Goal: Task Accomplishment & Management: Manage account settings

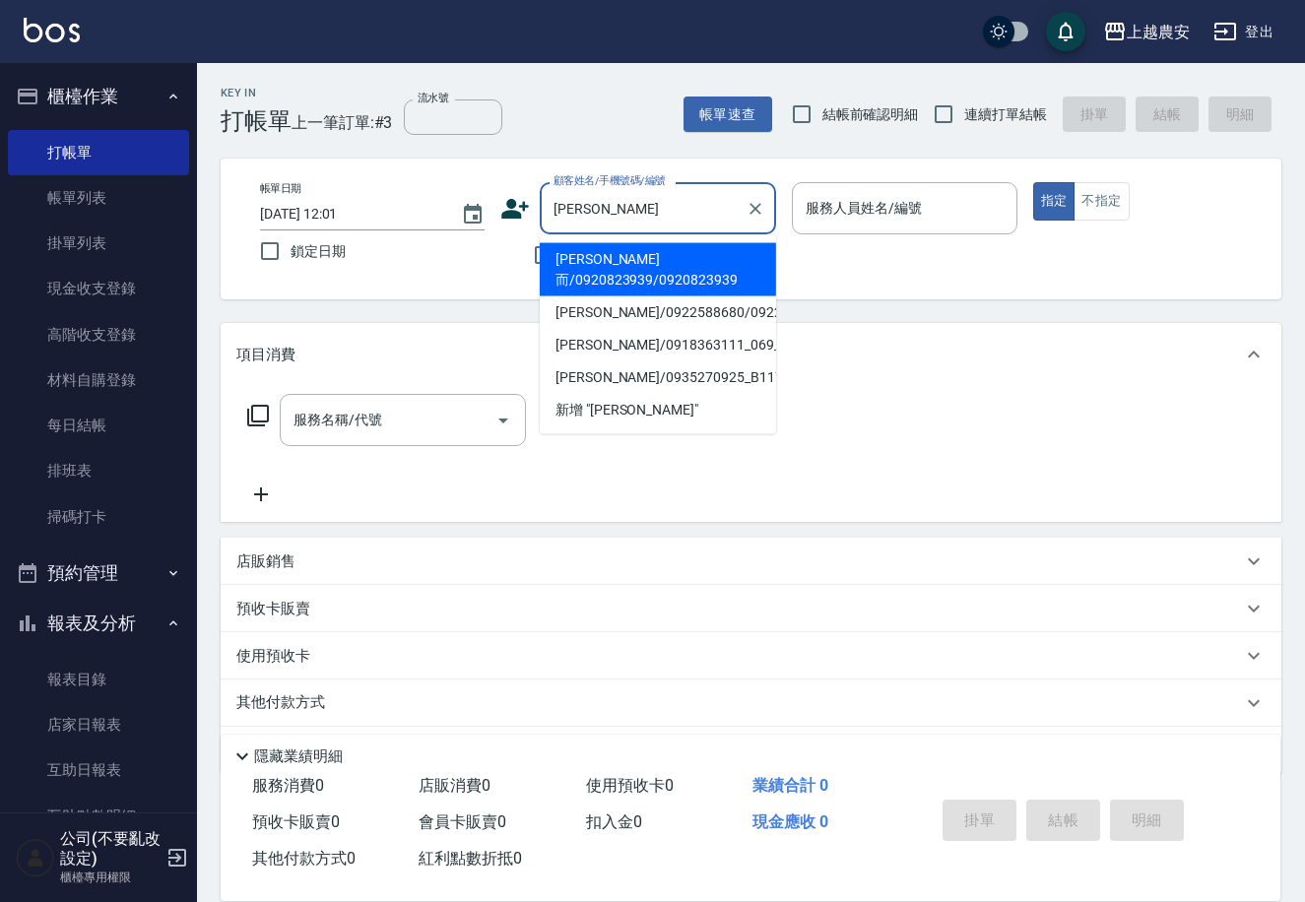
click at [645, 246] on li "[PERSON_NAME]而/0920823939/0920823939" at bounding box center [658, 269] width 236 height 53
type input "[PERSON_NAME]而/0920823939/0920823939"
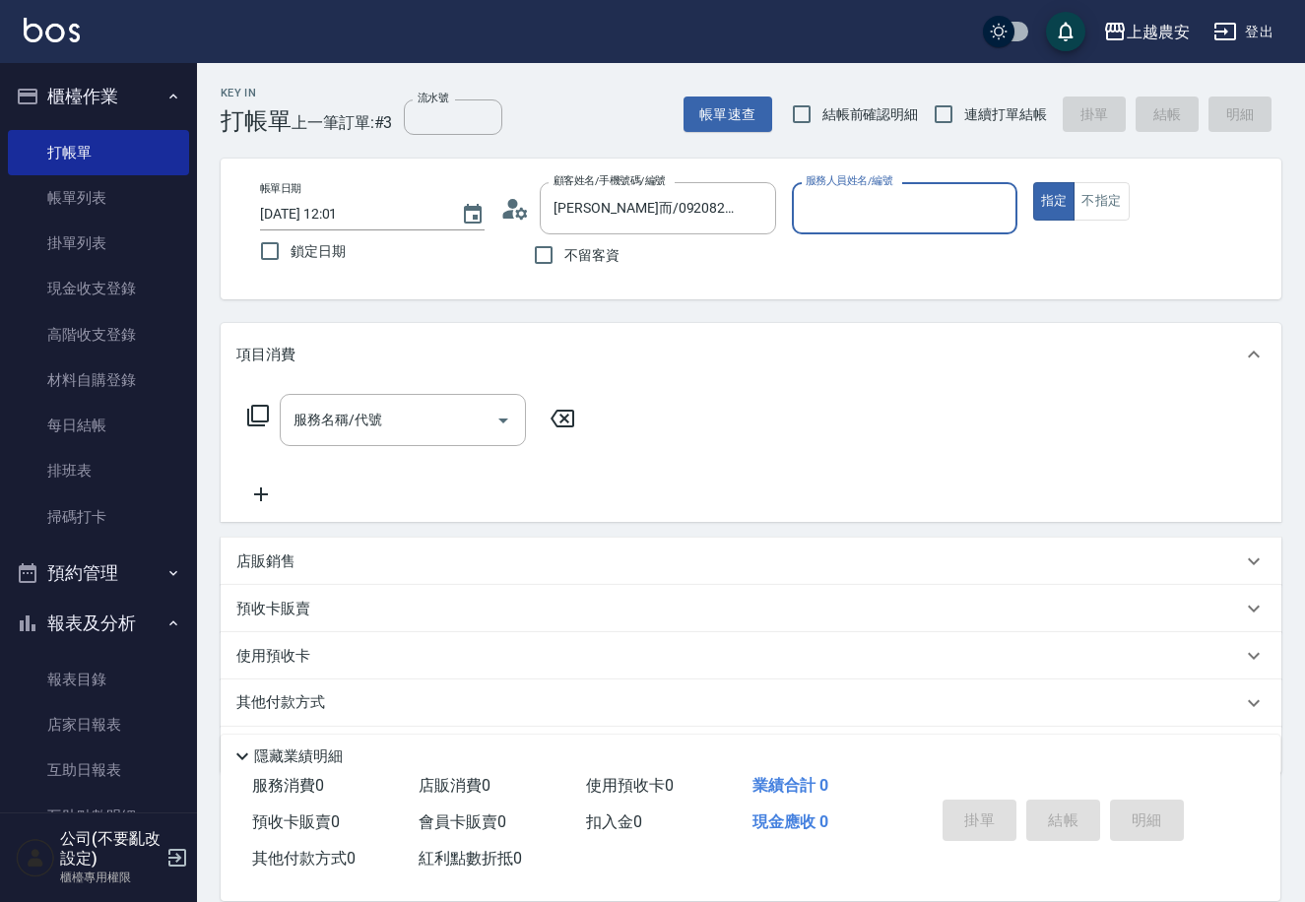
type input "Nana-13"
click at [375, 415] on input "服務名稱/代號" at bounding box center [388, 420] width 199 height 34
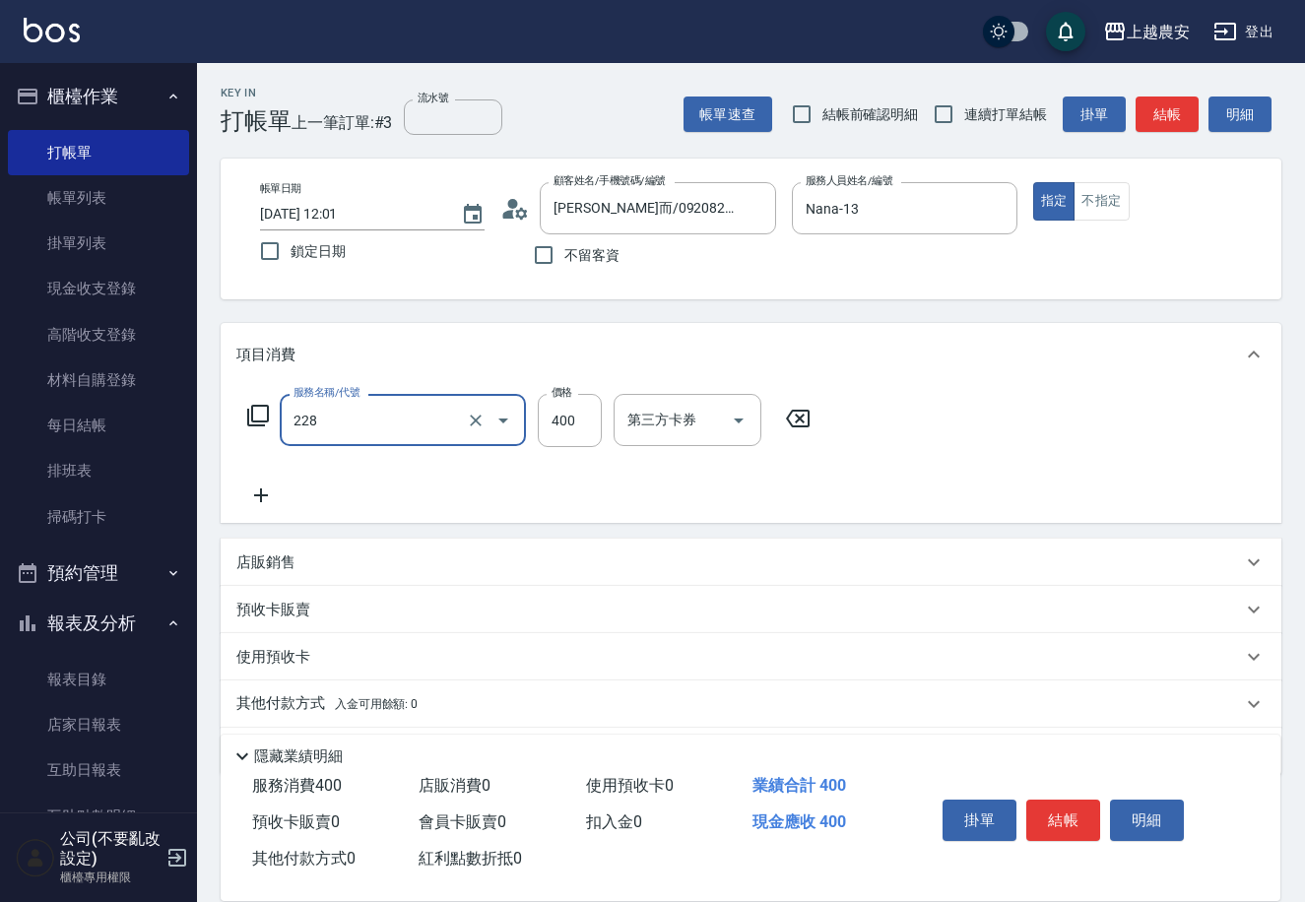
type input "洗髮(228)"
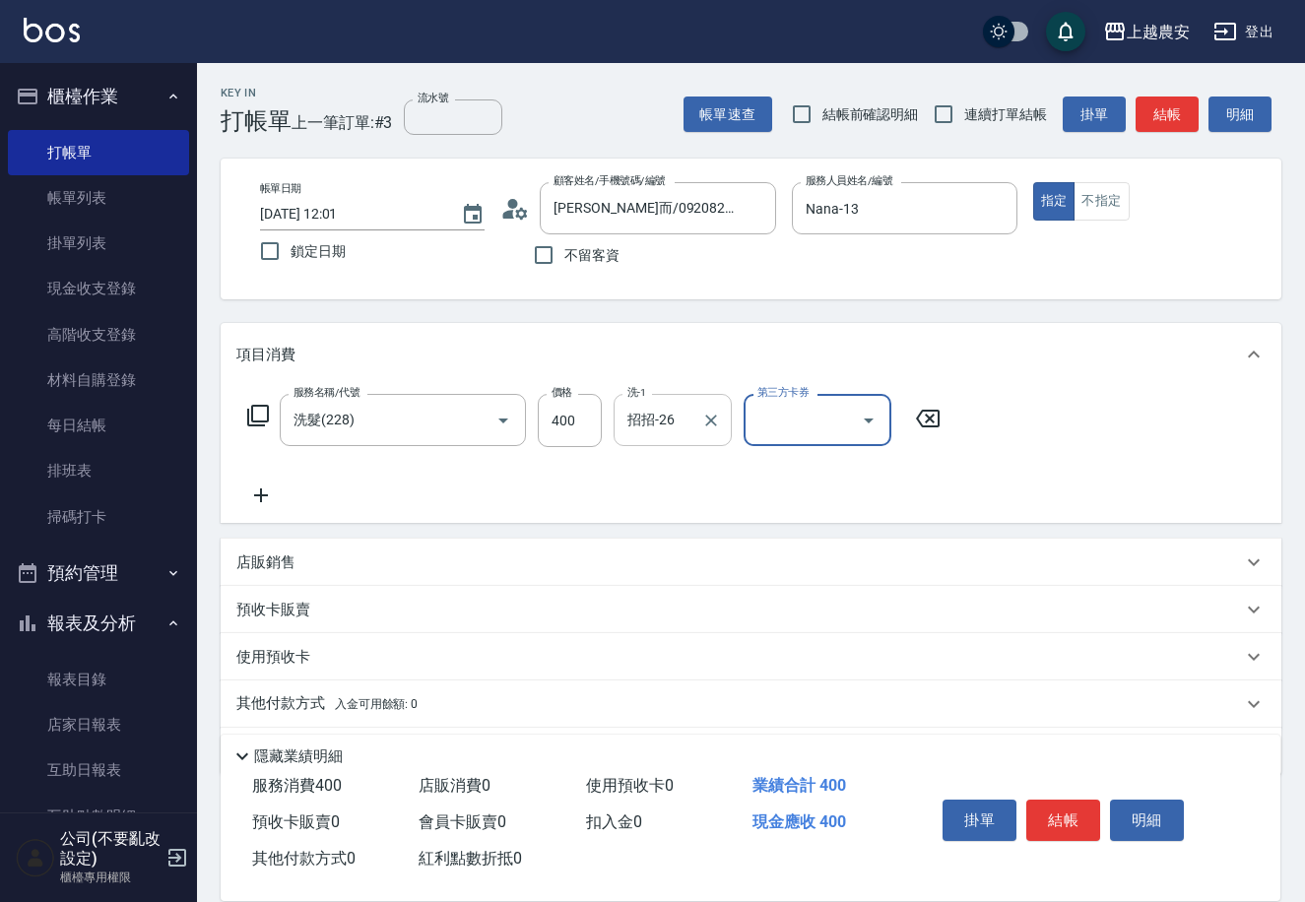
click at [658, 426] on input "招招-26" at bounding box center [658, 420] width 71 height 34
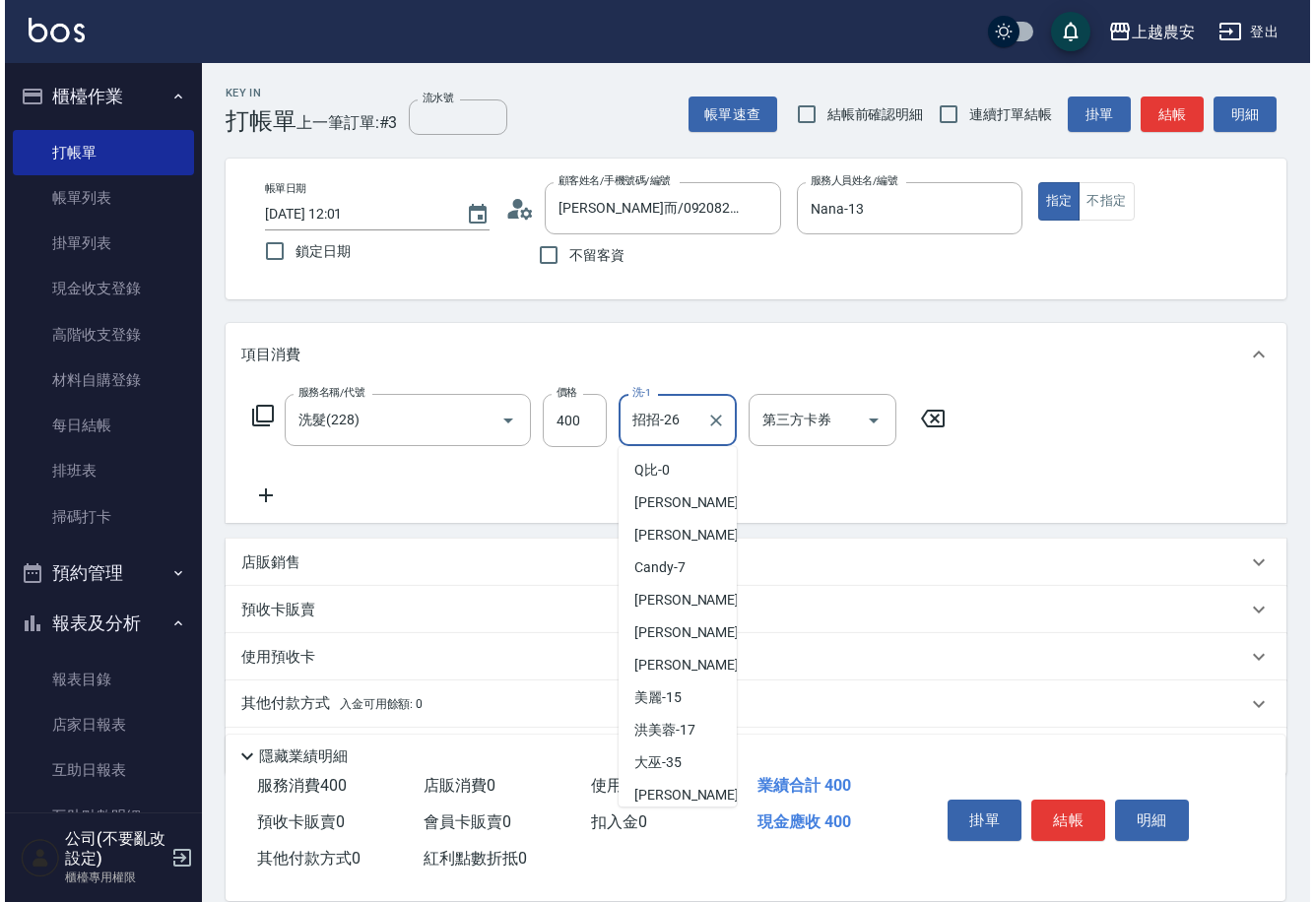
scroll to position [587, 0]
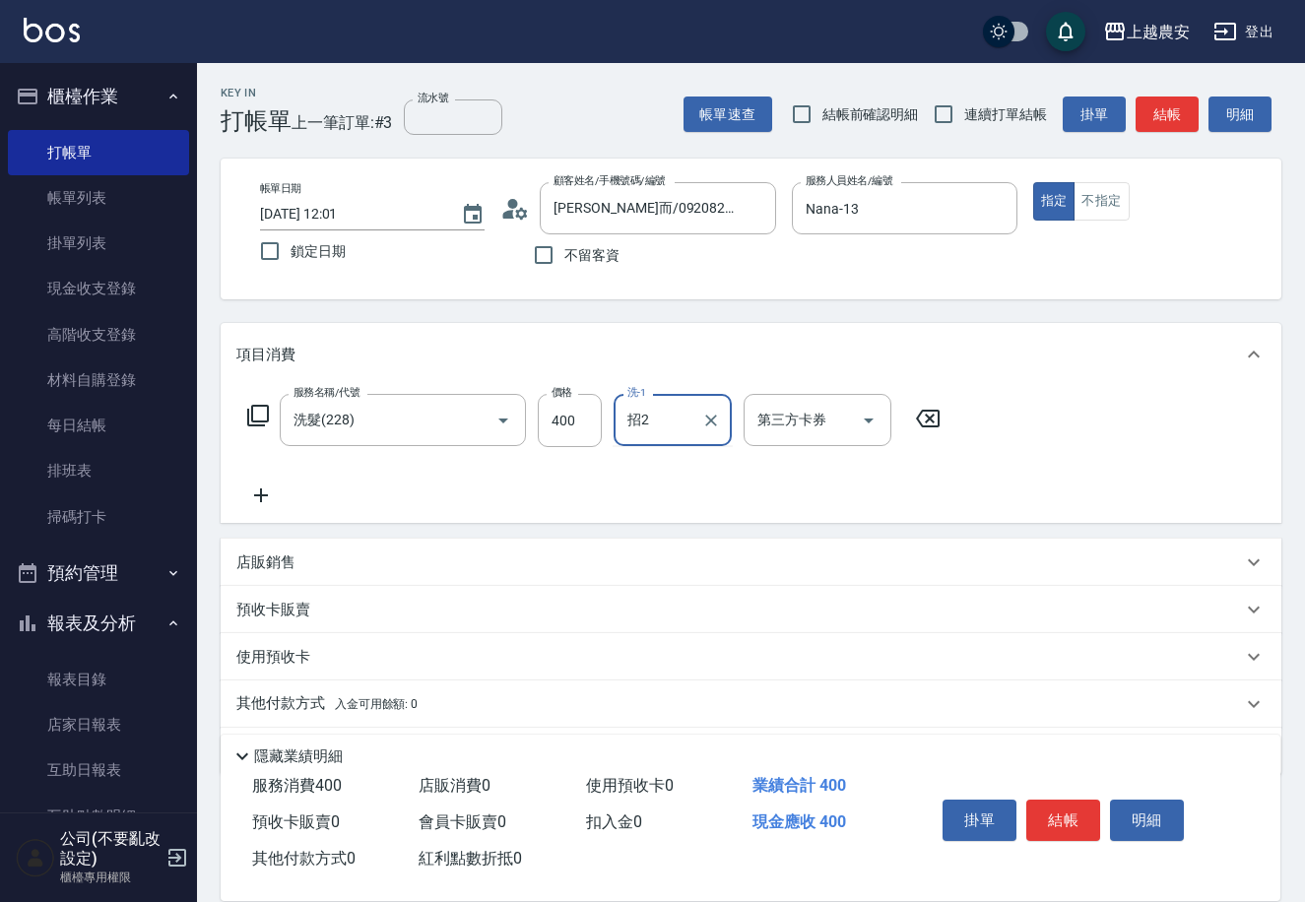
type input "招"
type input "蘇蘇-25"
drag, startPoint x: 1062, startPoint y: 810, endPoint x: 952, endPoint y: 816, distance: 110.5
click at [1061, 810] on button "結帳" at bounding box center [1063, 820] width 74 height 41
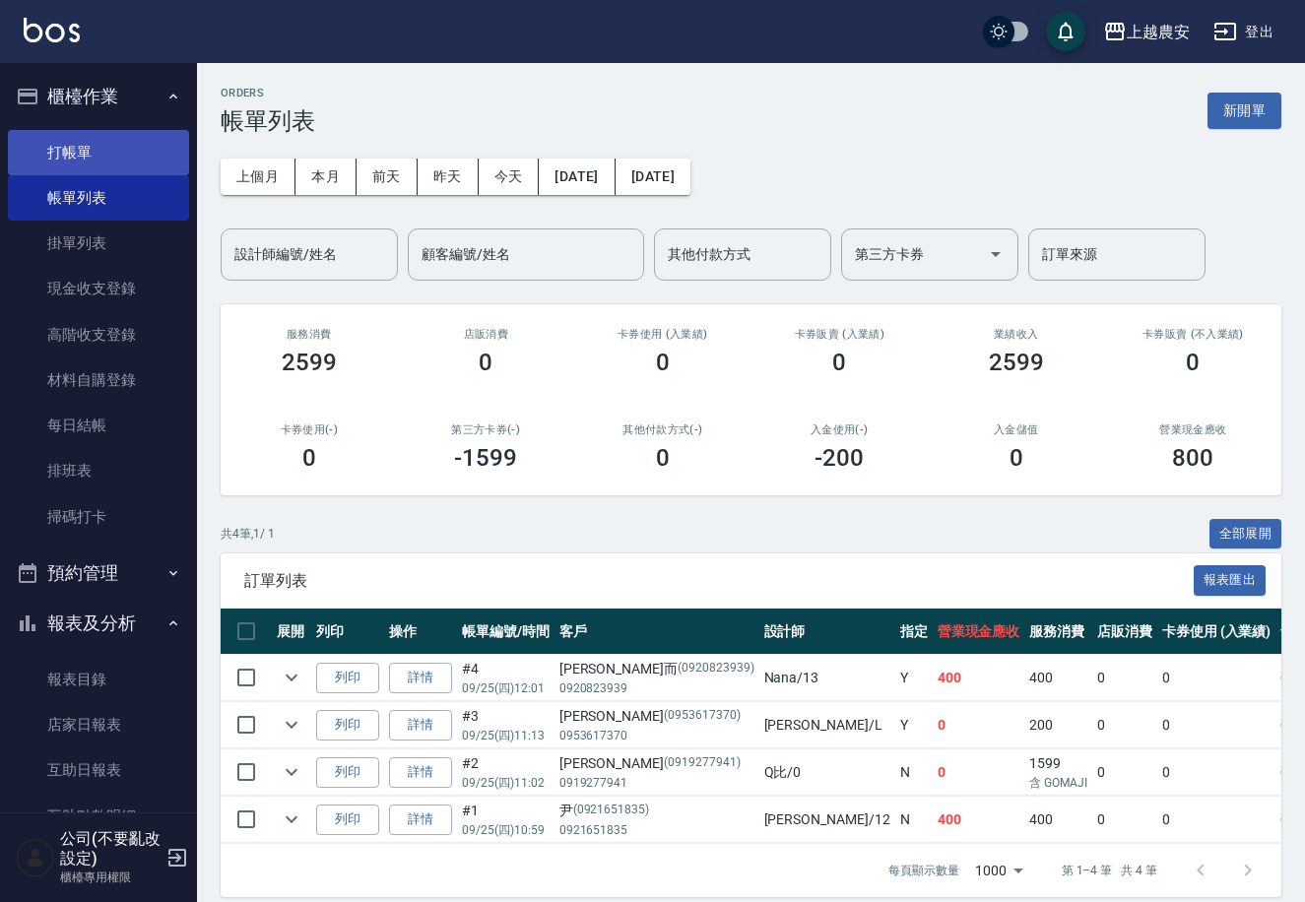
click at [85, 144] on link "打帳單" at bounding box center [98, 152] width 181 height 45
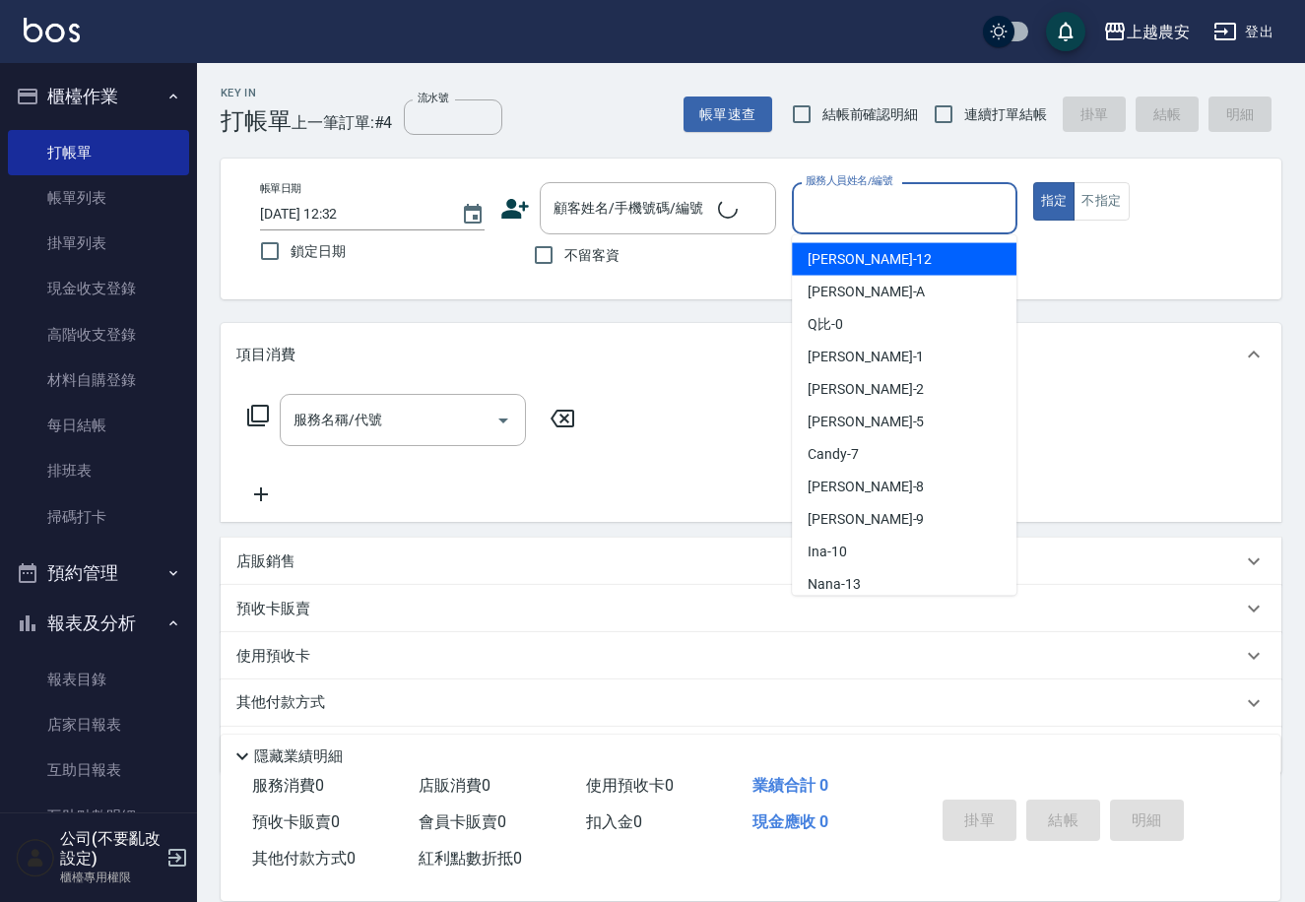
click at [830, 220] on input "服務人員姓名/編號" at bounding box center [904, 208] width 207 height 34
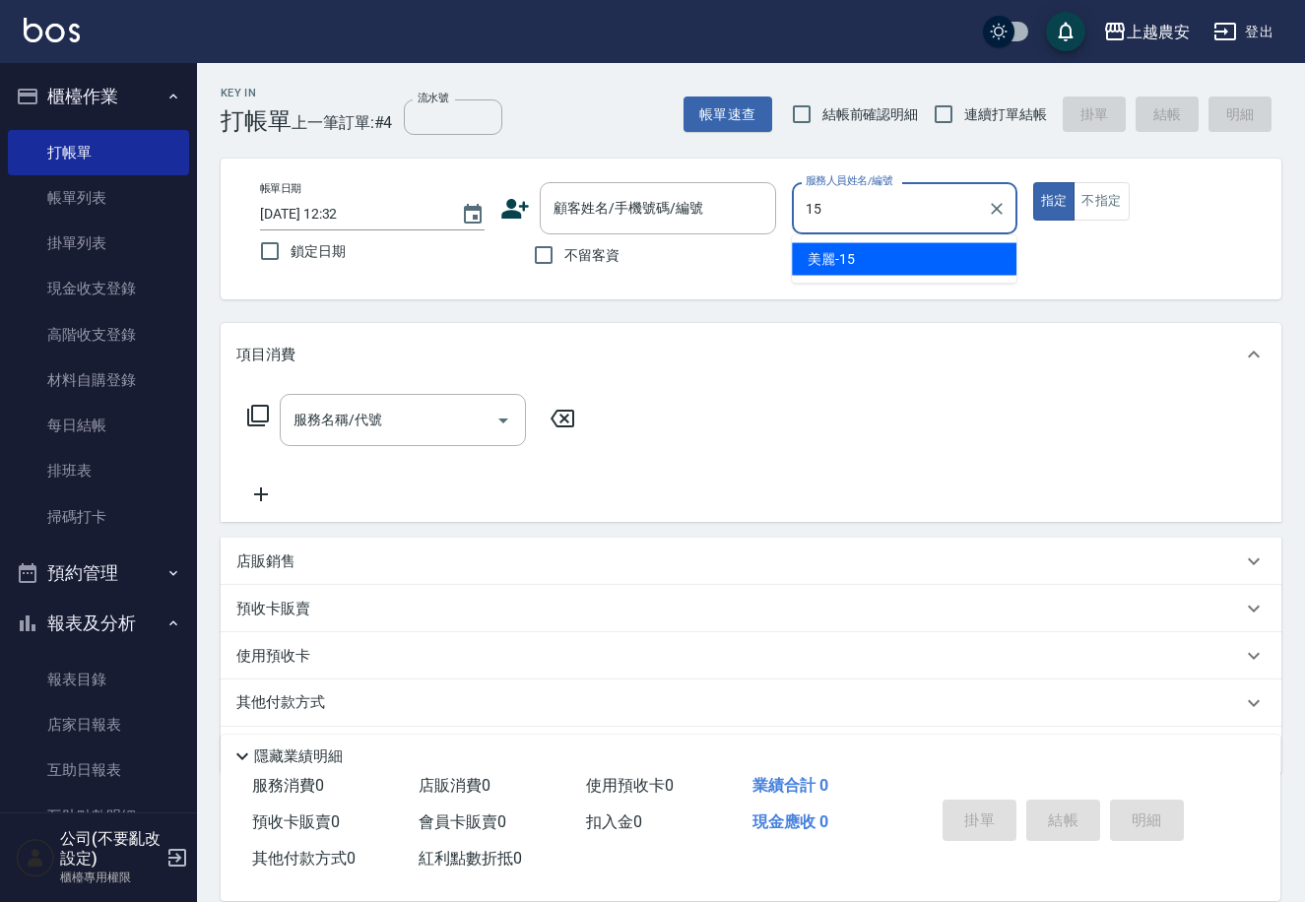
type input "美麗-15"
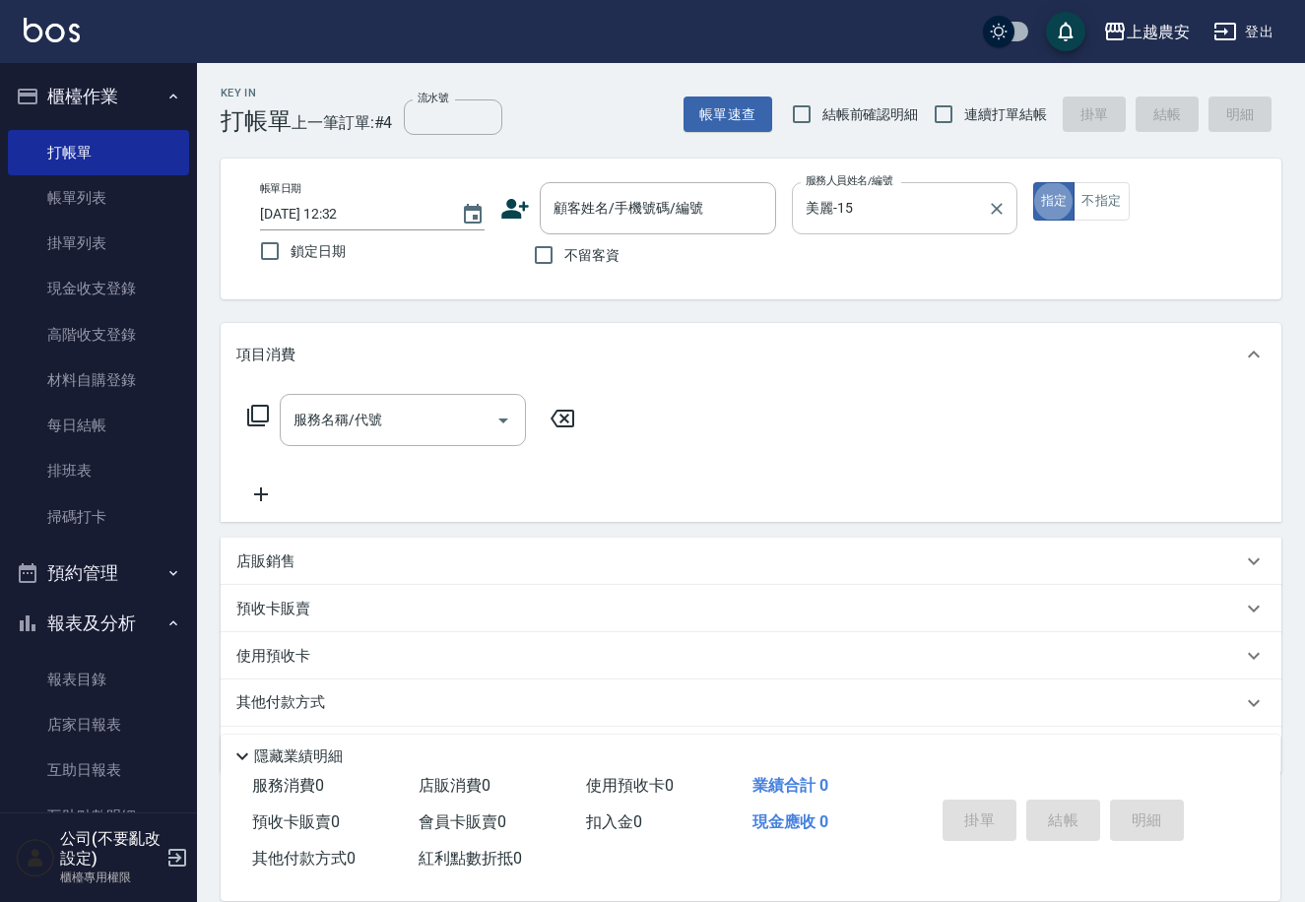
type button "true"
click at [544, 261] on input "不留客資" at bounding box center [543, 254] width 41 height 41
checkbox input "true"
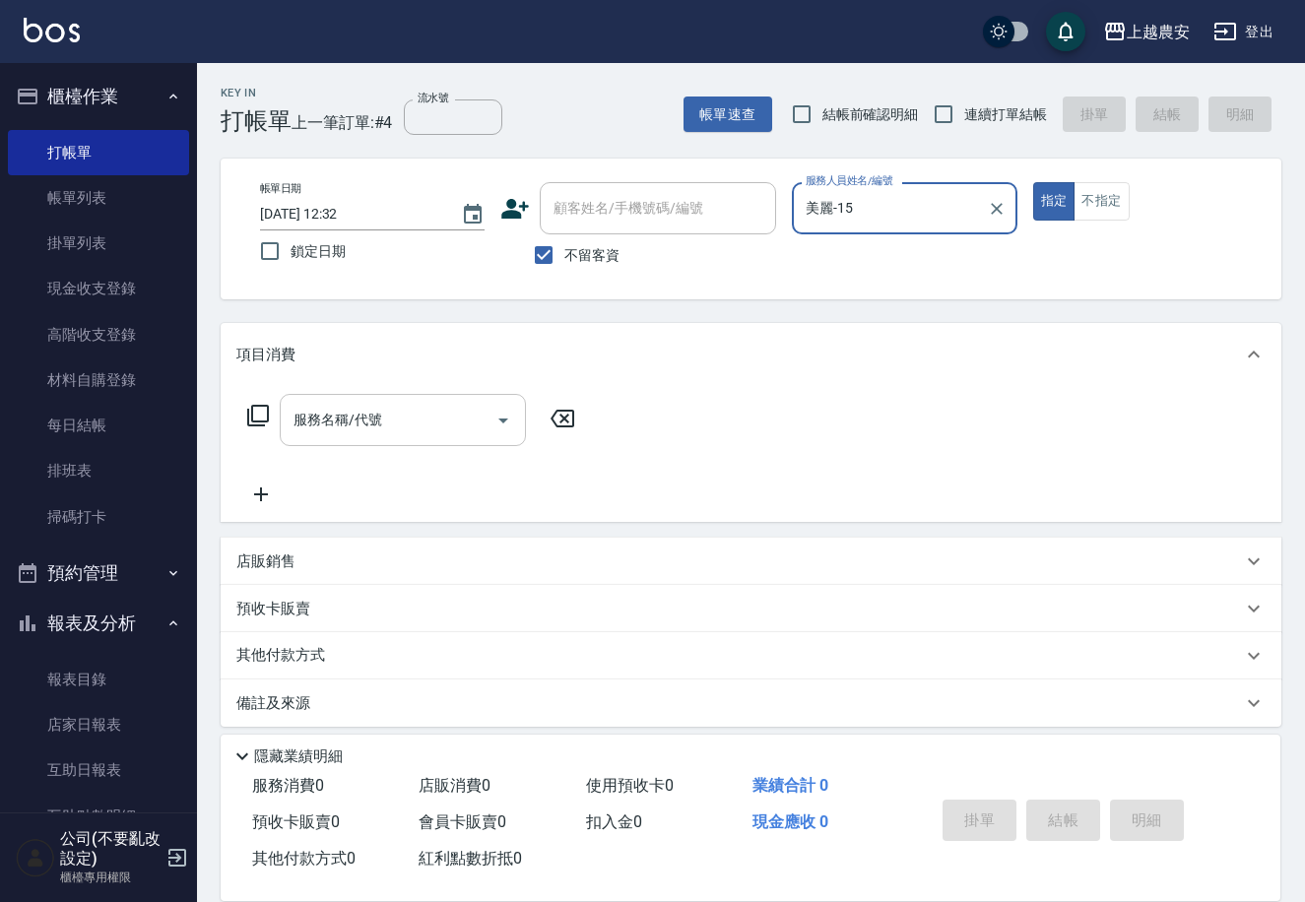
click at [386, 429] on input "服務名稱/代號" at bounding box center [388, 420] width 199 height 34
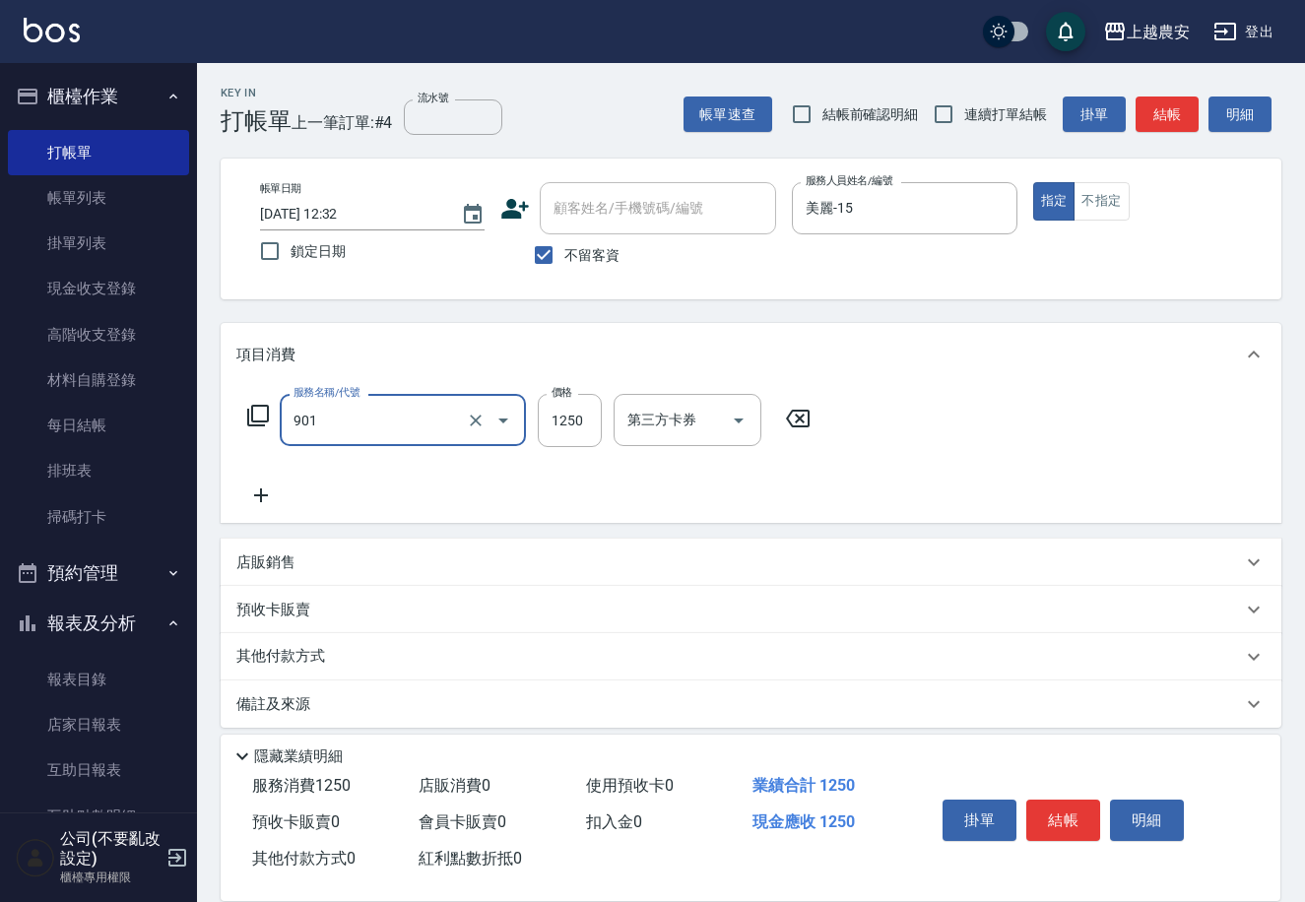
type input "修手指甲(901)"
type input "700"
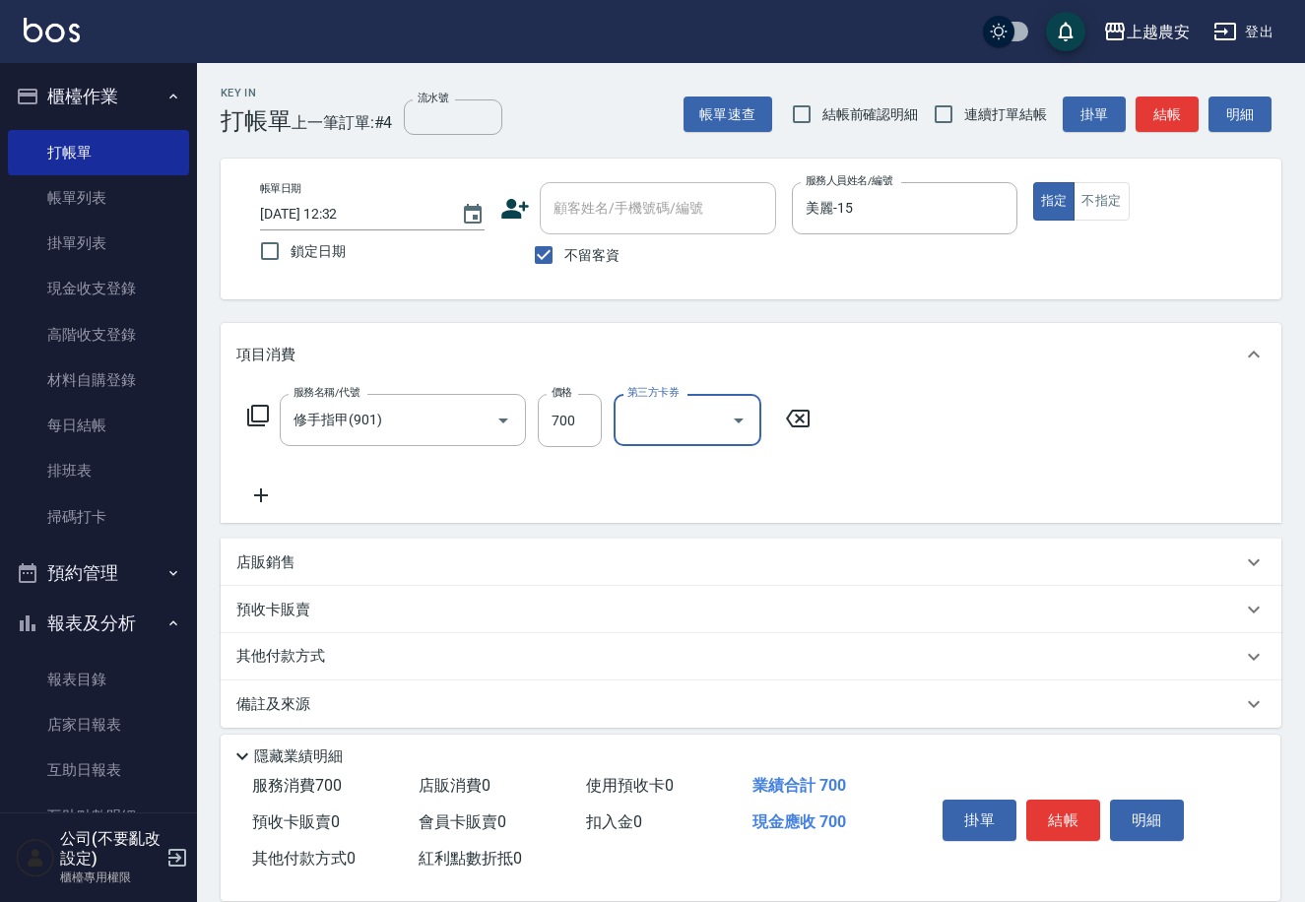
click at [1073, 821] on button "結帳" at bounding box center [1063, 820] width 74 height 41
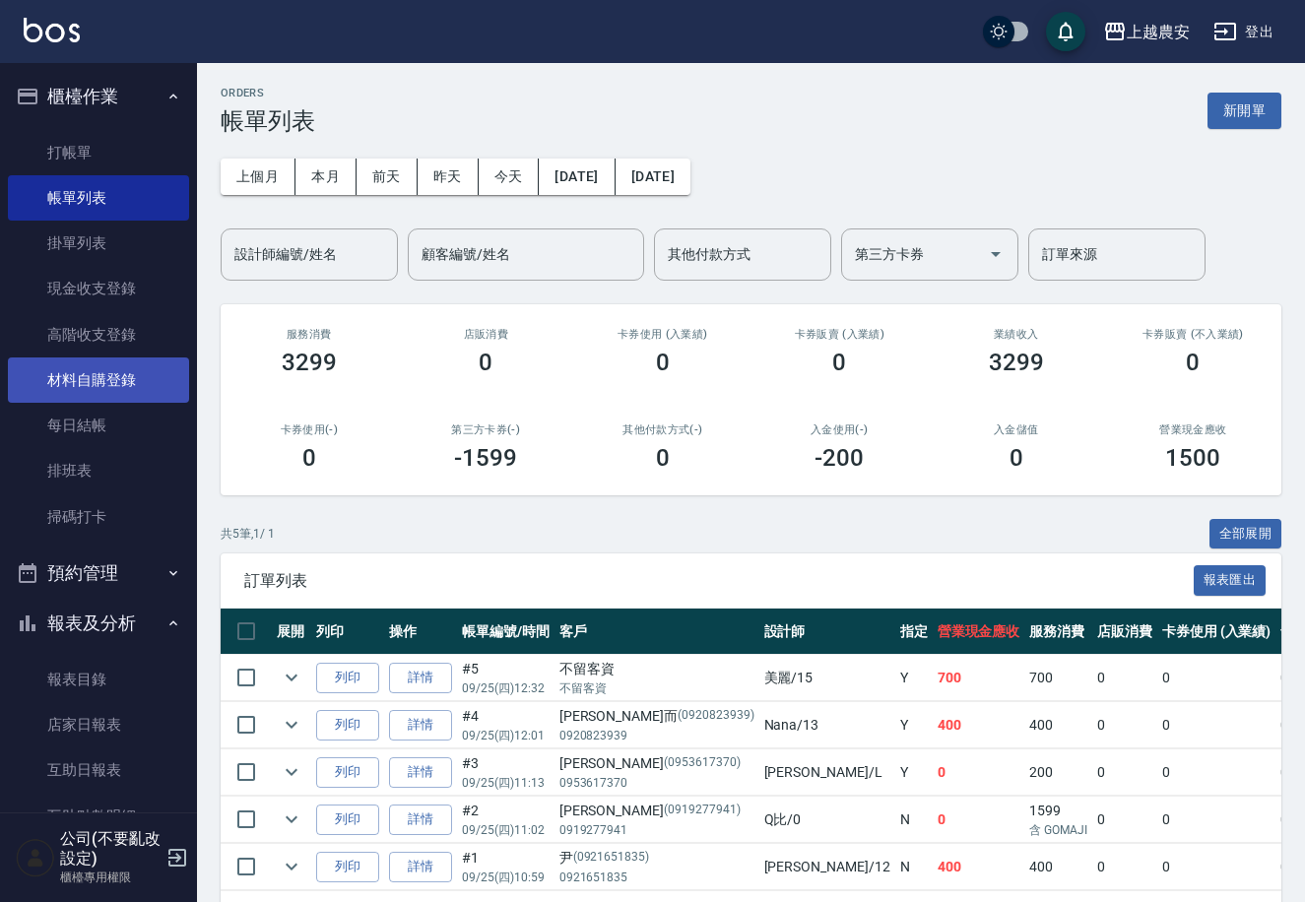
click at [102, 385] on link "材料自購登錄" at bounding box center [98, 380] width 181 height 45
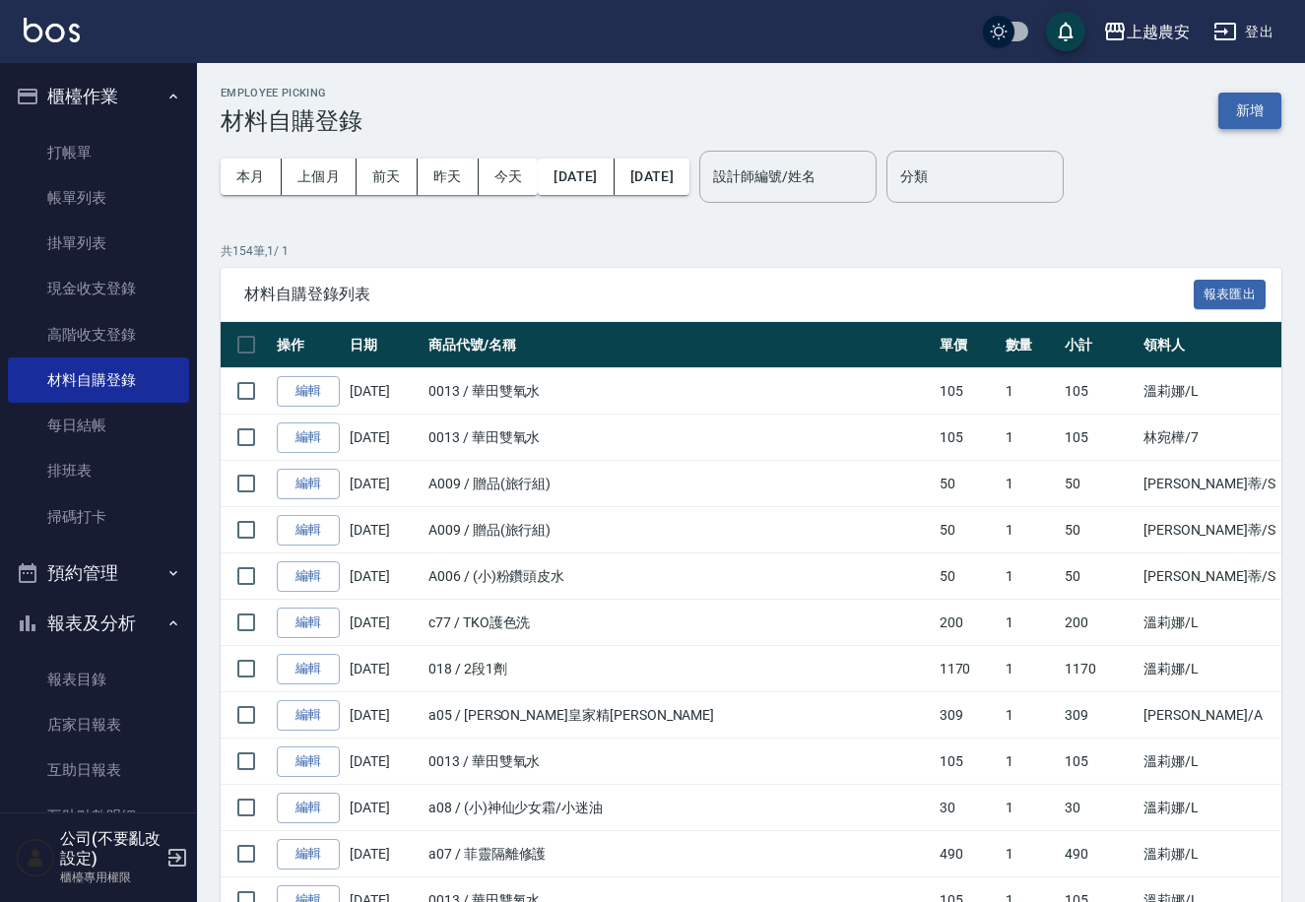
click at [1258, 110] on button "新增" at bounding box center [1250, 111] width 63 height 36
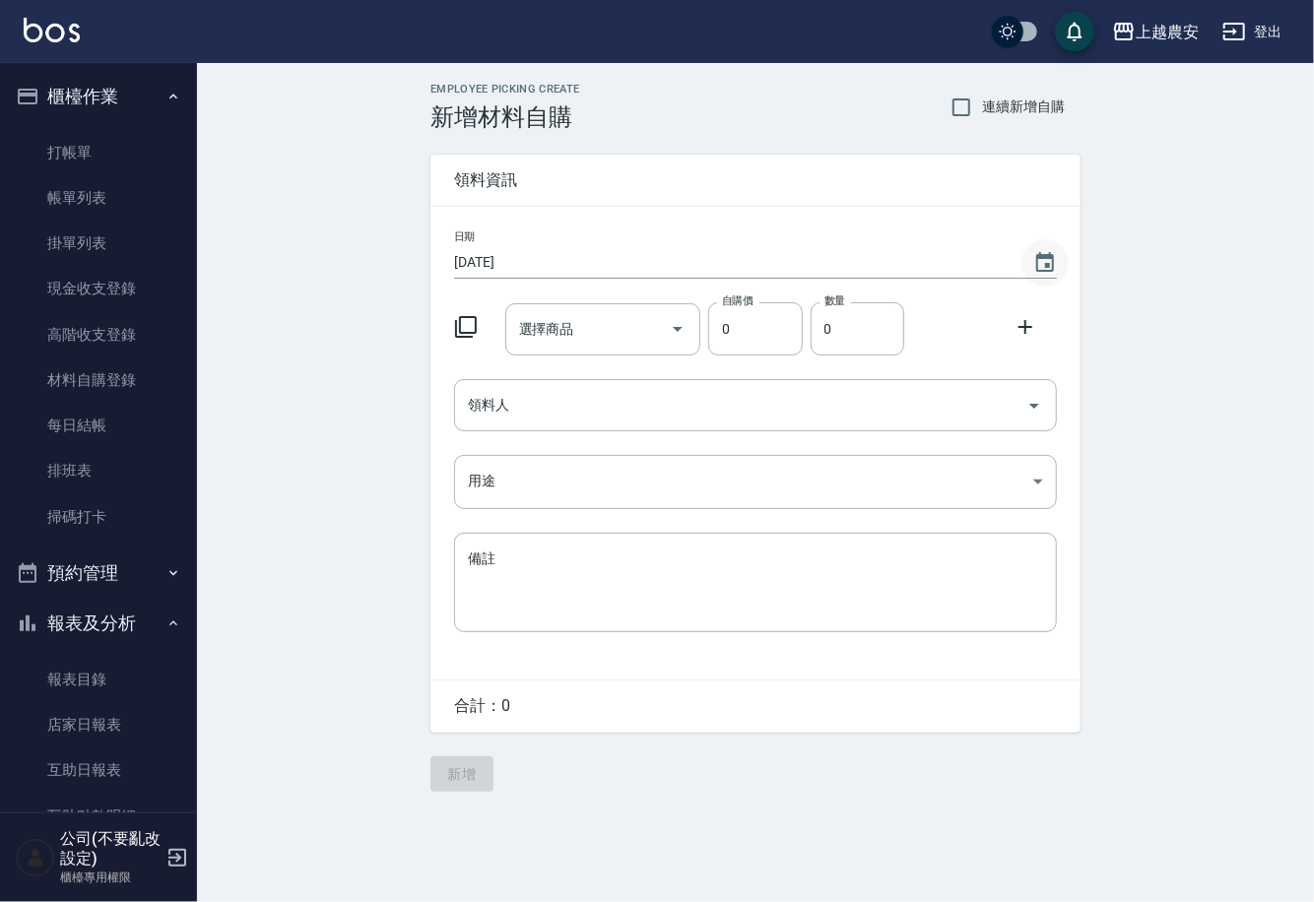
click at [1041, 262] on icon "Choose date, selected date is 2025-09-25" at bounding box center [1045, 263] width 24 height 24
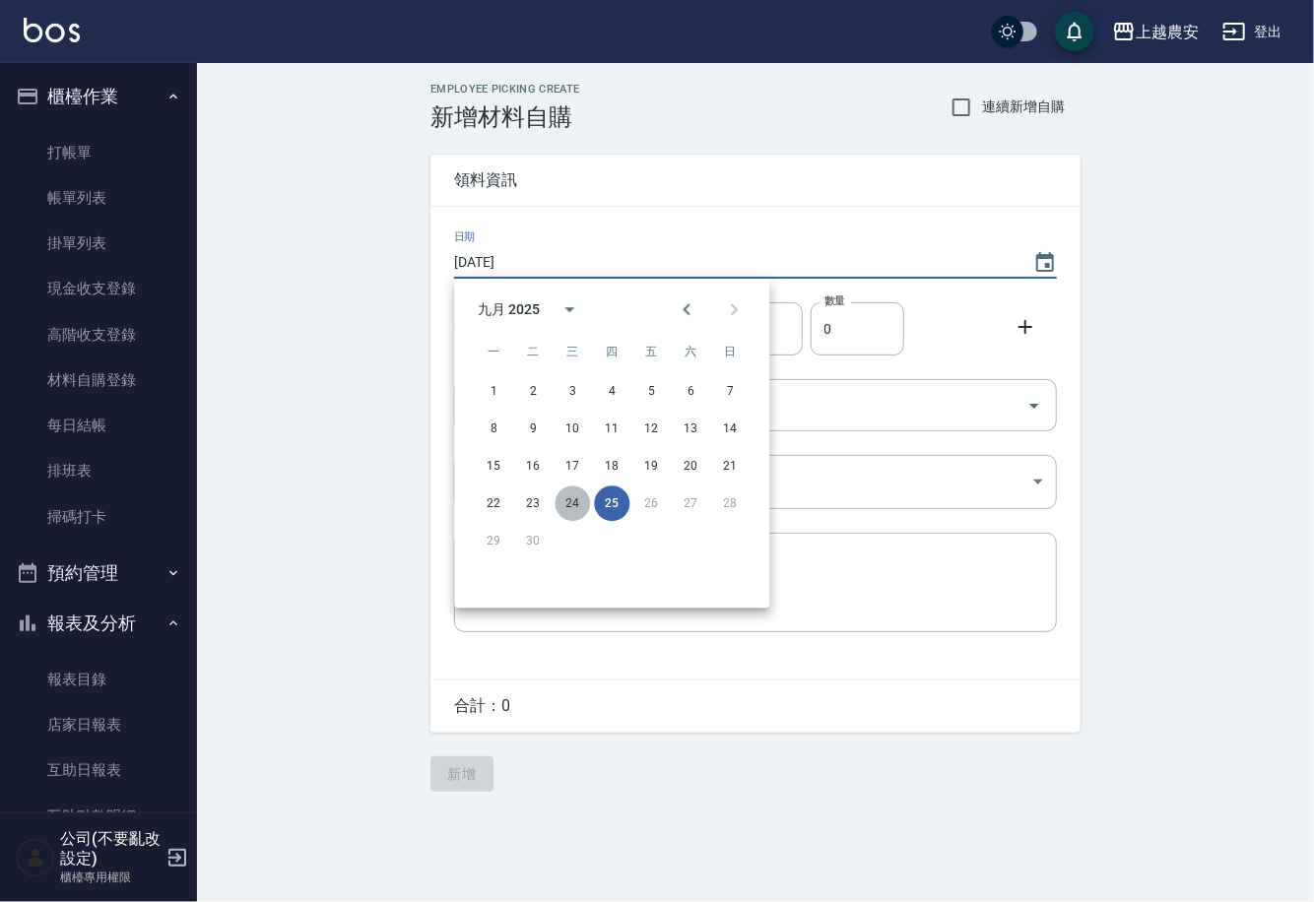
click at [572, 506] on button "24" at bounding box center [572, 503] width 35 height 35
type input "[DATE]"
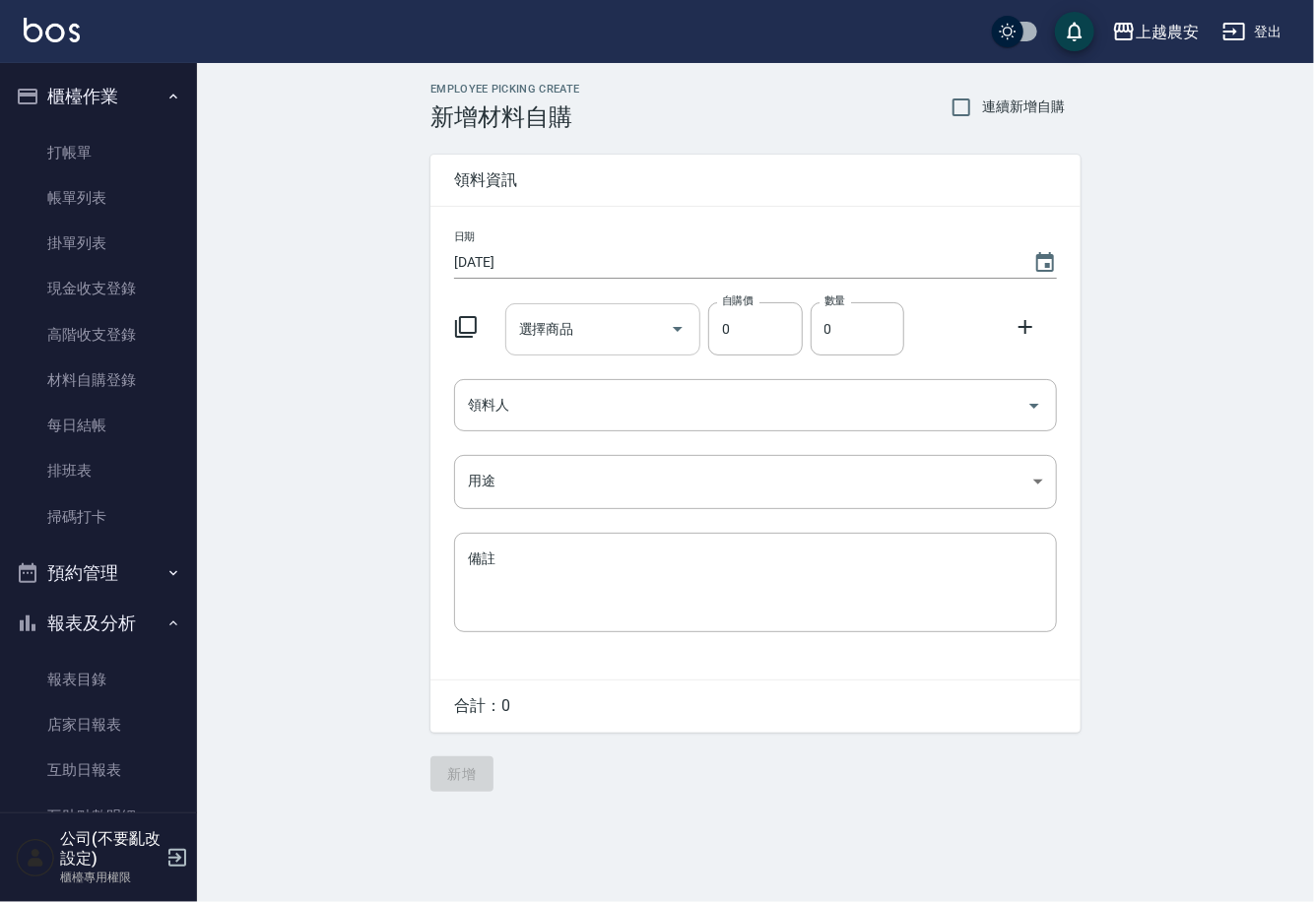
click at [531, 331] on div "選擇商品 選擇商品" at bounding box center [603, 329] width 196 height 52
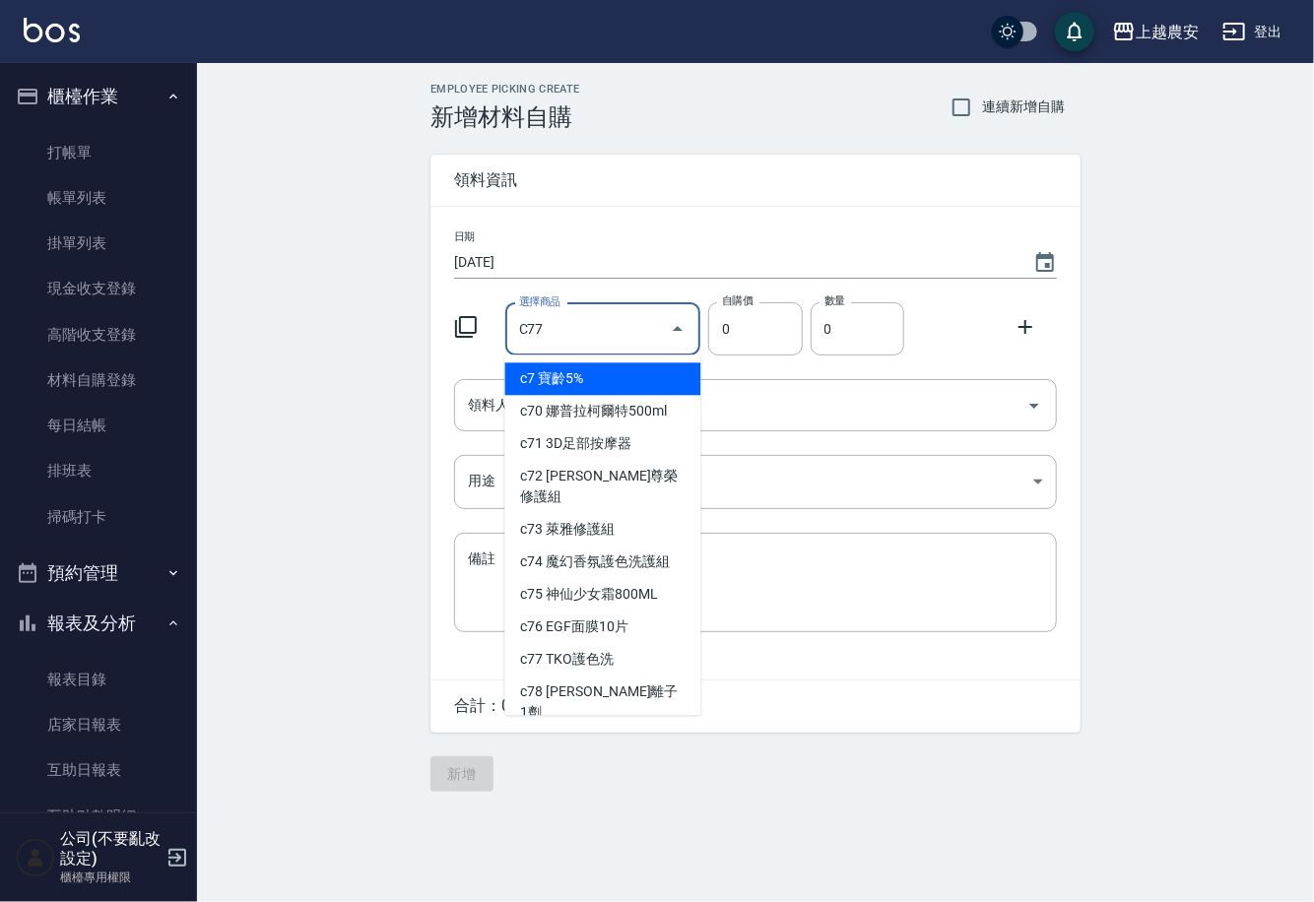
type input "TKO護色洗"
type input "200"
type input "1"
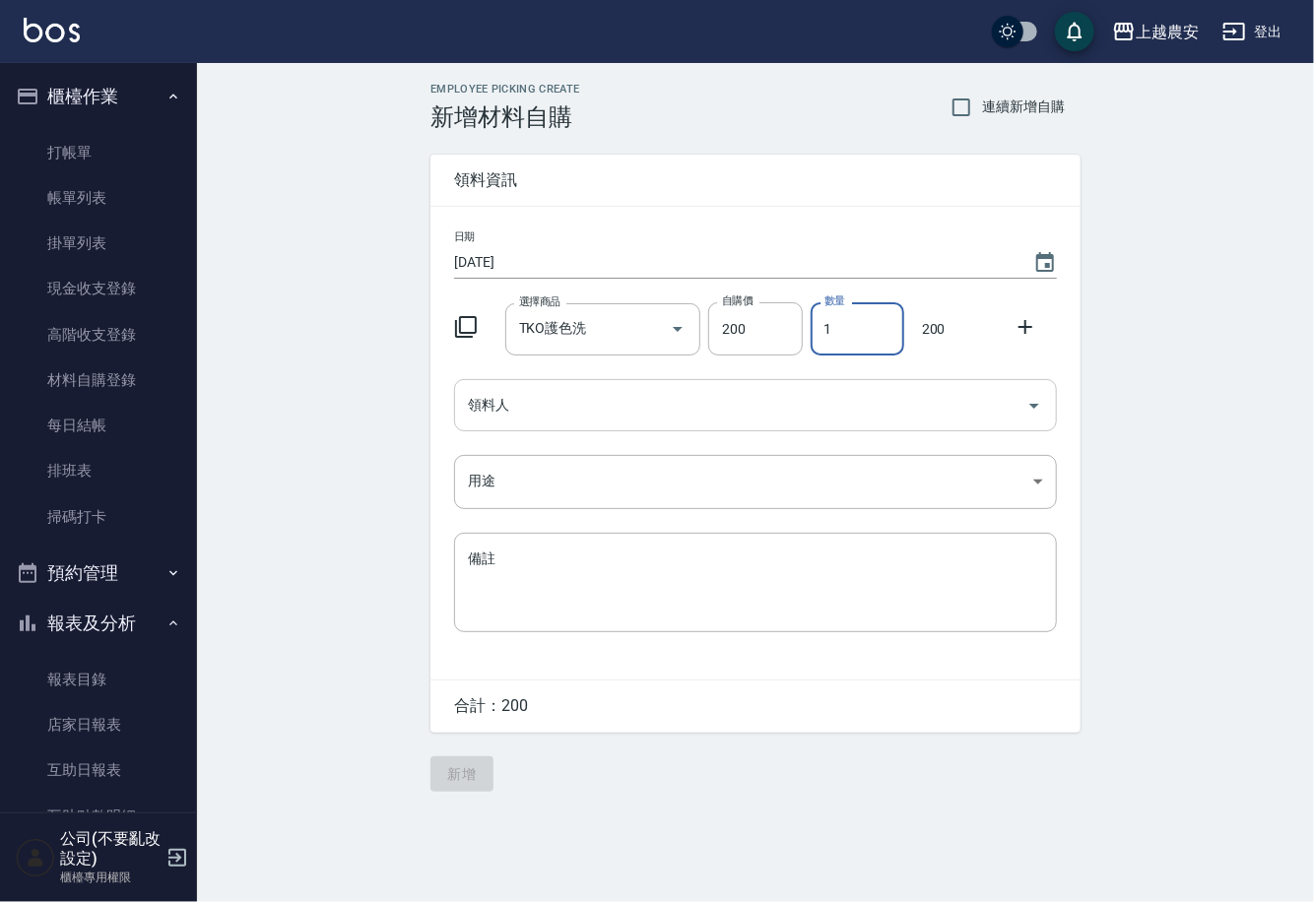
click at [529, 427] on div "領料人" at bounding box center [755, 405] width 603 height 52
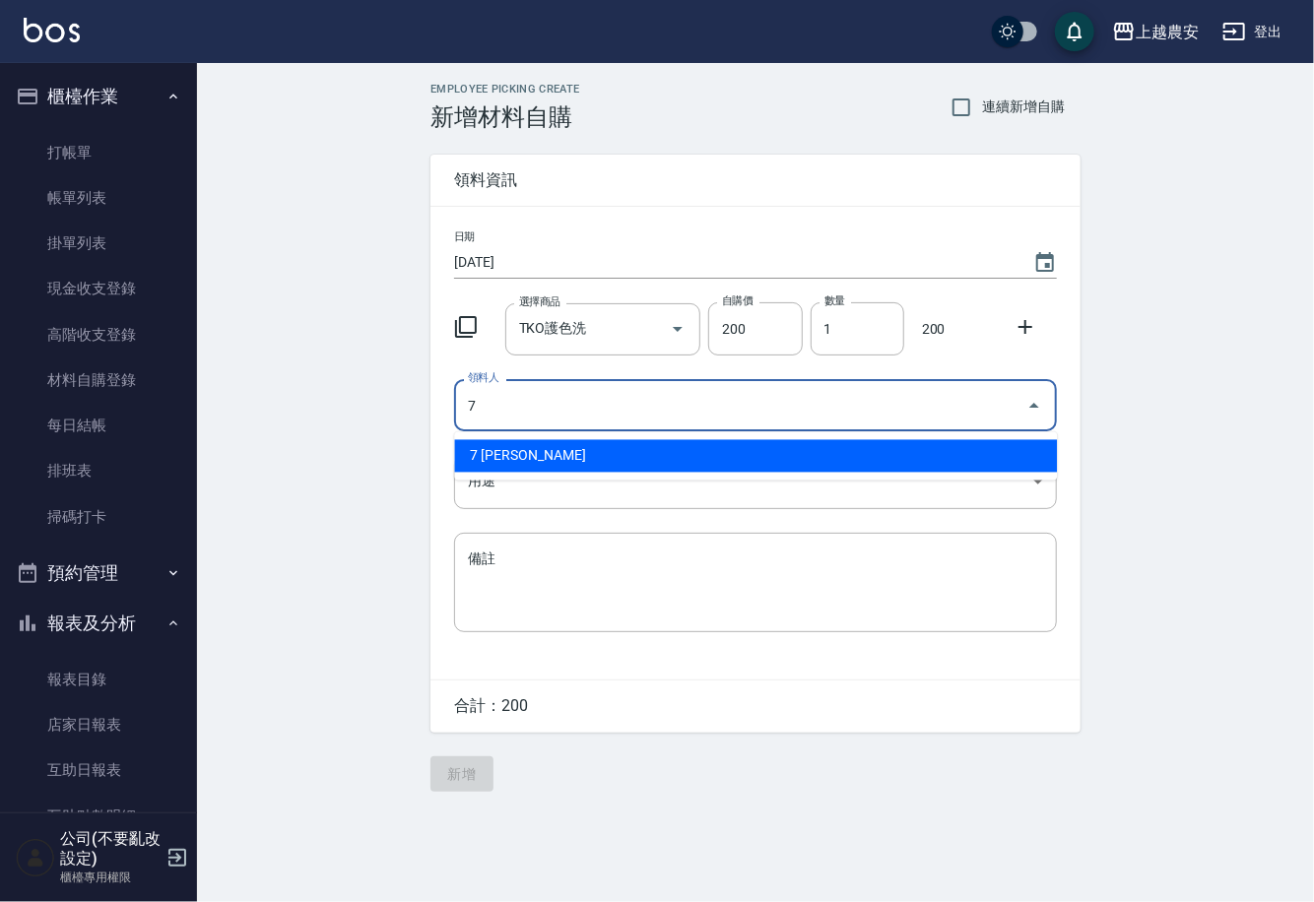
click at [518, 463] on li "7 [PERSON_NAME]" at bounding box center [755, 456] width 603 height 33
type input "7 [PERSON_NAME]"
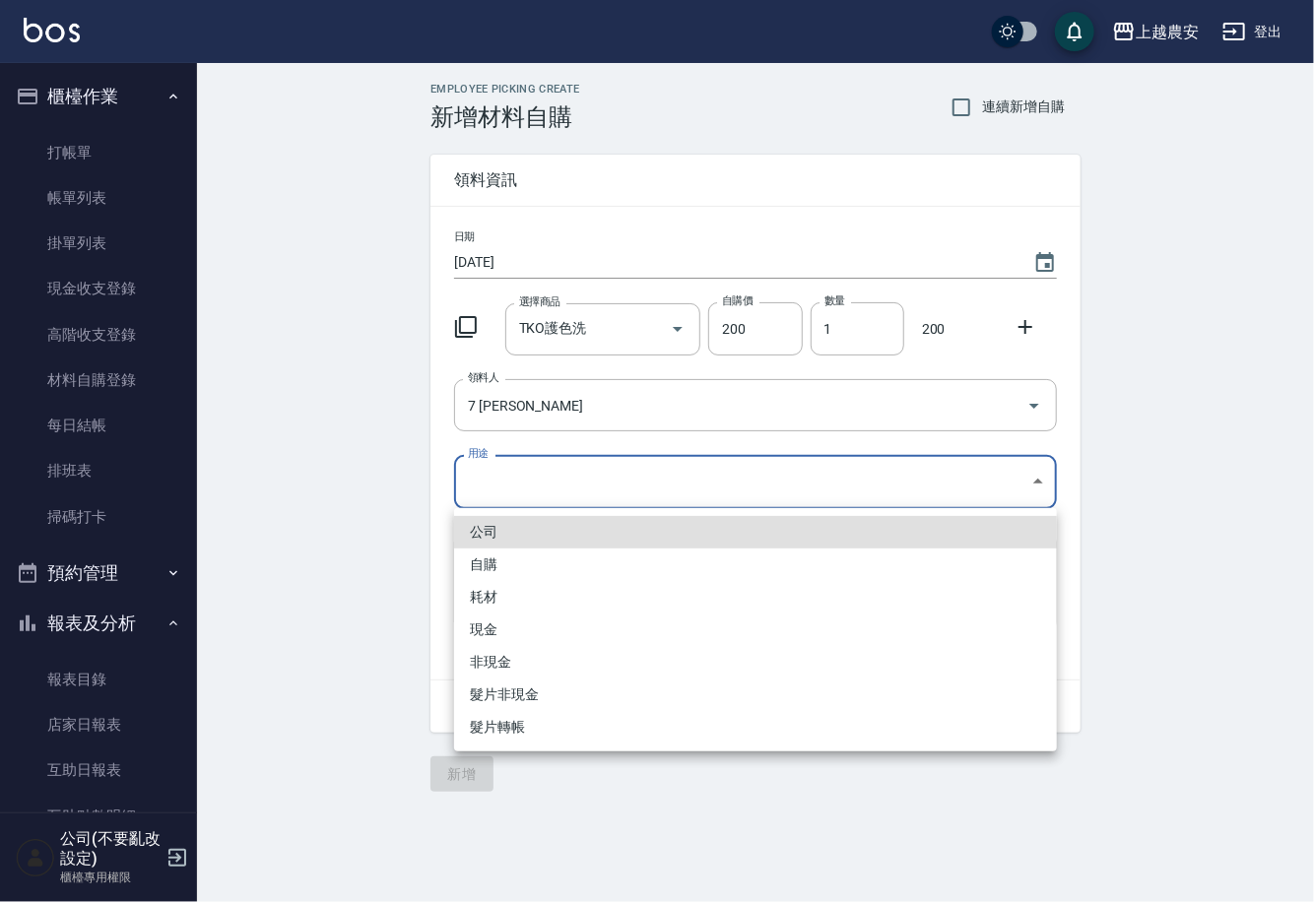
drag, startPoint x: 491, startPoint y: 495, endPoint x: 486, endPoint y: 593, distance: 97.6
click at [491, 508] on body "上越農安 登出 櫃檯作業 打帳單 帳單列表 掛單列表 現金收支登錄 高階收支登錄 材料自購登錄 每日結帳 排班表 掃碼打卡 預約管理 預約管理 單日預約紀錄 …" at bounding box center [657, 451] width 1314 height 902
click at [483, 571] on li "自購" at bounding box center [755, 565] width 603 height 33
type input "自購"
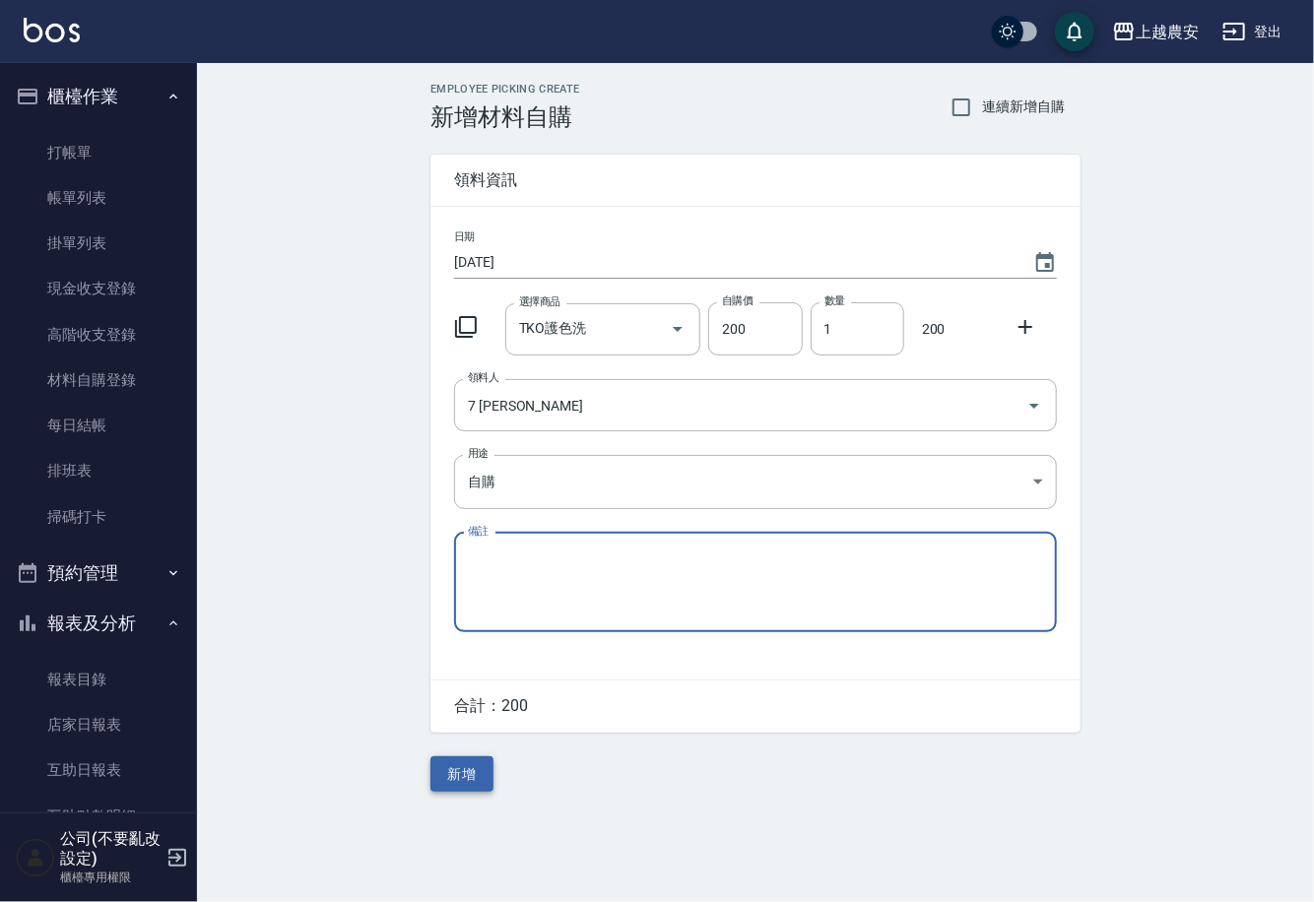
click at [481, 773] on button "新增" at bounding box center [461, 775] width 63 height 36
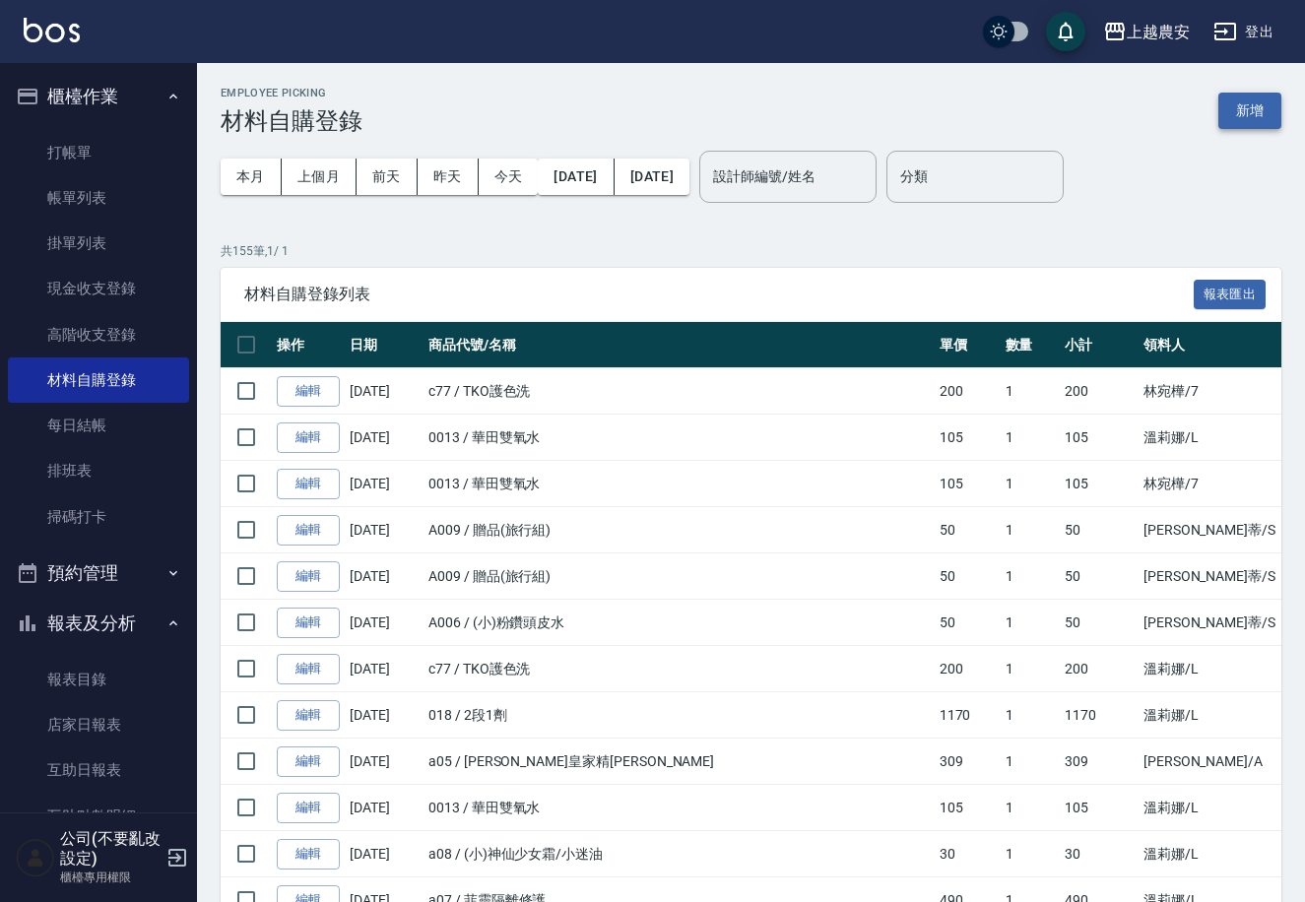
click at [1247, 100] on button "新增" at bounding box center [1250, 111] width 63 height 36
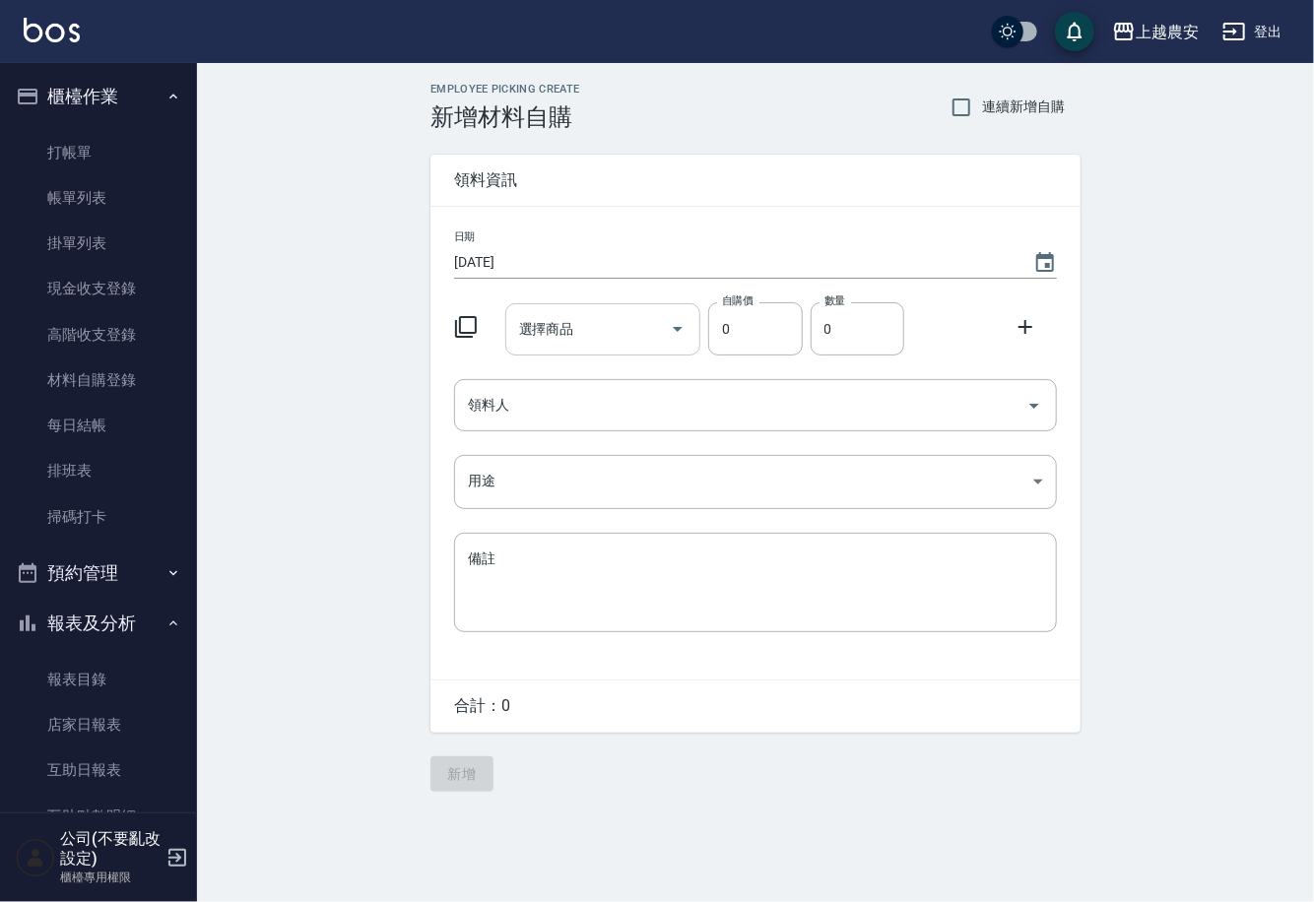
click at [573, 351] on div "選擇商品" at bounding box center [603, 329] width 196 height 52
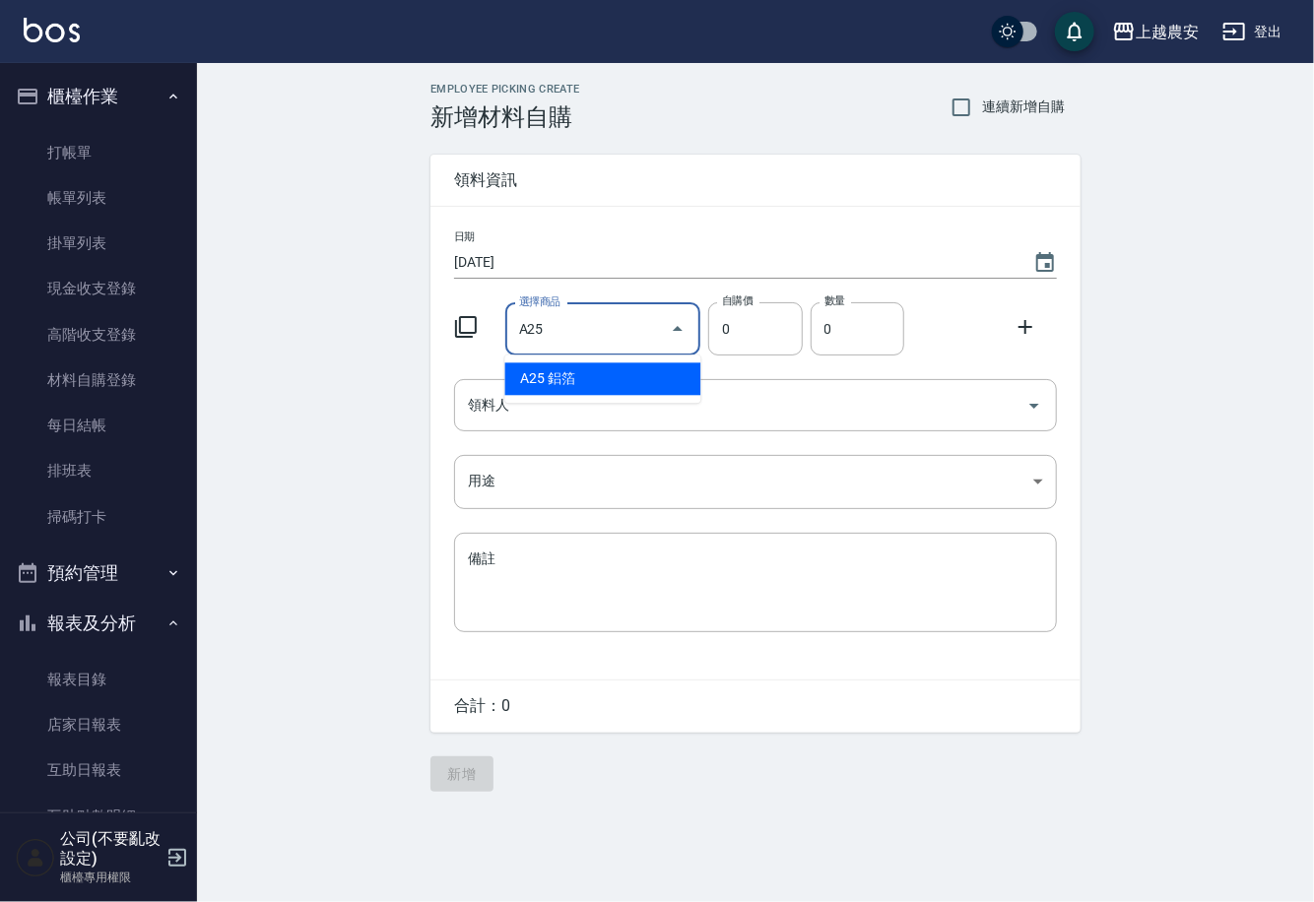
type input "鋁箔"
type input "240"
type input "1"
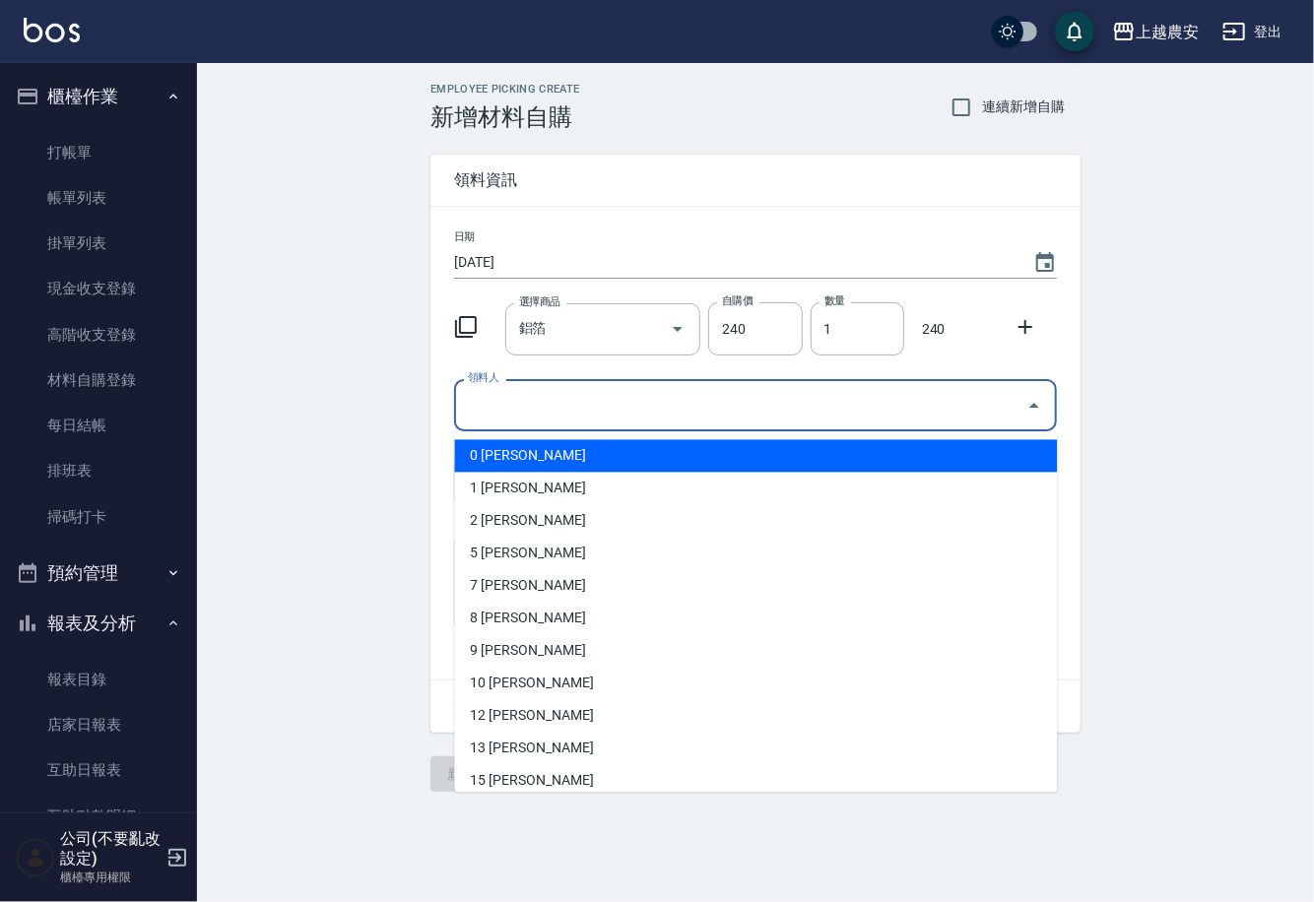
click at [552, 395] on input "領料人" at bounding box center [741, 405] width 556 height 34
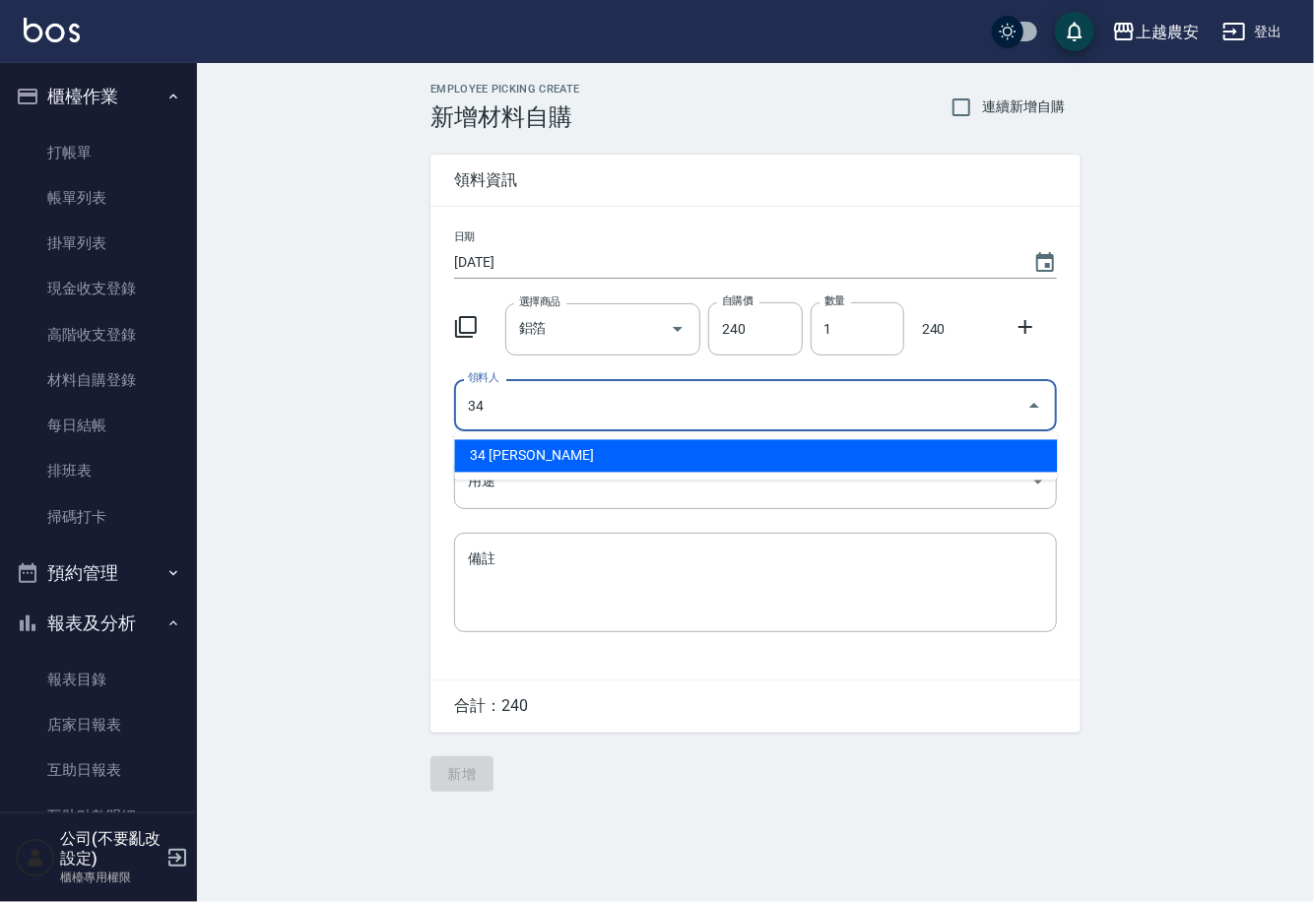
click at [527, 448] on li "34 [PERSON_NAME]" at bounding box center [755, 456] width 603 height 33
type input "34 [PERSON_NAME]"
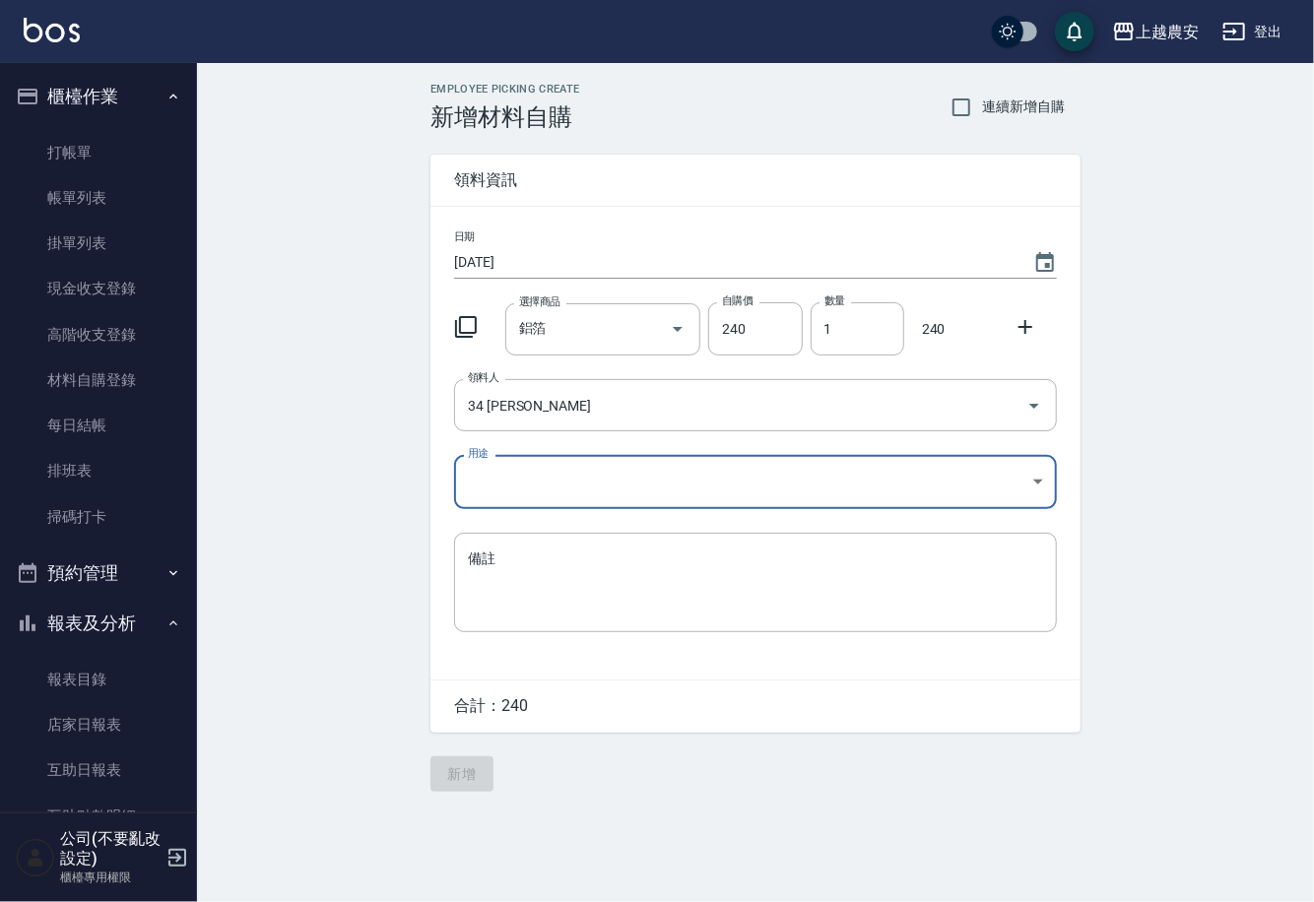
click at [496, 483] on body "上越農安 登出 櫃檯作業 打帳單 帳單列表 掛單列表 現金收支登錄 高階收支登錄 材料自購登錄 每日結帳 排班表 掃碼打卡 預約管理 預約管理 單日預約紀錄 …" at bounding box center [657, 451] width 1314 height 902
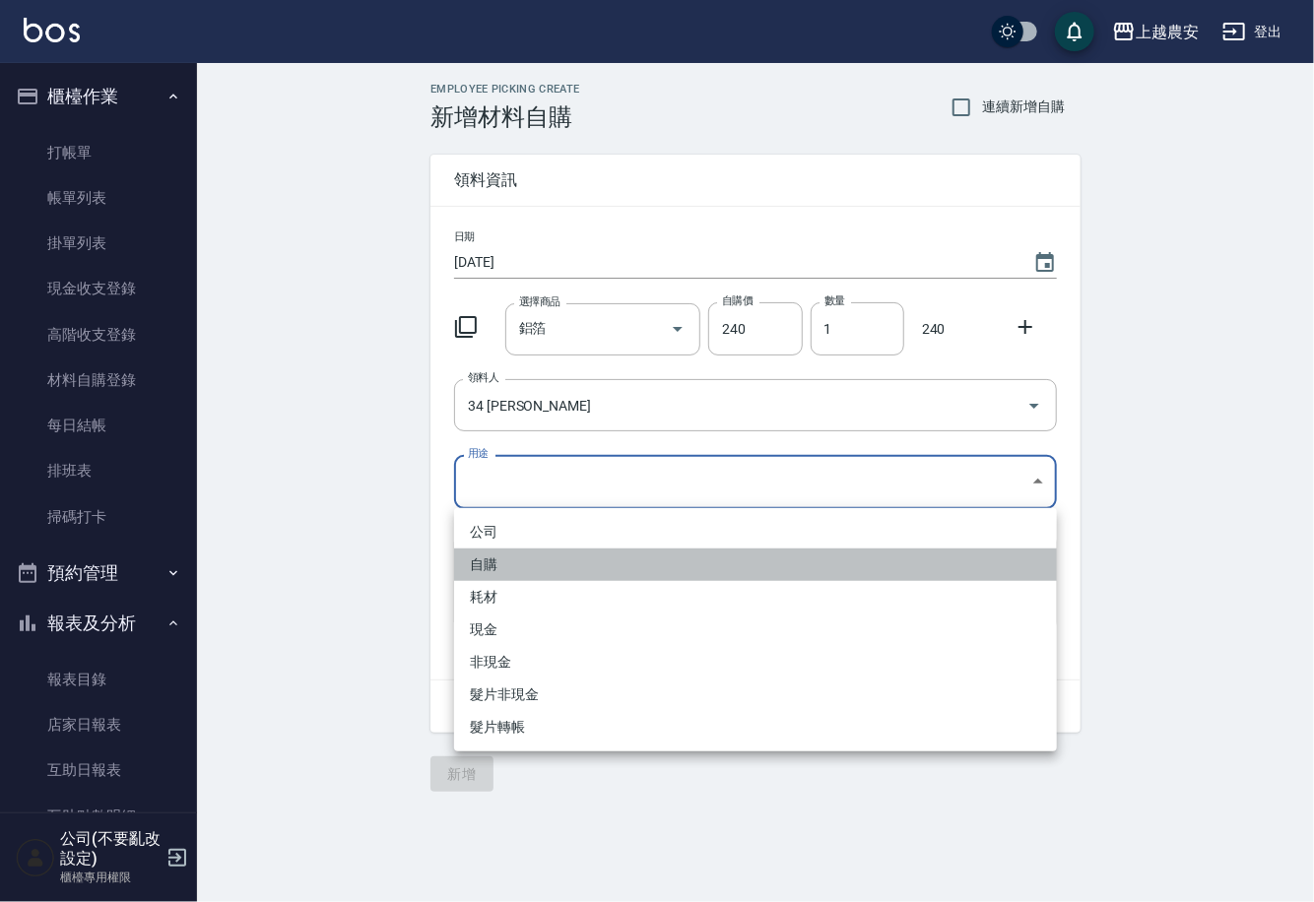
click at [489, 561] on li "自購" at bounding box center [755, 565] width 603 height 33
type input "自購"
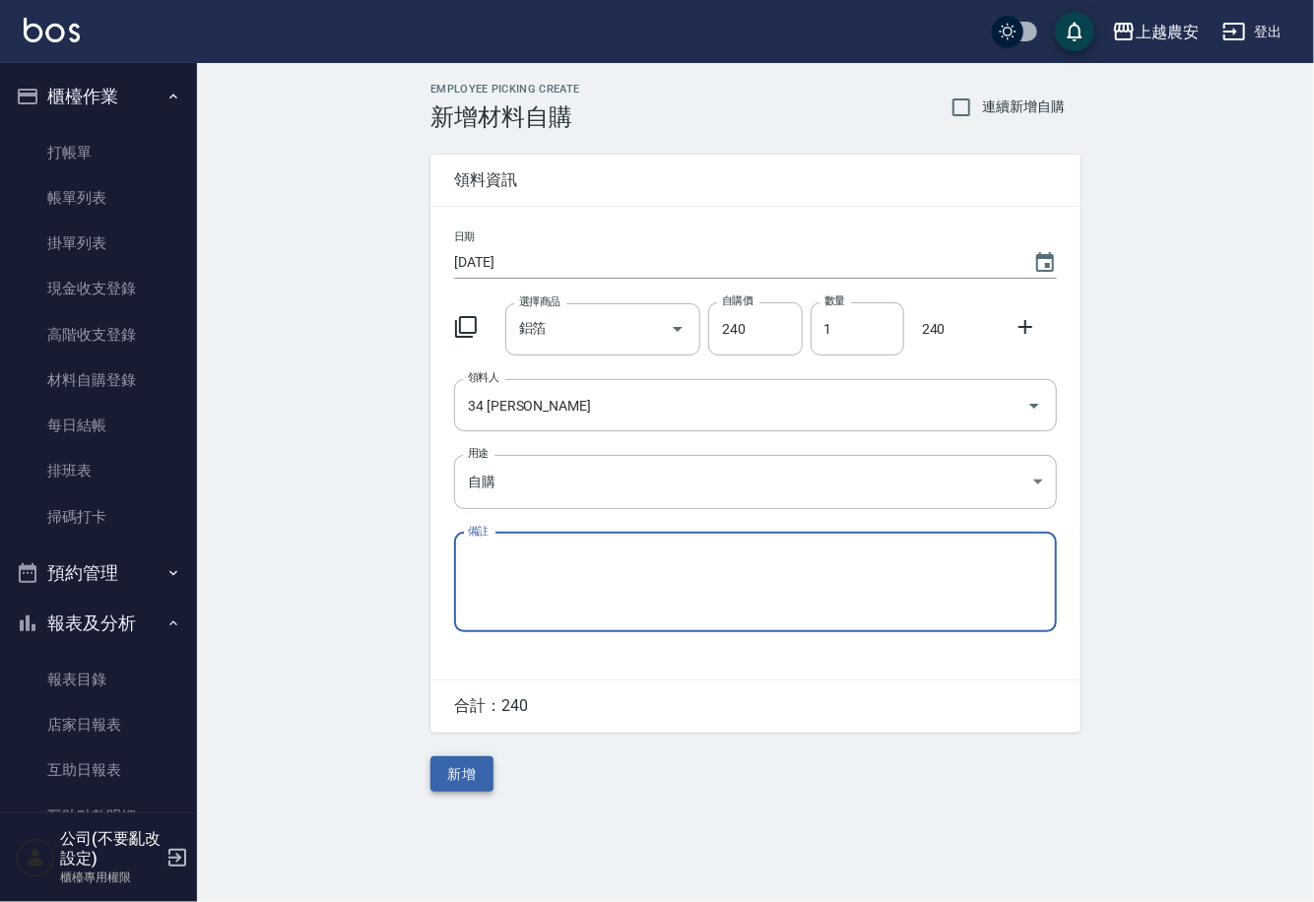
click at [472, 773] on button "新增" at bounding box center [461, 775] width 63 height 36
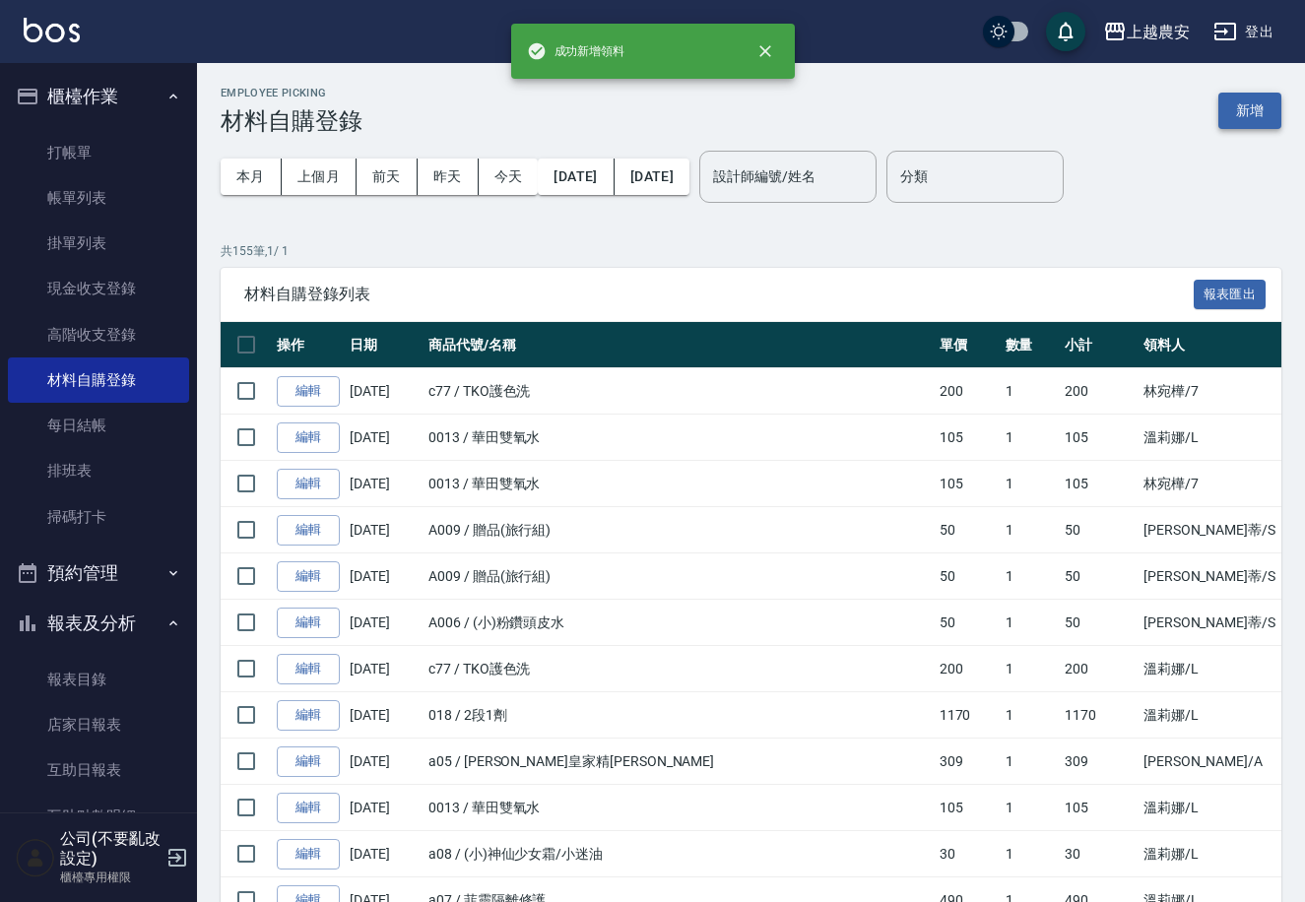
click at [1268, 117] on button "新增" at bounding box center [1250, 111] width 63 height 36
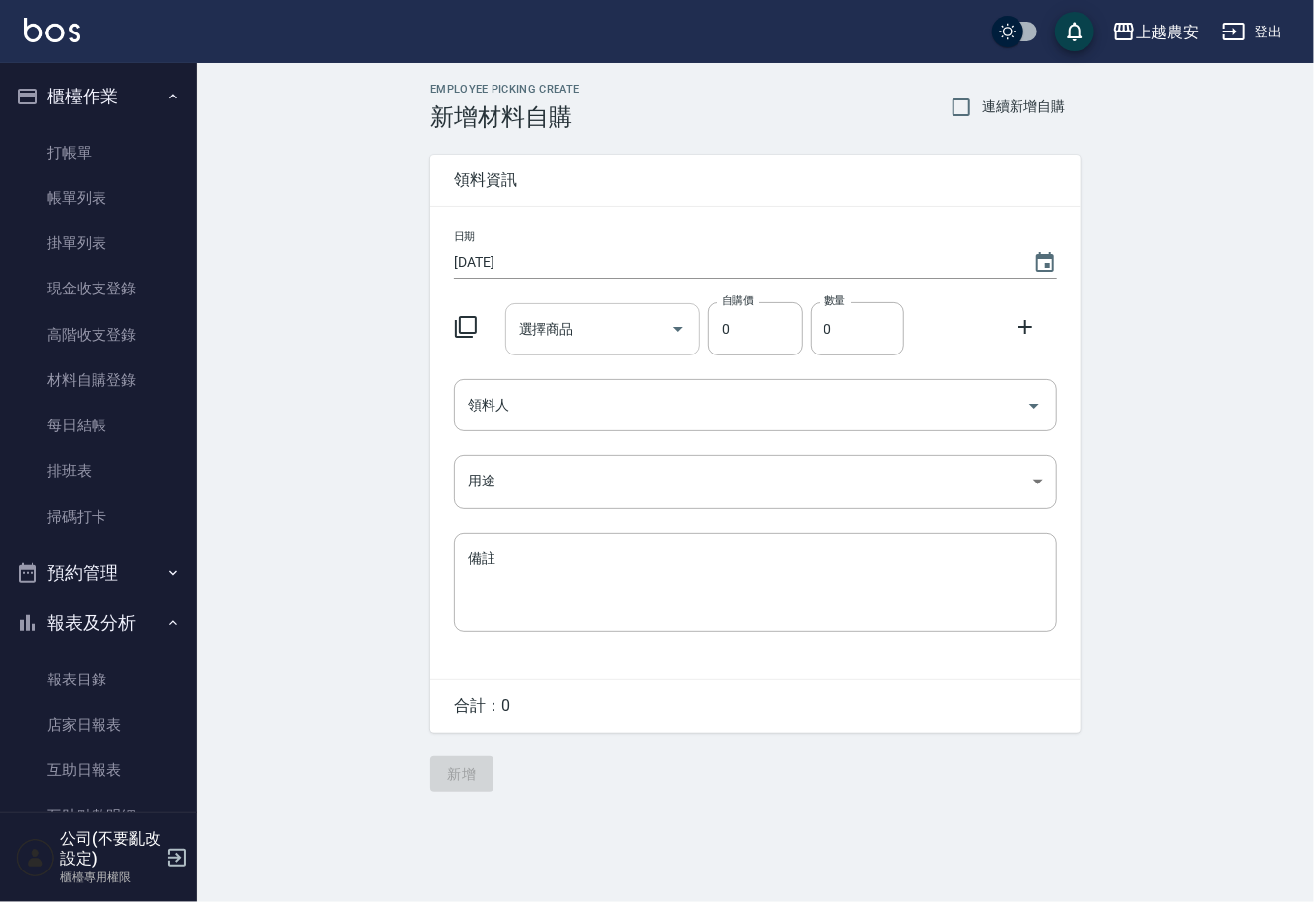
click at [596, 331] on input "選擇商品" at bounding box center [588, 329] width 149 height 34
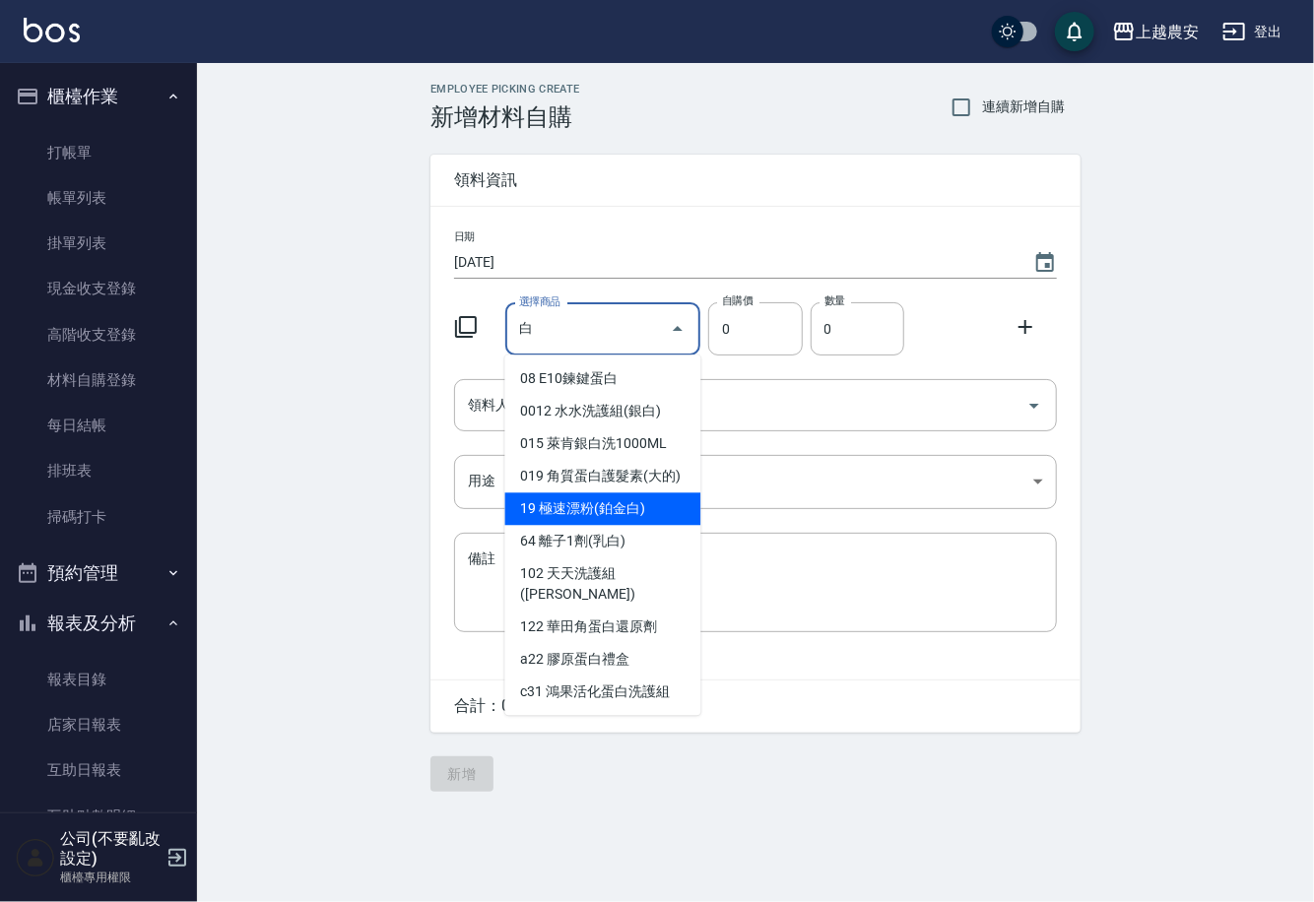
click at [610, 518] on li "19 極速漂粉(鉑金白)" at bounding box center [603, 509] width 196 height 33
type input "極速漂粉(鉑金白)"
type input "450"
type input "1"
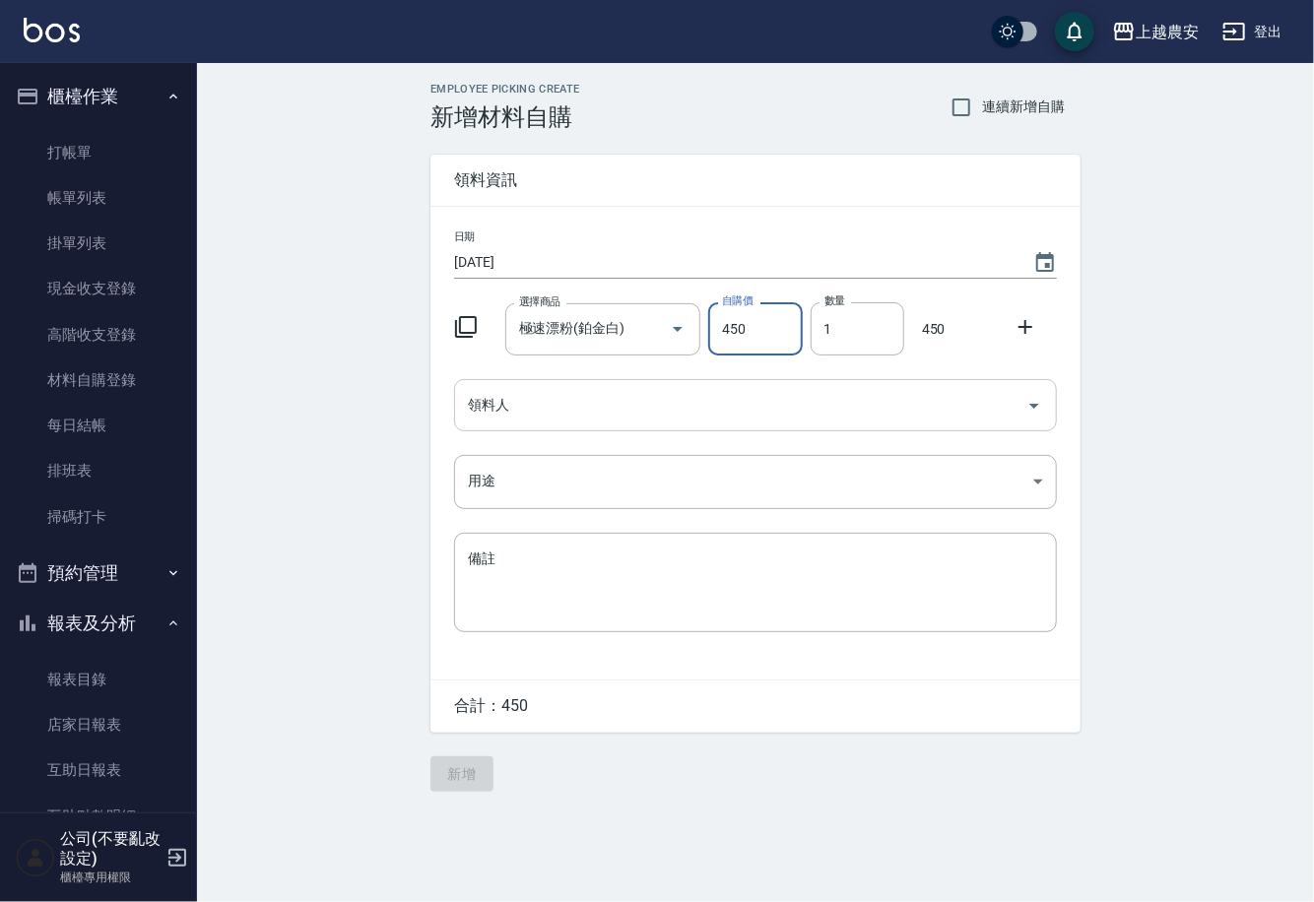
click at [553, 406] on input "領料人" at bounding box center [741, 405] width 556 height 34
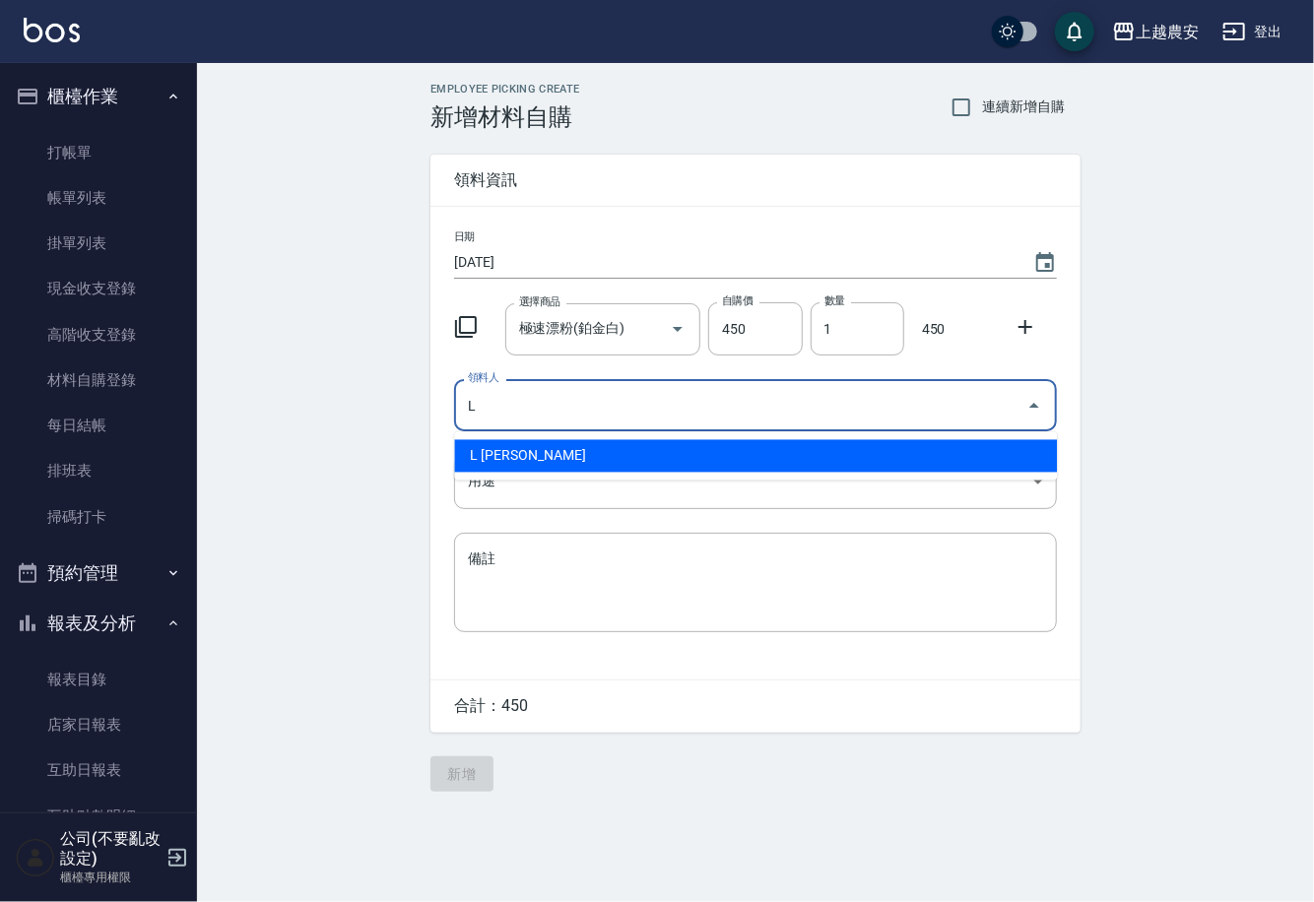
click at [537, 455] on li "L 溫莉娜" at bounding box center [755, 456] width 603 height 33
type input "L 溫莉娜"
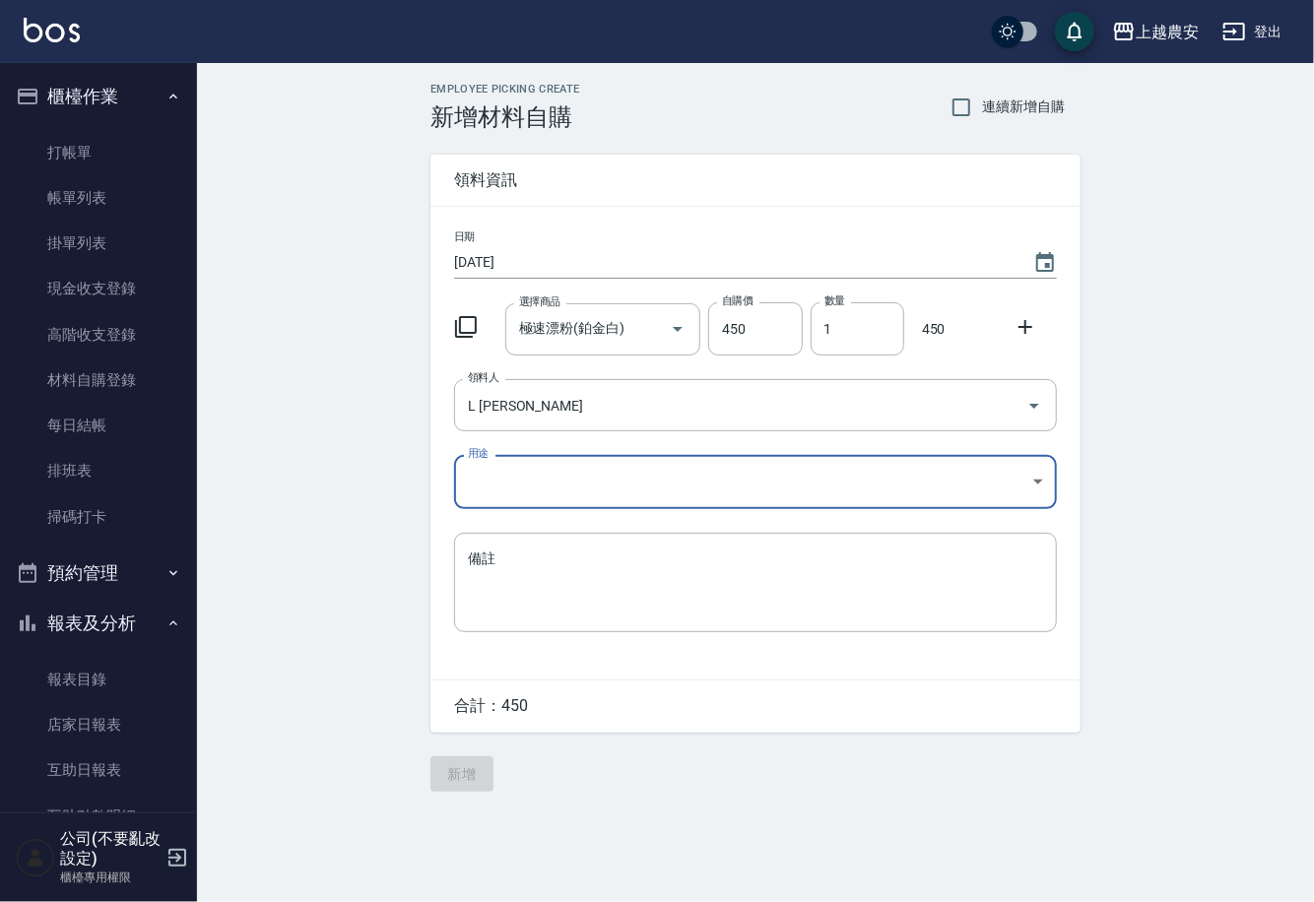
click at [488, 495] on body "上越農安 登出 櫃檯作業 打帳單 帳單列表 掛單列表 現金收支登錄 高階收支登錄 材料自購登錄 每日結帳 排班表 掃碼打卡 預約管理 預約管理 單日預約紀錄 …" at bounding box center [657, 451] width 1314 height 902
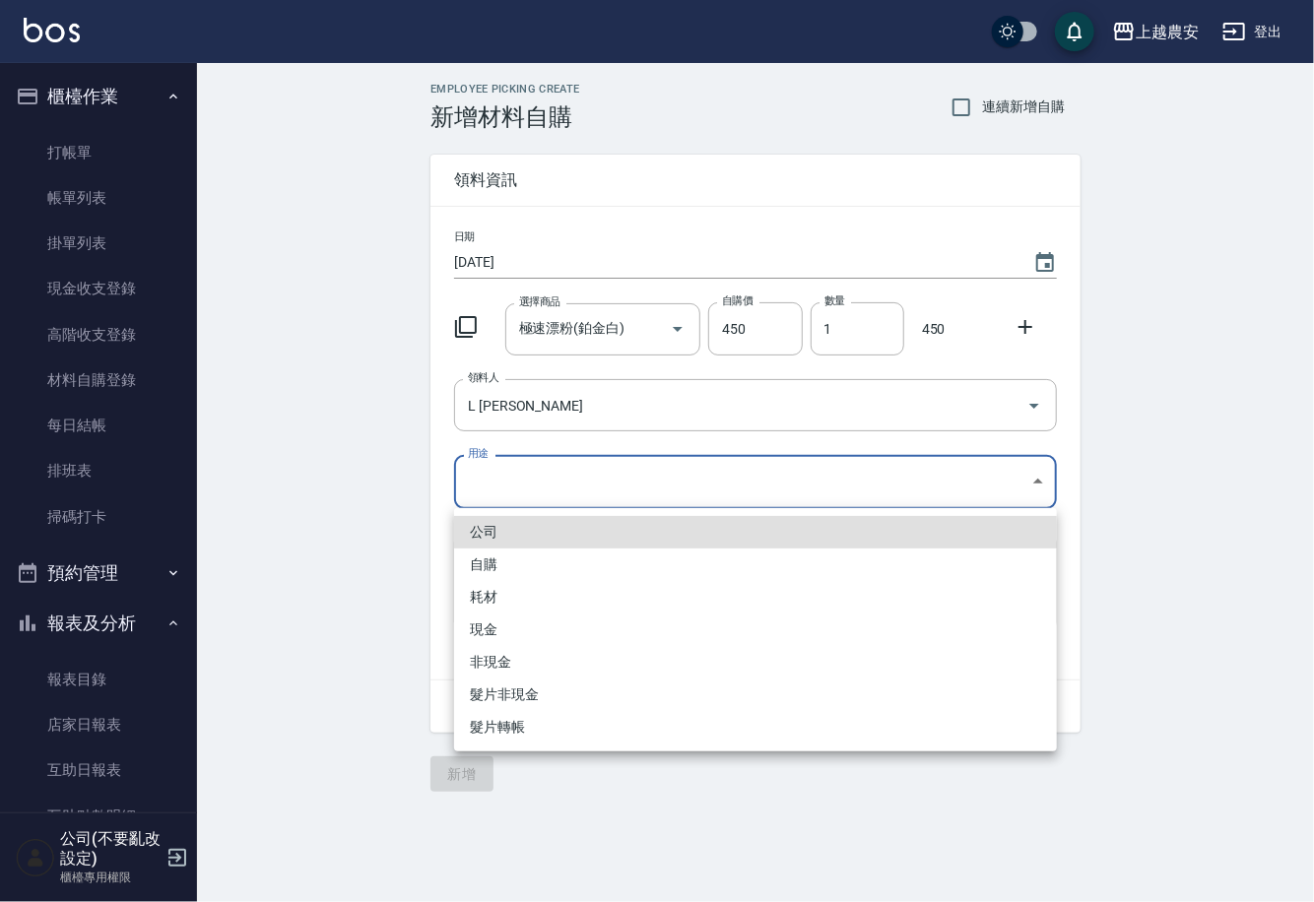
click at [474, 564] on li "自購" at bounding box center [755, 565] width 603 height 33
type input "自購"
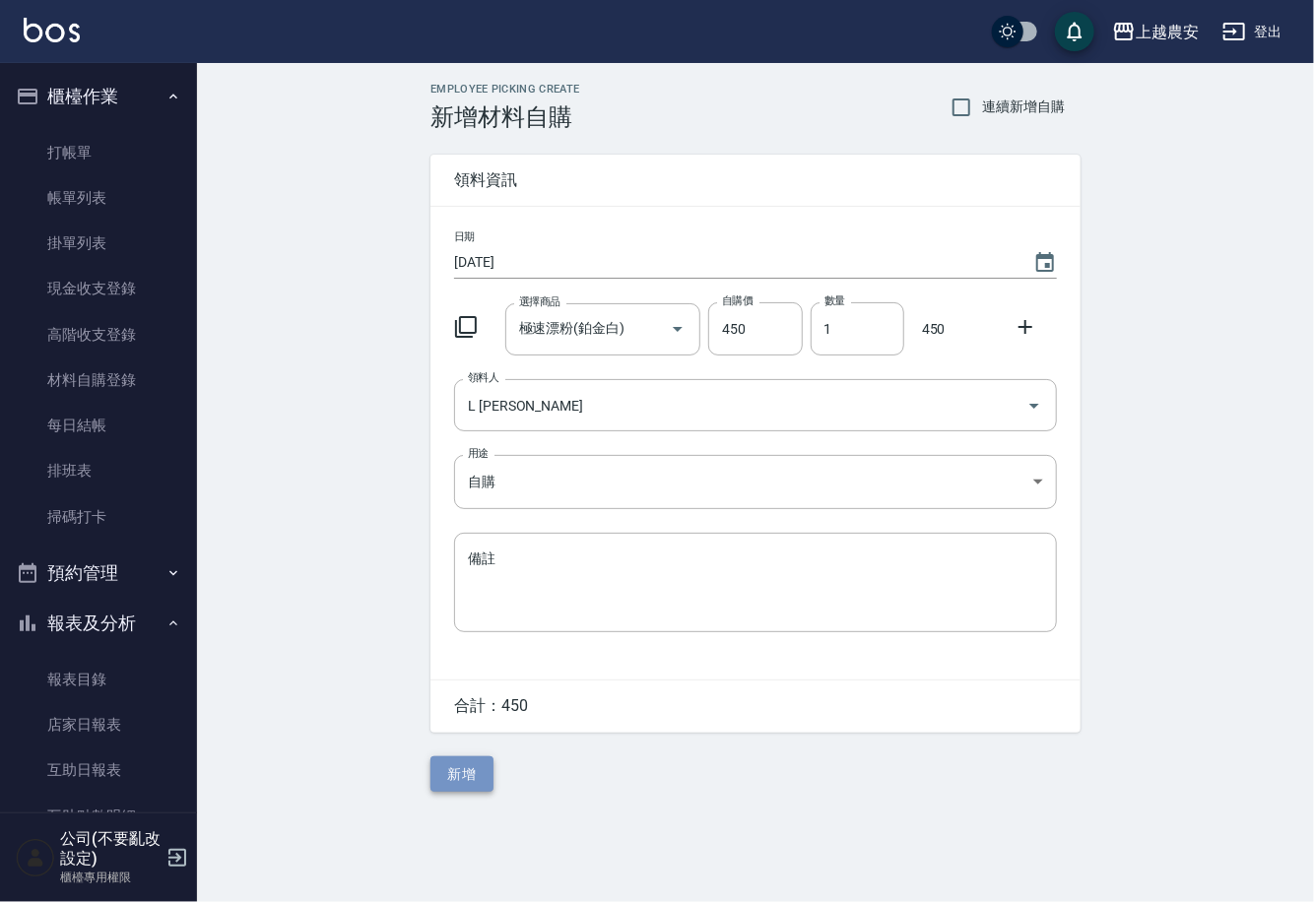
click at [447, 788] on button "新增" at bounding box center [461, 775] width 63 height 36
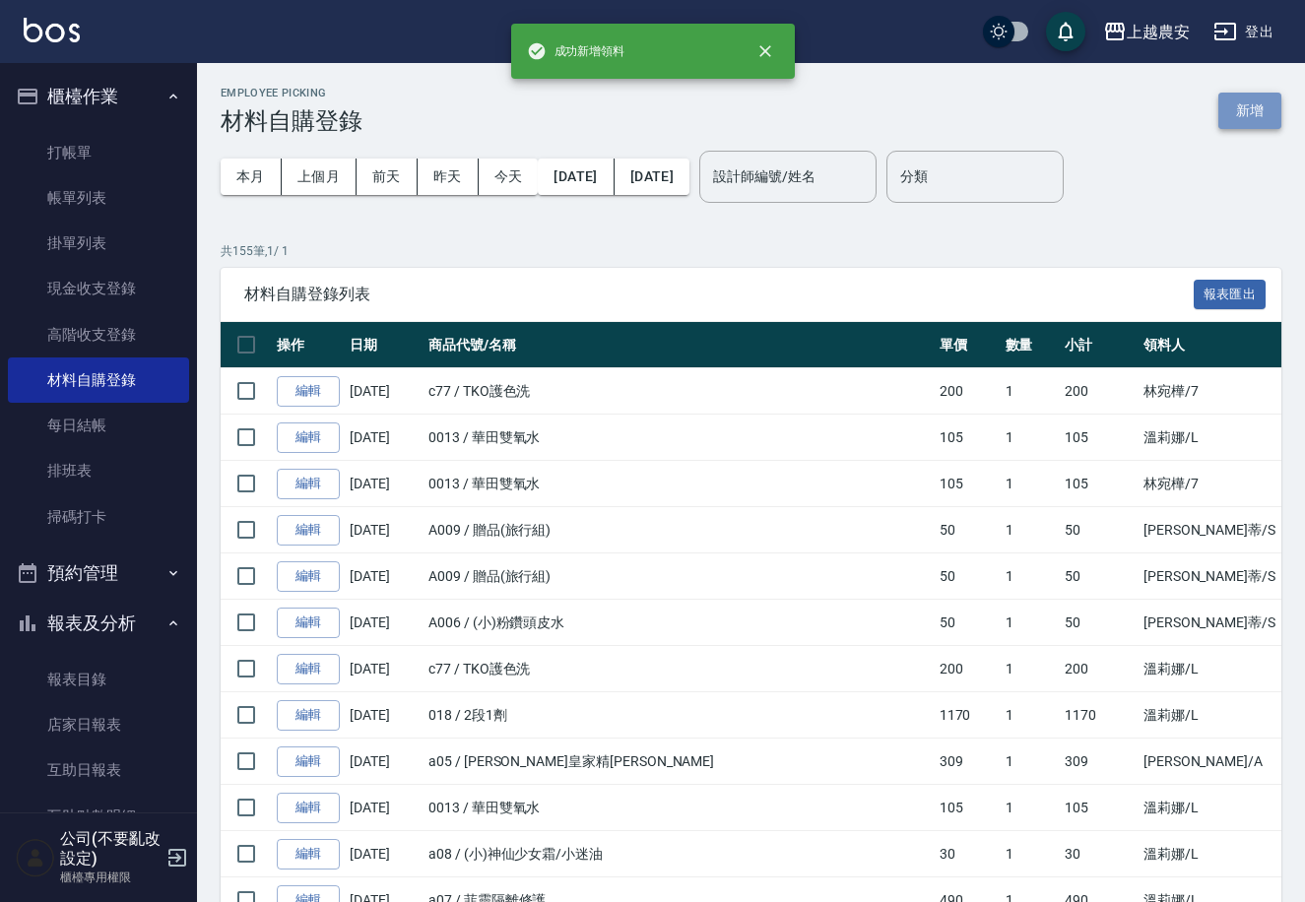
click at [1250, 110] on button "新增" at bounding box center [1250, 111] width 63 height 36
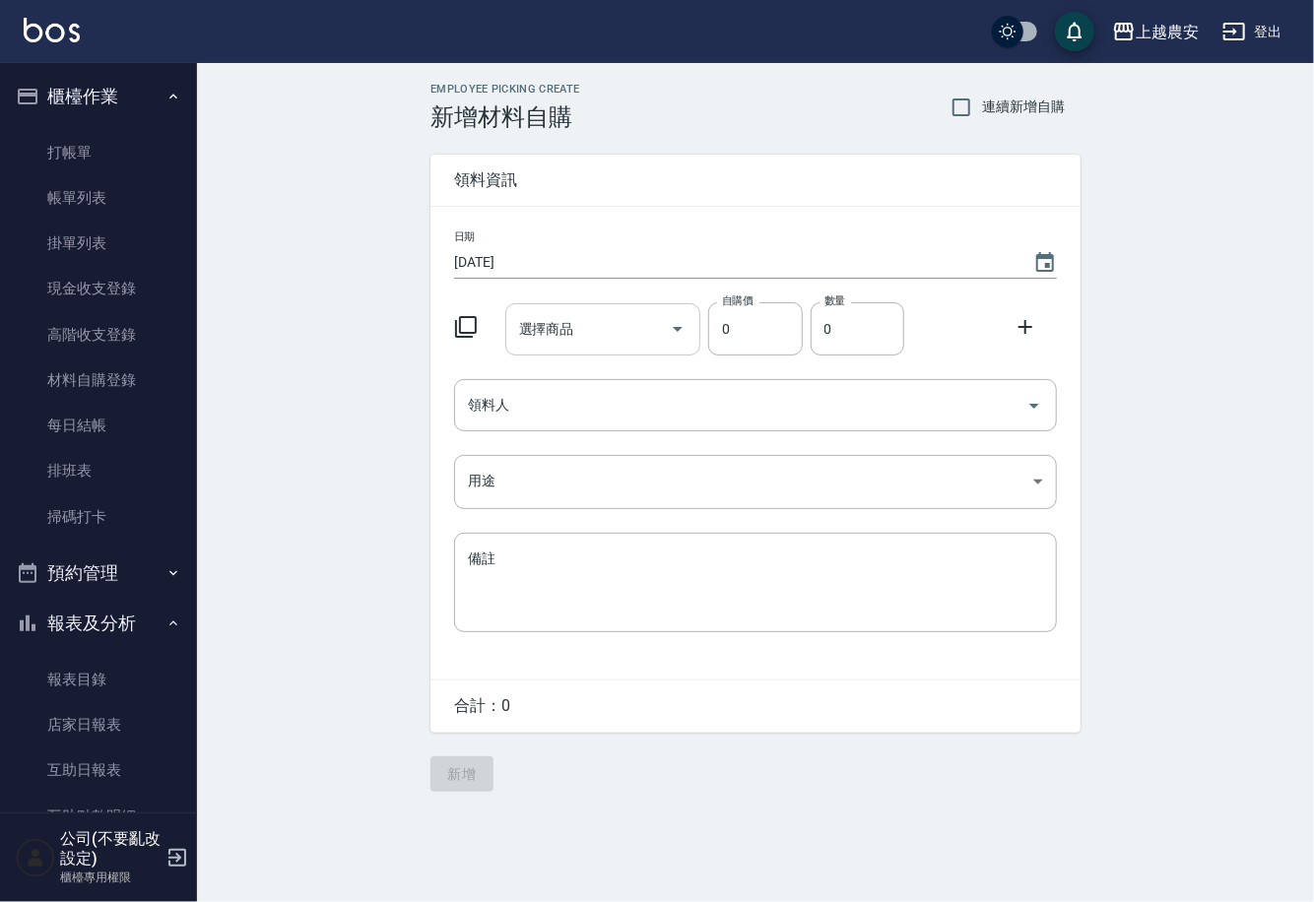
click at [530, 335] on input "選擇商品" at bounding box center [588, 329] width 149 height 34
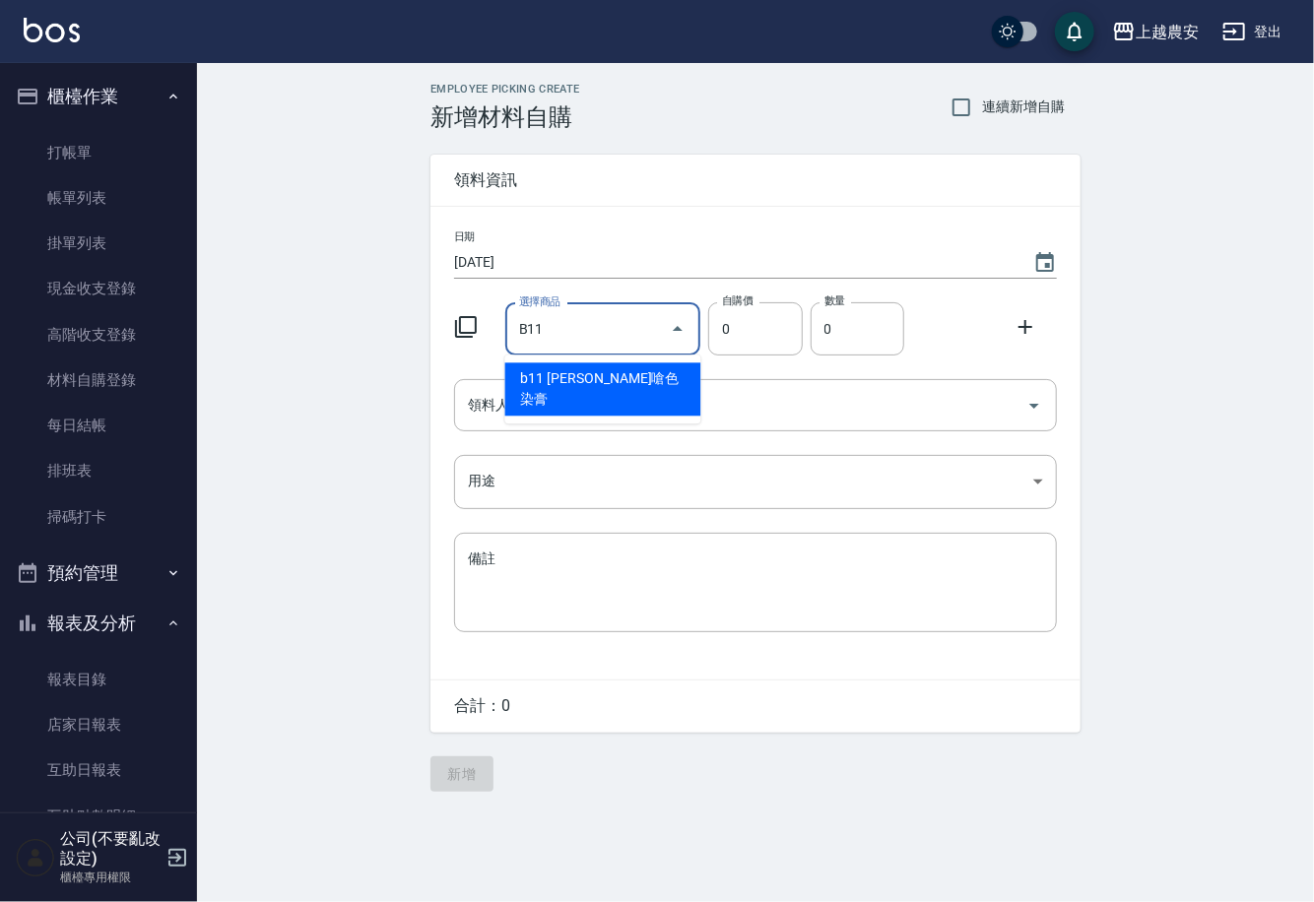
type input "里歐嗆色染膏"
type input "120"
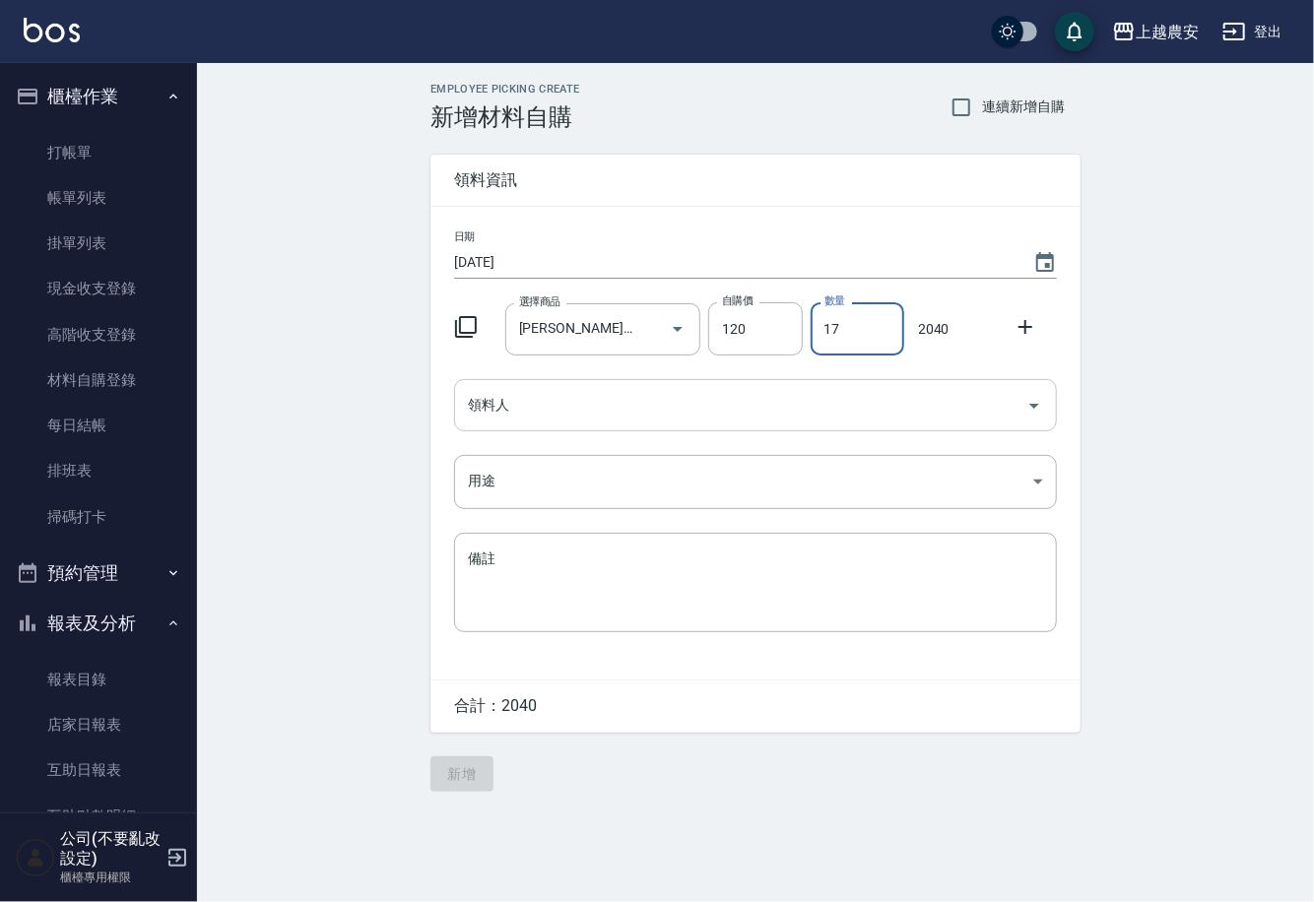
click at [532, 426] on div "領料人" at bounding box center [755, 405] width 603 height 52
type input "17"
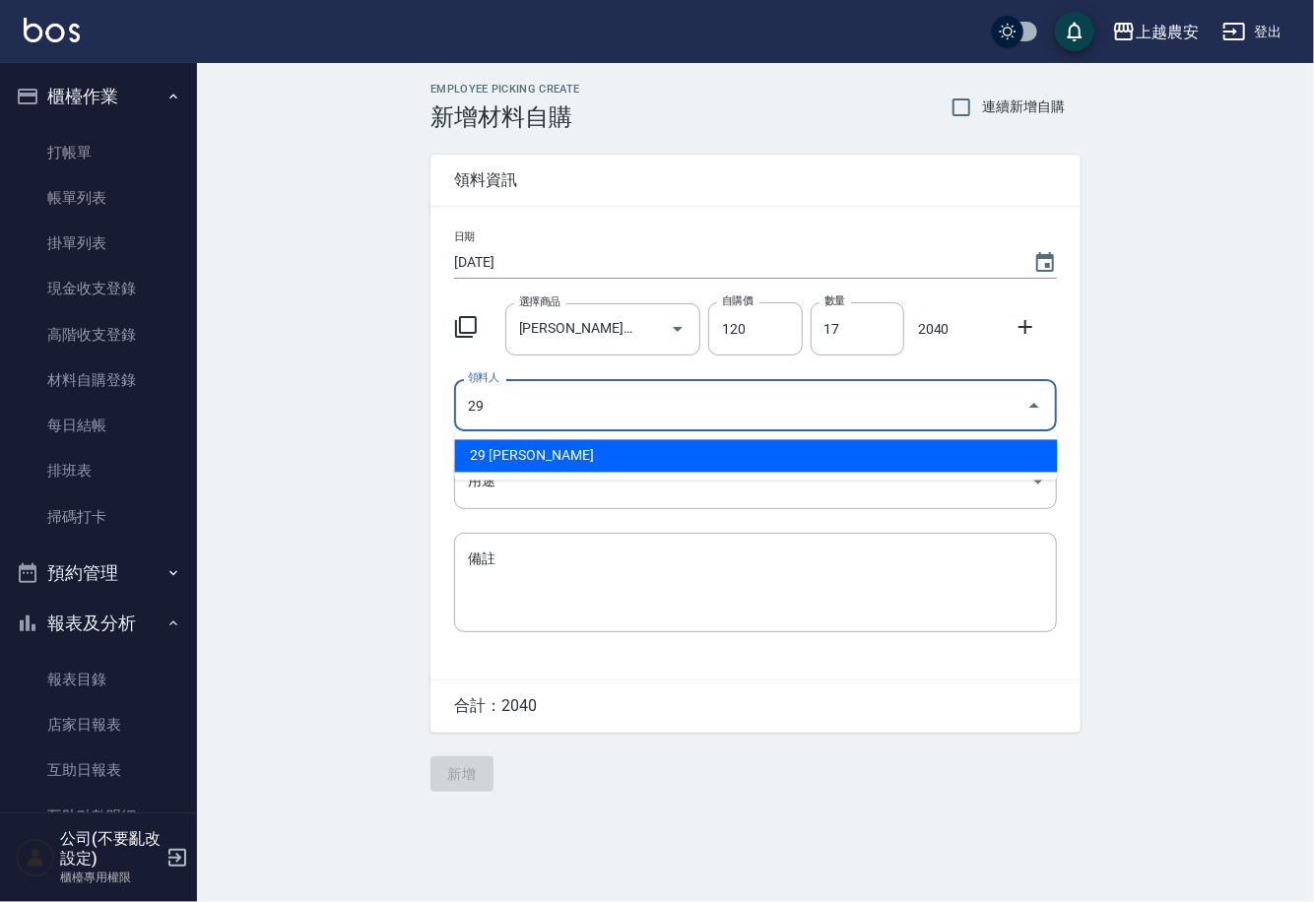
click at [523, 450] on li "29 楊馨茹" at bounding box center [755, 456] width 603 height 33
type input "29 楊馨茹"
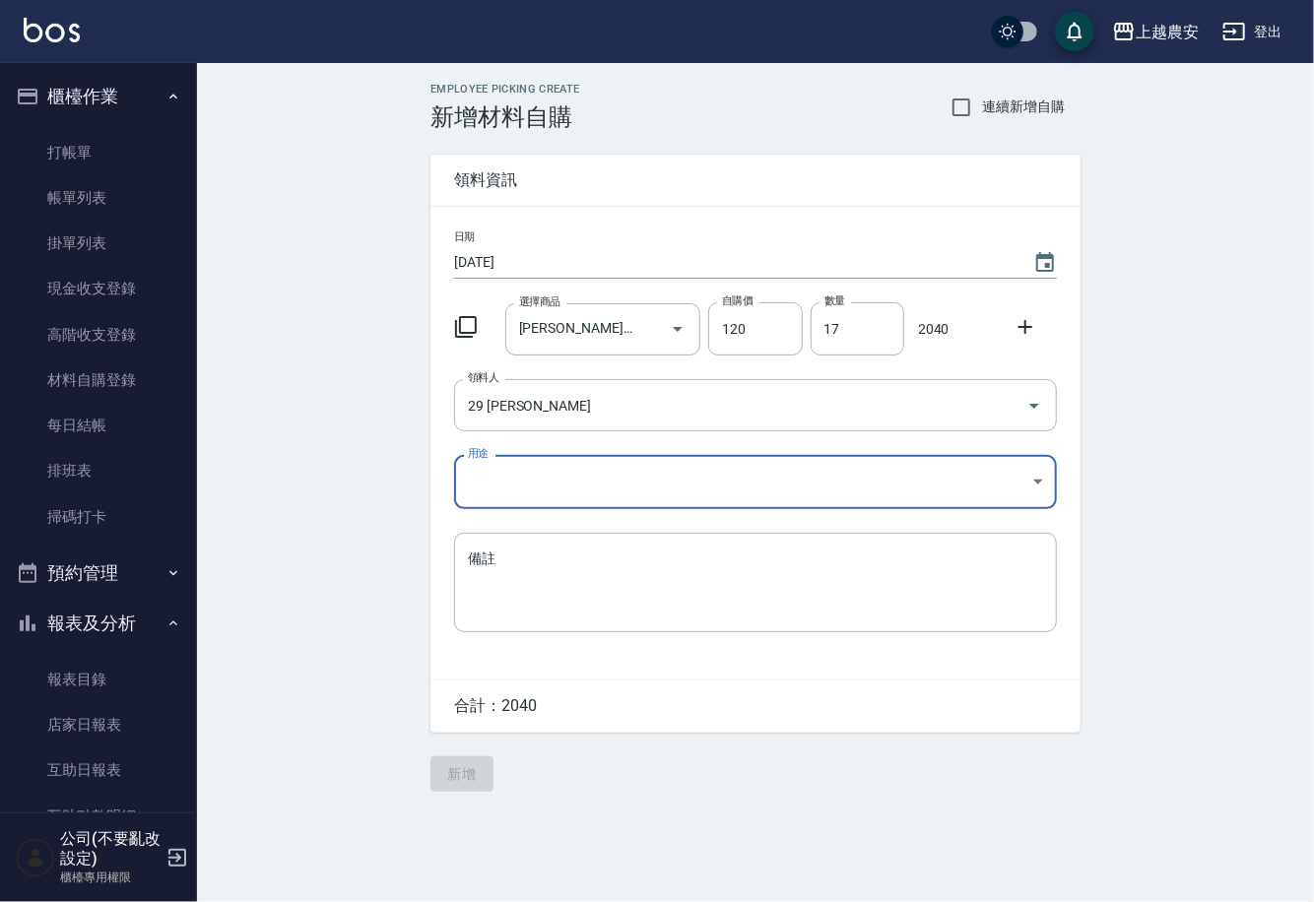
click at [498, 486] on body "上越農安 登出 櫃檯作業 打帳單 帳單列表 掛單列表 現金收支登錄 高階收支登錄 材料自購登錄 每日結帳 排班表 掃碼打卡 預約管理 預約管理 單日預約紀錄 …" at bounding box center [657, 451] width 1314 height 902
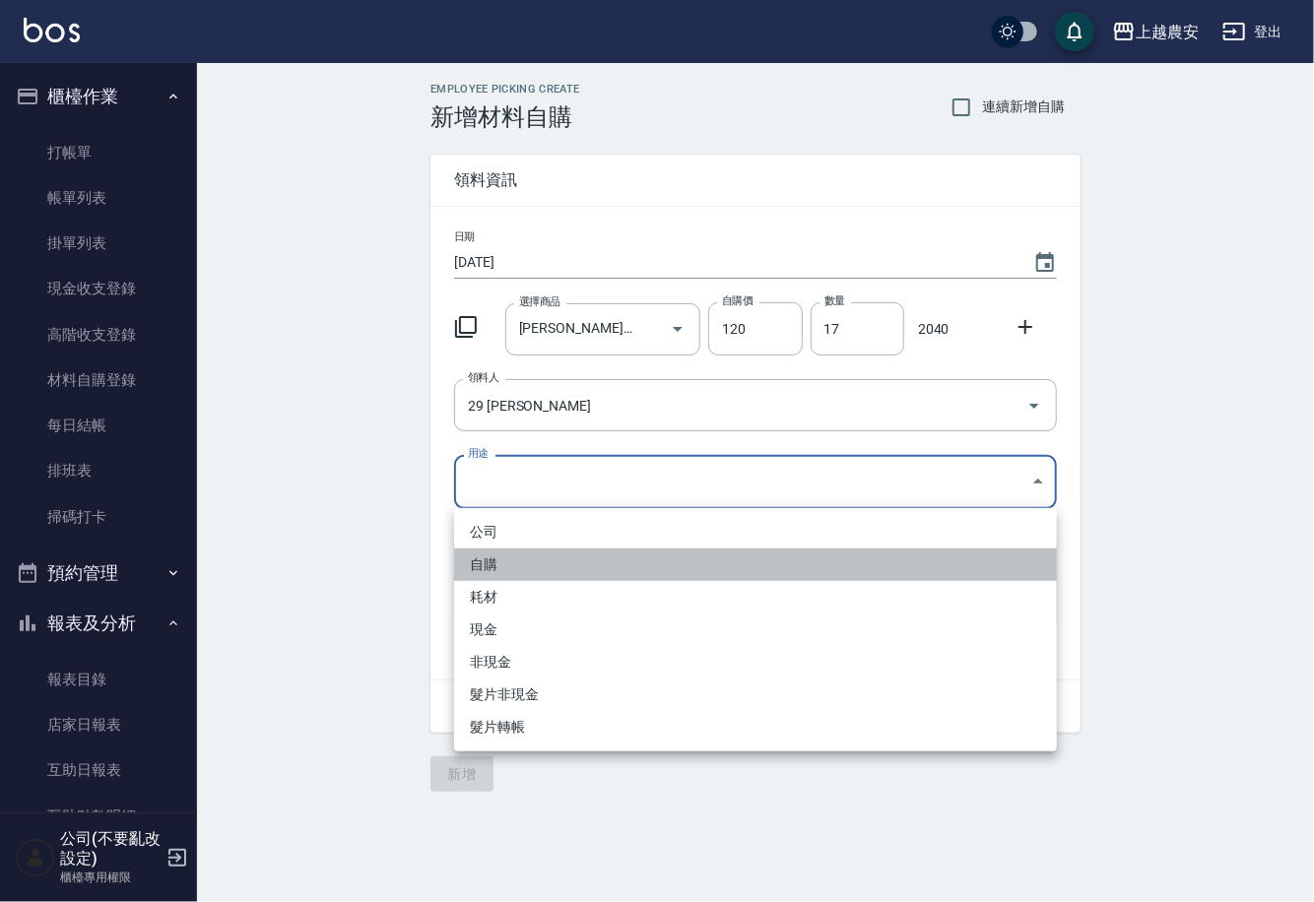
click at [489, 563] on li "自購" at bounding box center [755, 565] width 603 height 33
type input "自購"
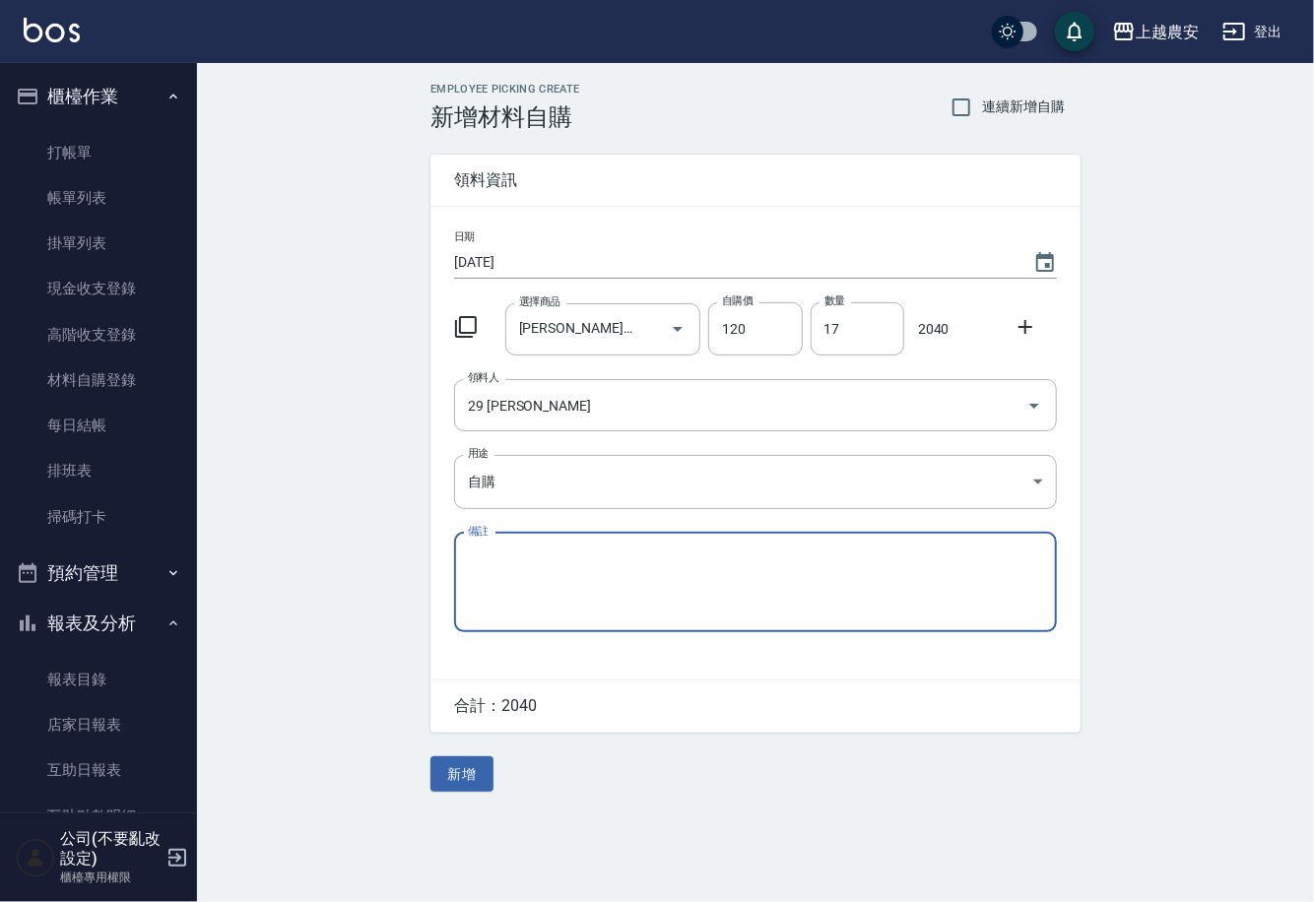
click at [1025, 326] on icon at bounding box center [1026, 327] width 14 height 14
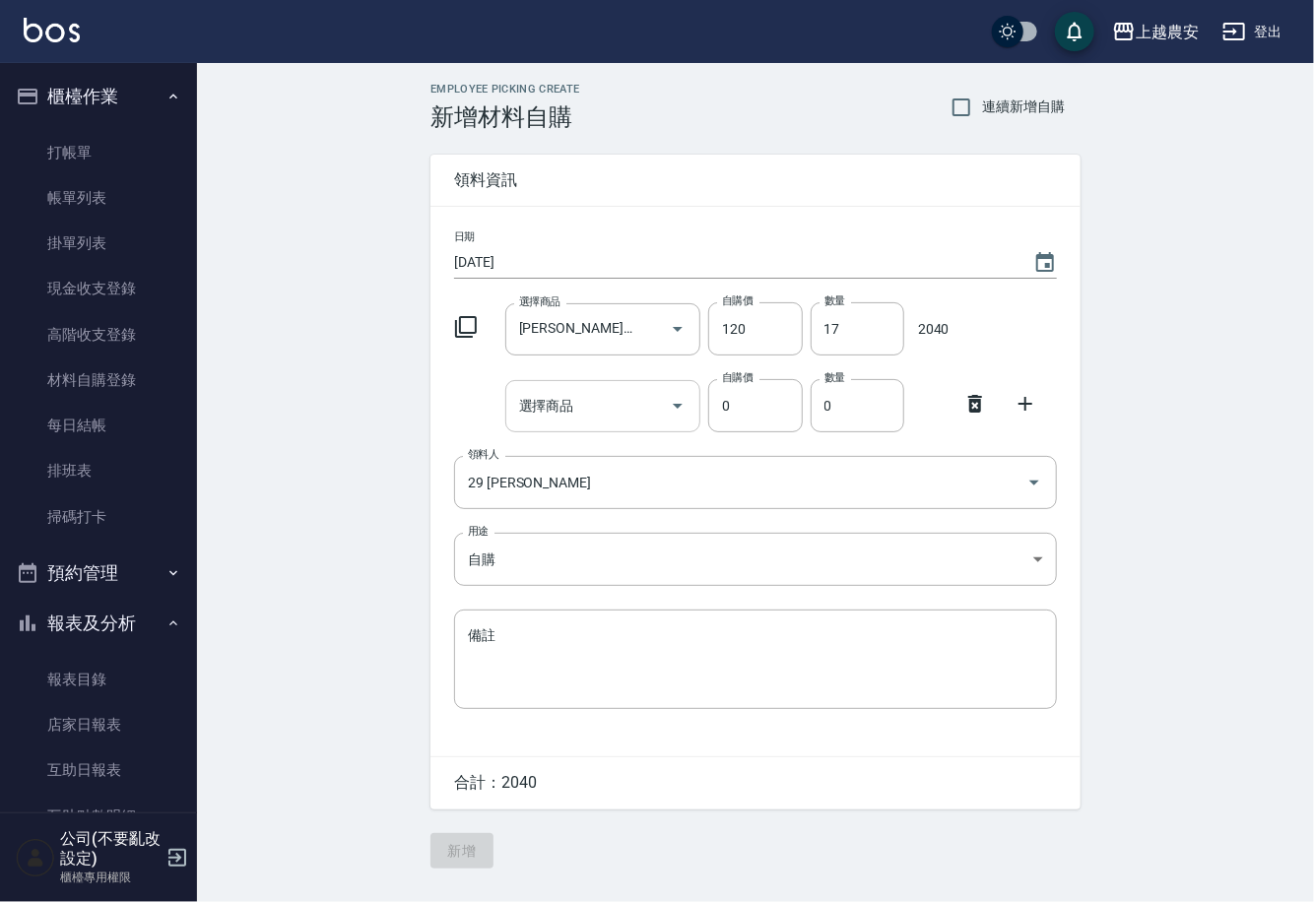
click at [634, 415] on input "選擇商品" at bounding box center [588, 406] width 149 height 34
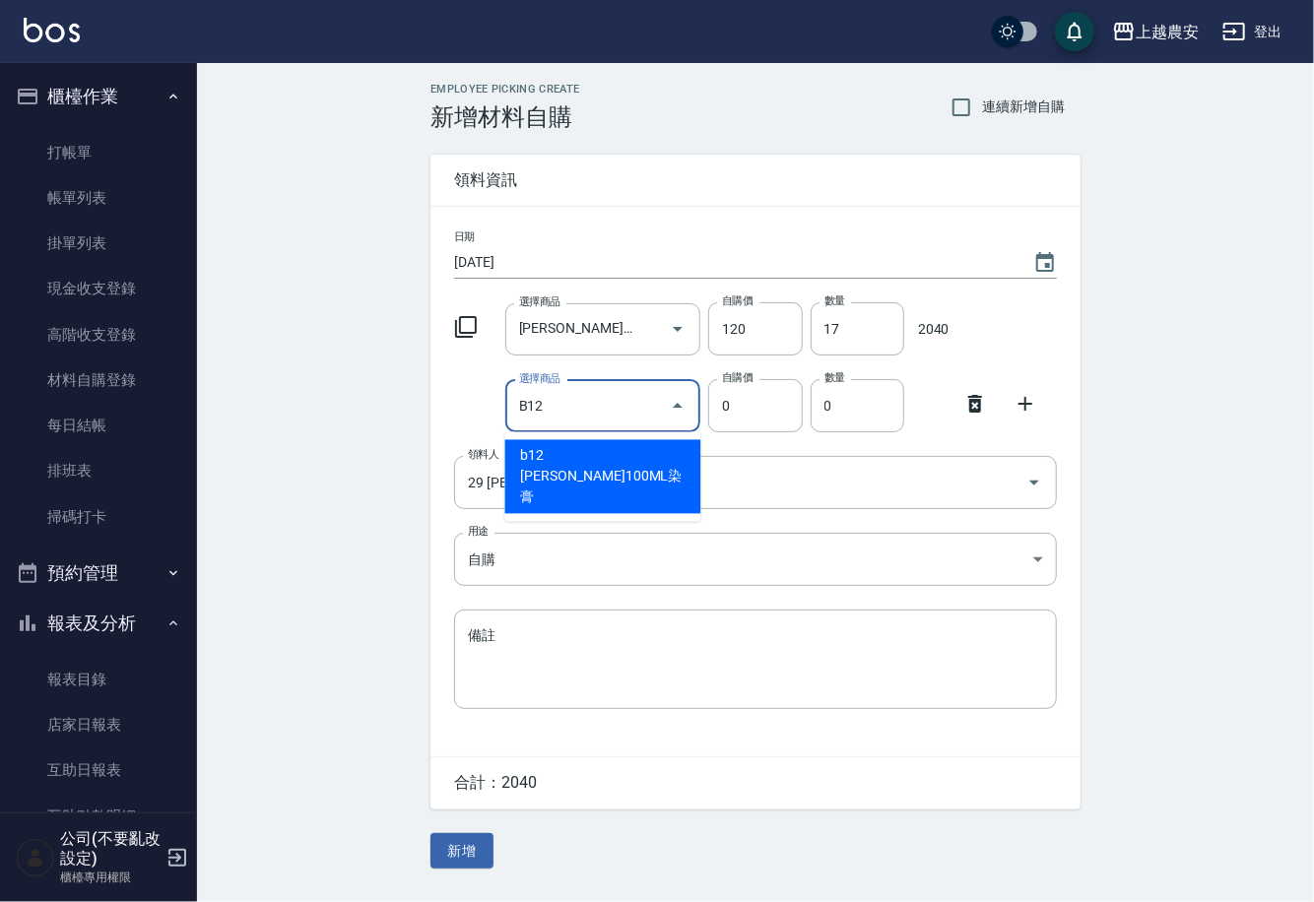
type input "里歐100ML染膏"
type input "90"
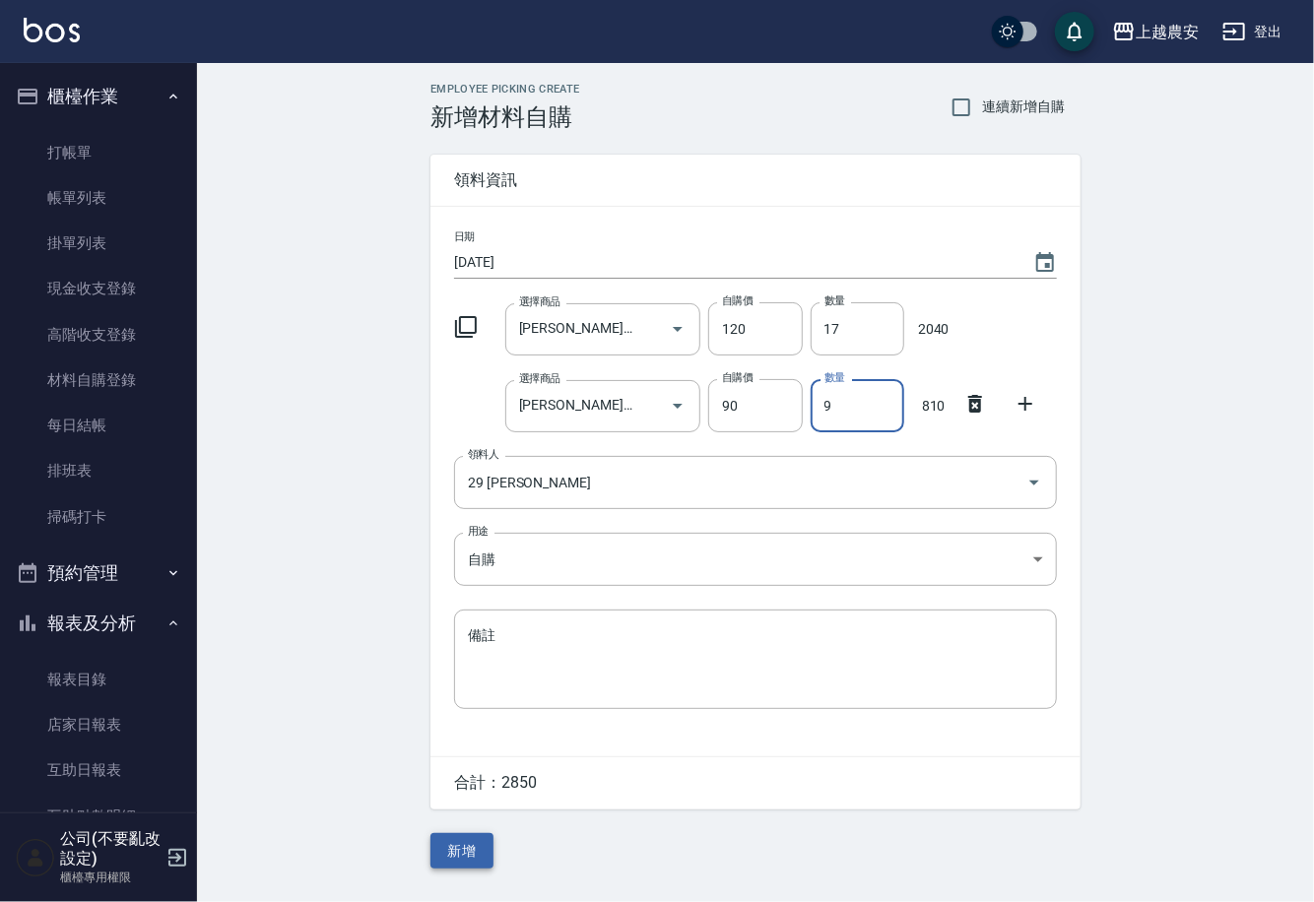
type input "9"
click at [451, 844] on button "新增" at bounding box center [461, 851] width 63 height 36
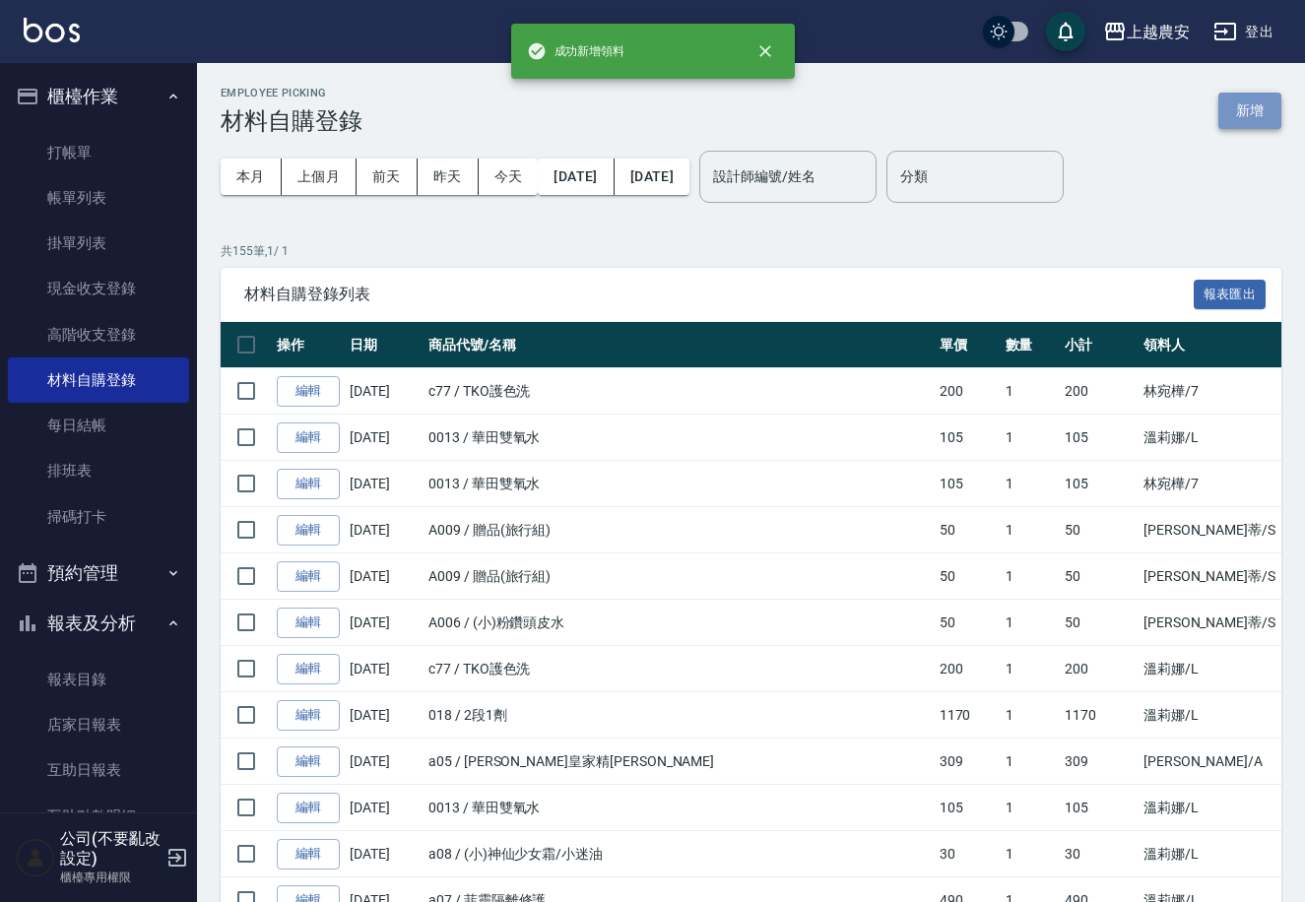
click at [1242, 120] on button "新增" at bounding box center [1250, 111] width 63 height 36
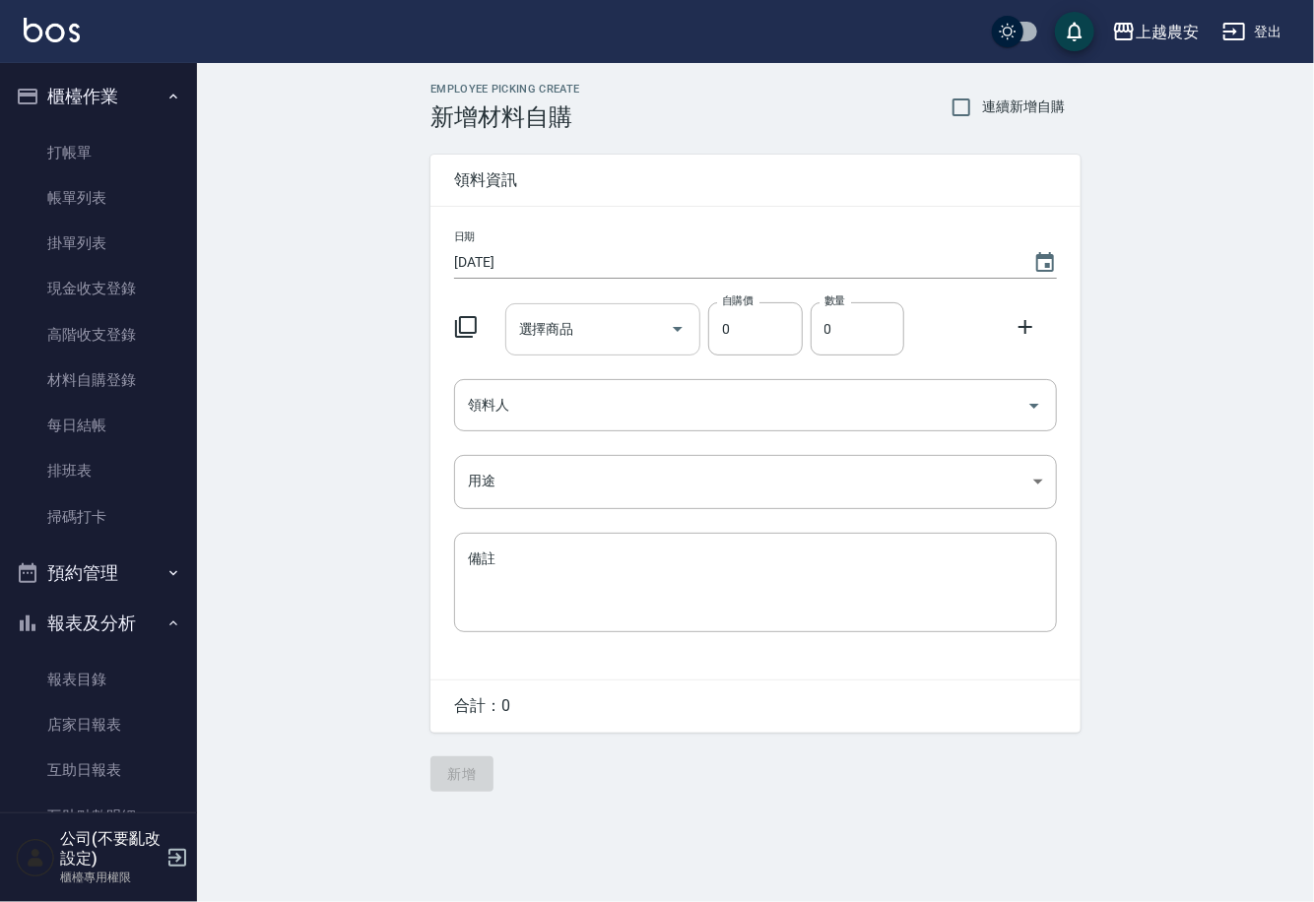
click at [587, 332] on input "選擇商品" at bounding box center [588, 329] width 149 height 34
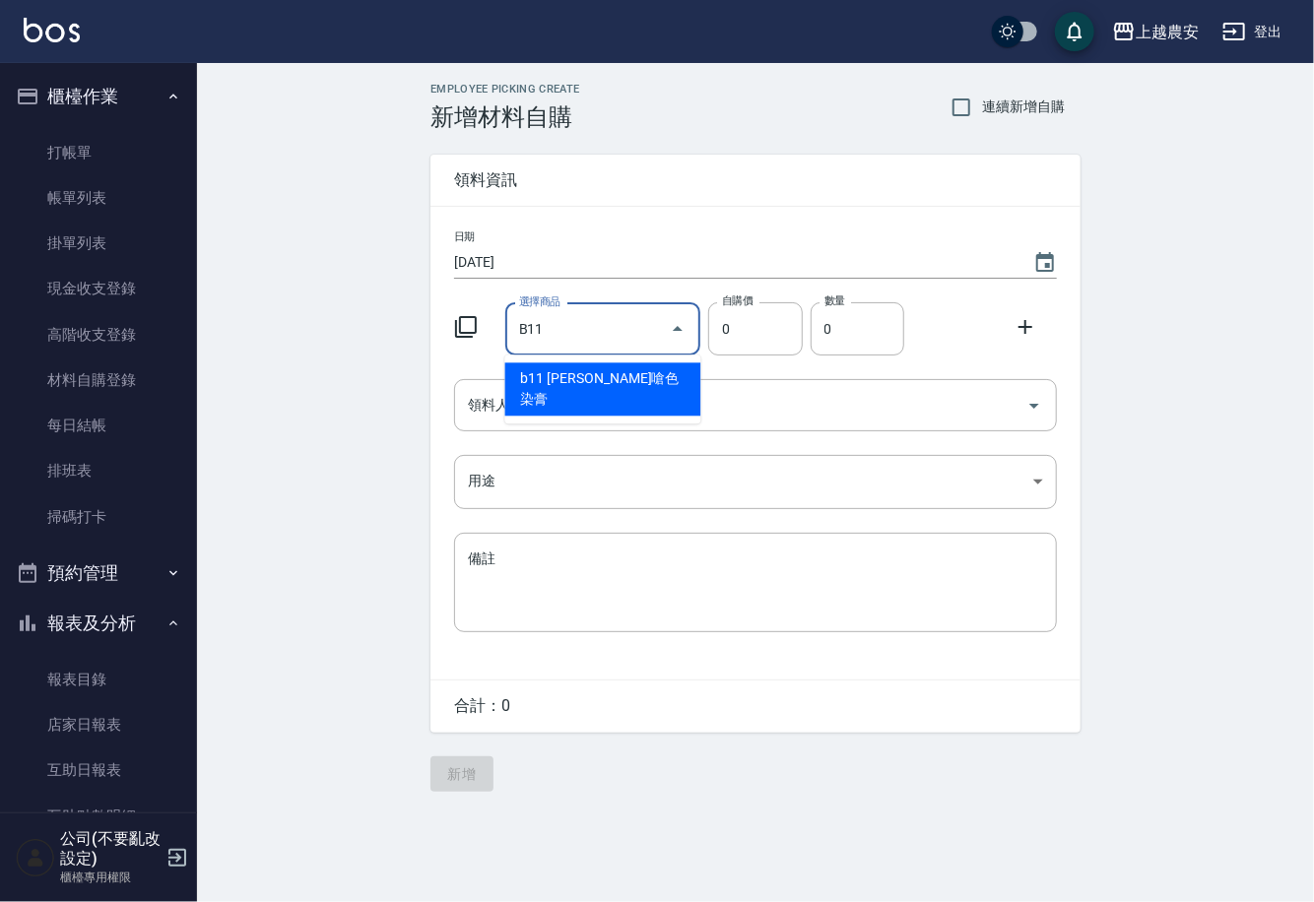
type input "里歐嗆色染膏"
type input "120"
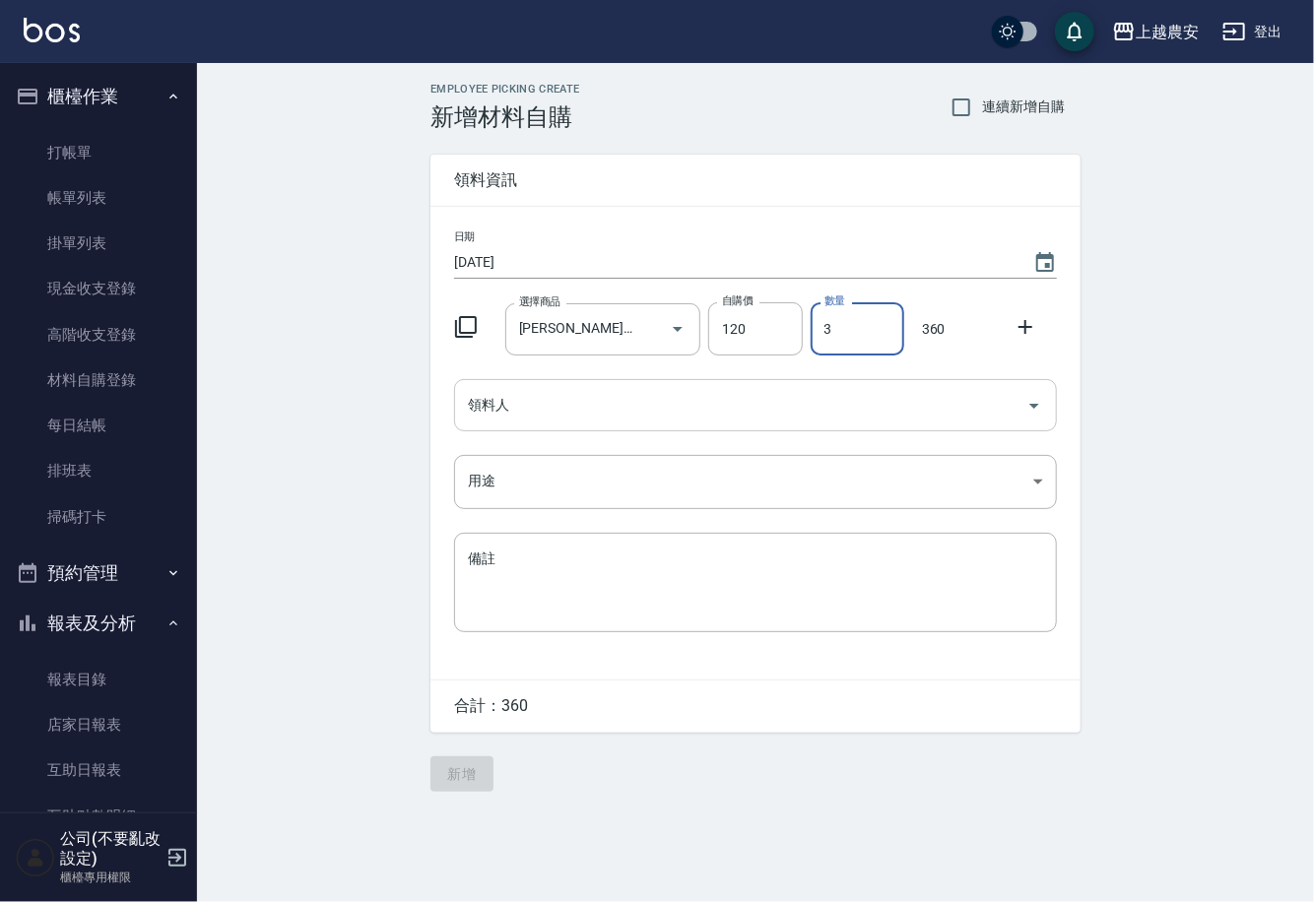
type input "3"
click at [594, 396] on input "領料人" at bounding box center [741, 405] width 556 height 34
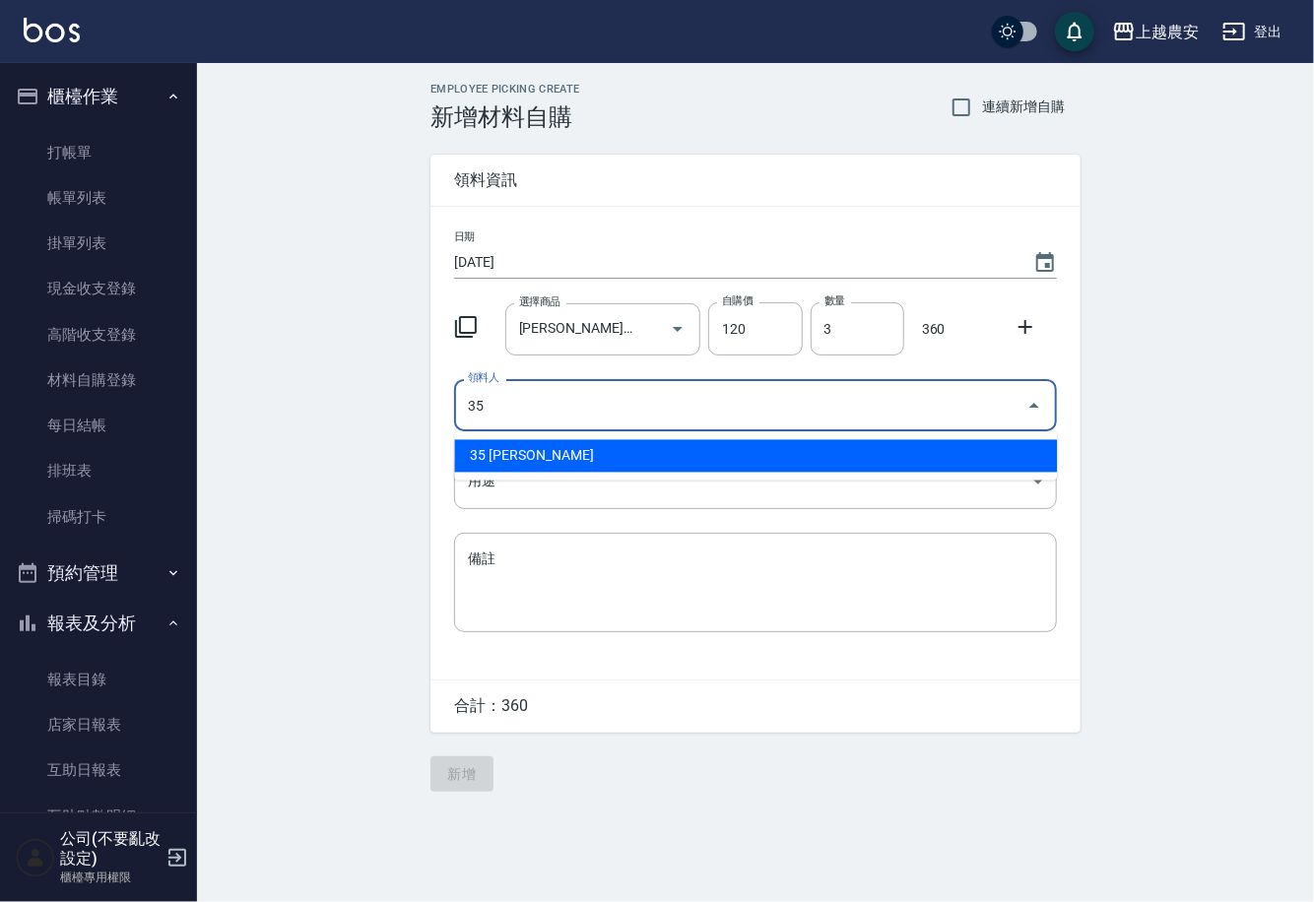
click at [532, 457] on li "35 巫芸瑄" at bounding box center [755, 456] width 603 height 33
type input "35 巫芸瑄"
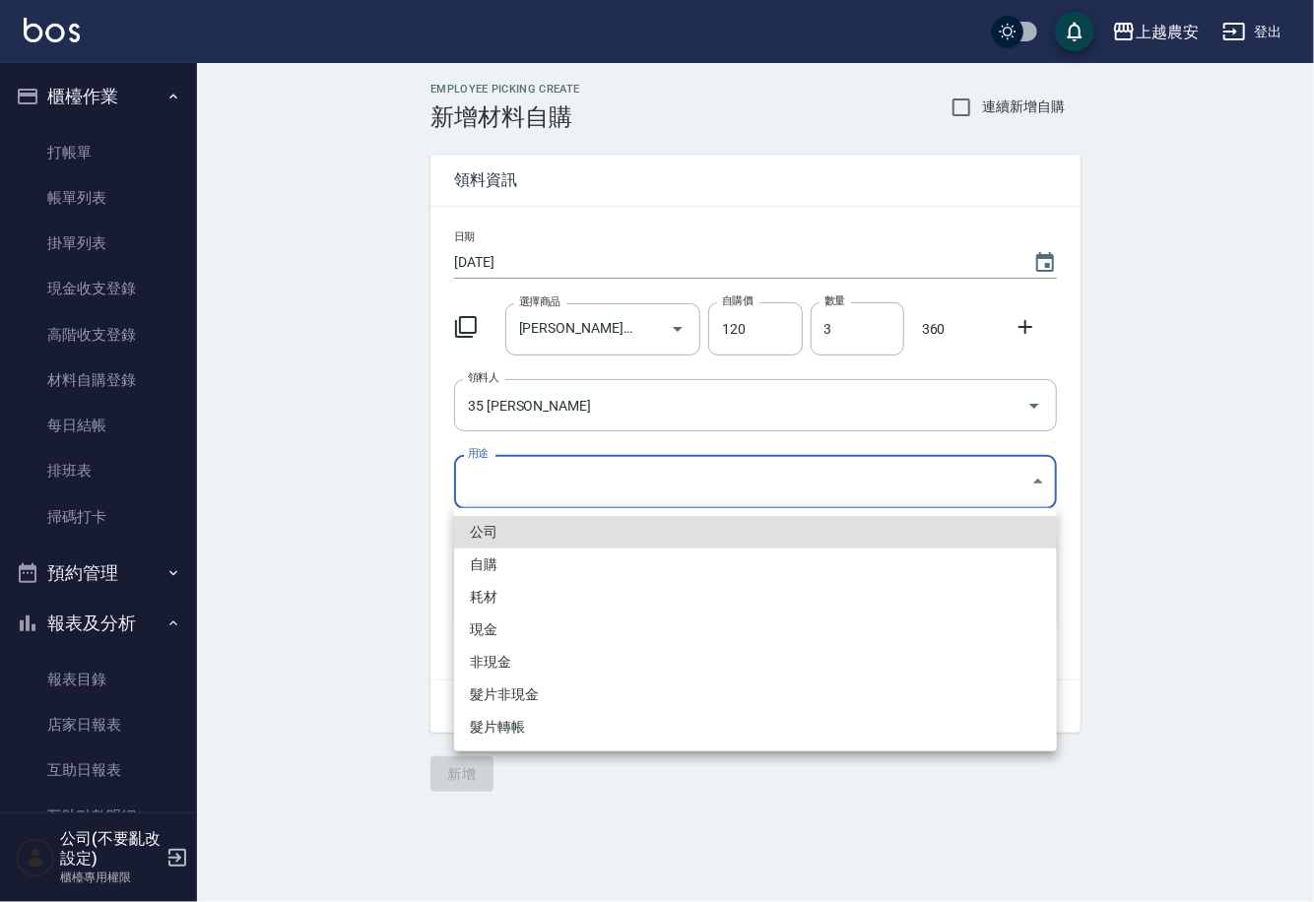
drag, startPoint x: 499, startPoint y: 484, endPoint x: 477, endPoint y: 567, distance: 86.7
click at [497, 488] on body "上越農安 登出 櫃檯作業 打帳單 帳單列表 掛單列表 現金收支登錄 高階收支登錄 材料自購登錄 每日結帳 排班表 掃碼打卡 預約管理 預約管理 單日預約紀錄 …" at bounding box center [657, 451] width 1314 height 902
click at [475, 569] on li "自購" at bounding box center [755, 565] width 603 height 33
type input "自購"
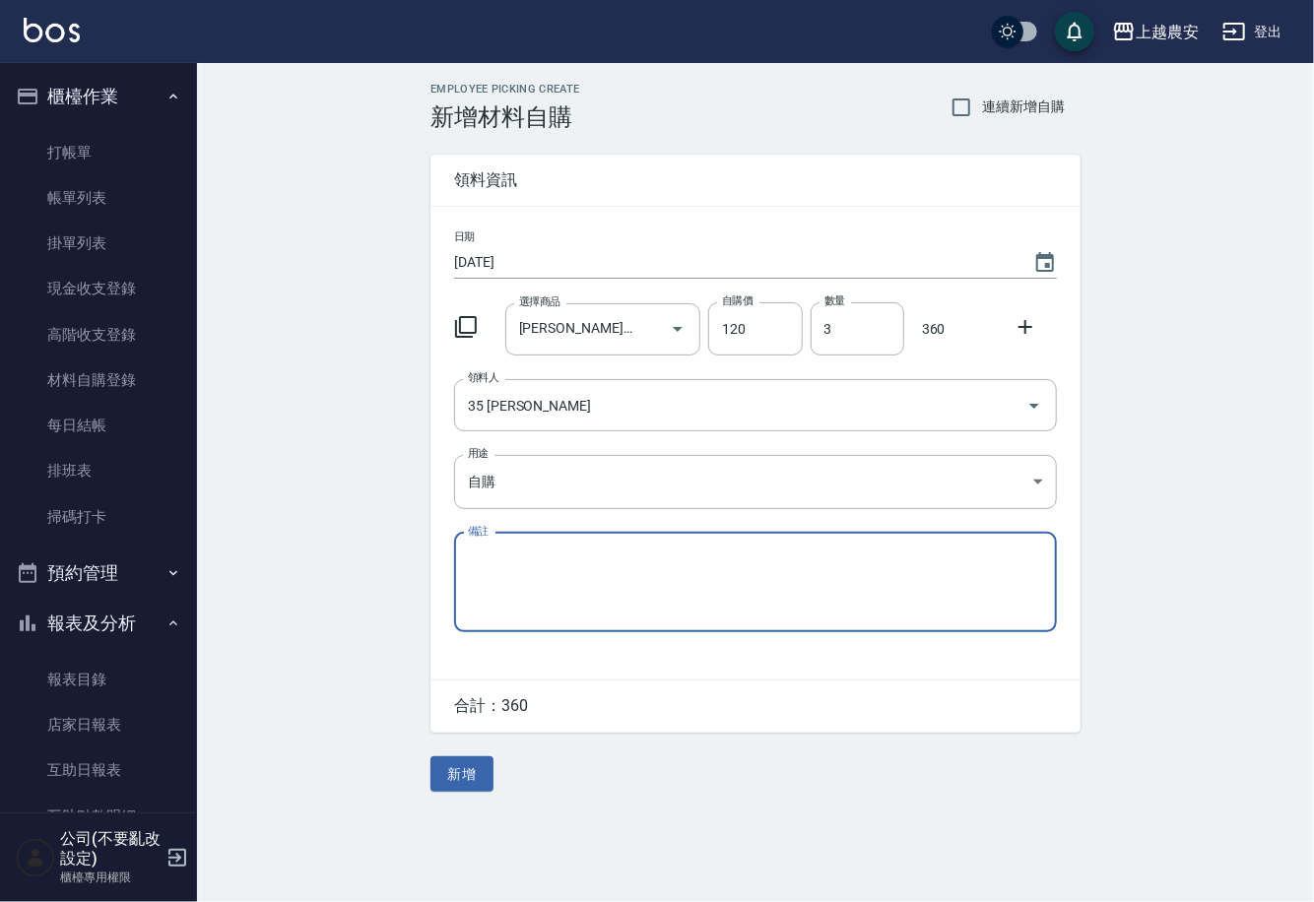
drag, startPoint x: 1020, startPoint y: 325, endPoint x: 1000, endPoint y: 331, distance: 20.6
click at [1019, 325] on icon at bounding box center [1026, 327] width 24 height 24
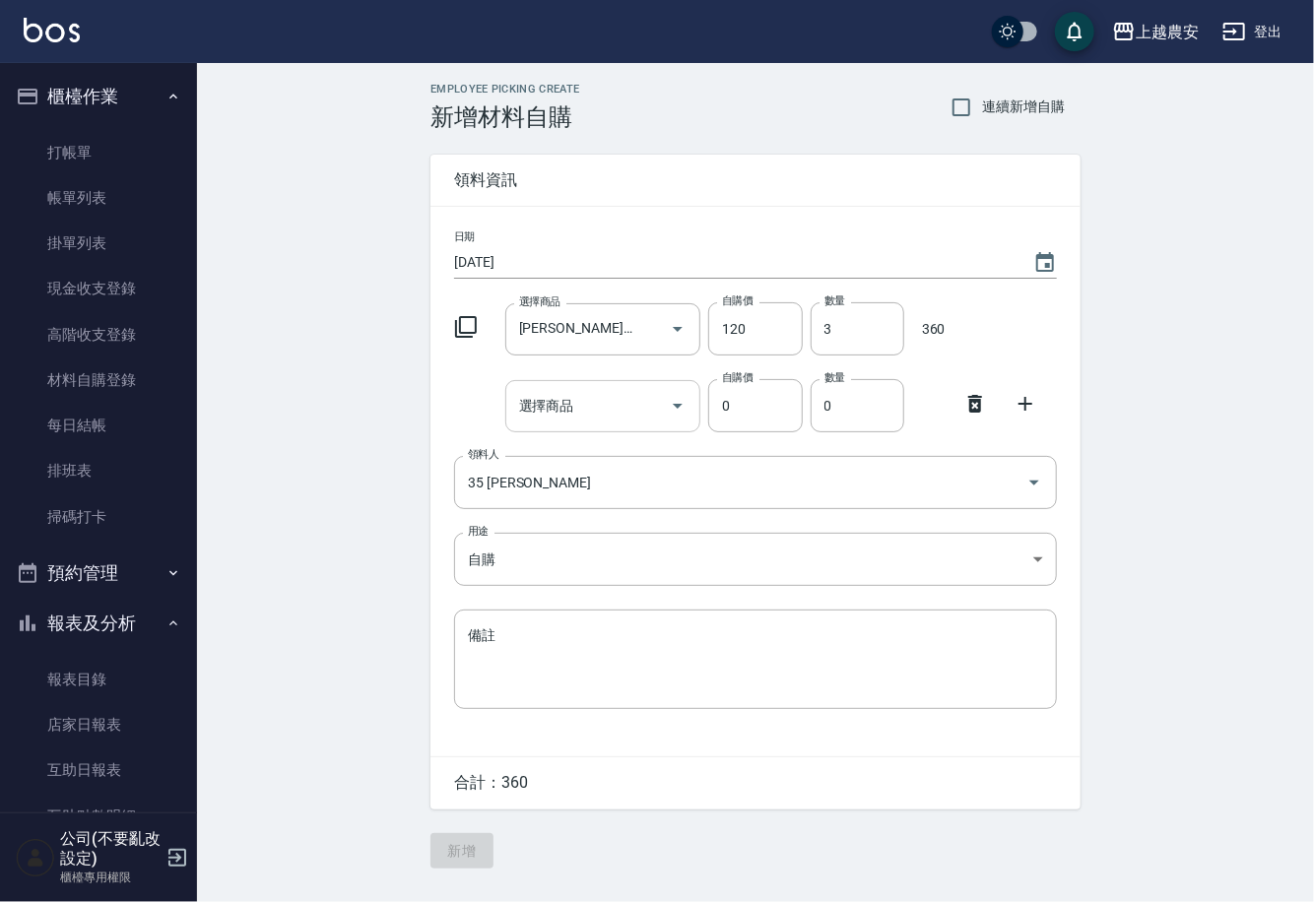
click at [651, 408] on input "選擇商品" at bounding box center [588, 406] width 149 height 34
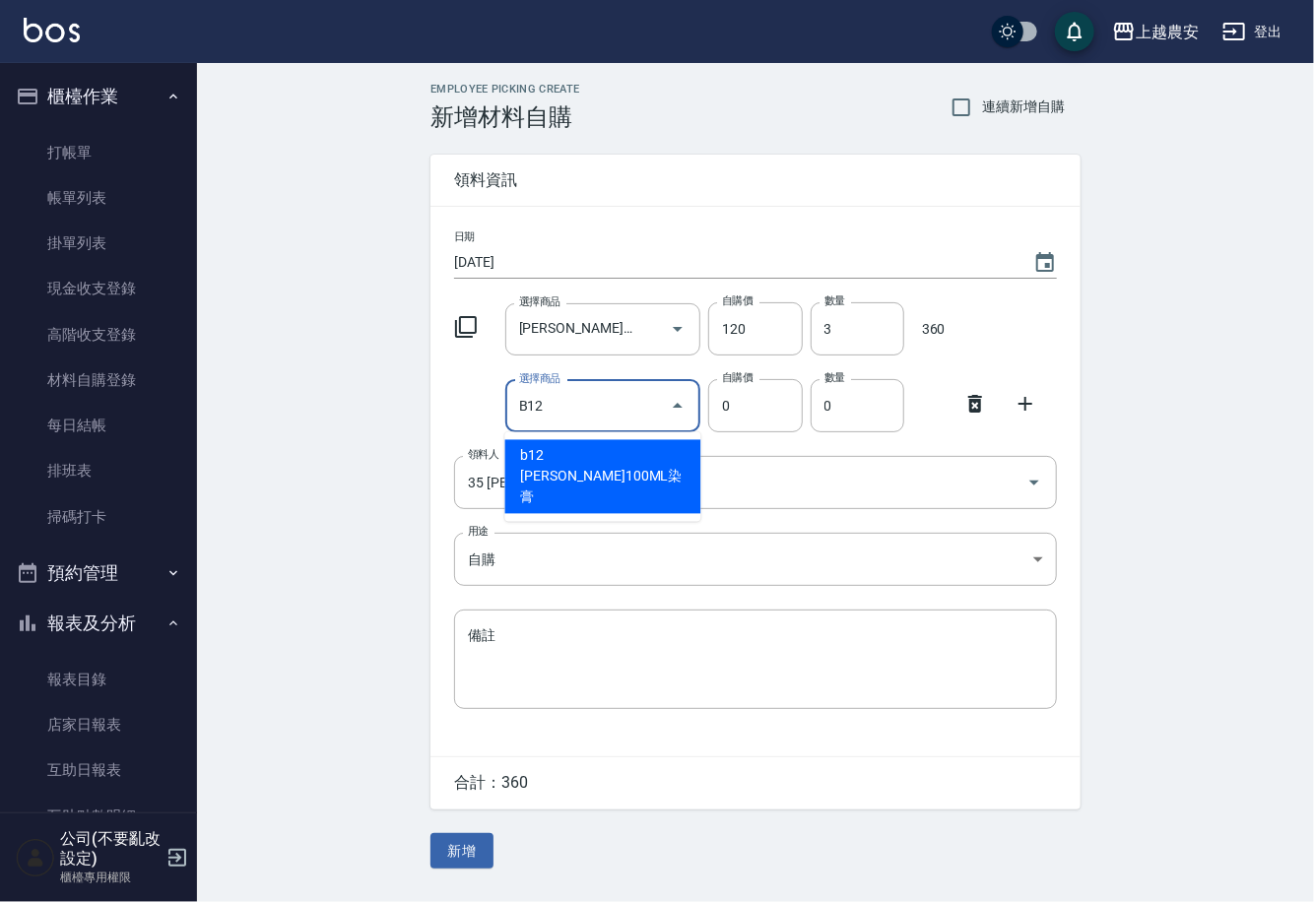
click at [613, 456] on li "b12 里歐100ML染膏" at bounding box center [603, 477] width 196 height 74
type input "里歐100ML染膏"
type input "90"
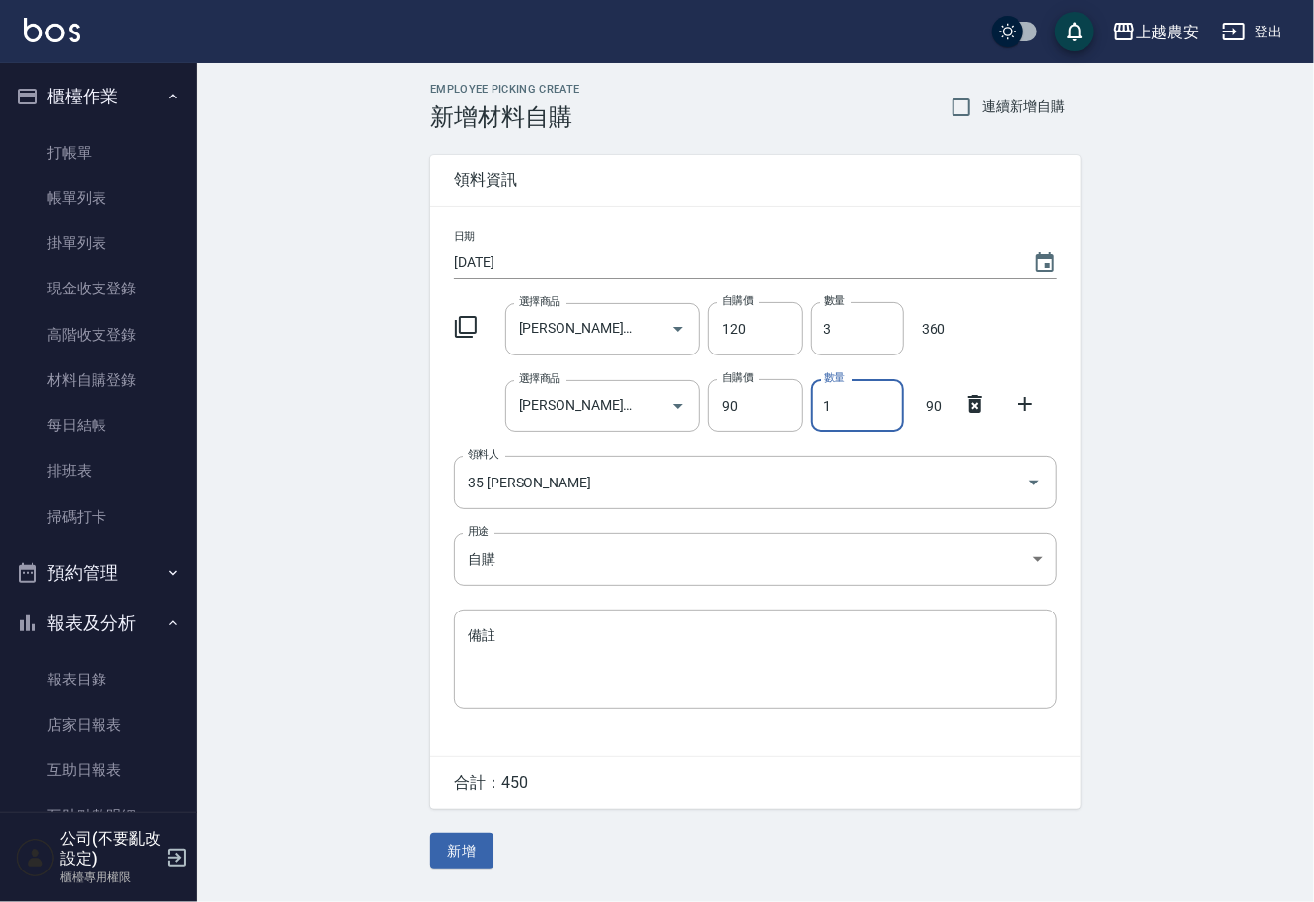
drag, startPoint x: 822, startPoint y: 408, endPoint x: 875, endPoint y: 412, distance: 53.3
click at [875, 412] on input "1" at bounding box center [858, 405] width 94 height 53
type input "5"
click at [462, 860] on button "新增" at bounding box center [461, 851] width 63 height 36
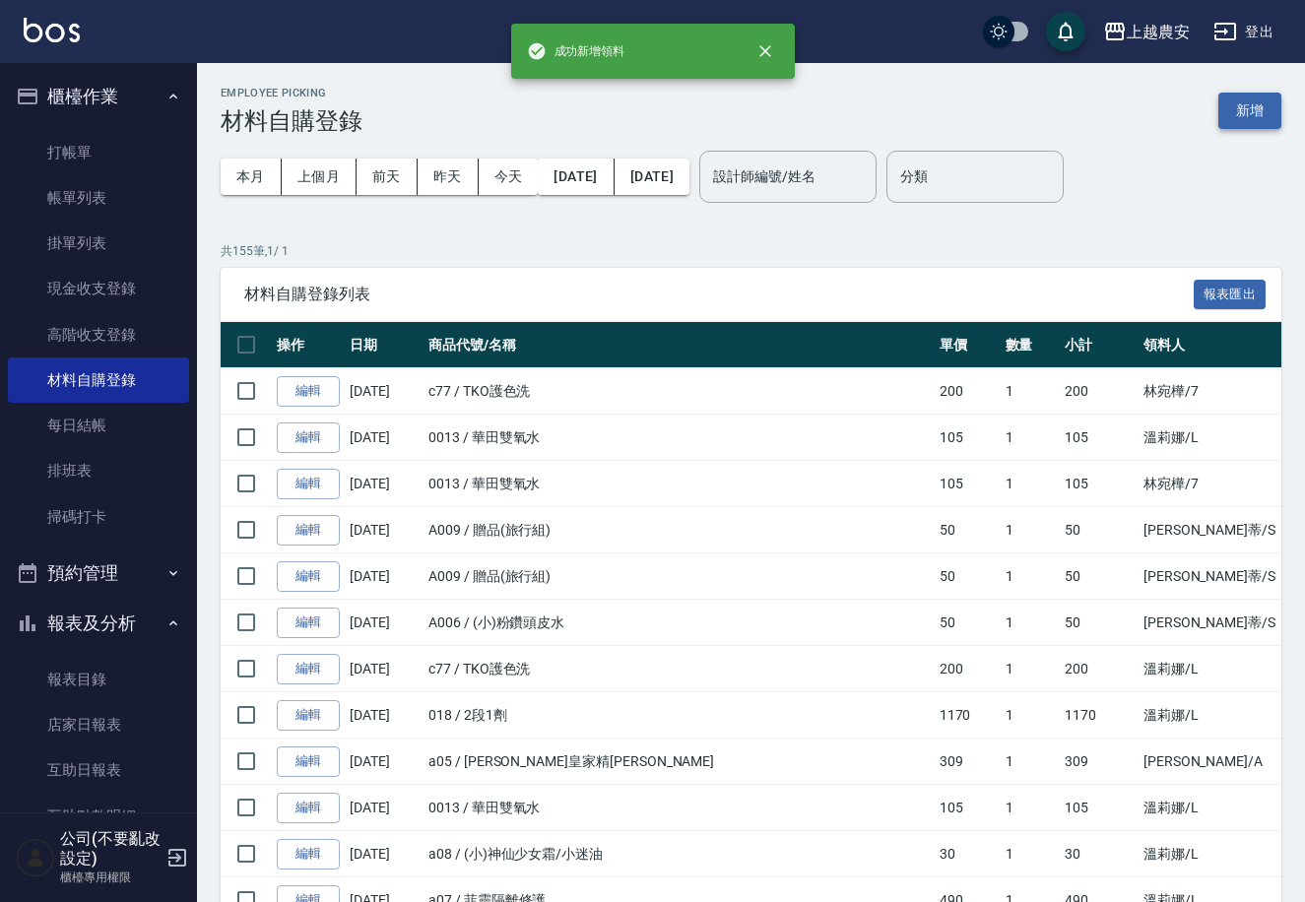
click at [1250, 113] on button "新增" at bounding box center [1250, 111] width 63 height 36
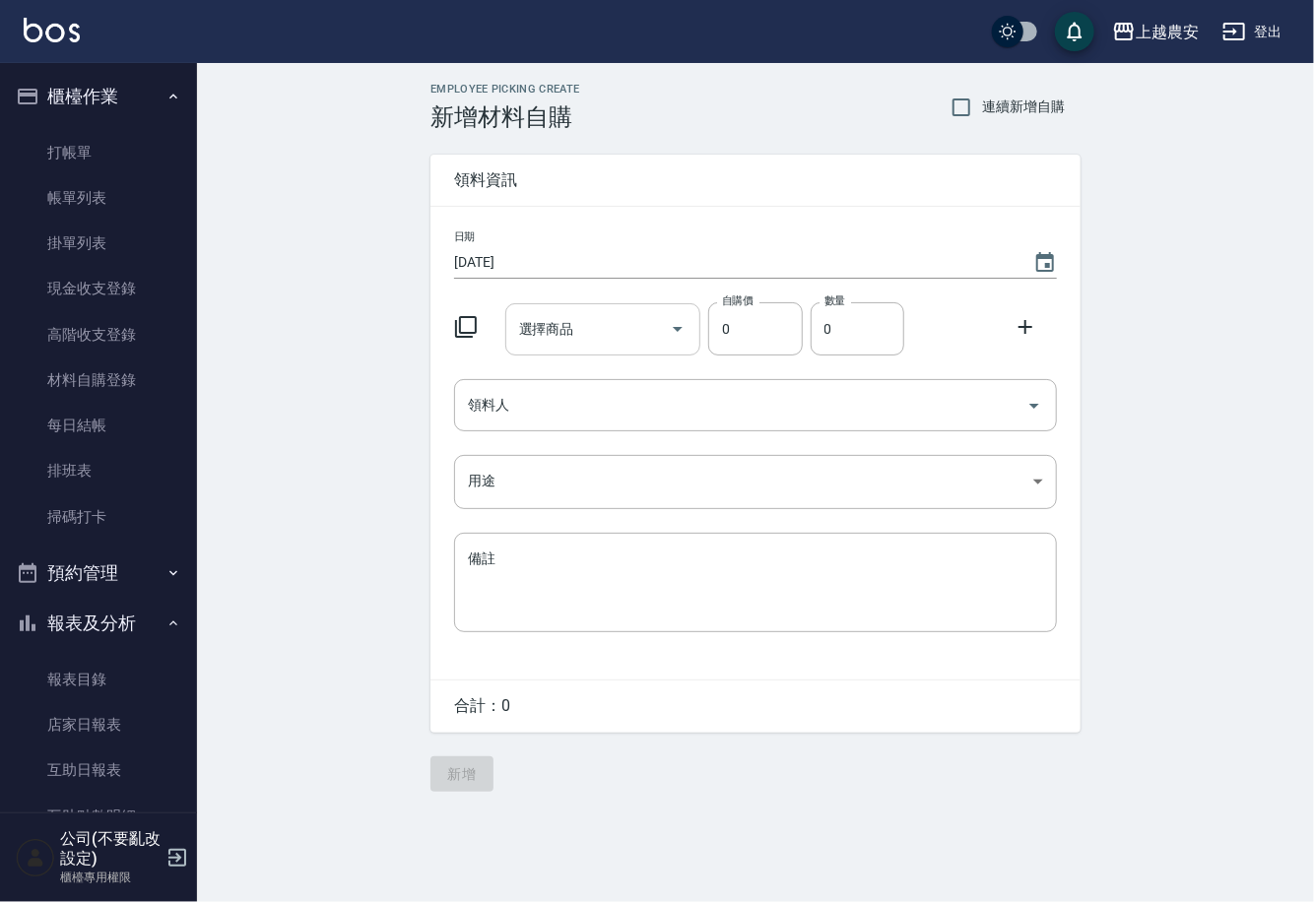
click at [597, 320] on input "選擇商品" at bounding box center [588, 329] width 149 height 34
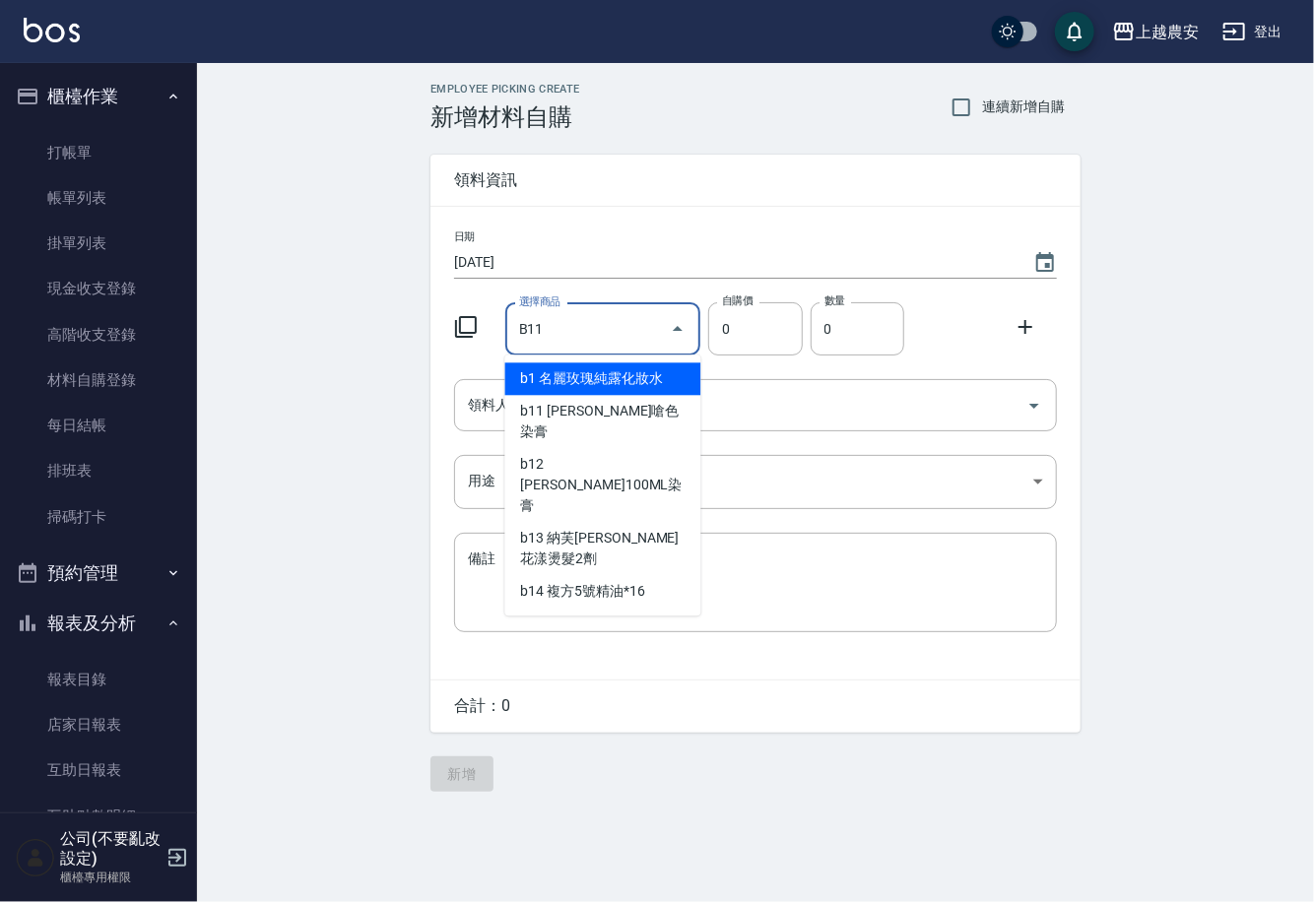
type input "B11"
type input "120"
type input "里歐嗆色染膏"
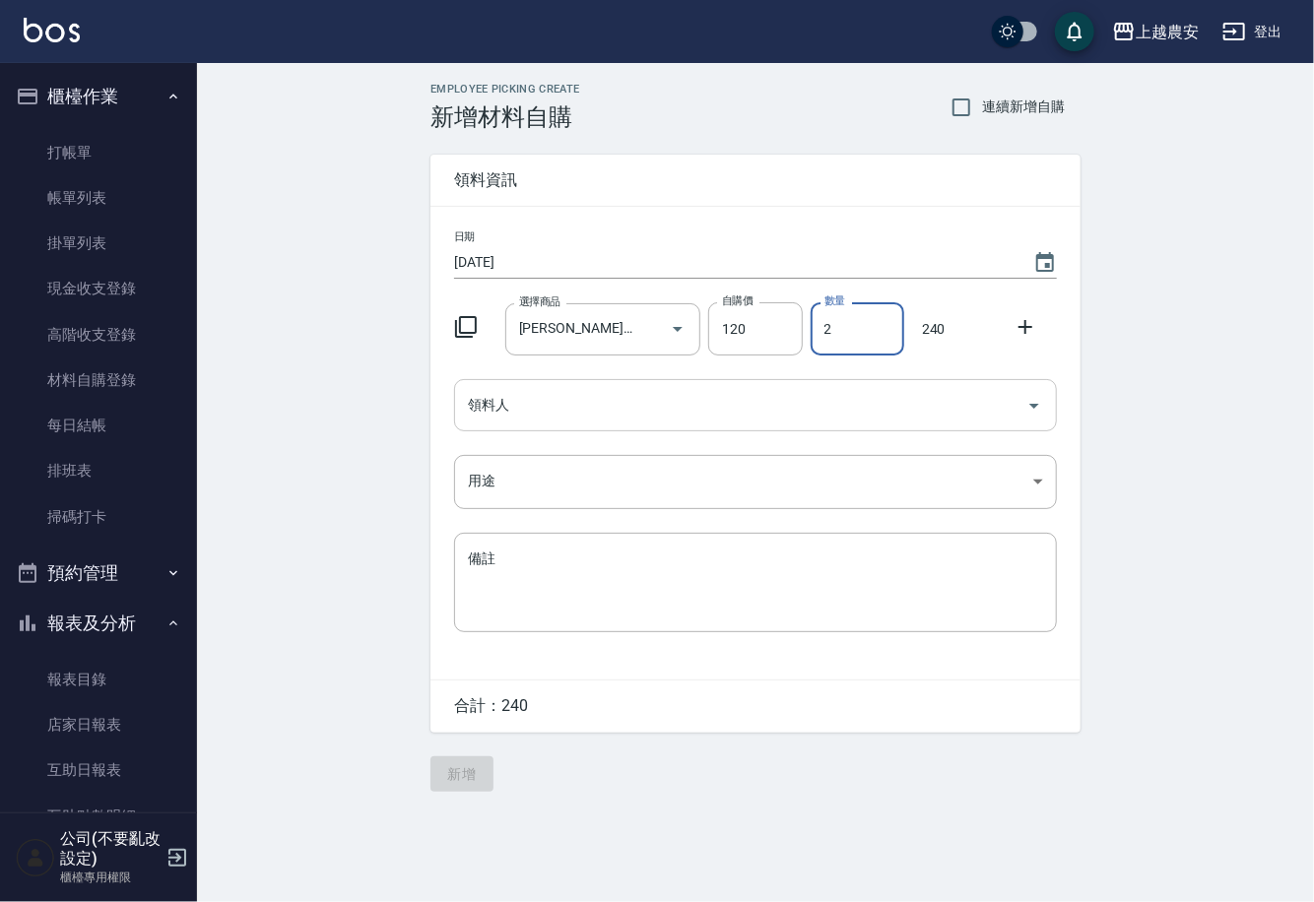
type input "2"
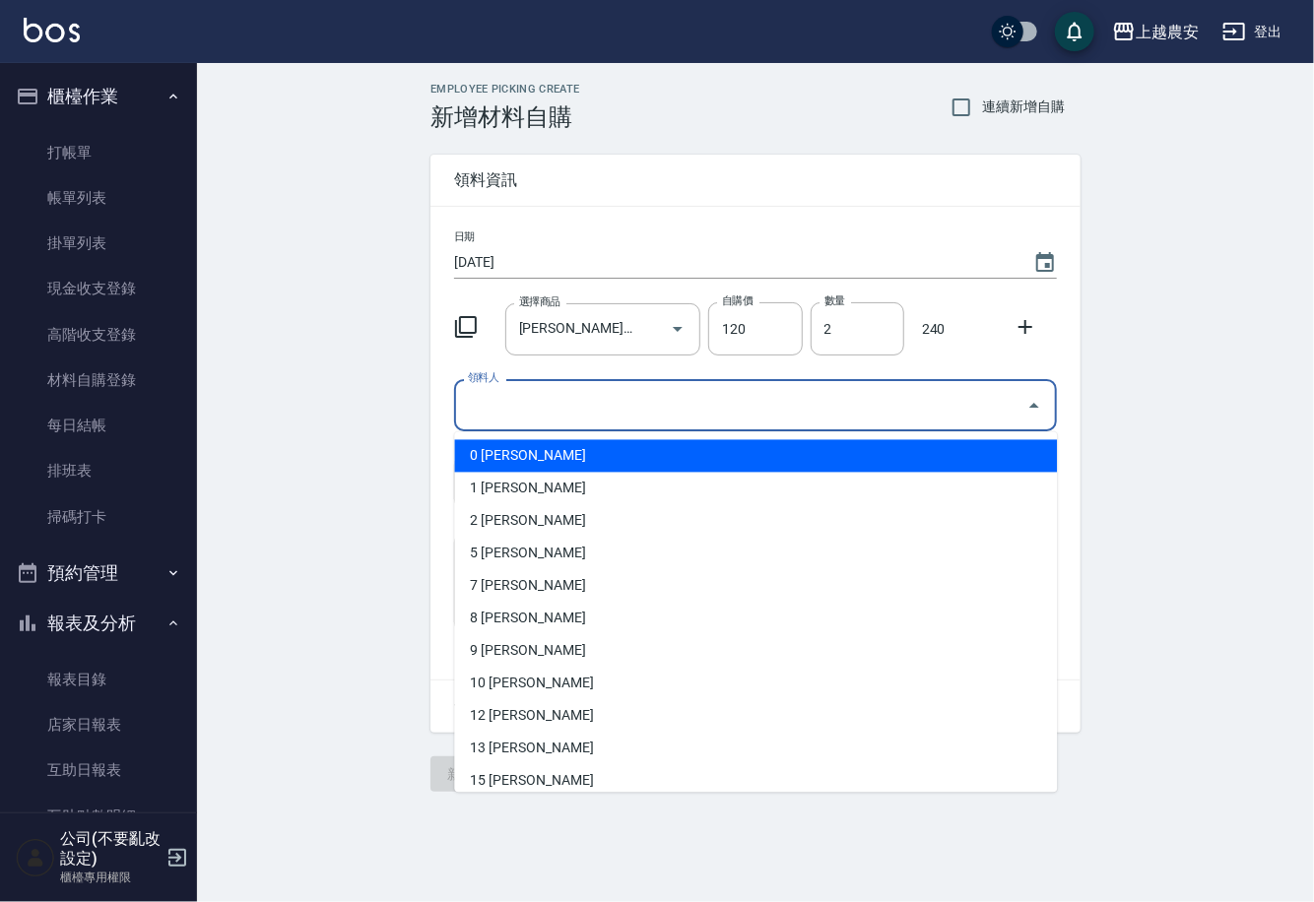
click at [529, 404] on input "領料人" at bounding box center [741, 405] width 556 height 34
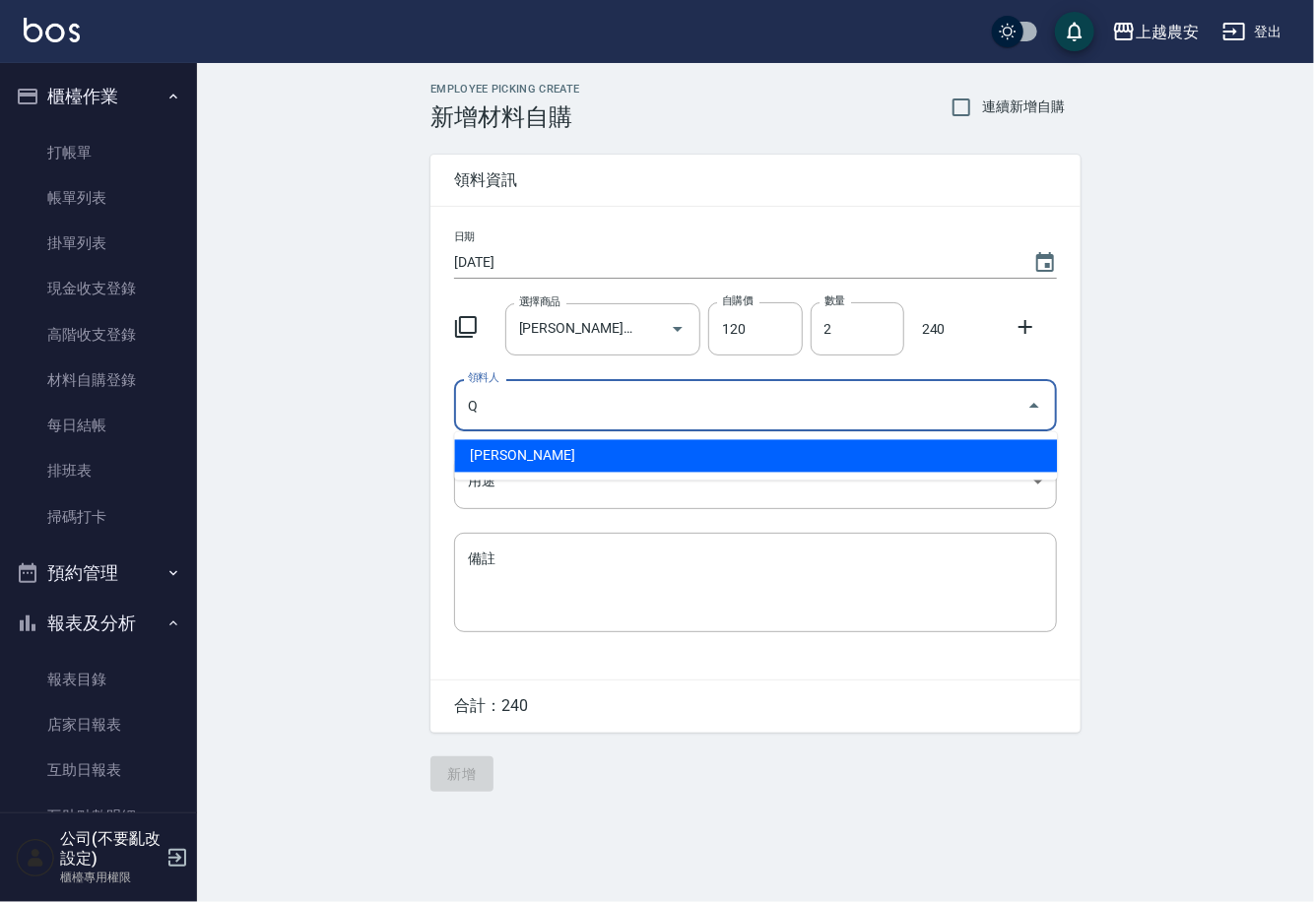
click at [504, 442] on li "Q 羅幸芳" at bounding box center [755, 456] width 603 height 33
type input "Q 羅幸芳"
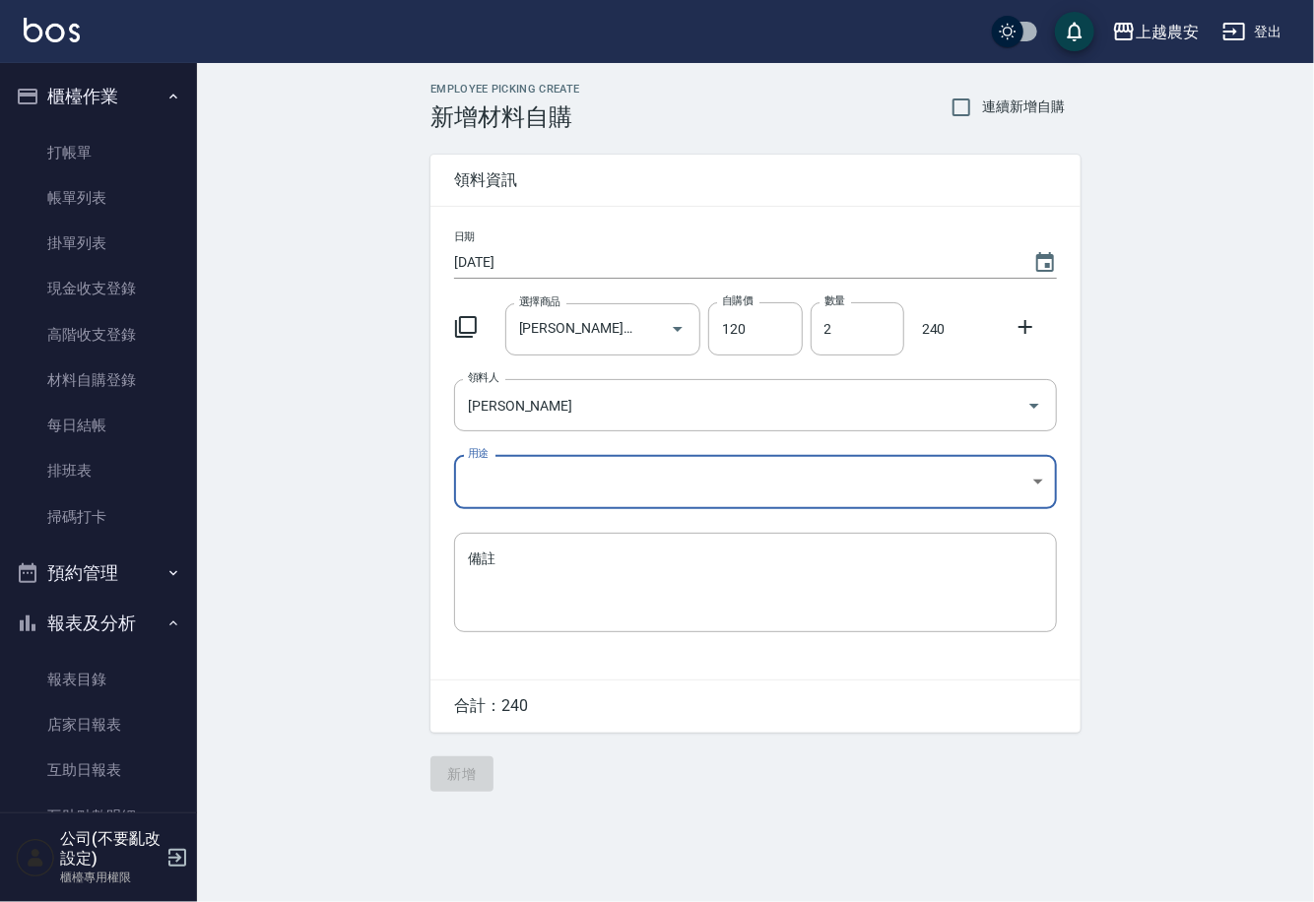
click at [485, 495] on body "上越農安 登出 櫃檯作業 打帳單 帳單列表 掛單列表 現金收支登錄 高階收支登錄 材料自購登錄 每日結帳 排班表 掃碼打卡 預約管理 預約管理 單日預約紀錄 …" at bounding box center [657, 451] width 1314 height 902
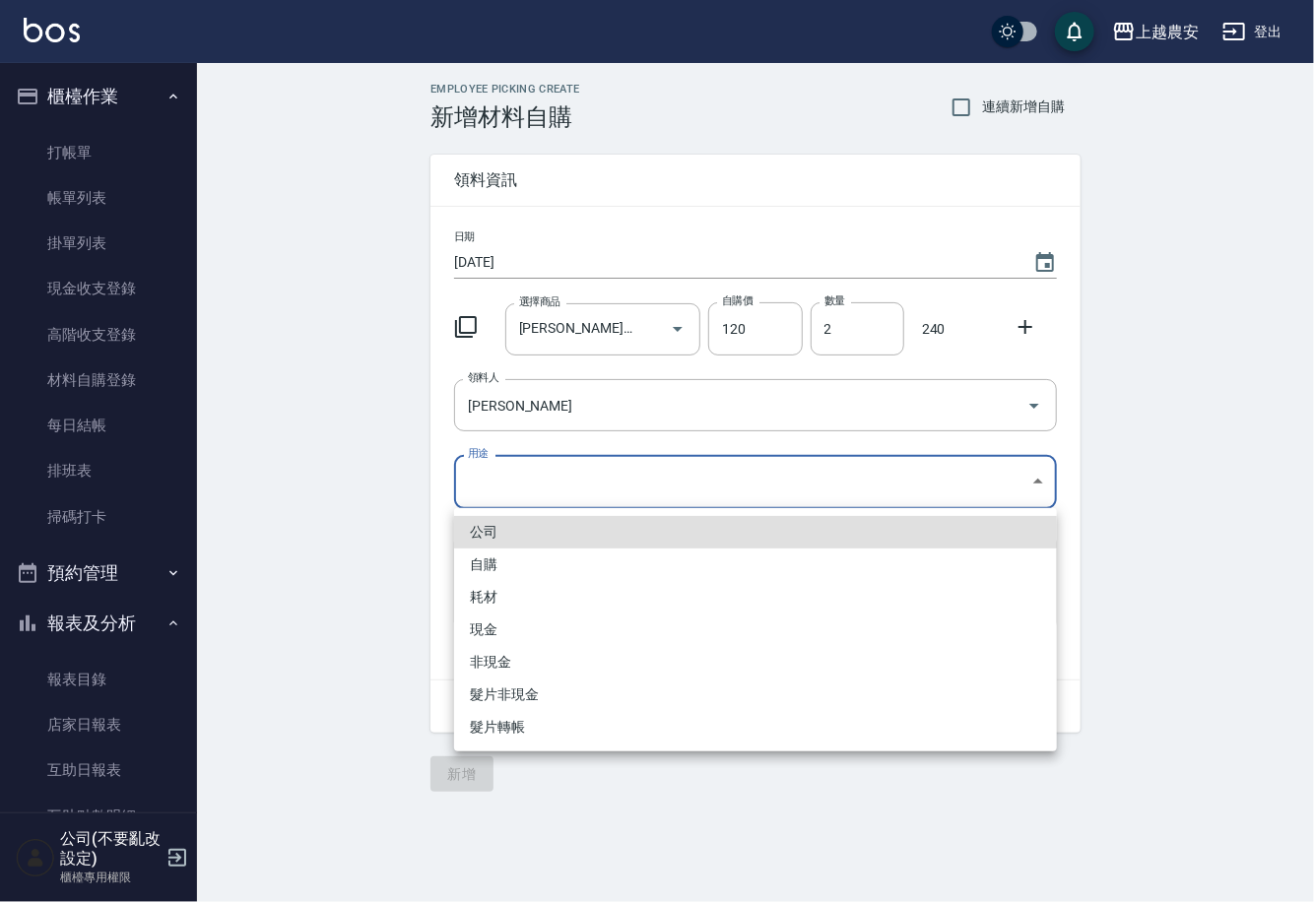
click at [483, 565] on li "自購" at bounding box center [755, 565] width 603 height 33
type input "自購"
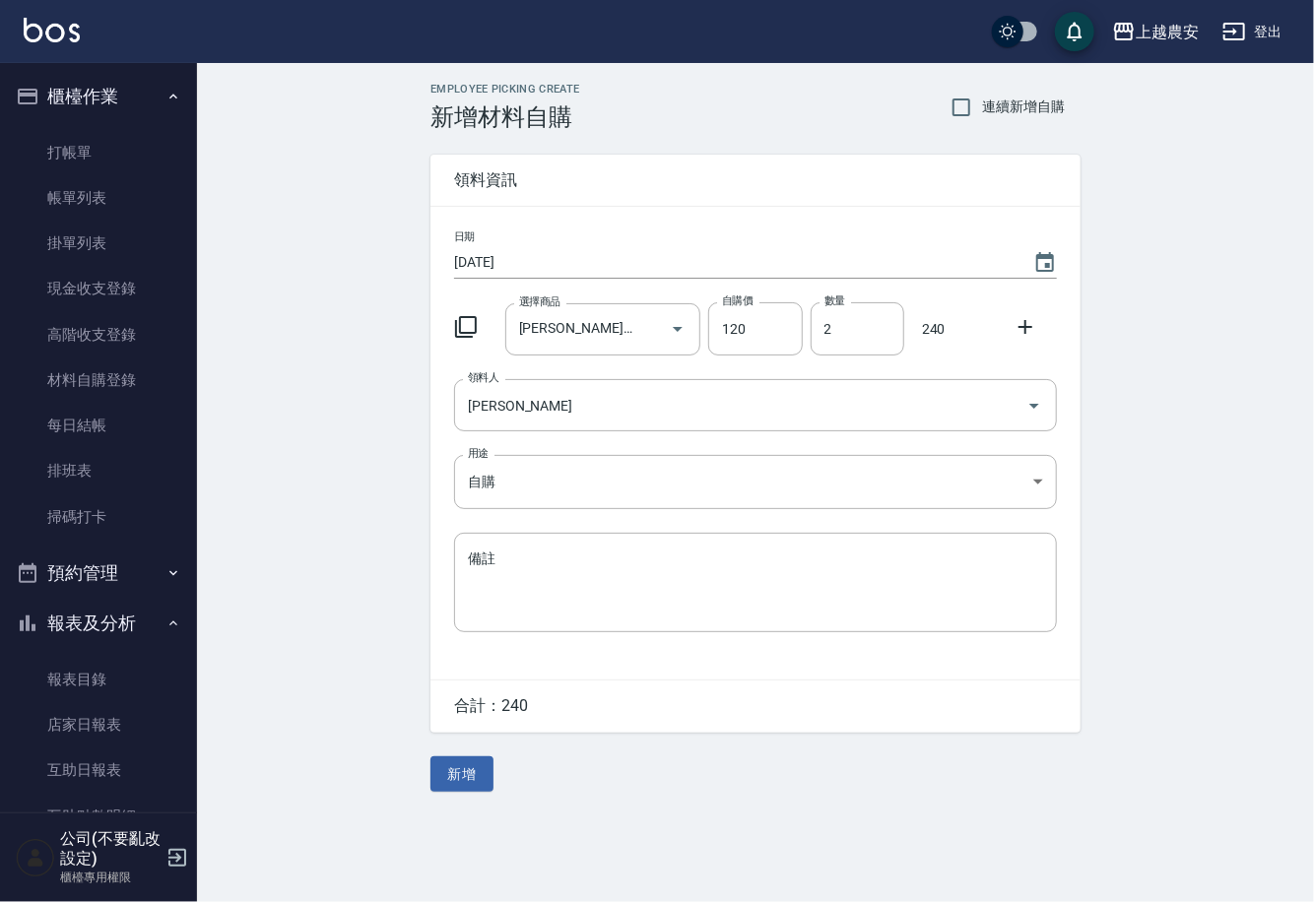
click at [1025, 322] on icon at bounding box center [1026, 327] width 14 height 14
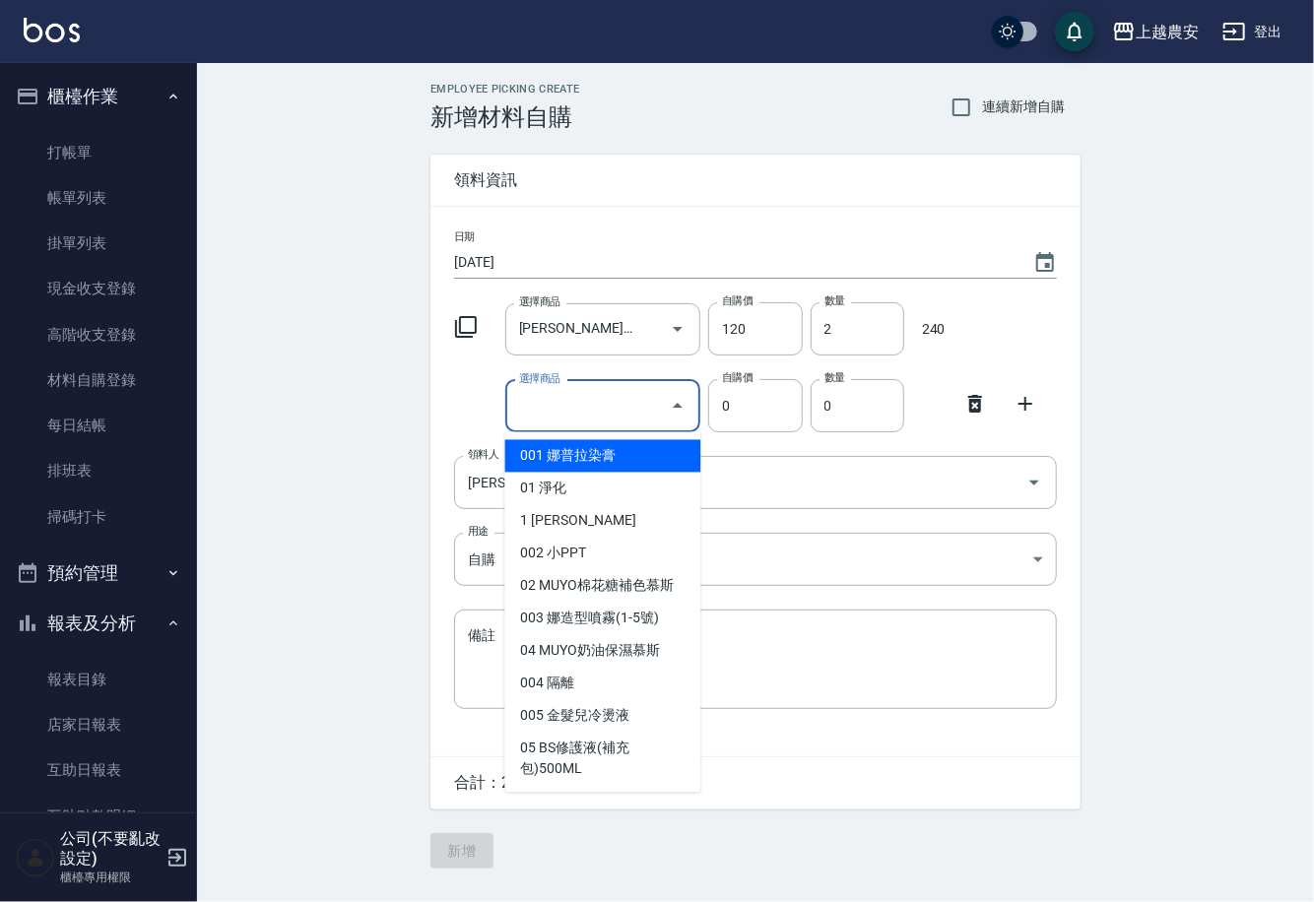
drag, startPoint x: 783, startPoint y: 363, endPoint x: 577, endPoint y: 400, distance: 209.3
click at [581, 400] on input "選擇商品" at bounding box center [588, 406] width 149 height 34
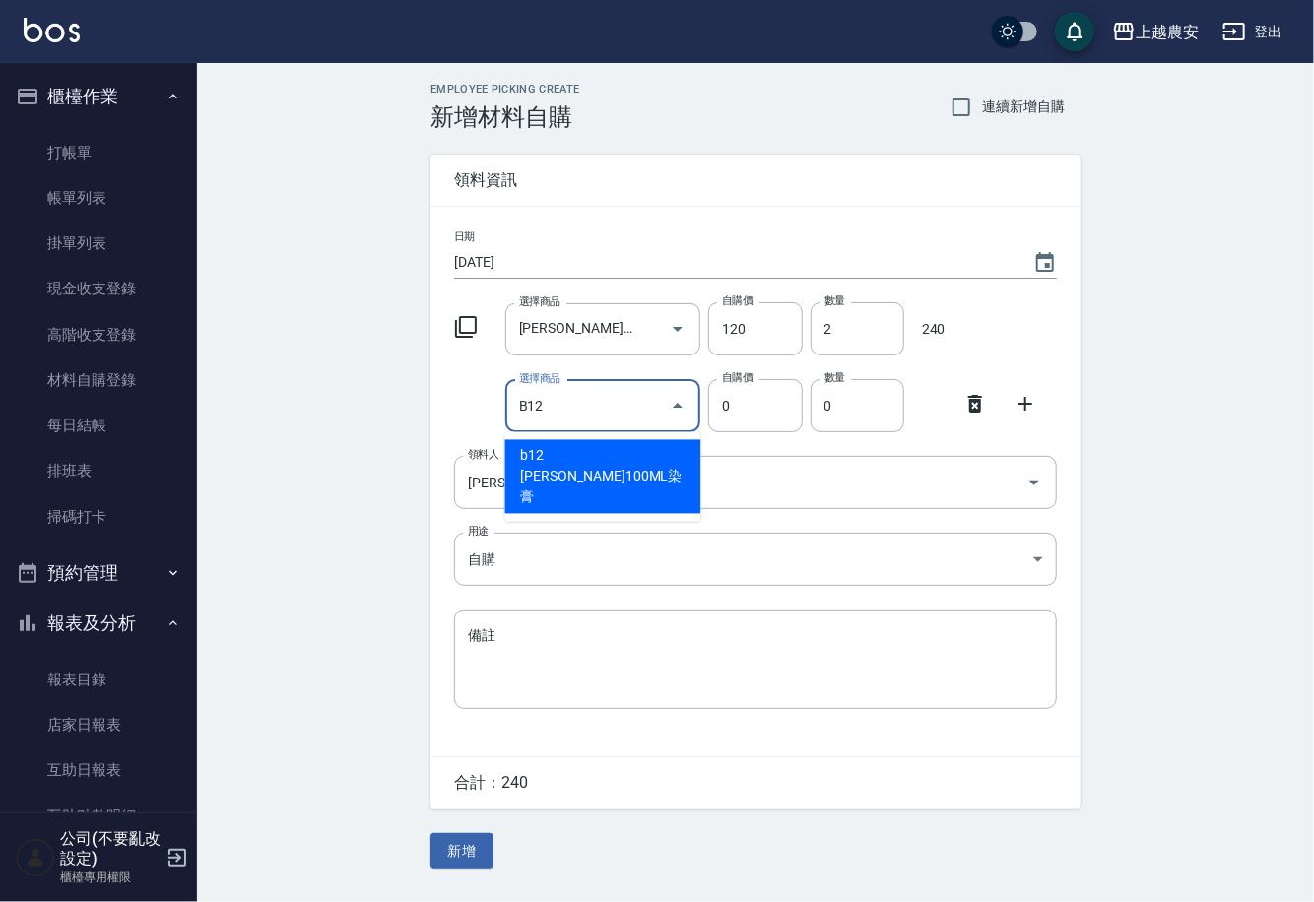
type input "里歐100ML染膏"
type input "90"
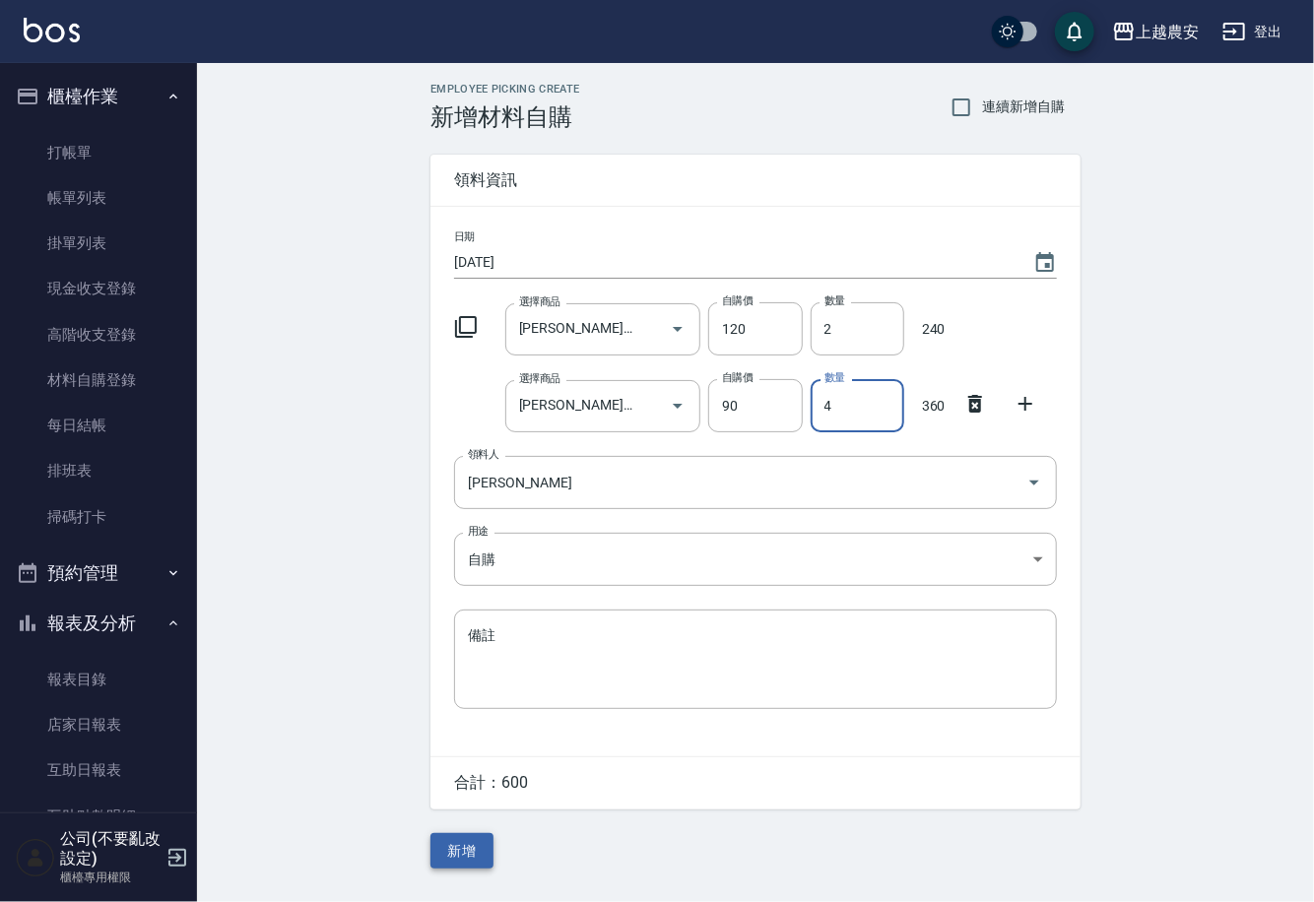
type input "4"
click at [461, 860] on button "新增" at bounding box center [461, 851] width 63 height 36
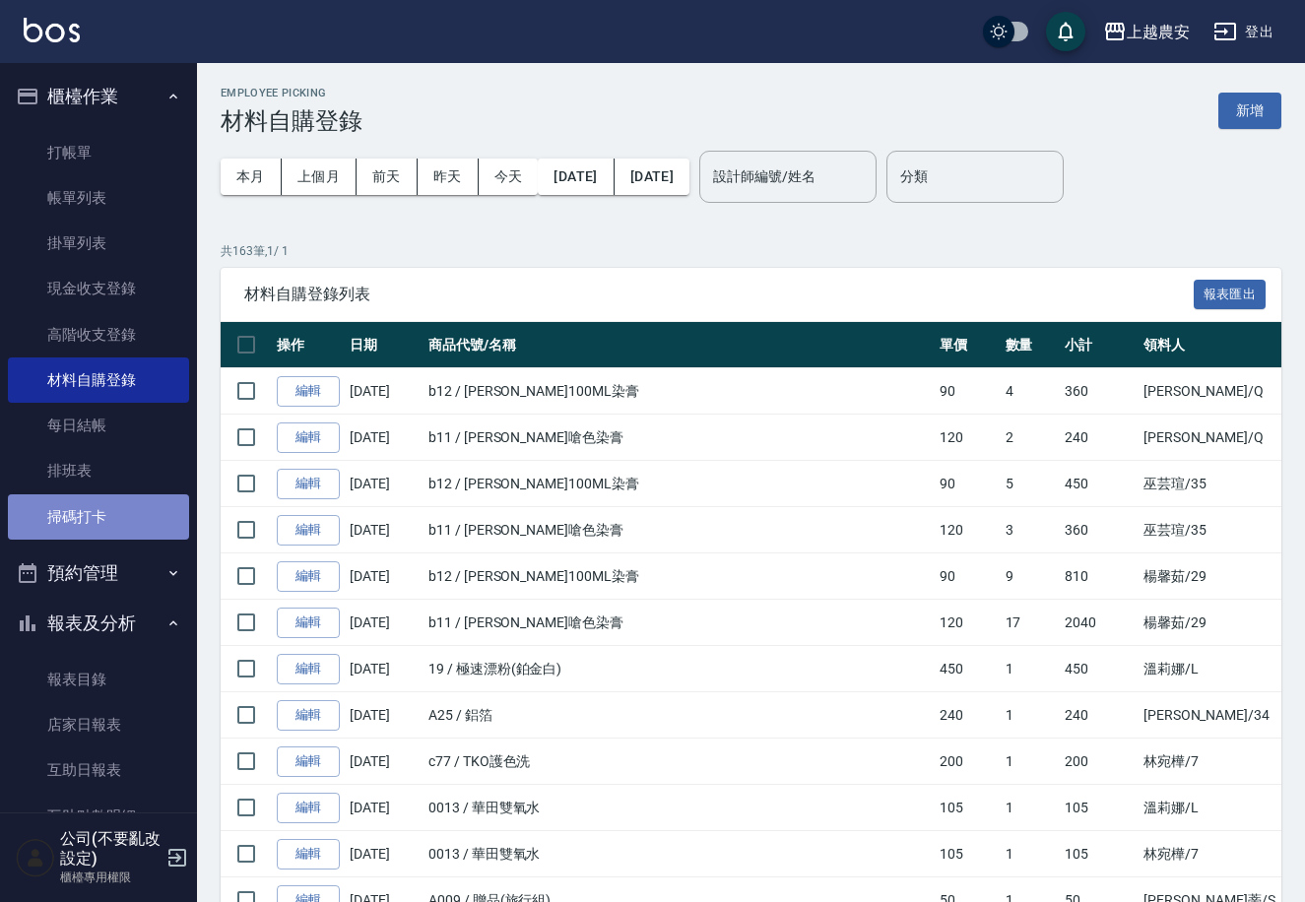
click at [114, 499] on link "掃碼打卡" at bounding box center [98, 517] width 181 height 45
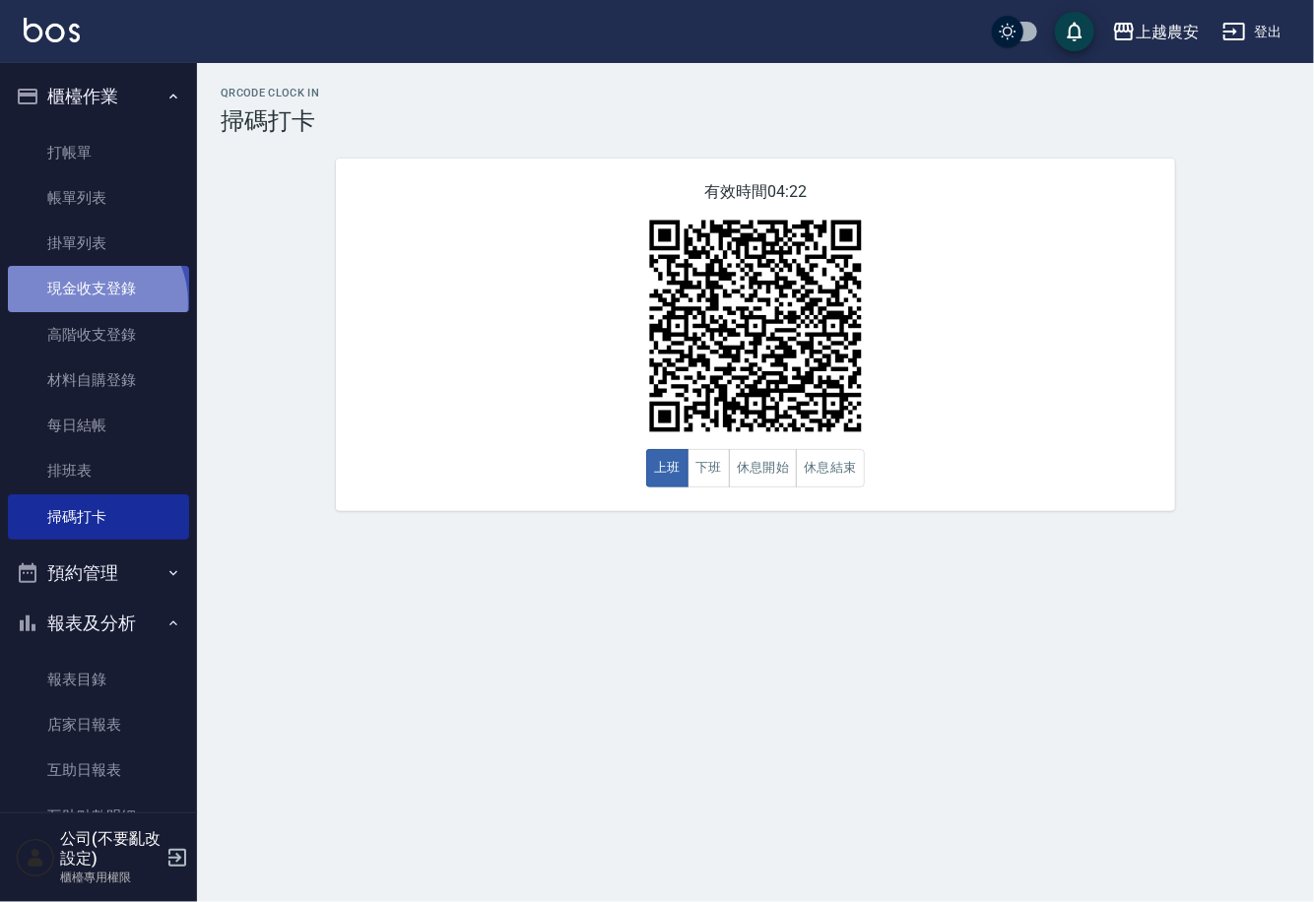
click at [90, 302] on link "現金收支登錄" at bounding box center [98, 288] width 181 height 45
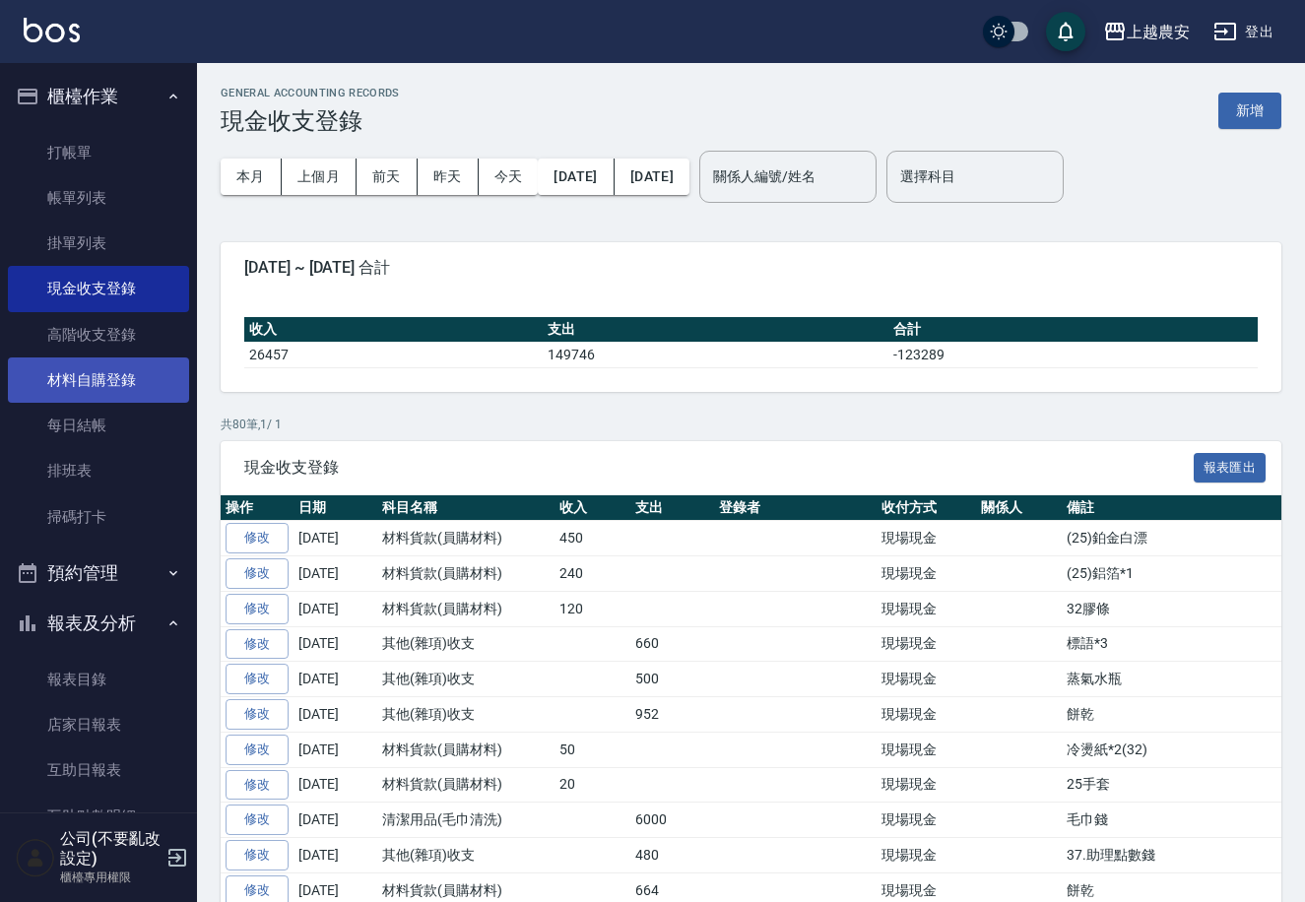
click at [120, 373] on link "材料自購登錄" at bounding box center [98, 380] width 181 height 45
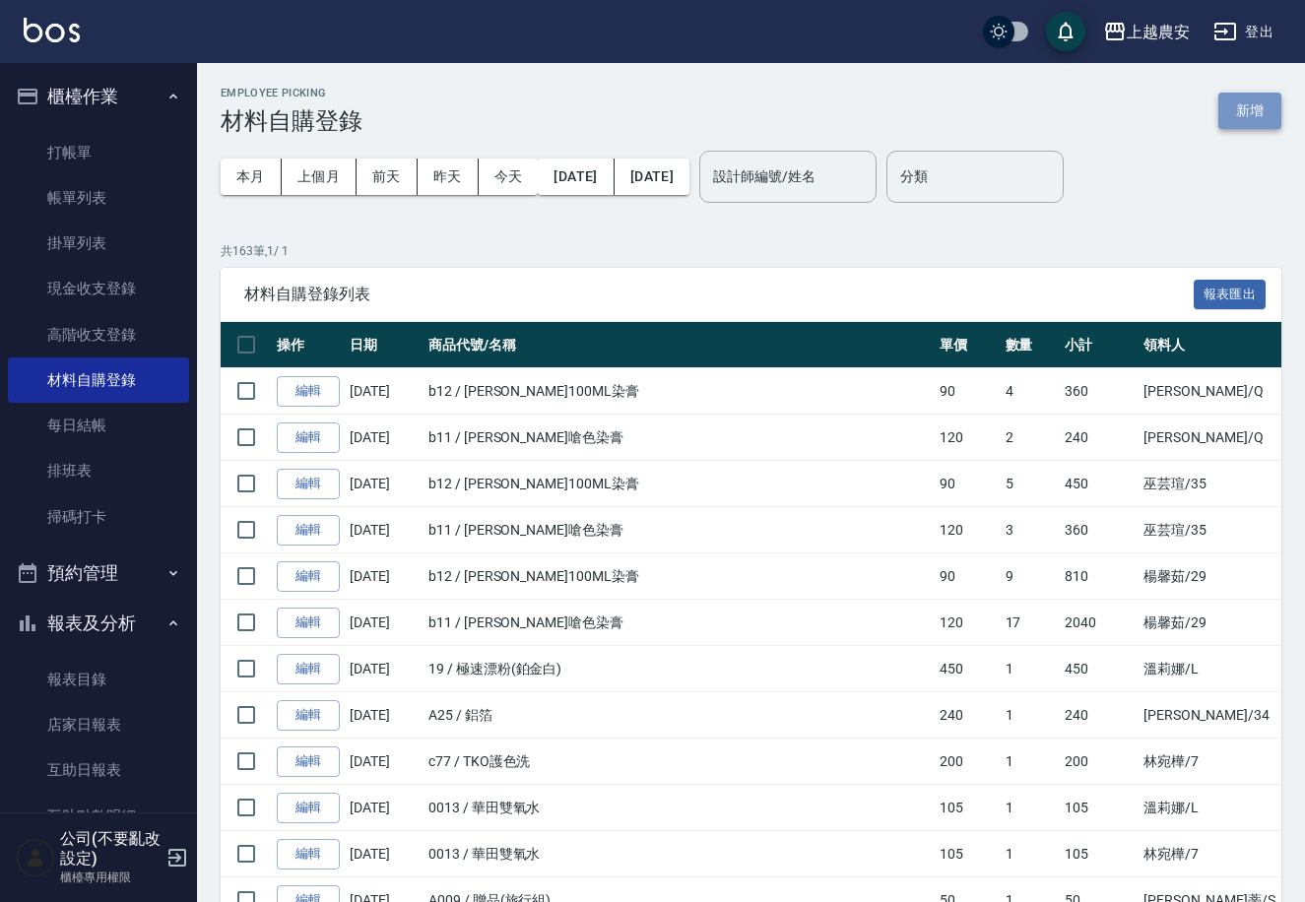
click at [1257, 112] on button "新增" at bounding box center [1250, 111] width 63 height 36
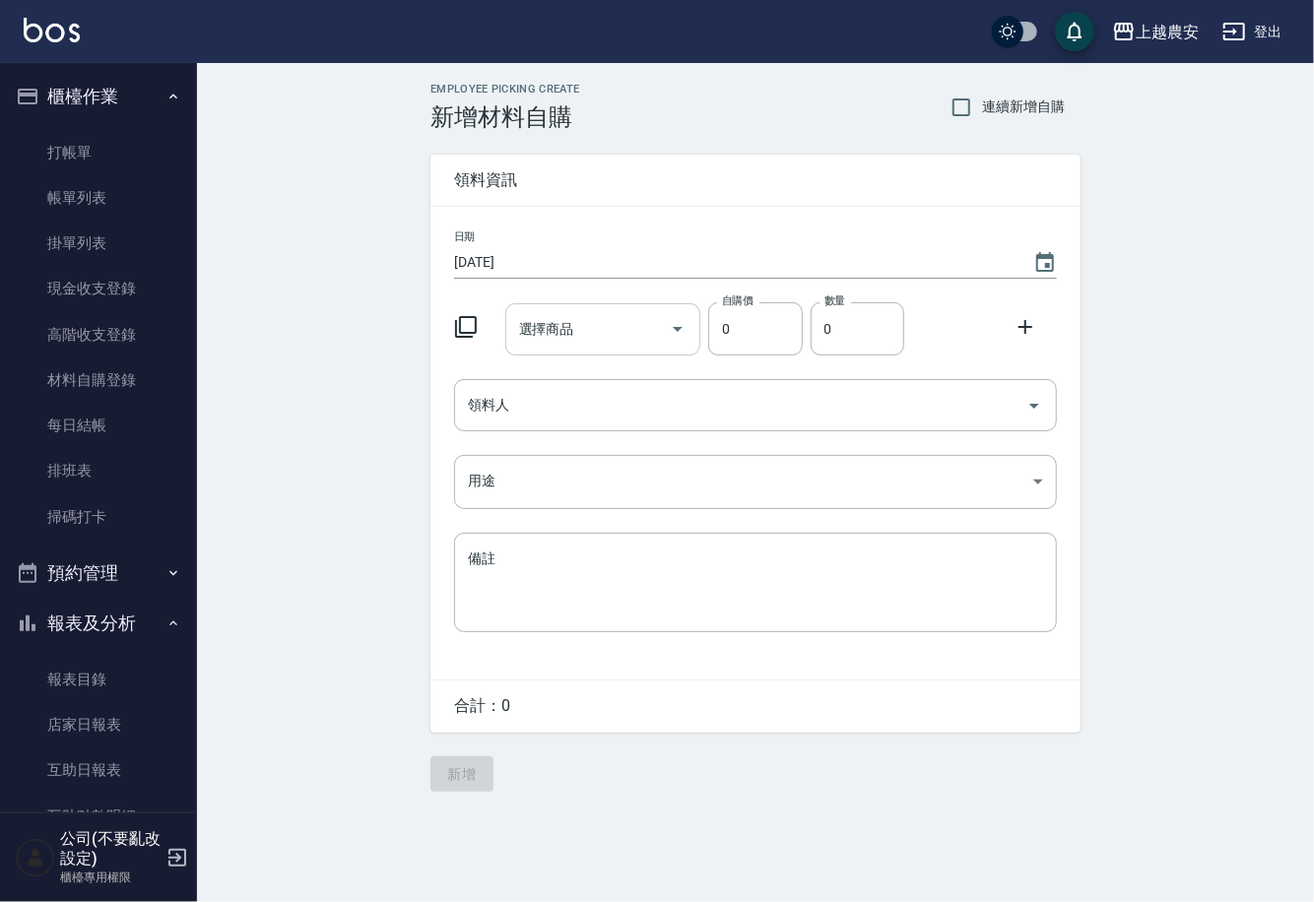
click at [568, 317] on input "選擇商品" at bounding box center [588, 329] width 149 height 34
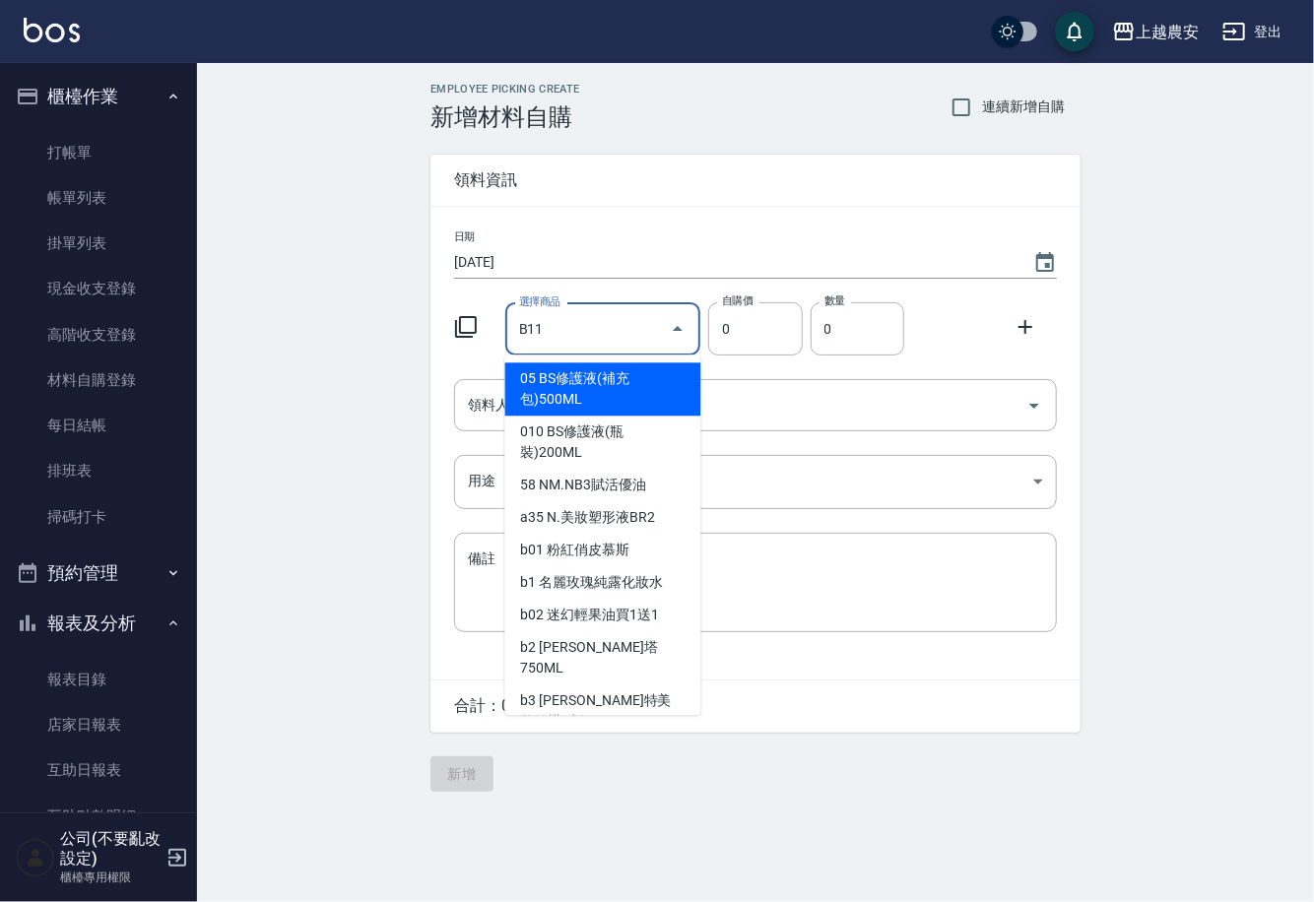
type input "里歐嗆色染膏"
type input "120"
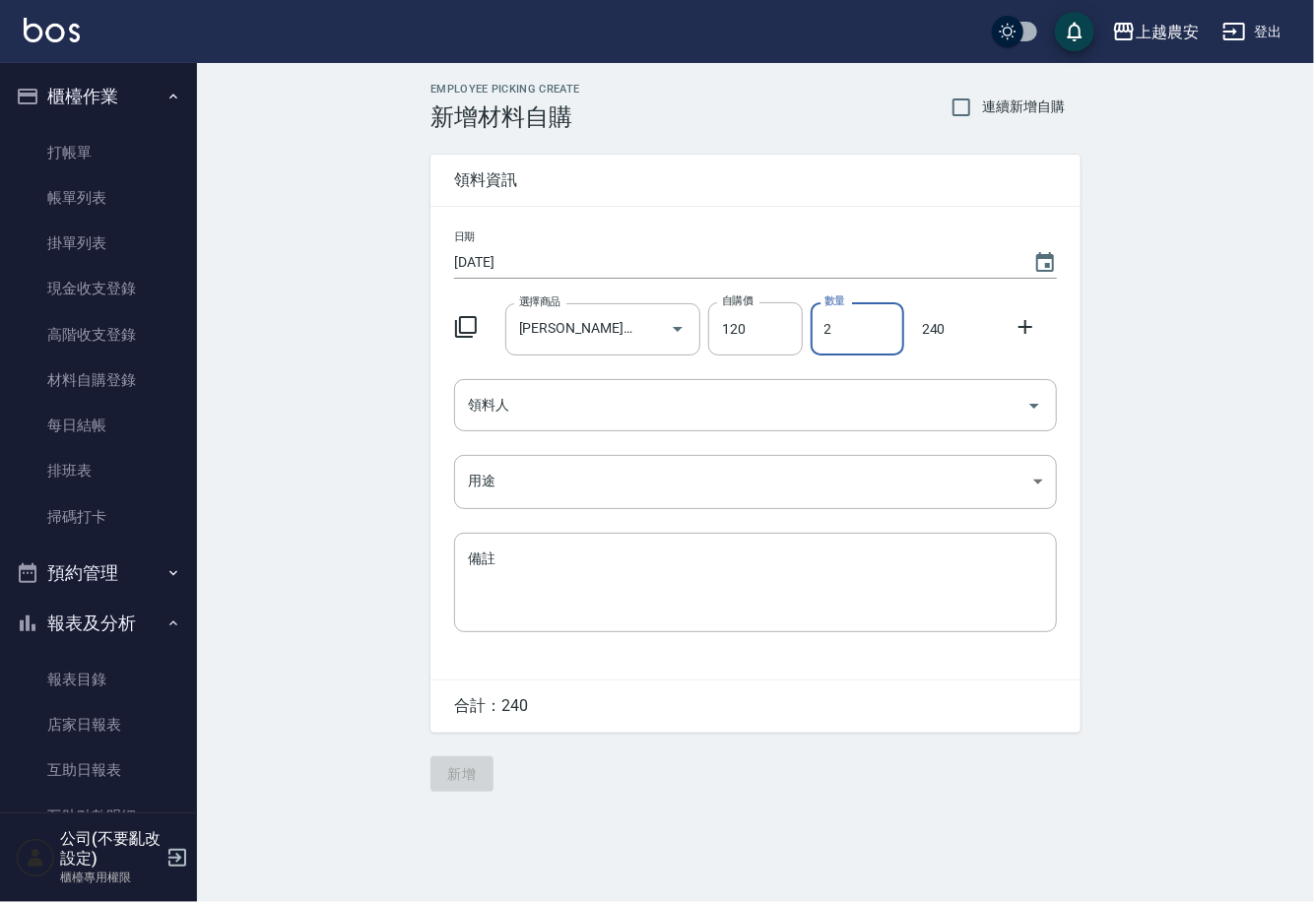
type input "2"
drag, startPoint x: 1028, startPoint y: 319, endPoint x: 963, endPoint y: 357, distance: 75.0
click at [1026, 320] on icon at bounding box center [1026, 327] width 24 height 24
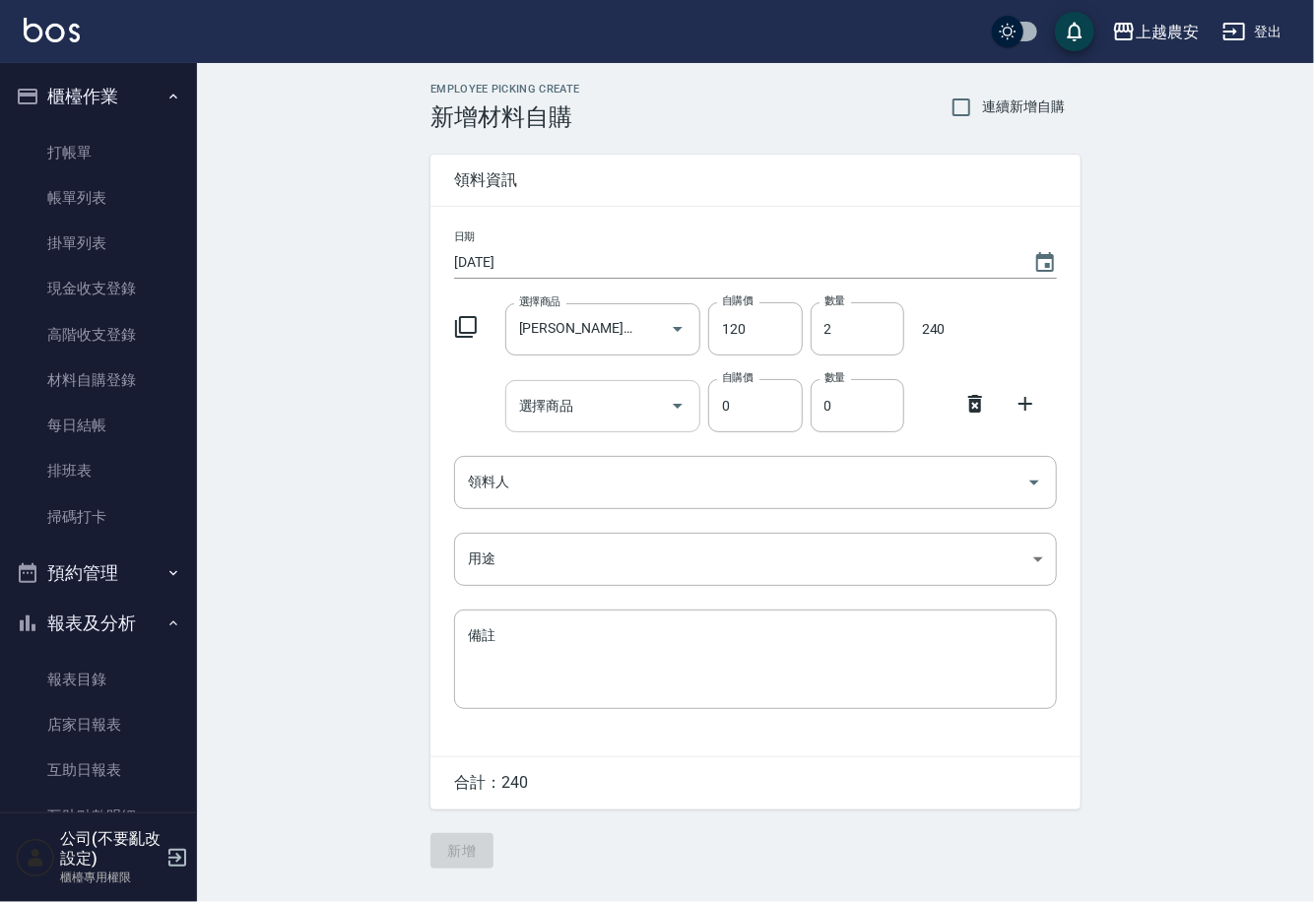
click at [627, 425] on div "選擇商品" at bounding box center [603, 406] width 196 height 52
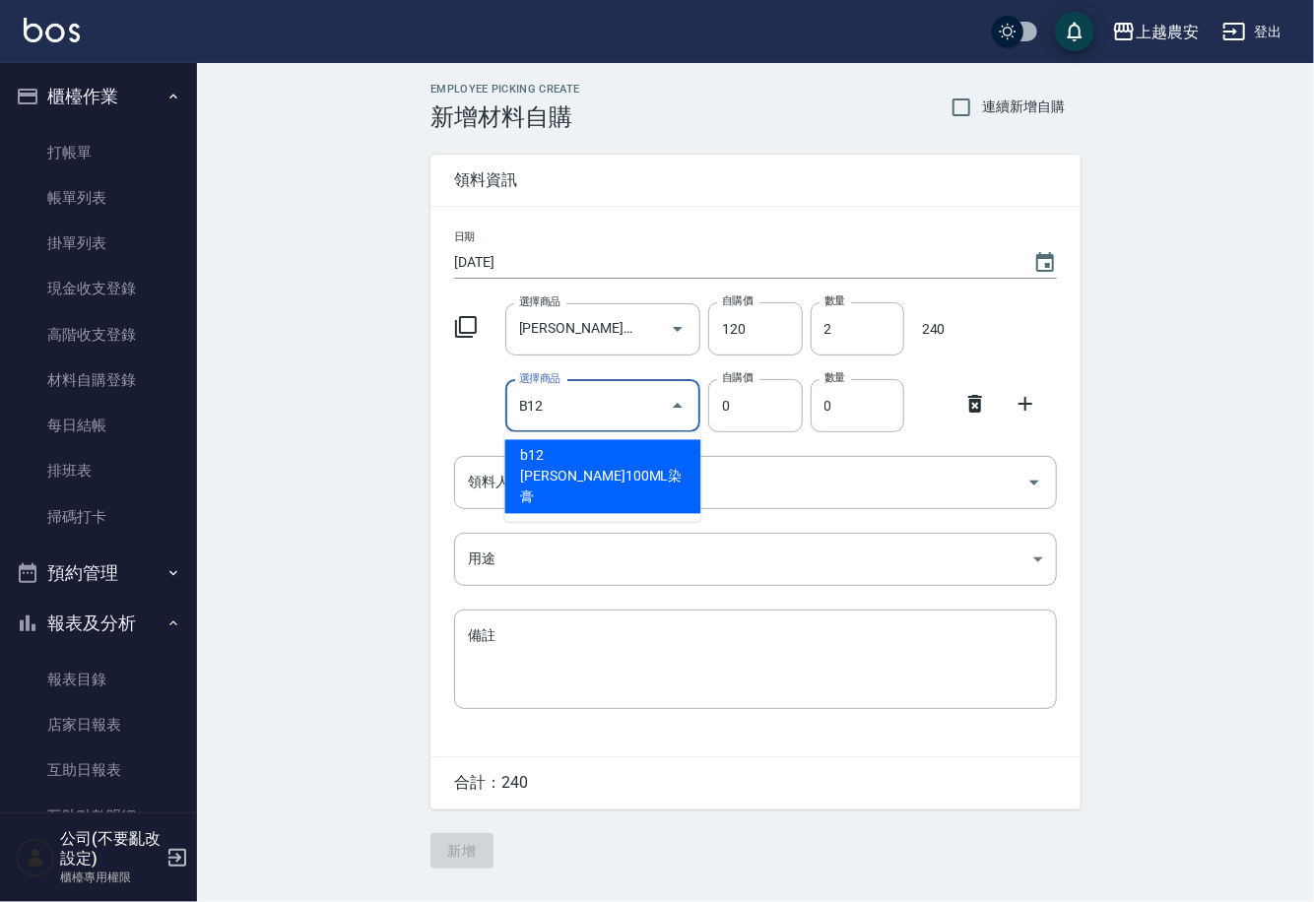
type input "B12"
type input "90"
type input "里歐100ML染膏"
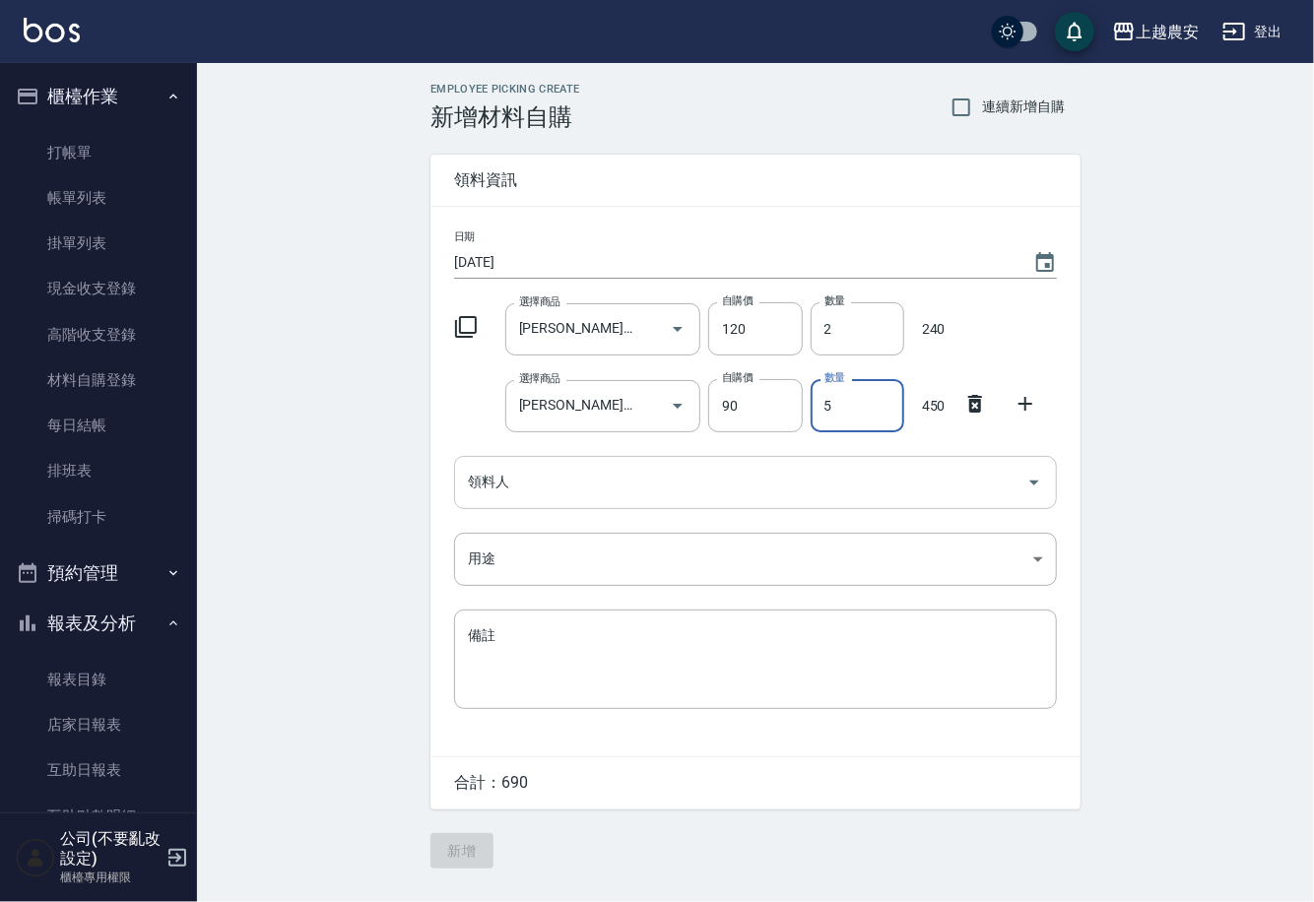
type input "5"
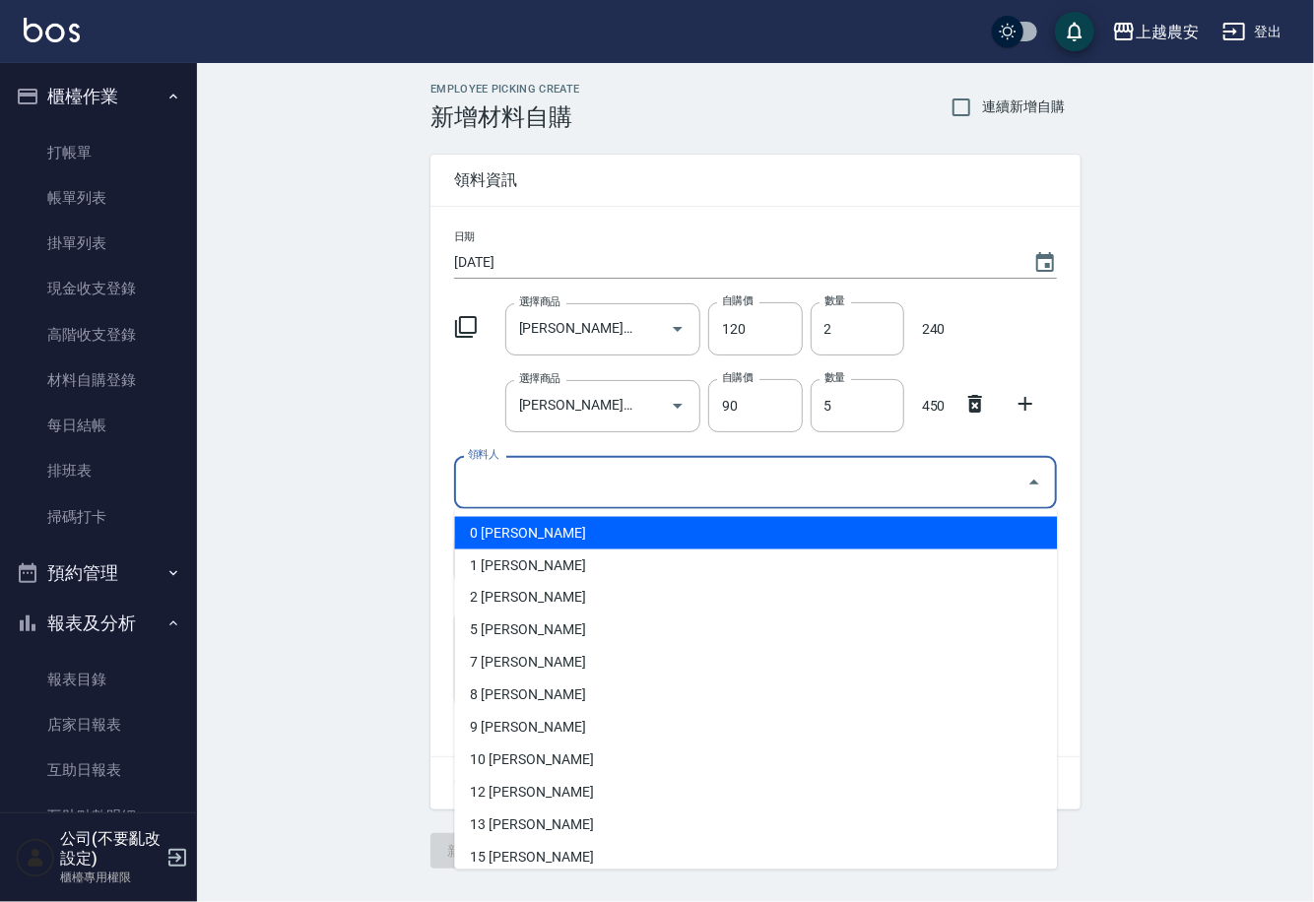
click at [596, 491] on input "領料人" at bounding box center [741, 482] width 556 height 34
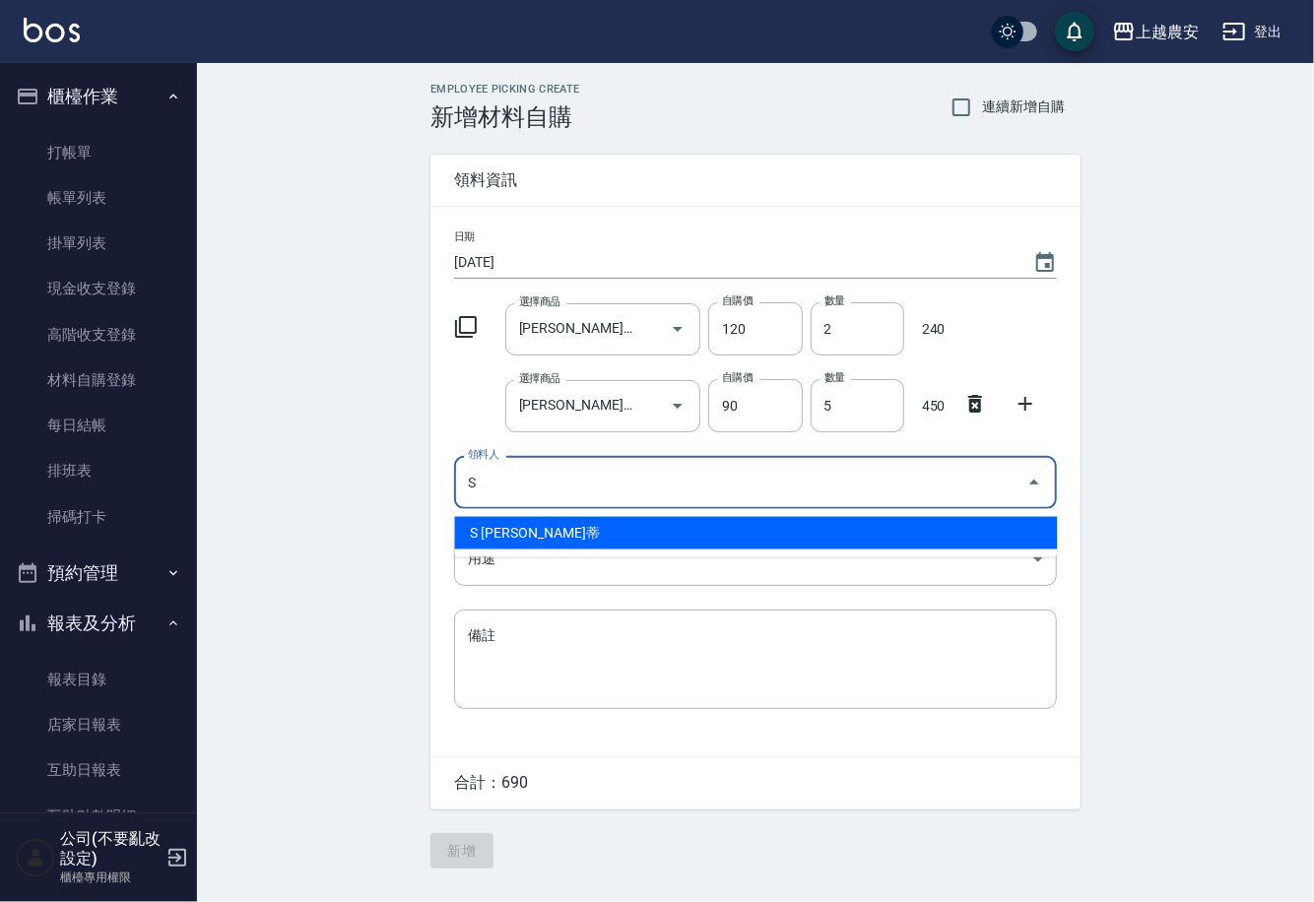
click at [554, 545] on li "S Sandy珊蒂" at bounding box center [755, 533] width 603 height 33
type input "S Sandy珊蒂"
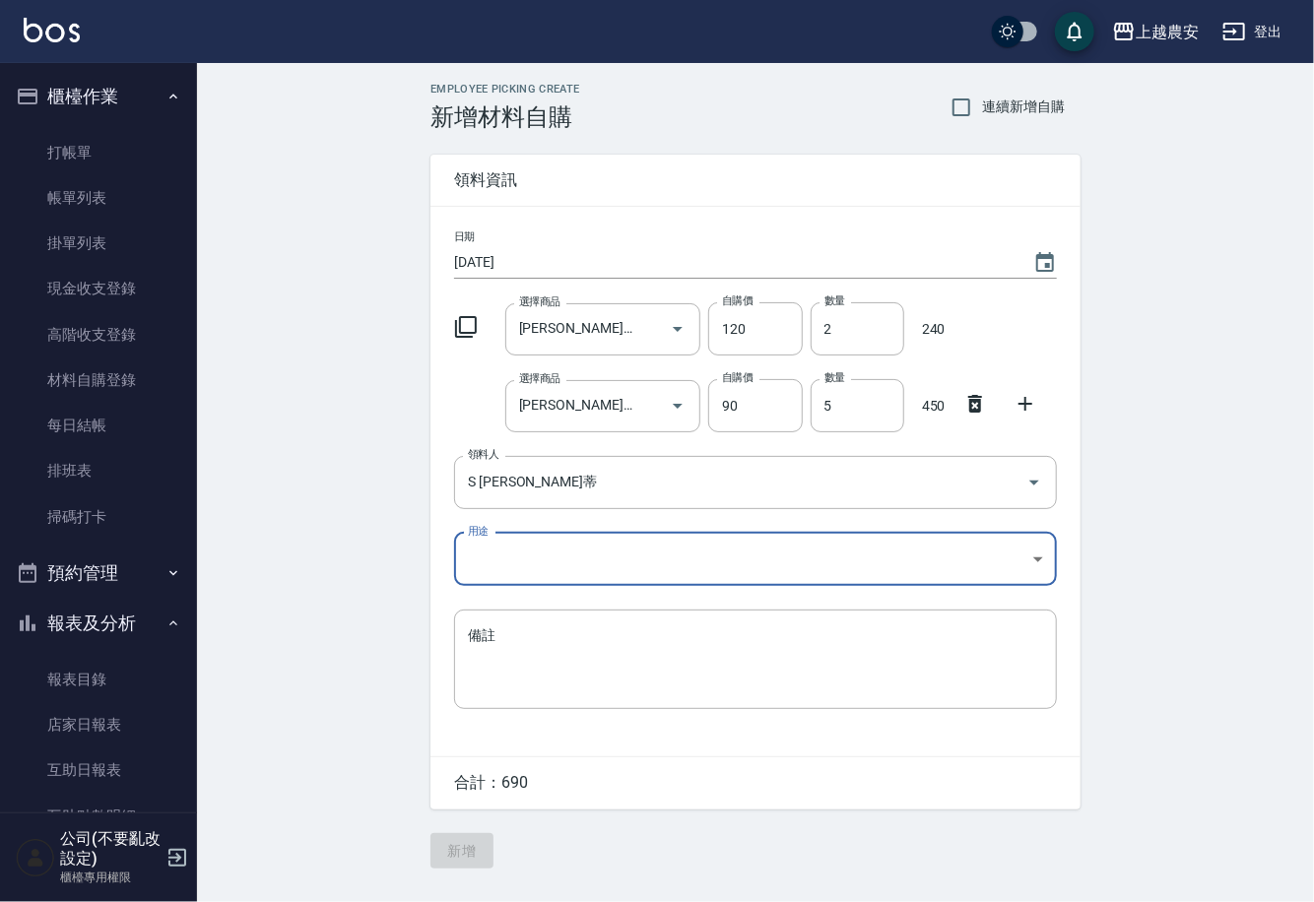
click at [504, 567] on body "上越農安 登出 櫃檯作業 打帳單 帳單列表 掛單列表 現金收支登錄 高階收支登錄 材料自購登錄 每日結帳 排班表 掃碼打卡 預約管理 預約管理 單日預約紀錄 …" at bounding box center [657, 451] width 1314 height 902
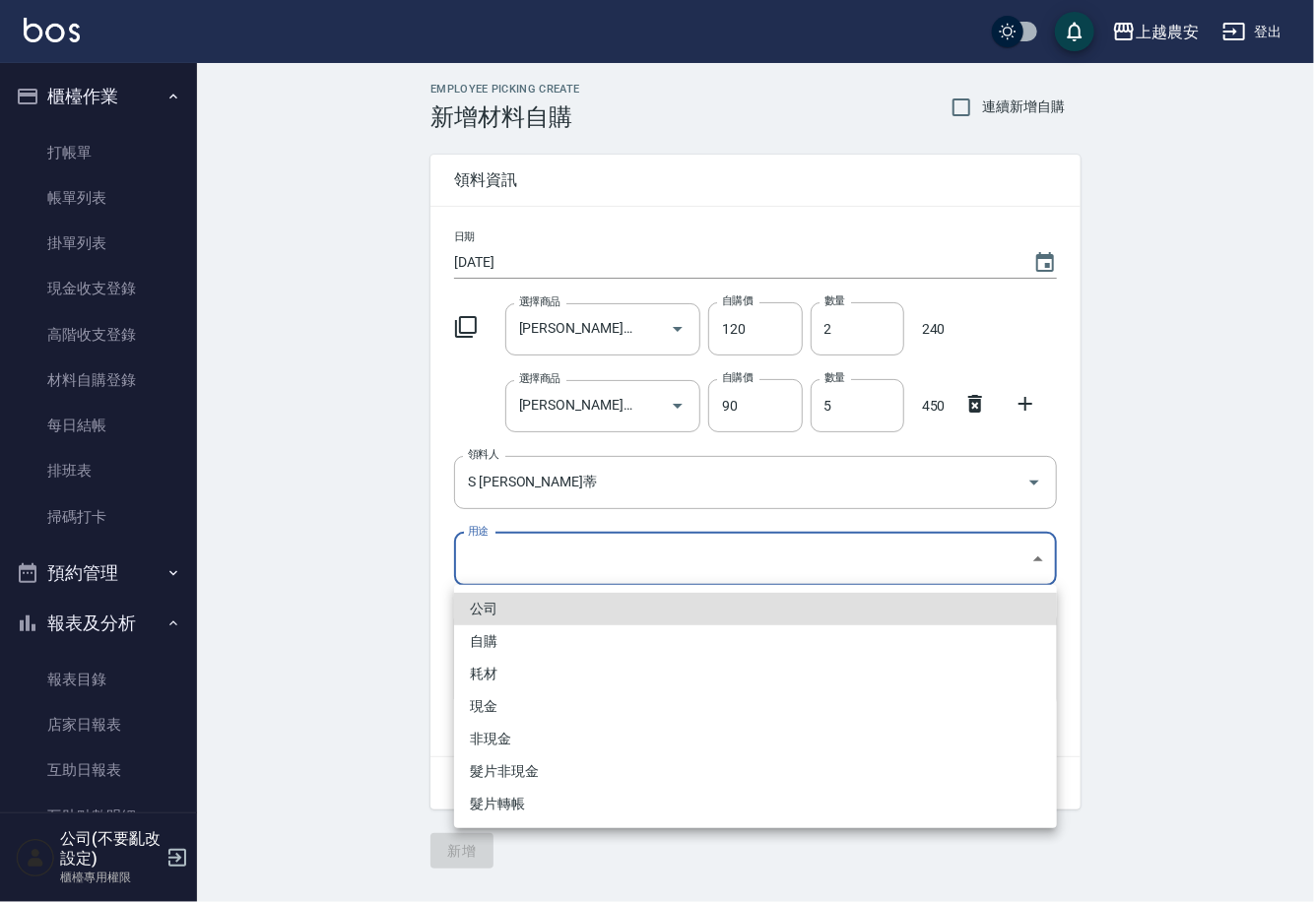
click at [480, 646] on li "自購" at bounding box center [755, 642] width 603 height 33
type input "自購"
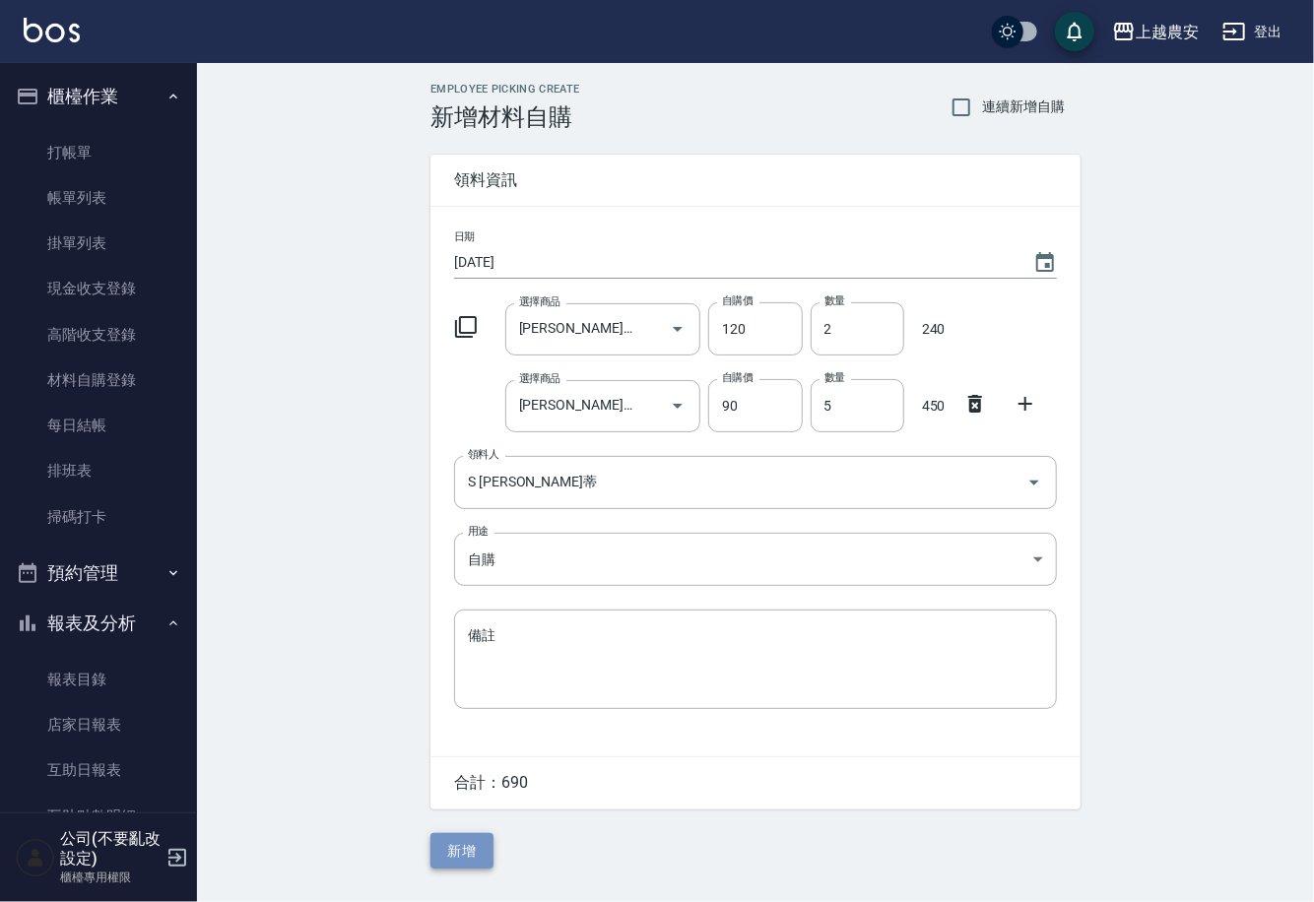
click at [457, 861] on button "新增" at bounding box center [461, 851] width 63 height 36
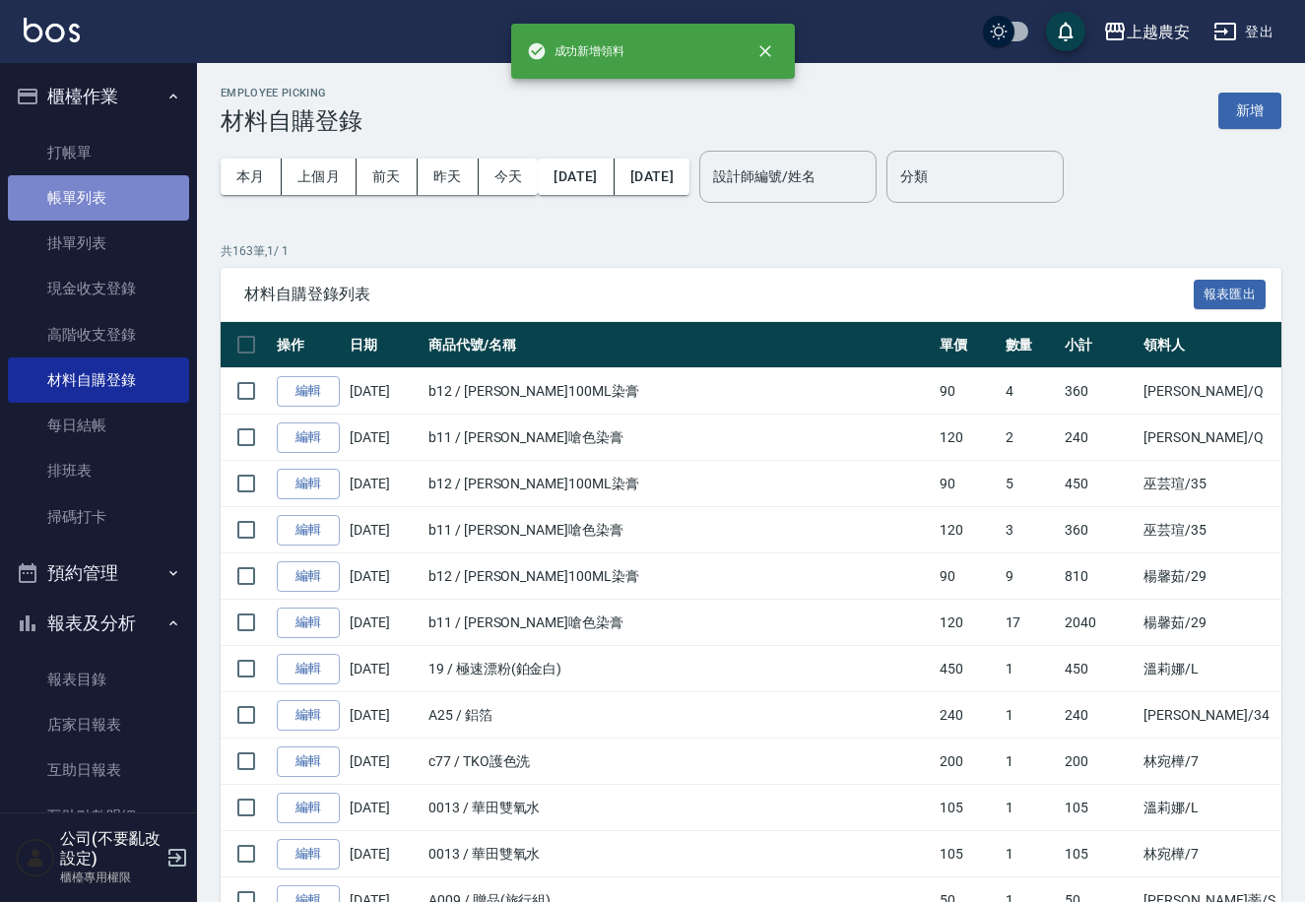
click at [113, 190] on link "帳單列表" at bounding box center [98, 197] width 181 height 45
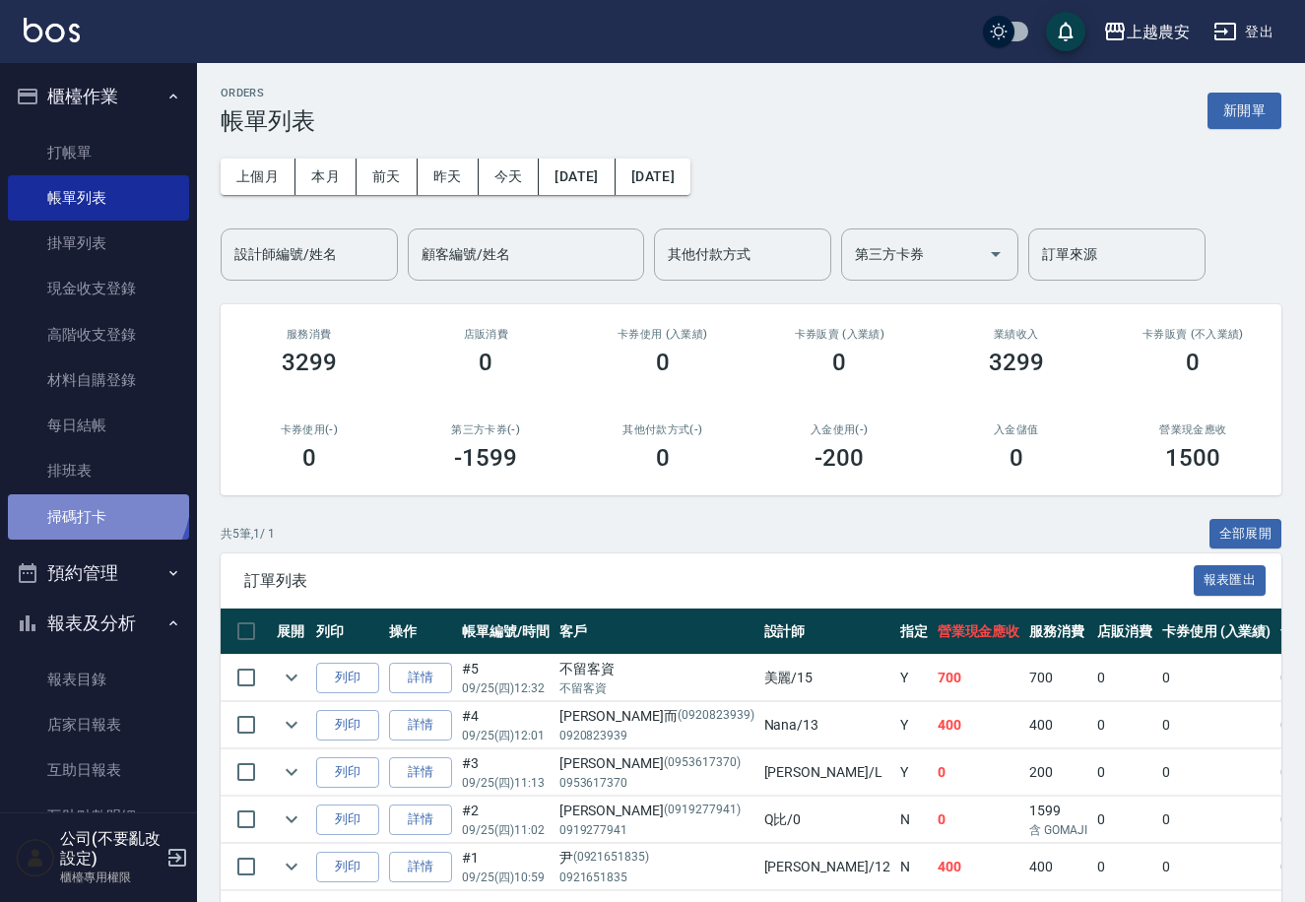
click at [82, 495] on link "掃碼打卡" at bounding box center [98, 517] width 181 height 45
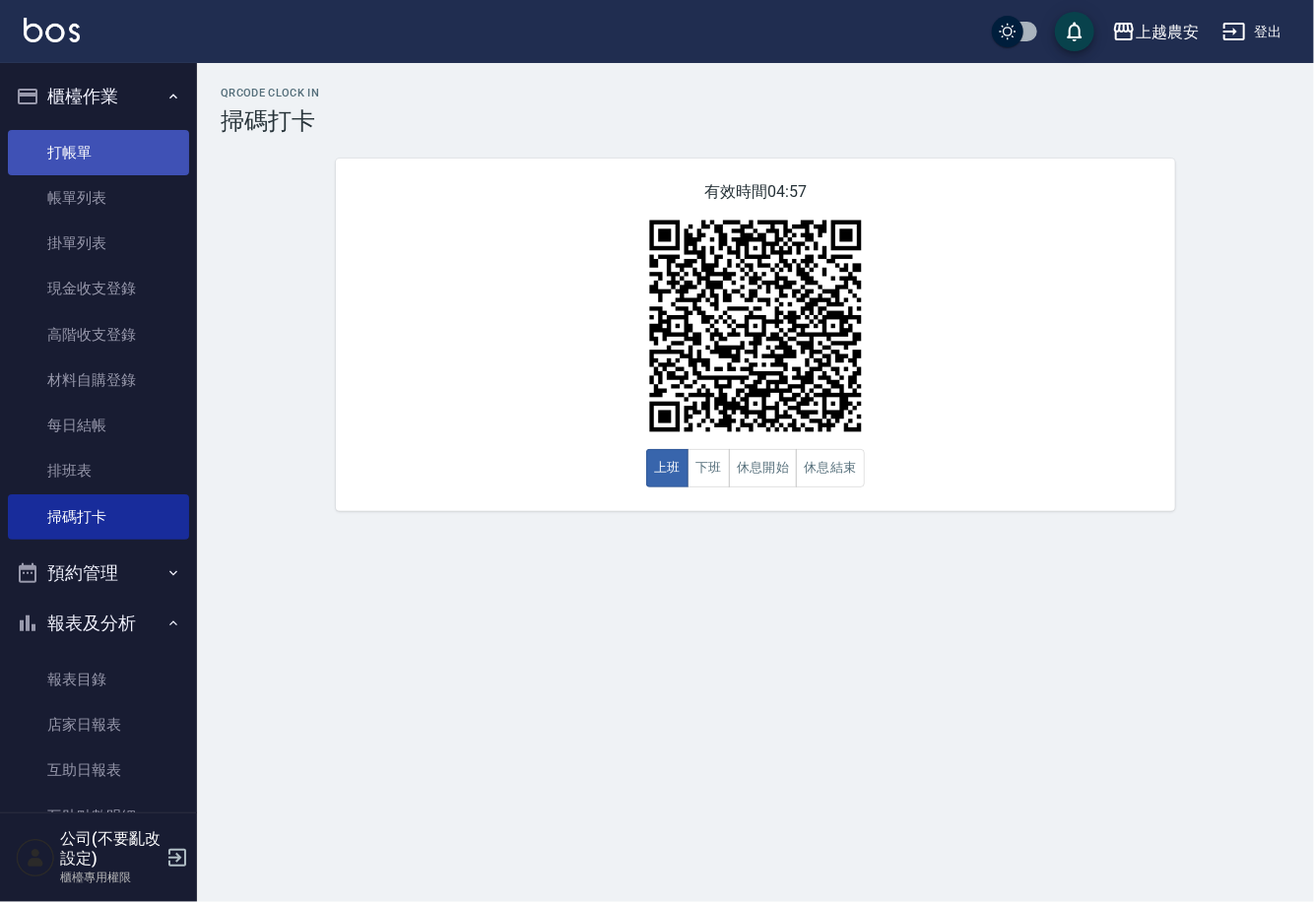
click at [71, 155] on link "打帳單" at bounding box center [98, 152] width 181 height 45
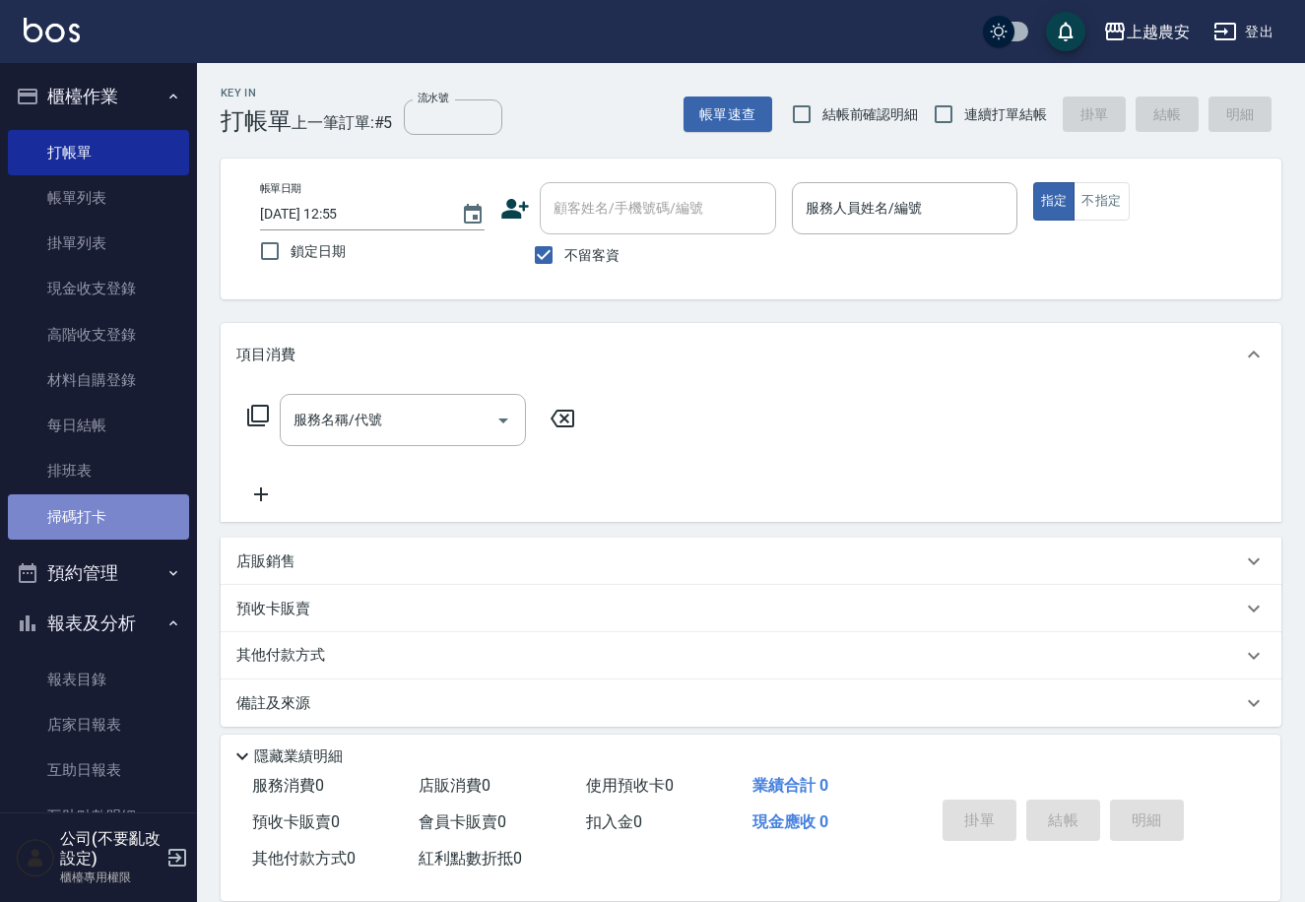
click at [108, 505] on link "掃碼打卡" at bounding box center [98, 517] width 181 height 45
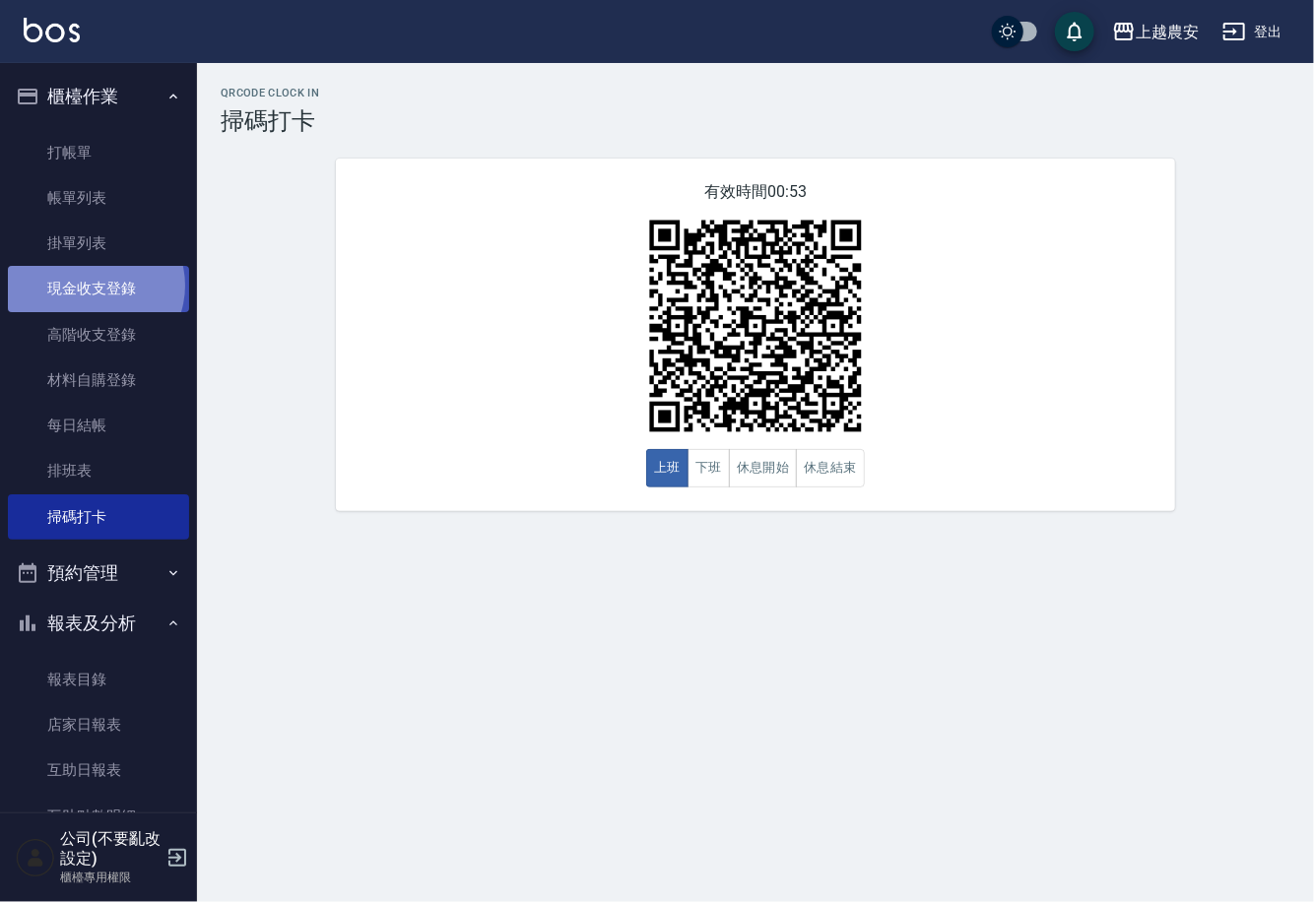
click at [94, 286] on link "現金收支登錄" at bounding box center [98, 288] width 181 height 45
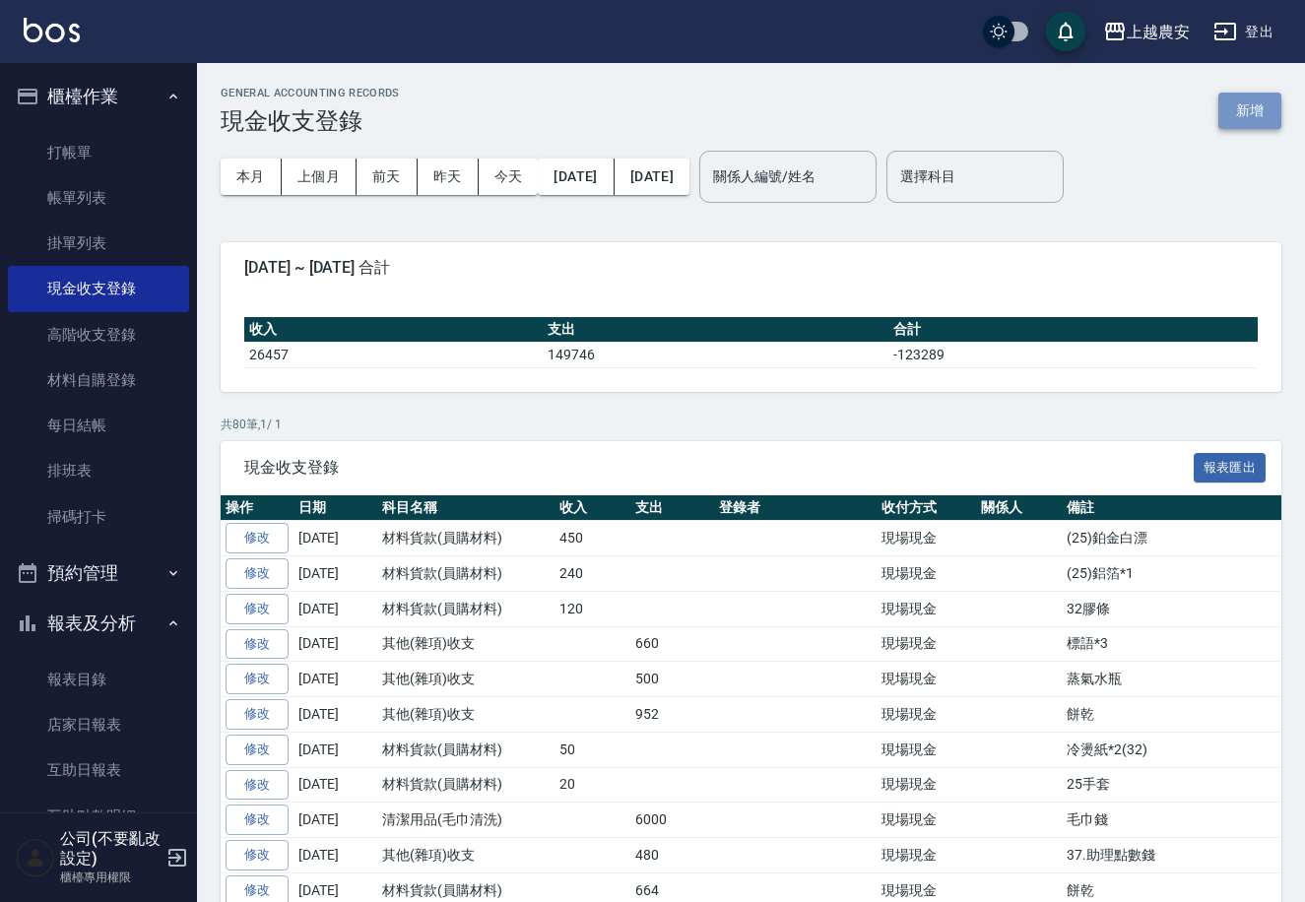
click at [1248, 105] on button "新增" at bounding box center [1250, 111] width 63 height 36
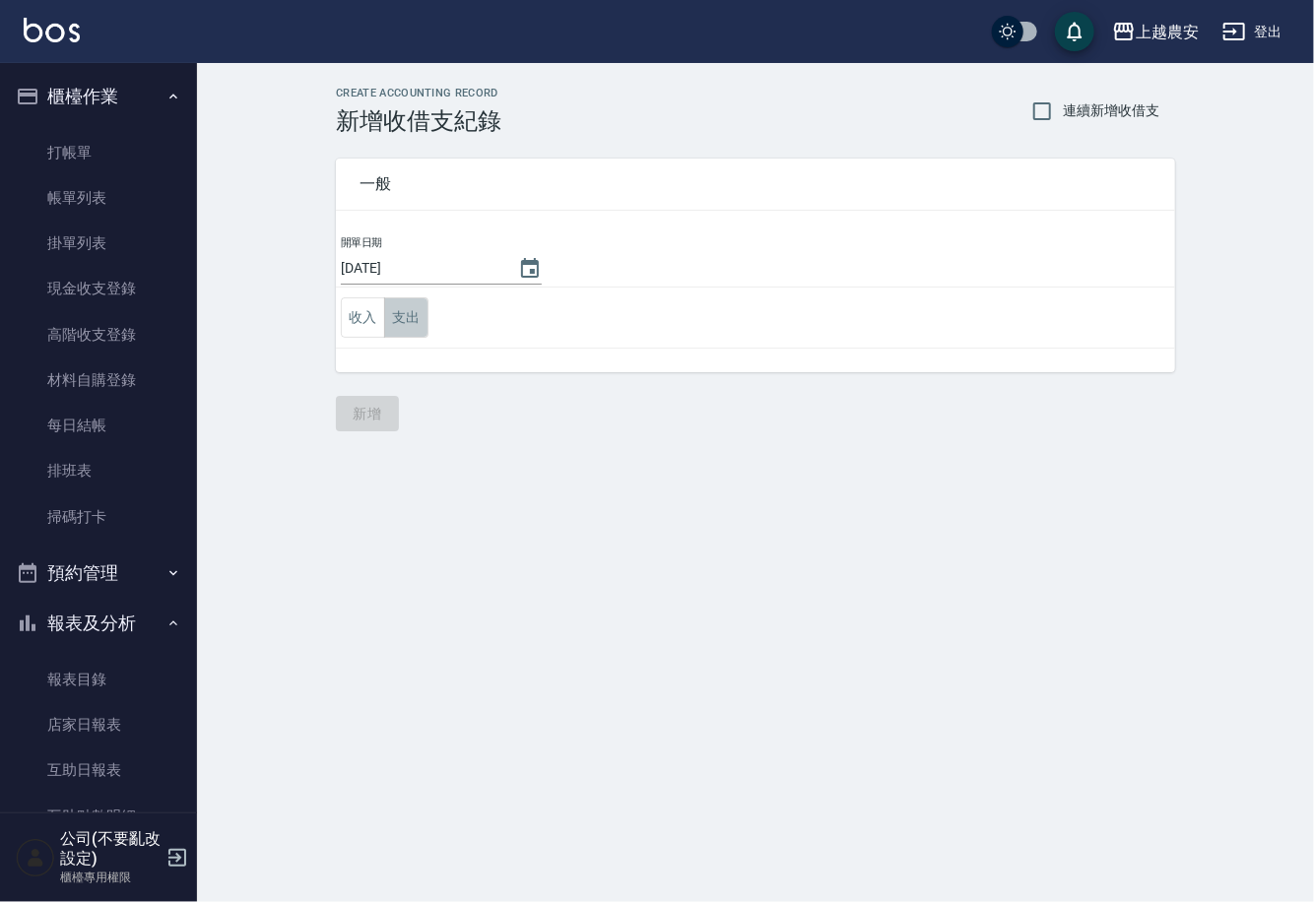
click at [401, 316] on button "支出" at bounding box center [406, 317] width 44 height 40
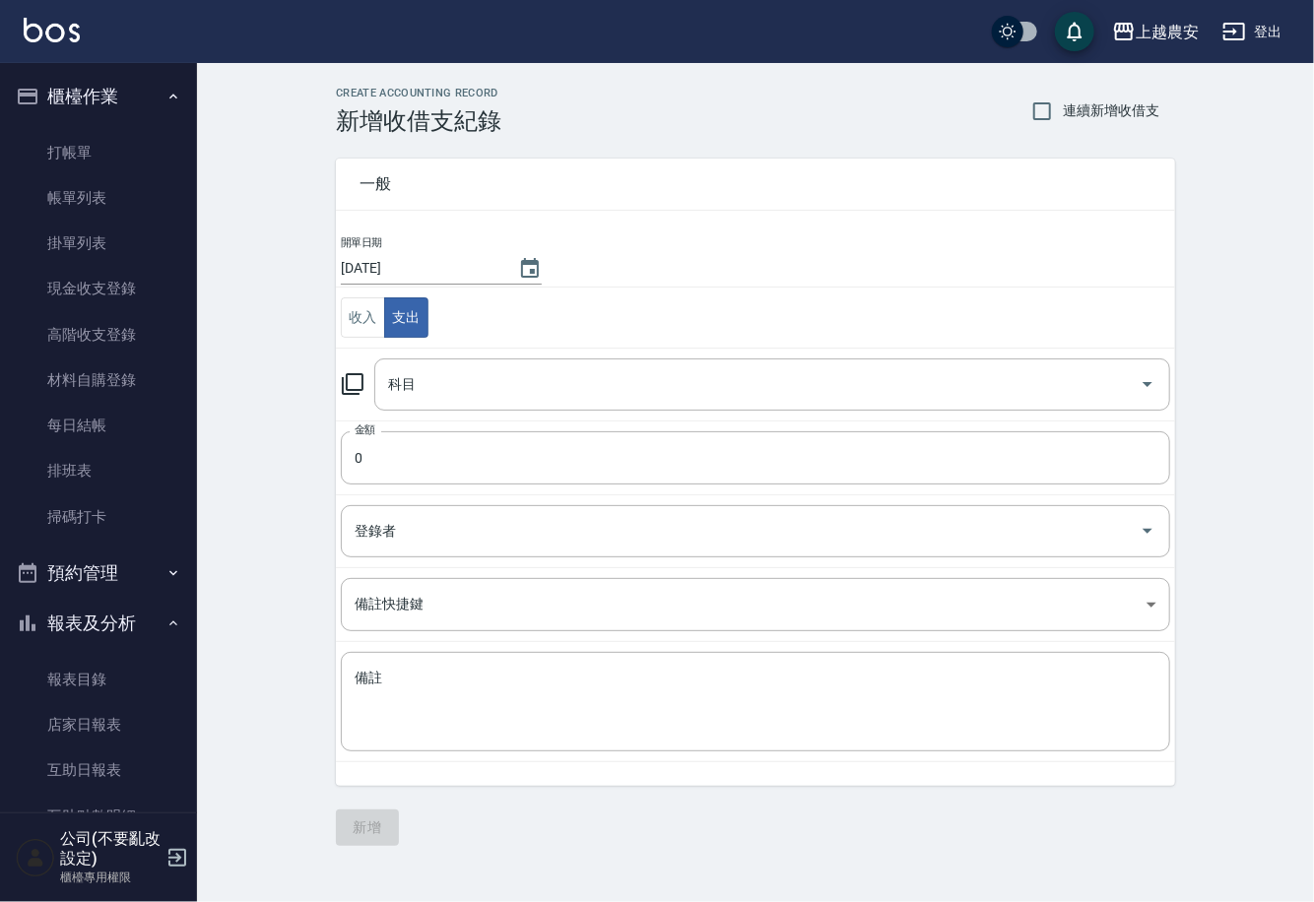
click at [357, 376] on icon at bounding box center [353, 384] width 24 height 24
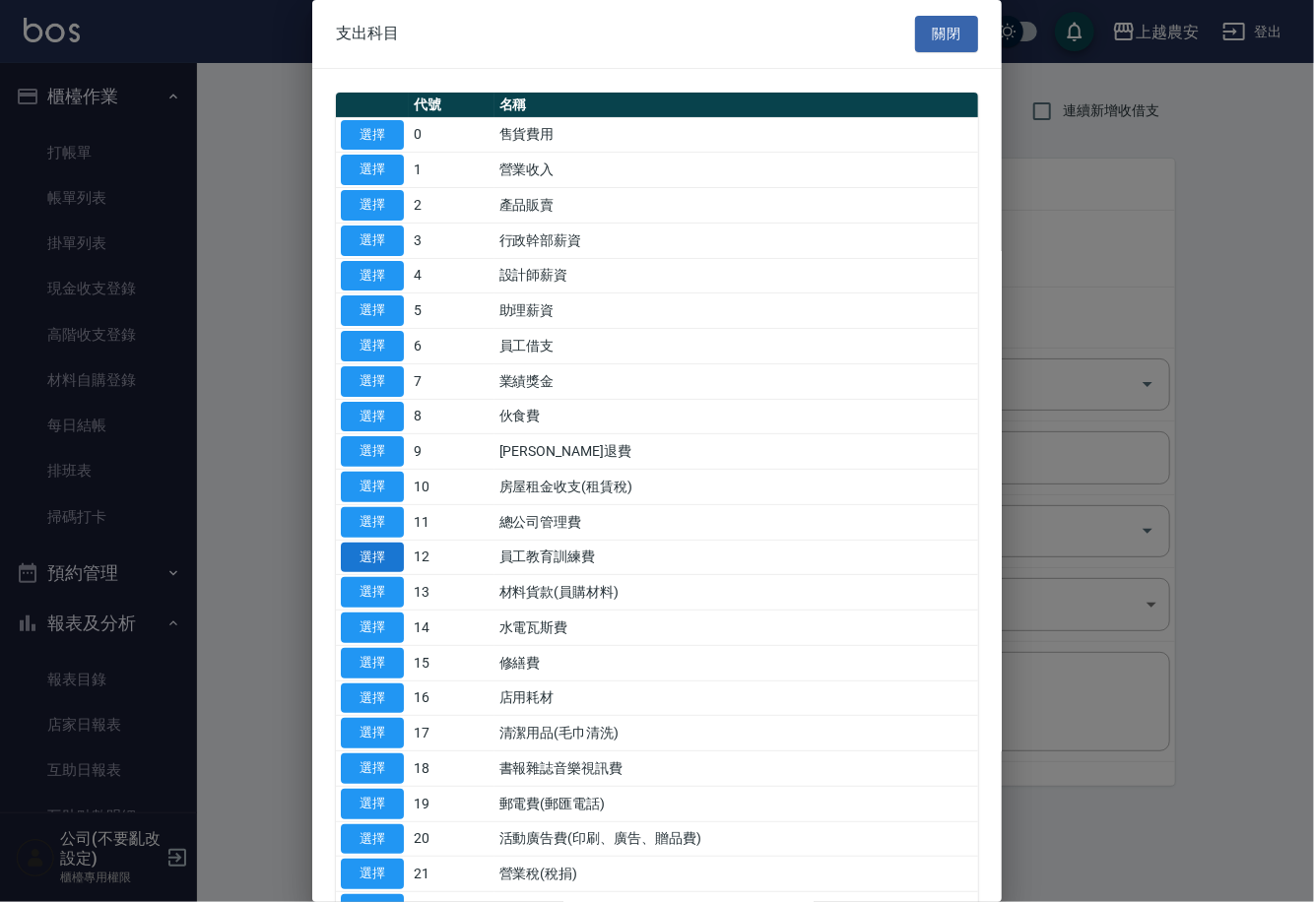
click at [389, 555] on button "選擇" at bounding box center [372, 558] width 63 height 31
type input "12 員工教育訓練費"
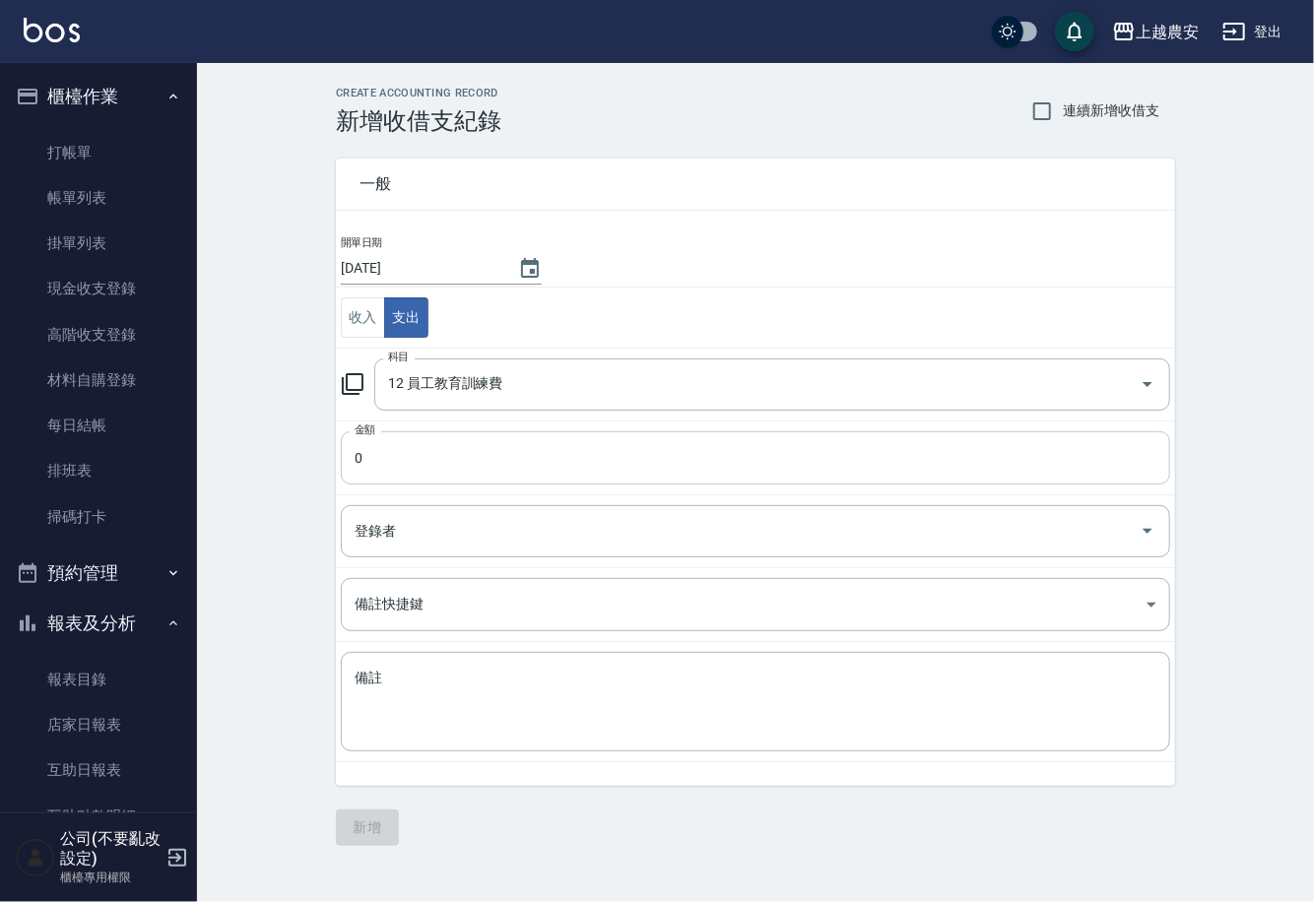
click at [383, 447] on input "0" at bounding box center [755, 457] width 829 height 53
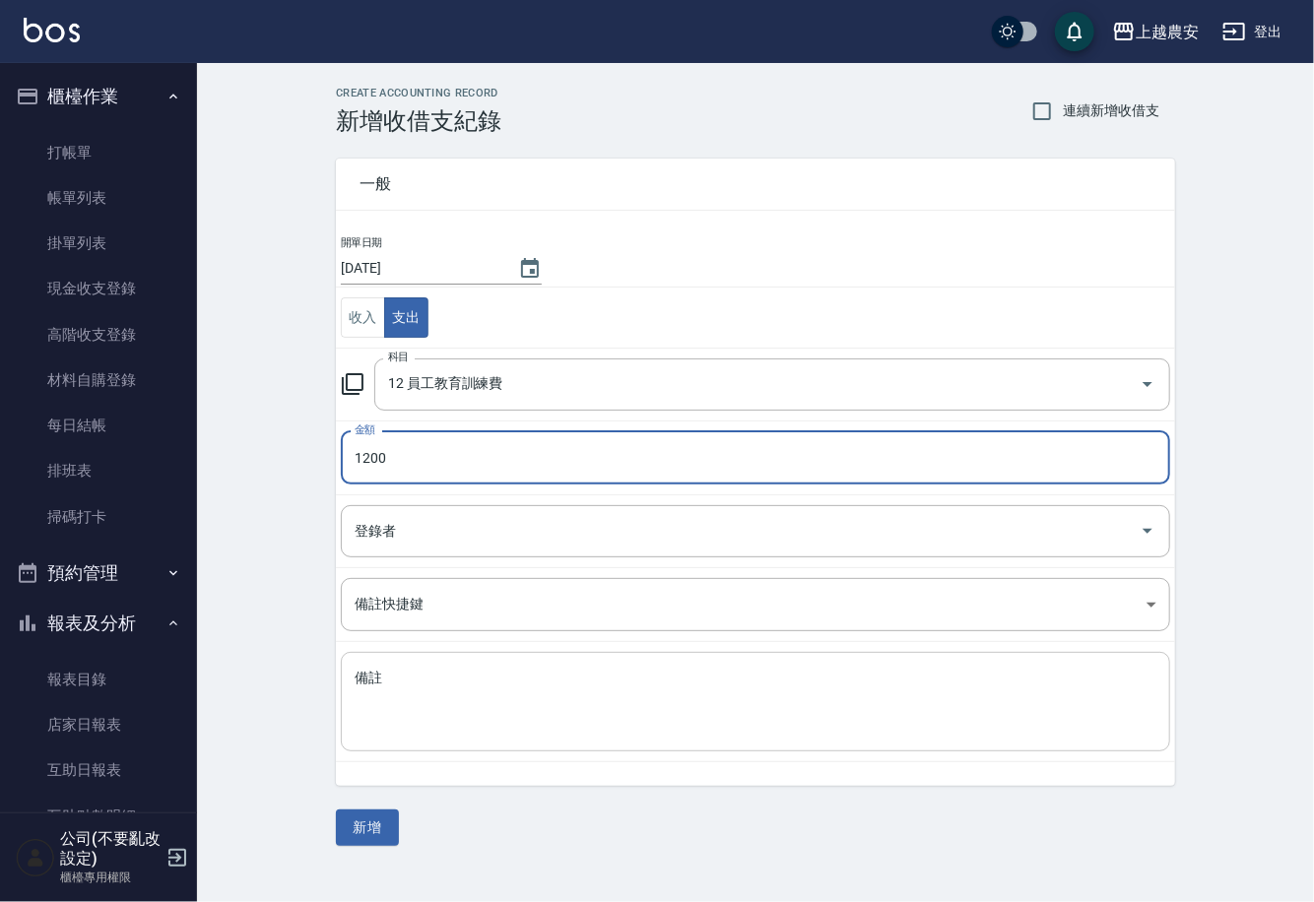
type input "1200"
click at [374, 690] on textarea "備註" at bounding box center [756, 702] width 802 height 67
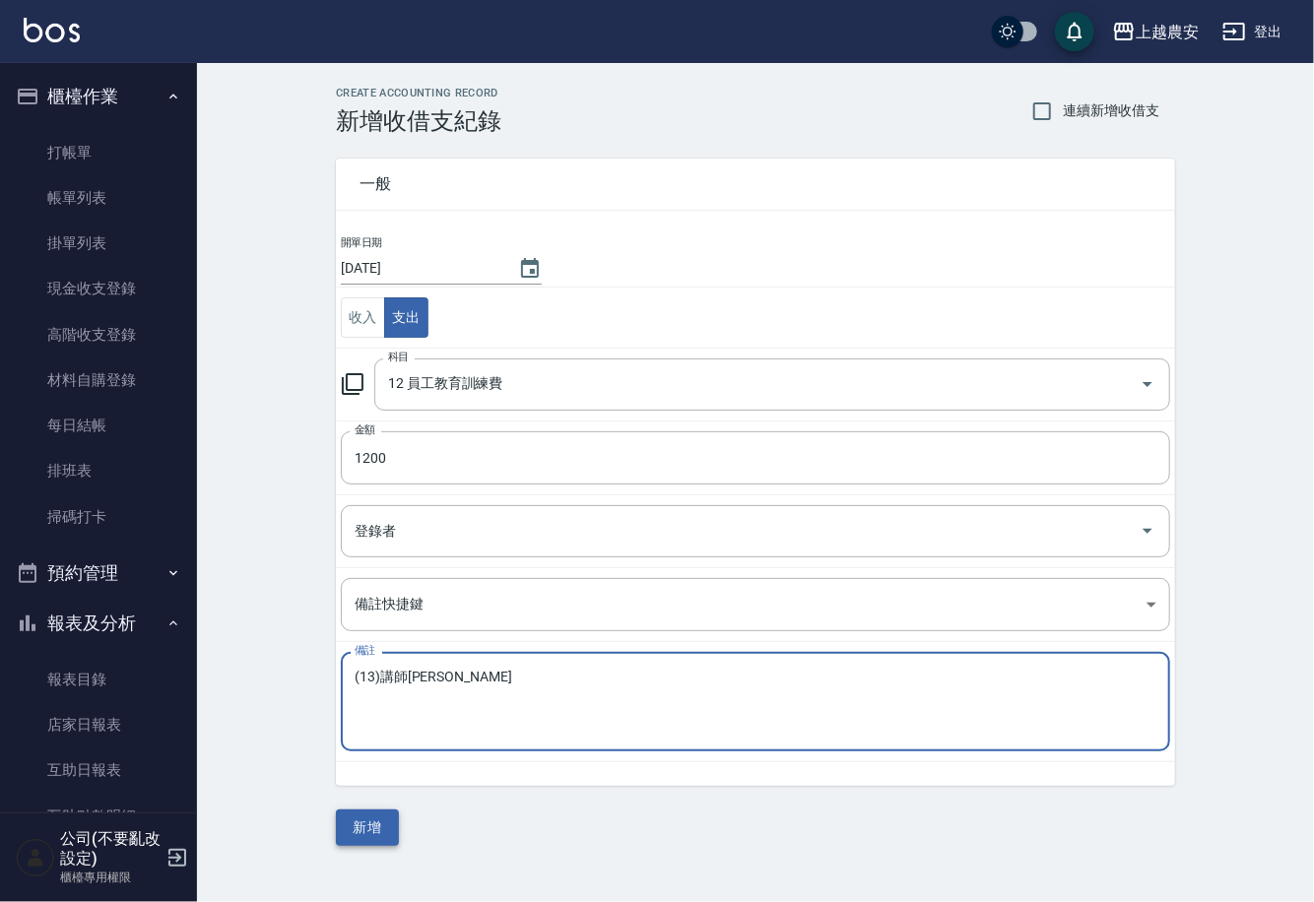
type textarea "(13)講師費"
click at [379, 826] on button "新增" at bounding box center [367, 828] width 63 height 36
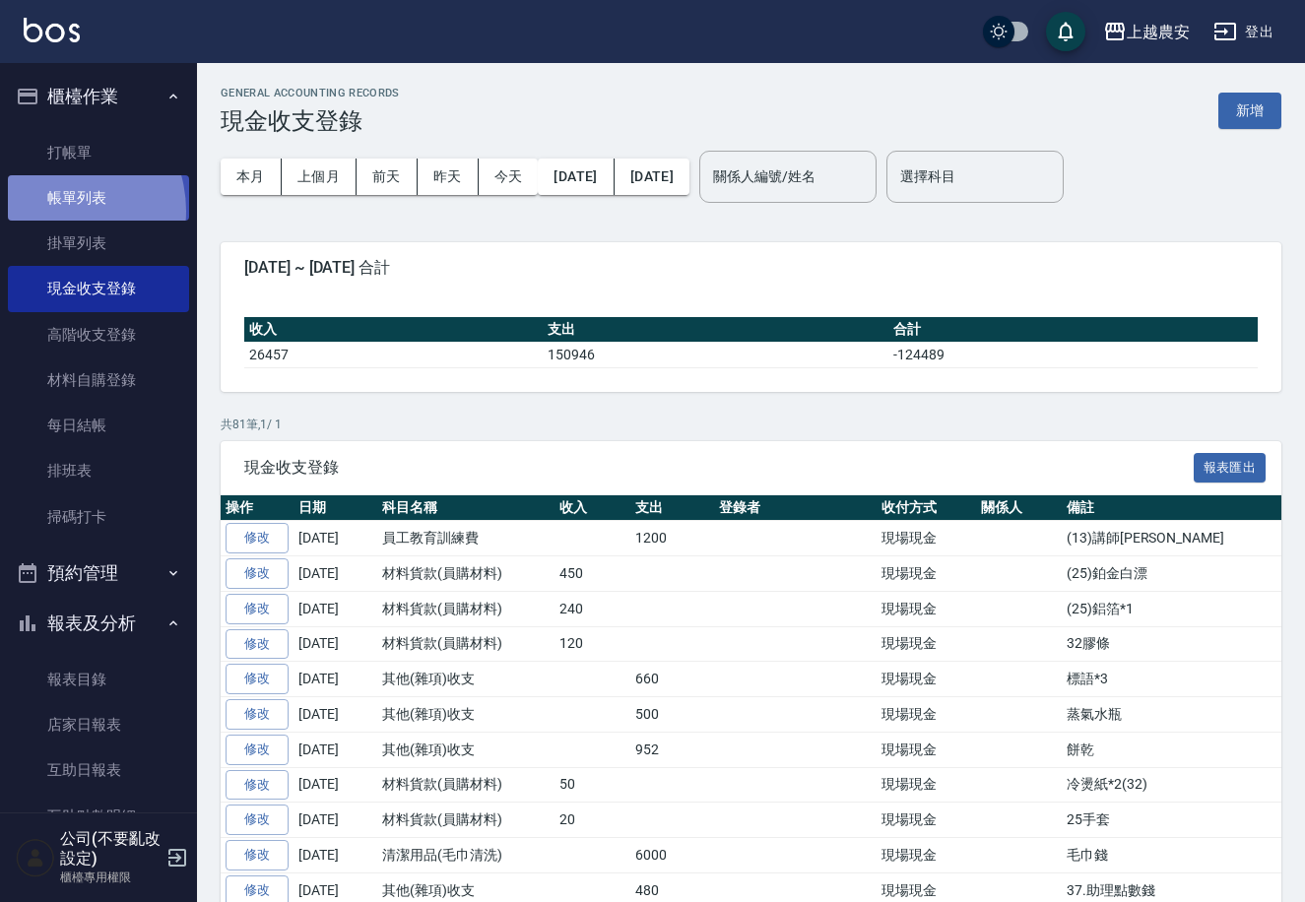
click at [53, 211] on link "帳單列表" at bounding box center [98, 197] width 181 height 45
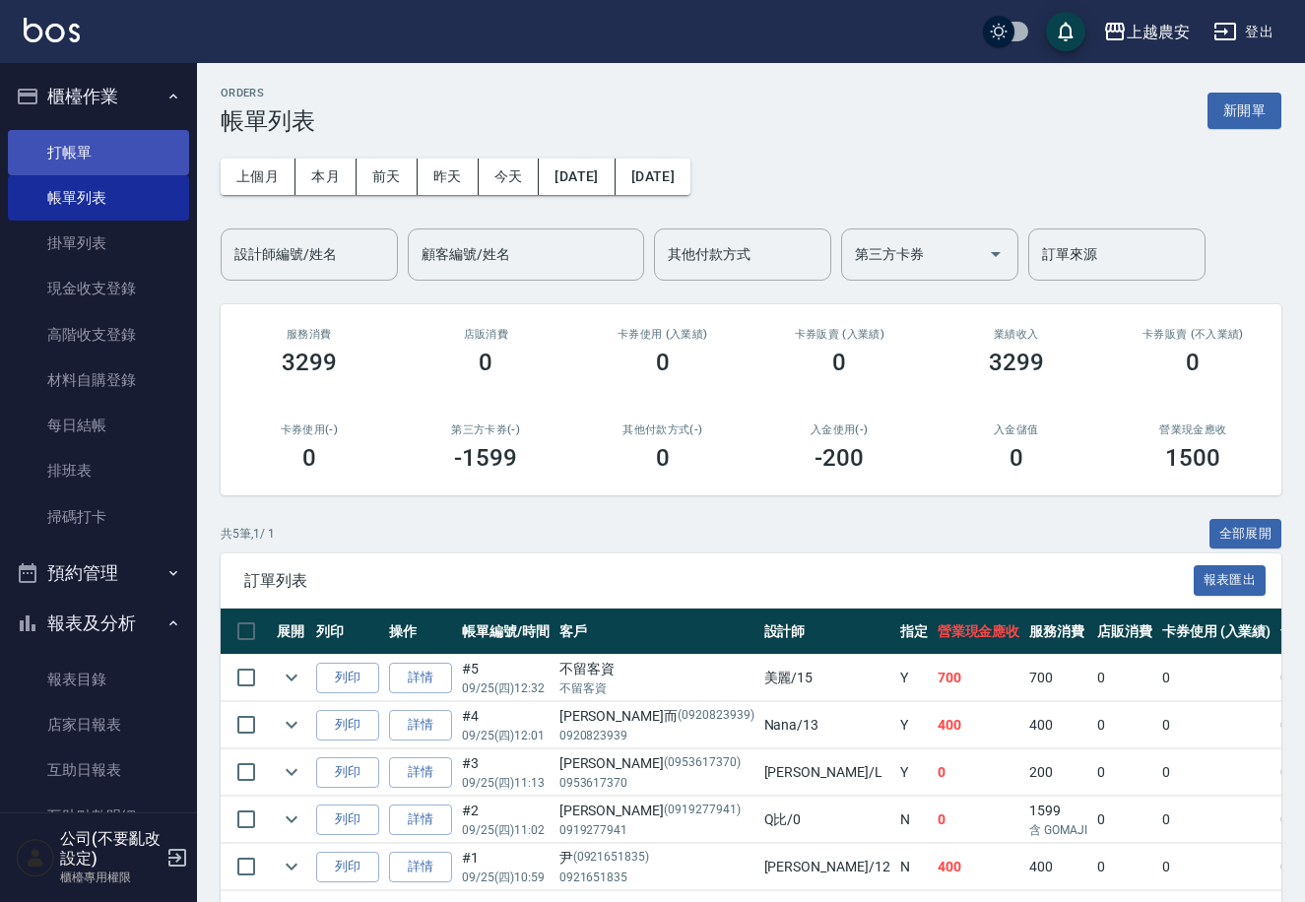
click at [51, 155] on link "打帳單" at bounding box center [98, 152] width 181 height 45
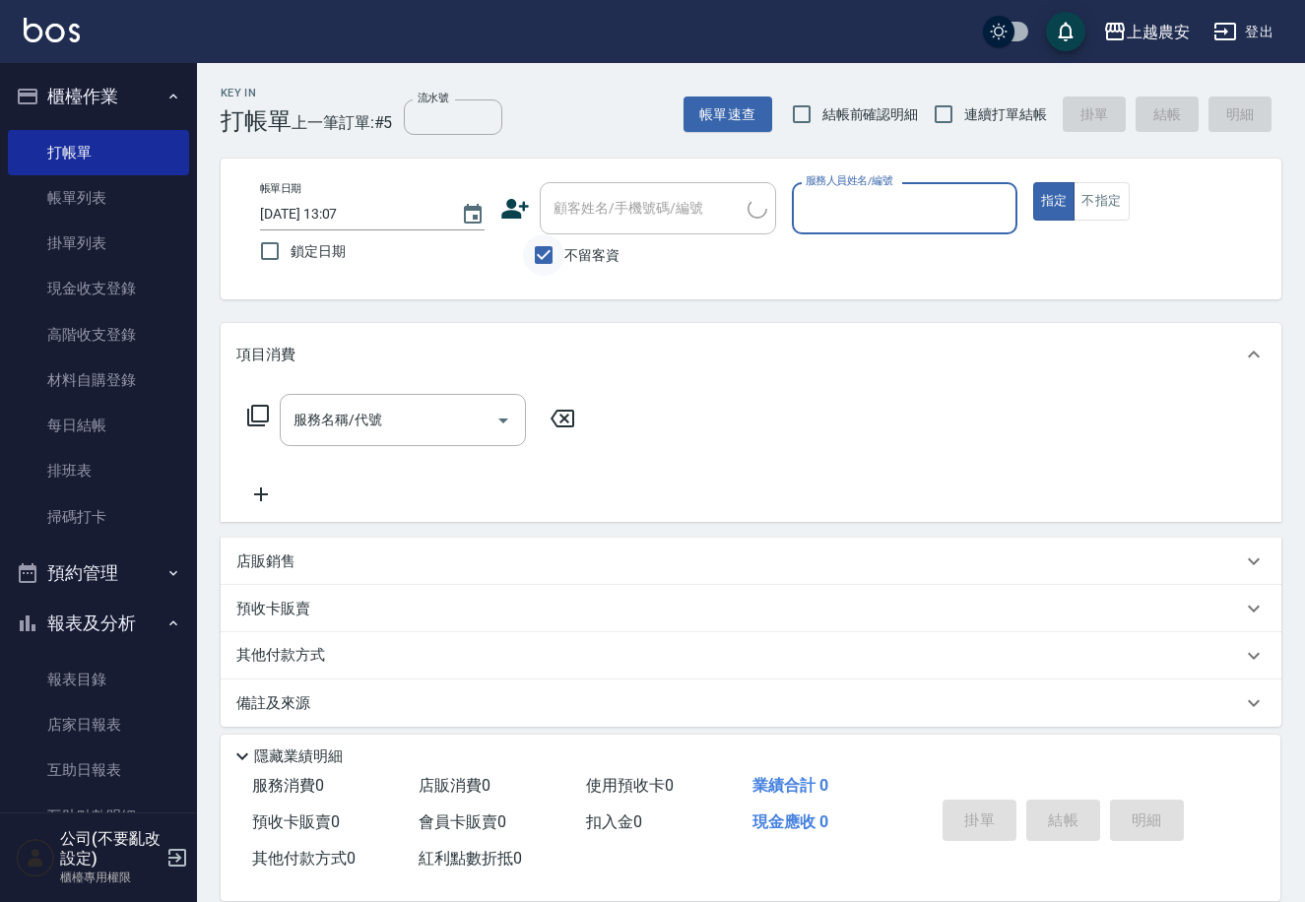
click at [548, 244] on input "不留客資" at bounding box center [543, 254] width 41 height 41
checkbox input "false"
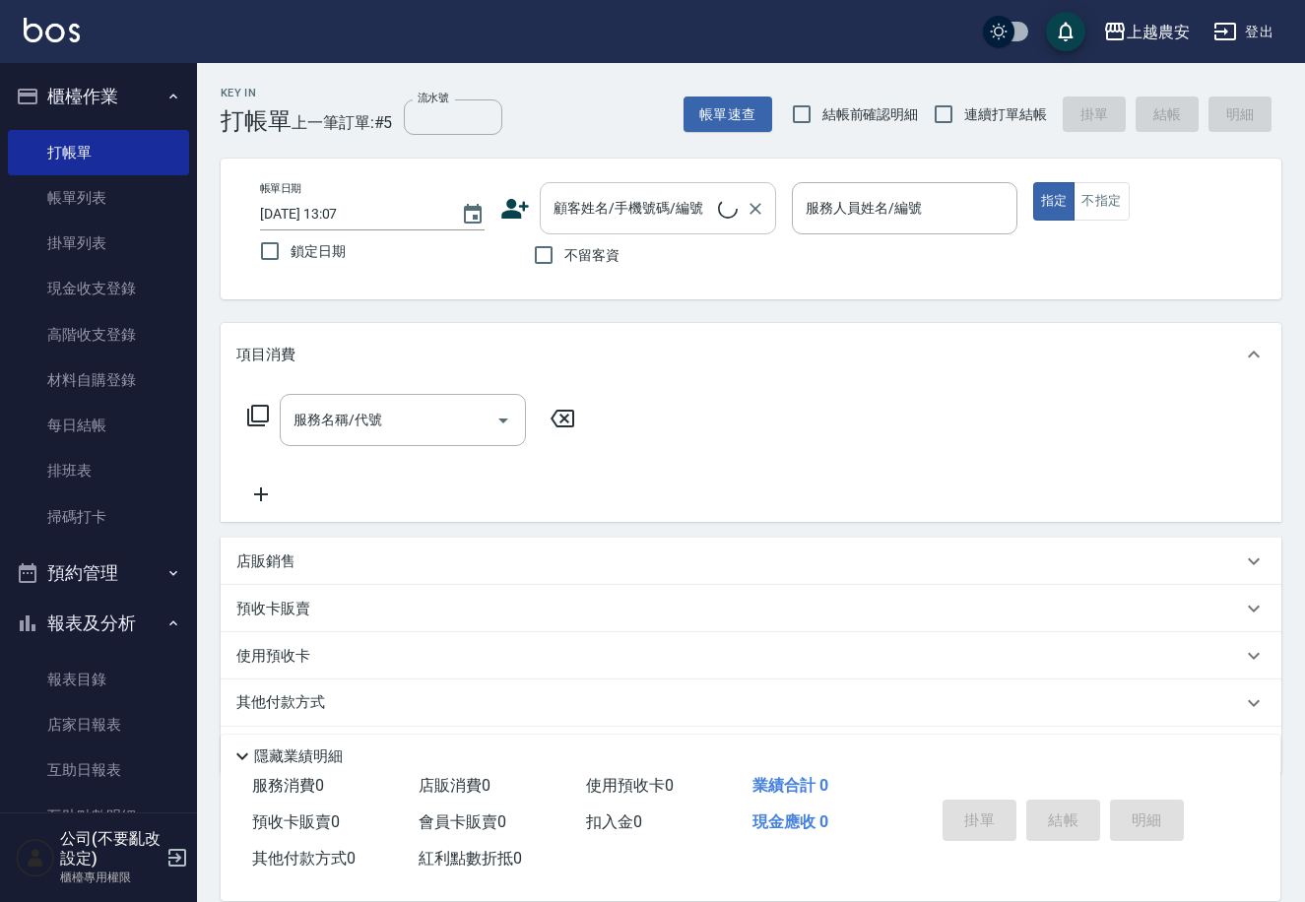
click at [559, 219] on input "顧客姓名/手機號碼/編號" at bounding box center [633, 208] width 169 height 34
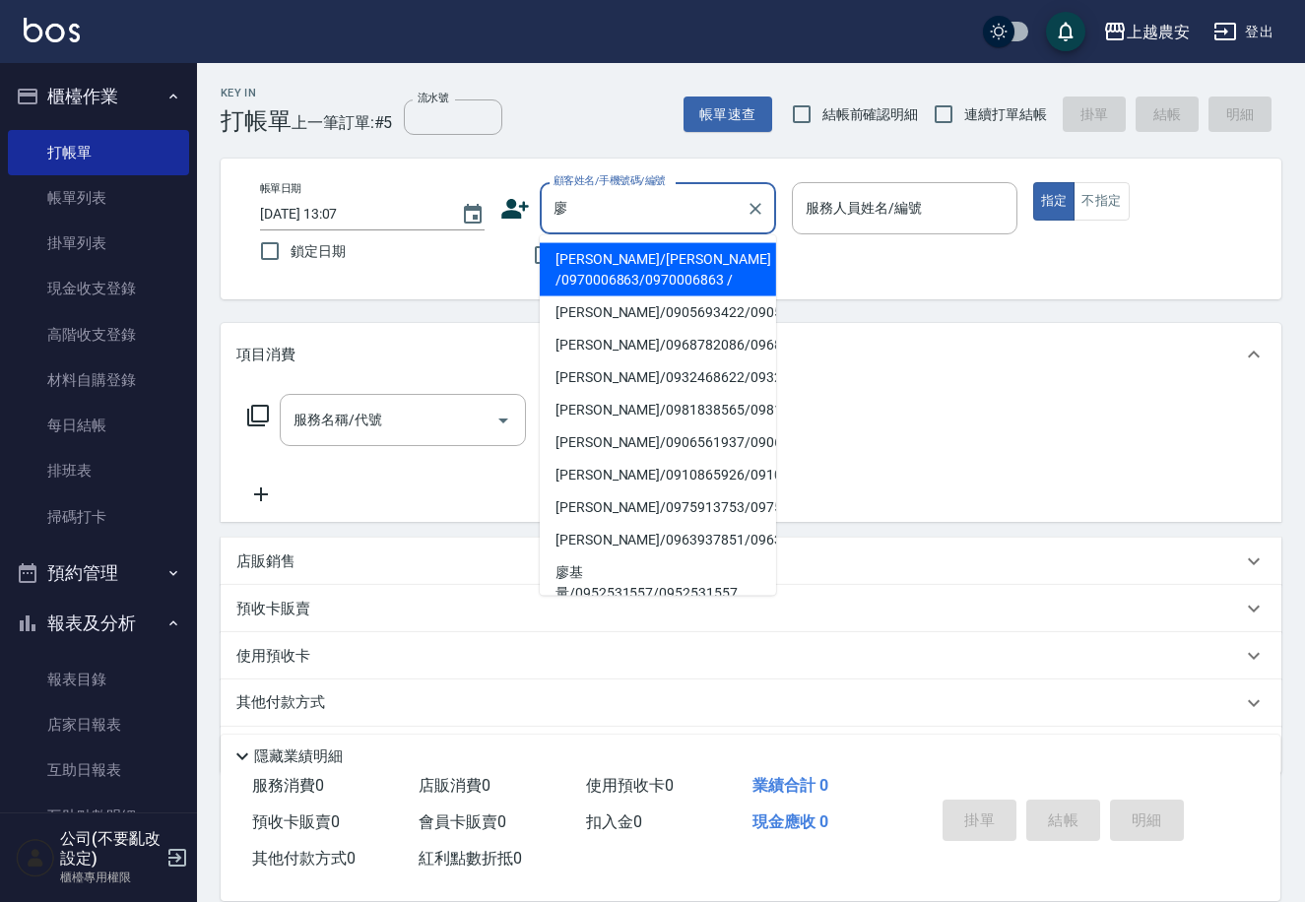
click at [628, 275] on li "廖小姐/廖 /0970006863/0970006863 /" at bounding box center [658, 269] width 236 height 53
type input "廖小姐/廖 /0970006863/0970006863 /"
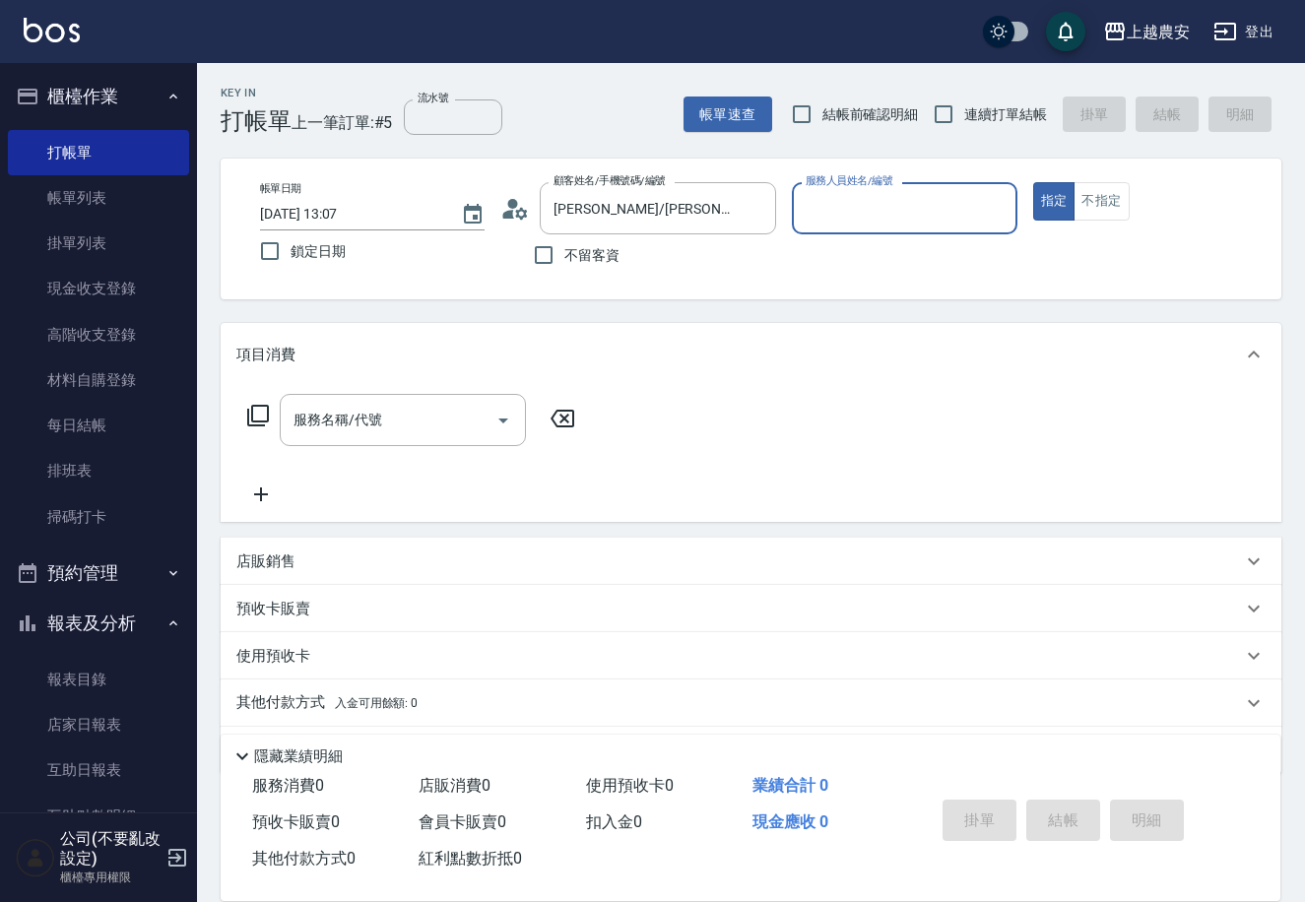
type input "/"
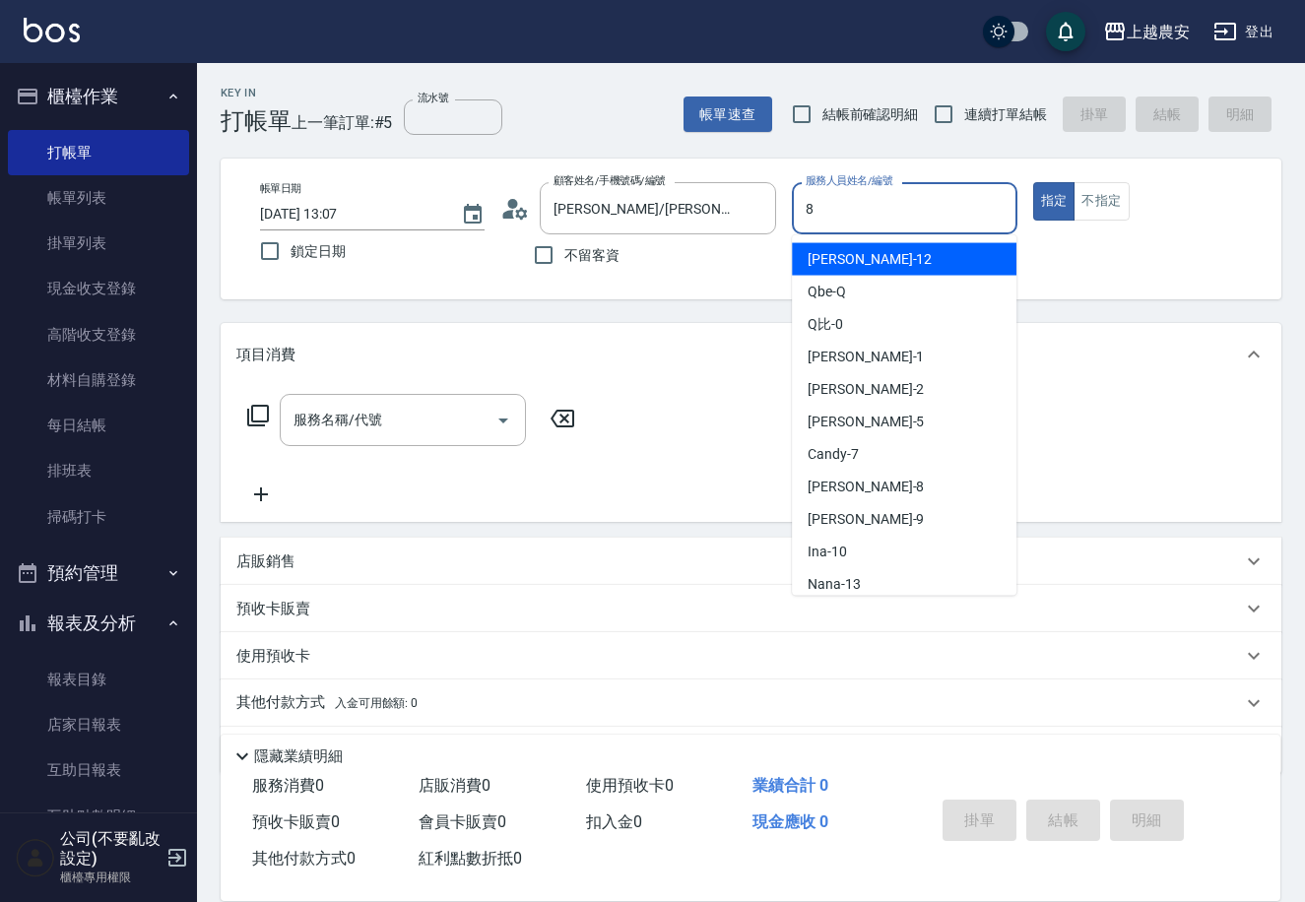
type input "黛慧-8"
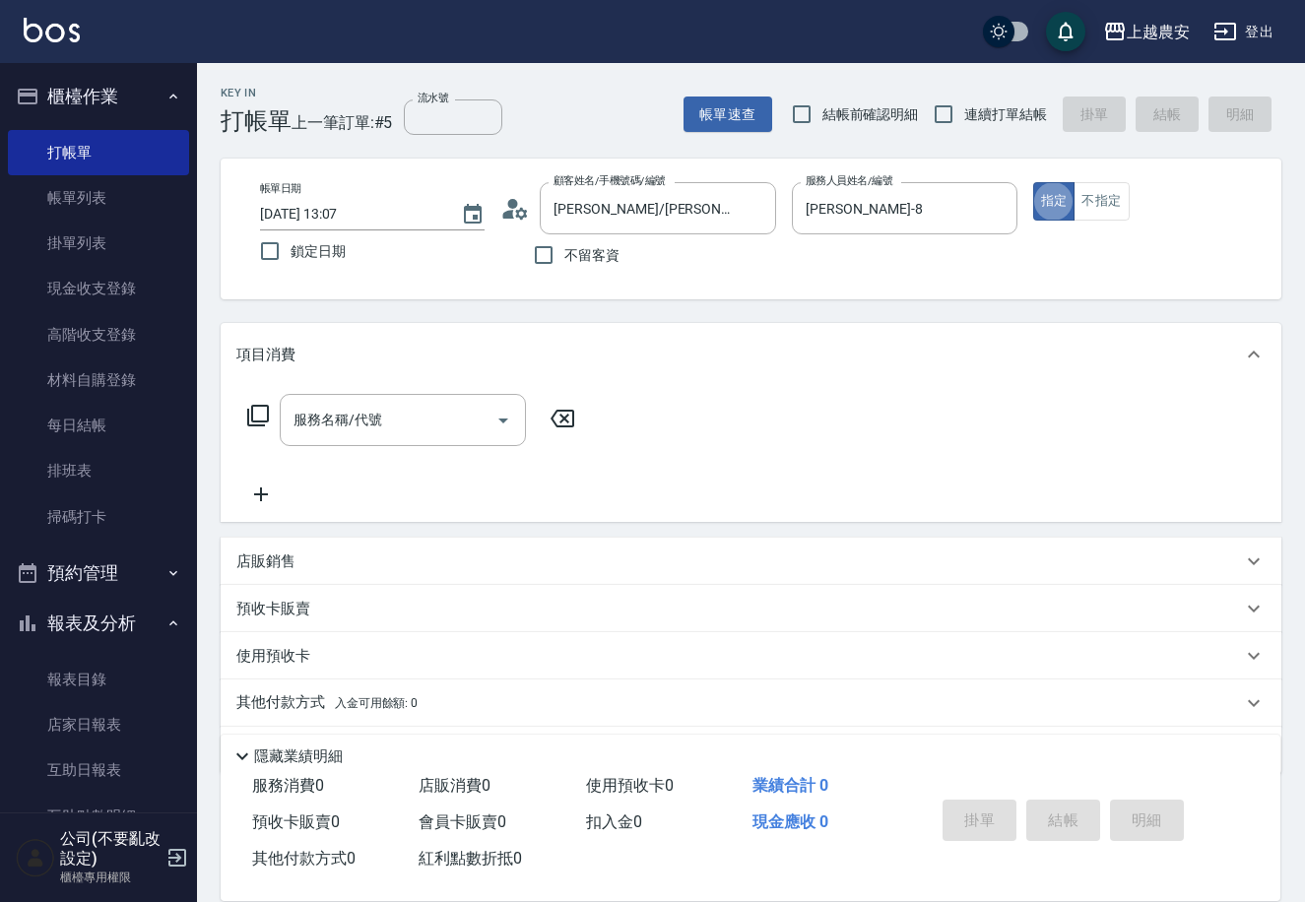
type button "true"
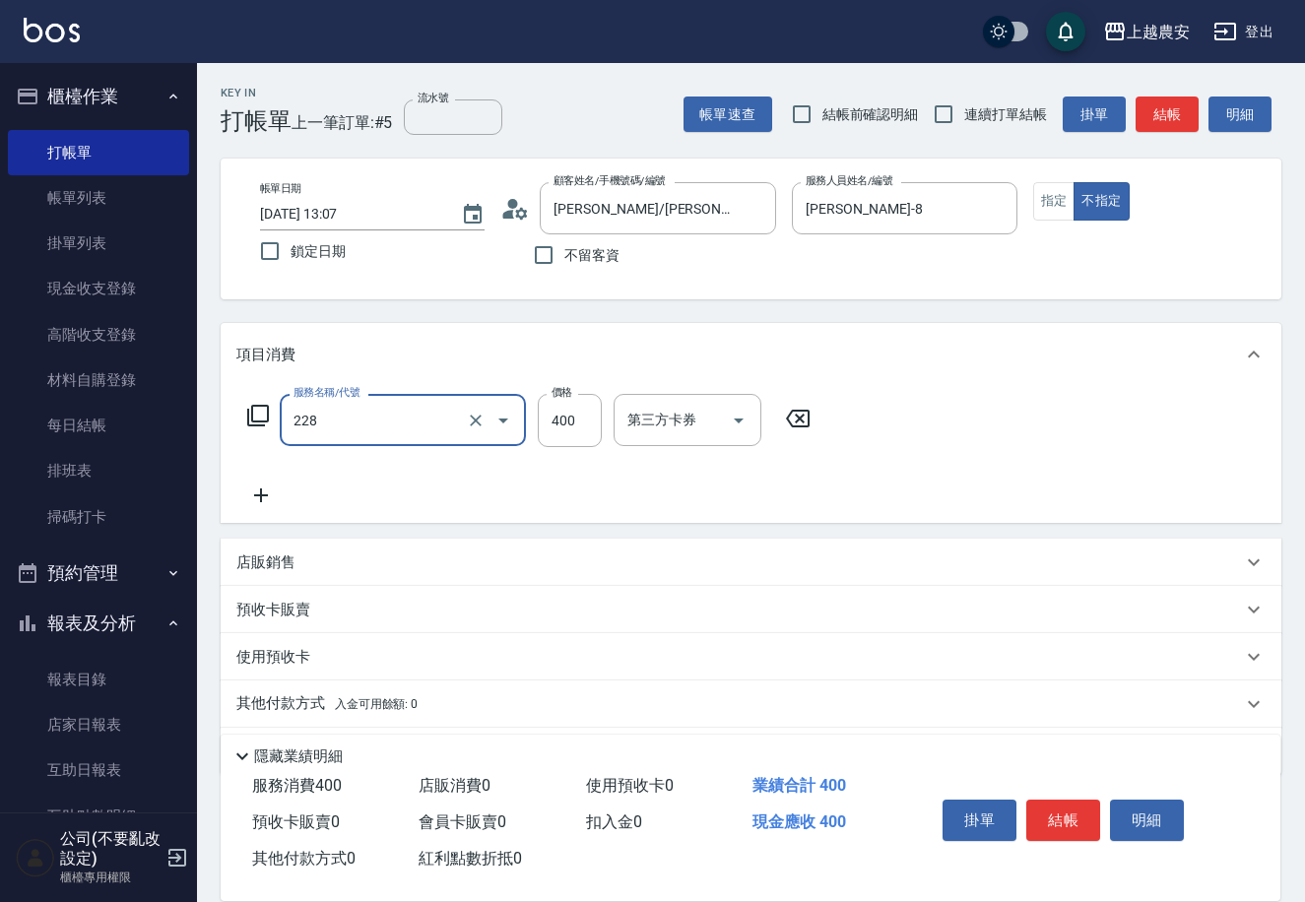
type input "洗髮(228)"
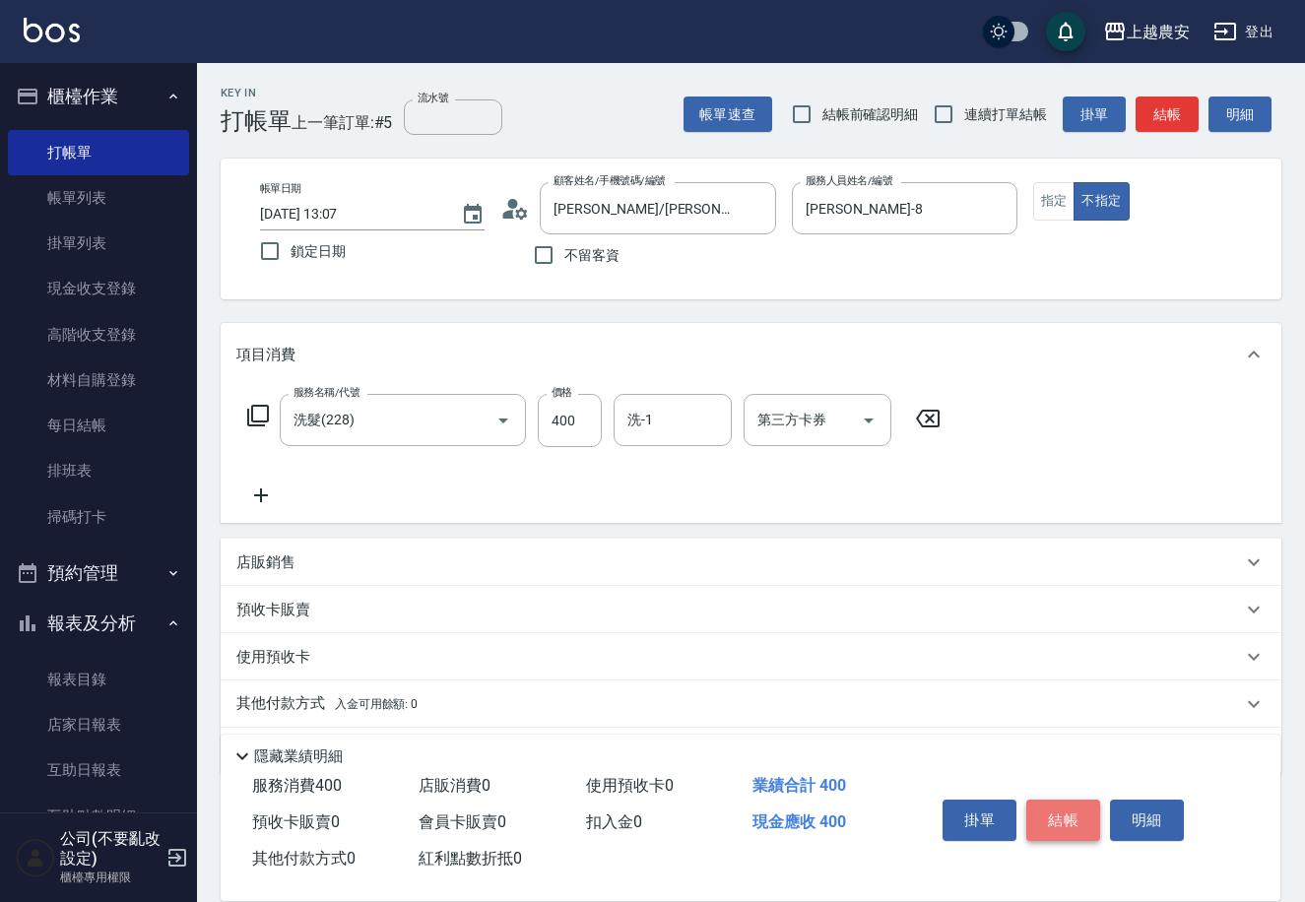
click at [1070, 805] on button "結帳" at bounding box center [1063, 820] width 74 height 41
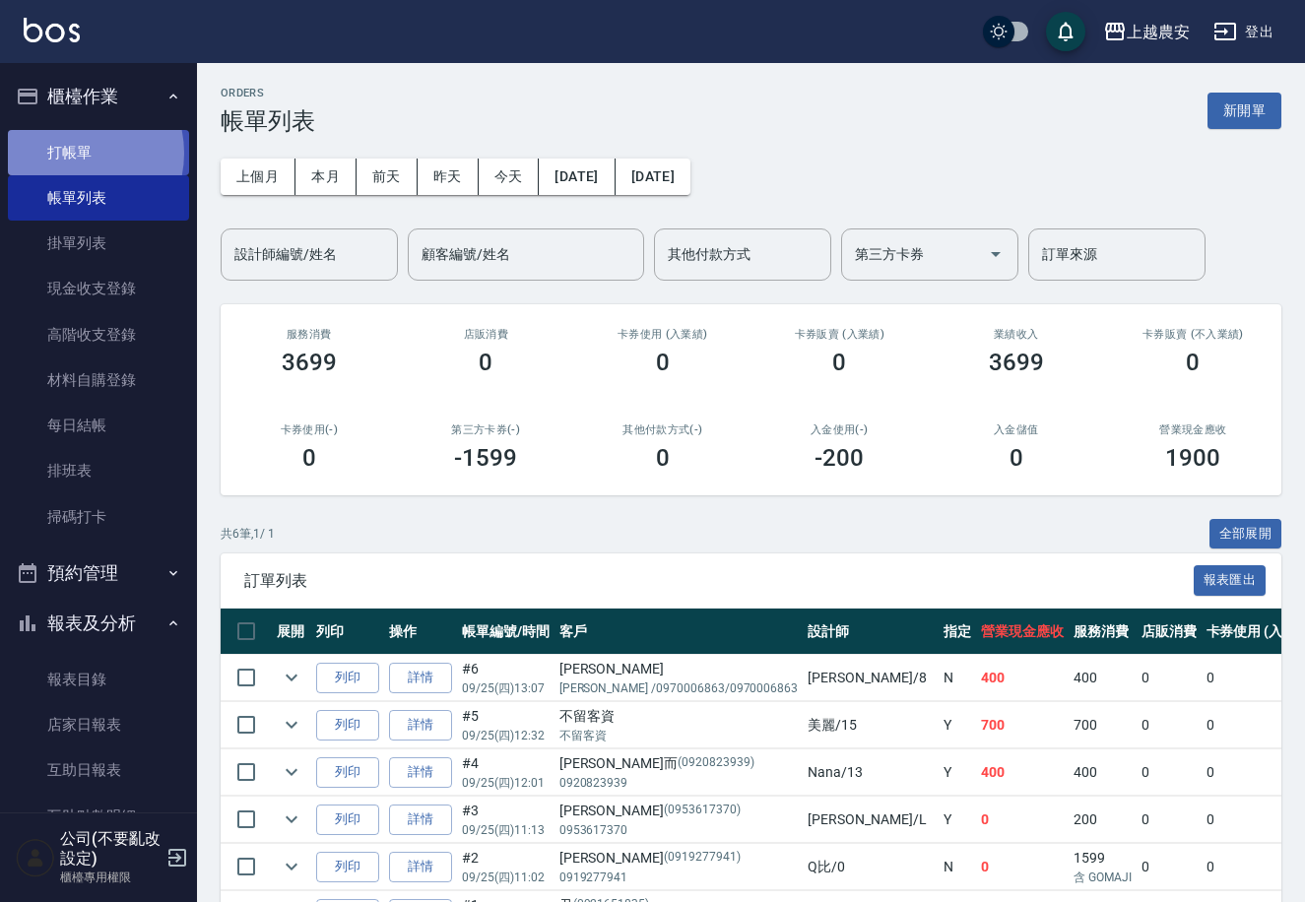
click at [69, 153] on link "打帳單" at bounding box center [98, 152] width 181 height 45
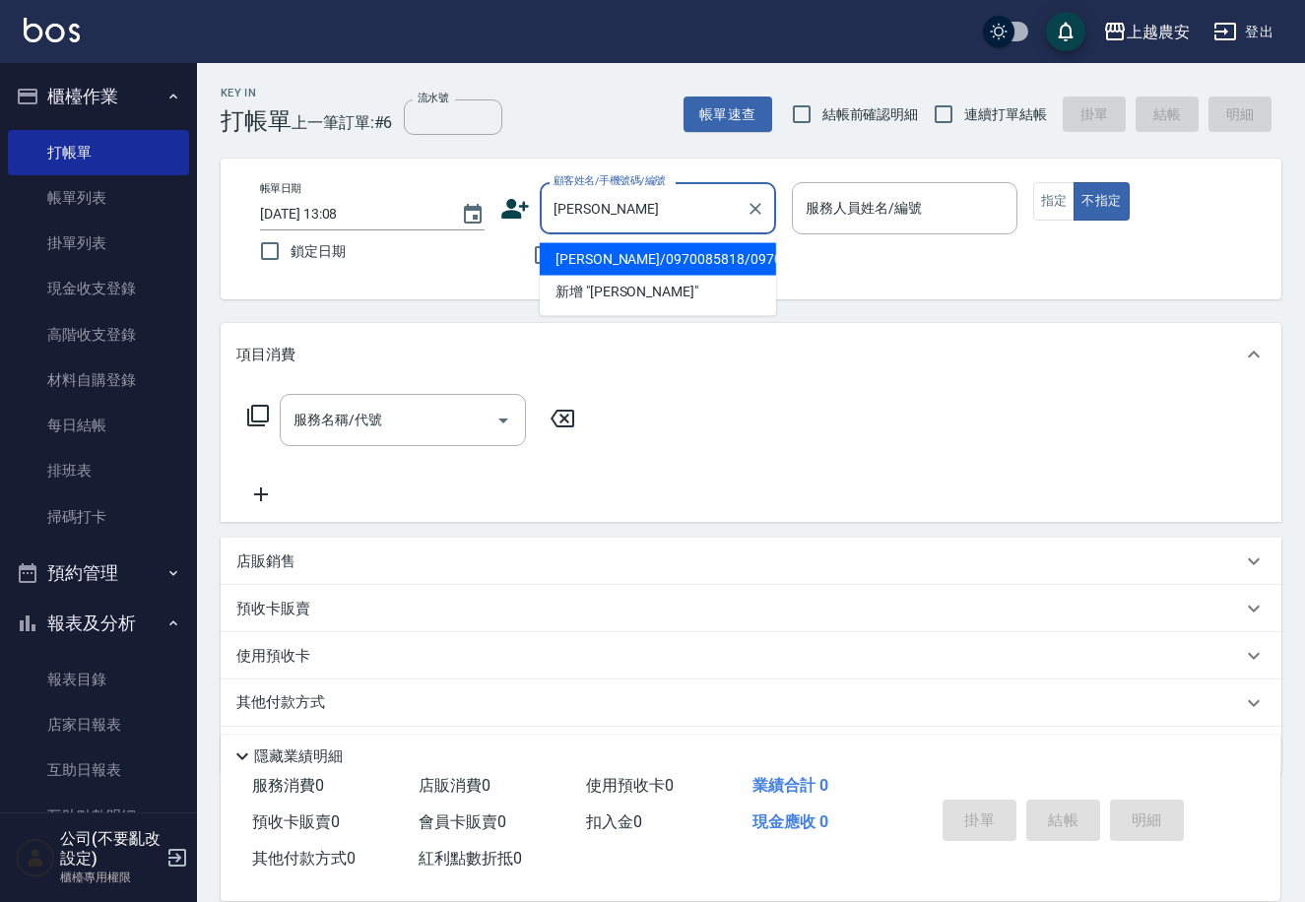
click at [619, 249] on li "王褣喬/0970085818/0970085818" at bounding box center [658, 259] width 236 height 33
type input "王褣喬/0970085818/0970085818"
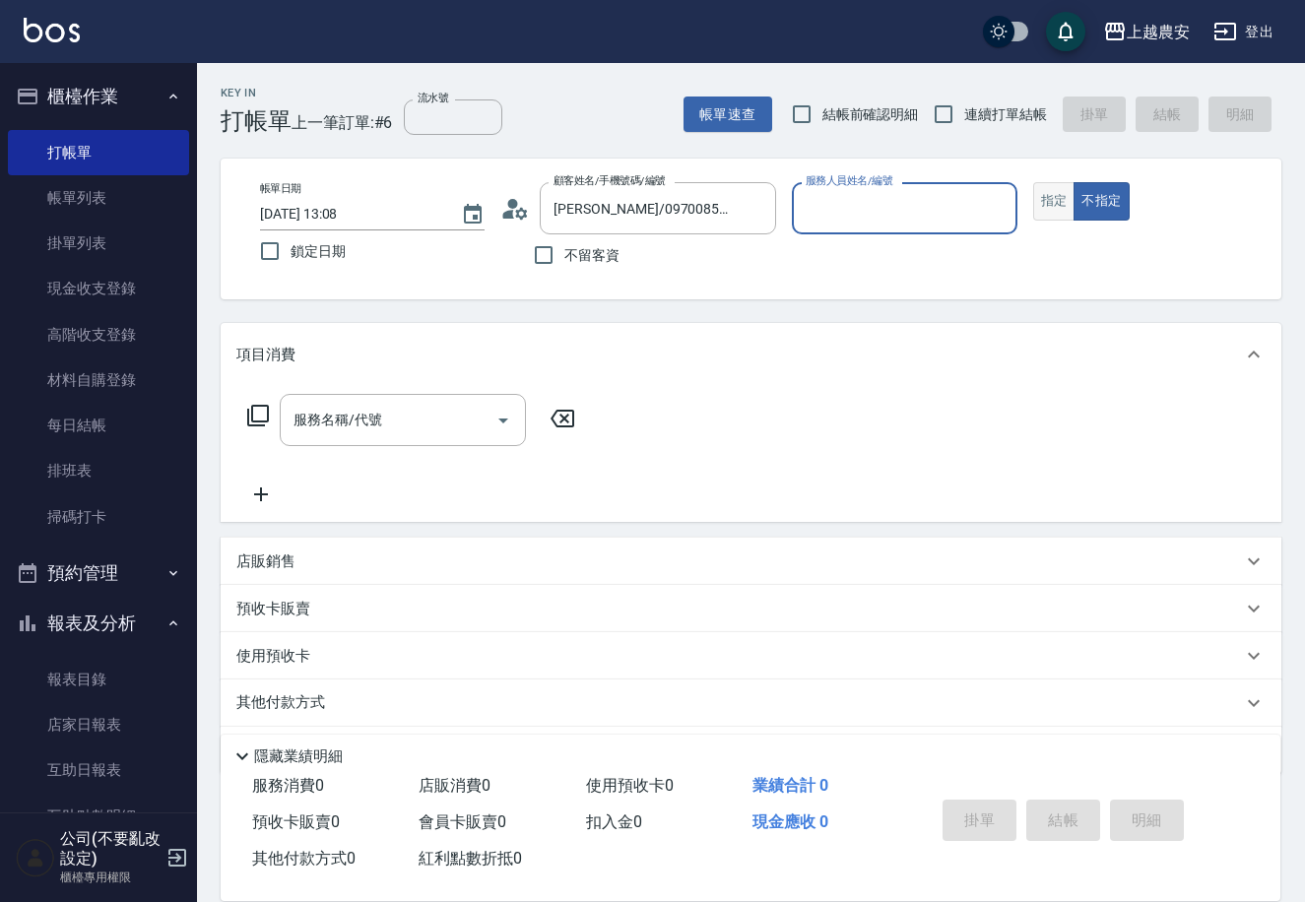
type input "Nana-13"
drag, startPoint x: 1055, startPoint y: 196, endPoint x: 1013, endPoint y: 219, distance: 48.0
click at [1055, 197] on button "指定" at bounding box center [1054, 201] width 42 height 38
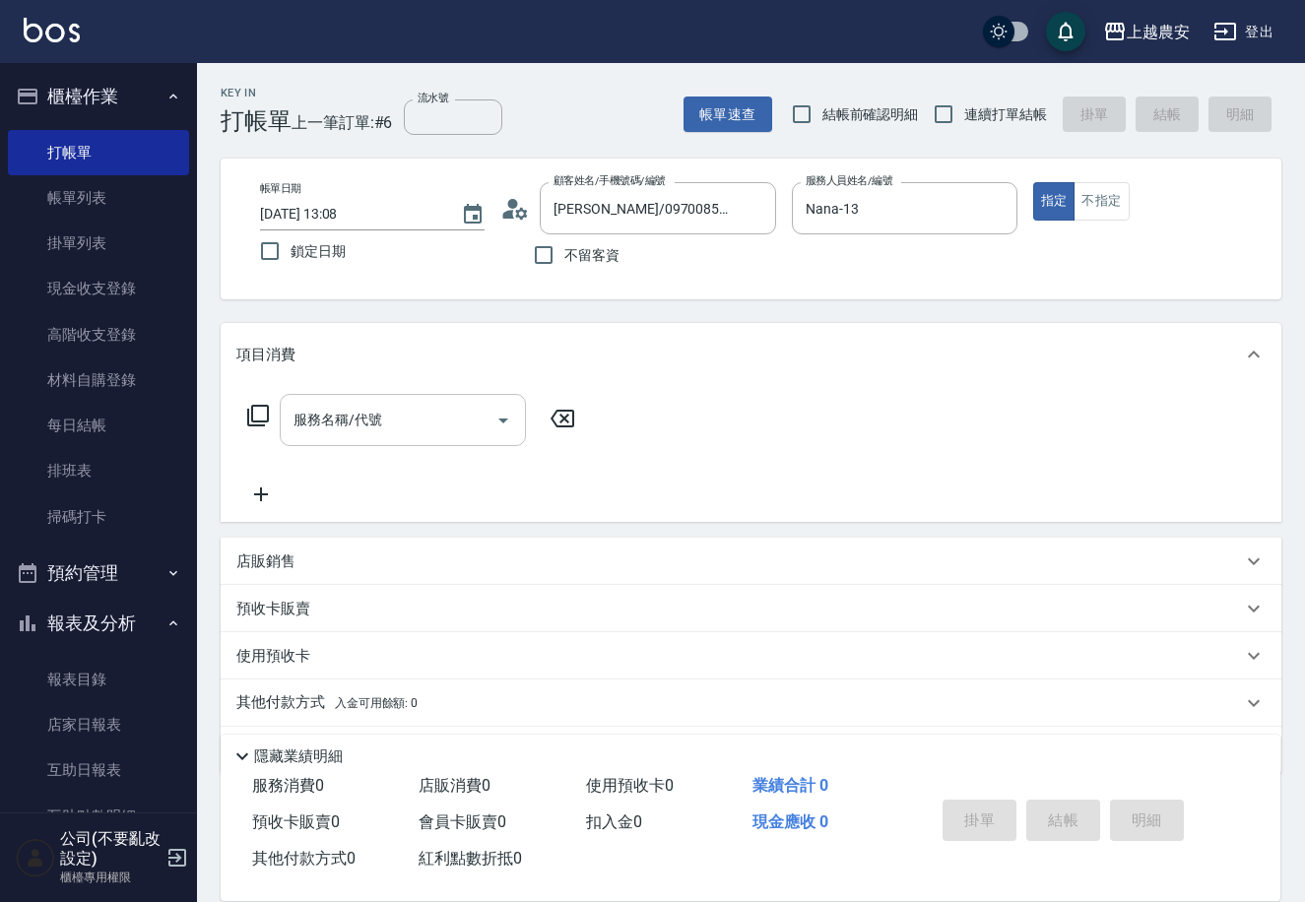
drag, startPoint x: 405, startPoint y: 446, endPoint x: 405, endPoint y: 429, distance: 16.7
click at [405, 440] on div "服務名稱/代號 服務名稱/代號" at bounding box center [411, 450] width 351 height 112
click at [405, 429] on input "服務名稱/代號" at bounding box center [388, 420] width 199 height 34
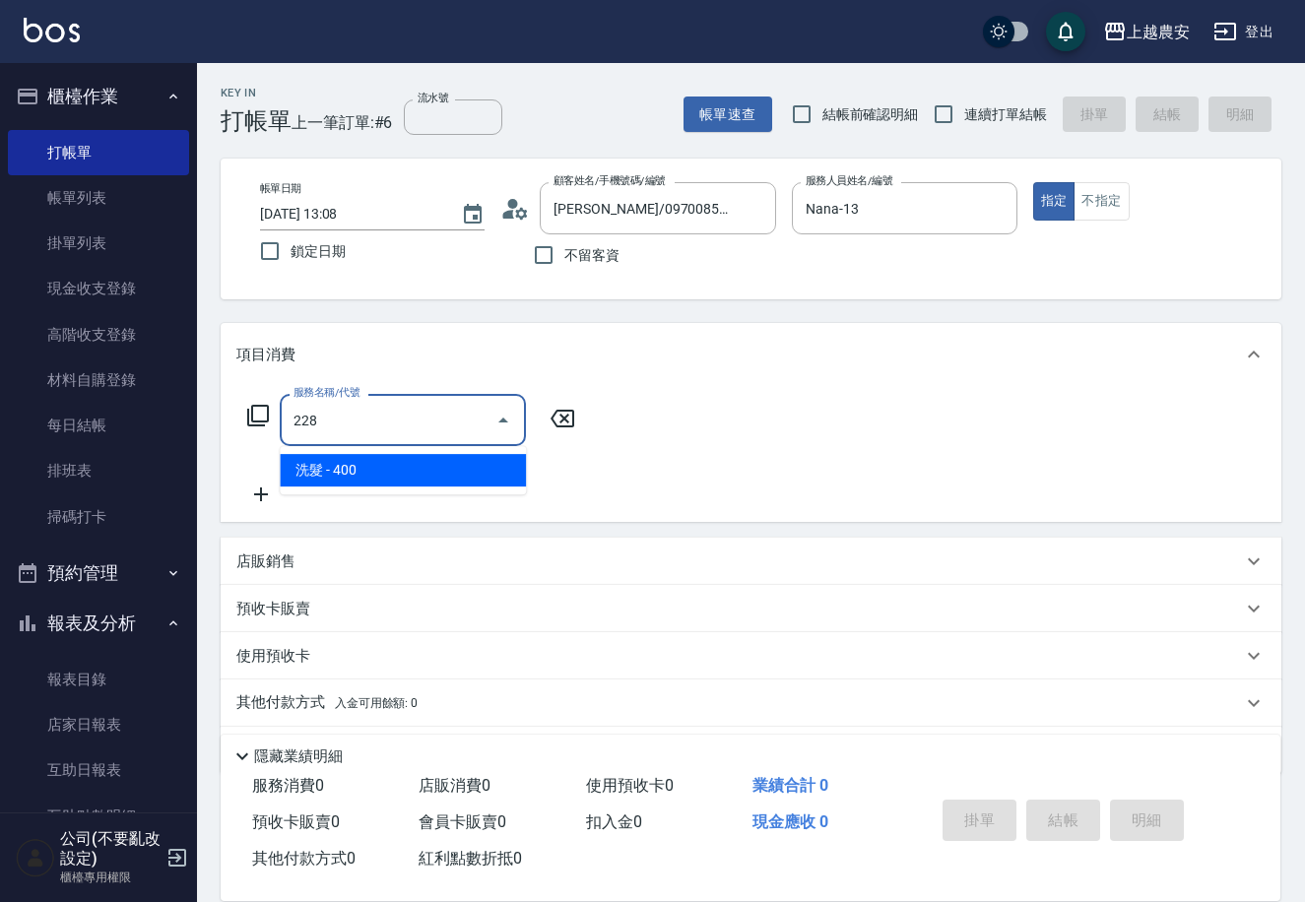
type input "洗髮(228)"
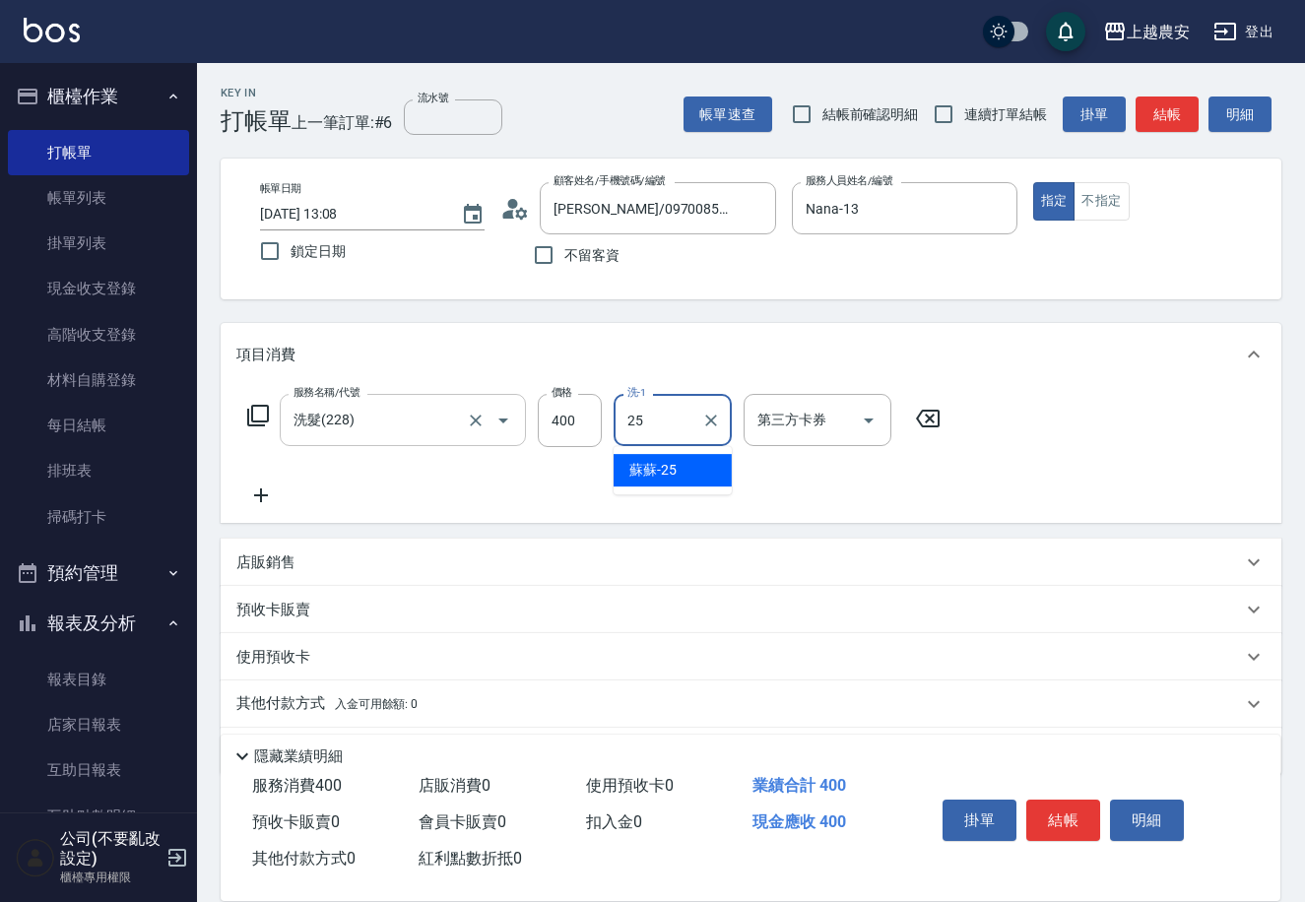
type input "蘇蘇-25"
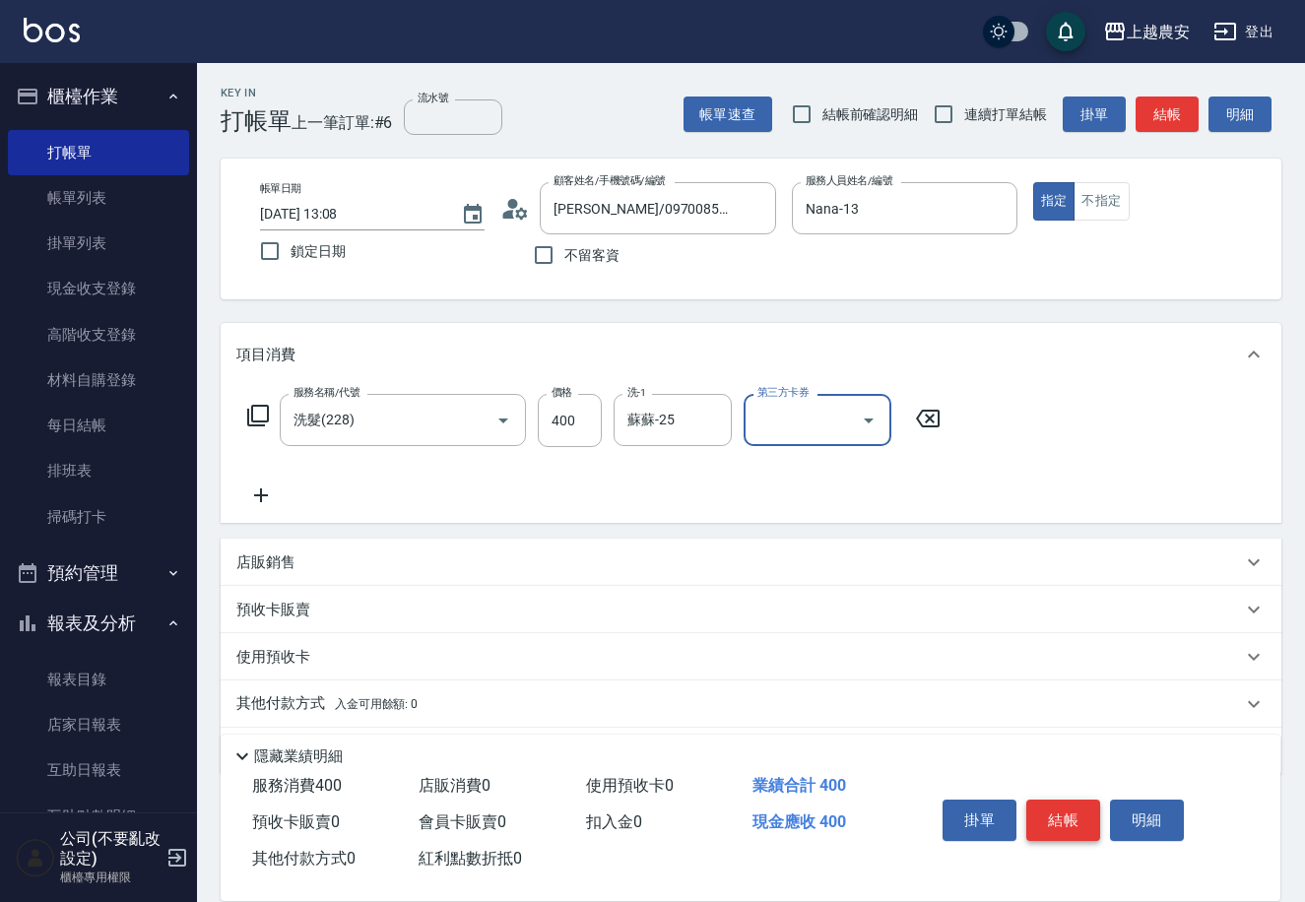
click at [1068, 821] on button "結帳" at bounding box center [1063, 820] width 74 height 41
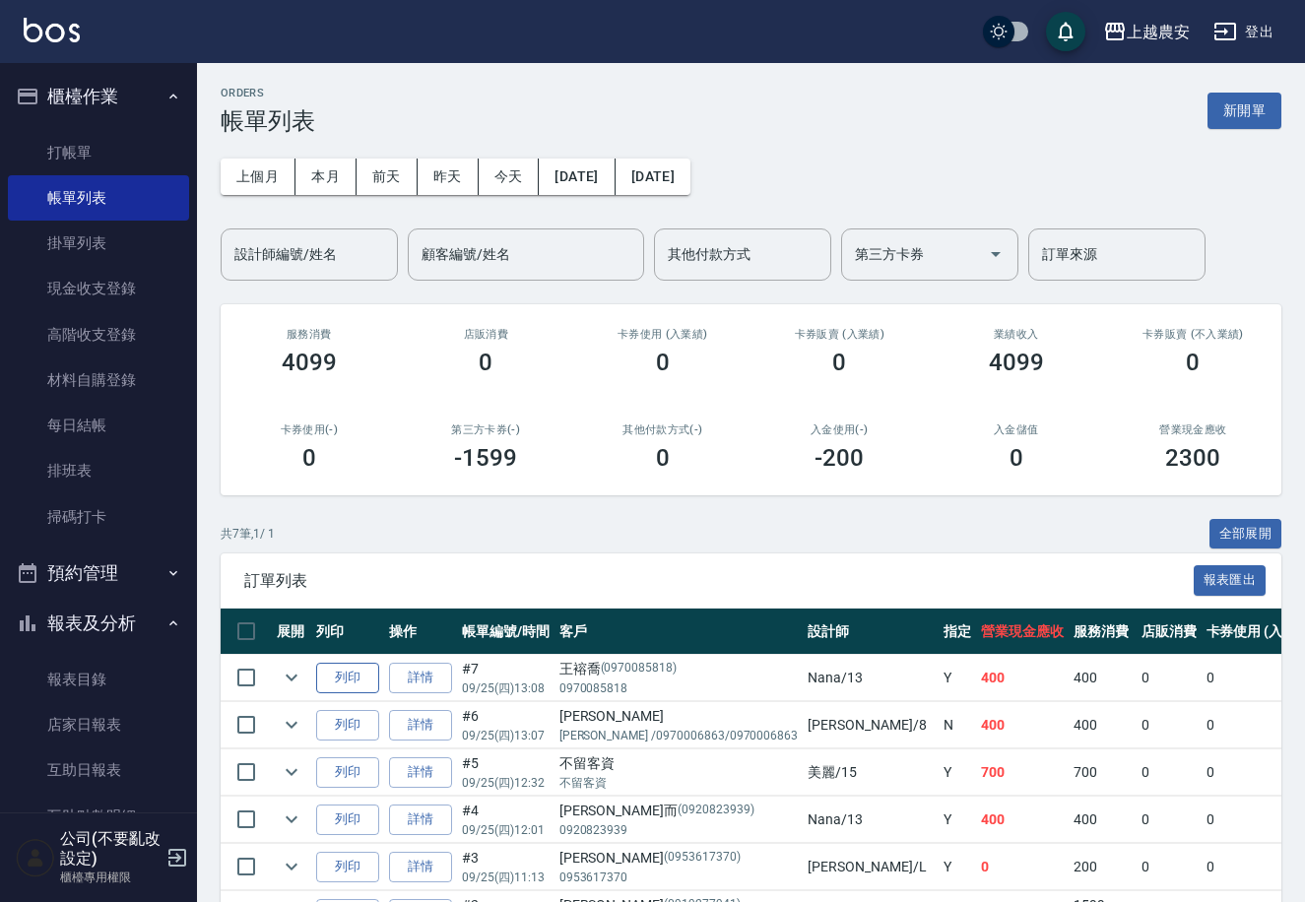
click at [337, 682] on button "列印" at bounding box center [347, 678] width 63 height 31
click at [348, 675] on button "列印" at bounding box center [347, 678] width 63 height 31
click at [74, 156] on link "打帳單" at bounding box center [98, 152] width 181 height 45
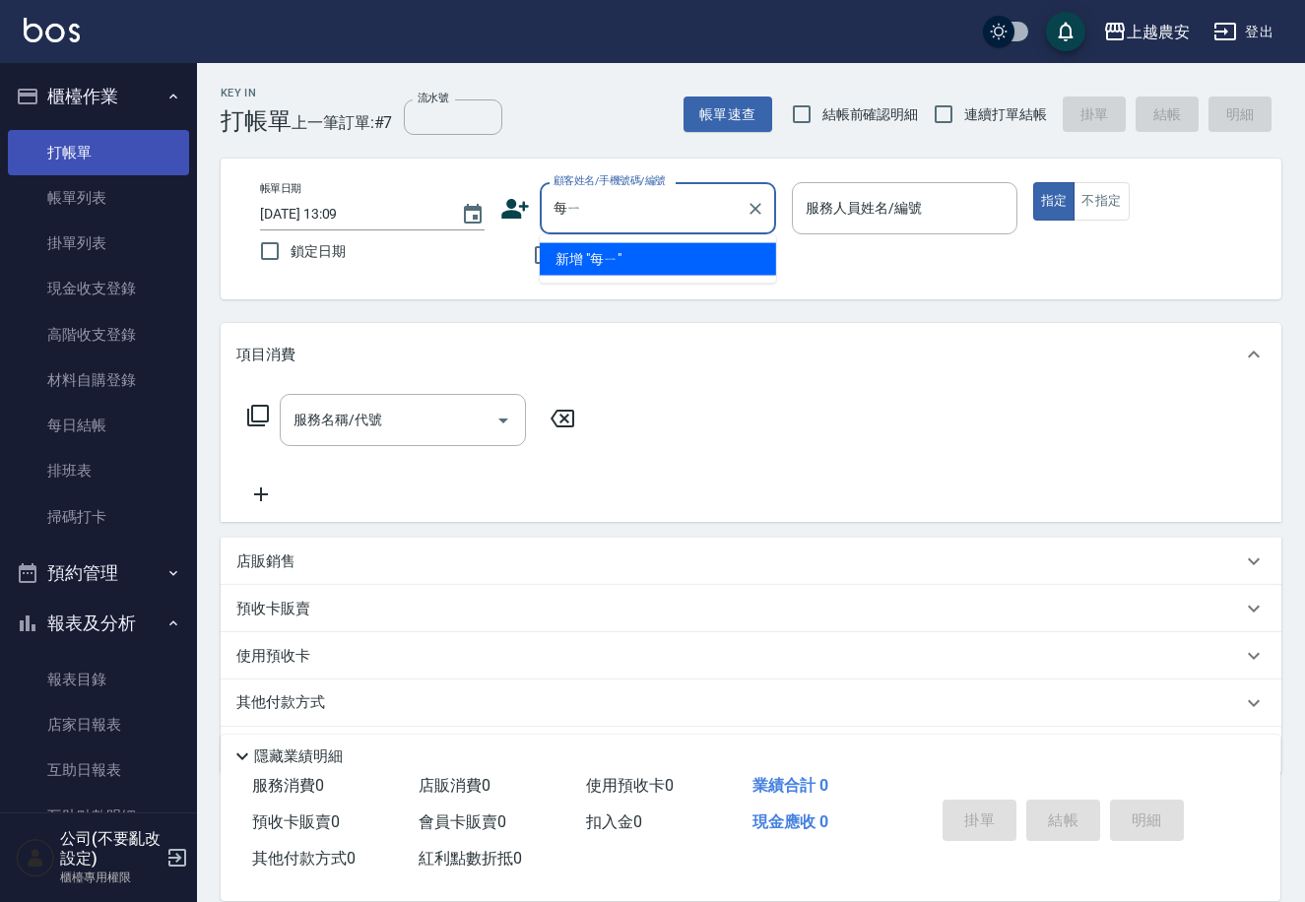
type input "每"
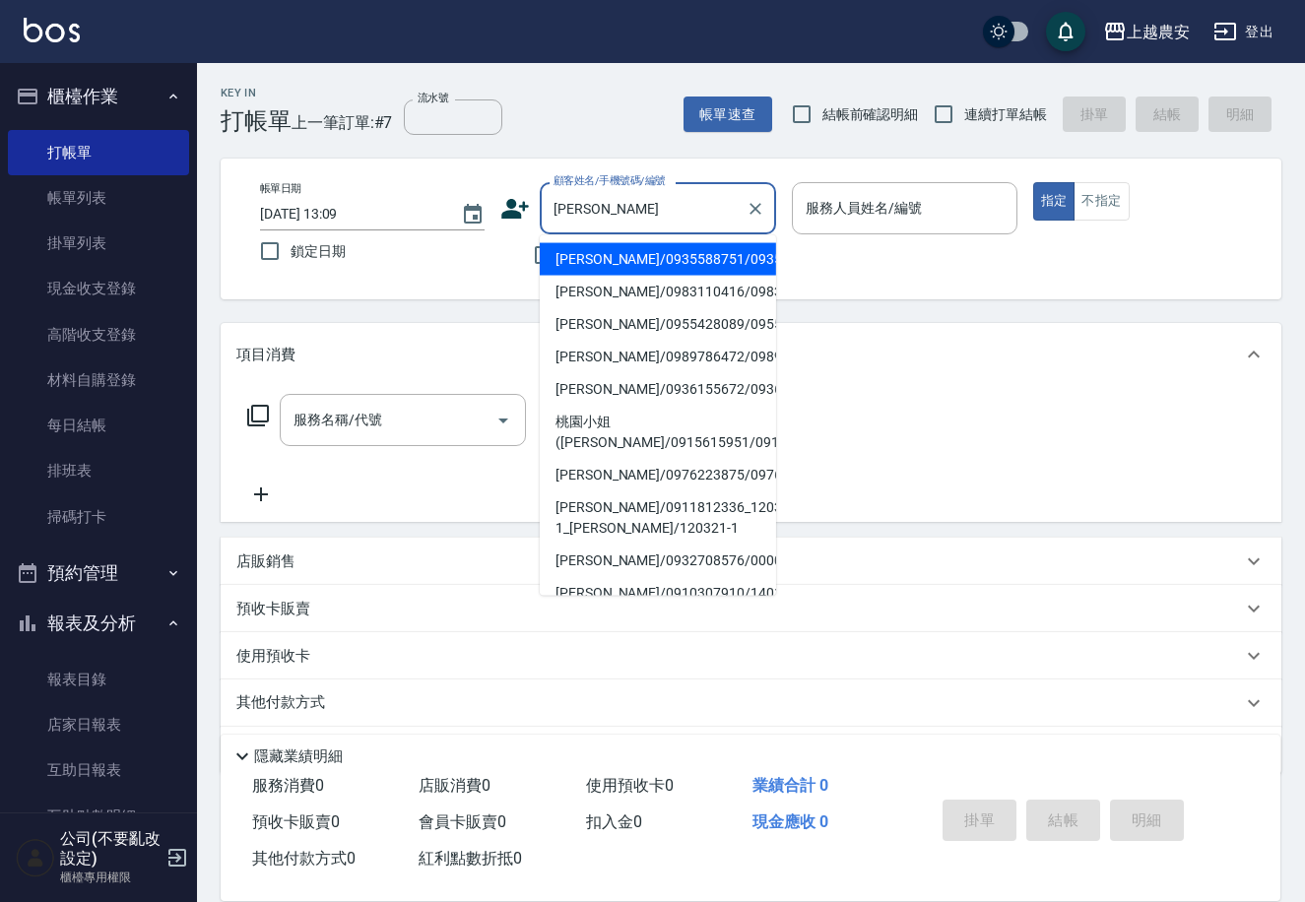
drag, startPoint x: 574, startPoint y: 247, endPoint x: 409, endPoint y: 497, distance: 300.0
click at [576, 247] on li "陳美英/0935588751/0935588751" at bounding box center [658, 259] width 236 height 33
type input "陳美英/0935588751/0935588751"
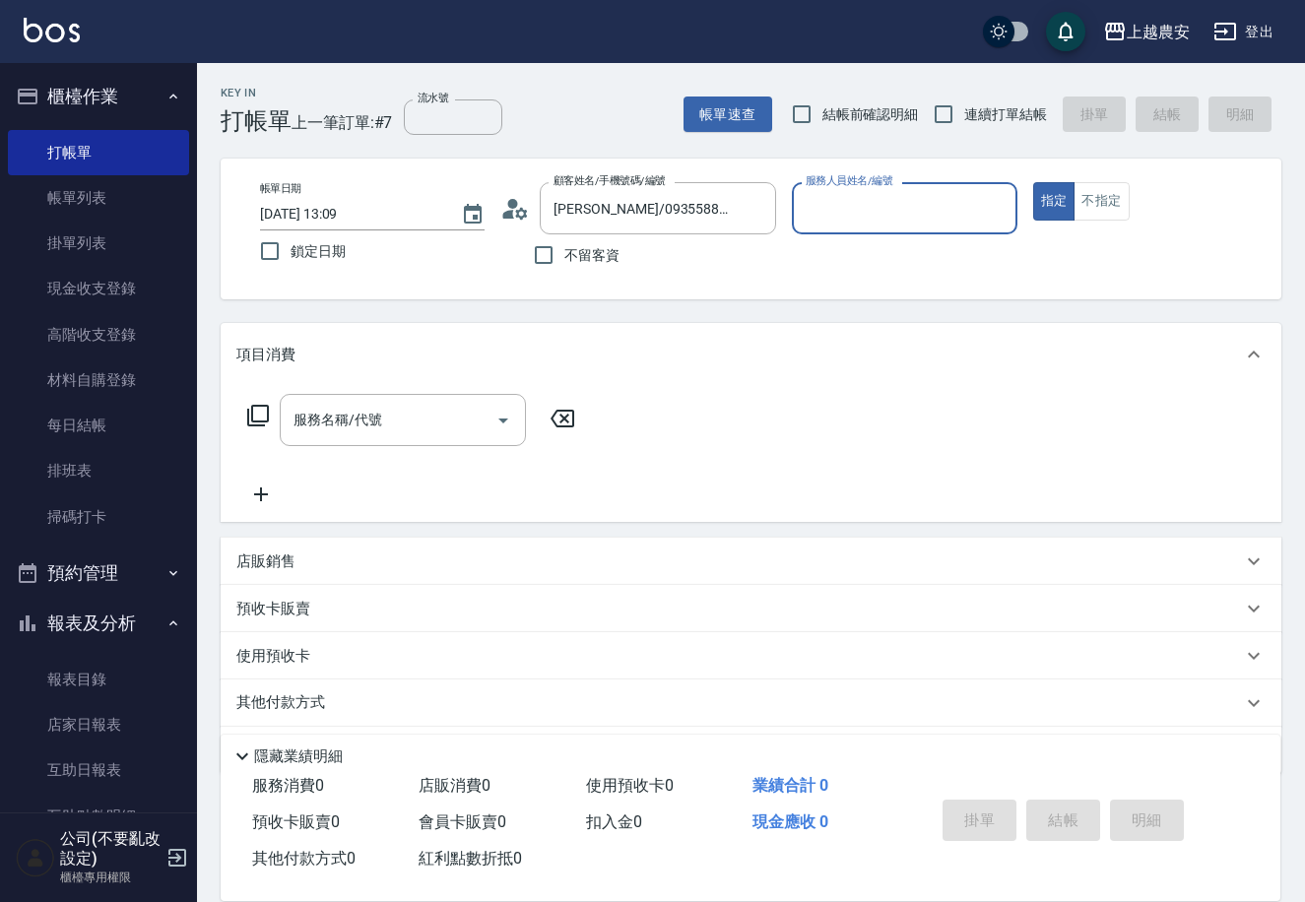
type input "Irene-5"
click at [389, 440] on div "服務名稱/代號" at bounding box center [403, 420] width 246 height 52
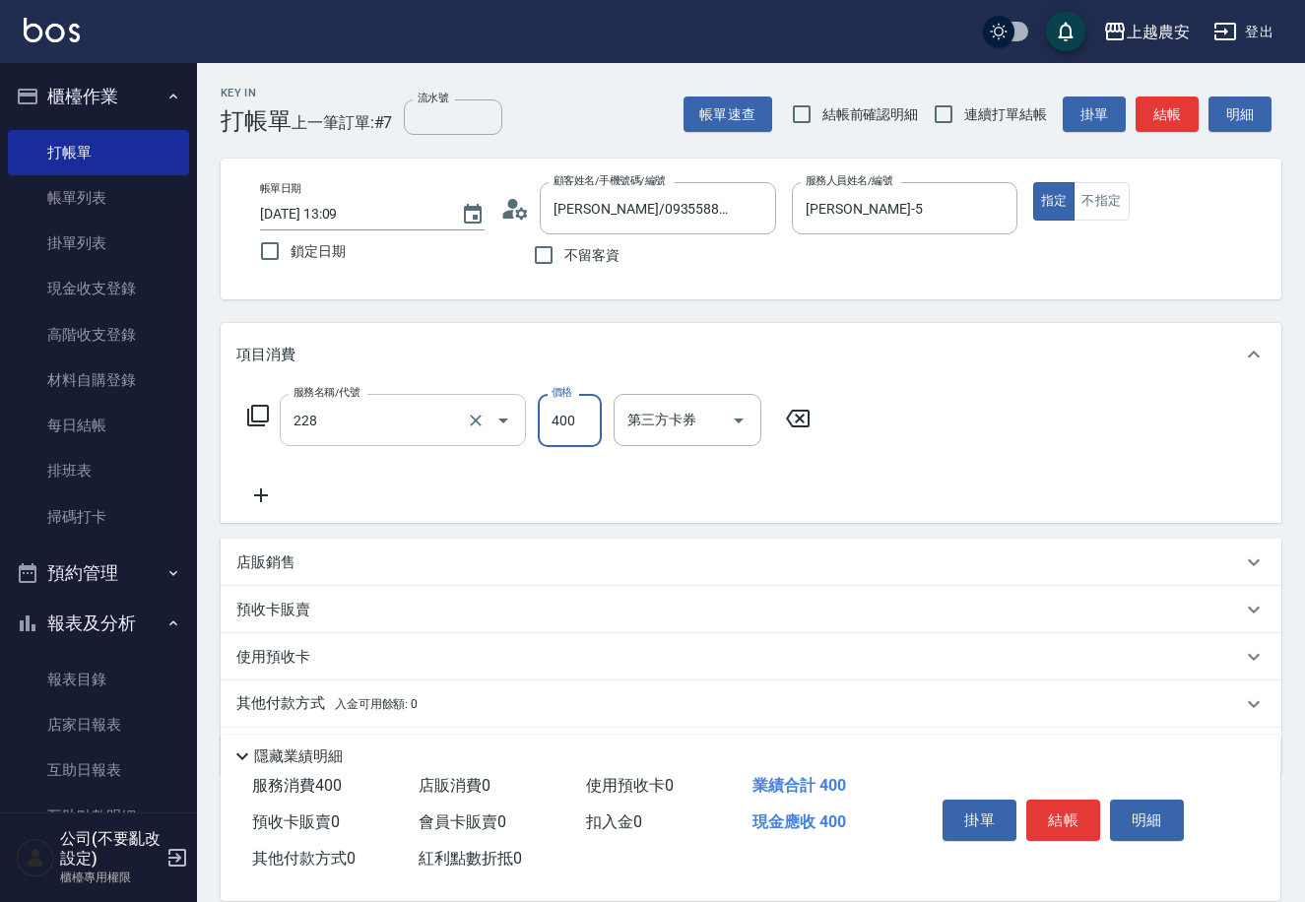
type input "洗髮(228)"
type input "450"
click at [1064, 816] on button "結帳" at bounding box center [1063, 820] width 74 height 41
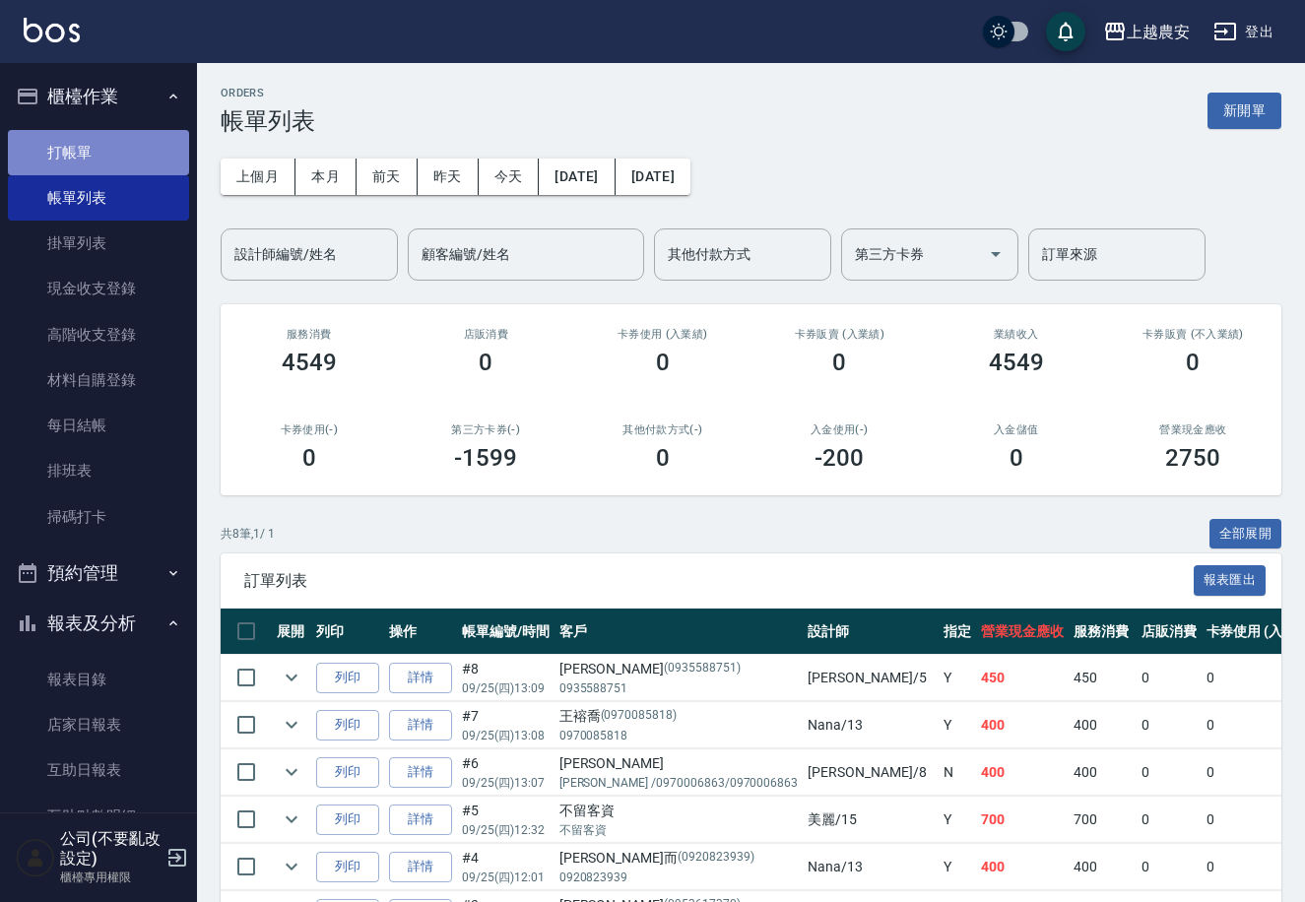
click at [104, 152] on link "打帳單" at bounding box center [98, 152] width 181 height 45
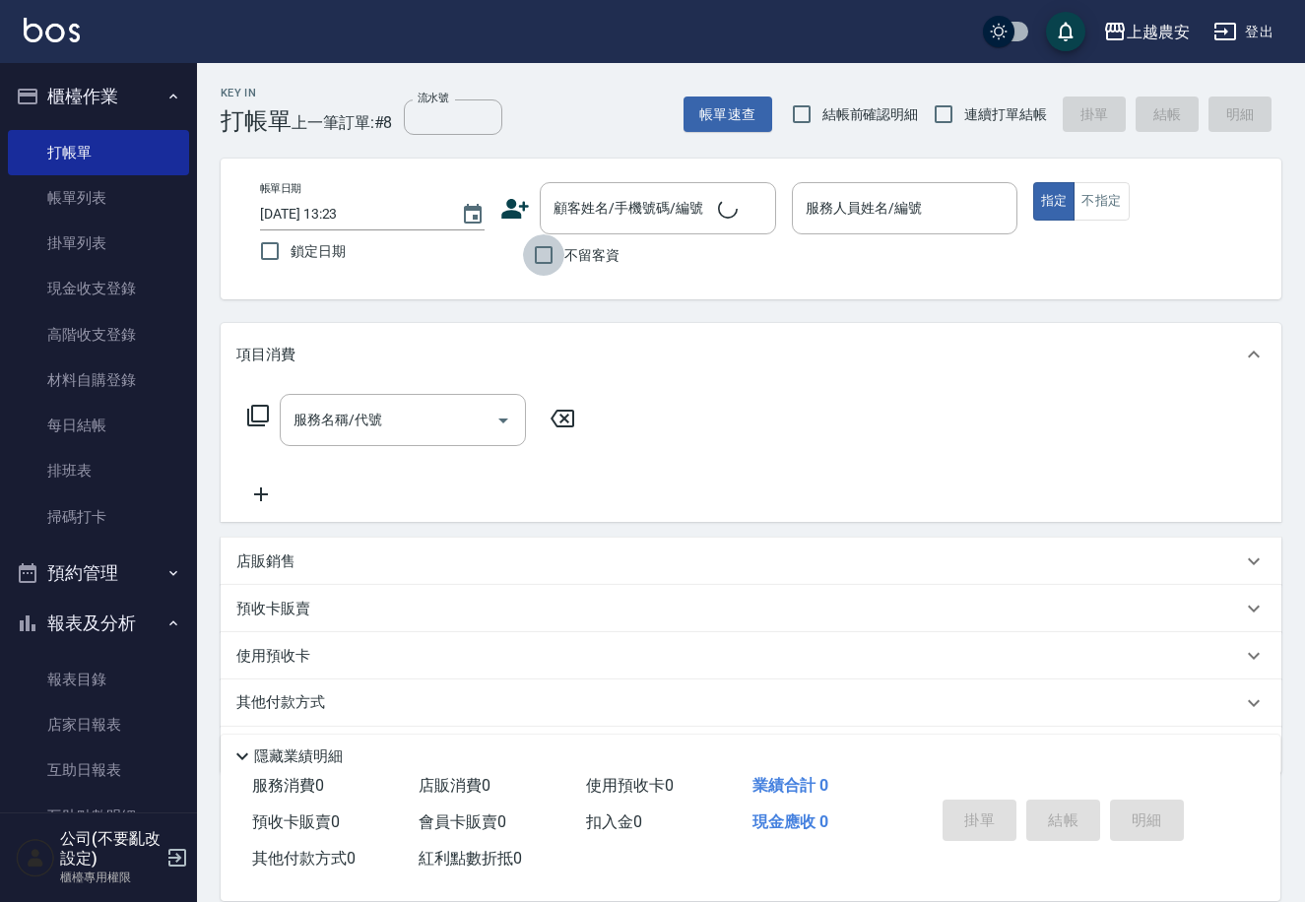
click at [548, 251] on input "不留客資" at bounding box center [543, 254] width 41 height 41
checkbox input "true"
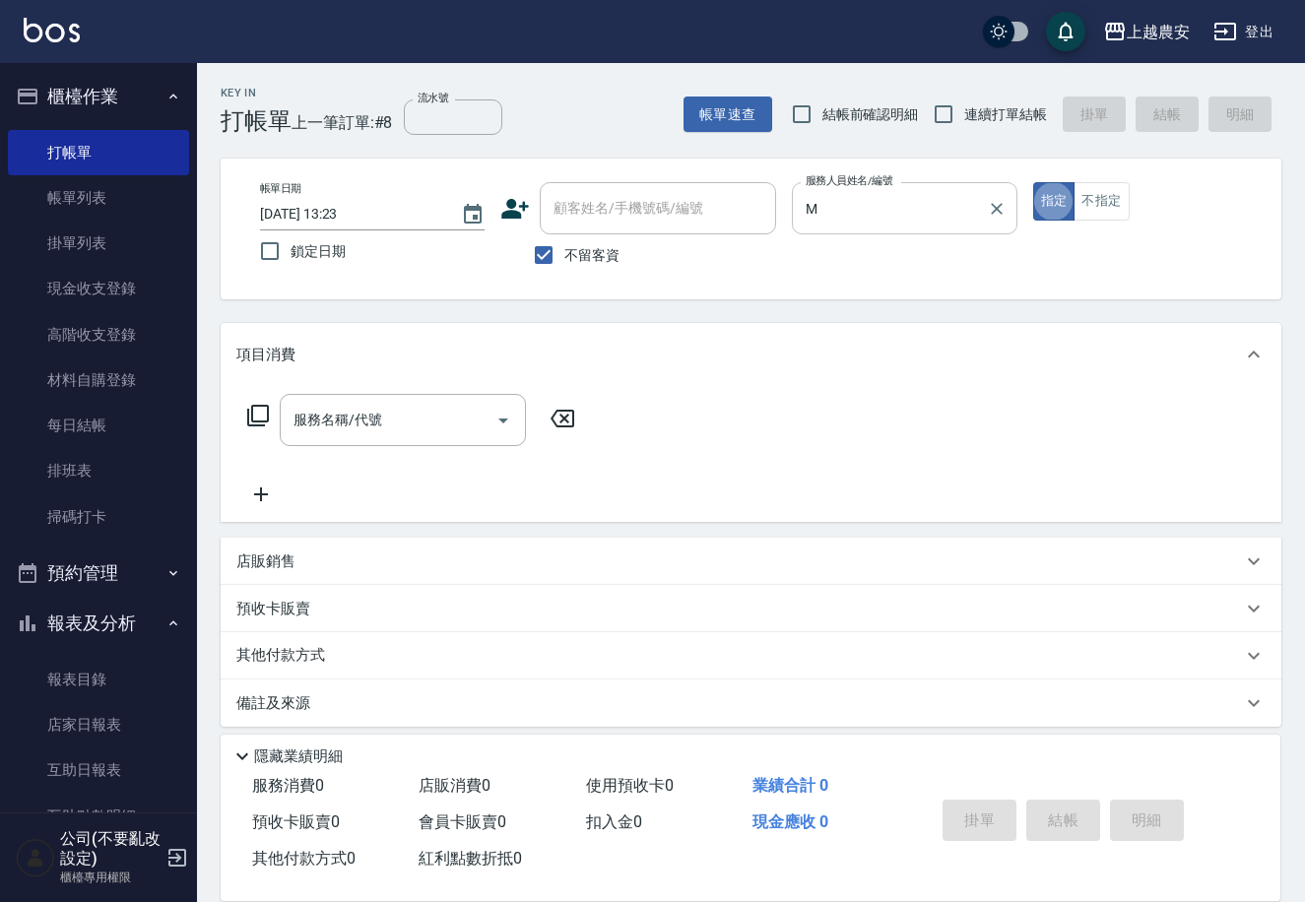
type input "Mia-M"
type button "true"
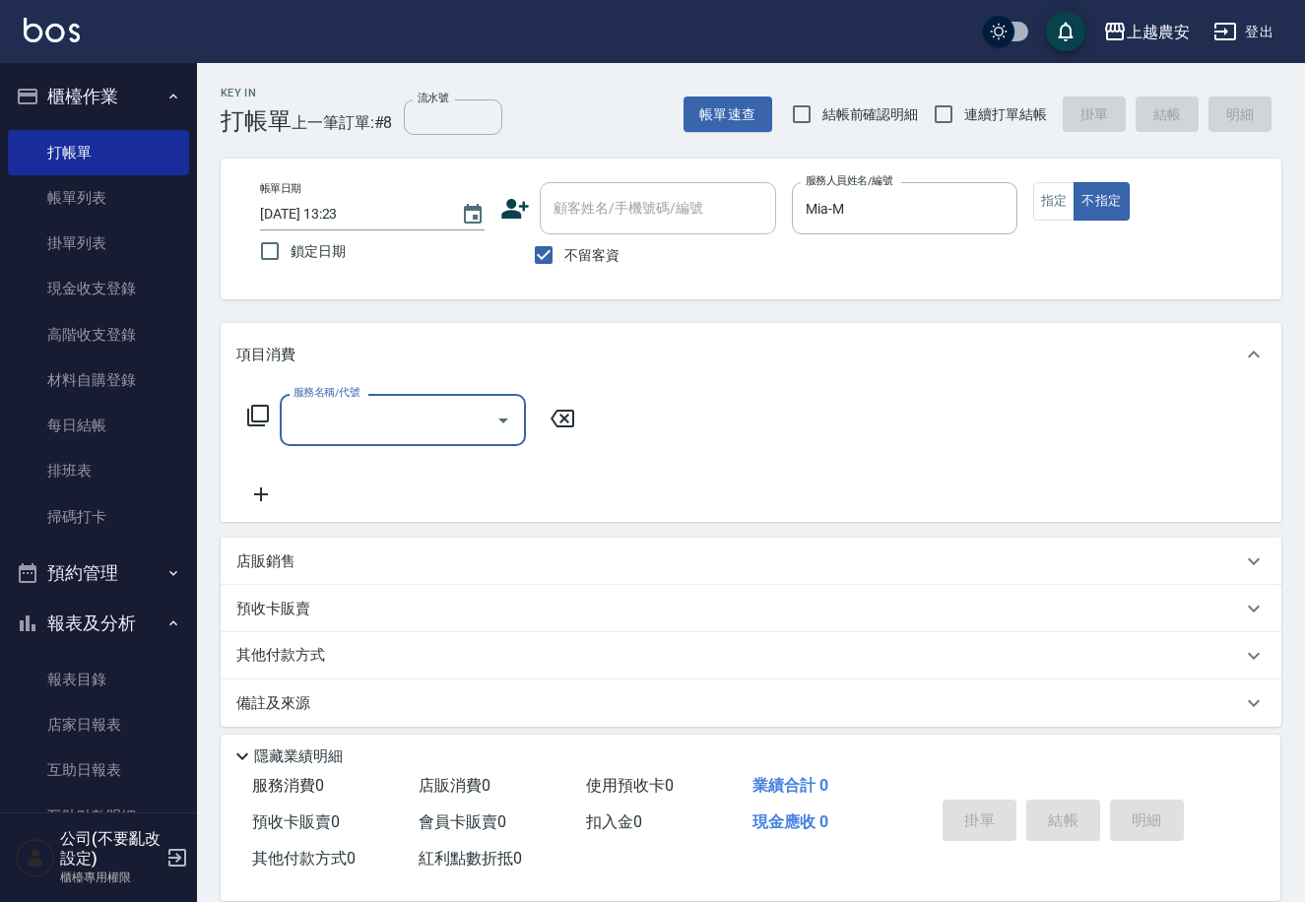
drag, startPoint x: 269, startPoint y: 420, endPoint x: 260, endPoint y: 415, distance: 10.1
click at [260, 415] on icon at bounding box center [258, 416] width 24 height 24
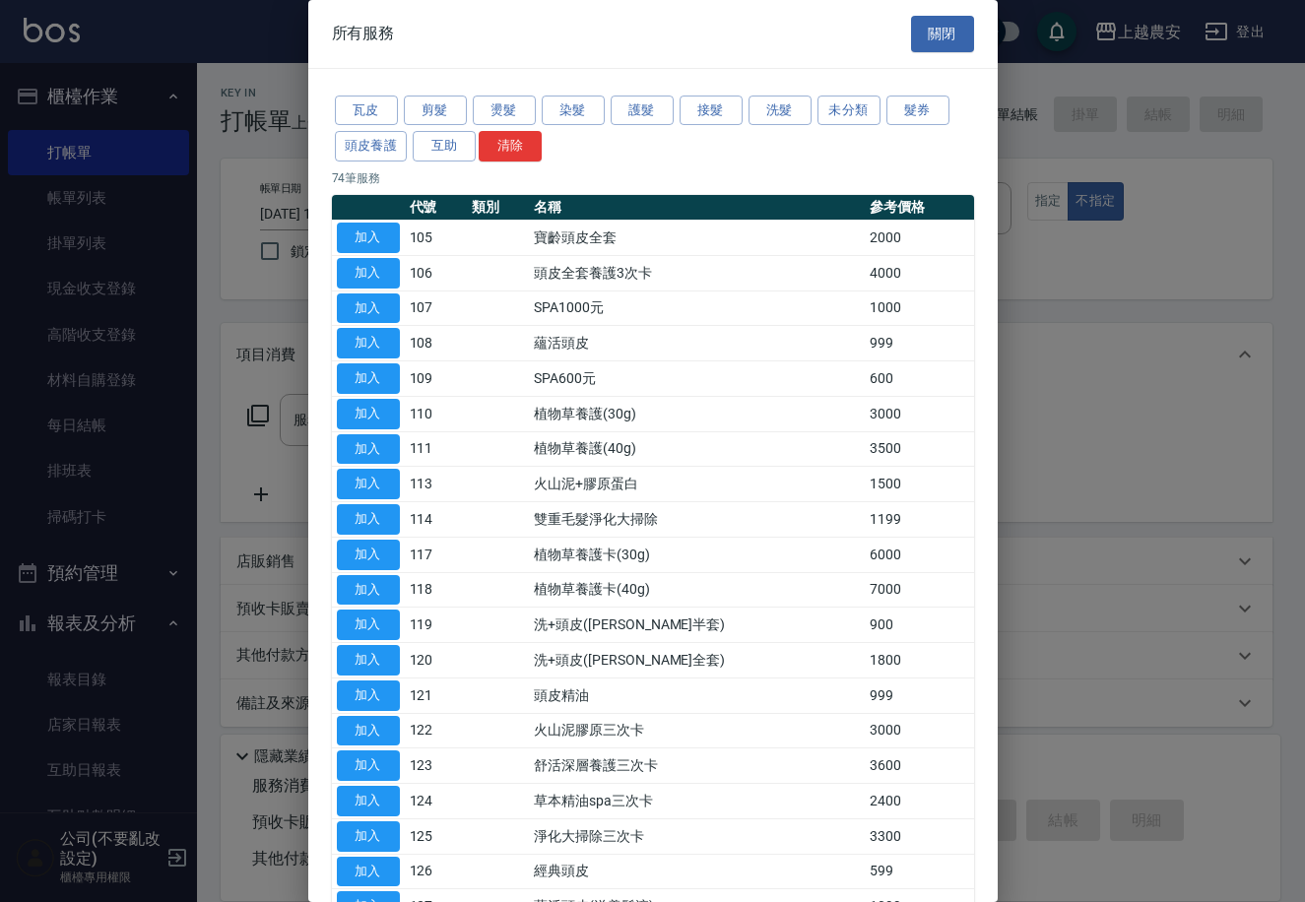
click at [260, 415] on div at bounding box center [652, 451] width 1305 height 902
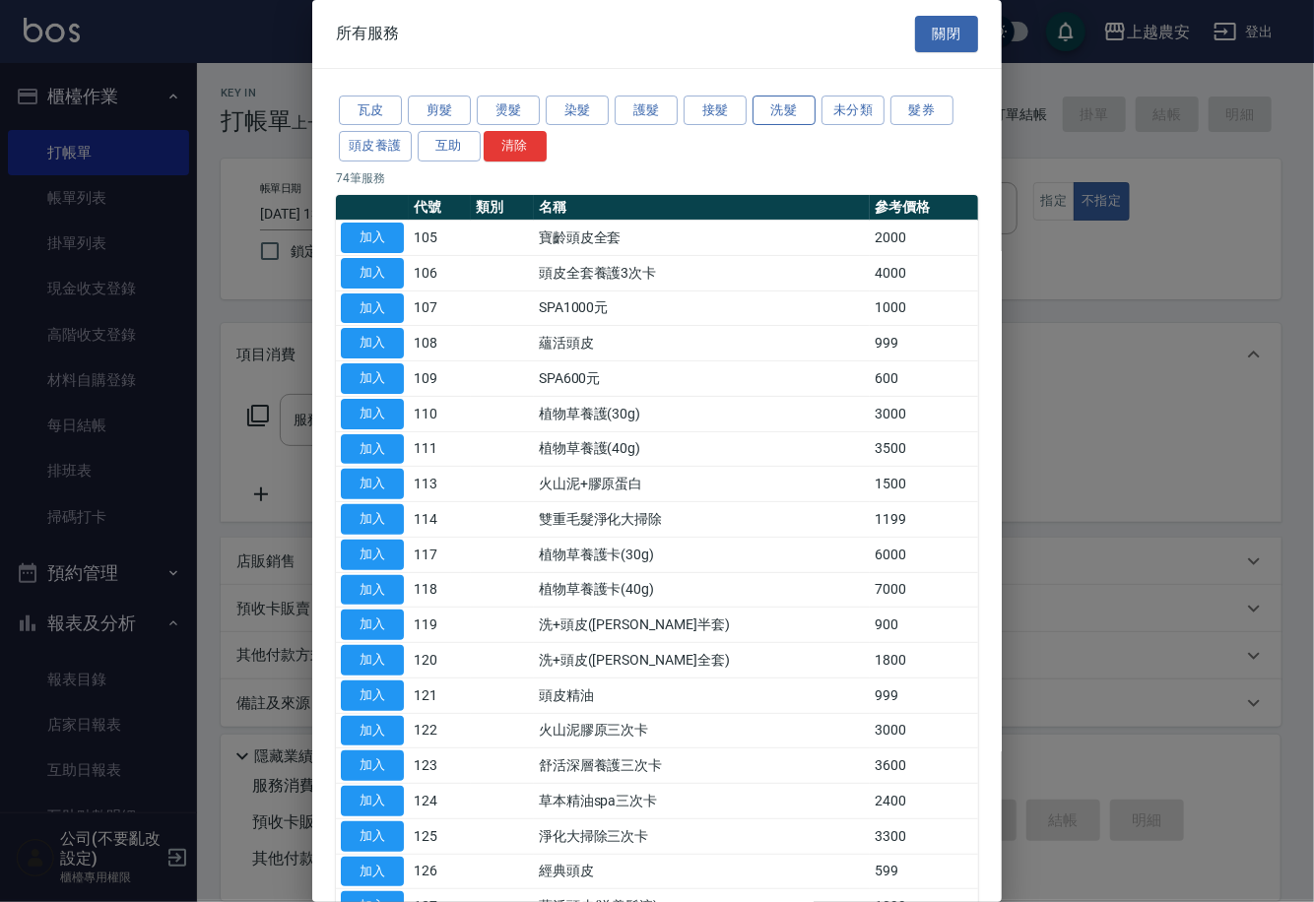
click at [776, 110] on button "洗髮" at bounding box center [784, 111] width 63 height 31
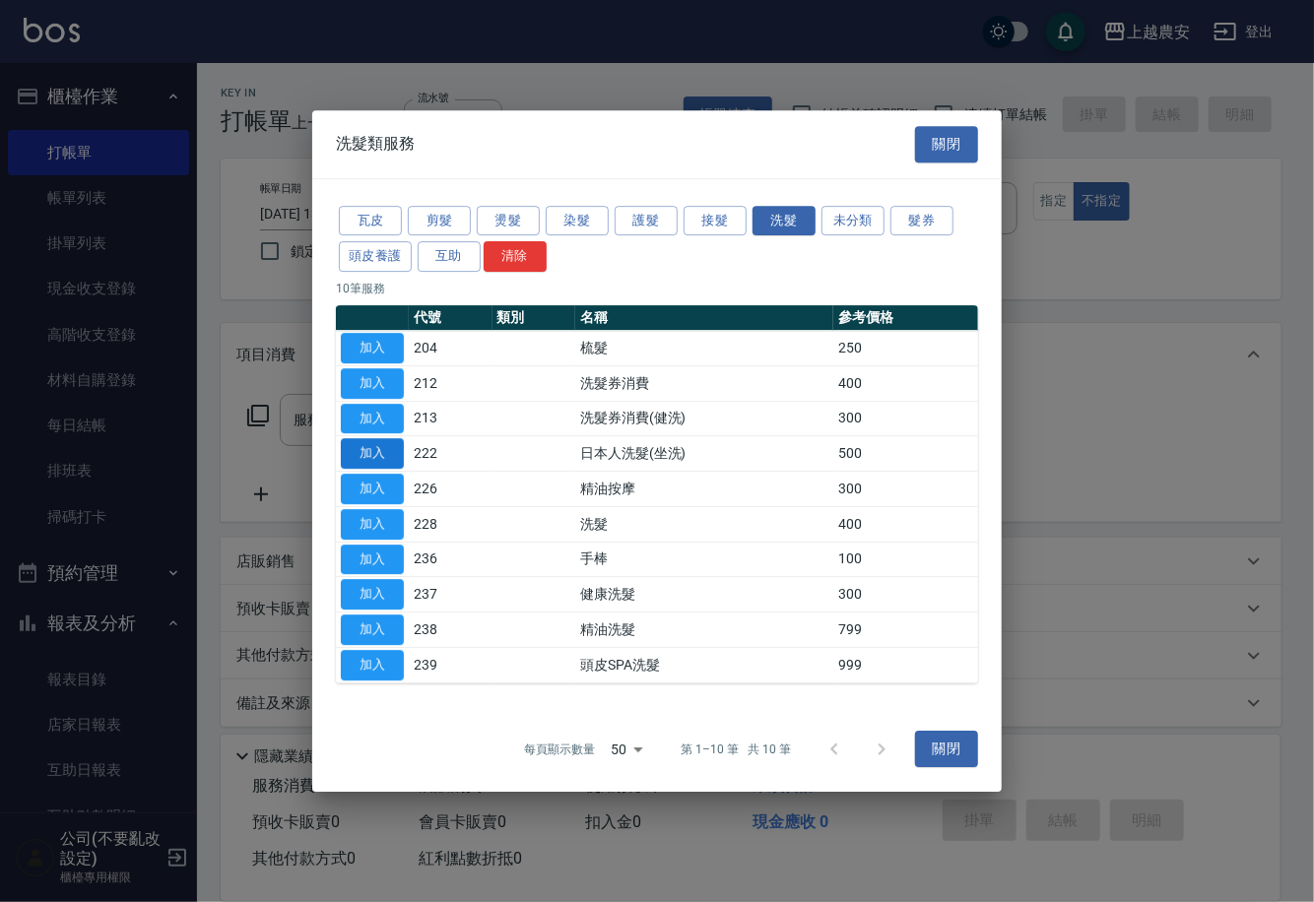
click at [387, 451] on button "加入" at bounding box center [372, 453] width 63 height 31
type input "日本人洗髮(坐洗)(222)"
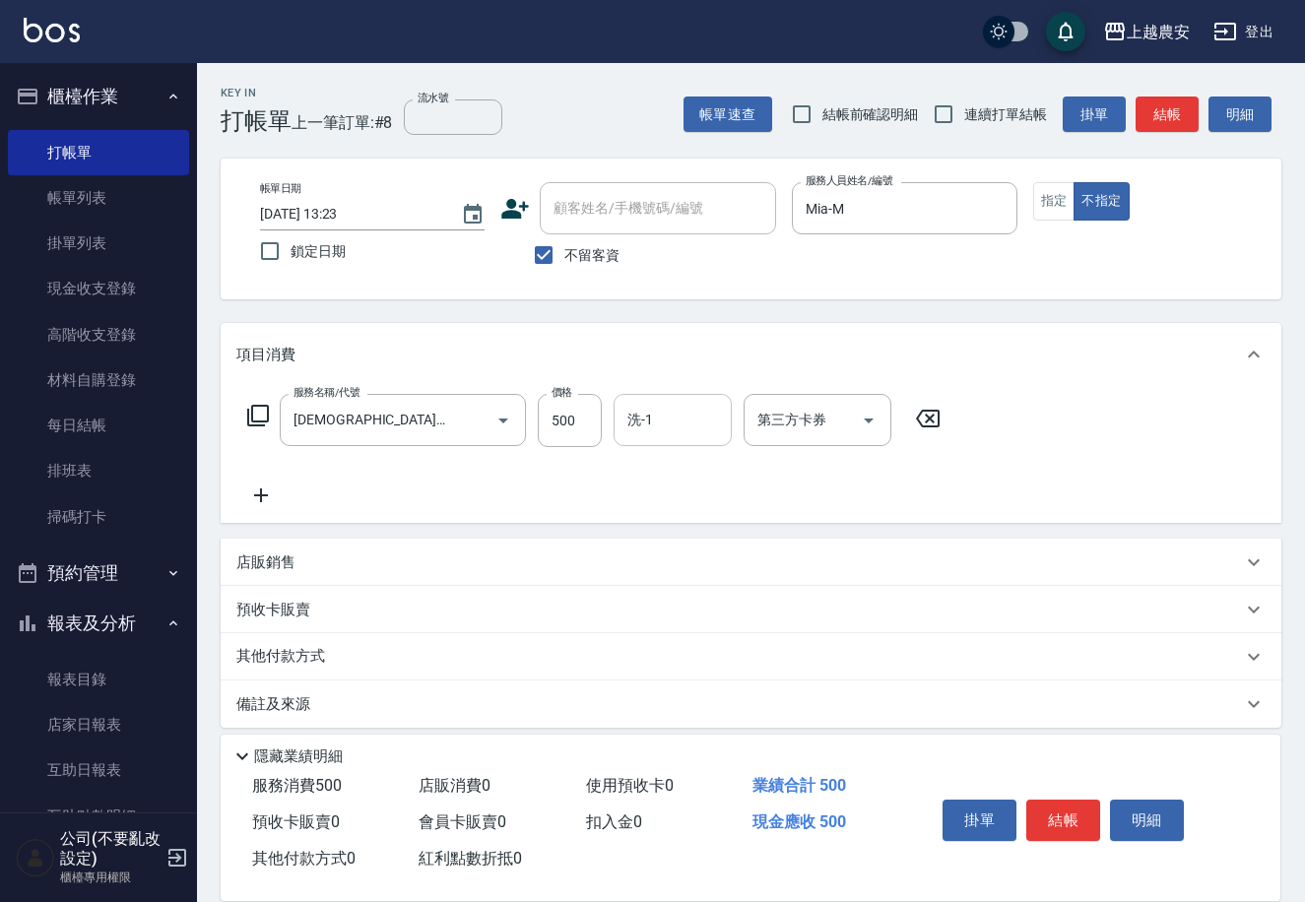
click at [614, 422] on div "洗-1" at bounding box center [673, 420] width 118 height 52
type input "楊馨茹-29"
click at [1074, 811] on button "結帳" at bounding box center [1063, 820] width 74 height 41
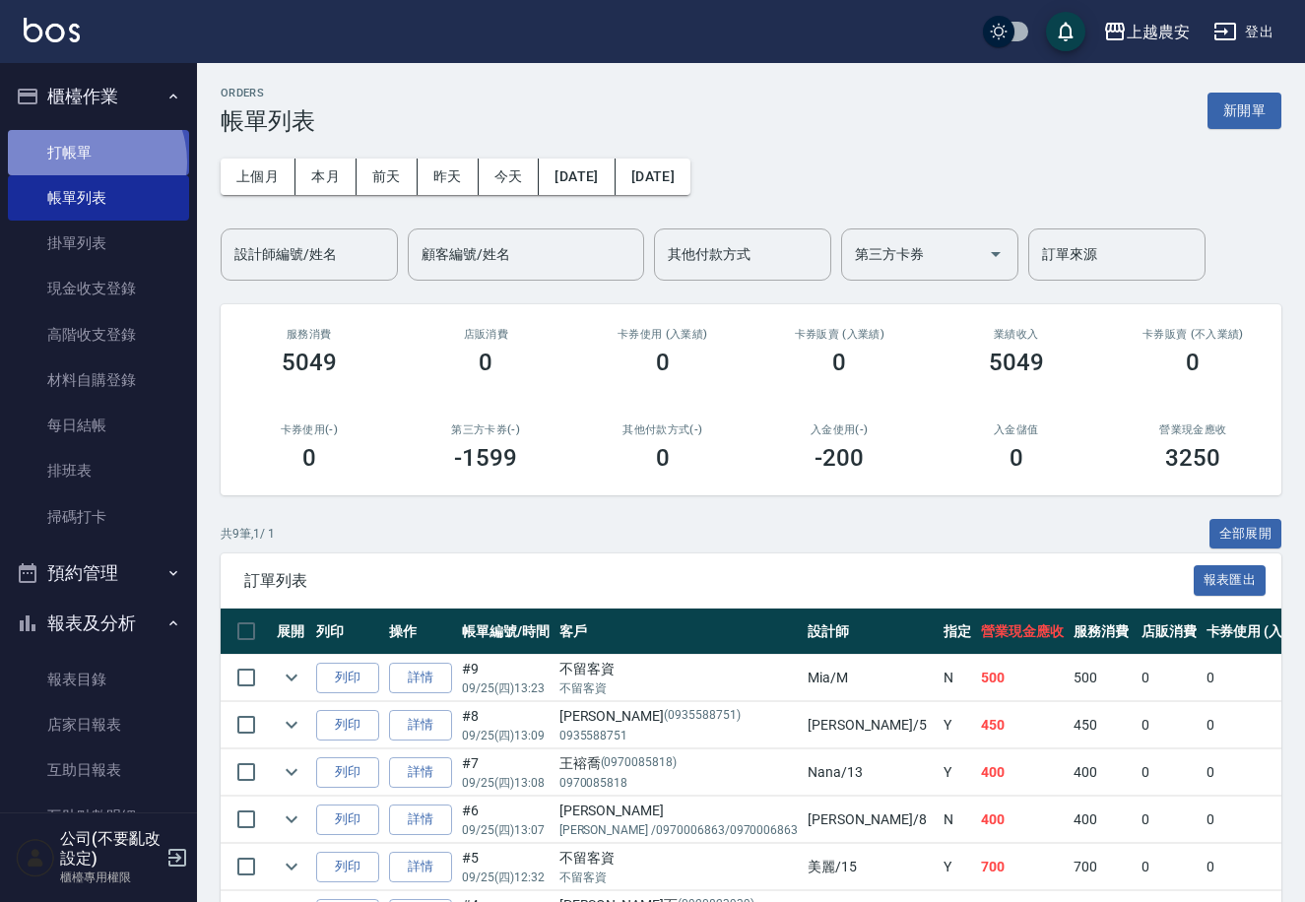
click at [83, 162] on link "打帳單" at bounding box center [98, 152] width 181 height 45
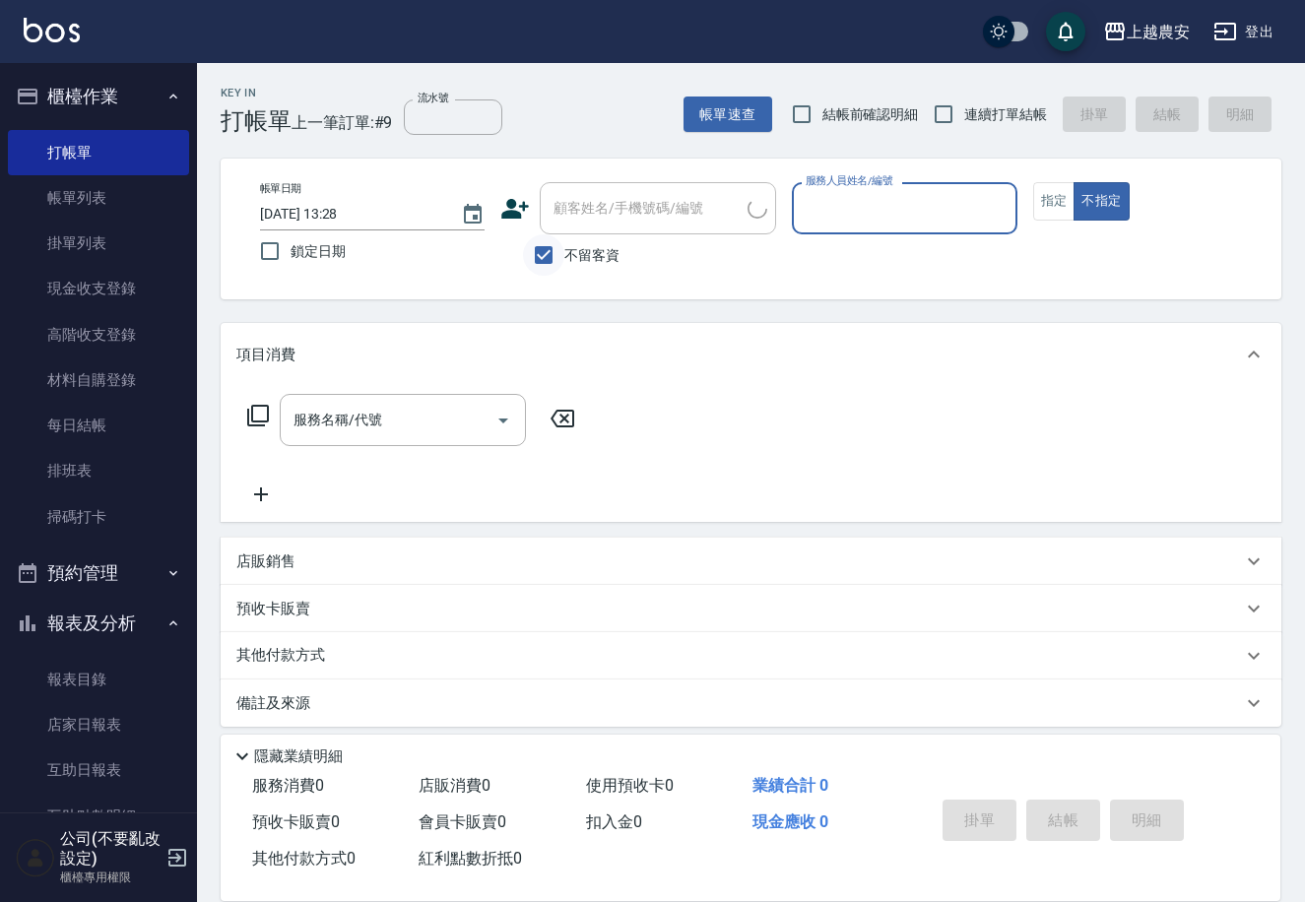
click at [559, 245] on input "不留客資" at bounding box center [543, 254] width 41 height 41
checkbox input "false"
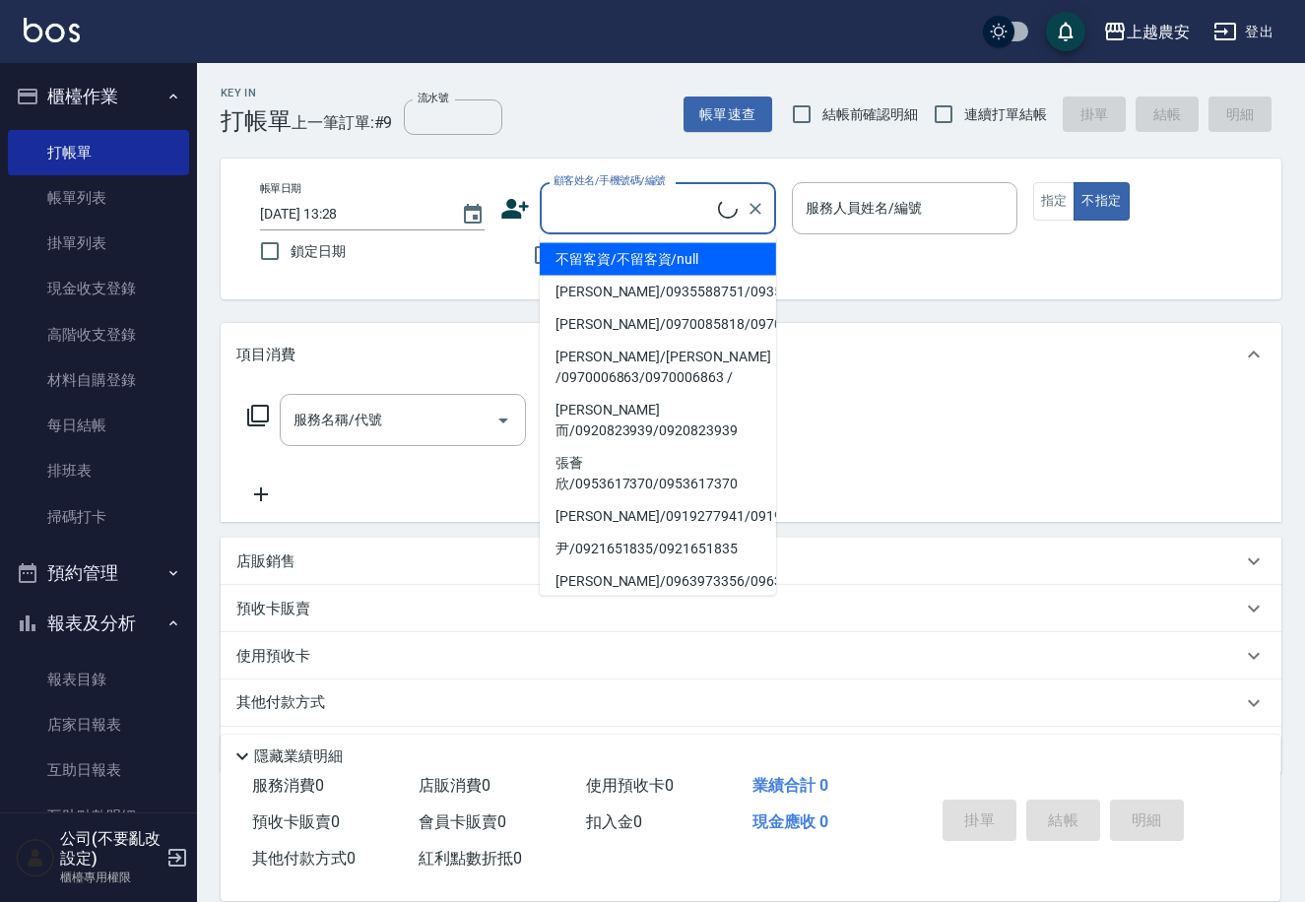
click at [578, 201] on div "顧客姓名/手機號碼/編號 顧客姓名/手機號碼/編號" at bounding box center [658, 208] width 236 height 52
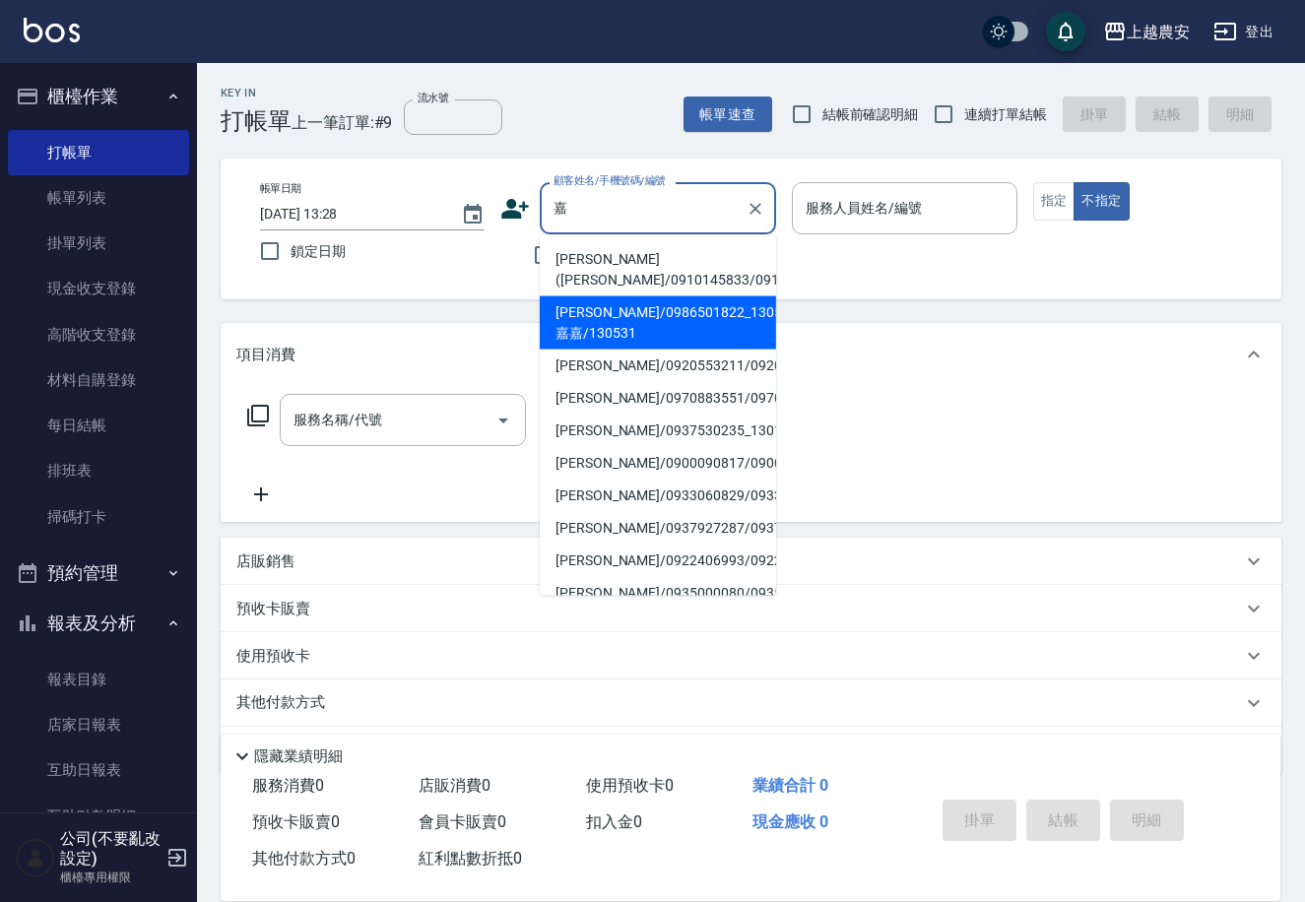
click at [580, 331] on li "嘉嘉/0986501822_130531_嘉嘉/130531" at bounding box center [658, 323] width 236 height 53
type input "嘉嘉/0986501822_130531_嘉嘉/130531"
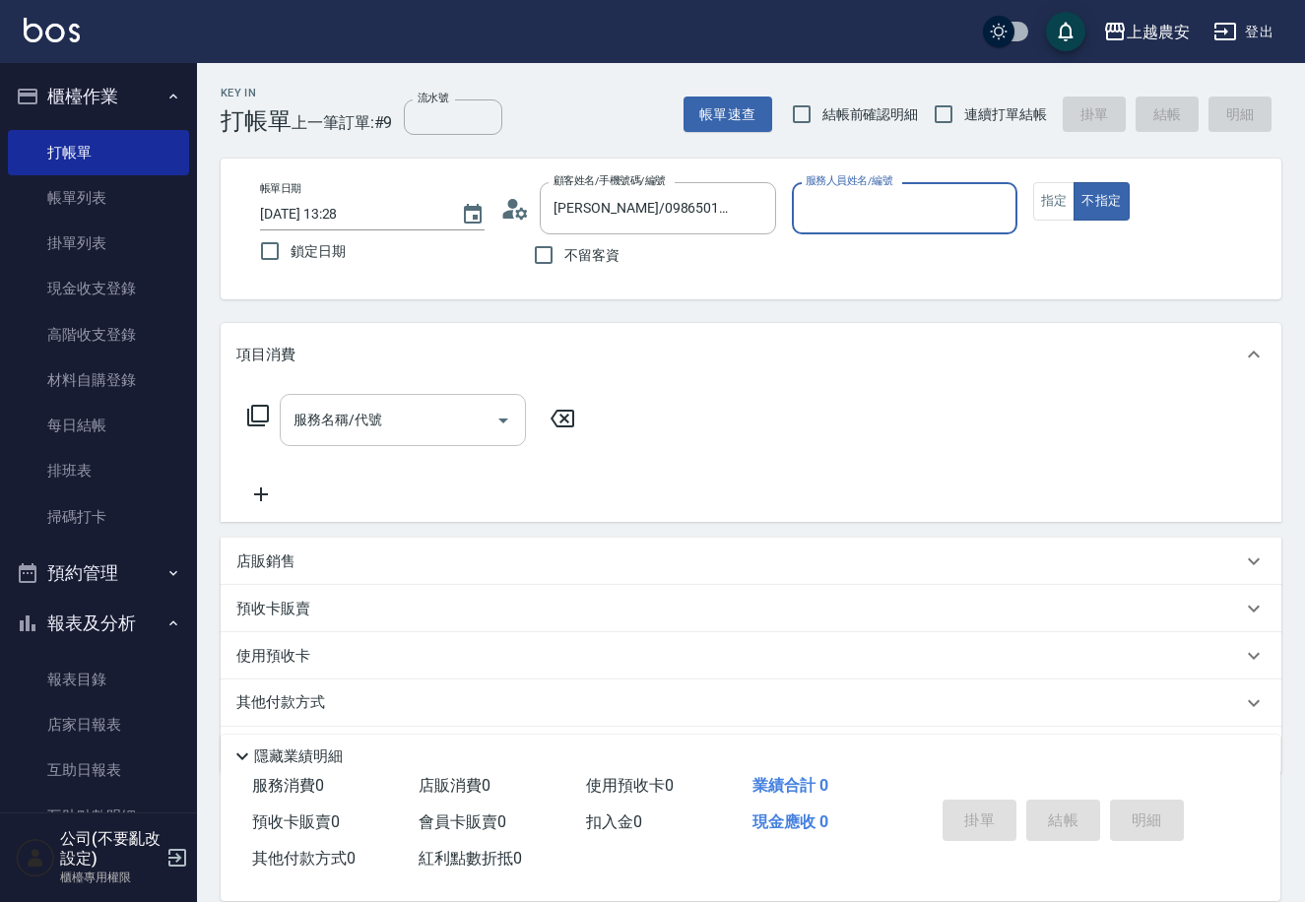
type input "Nana-13"
click at [1045, 215] on button "指定" at bounding box center [1054, 201] width 42 height 38
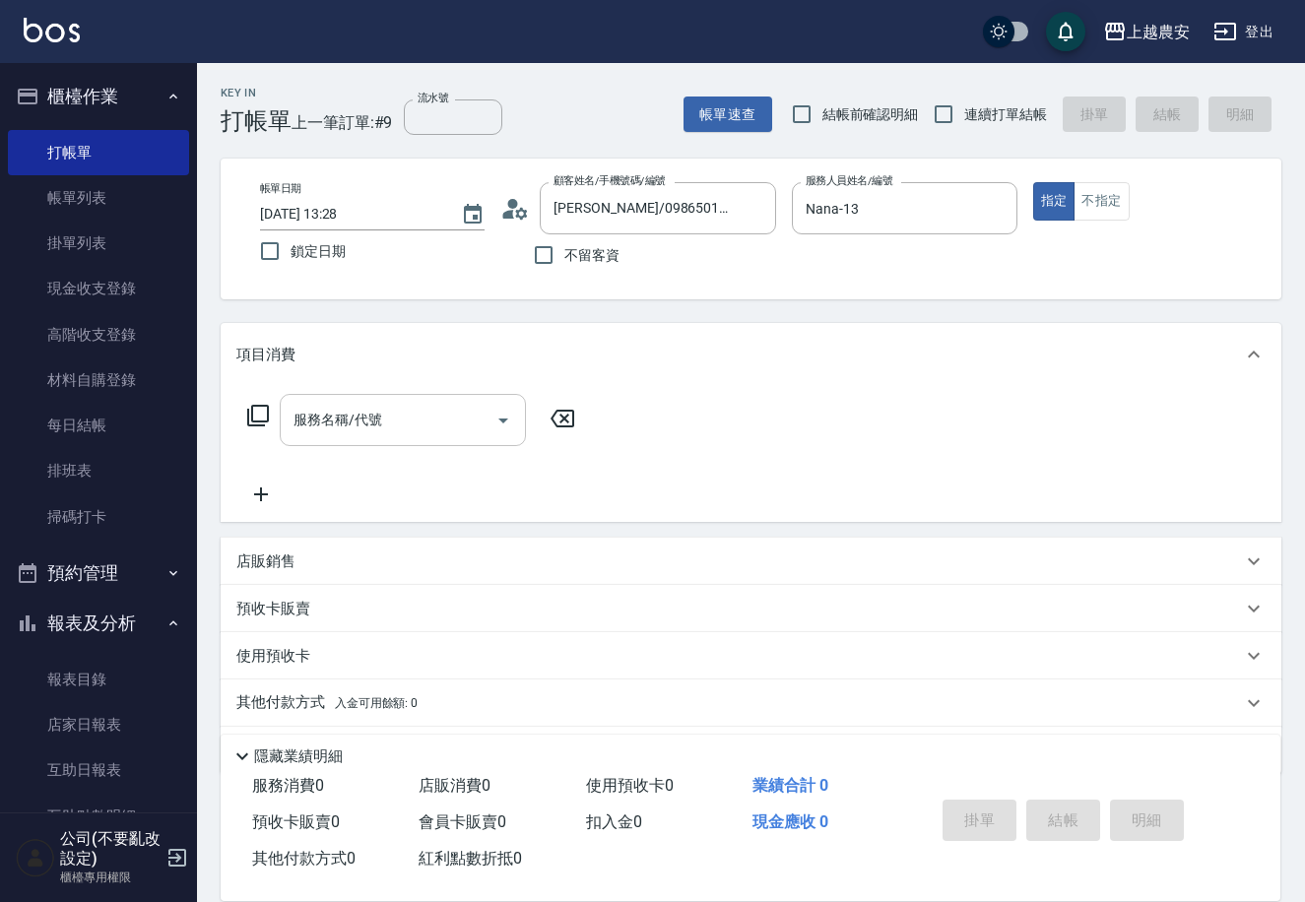
click at [432, 416] on input "服務名稱/代號" at bounding box center [388, 420] width 199 height 34
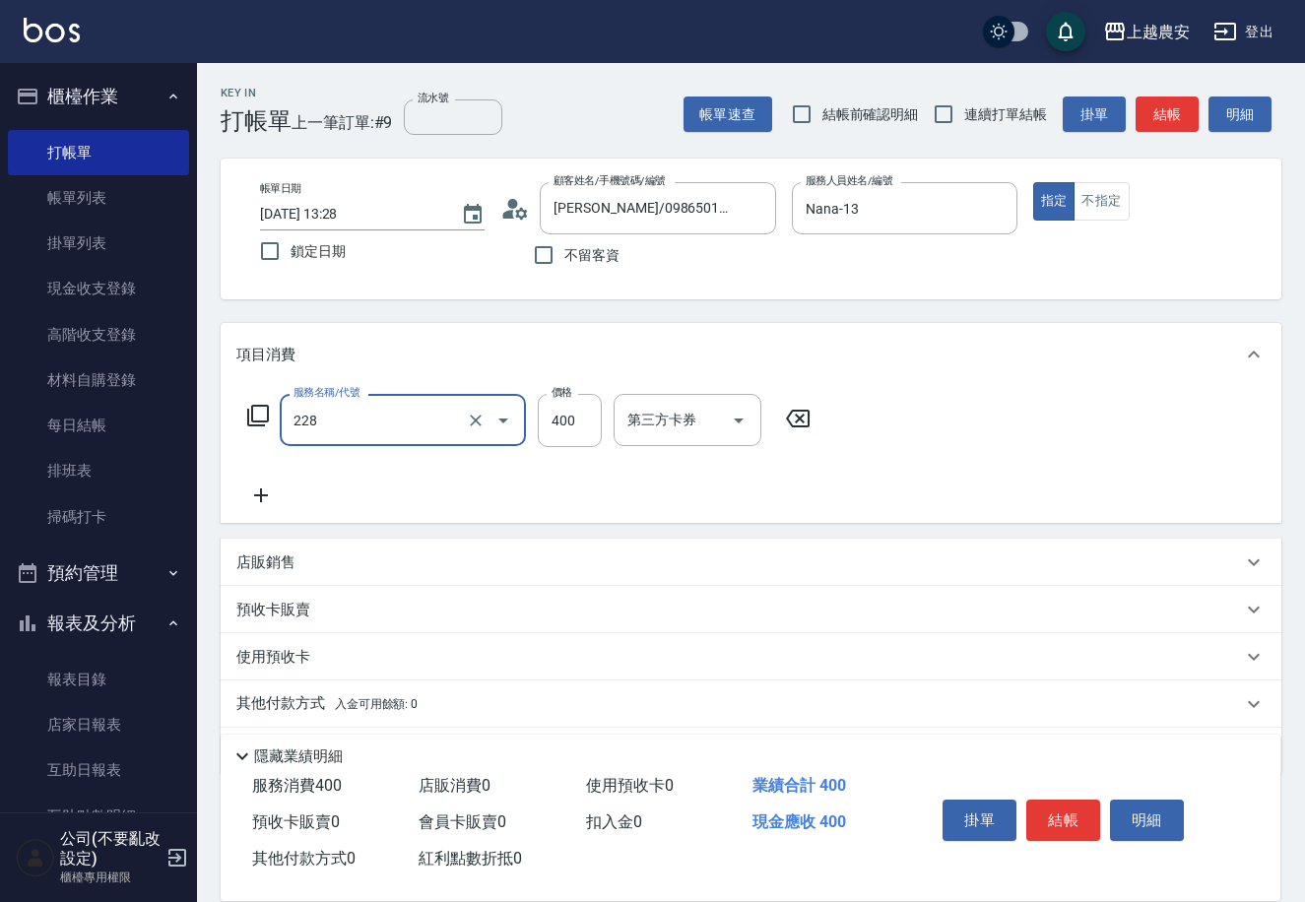
type input "洗髮(228)"
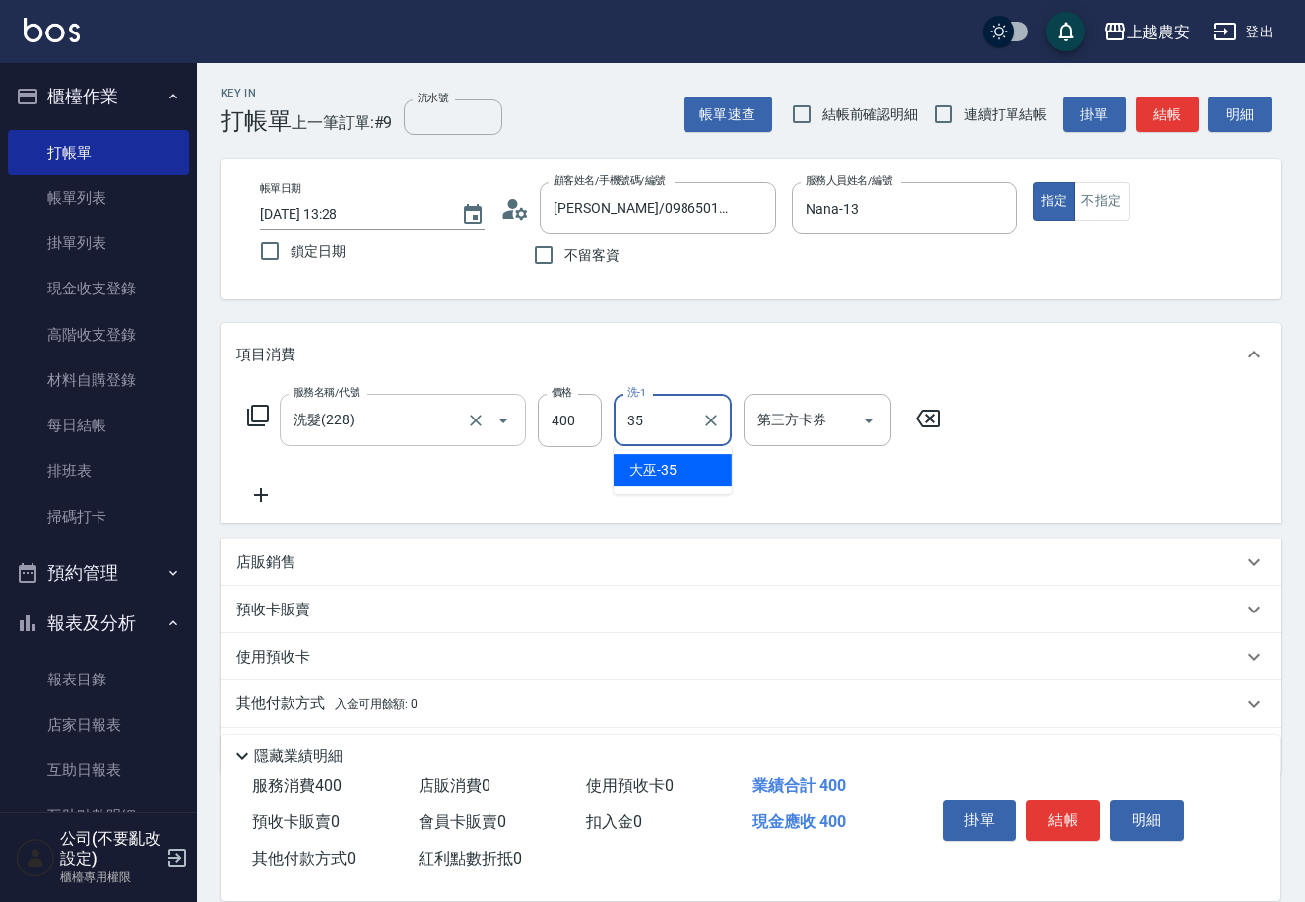
type input "大巫-35"
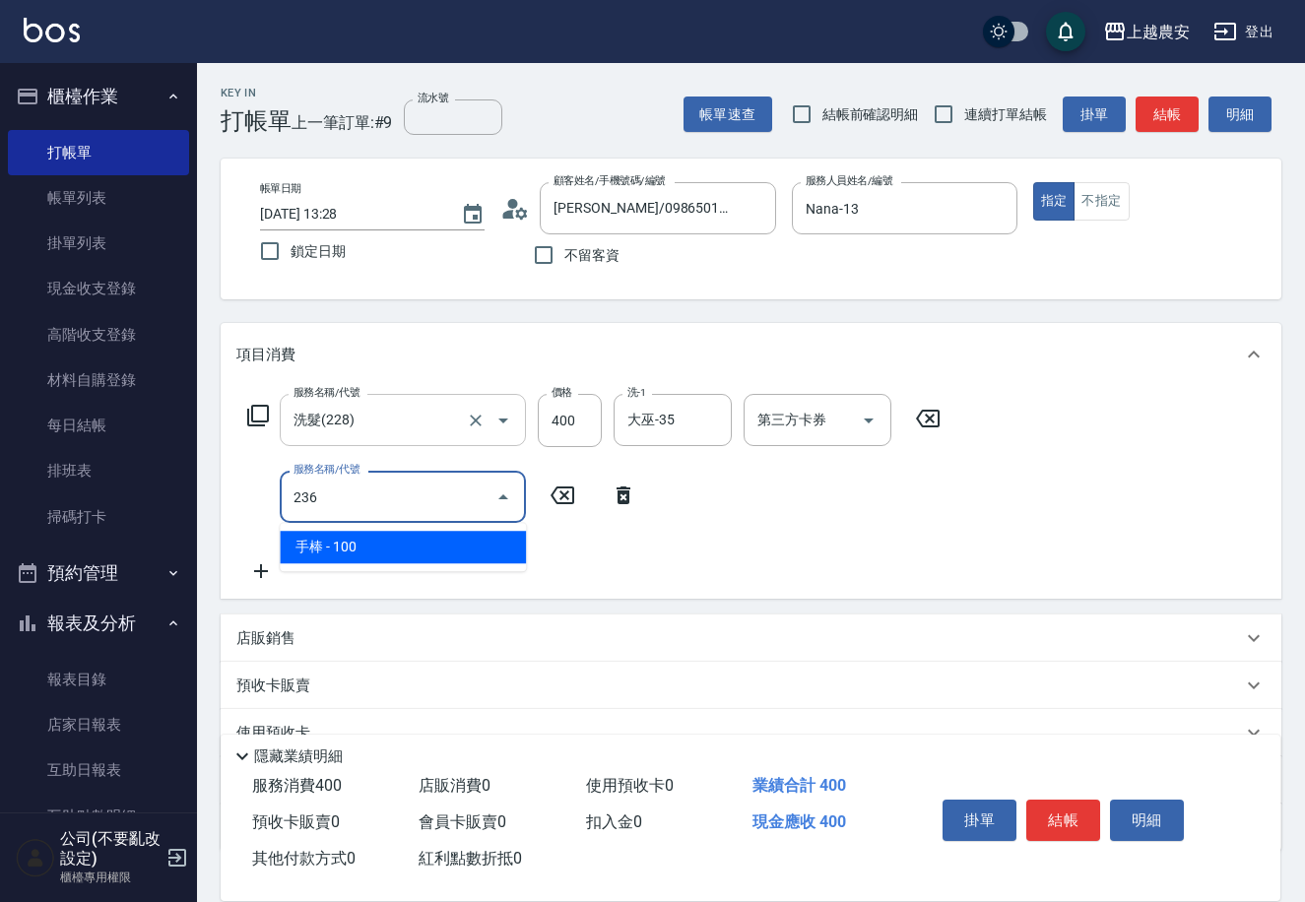
type input "手棒(236)"
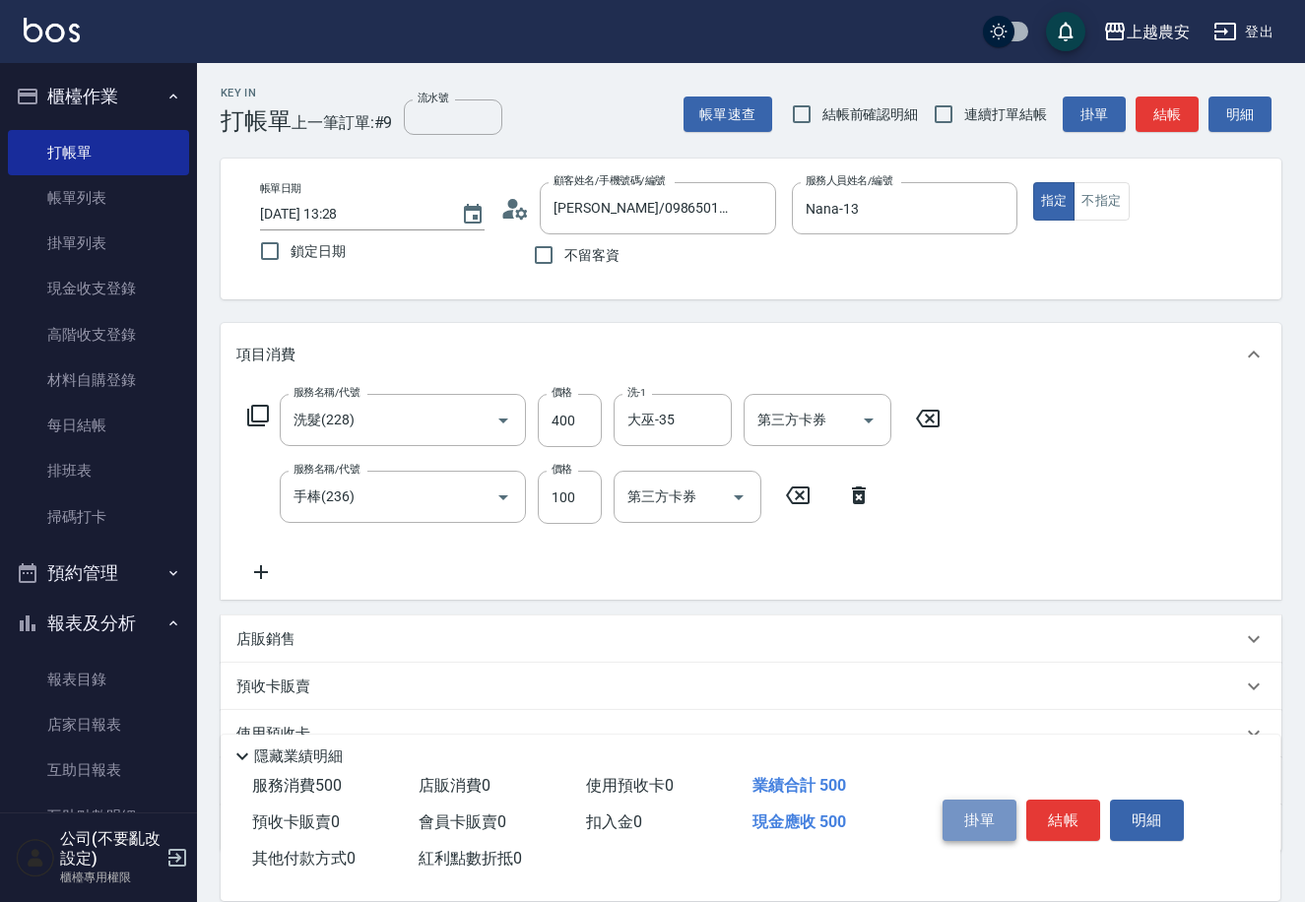
click at [1014, 823] on button "掛單" at bounding box center [980, 820] width 74 height 41
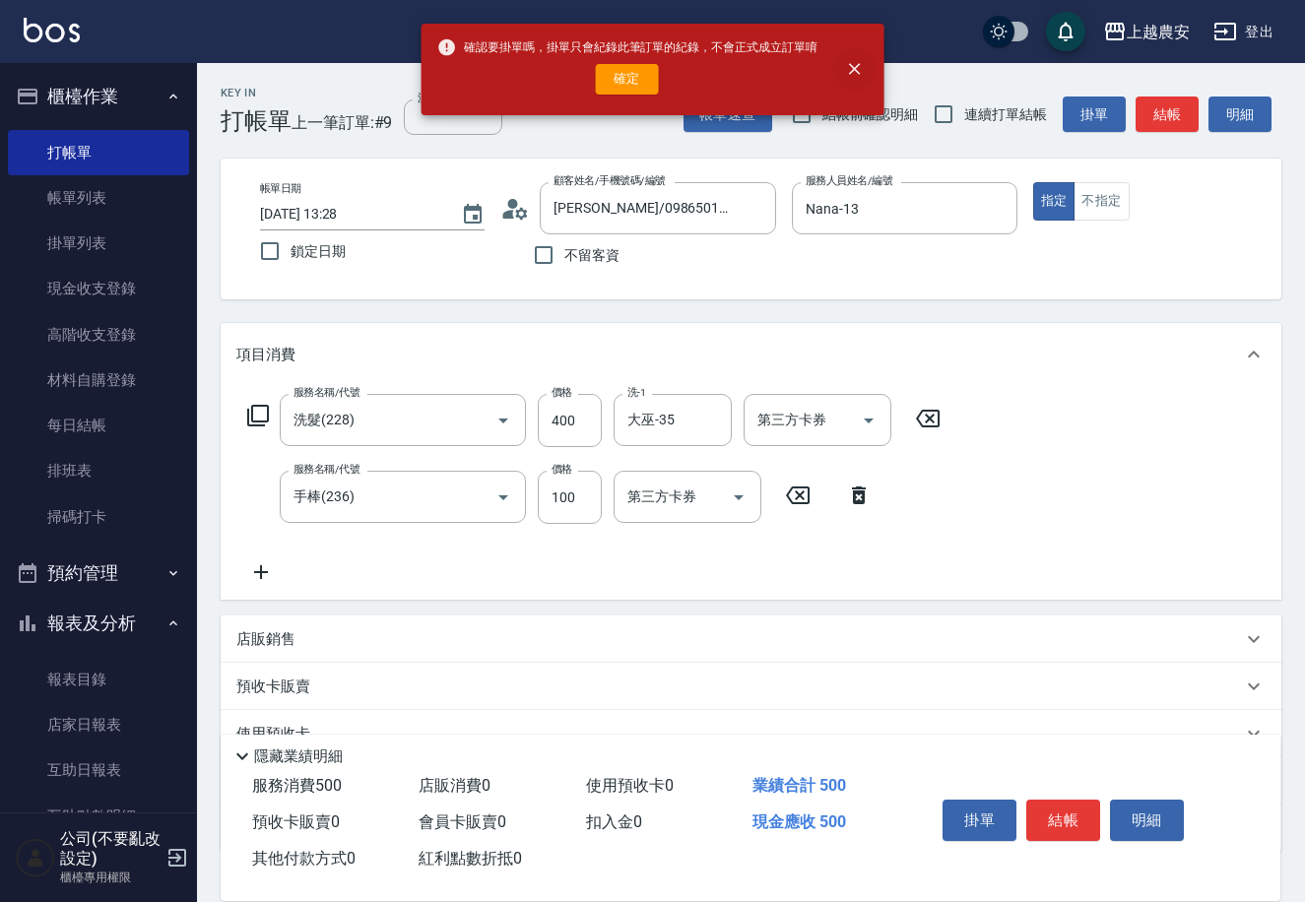
click at [860, 67] on icon "close" at bounding box center [855, 70] width 12 height 12
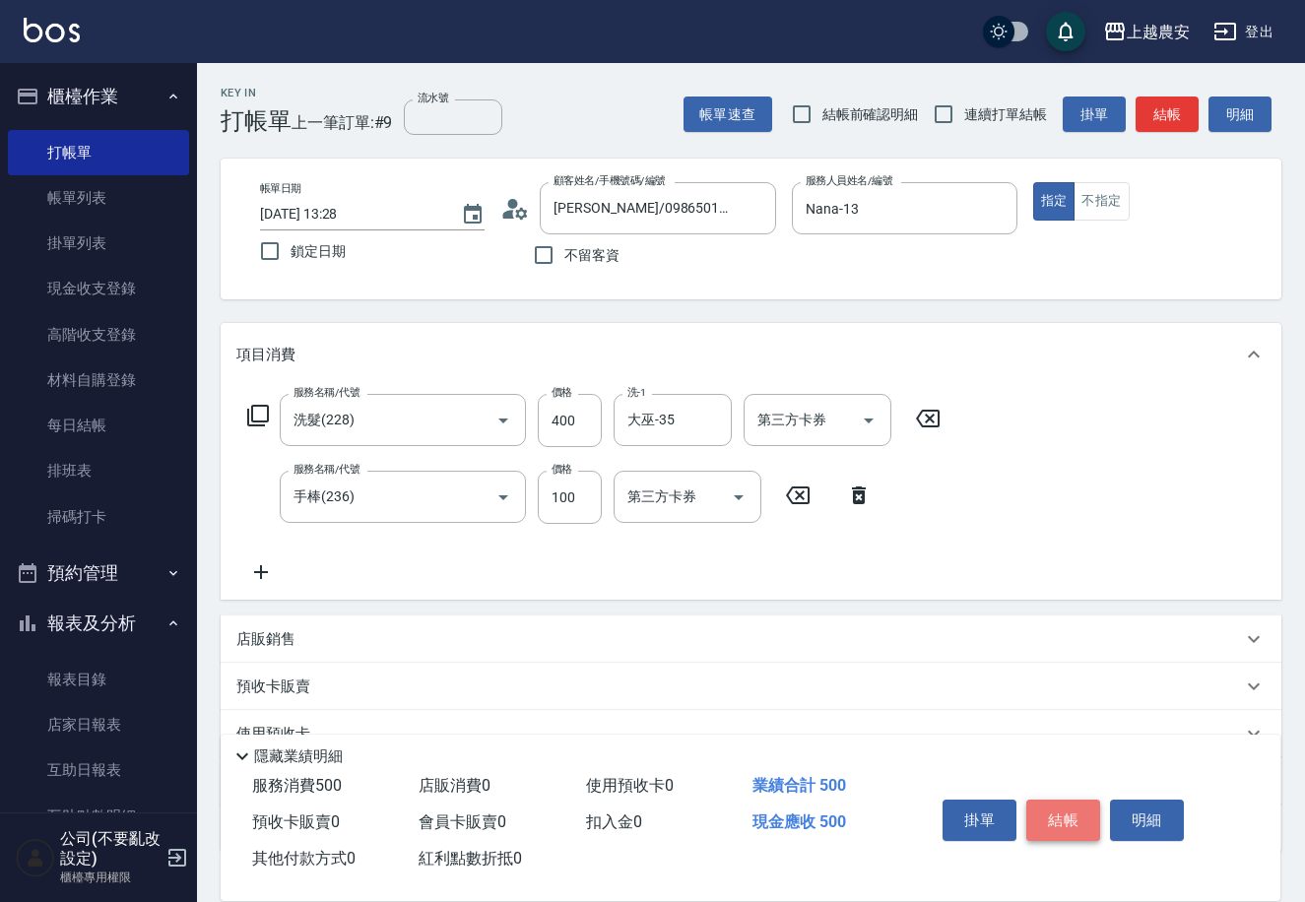
click at [1054, 821] on button "結帳" at bounding box center [1063, 820] width 74 height 41
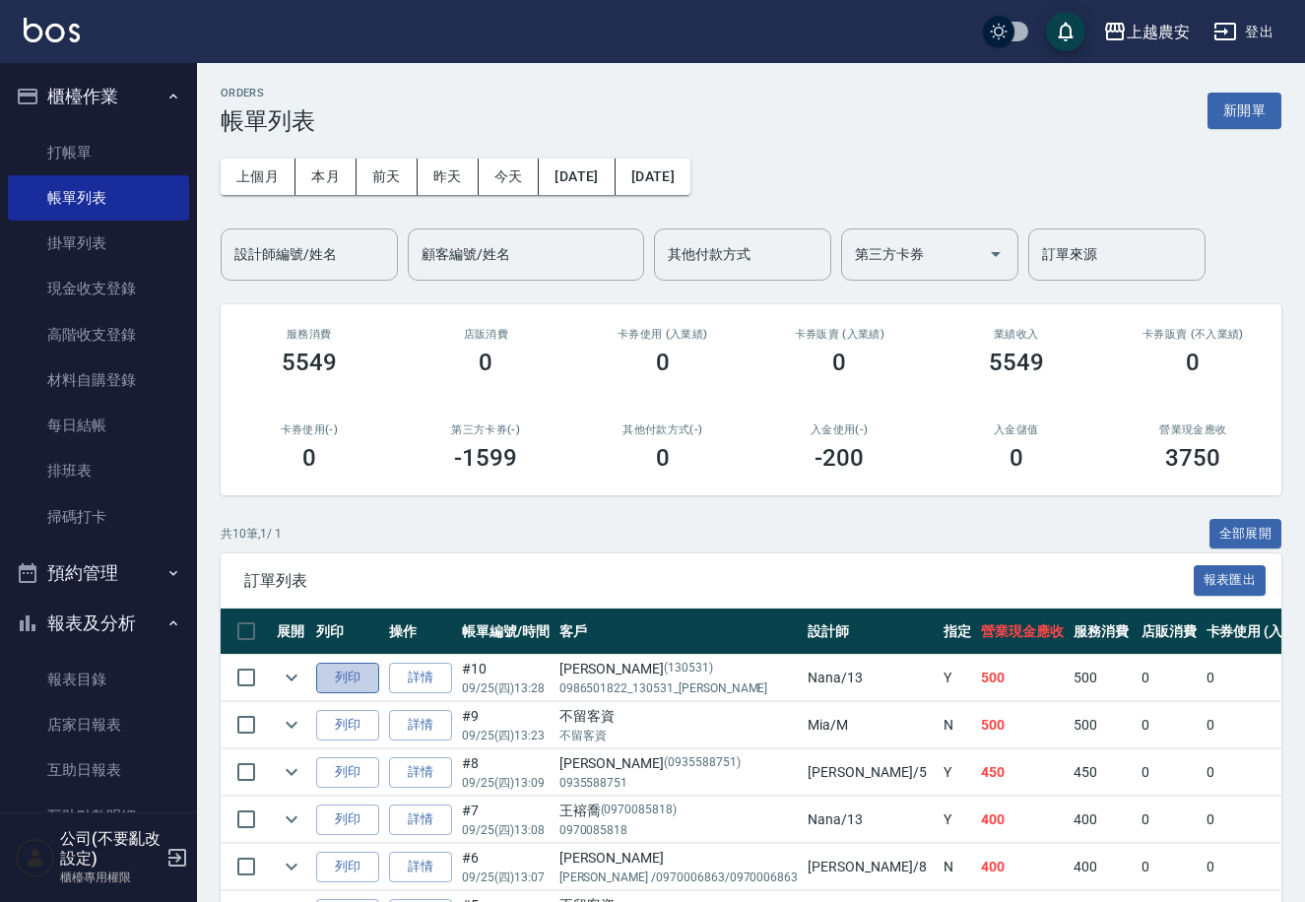
click at [326, 682] on button "列印" at bounding box center [347, 678] width 63 height 31
click at [91, 240] on link "掛單列表" at bounding box center [98, 243] width 181 height 45
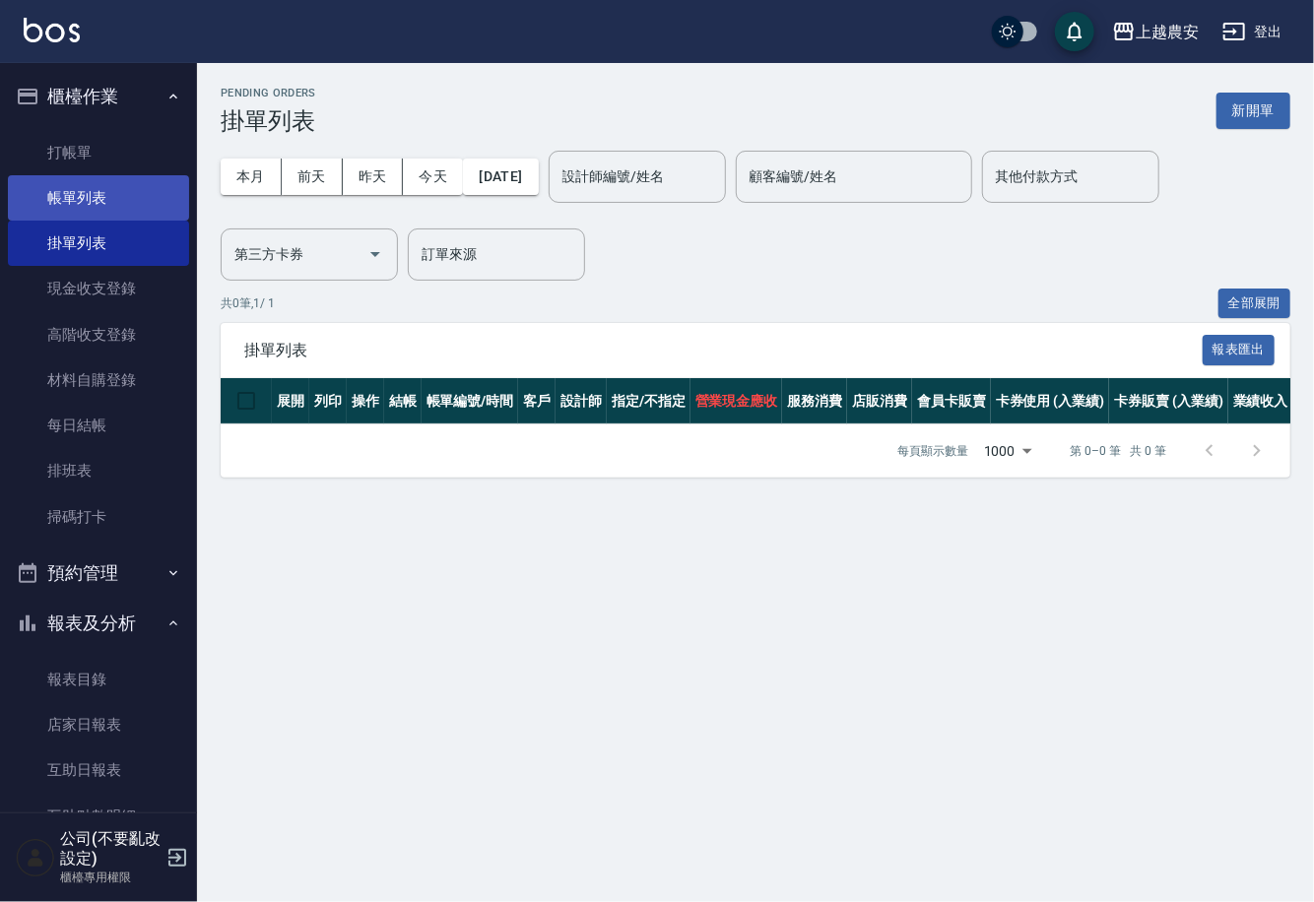
click at [46, 204] on link "帳單列表" at bounding box center [98, 197] width 181 height 45
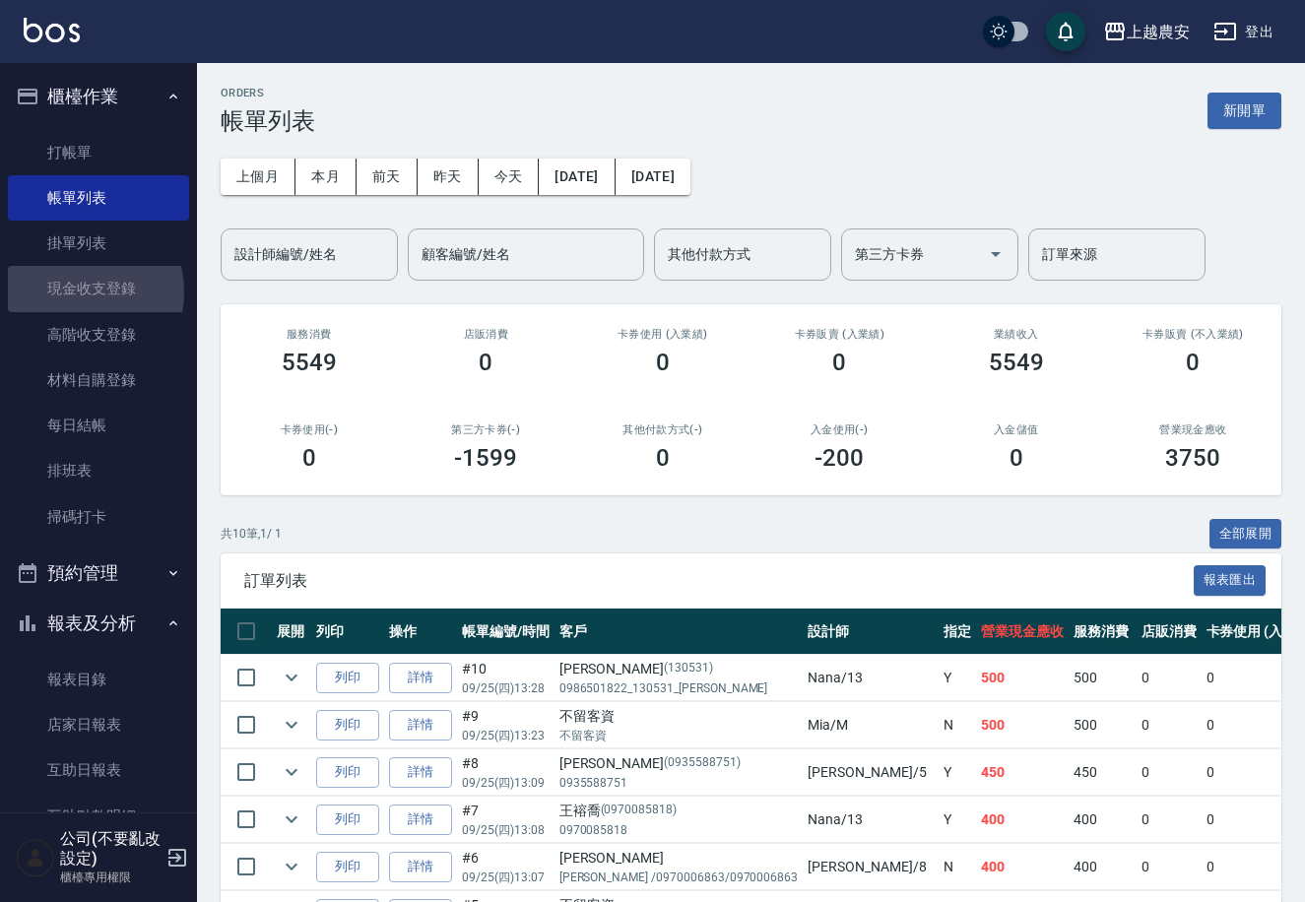
drag, startPoint x: 76, startPoint y: 292, endPoint x: 927, endPoint y: 14, distance: 895.3
click at [74, 291] on link "現金收支登錄" at bounding box center [98, 288] width 181 height 45
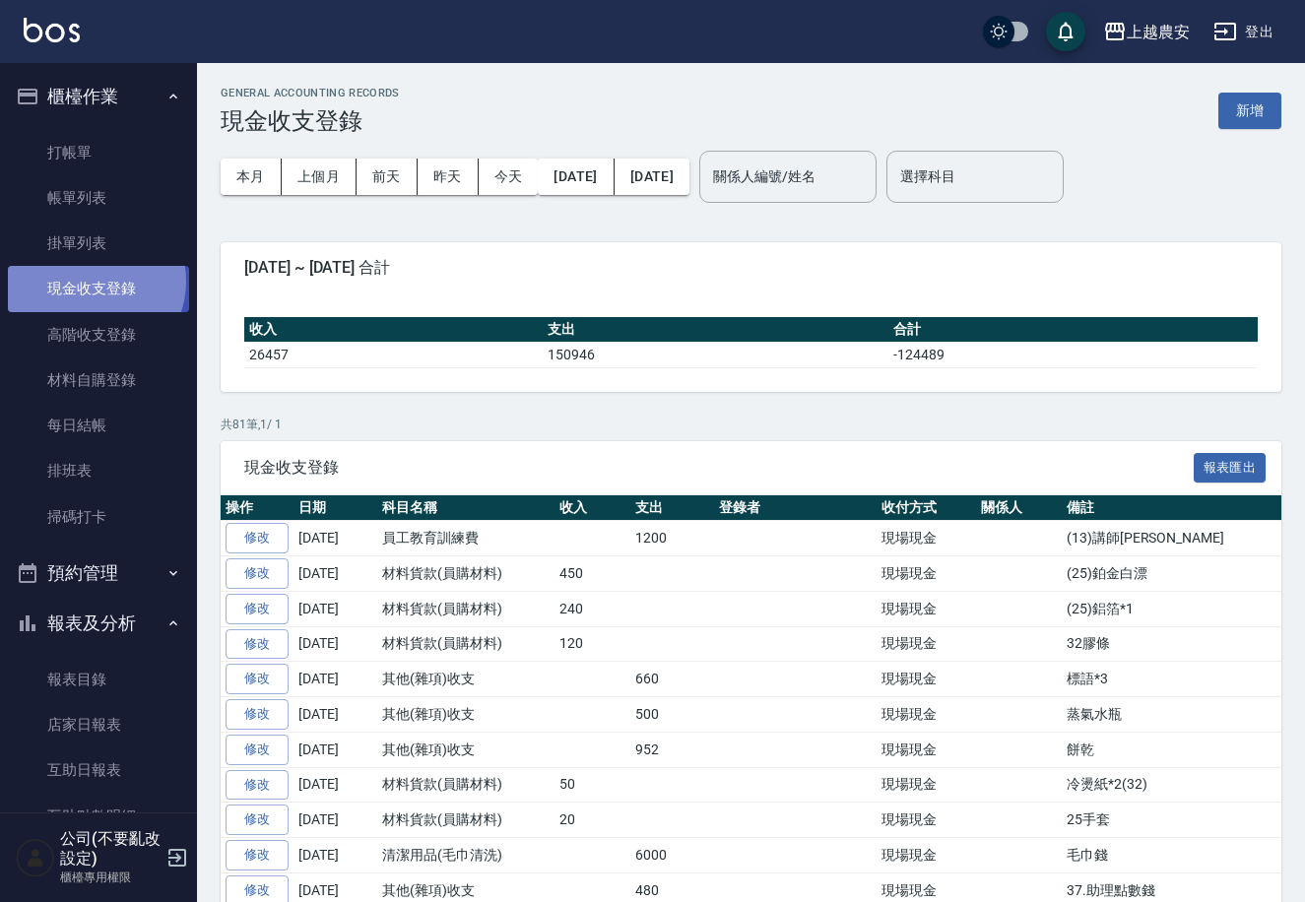
click at [92, 282] on link "現金收支登錄" at bounding box center [98, 288] width 181 height 45
click at [1269, 111] on button "新增" at bounding box center [1250, 111] width 63 height 36
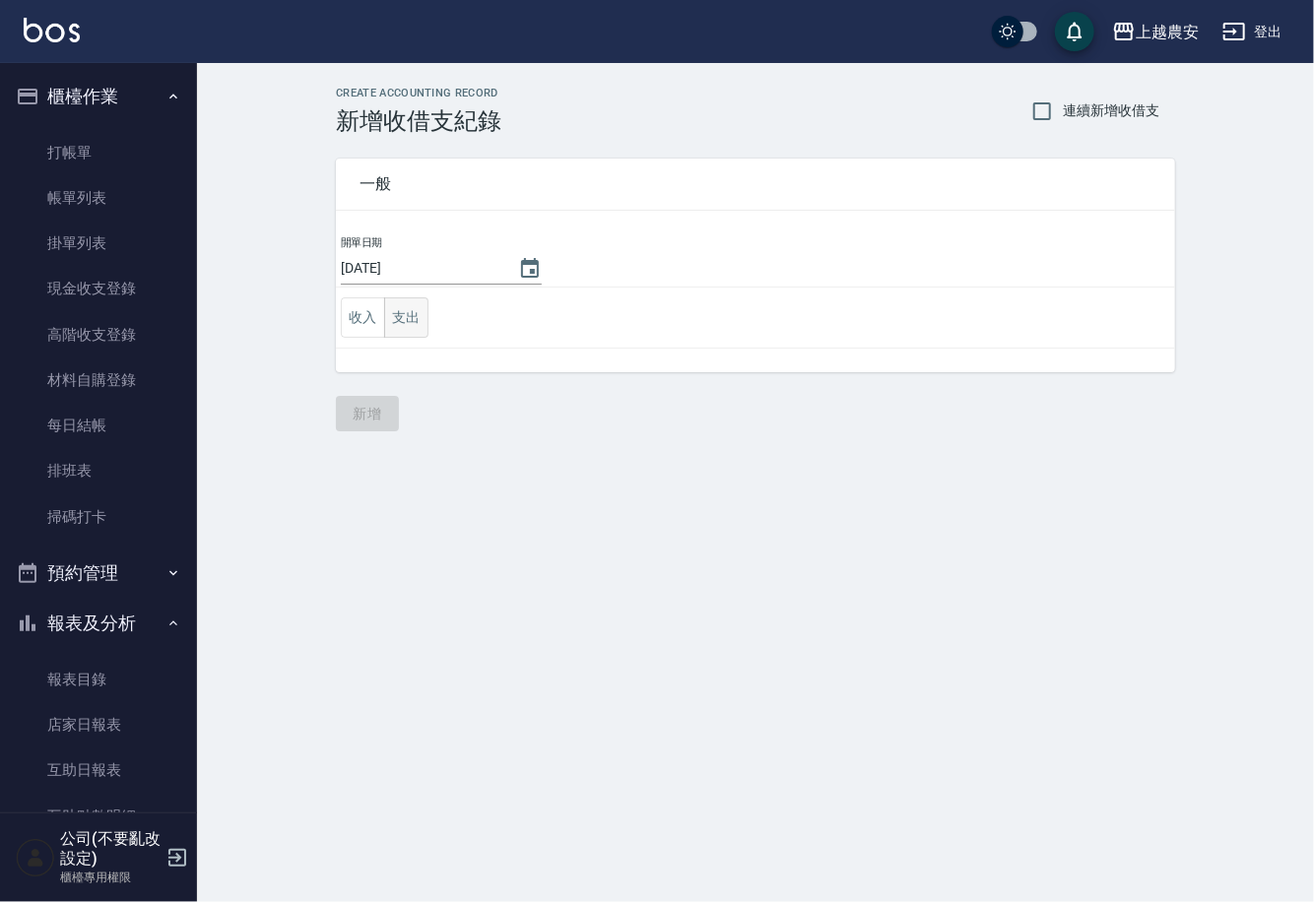
click at [404, 315] on button "支出" at bounding box center [406, 317] width 44 height 40
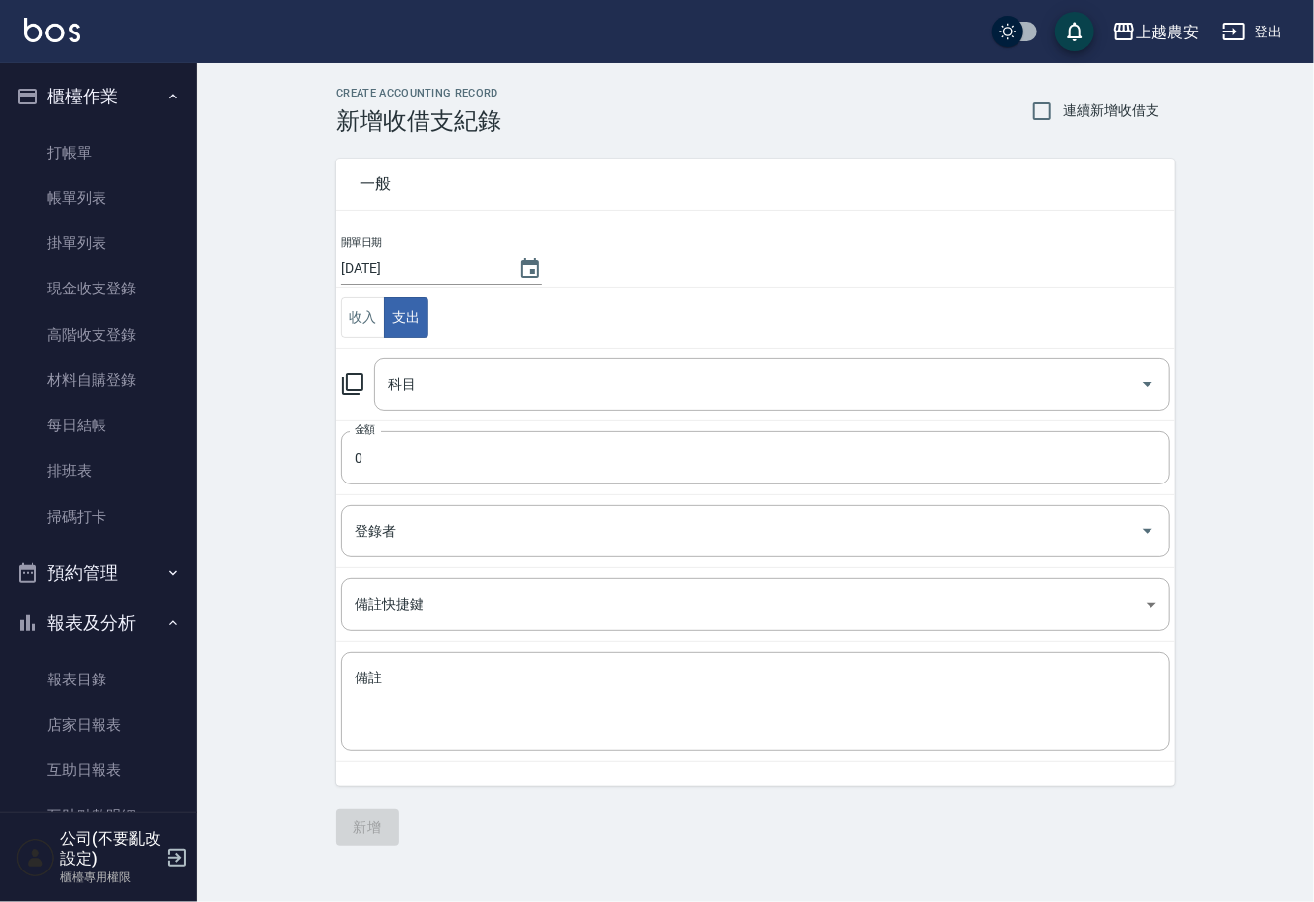
click at [357, 381] on icon at bounding box center [353, 384] width 24 height 24
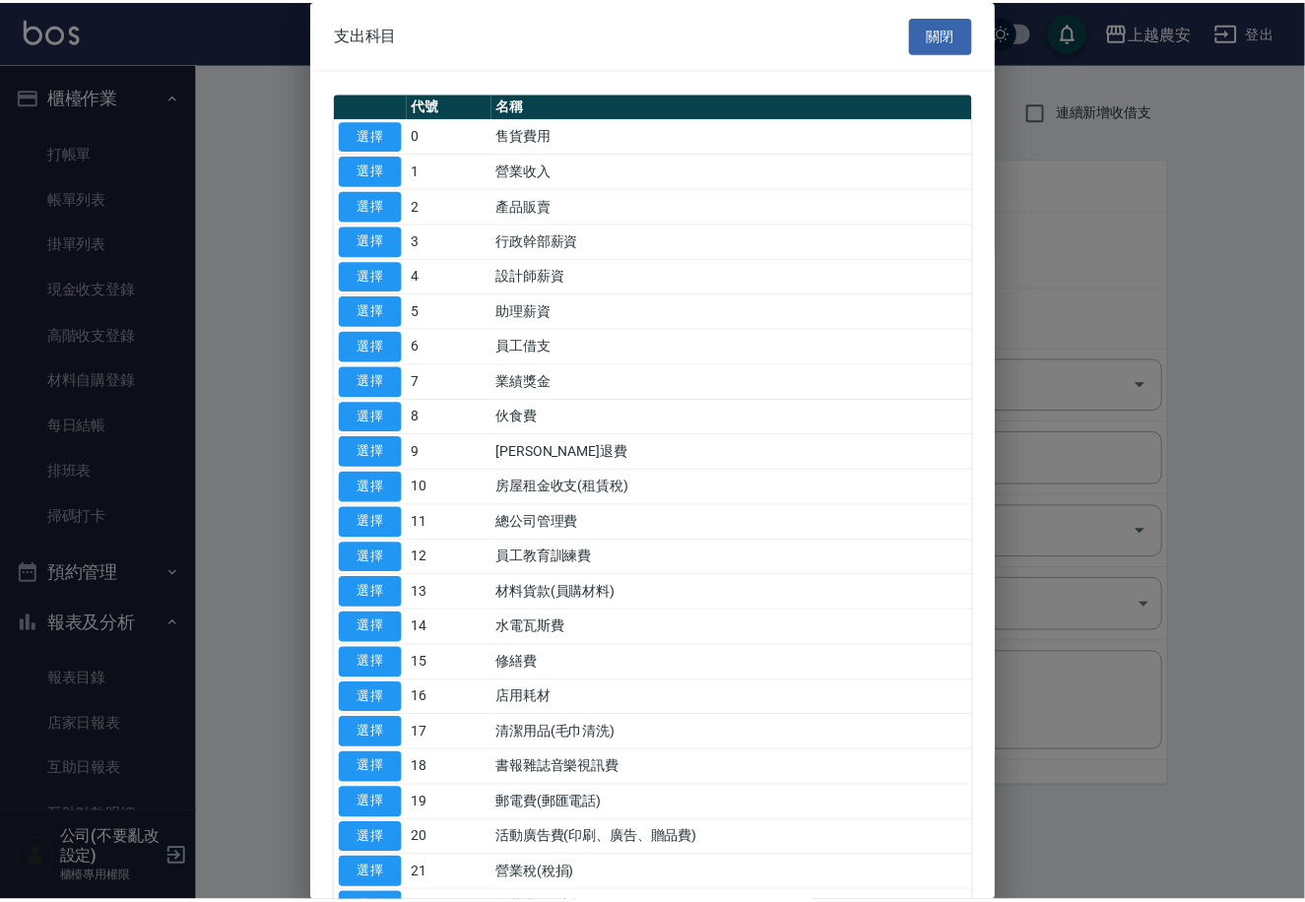
scroll to position [679, 0]
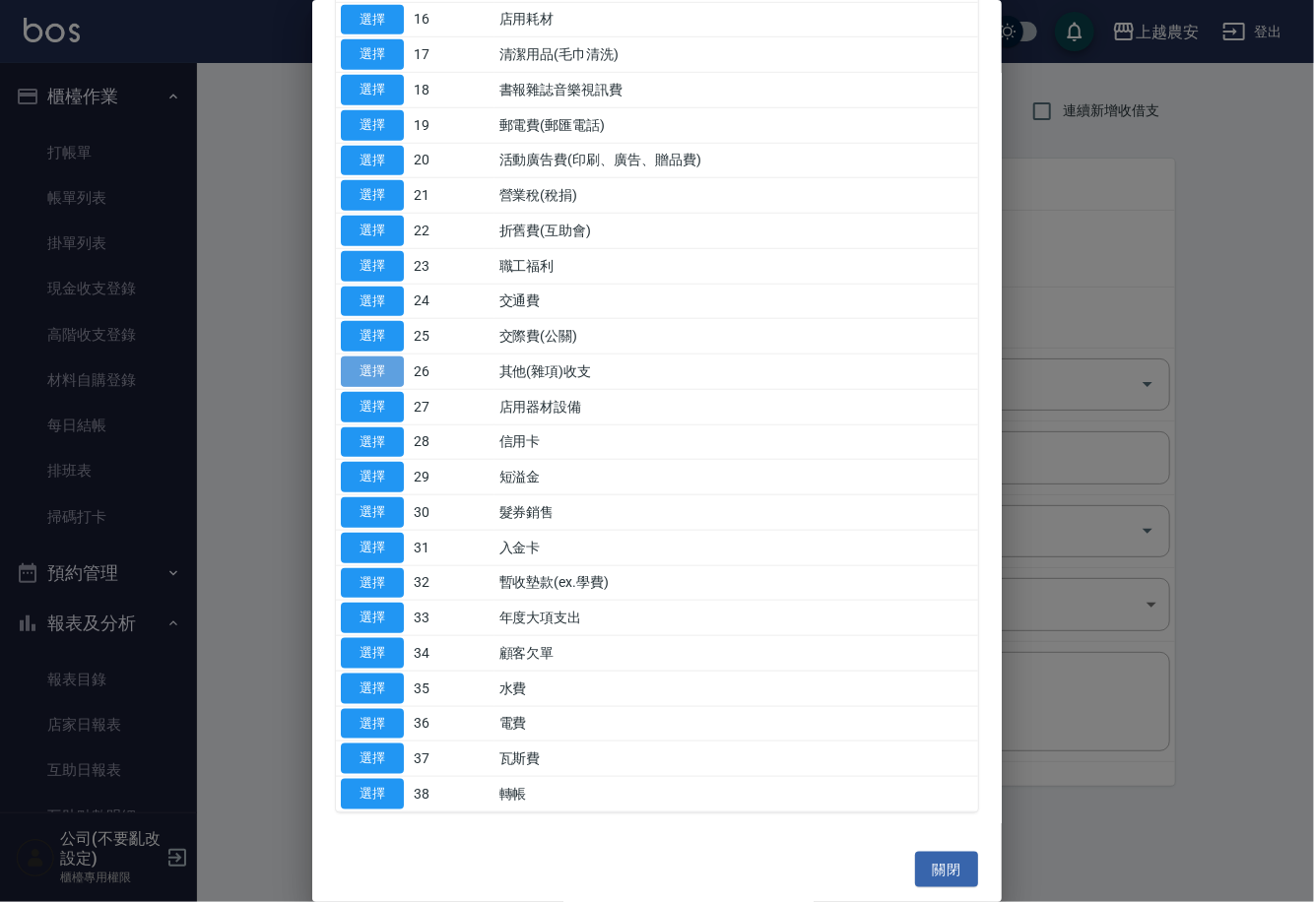
click at [366, 368] on button "選擇" at bounding box center [372, 372] width 63 height 31
type input "26 其他(雜項)收支"
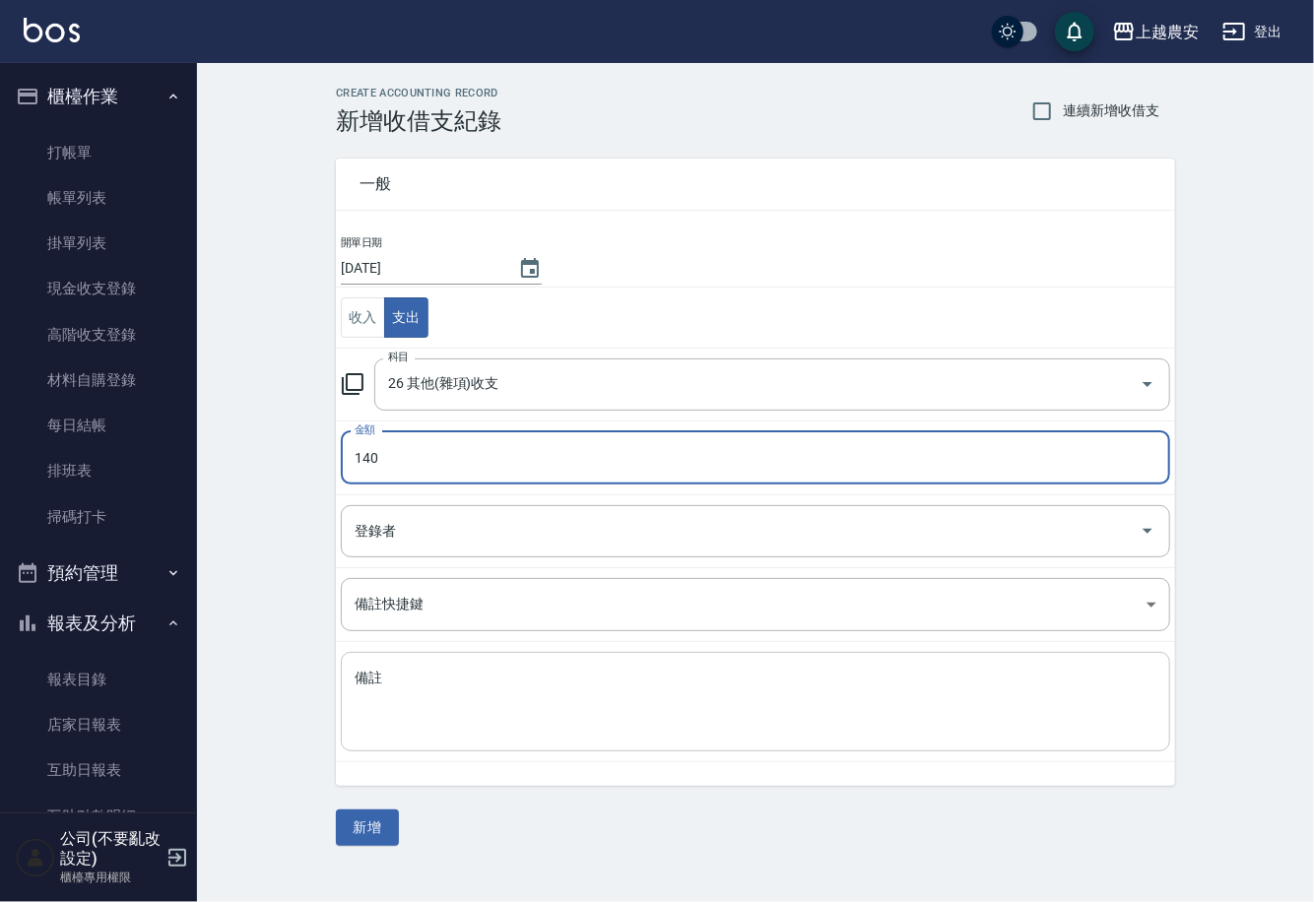
type input "140"
click at [389, 694] on textarea "備註" at bounding box center [756, 702] width 802 height 67
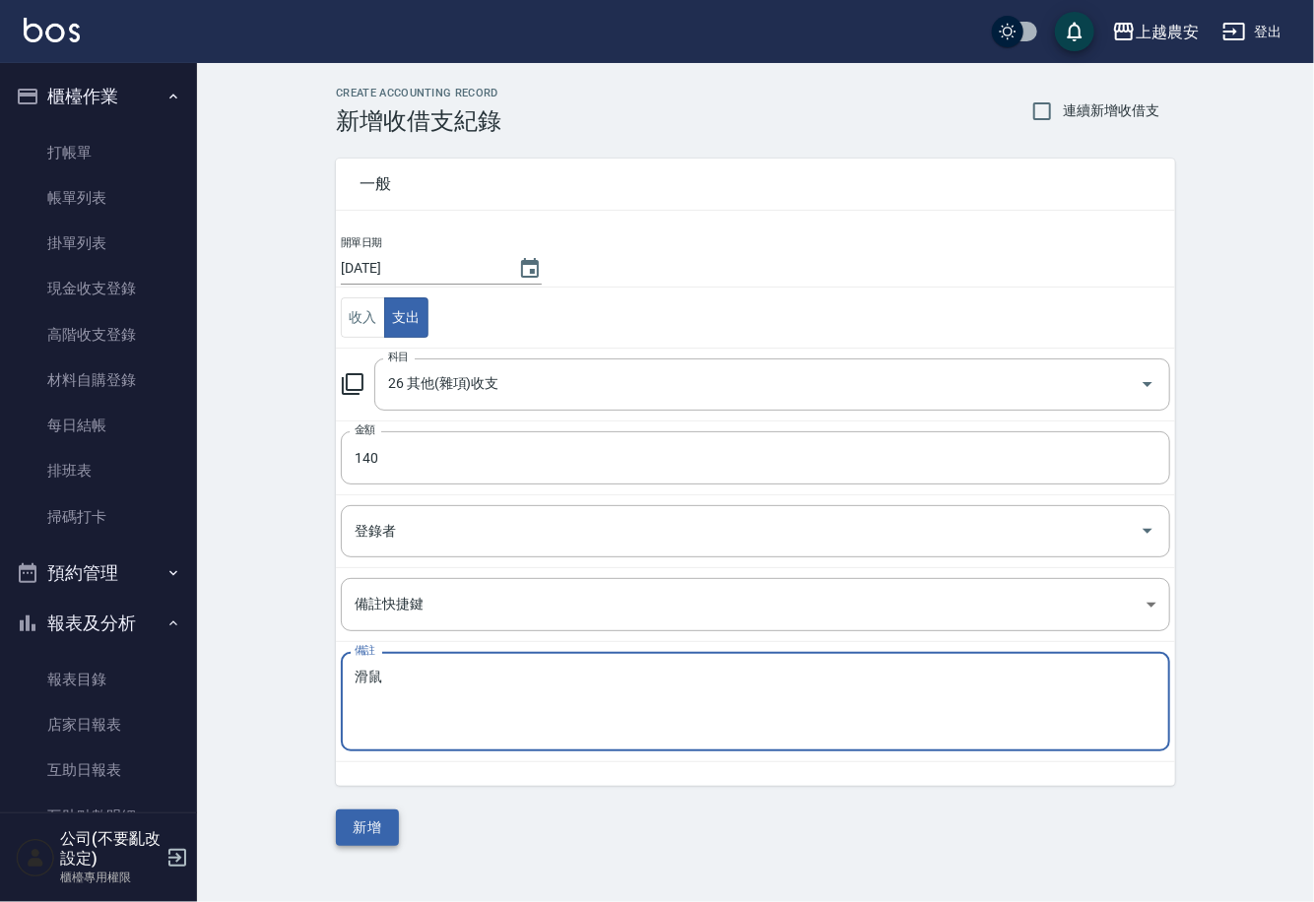
type textarea "滑鼠"
click at [374, 826] on button "新增" at bounding box center [367, 828] width 63 height 36
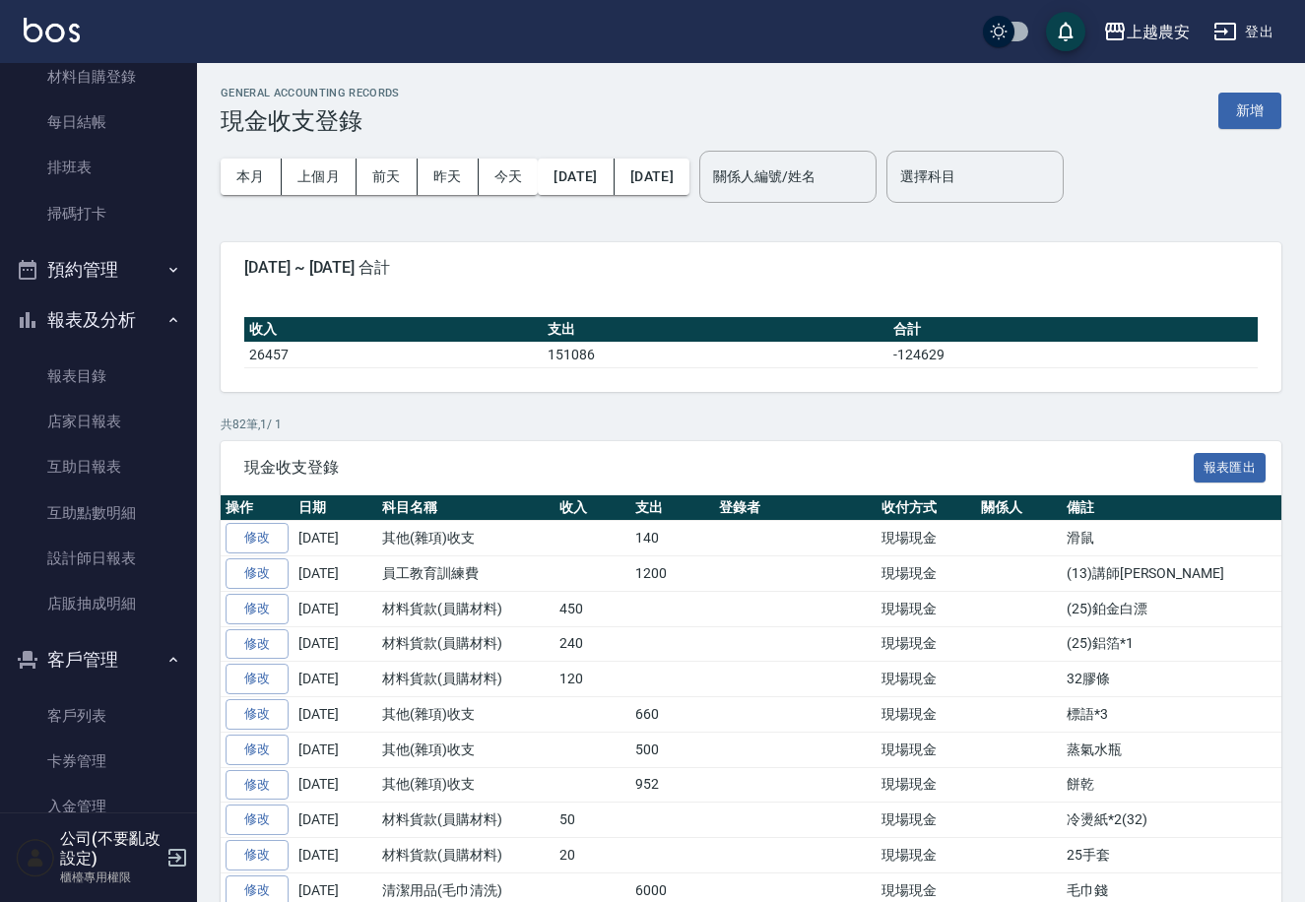
scroll to position [308, 0]
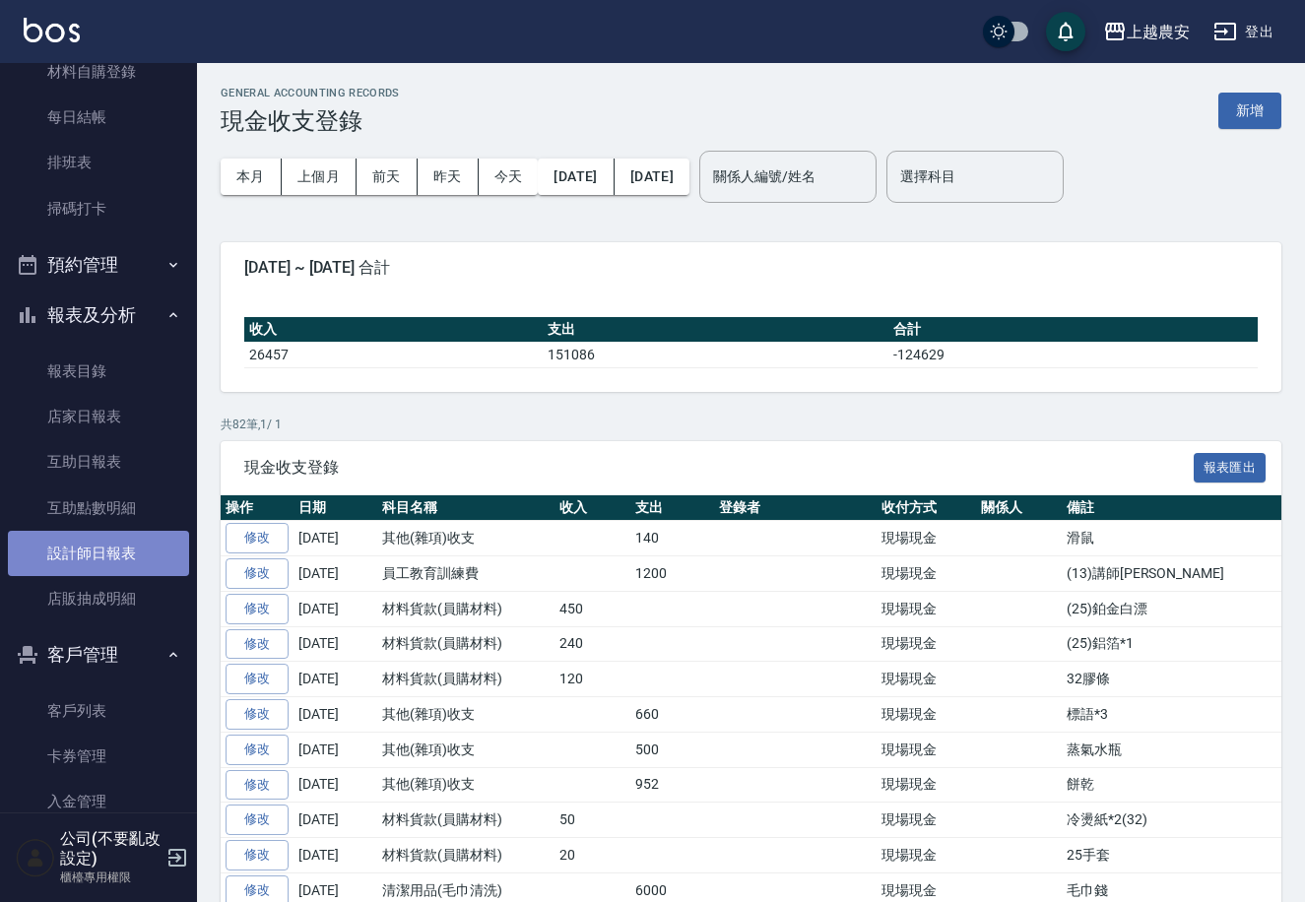
click at [144, 550] on link "設計師日報表" at bounding box center [98, 553] width 181 height 45
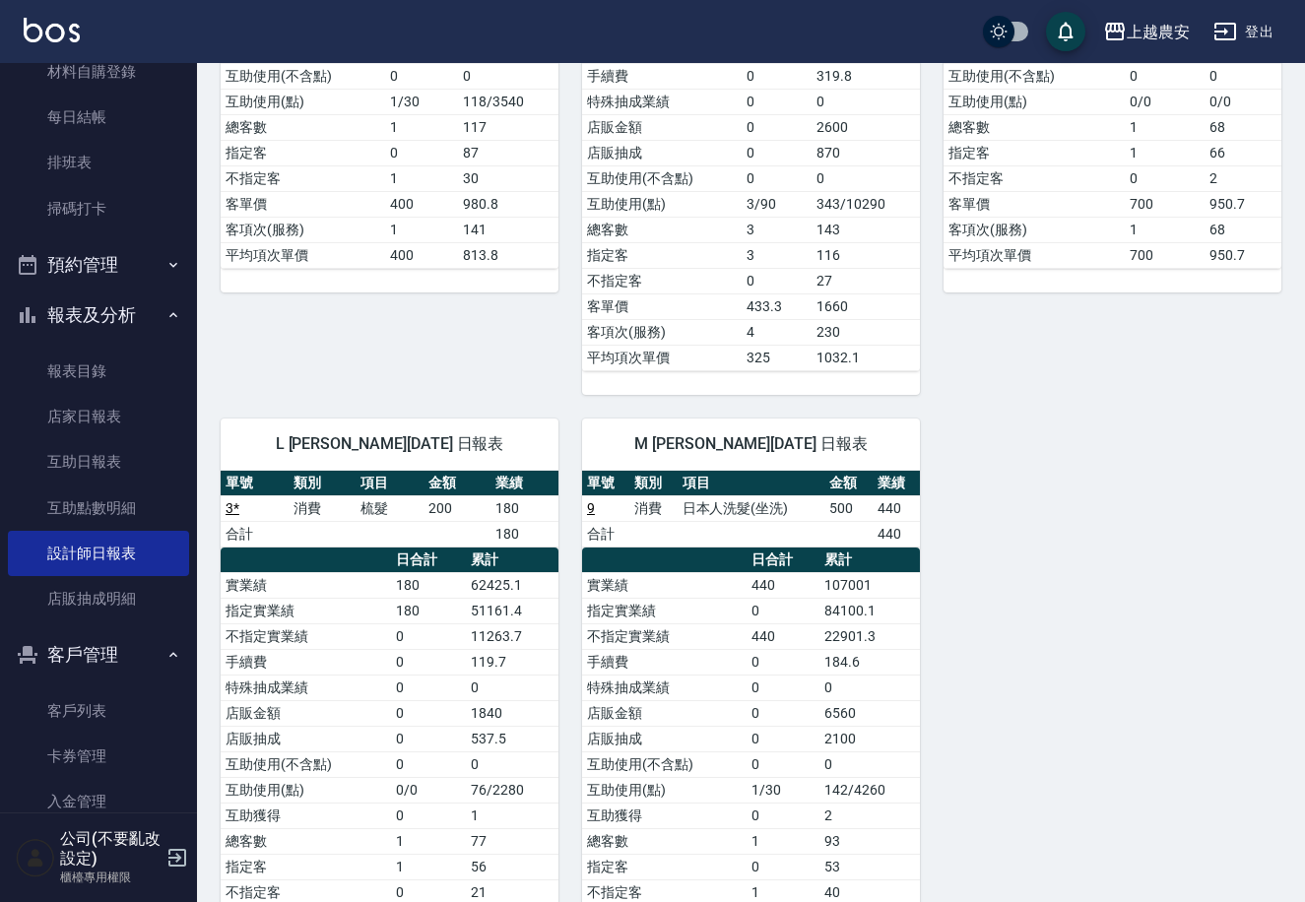
scroll to position [1103, 0]
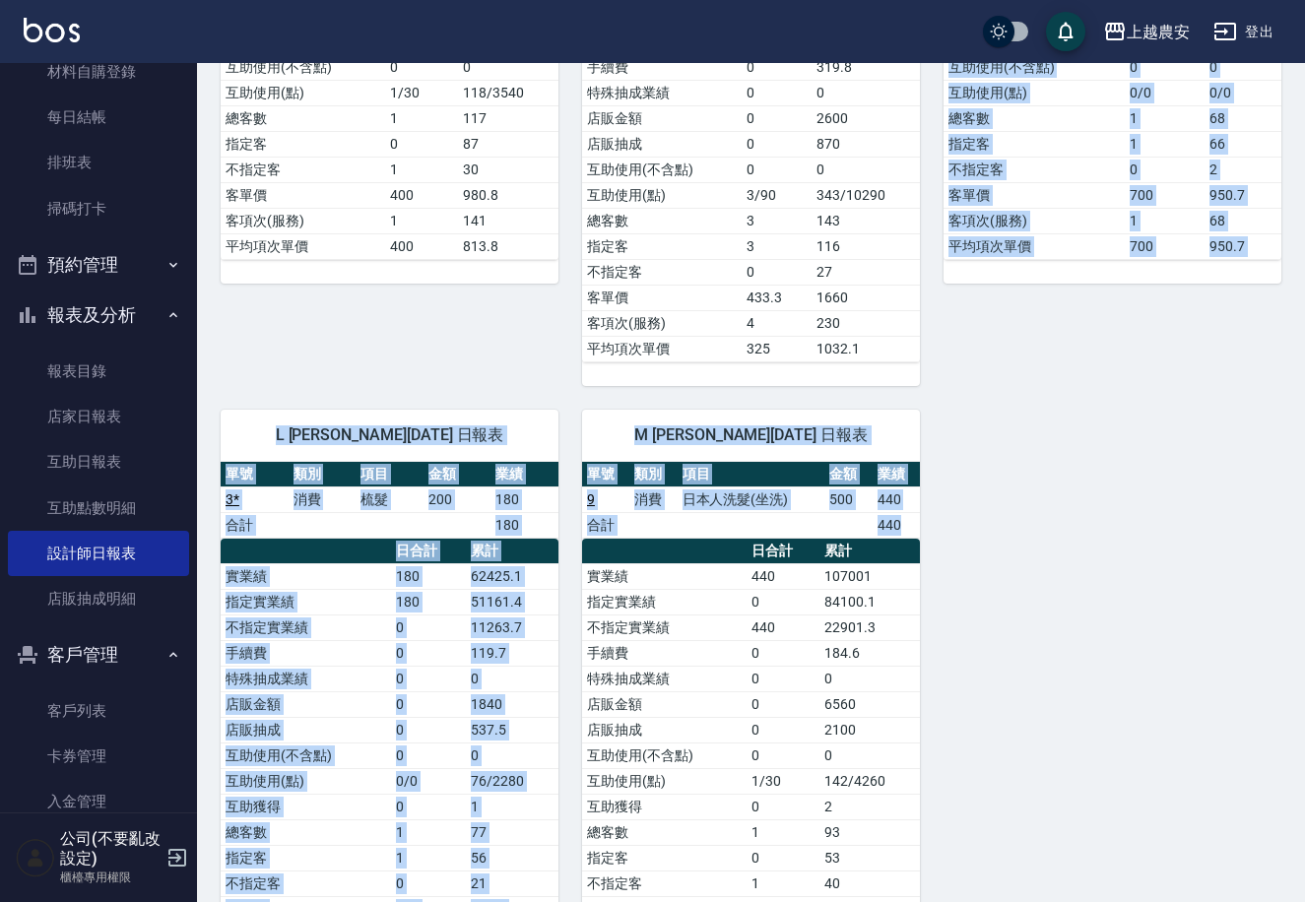
drag, startPoint x: 1277, startPoint y: 727, endPoint x: 1312, endPoint y: 515, distance: 214.7
click at [1046, 643] on div "0 Q比 陳佳怡 09/25/2025 日報表 單號 類別 項目 金額 業績 2 消費 GOMAJI 1599 1199.3 合計 1199.3 日合計 累計…" at bounding box center [739, 45] width 1085 height 1906
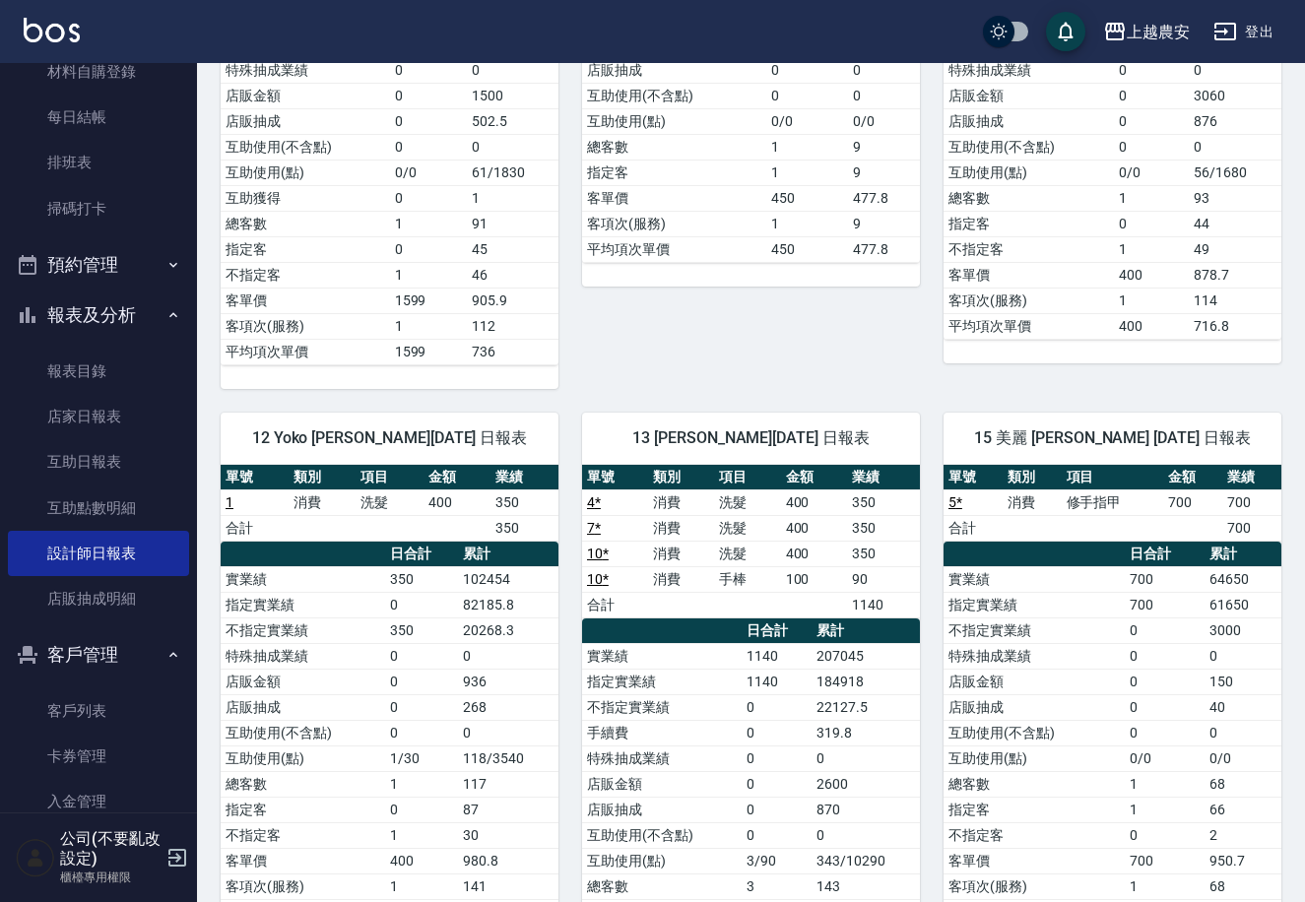
scroll to position [0, 0]
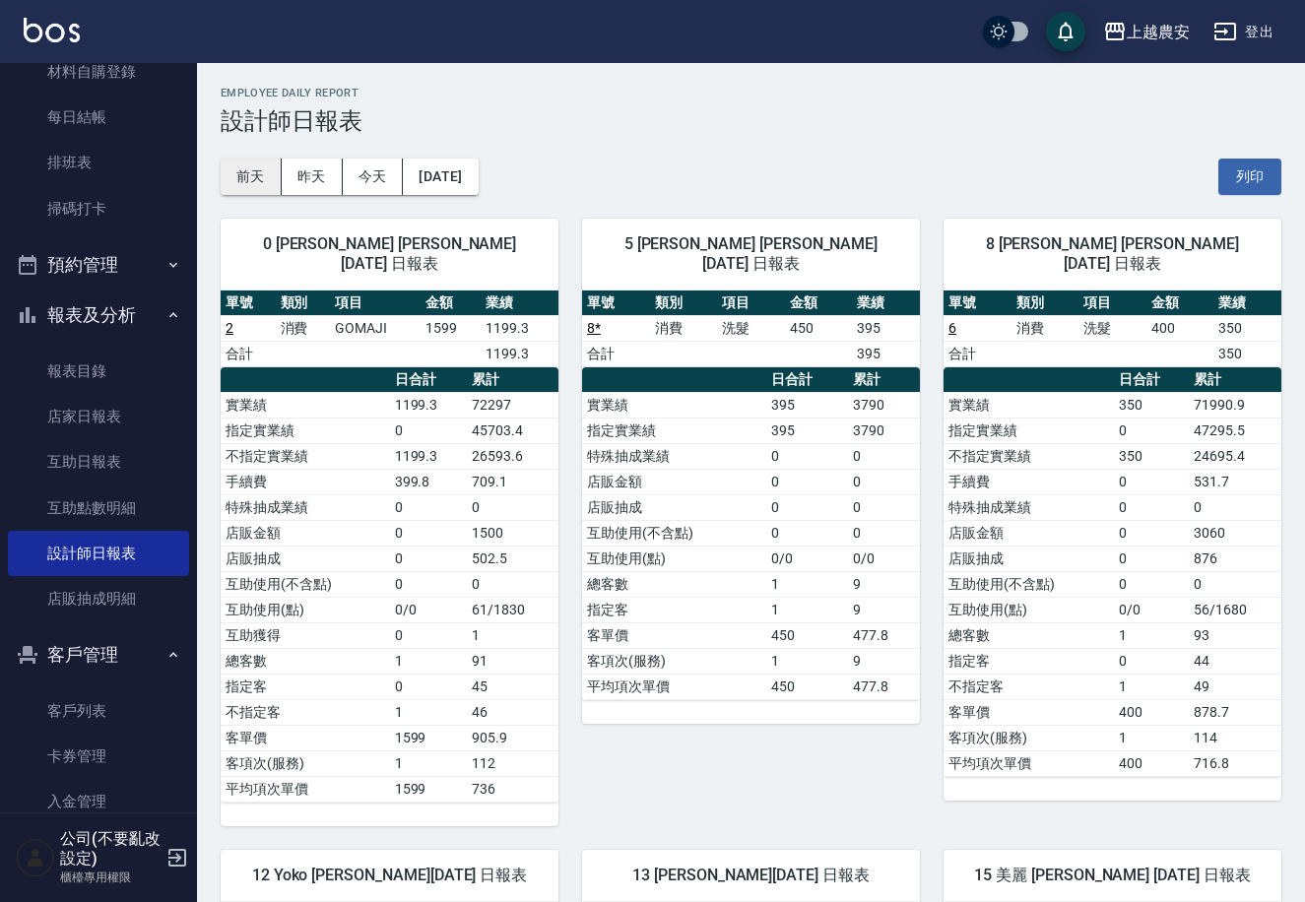
click at [242, 178] on button "前天" at bounding box center [251, 177] width 61 height 36
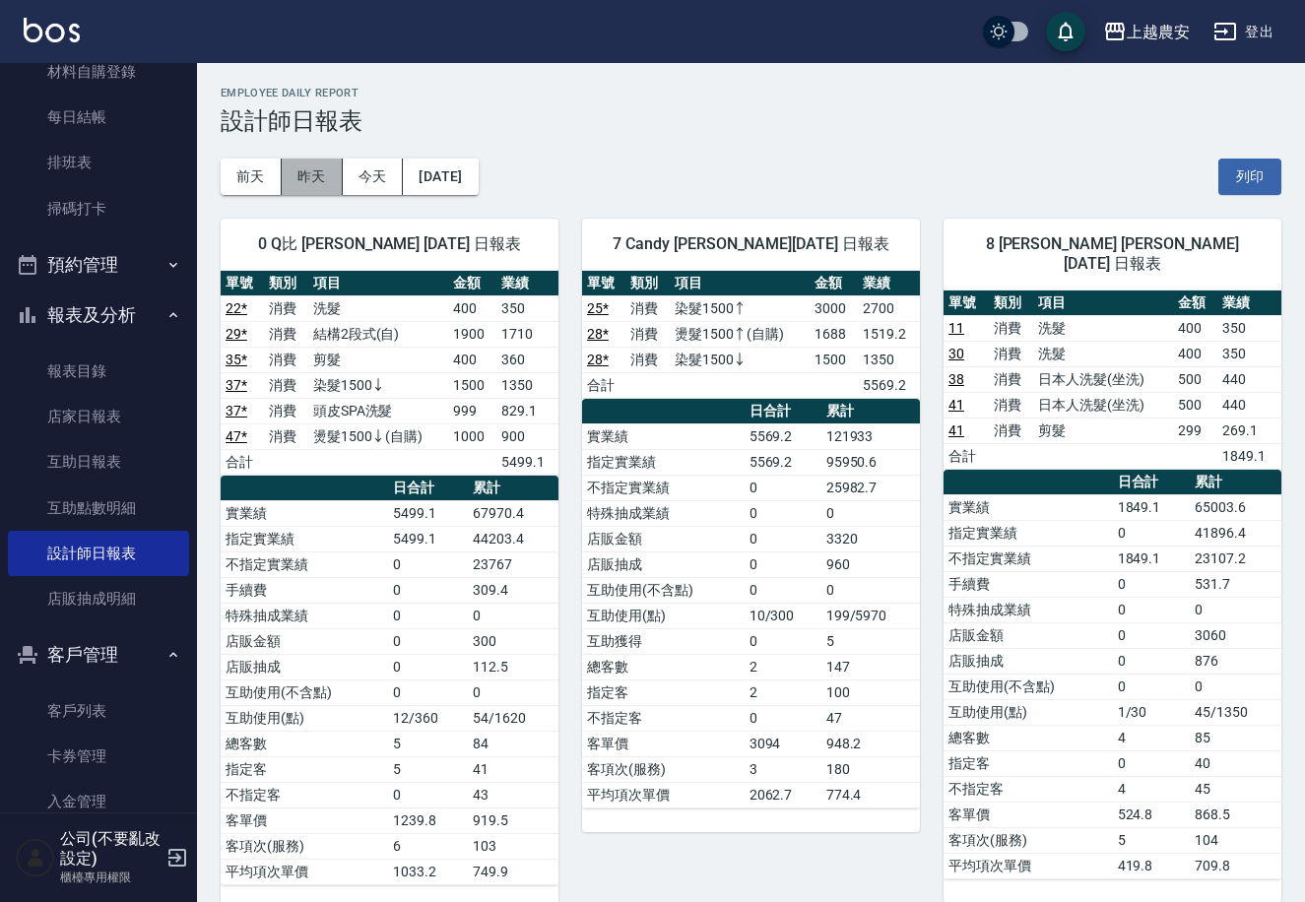
click at [336, 173] on button "昨天" at bounding box center [312, 177] width 61 height 36
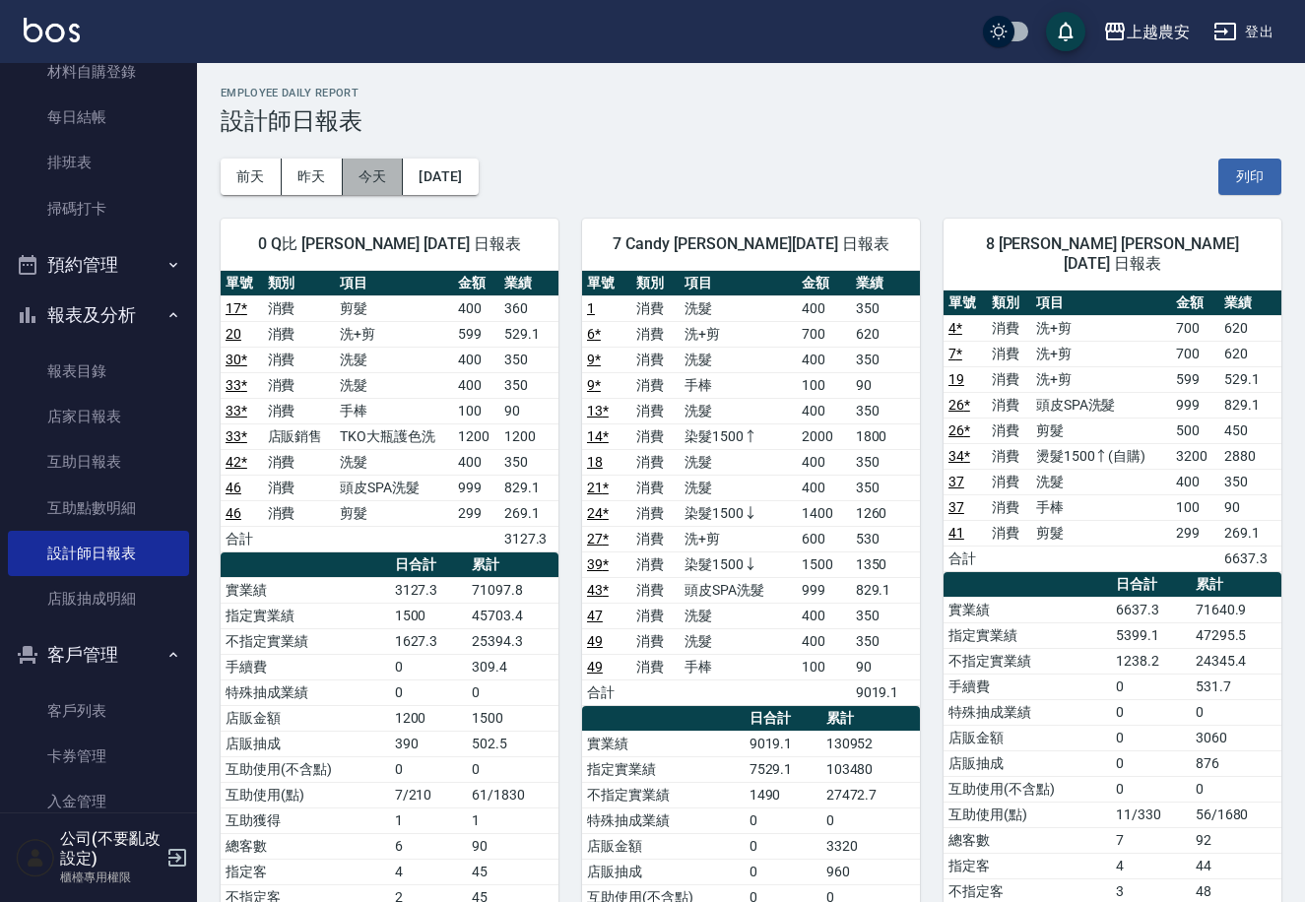
click at [366, 174] on button "今天" at bounding box center [373, 177] width 61 height 36
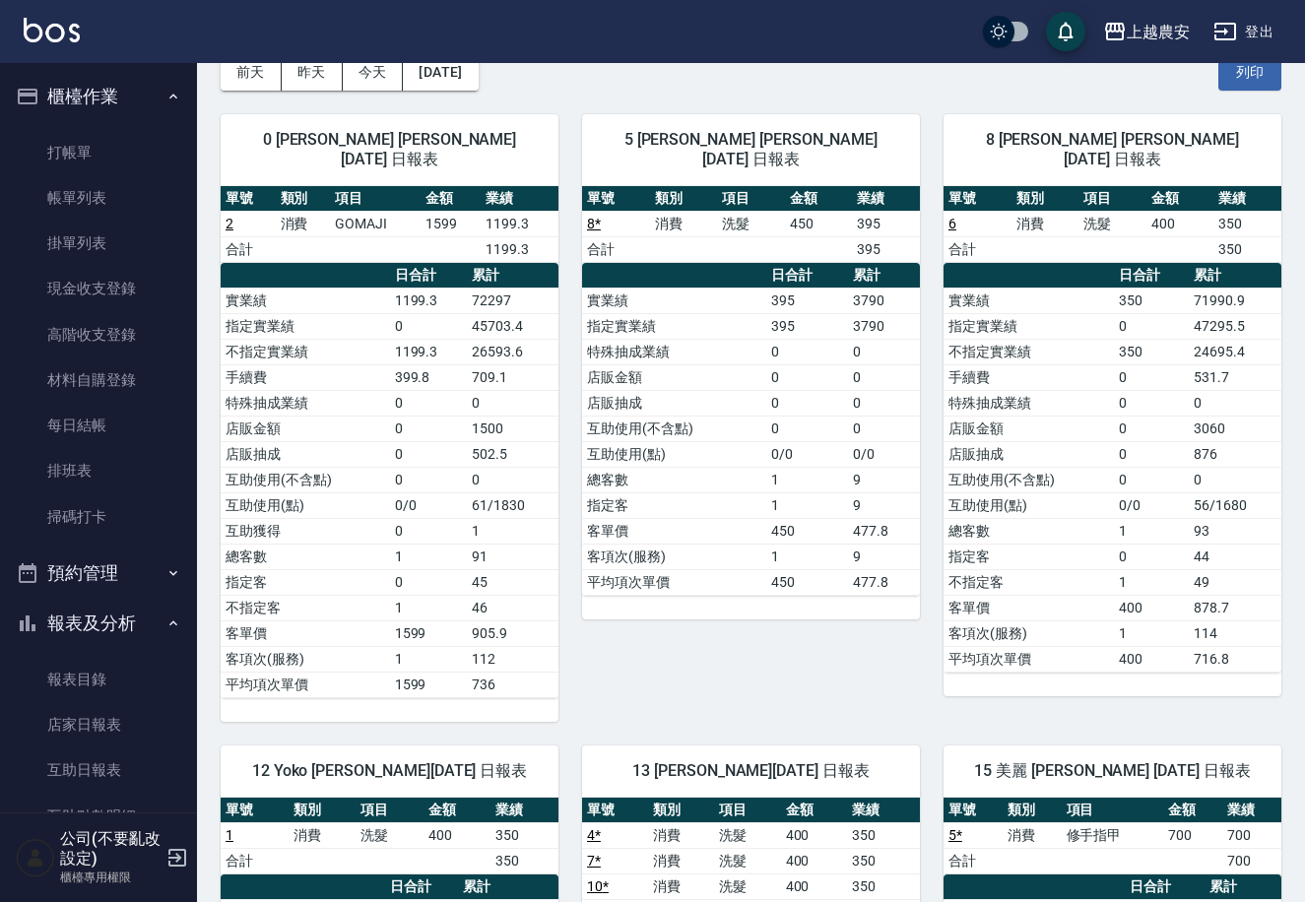
scroll to position [100, 0]
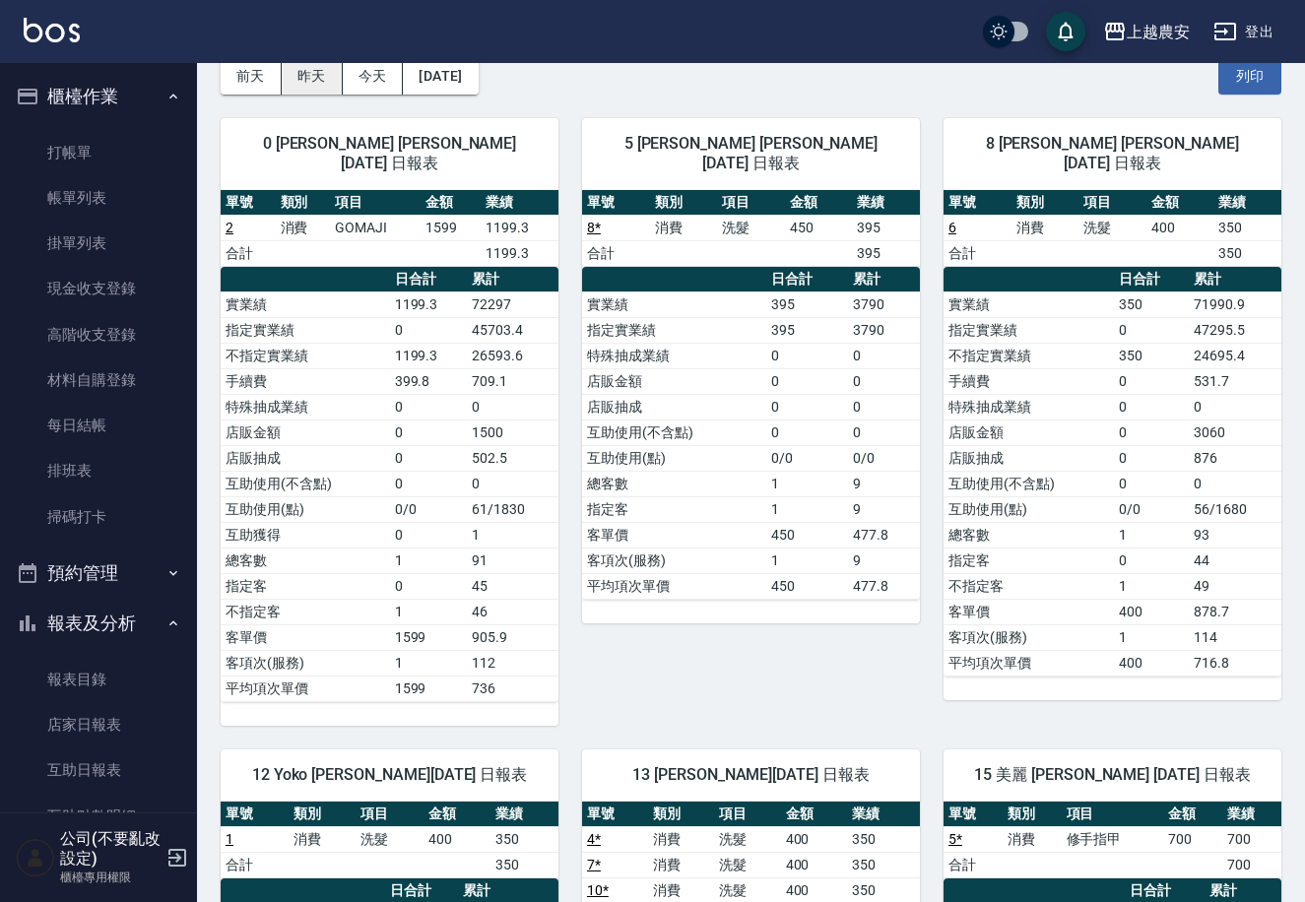
click at [304, 87] on button "昨天" at bounding box center [312, 76] width 61 height 36
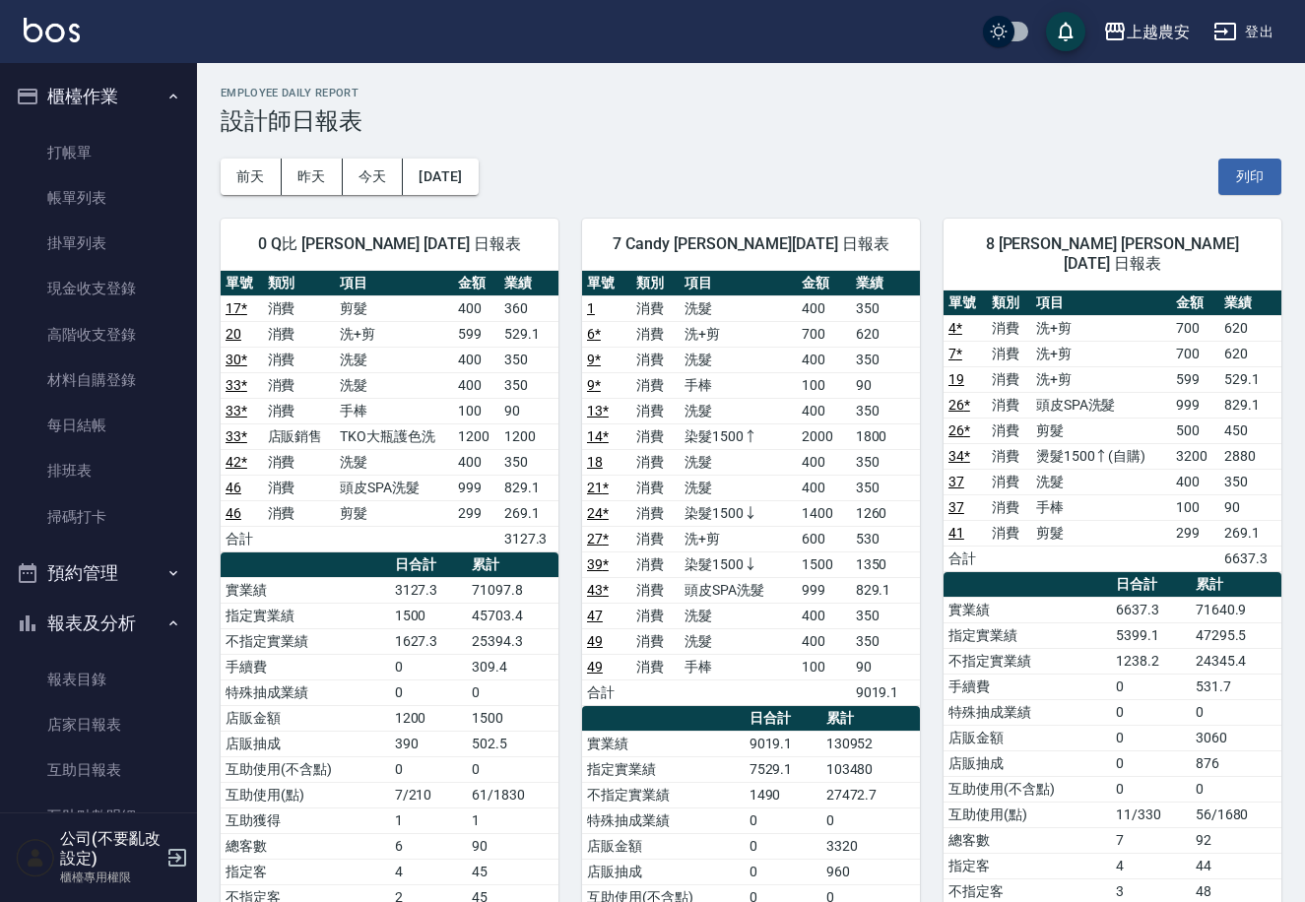
drag, startPoint x: 111, startPoint y: 124, endPoint x: 109, endPoint y: 138, distance: 13.9
click at [110, 124] on ul "打帳單 帳單列表 掛單列表 現金收支登錄 高階收支登錄 材料自購登錄 每日結帳 排班表 掃碼打卡" at bounding box center [98, 335] width 181 height 426
click at [109, 138] on link "打帳單" at bounding box center [98, 152] width 181 height 45
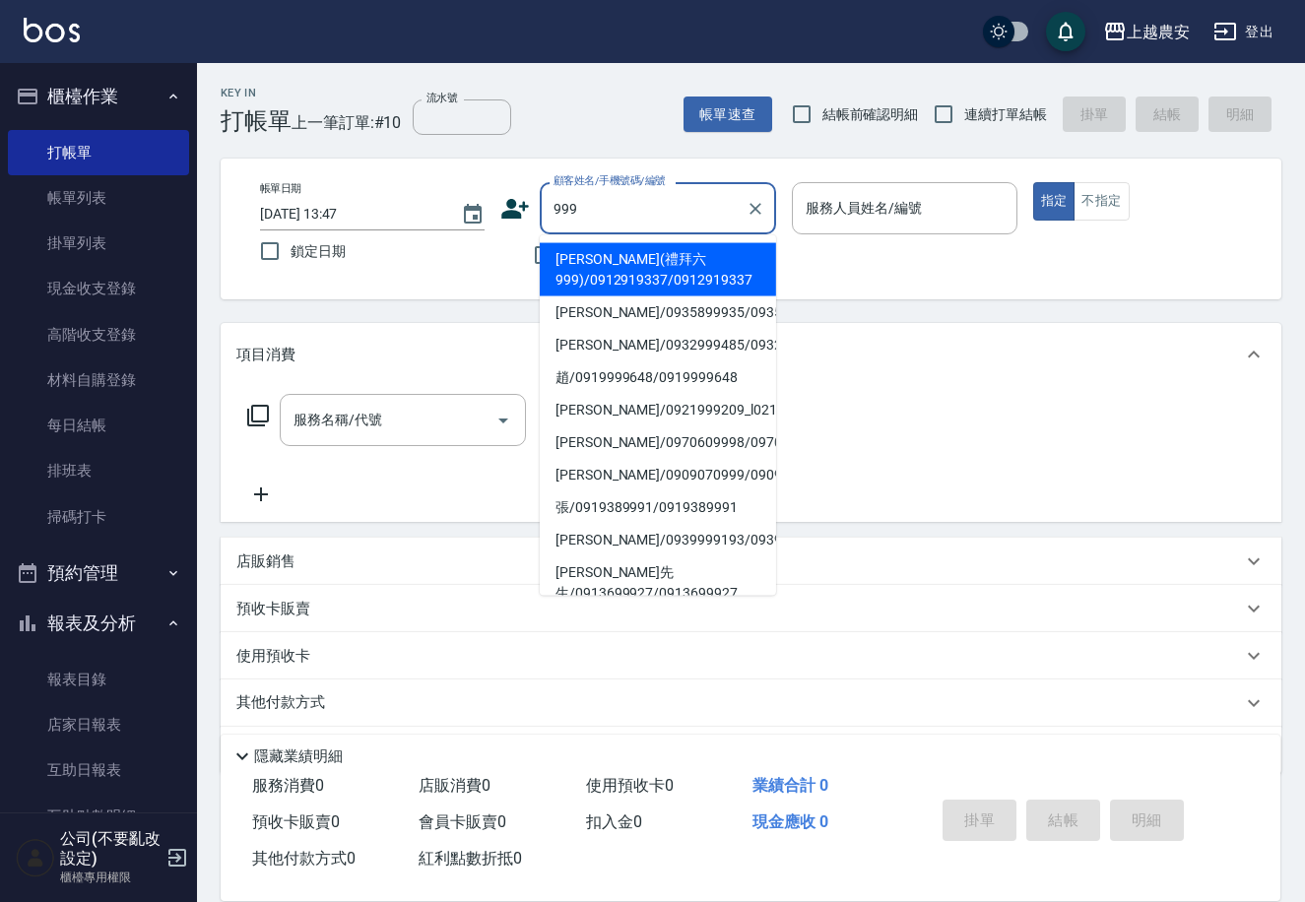
drag, startPoint x: 588, startPoint y: 217, endPoint x: 482, endPoint y: 228, distance: 106.9
click at [486, 229] on div "帳單日期 2025/09/25 13:47 鎖定日期 顧客姓名/手機號碼/編號 999 顧客姓名/手機號碼/編號 不留客資 服務人員姓名/編號 服務人員姓名/…" at bounding box center [751, 229] width 1014 height 94
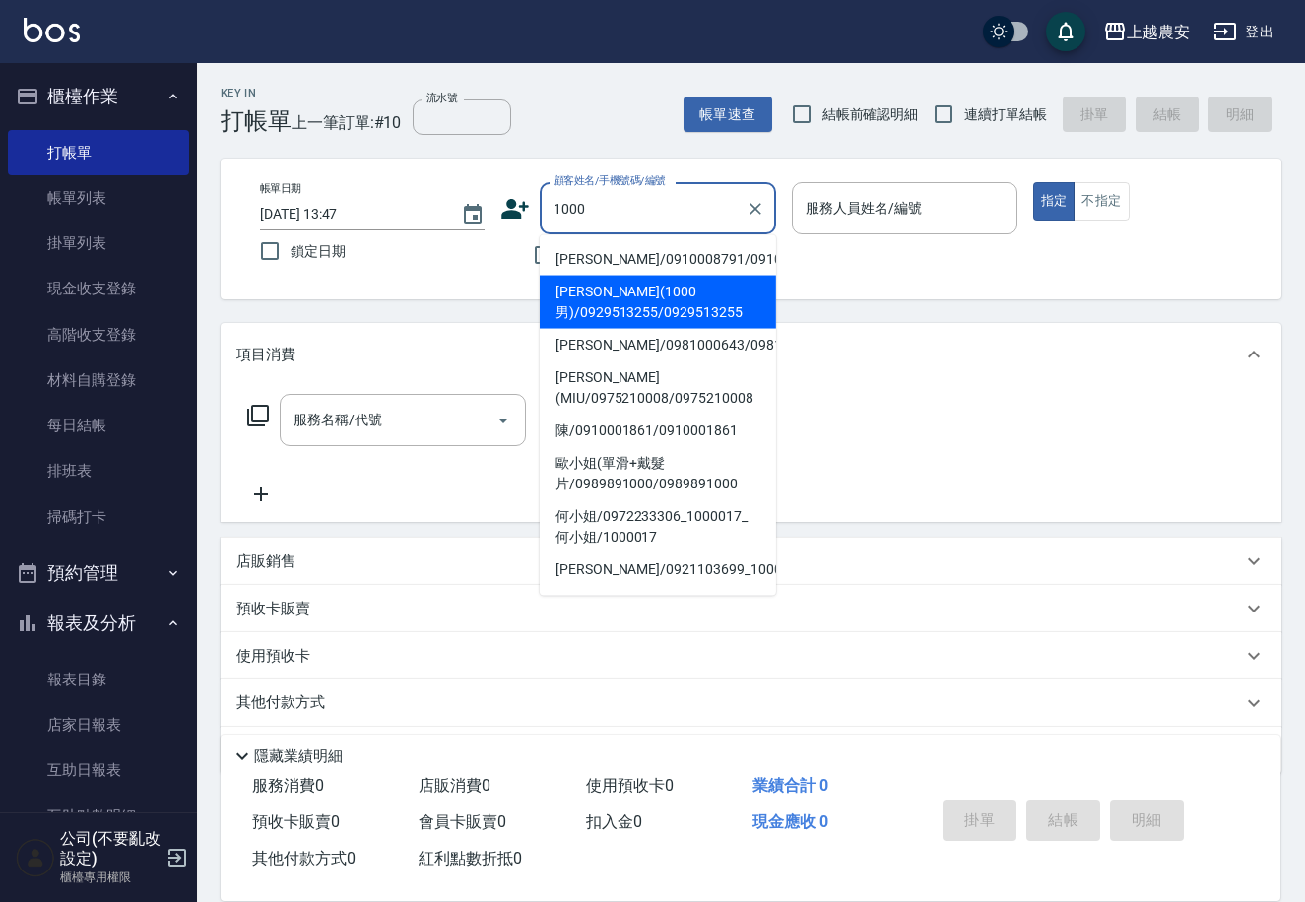
click at [596, 305] on li "趙培宇(1000男)/0929513255/0929513255" at bounding box center [658, 302] width 236 height 53
type input "趙培宇(1000男)/0929513255/0929513255"
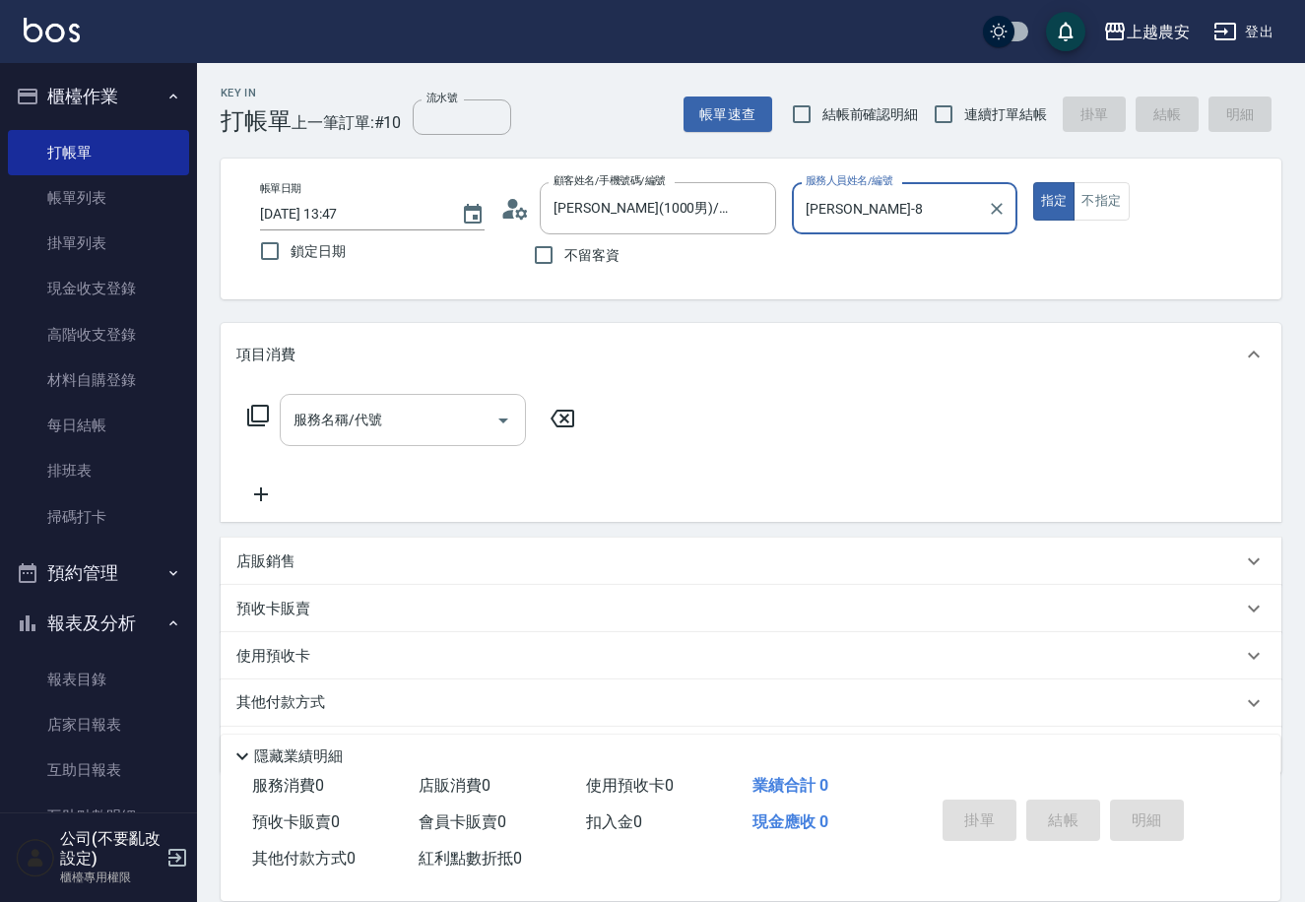
type input "黛慧-8"
click at [404, 422] on input "服務名稱/代號" at bounding box center [388, 420] width 199 height 34
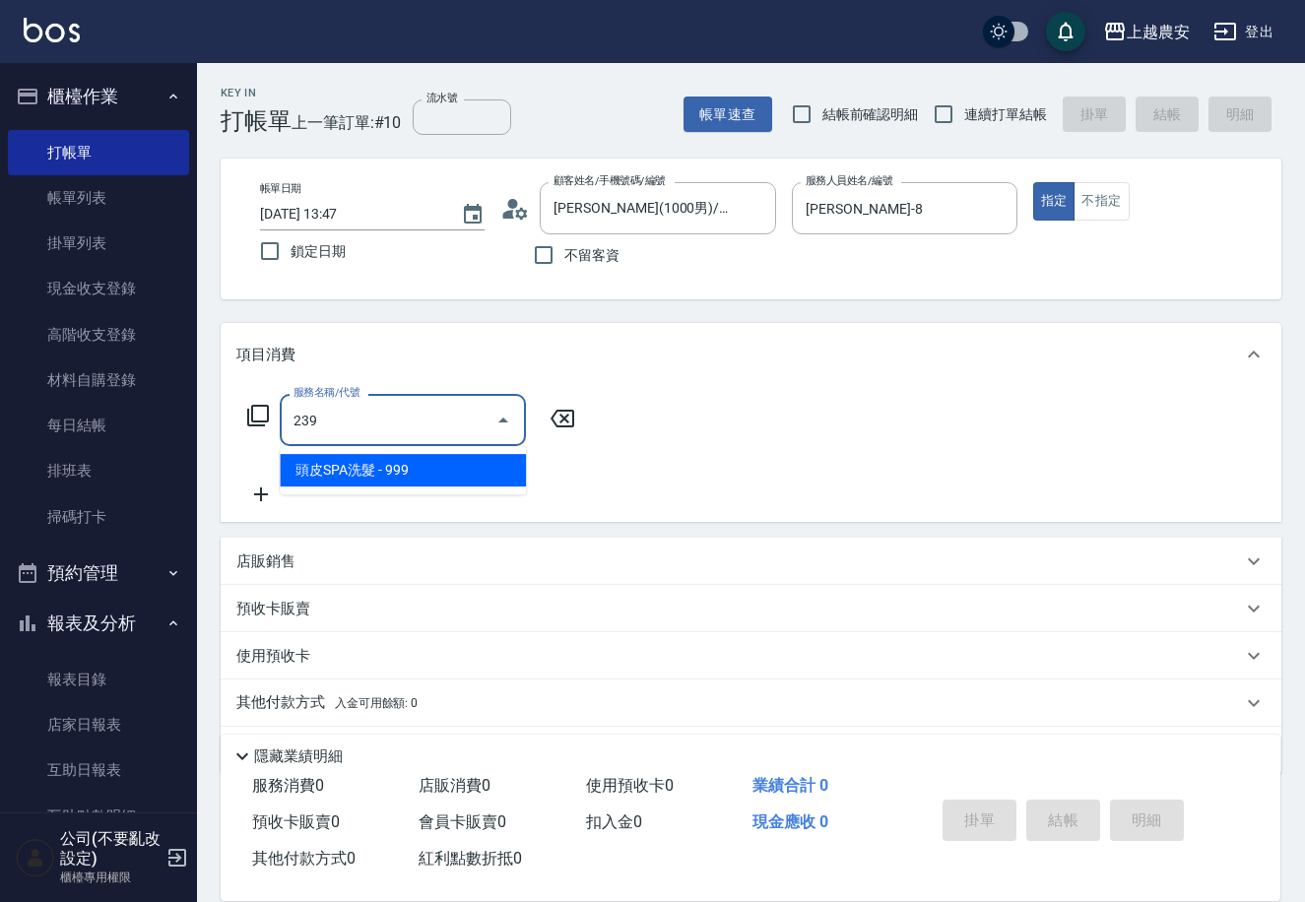
type input "頭皮SPA洗髮(239)"
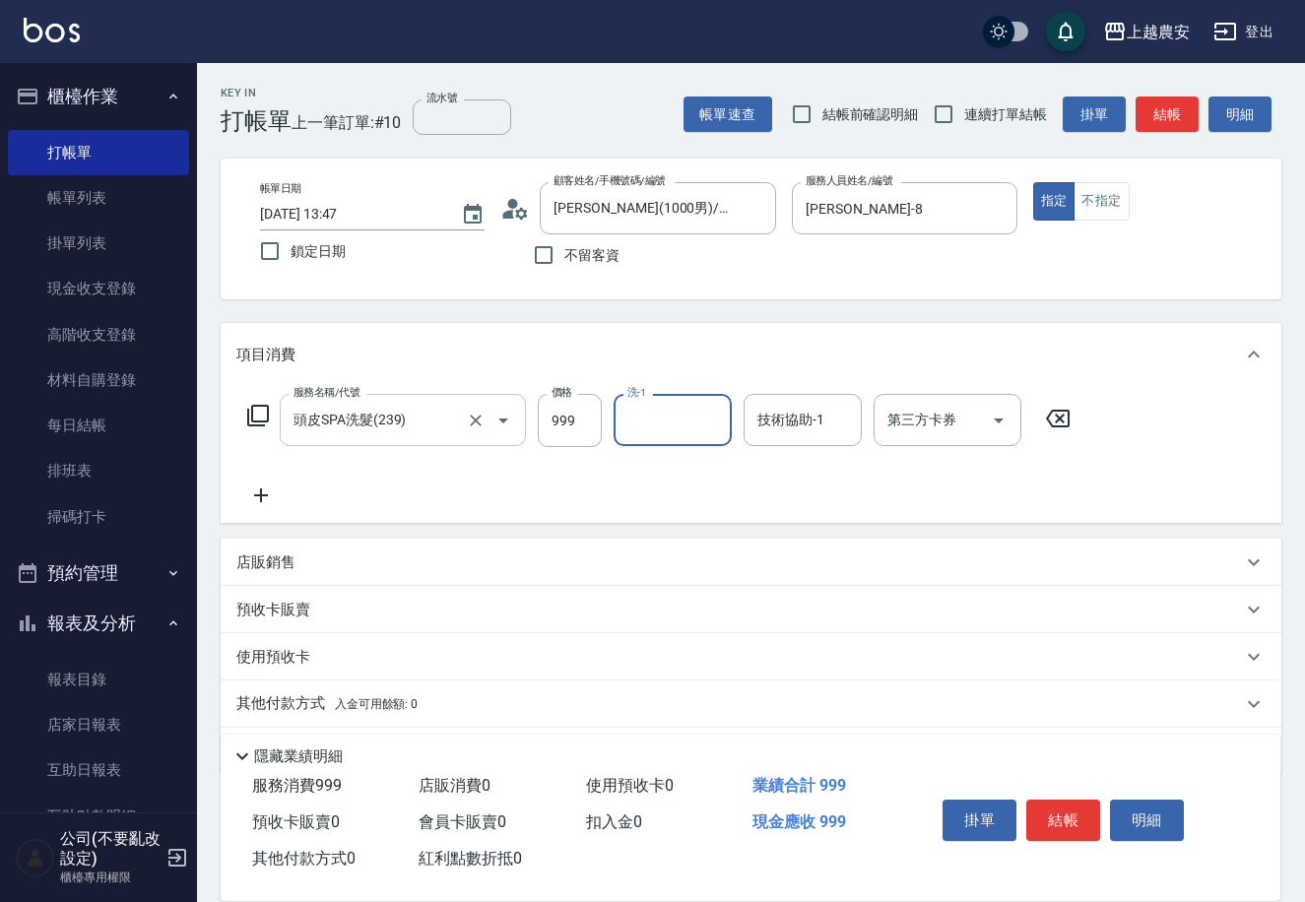
type input "1"
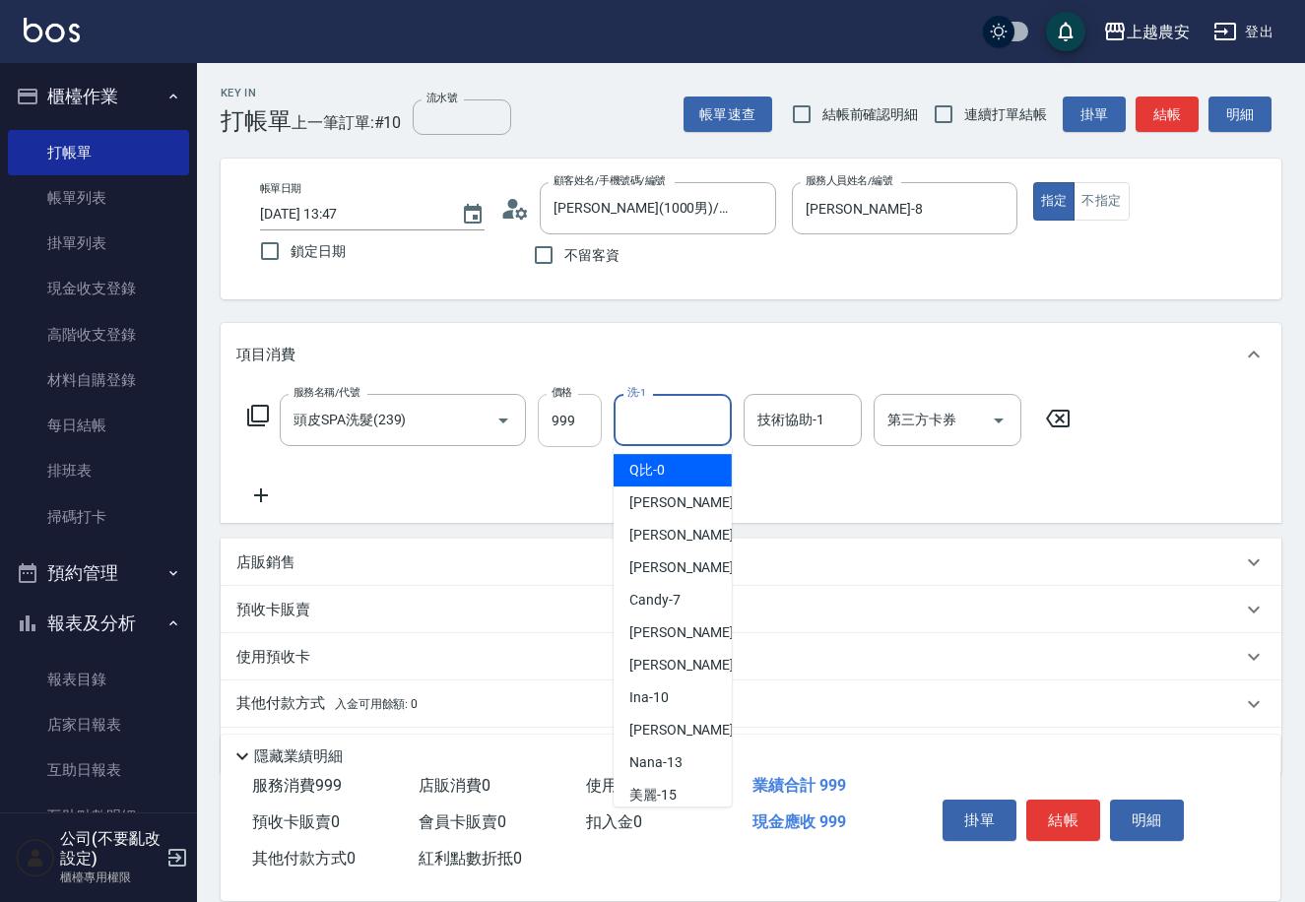
click at [577, 419] on input "999" at bounding box center [570, 420] width 64 height 53
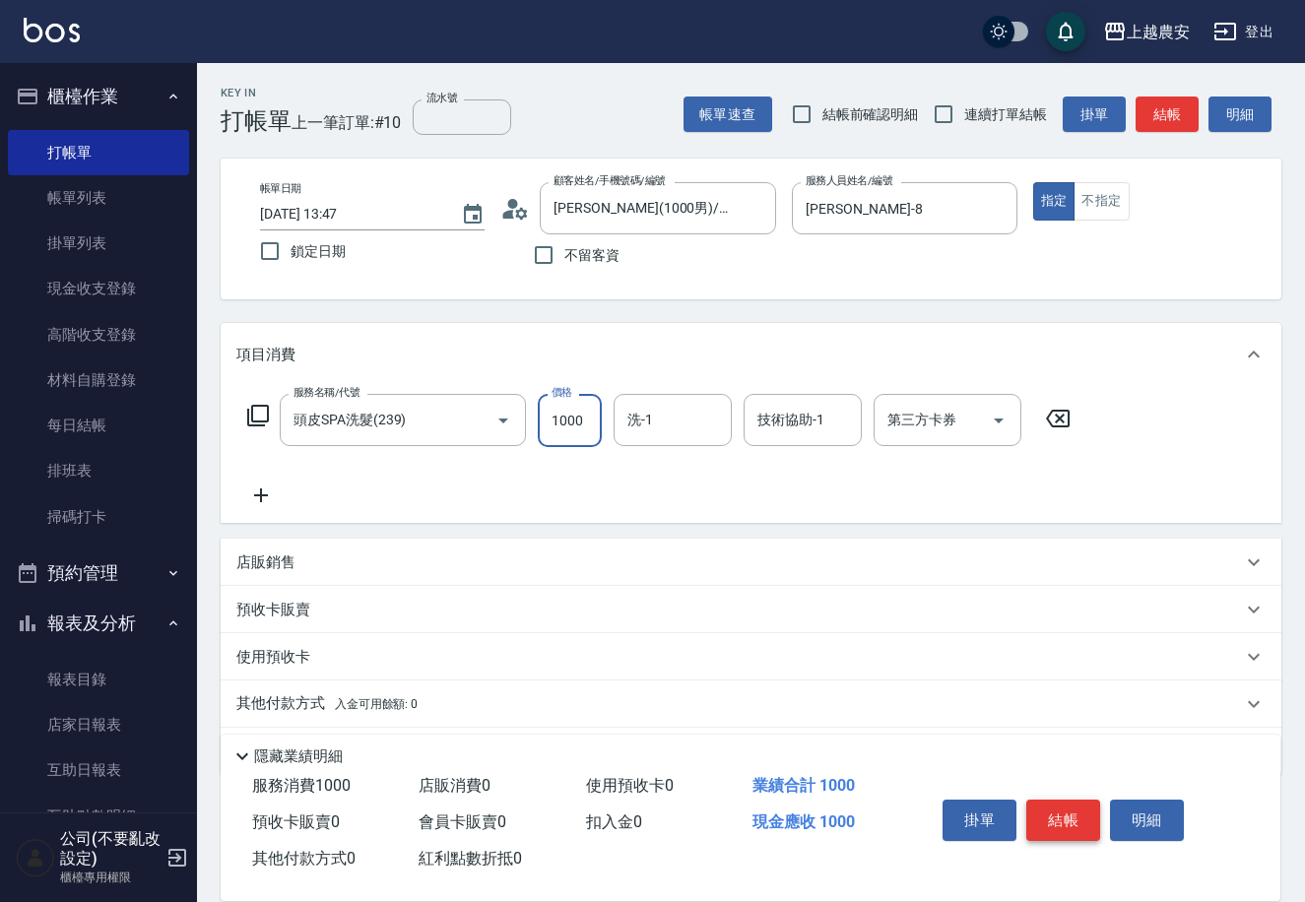
type input "1000"
click at [1065, 821] on button "結帳" at bounding box center [1063, 820] width 74 height 41
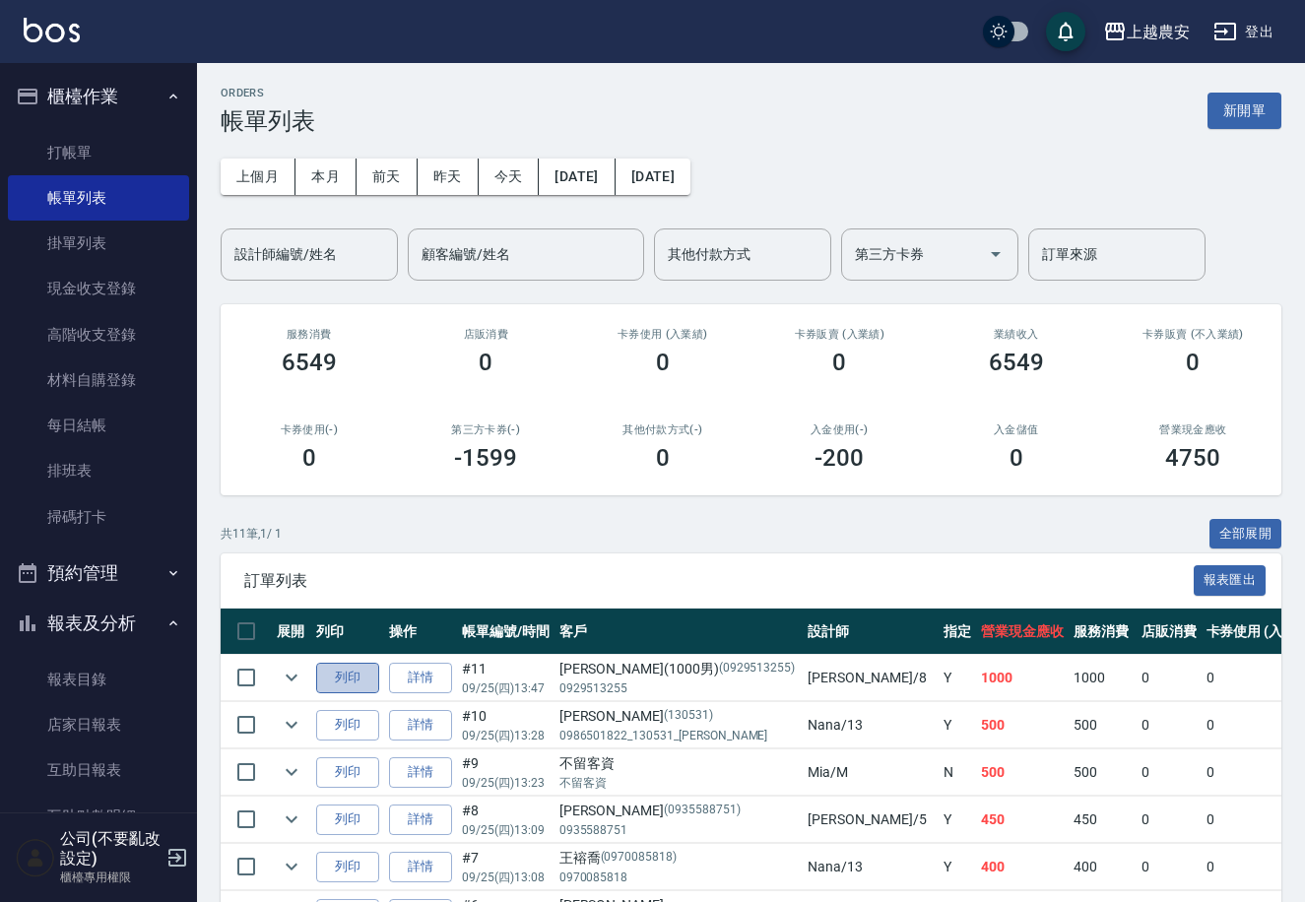
click at [337, 669] on button "列印" at bounding box center [347, 678] width 63 height 31
drag, startPoint x: 136, startPoint y: 290, endPoint x: 187, endPoint y: 305, distance: 53.6
click at [135, 290] on link "現金收支登錄" at bounding box center [98, 288] width 181 height 45
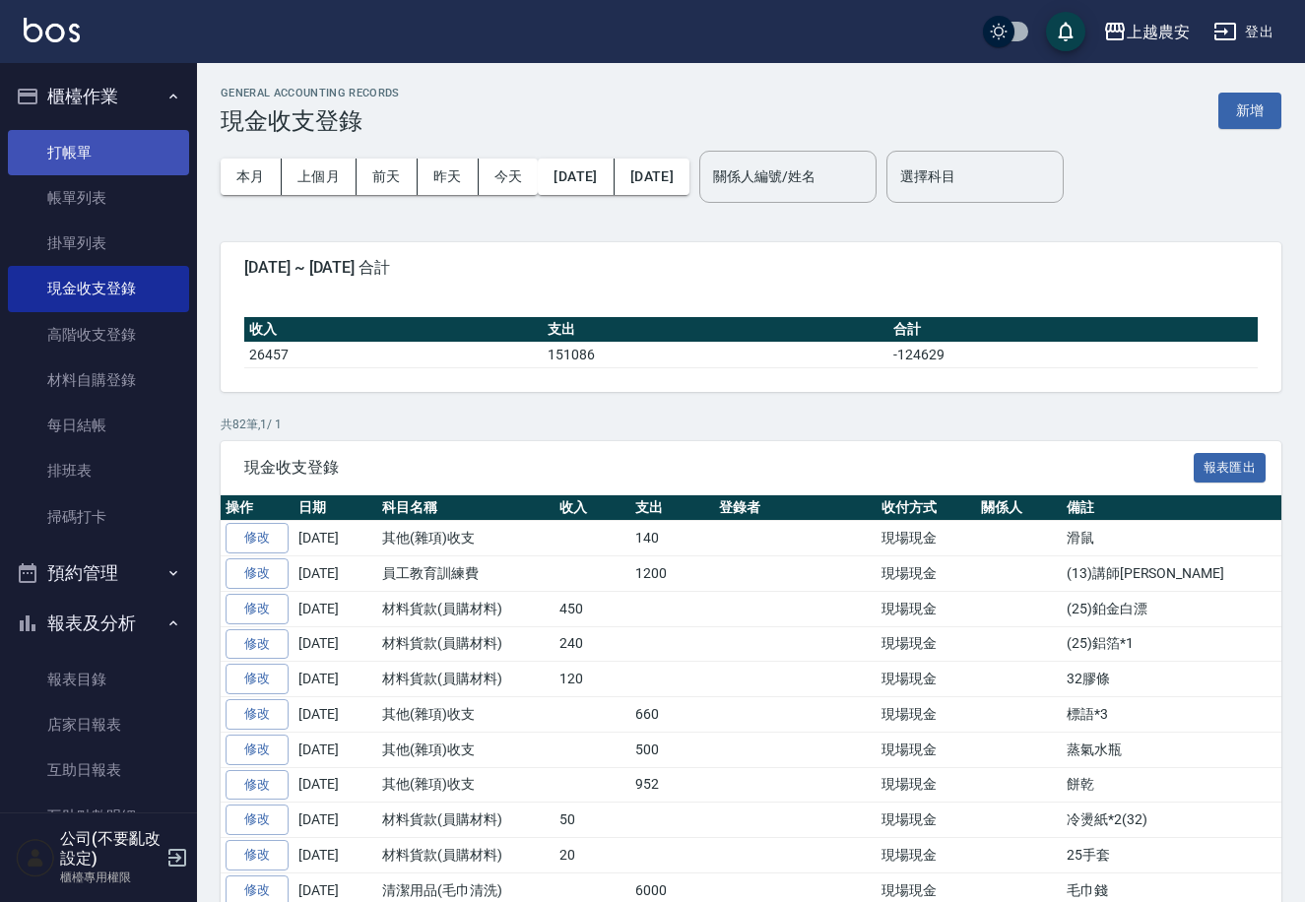
click at [78, 150] on link "打帳單" at bounding box center [98, 152] width 181 height 45
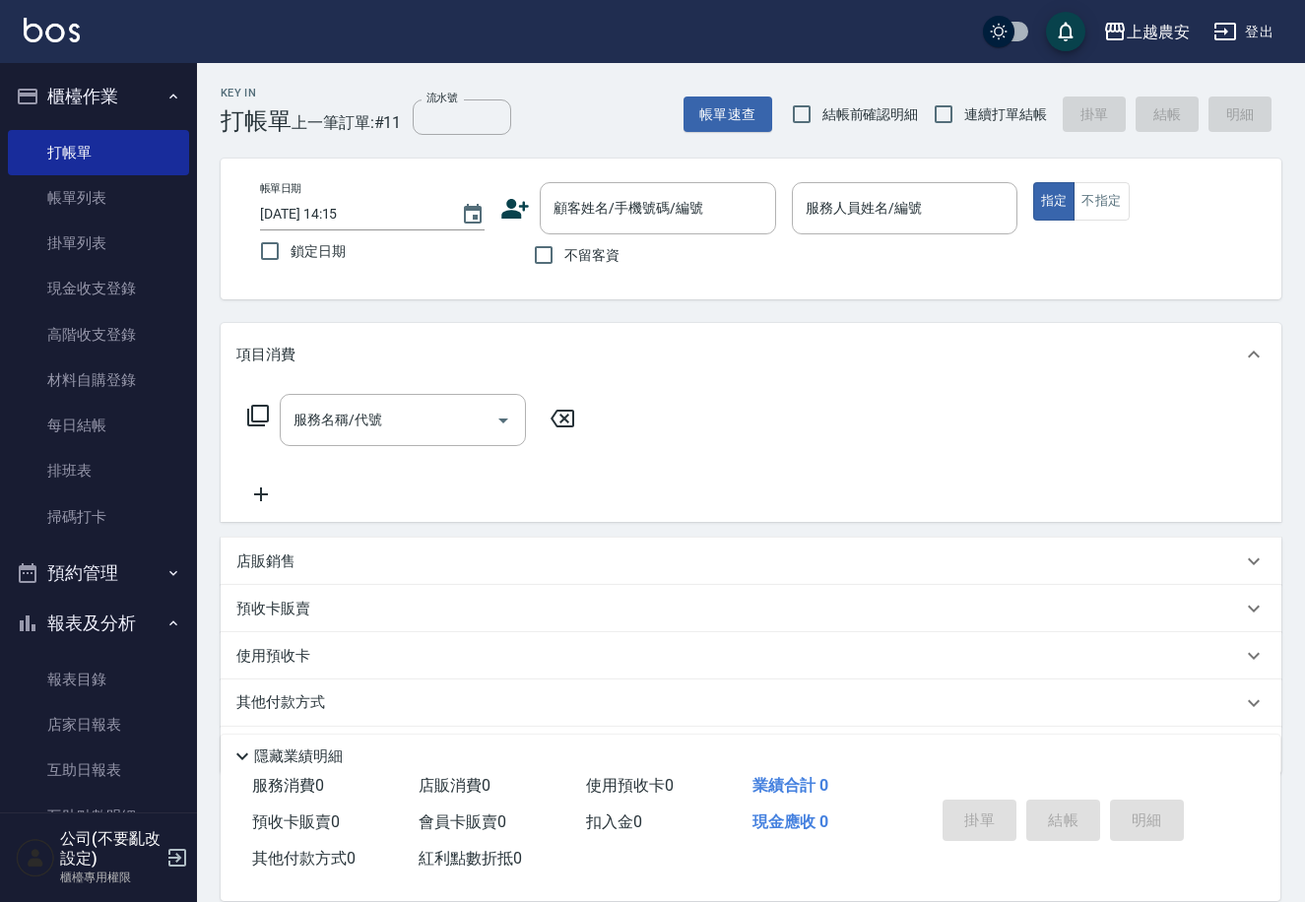
drag, startPoint x: 197, startPoint y: 462, endPoint x: 158, endPoint y: 651, distance: 193.2
click at [158, 651] on div "櫃檯作業 打帳單 帳單列表 掛單列表 現金收支登錄 高階收支登錄 材料自購登錄 每日結帳 排班表 掃碼打卡 預約管理 預約管理 單日預約紀錄 單週預約紀錄 報…" at bounding box center [99, 482] width 198 height 839
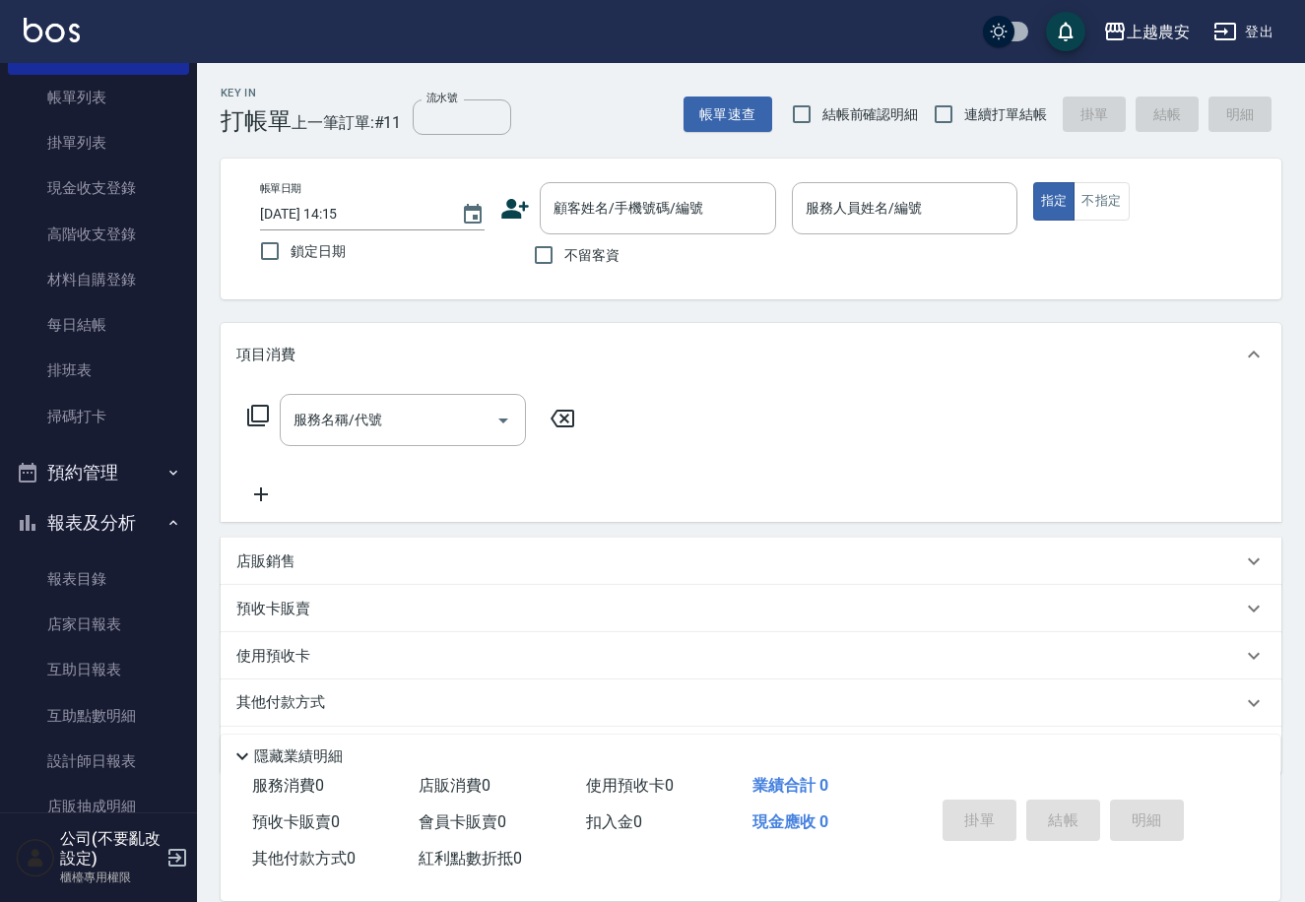
scroll to position [2, 0]
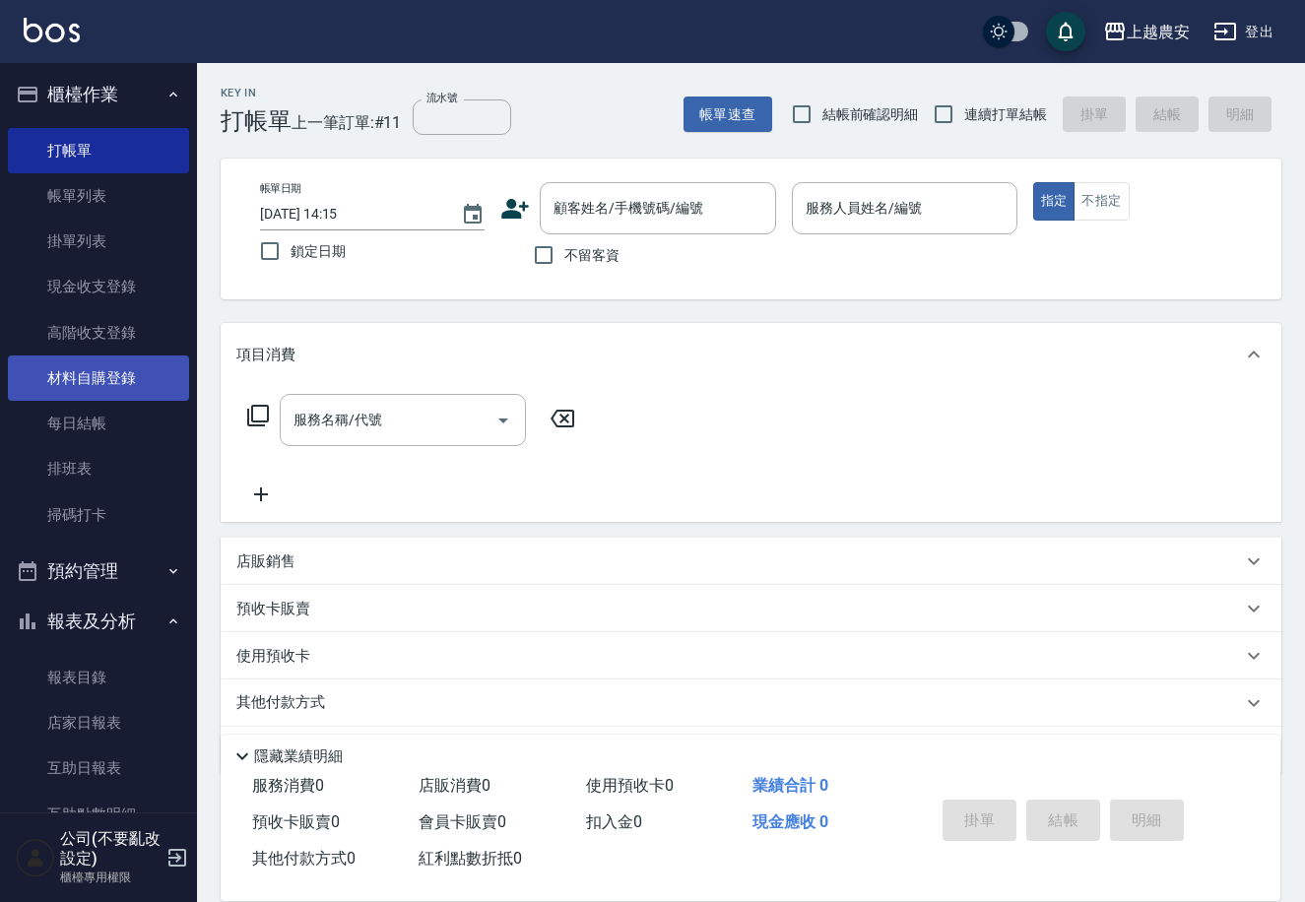
click at [115, 363] on link "材料自購登錄" at bounding box center [98, 378] width 181 height 45
click at [148, 374] on link "材料自購登錄" at bounding box center [98, 378] width 181 height 45
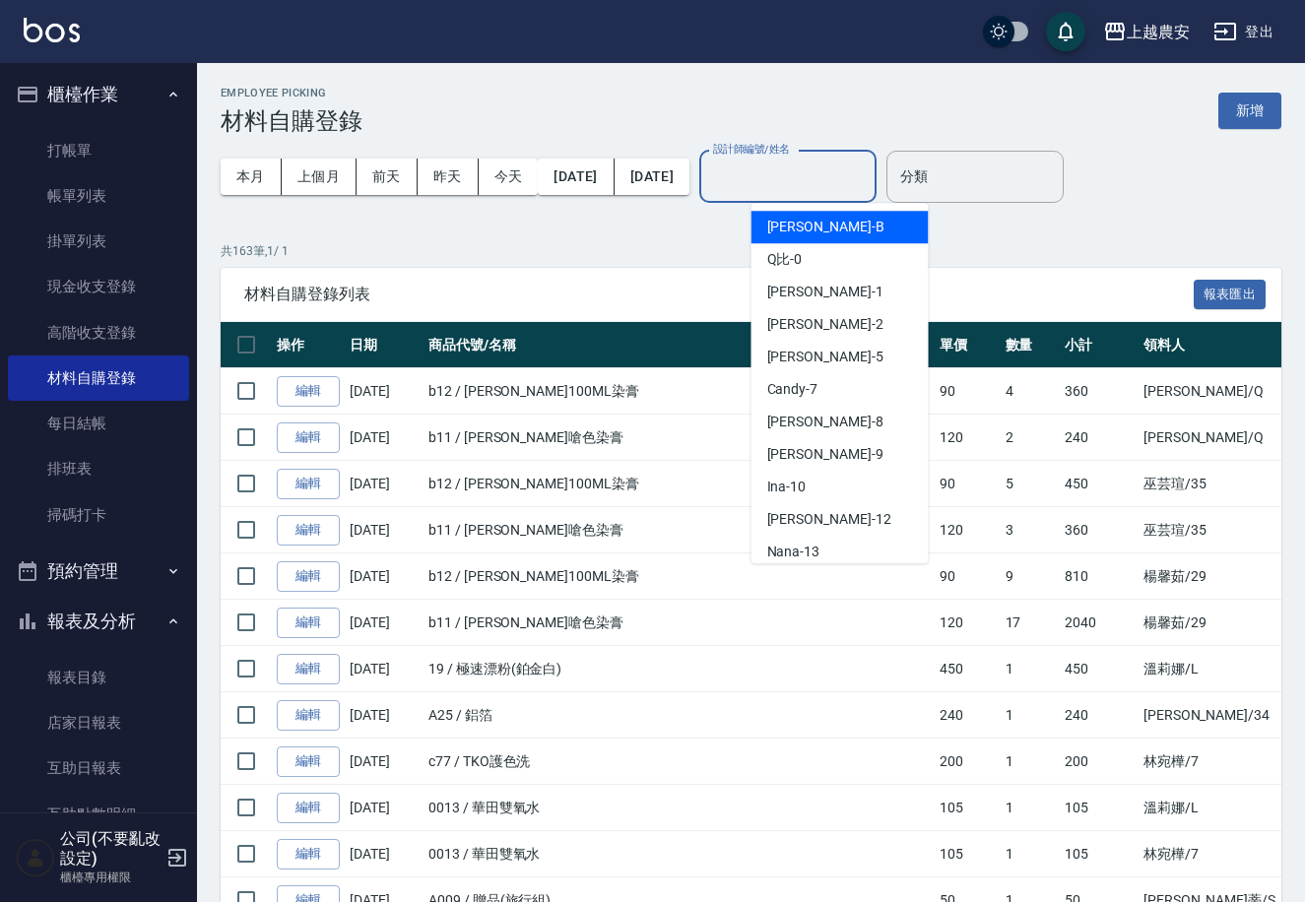
click at [868, 167] on input "設計師編號/姓名" at bounding box center [788, 177] width 160 height 34
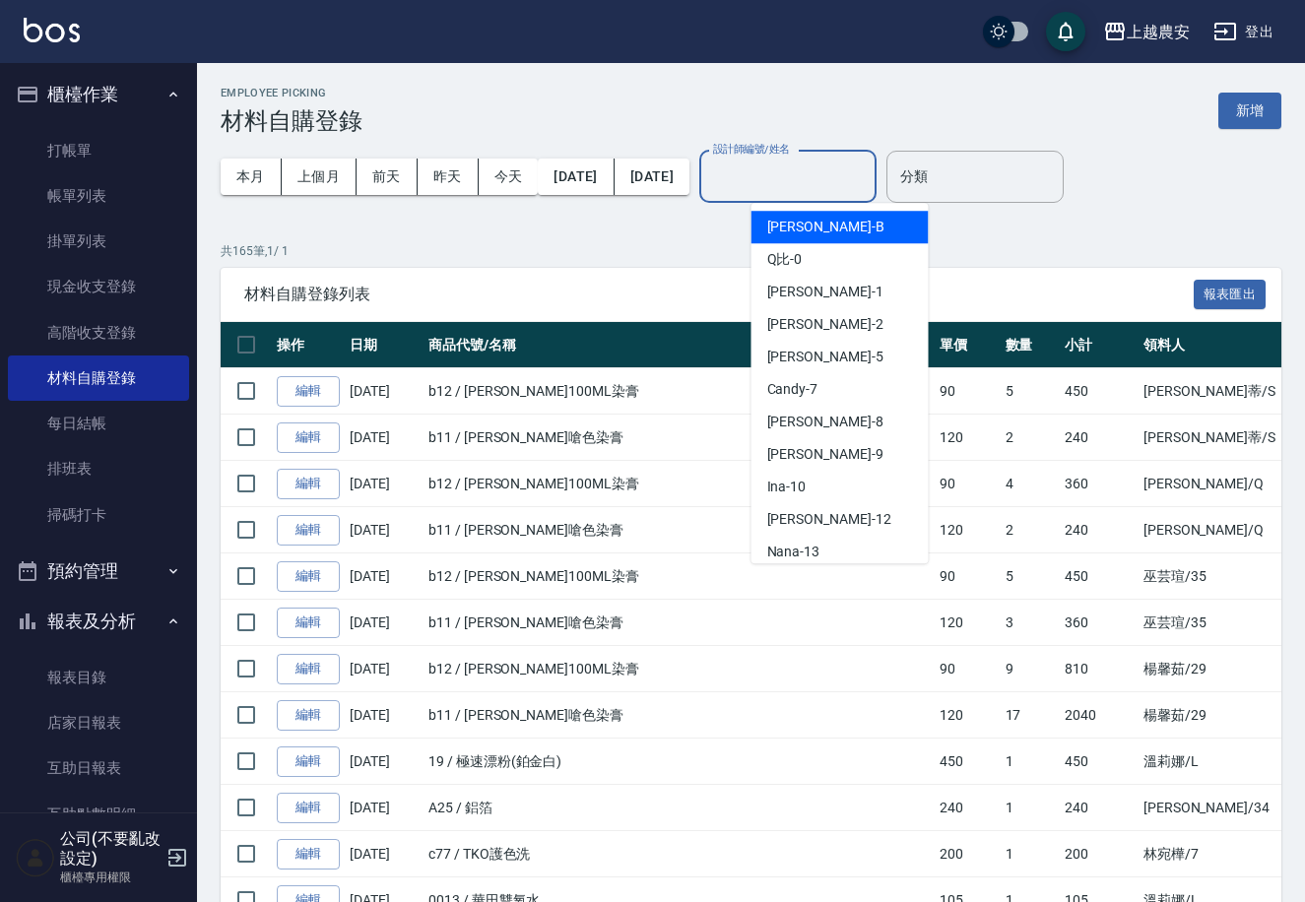
type input "ㄋ"
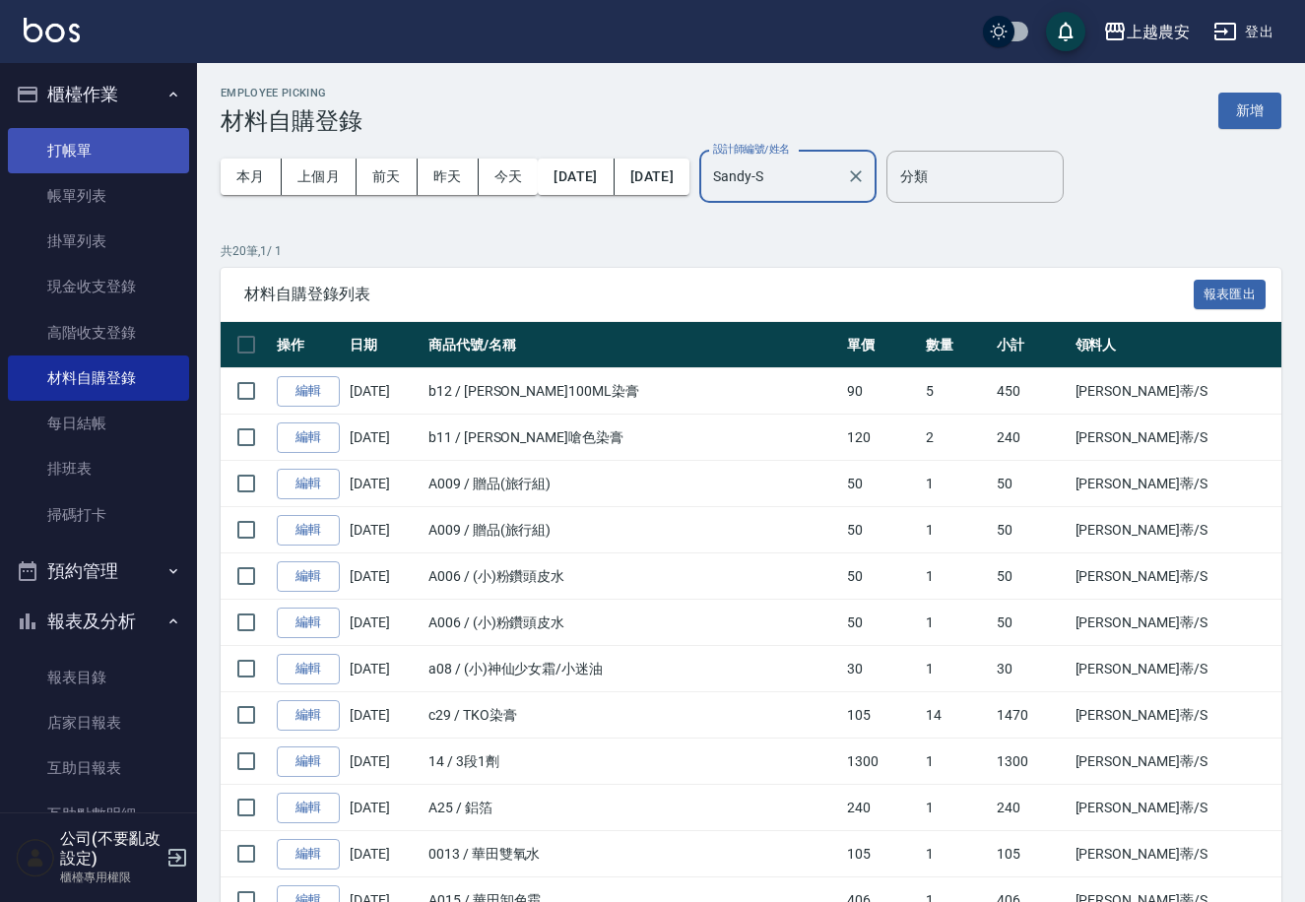
type input "Sandy-S"
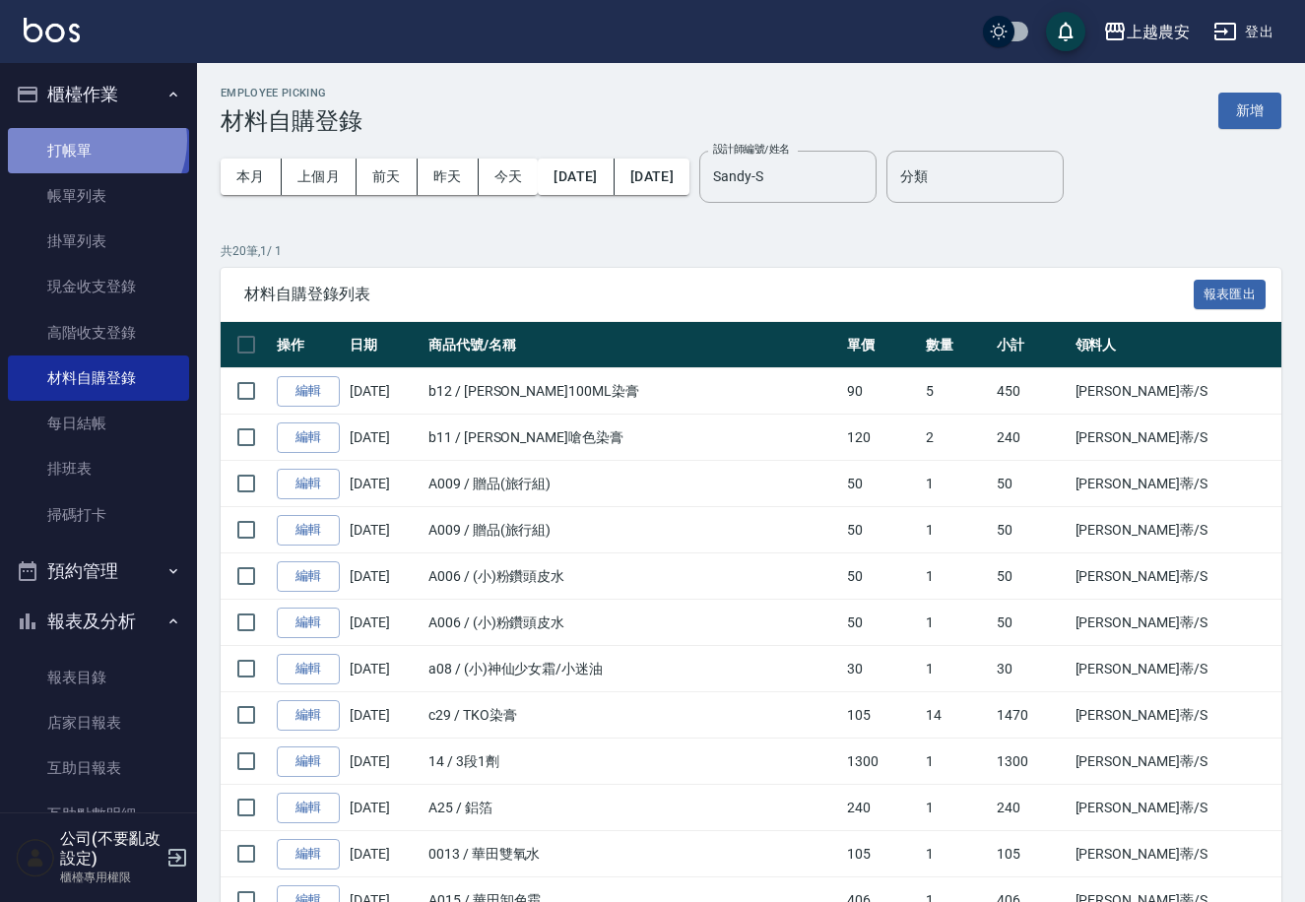
click at [89, 140] on link "打帳單" at bounding box center [98, 150] width 181 height 45
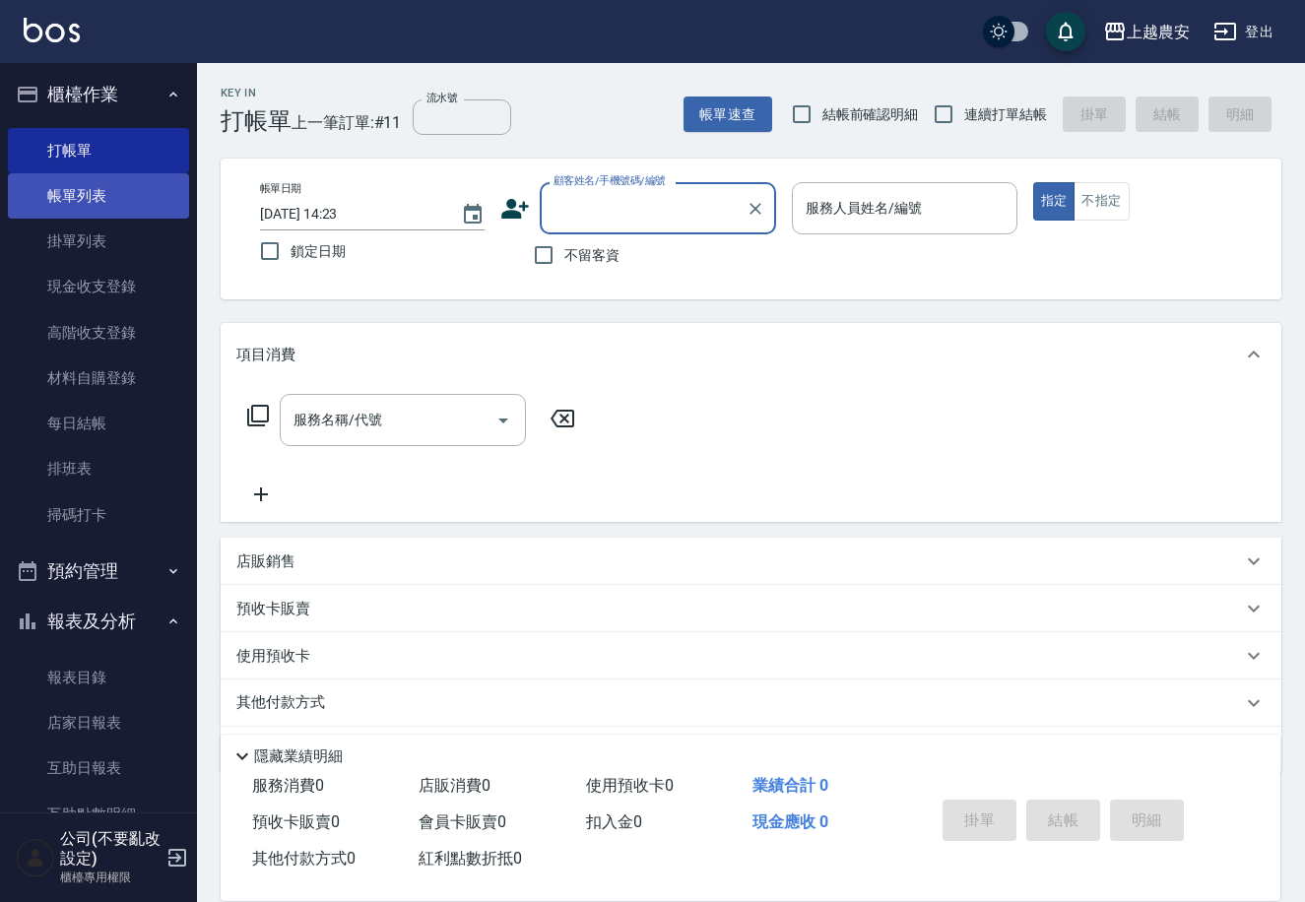
click at [68, 190] on link "帳單列表" at bounding box center [98, 195] width 181 height 45
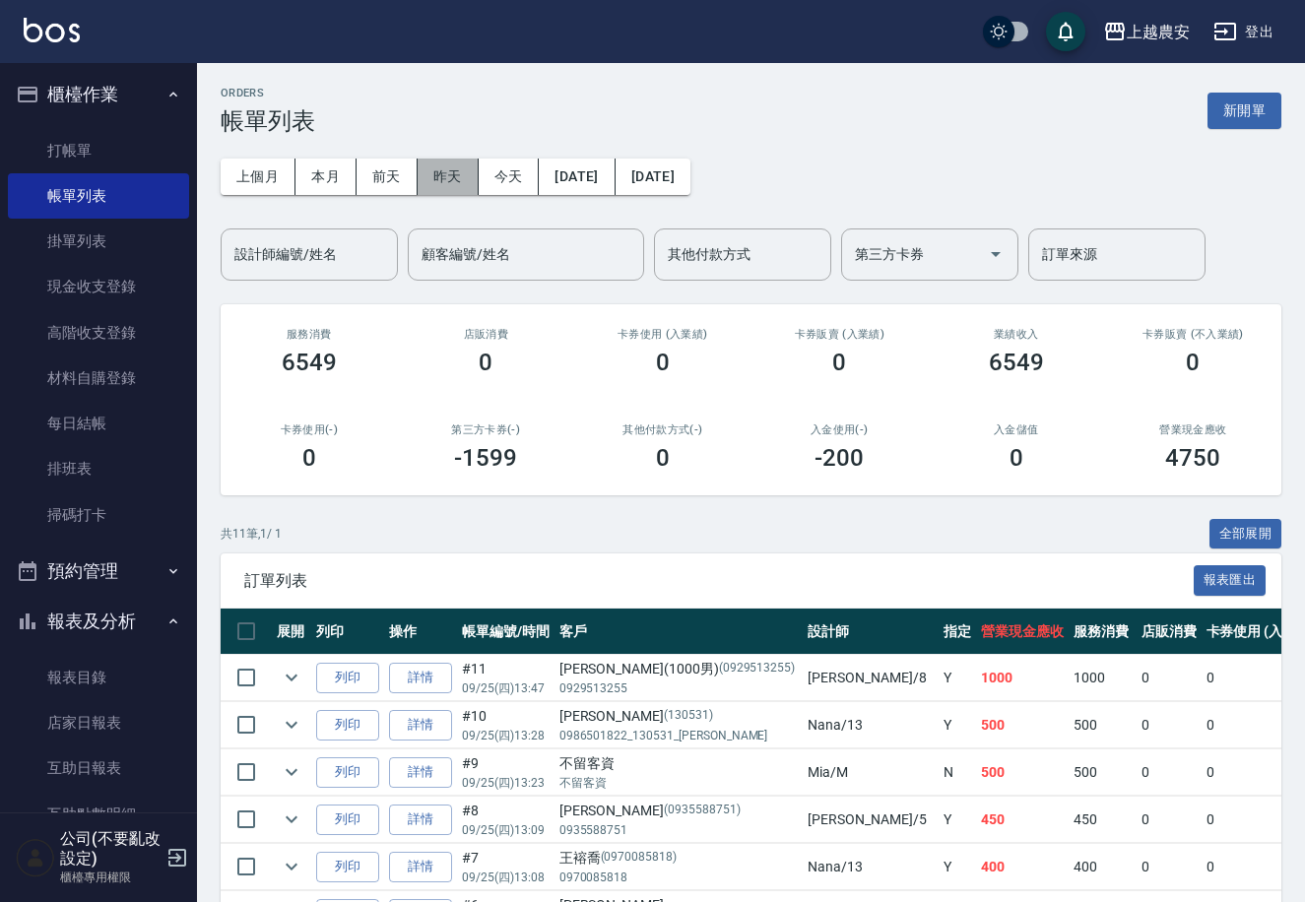
click at [454, 174] on button "昨天" at bounding box center [448, 177] width 61 height 36
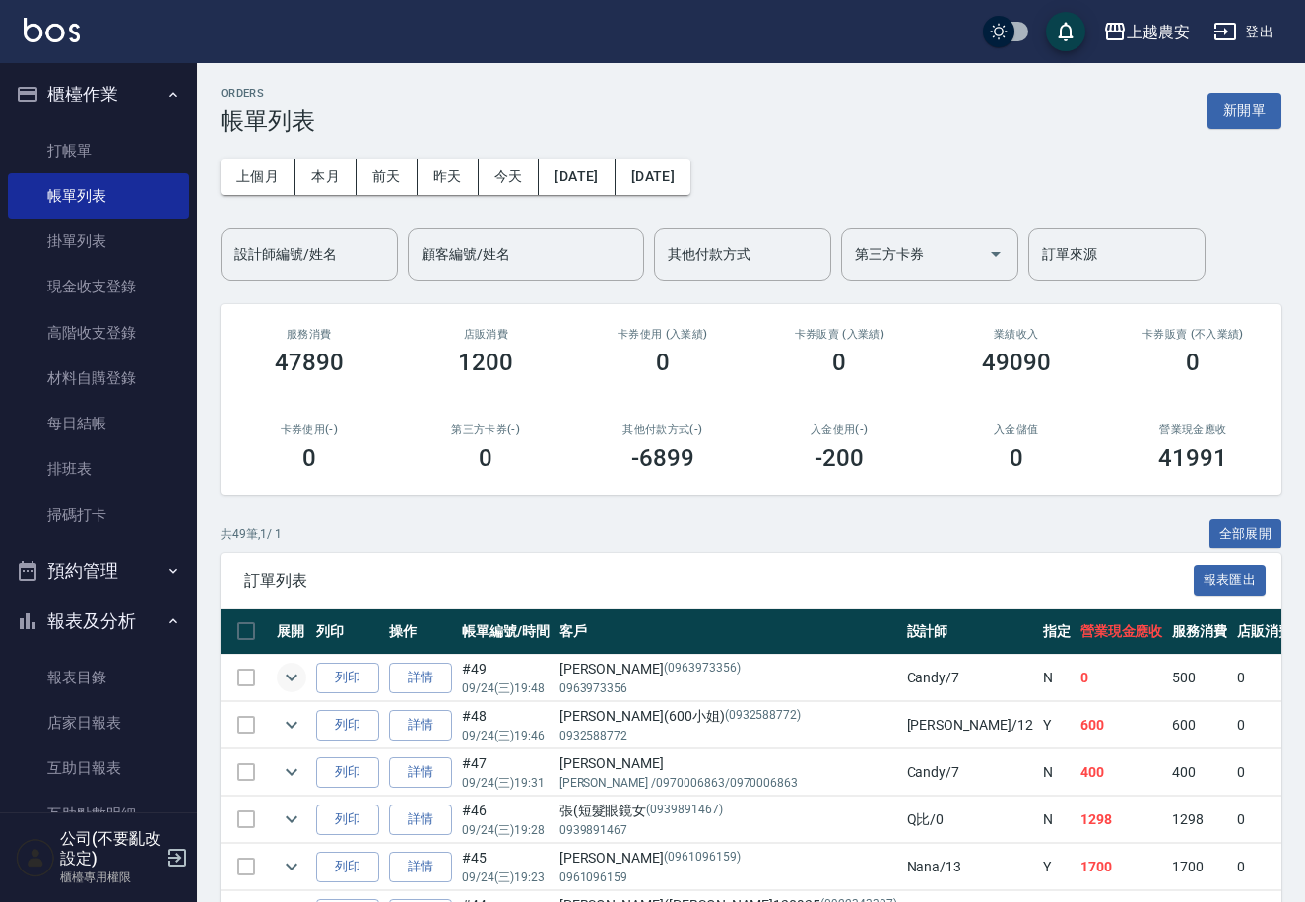
click at [285, 680] on icon "expand row" at bounding box center [292, 678] width 24 height 24
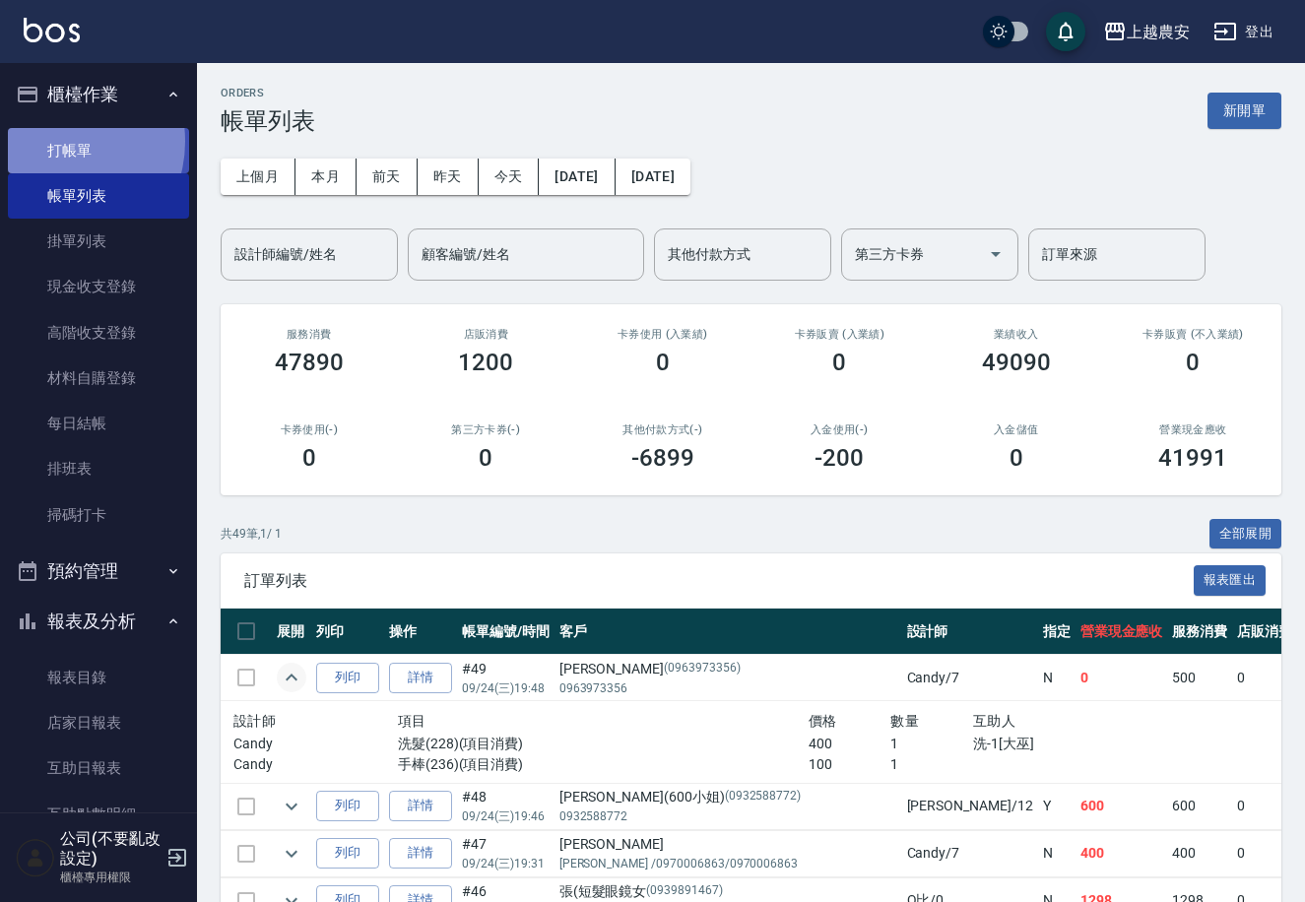
click at [56, 141] on link "打帳單" at bounding box center [98, 150] width 181 height 45
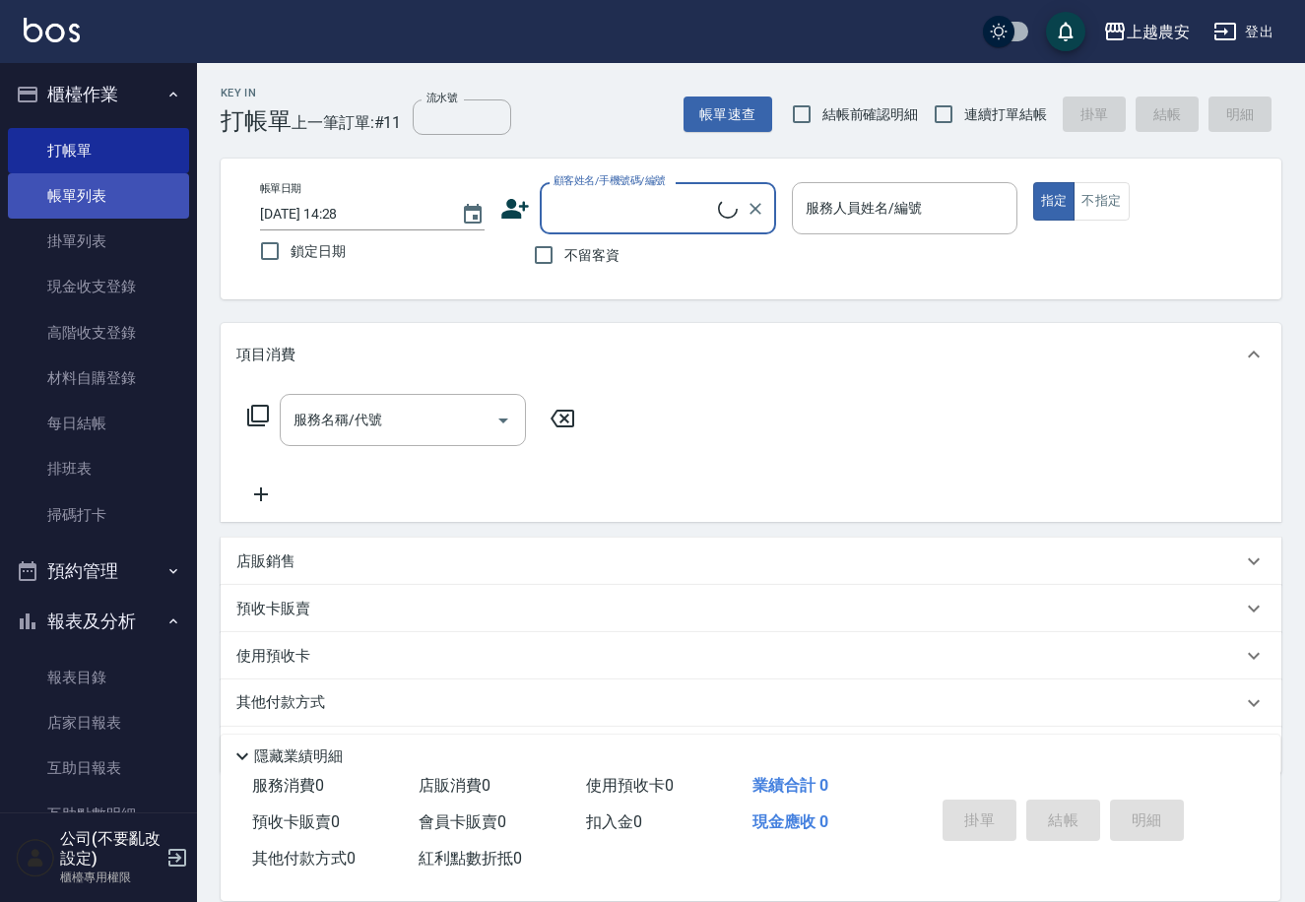
click at [113, 183] on link "帳單列表" at bounding box center [98, 195] width 181 height 45
click at [72, 189] on link "帳單列表" at bounding box center [98, 195] width 181 height 45
click at [72, 188] on link "帳單列表" at bounding box center [98, 195] width 181 height 45
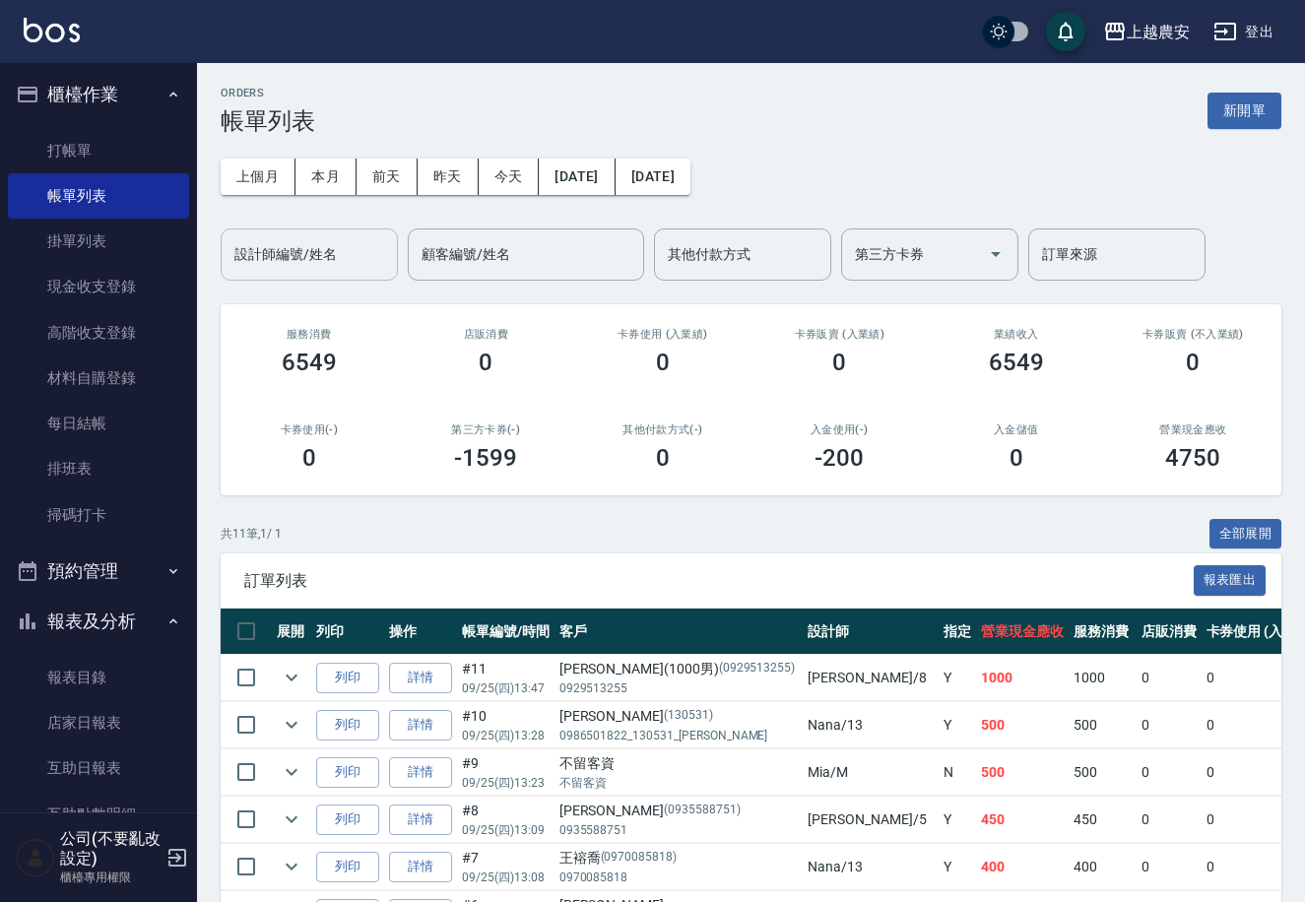
click at [315, 258] on input "設計師編號/姓名" at bounding box center [310, 254] width 160 height 34
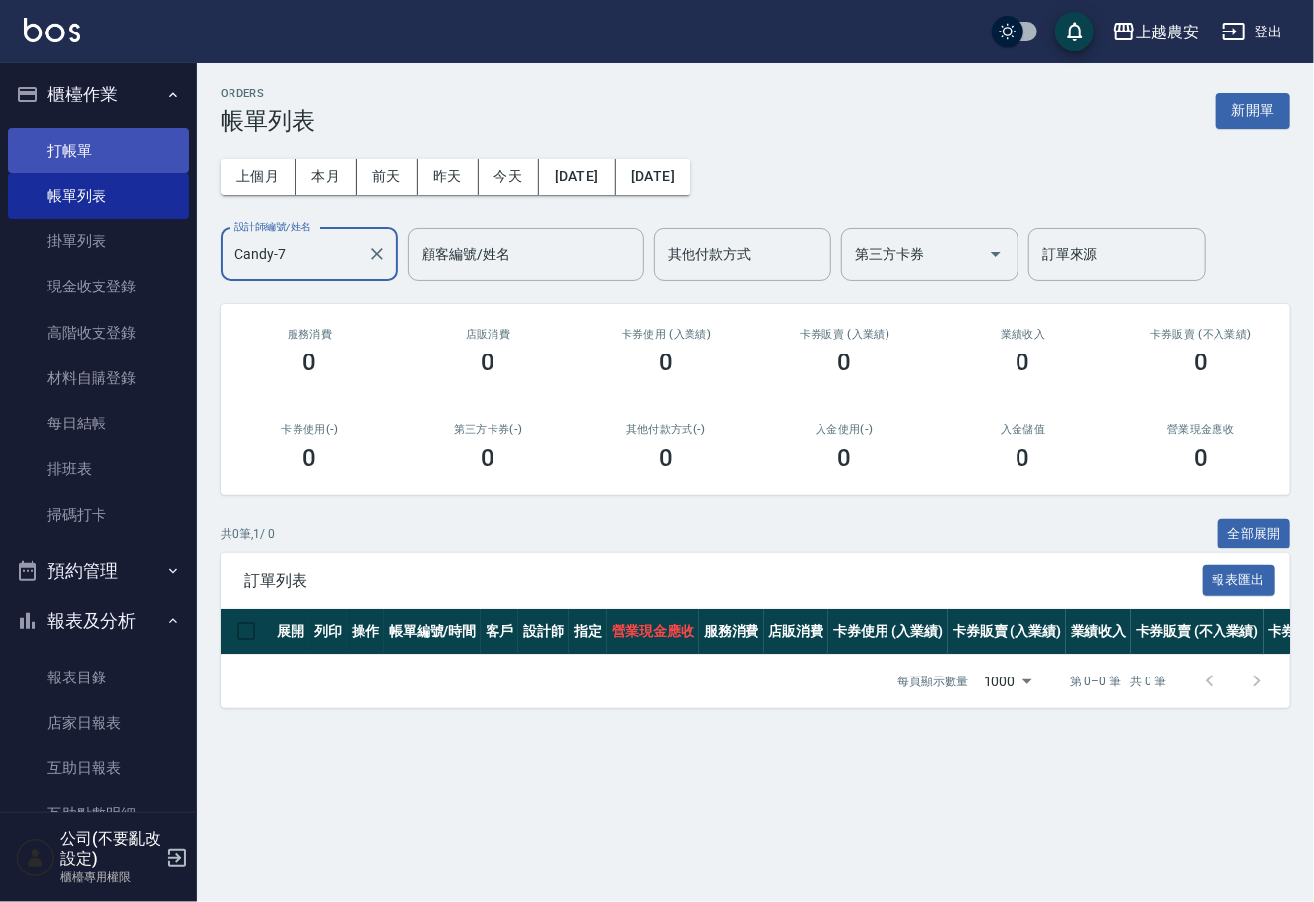
type input "Candy-7"
click at [61, 139] on link "打帳單" at bounding box center [98, 150] width 181 height 45
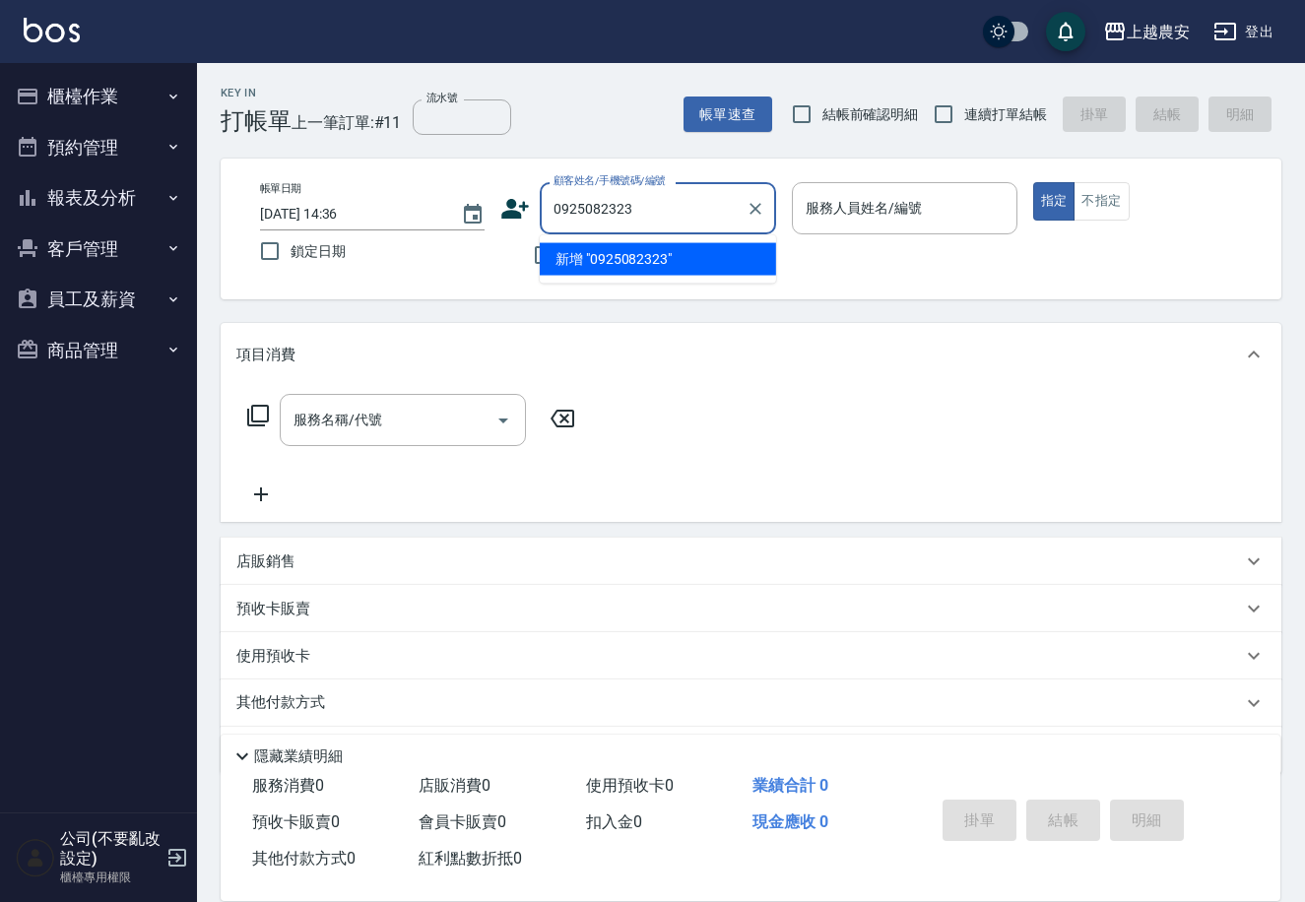
click at [625, 265] on li "新增 "0925082323"" at bounding box center [658, 259] width 236 height 33
type input "0925082323"
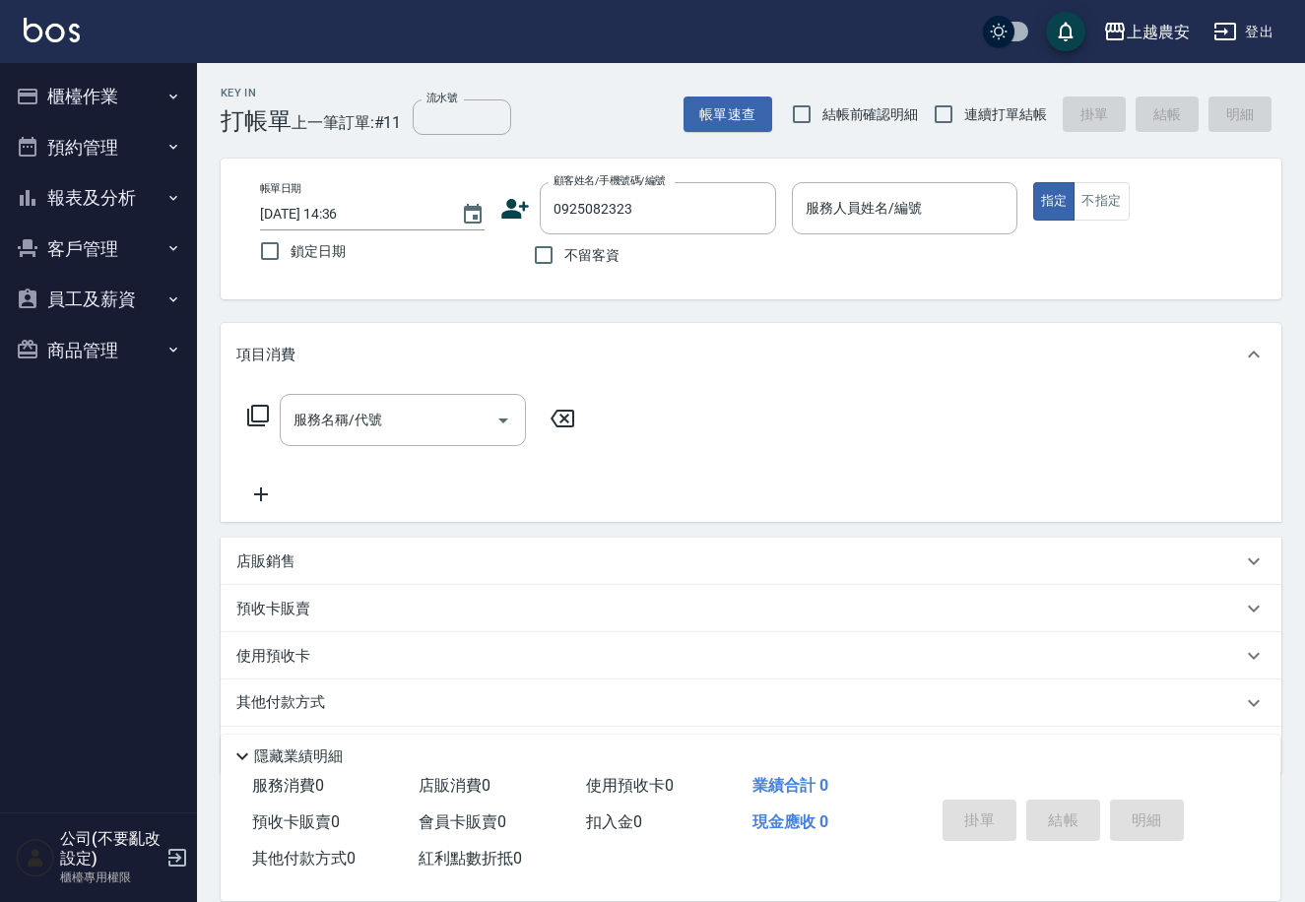
click at [507, 208] on icon at bounding box center [515, 209] width 30 height 30
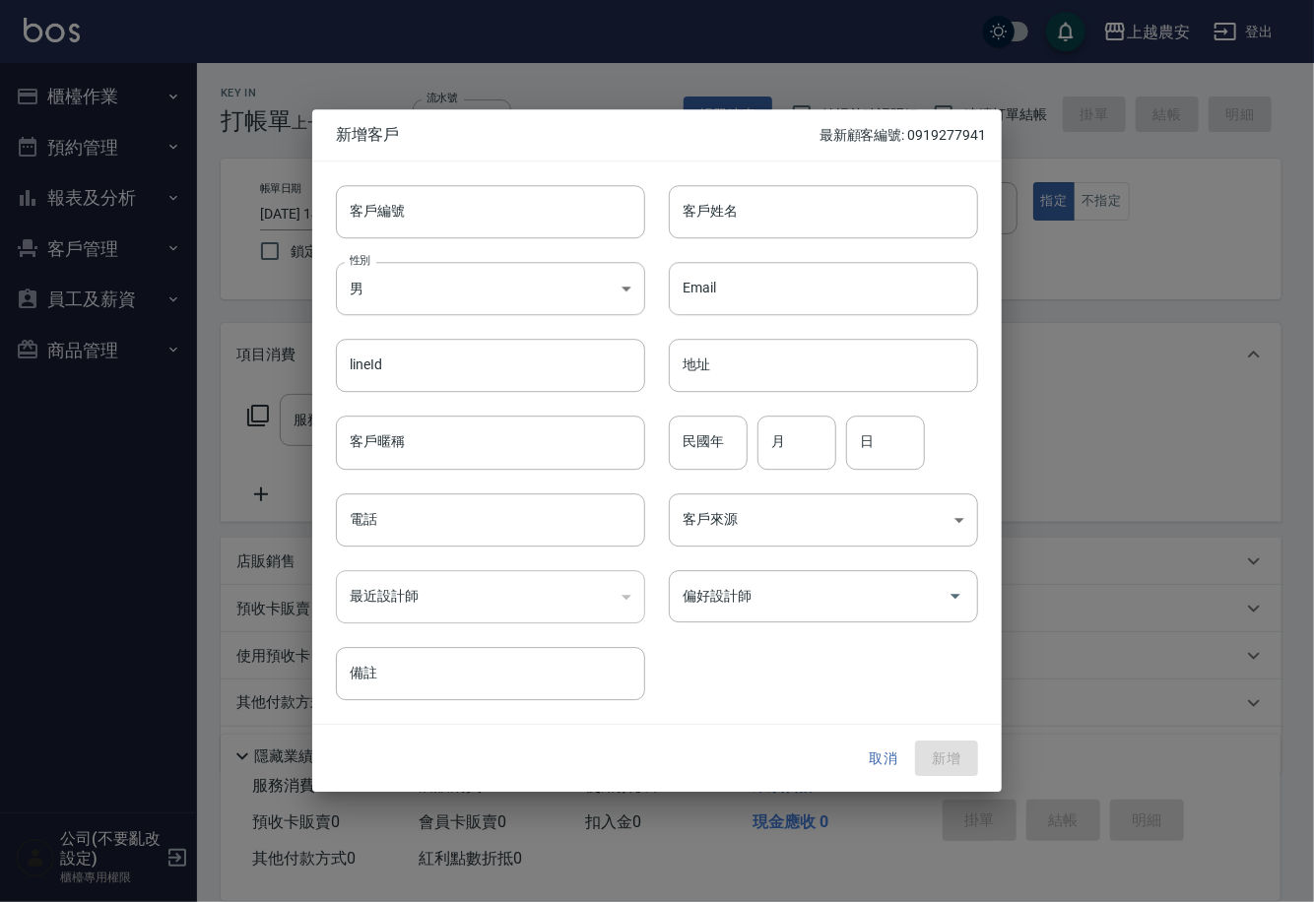
type input "0925082323"
click at [504, 212] on input "客戶編號" at bounding box center [490, 211] width 309 height 53
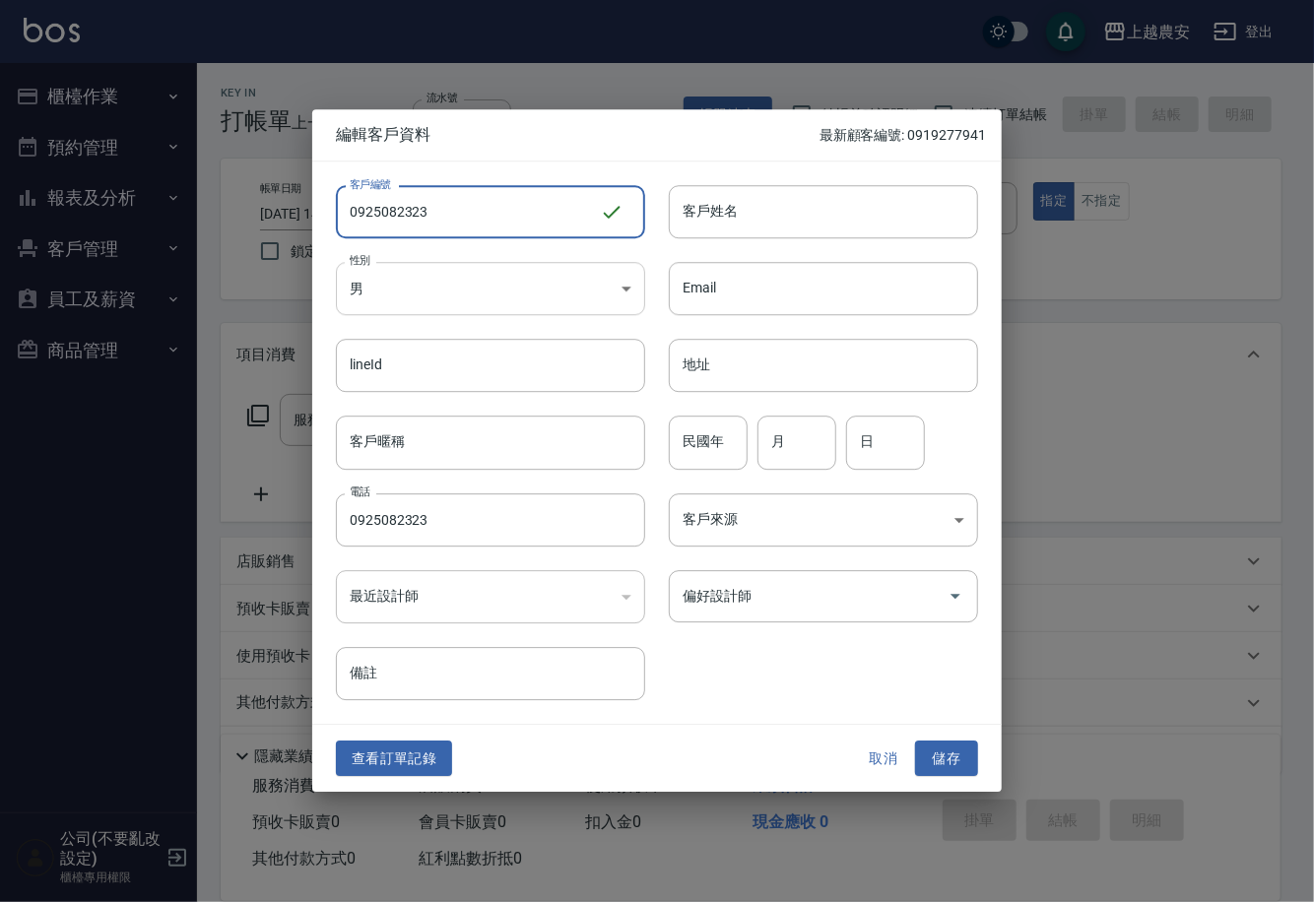
type input "0925082323"
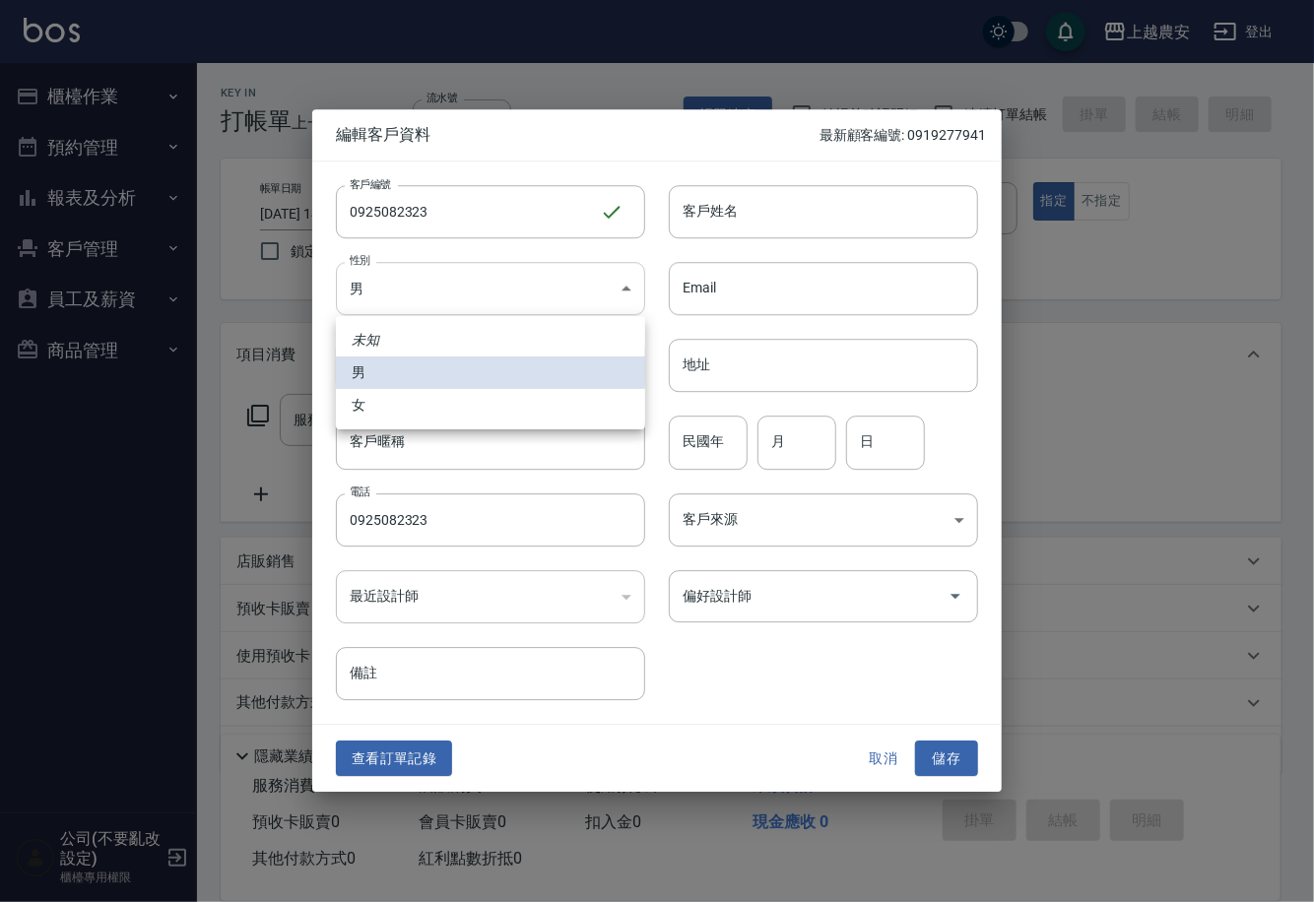
click at [407, 299] on body "上越農安 登出 櫃檯作業 打帳單 帳單列表 掛單列表 現金收支登錄 高階收支登錄 材料自購登錄 每日結帳 排班表 掃碼打卡 預約管理 預約管理 單日預約紀錄 …" at bounding box center [657, 480] width 1314 height 960
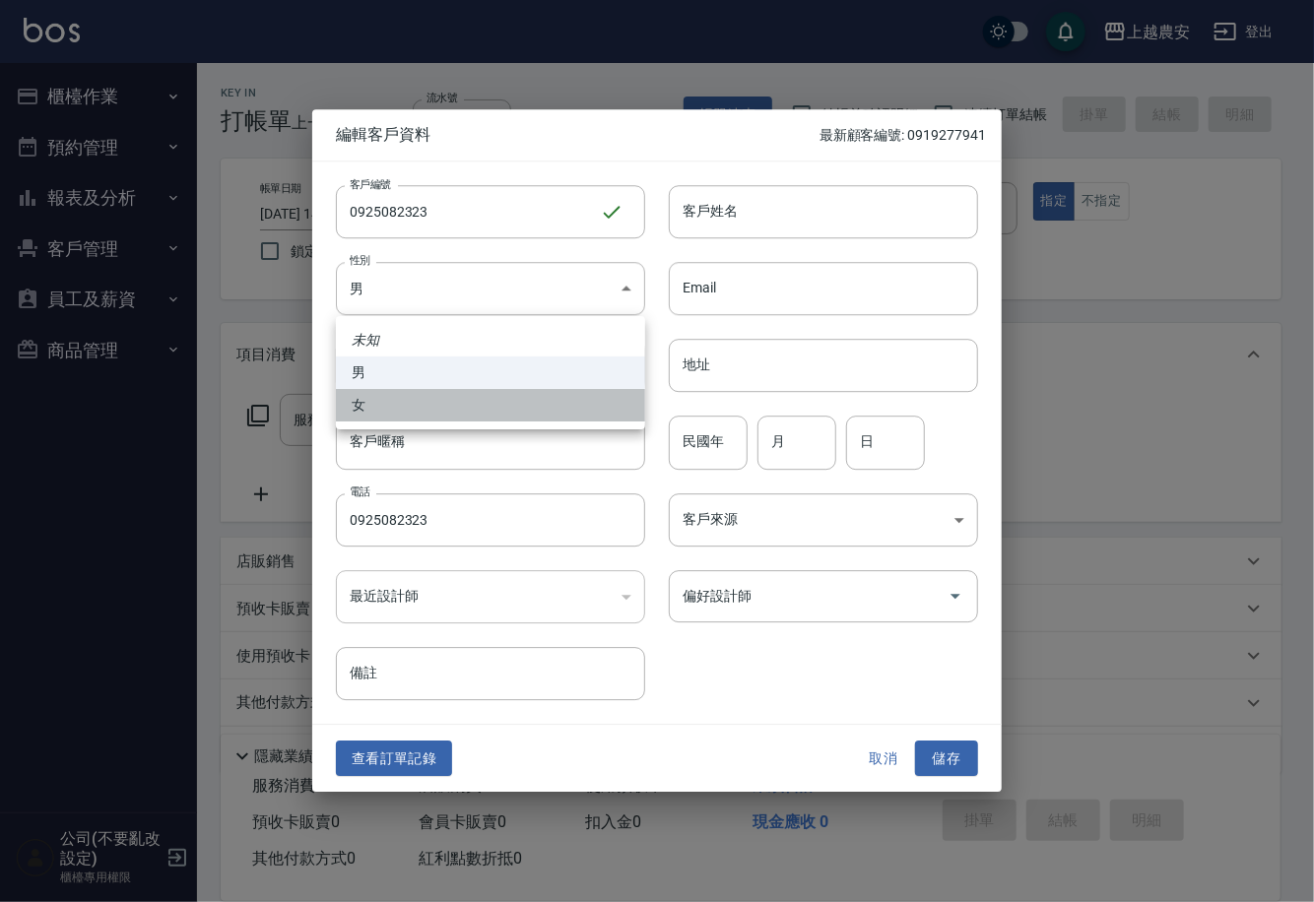
drag, startPoint x: 396, startPoint y: 414, endPoint x: 769, endPoint y: 269, distance: 400.4
click at [405, 407] on li "女" at bounding box center [490, 405] width 309 height 33
type input "FEMALE"
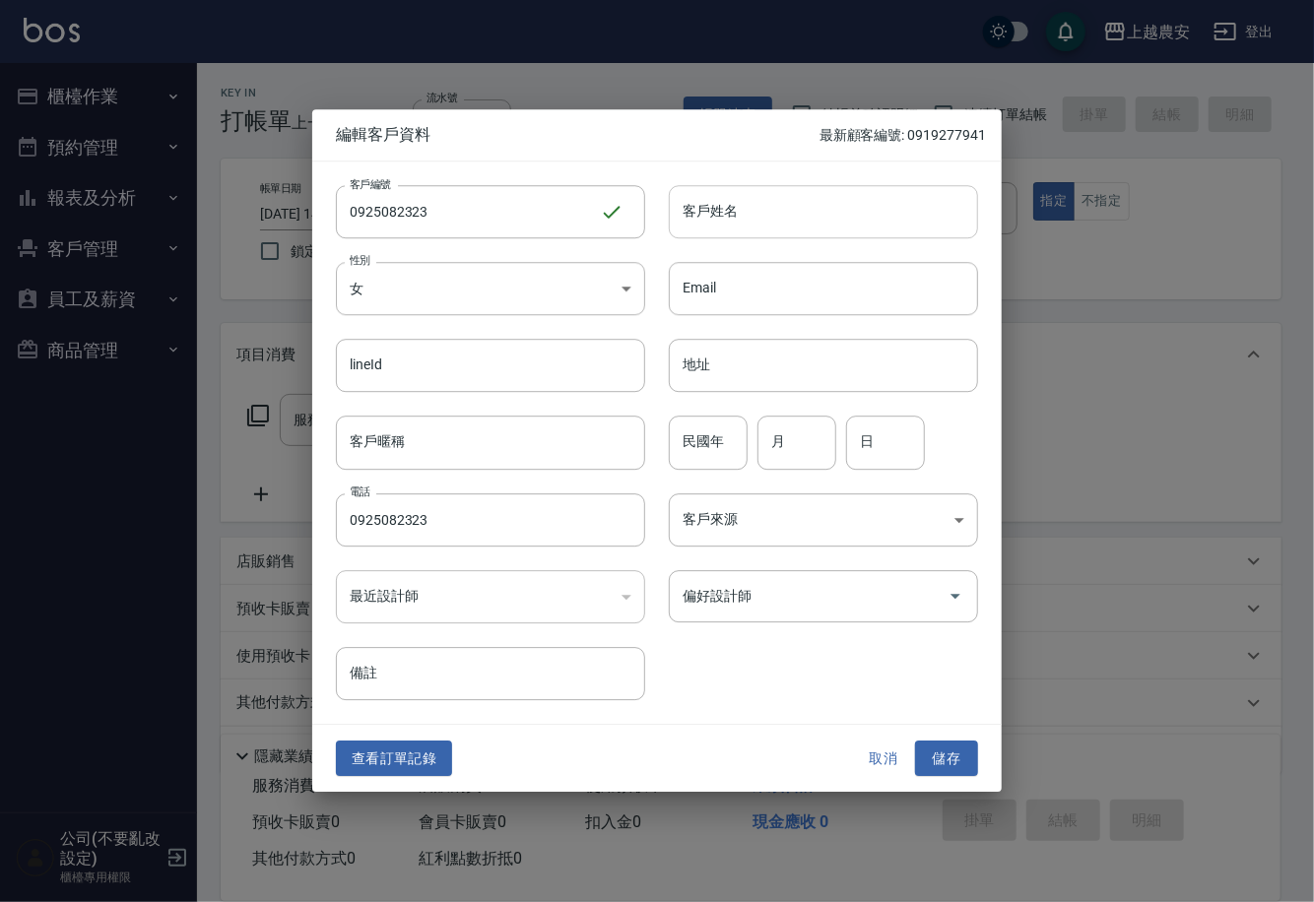
click at [781, 219] on input "客戶姓名" at bounding box center [823, 211] width 309 height 53
type input "王"
click at [949, 761] on button "儲存" at bounding box center [946, 759] width 63 height 36
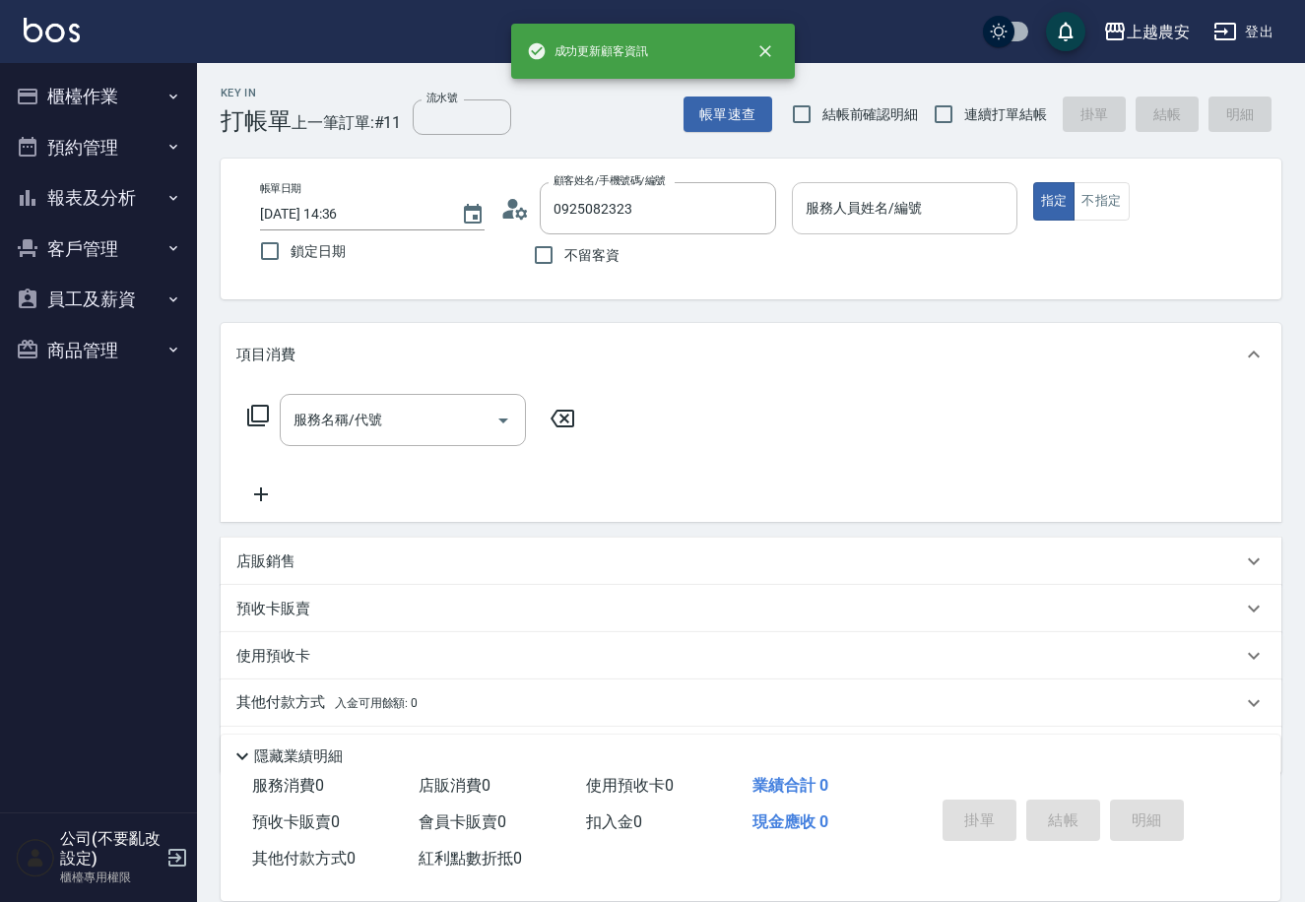
click at [878, 219] on input "服務人員姓名/編號" at bounding box center [904, 208] width 207 height 34
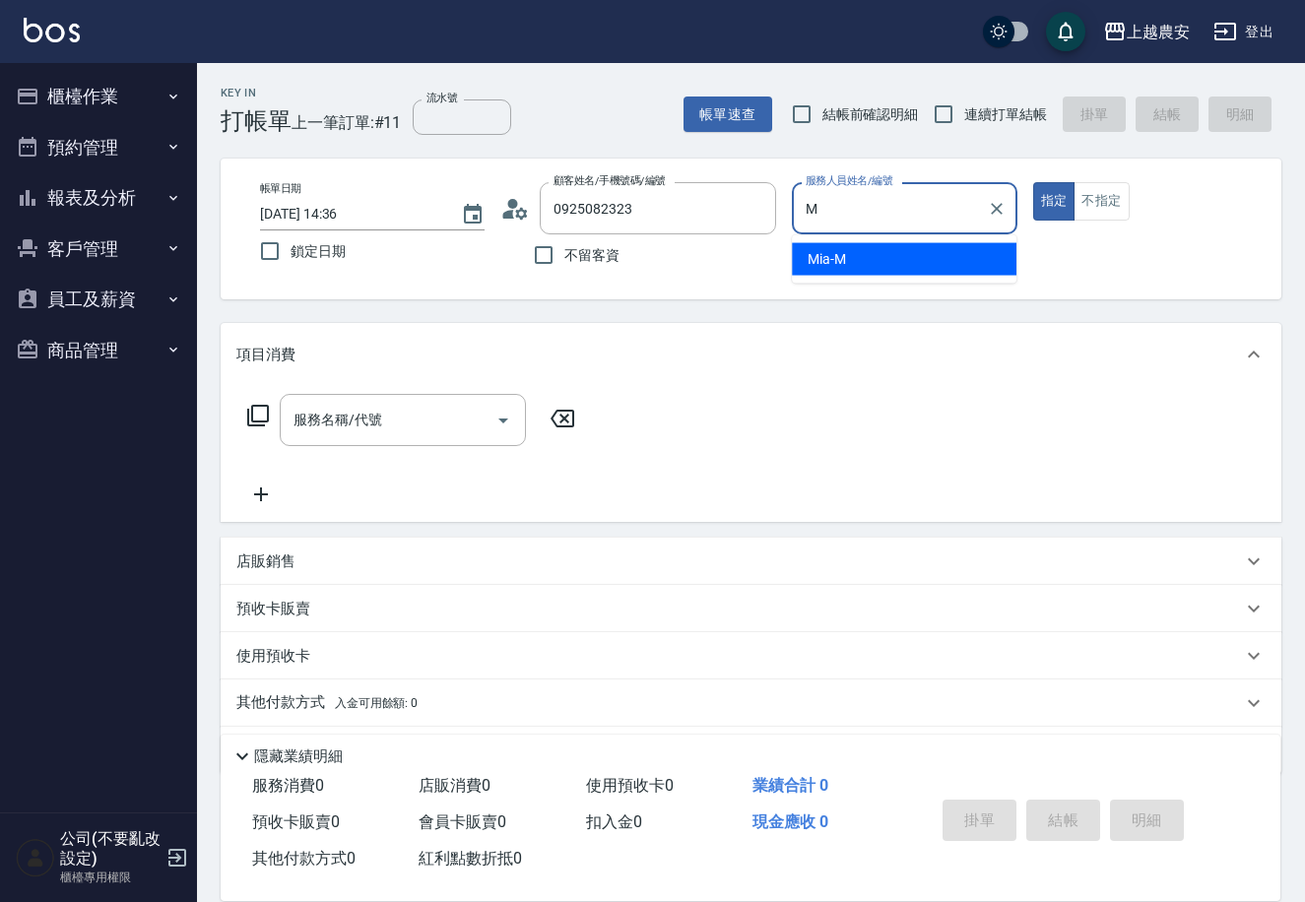
type input "M"
type button "true"
type input "Mia-M"
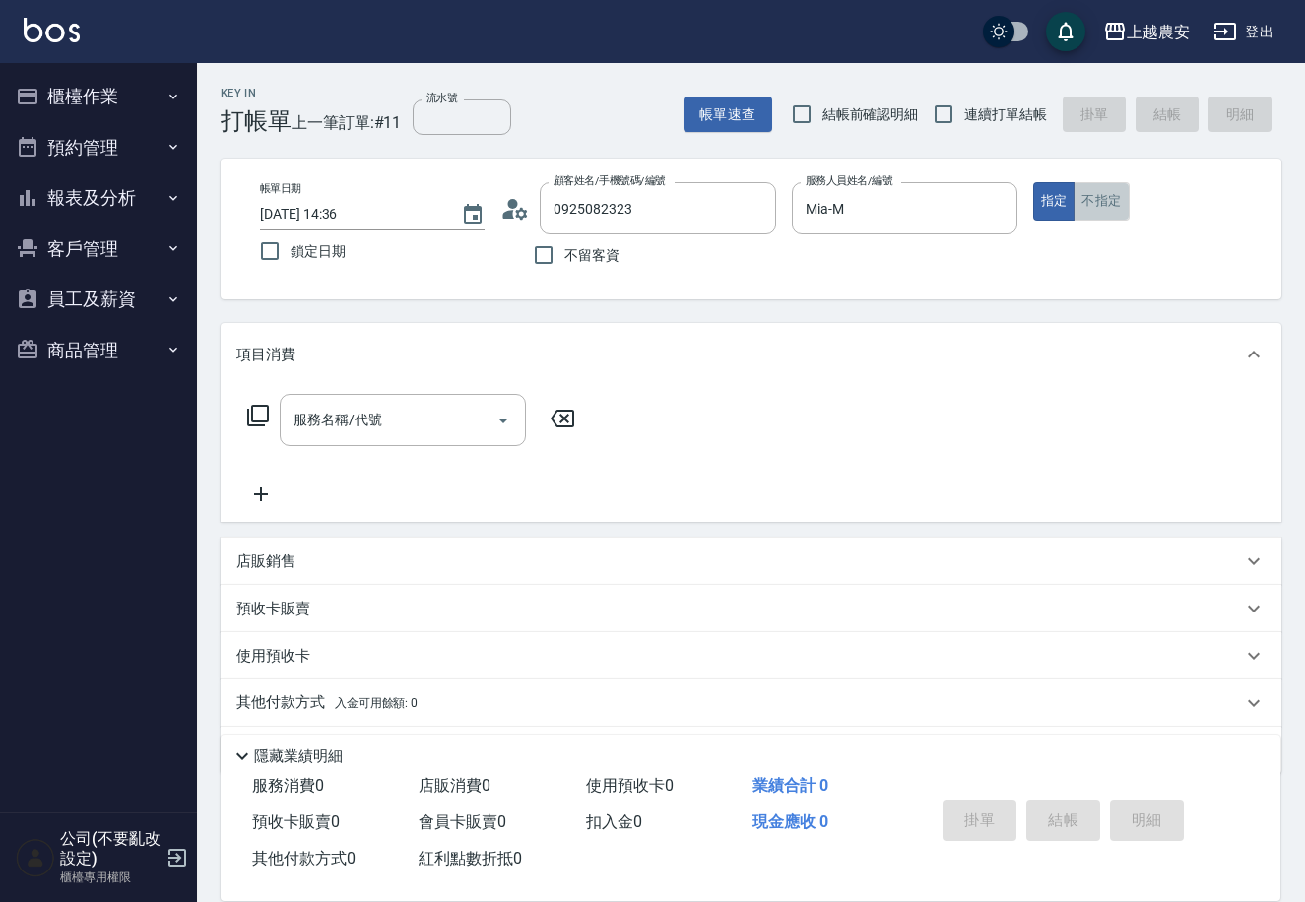
click at [1099, 208] on button "不指定" at bounding box center [1101, 201] width 55 height 38
click at [437, 417] on input "服務名稱/代號" at bounding box center [388, 420] width 199 height 34
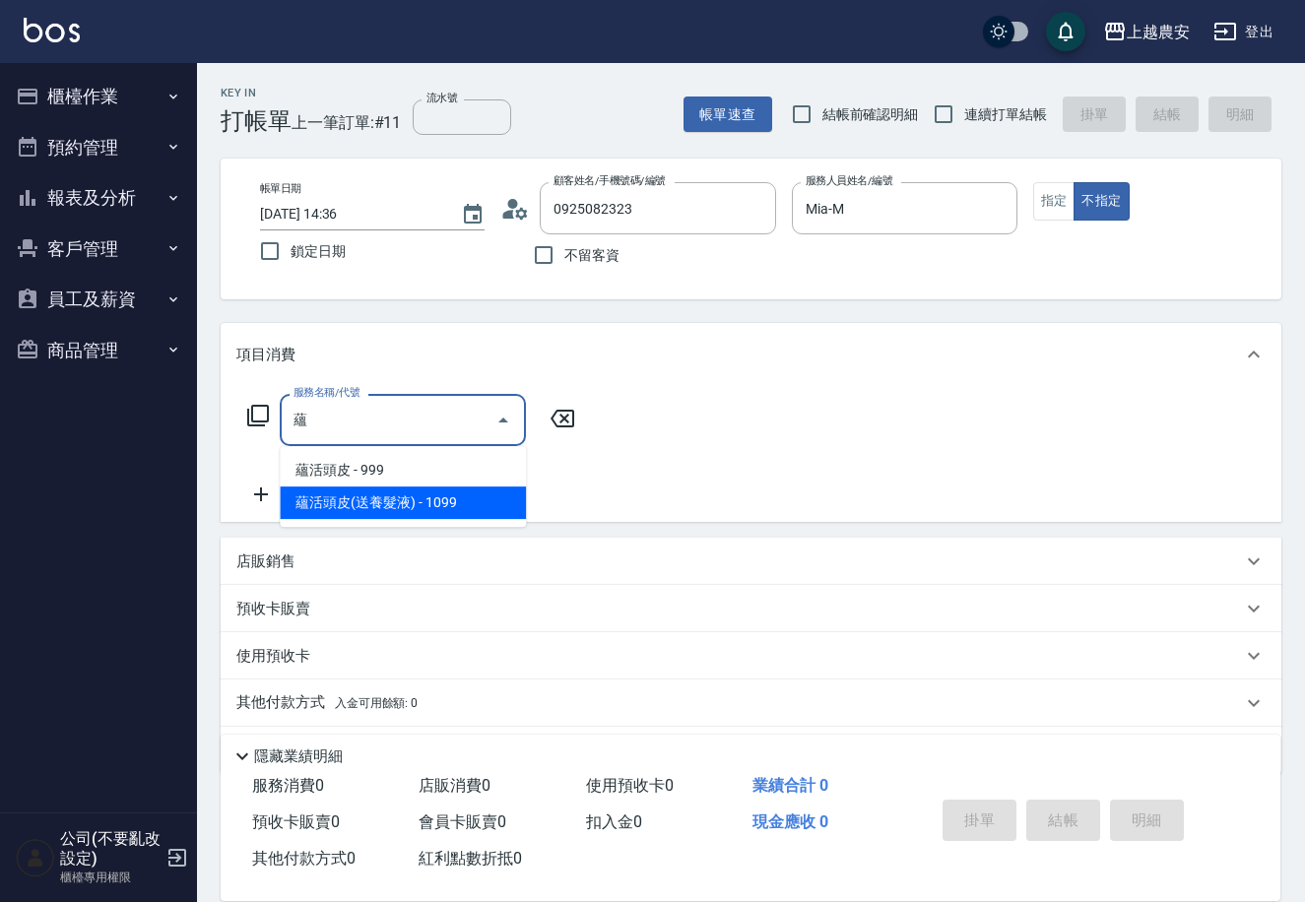
click at [419, 495] on span "蘊活頭皮(送養髮液) - 1099" at bounding box center [403, 503] width 246 height 33
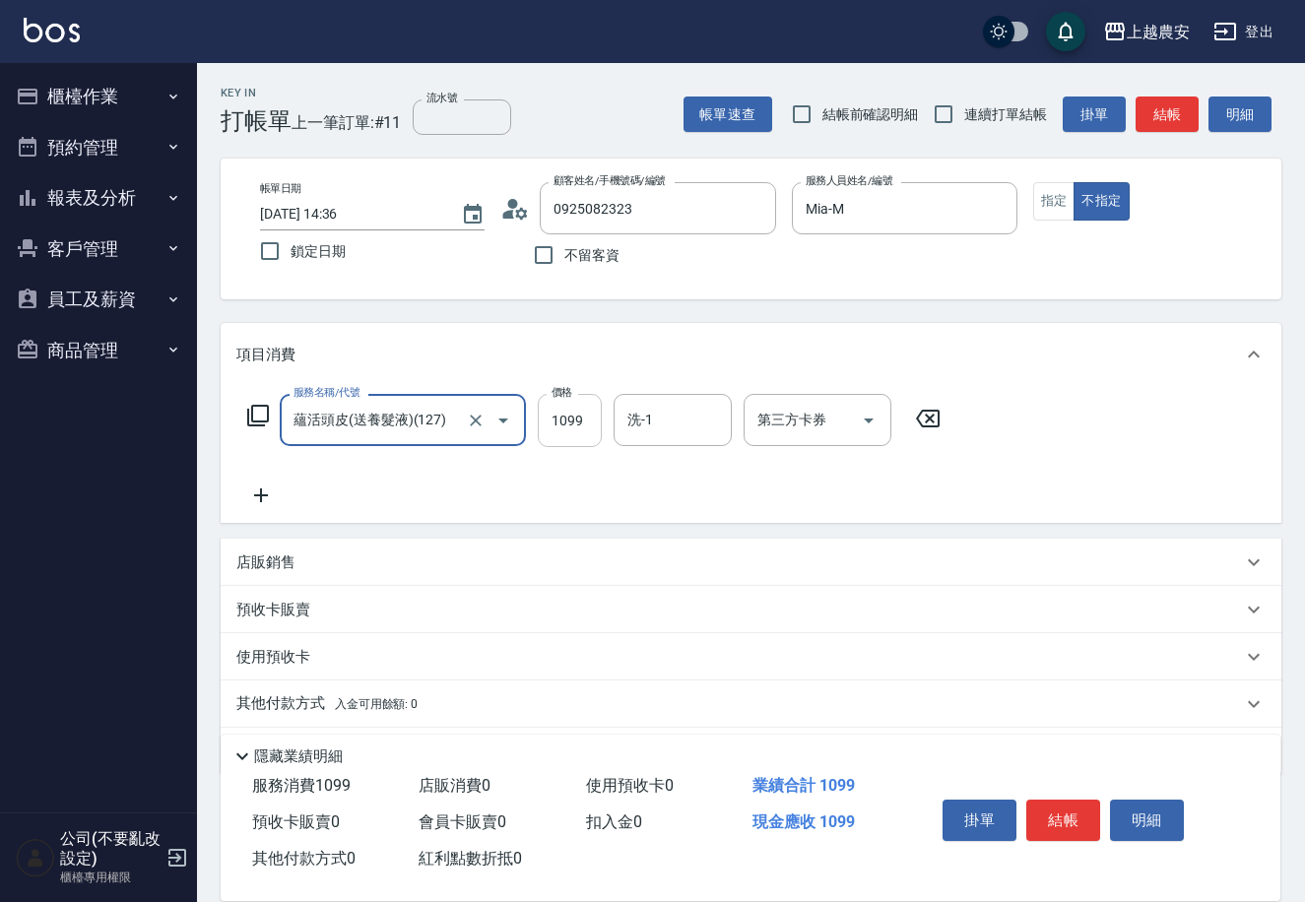
type input "蘊活頭皮(送養髮液)(127)"
click at [546, 425] on input "1099" at bounding box center [570, 420] width 64 height 53
type input "1100"
type input "[PERSON_NAME]-29"
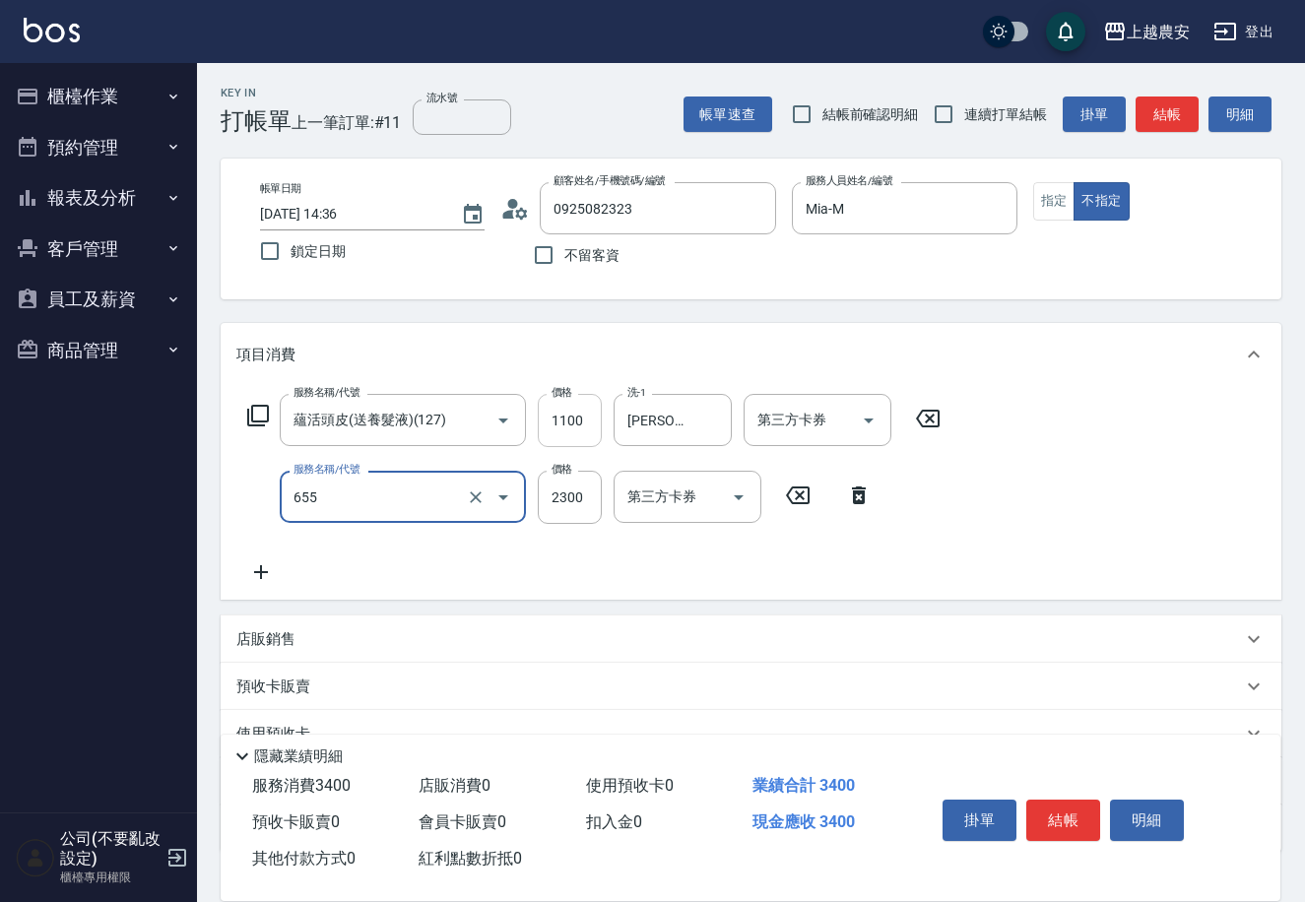
type input "結構2段式(自)(655)"
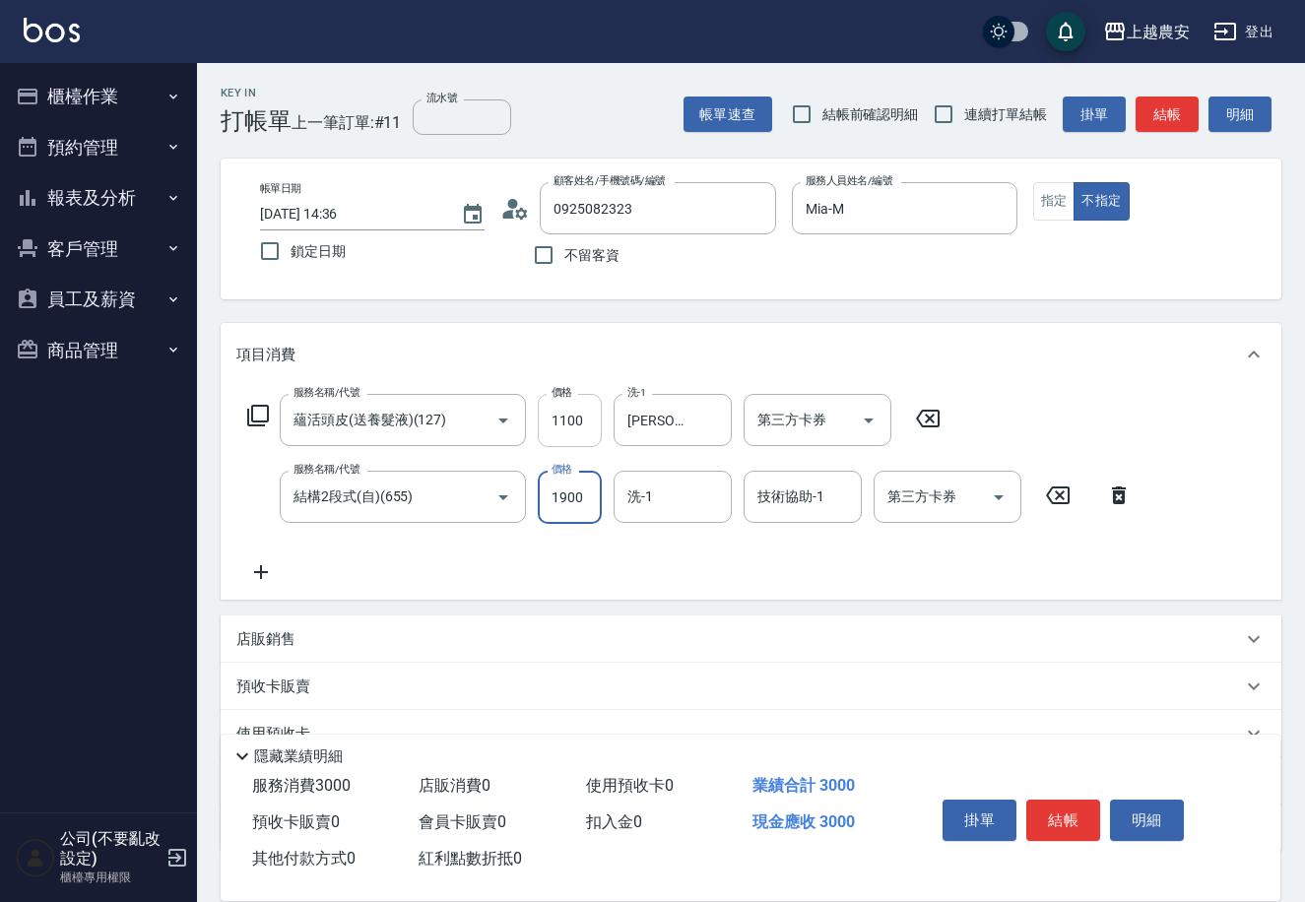
type input "1900"
type input "[PERSON_NAME]-29"
click at [1065, 818] on button "結帳" at bounding box center [1063, 820] width 74 height 41
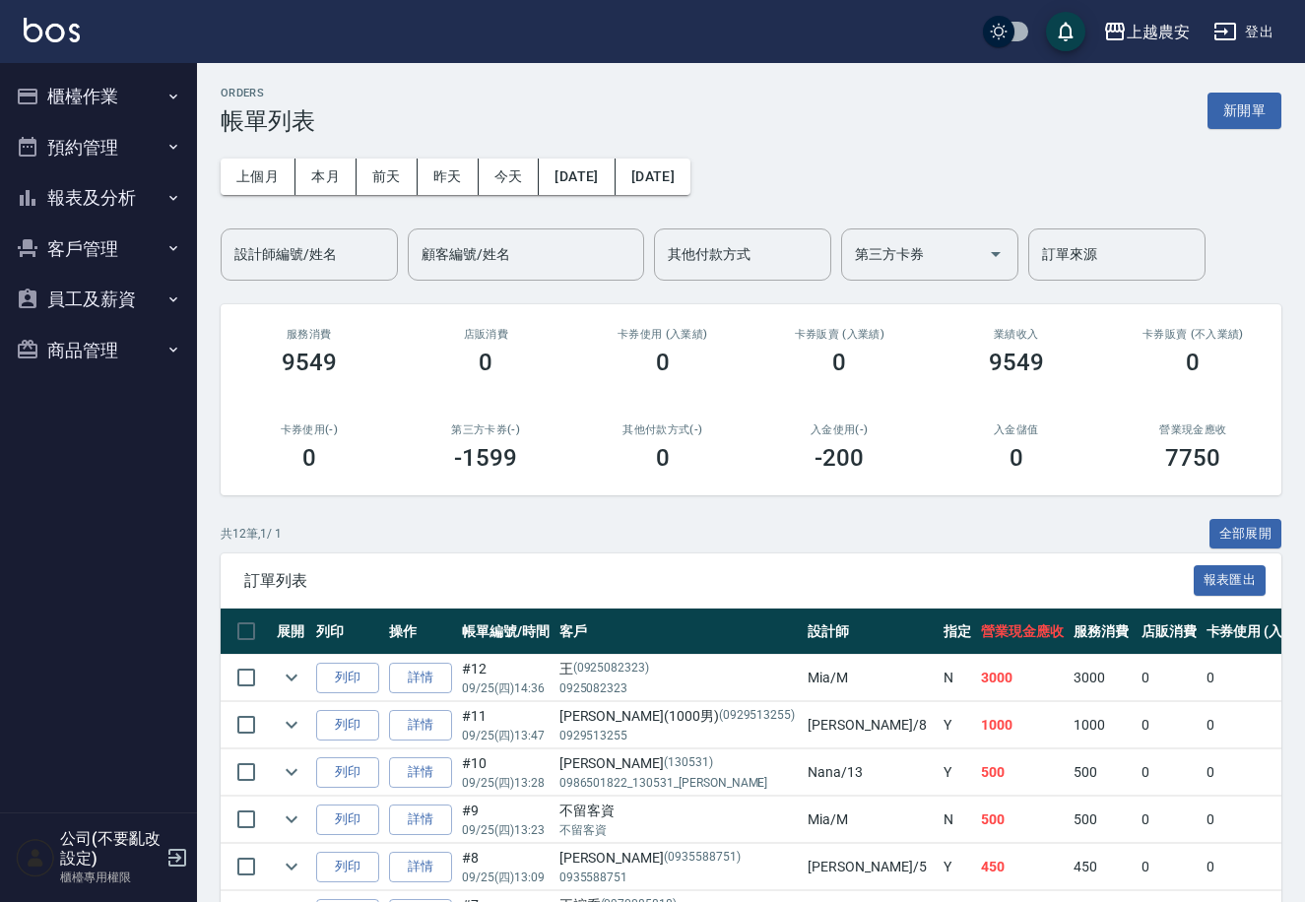
click at [60, 234] on button "客戶管理" at bounding box center [98, 249] width 181 height 51
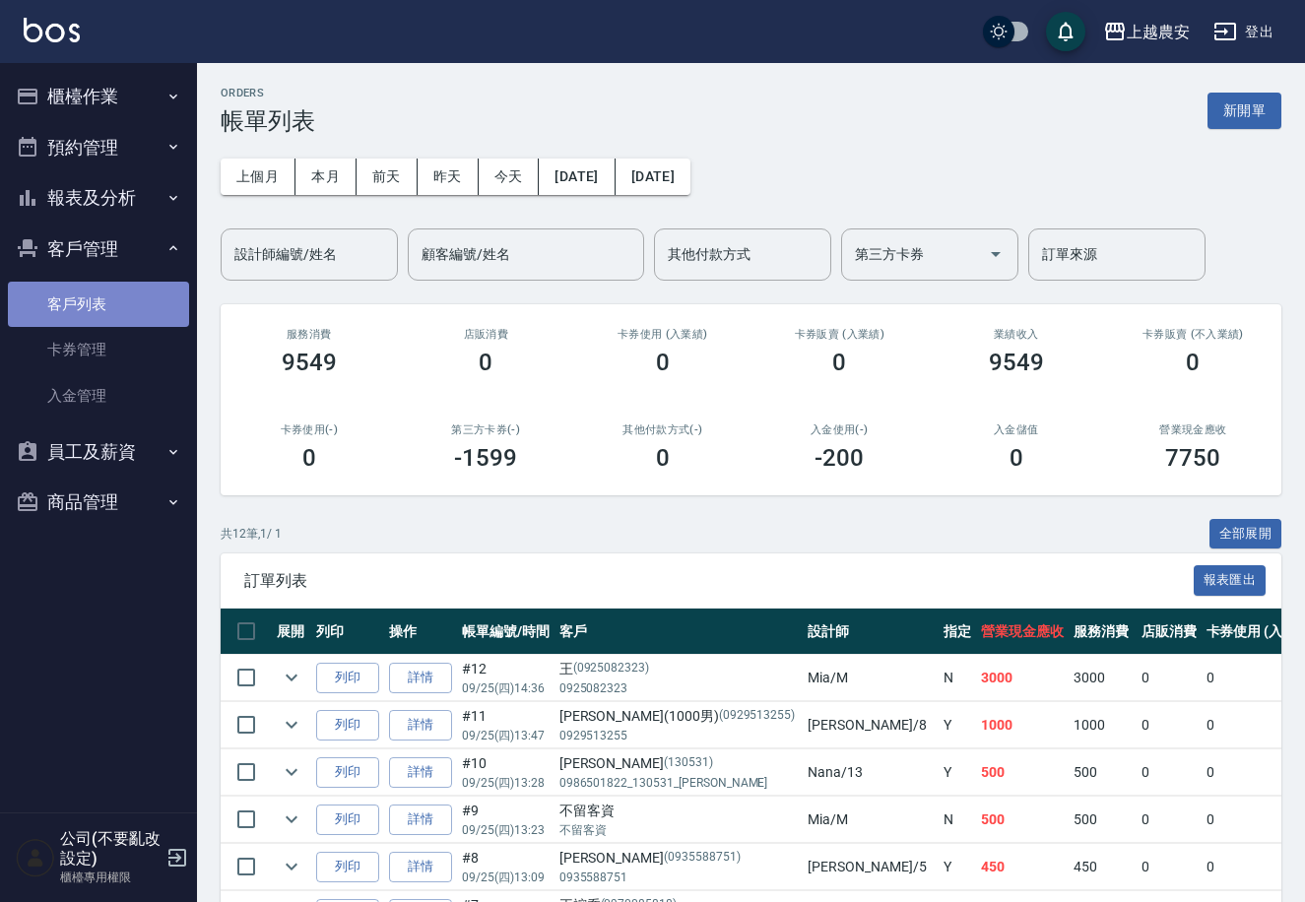
click at [80, 301] on link "客戶列表" at bounding box center [98, 304] width 181 height 45
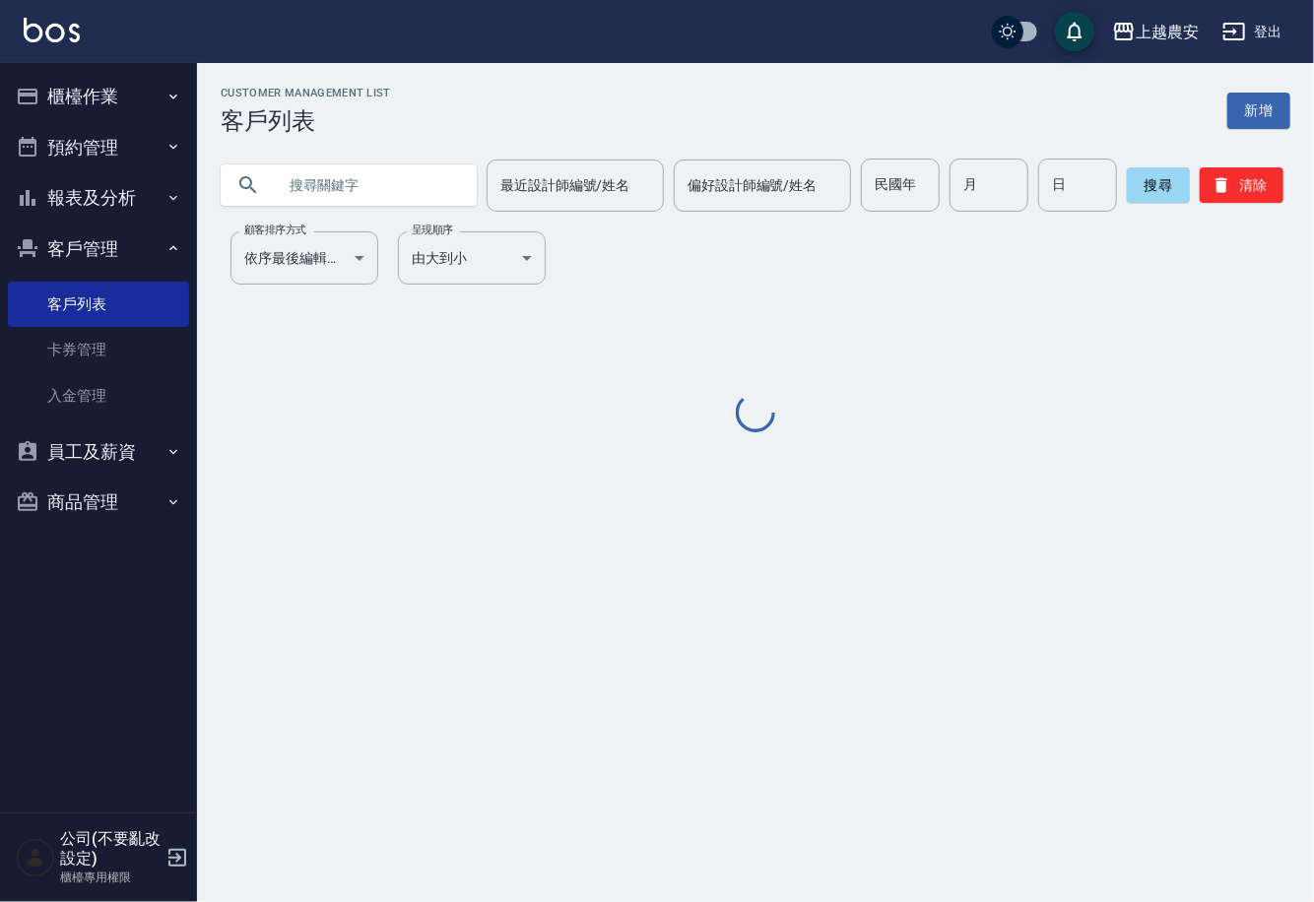
click at [342, 184] on input "text" at bounding box center [368, 185] width 185 height 53
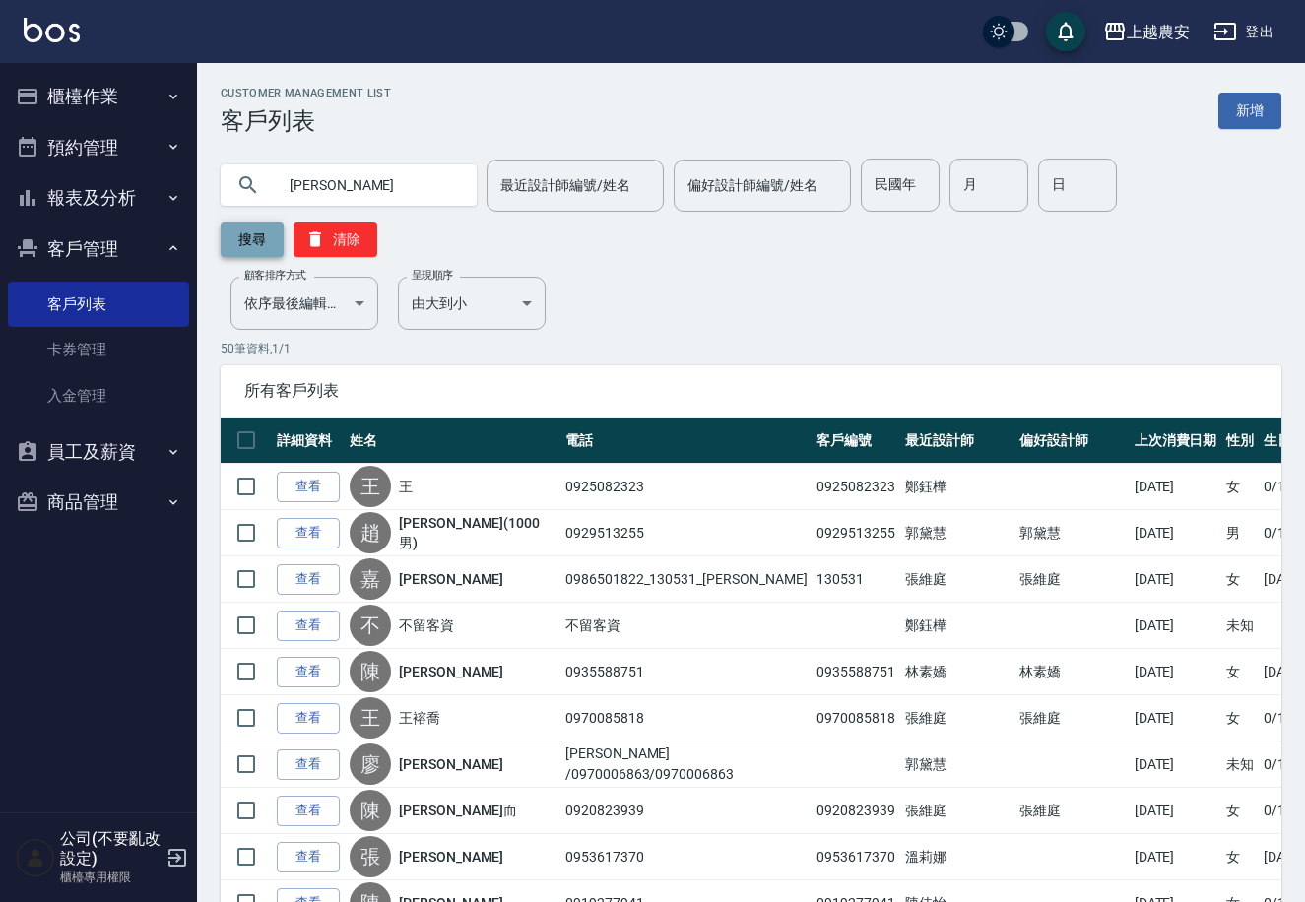
type input "曾茹意"
click at [284, 222] on button "搜尋" at bounding box center [252, 239] width 63 height 35
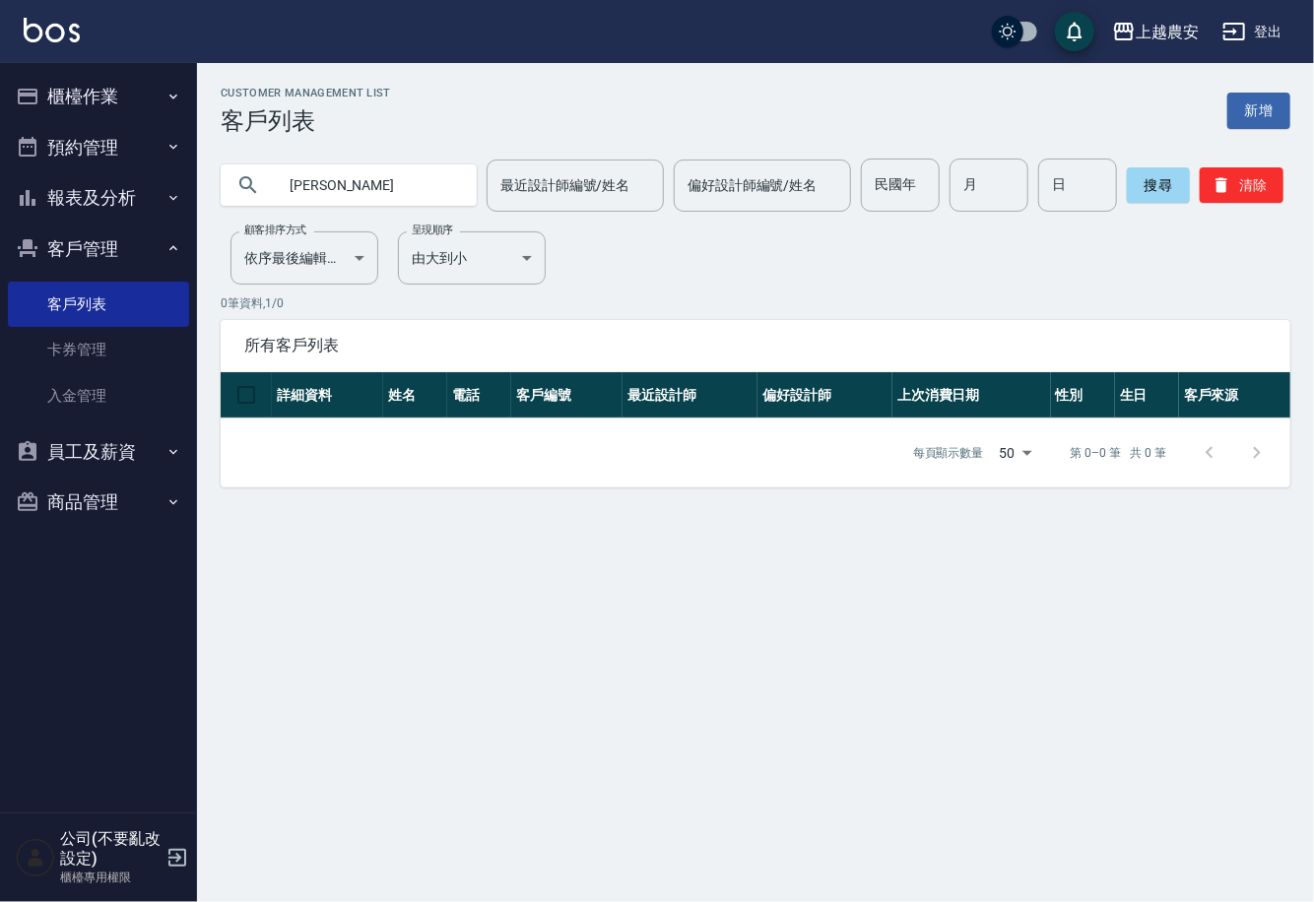
drag, startPoint x: 384, startPoint y: 599, endPoint x: 234, endPoint y: 426, distance: 229.1
click at [338, 555] on div "Customer Management List 客戶列表 新增 曾茹意 最近設計師編號/姓名 最近設計師編號/姓名 偏好設計師編號/姓名 偏好設計師編號/姓…" at bounding box center [657, 451] width 1314 height 902
click at [571, 193] on input "最近設計師編號/姓名" at bounding box center [575, 185] width 160 height 34
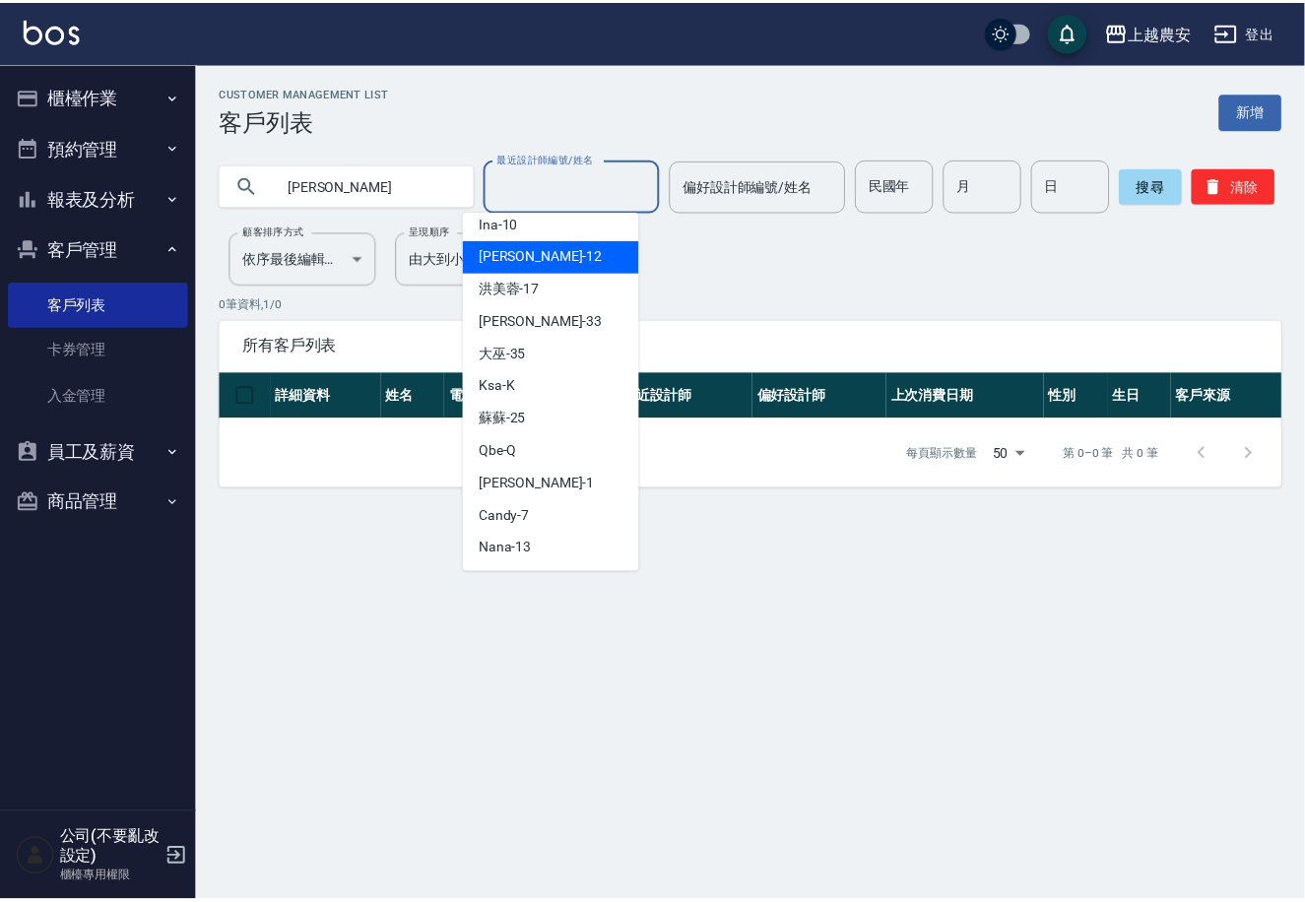
scroll to position [255, 0]
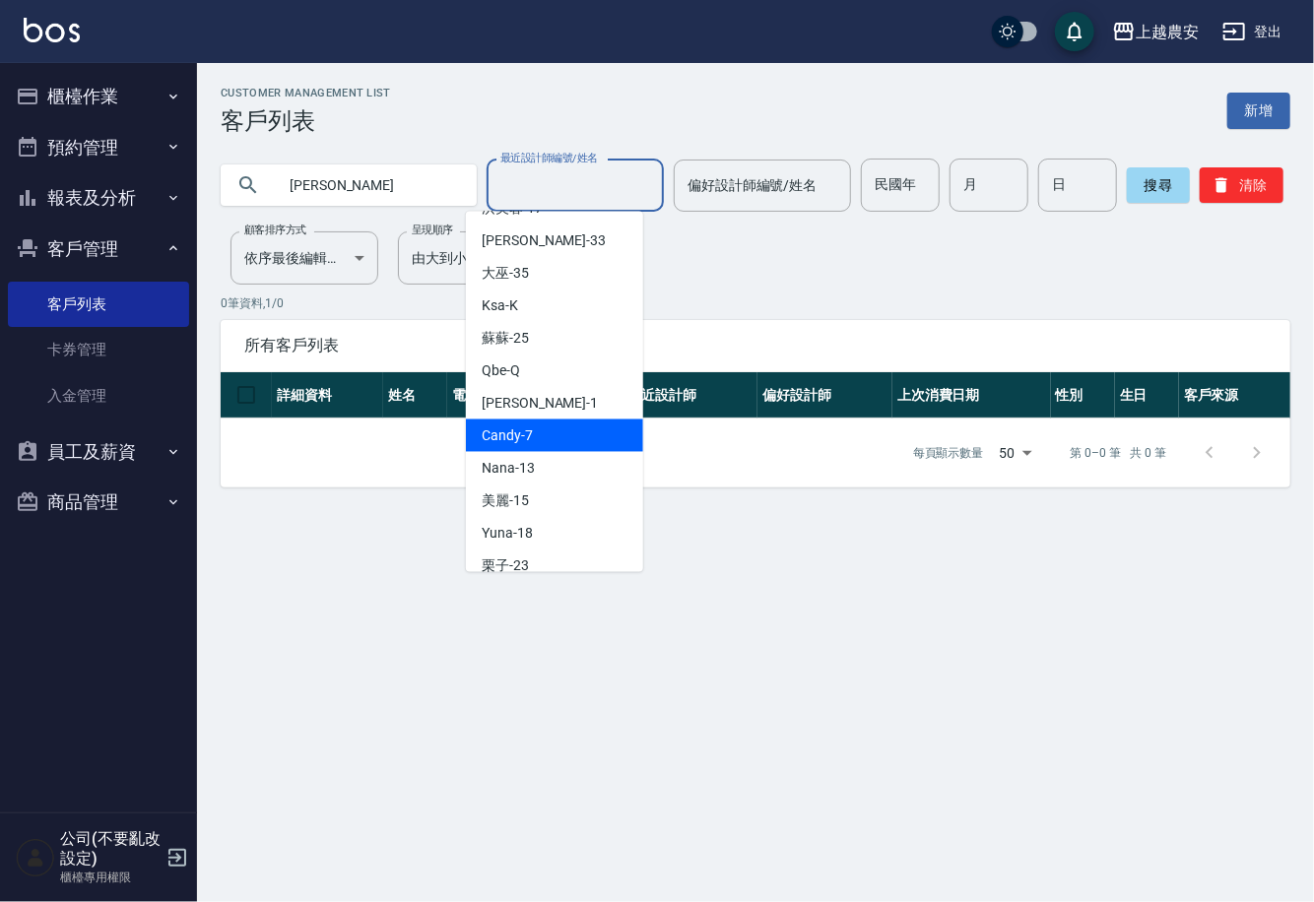
click at [564, 424] on div "Candy -7" at bounding box center [554, 436] width 177 height 33
type input "Candy-7"
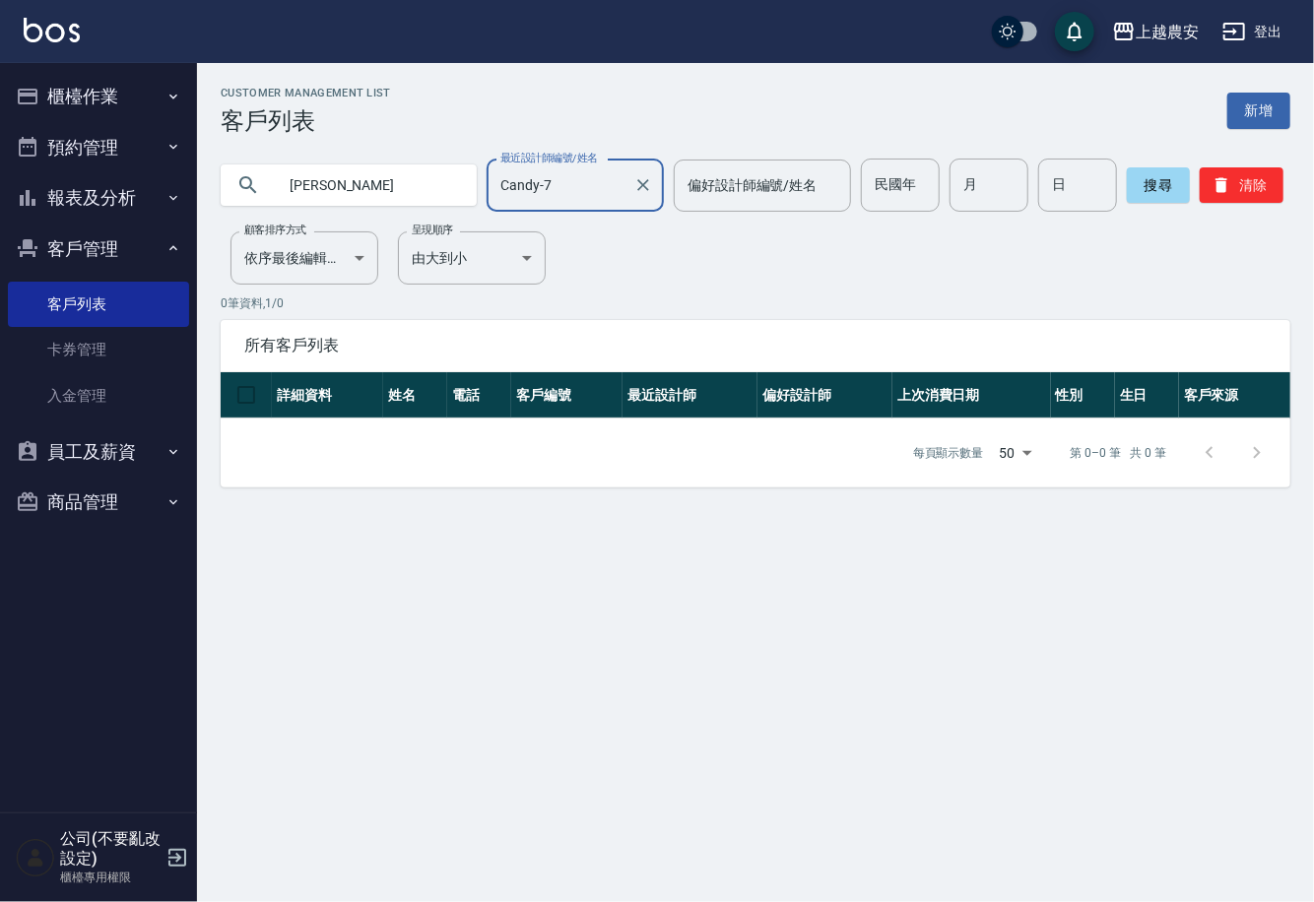
click at [337, 187] on input "曾茹意" at bounding box center [368, 185] width 185 height 53
type input "曾茹薏"
click at [1127, 202] on button "搜尋" at bounding box center [1158, 184] width 63 height 35
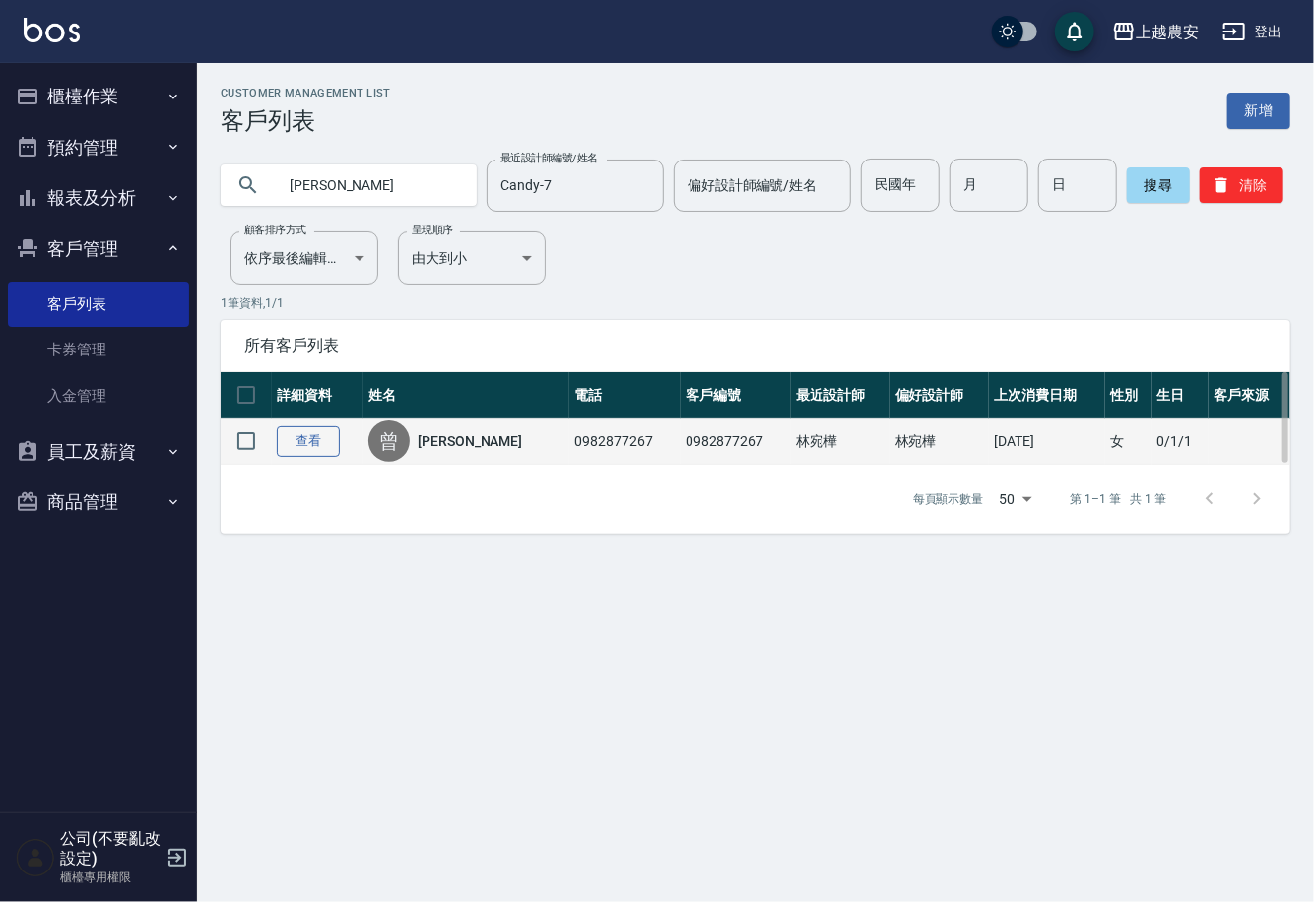
click at [324, 427] on link "查看" at bounding box center [308, 442] width 63 height 31
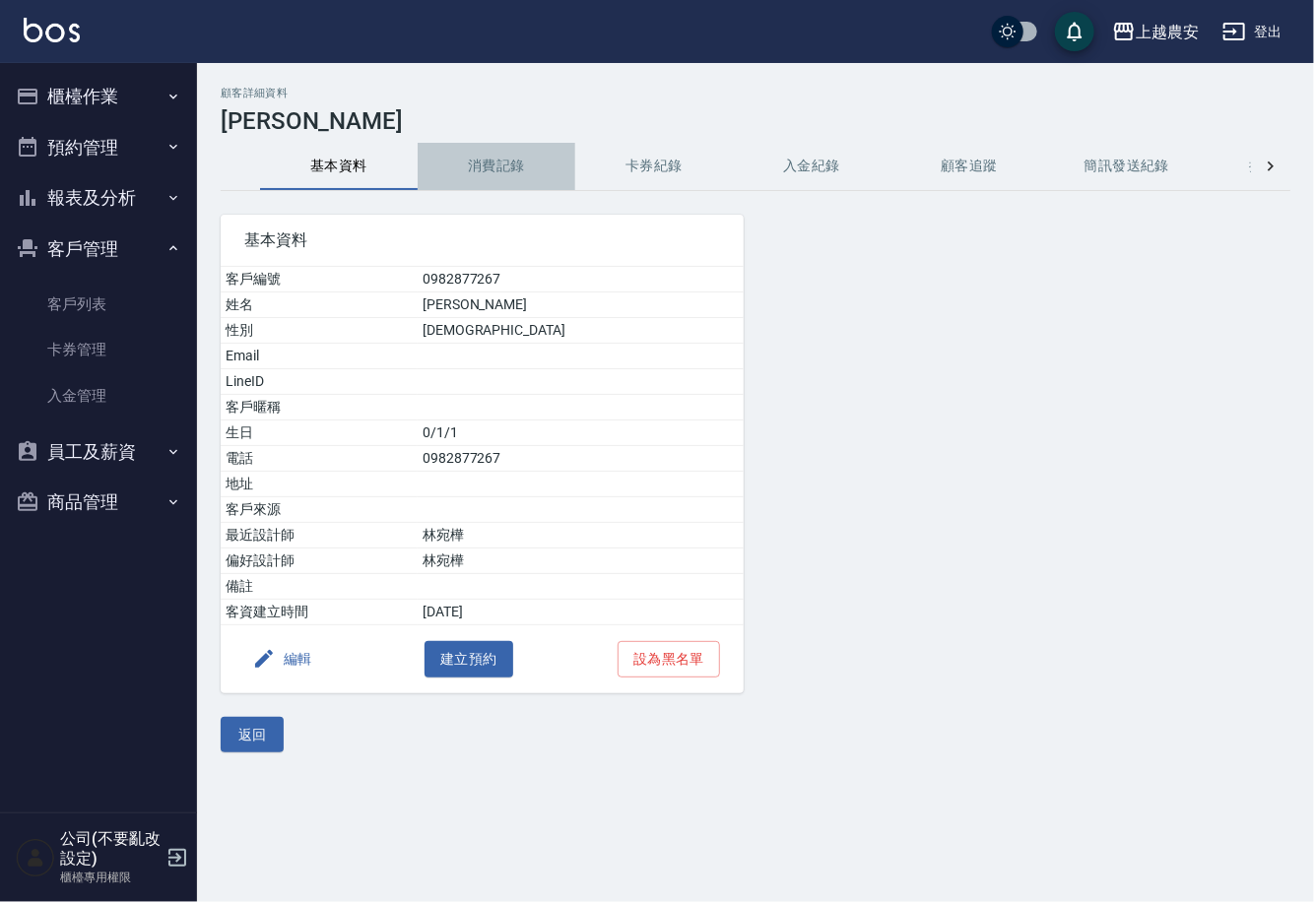
click at [474, 164] on button "消費記錄" at bounding box center [497, 166] width 158 height 47
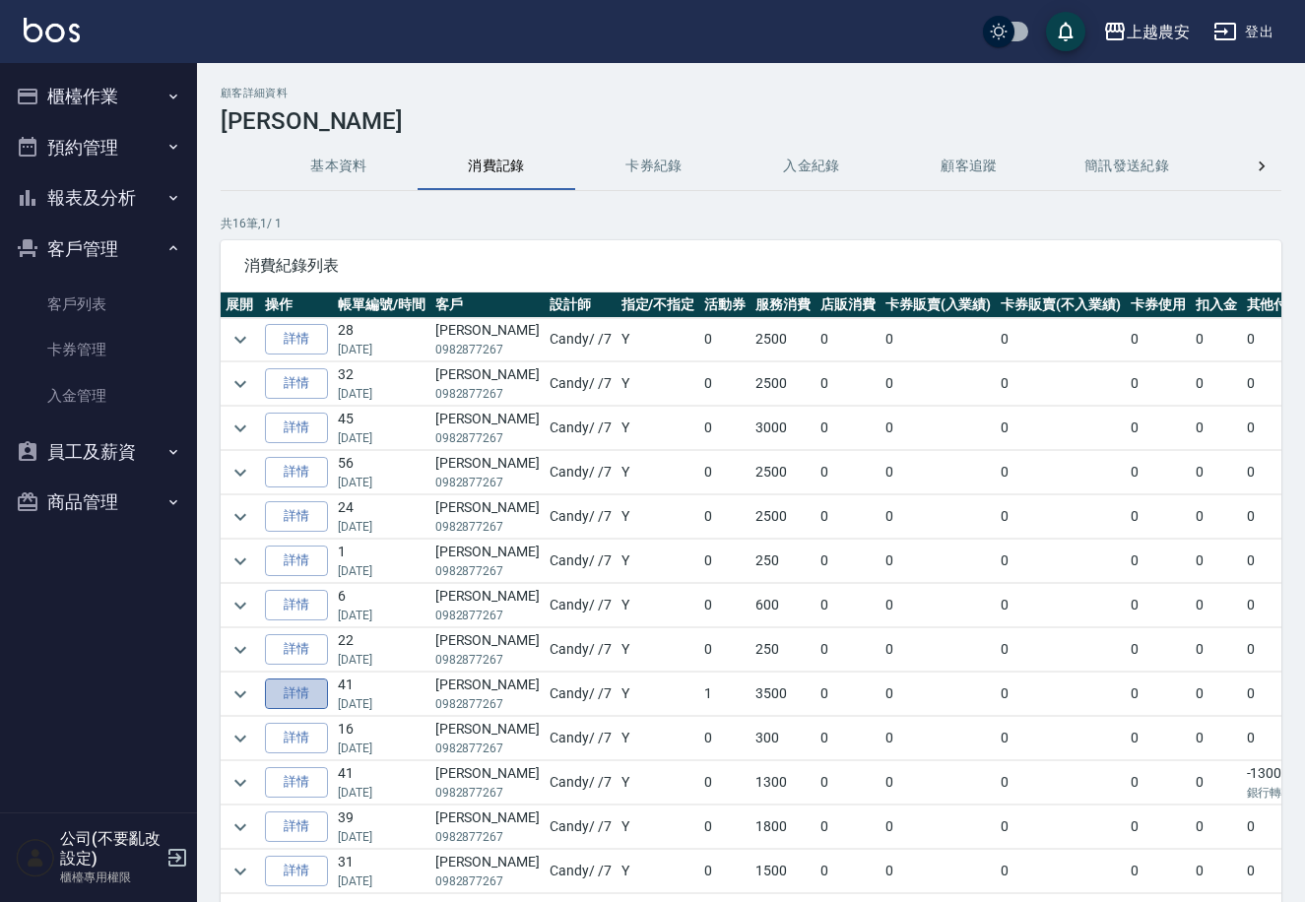
click at [289, 702] on link "詳情" at bounding box center [296, 694] width 63 height 31
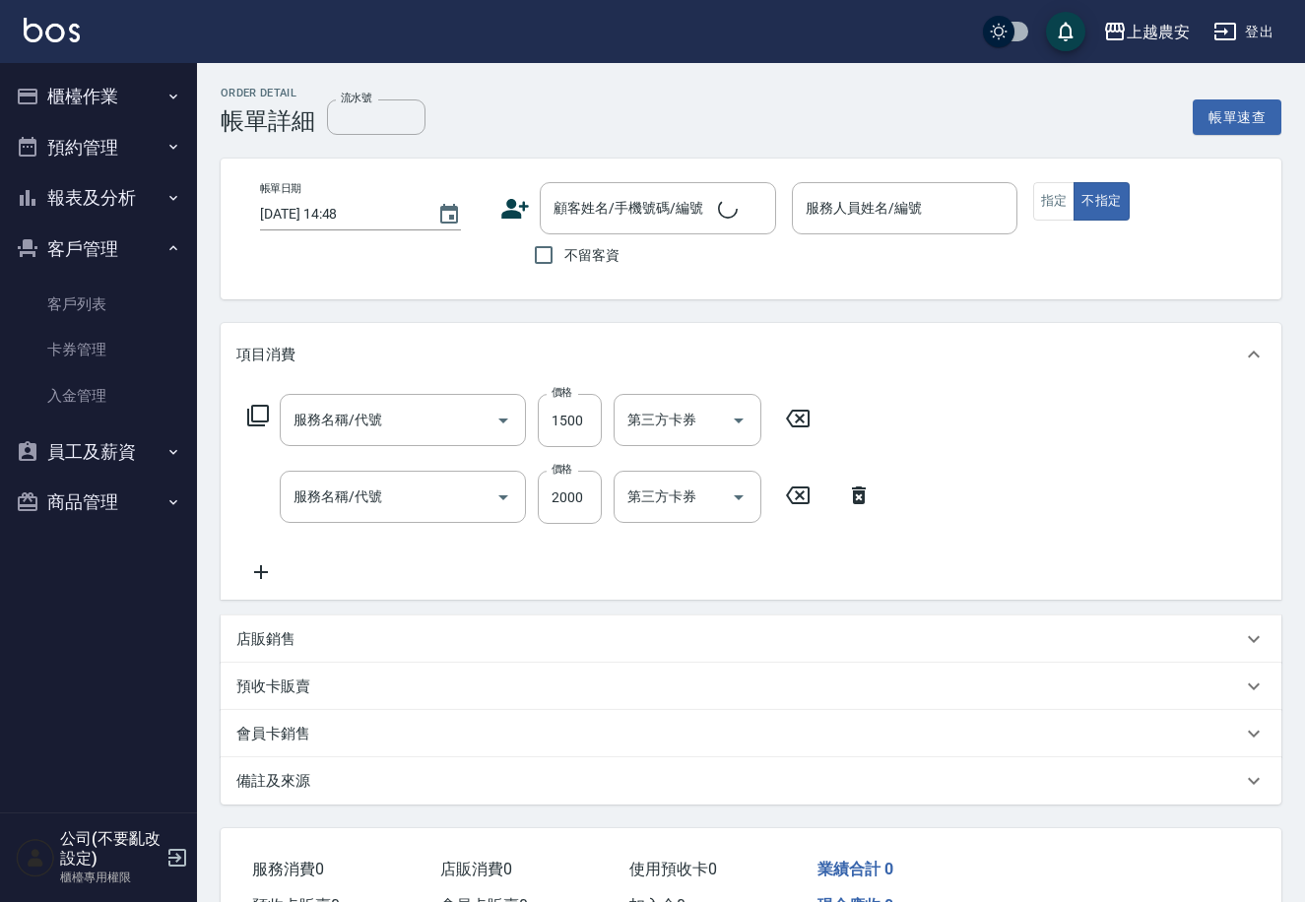
type input "染髮1500↓(504)"
type input "燙髮1500↑(自購)(318)"
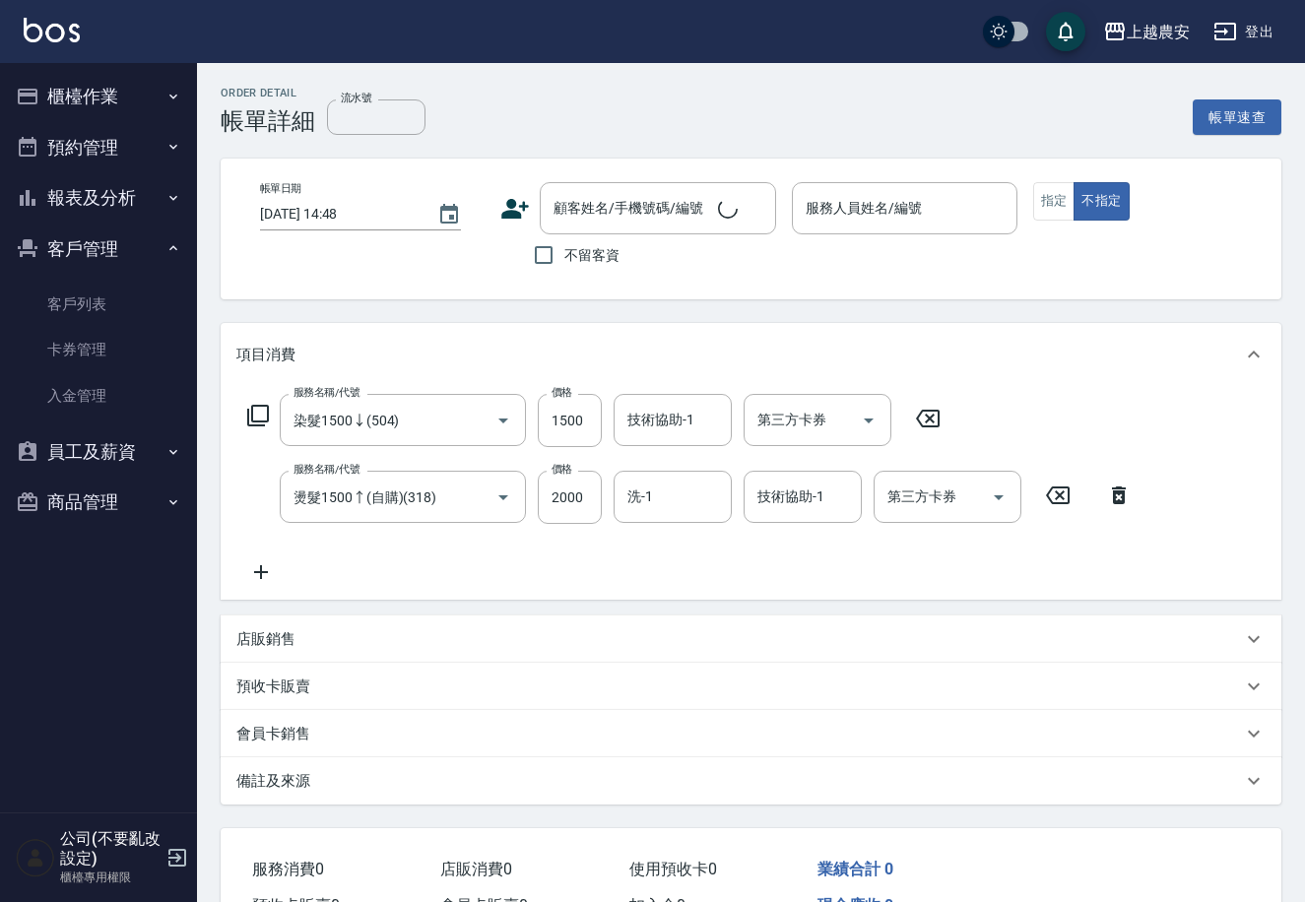
type input "2024/01/10 17:23"
type input "Candy-7"
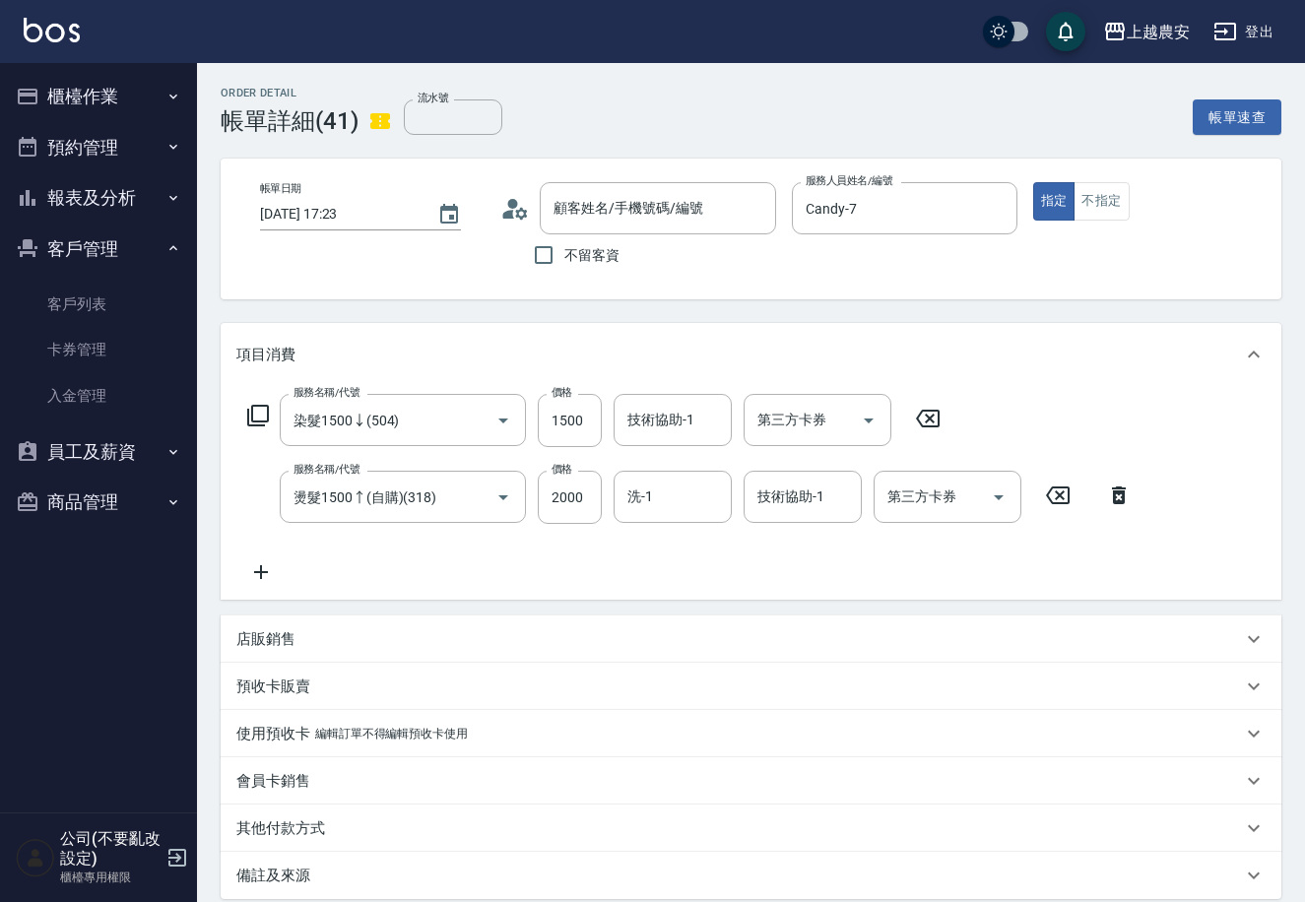
type input "[PERSON_NAME]/0982877267/0982877267"
click at [76, 88] on button "櫃檯作業" at bounding box center [98, 96] width 181 height 51
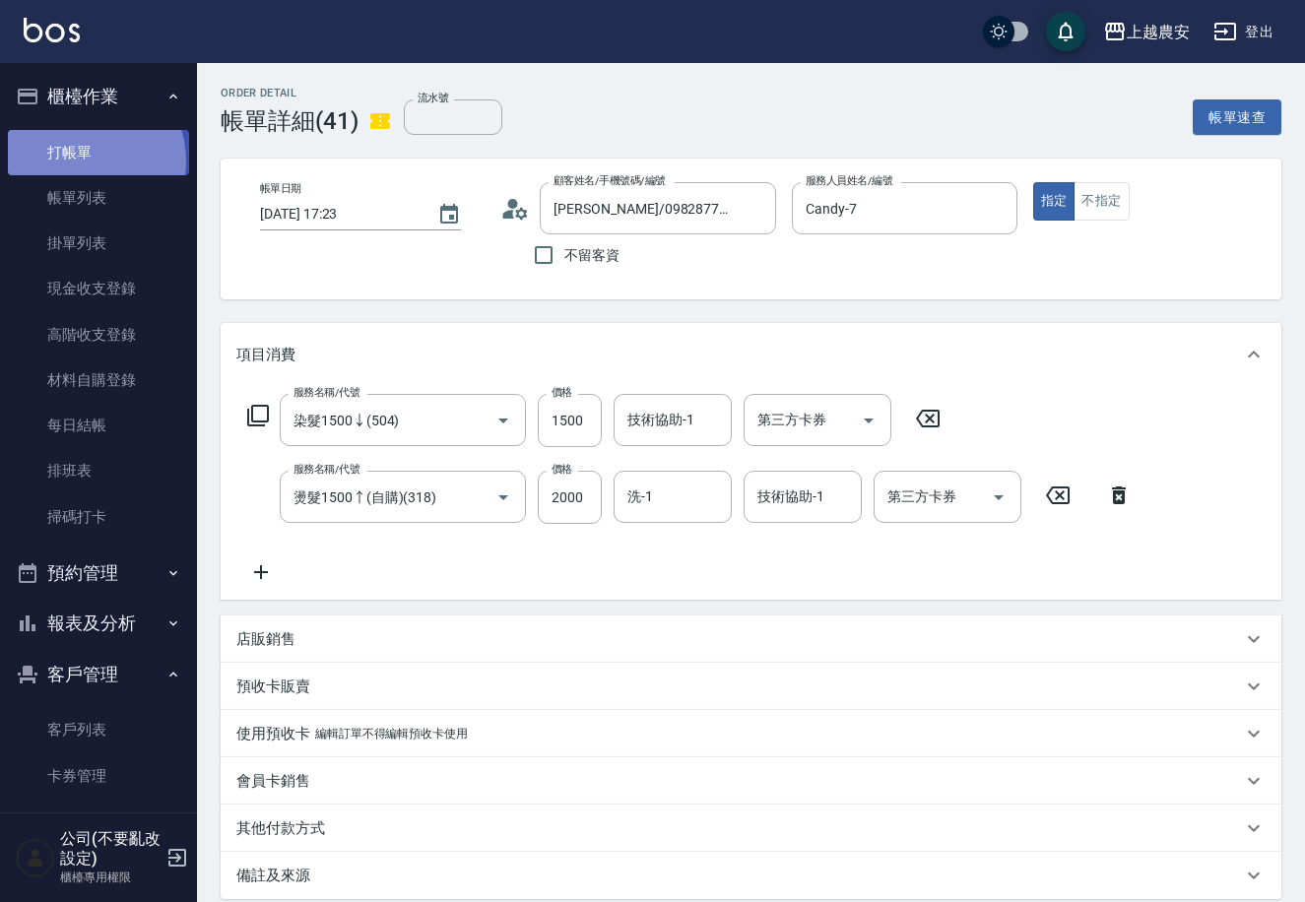
click at [85, 161] on link "打帳單" at bounding box center [98, 152] width 181 height 45
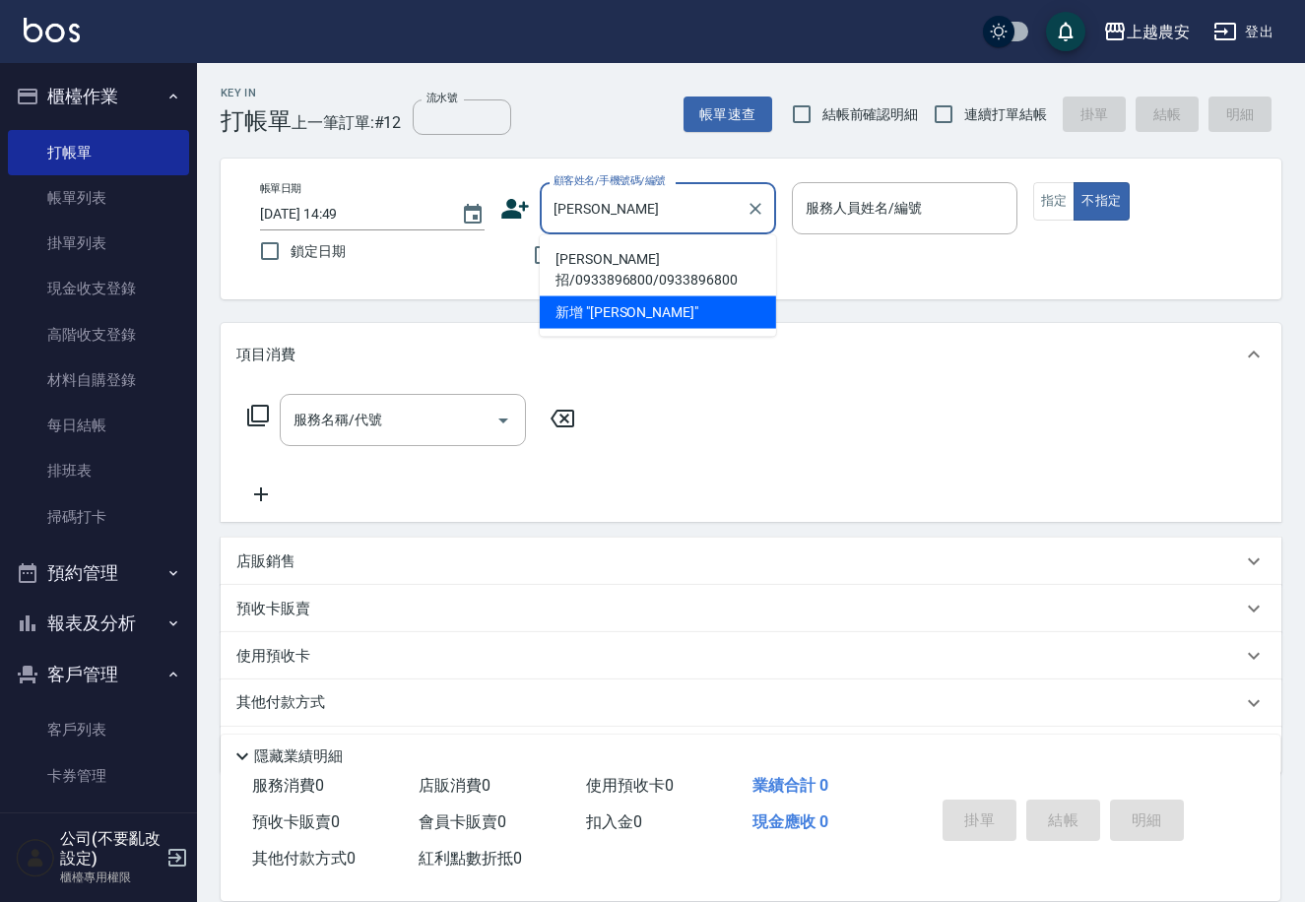
click at [604, 256] on li "林雲招/0933896800/0933896800" at bounding box center [658, 269] width 236 height 53
type input "林雲招/0933896800/0933896800"
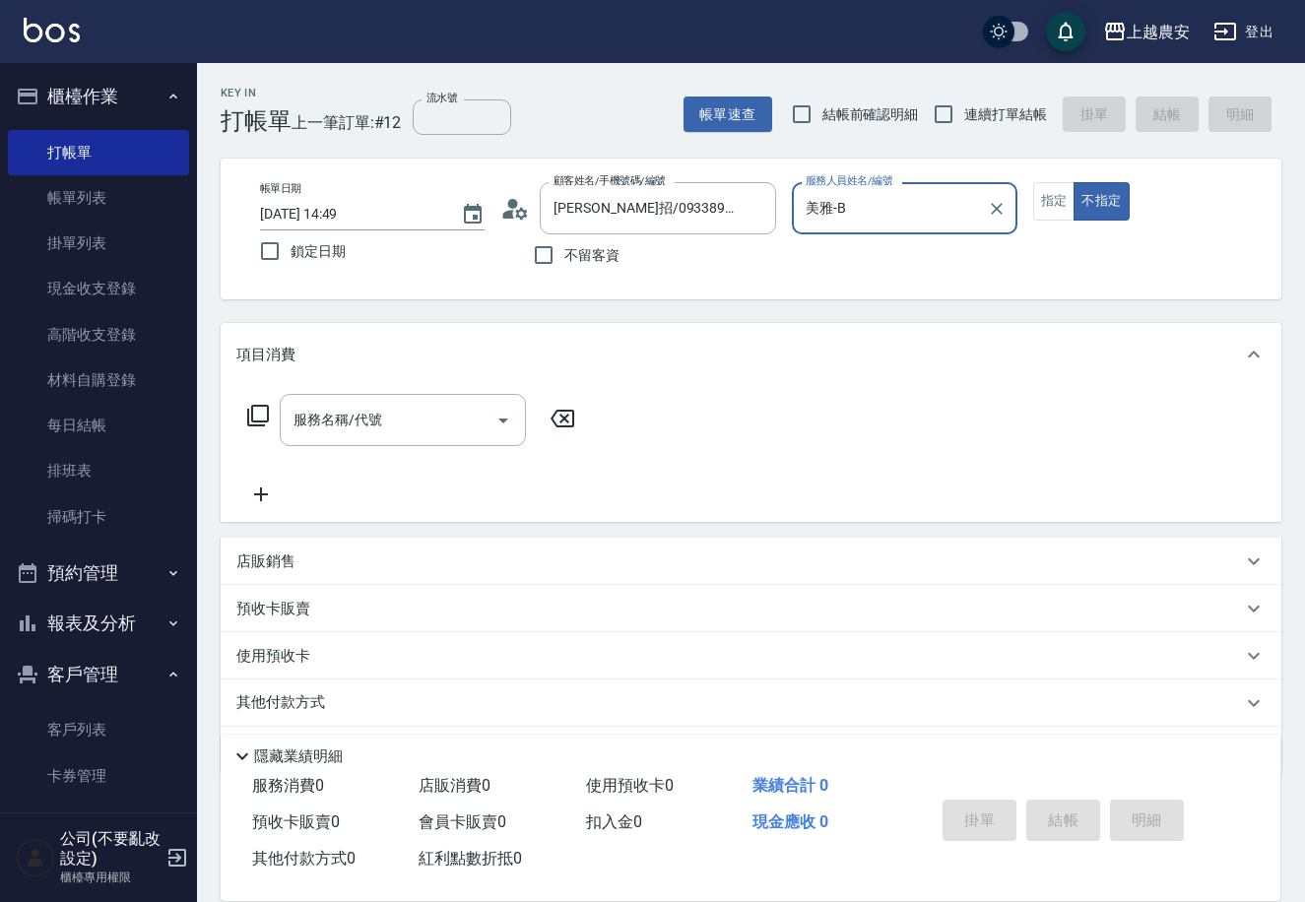
type input "美雅-B"
click at [1053, 204] on button "指定" at bounding box center [1054, 201] width 42 height 38
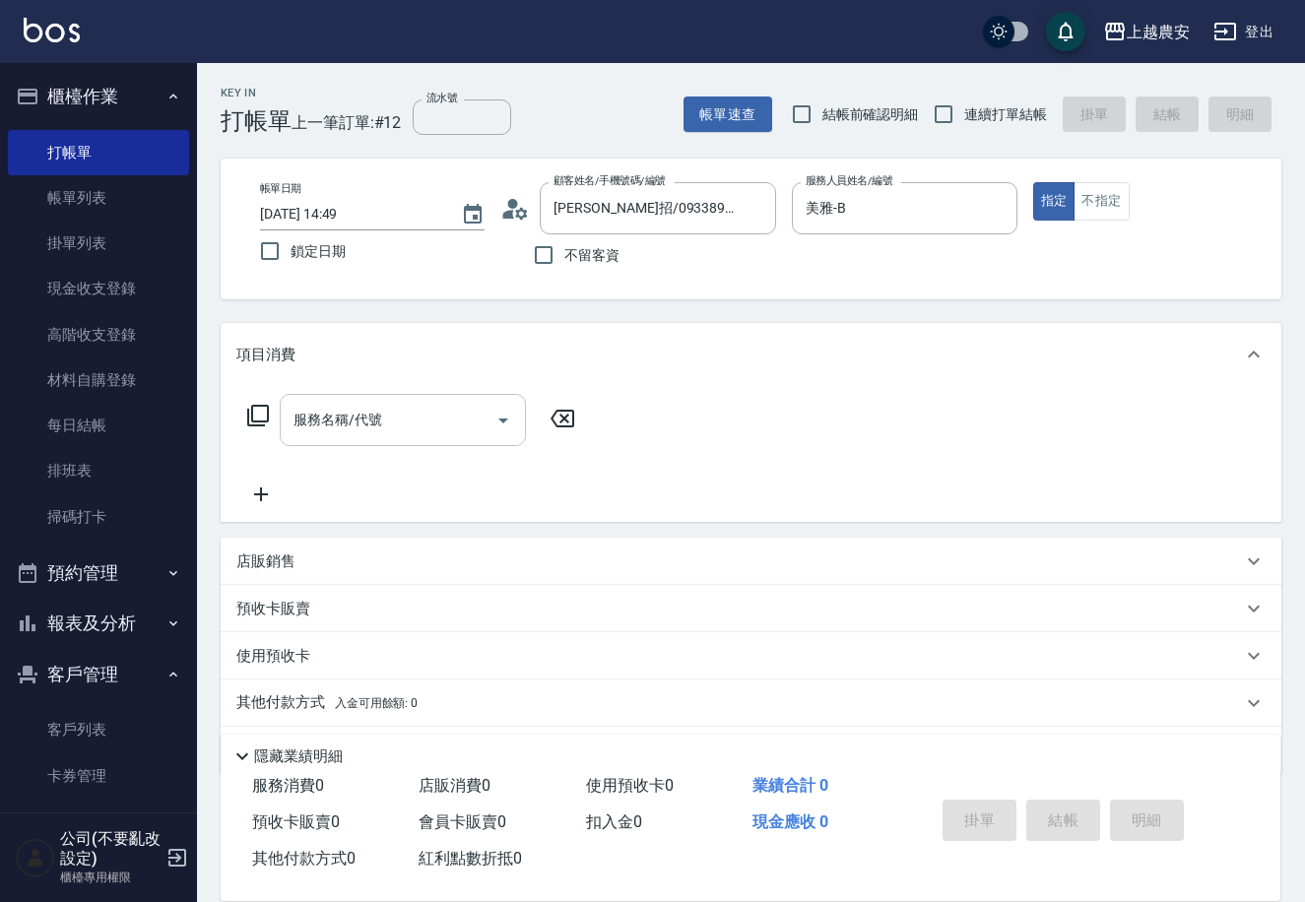
click at [389, 417] on input "服務名稱/代號" at bounding box center [388, 420] width 199 height 34
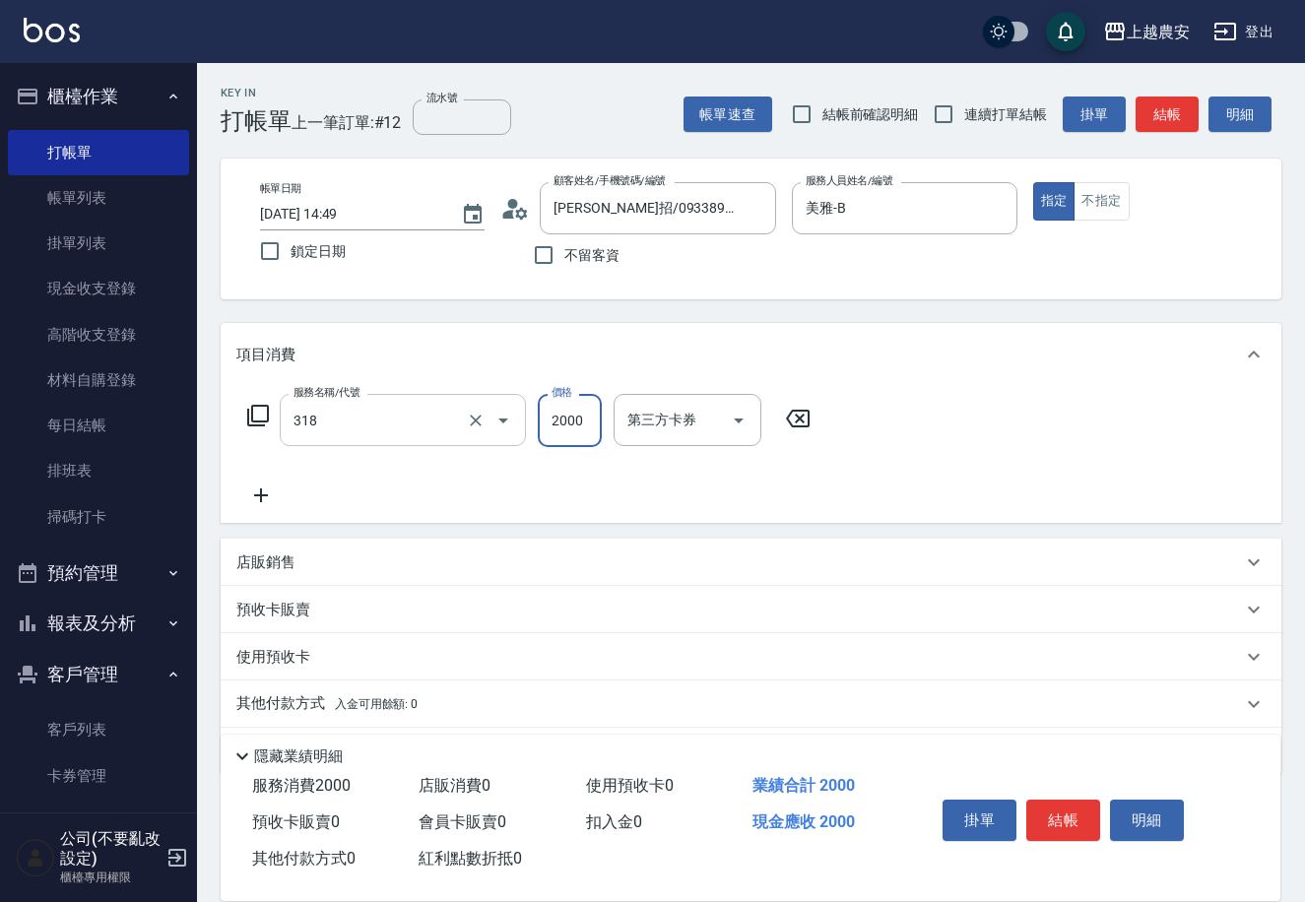
type input "燙髮1500↑(自購)(318)"
type input "3500"
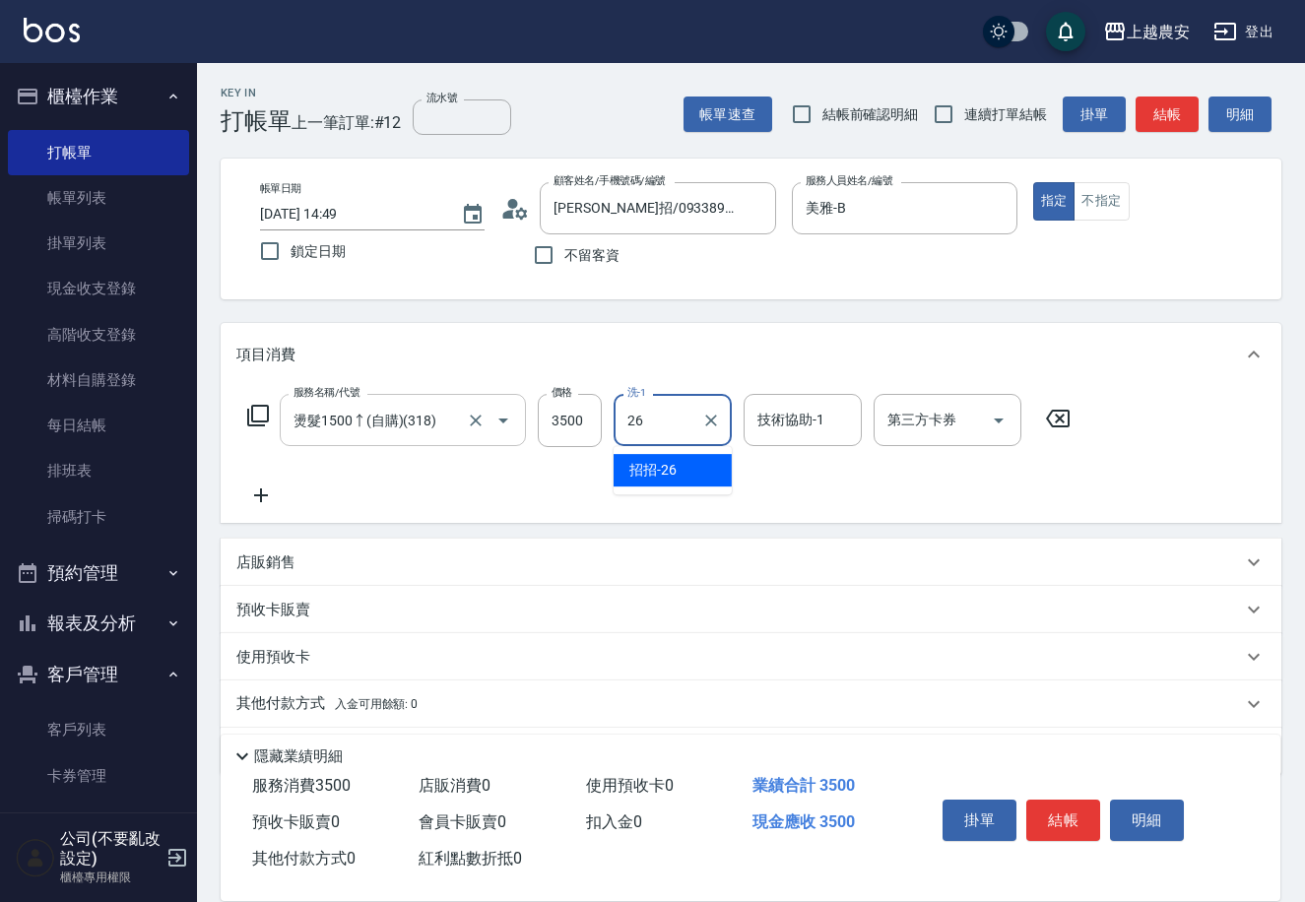
type input "招招-26"
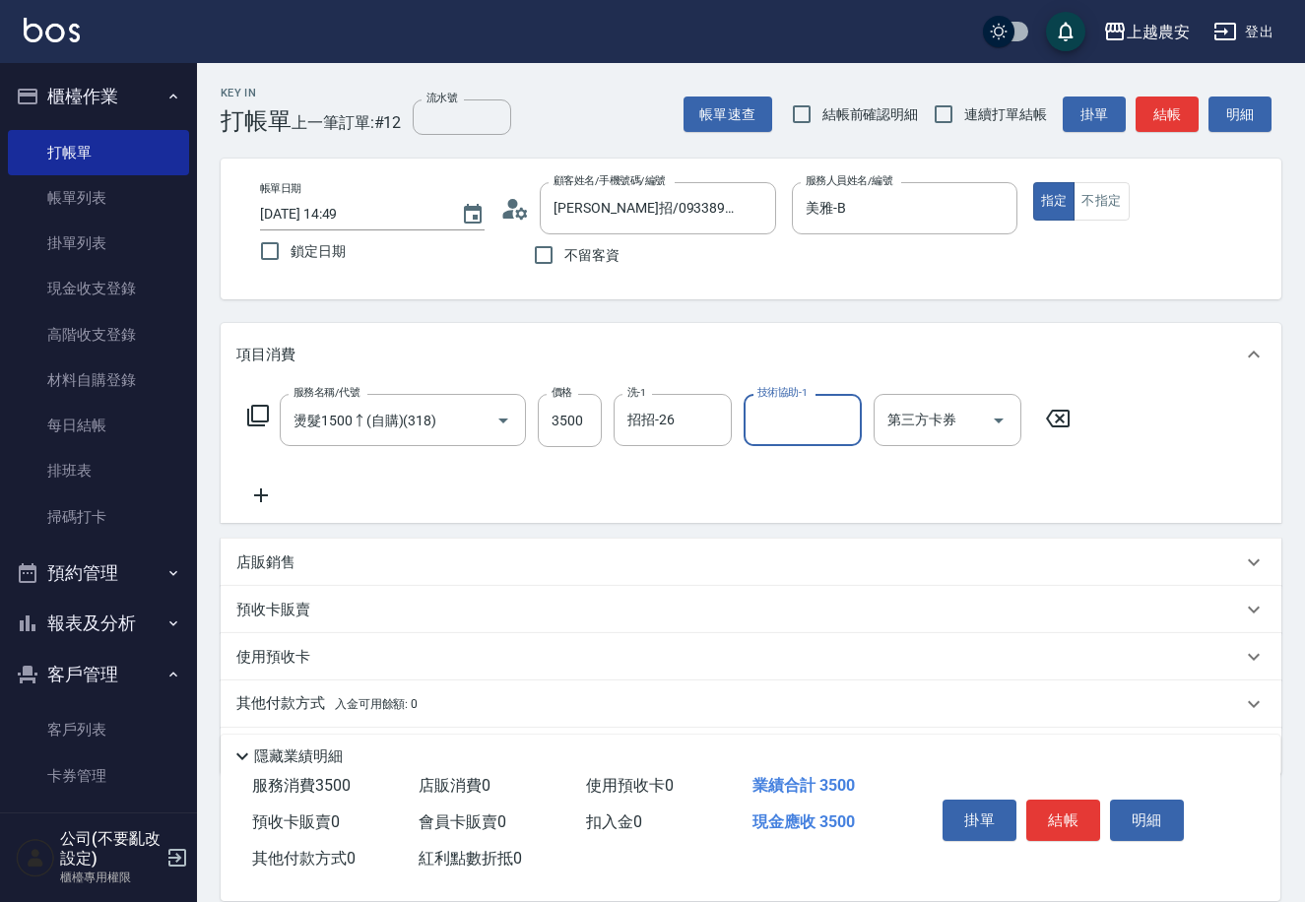
click at [1062, 810] on button "結帳" at bounding box center [1063, 820] width 74 height 41
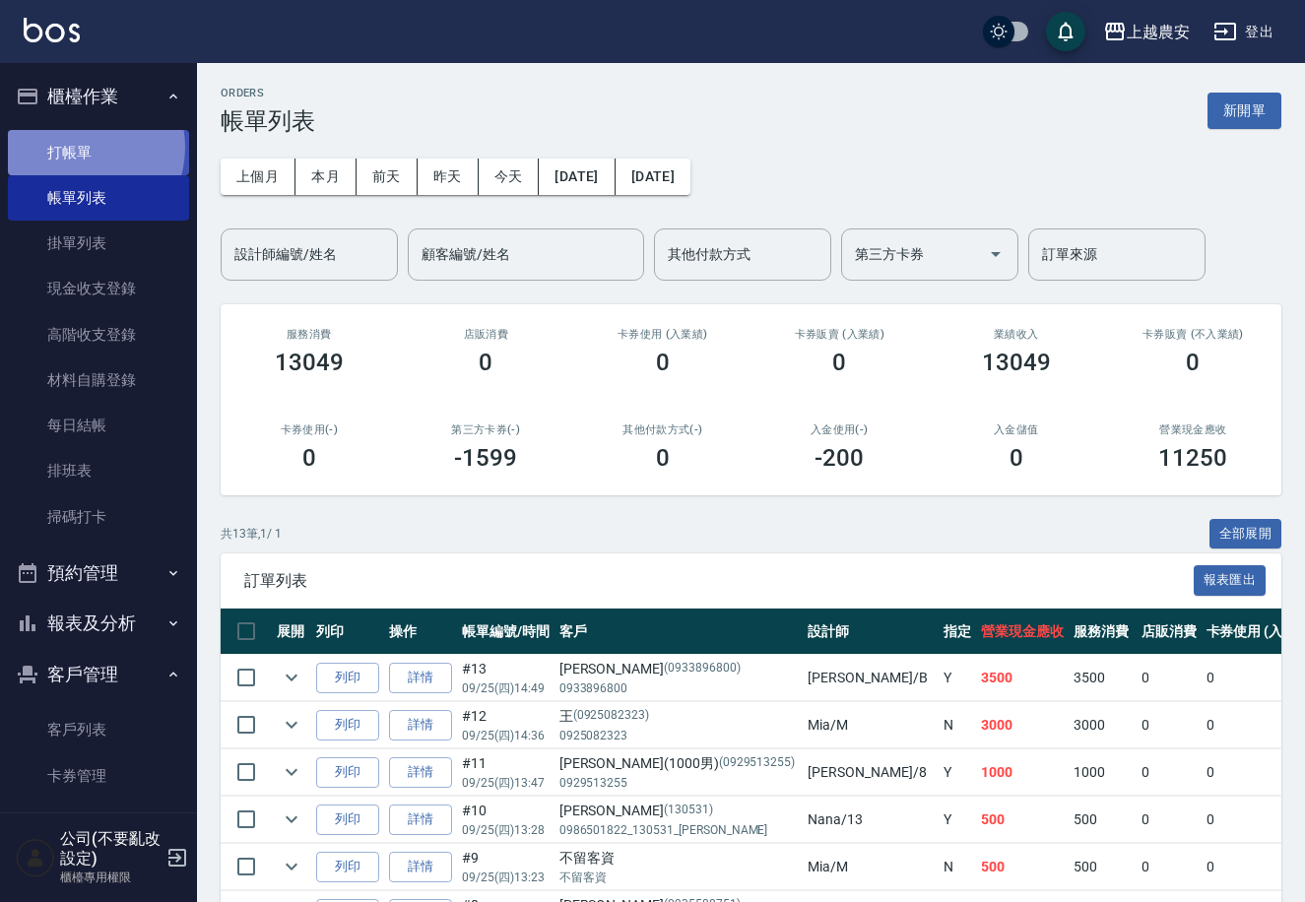
click at [78, 147] on link "打帳單" at bounding box center [98, 152] width 181 height 45
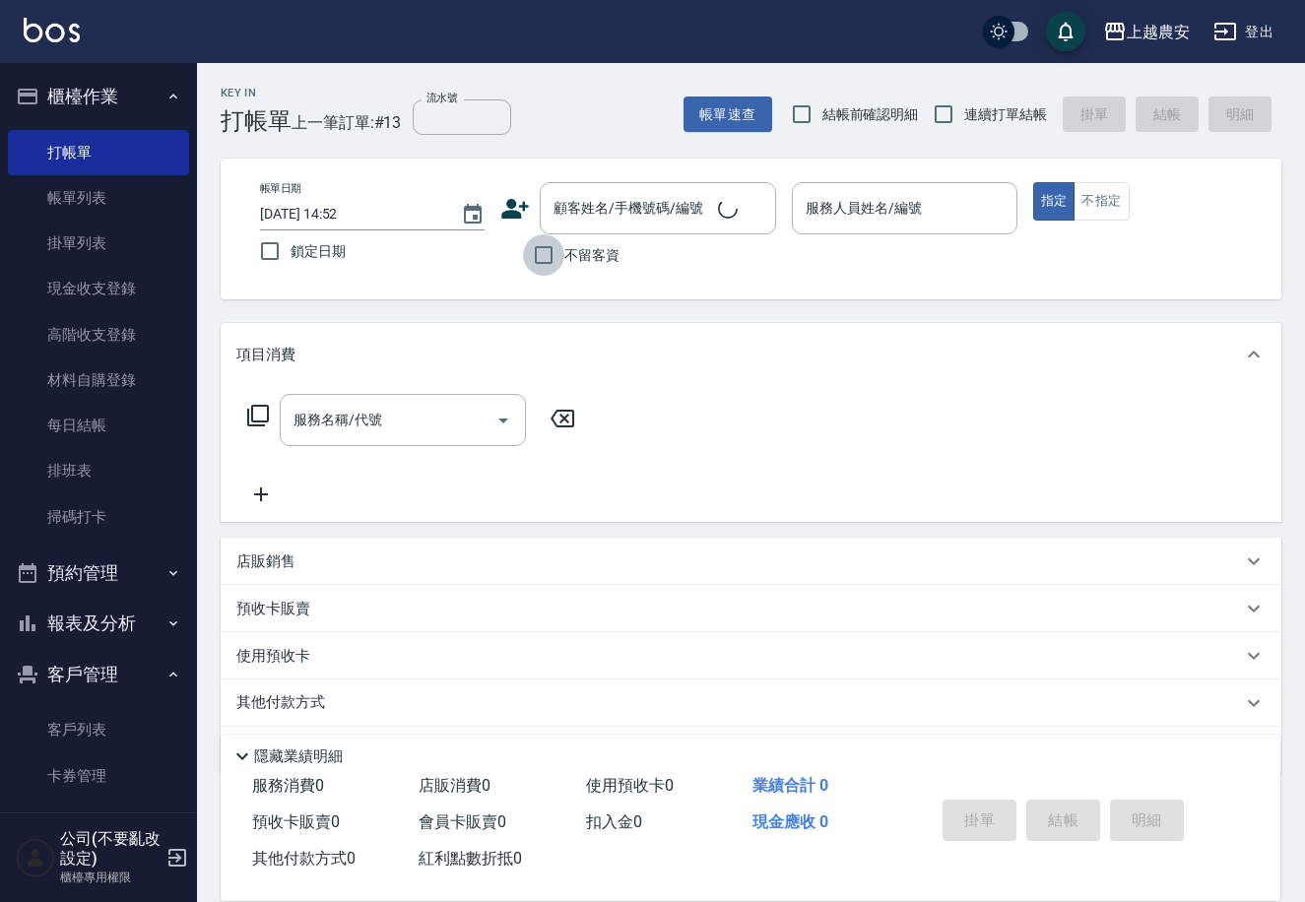
click at [539, 262] on input "不留客資" at bounding box center [543, 254] width 41 height 41
checkbox input "true"
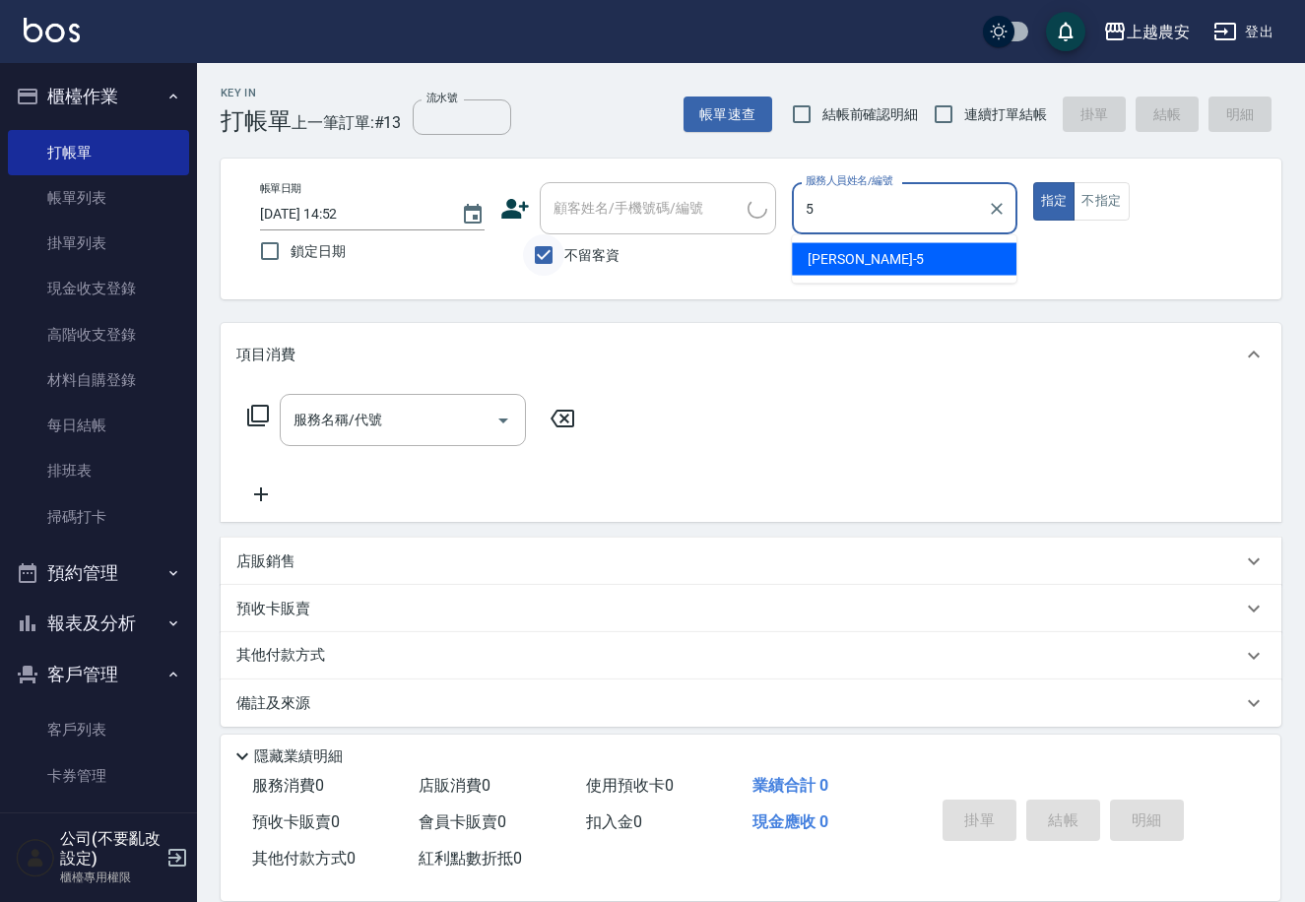
type input "Irene-5"
type button "true"
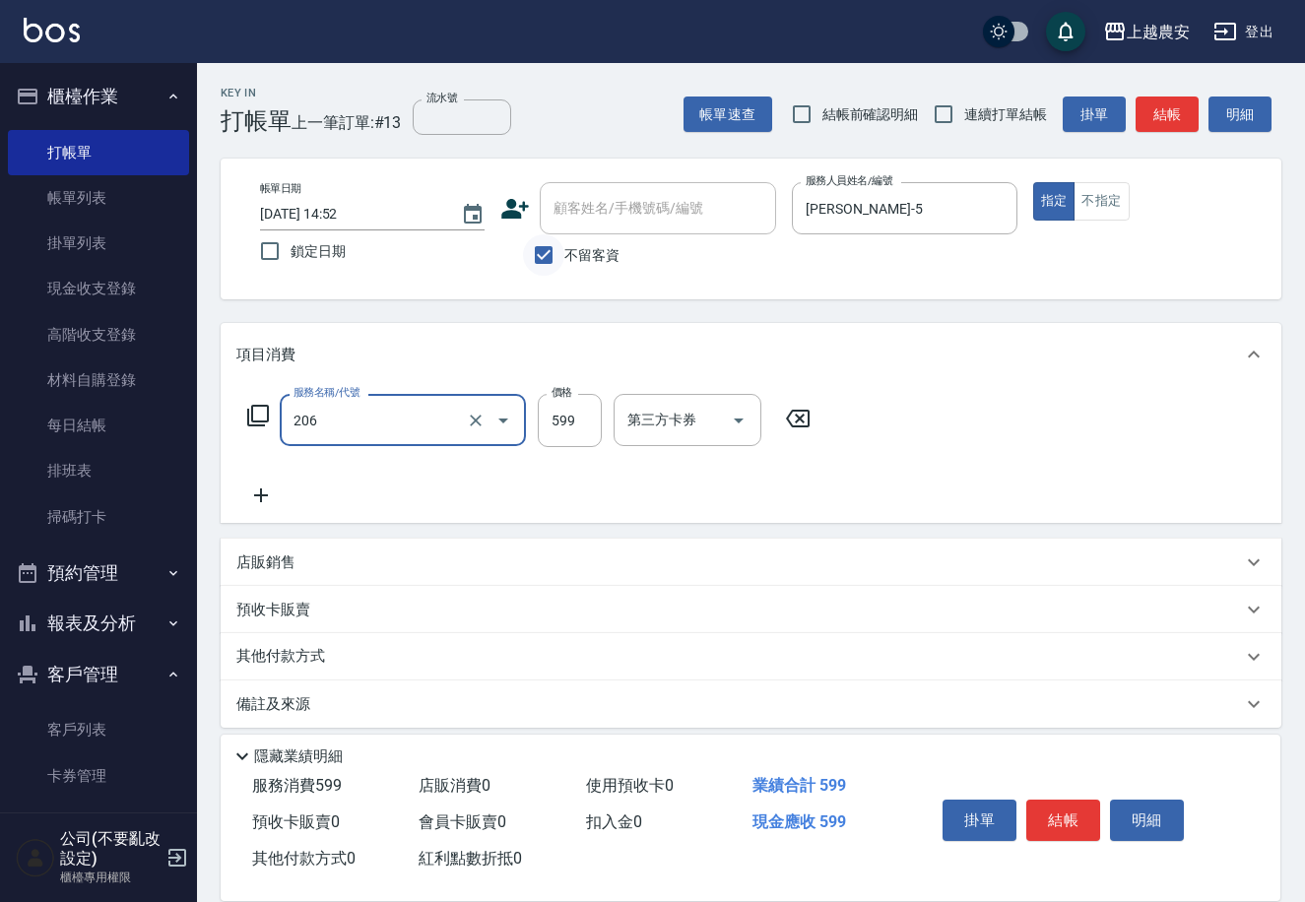
type input "洗+剪(206)"
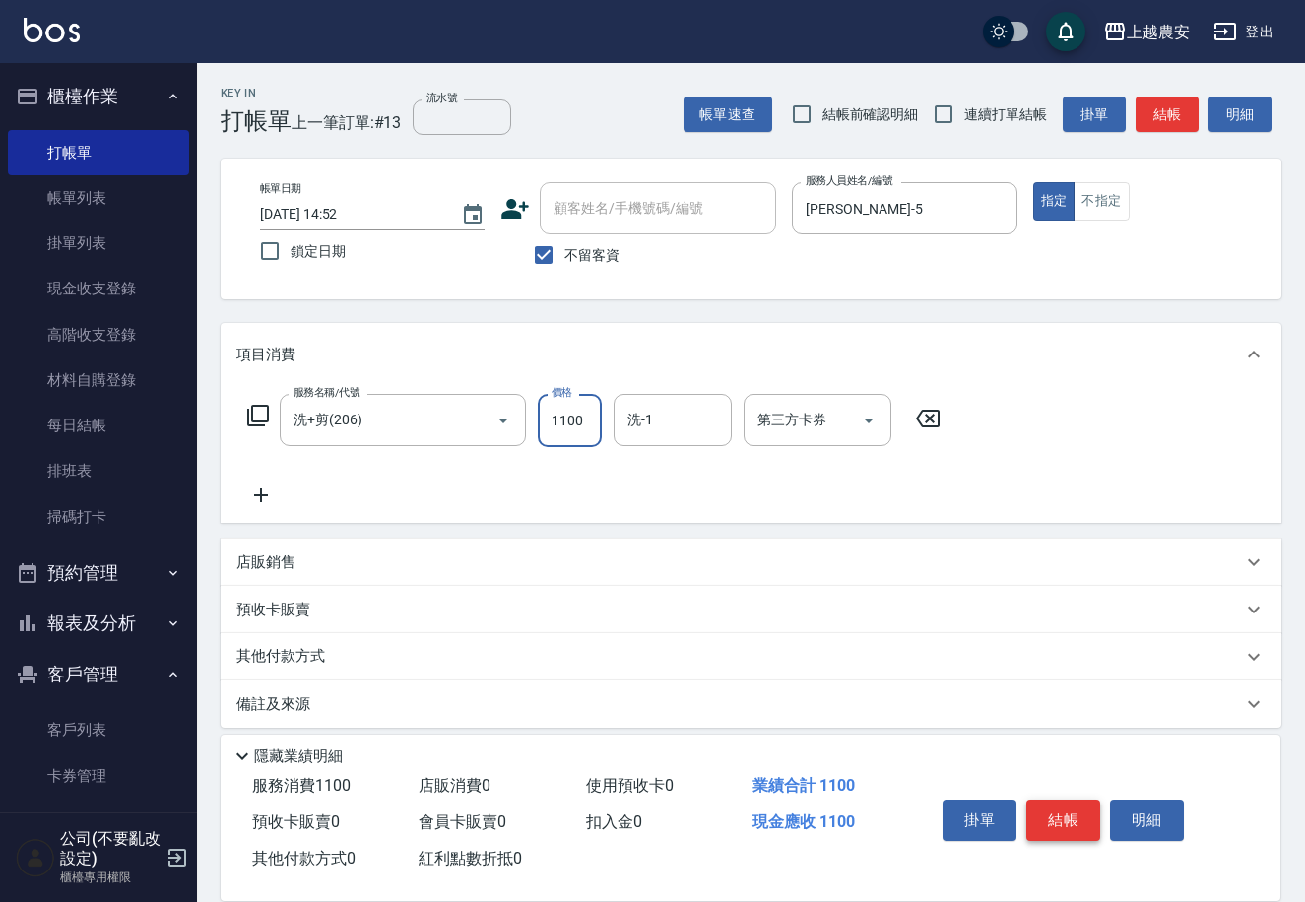
type input "1100"
click at [1065, 826] on button "結帳" at bounding box center [1063, 820] width 74 height 41
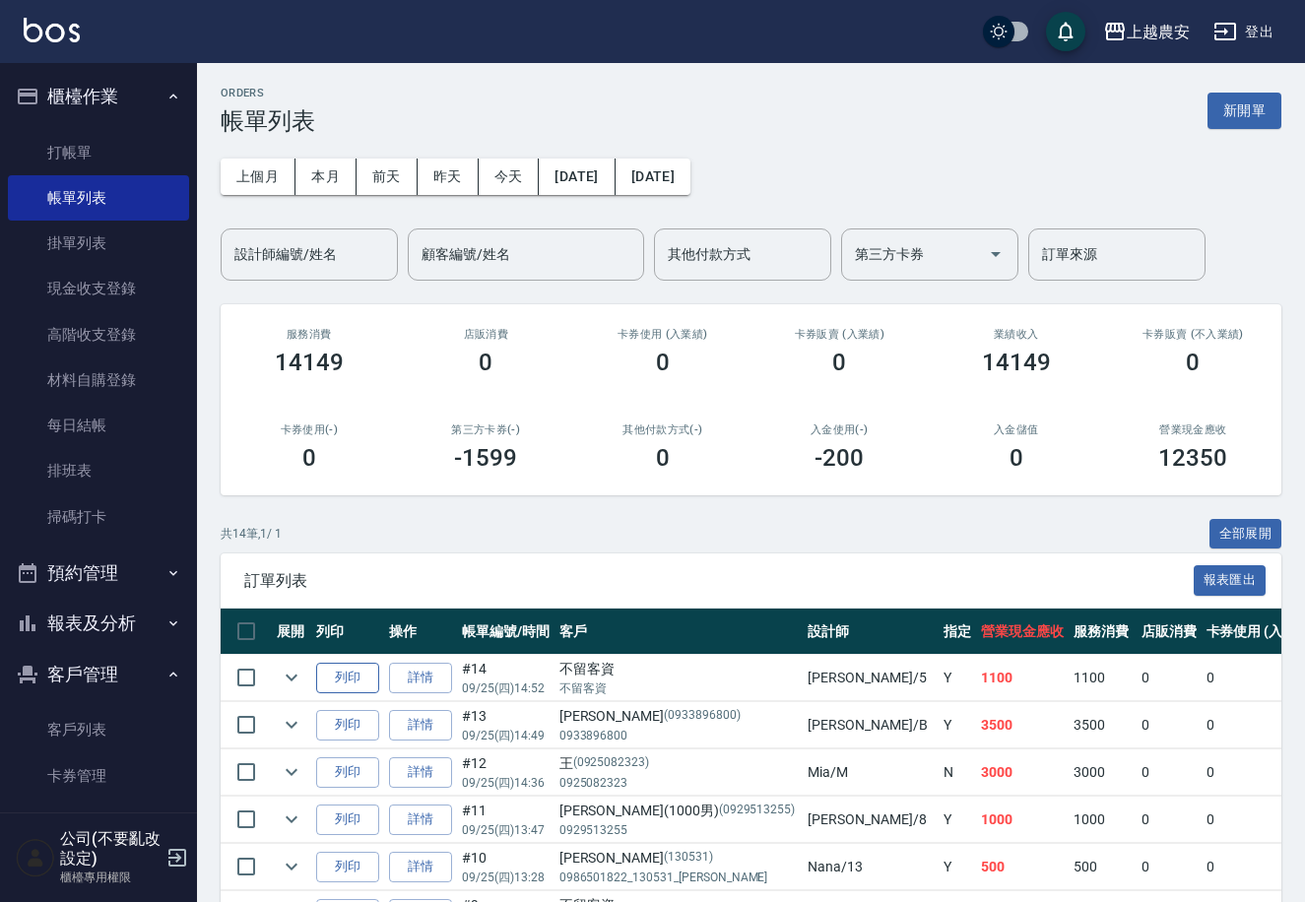
click at [356, 678] on button "列印" at bounding box center [347, 678] width 63 height 31
click at [1242, 538] on button "全部展開" at bounding box center [1246, 534] width 73 height 31
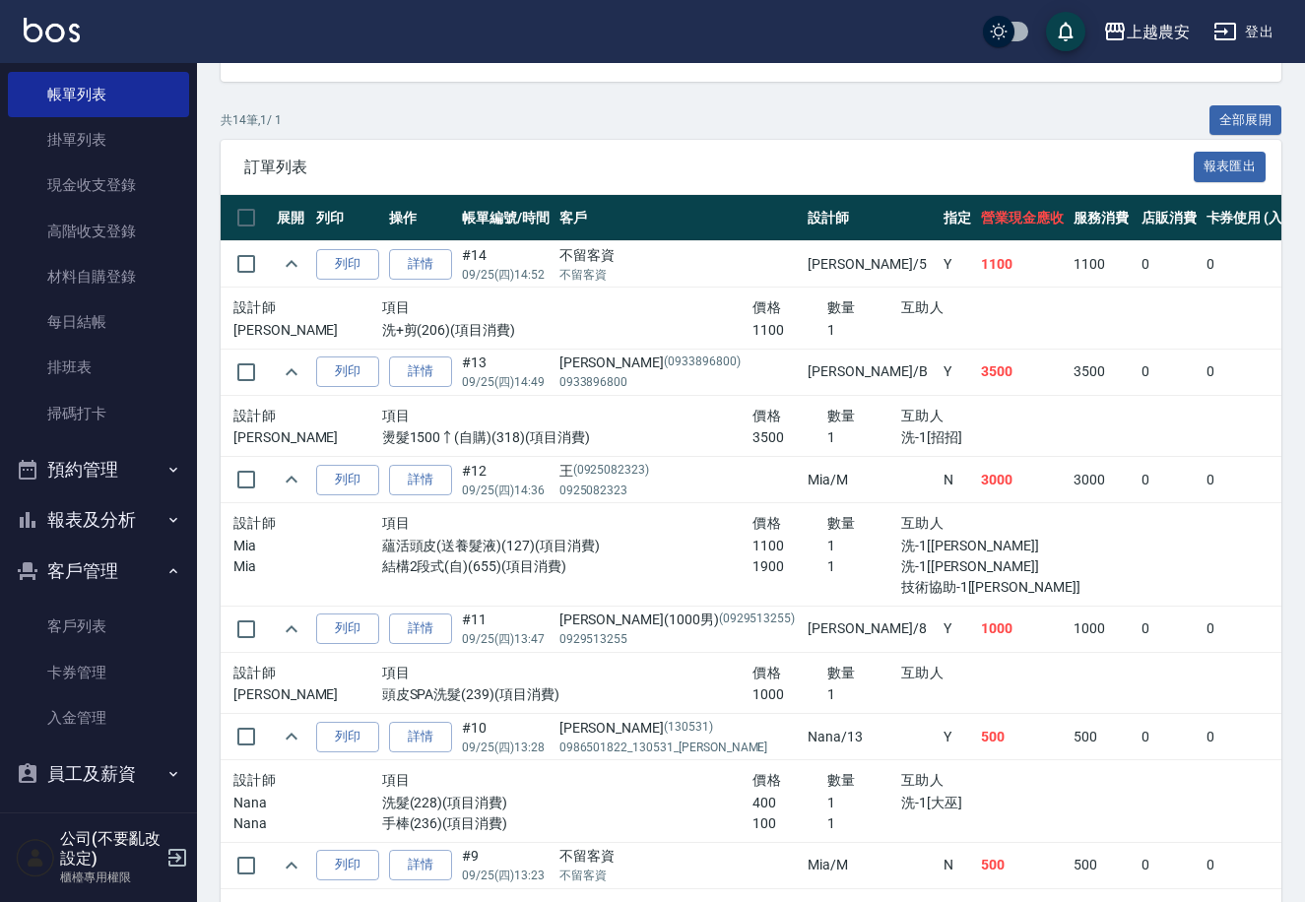
scroll to position [105, 0]
click at [113, 518] on button "報表及分析" at bounding box center [98, 518] width 181 height 51
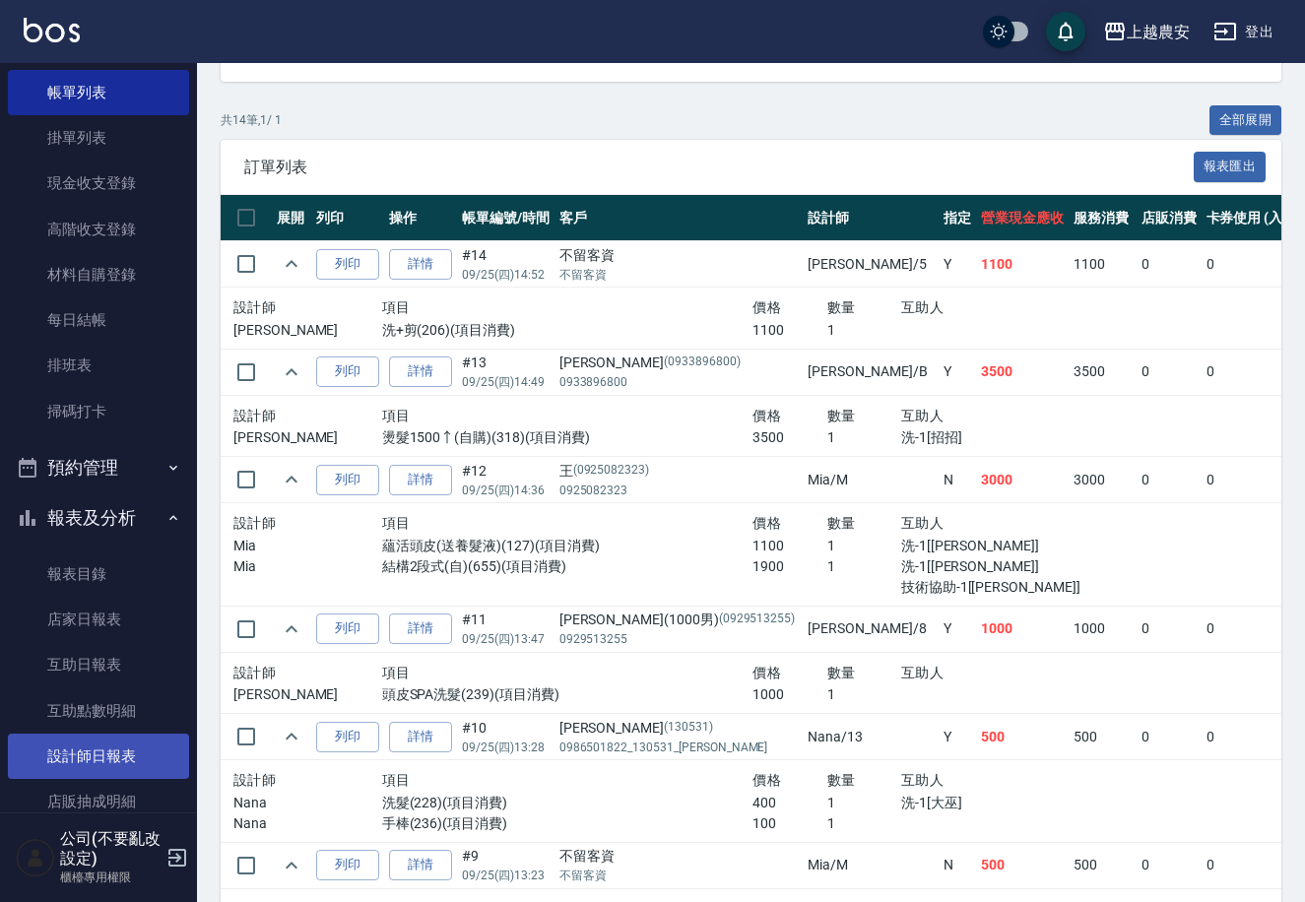
click at [137, 740] on link "設計師日報表" at bounding box center [98, 756] width 181 height 45
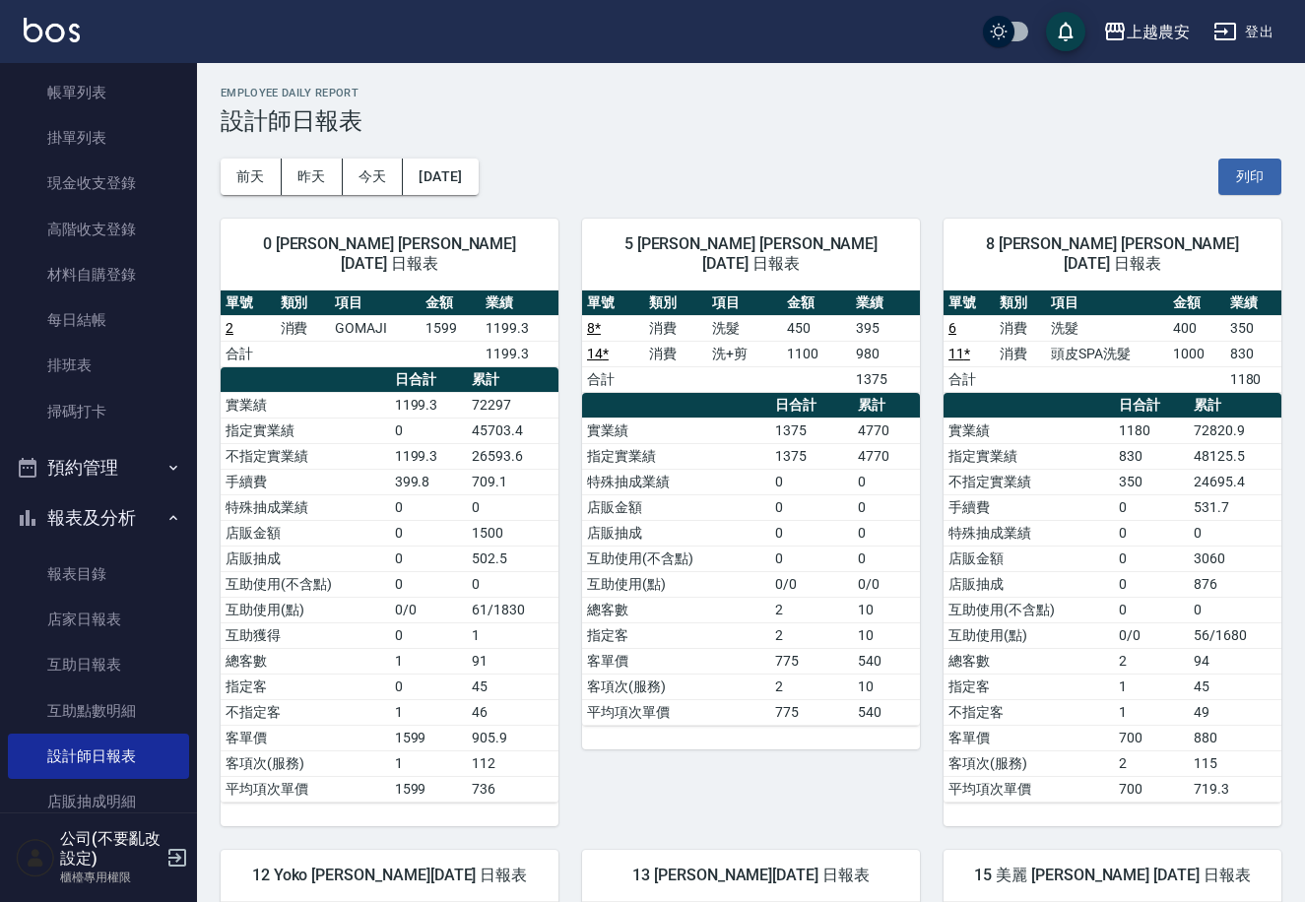
click at [300, 156] on div "前天 昨天 今天 2025/09/25 列印" at bounding box center [751, 177] width 1061 height 84
click at [303, 176] on button "昨天" at bounding box center [312, 177] width 61 height 36
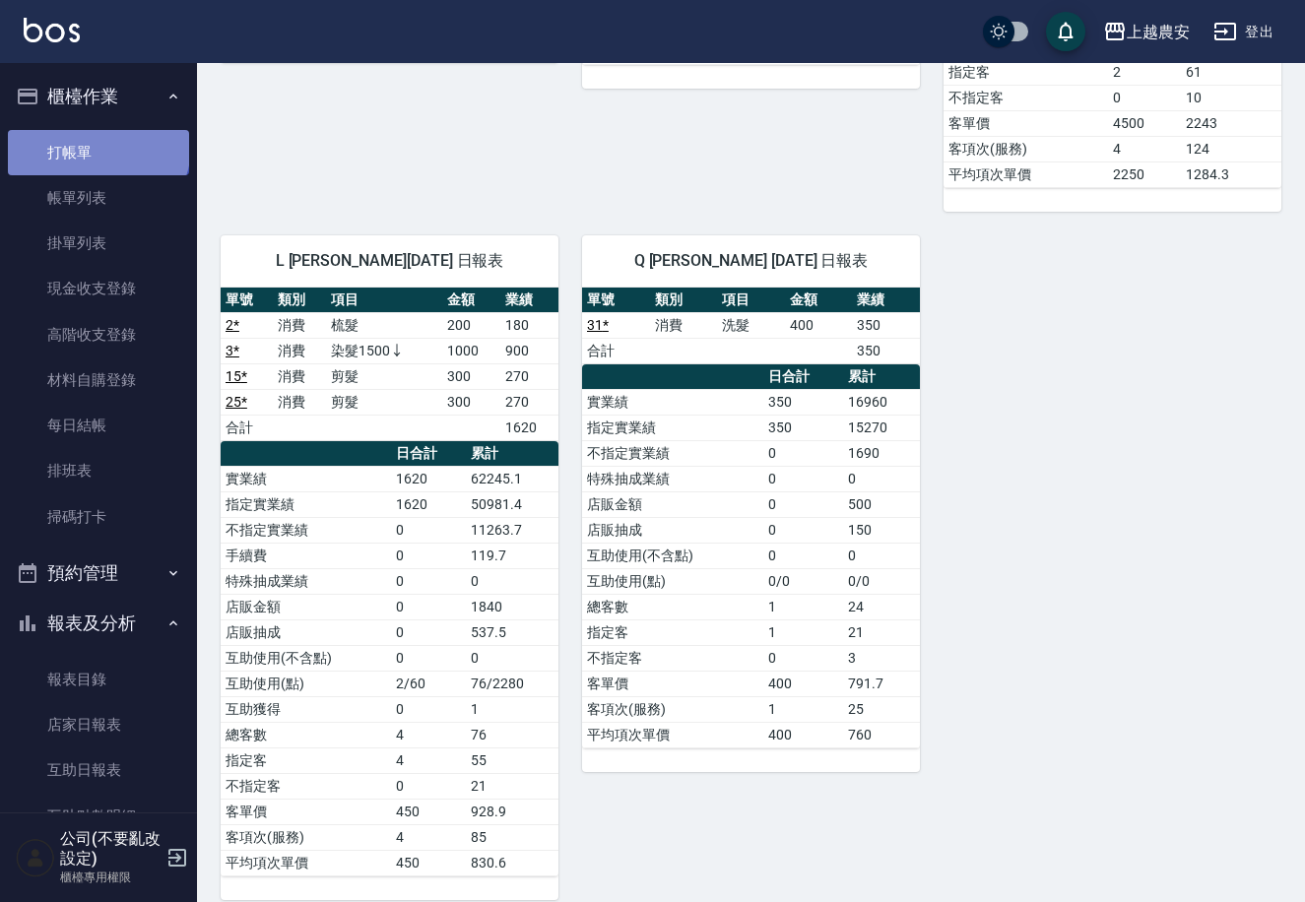
click at [97, 146] on link "打帳單" at bounding box center [98, 152] width 181 height 45
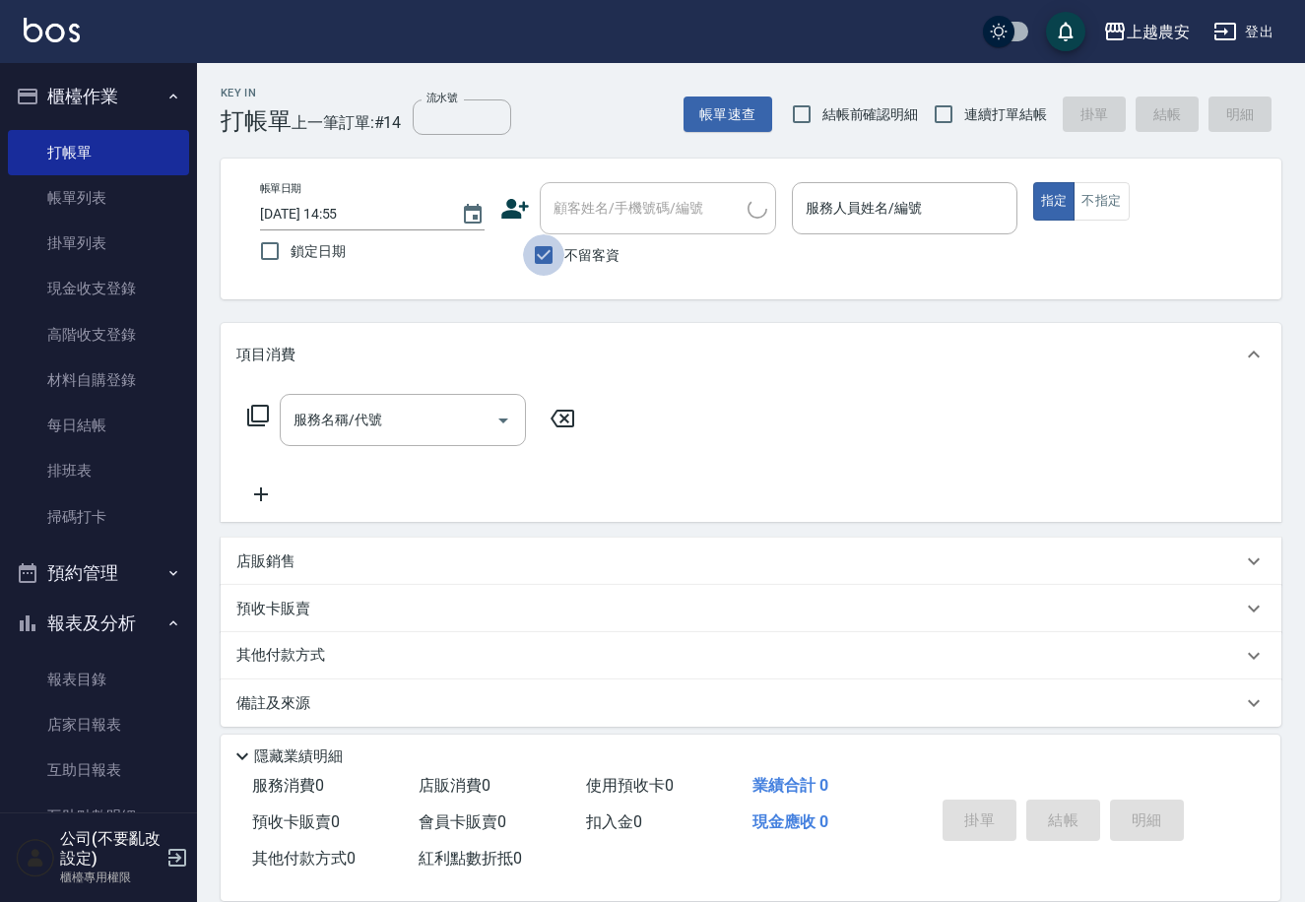
drag, startPoint x: 548, startPoint y: 252, endPoint x: 562, endPoint y: 217, distance: 38.4
click at [551, 251] on input "不留客資" at bounding box center [543, 254] width 41 height 41
checkbox input "false"
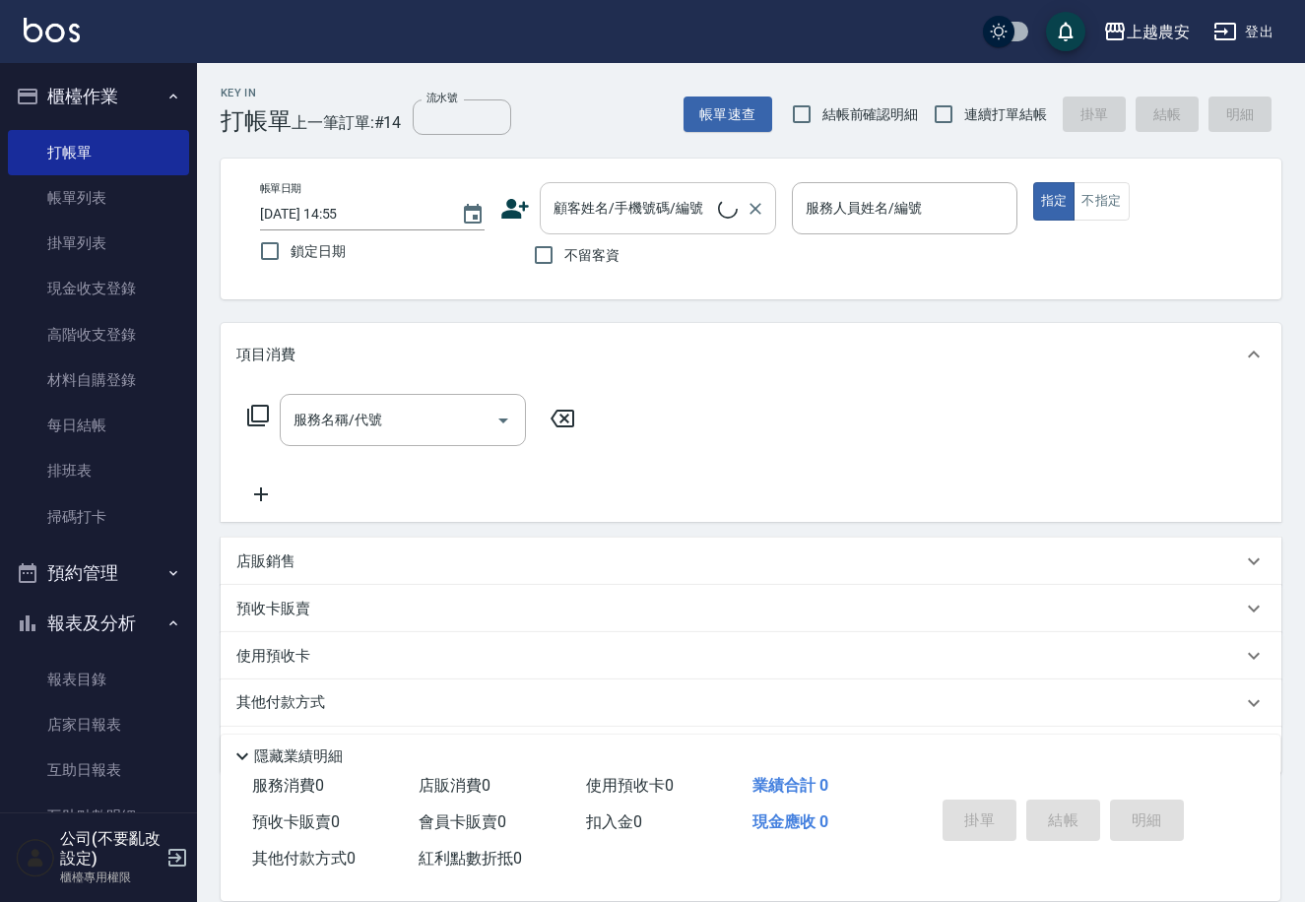
click at [562, 217] on input "顧客姓名/手機號碼/編號" at bounding box center [633, 208] width 169 height 34
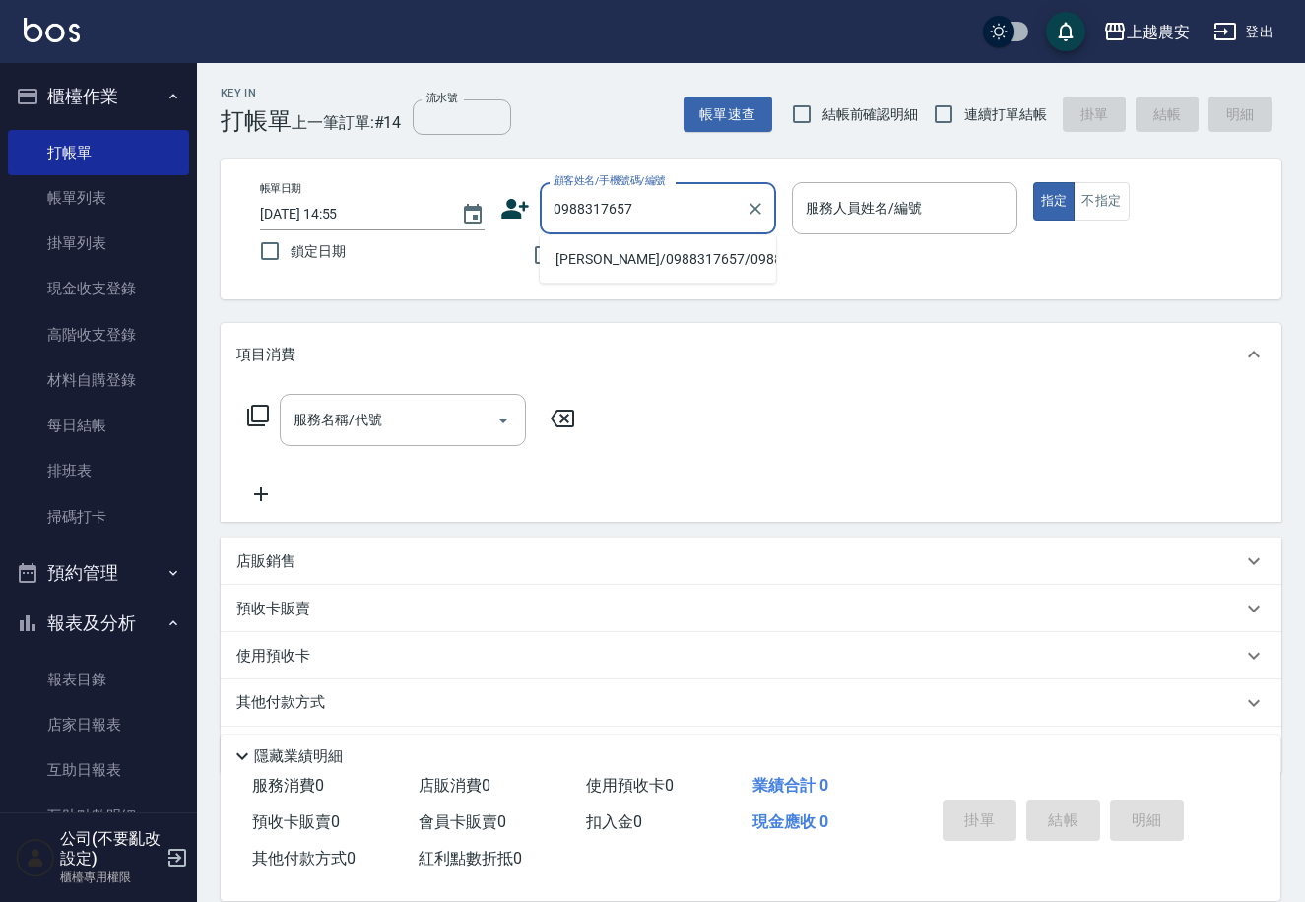
click at [673, 257] on li "王盈芳/0988317657/0988317657" at bounding box center [658, 259] width 236 height 33
type input "王盈芳/0988317657/0988317657"
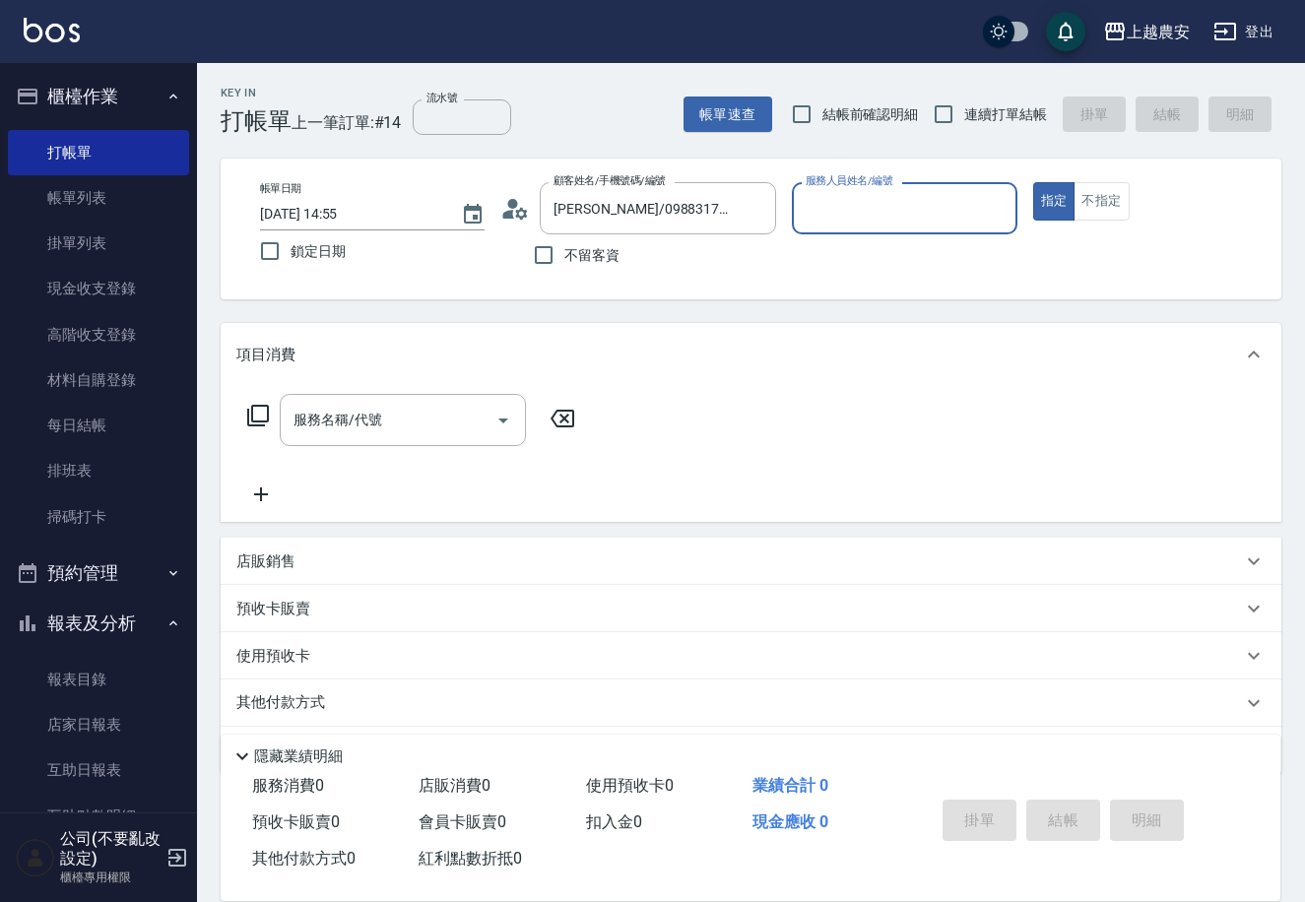
type input "Mia-M"
click at [447, 418] on input "服務名稱/代號" at bounding box center [388, 420] width 199 height 34
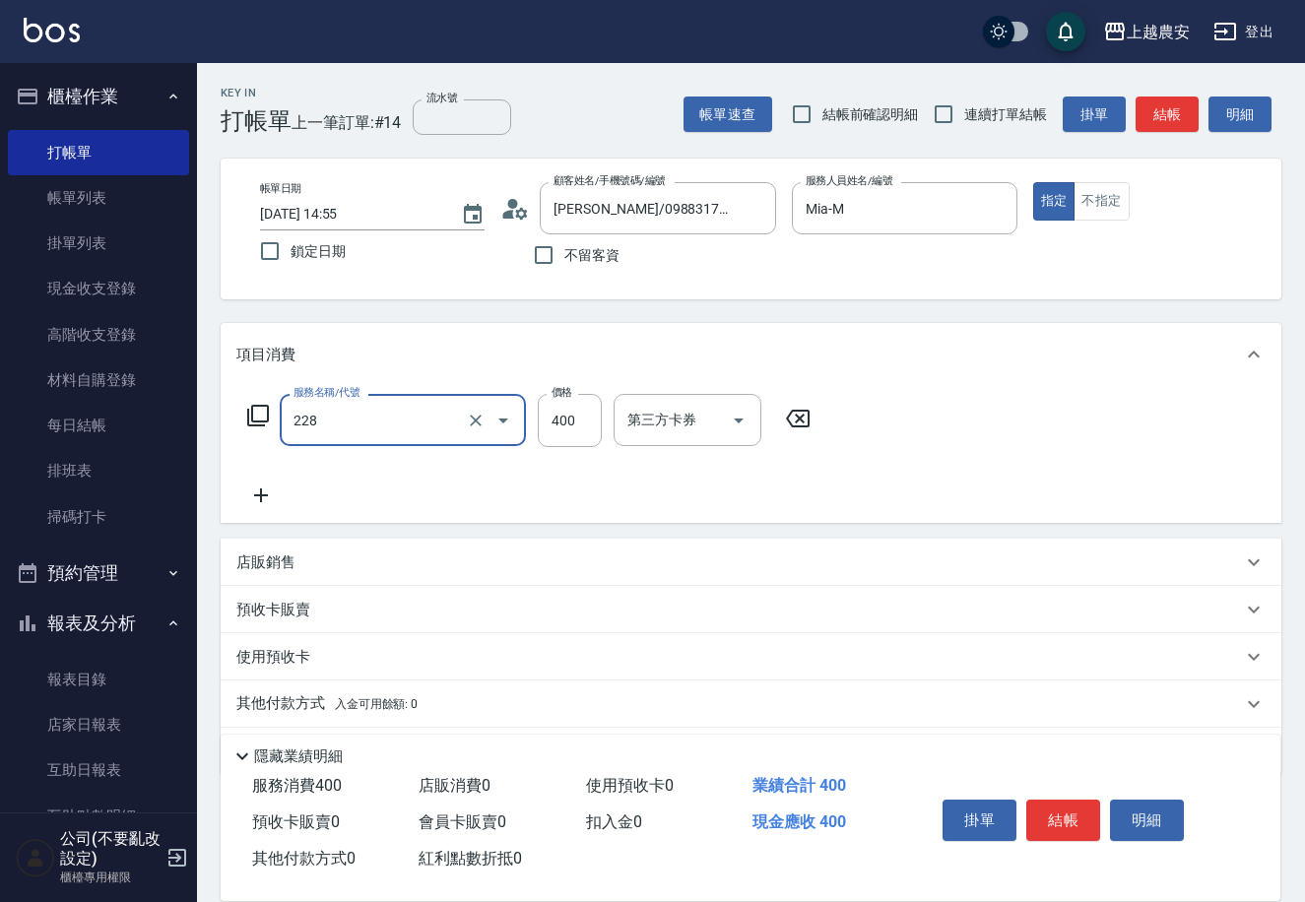
type input "洗髮(228)"
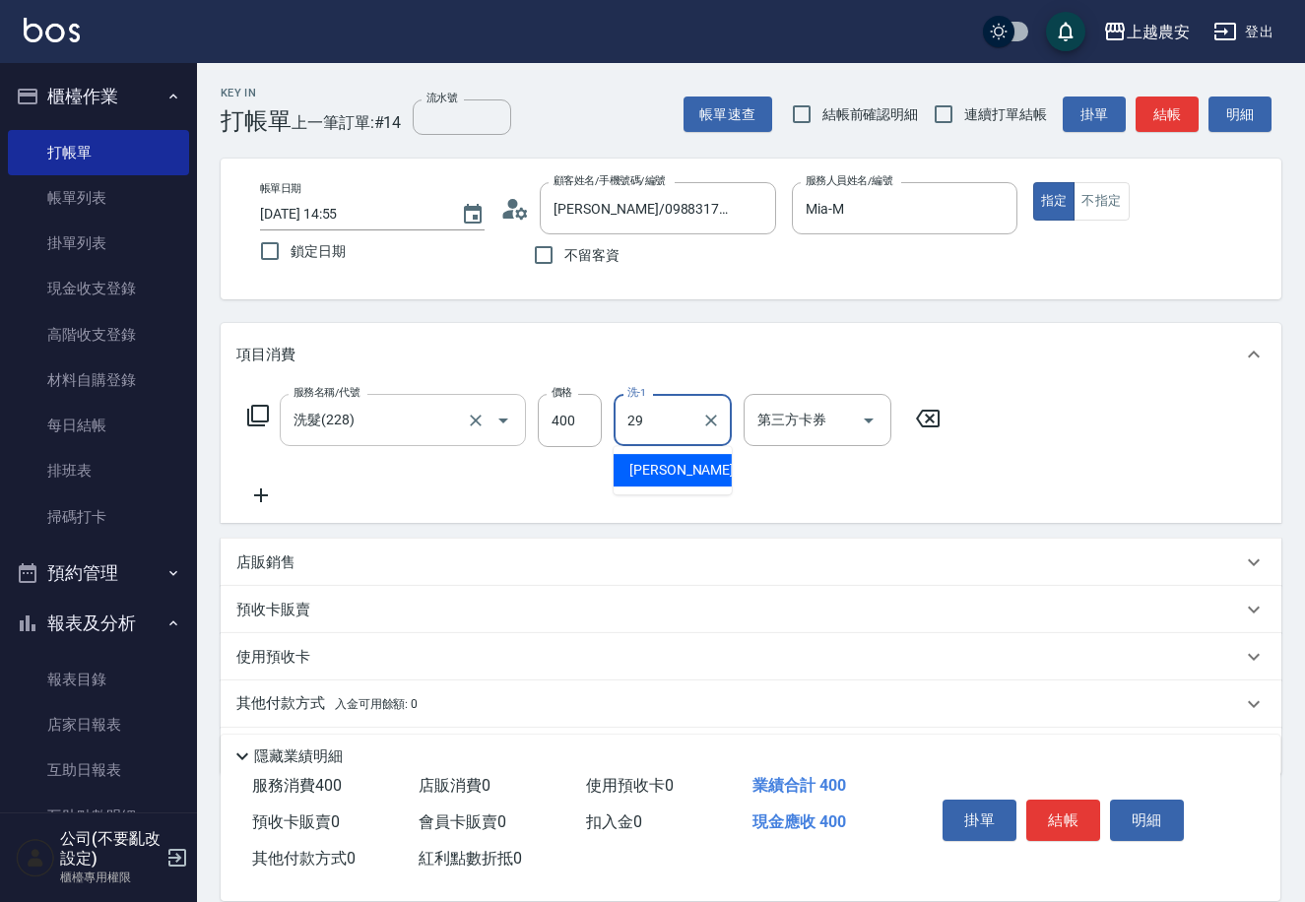
type input "楊馨茹-29"
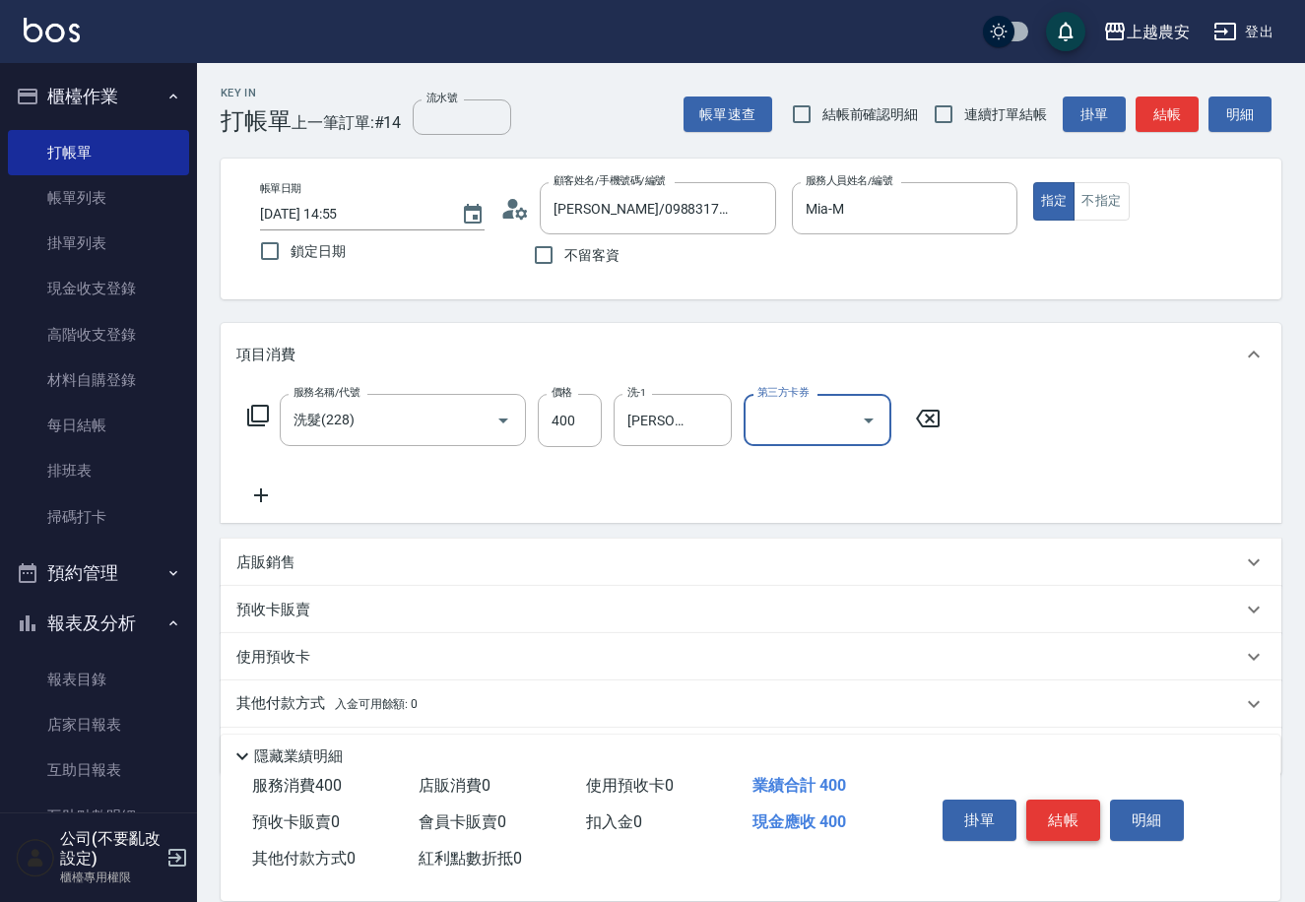
click at [1056, 829] on button "結帳" at bounding box center [1063, 820] width 74 height 41
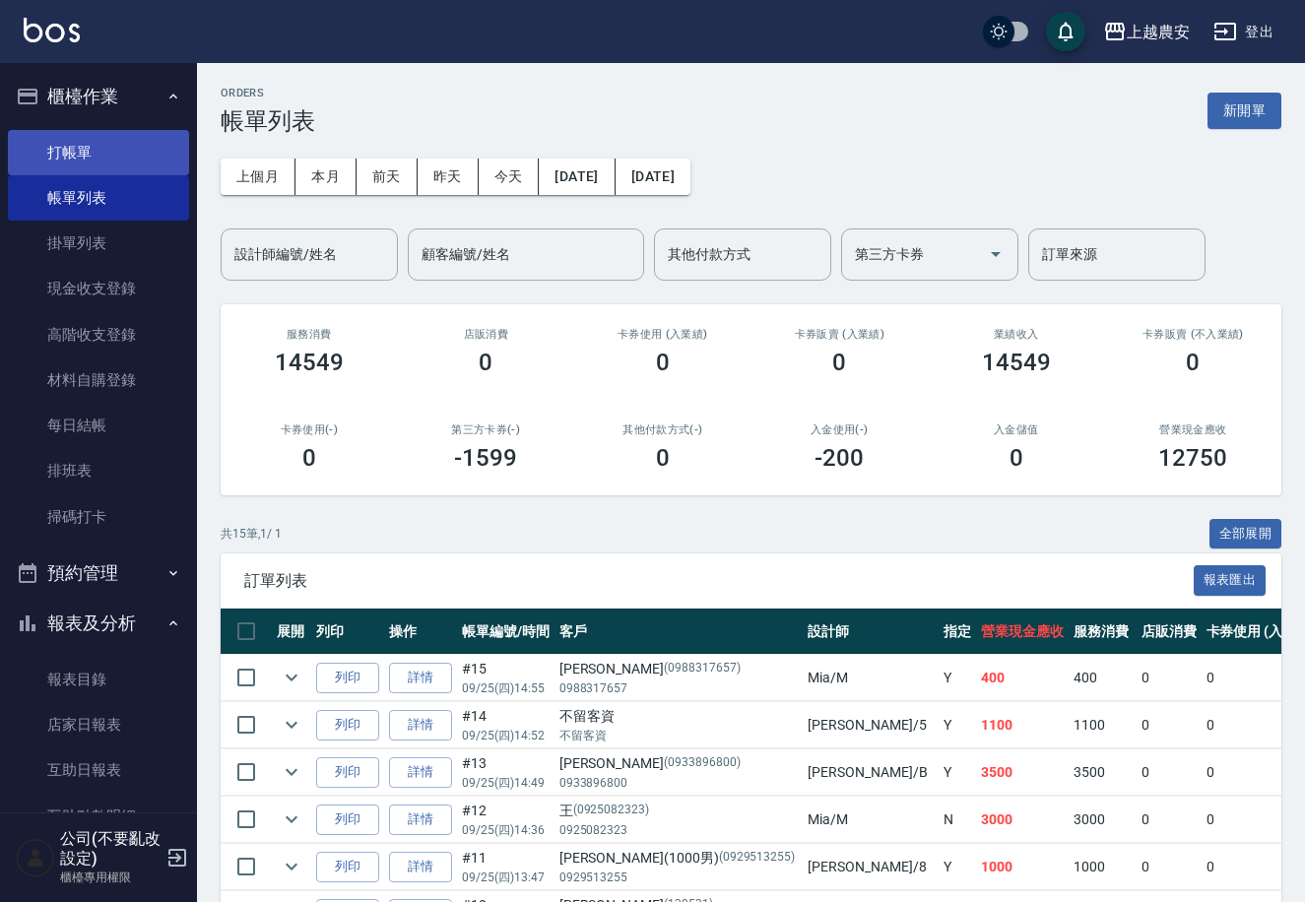
click at [83, 150] on link "打帳單" at bounding box center [98, 152] width 181 height 45
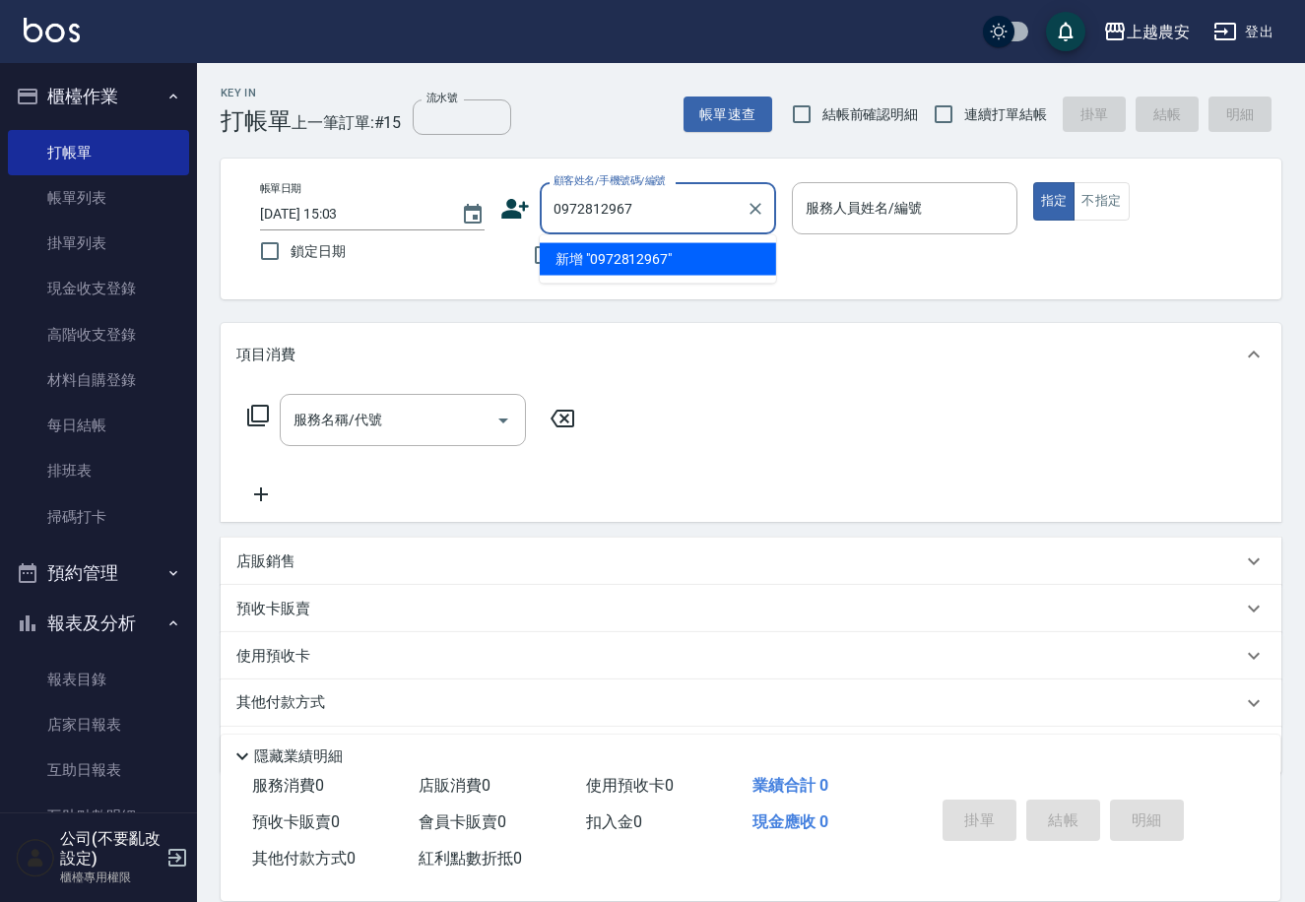
drag, startPoint x: 641, startPoint y: 209, endPoint x: 571, endPoint y: 219, distance: 70.6
click at [571, 219] on input "0972812967" at bounding box center [643, 208] width 189 height 34
click at [626, 258] on li "新增 "0972812967"" at bounding box center [658, 259] width 236 height 33
type input "0972812967"
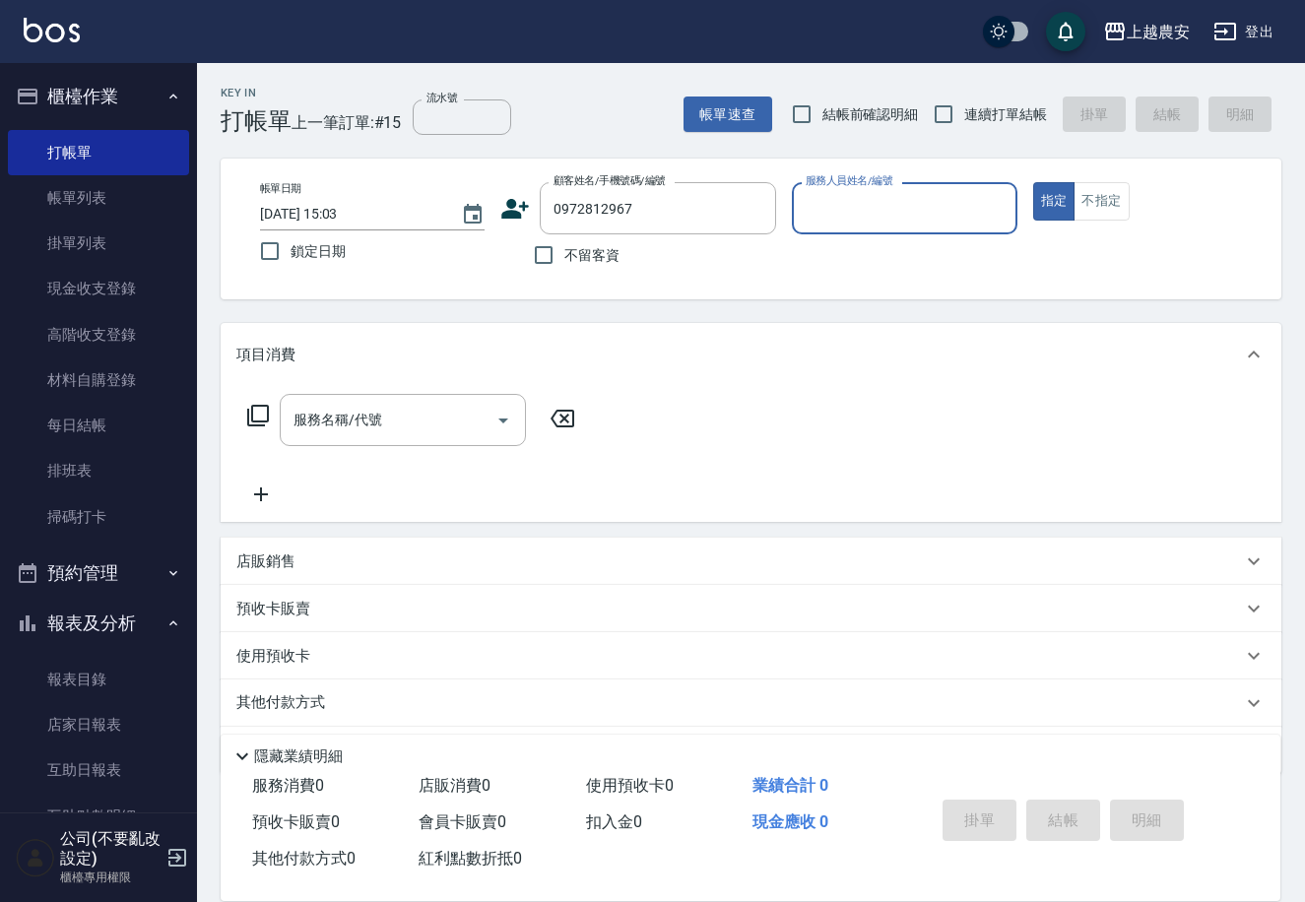
click at [508, 213] on icon at bounding box center [516, 209] width 28 height 20
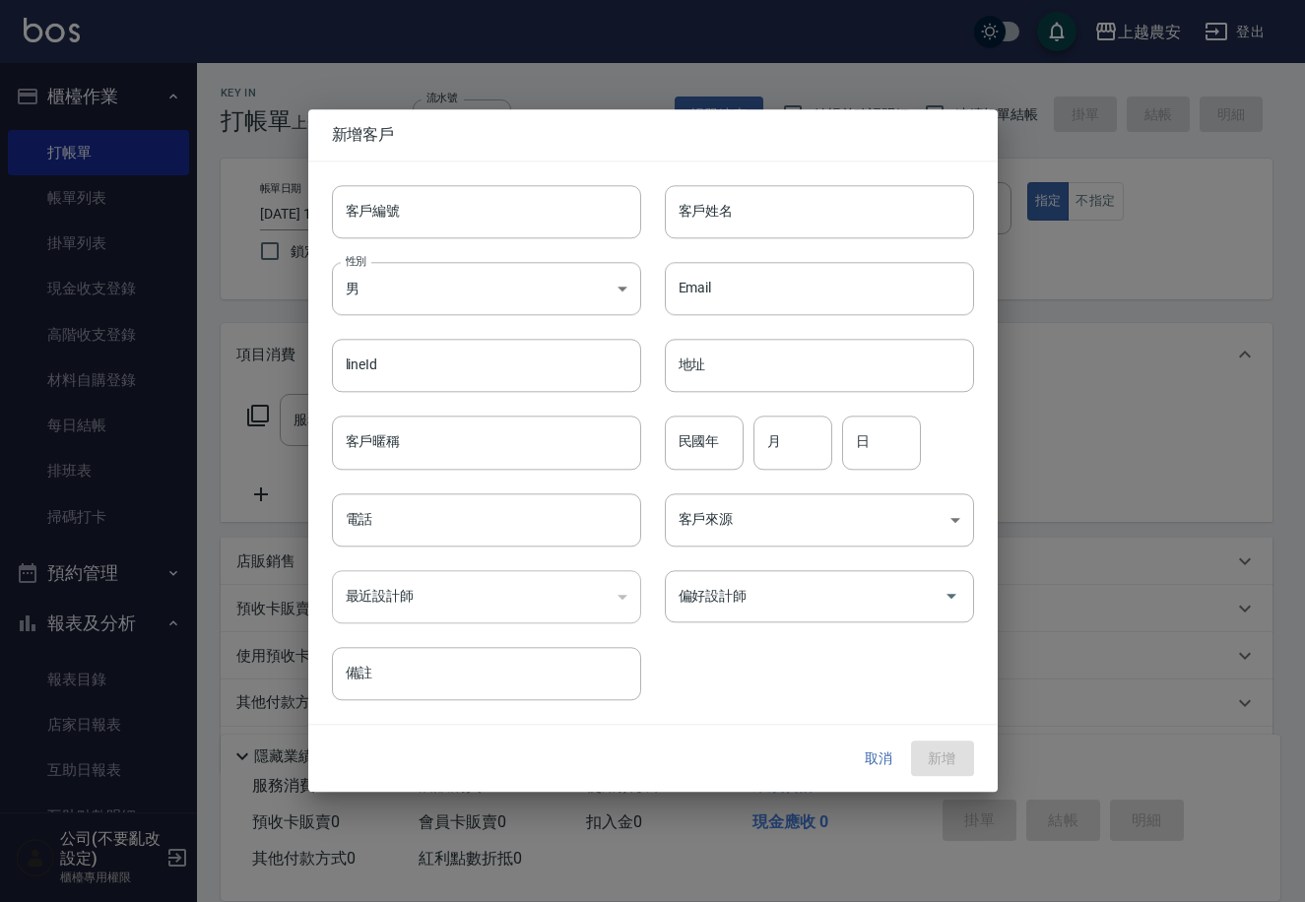
type input "0972812967"
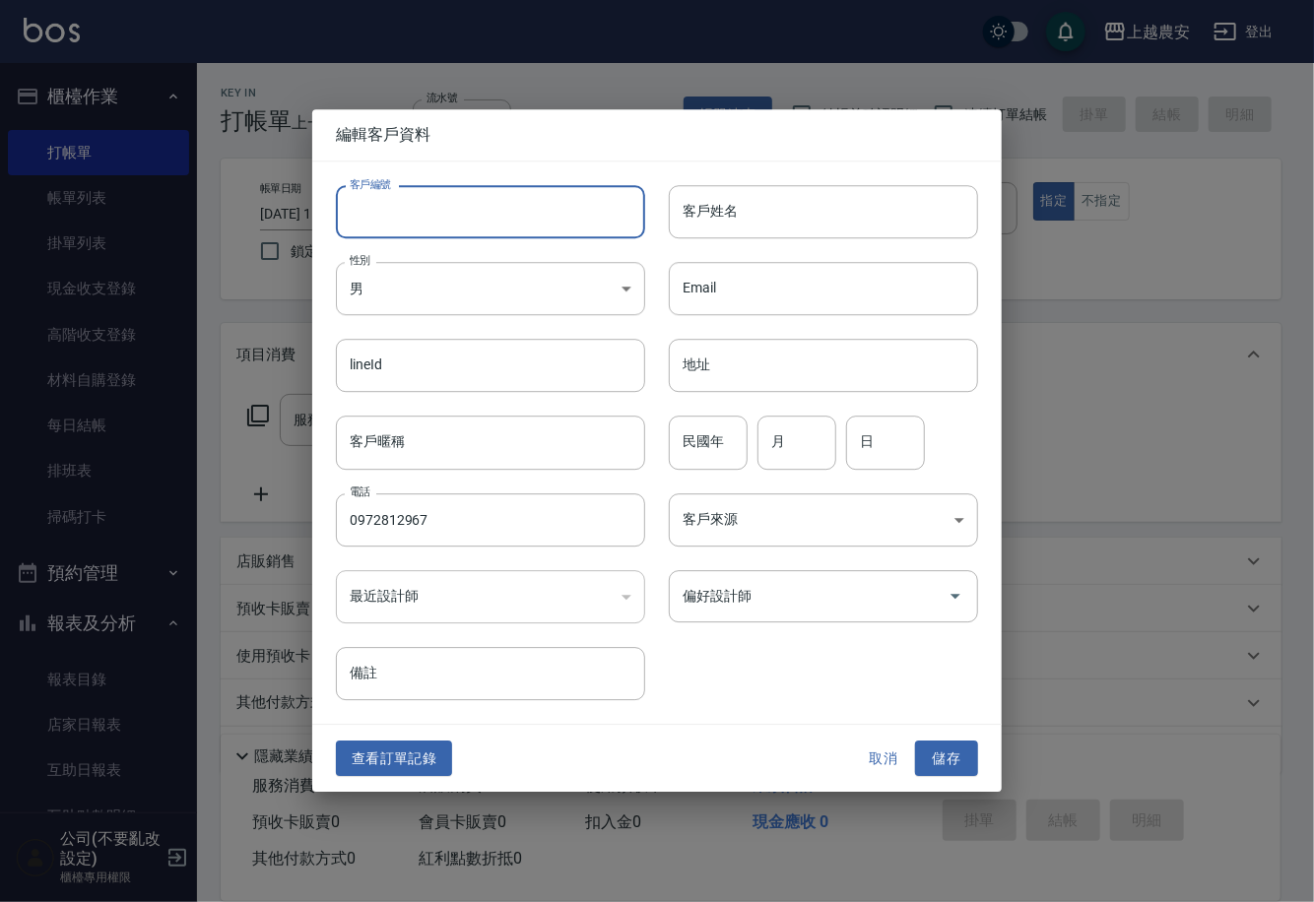
click at [505, 215] on input "客戶編號" at bounding box center [490, 211] width 309 height 53
type input "0972812967"
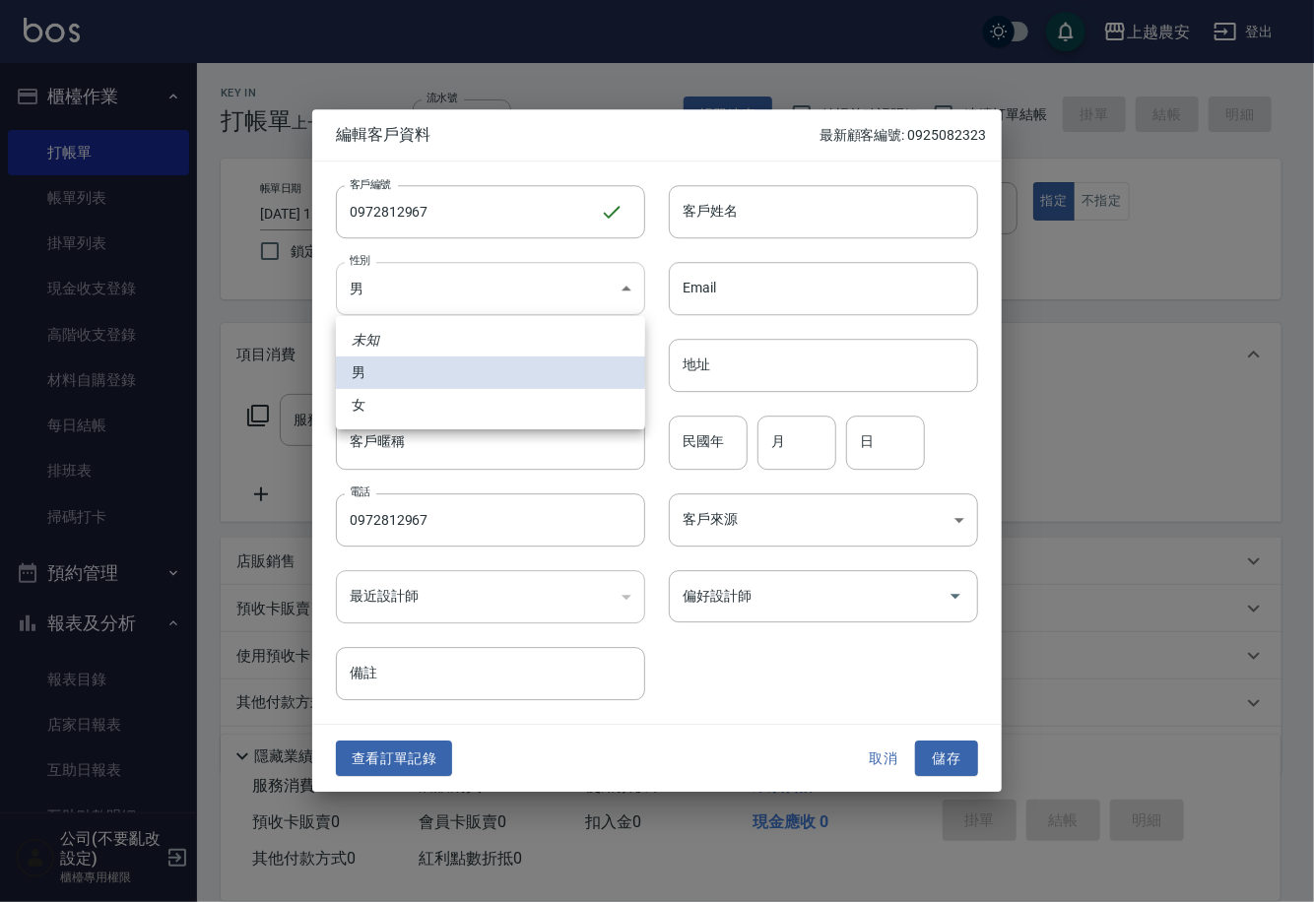
click at [416, 290] on body "上越農安 登出 櫃檯作業 打帳單 帳單列表 掛單列表 現金收支登錄 高階收支登錄 材料自購登錄 每日結帳 排班表 掃碼打卡 預約管理 預約管理 單日預約紀錄 …" at bounding box center [657, 480] width 1314 height 960
click at [412, 402] on li "女" at bounding box center [490, 405] width 309 height 33
type input "FEMALE"
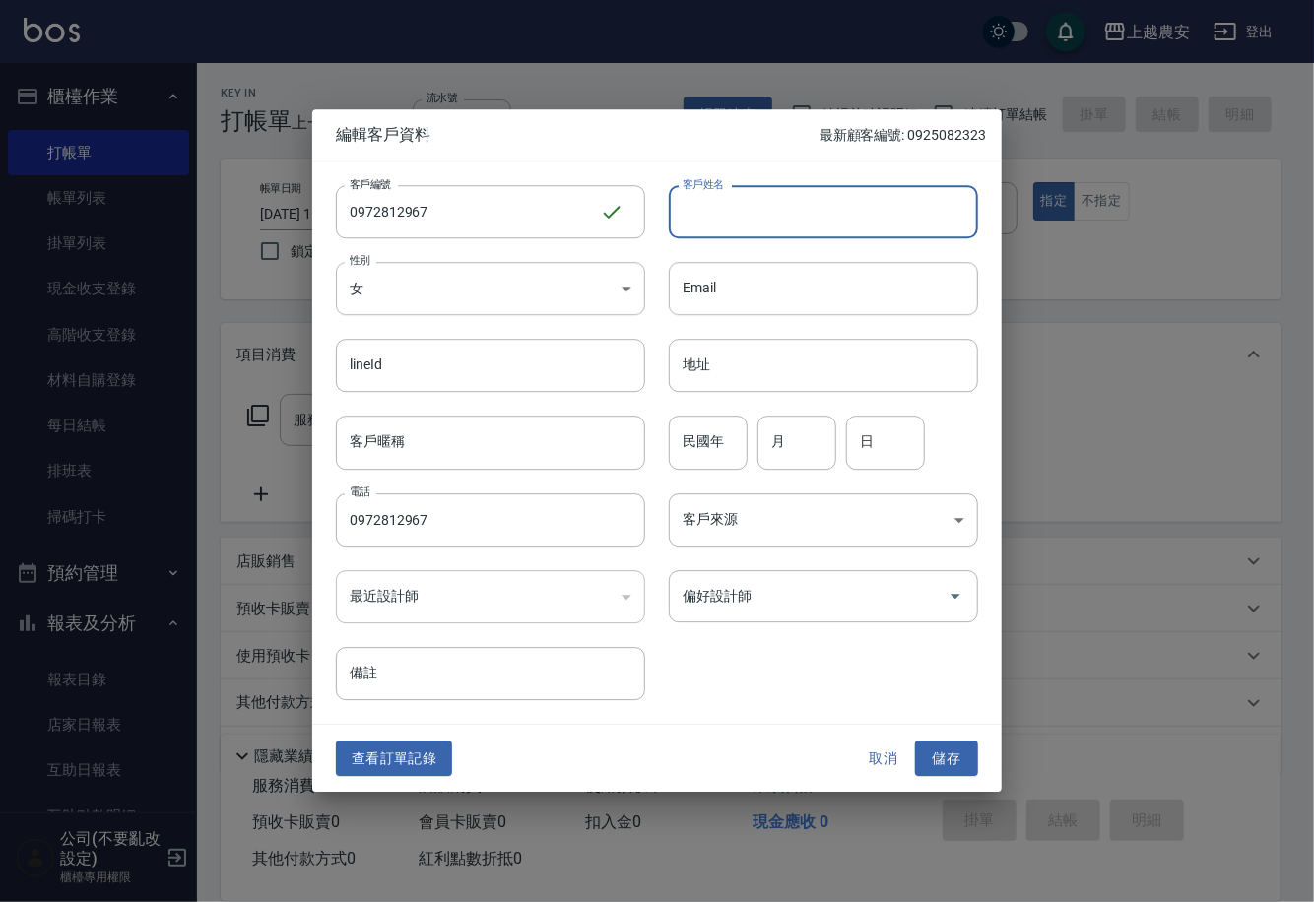
click at [761, 211] on input "客戶姓名" at bounding box center [823, 211] width 309 height 53
type input "ANNA SUE"
click at [770, 588] on input "偏好設計師" at bounding box center [809, 596] width 262 height 34
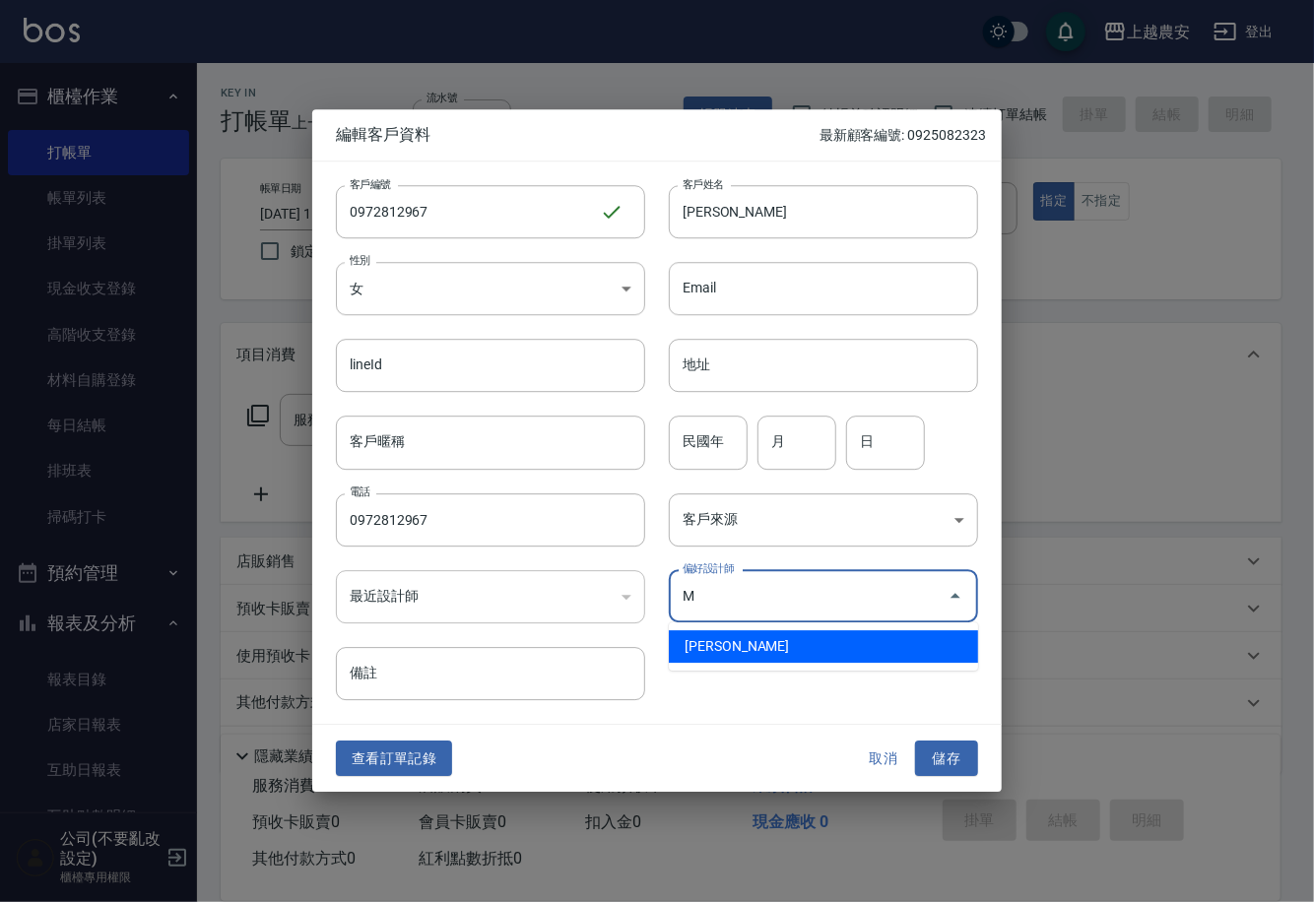
click at [734, 636] on li "鄭鈺樺-M" at bounding box center [823, 646] width 309 height 33
type input "鄭鈺樺"
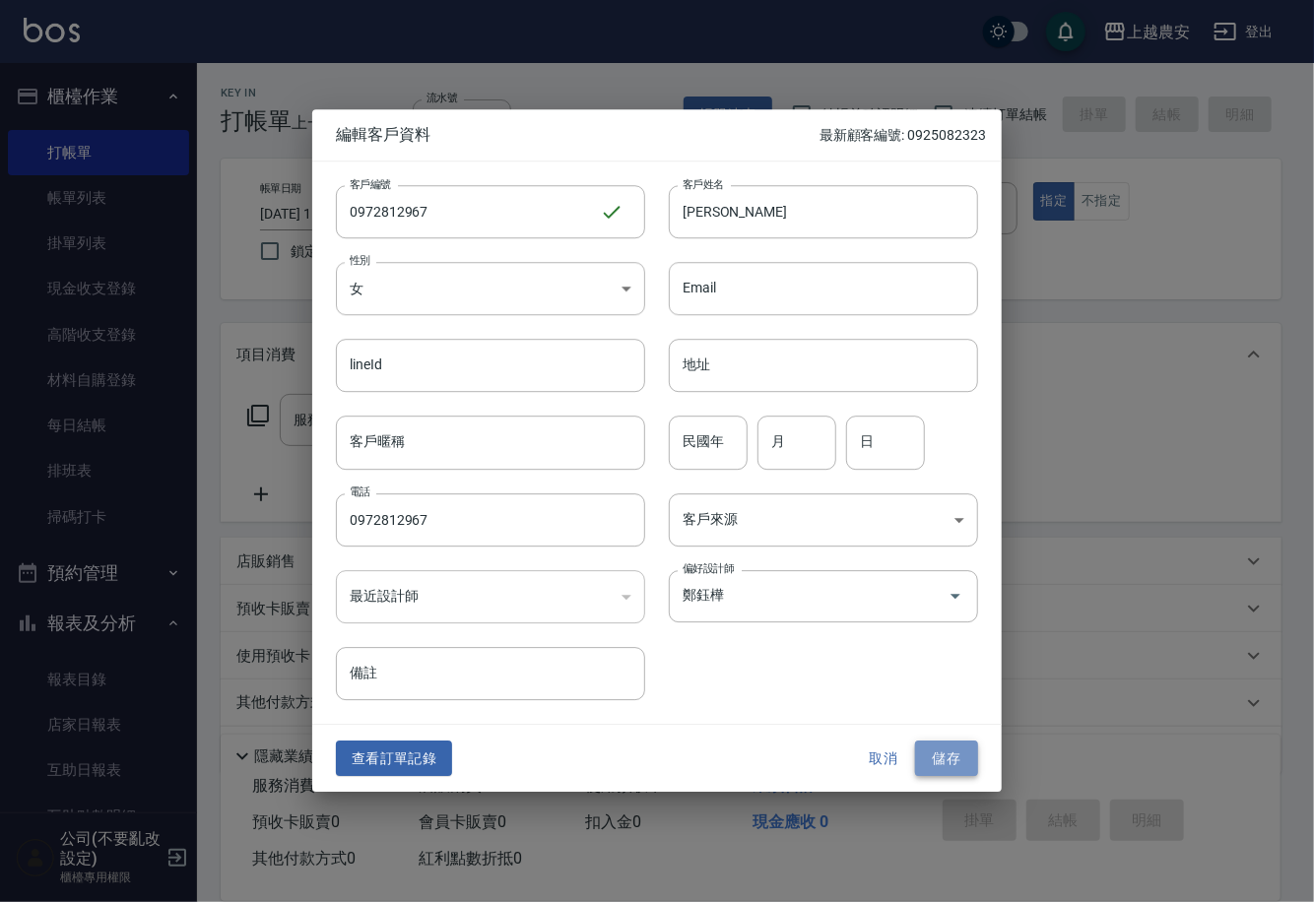
click at [923, 759] on button "儲存" at bounding box center [946, 759] width 63 height 36
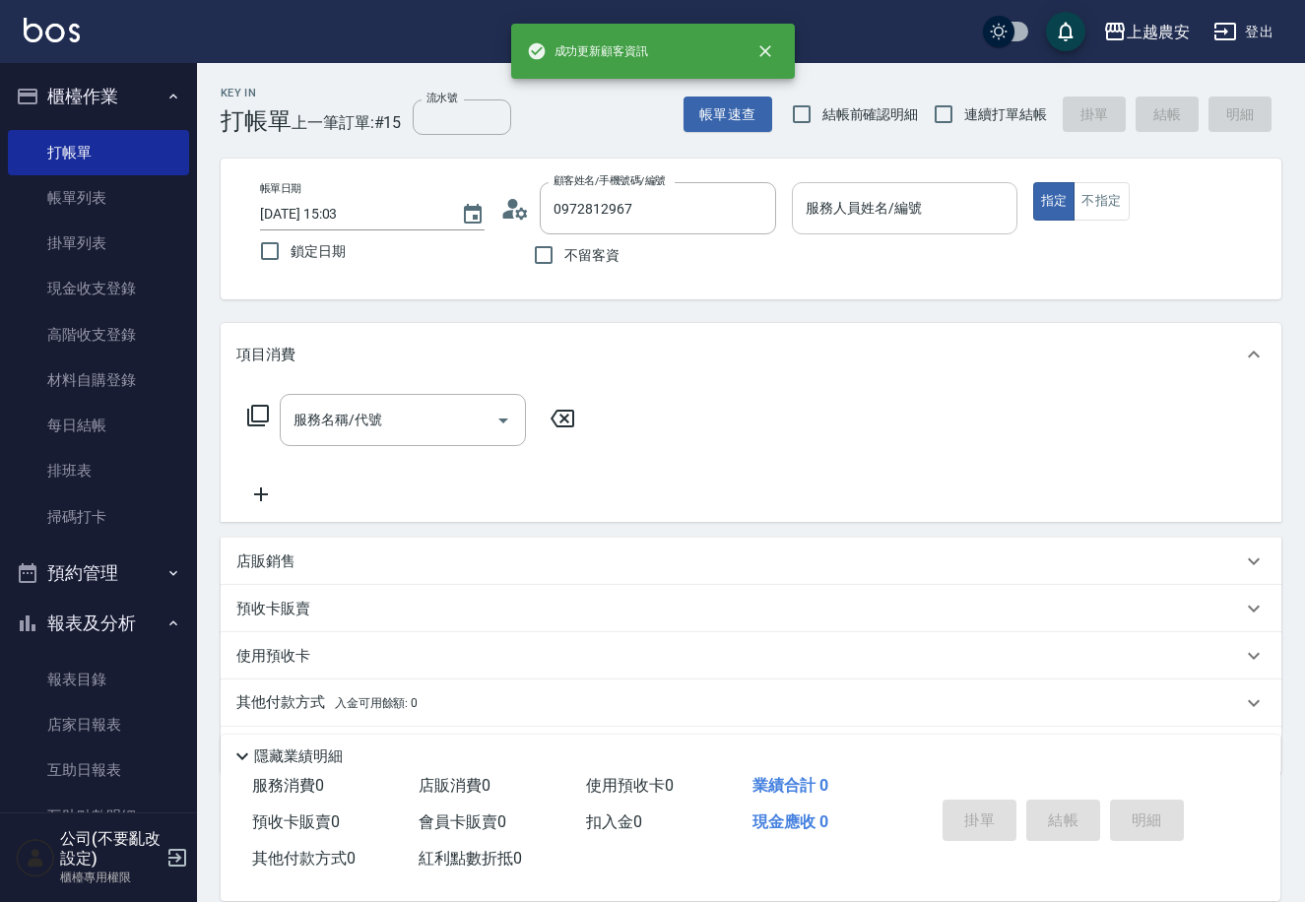
click at [882, 199] on div "服務人員姓名/編號 服務人員姓名/編號" at bounding box center [904, 208] width 225 height 52
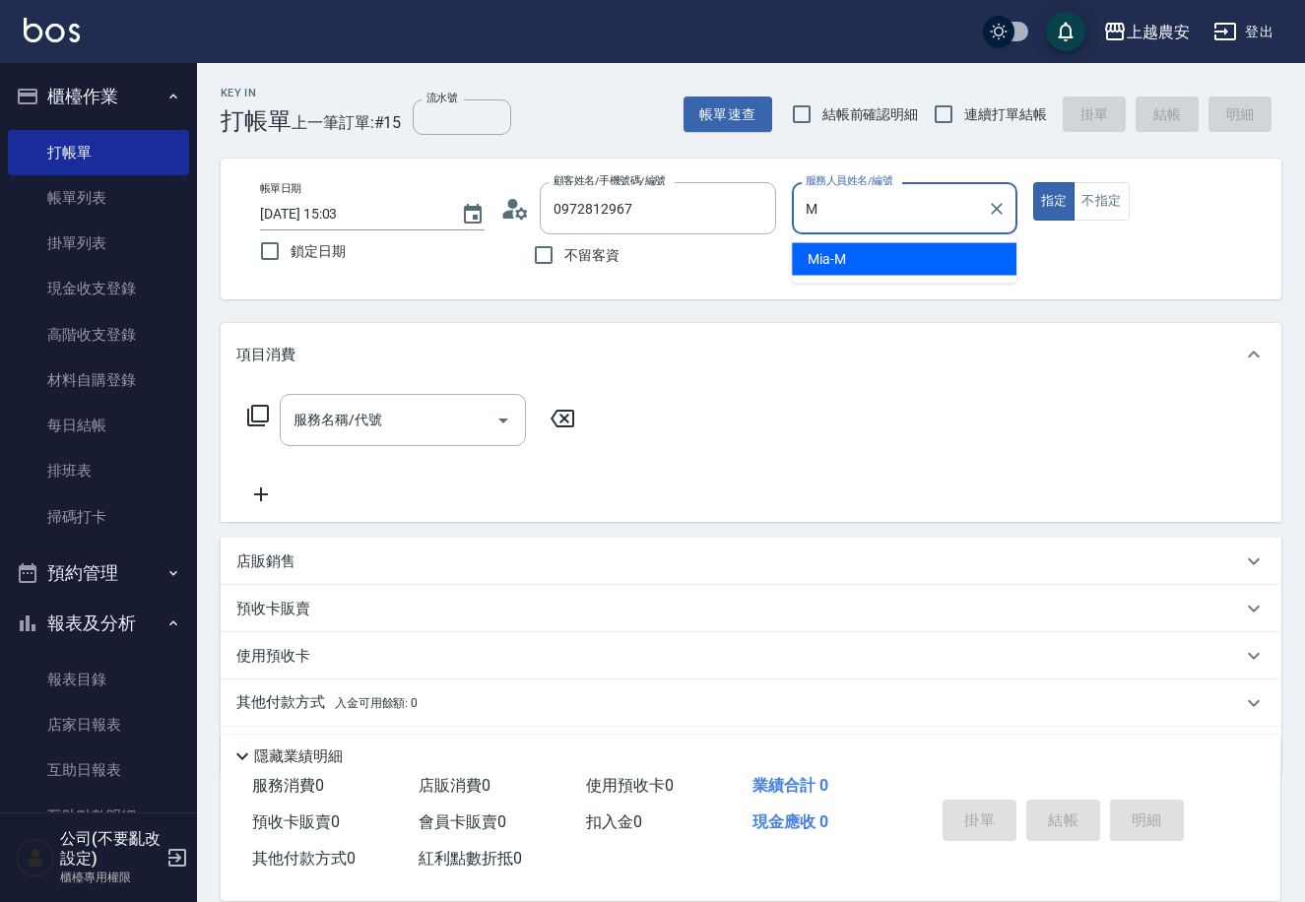
type input "Mia-M"
type button "true"
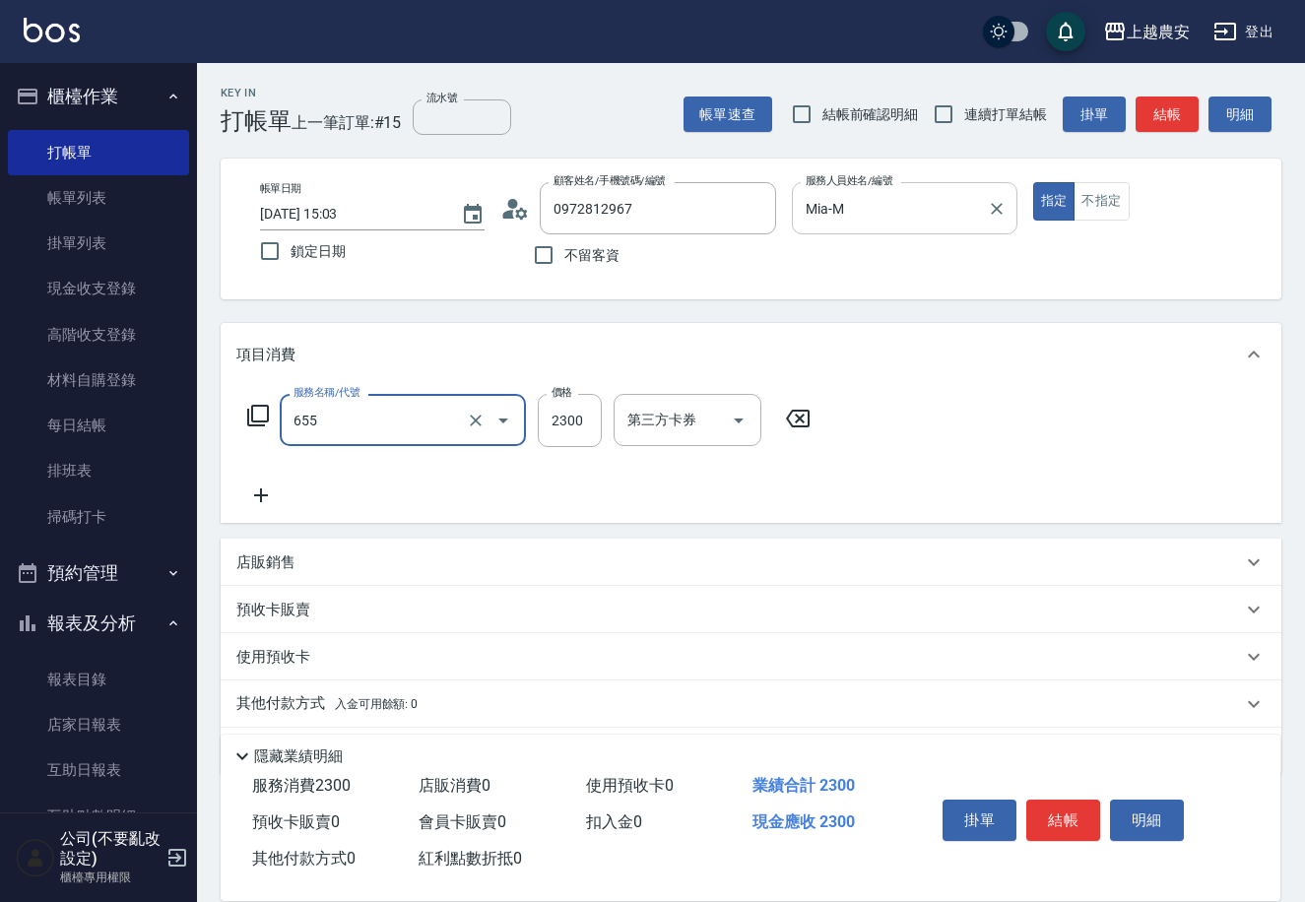
type input "結構2段式(自)(655)"
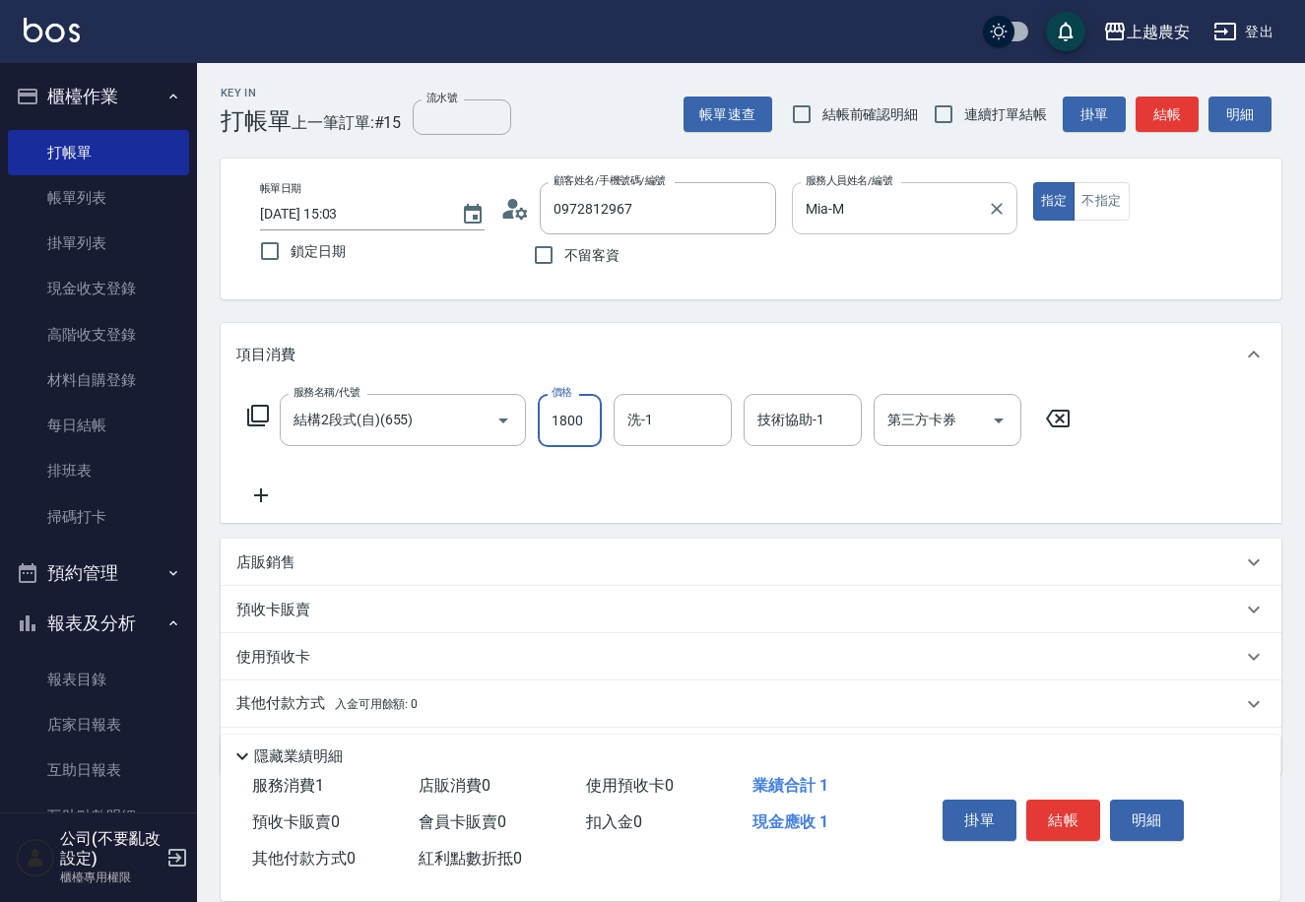
type input "1800"
type input "珮珮-30"
click at [1039, 823] on button "結帳" at bounding box center [1063, 820] width 74 height 41
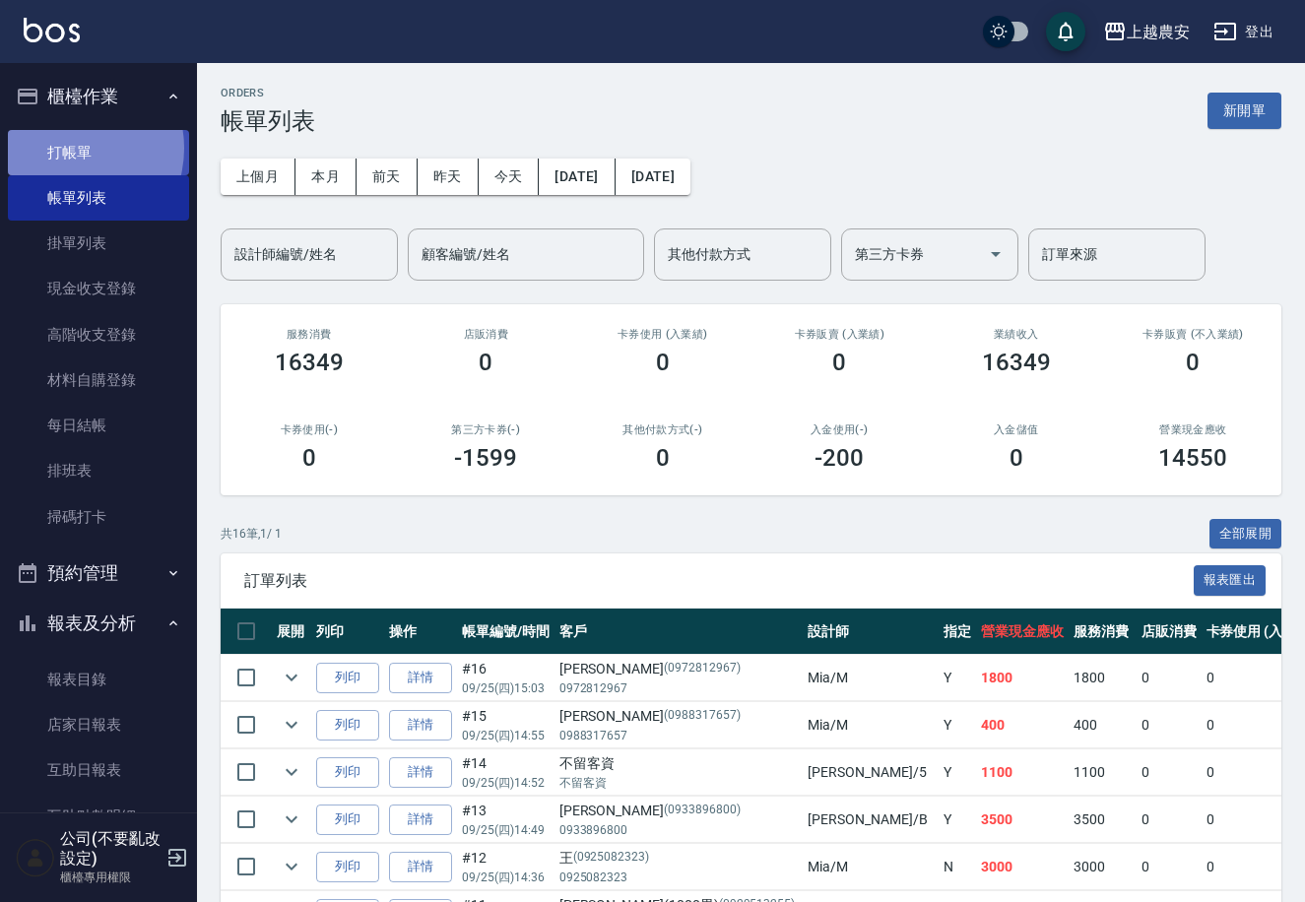
click at [70, 145] on link "打帳單" at bounding box center [98, 152] width 181 height 45
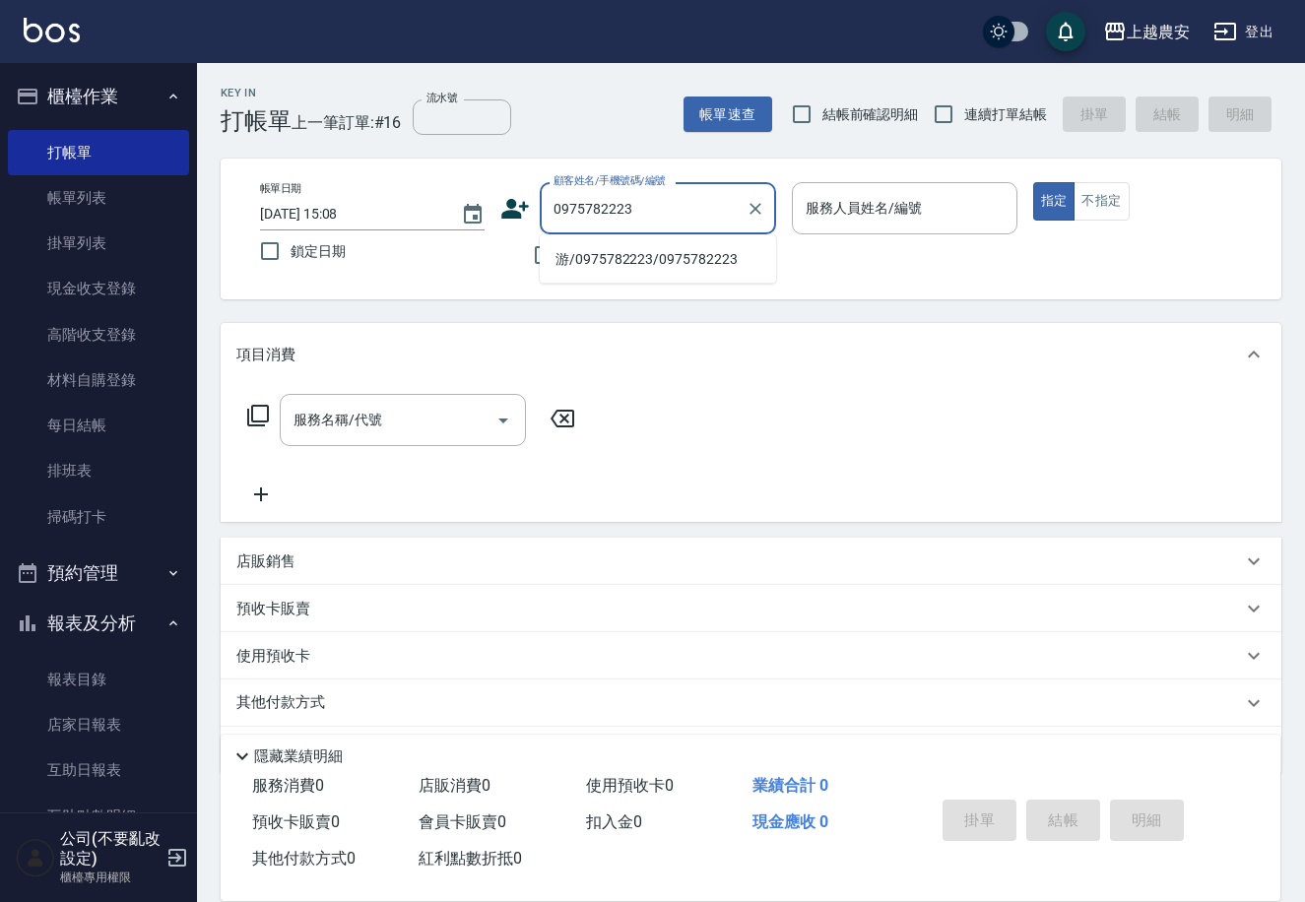
click at [626, 258] on li "游/0975782223/0975782223" at bounding box center [658, 259] width 236 height 33
type input "游/0975782223/0975782223"
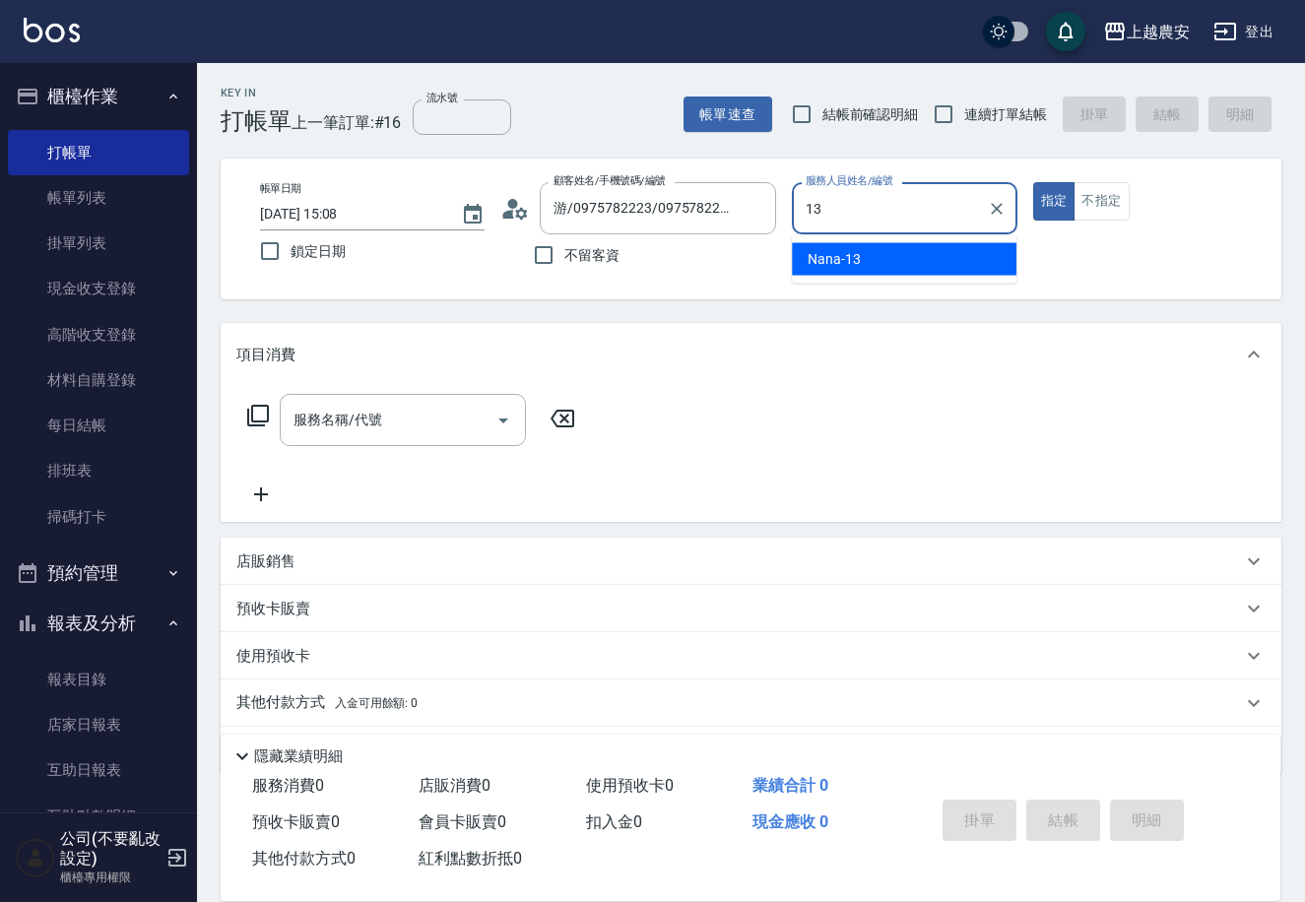
type input "Nana-13"
type button "true"
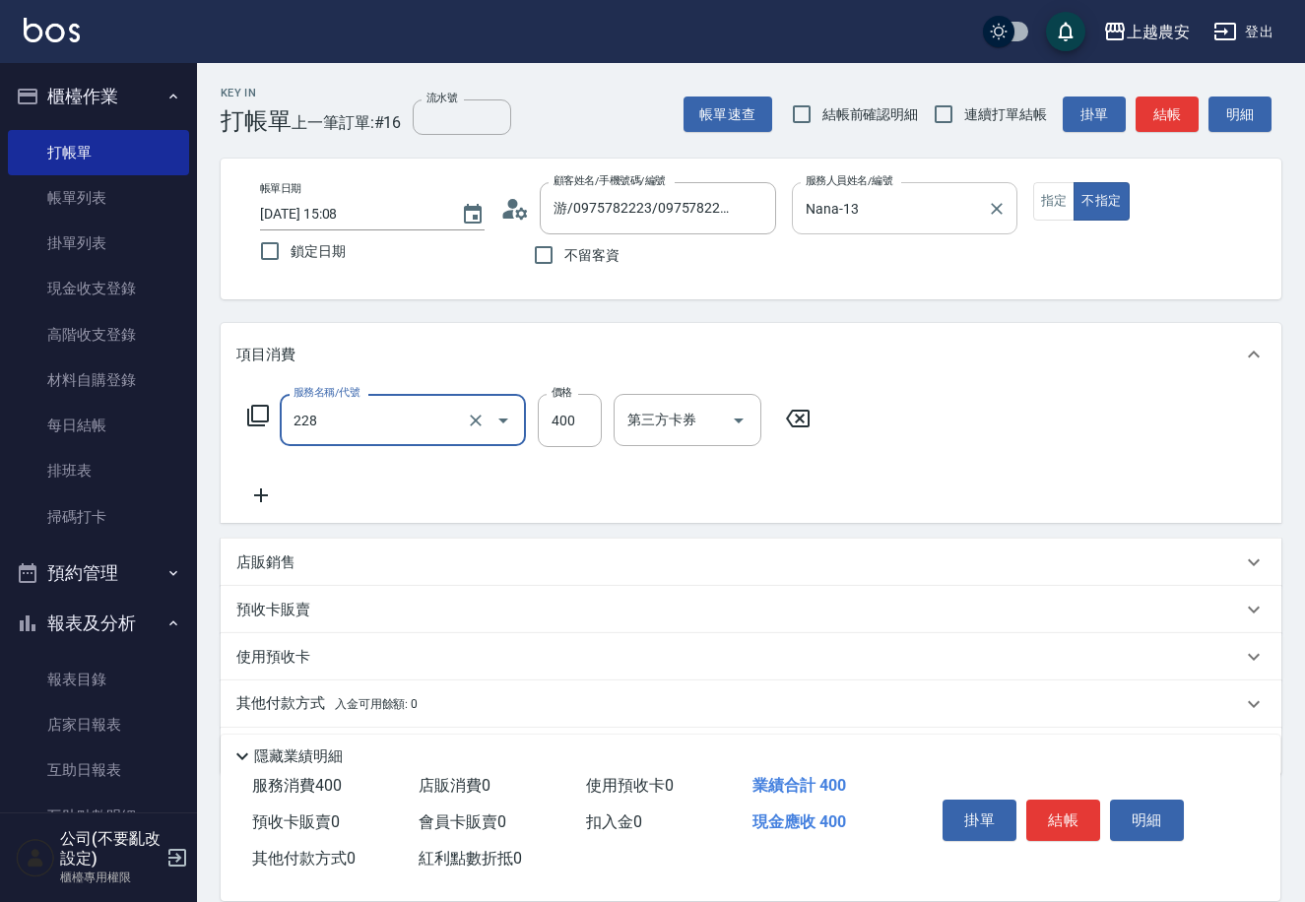
type input "洗髮(228)"
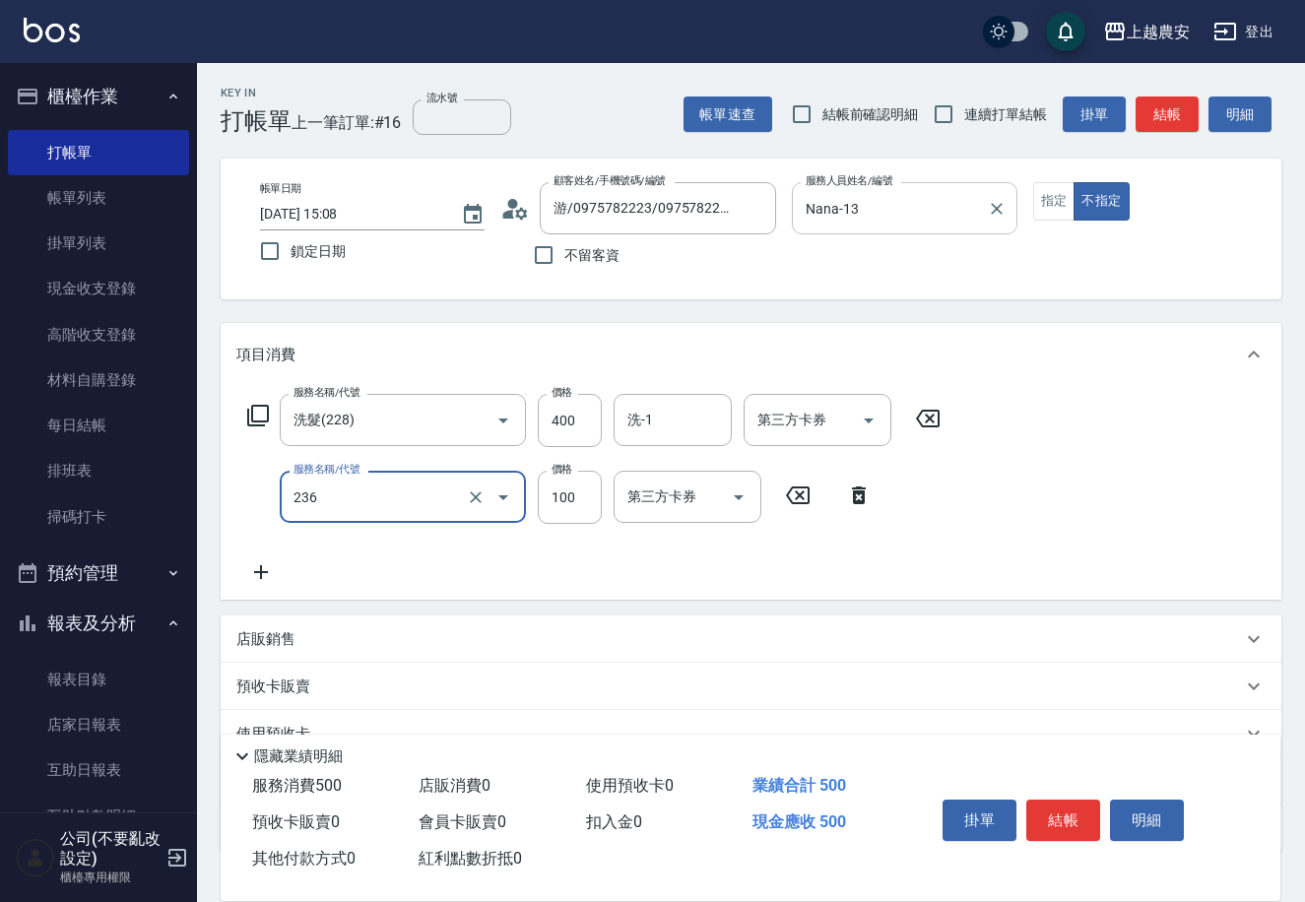
type input "手棒(236)"
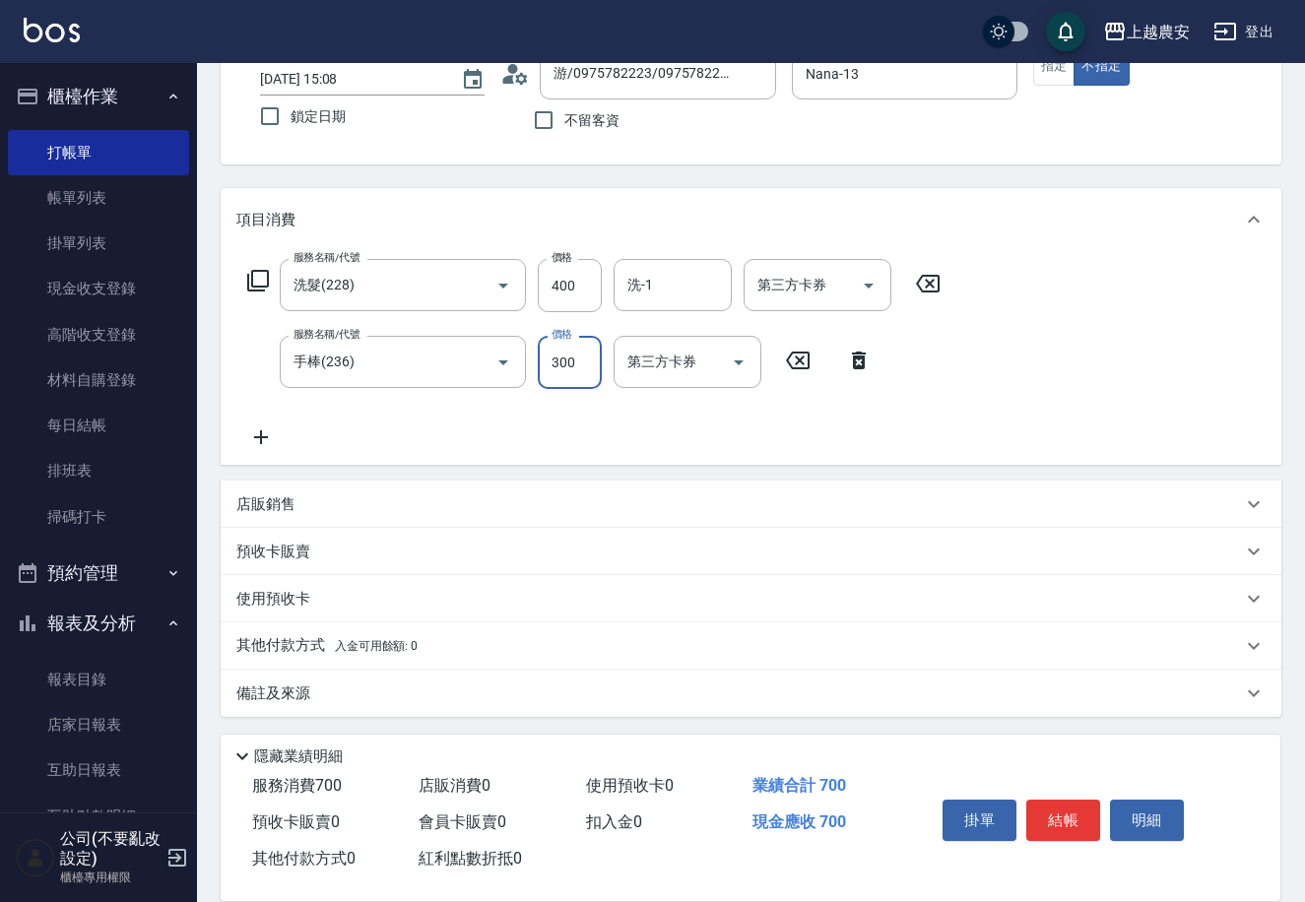
type input "300"
click at [264, 644] on p "其他付款方式 入金可用餘額: 0" at bounding box center [326, 646] width 181 height 22
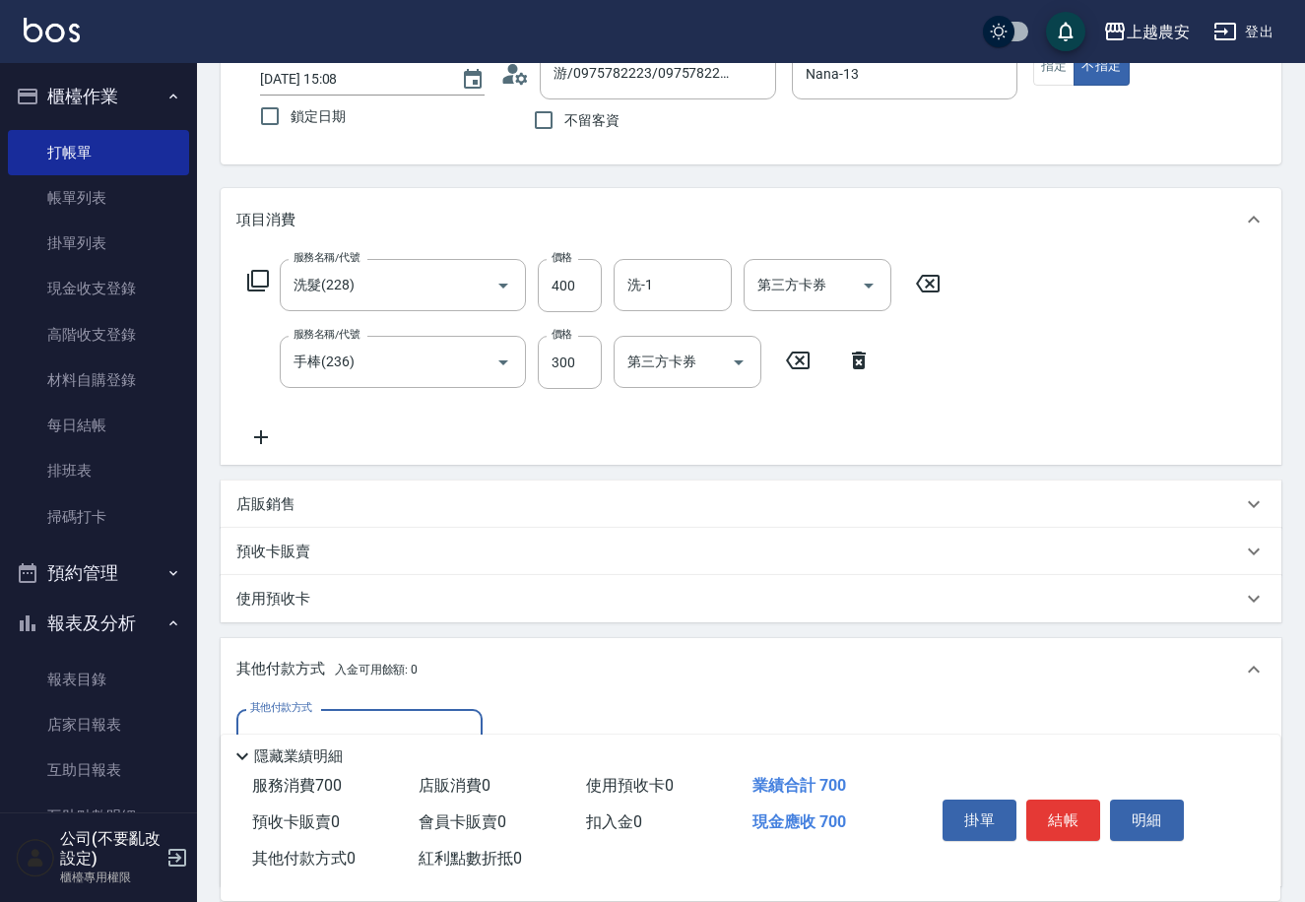
scroll to position [366, 0]
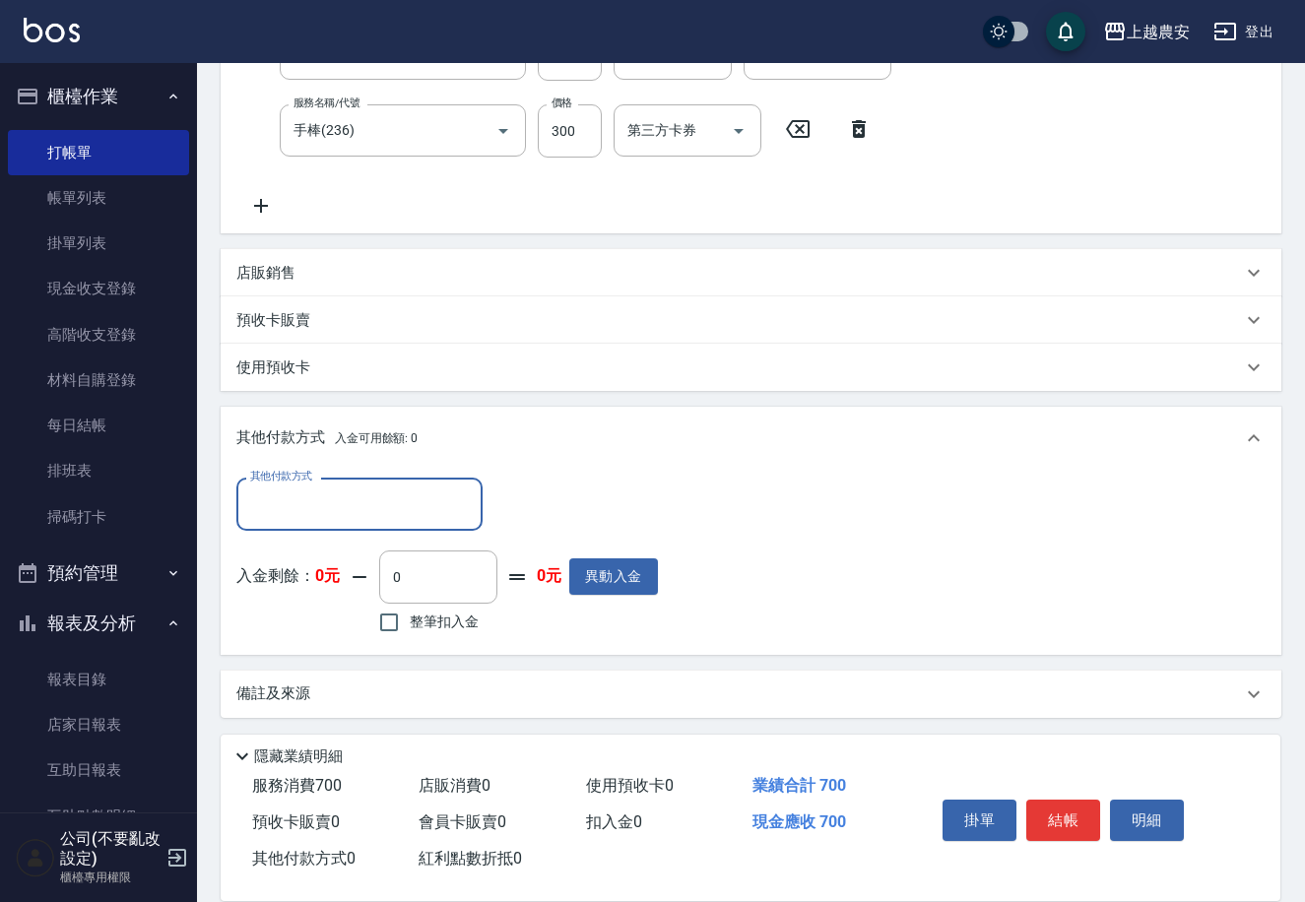
click at [280, 498] on input "其他付款方式" at bounding box center [359, 504] width 229 height 34
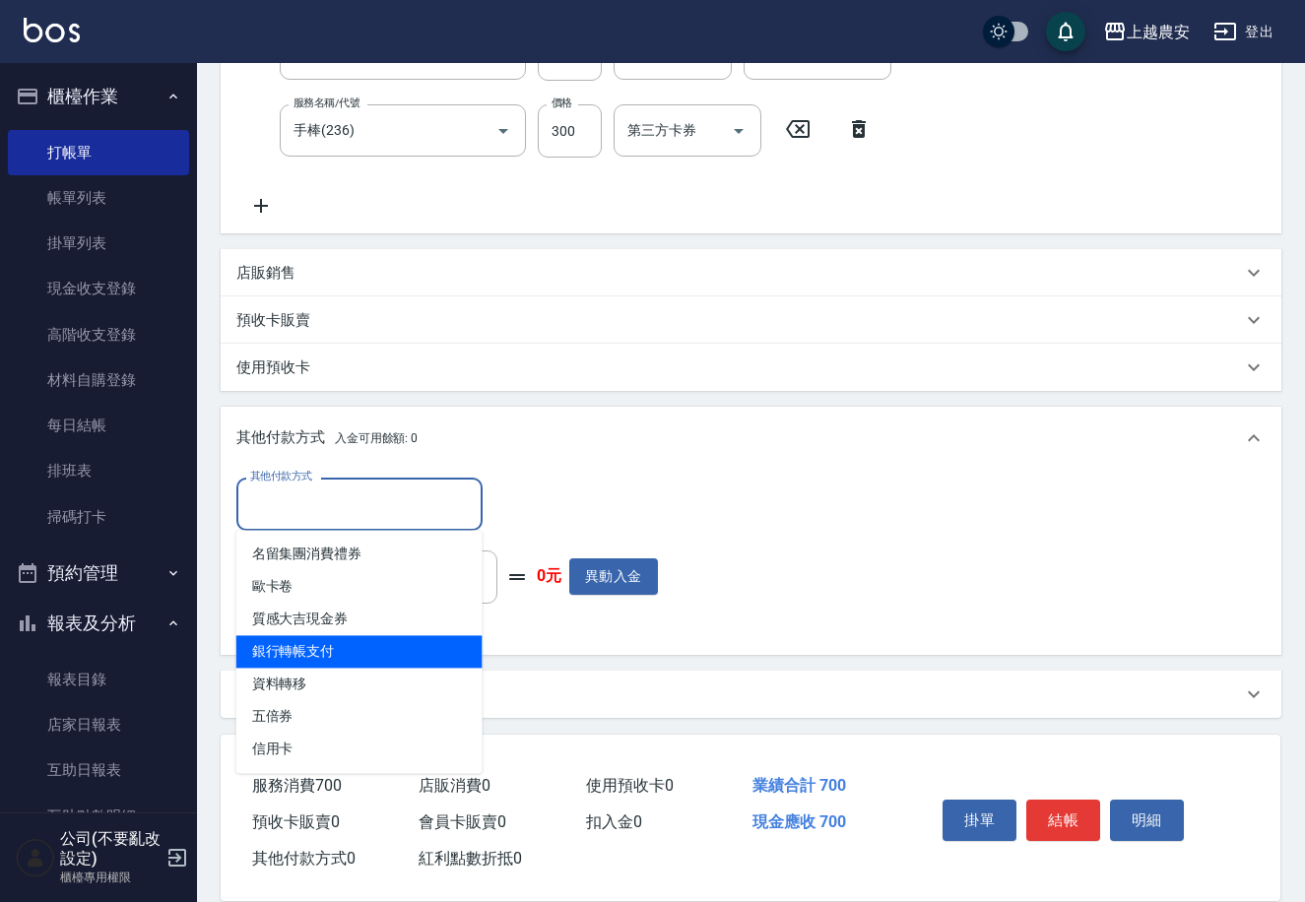
click at [333, 655] on span "銀行轉帳支付" at bounding box center [359, 651] width 246 height 33
type input "銀行轉帳支付"
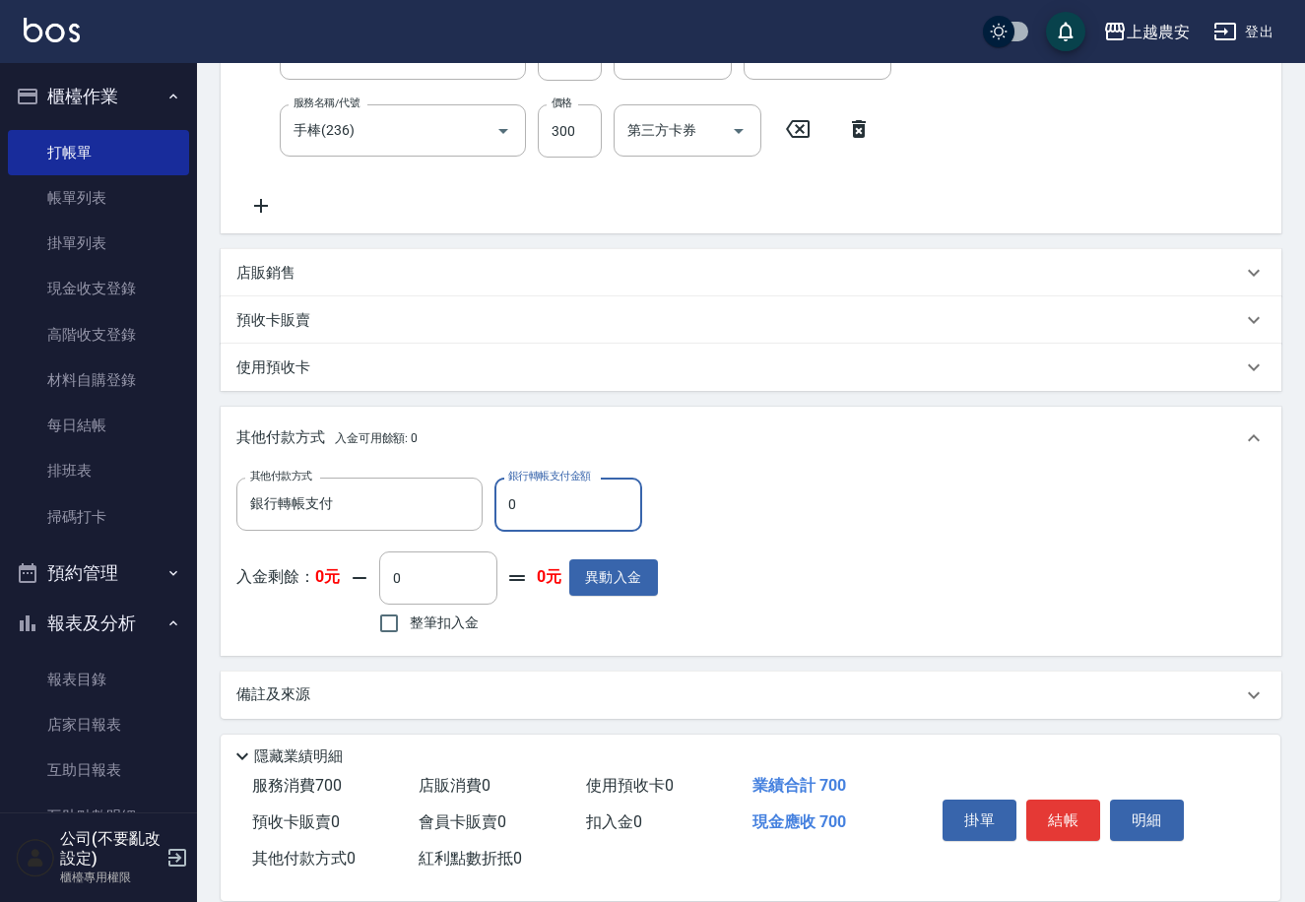
click at [504, 509] on input "0" at bounding box center [569, 504] width 148 height 53
type input "700"
click at [1057, 814] on button "結帳" at bounding box center [1063, 820] width 74 height 41
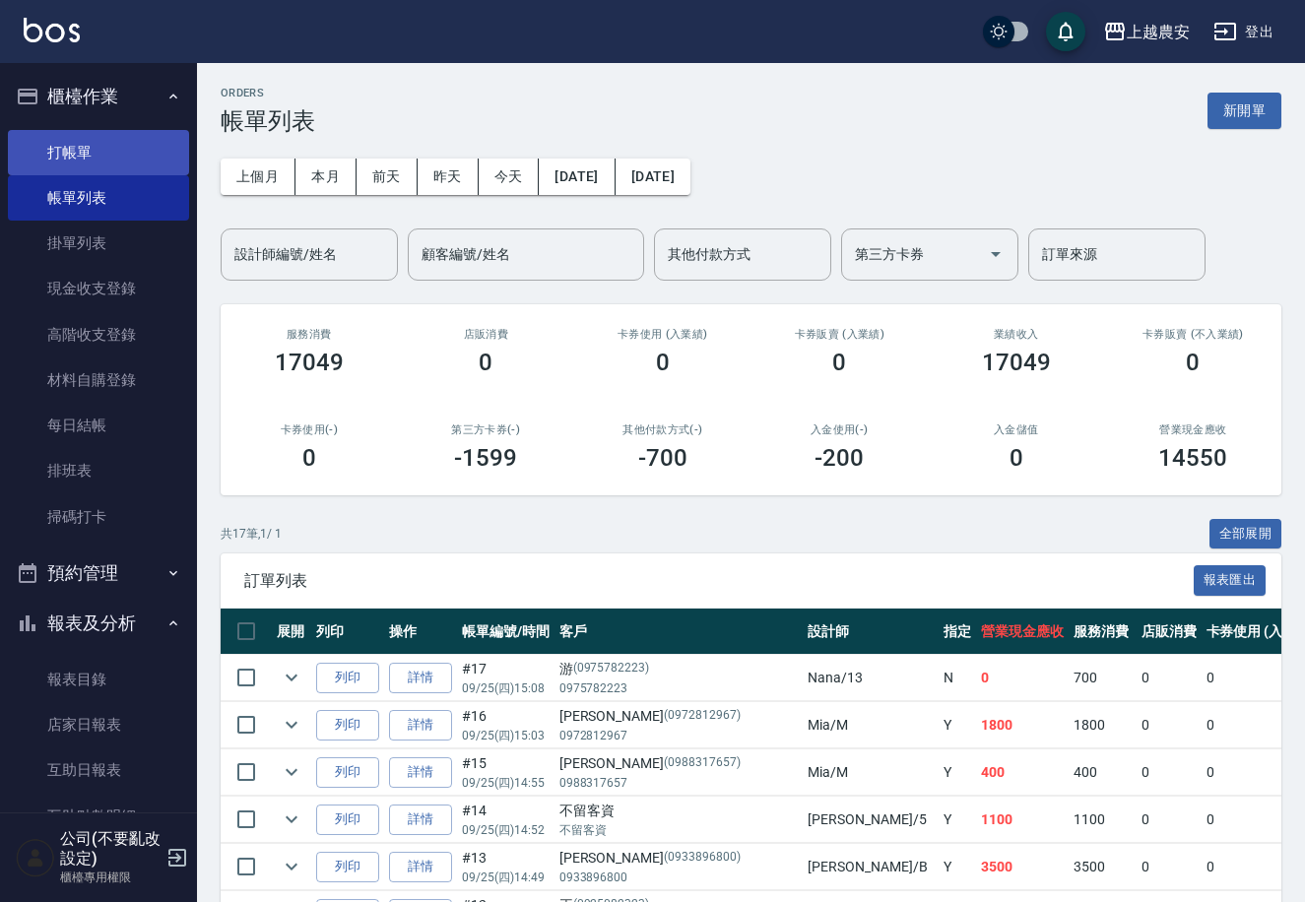
click at [69, 139] on link "打帳單" at bounding box center [98, 152] width 181 height 45
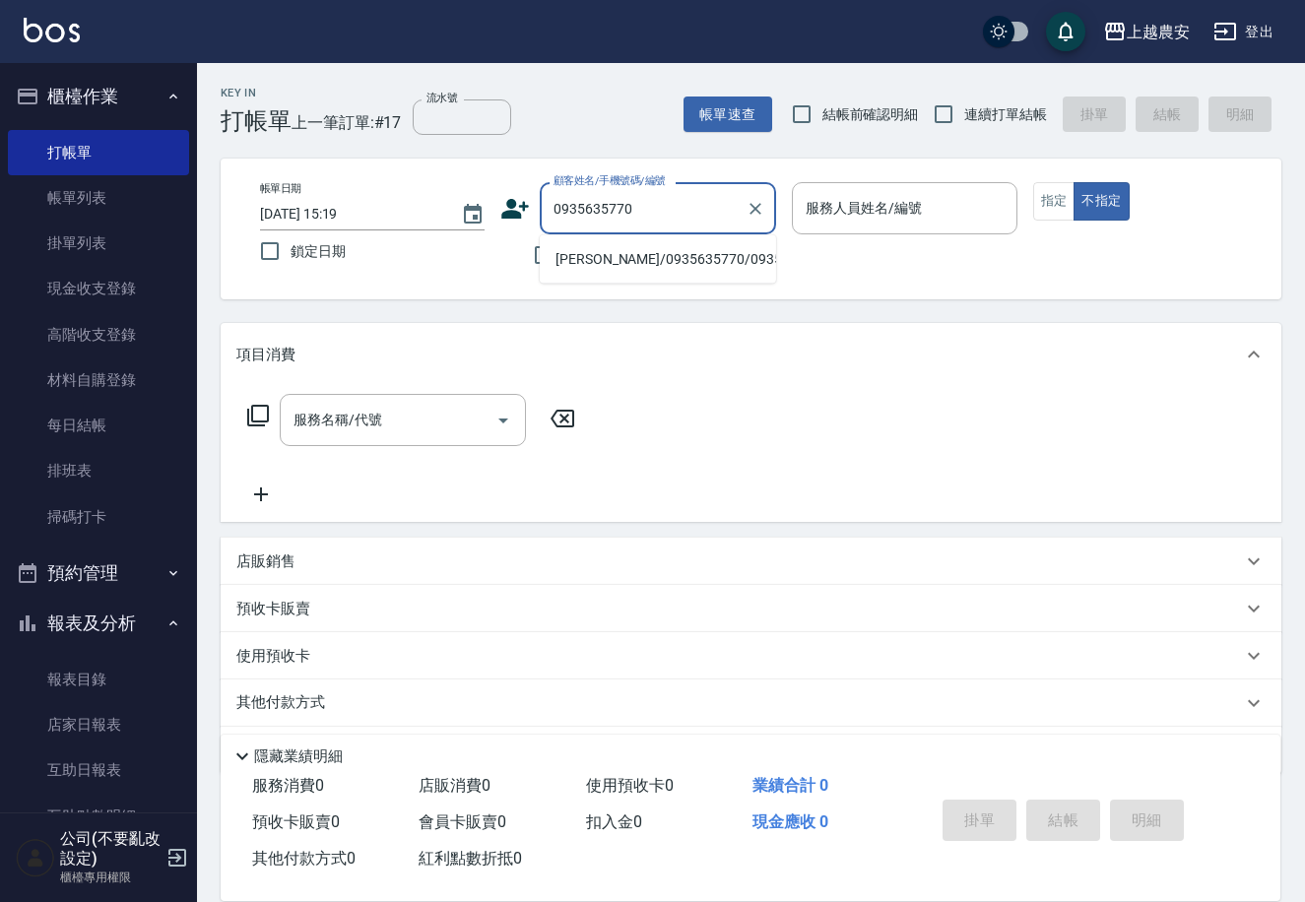
click at [595, 254] on li "藍思潔/0935635770/0935635770" at bounding box center [658, 259] width 236 height 33
type input "藍思潔/0935635770/0935635770"
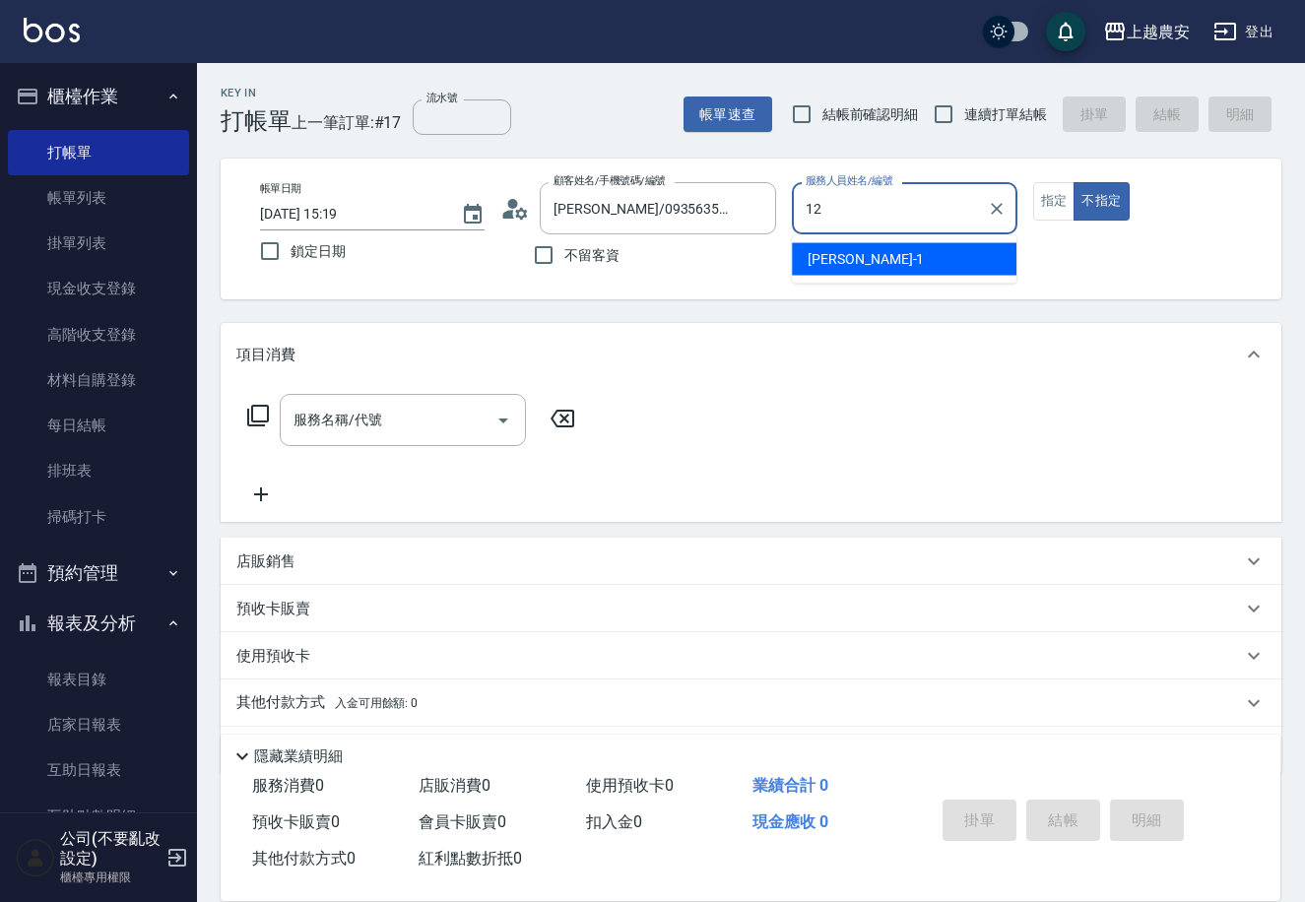
type input "12"
type button "false"
type input "Yoko-12"
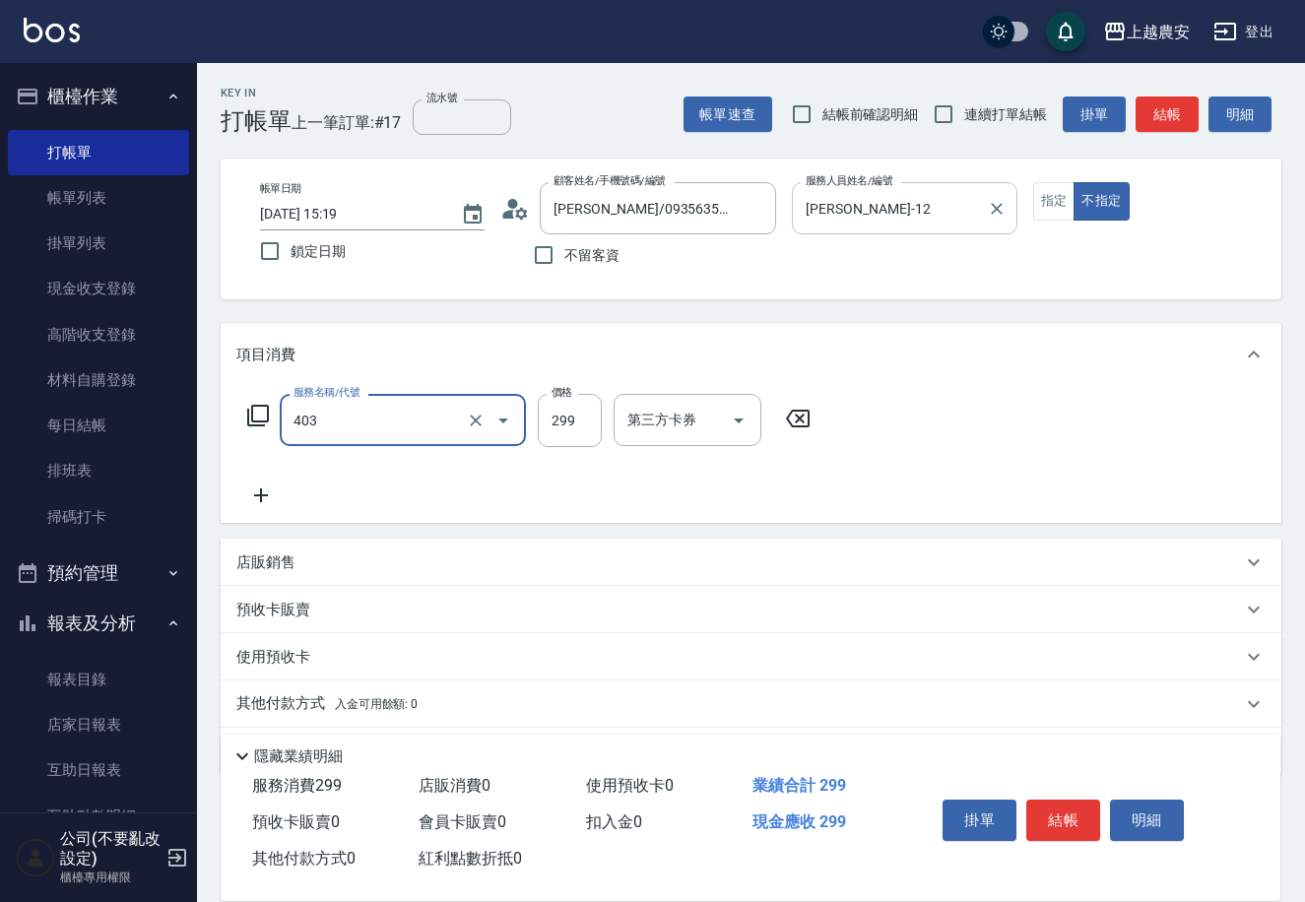
type input "剪髮(403)"
click at [1062, 807] on button "結帳" at bounding box center [1063, 820] width 74 height 41
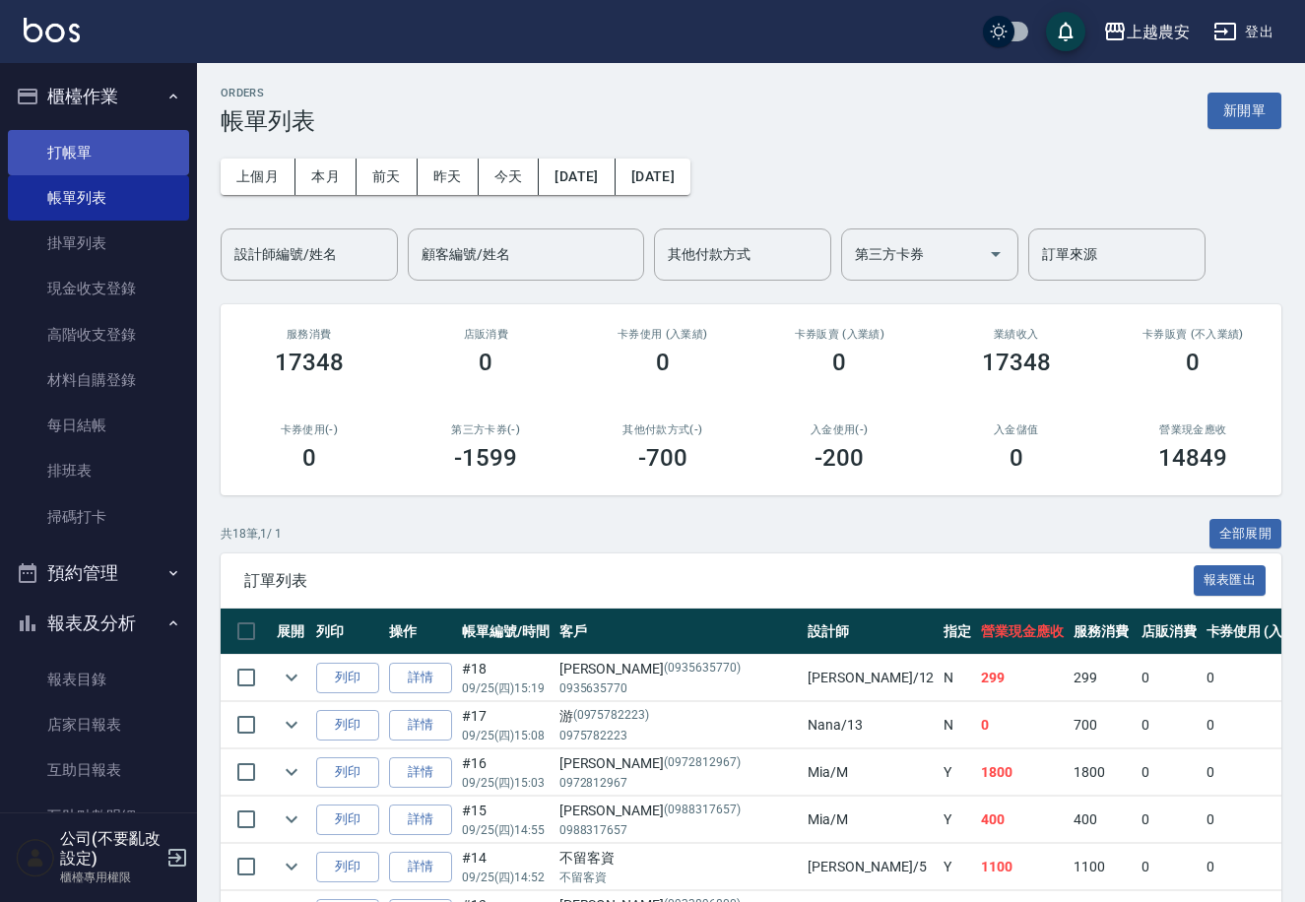
click at [69, 139] on link "打帳單" at bounding box center [98, 152] width 181 height 45
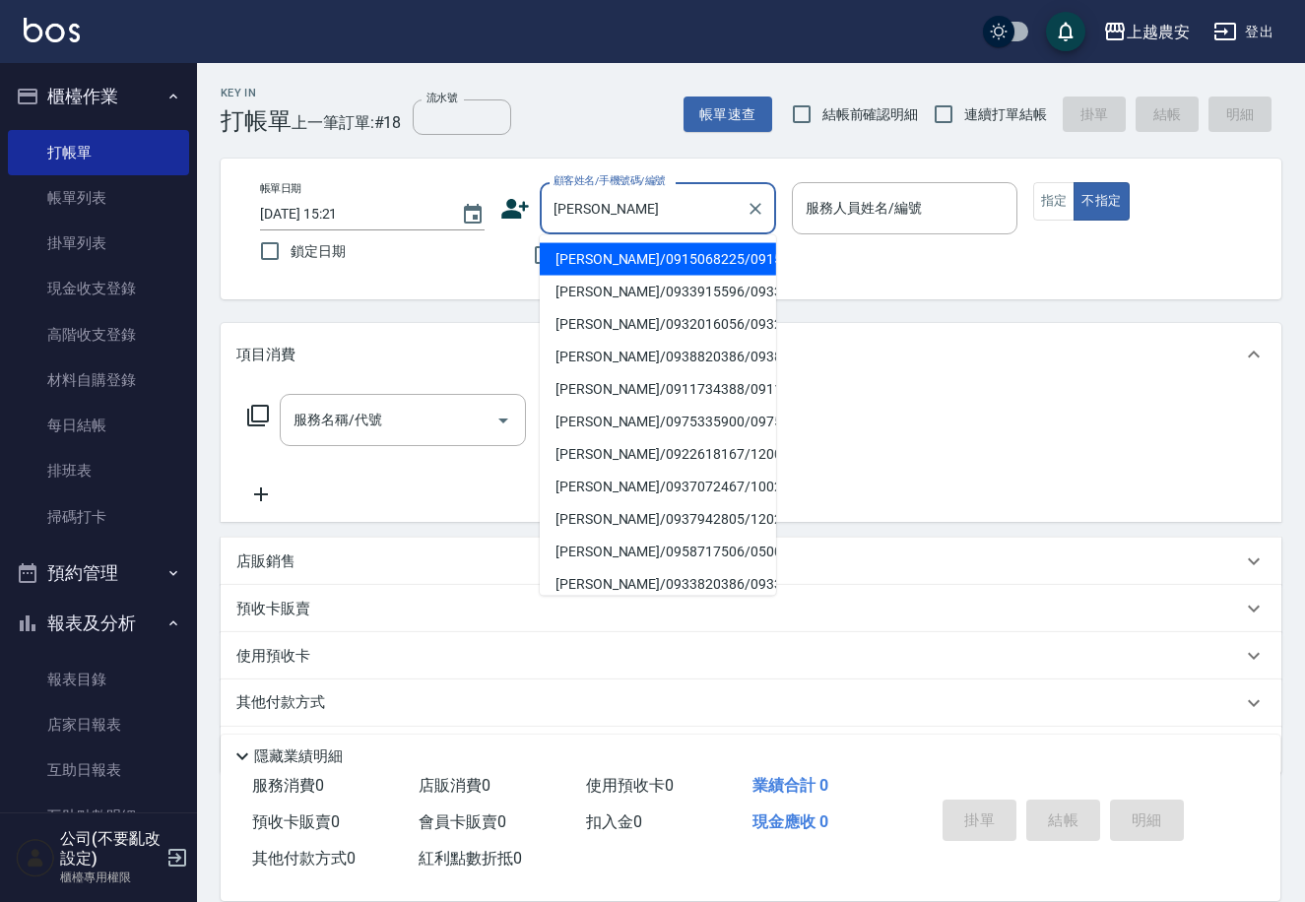
click at [614, 392] on li "林淑錦/0911734388/0911734388" at bounding box center [658, 389] width 236 height 33
type input "林淑錦/0911734388/0911734388"
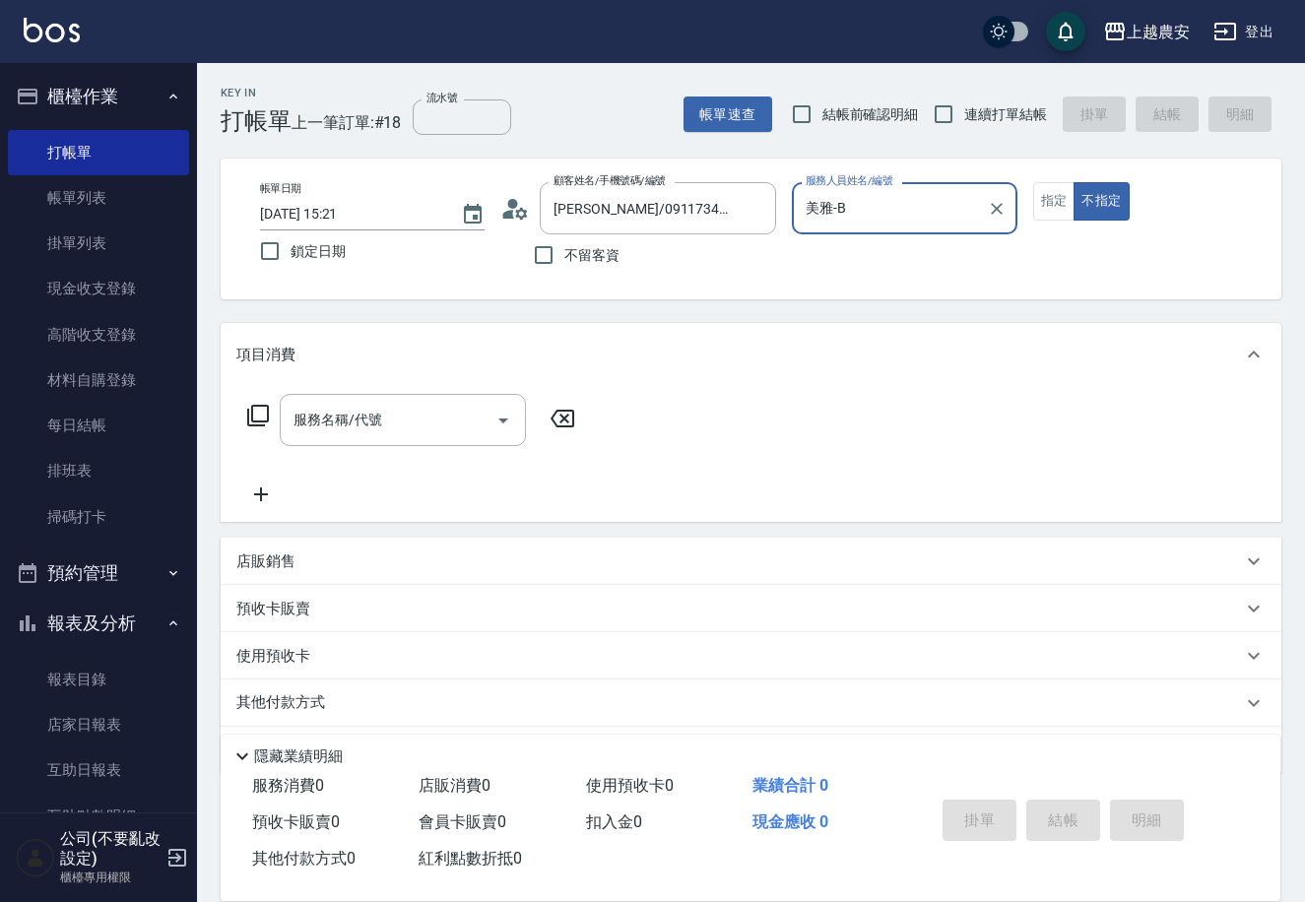
type input "美雅-B"
click at [1062, 207] on button "指定" at bounding box center [1054, 201] width 42 height 38
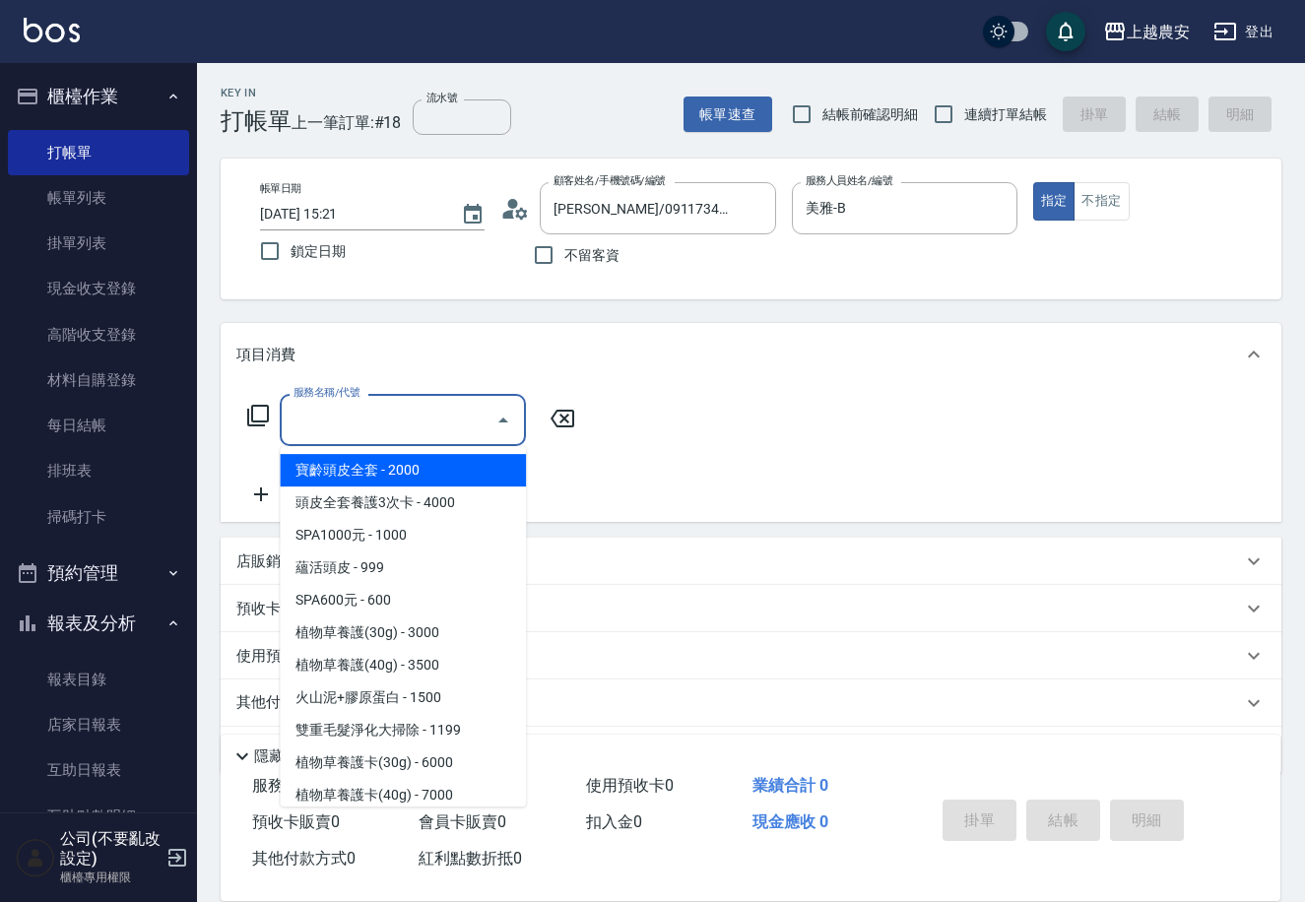
click at [382, 432] on input "服務名稱/代號" at bounding box center [388, 420] width 199 height 34
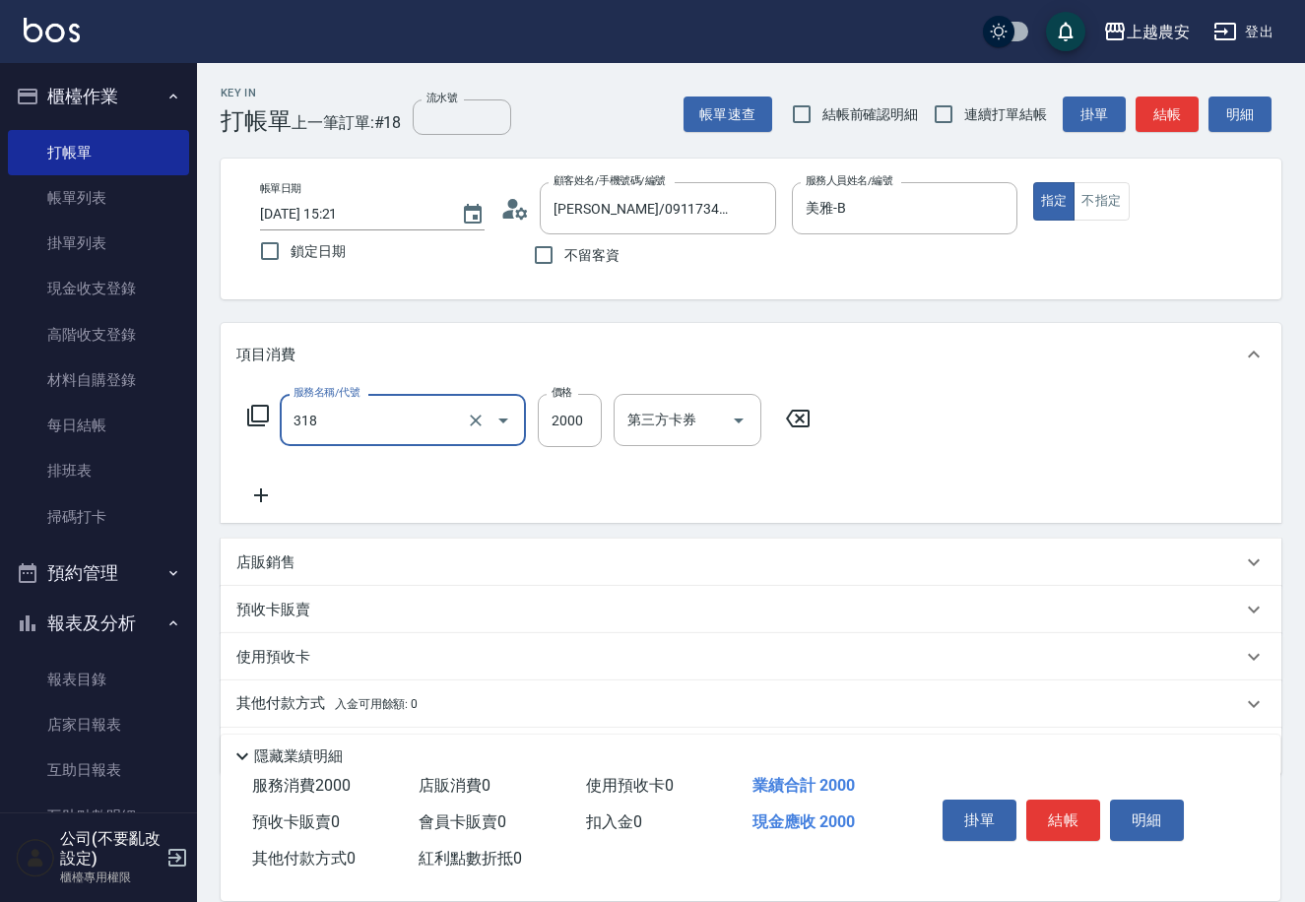
type input "燙髮1500↑(自購)(318)"
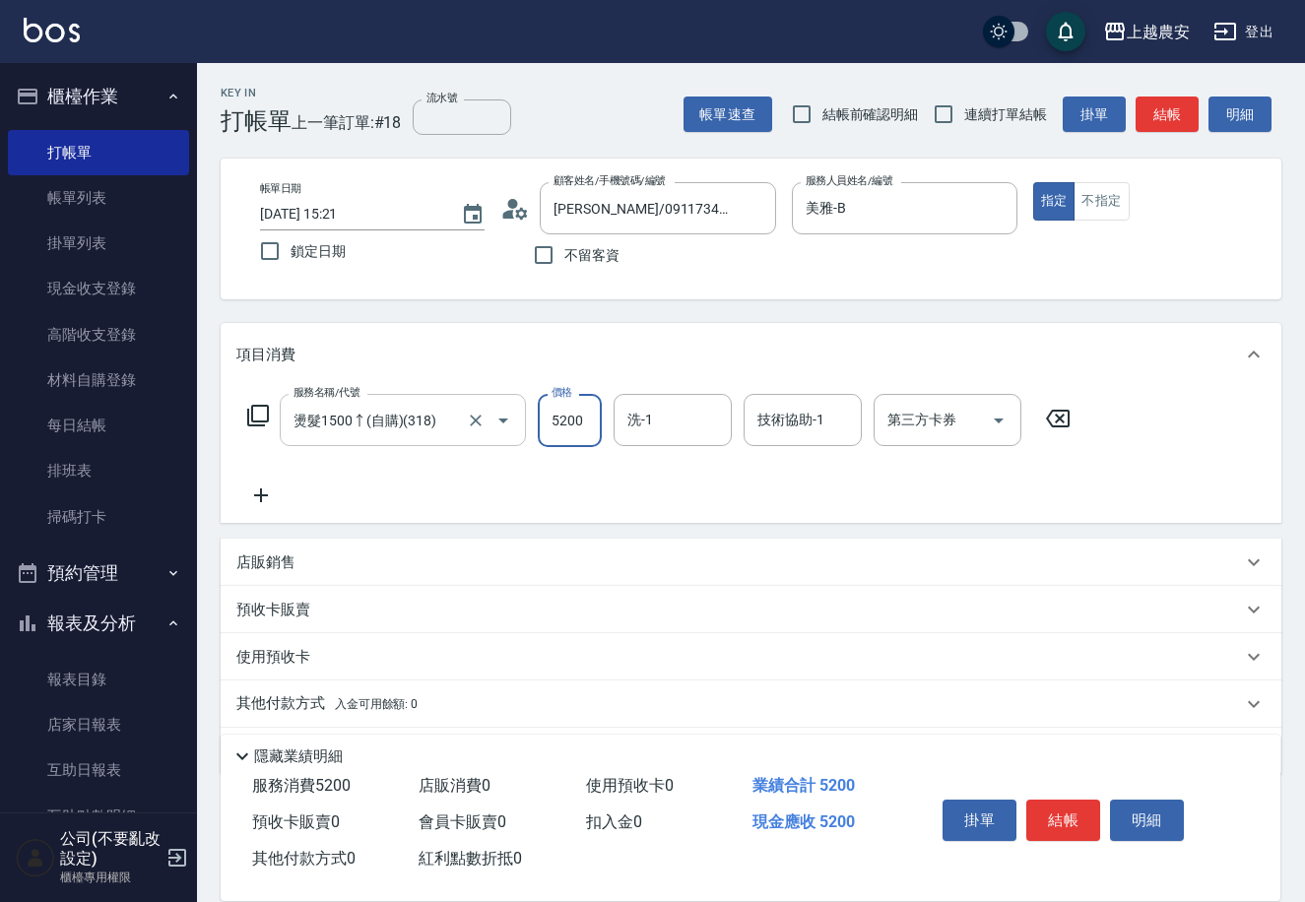
type input "5200"
type input "招招-26"
click at [1086, 824] on button "結帳" at bounding box center [1063, 820] width 74 height 41
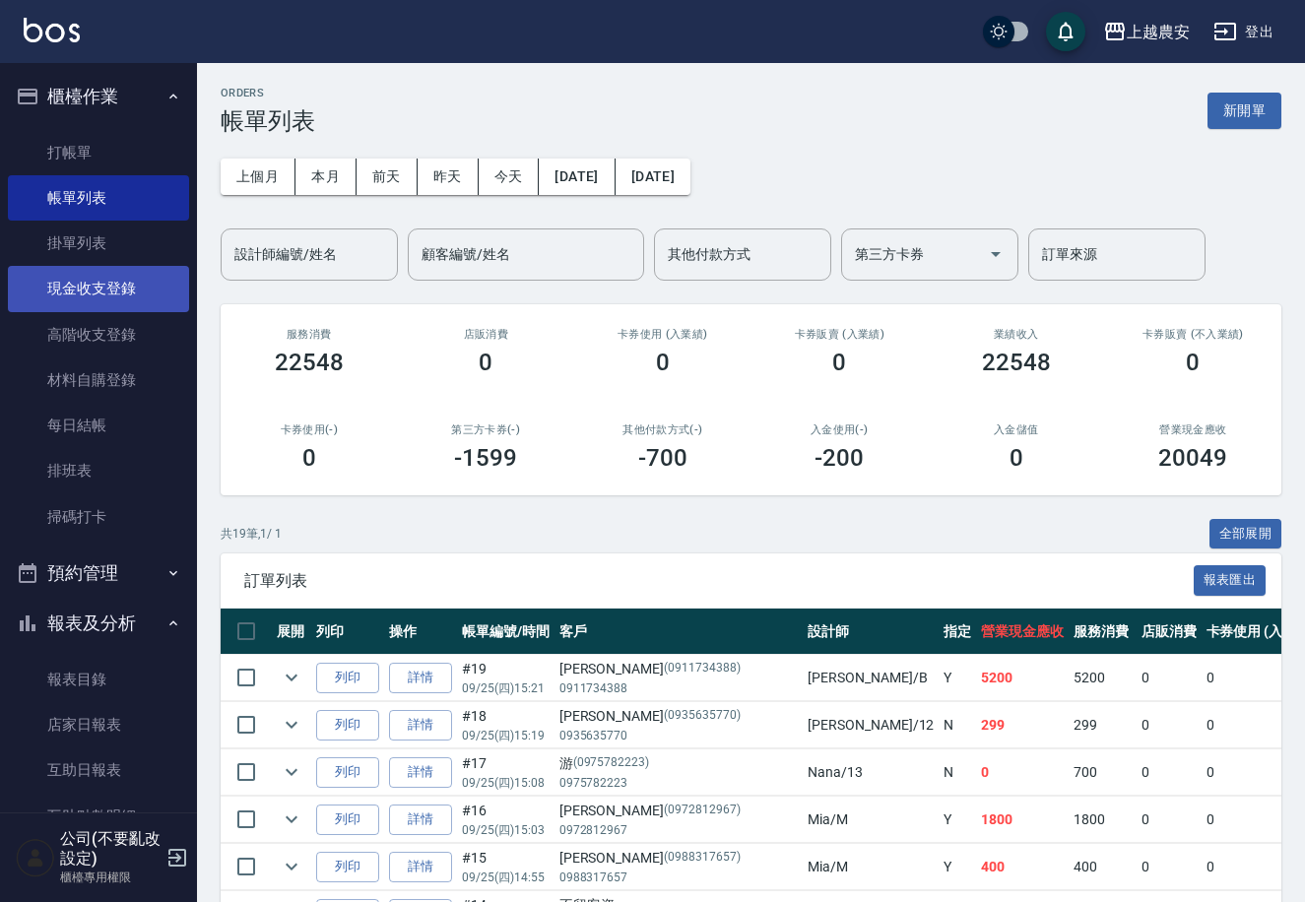
click at [99, 281] on link "現金收支登錄" at bounding box center [98, 288] width 181 height 45
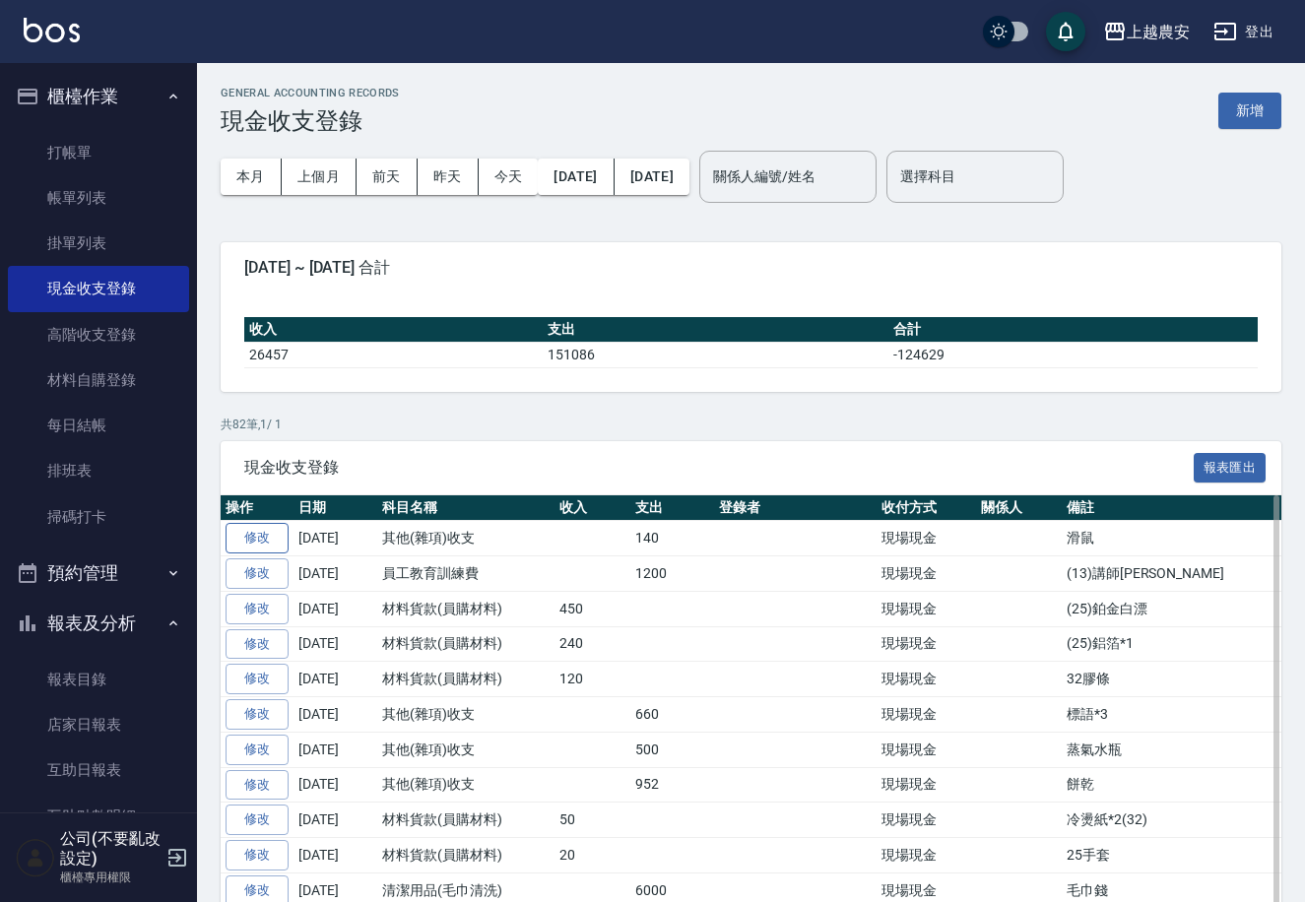
click at [249, 538] on link "修改" at bounding box center [257, 538] width 63 height 31
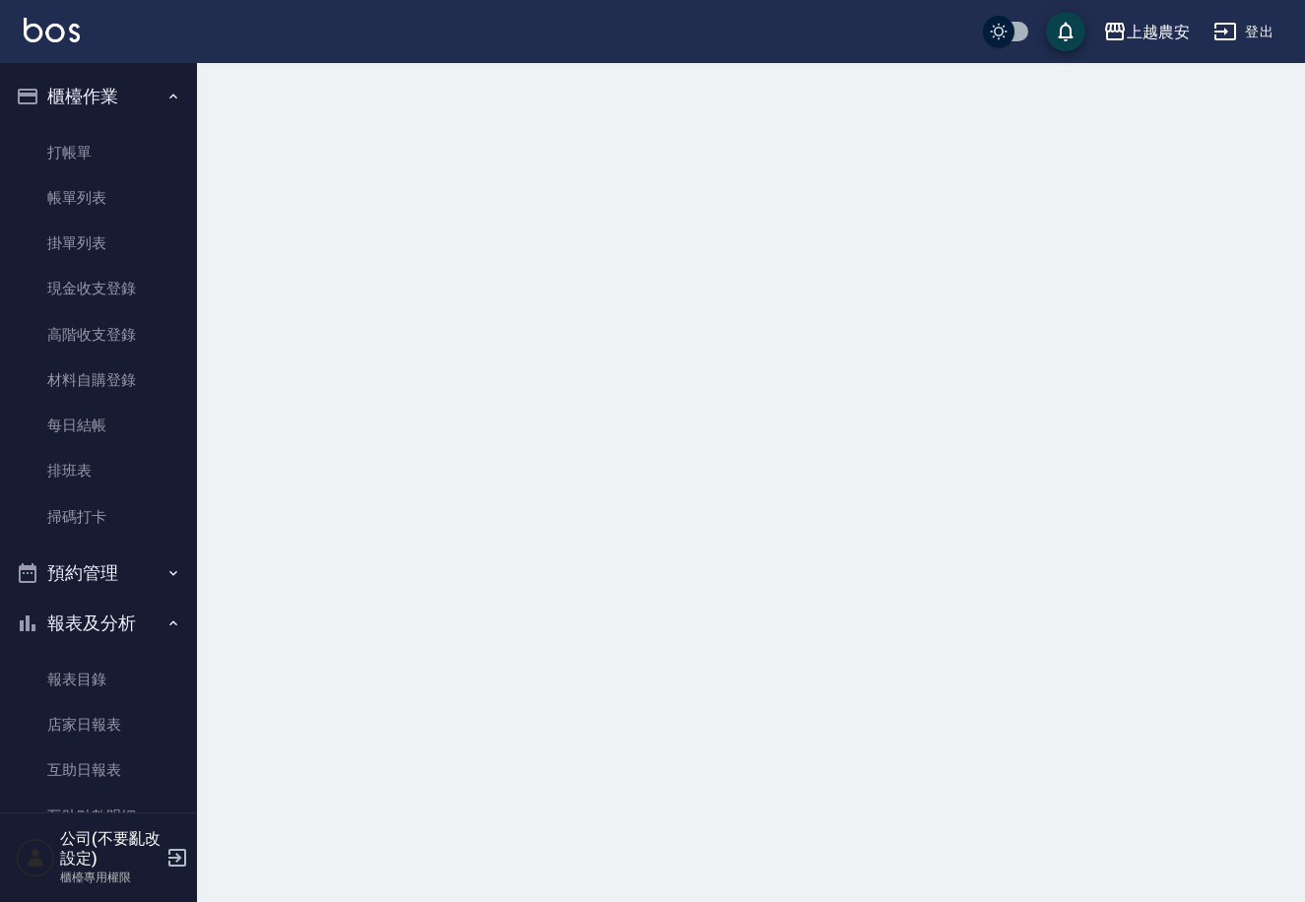
click at [249, 538] on div at bounding box center [652, 451] width 1305 height 902
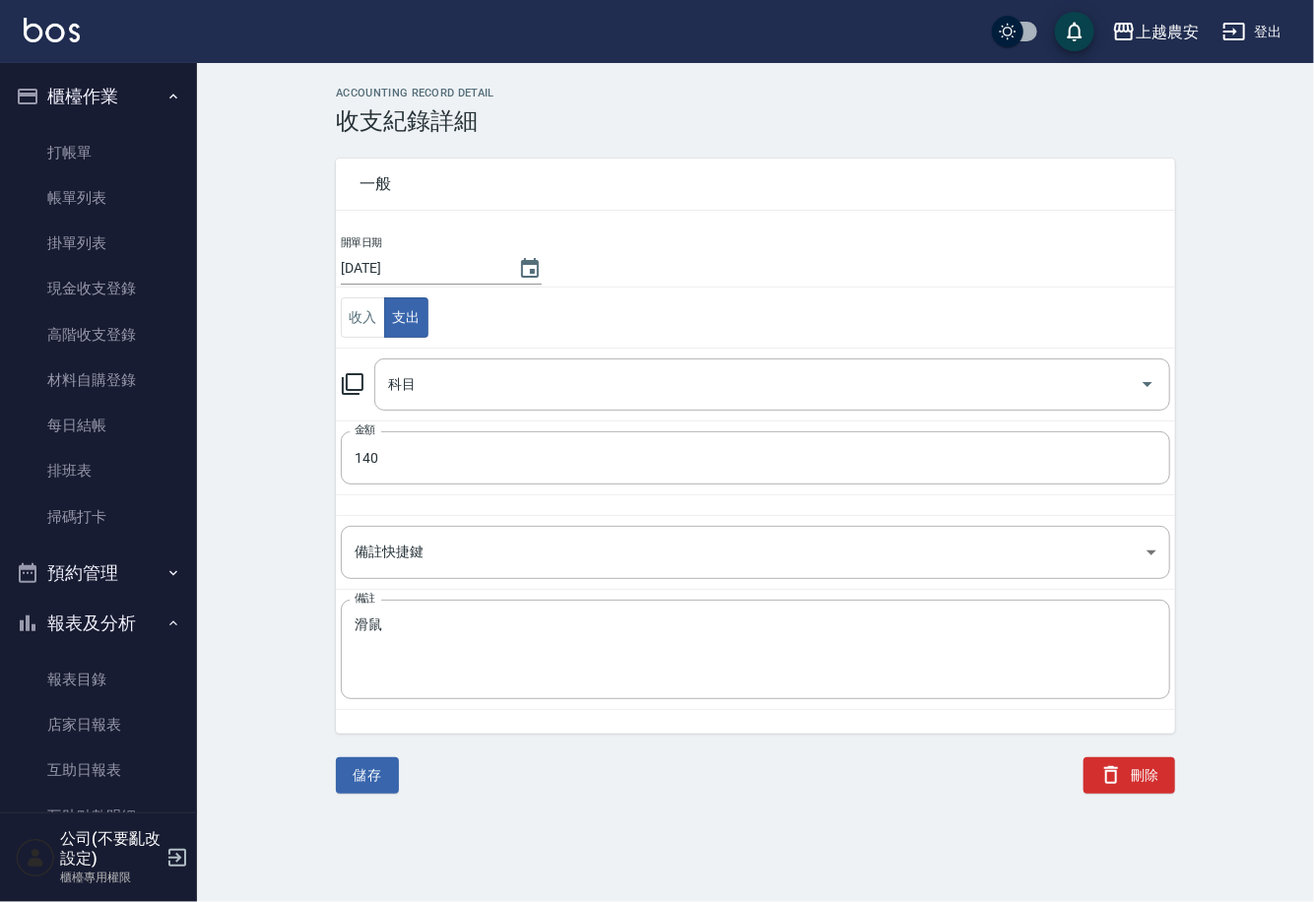
type input "26 其他(雜項)收支"
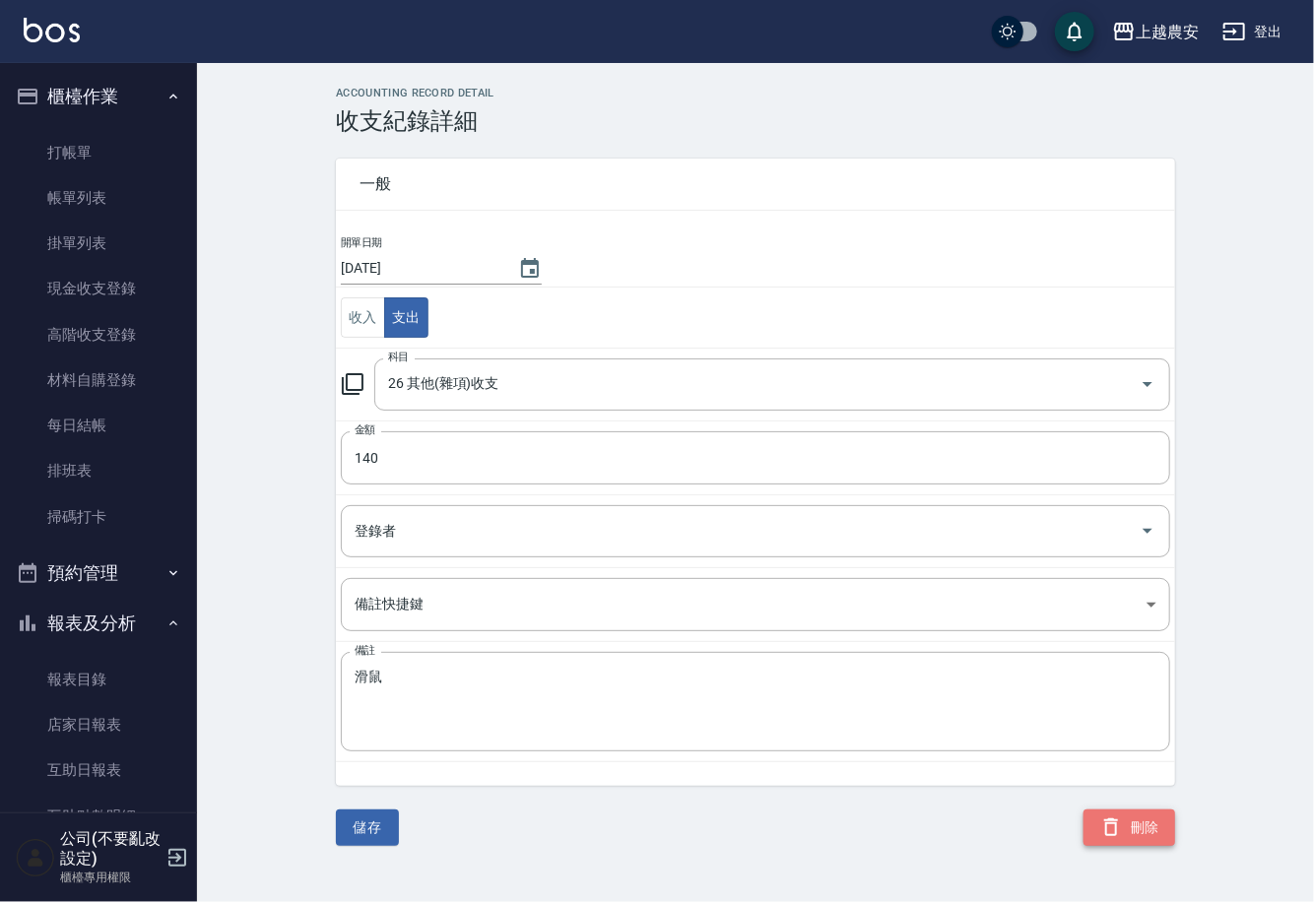
click at [1146, 835] on button "刪除" at bounding box center [1130, 828] width 92 height 36
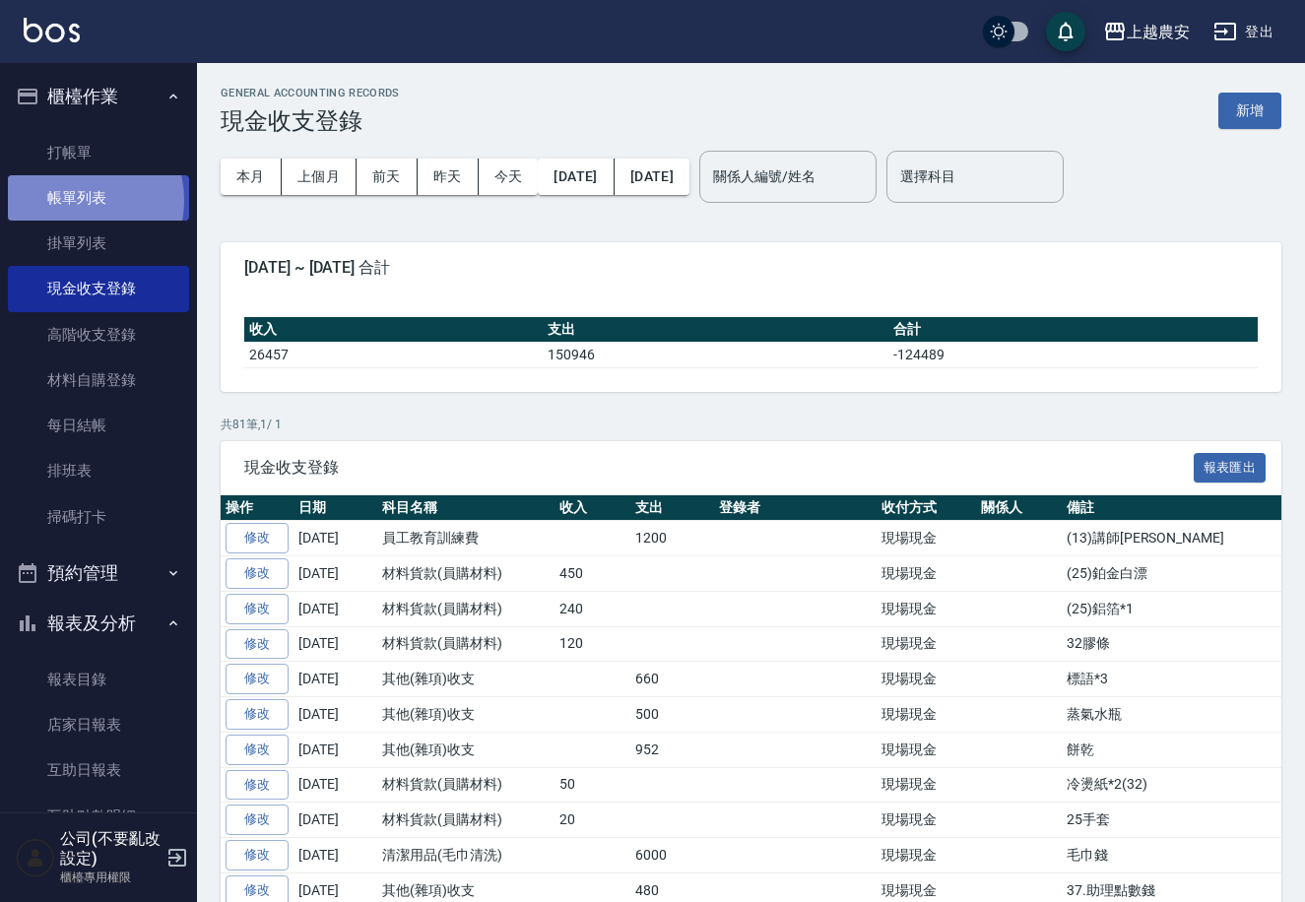
click at [75, 201] on link "帳單列表" at bounding box center [98, 197] width 181 height 45
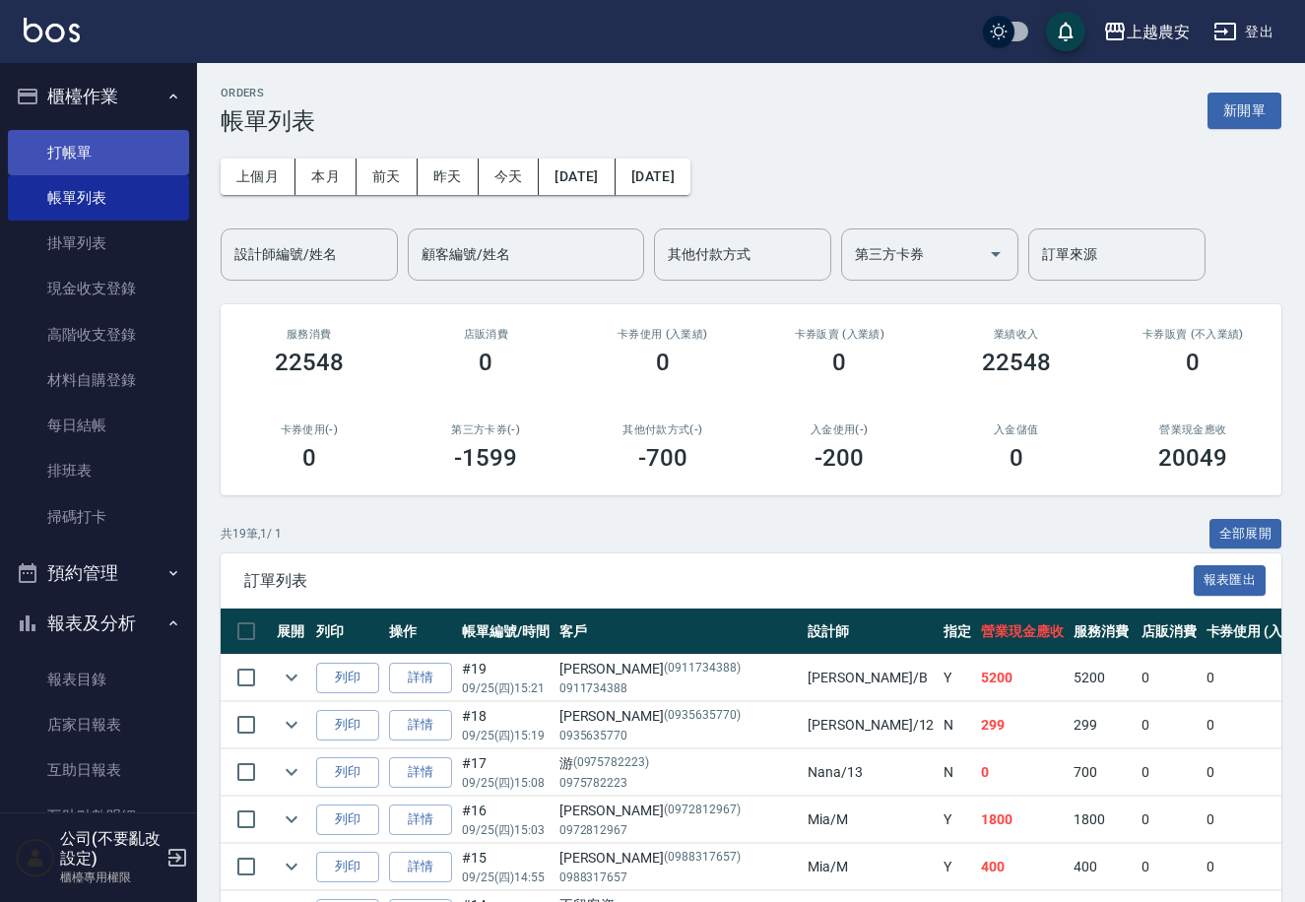
click at [75, 161] on link "打帳單" at bounding box center [98, 152] width 181 height 45
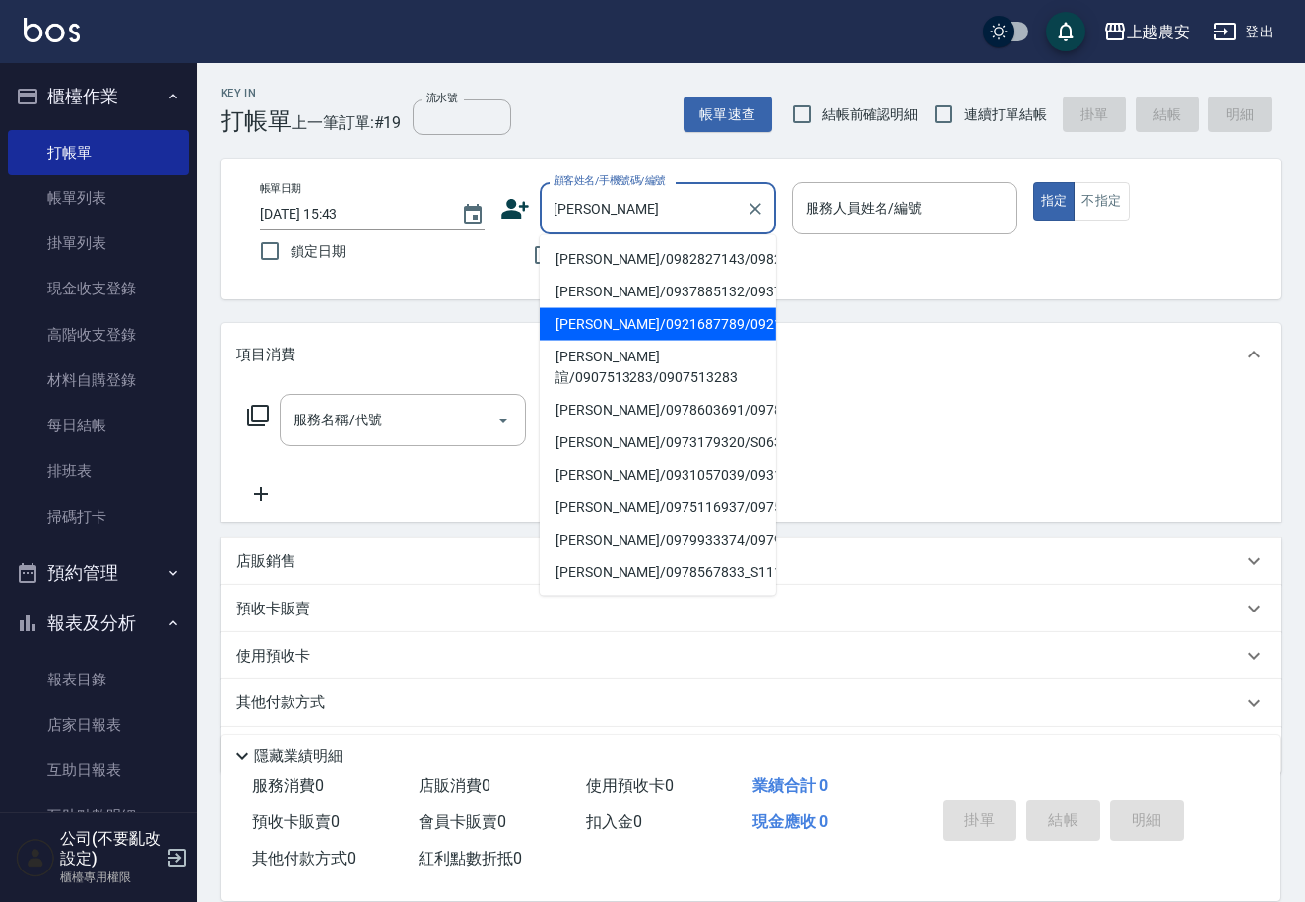
click at [621, 327] on li "林佳蓉/0921687789/0921687789" at bounding box center [658, 324] width 236 height 33
type input "林佳蓉/0921687789/0921687789"
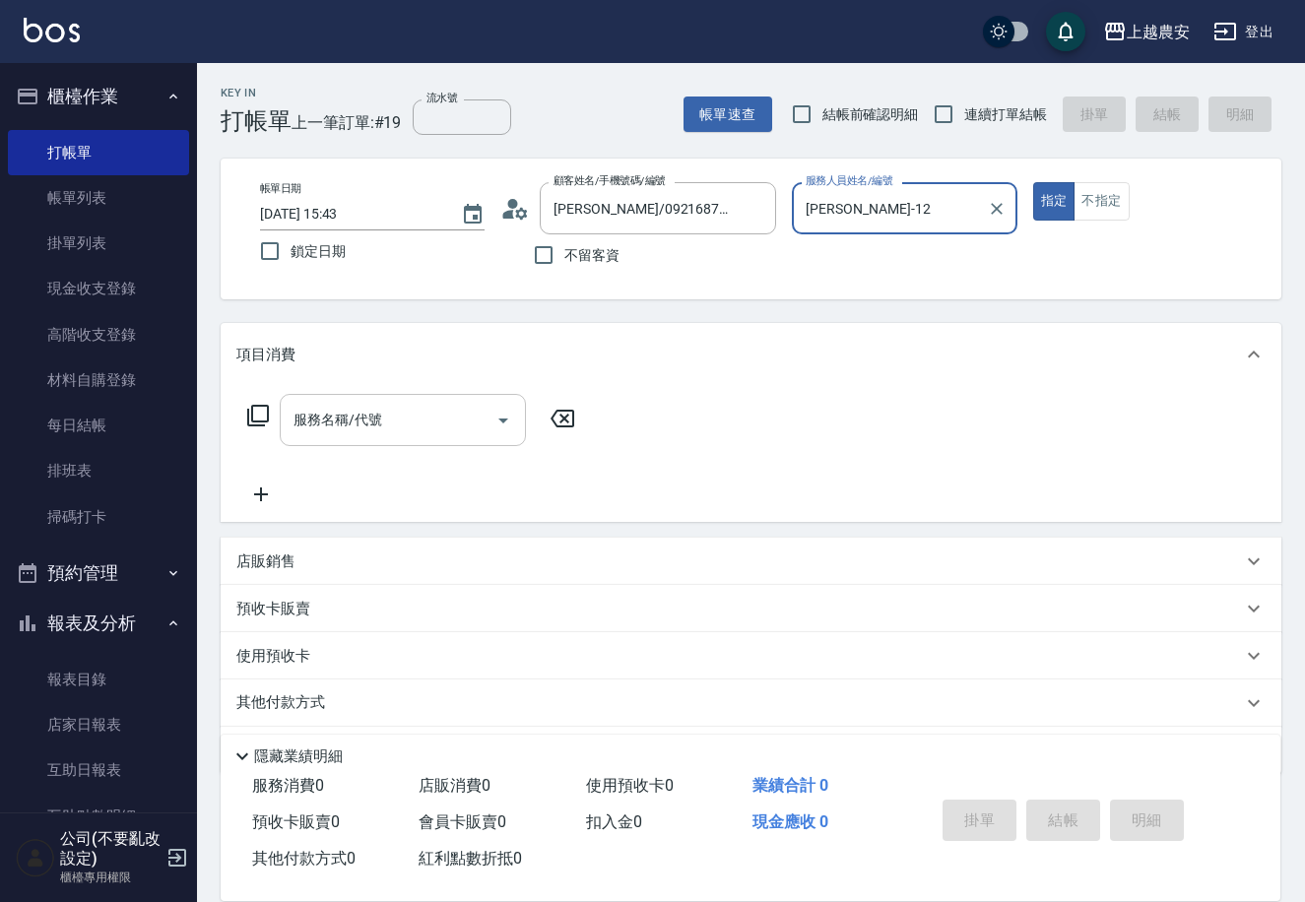
type input "Yoko-12"
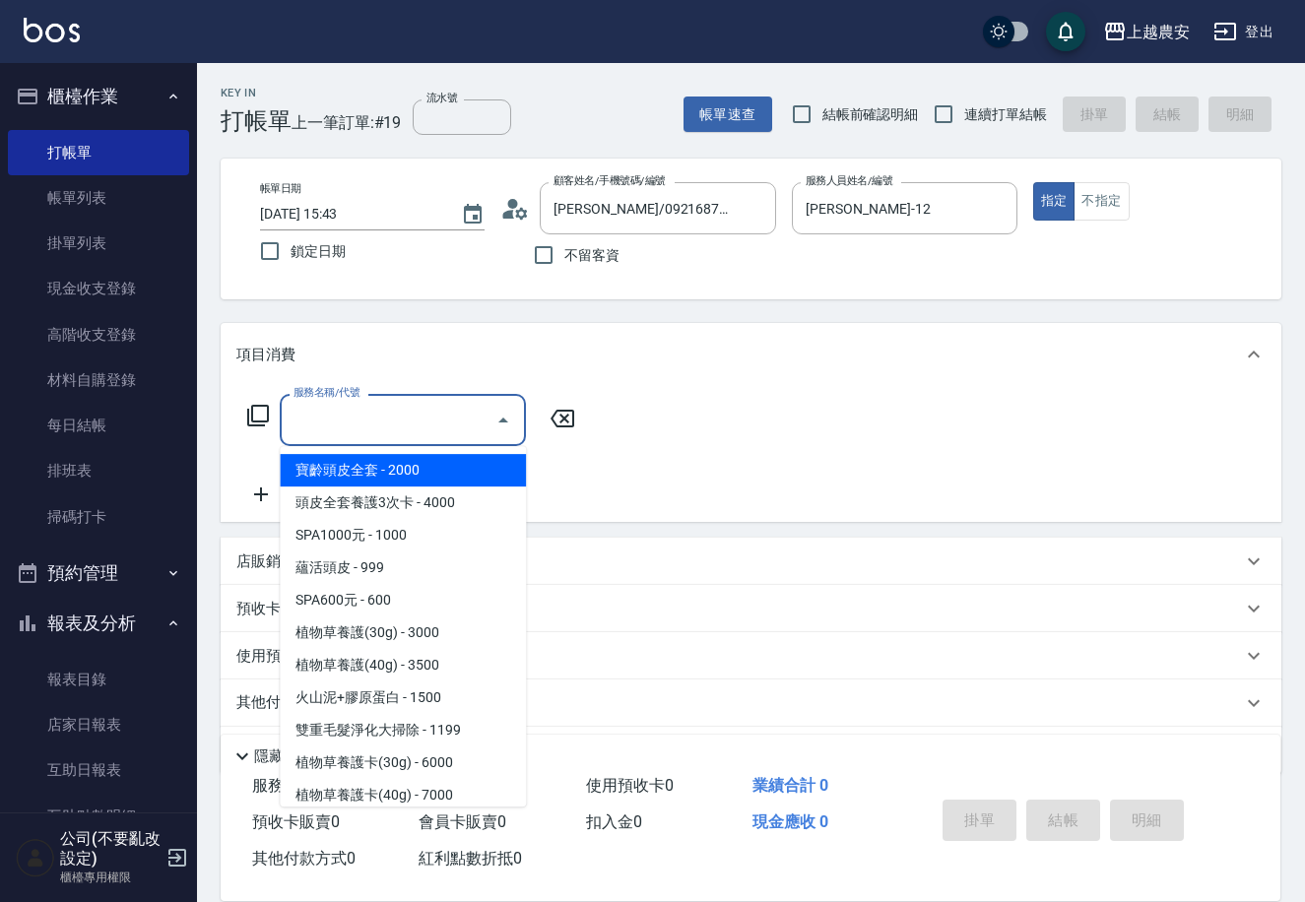
click at [403, 415] on input "服務名稱/代號" at bounding box center [388, 420] width 199 height 34
click at [748, 210] on icon "Clear" at bounding box center [756, 209] width 20 height 20
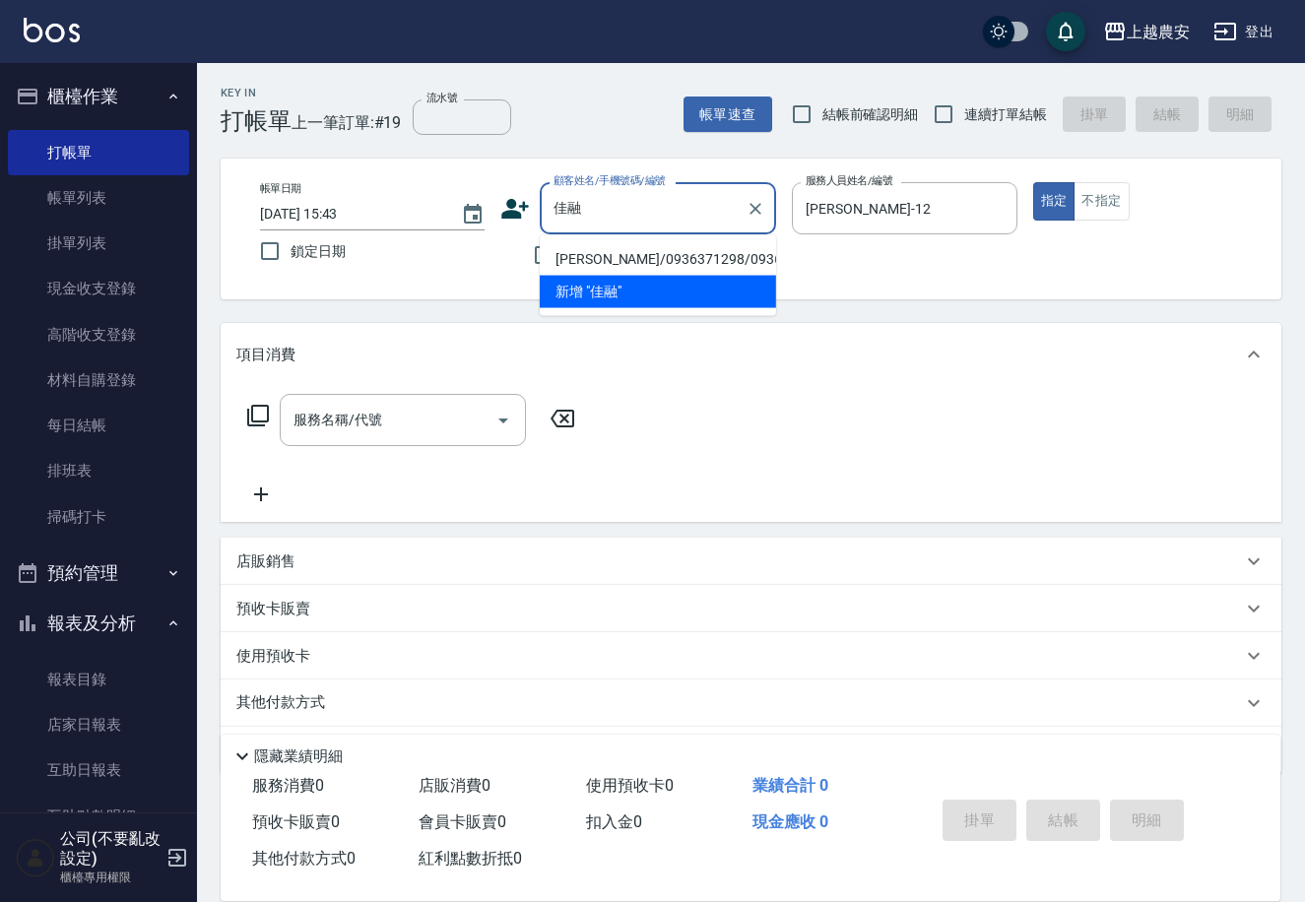
type input "佳"
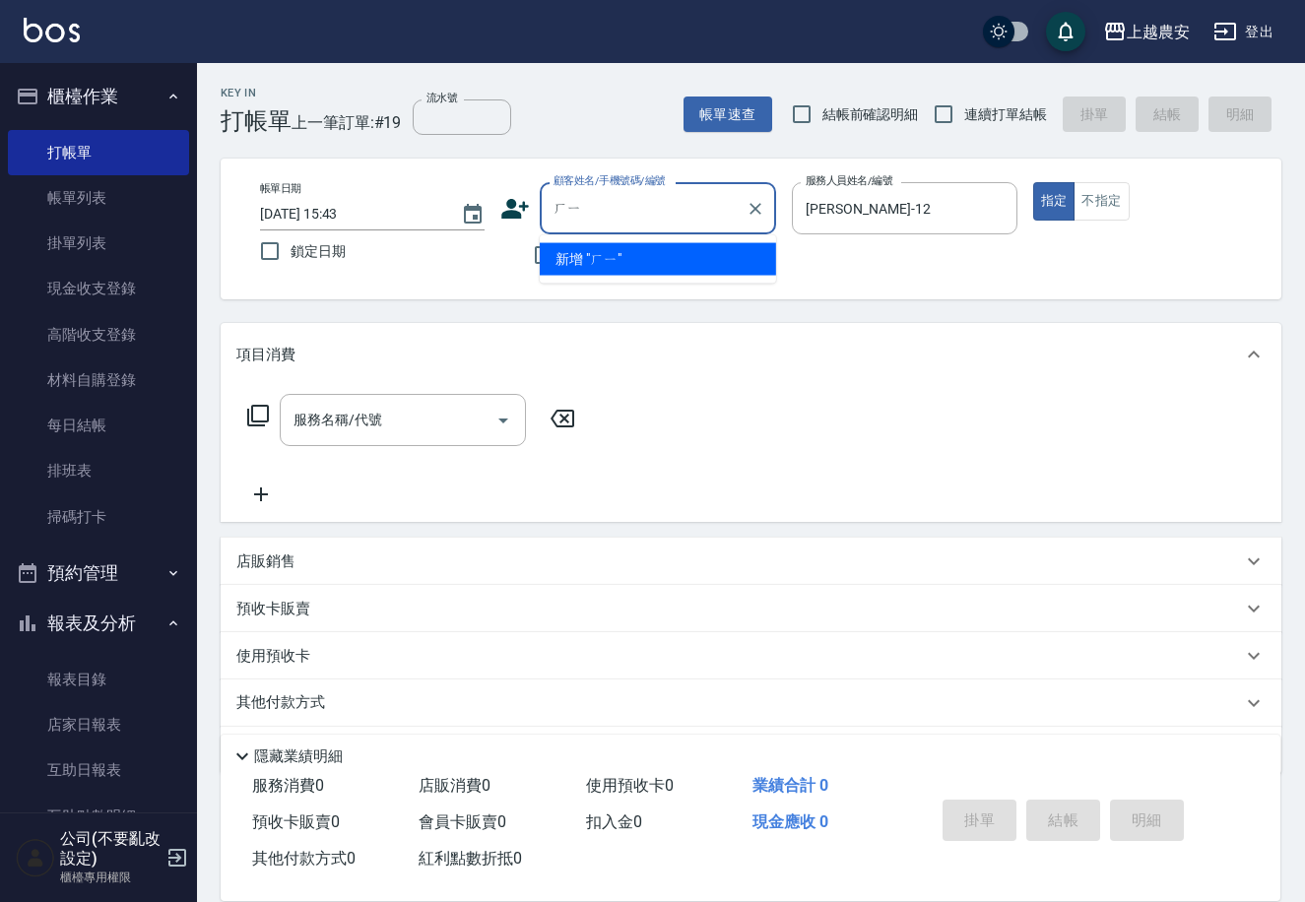
type input "ㄏ"
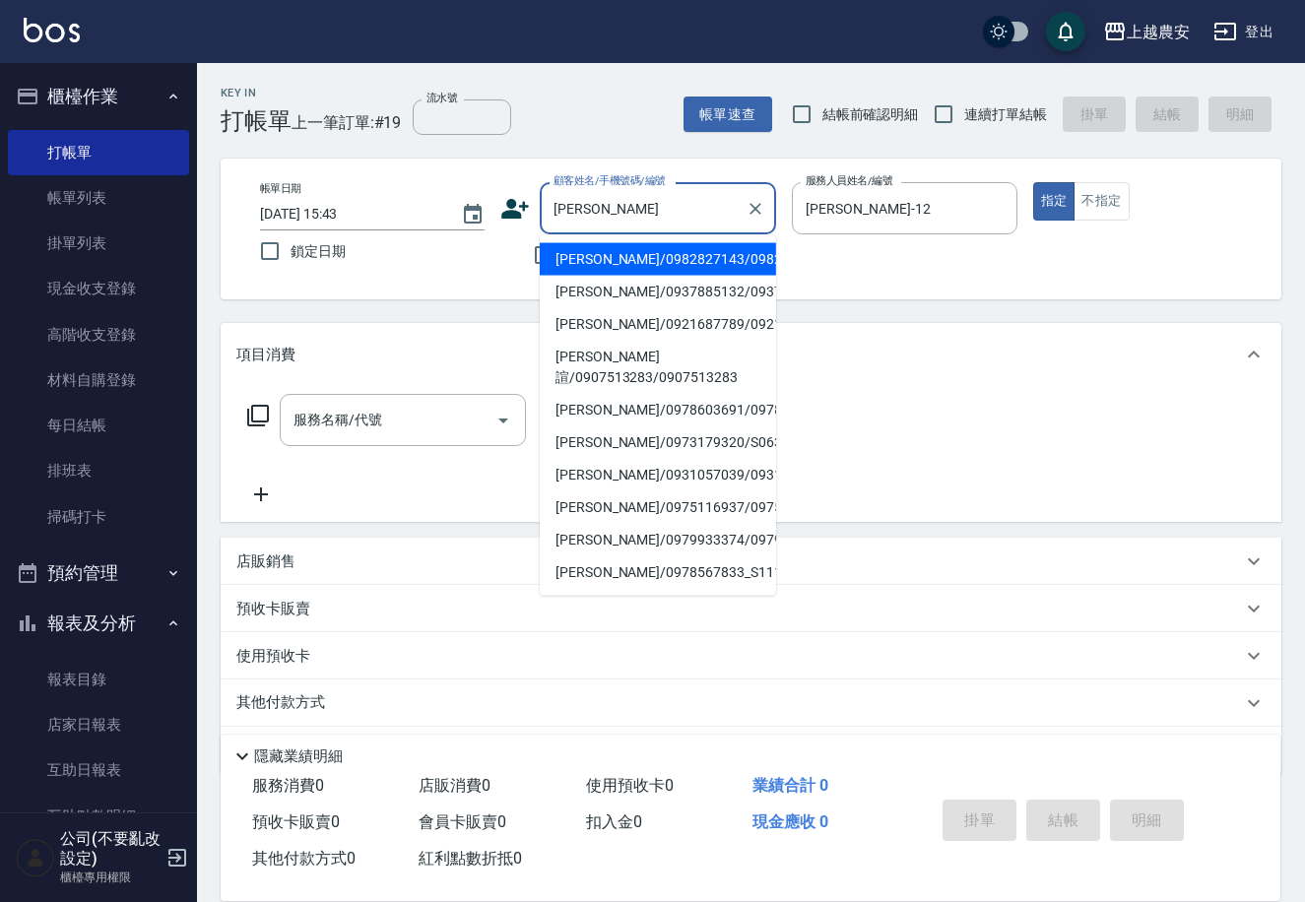
click at [632, 494] on li "林佳蓉/0975116937/0975116937" at bounding box center [658, 508] width 236 height 33
type input "林佳蓉/0975116937/0975116937"
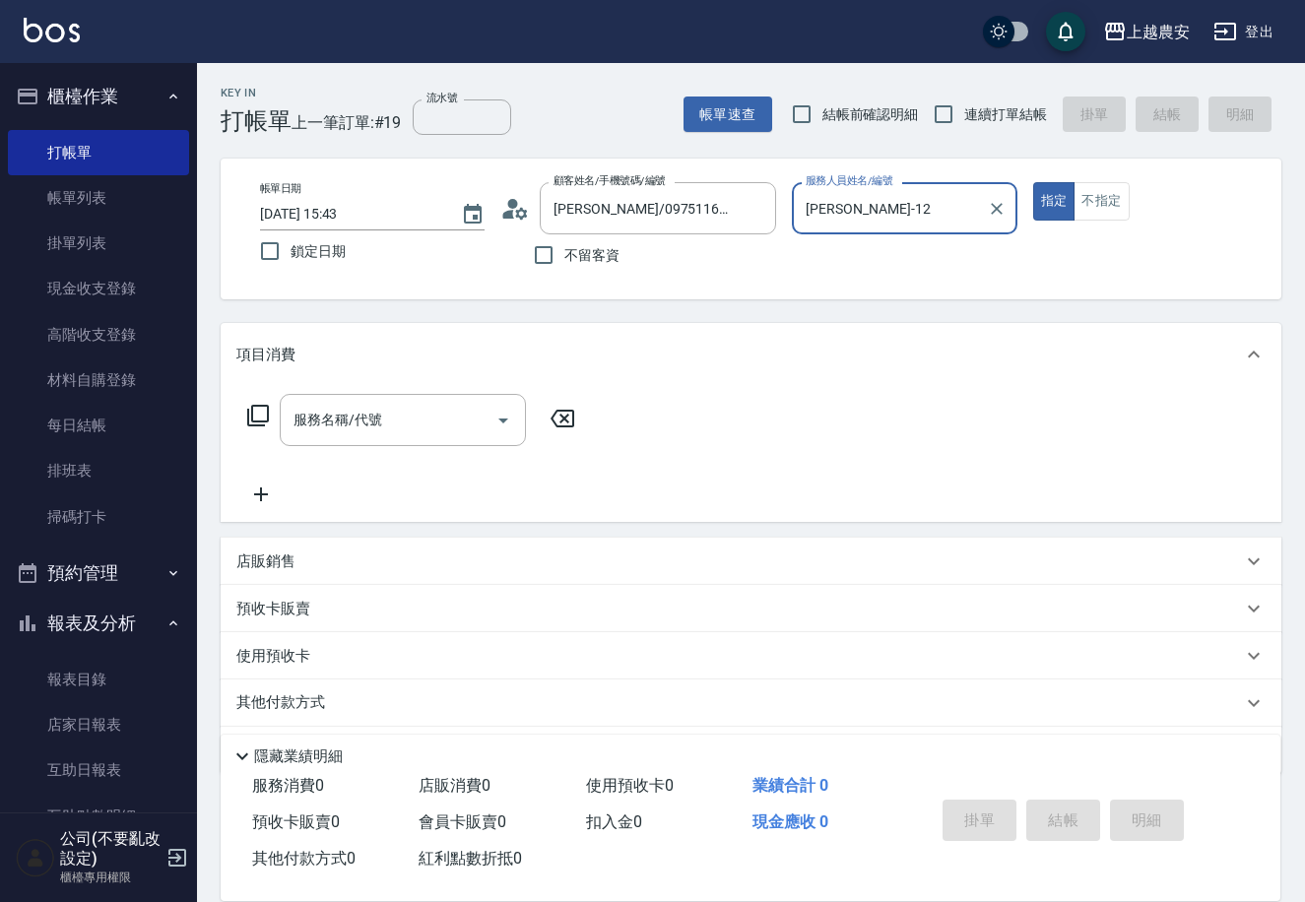
type input "Candy-7"
click at [390, 432] on input "服務名稱/代號" at bounding box center [388, 420] width 199 height 34
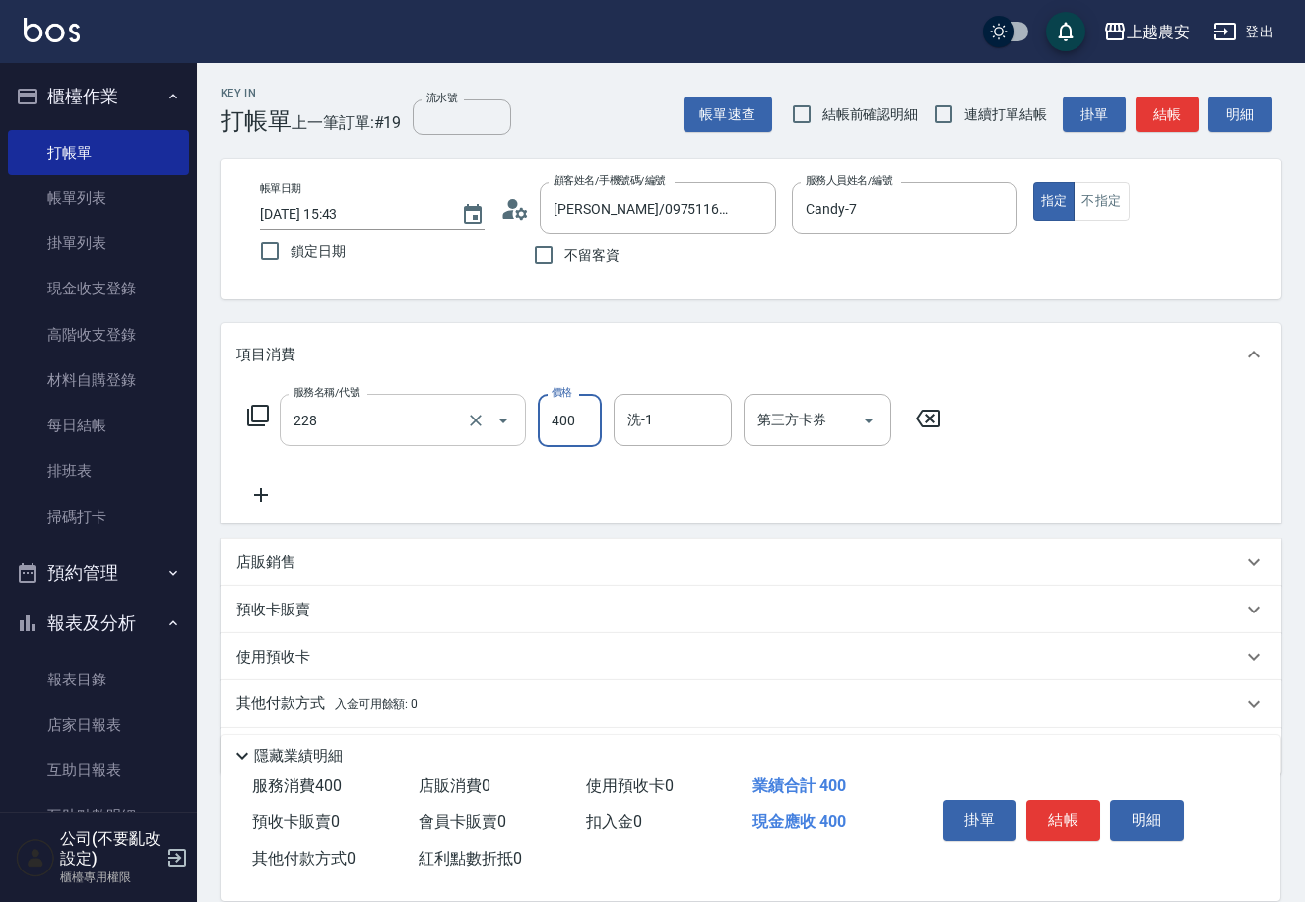
type input "洗髮(228)"
click at [1059, 814] on button "結帳" at bounding box center [1063, 820] width 74 height 41
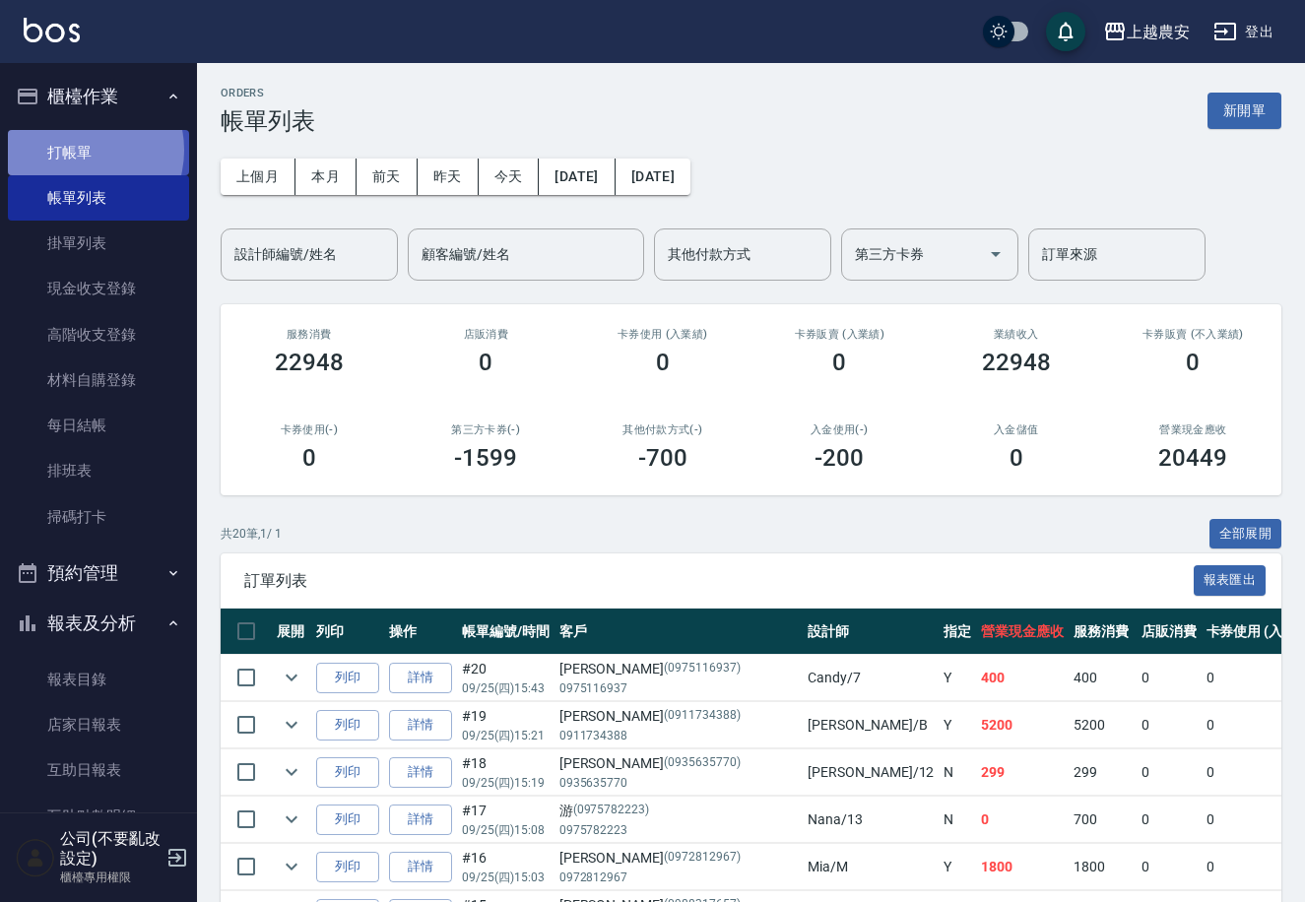
click at [79, 150] on link "打帳單" at bounding box center [98, 152] width 181 height 45
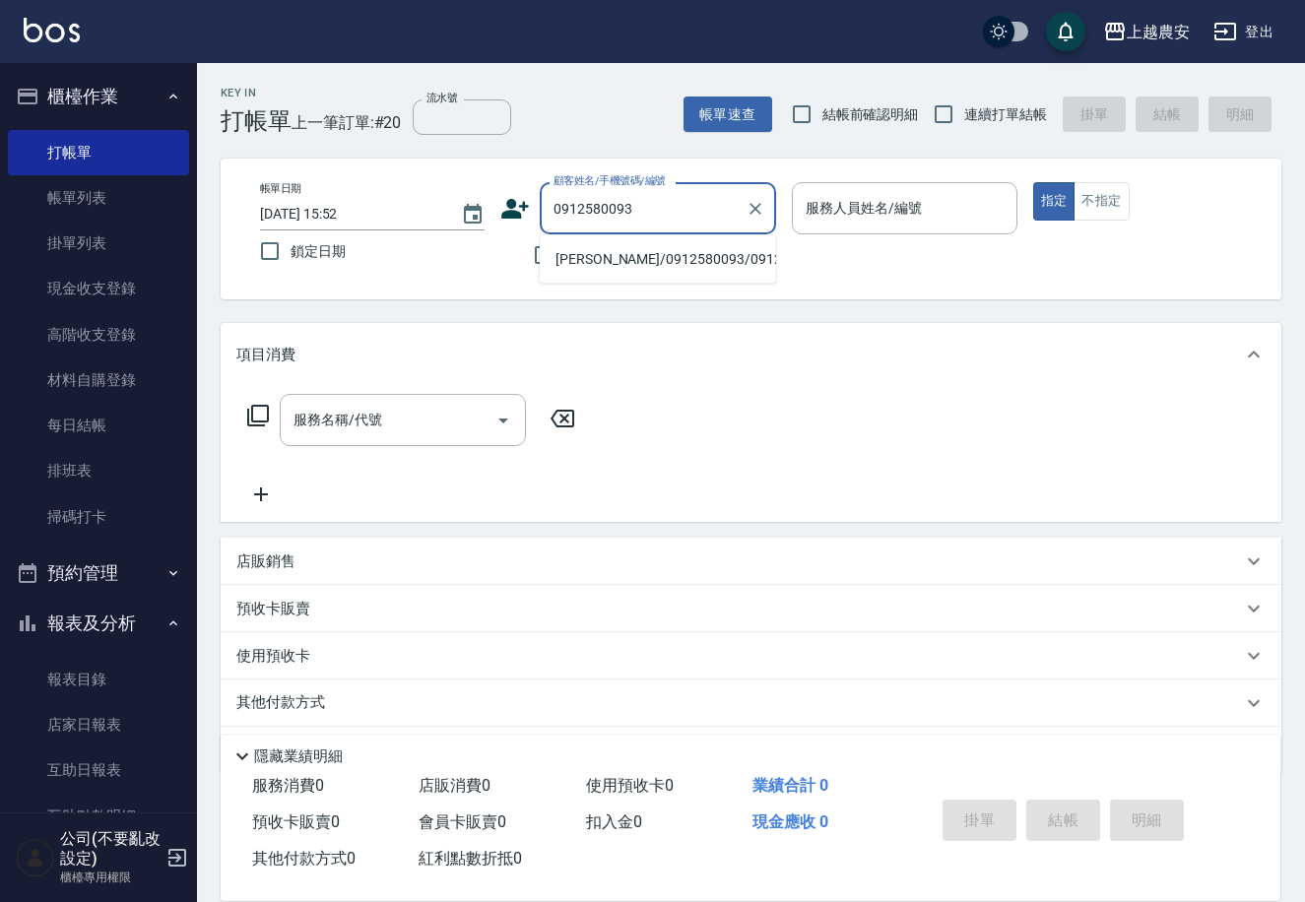
click at [644, 265] on li "黃小姐/0912580093/0912580093" at bounding box center [658, 259] width 236 height 33
type input "黃小姐/0912580093/0912580093"
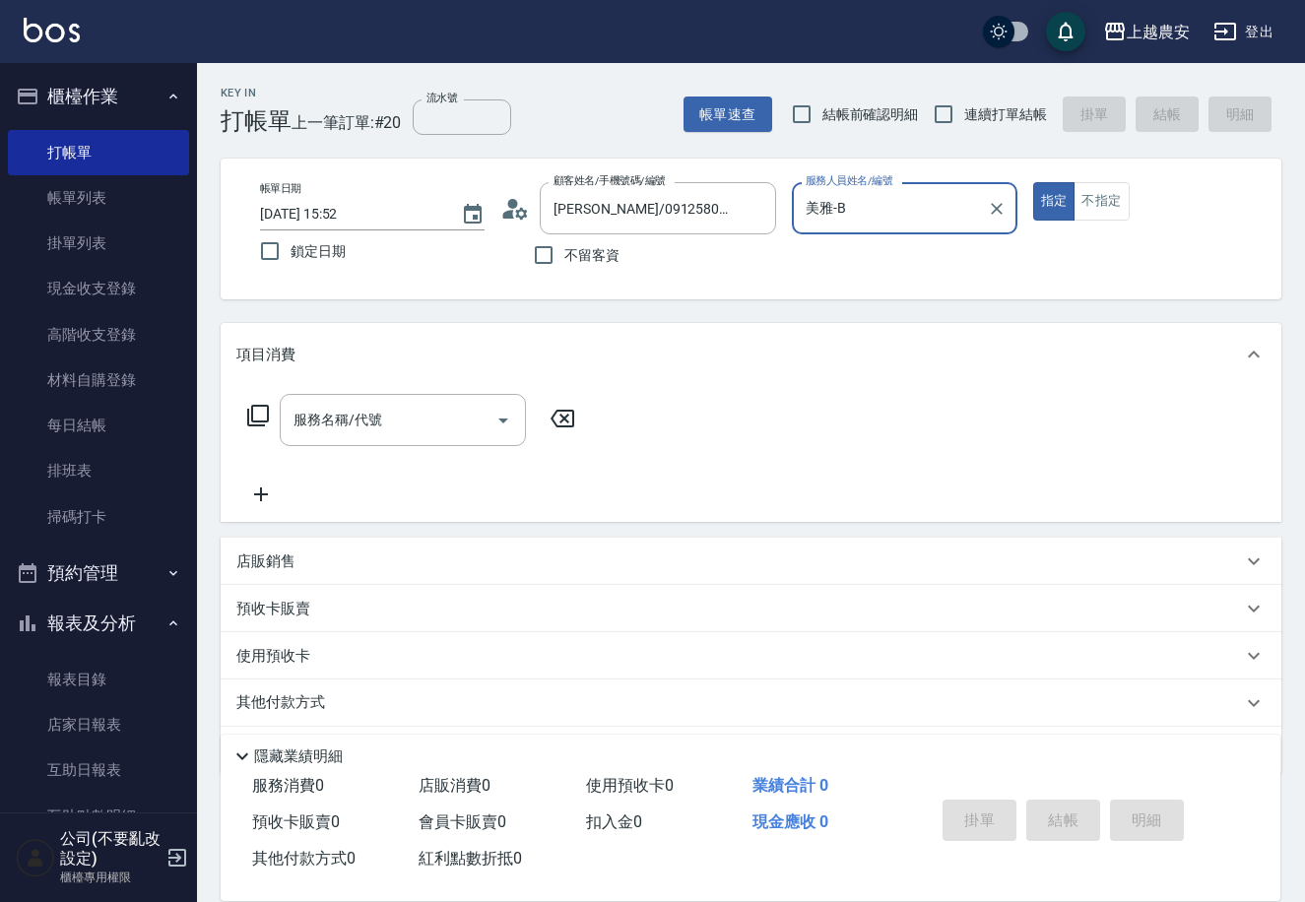
type input "美雅-B"
click at [416, 409] on input "服務名稱/代號" at bounding box center [388, 420] width 199 height 34
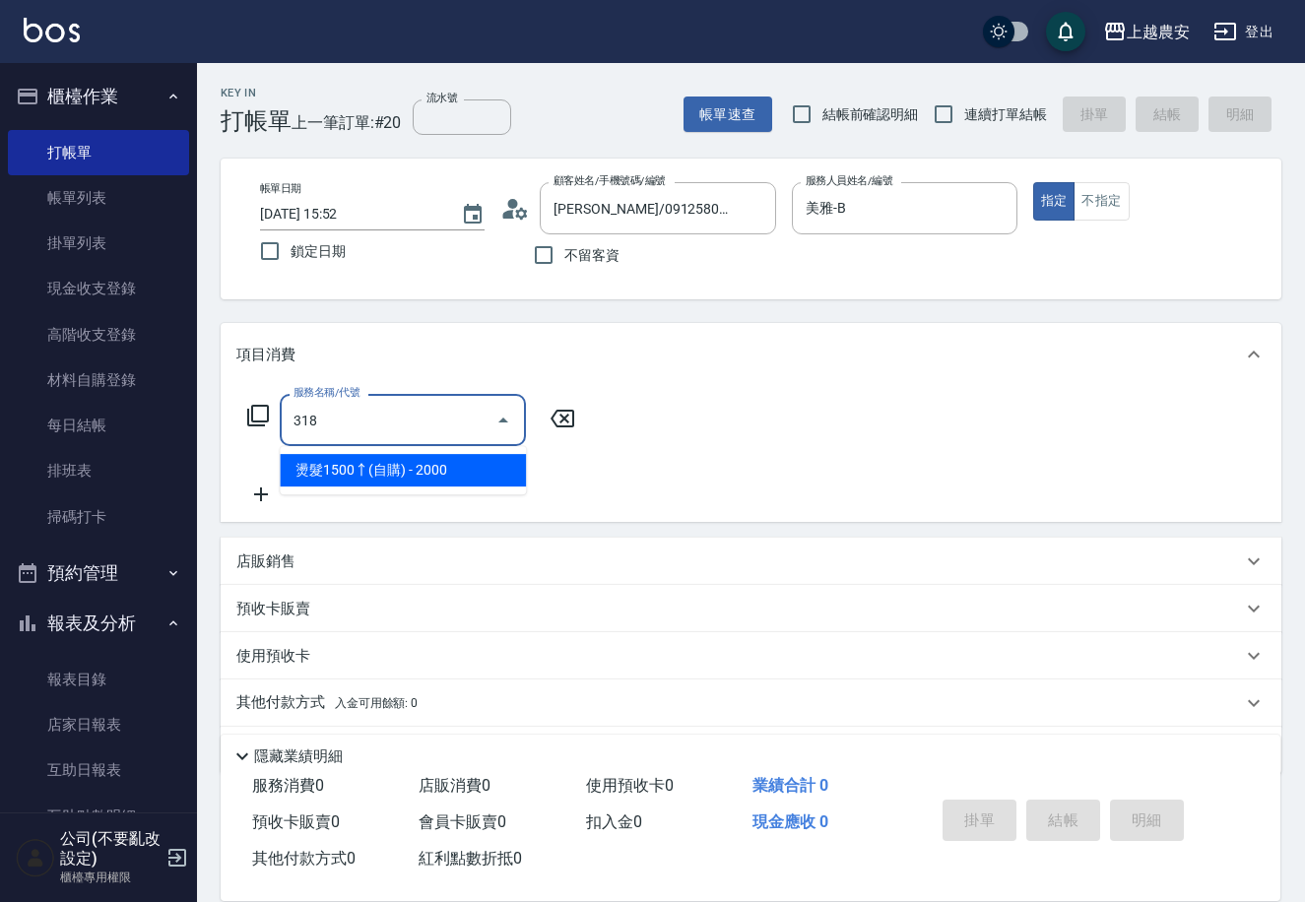
type input "燙髮1500↑(自購)(318)"
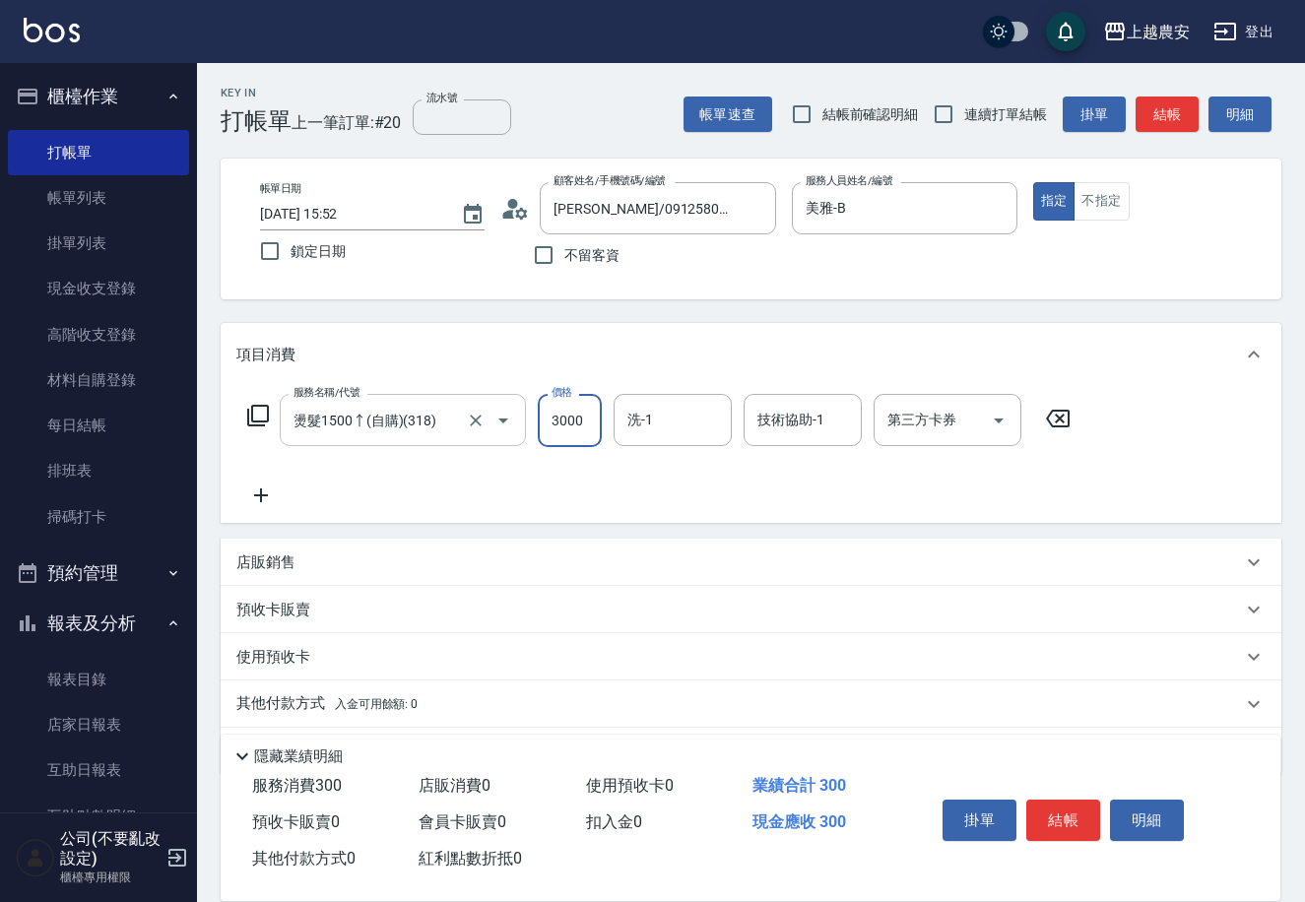
type input "3000"
type input "招招-26"
click at [1043, 819] on button "結帳" at bounding box center [1063, 820] width 74 height 41
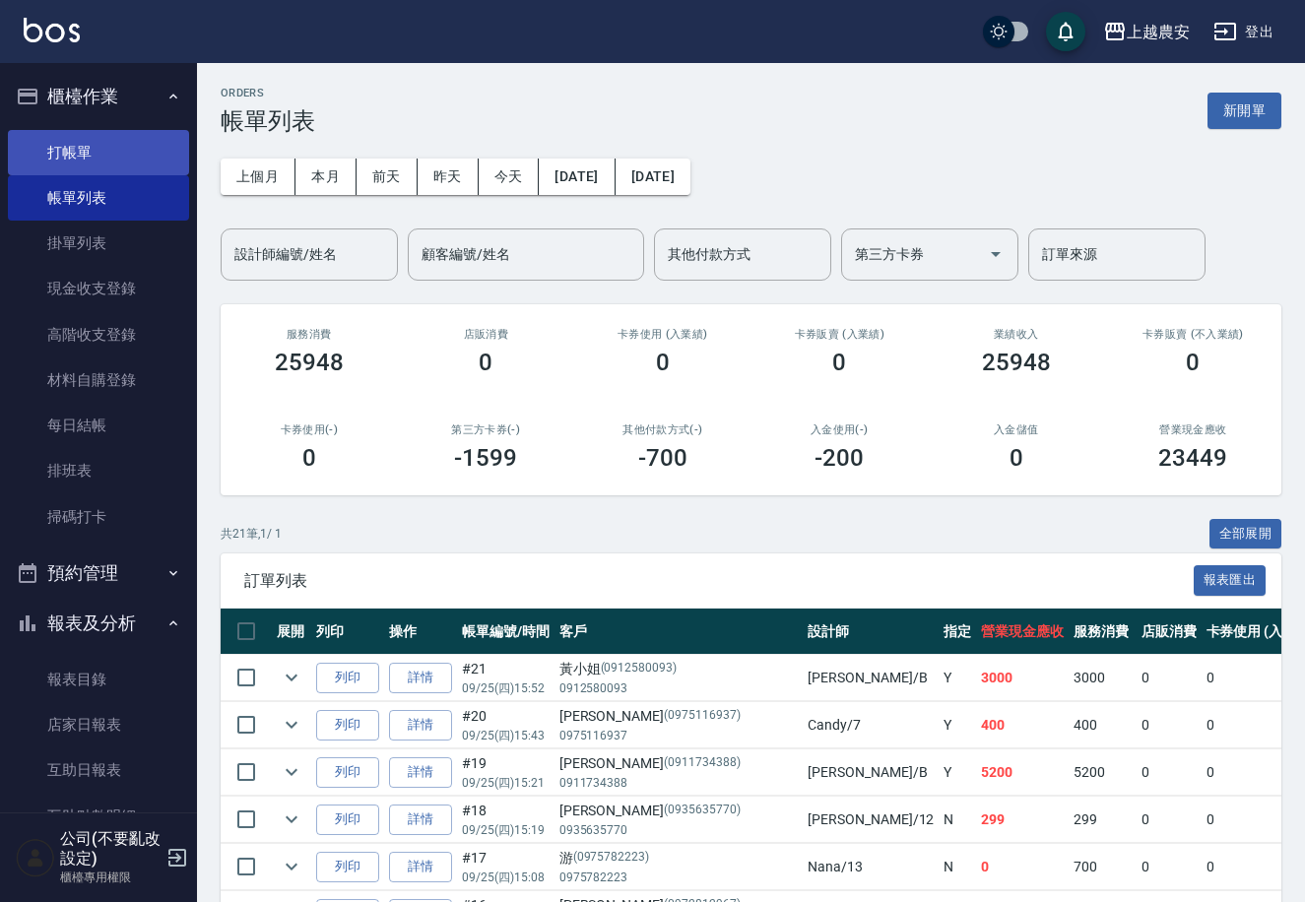
click at [84, 147] on link "打帳單" at bounding box center [98, 152] width 181 height 45
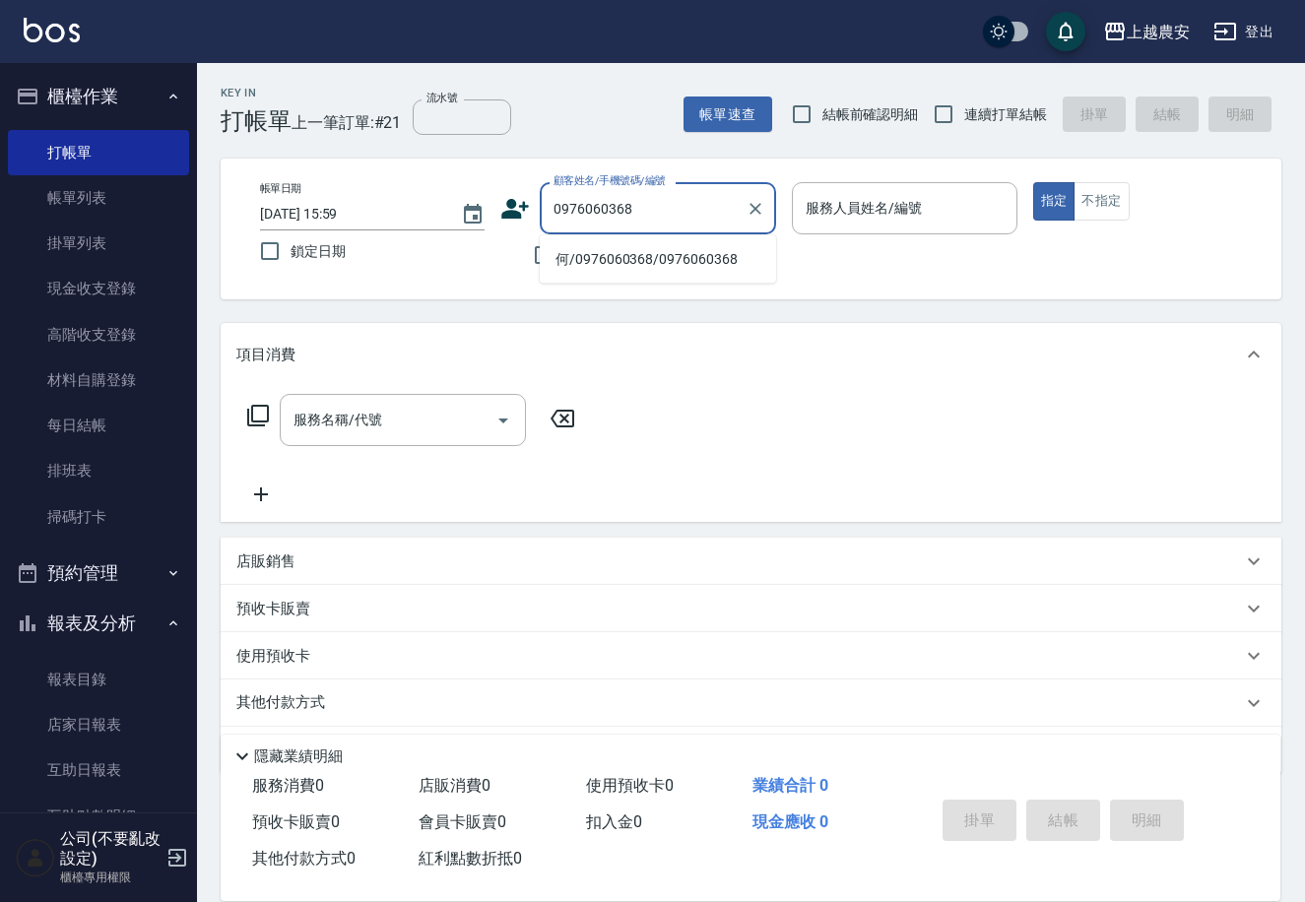
click at [640, 261] on li "何/0976060368/0976060368" at bounding box center [658, 259] width 236 height 33
type input "何/0976060368/0976060368"
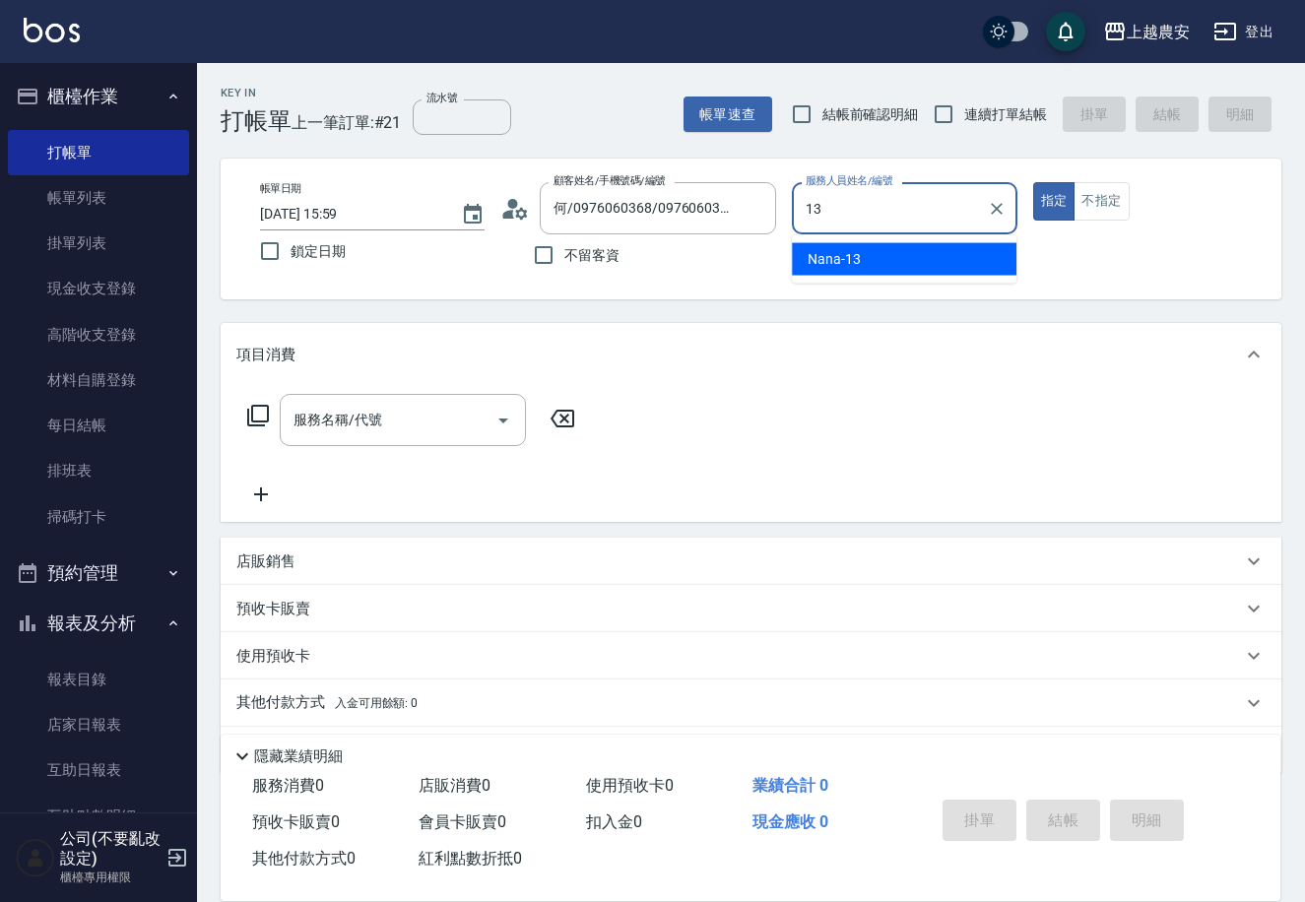
type input "Nana-13"
type button "true"
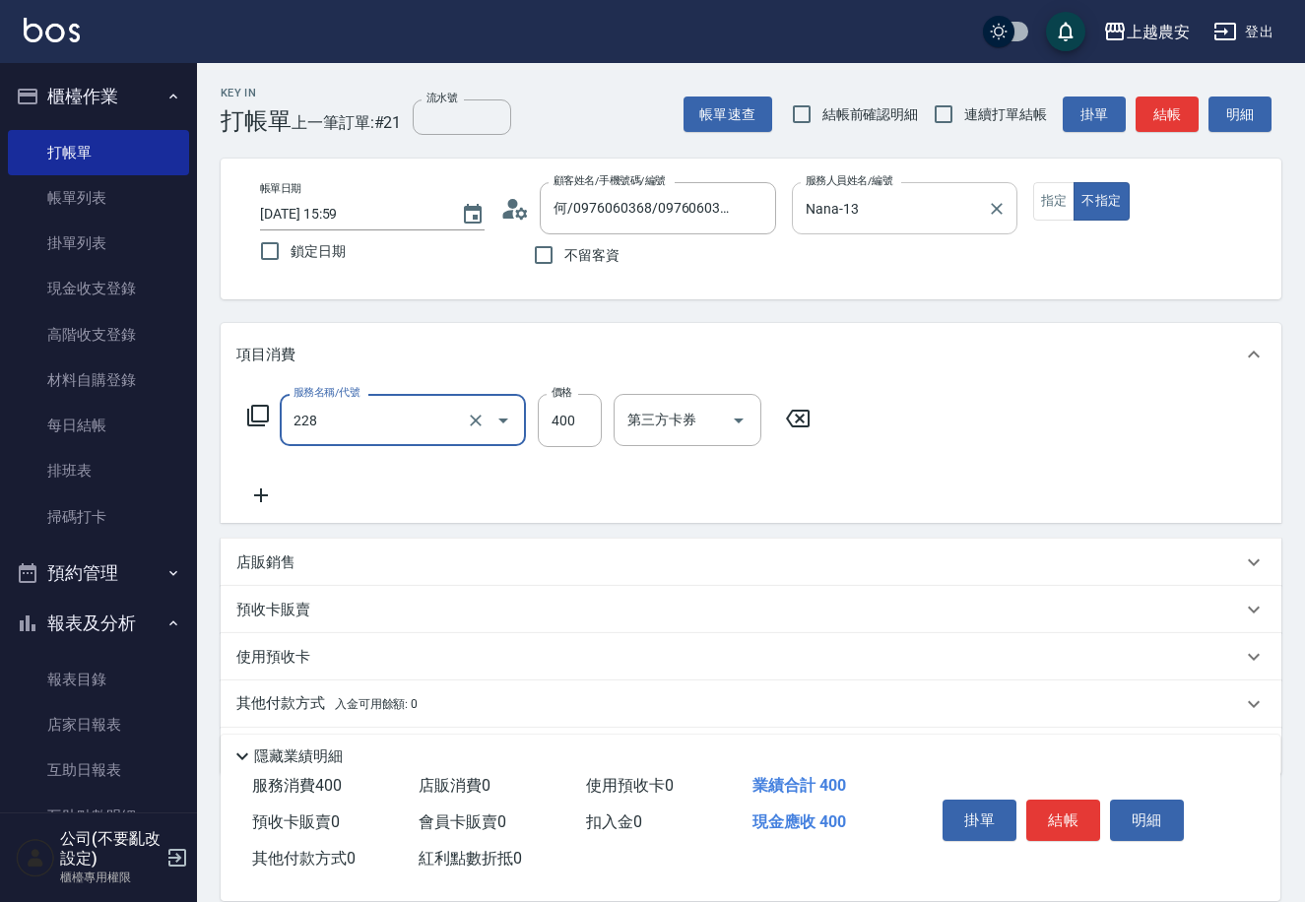
type input "洗髮(228)"
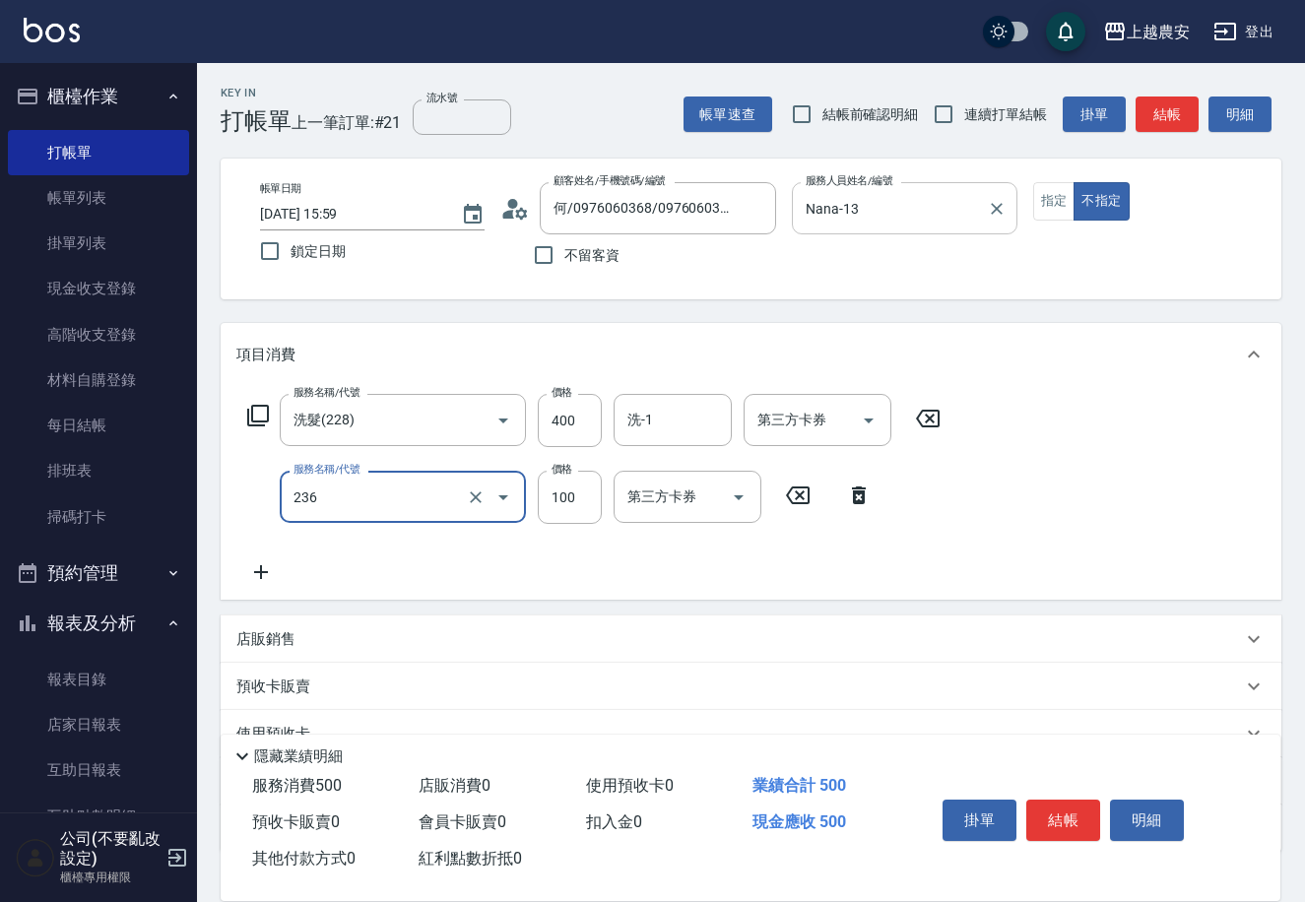
type input "手棒(236)"
click at [1054, 820] on button "結帳" at bounding box center [1063, 820] width 74 height 41
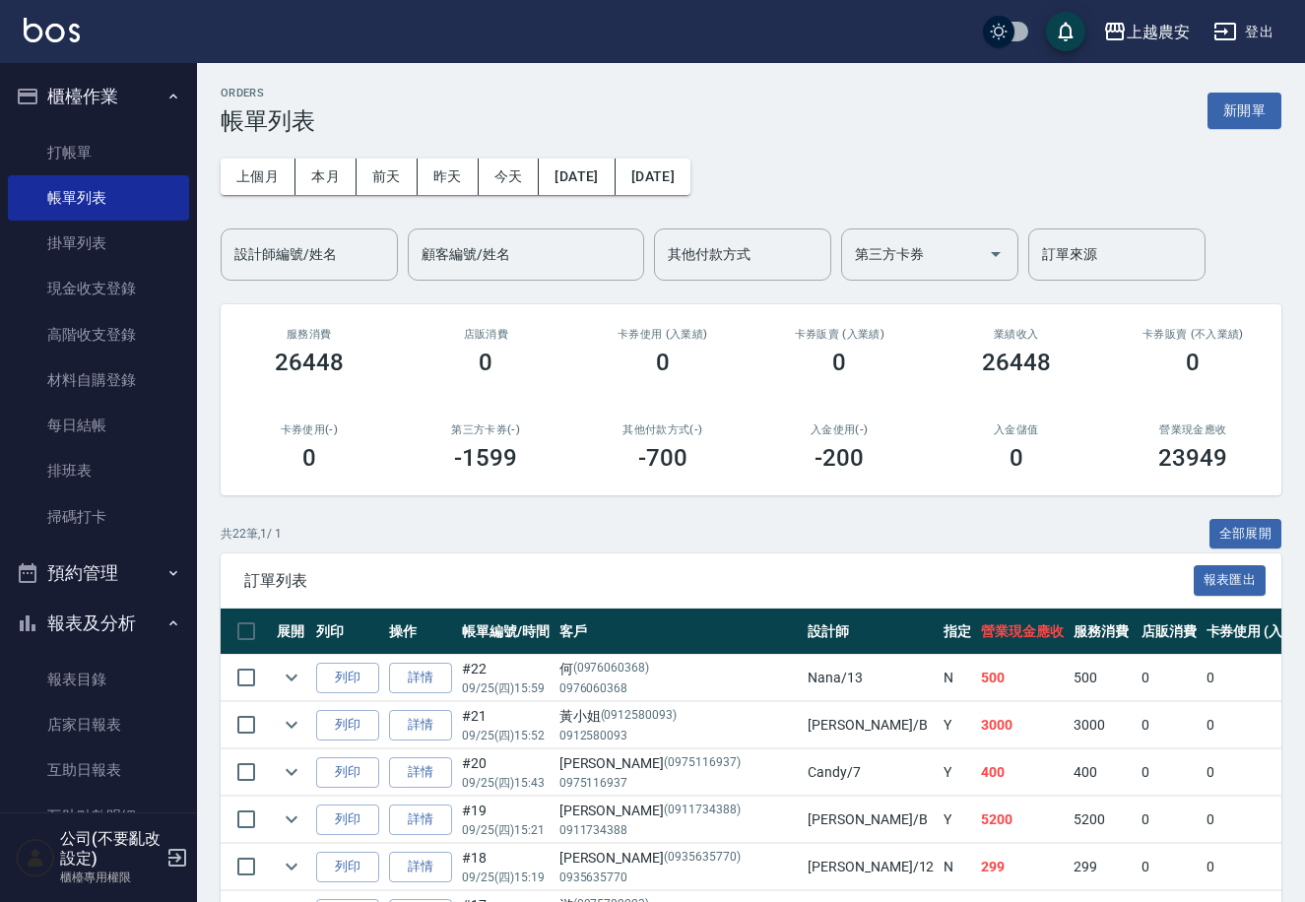
drag, startPoint x: 77, startPoint y: 145, endPoint x: 638, endPoint y: 164, distance: 561.8
click at [77, 145] on link "打帳單" at bounding box center [98, 152] width 181 height 45
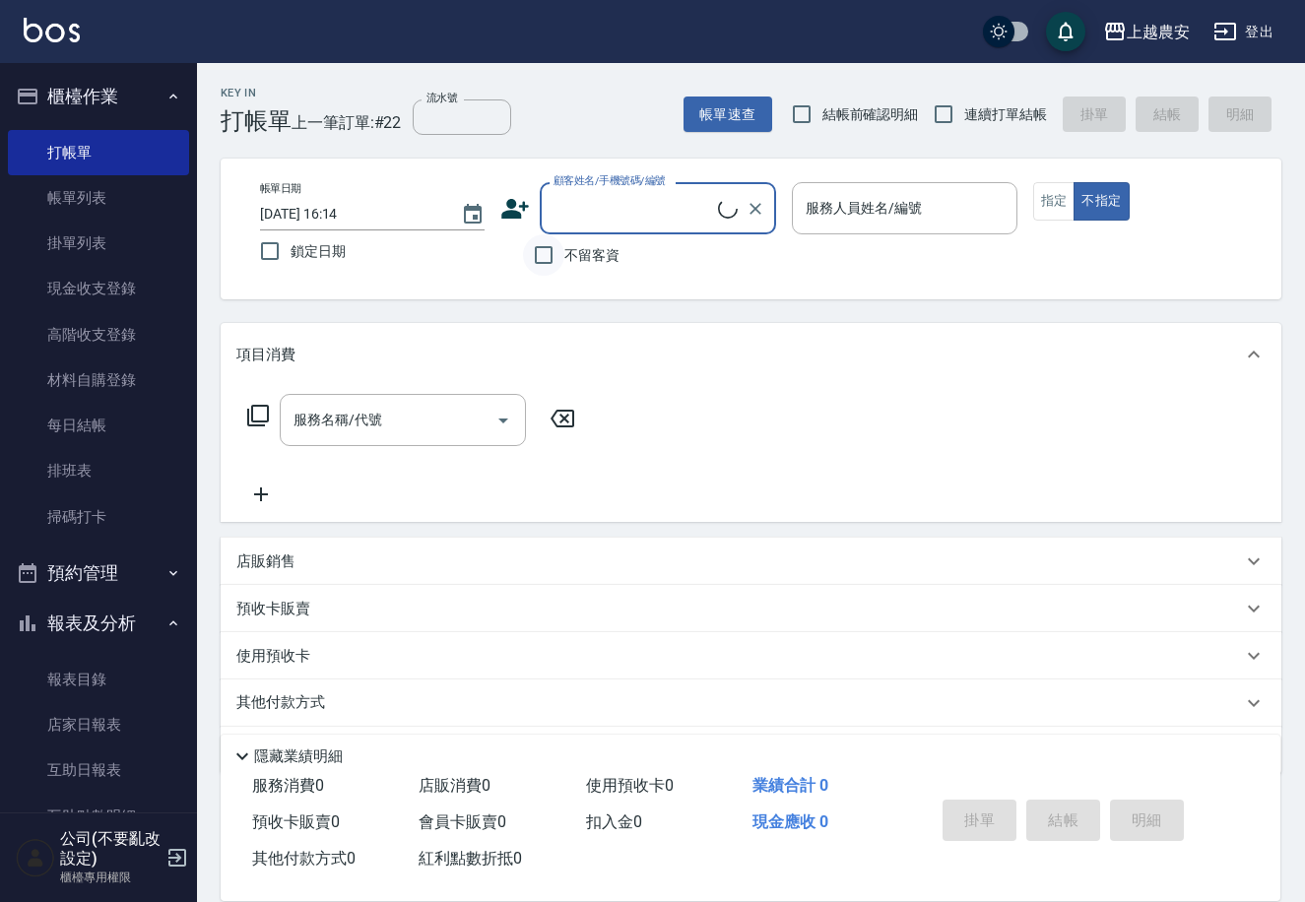
click at [562, 253] on input "不留客資" at bounding box center [543, 254] width 41 height 41
checkbox input "true"
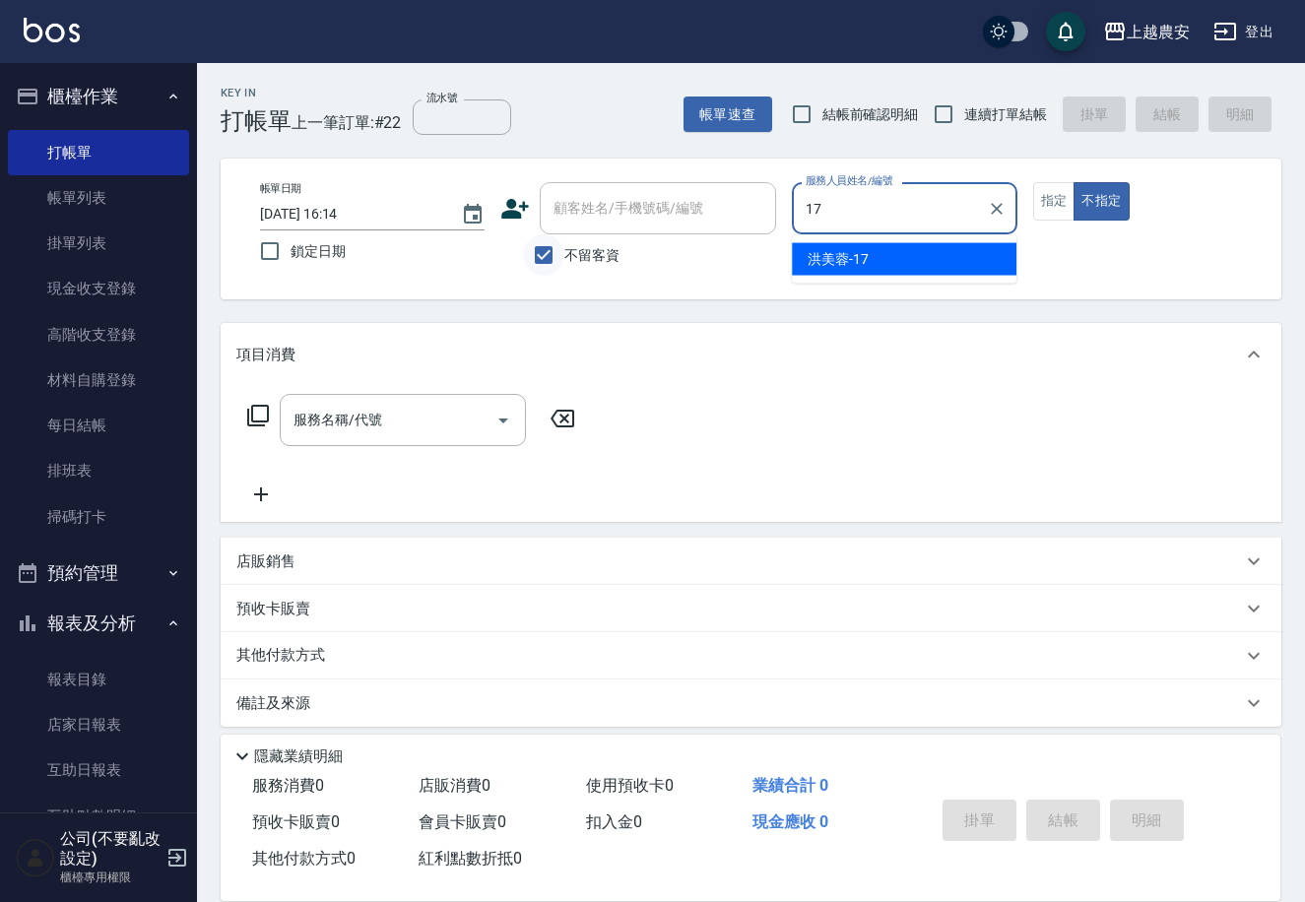
type input "17"
type button "false"
click at [895, 260] on div "帳單日期 2025/09/25 16:14 鎖定日期 顧客姓名/手機號碼/編號 顧客姓名/手機號碼/編號 不留客資 服務人員姓名/編號 17 服務人員姓名/編…" at bounding box center [751, 229] width 1014 height 94
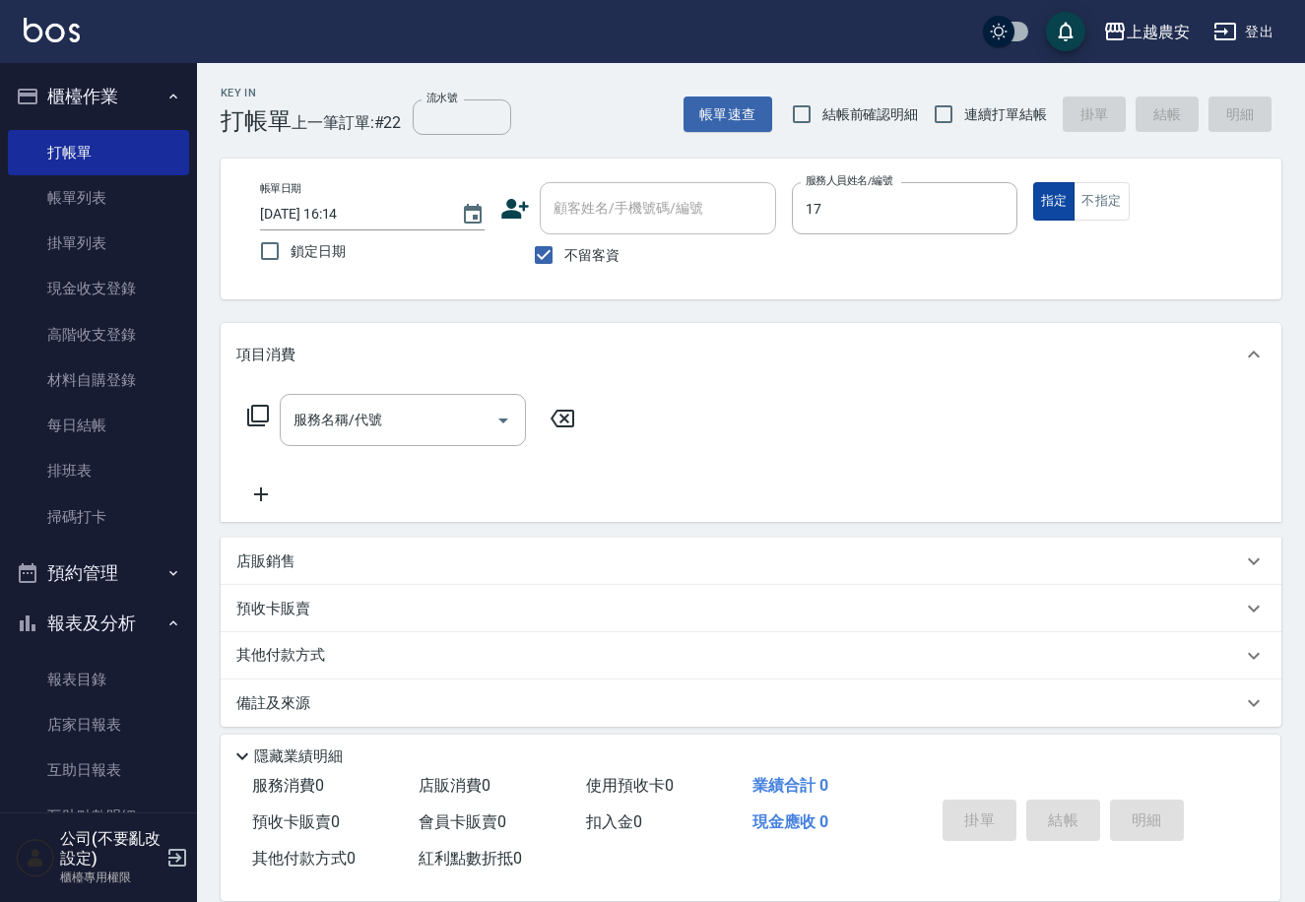
type input "洪美蓉-17"
click at [1059, 199] on button "指定" at bounding box center [1054, 201] width 42 height 38
click at [427, 424] on input "服務名稱/代號" at bounding box center [388, 420] width 199 height 34
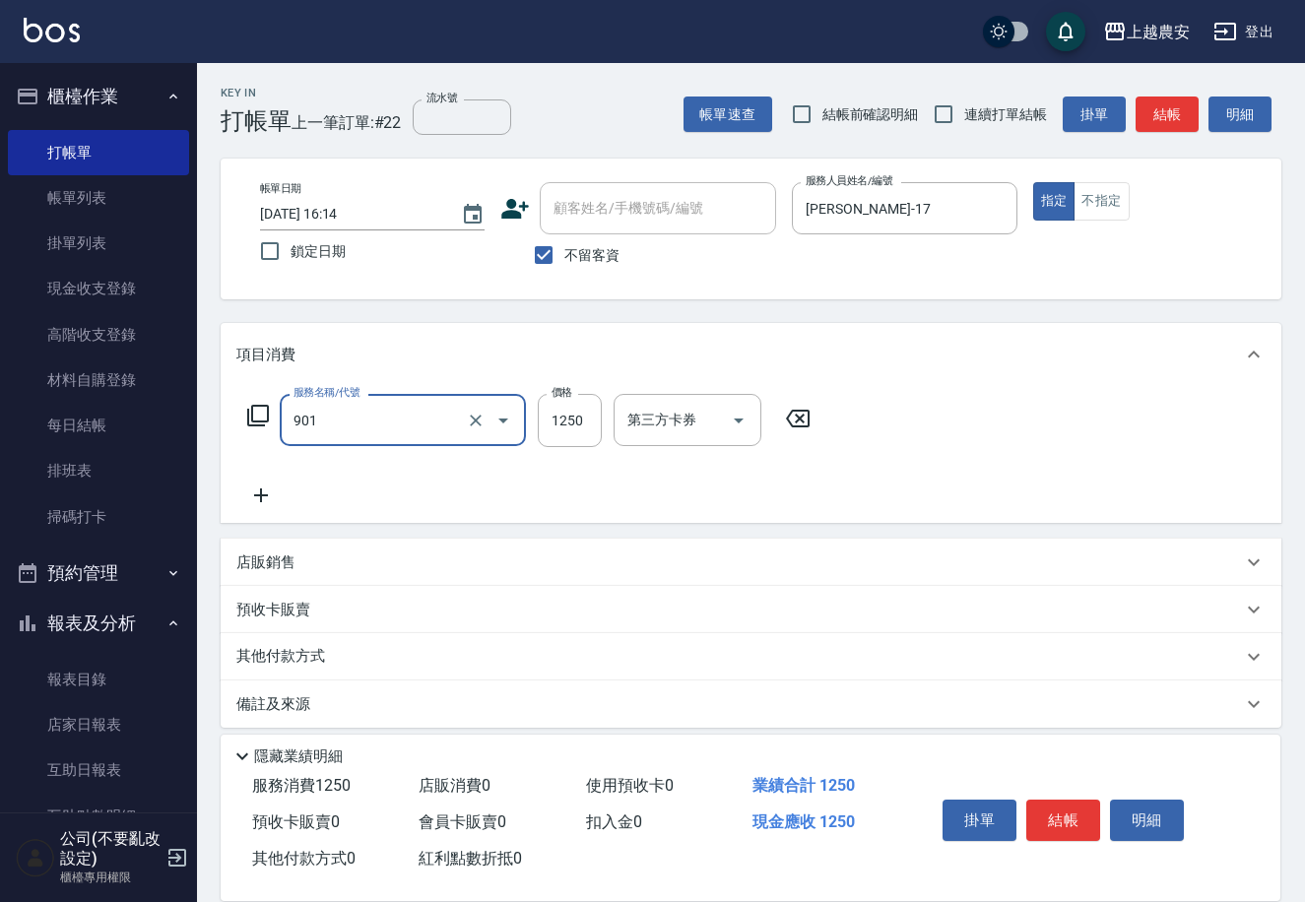
type input "修手指甲(901)"
type input "800"
click at [1049, 793] on div "掛單 結帳 明細" at bounding box center [1063, 823] width 257 height 62
click at [1076, 825] on button "結帳" at bounding box center [1063, 820] width 74 height 41
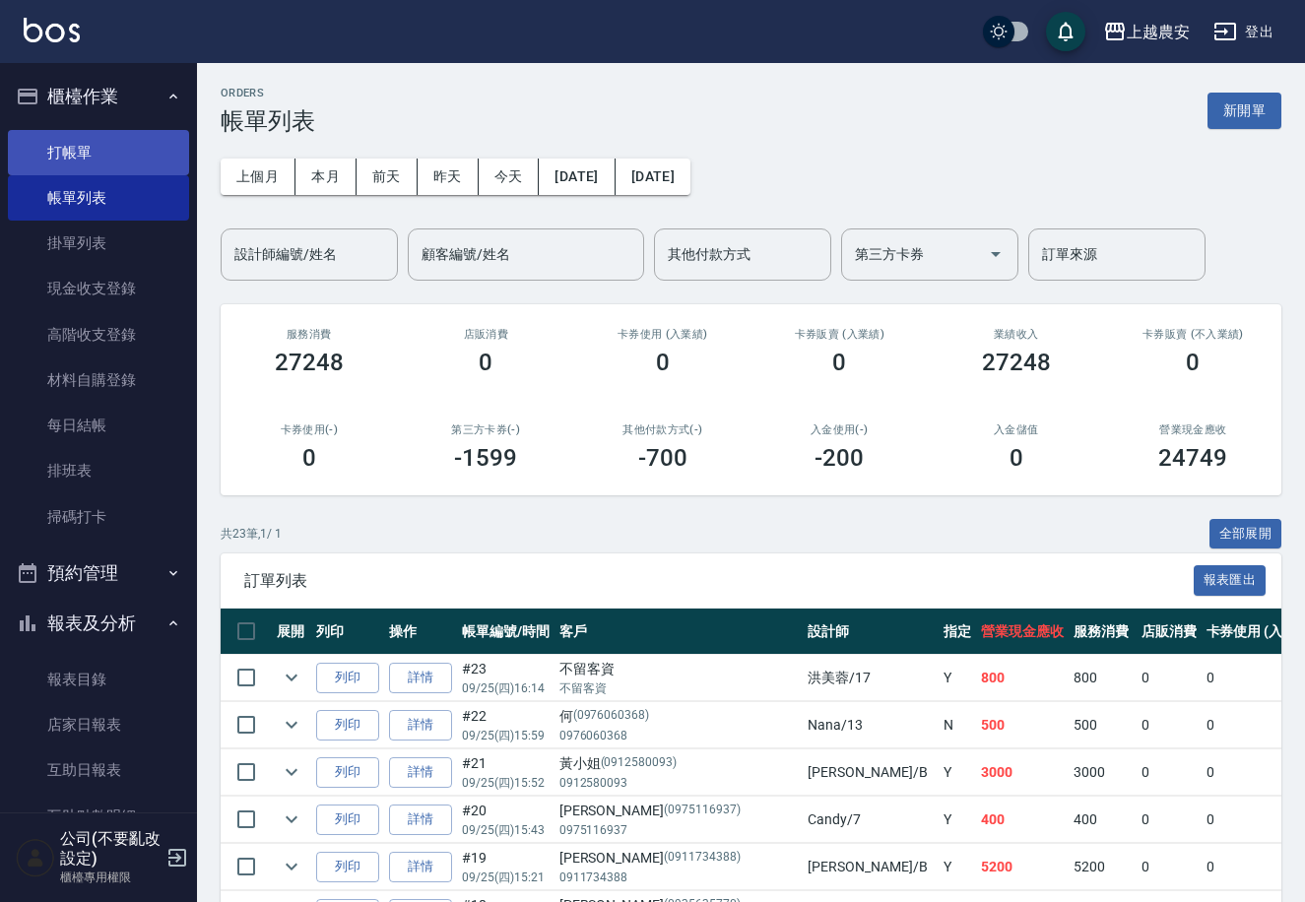
click at [80, 149] on link "打帳單" at bounding box center [98, 152] width 181 height 45
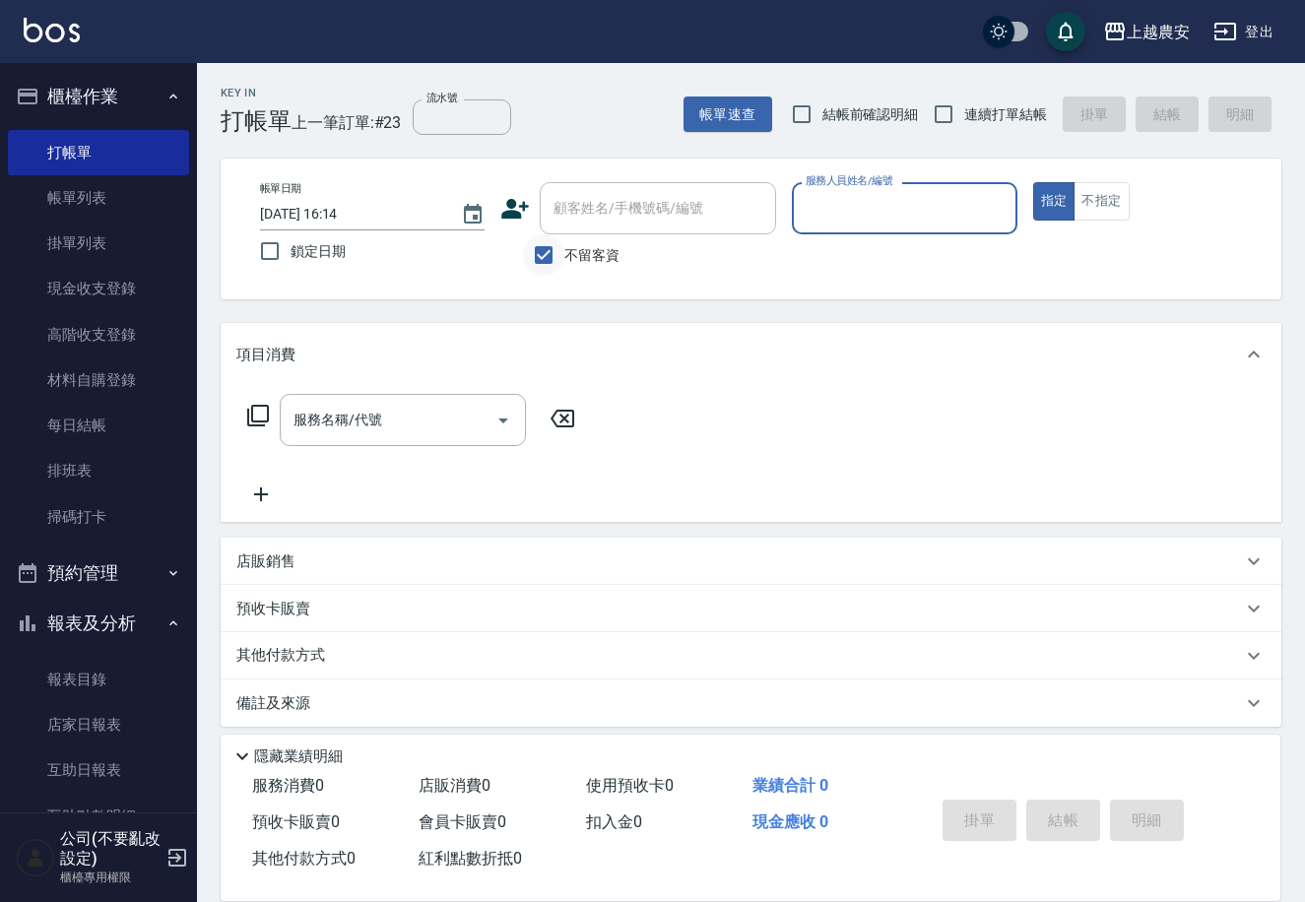
click at [549, 254] on input "不留客資" at bounding box center [543, 254] width 41 height 41
checkbox input "false"
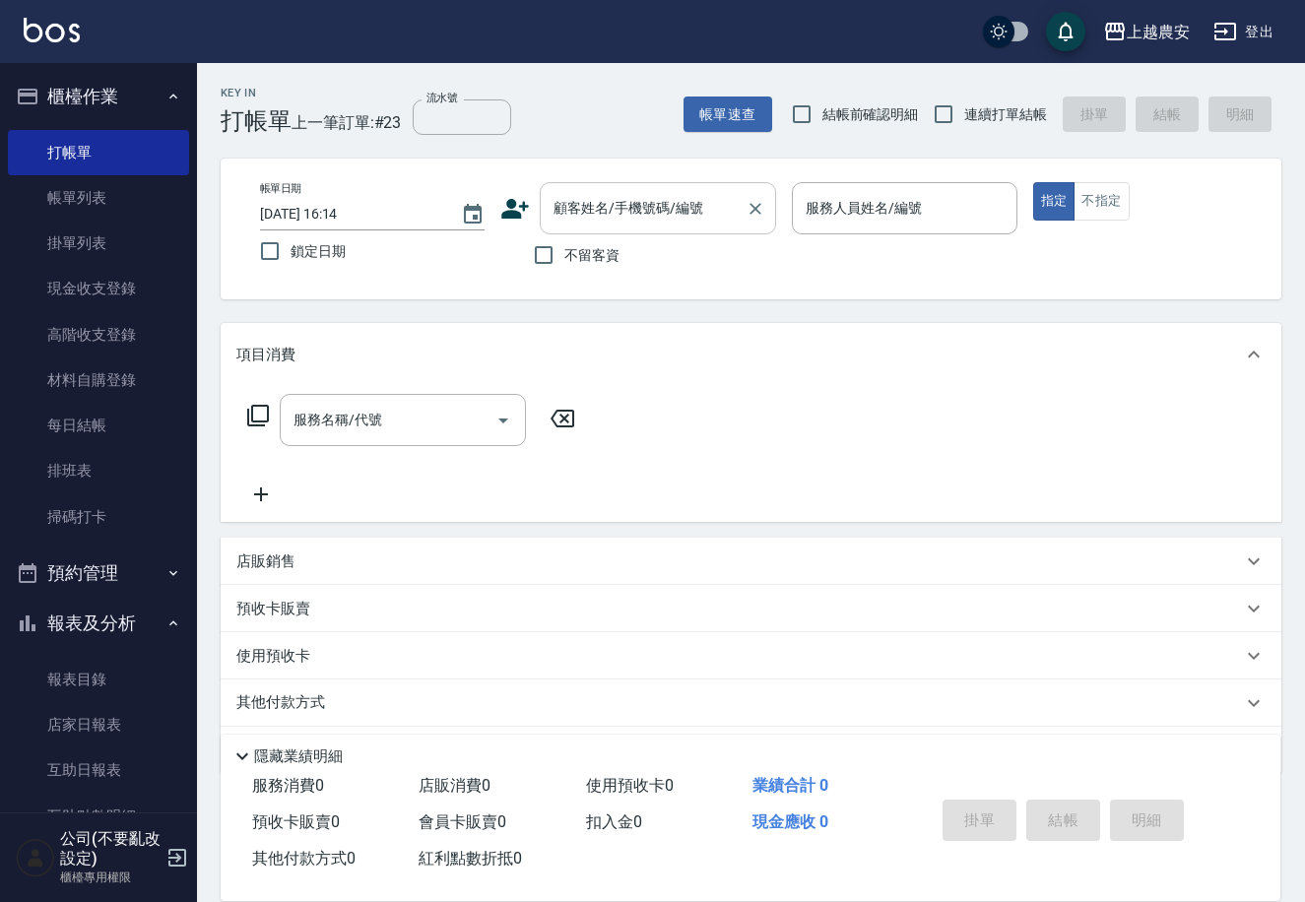
click at [556, 216] on input "顧客姓名/手機號碼/編號" at bounding box center [643, 208] width 189 height 34
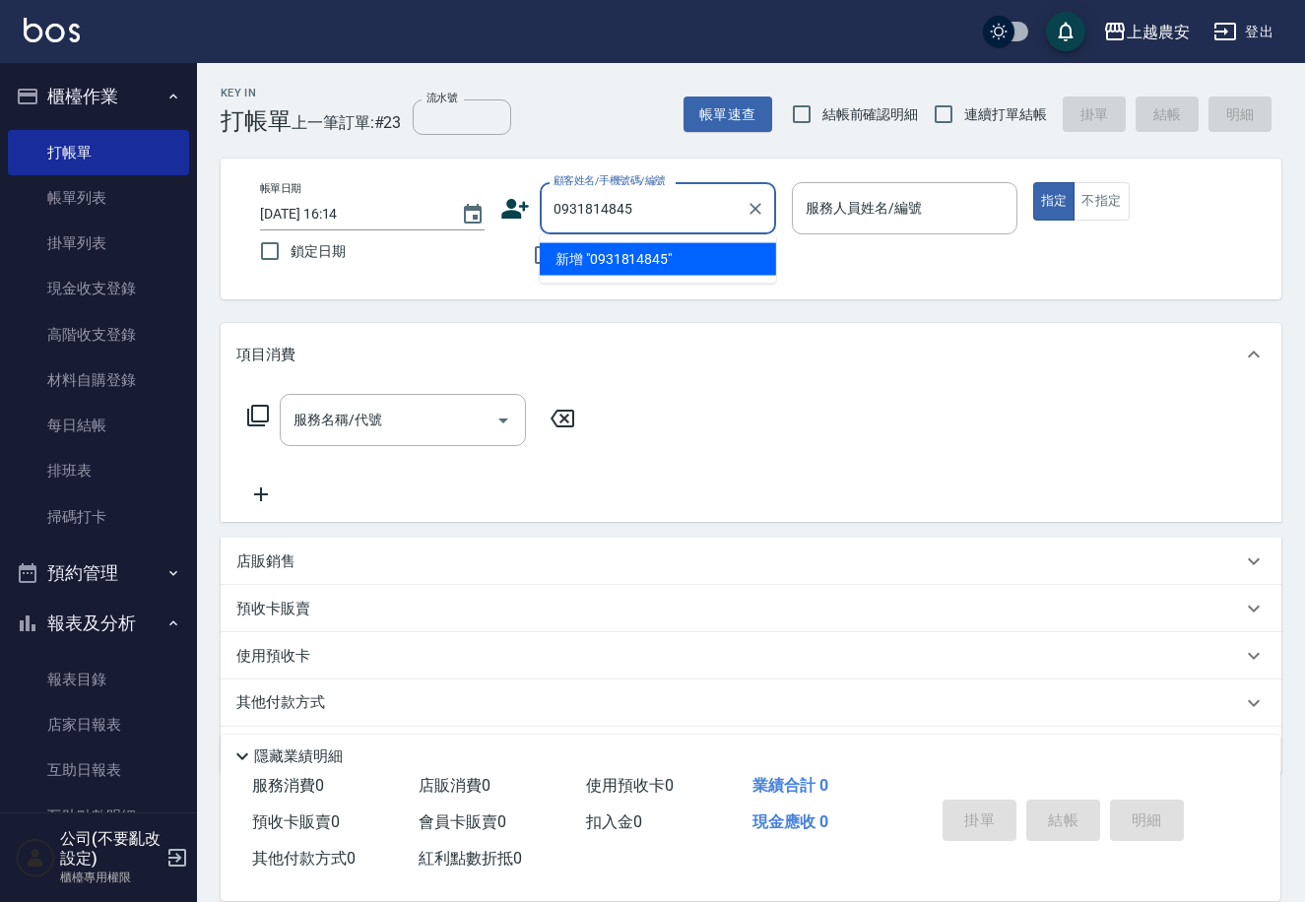
click at [608, 262] on li "新增 "0931814845"" at bounding box center [658, 259] width 236 height 33
type input "0931814845"
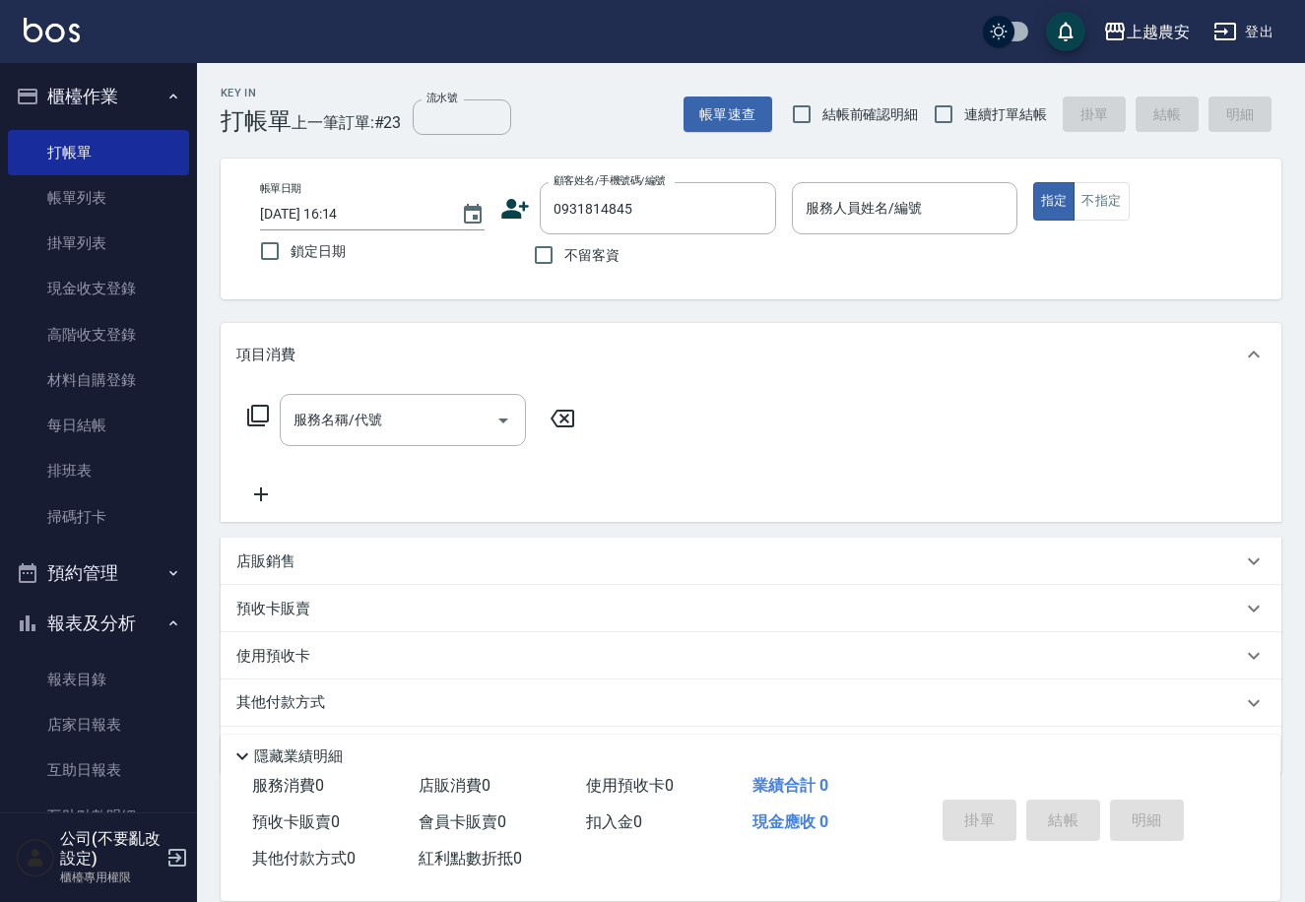
click at [514, 210] on icon at bounding box center [516, 209] width 28 height 20
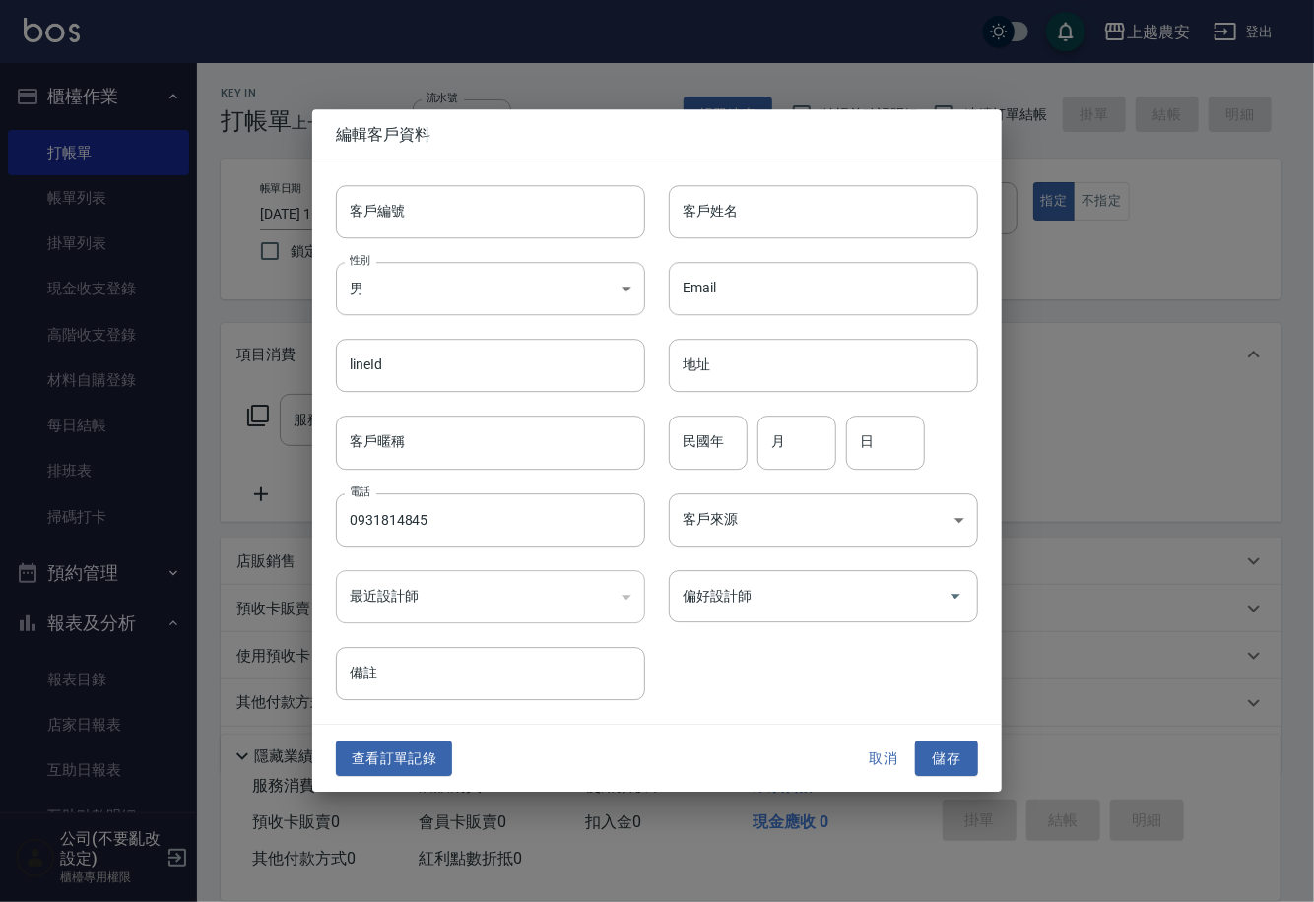
click at [514, 210] on input "客戶編號" at bounding box center [490, 211] width 309 height 53
type input "0931814845"
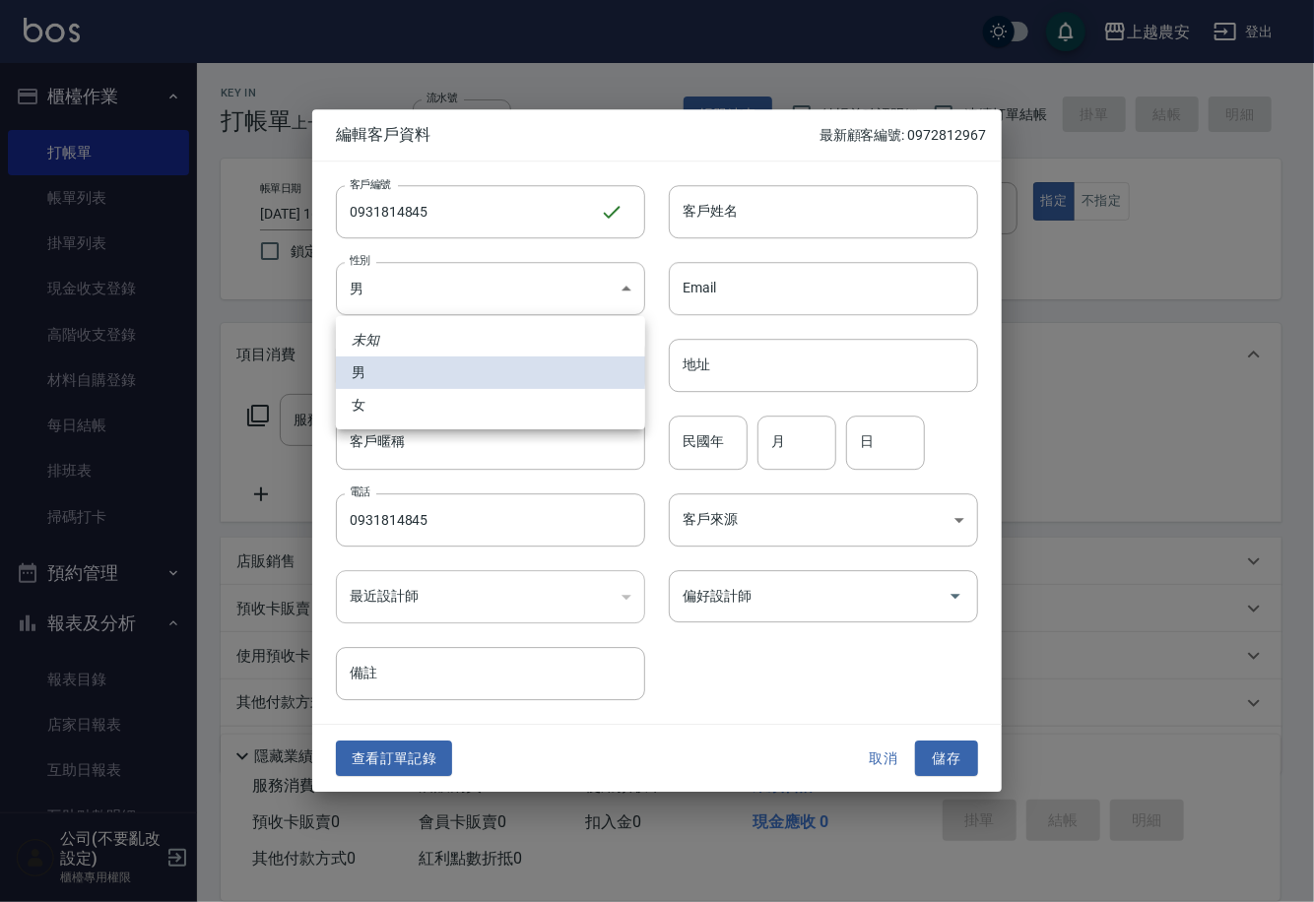
drag, startPoint x: 465, startPoint y: 298, endPoint x: 436, endPoint y: 399, distance: 104.5
click at [465, 300] on body "上越農安 登出 櫃檯作業 打帳單 帳單列表 掛單列表 現金收支登錄 高階收支登錄 材料自購登錄 每日結帳 排班表 掃碼打卡 預約管理 預約管理 單日預約紀錄 …" at bounding box center [657, 480] width 1314 height 960
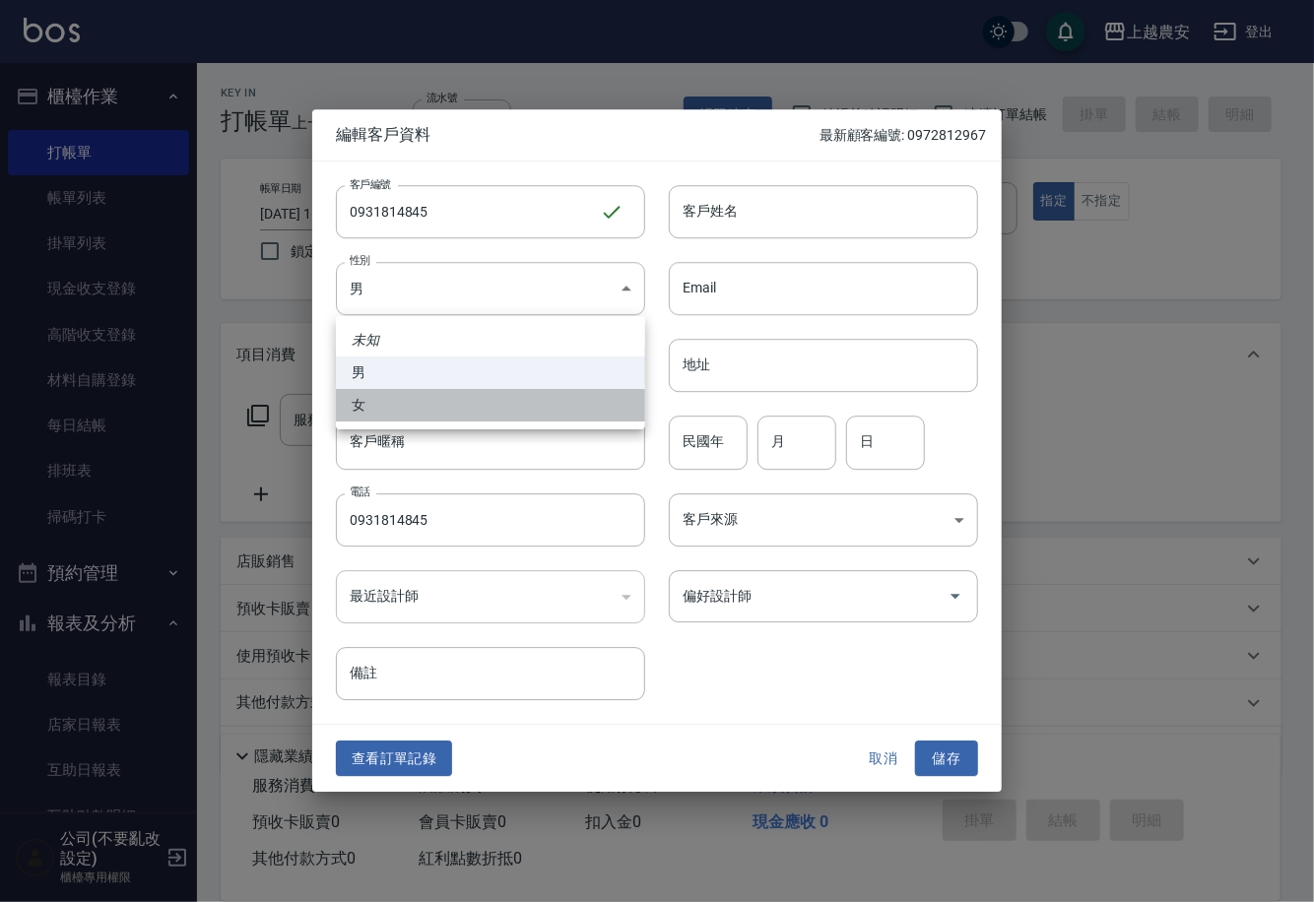
click at [436, 399] on li "女" at bounding box center [490, 405] width 309 height 33
type input "FEMALE"
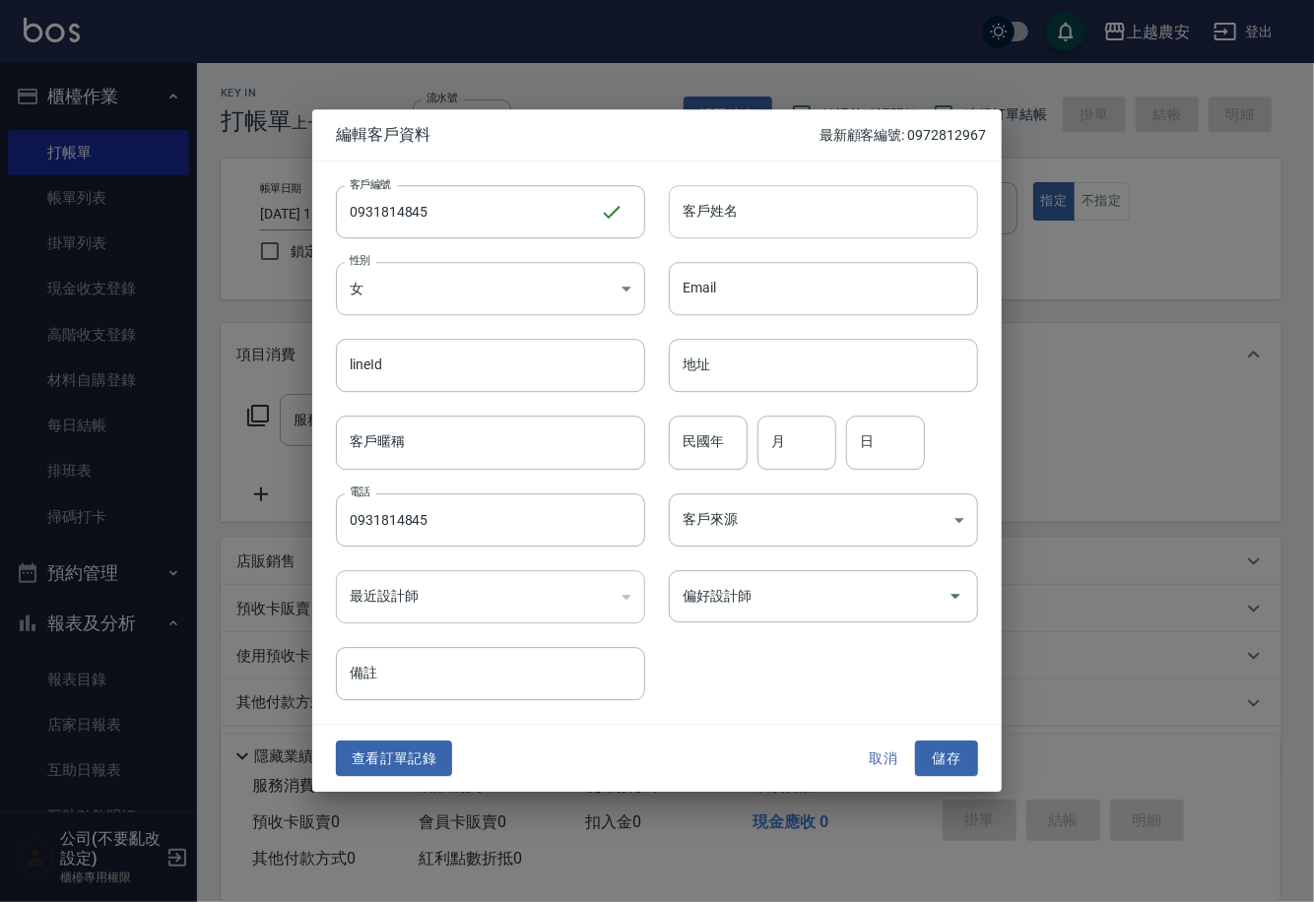
click at [702, 226] on input "客戶姓名" at bounding box center [823, 211] width 309 height 53
type input "詹"
drag, startPoint x: 945, startPoint y: 762, endPoint x: 944, endPoint y: 753, distance: 9.9
click at [945, 762] on button "儲存" at bounding box center [946, 759] width 63 height 36
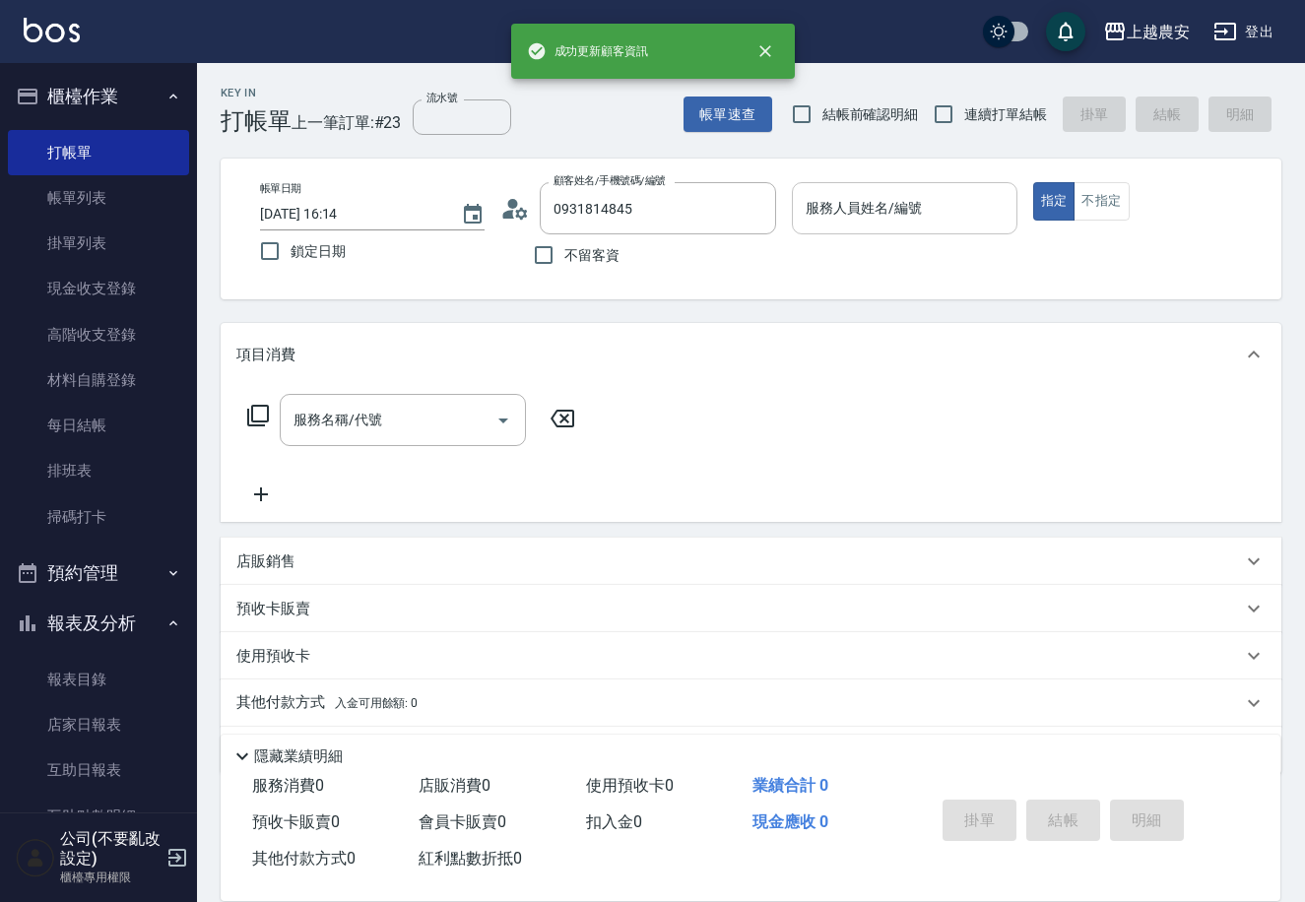
click at [876, 199] on div "服務人員姓名/編號 服務人員姓名/編號" at bounding box center [904, 208] width 225 height 52
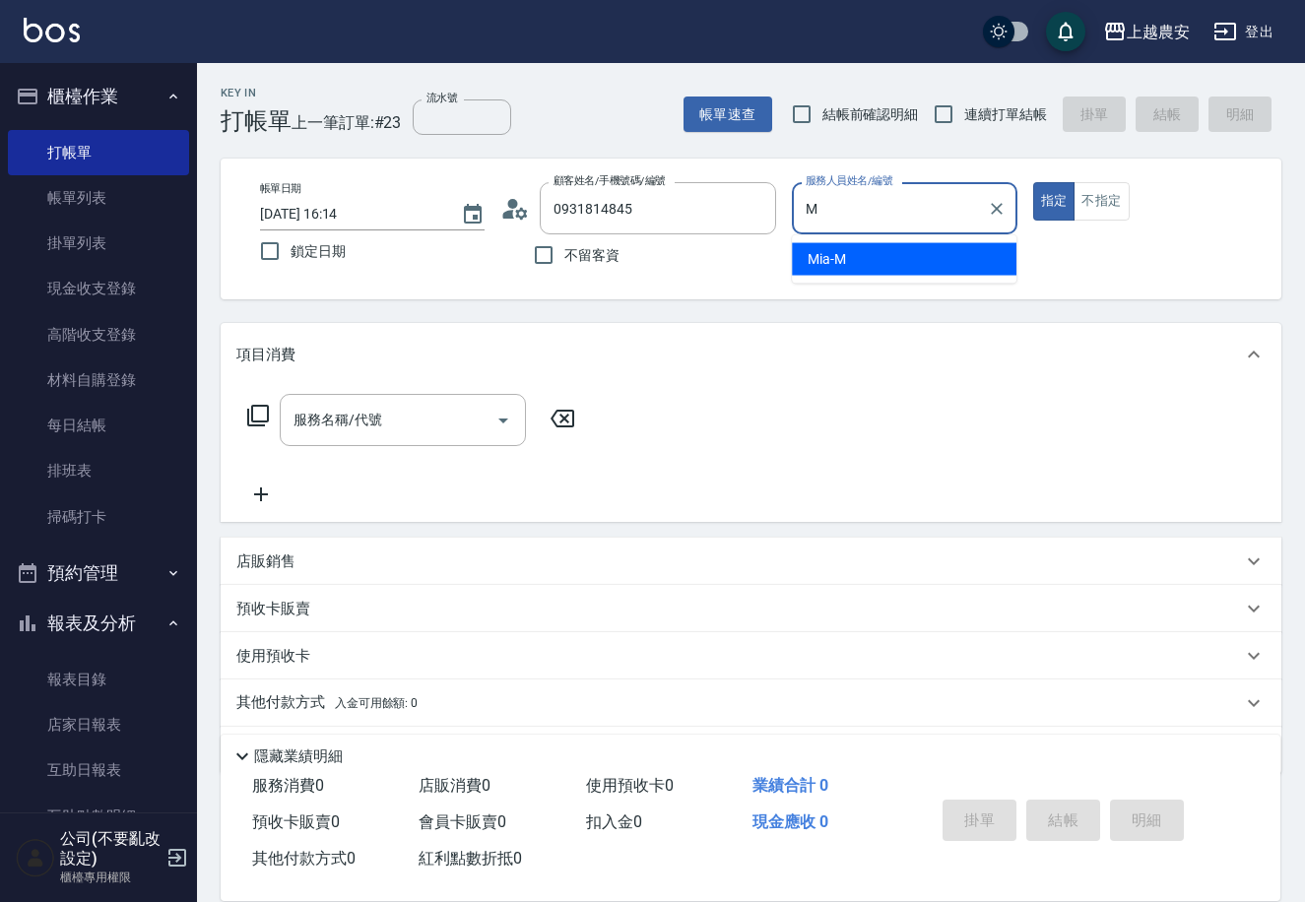
type input "Mia-M"
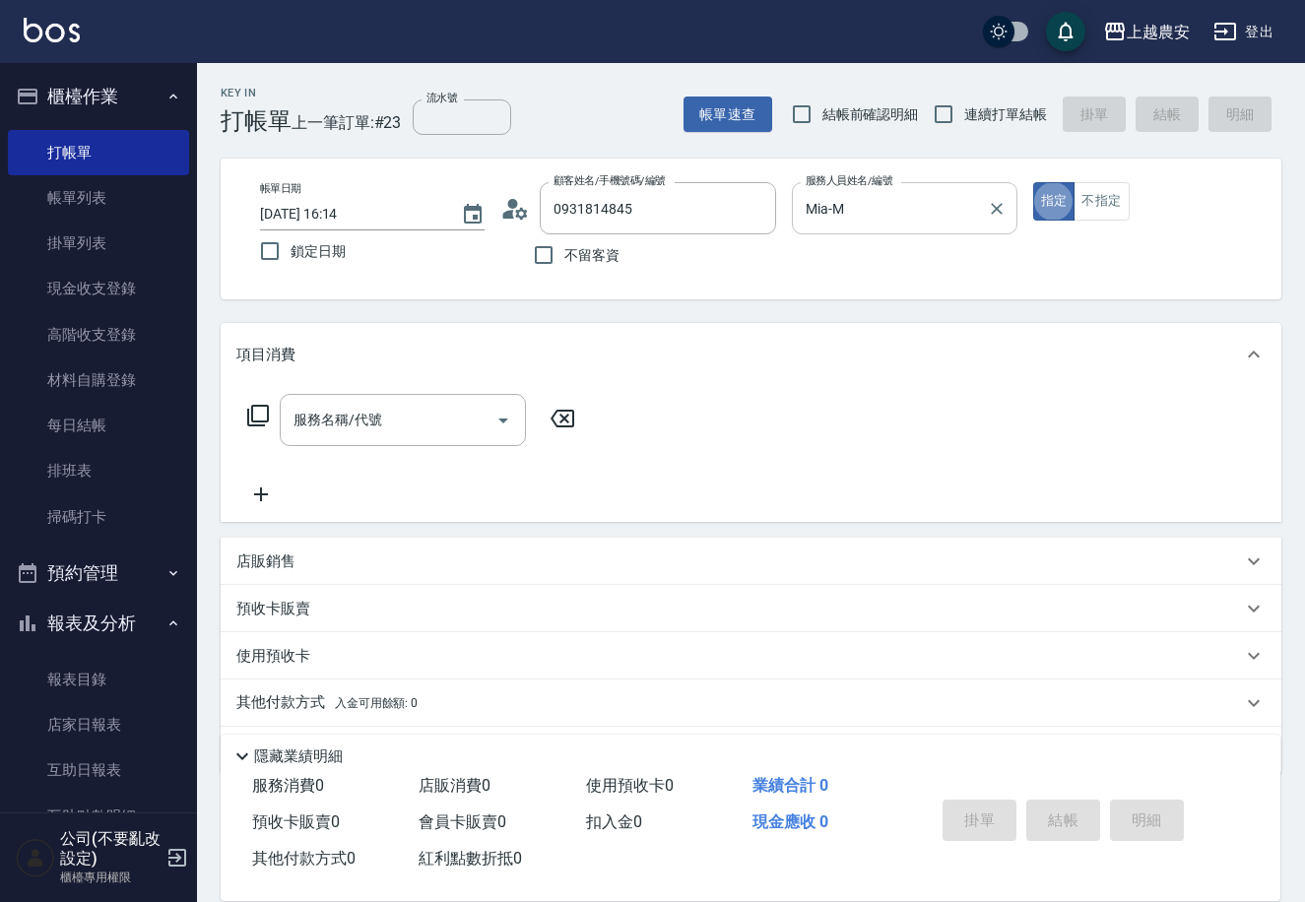
type button "true"
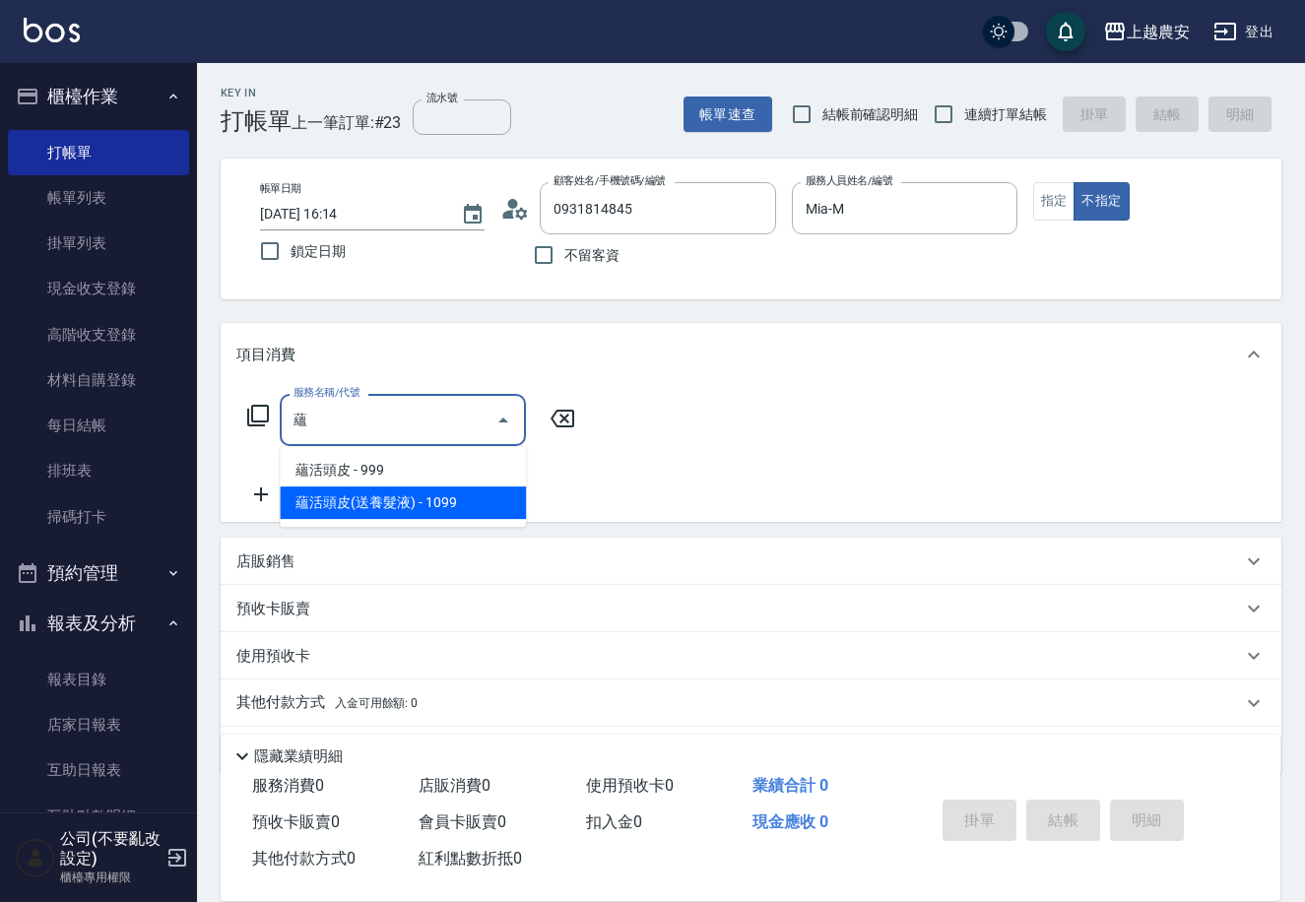
click at [421, 494] on span "蘊活頭皮(送養髮液) - 1099" at bounding box center [403, 503] width 246 height 33
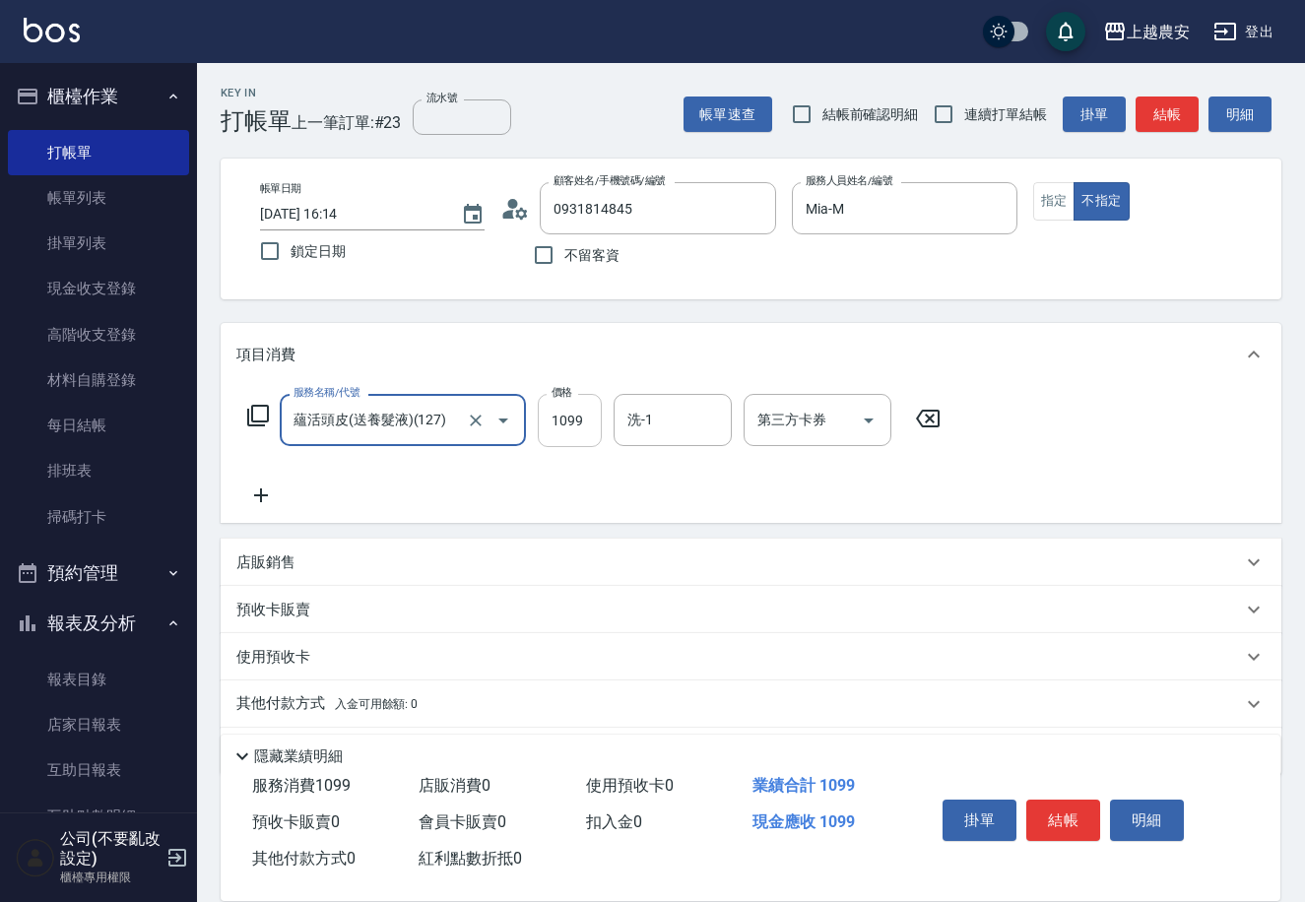
type input "蘊活頭皮(送養髮液)(127)"
click at [576, 426] on input "1099" at bounding box center [570, 420] width 64 height 53
type input "1100"
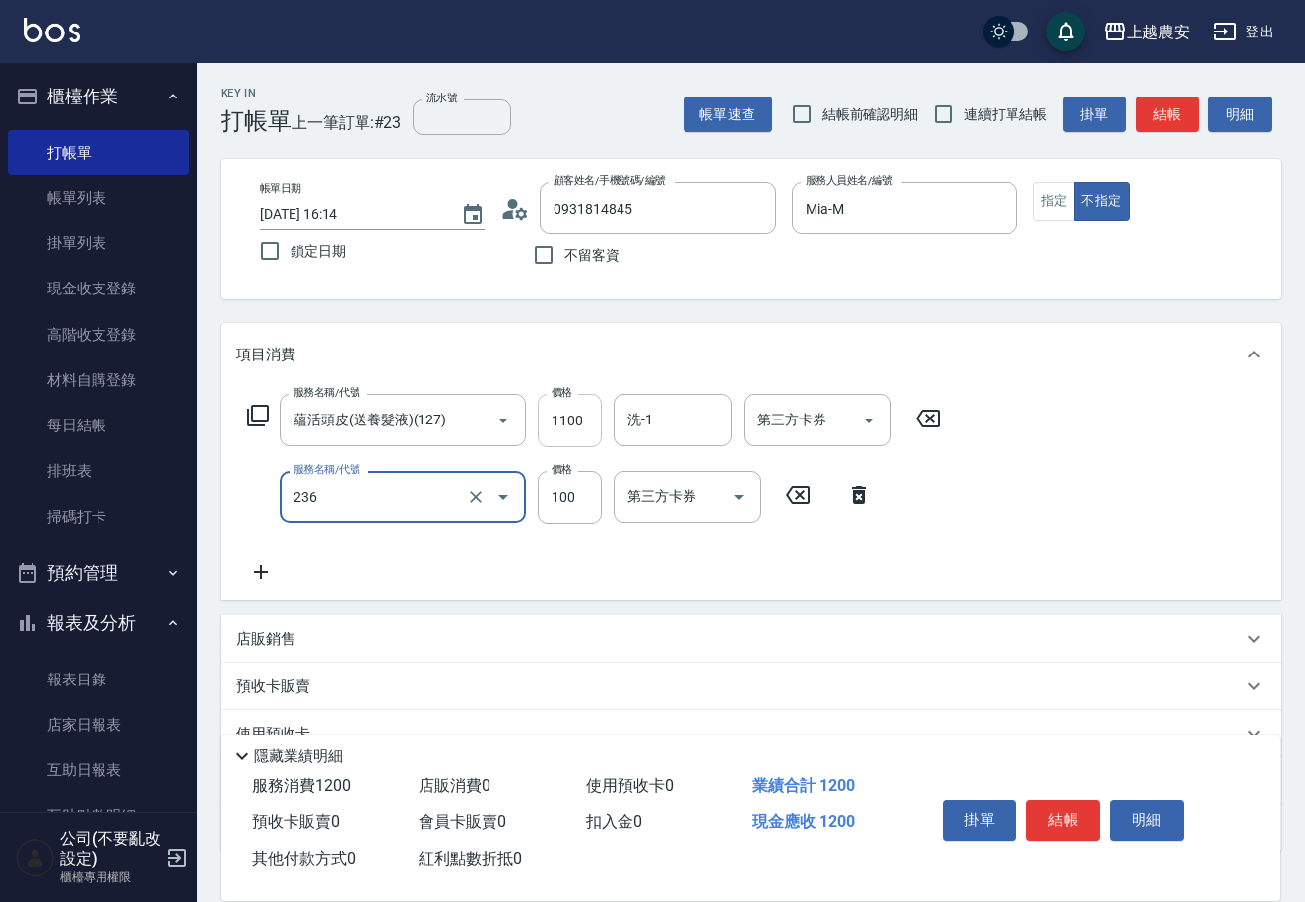
type input "手棒(236)"
click at [1054, 818] on button "結帳" at bounding box center [1063, 820] width 74 height 41
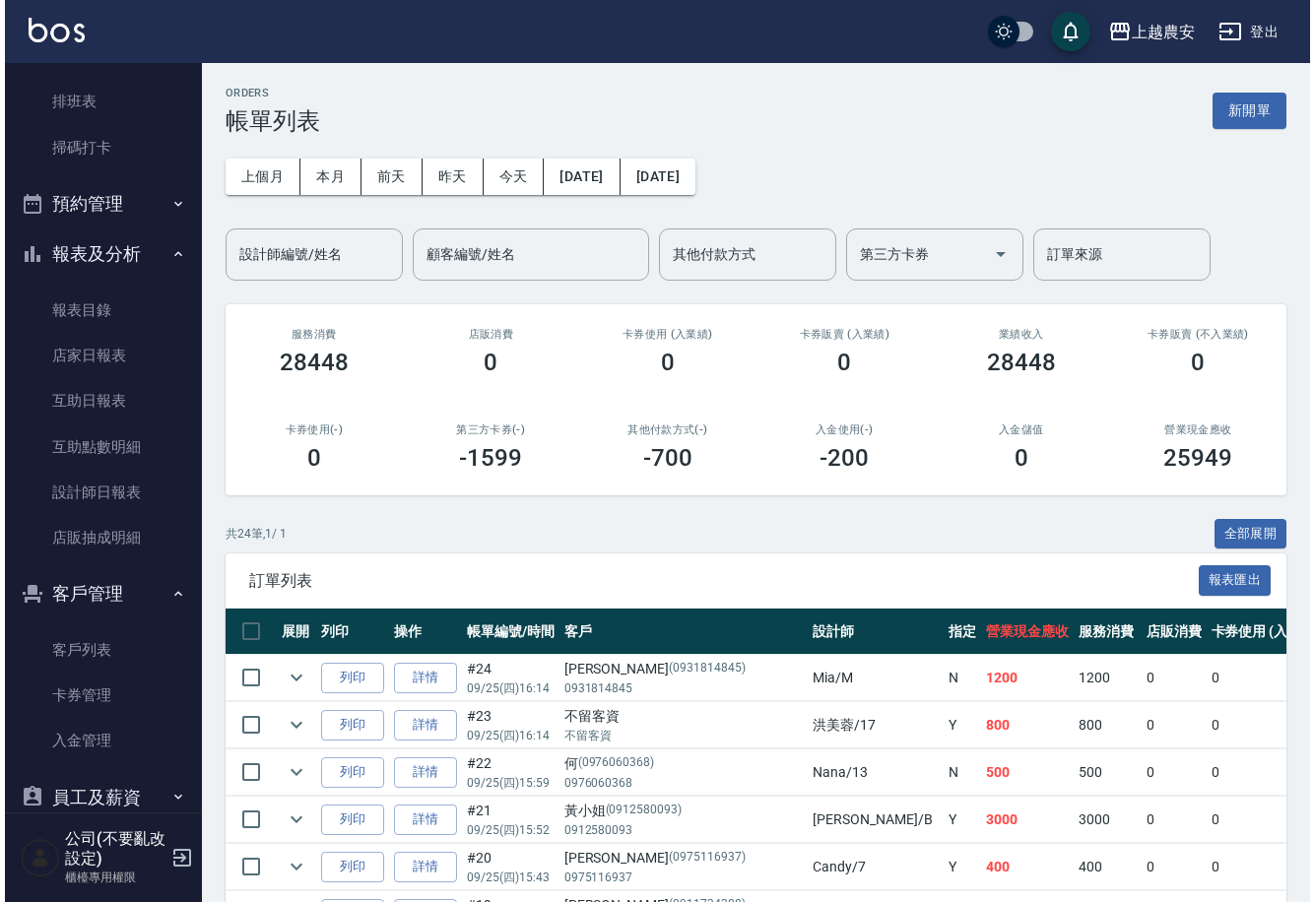
scroll to position [444, 0]
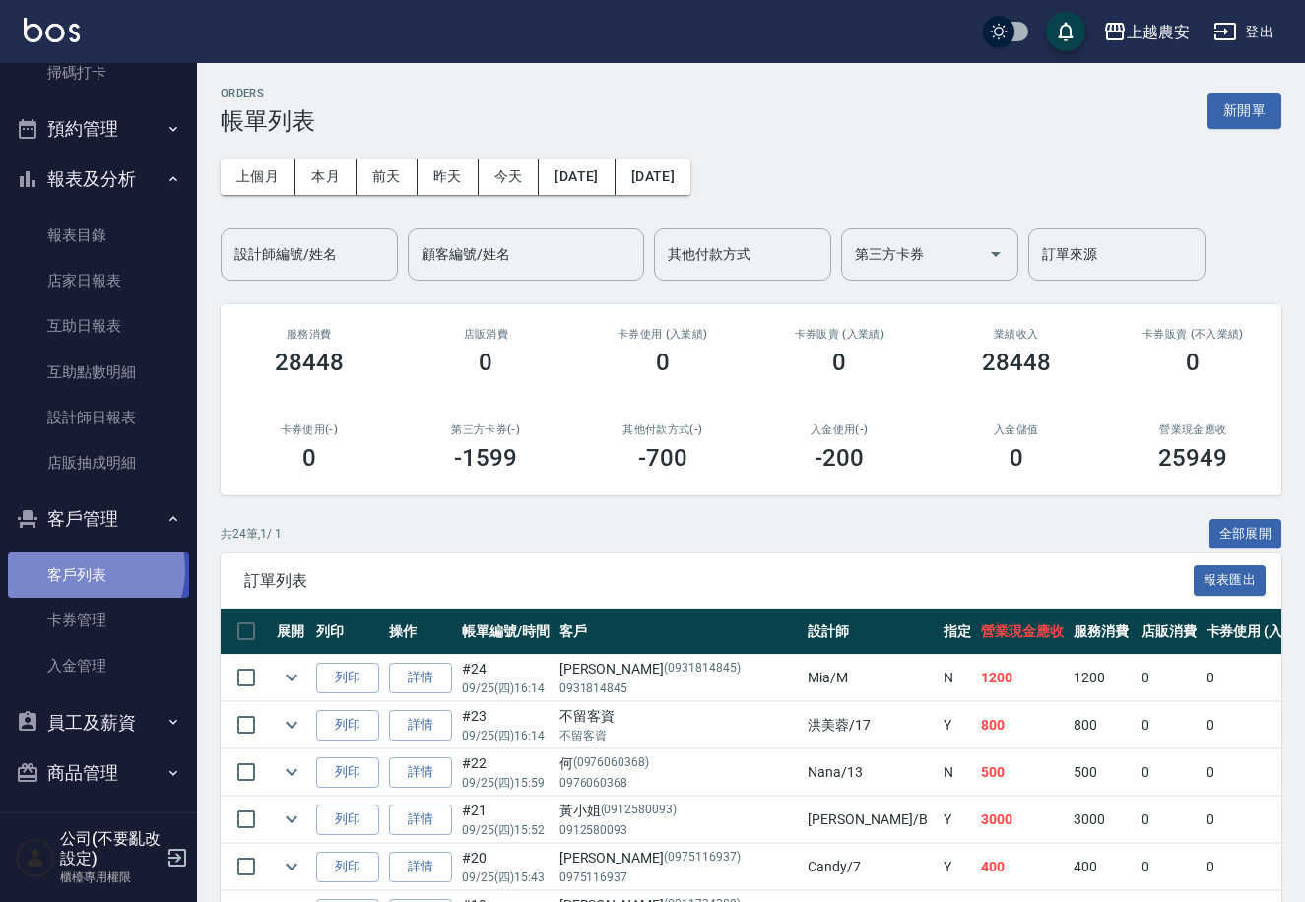
click at [91, 568] on link "客戶列表" at bounding box center [98, 575] width 181 height 45
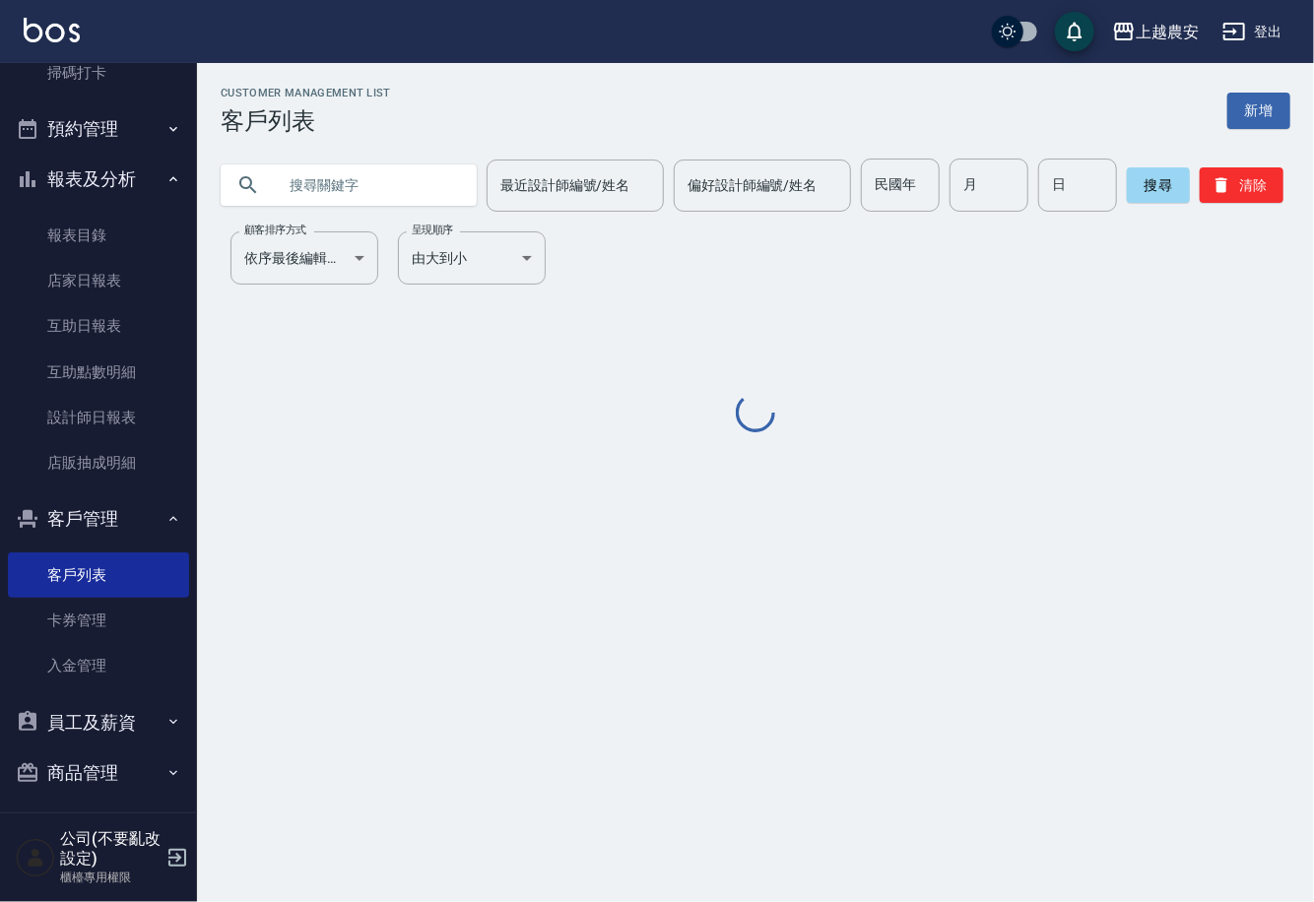
click at [354, 193] on input "text" at bounding box center [368, 185] width 185 height 53
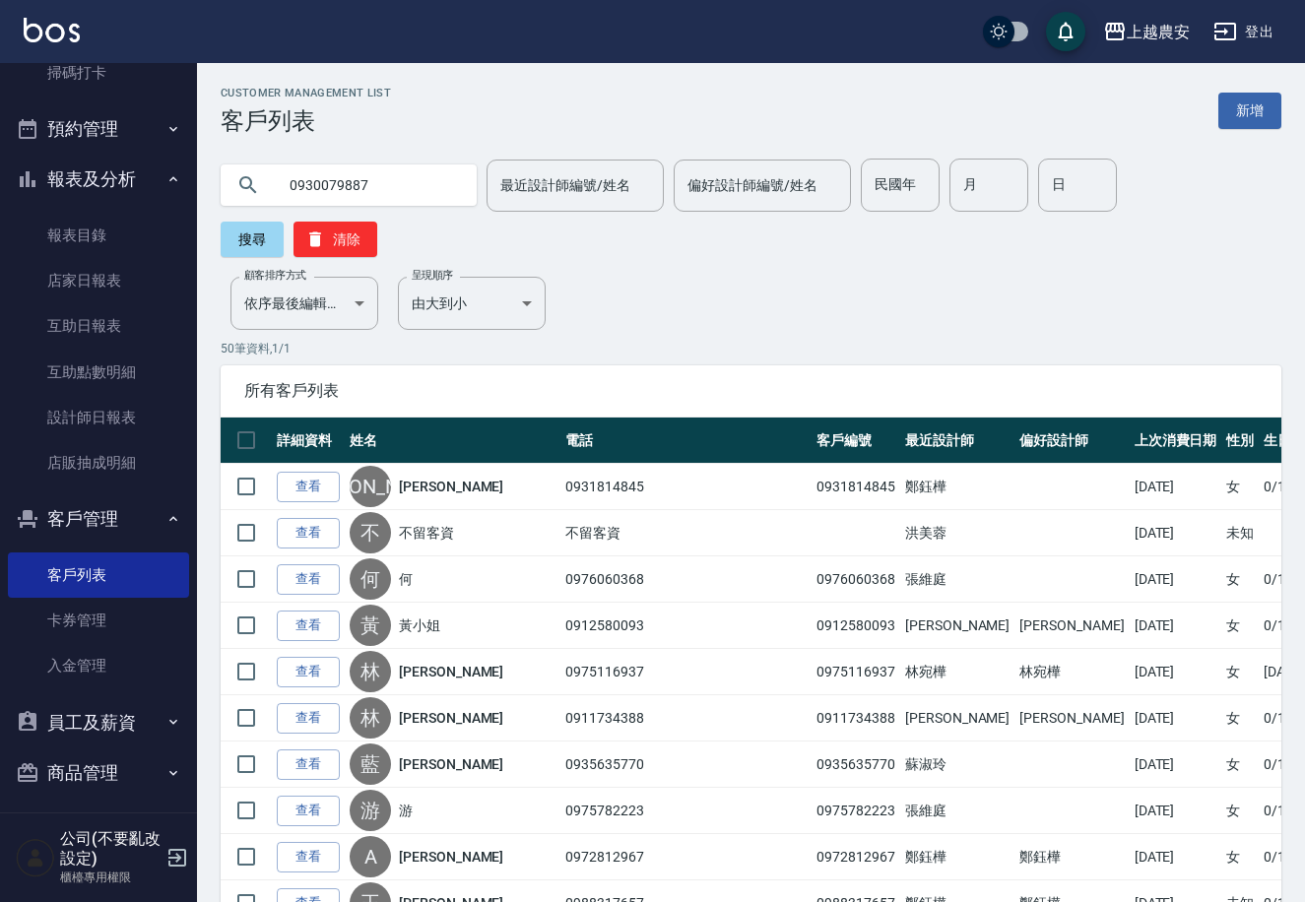
type input "0930079887"
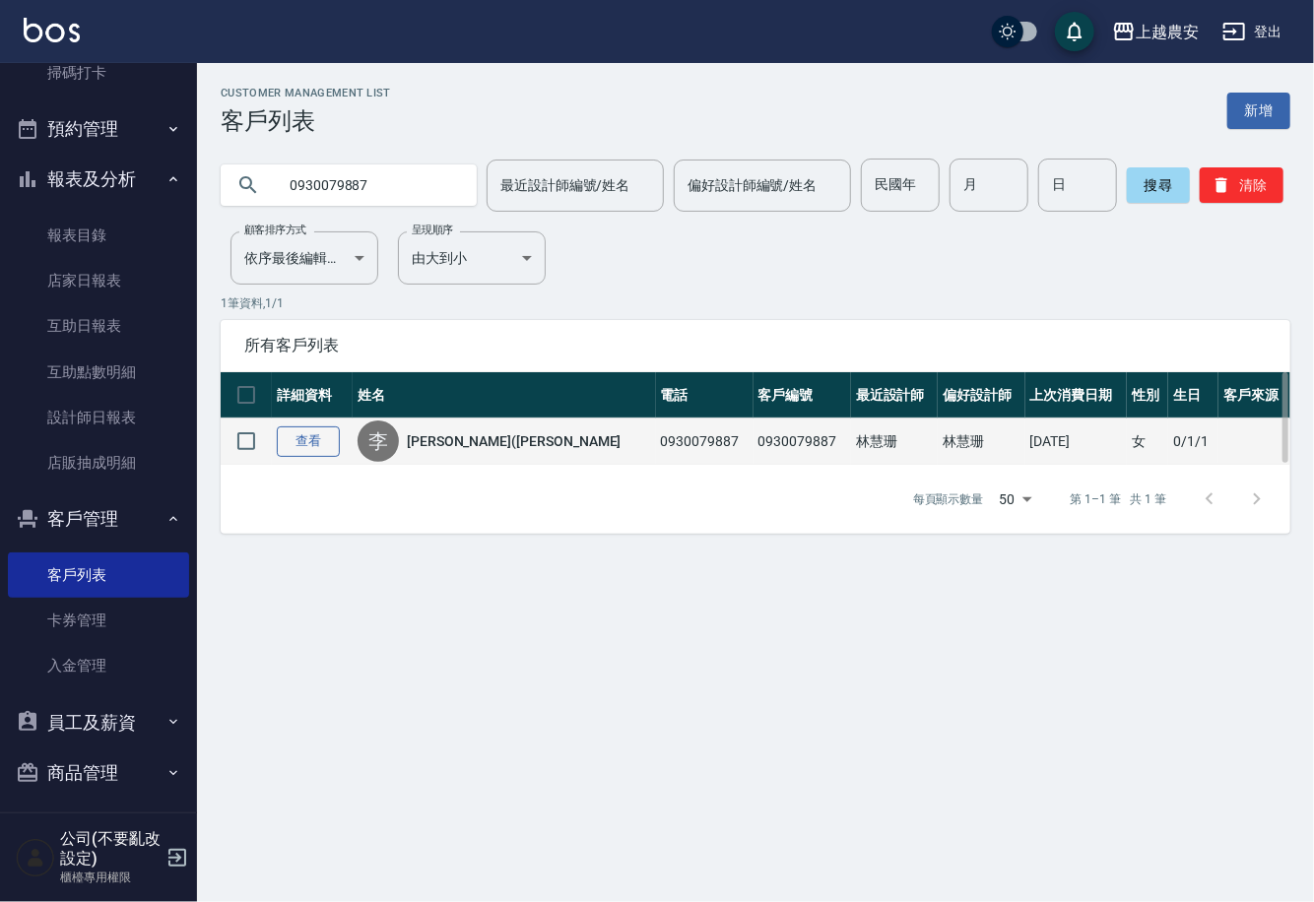
click at [318, 438] on link "查看" at bounding box center [308, 442] width 63 height 31
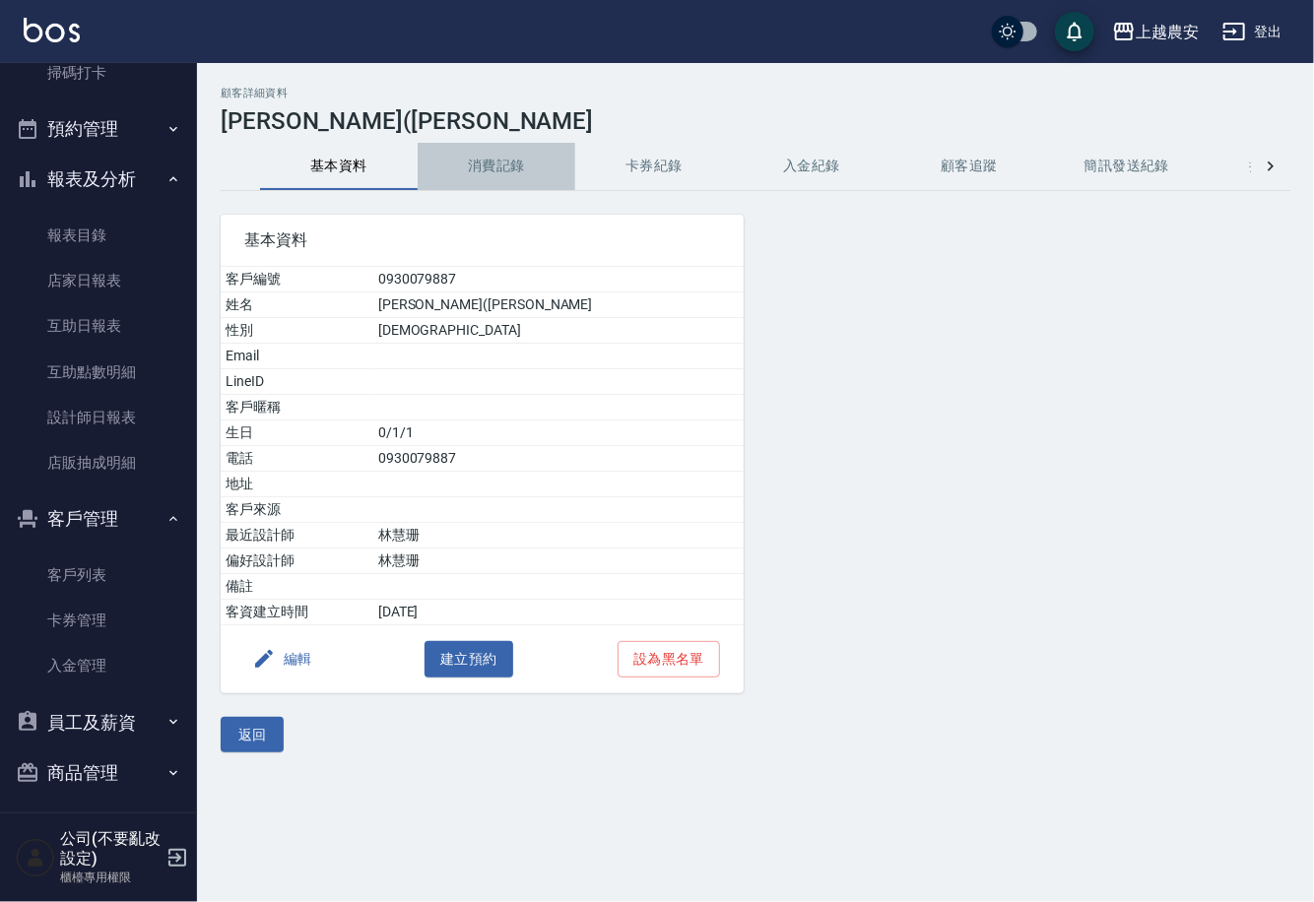
click at [478, 155] on button "消費記錄" at bounding box center [497, 166] width 158 height 47
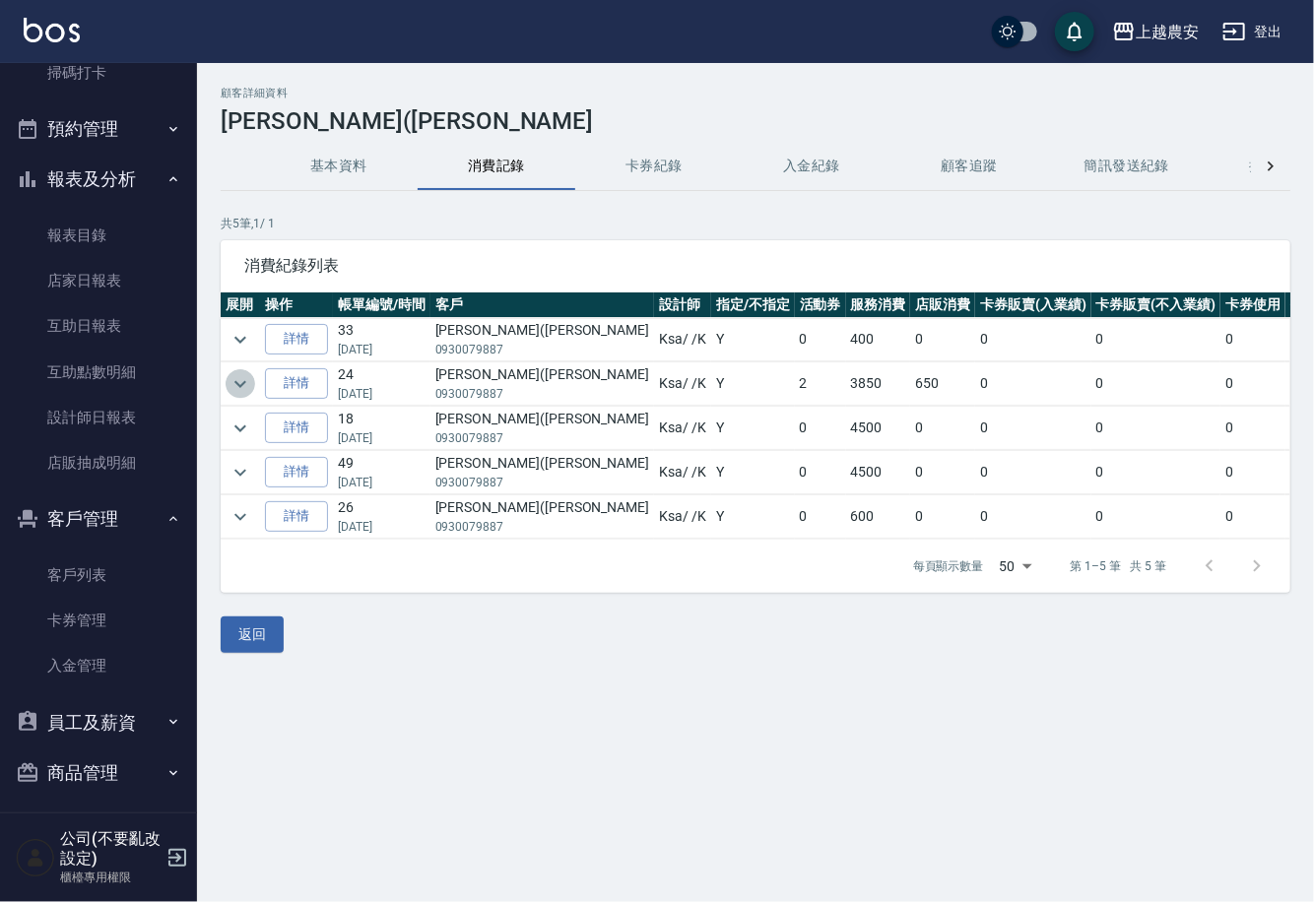
click at [237, 382] on icon "expand row" at bounding box center [241, 384] width 24 height 24
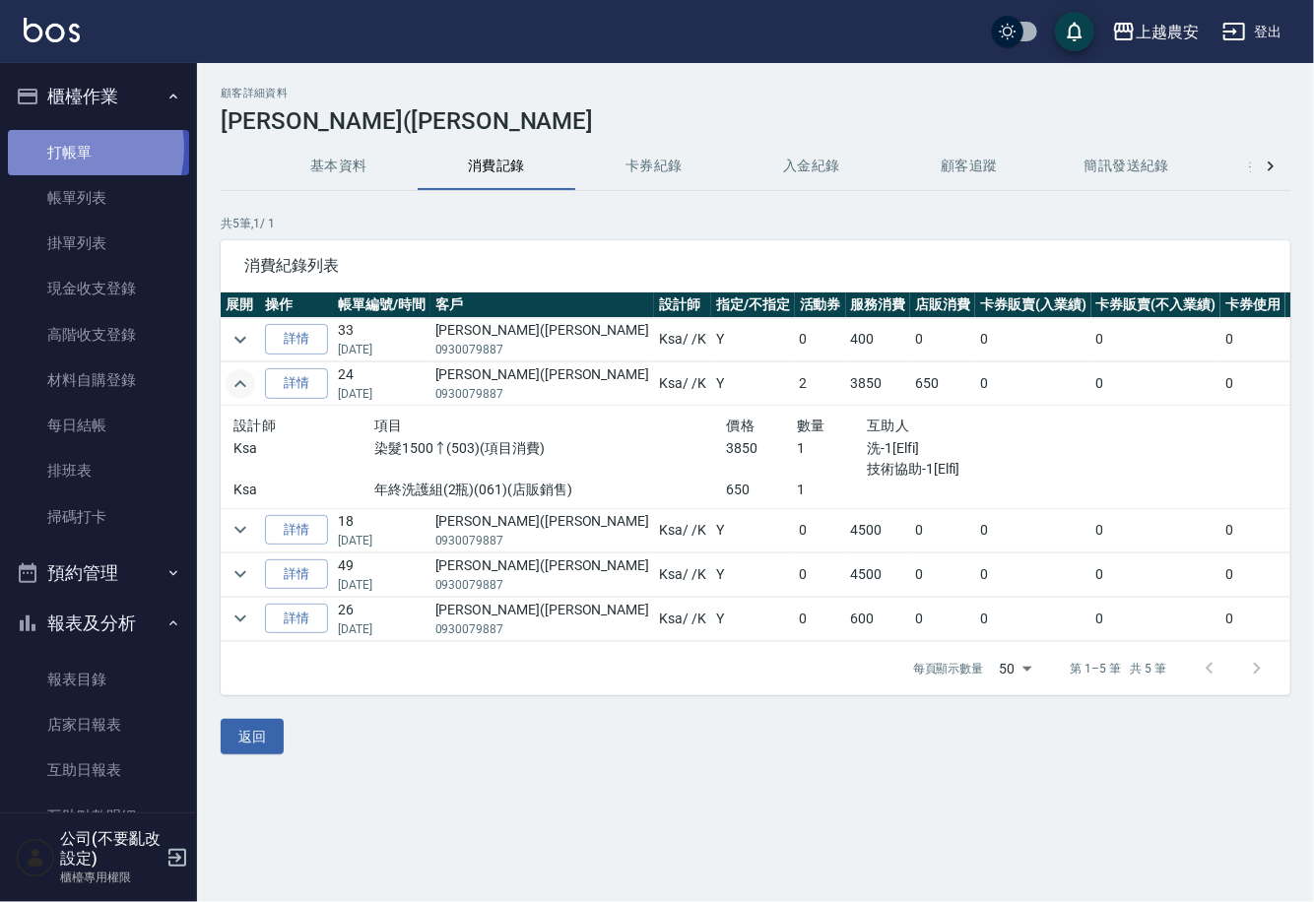
click at [68, 148] on link "打帳單" at bounding box center [98, 152] width 181 height 45
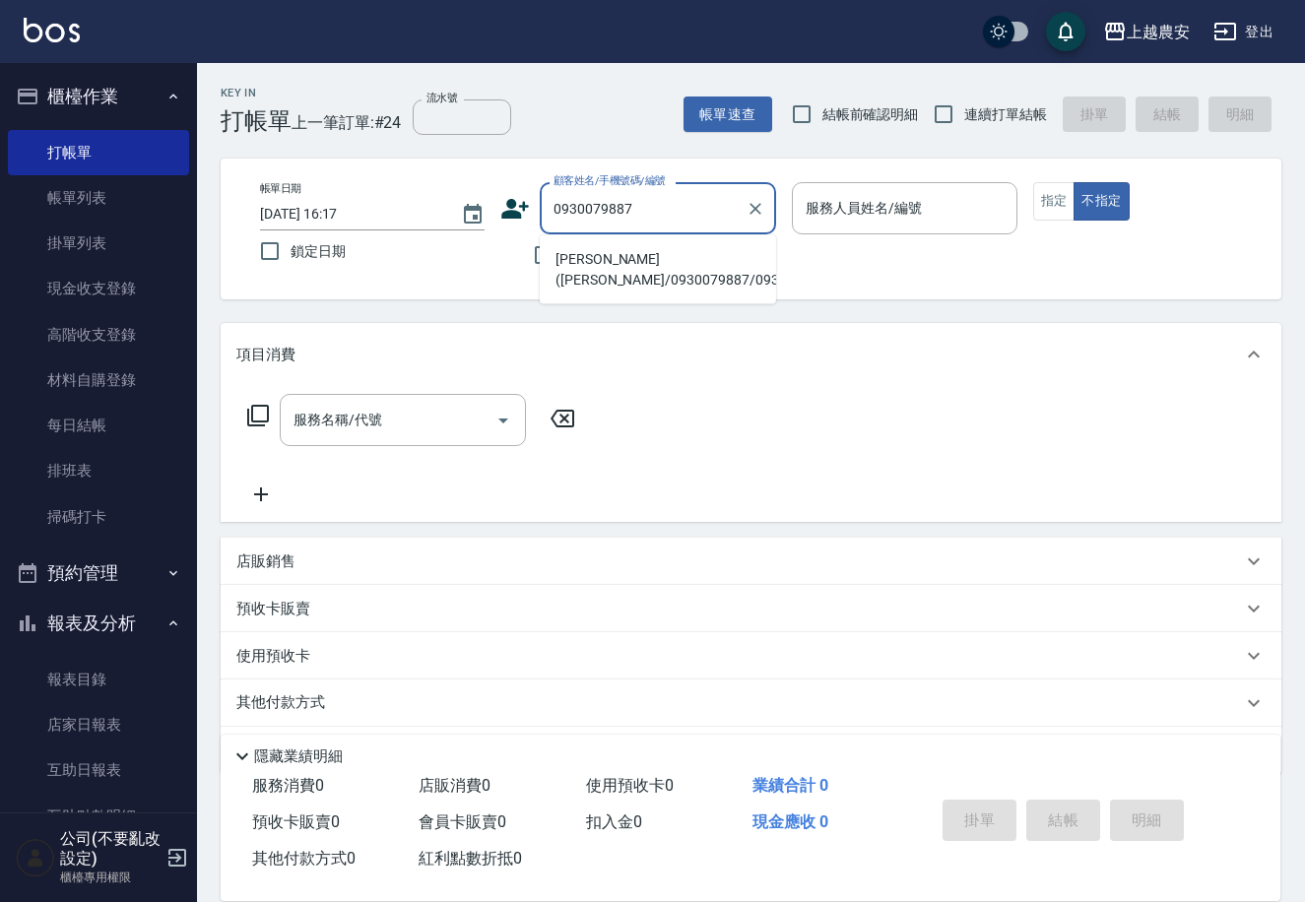
click at [623, 260] on li "李彥穗(李小晴/0930079887/0930079887" at bounding box center [658, 269] width 236 height 53
type input "李彥穗(李小晴/0930079887/0930079887"
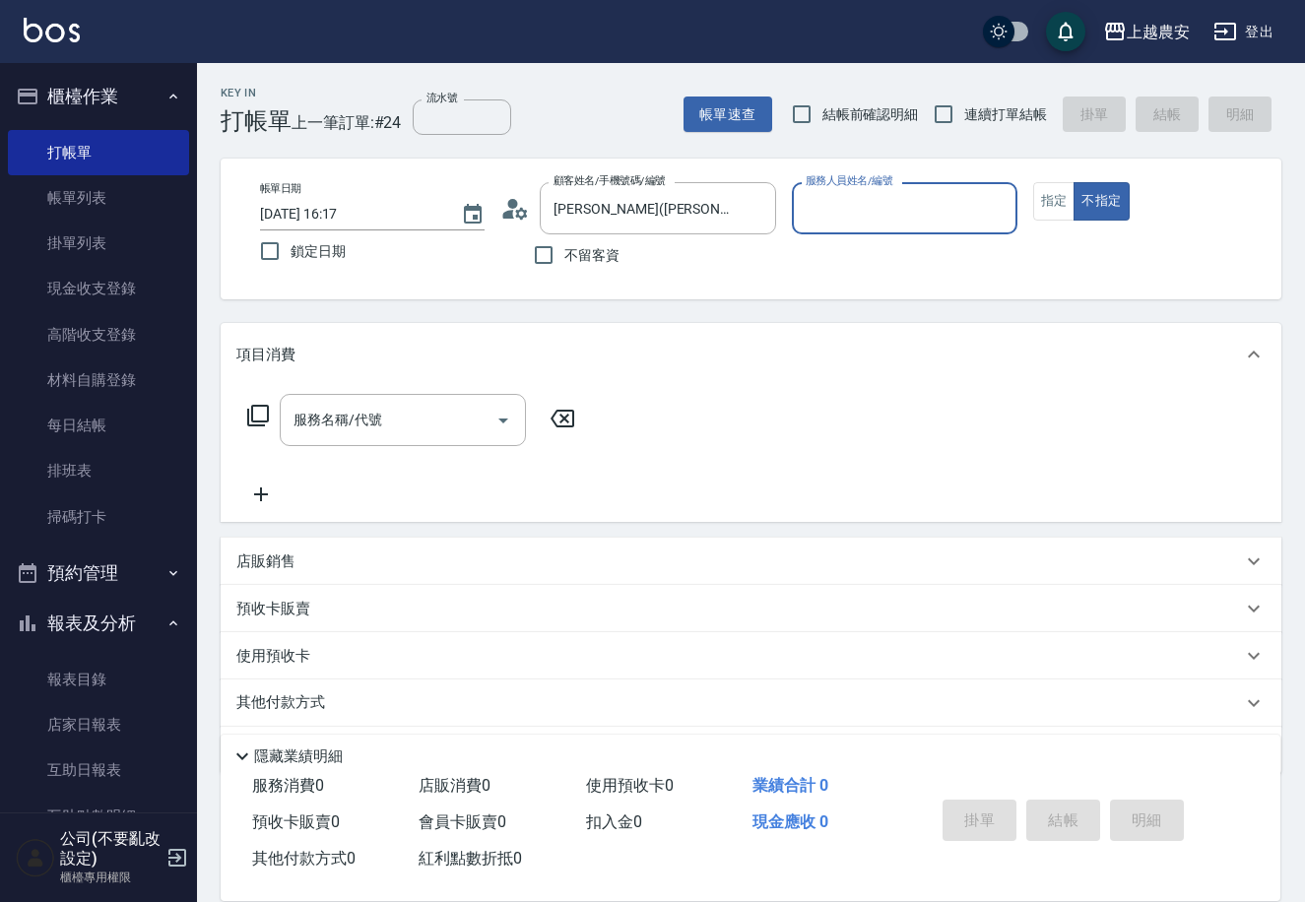
type input "Ksa-K"
click at [1065, 195] on button "指定" at bounding box center [1054, 201] width 42 height 38
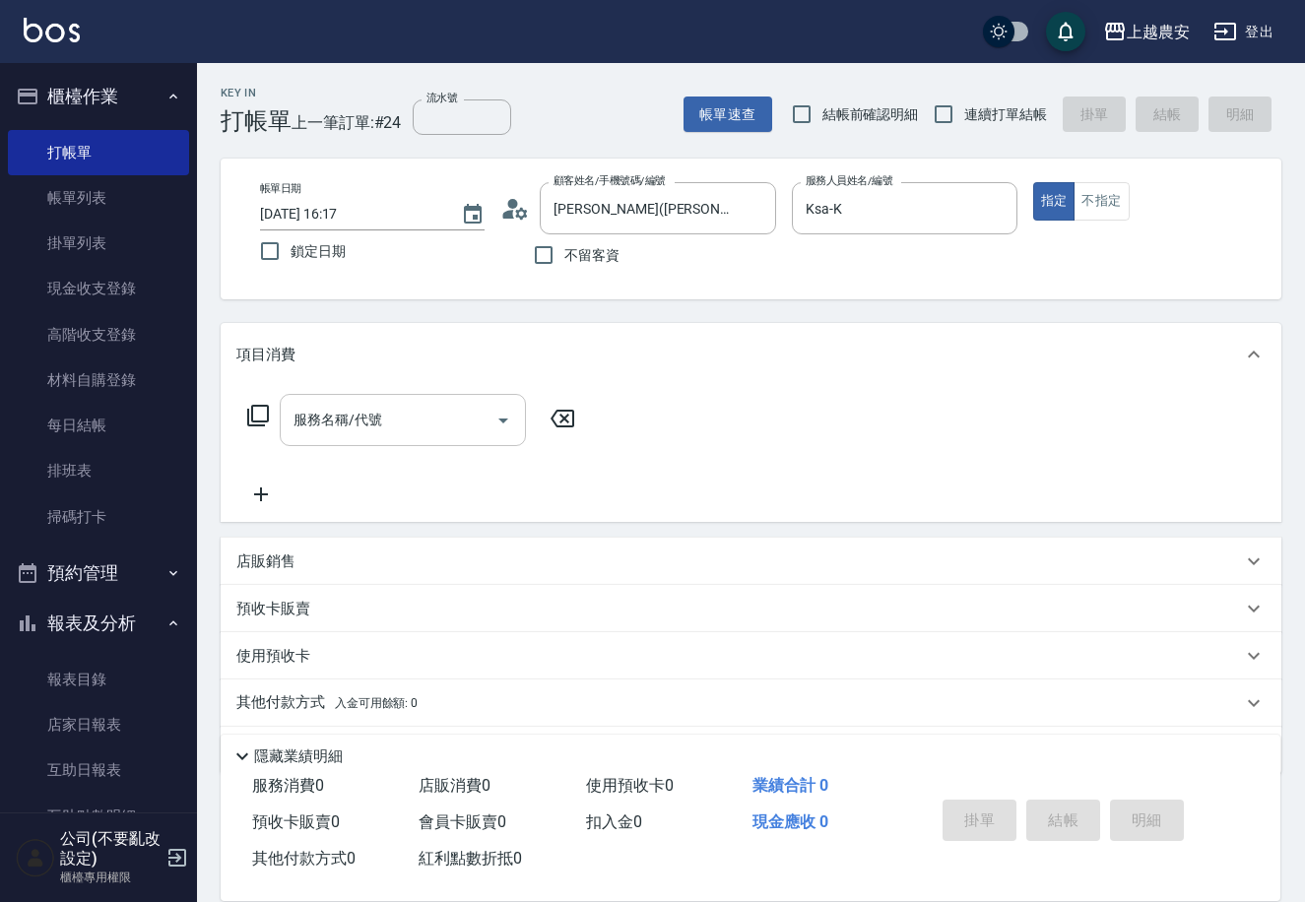
click at [443, 442] on div "服務名稱/代號" at bounding box center [403, 420] width 246 height 52
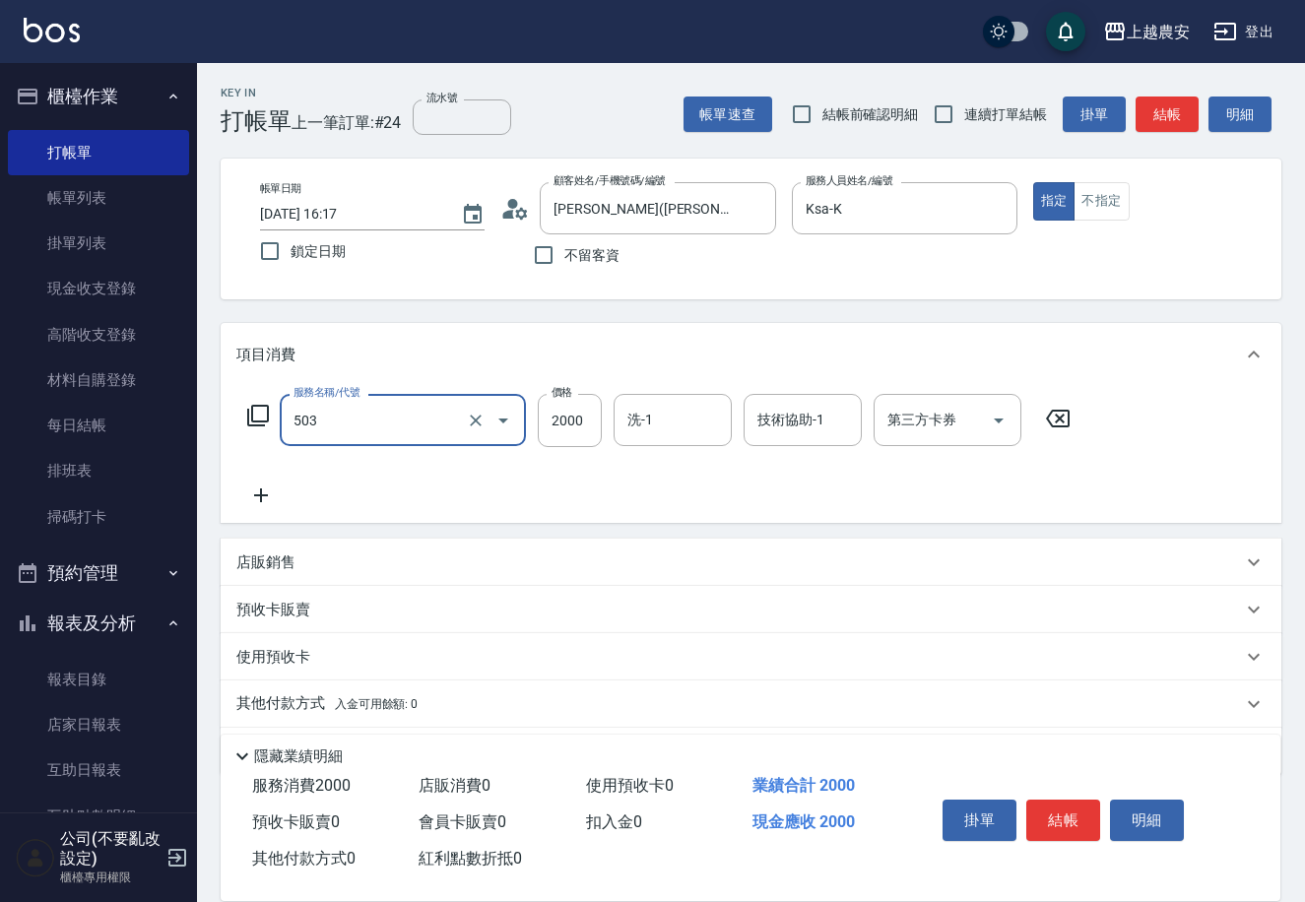
type input "染髮1500↑(503)"
type input "3500"
click at [1067, 824] on button "結帳" at bounding box center [1063, 820] width 74 height 41
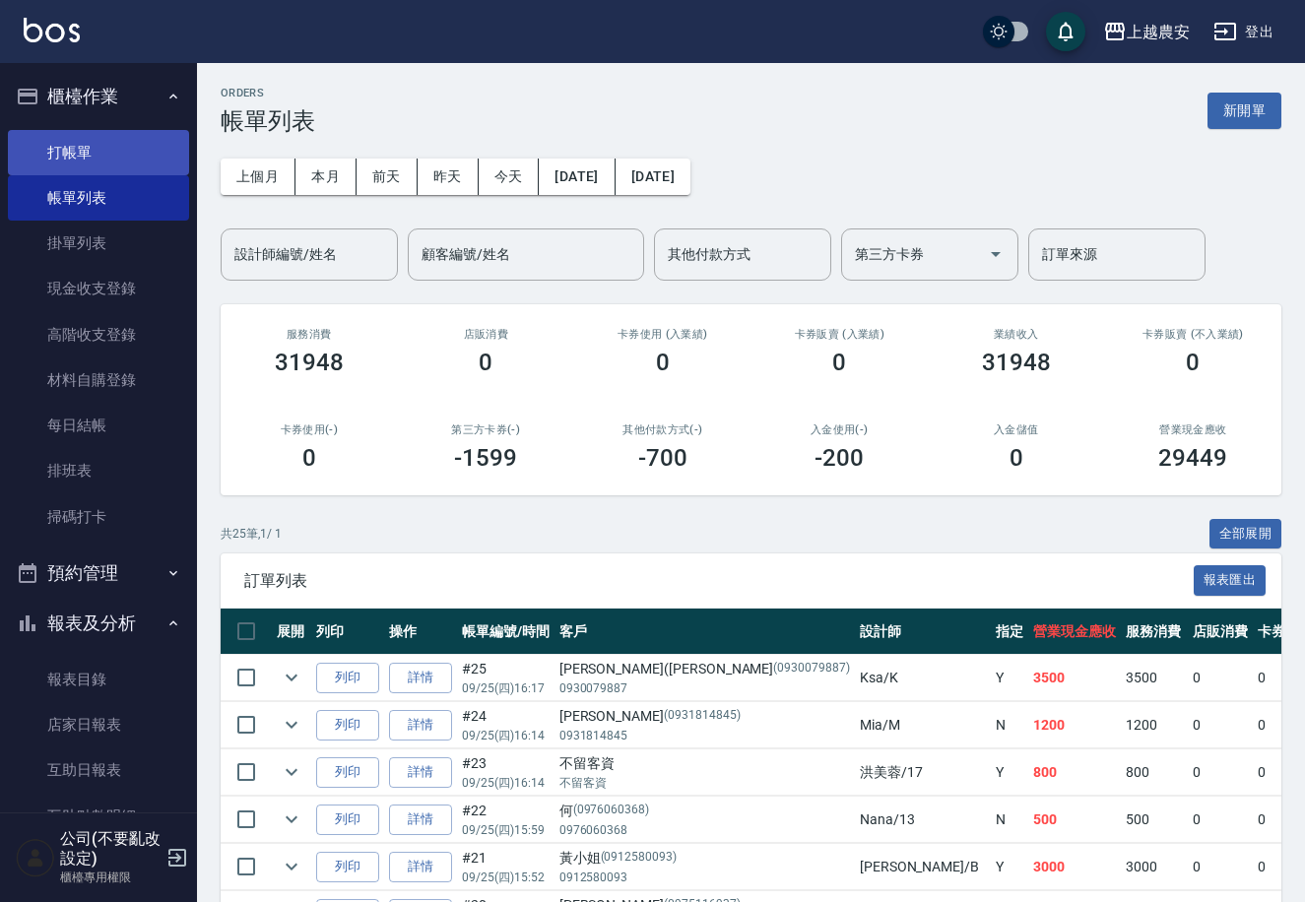
click at [41, 141] on link "打帳單" at bounding box center [98, 152] width 181 height 45
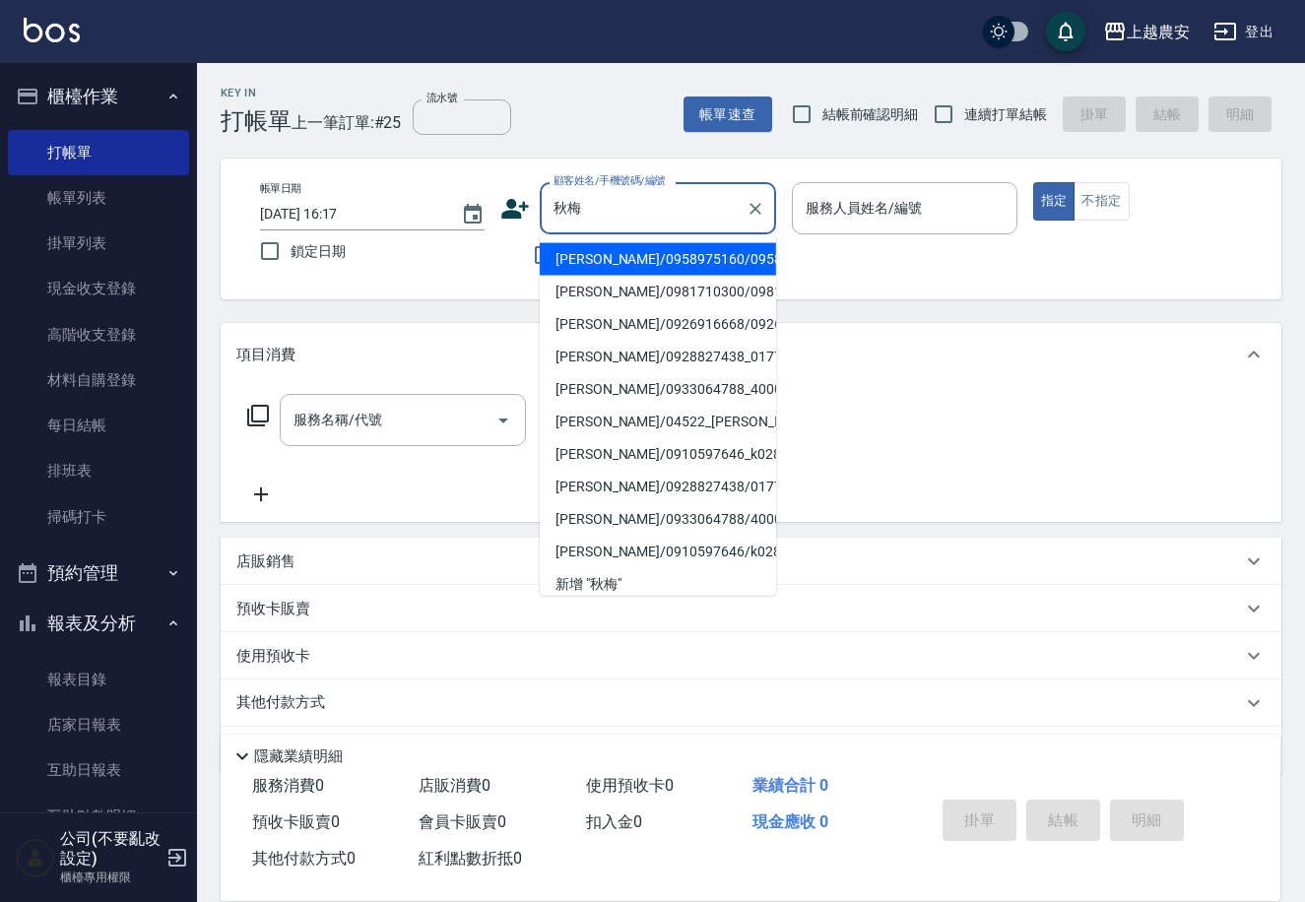
click at [614, 268] on li "林秋梅/0958975160/0958975160" at bounding box center [658, 259] width 236 height 33
type input "林秋梅/0958975160/0958975160"
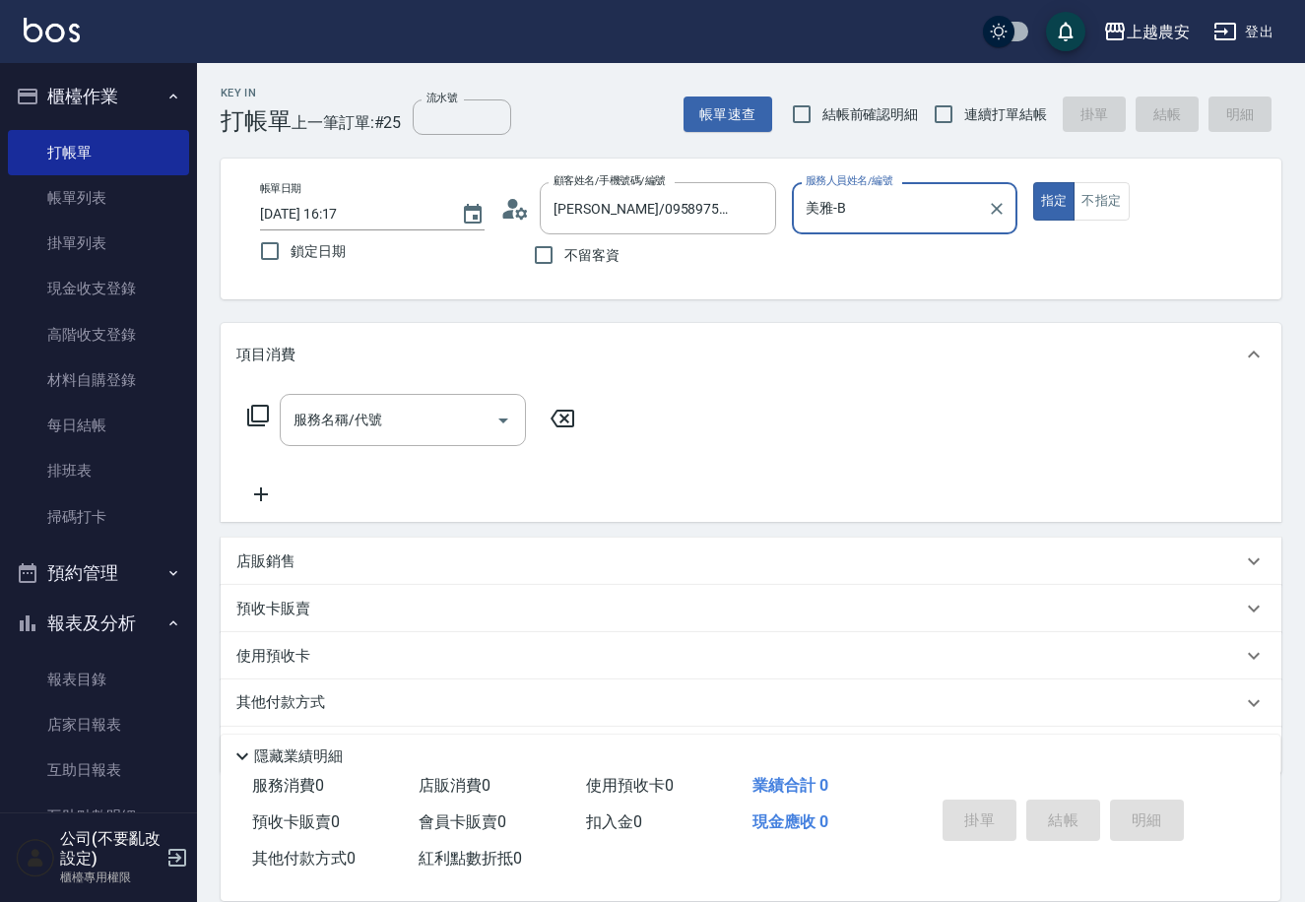
type input "美雅-B"
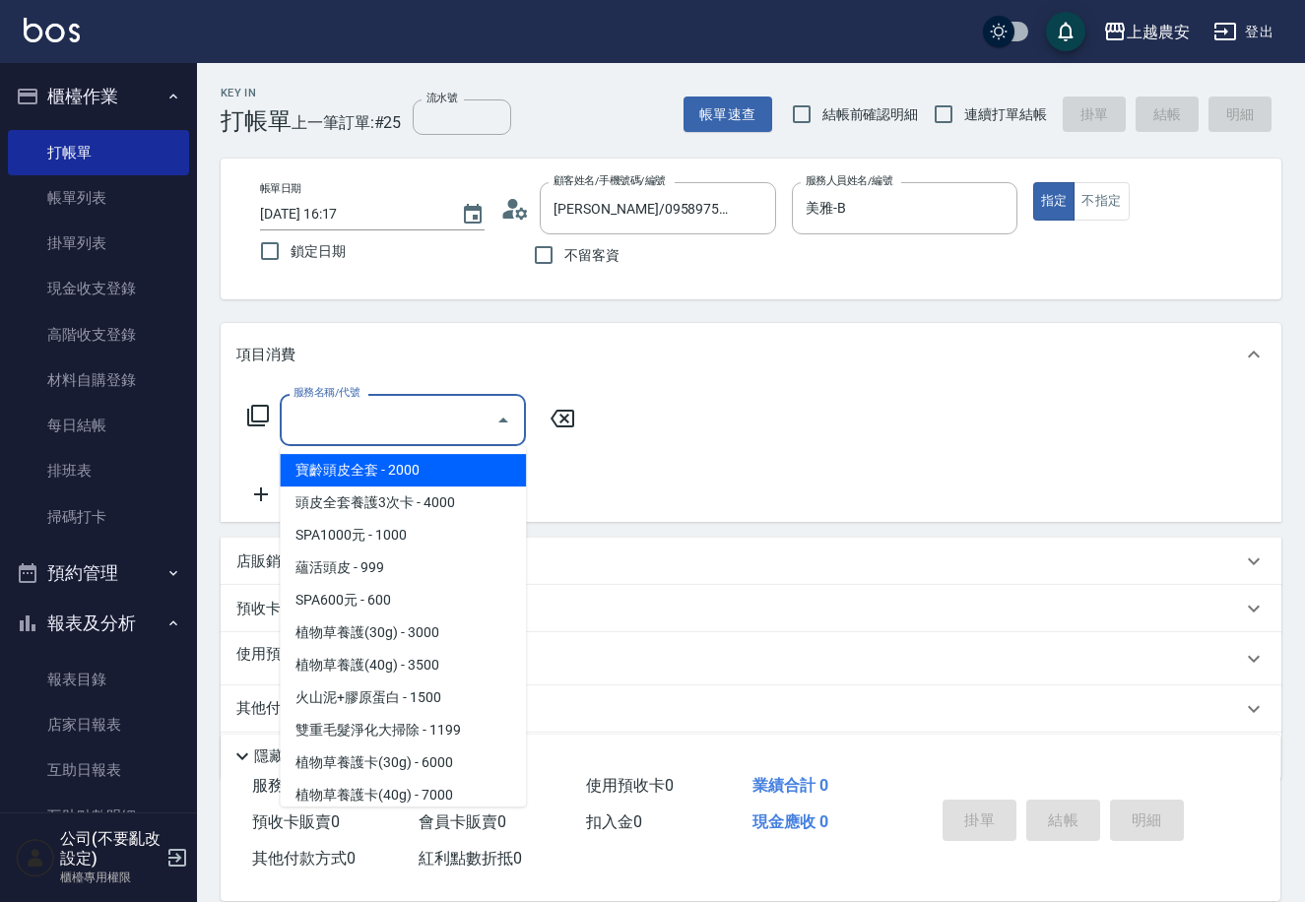
click at [386, 430] on input "服務名稱/代號" at bounding box center [388, 420] width 199 height 34
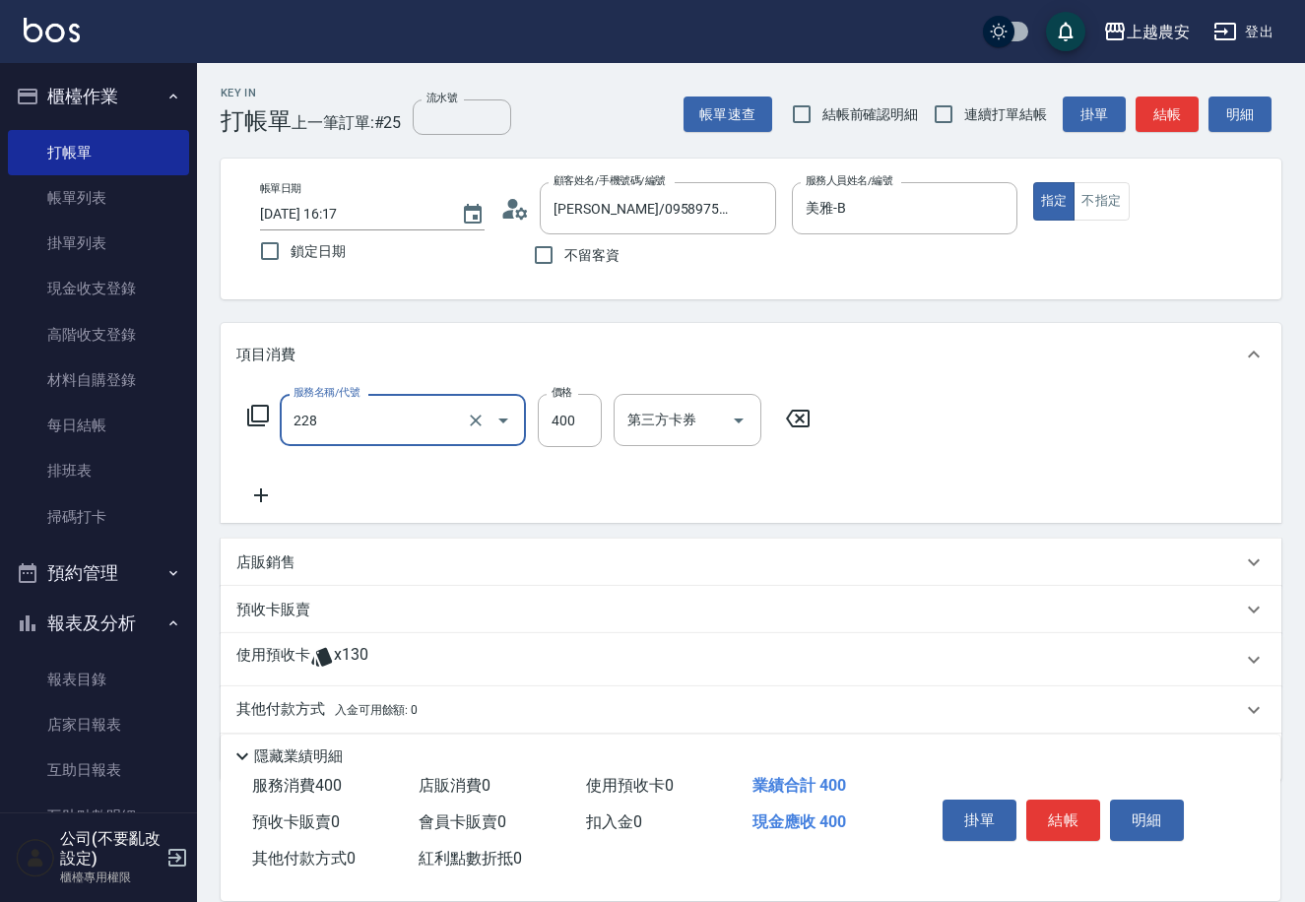
type input "洗髮(228)"
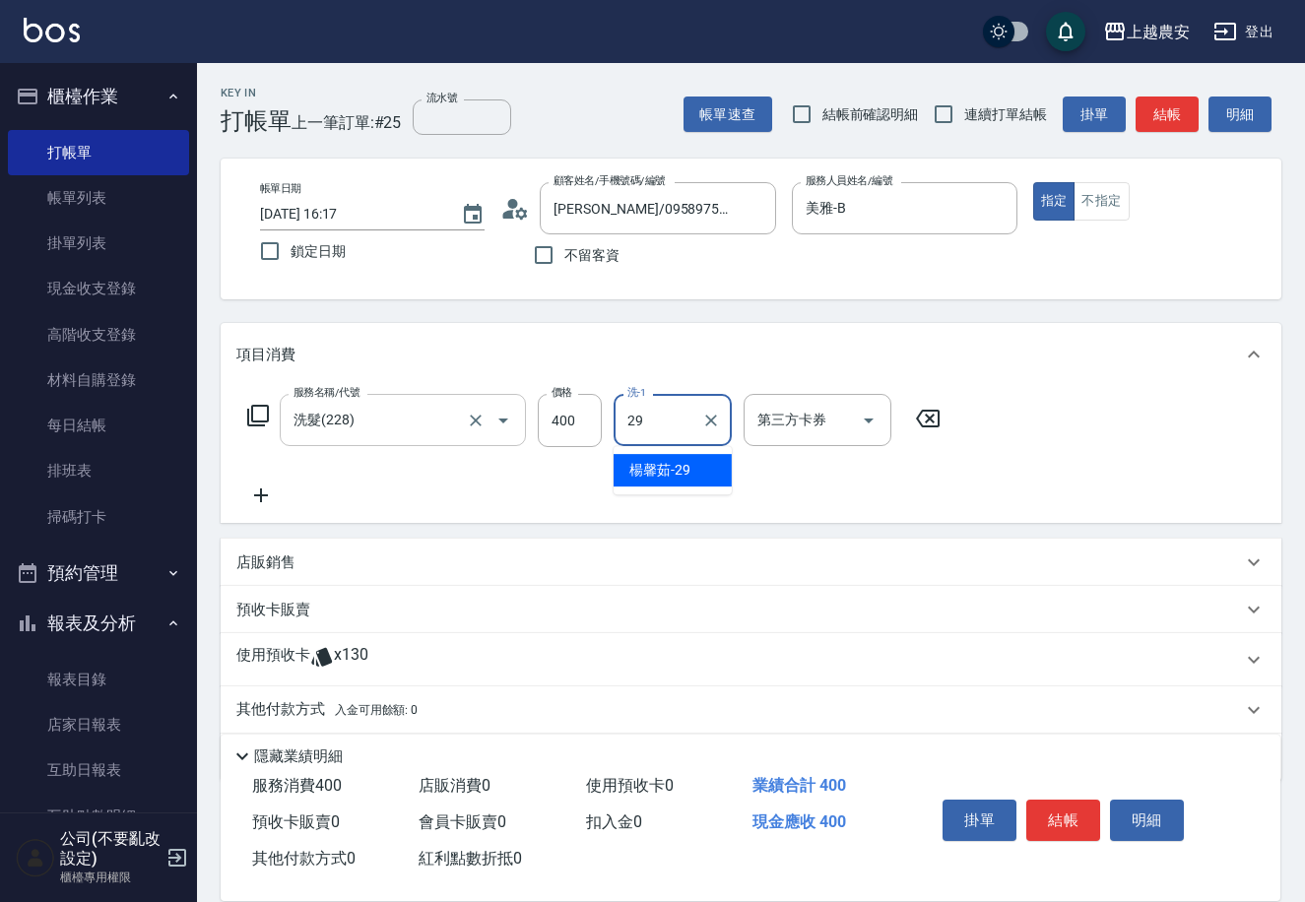
type input "楊馨茹-29"
click at [1072, 812] on button "結帳" at bounding box center [1063, 820] width 74 height 41
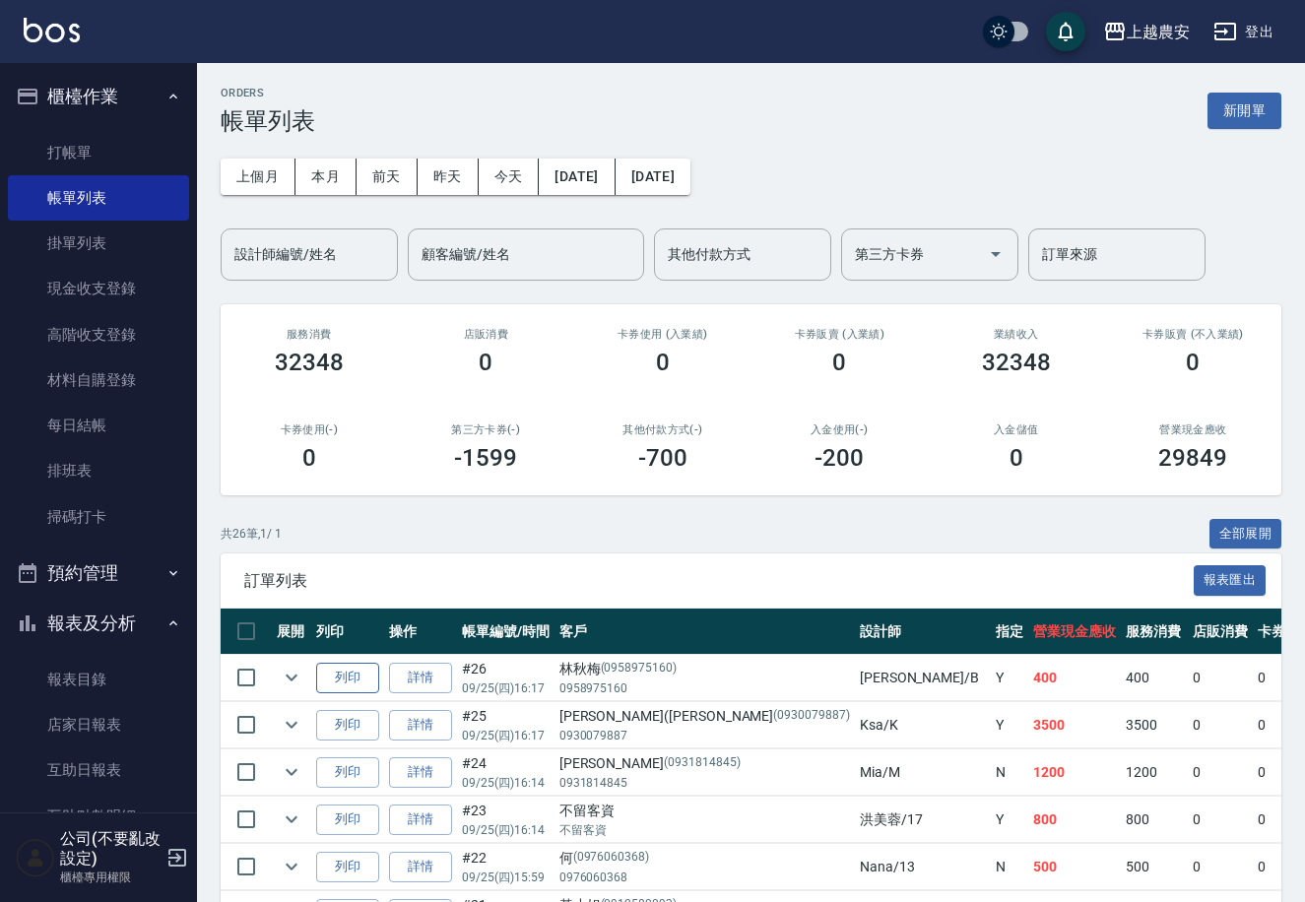
click at [360, 678] on button "列印" at bounding box center [347, 678] width 63 height 31
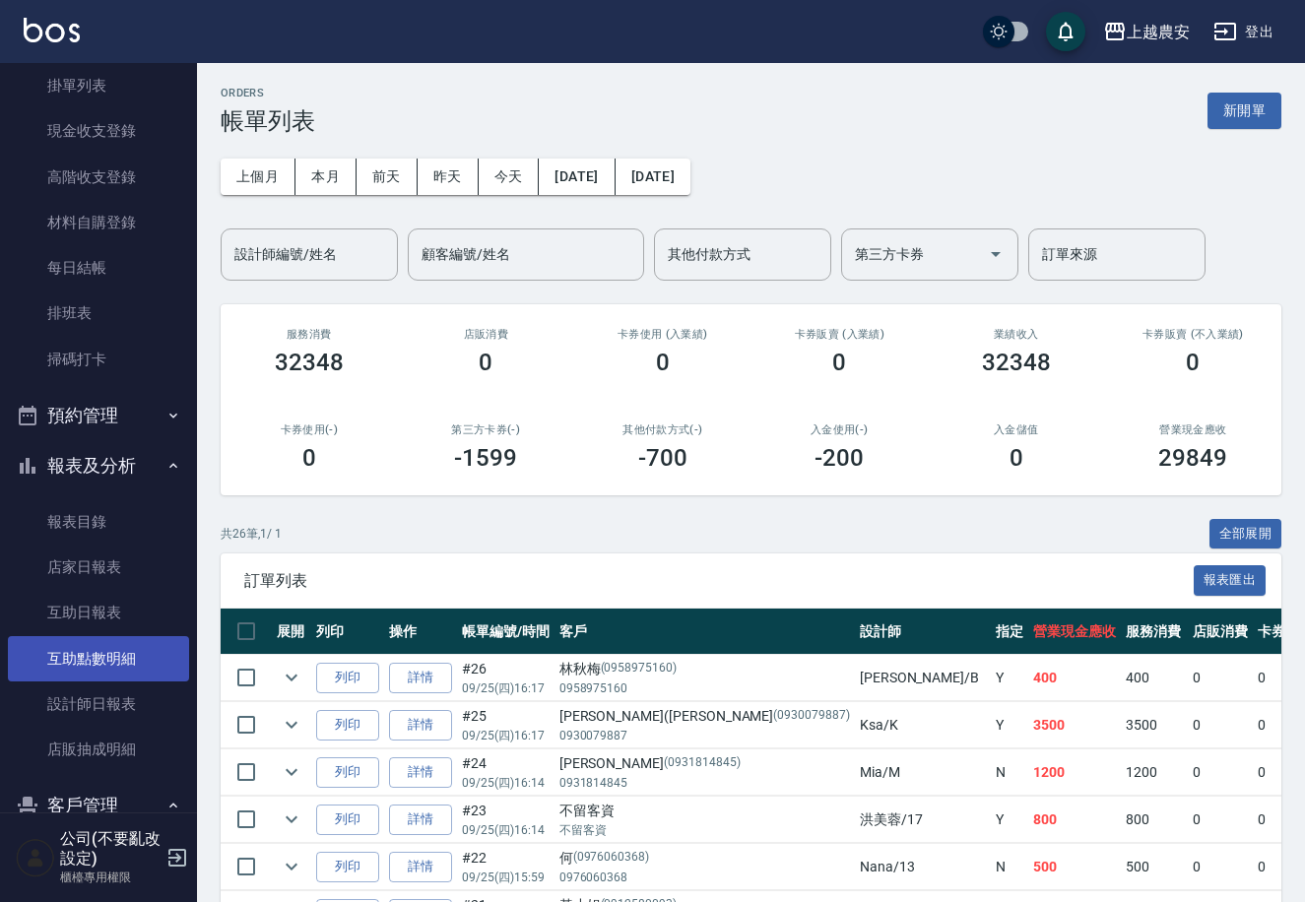
scroll to position [166, 0]
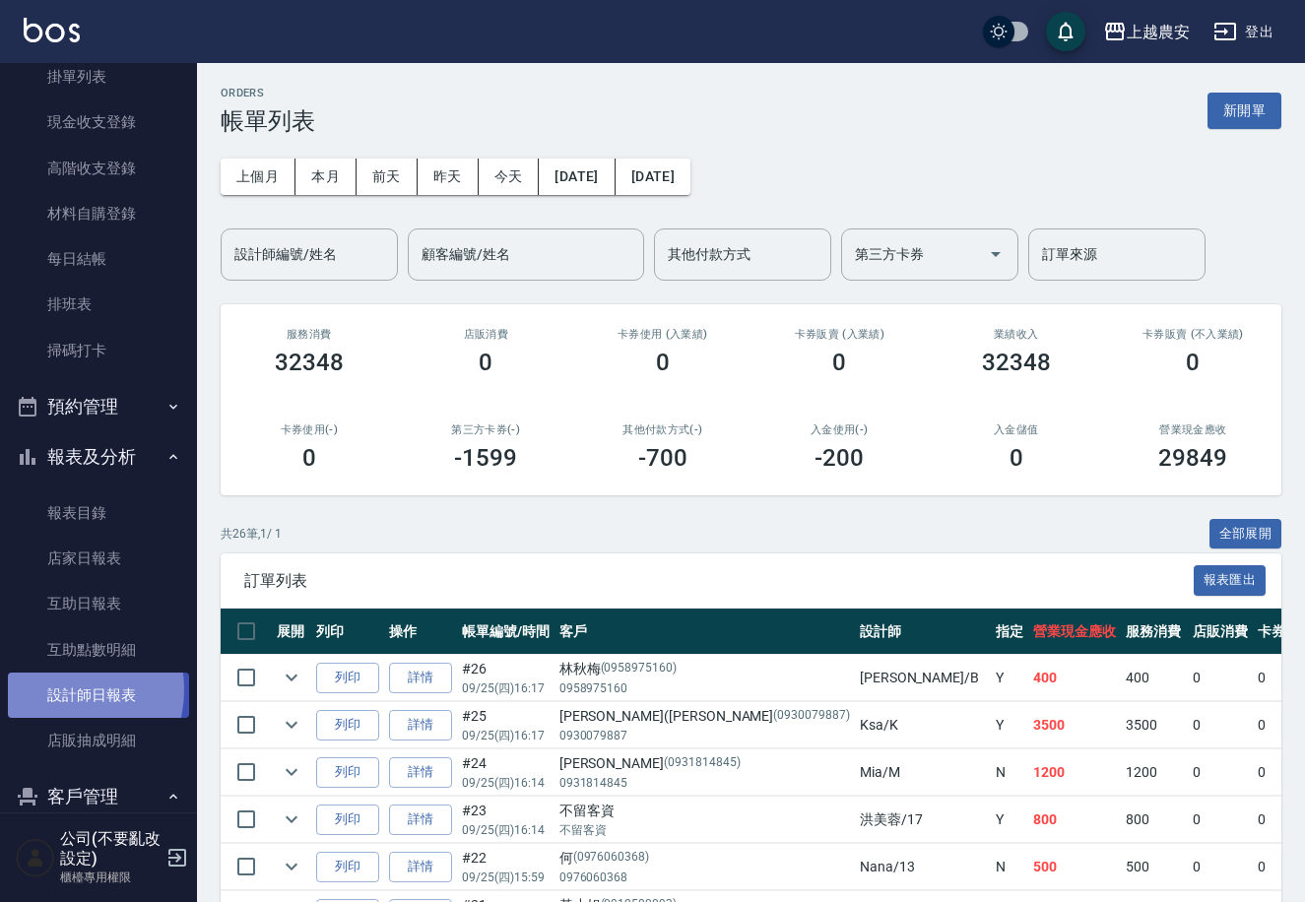
click at [63, 690] on link "設計師日報表" at bounding box center [98, 695] width 181 height 45
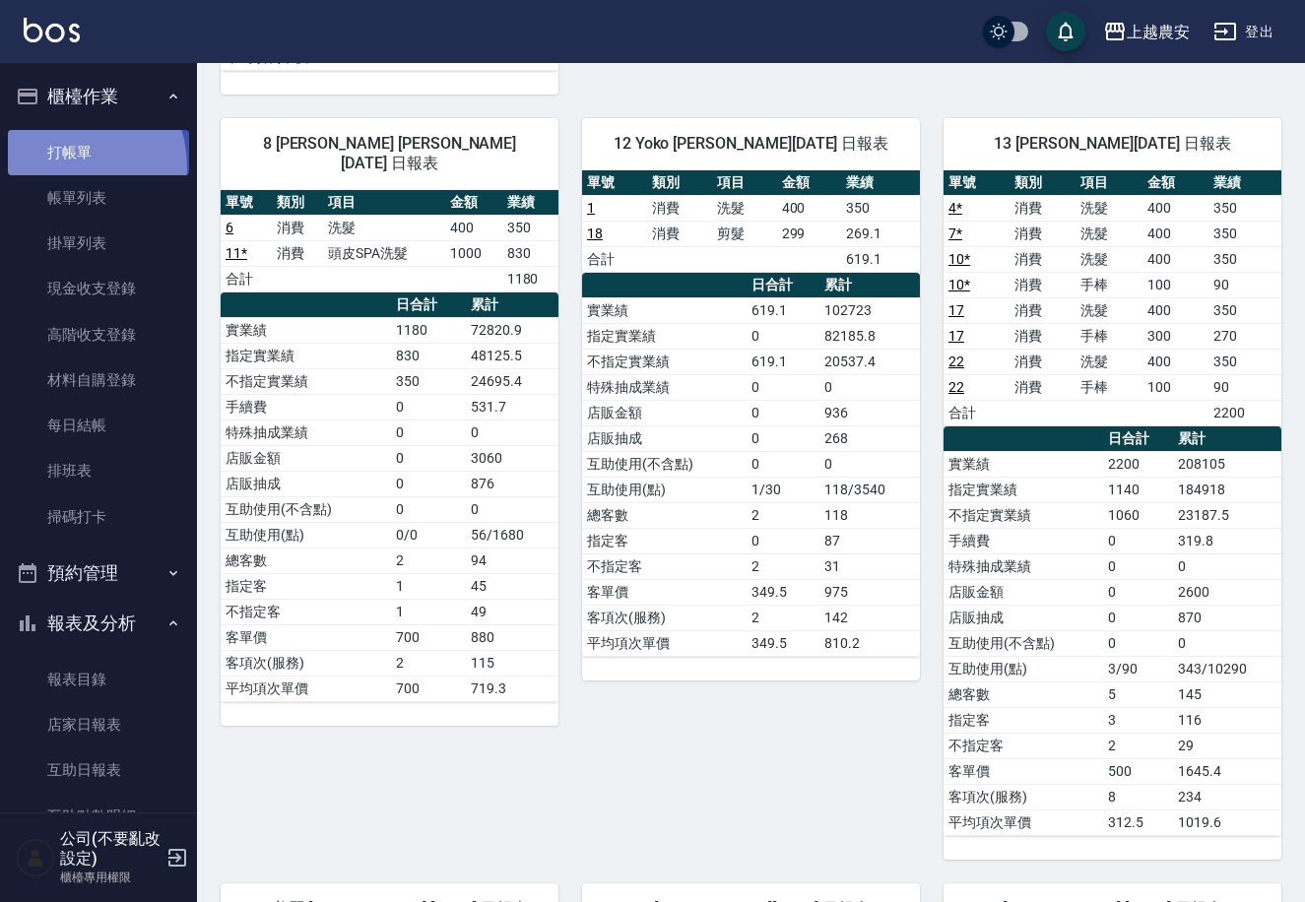
click at [55, 167] on link "打帳單" at bounding box center [98, 152] width 181 height 45
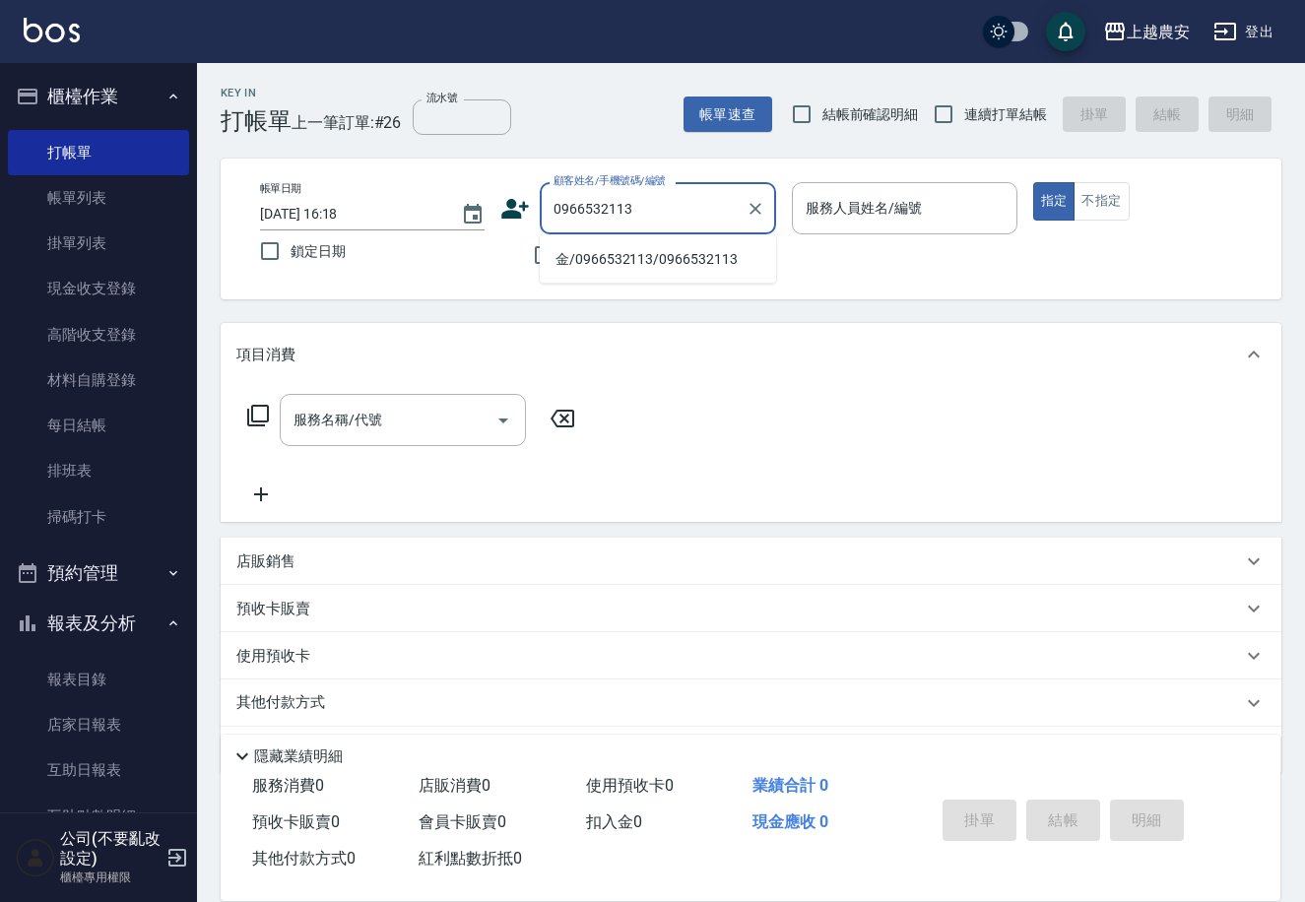
click at [641, 263] on li "金/0966532113/0966532113" at bounding box center [658, 259] width 236 height 33
type input "金/0966532113/0966532113"
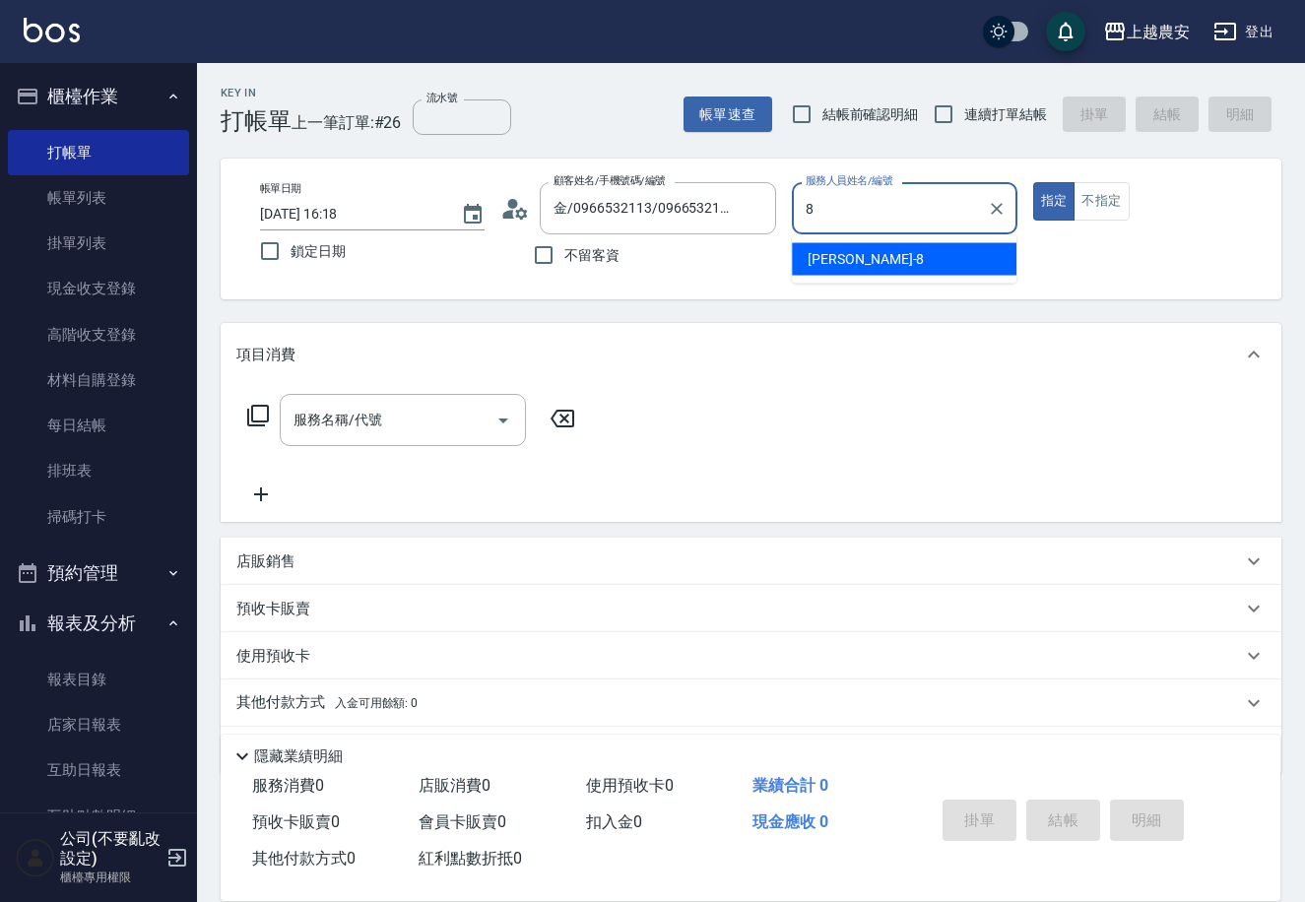
type input "黛慧-8"
type button "true"
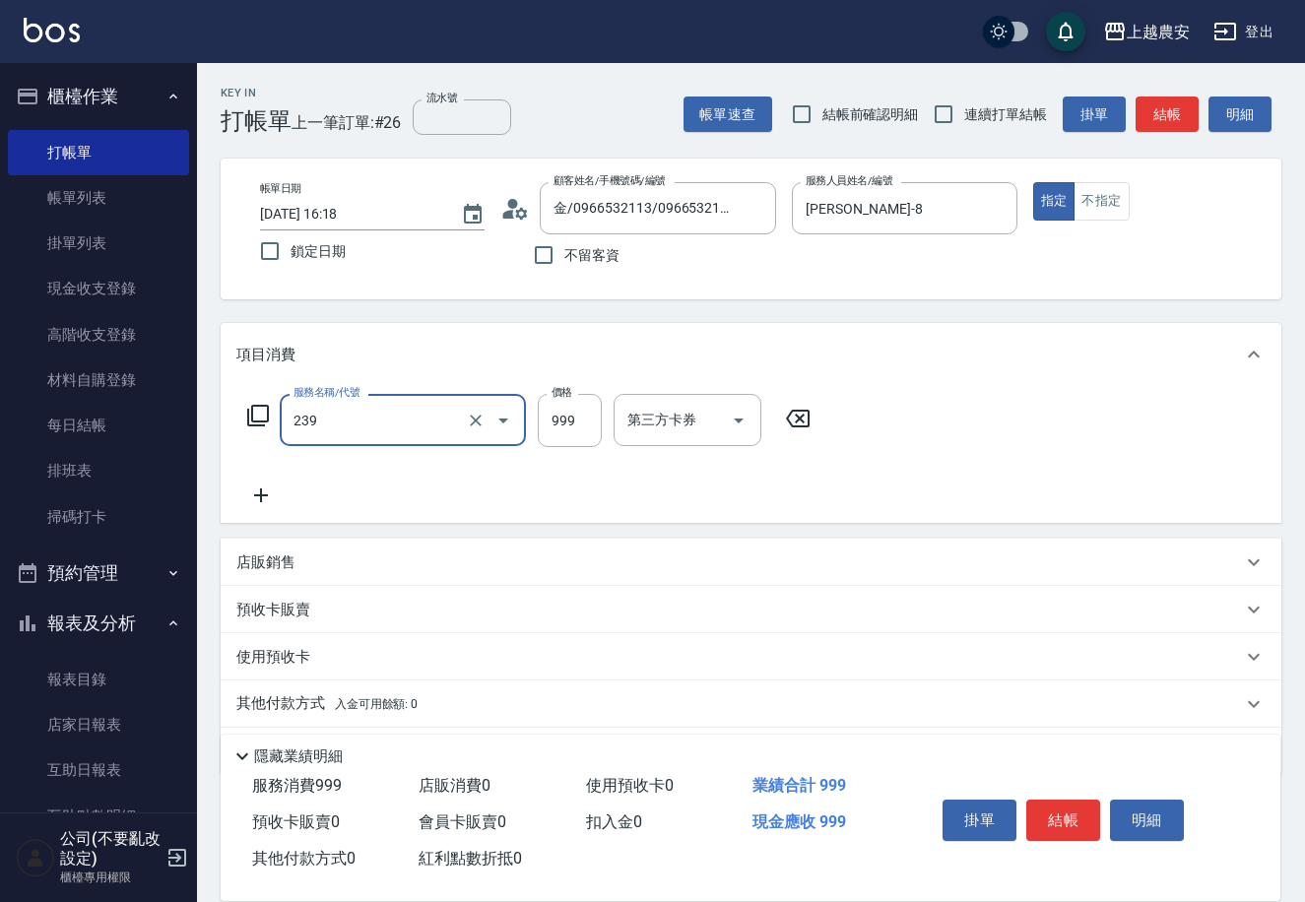
type input "頭皮SPA洗髮(239)"
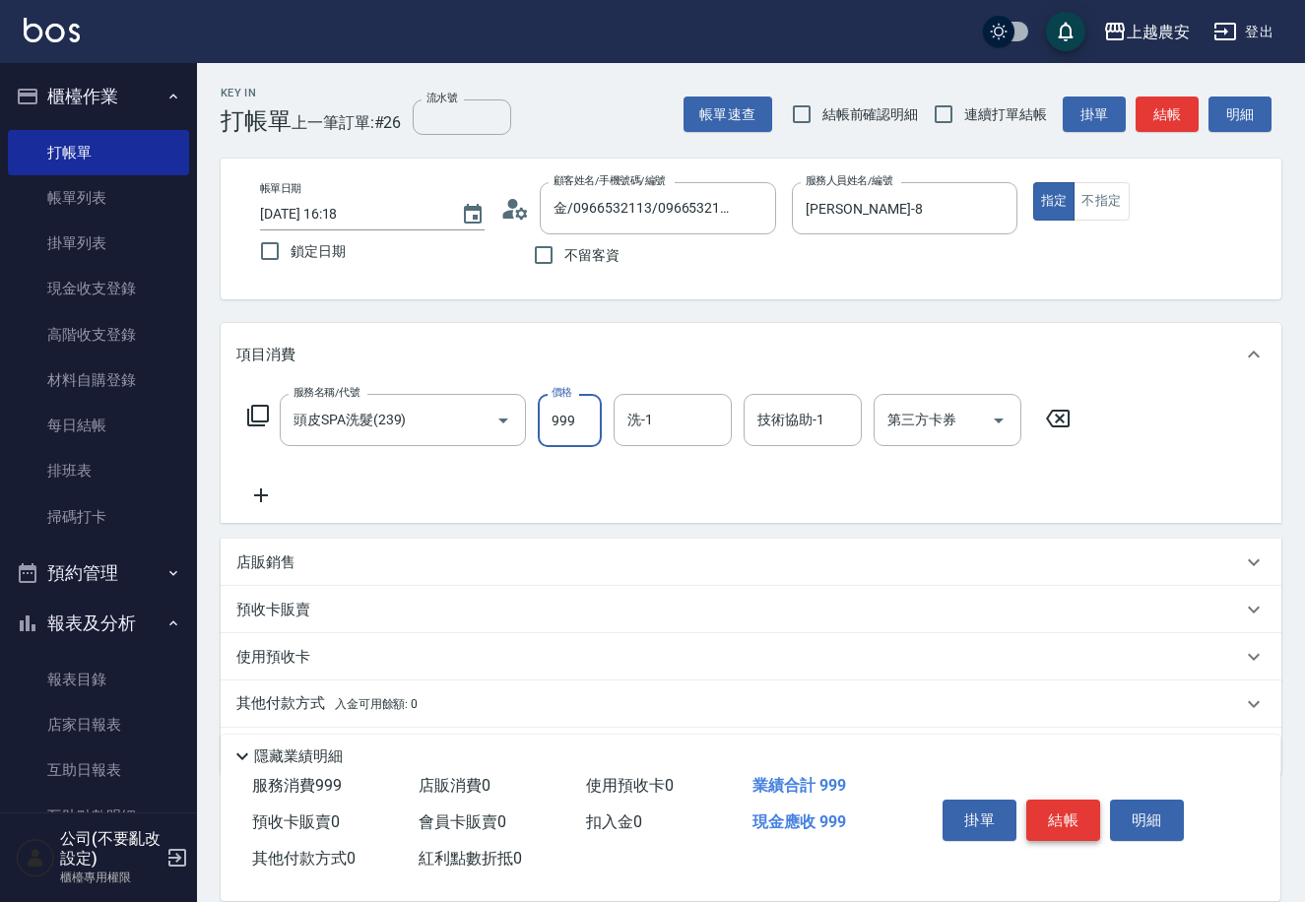
click at [1074, 819] on button "結帳" at bounding box center [1063, 820] width 74 height 41
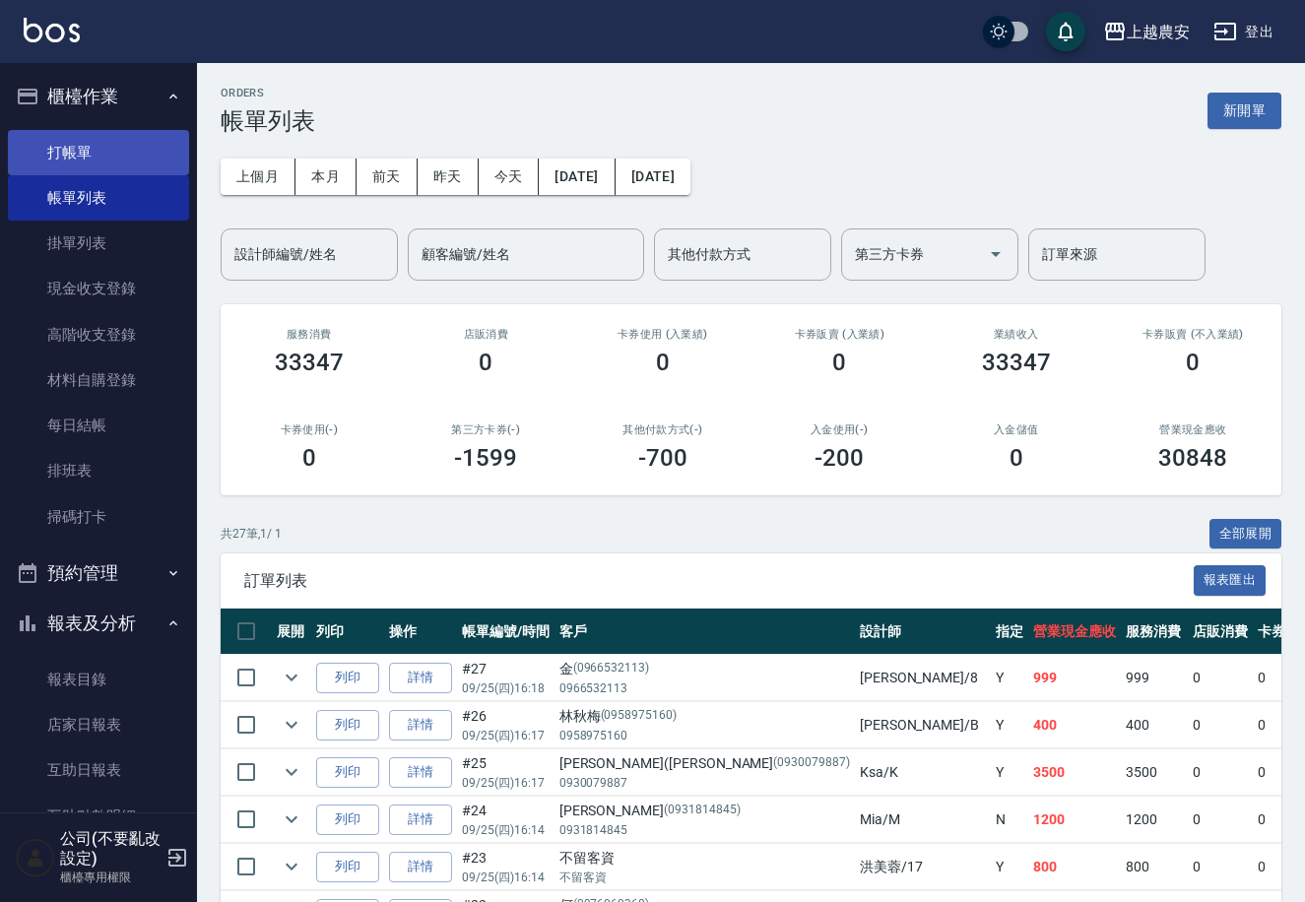
click at [81, 162] on link "打帳單" at bounding box center [98, 152] width 181 height 45
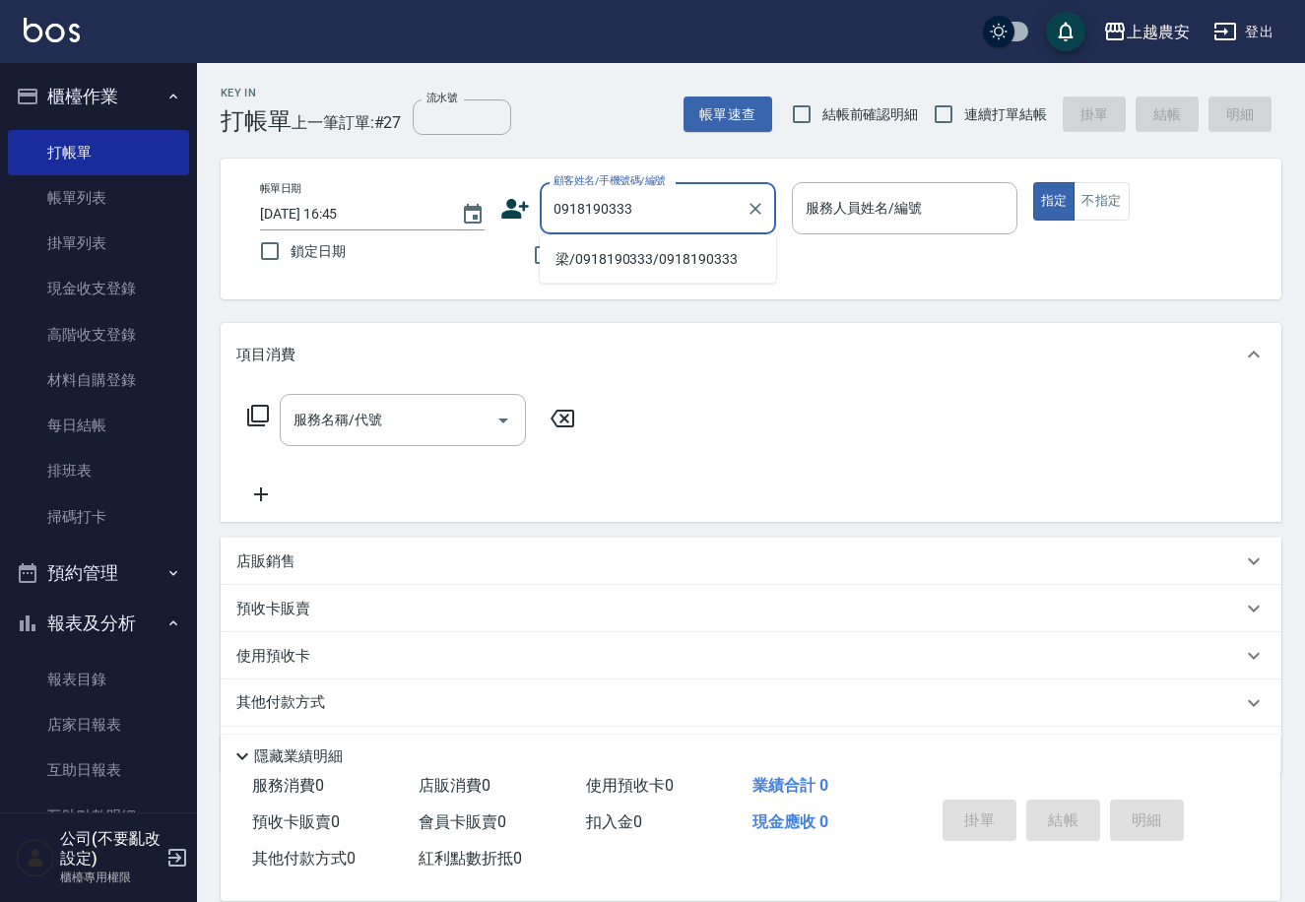
click at [653, 252] on li "梁/0918190333/0918190333" at bounding box center [658, 259] width 236 height 33
type input "梁/0918190333/0918190333"
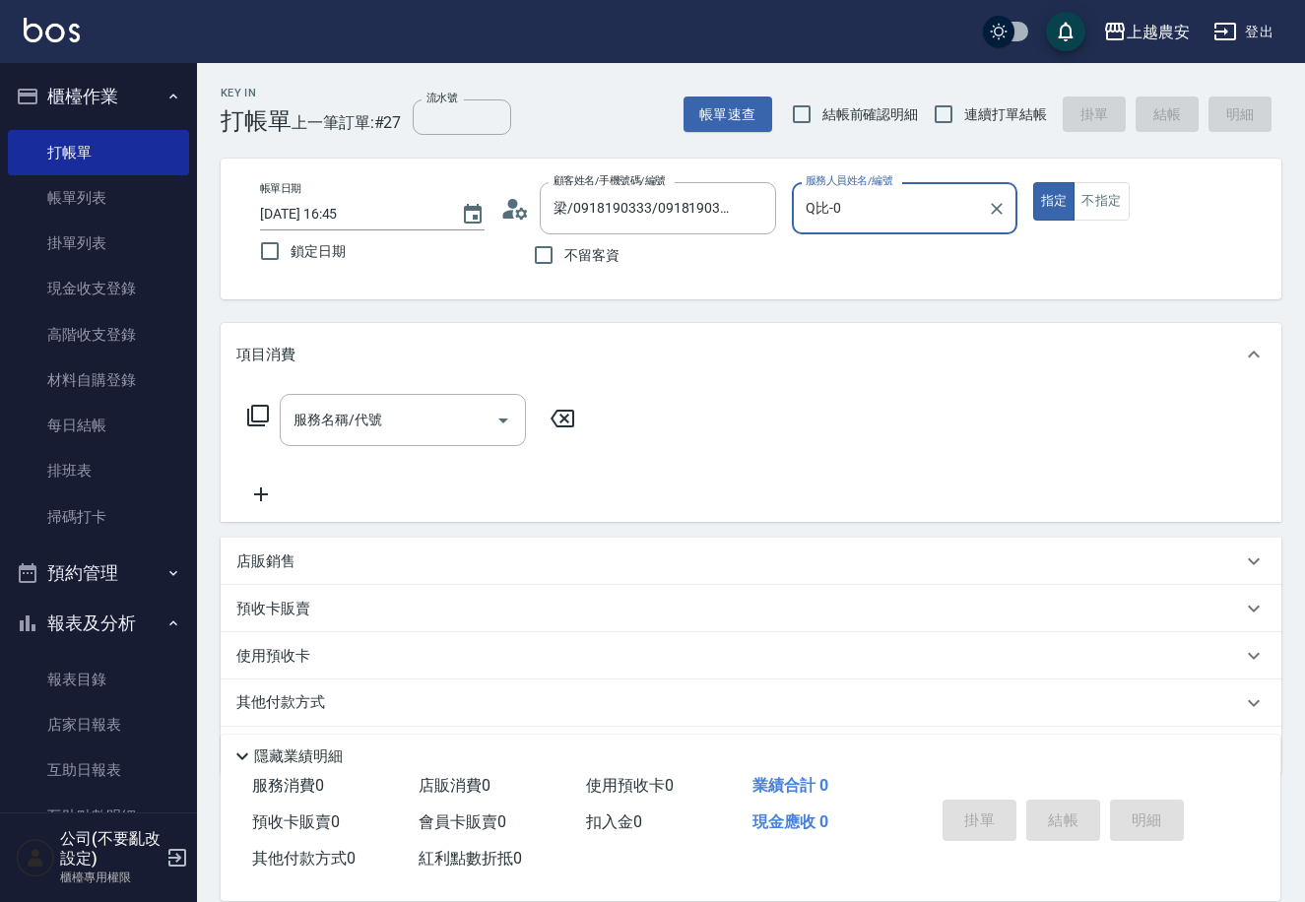
type input "Q比-0"
click at [407, 417] on input "服務名稱/代號" at bounding box center [388, 420] width 199 height 34
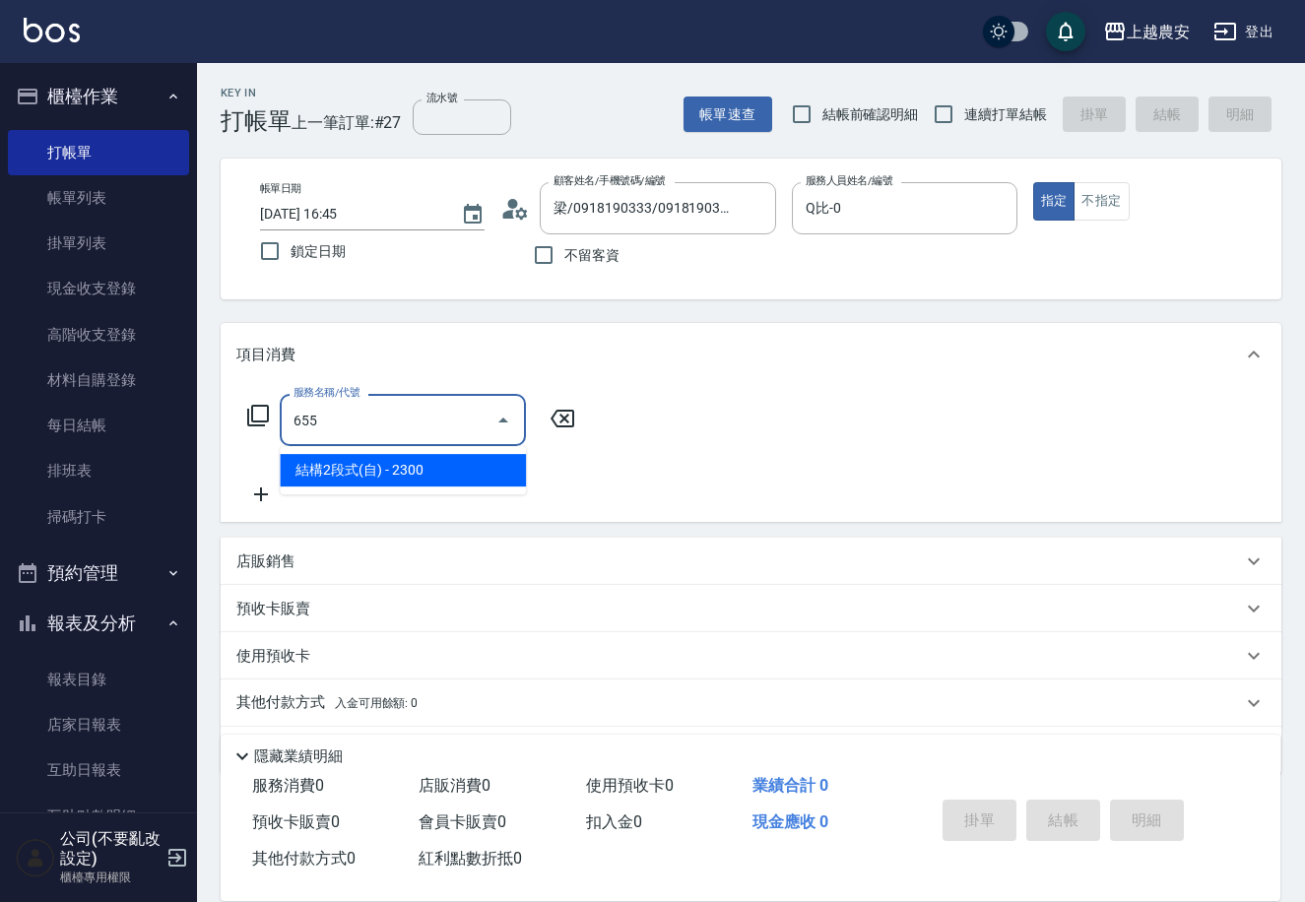
type input "結構2段式(自)(655)"
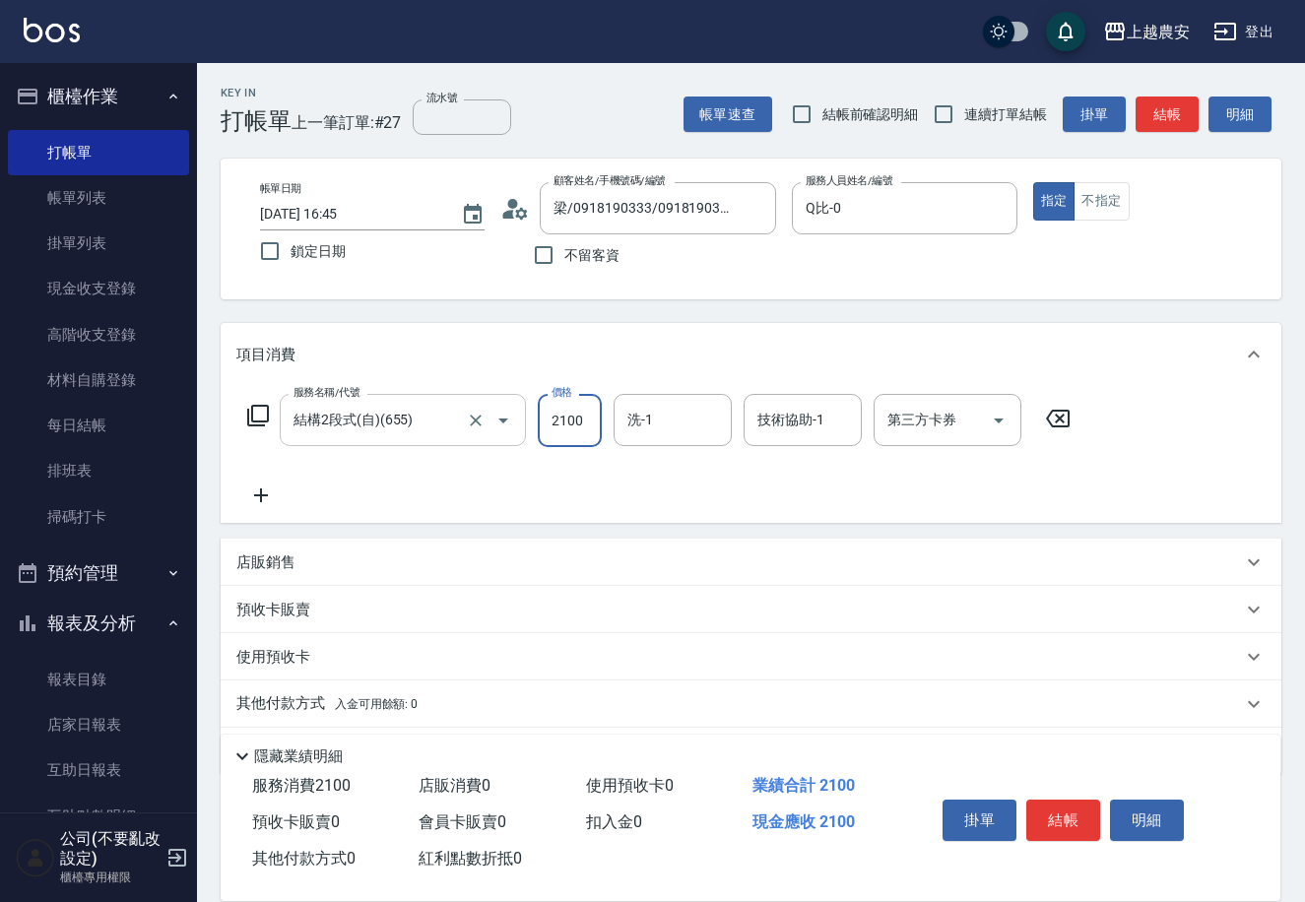
type input "2100"
type input "楊馨茹-29"
click at [1062, 815] on button "結帳" at bounding box center [1063, 820] width 74 height 41
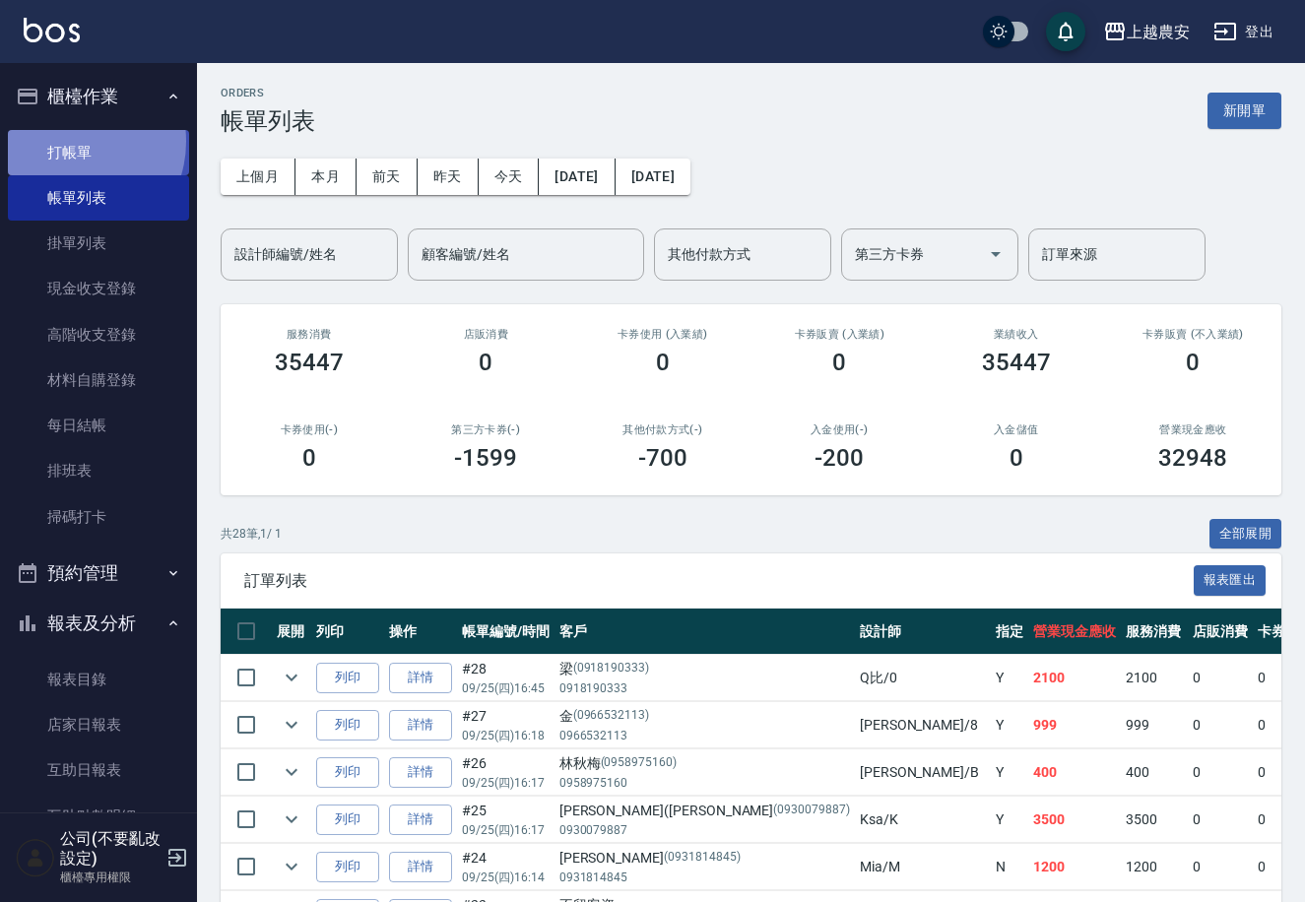
click at [70, 141] on link "打帳單" at bounding box center [98, 152] width 181 height 45
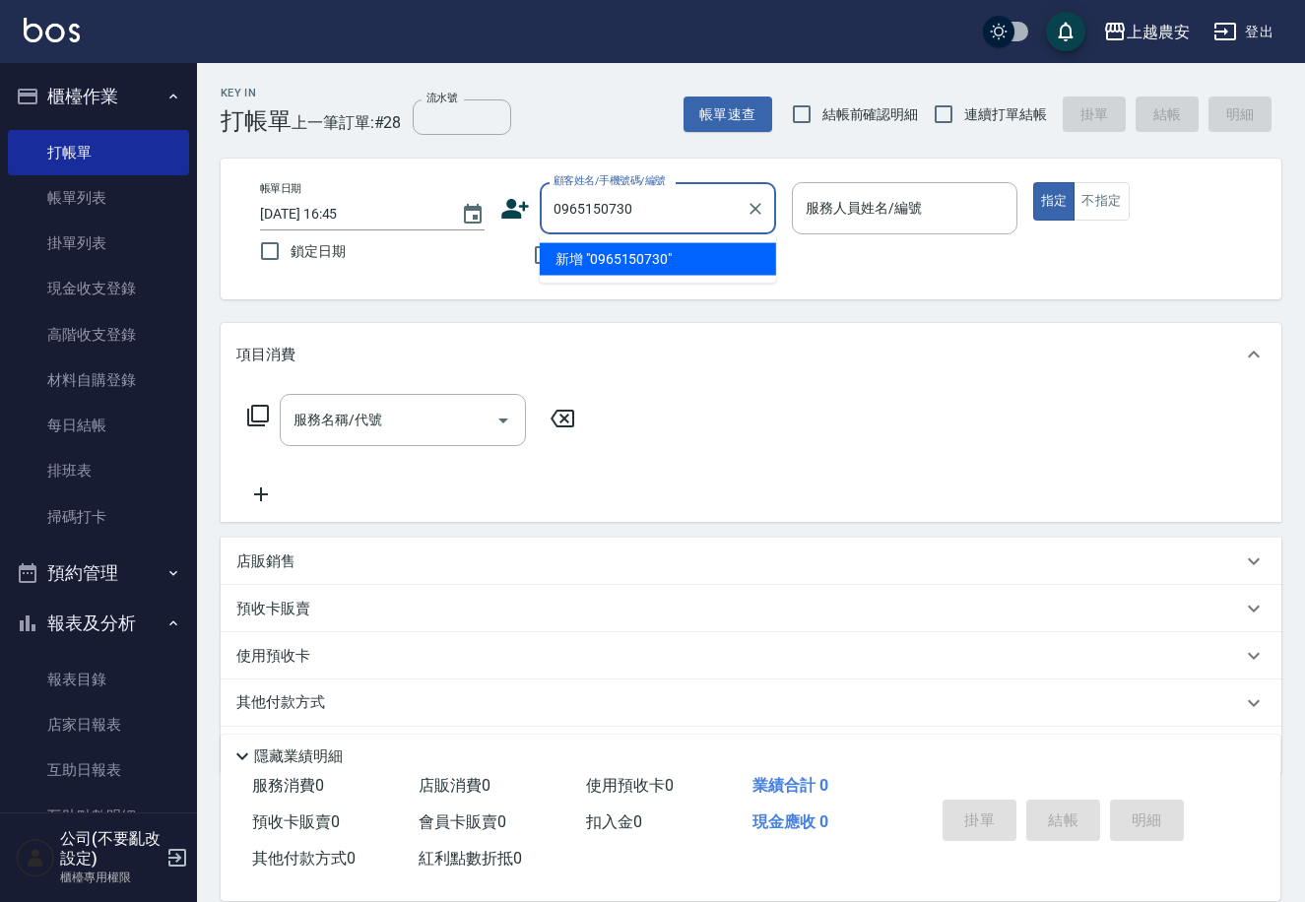
click at [612, 271] on li "新增 "0965150730"" at bounding box center [658, 259] width 236 height 33
type input "0965150730"
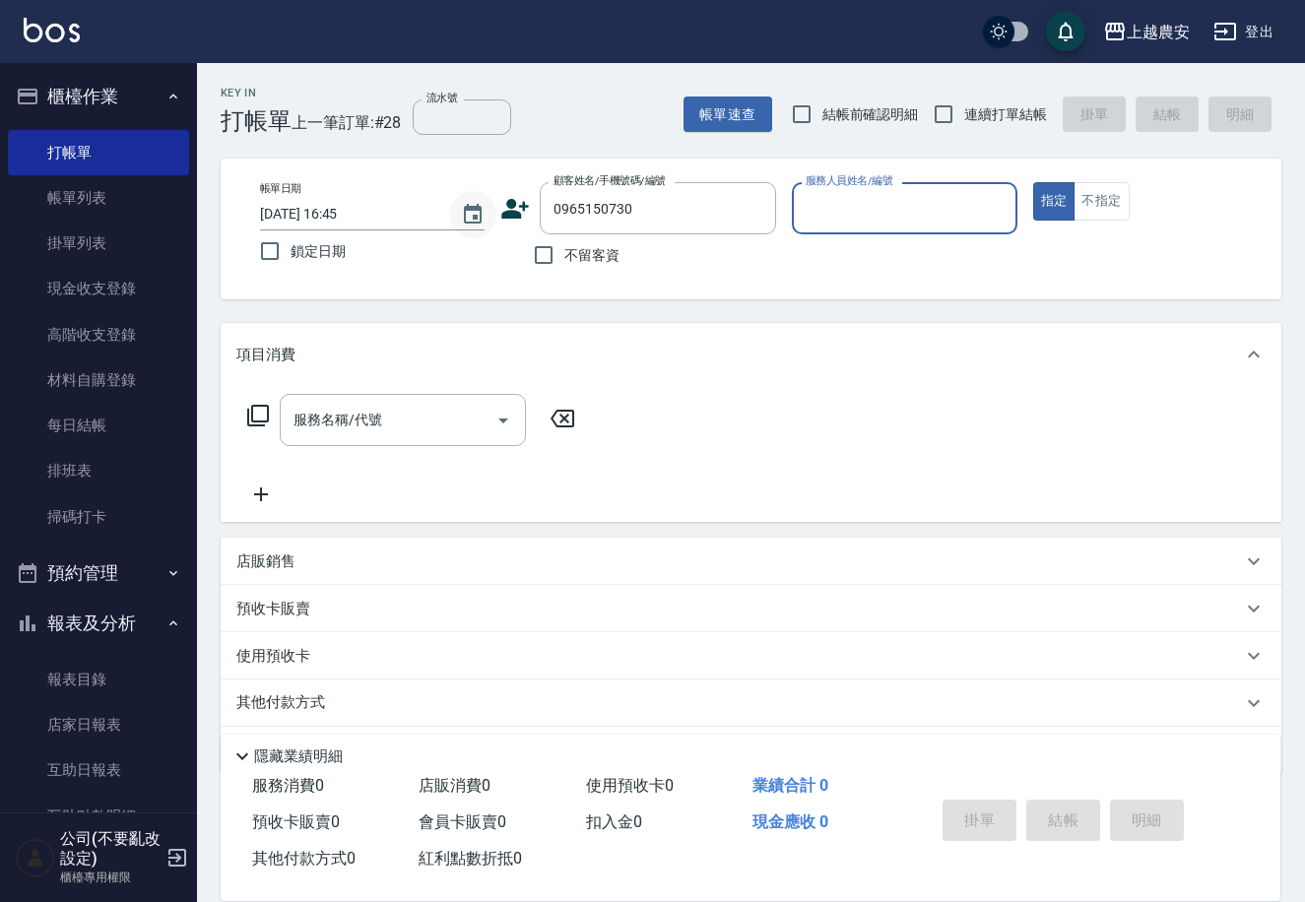
click at [494, 215] on button "Choose date, selected date is 2025-09-25" at bounding box center [472, 214] width 47 height 47
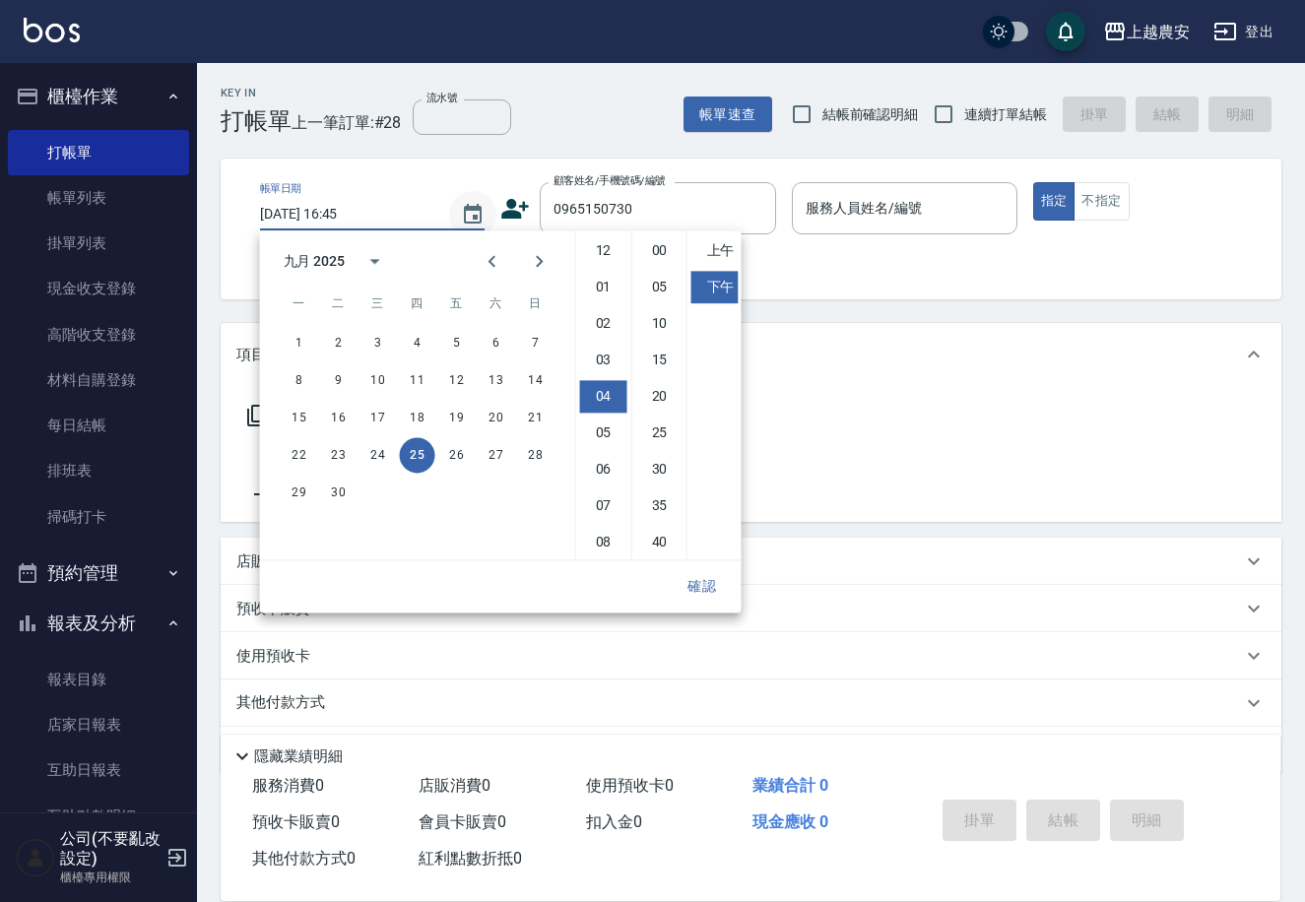
scroll to position [109, 0]
click at [532, 116] on div "Key In 打帳單 上一筆訂單:#28 流水號 流水號 帳單速查 結帳前確認明細 連續打單結帳 掛單 結帳 明細" at bounding box center [739, 99] width 1085 height 72
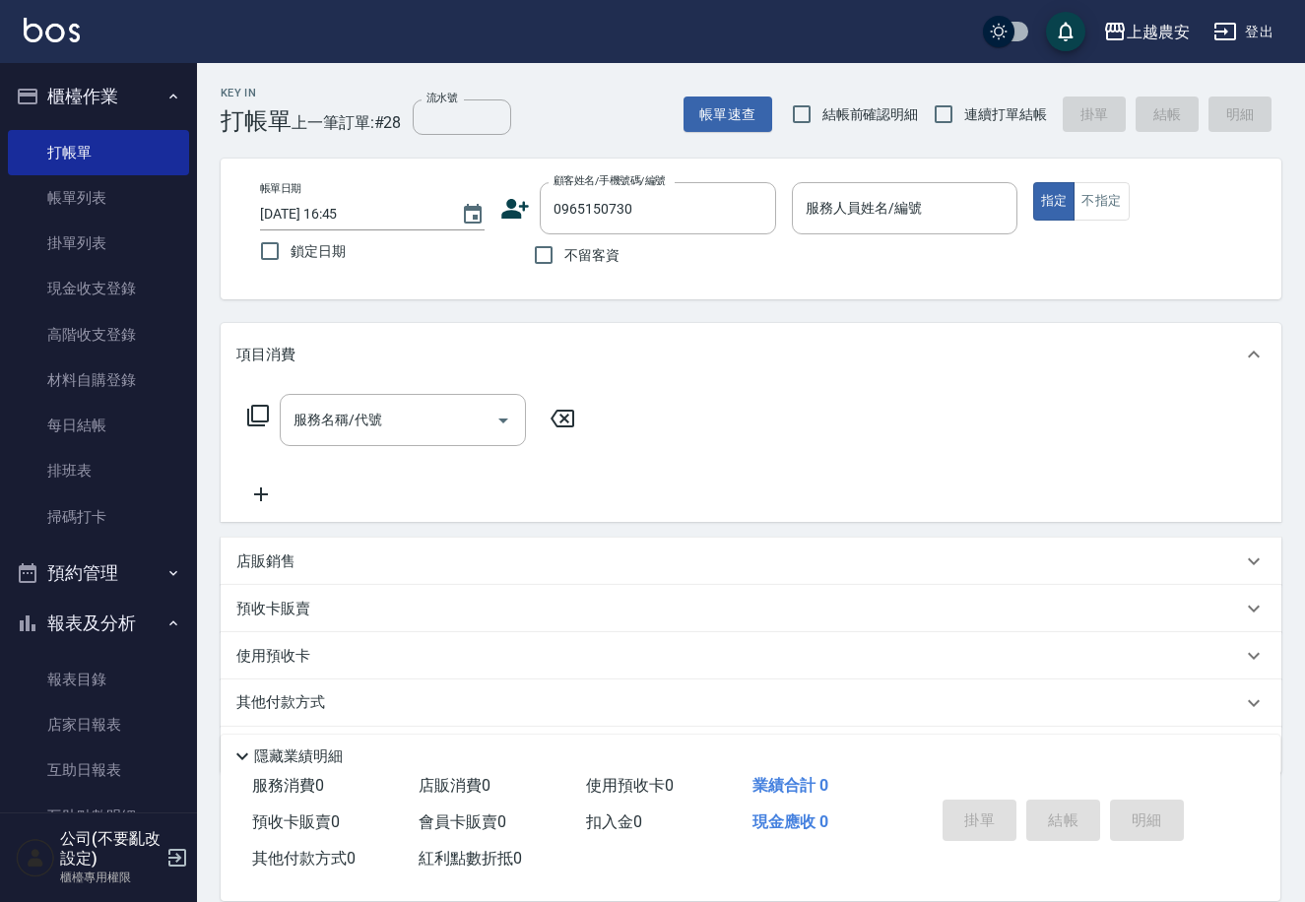
click at [508, 214] on icon at bounding box center [516, 209] width 28 height 20
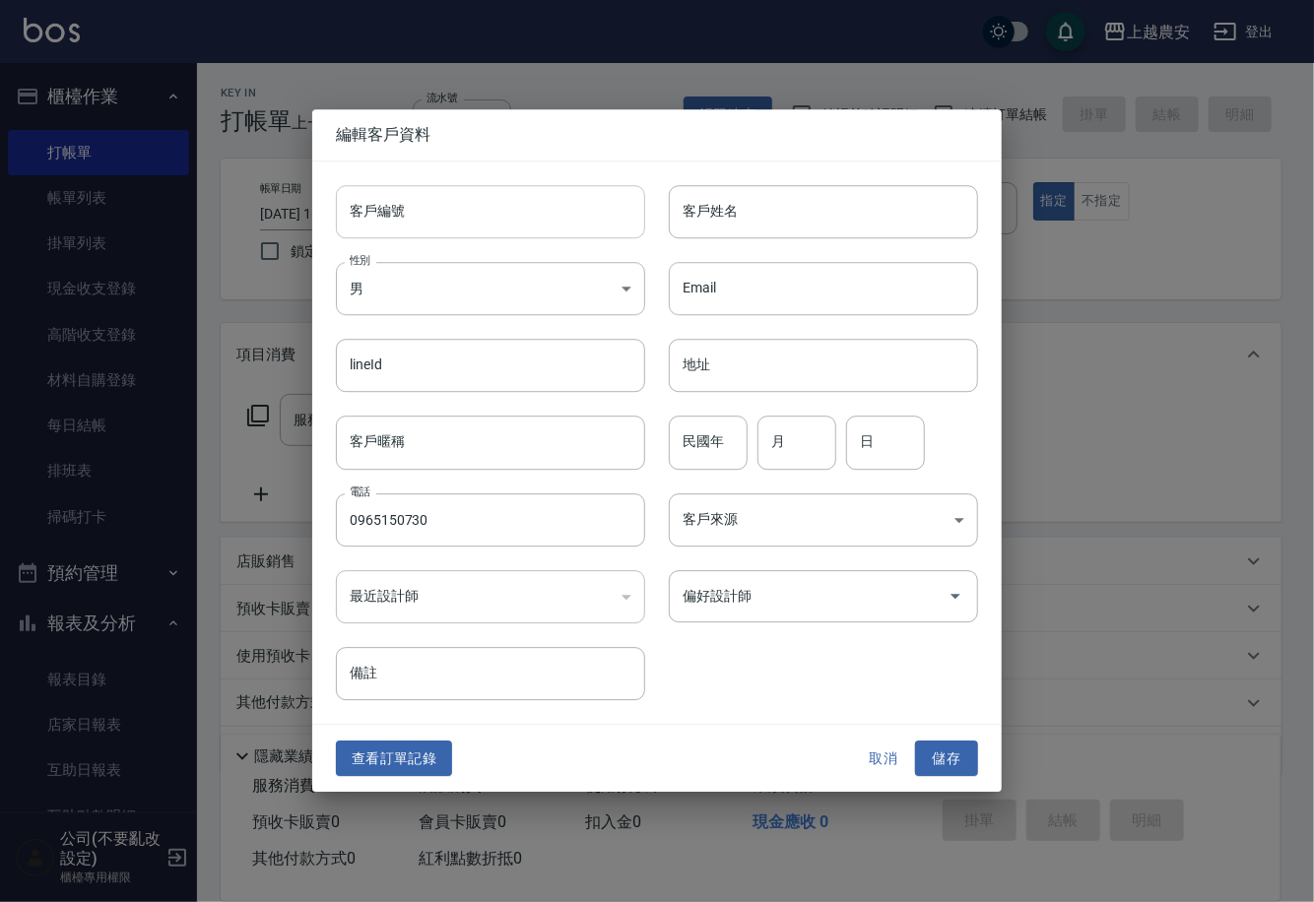
drag, startPoint x: 508, startPoint y: 214, endPoint x: 473, endPoint y: 234, distance: 41.1
click at [473, 234] on input "客戶編號" at bounding box center [490, 211] width 309 height 53
type input "0965150730"
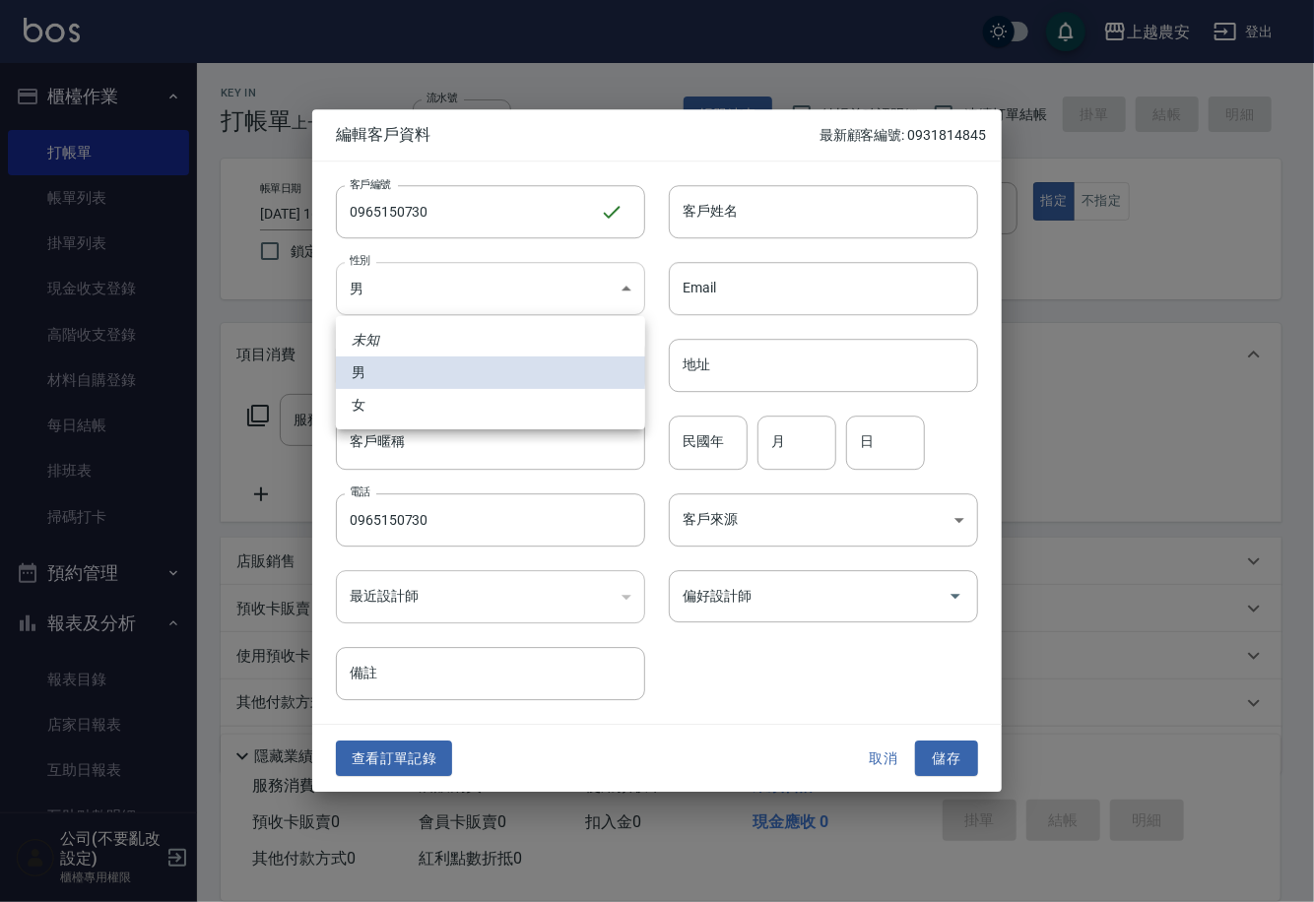
drag, startPoint x: 470, startPoint y: 296, endPoint x: 462, endPoint y: 377, distance: 82.1
click at [469, 295] on body "上越農安 登出 櫃檯作業 打帳單 帳單列表 掛單列表 現金收支登錄 高階收支登錄 材料自購登錄 每日結帳 排班表 掃碼打卡 預約管理 預約管理 單日預約紀錄 …" at bounding box center [657, 480] width 1314 height 960
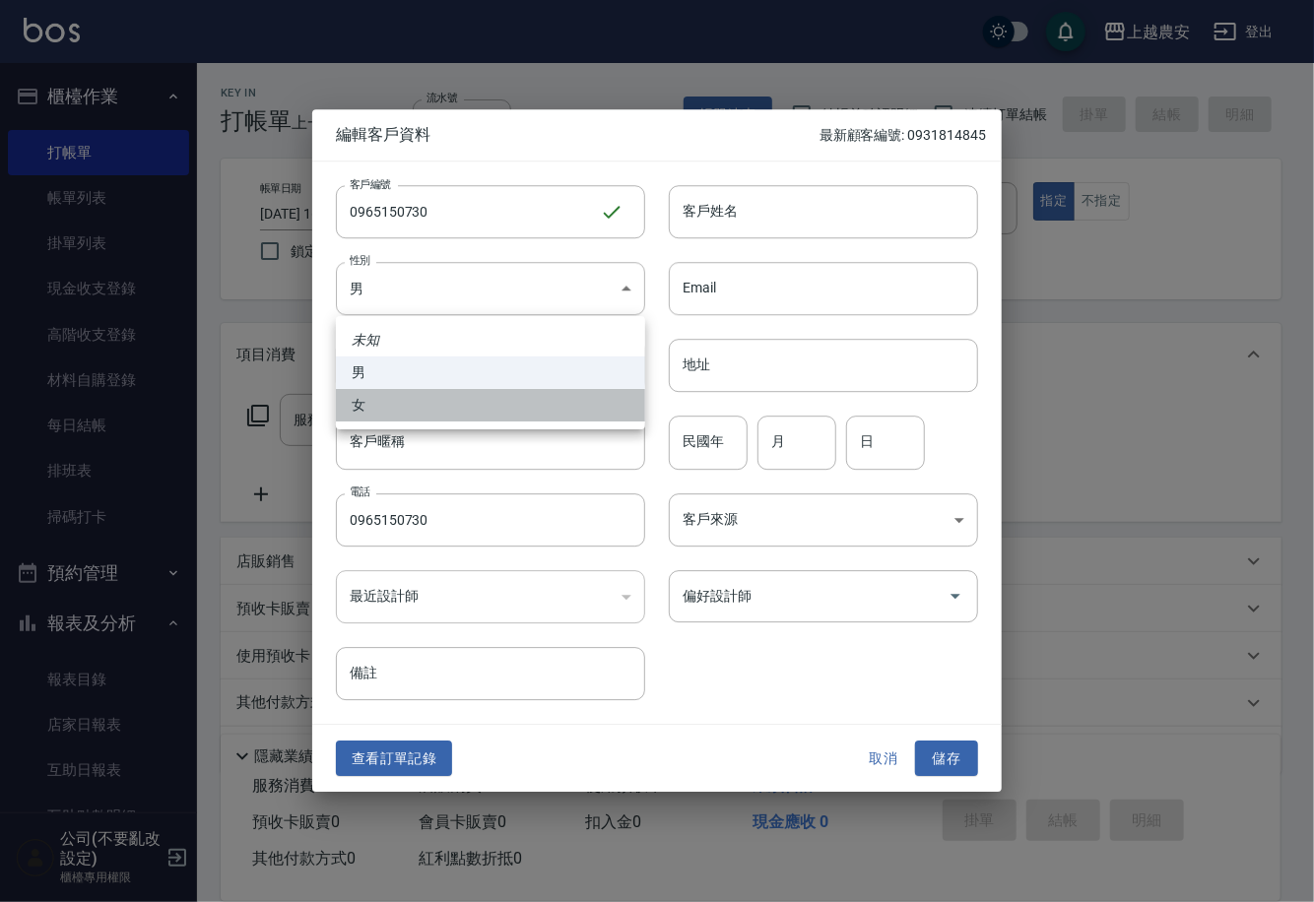
click at [449, 411] on li "女" at bounding box center [490, 405] width 309 height 33
type input "FEMALE"
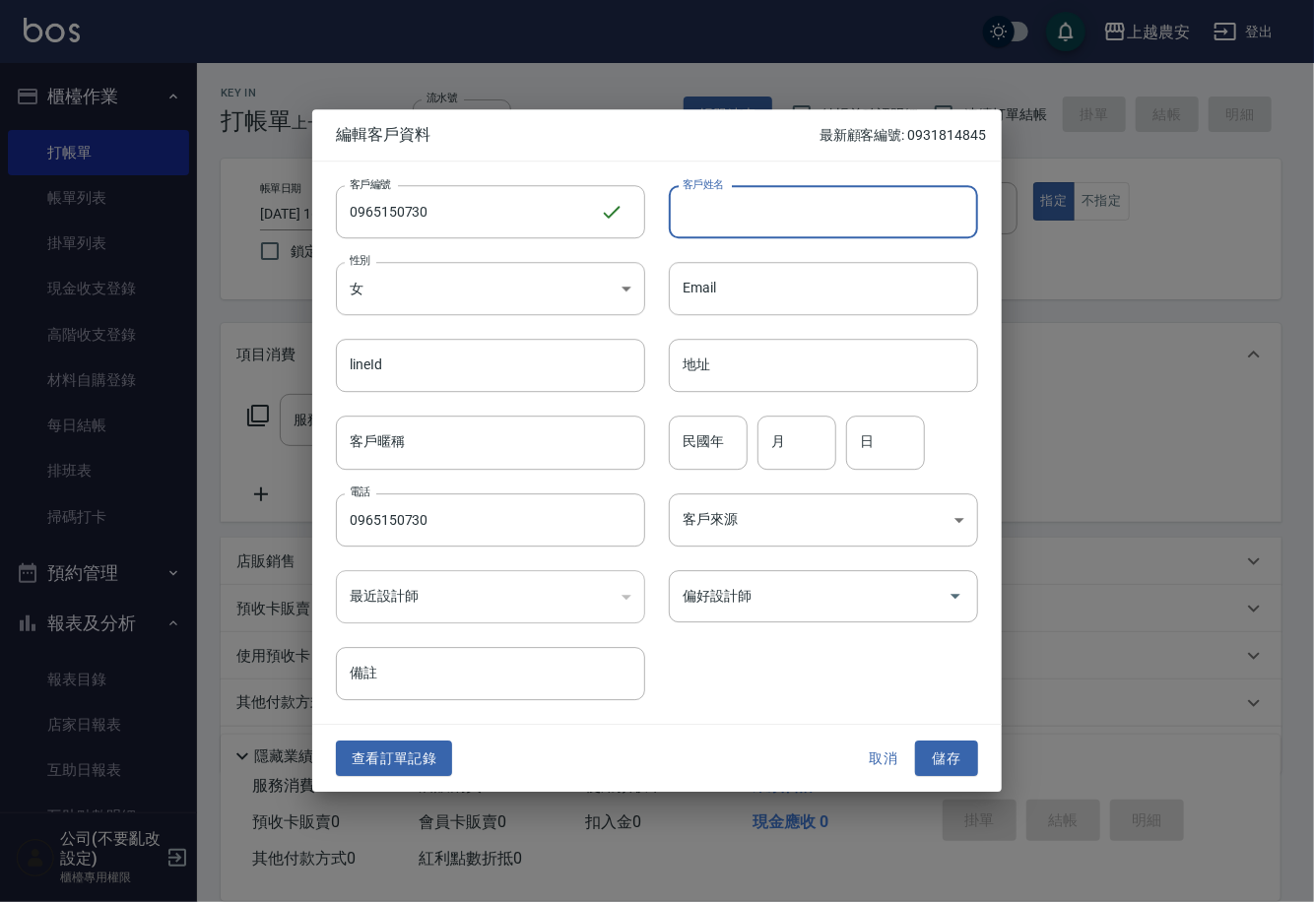
click at [750, 221] on input "客戶姓名" at bounding box center [823, 211] width 309 height 53
type input "周貞妍"
click at [966, 752] on button "儲存" at bounding box center [946, 759] width 63 height 36
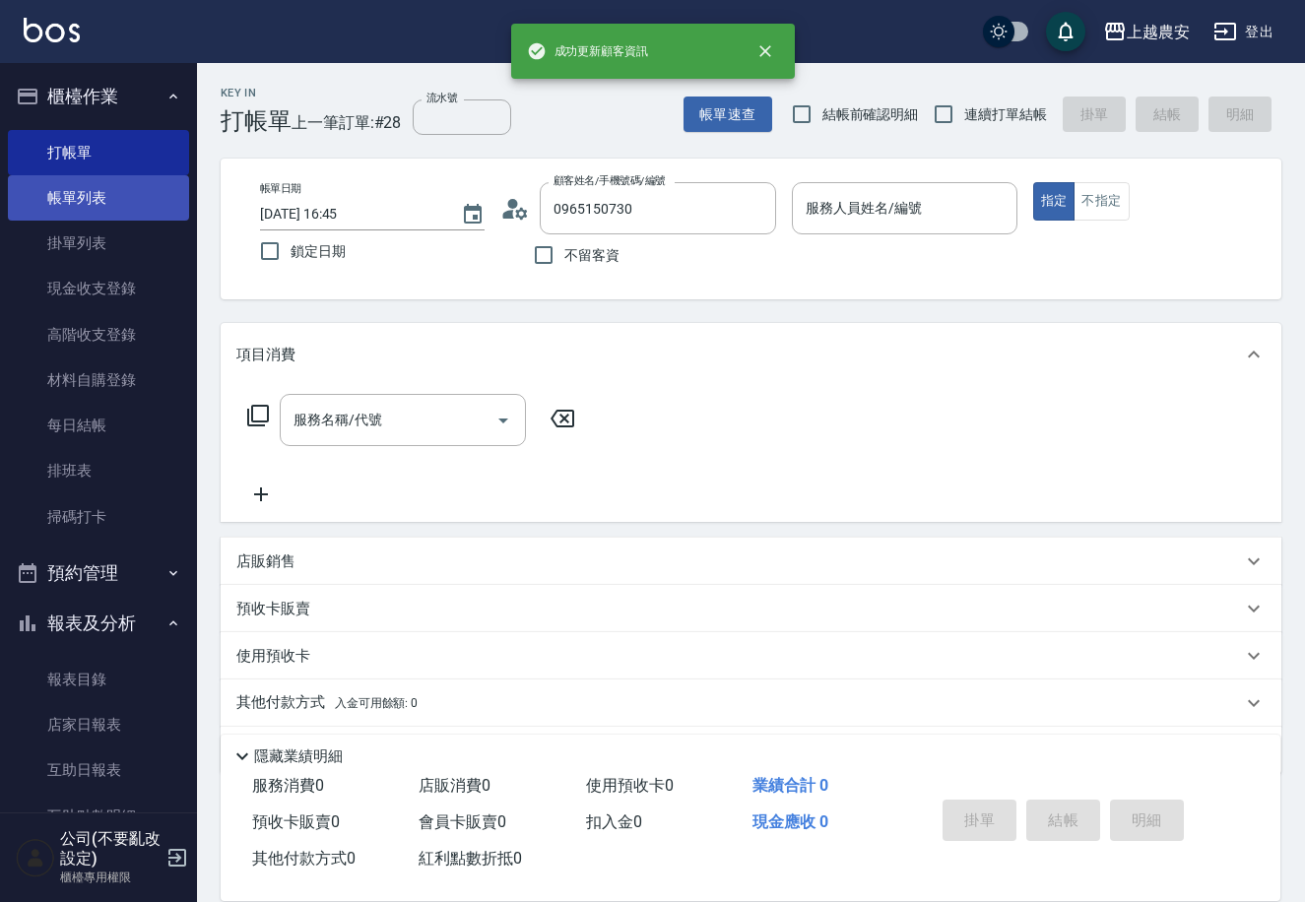
click at [126, 195] on link "帳單列表" at bounding box center [98, 197] width 181 height 45
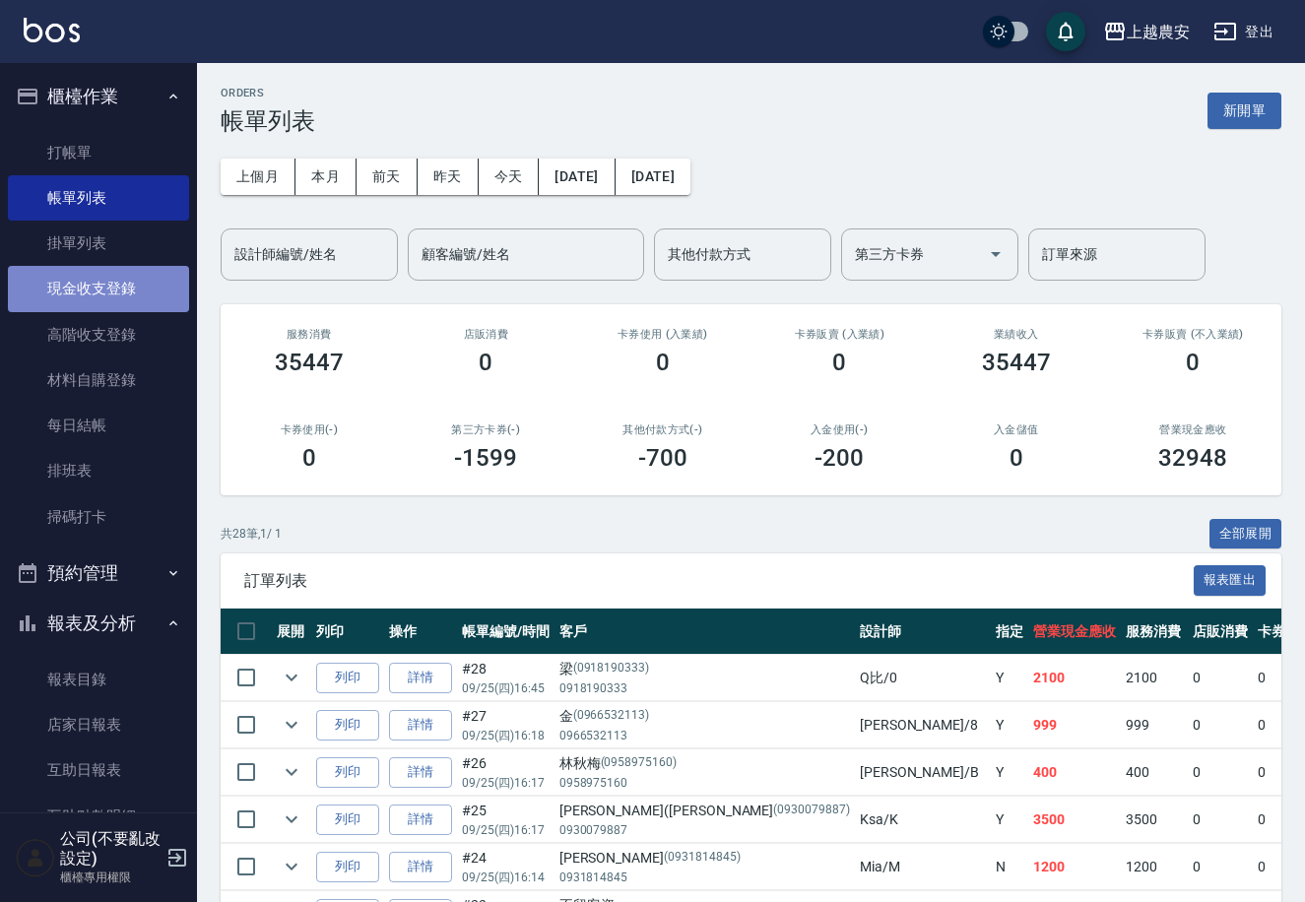
click at [133, 285] on link "現金收支登錄" at bounding box center [98, 288] width 181 height 45
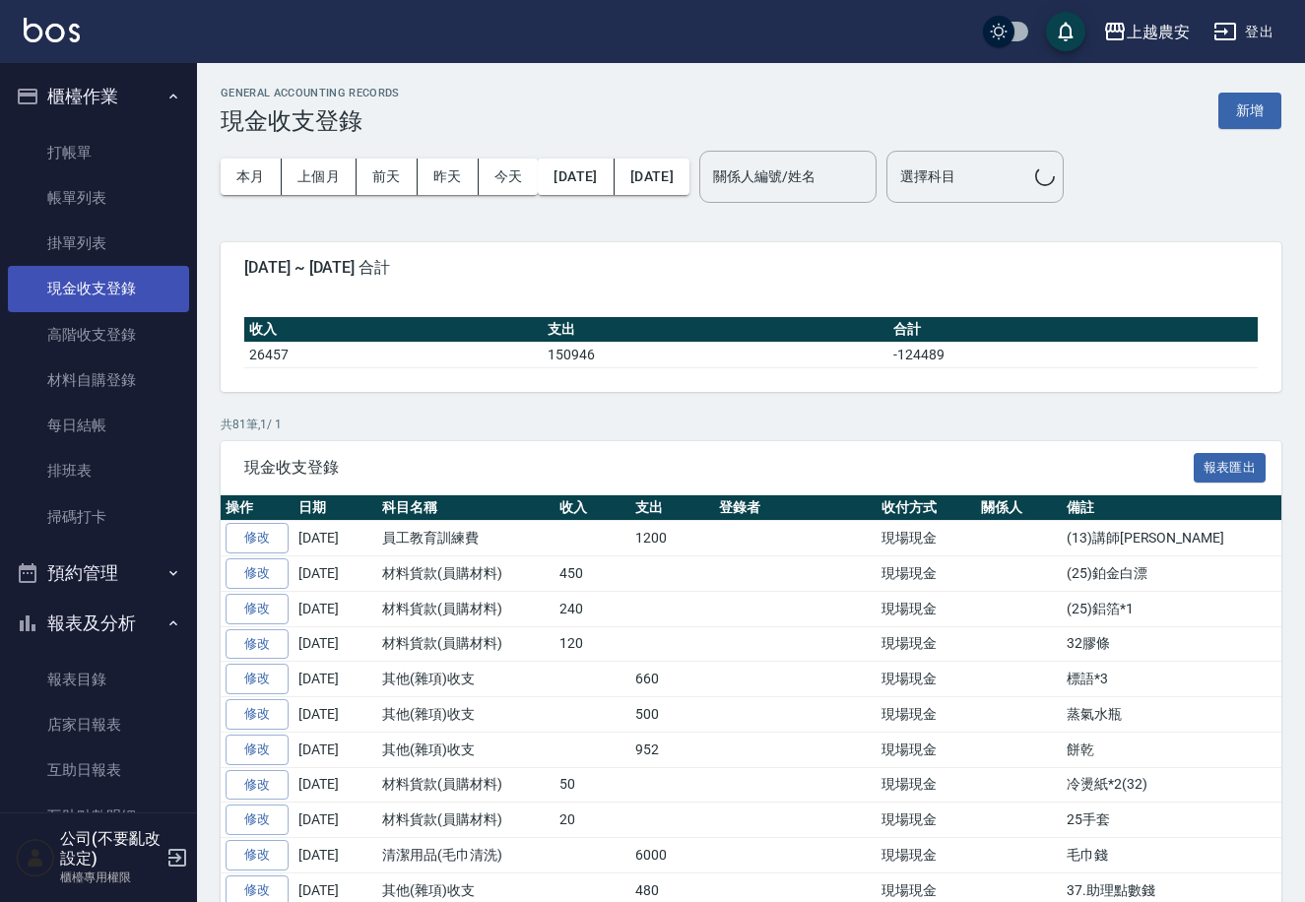
click at [1243, 114] on button "新增" at bounding box center [1250, 111] width 63 height 36
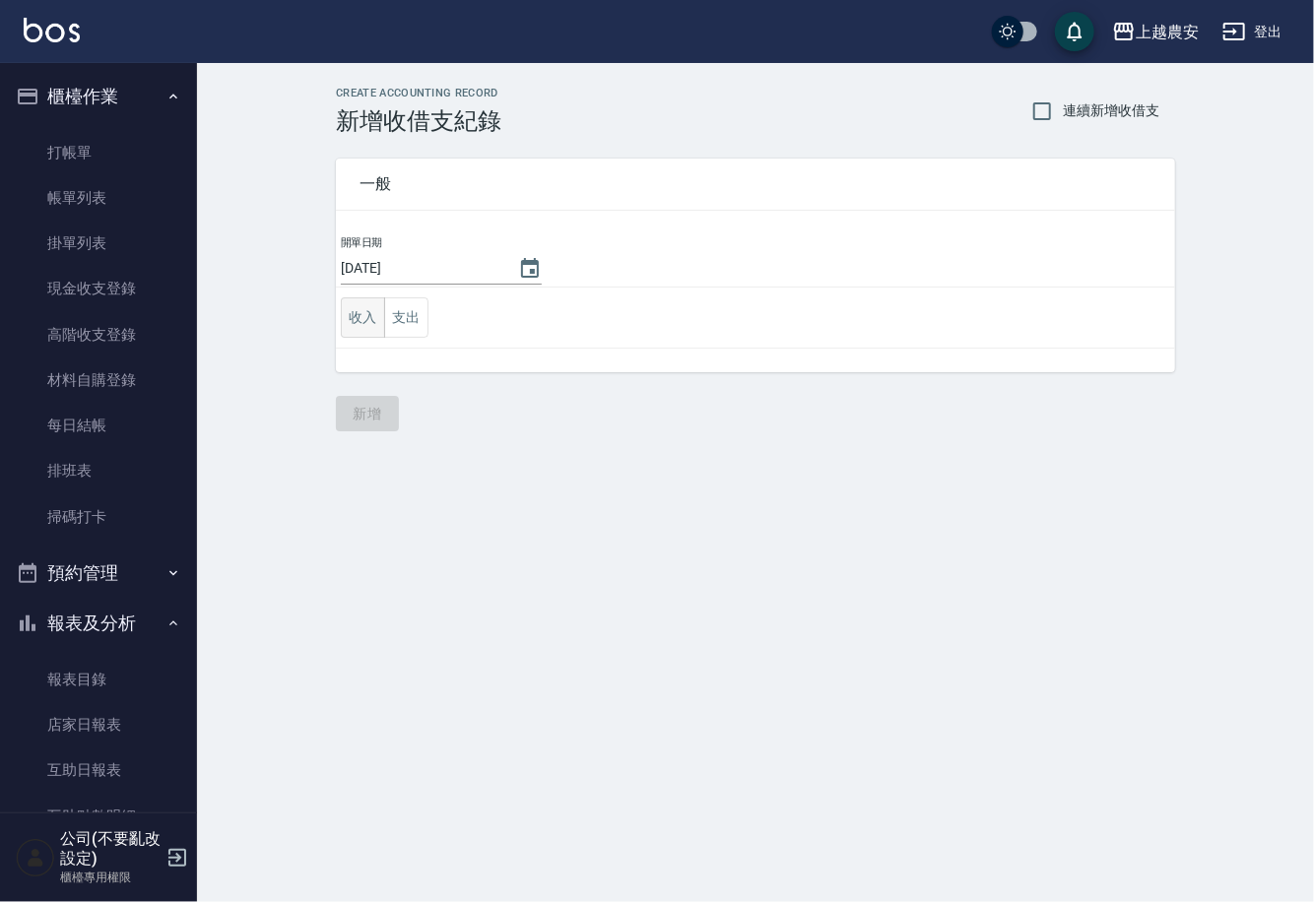
click at [363, 321] on button "收入" at bounding box center [363, 317] width 44 height 40
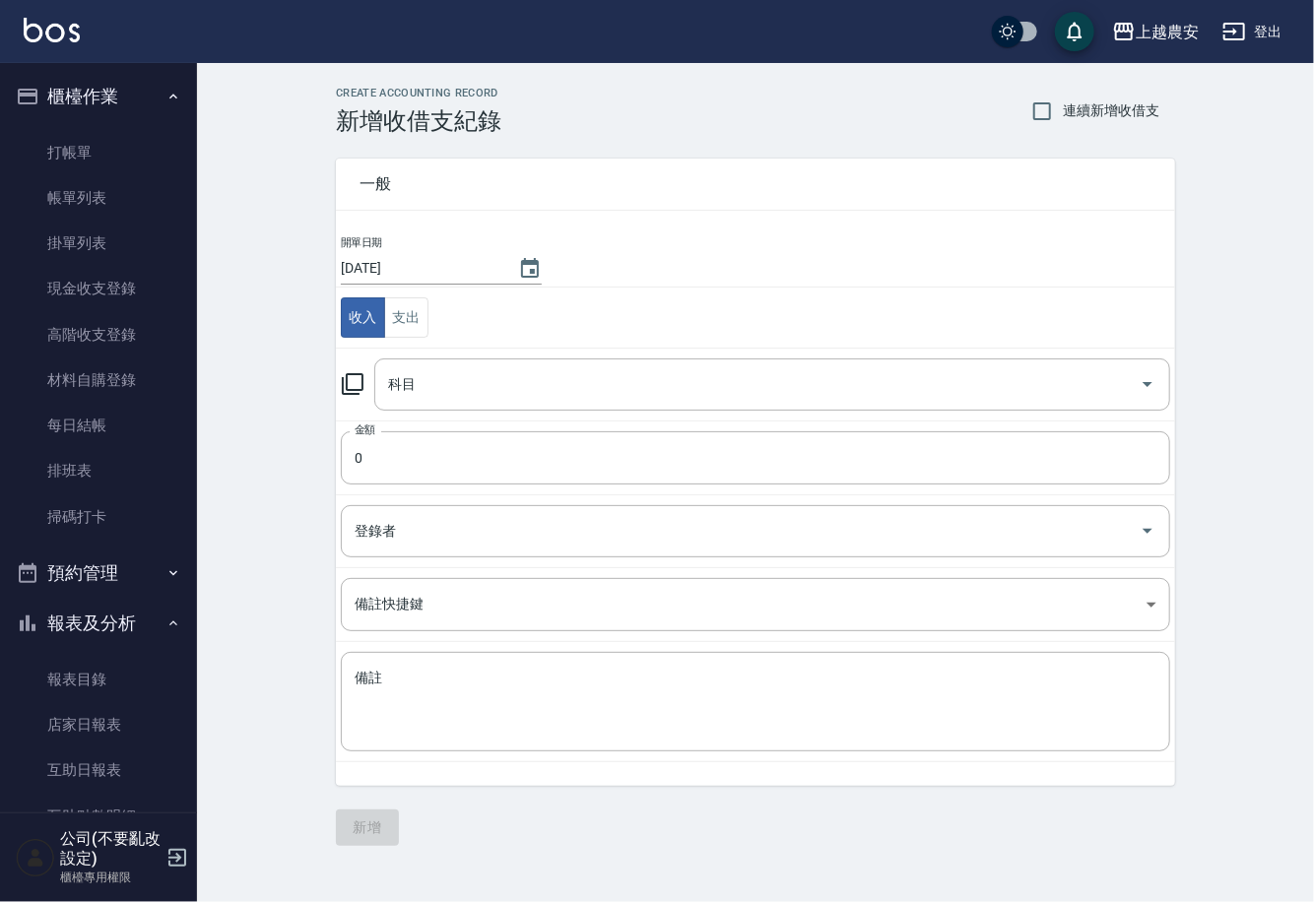
click at [359, 384] on icon at bounding box center [353, 384] width 24 height 24
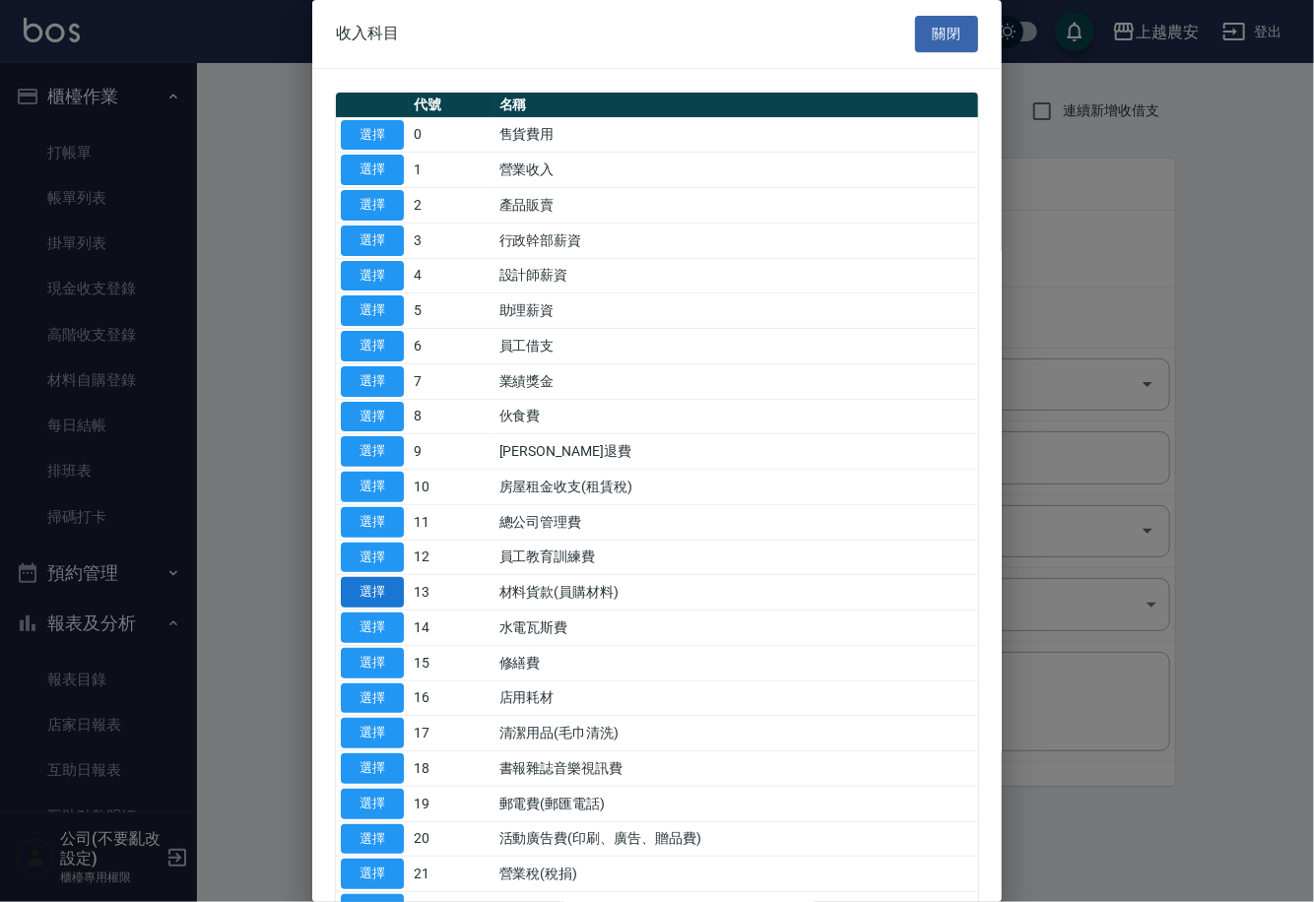
click at [381, 579] on button "選擇" at bounding box center [372, 592] width 63 height 31
type input "13 材料貨款(員購材料)"
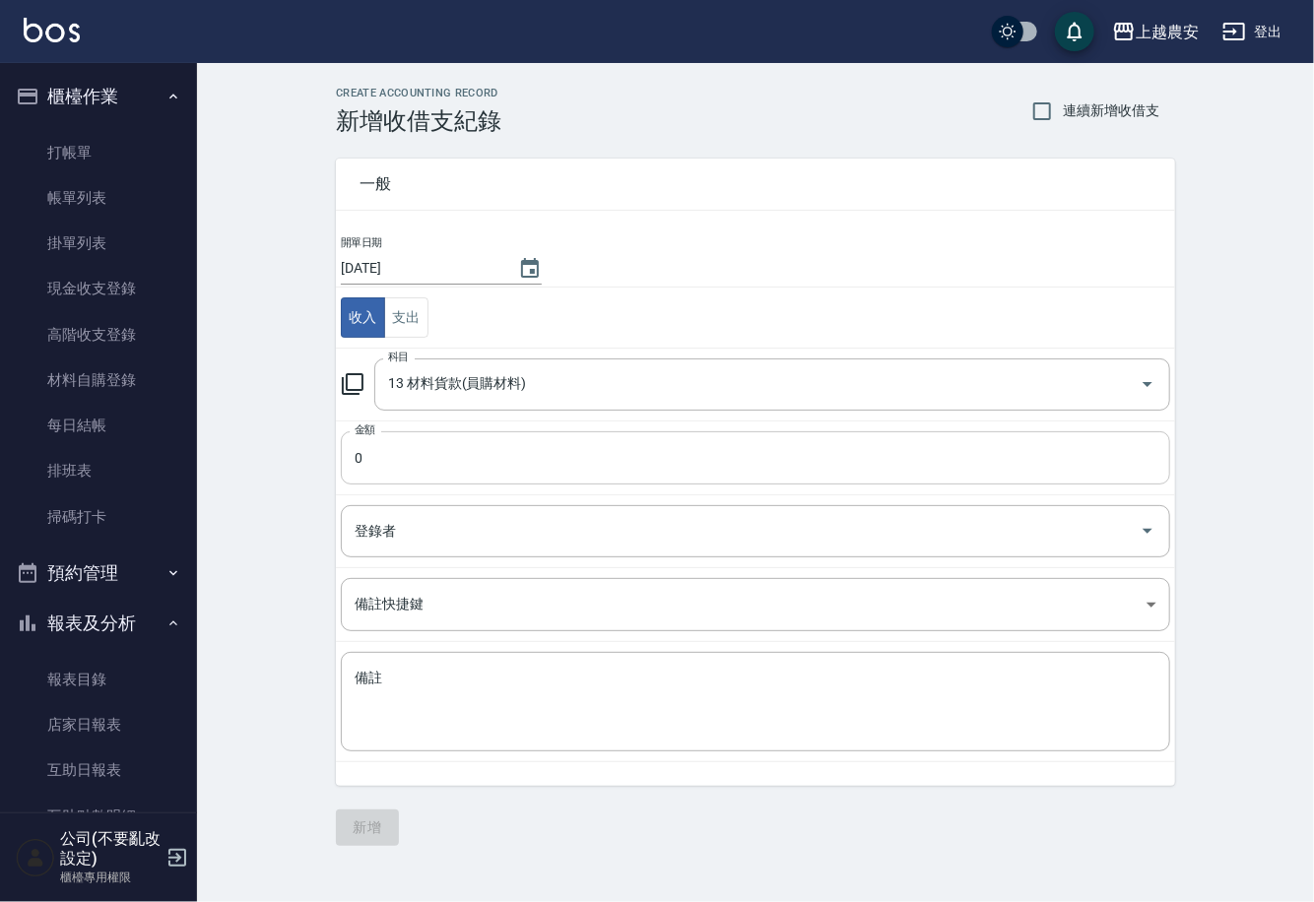
click at [372, 456] on input "0" at bounding box center [755, 457] width 829 height 53
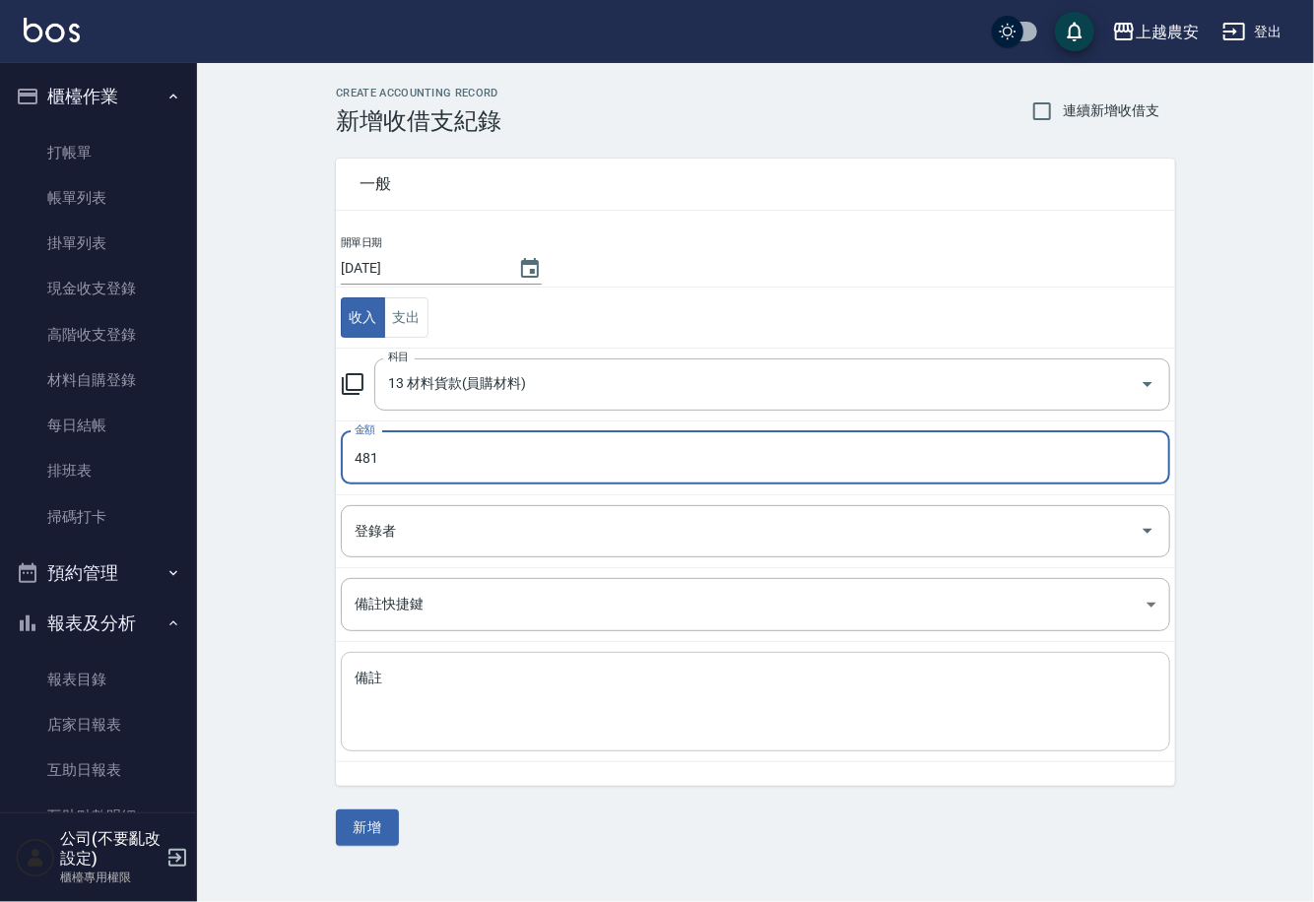
type input "481"
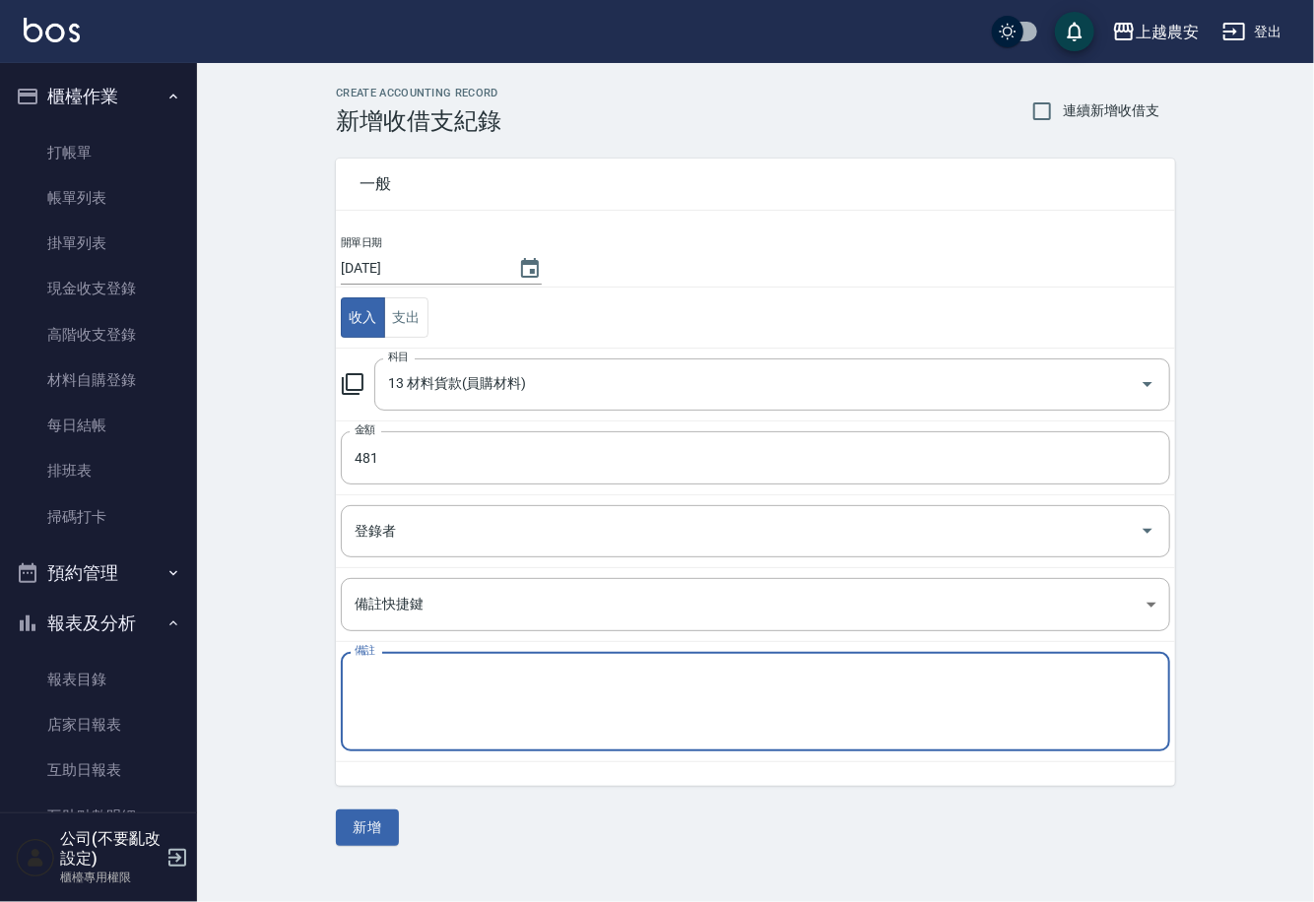
drag, startPoint x: 401, startPoint y: 701, endPoint x: 408, endPoint y: 692, distance: 12.0
click at [405, 697] on textarea "備註" at bounding box center [756, 702] width 802 height 67
type textarea "(Q)芬多精*1"
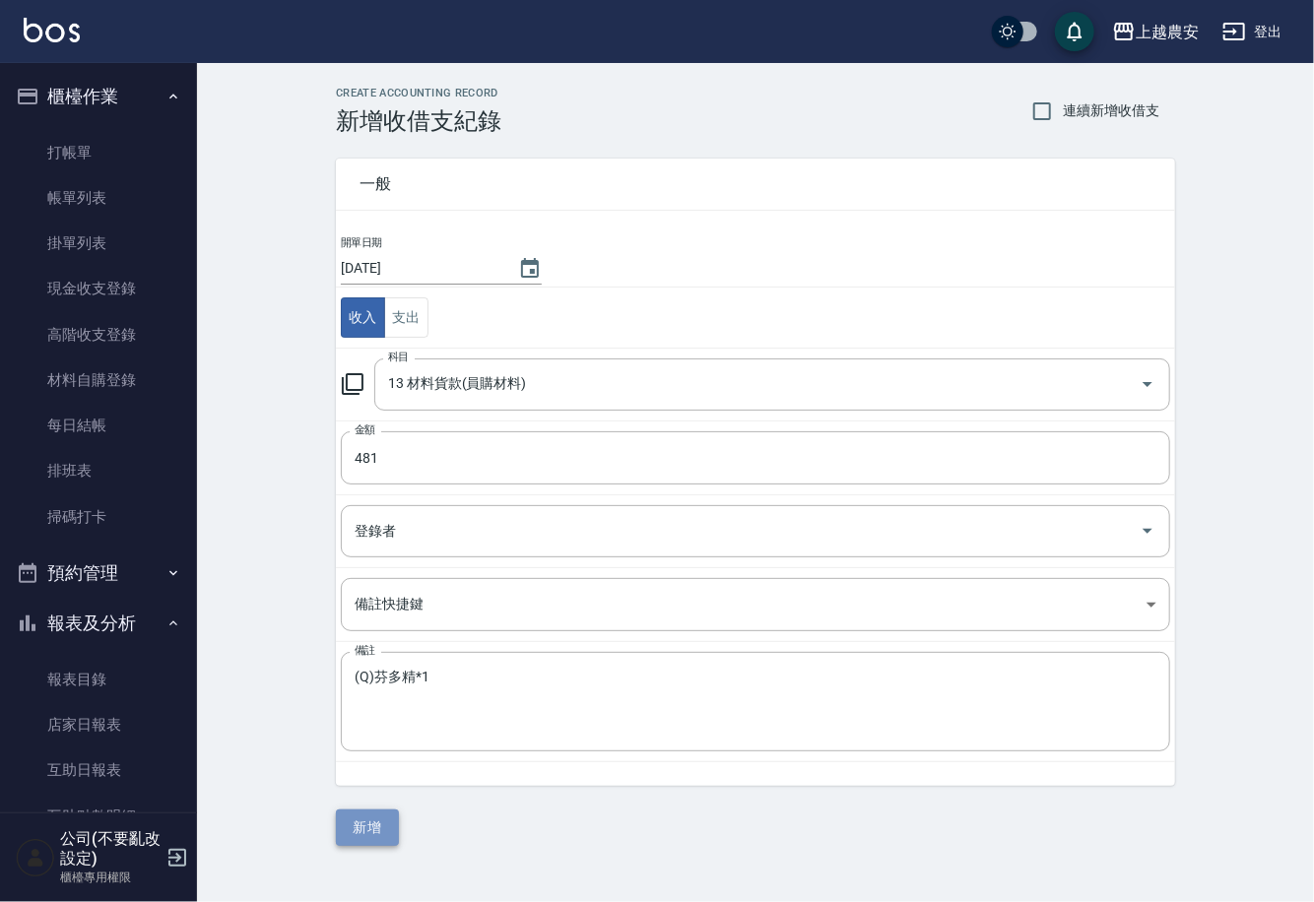
click at [366, 834] on button "新增" at bounding box center [367, 828] width 63 height 36
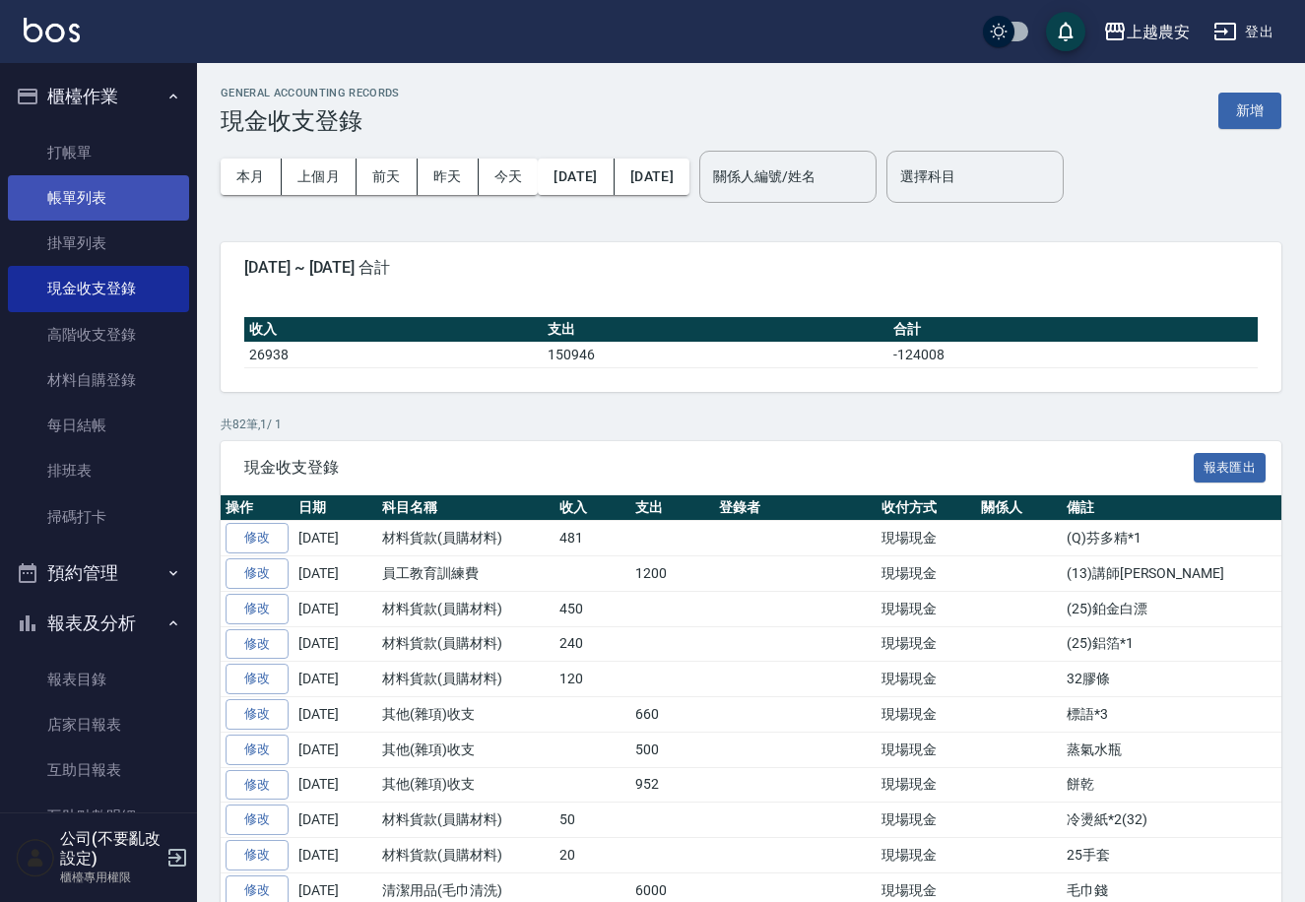
click at [74, 196] on link "帳單列表" at bounding box center [98, 197] width 181 height 45
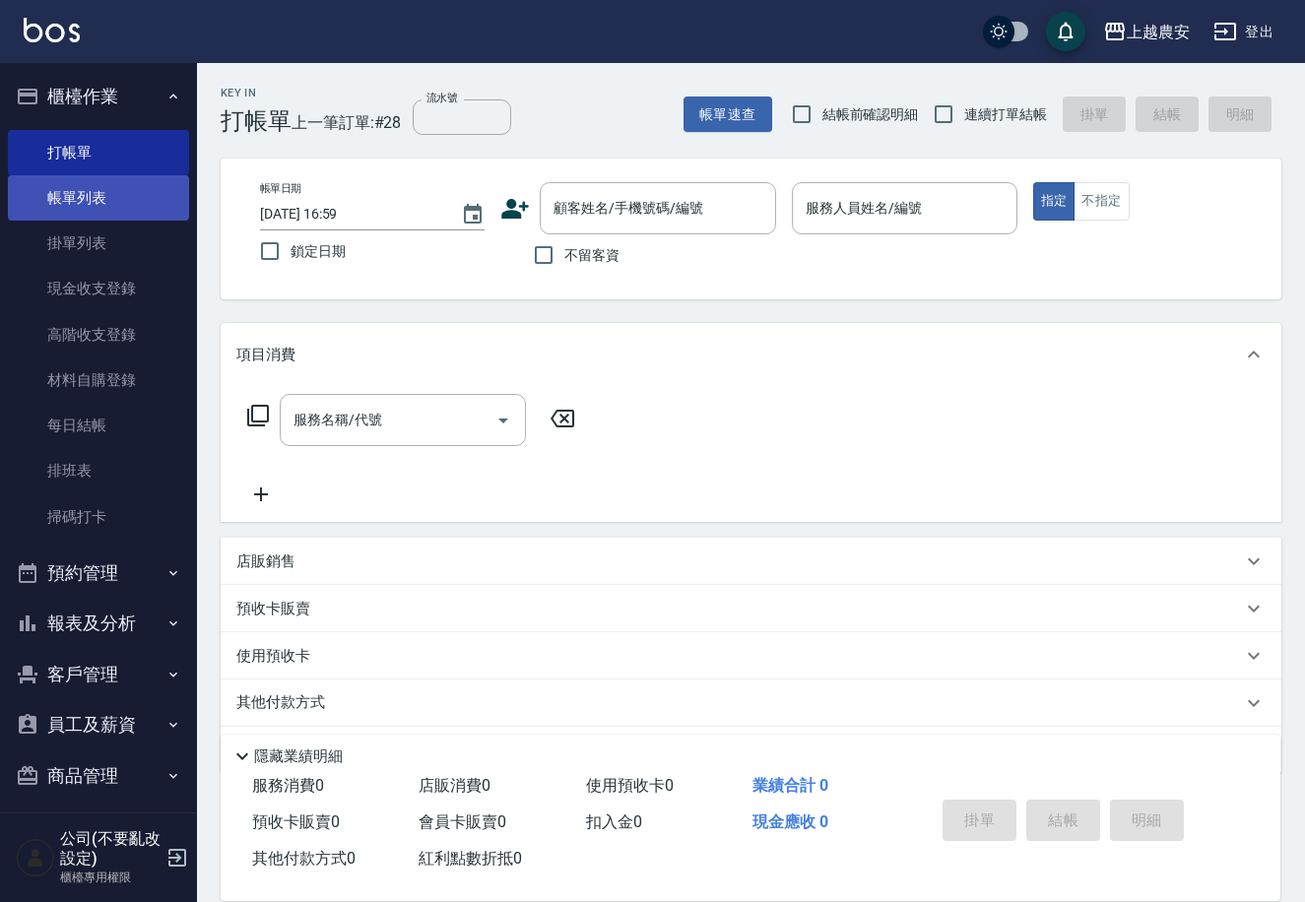
click at [75, 195] on link "帳單列表" at bounding box center [98, 197] width 181 height 45
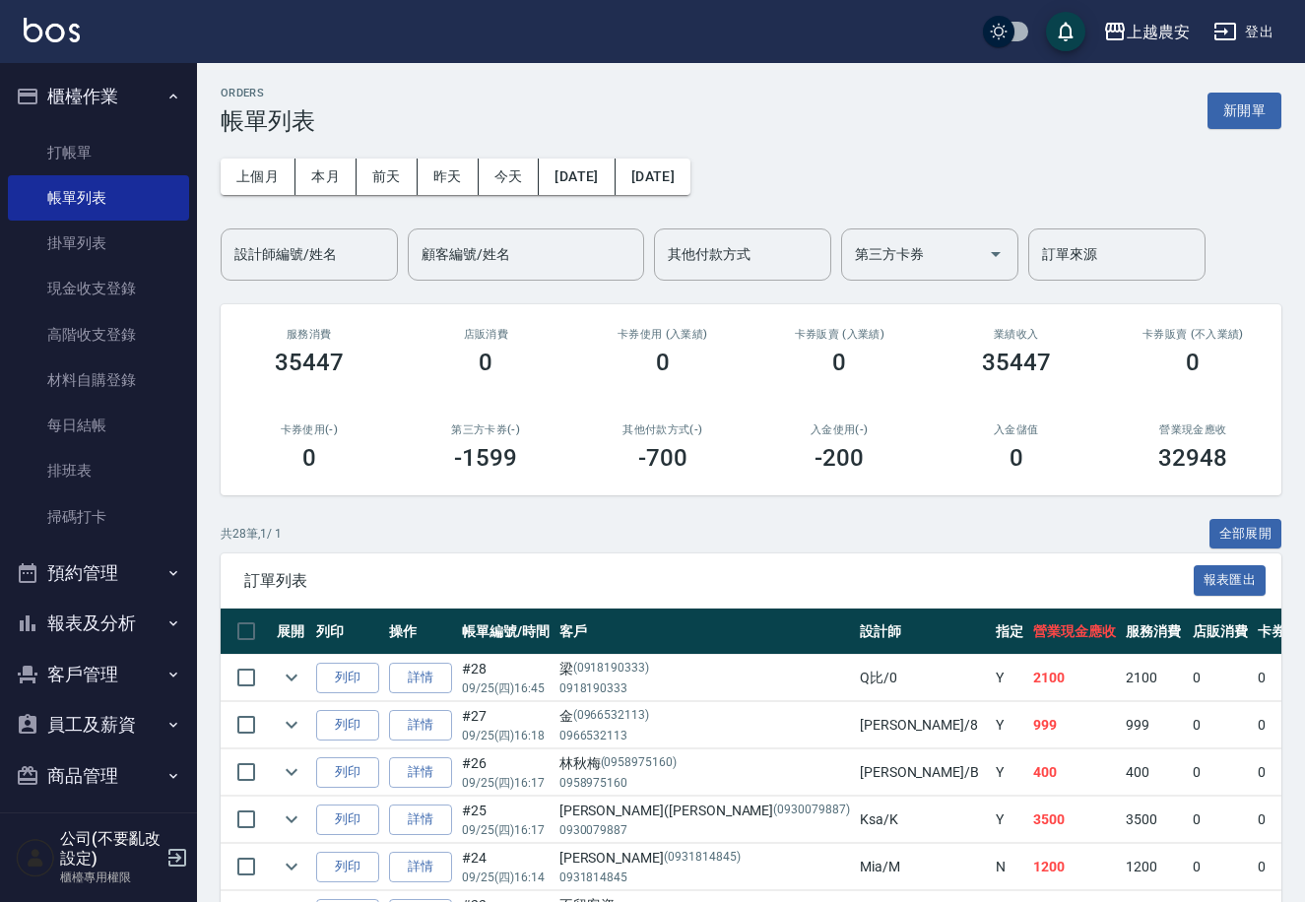
scroll to position [11, 0]
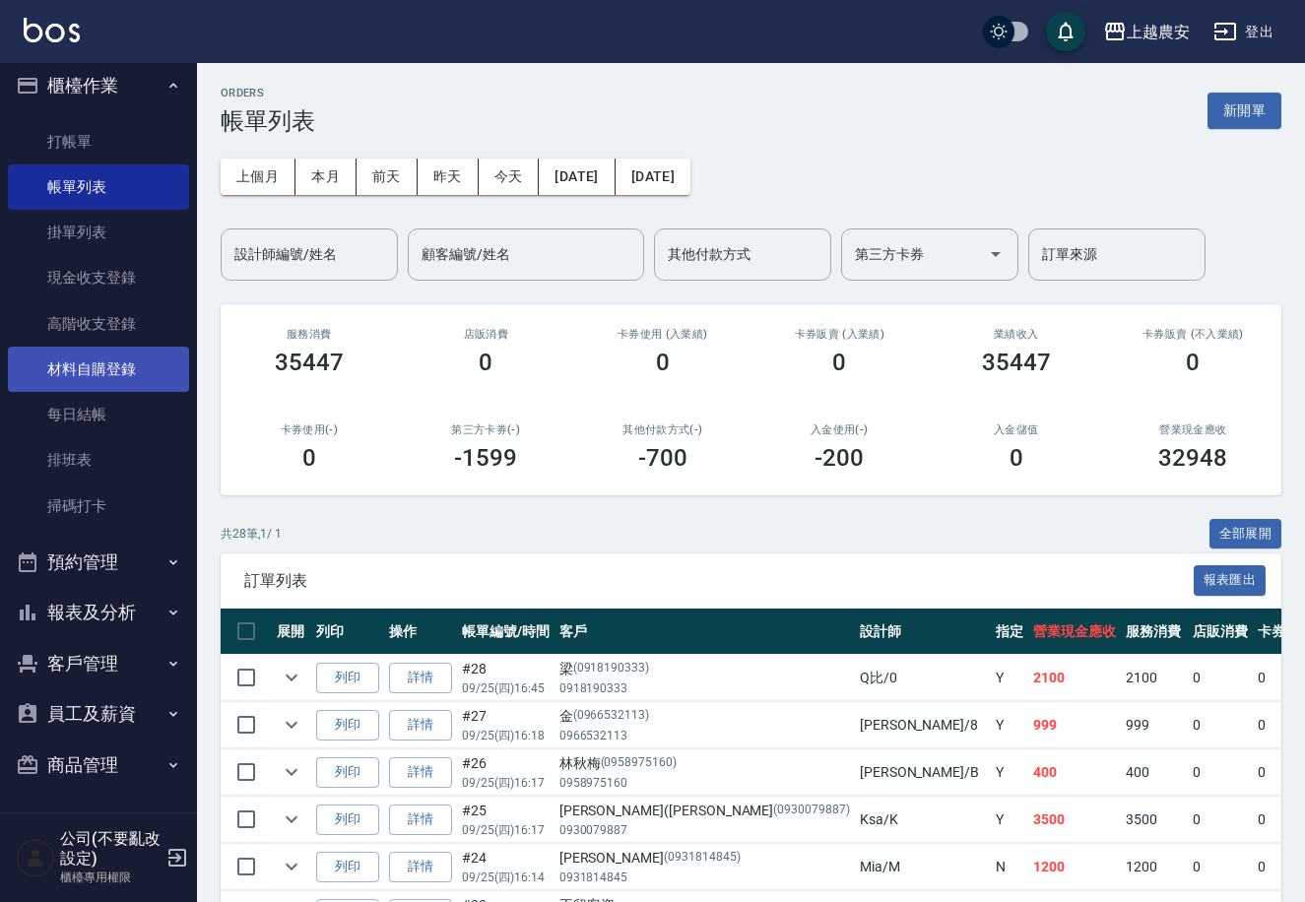
click at [135, 363] on link "材料自購登錄" at bounding box center [98, 369] width 181 height 45
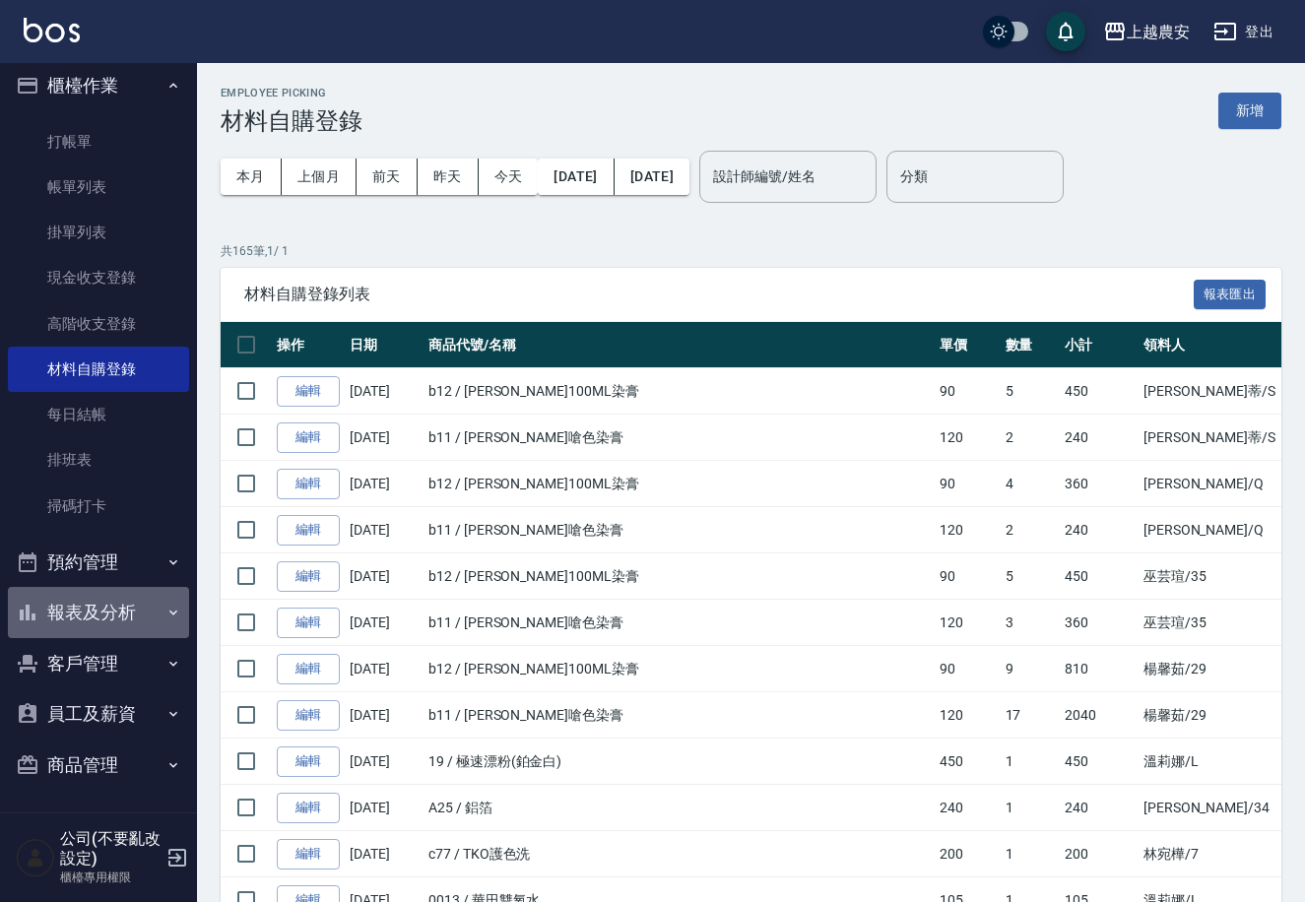
click at [154, 628] on button "報表及分析" at bounding box center [98, 612] width 181 height 51
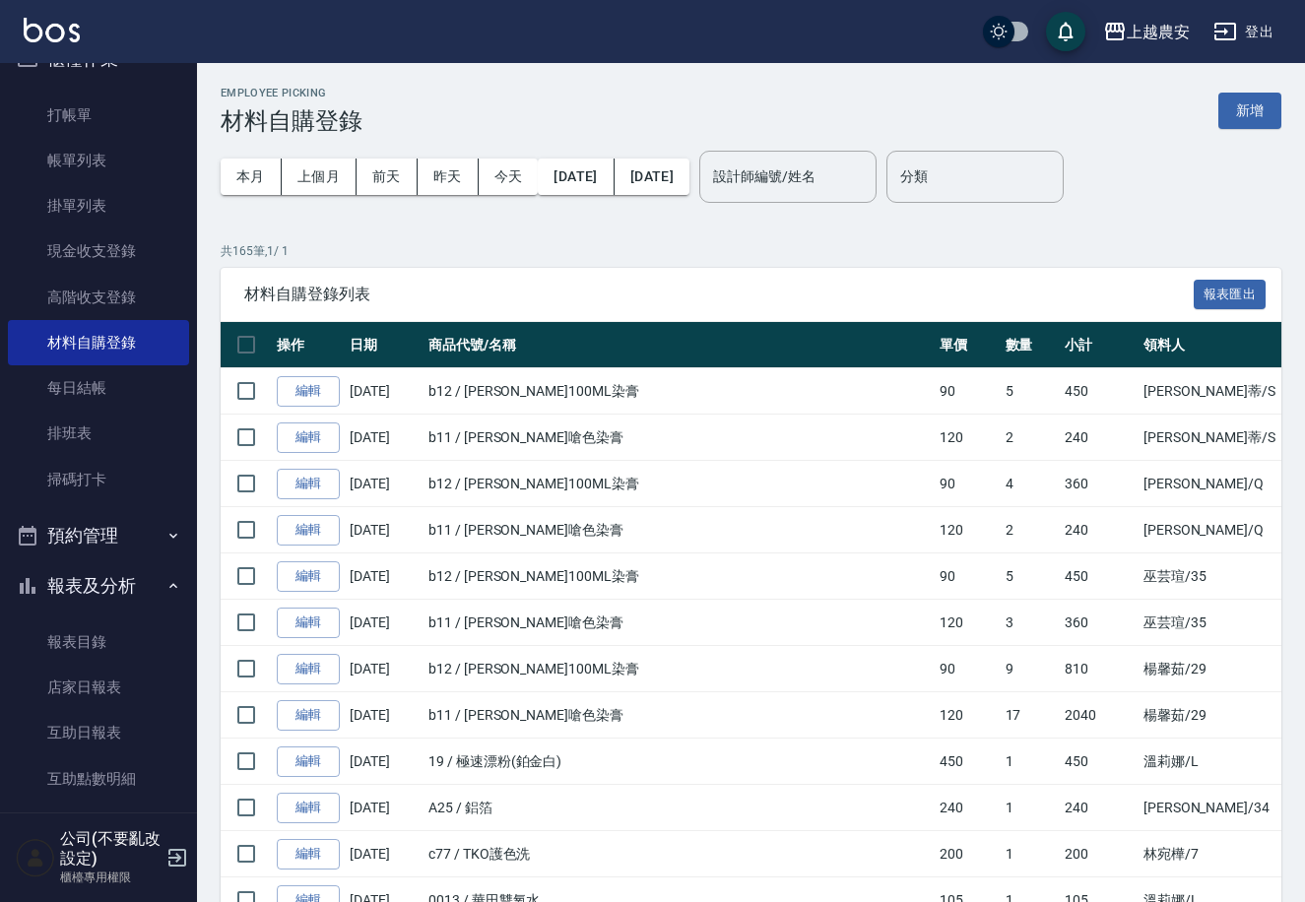
scroll to position [199, 0]
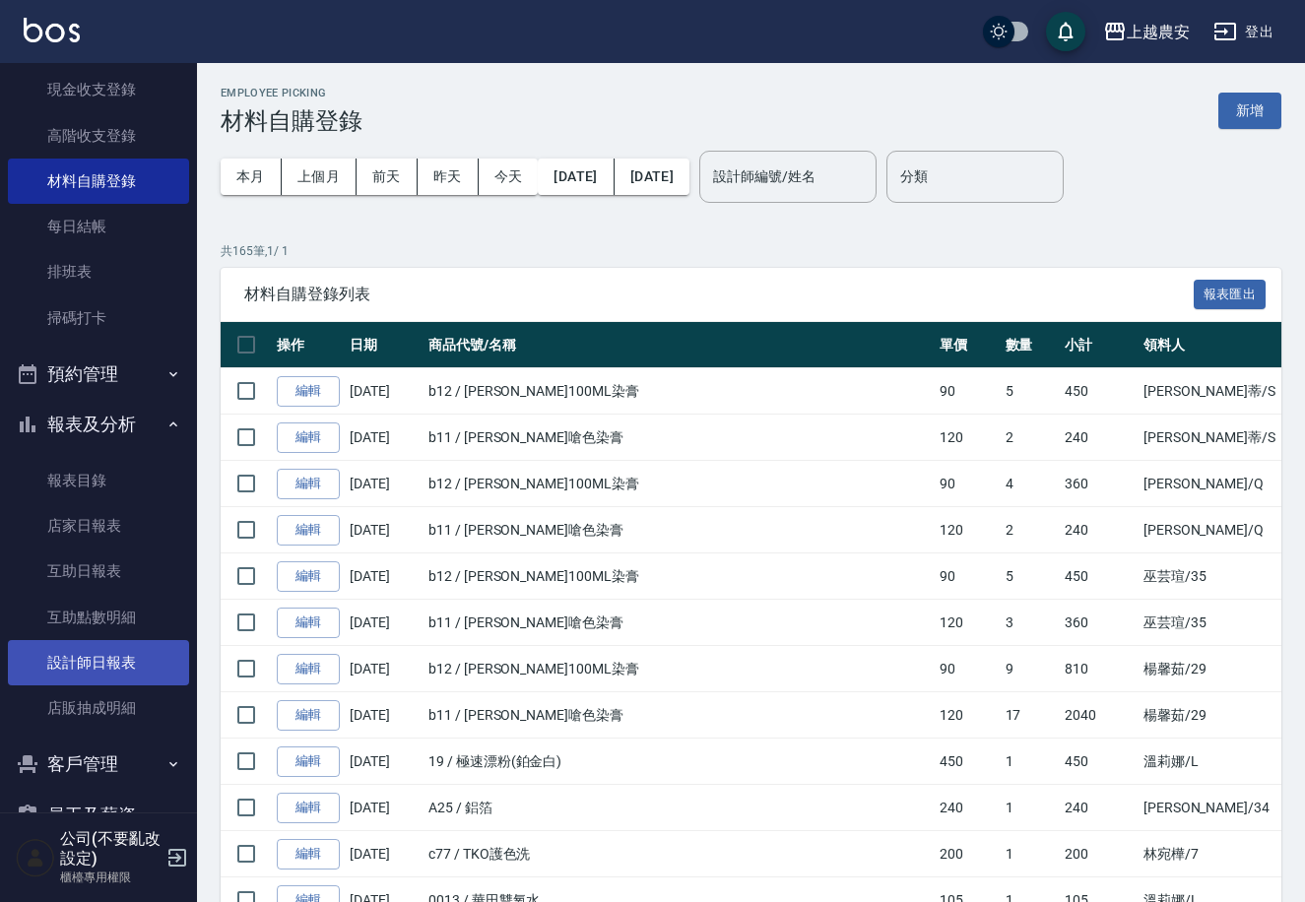
click at [155, 676] on link "設計師日報表" at bounding box center [98, 662] width 181 height 45
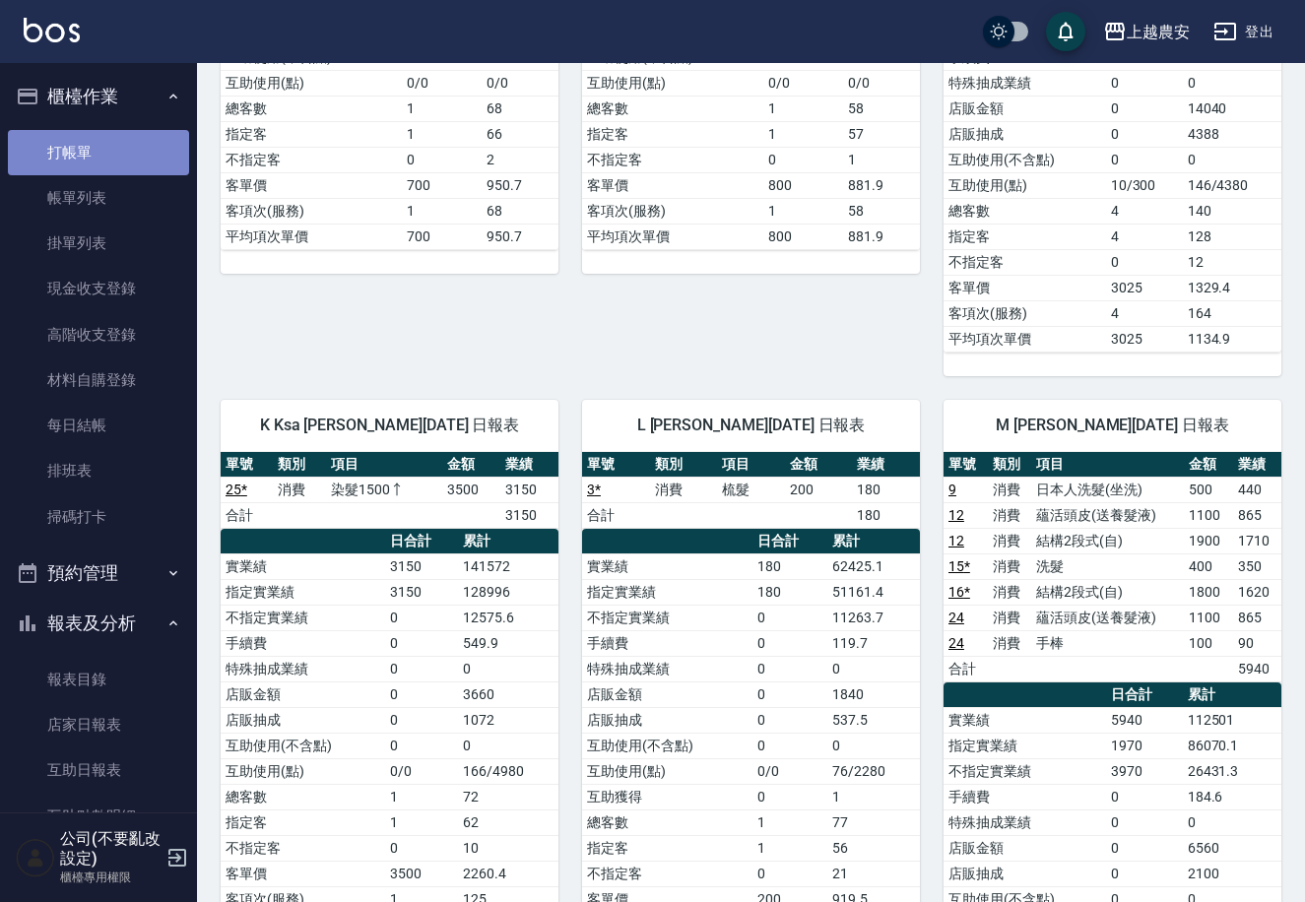
click at [158, 144] on link "打帳單" at bounding box center [98, 152] width 181 height 45
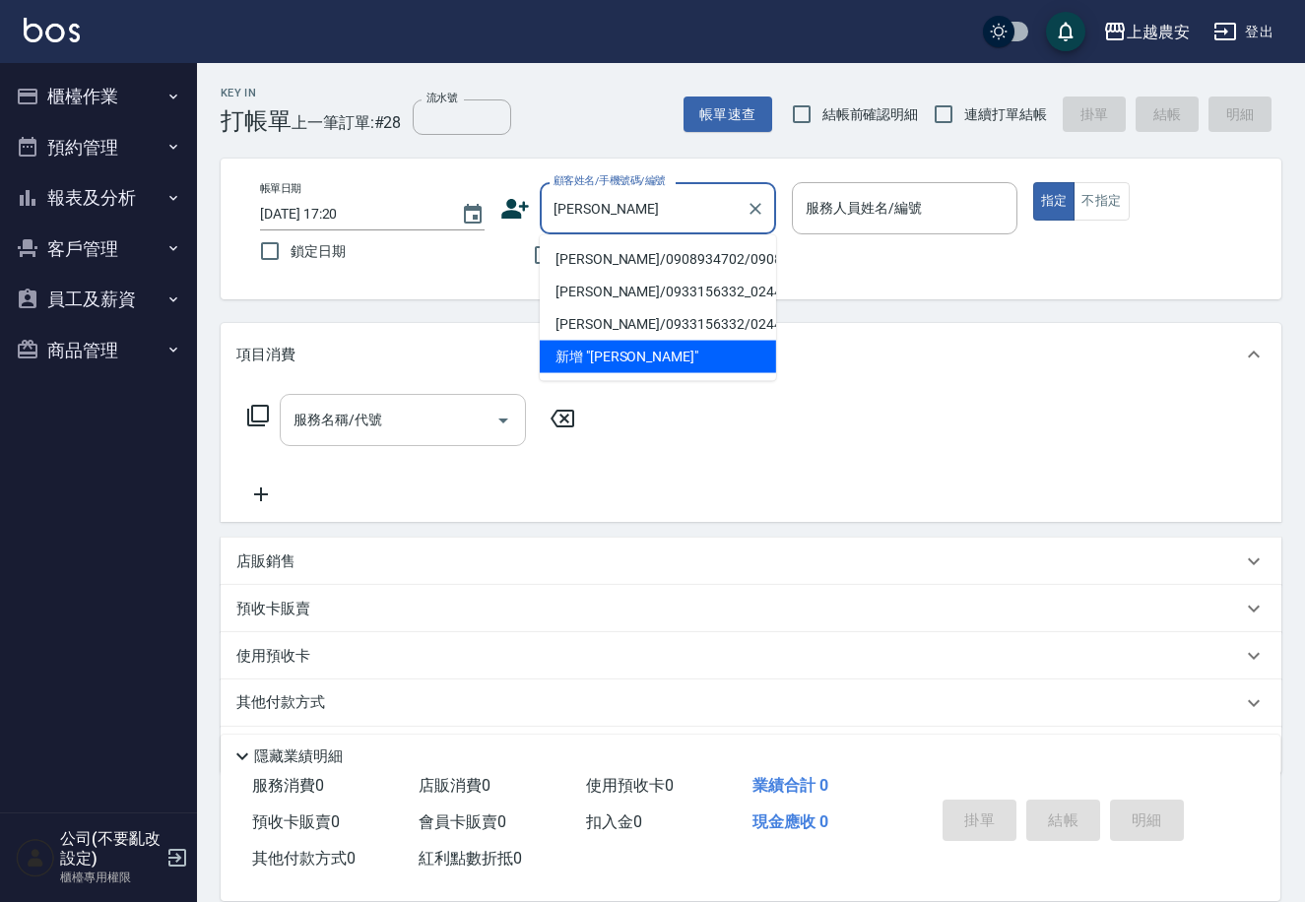
drag, startPoint x: 630, startPoint y: 245, endPoint x: 490, endPoint y: 421, distance: 224.9
click at [630, 246] on li "[PERSON_NAME]/0908934702/0908934702" at bounding box center [658, 259] width 236 height 33
type input "賴明宗/0908934702/0908934702"
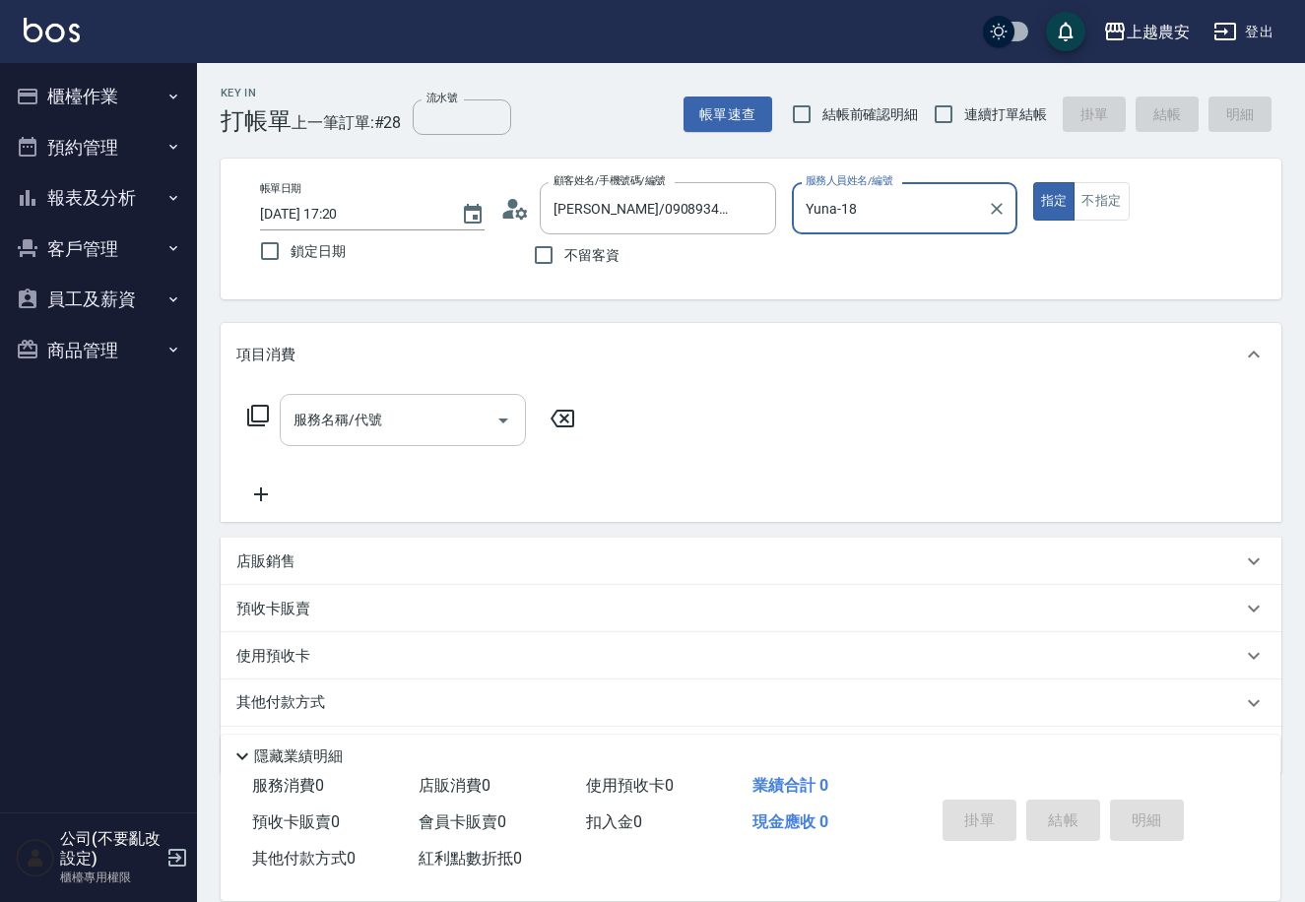
type input "Yuna-18"
click at [431, 415] on input "服務名稱/代號" at bounding box center [388, 420] width 199 height 34
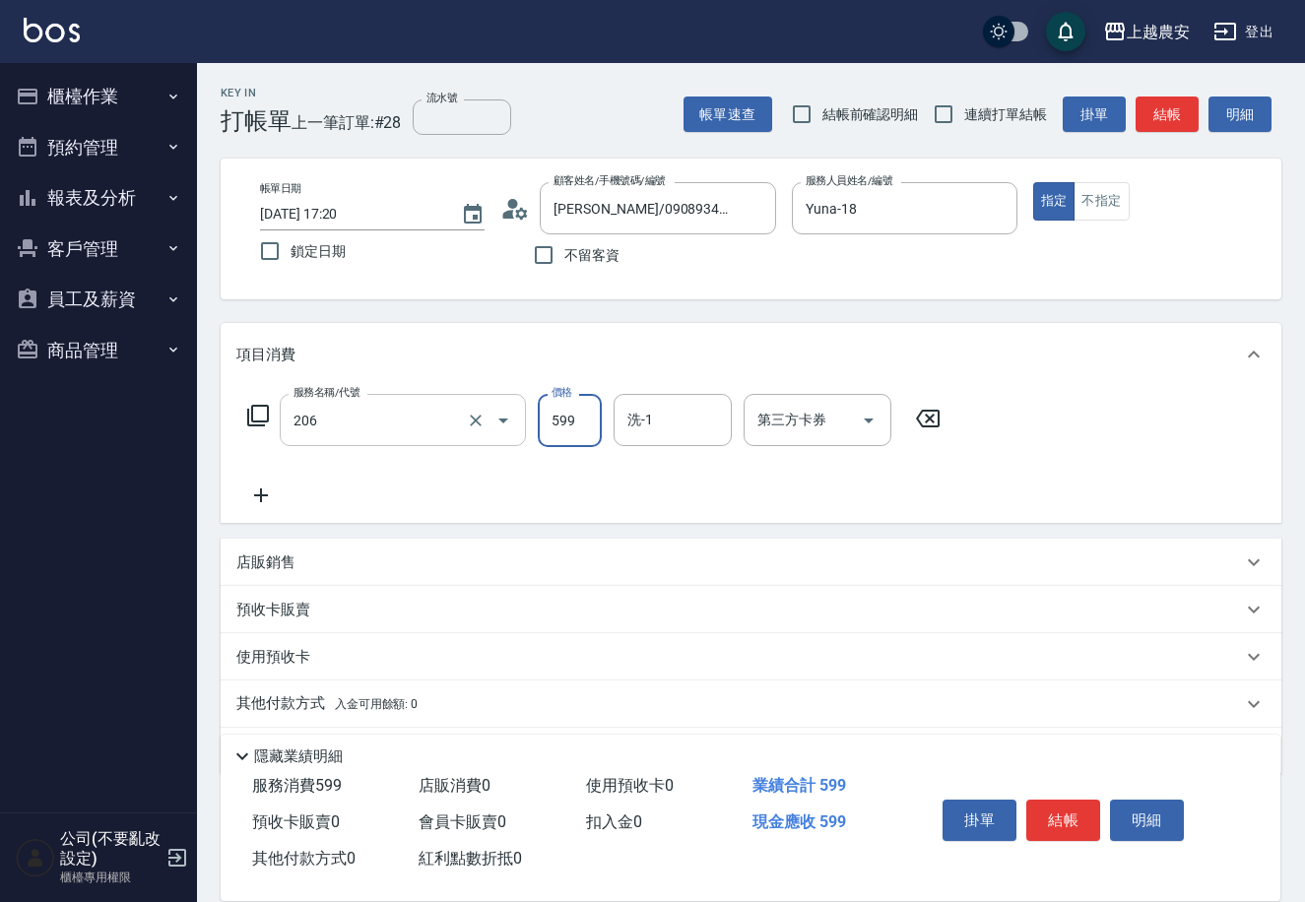
type input "洗+剪(206)"
type input "700"
click at [1089, 835] on button "結帳" at bounding box center [1063, 820] width 74 height 41
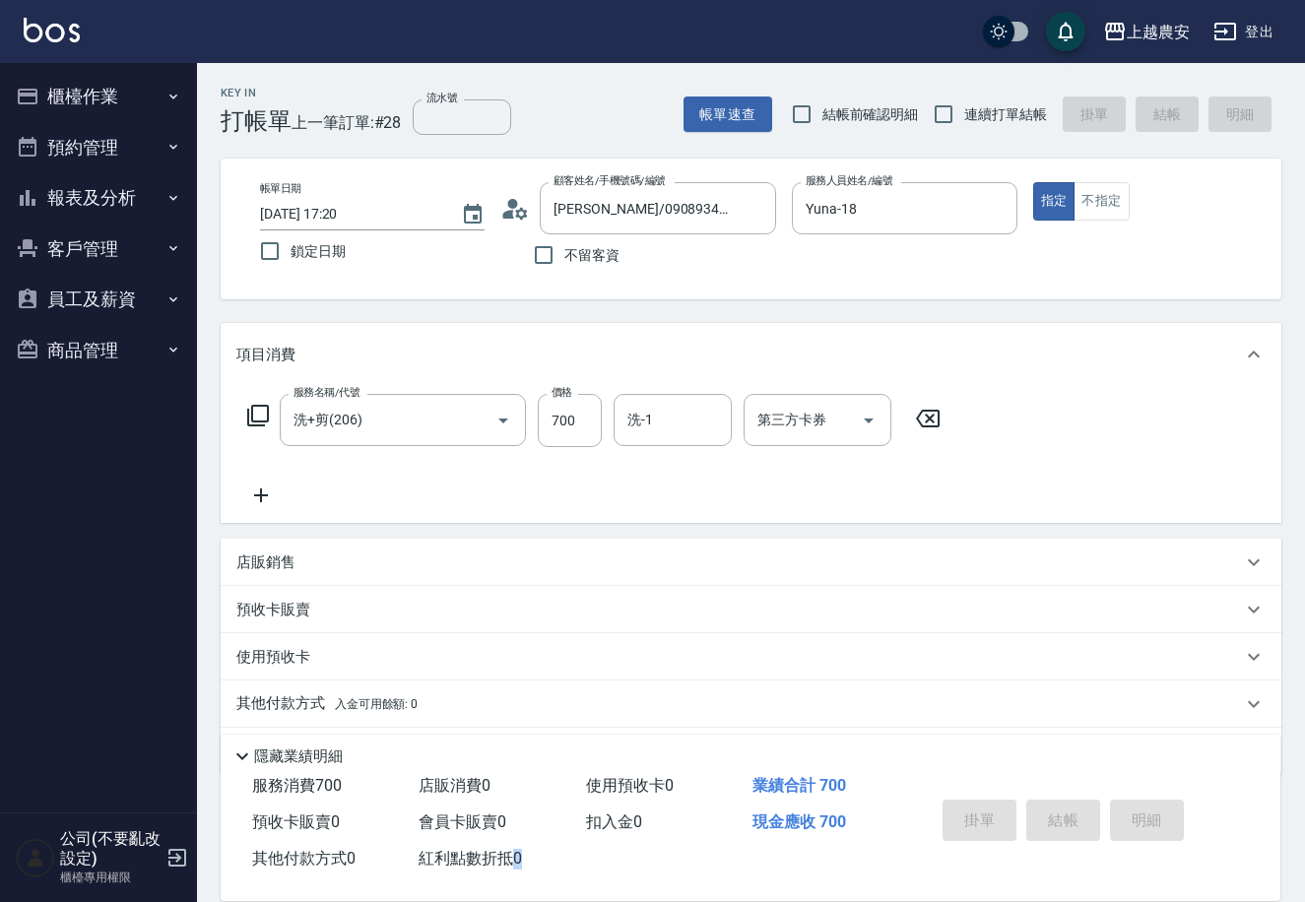
click at [1087, 832] on div "掛單 結帳 明細" at bounding box center [1063, 823] width 257 height 62
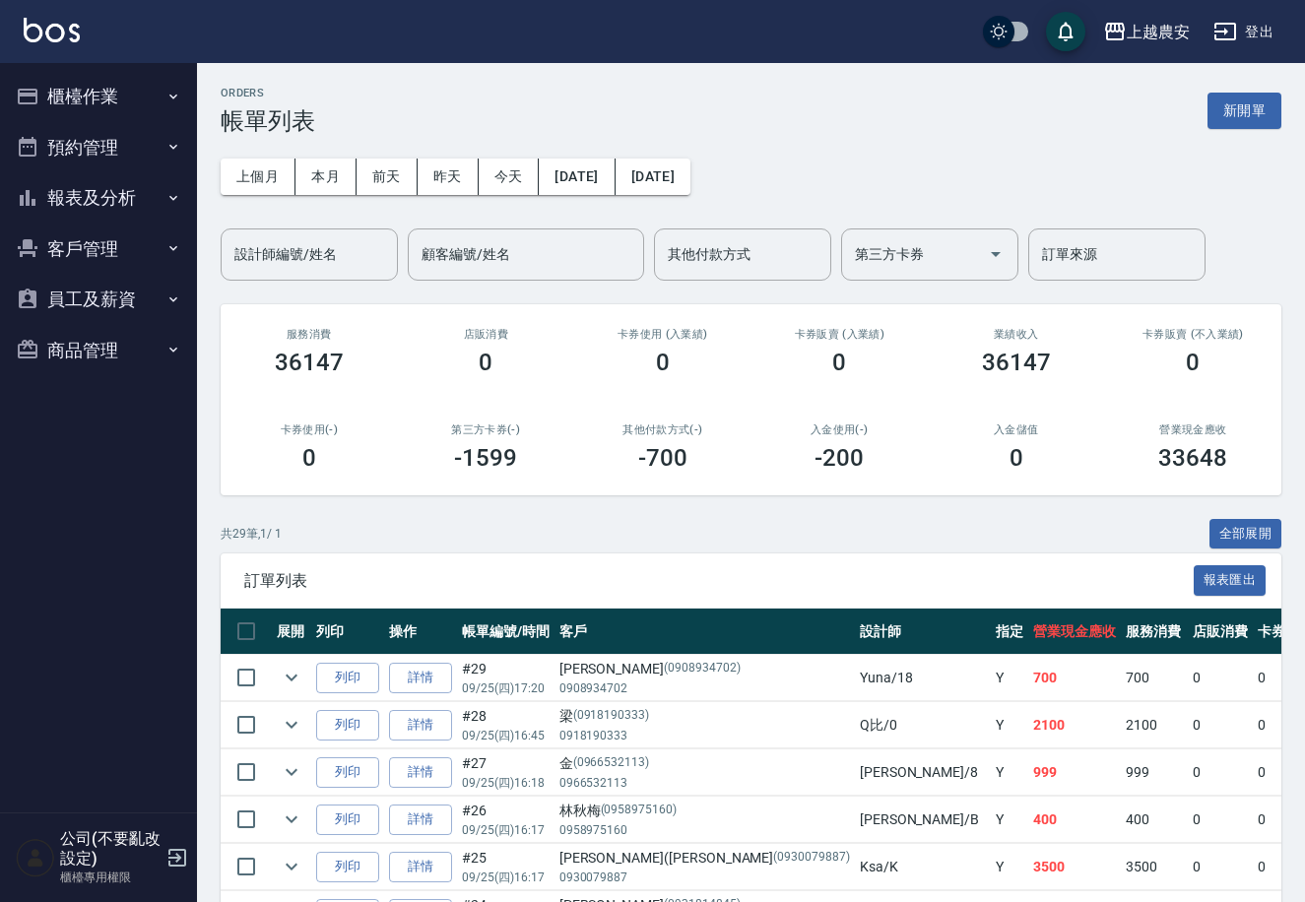
click at [99, 94] on button "櫃檯作業" at bounding box center [98, 96] width 181 height 51
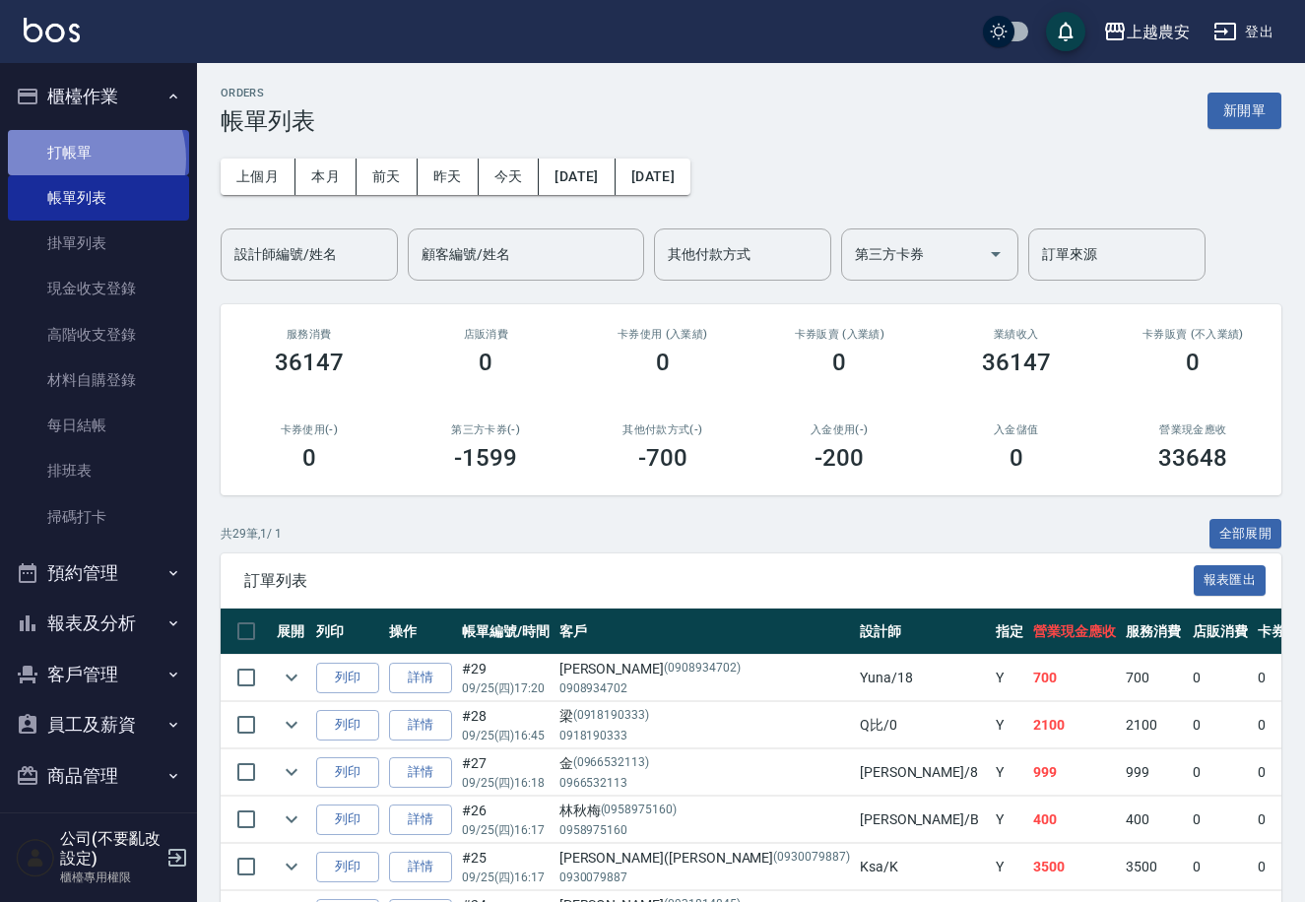
click at [79, 159] on link "打帳單" at bounding box center [98, 152] width 181 height 45
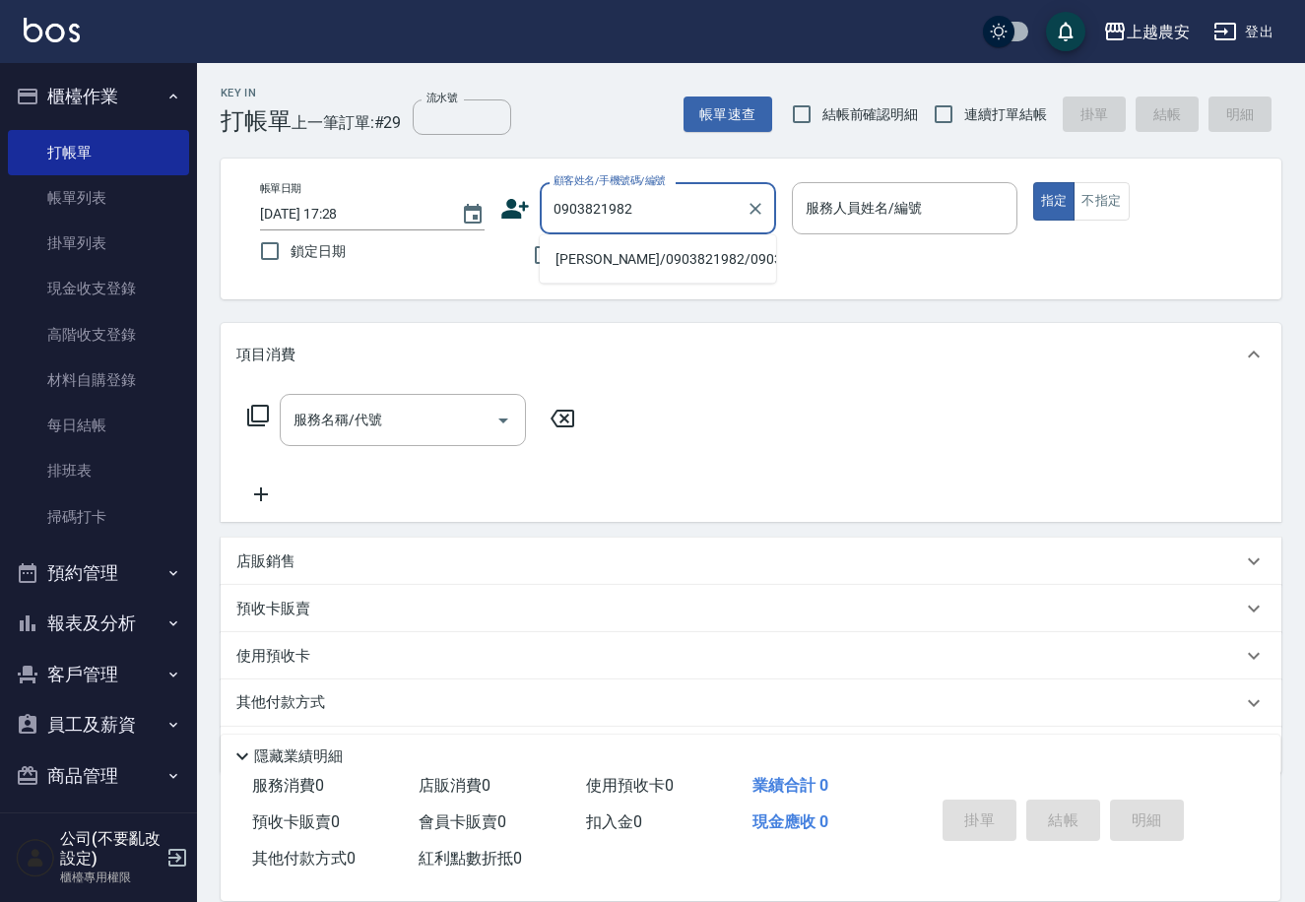
click at [594, 253] on li "鍾冠宇/0903821982/0903821982" at bounding box center [658, 259] width 236 height 33
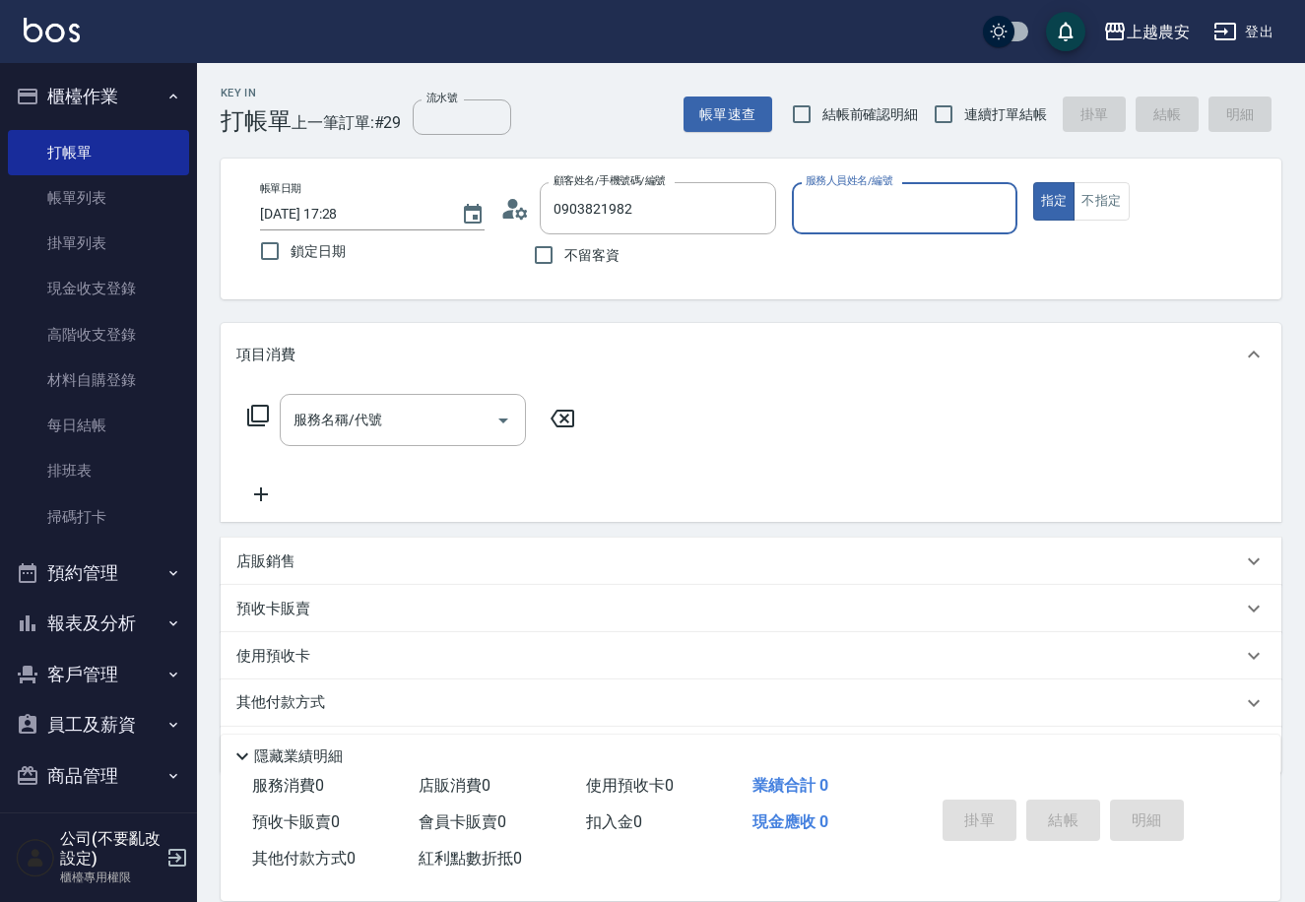
type input "鍾冠宇/0903821982/0903821982"
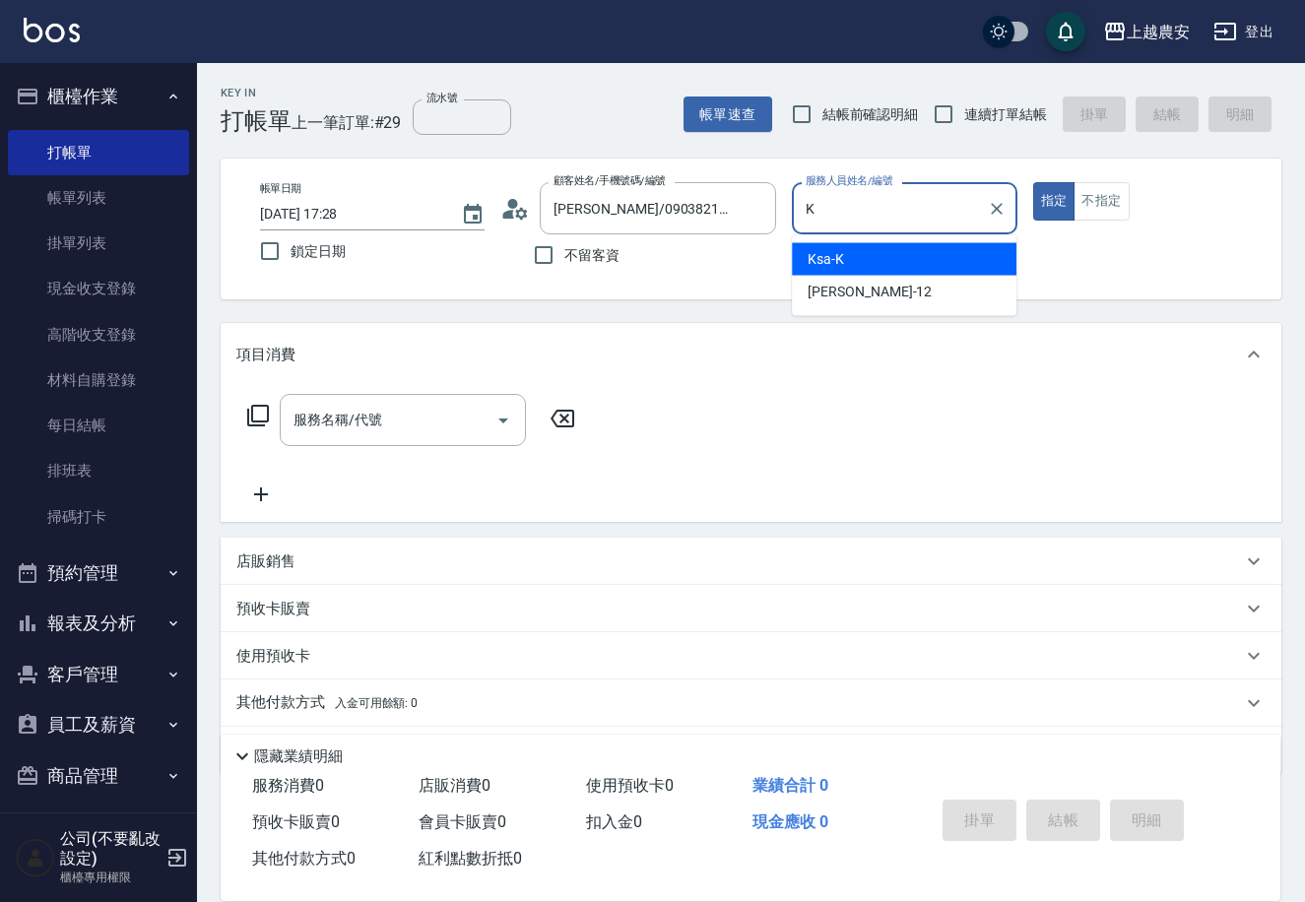
type input "Ksa-K"
type button "true"
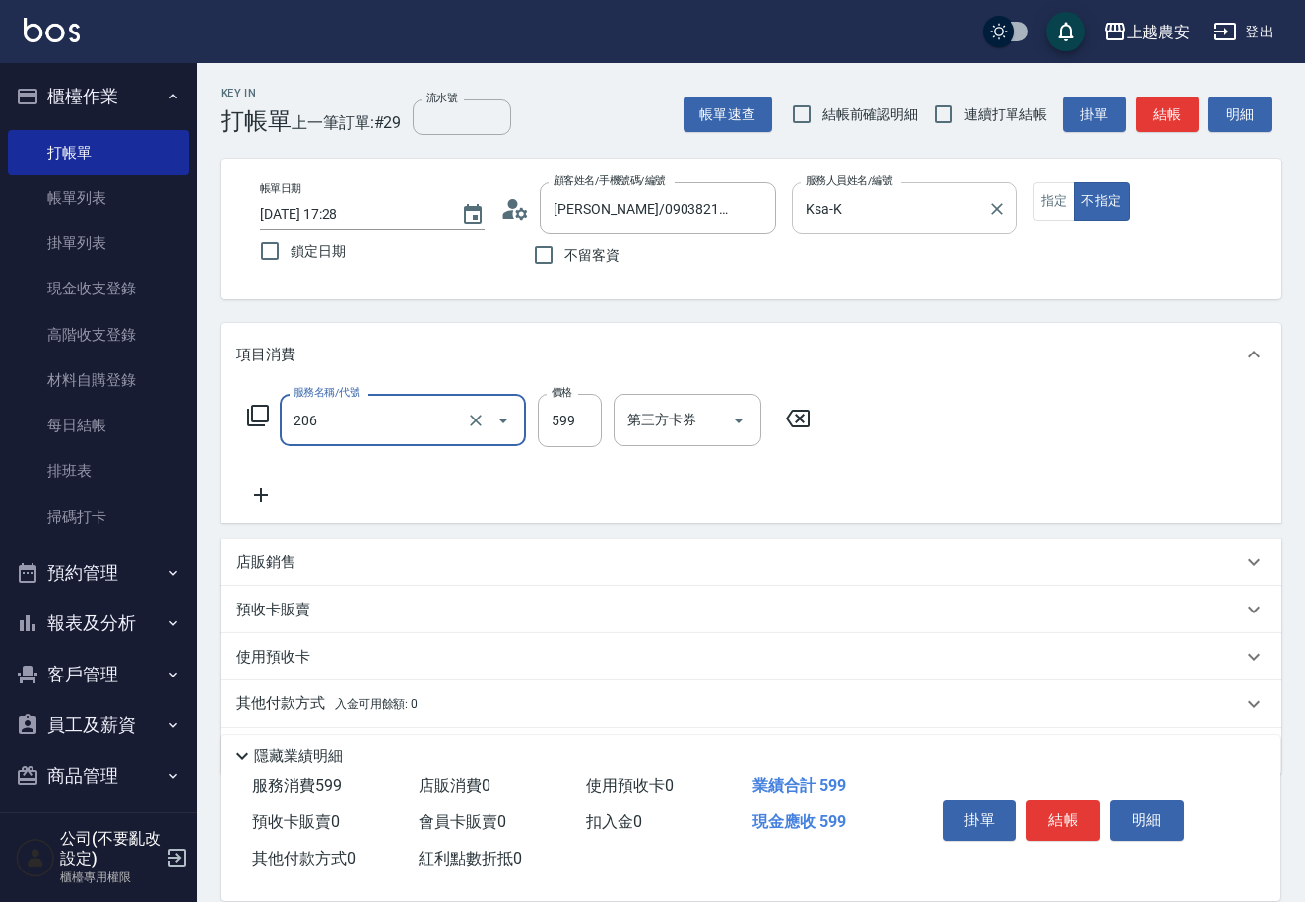
type input "洗+剪(206)"
click at [361, 697] on span "入金可用餘額: 0" at bounding box center [377, 704] width 84 height 14
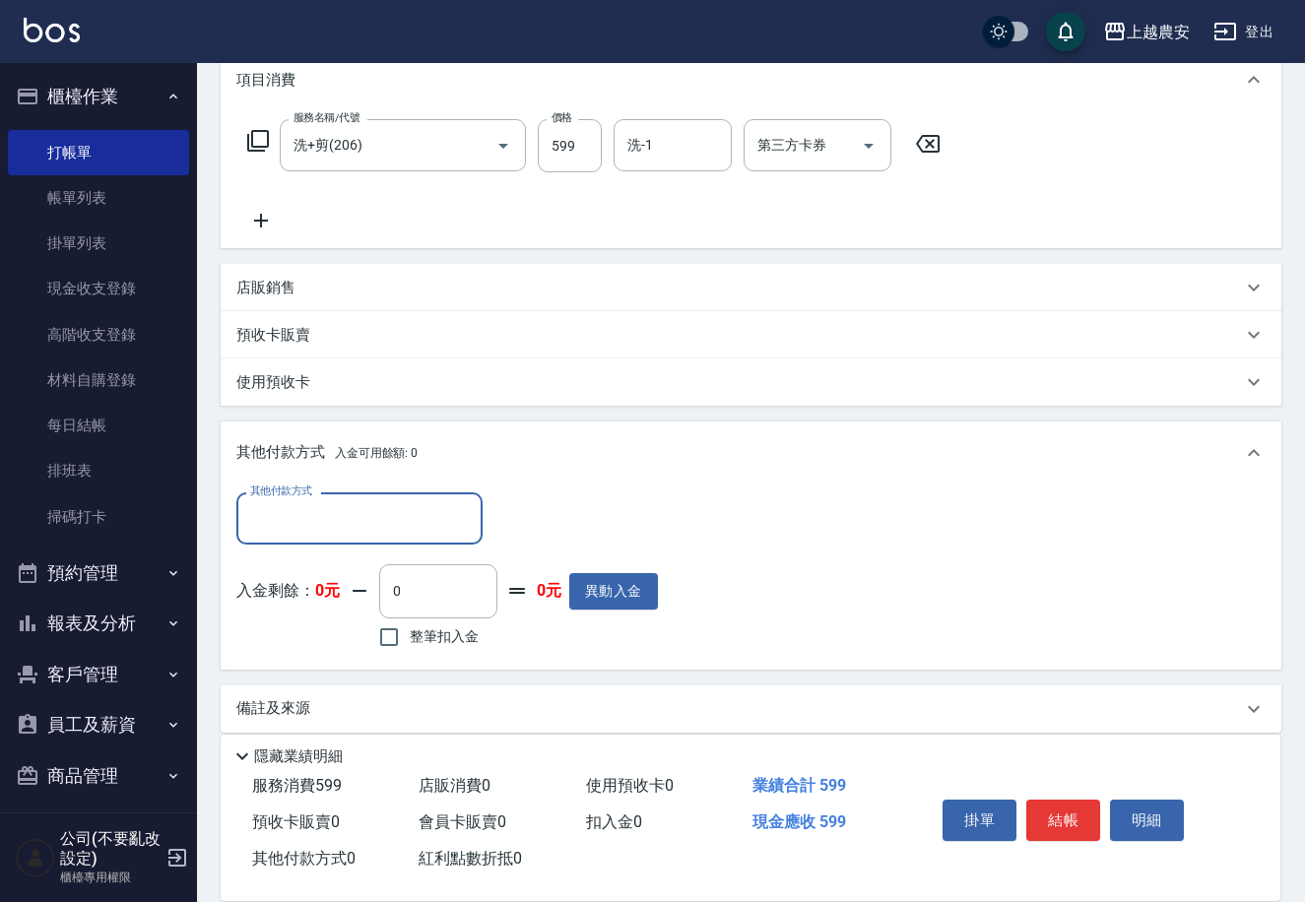
scroll to position [290, 0]
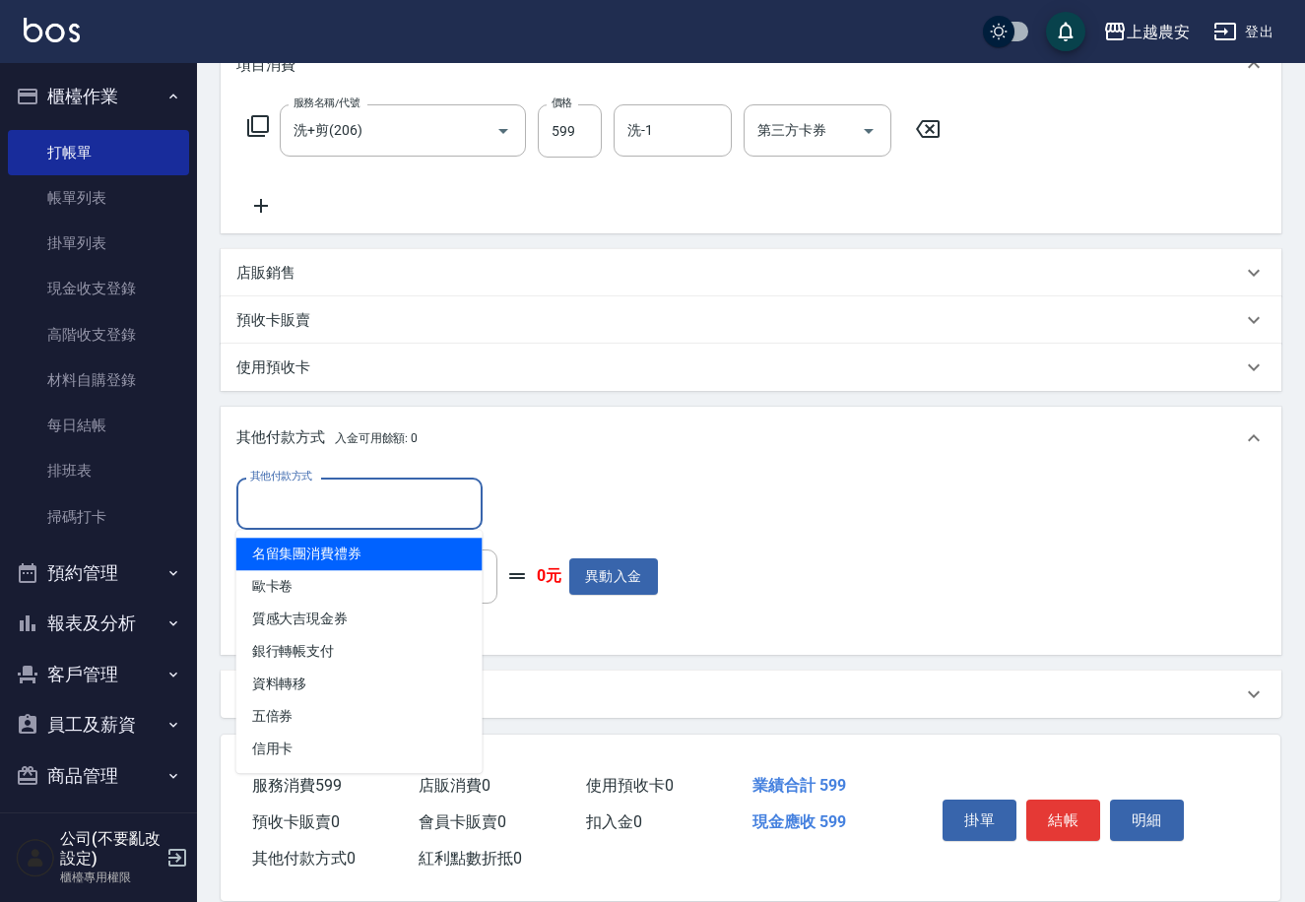
click at [303, 491] on input "其他付款方式" at bounding box center [359, 504] width 229 height 34
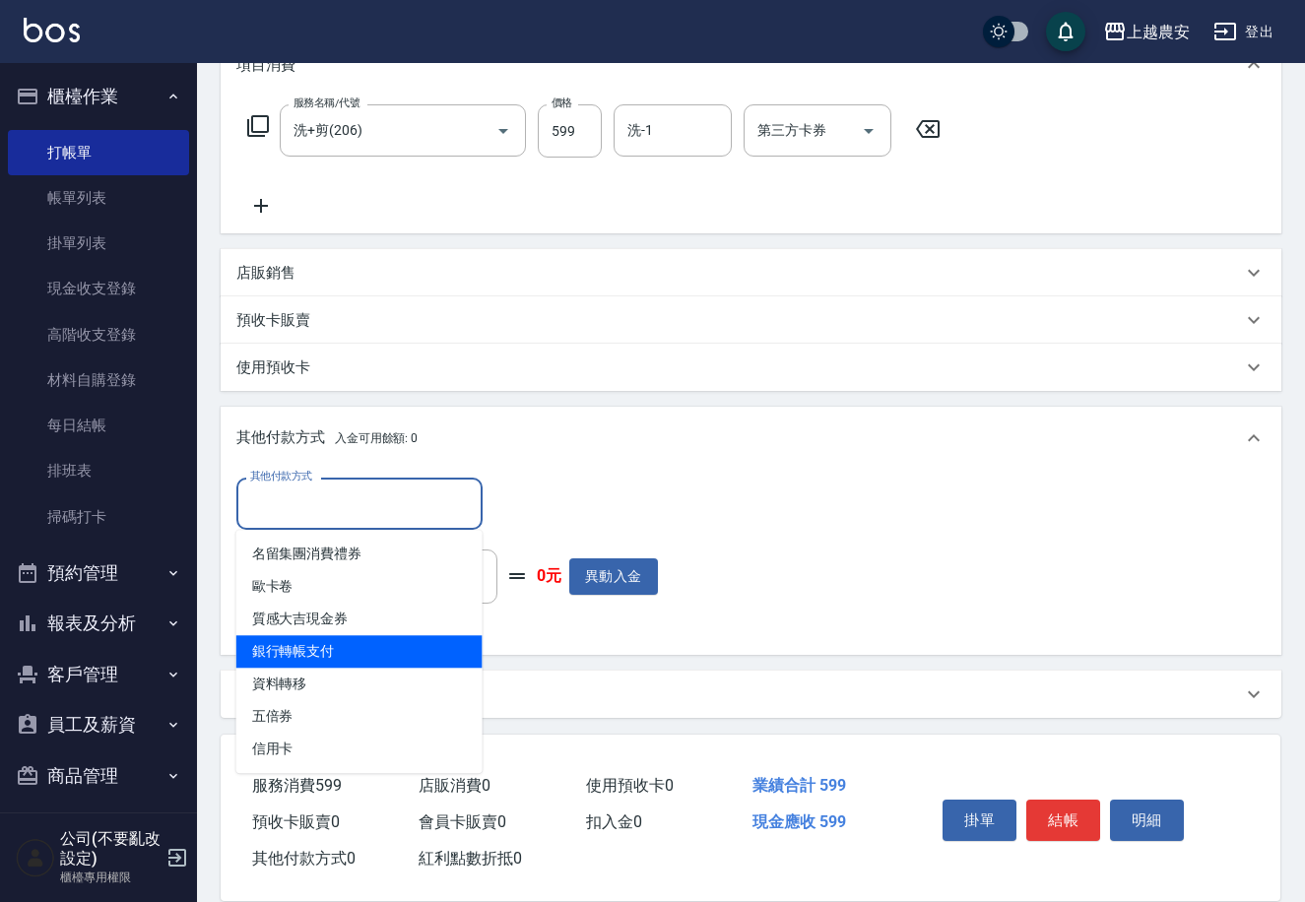
drag, startPoint x: 338, startPoint y: 644, endPoint x: 476, endPoint y: 534, distance: 176.6
click at [338, 643] on span "銀行轉帳支付" at bounding box center [359, 651] width 246 height 33
type input "銀行轉帳支付"
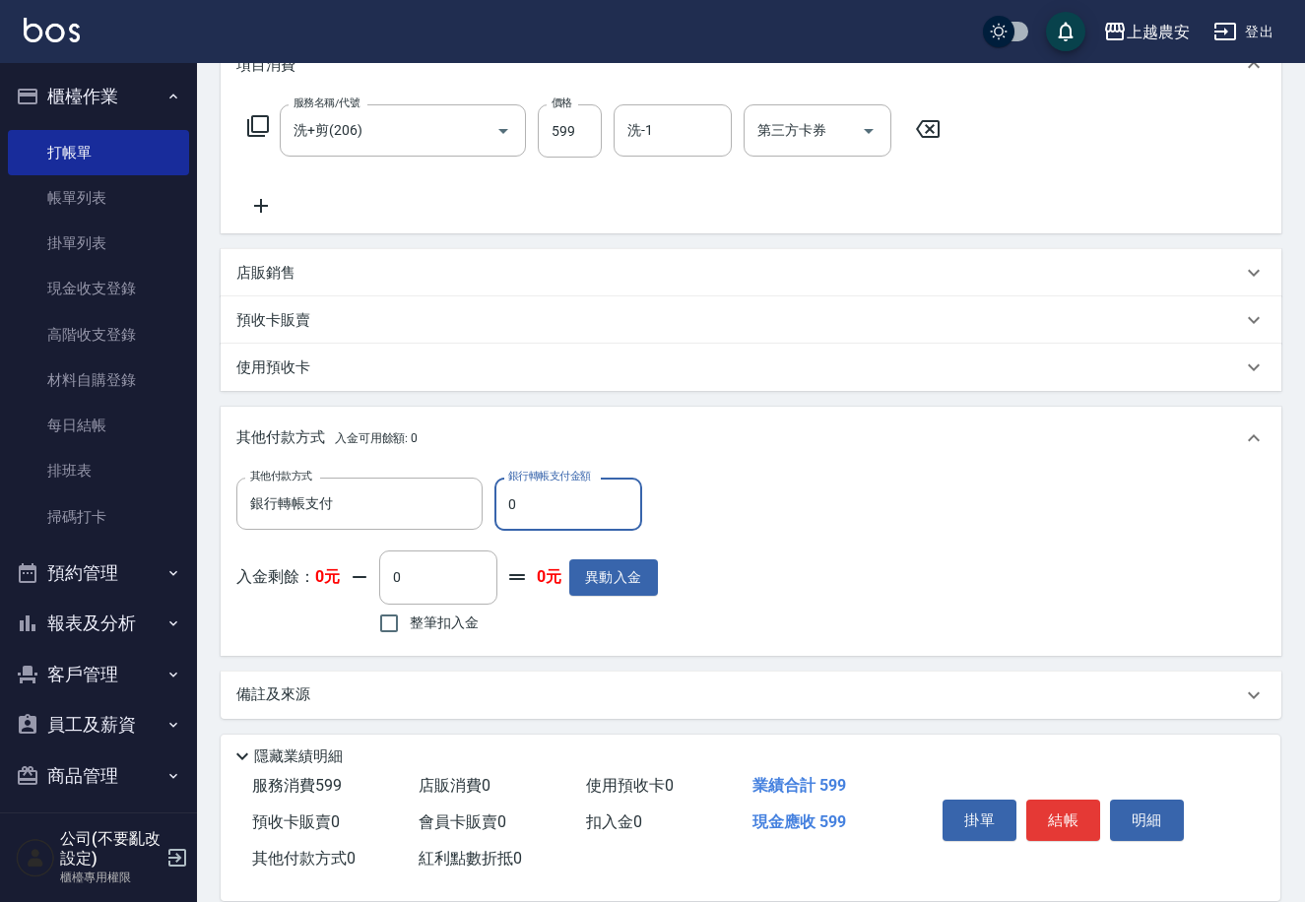
drag, startPoint x: 501, startPoint y: 505, endPoint x: 636, endPoint y: 533, distance: 137.7
click at [636, 533] on div "其他付款方式 銀行轉帳支付 其他付款方式 銀行轉帳支付金額 0 銀行轉帳支付金額 入金剩餘： 0元 0 ​ 整筆扣入金 0元 異動入金" at bounding box center [447, 559] width 422 height 162
type input "599"
click at [1068, 823] on button "結帳" at bounding box center [1063, 820] width 74 height 41
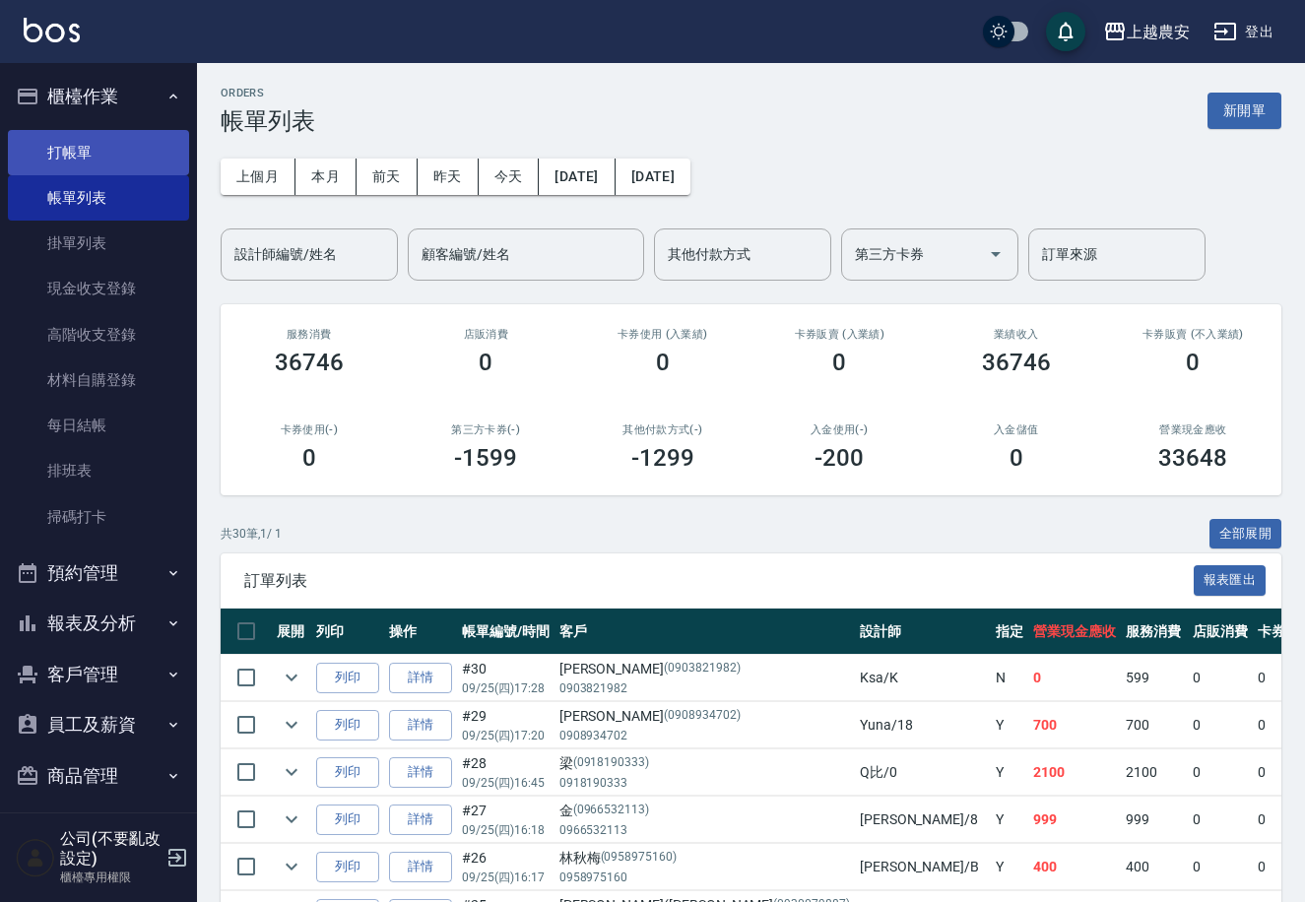
click at [103, 154] on link "打帳單" at bounding box center [98, 152] width 181 height 45
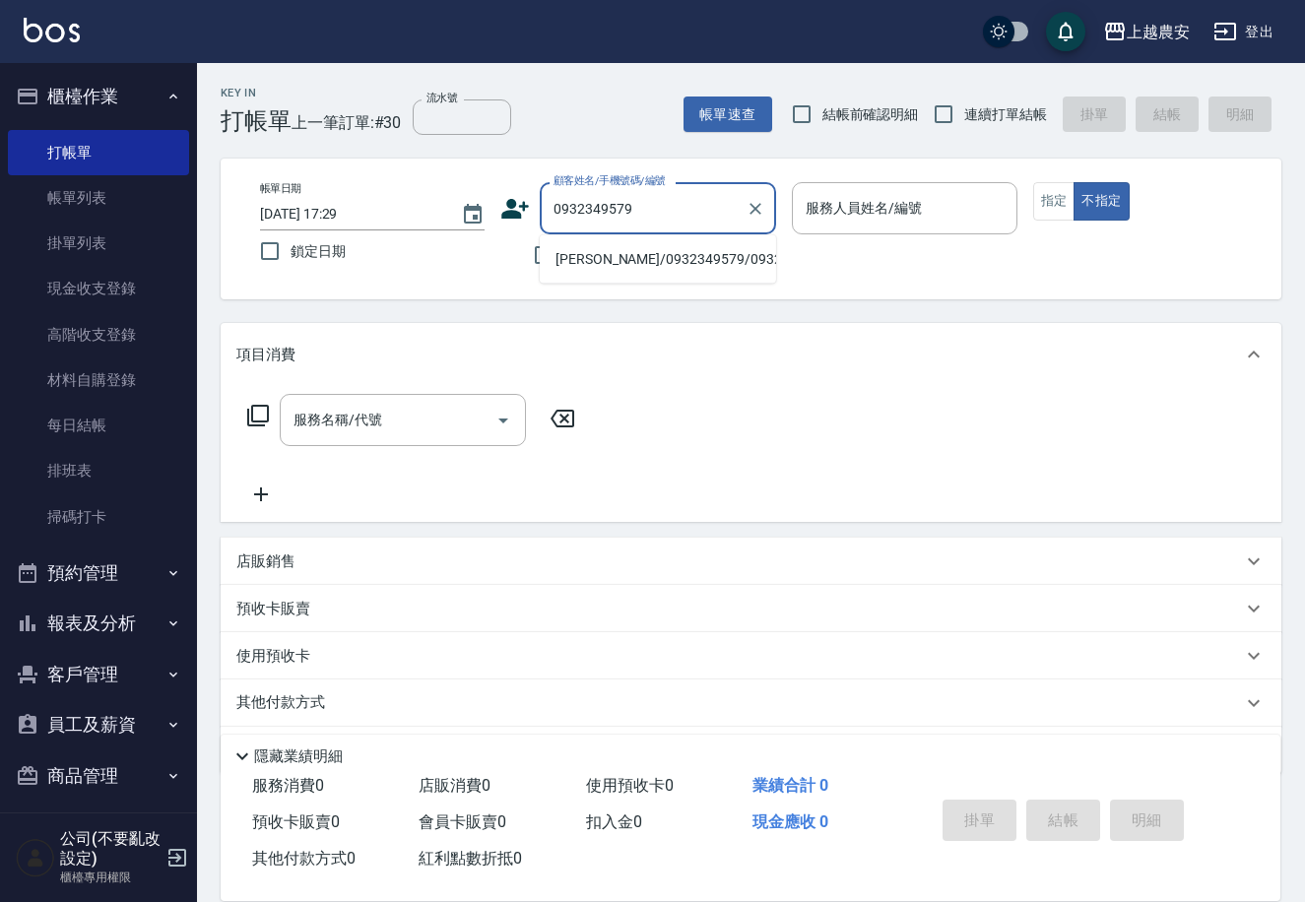
click at [629, 261] on li "康RAY/0932349579/0932349579" at bounding box center [658, 259] width 236 height 33
type input "康RAY/0932349579/0932349579"
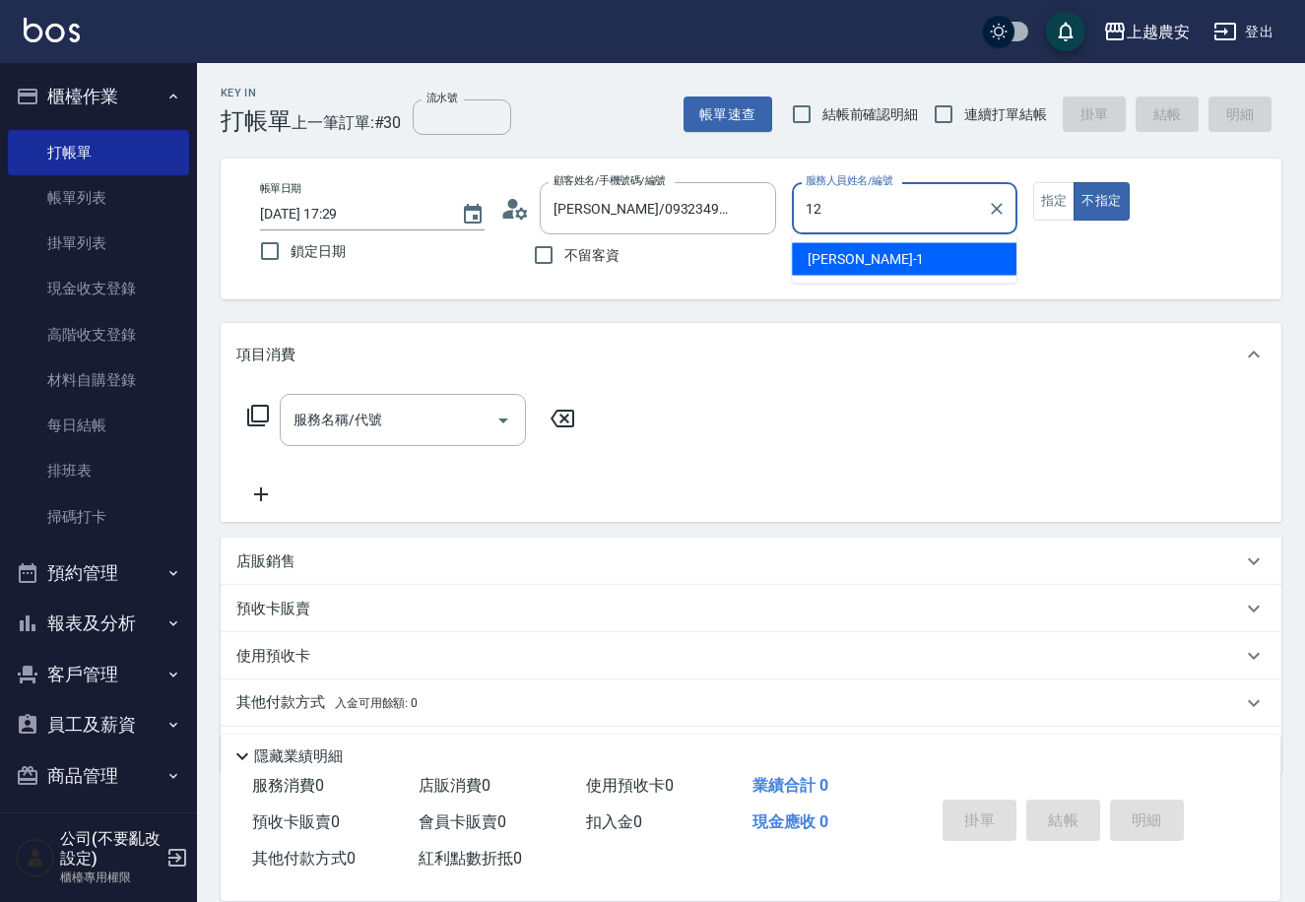
type input "12"
type button "false"
type input "Yoko-12"
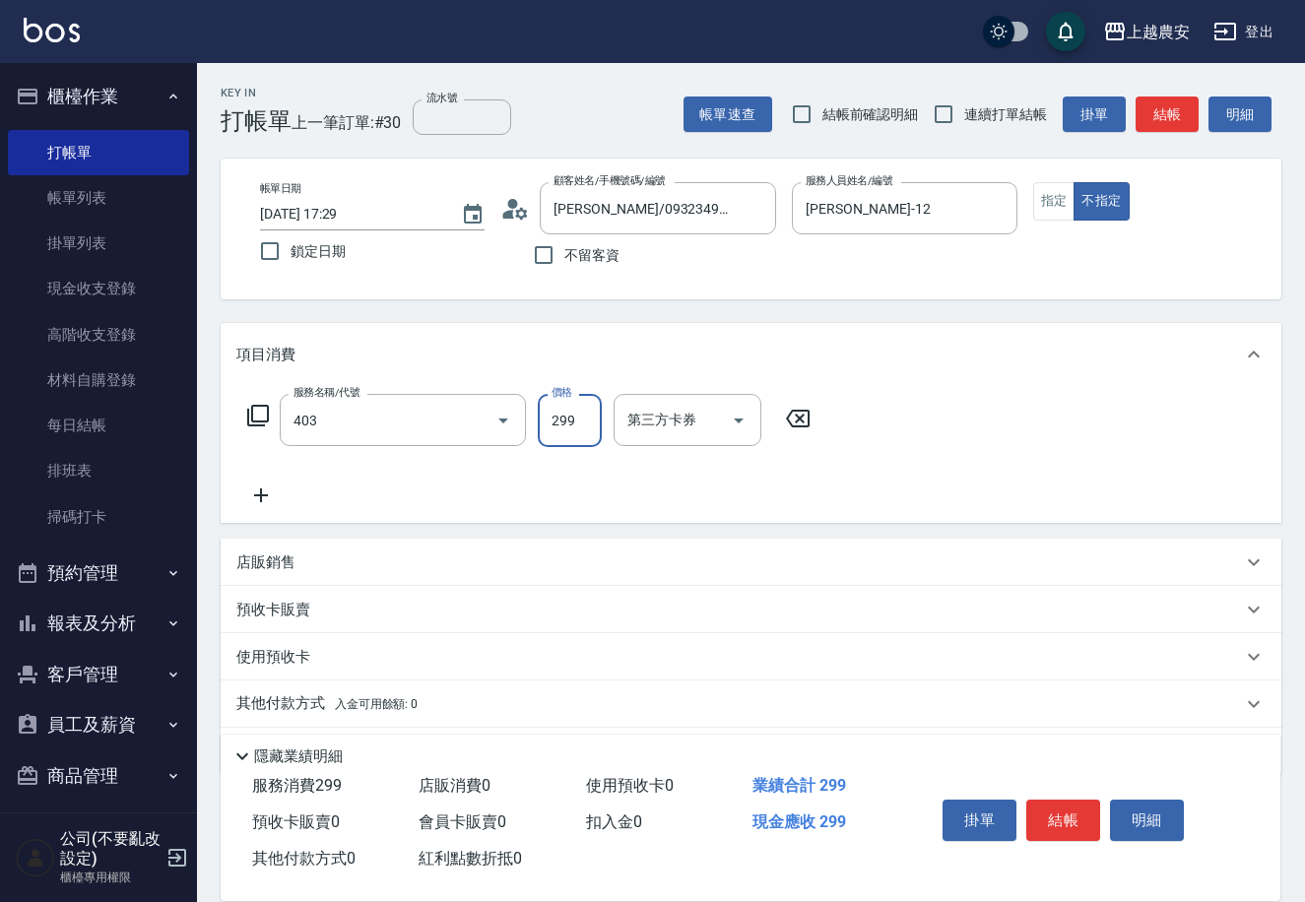
type input "剪髮(403)"
click at [1068, 808] on button "結帳" at bounding box center [1063, 820] width 74 height 41
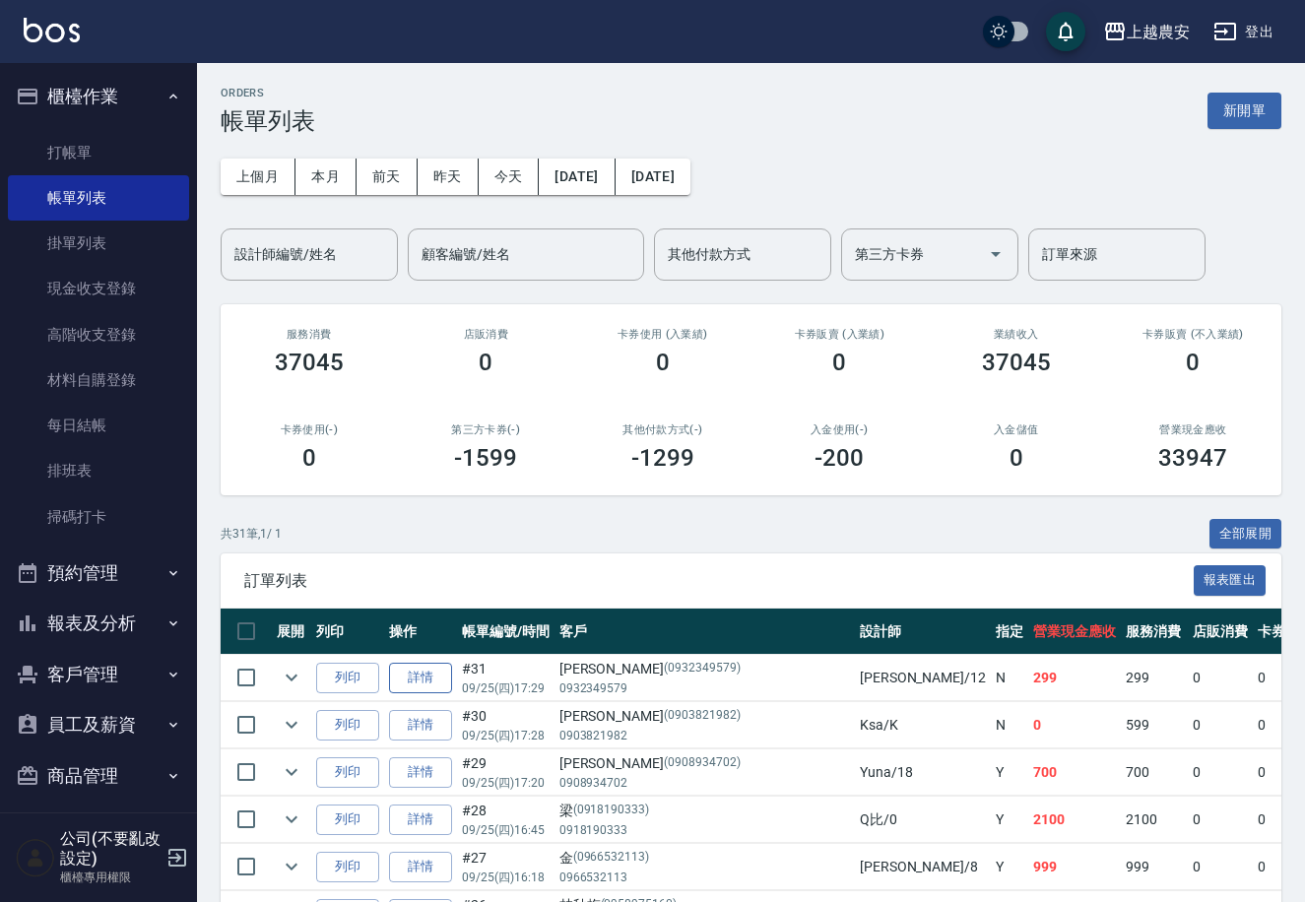
click at [424, 669] on link "詳情" at bounding box center [420, 678] width 63 height 31
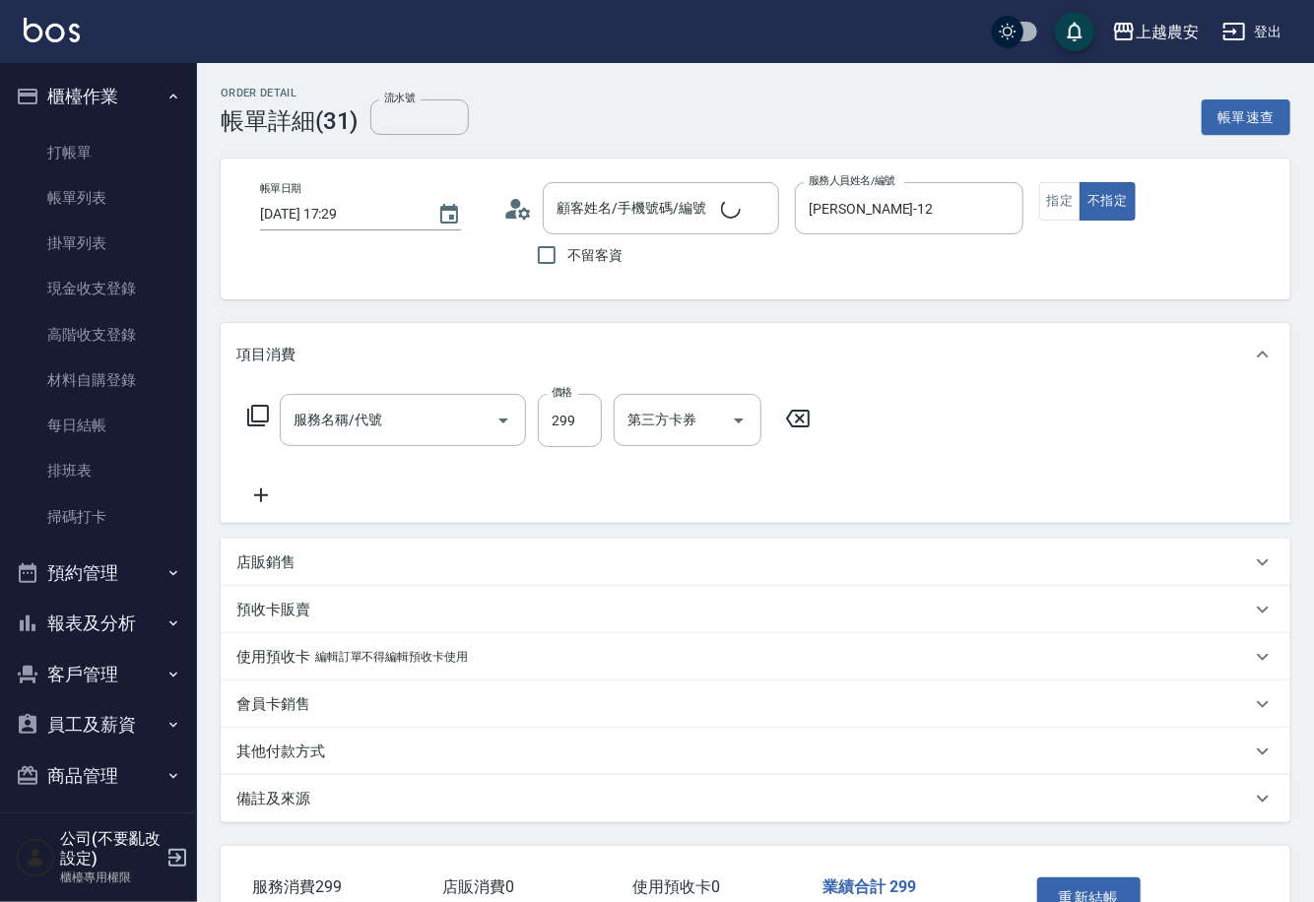
type input "2025/09/25 17:29"
type input "Yoko-12"
type input "康RAY/0932349579/0932349579"
type input "剪髮(403)"
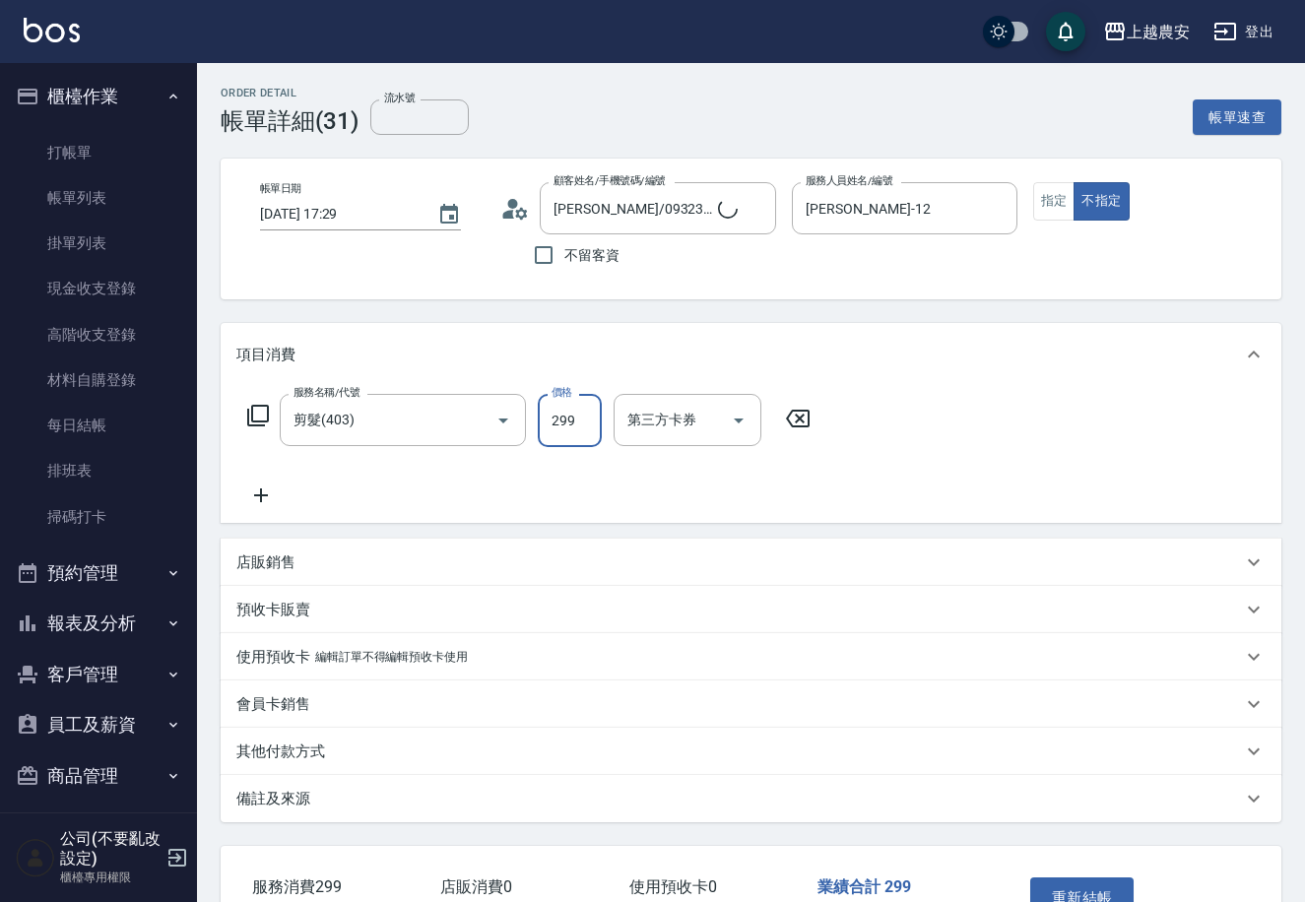
click at [579, 424] on input "299" at bounding box center [570, 420] width 64 height 53
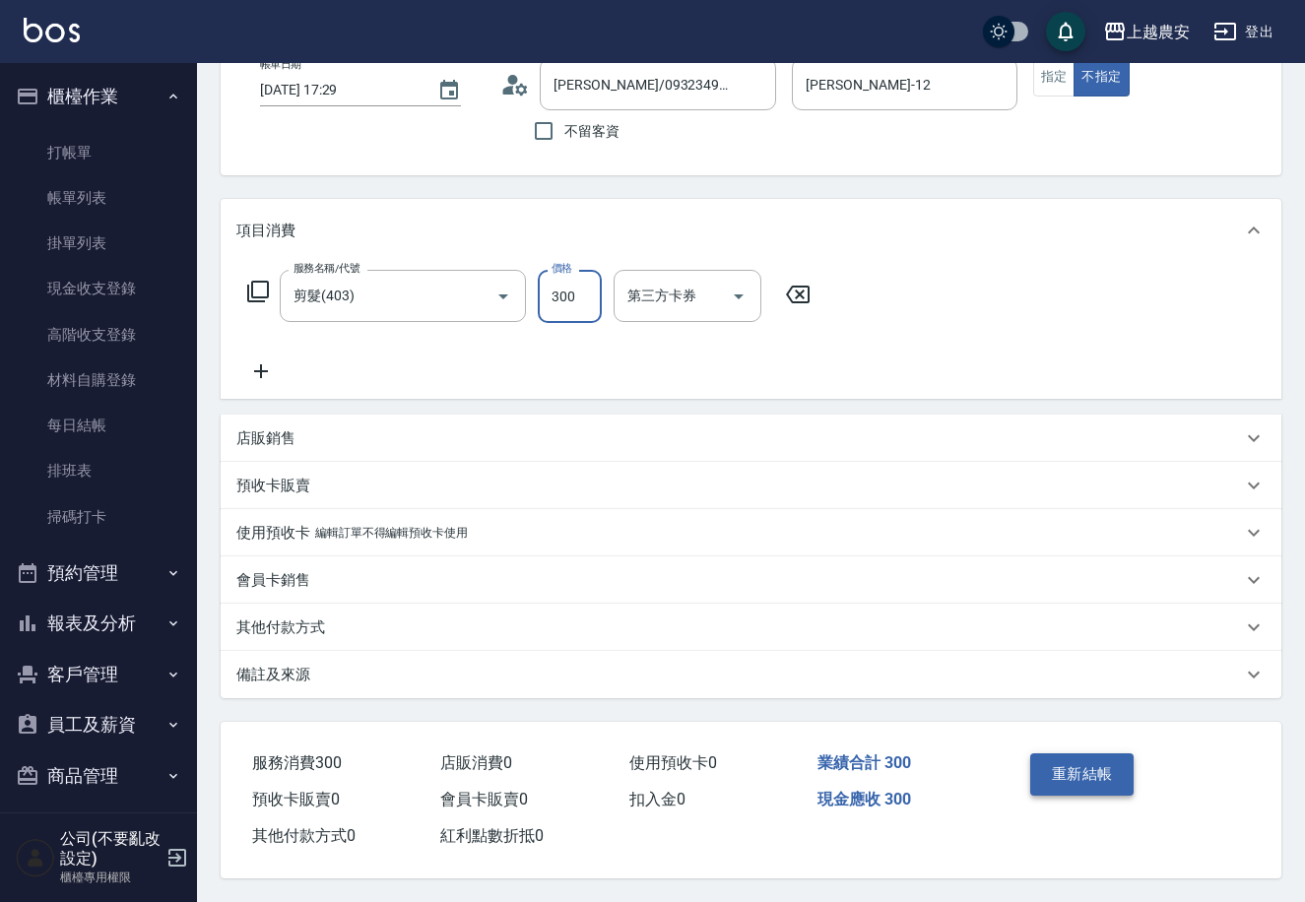
type input "300"
drag, startPoint x: 1067, startPoint y: 764, endPoint x: 1048, endPoint y: 758, distance: 19.9
click at [1053, 760] on button "重新結帳" at bounding box center [1082, 774] width 104 height 41
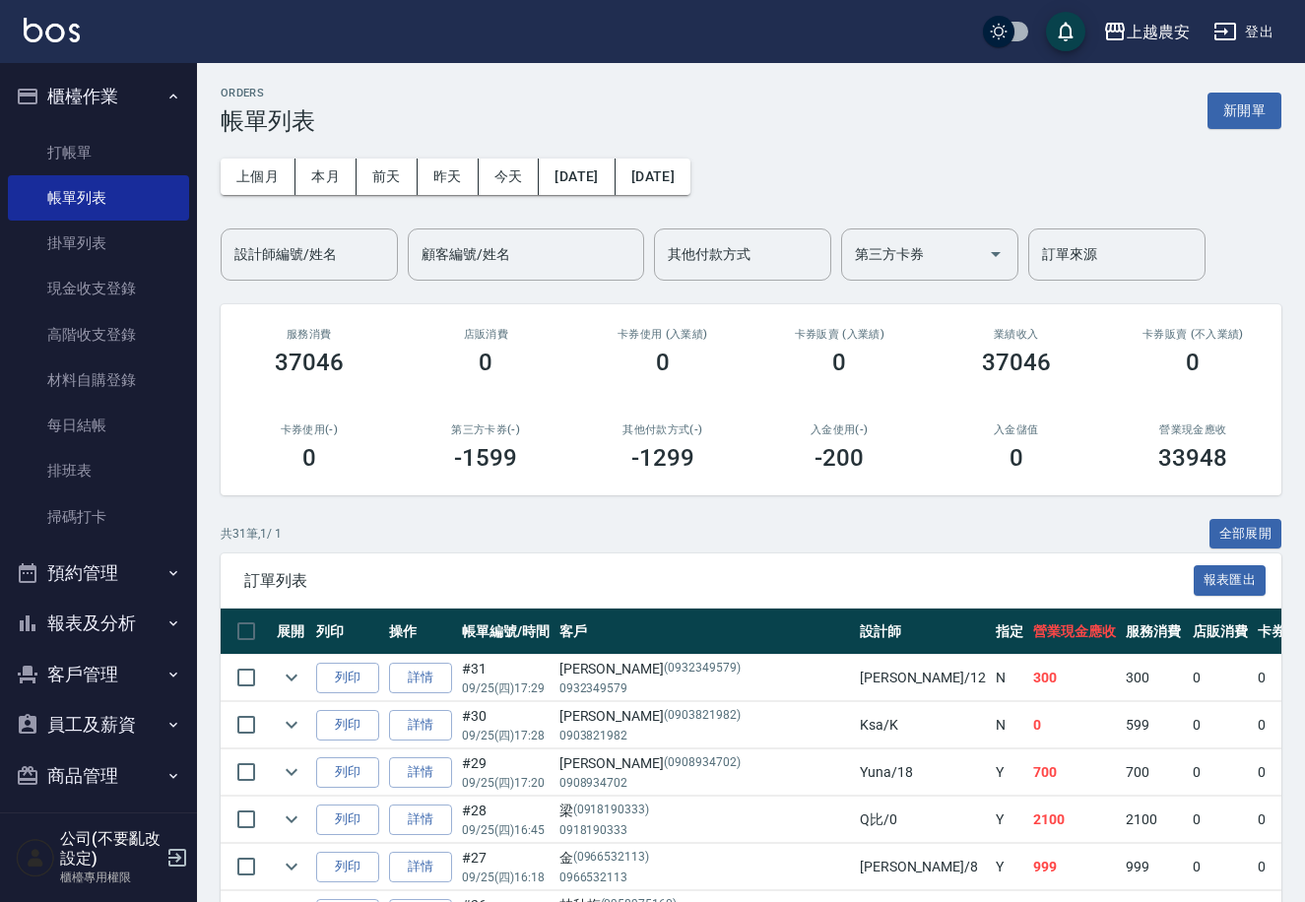
scroll to position [122, 0]
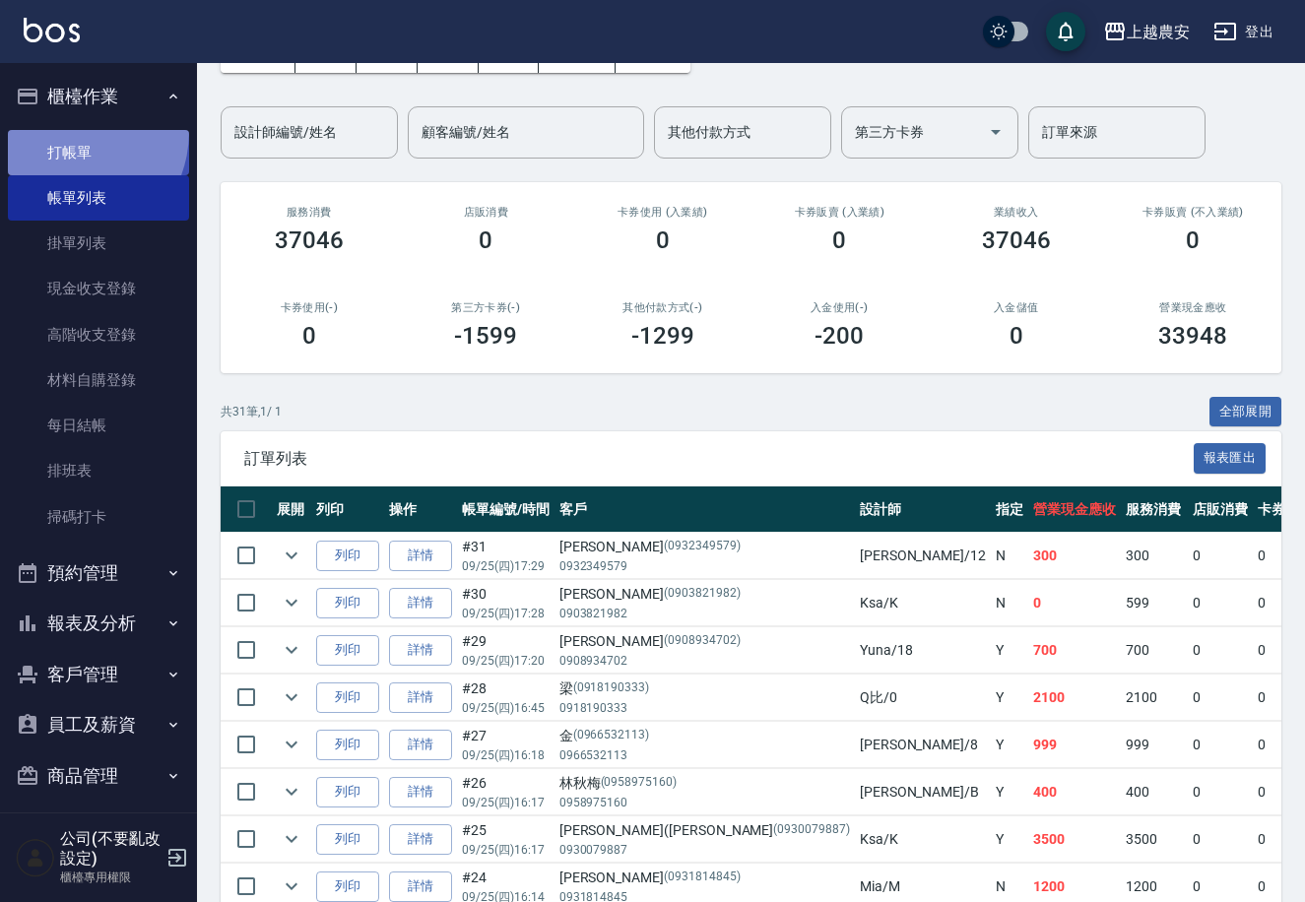
click at [65, 131] on link "打帳單" at bounding box center [98, 152] width 181 height 45
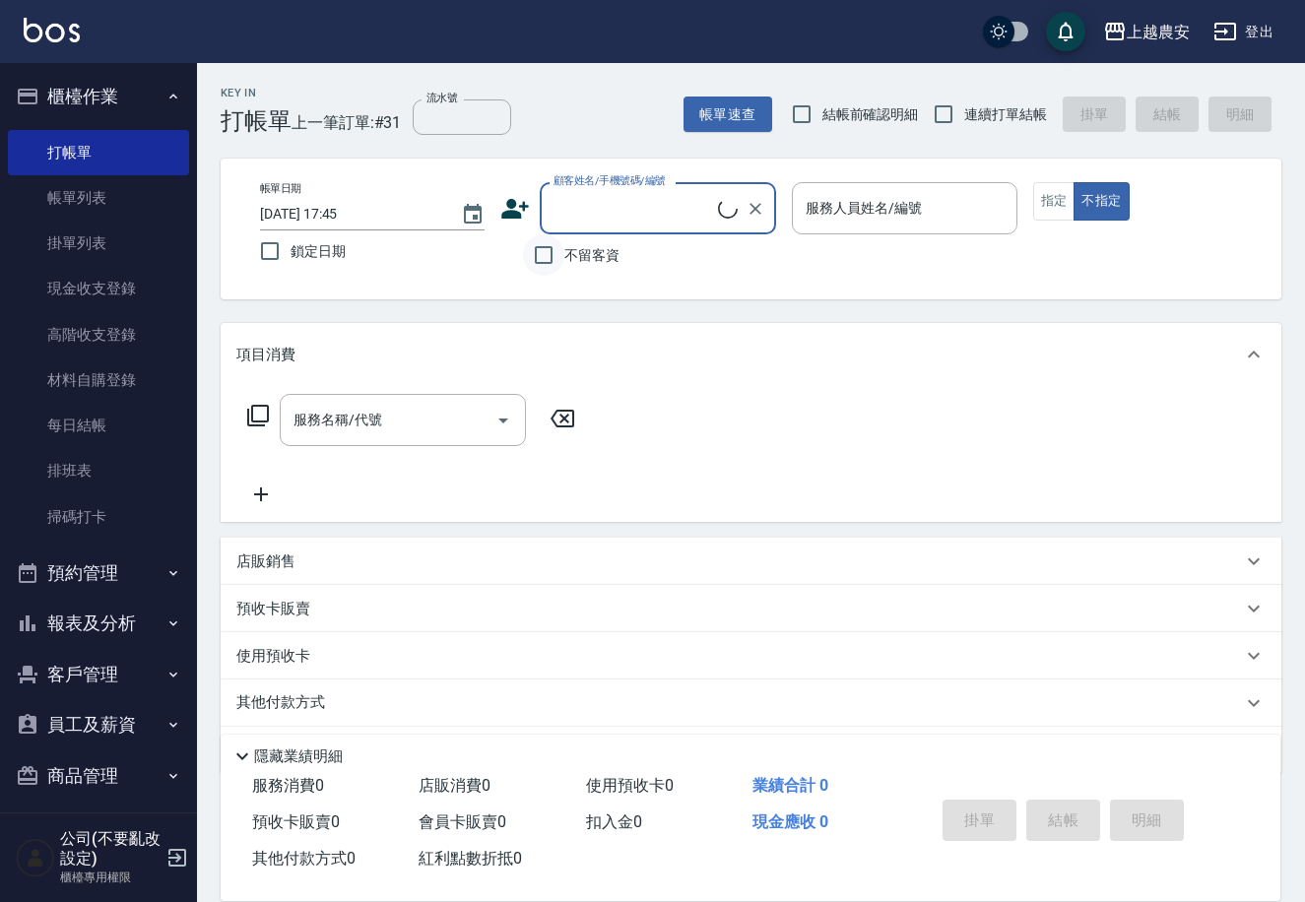
click at [547, 267] on input "不留客資" at bounding box center [543, 254] width 41 height 41
checkbox input "true"
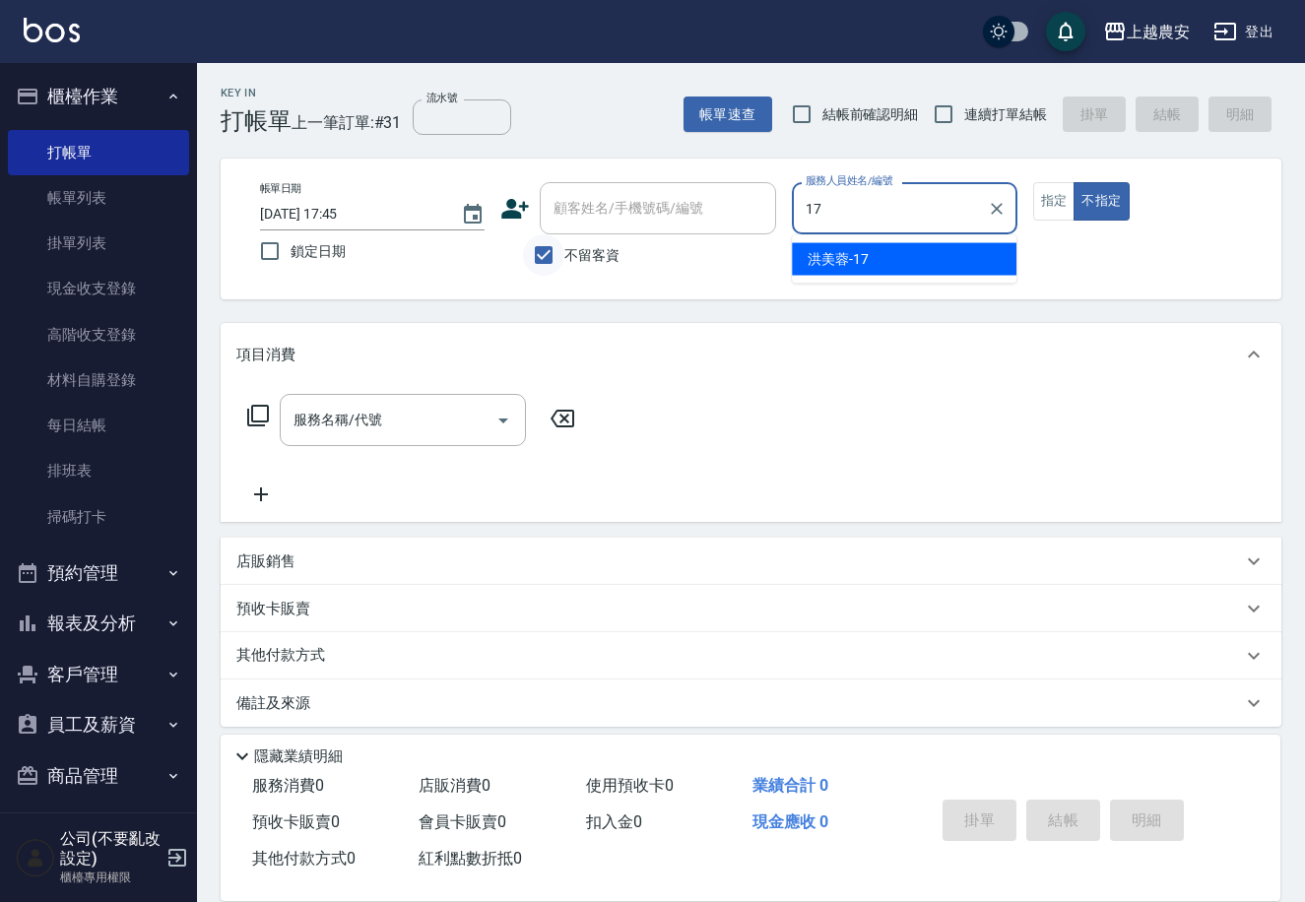
type input "洪美蓉-17"
type button "false"
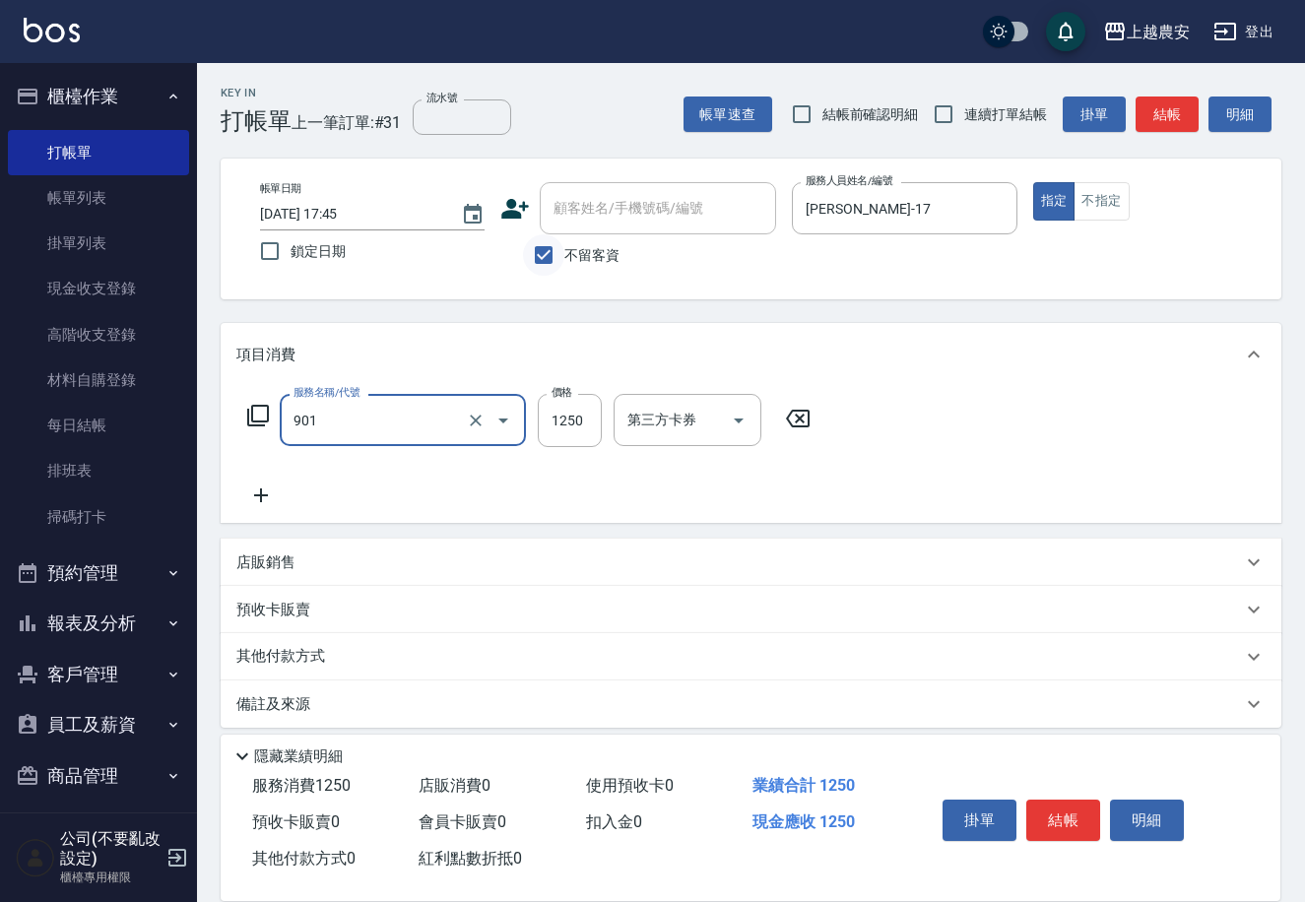
type input "修手指甲(901)"
type input "500"
click at [1040, 807] on button "結帳" at bounding box center [1063, 820] width 74 height 41
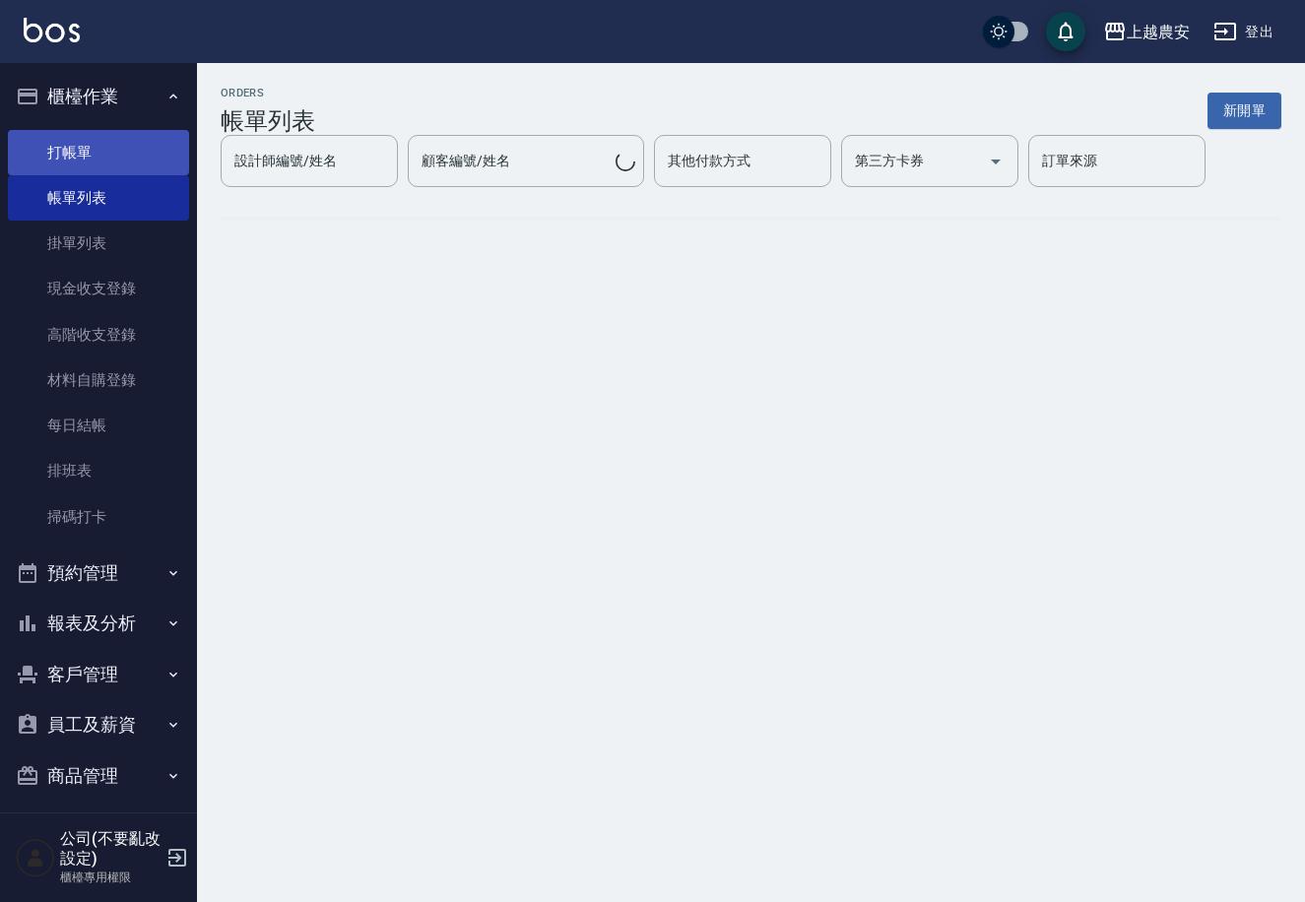
click at [85, 144] on link "打帳單" at bounding box center [98, 152] width 181 height 45
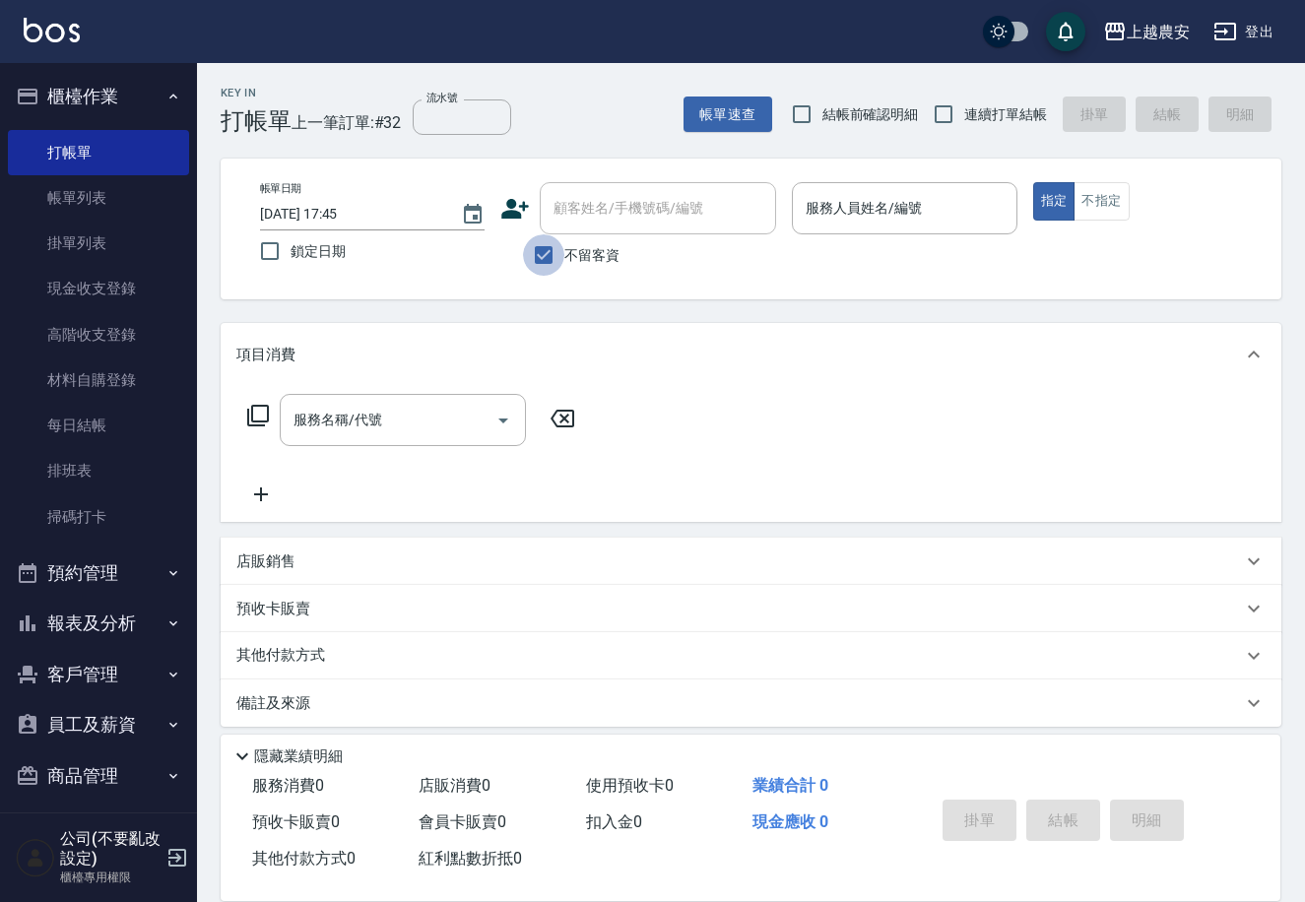
click at [553, 256] on input "不留客資" at bounding box center [543, 254] width 41 height 41
checkbox input "false"
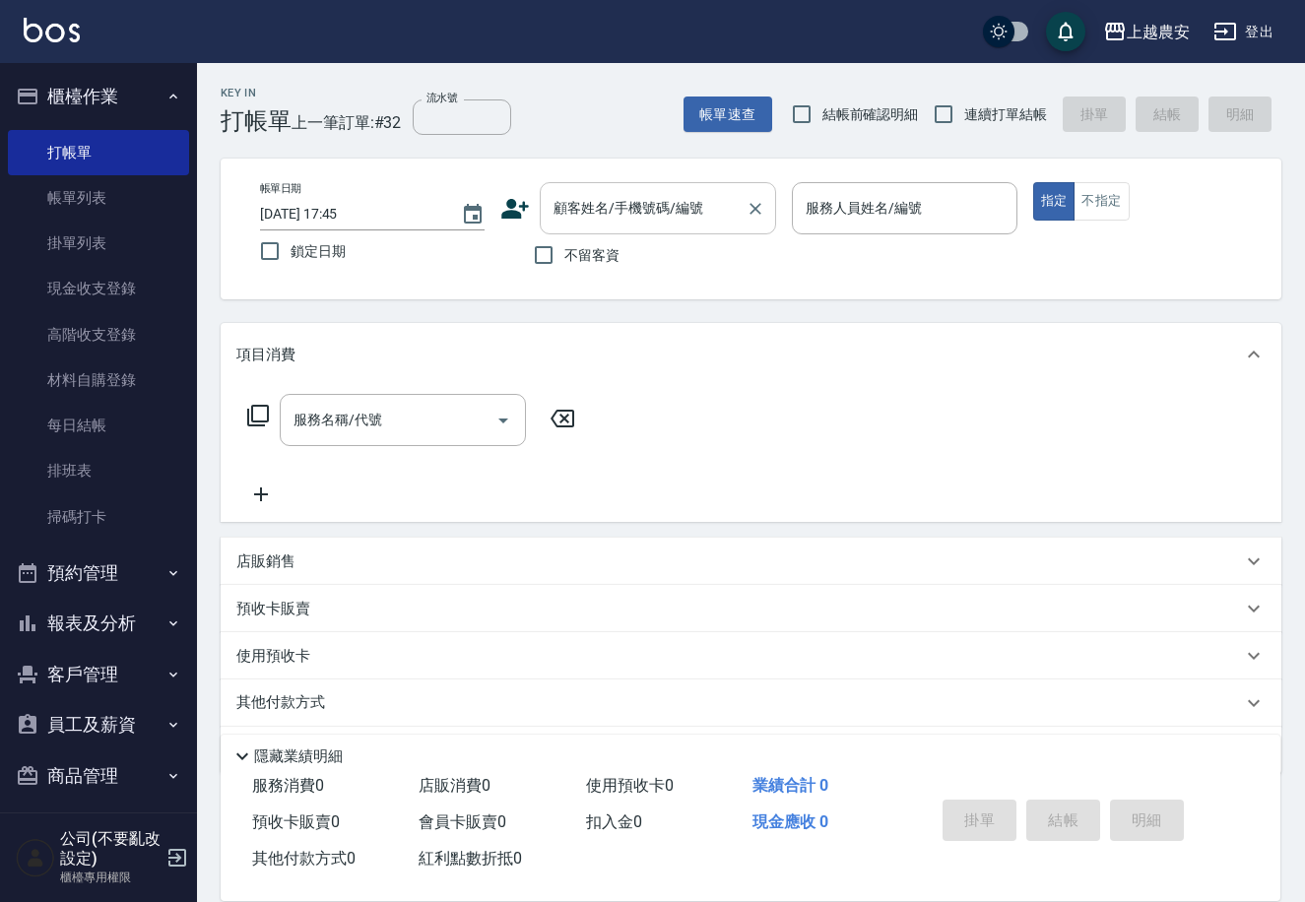
click at [551, 226] on div "顧客姓名/手機號碼/編號" at bounding box center [658, 208] width 236 height 52
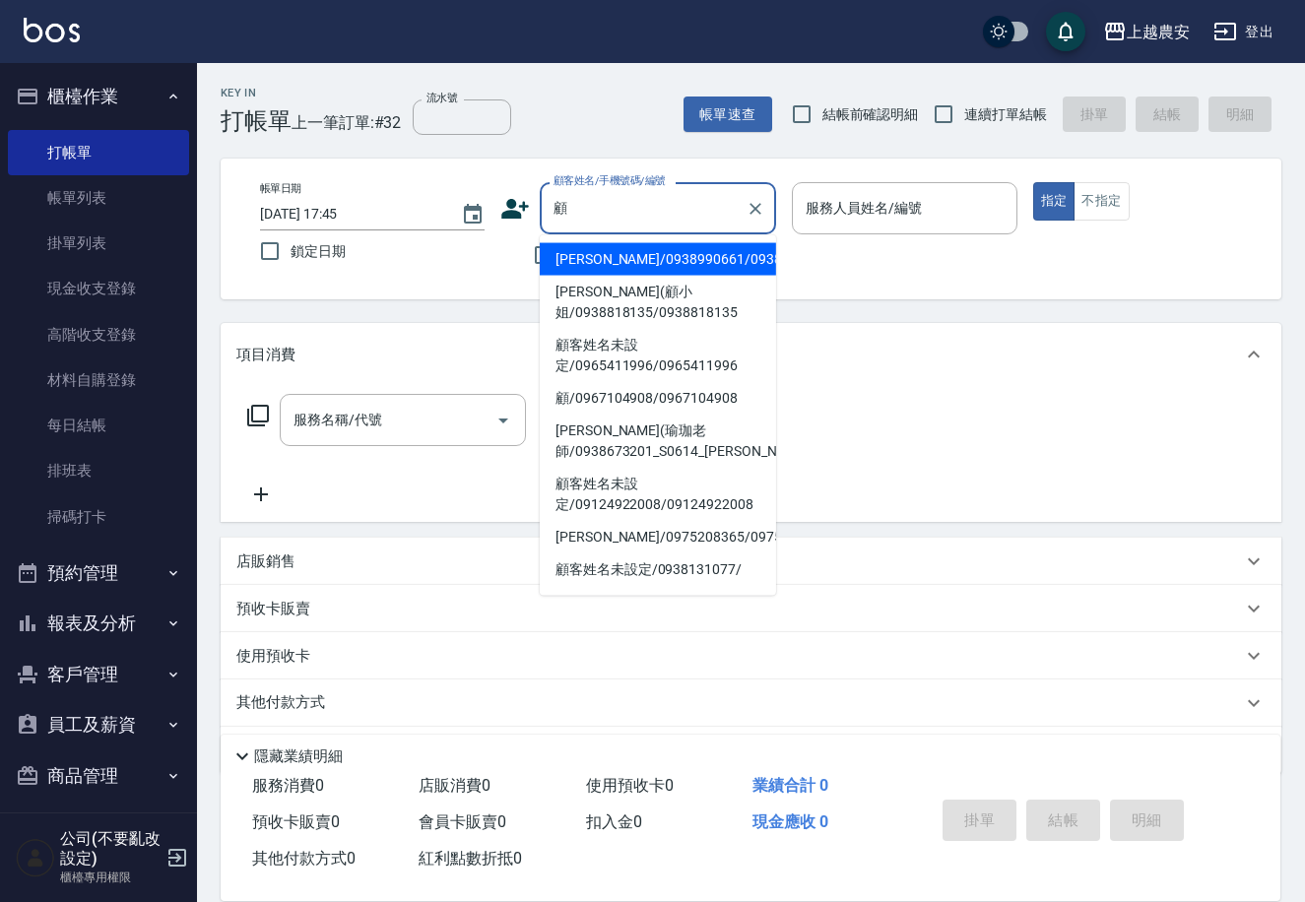
click at [606, 297] on li "顧雲(顧小姐/0938818135/0938818135" at bounding box center [658, 302] width 236 height 53
type input "顧雲(顧小姐/0938818135/0938818135"
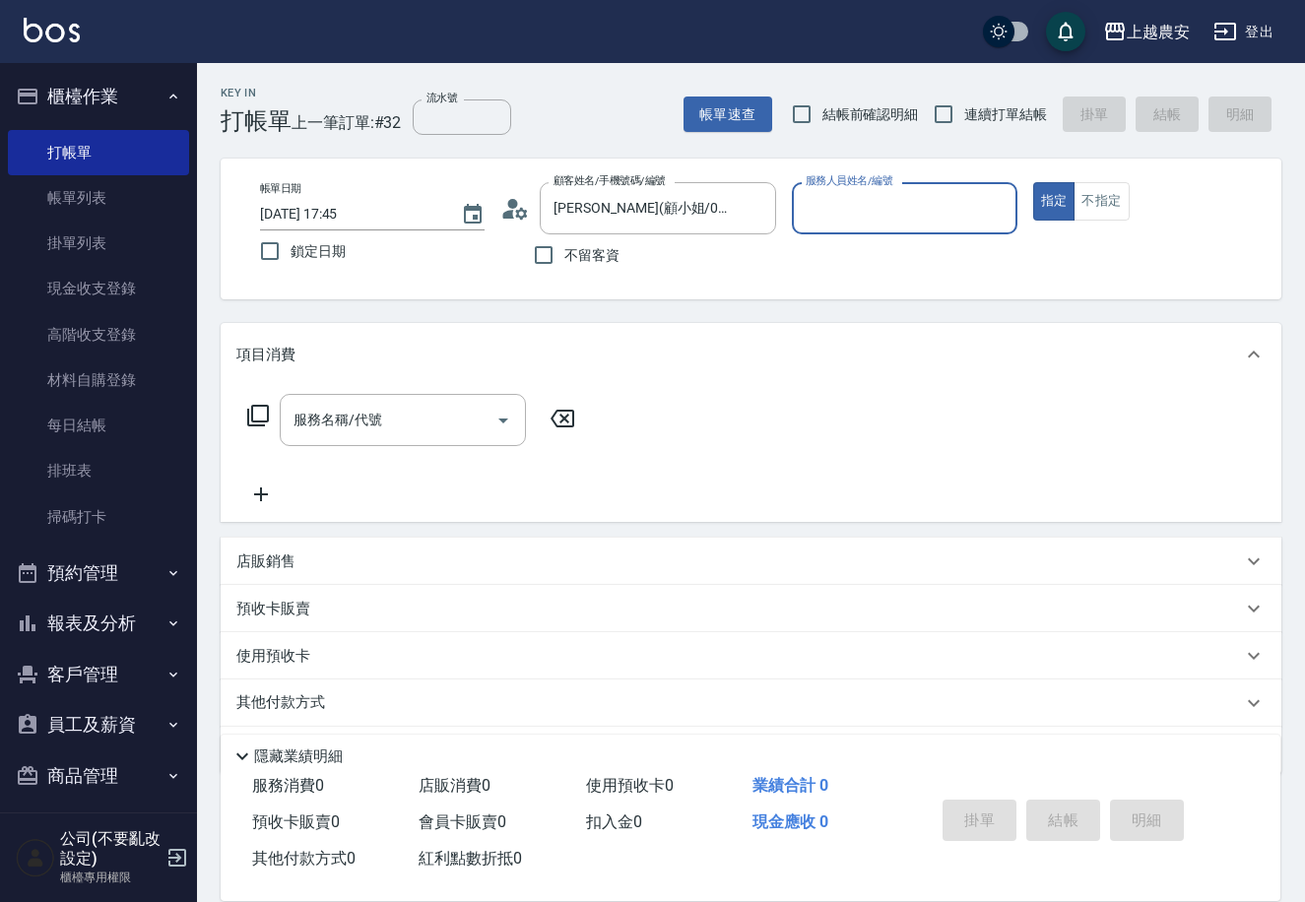
type input "Candy-7"
click at [445, 427] on input "服務名稱/代號" at bounding box center [388, 420] width 199 height 34
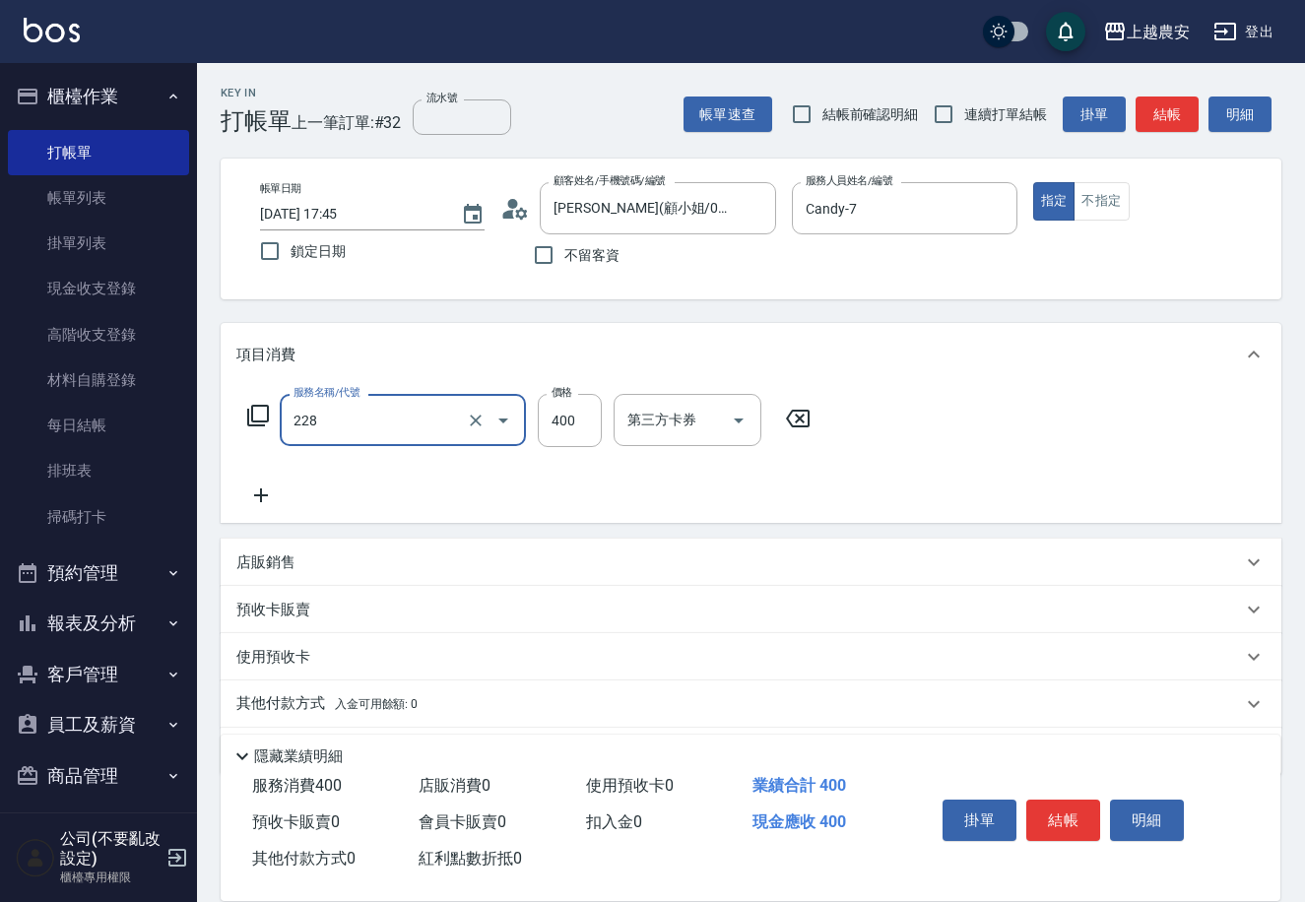
type input "洗髮(228)"
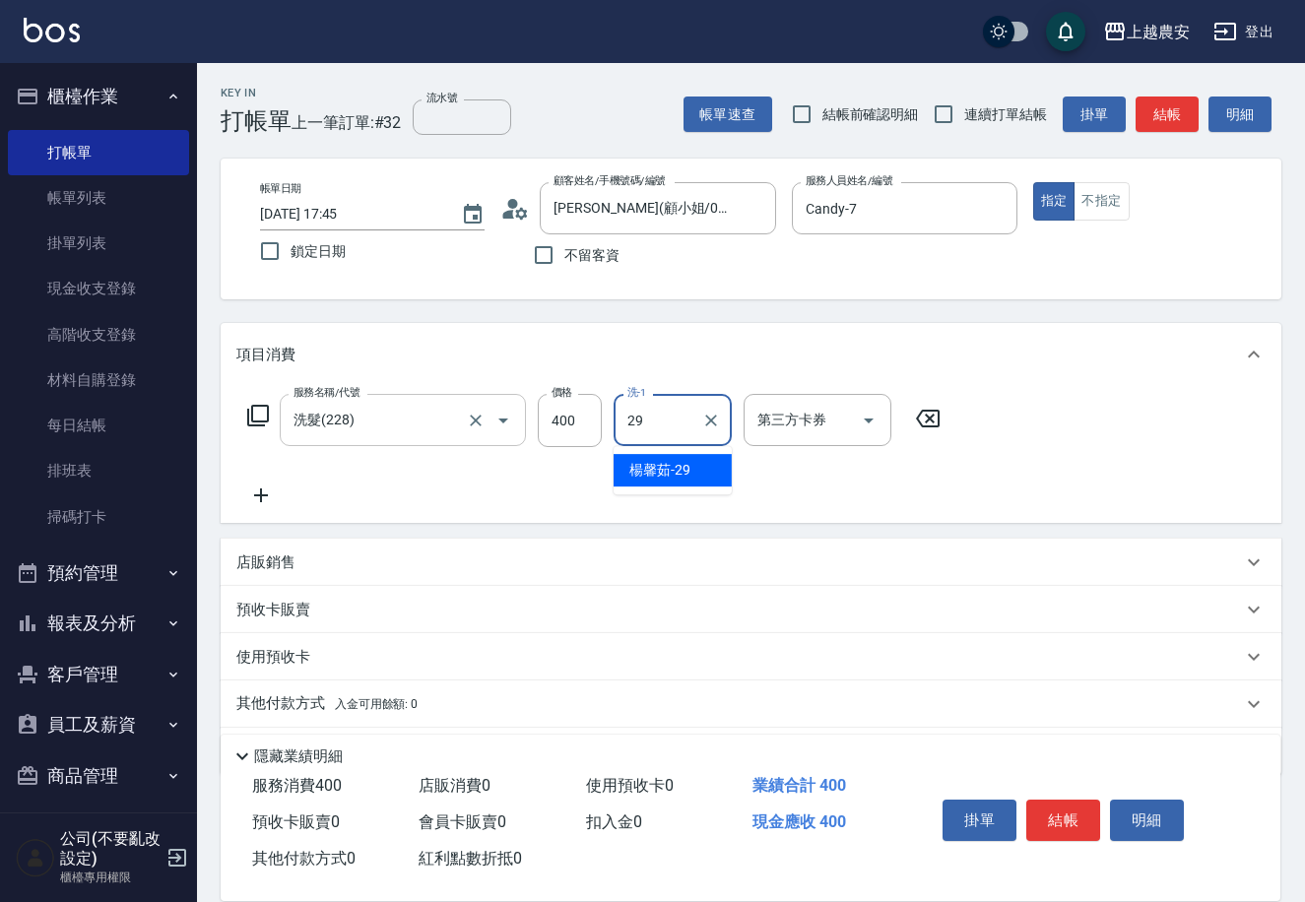
type input "[PERSON_NAME]-29"
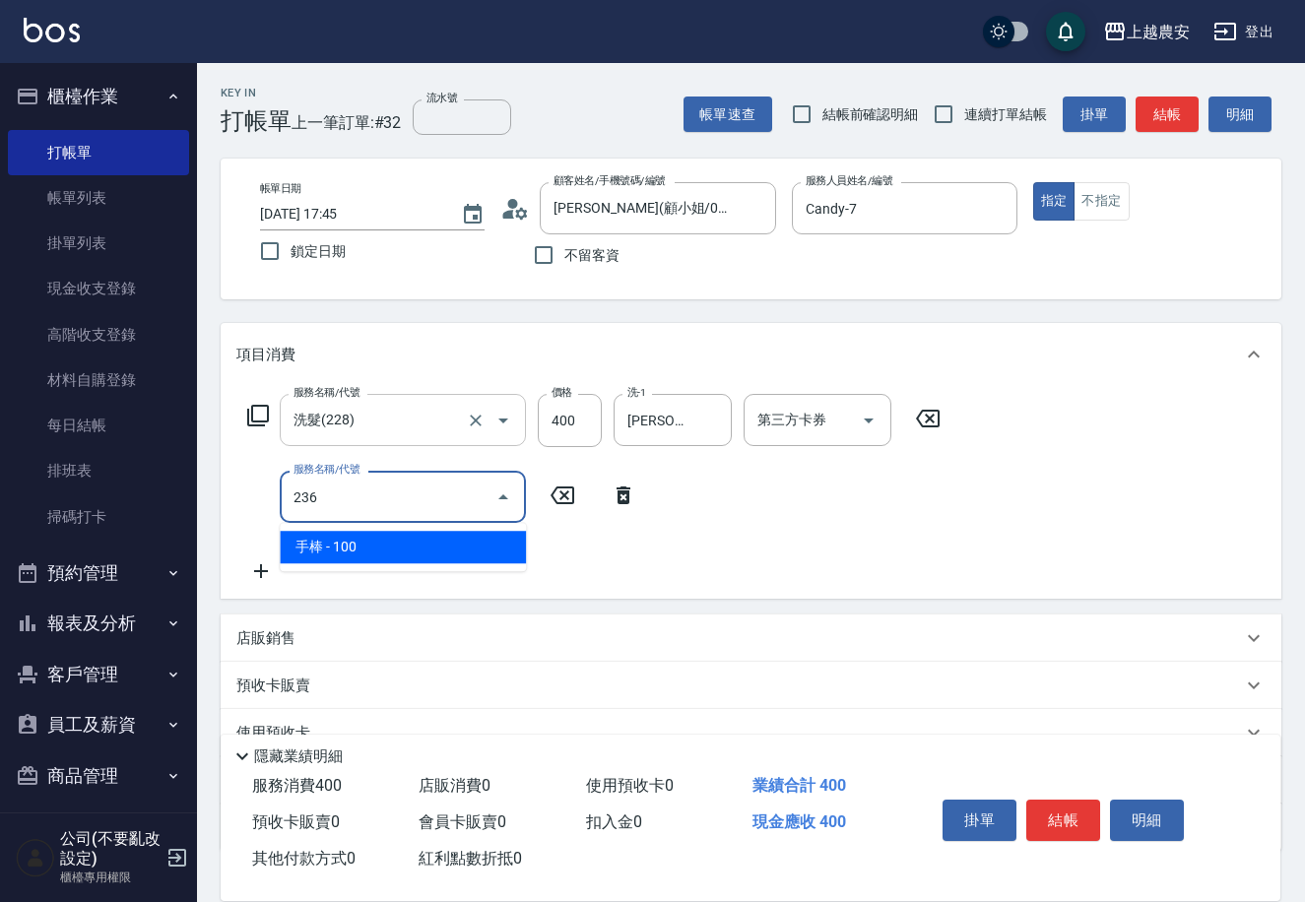
type input "手棒(236)"
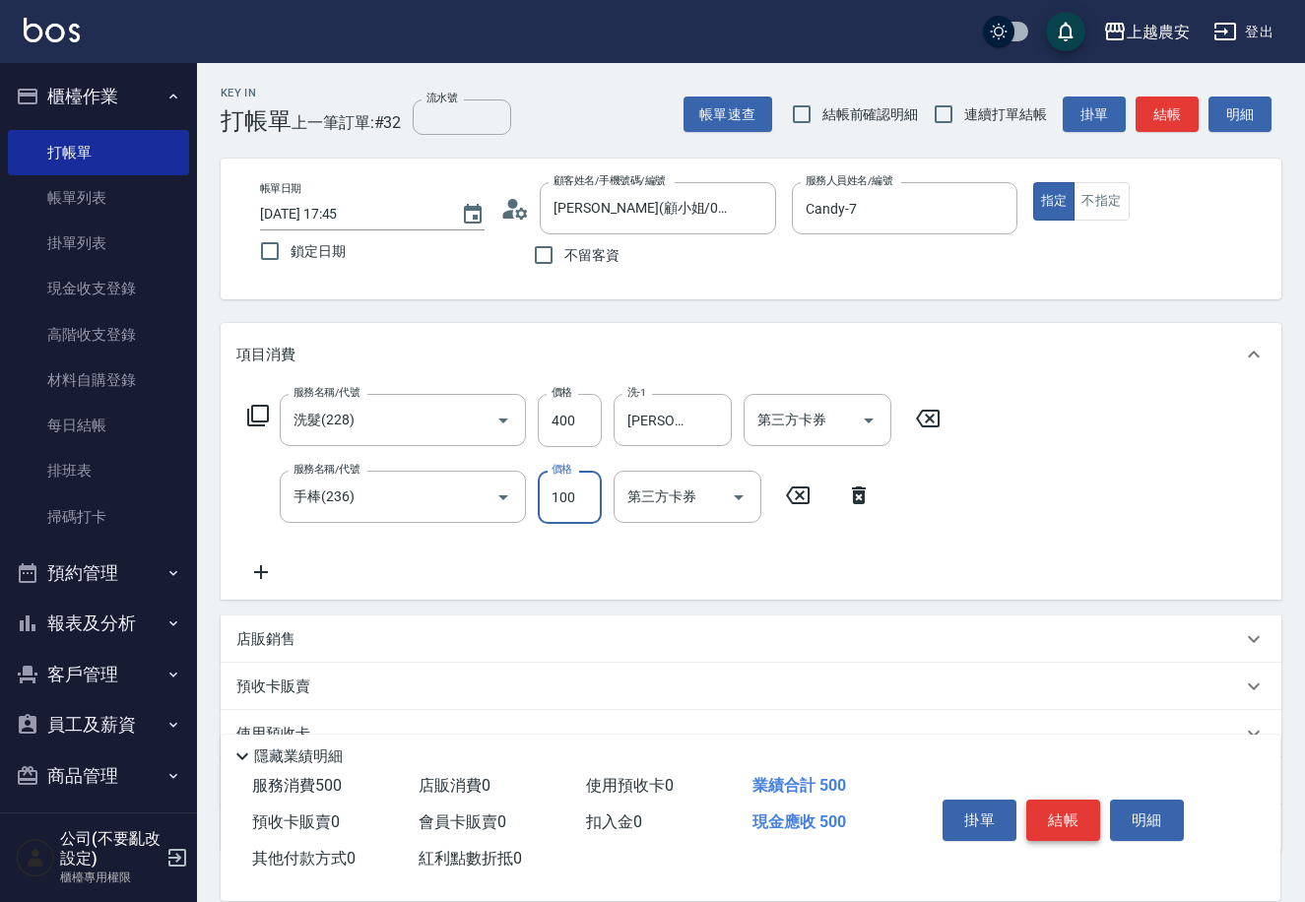
click at [1055, 814] on button "結帳" at bounding box center [1063, 820] width 74 height 41
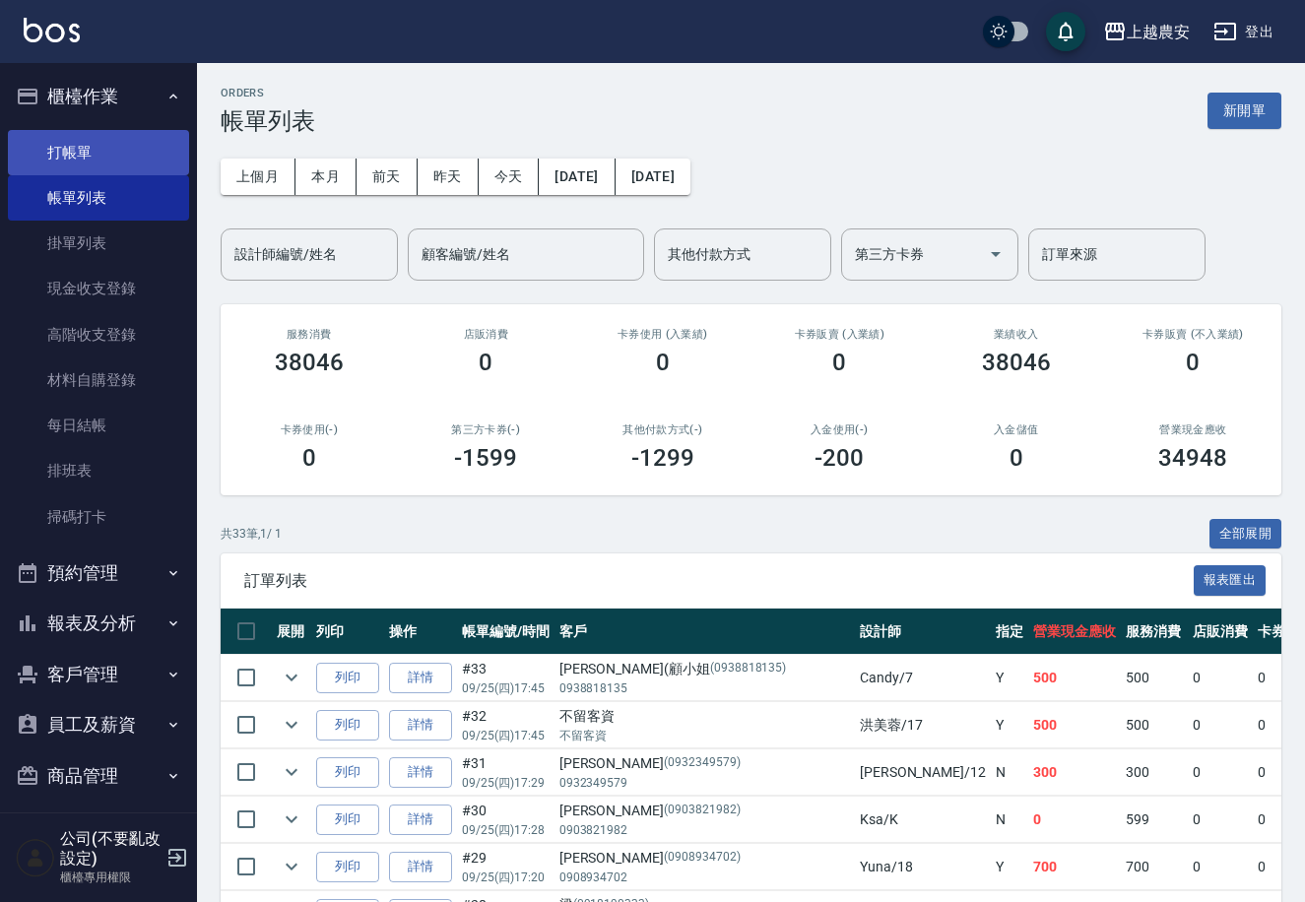
click at [88, 161] on link "打帳單" at bounding box center [98, 152] width 181 height 45
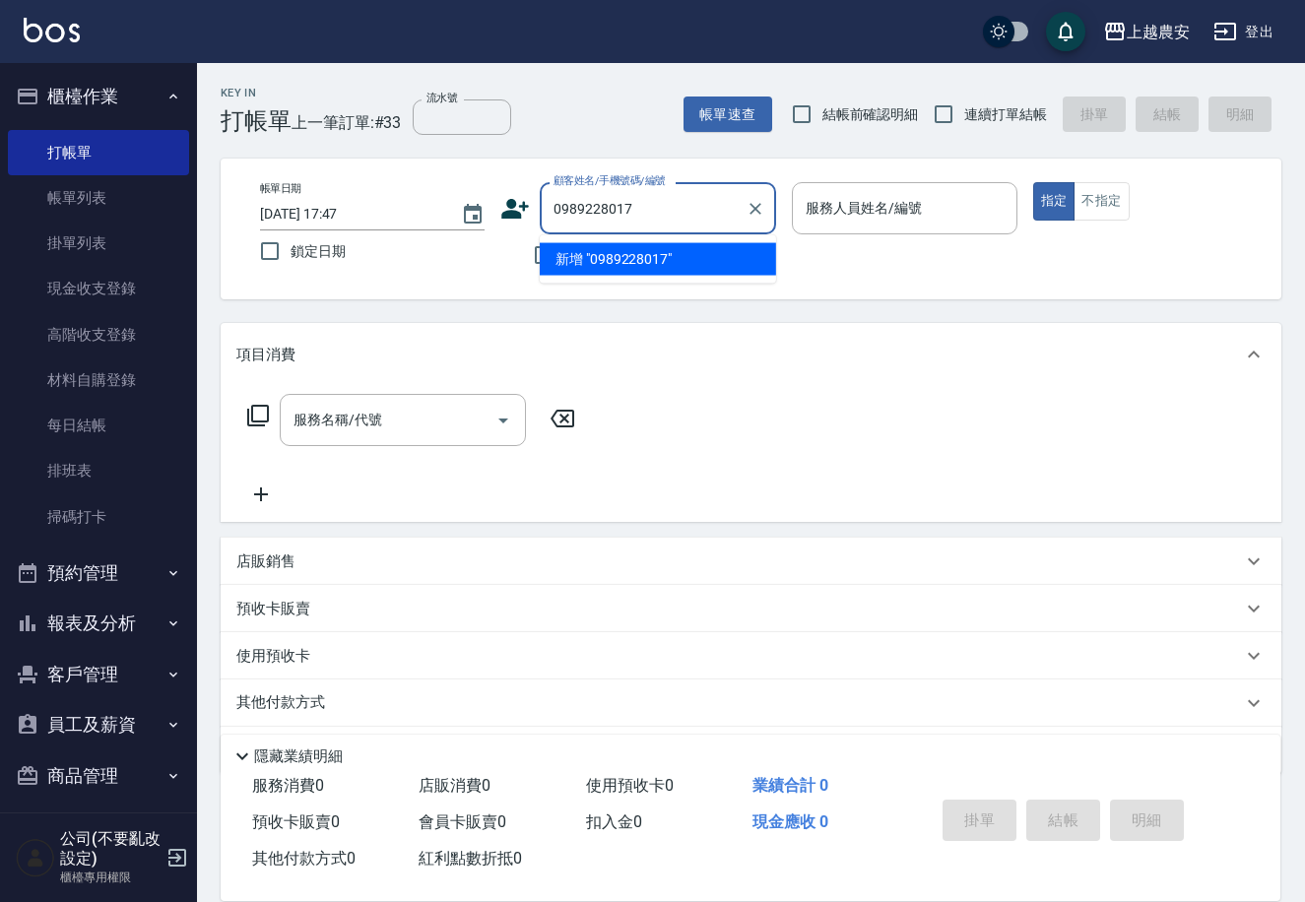
click at [654, 264] on li "新增 "0989228017"" at bounding box center [658, 259] width 236 height 33
type input "0989228017"
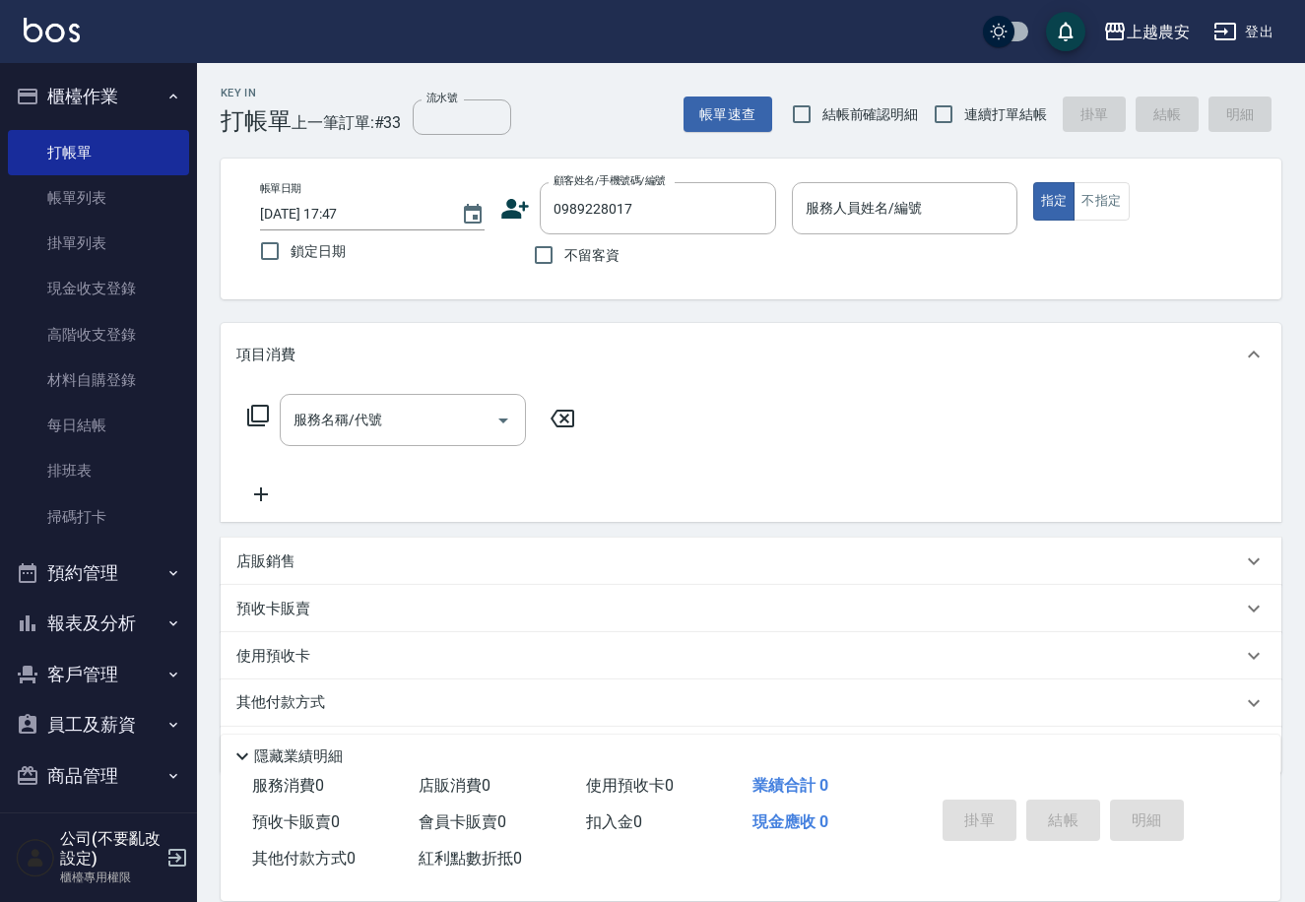
click at [510, 210] on icon at bounding box center [516, 209] width 28 height 20
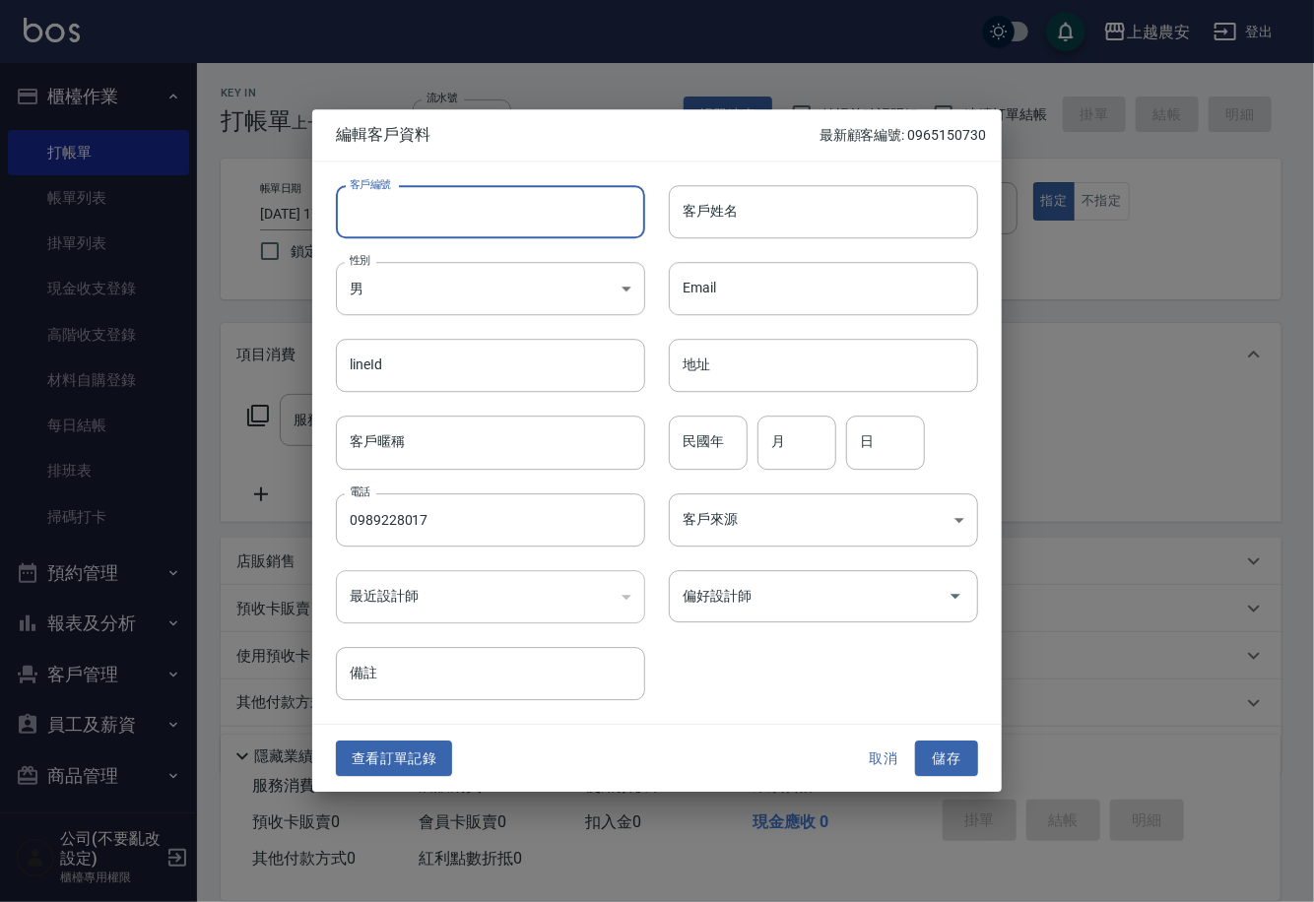
click at [506, 212] on input "客戶編號" at bounding box center [490, 211] width 309 height 53
type input "0989228017"
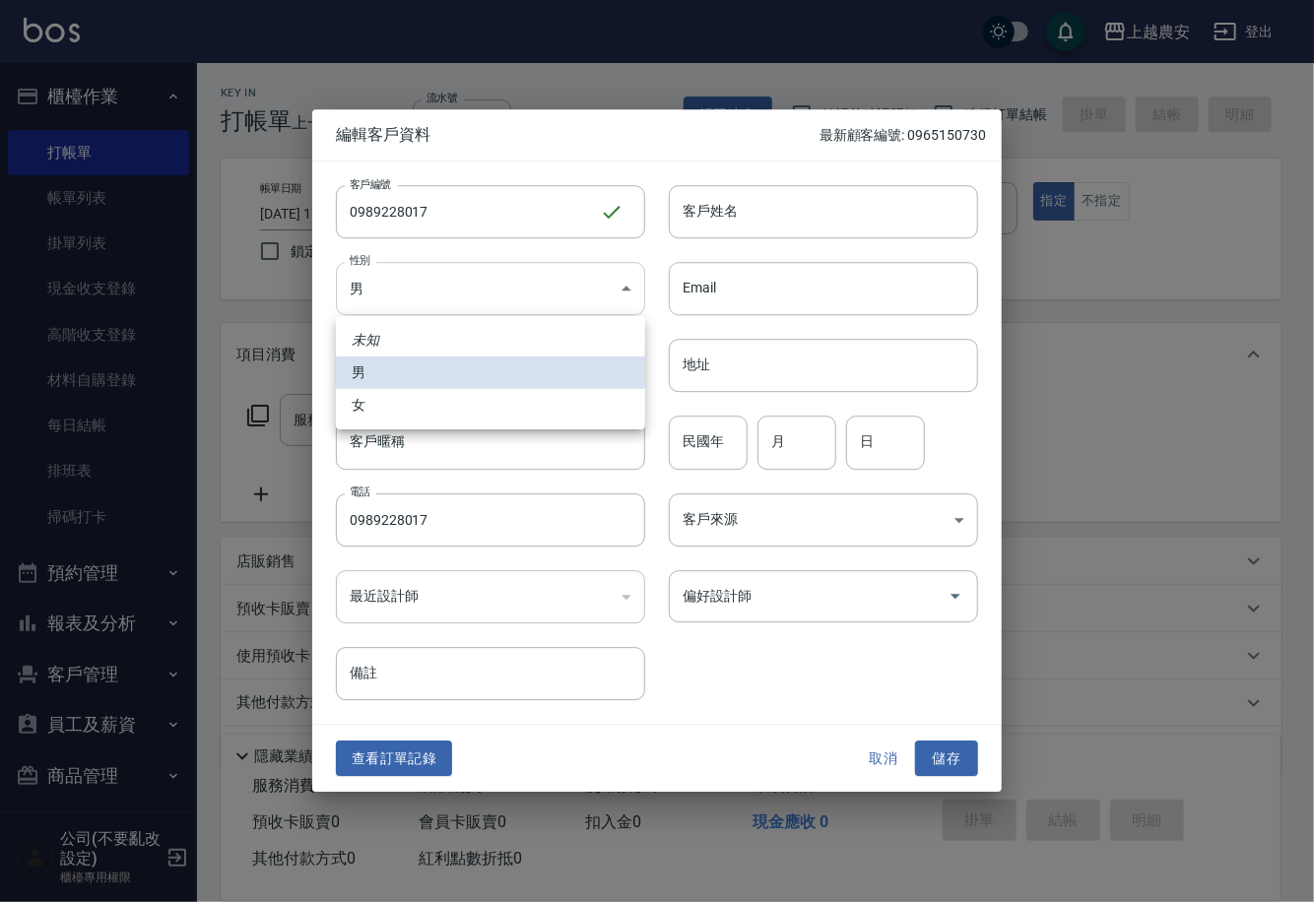
drag, startPoint x: 434, startPoint y: 296, endPoint x: 429, endPoint y: 362, distance: 66.2
click at [433, 296] on body "上越農安 登出 櫃檯作業 打帳單 帳單列表 掛單列表 現金收支登錄 高階收支登錄 材料自購登錄 每日結帳 排班表 掃碼打卡 預約管理 預約管理 單日預約紀錄 …" at bounding box center [657, 480] width 1314 height 960
click at [433, 392] on li "女" at bounding box center [490, 405] width 309 height 33
type input "FEMALE"
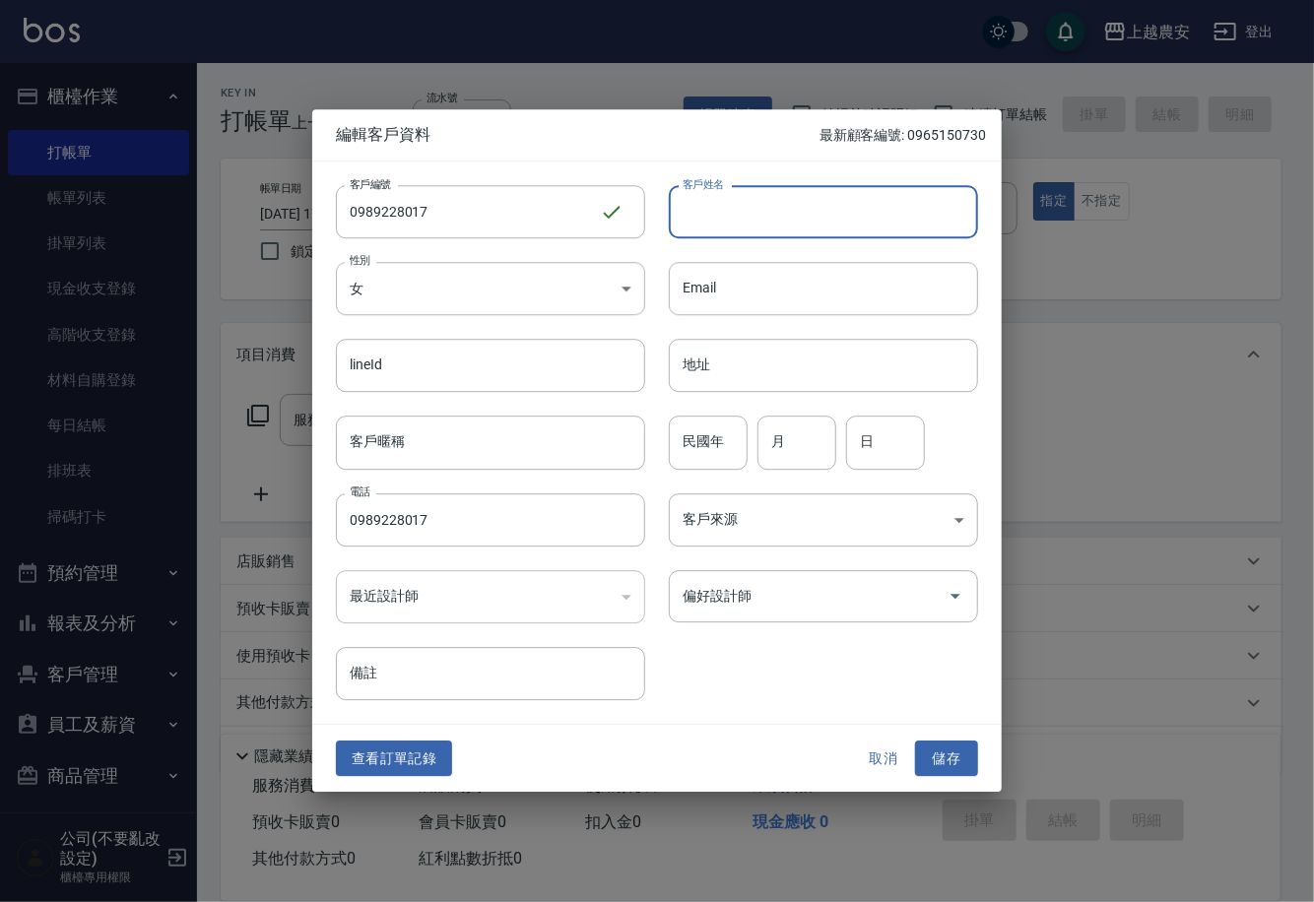
click at [705, 221] on input "客戶姓名" at bounding box center [823, 211] width 309 height 53
type input "詹芷菱"
click at [958, 763] on button "儲存" at bounding box center [946, 759] width 63 height 36
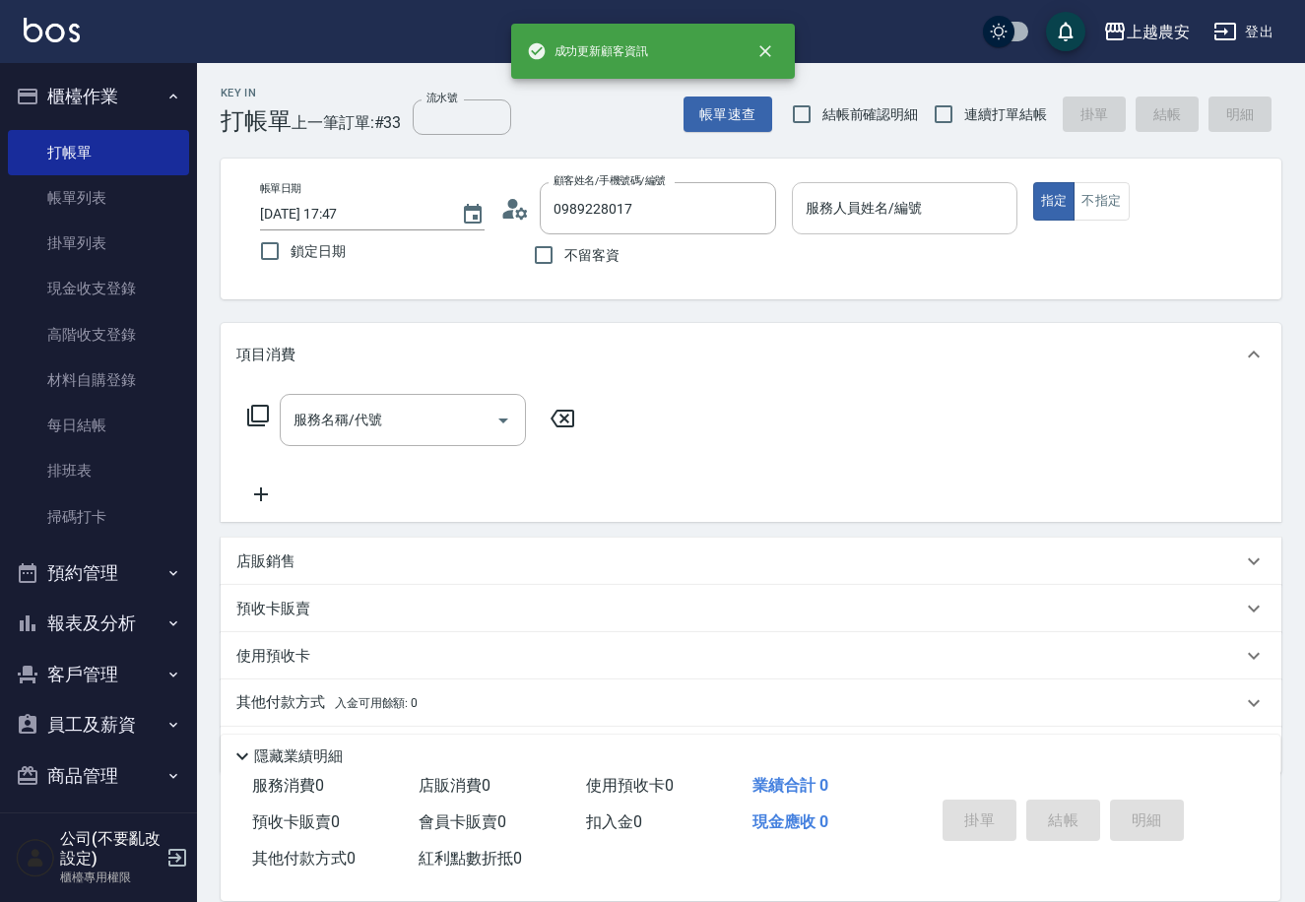
click at [866, 218] on input "服務人員姓名/編號" at bounding box center [904, 208] width 207 height 34
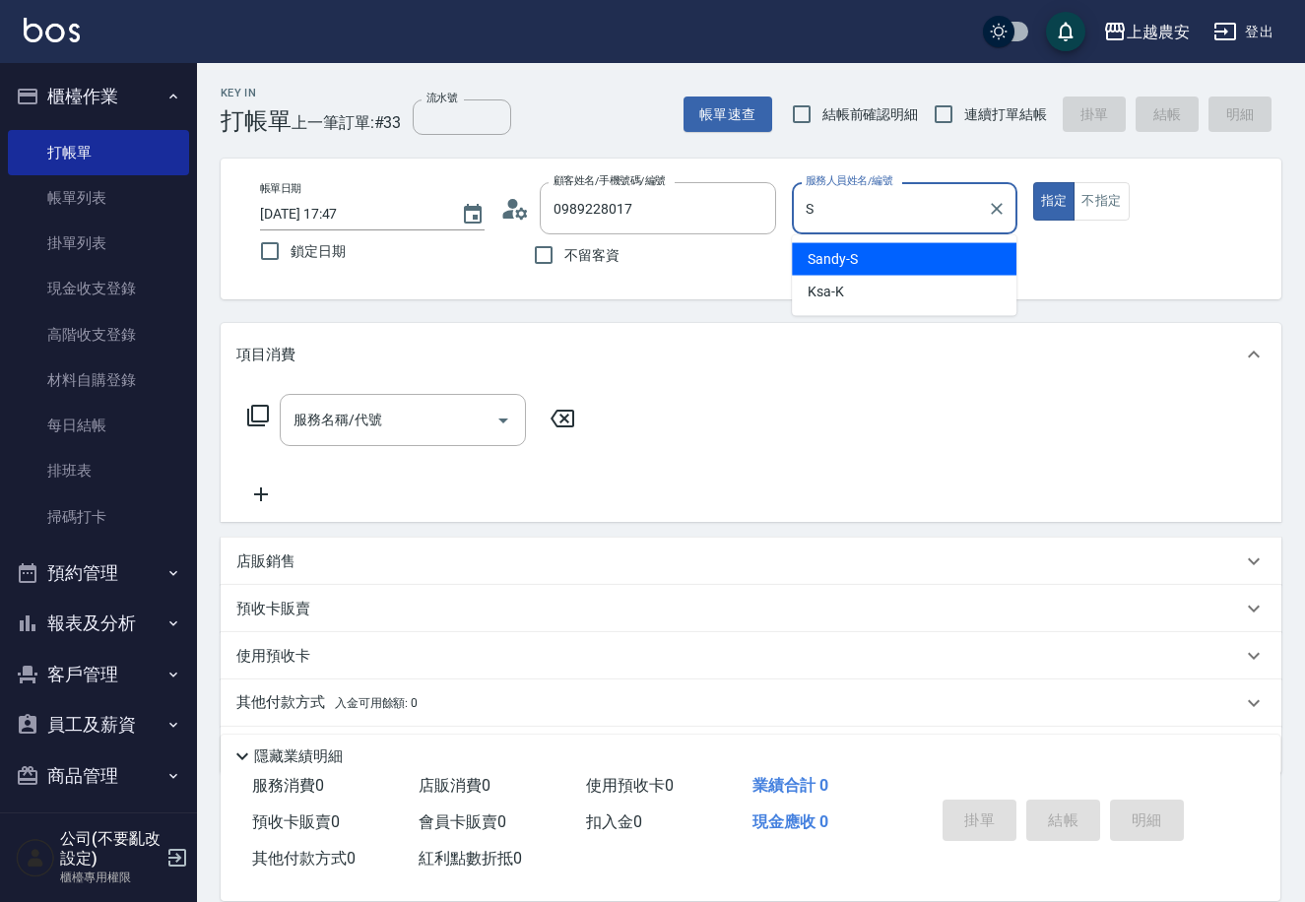
type input "Sandy-S"
type button "true"
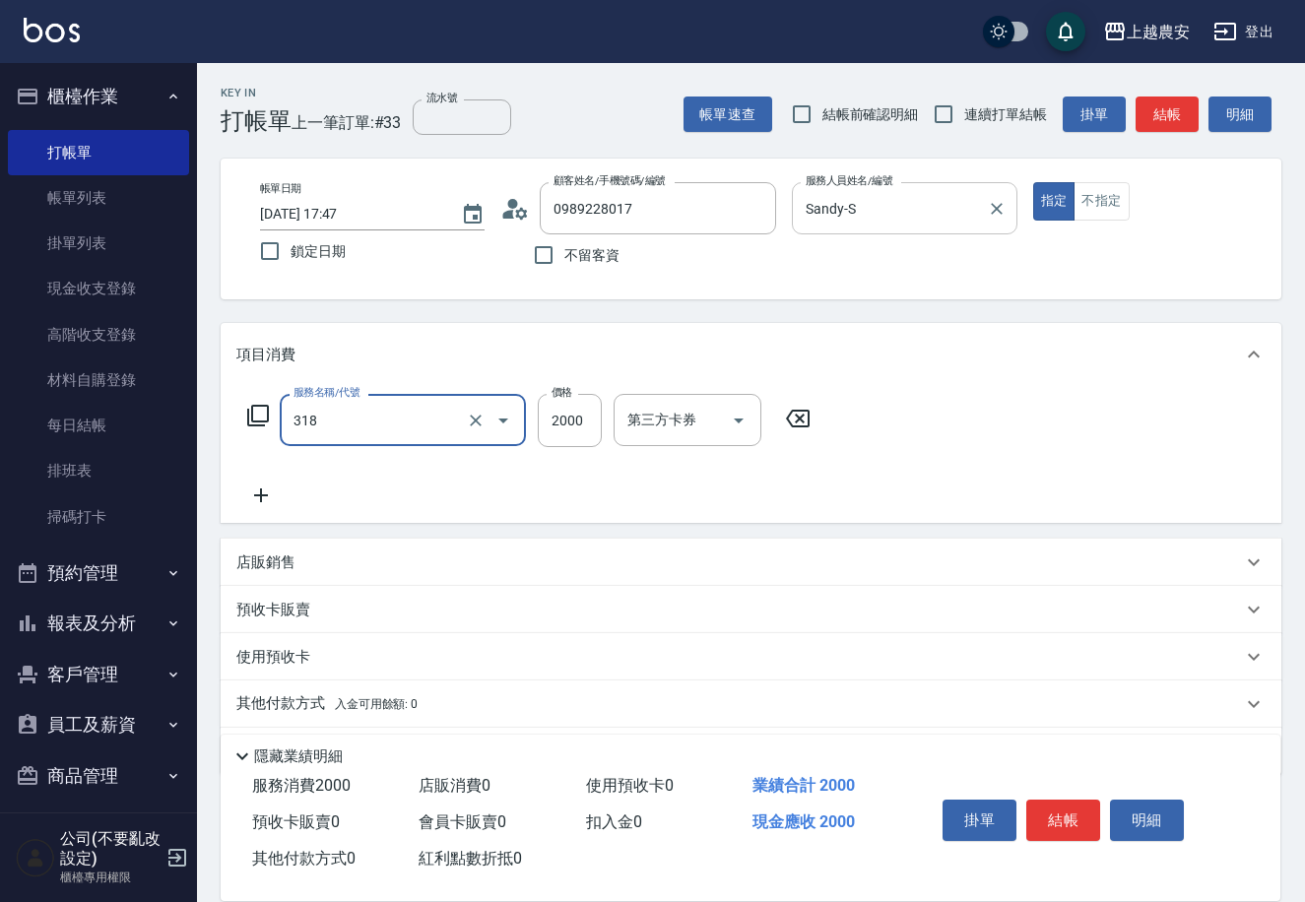
type input "燙髮1500↑(自購)(318)"
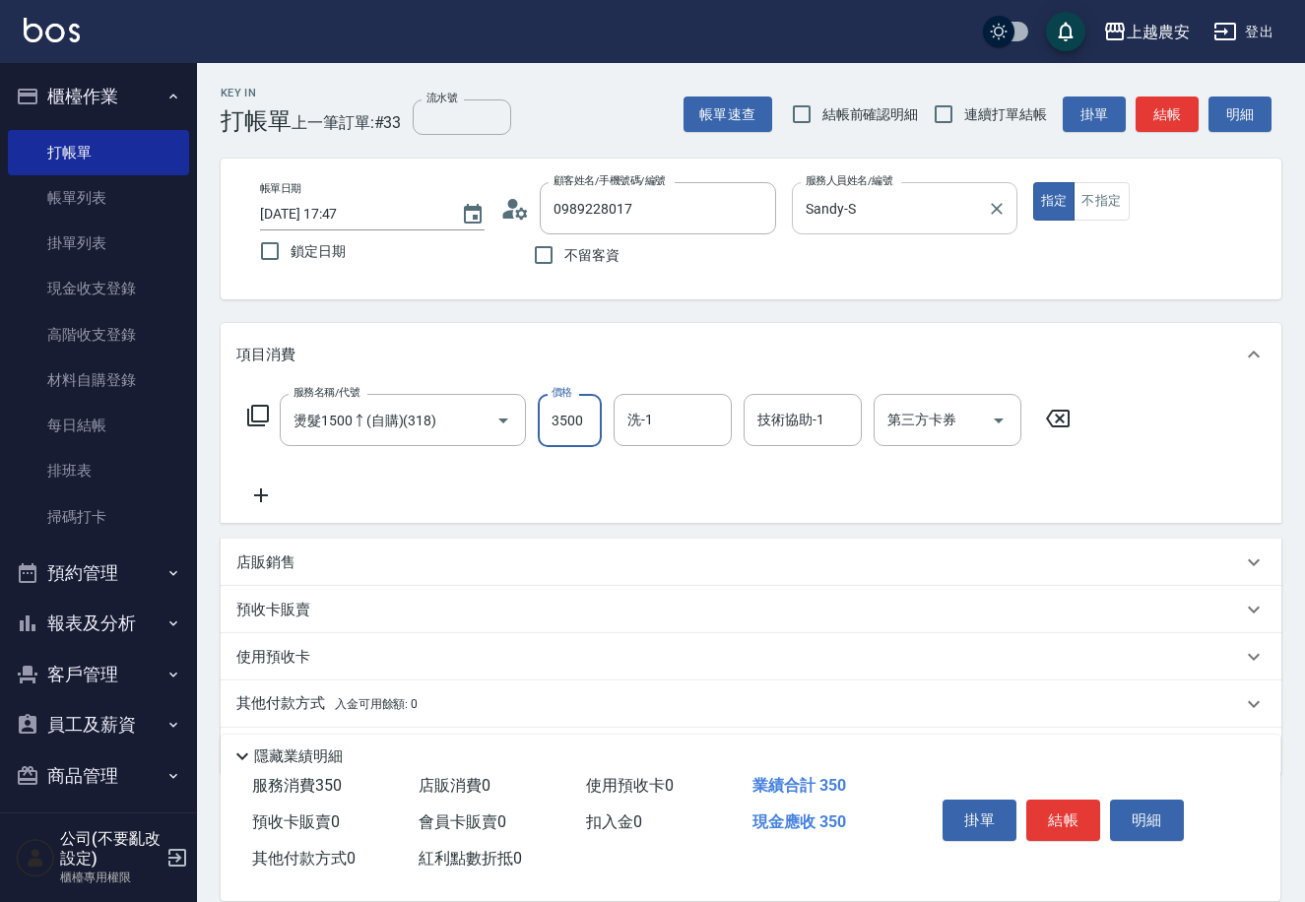
type input "3500"
type input "蘇蘇-25"
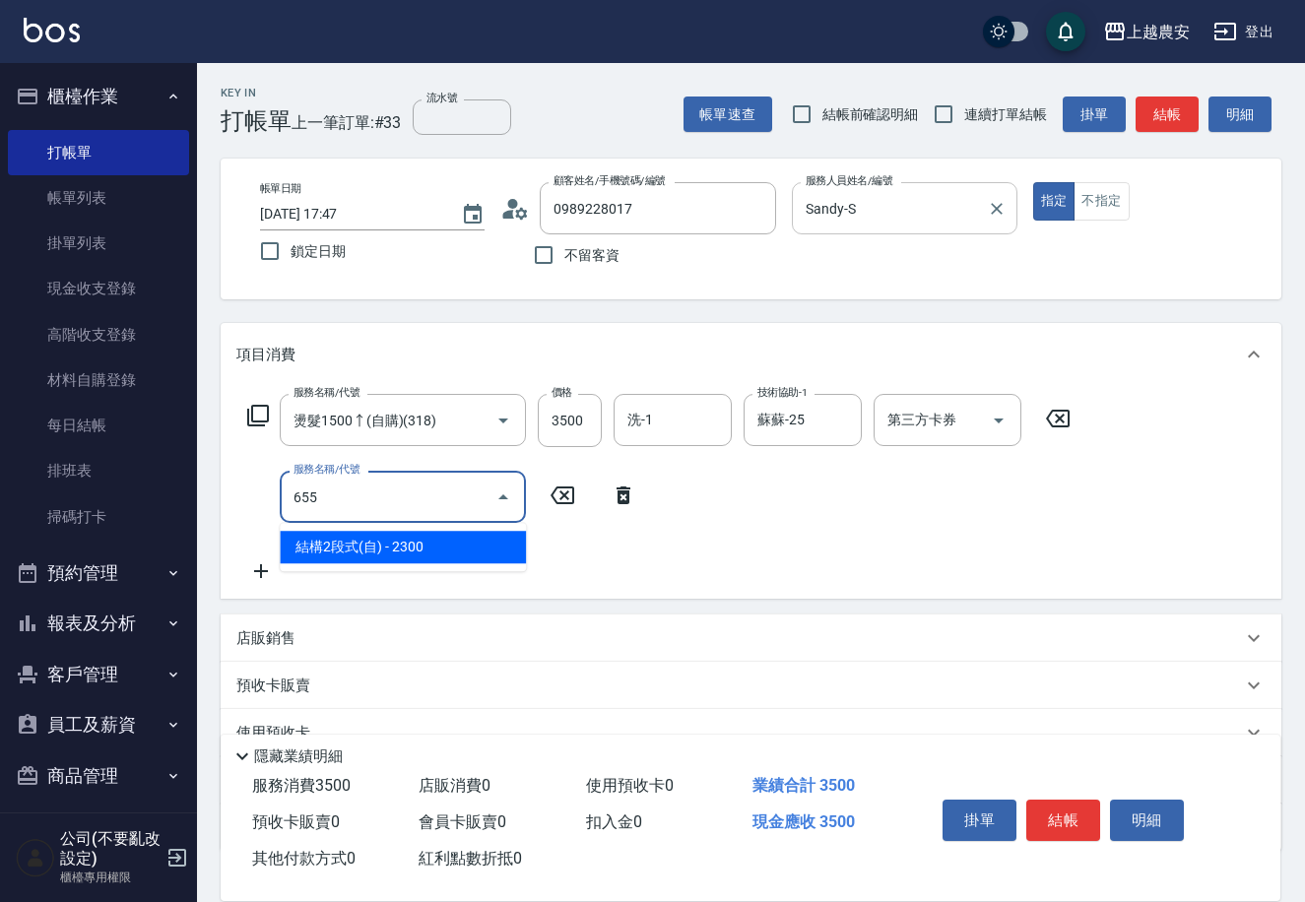
type input "結構2段式(自)(655)"
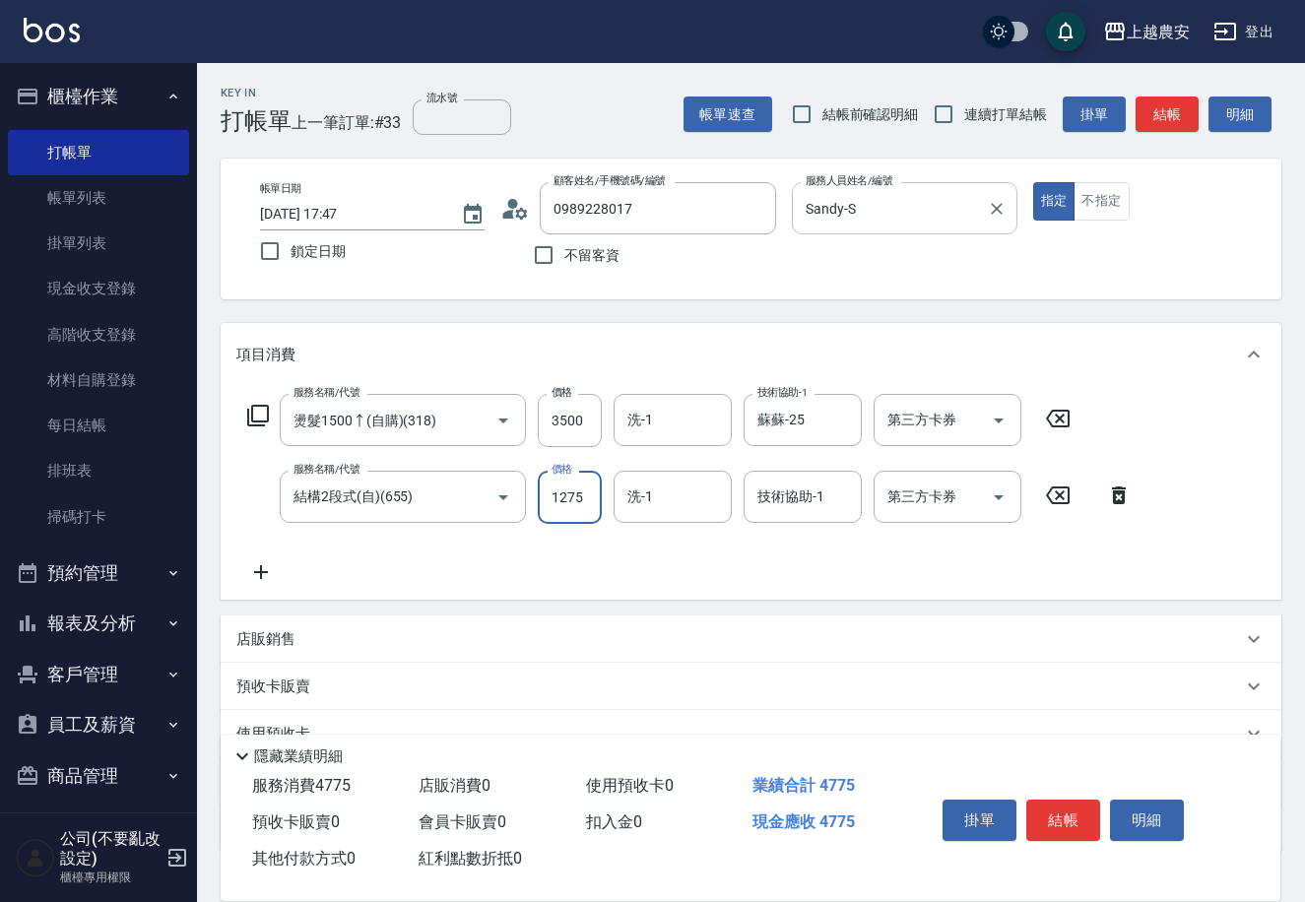
type input "1275"
type input "蘇蘇-25"
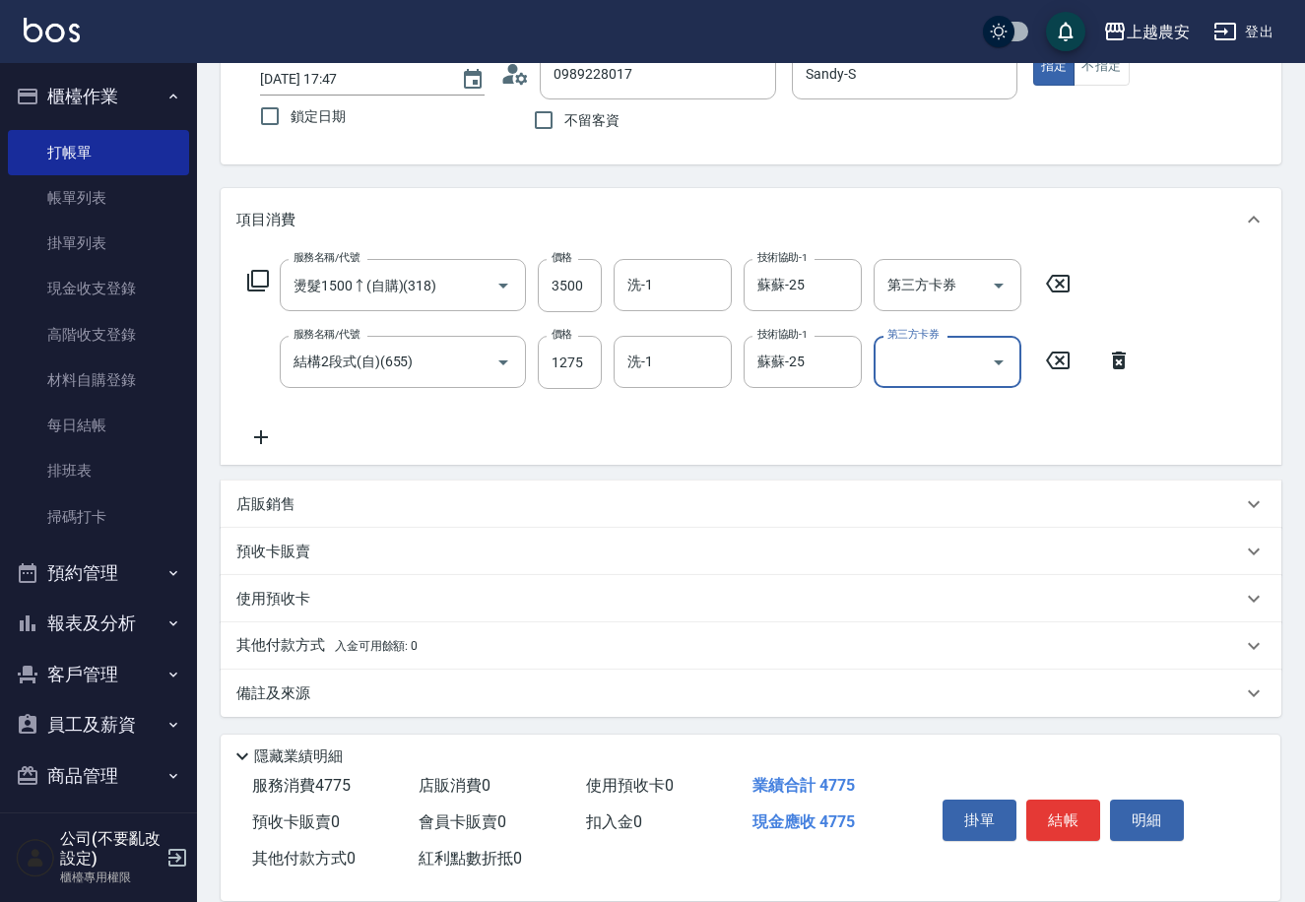
click at [373, 636] on p "其他付款方式 入金可用餘額: 0" at bounding box center [326, 646] width 181 height 22
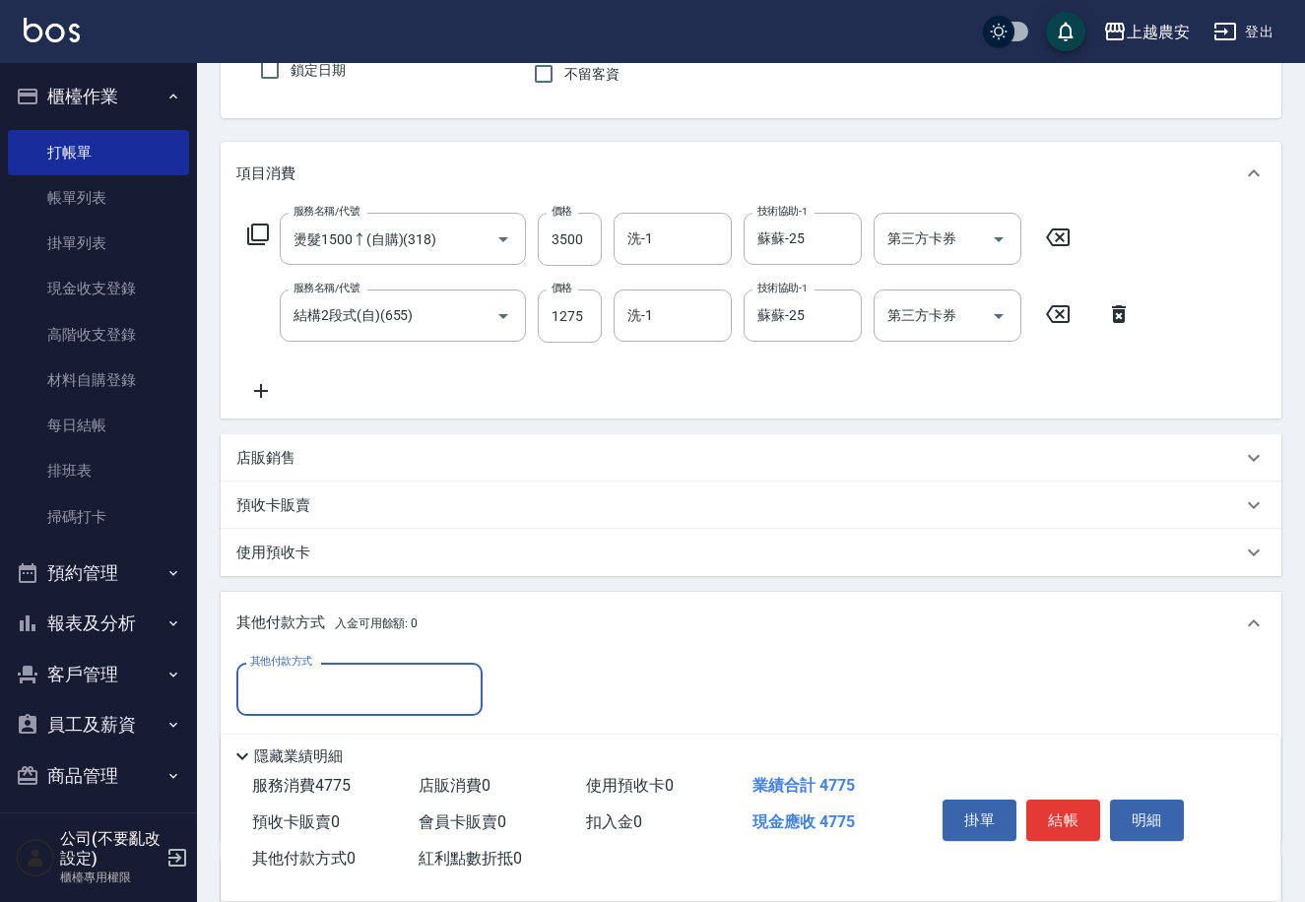
scroll to position [366, 0]
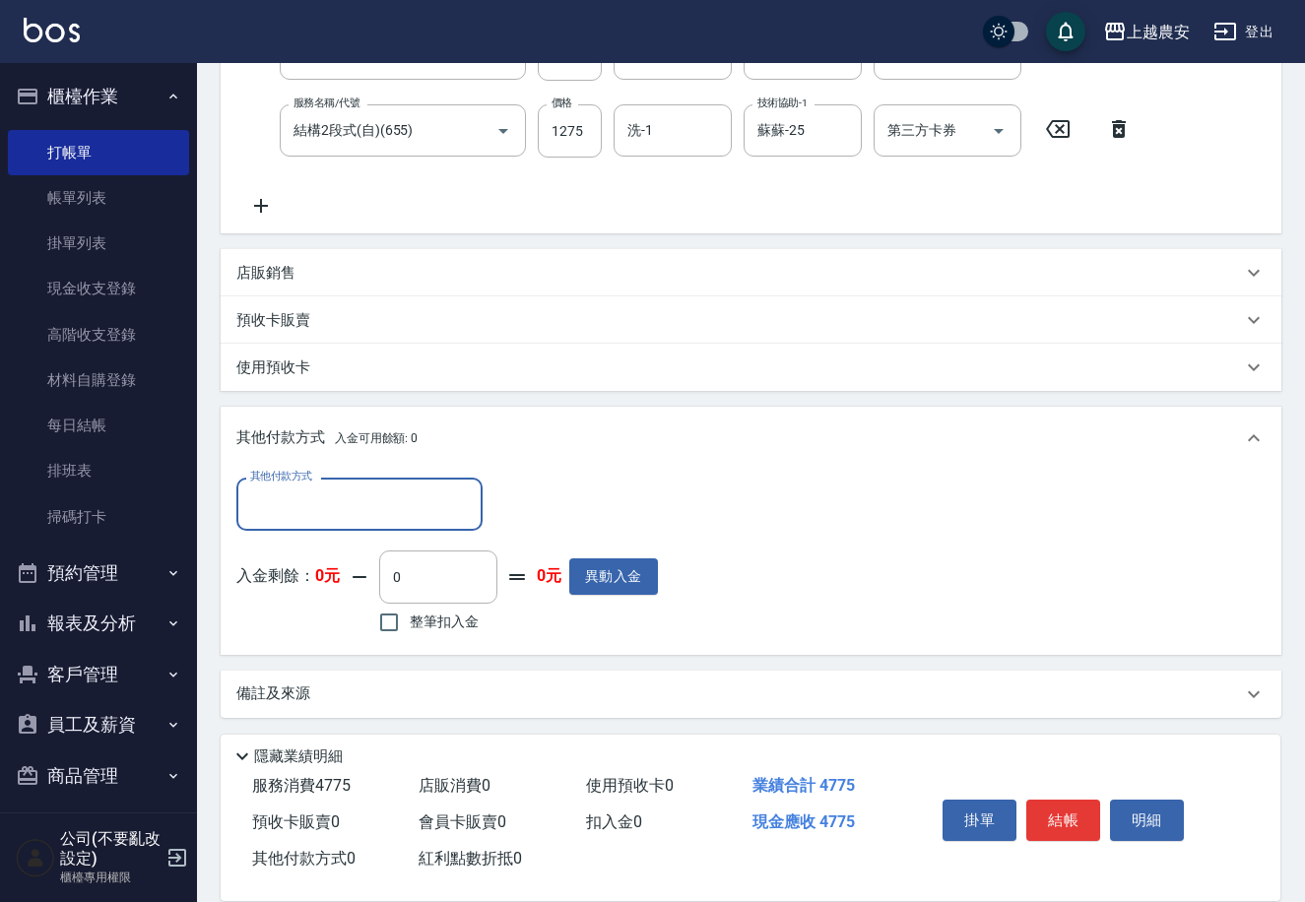
click at [324, 512] on input "其他付款方式" at bounding box center [359, 504] width 229 height 34
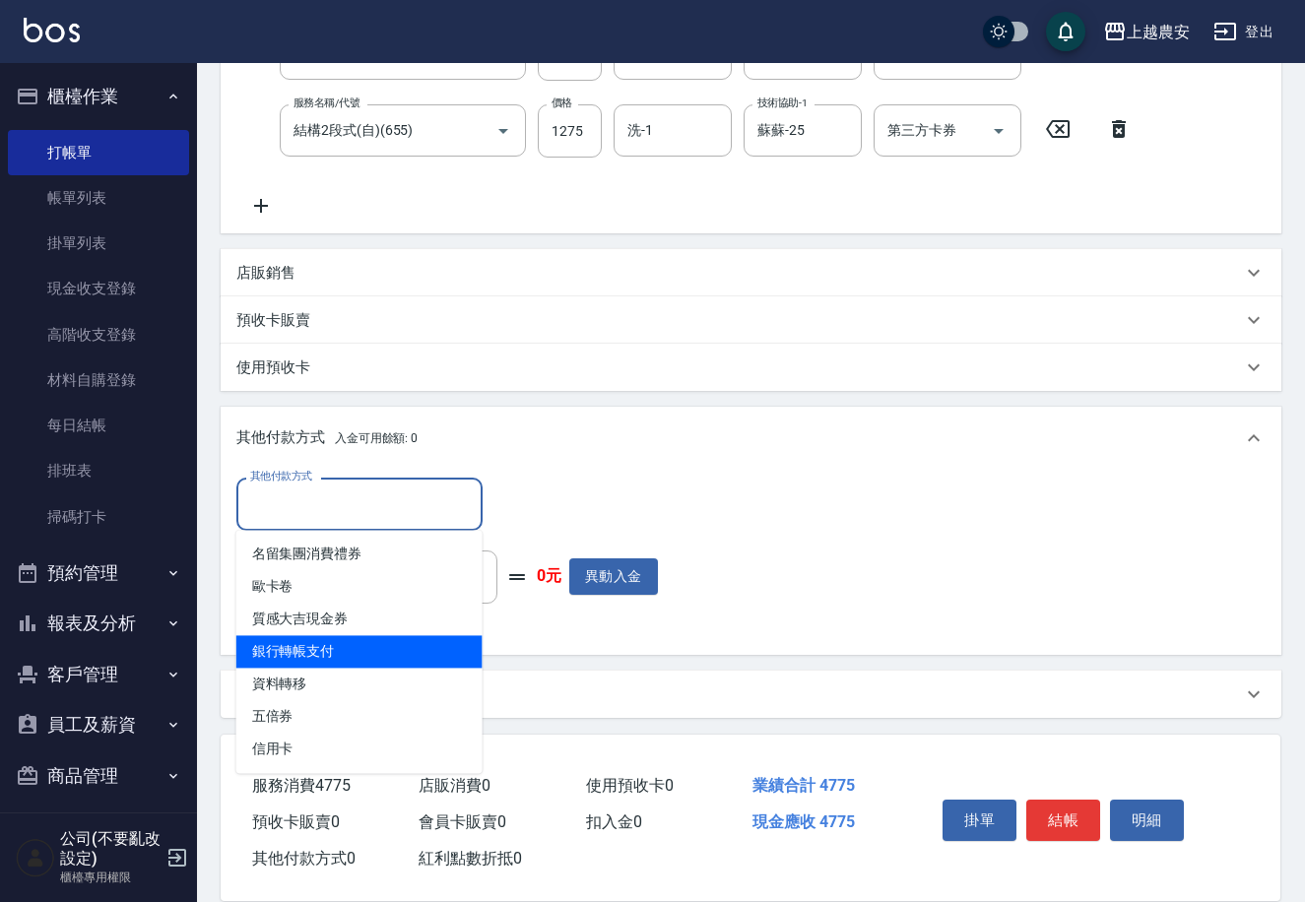
click at [343, 645] on span "銀行轉帳支付" at bounding box center [359, 651] width 246 height 33
type input "銀行轉帳支付"
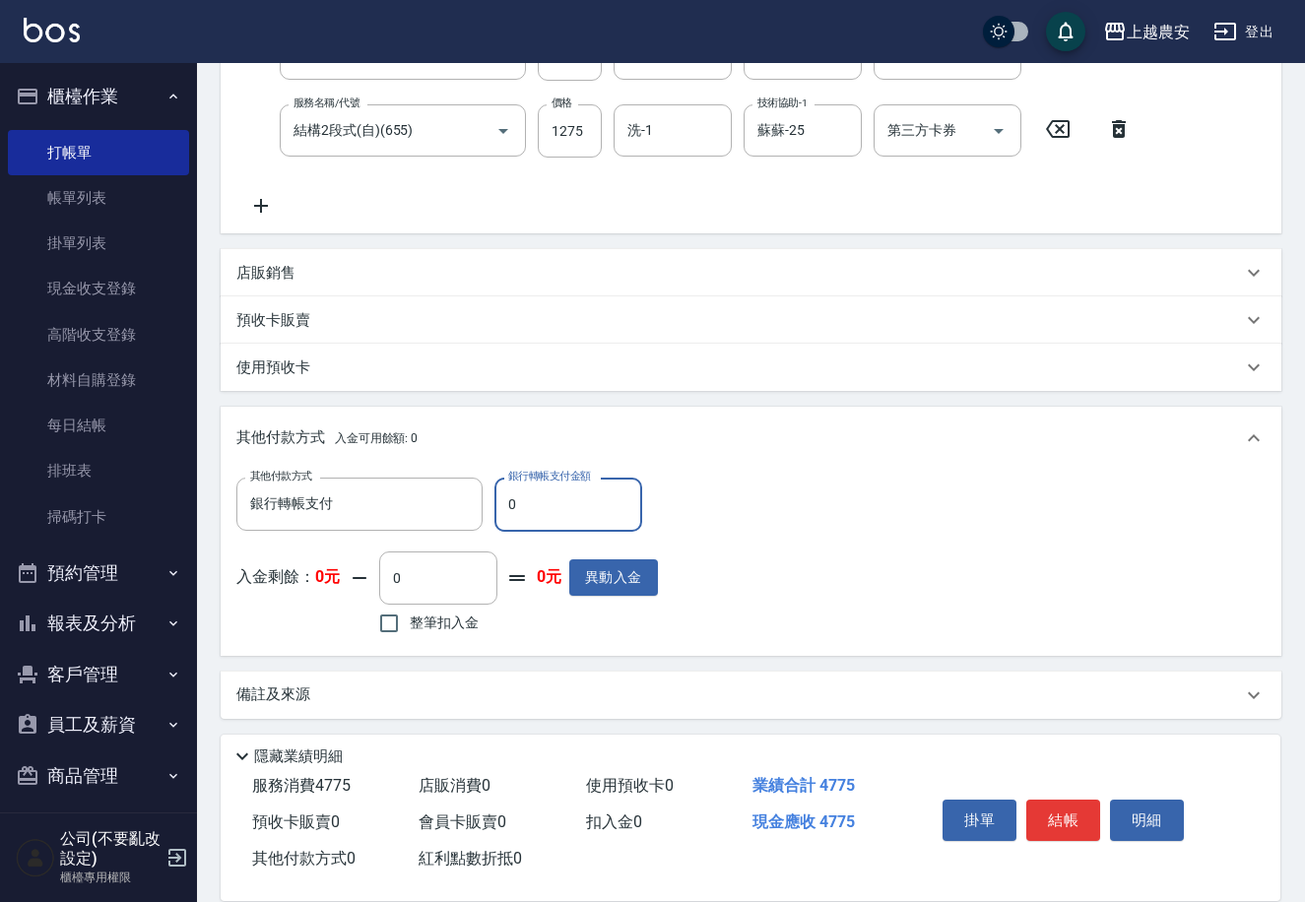
drag, startPoint x: 496, startPoint y: 507, endPoint x: 540, endPoint y: 506, distance: 43.4
click at [540, 506] on input "0" at bounding box center [569, 504] width 148 height 53
type input "4775"
click at [1071, 816] on button "結帳" at bounding box center [1063, 820] width 74 height 41
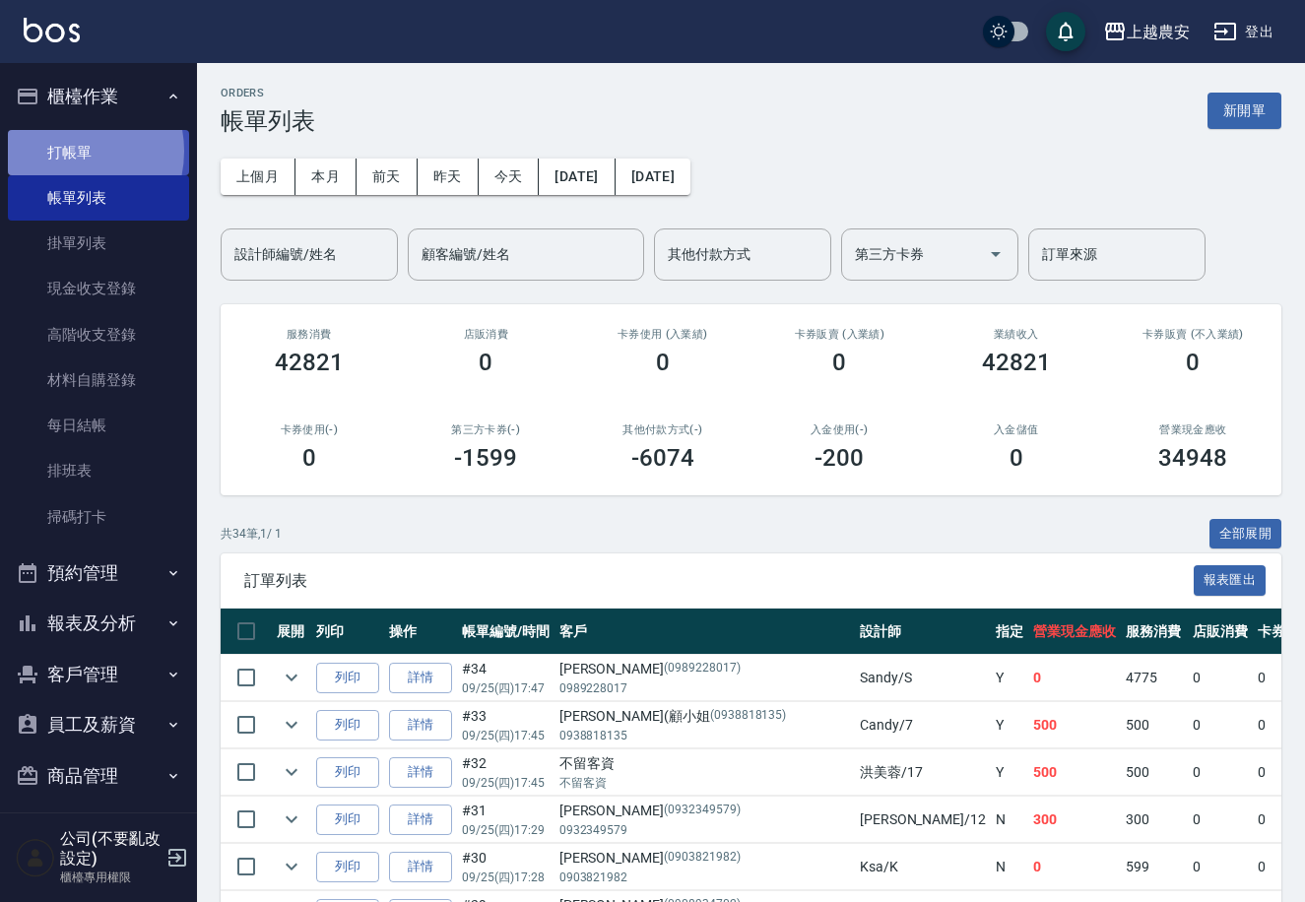
click at [61, 151] on link "打帳單" at bounding box center [98, 152] width 181 height 45
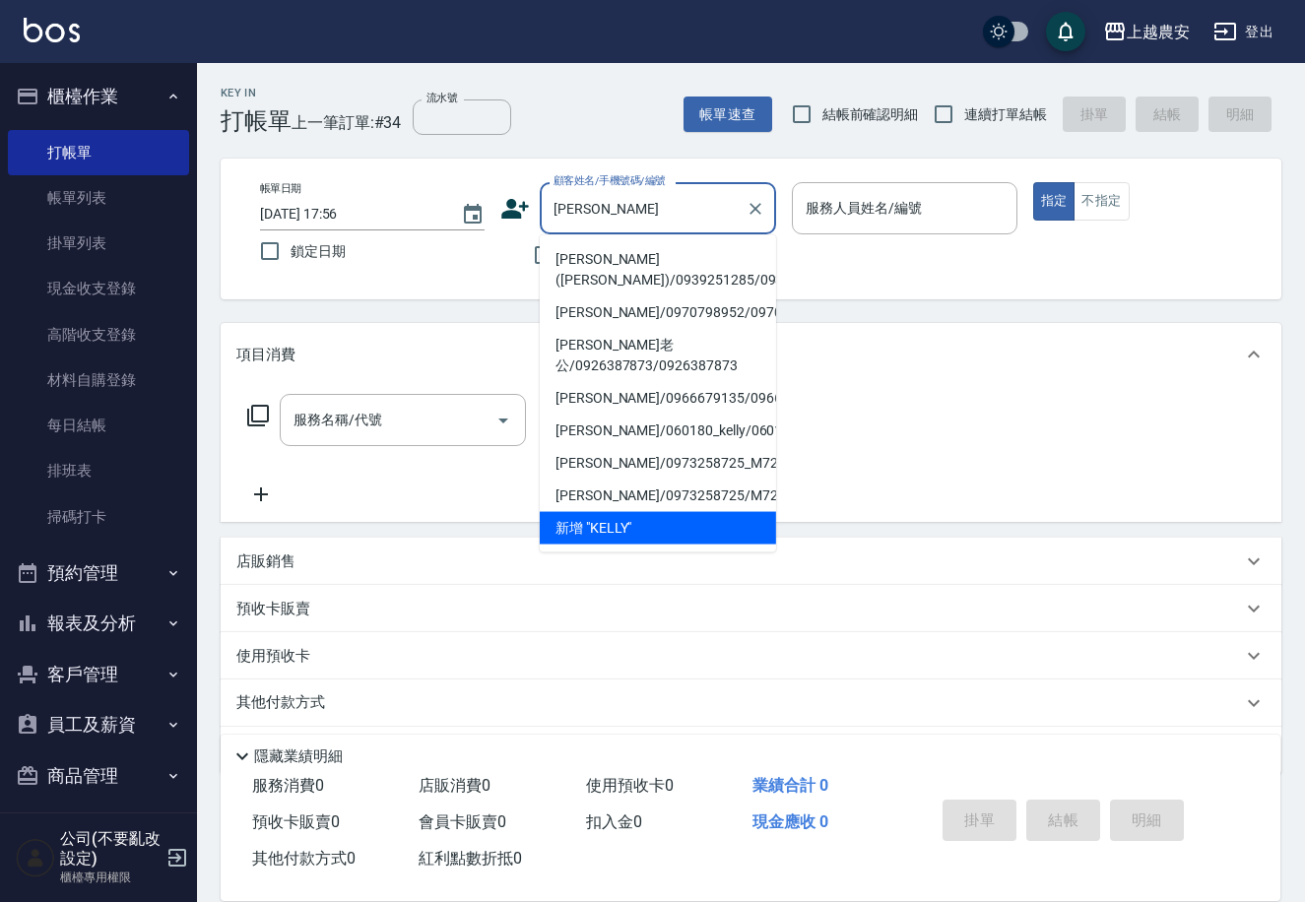
click at [642, 258] on li "李(Kelly)/0939251285/0939251285" at bounding box center [658, 269] width 236 height 53
type input "李(Kelly)/0939251285/0939251285"
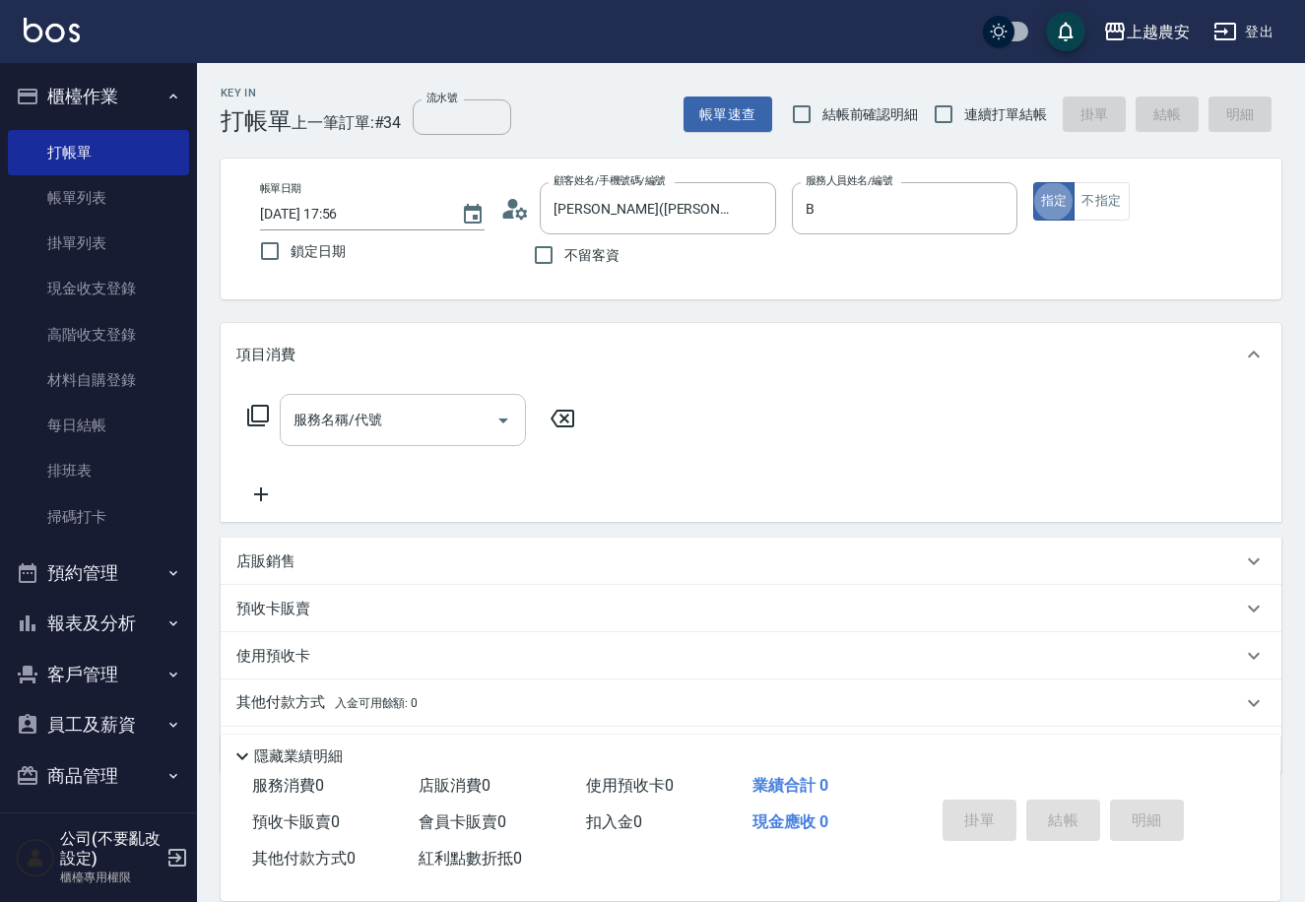
type input "美雅-B"
type button "true"
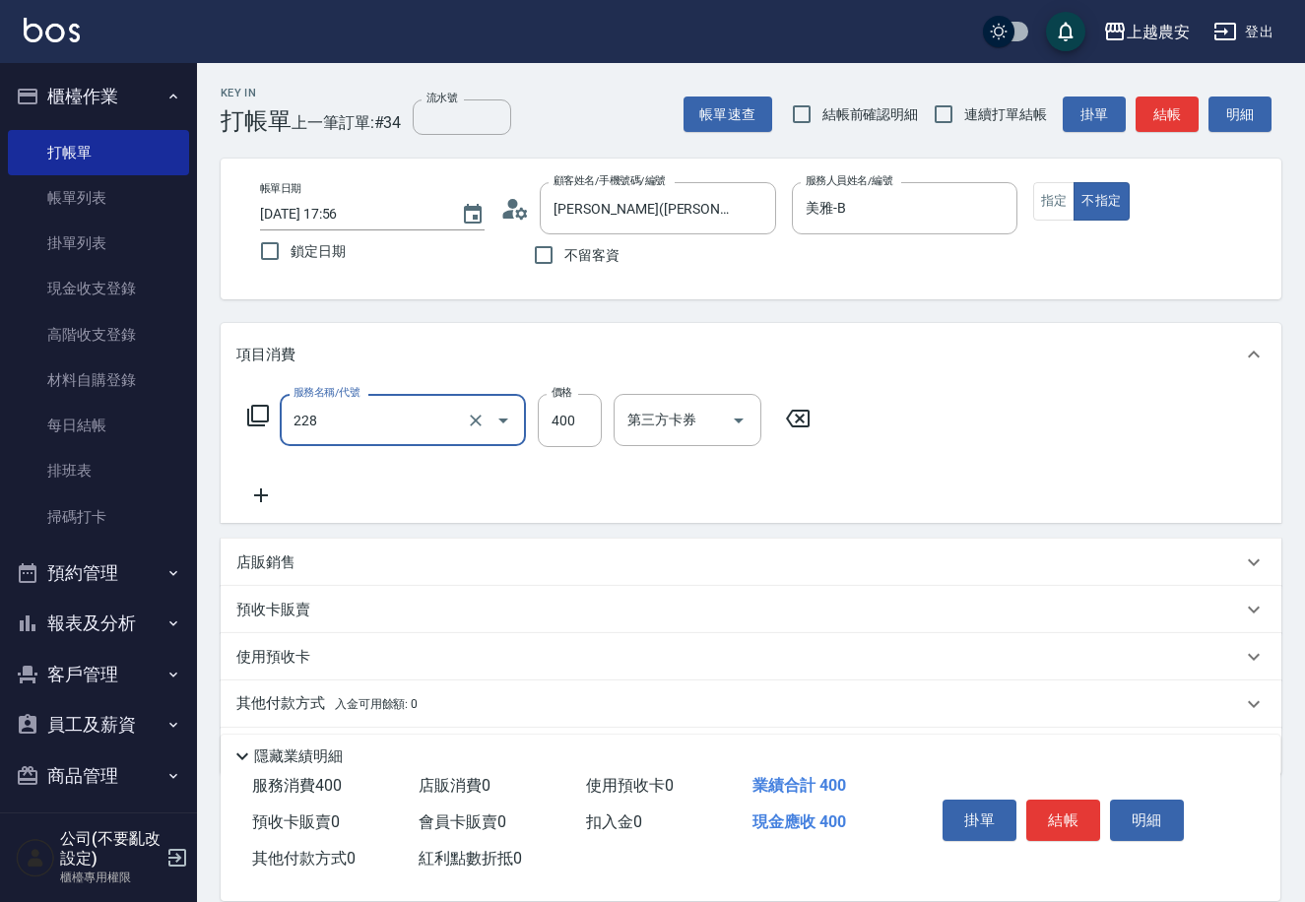
type input "洗髮(228)"
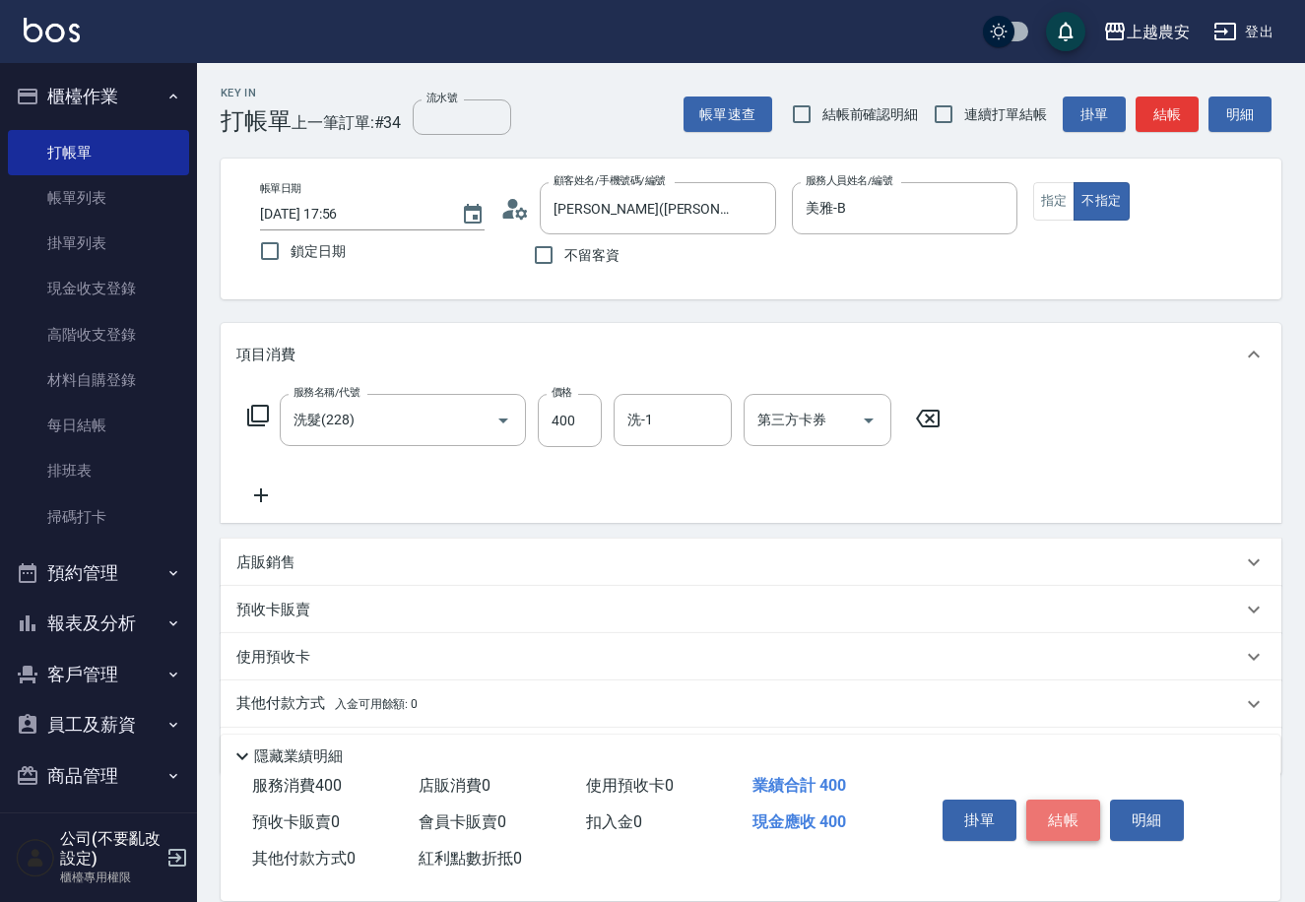
click at [1069, 825] on button "結帳" at bounding box center [1063, 820] width 74 height 41
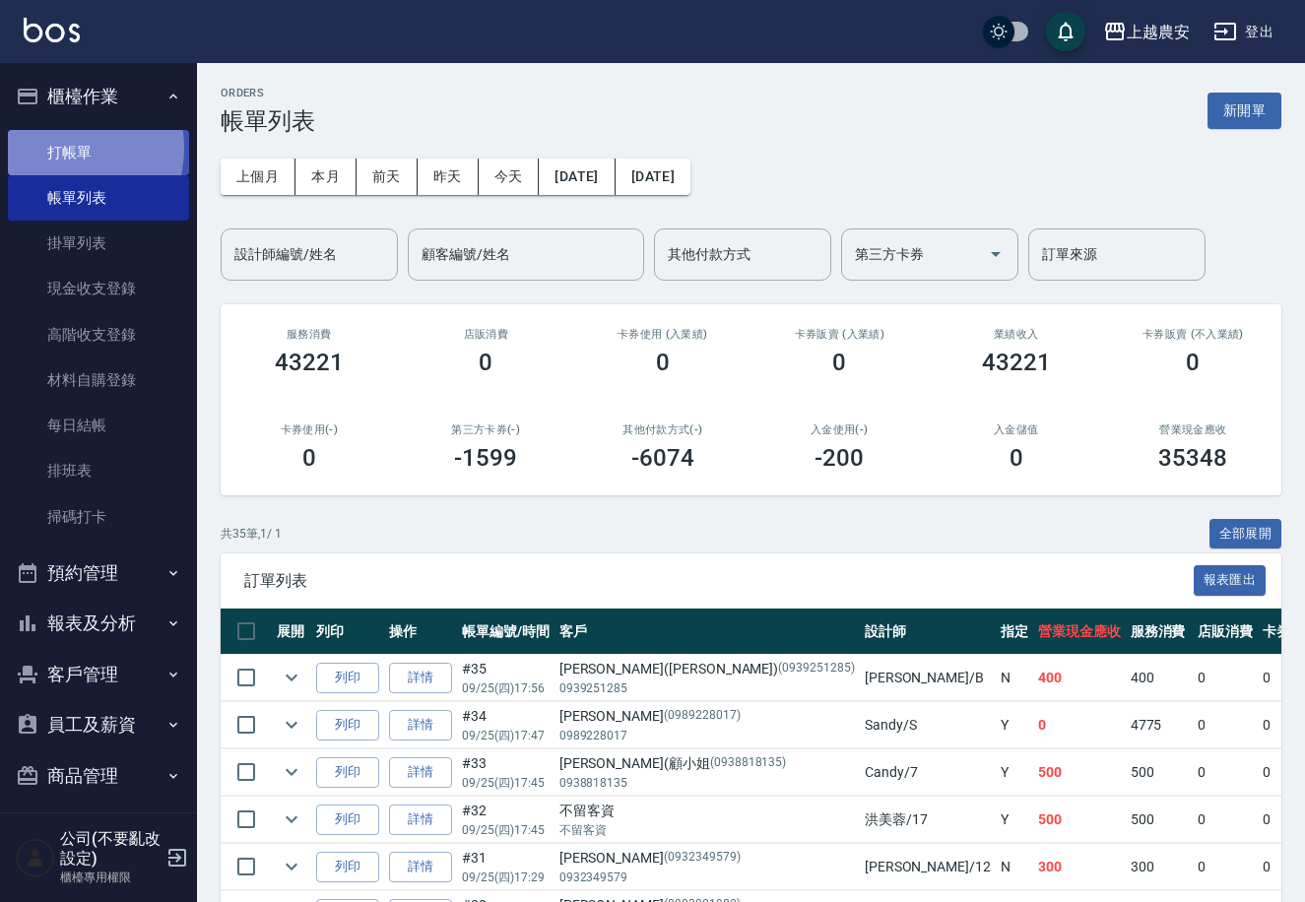
click at [60, 148] on link "打帳單" at bounding box center [98, 152] width 181 height 45
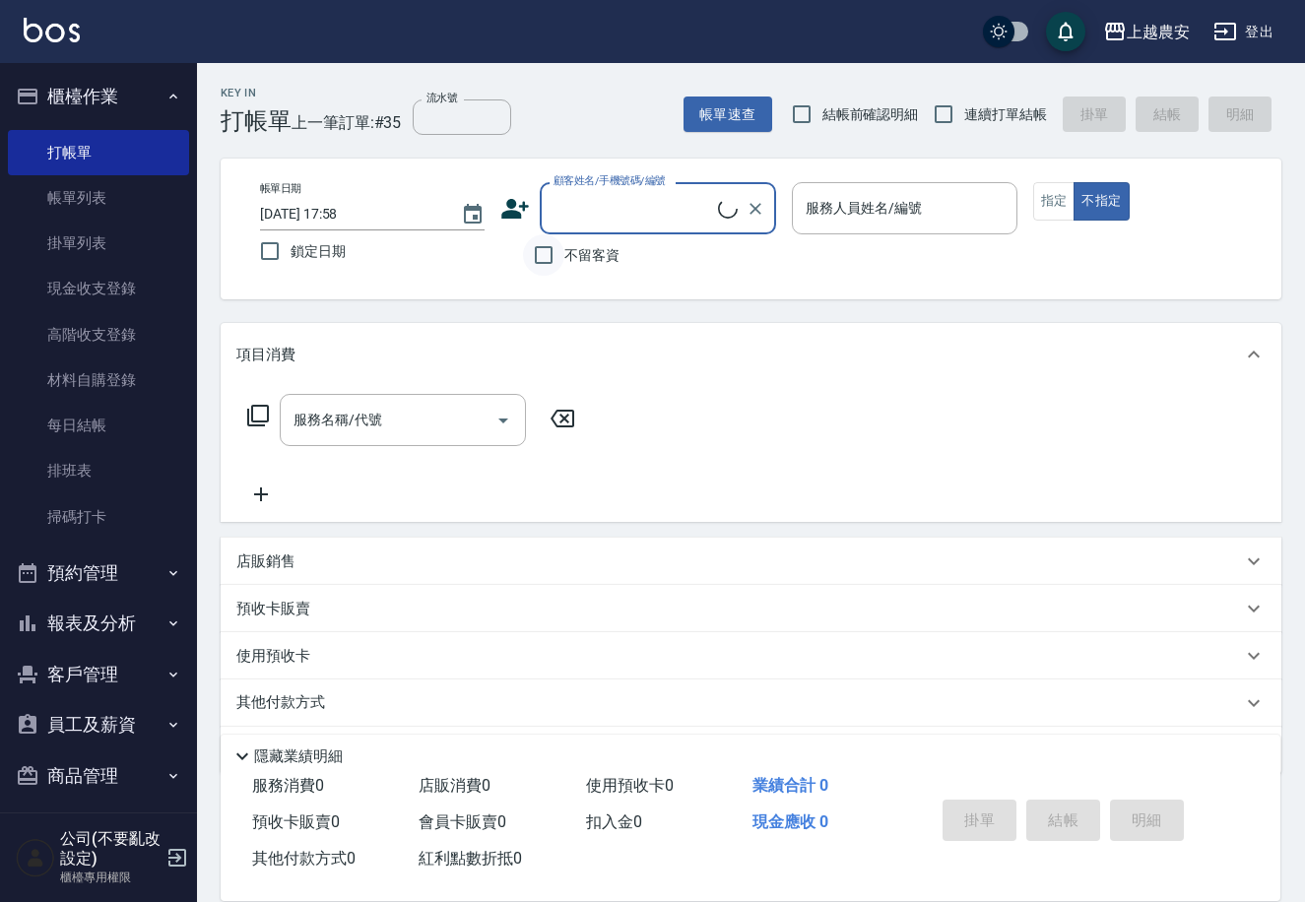
click at [544, 252] on input "不留客資" at bounding box center [543, 254] width 41 height 41
checkbox input "true"
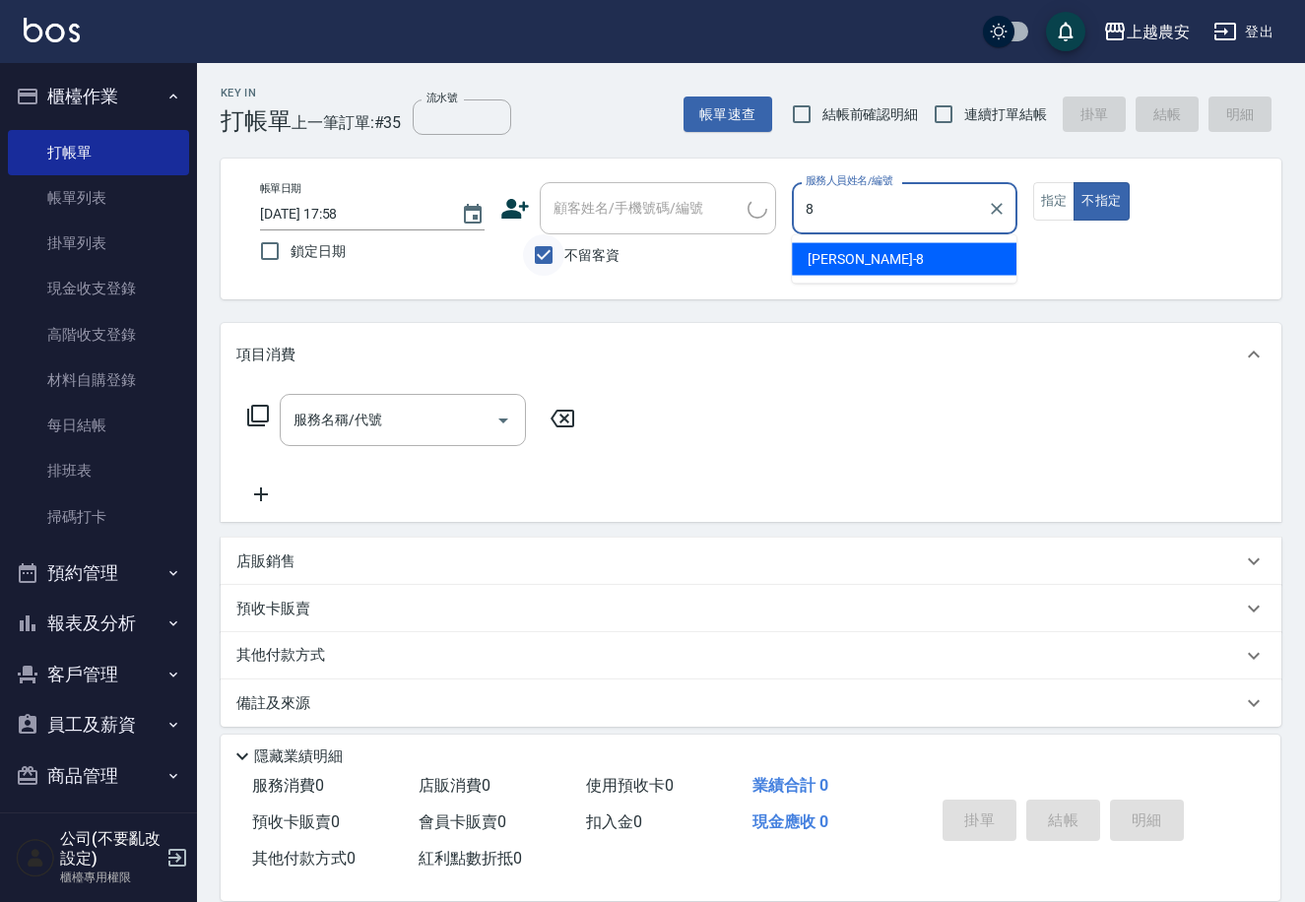
type input "[PERSON_NAME]-8"
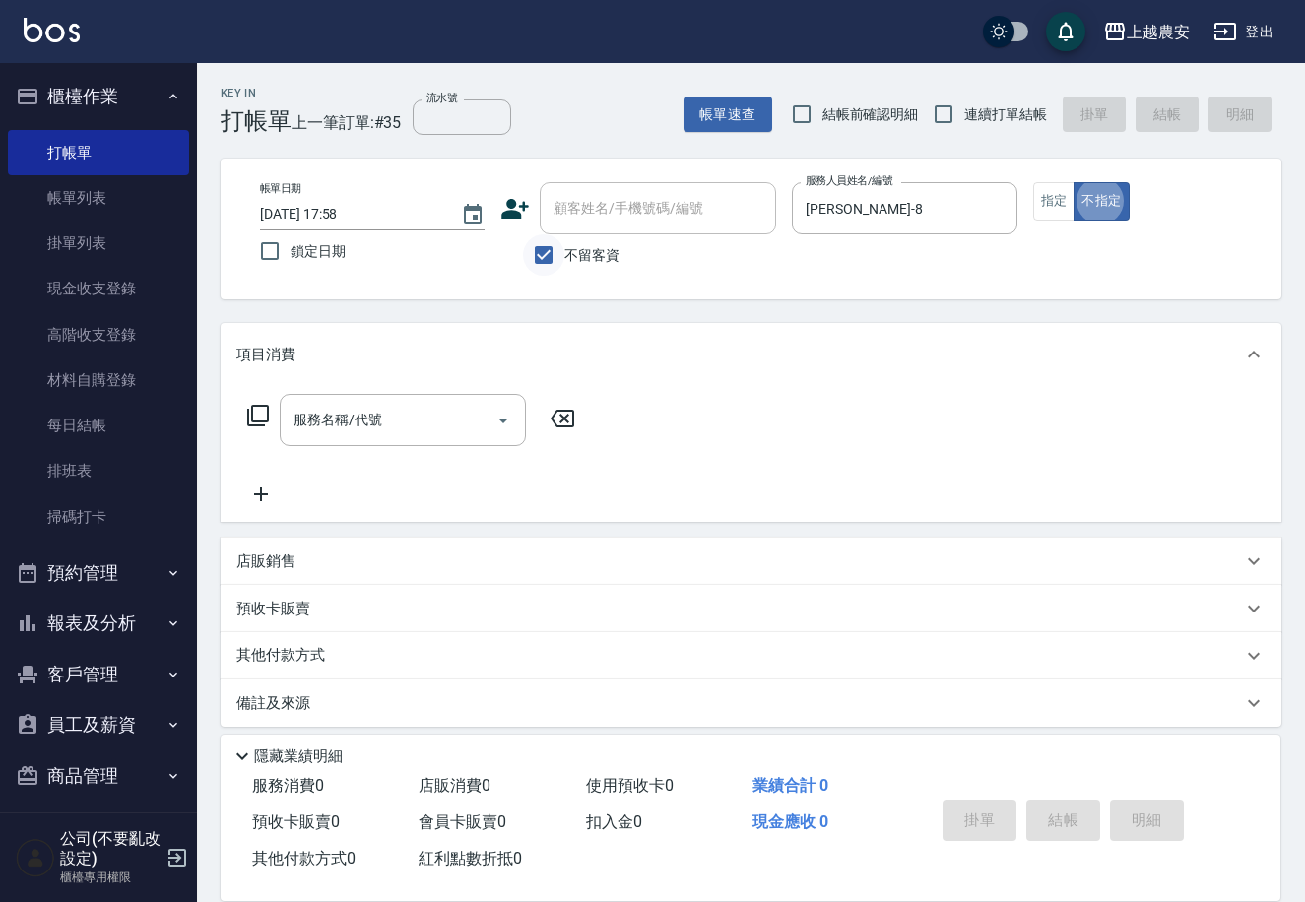
type button "false"
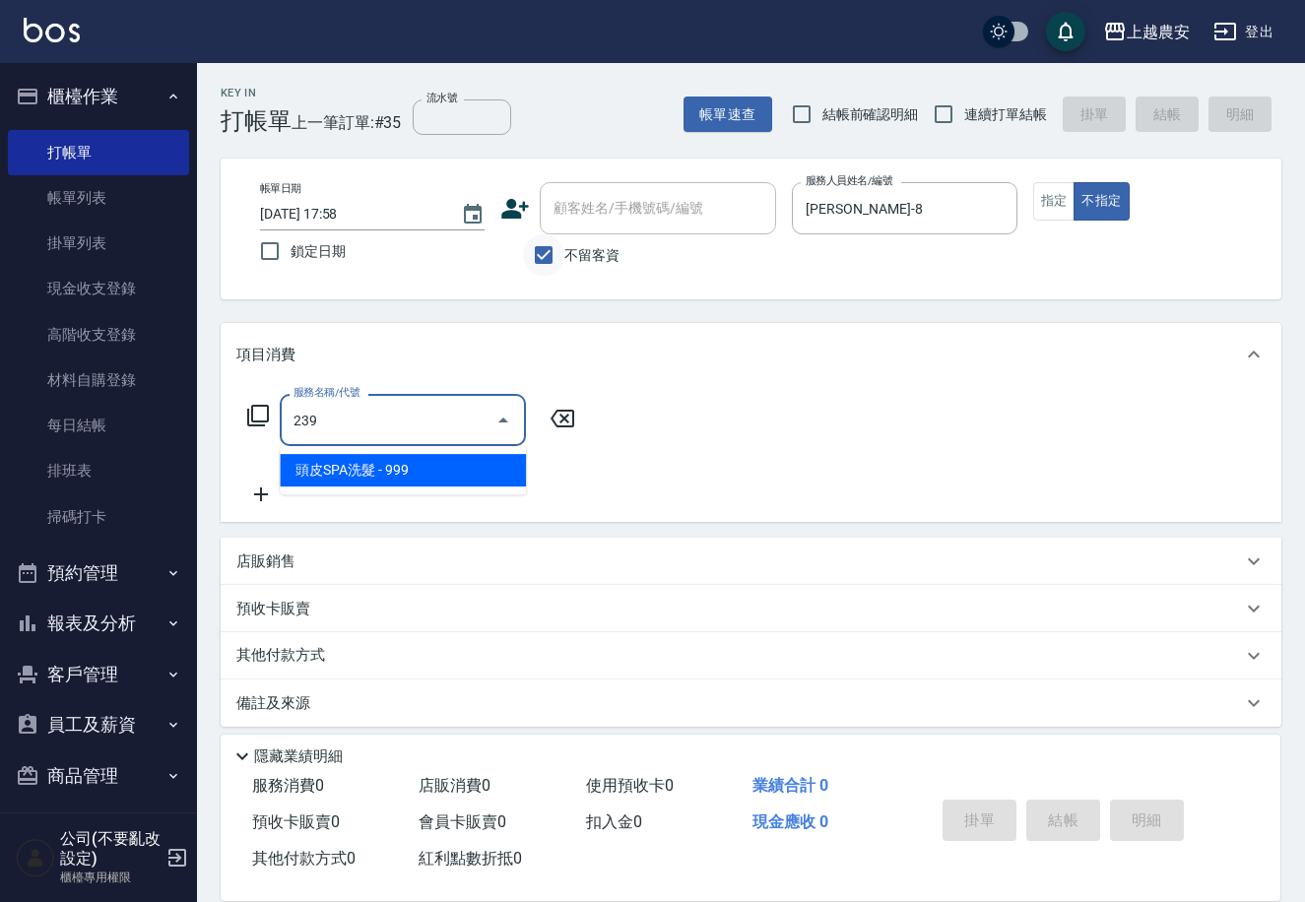
type input "頭皮SPA洗髮(239)"
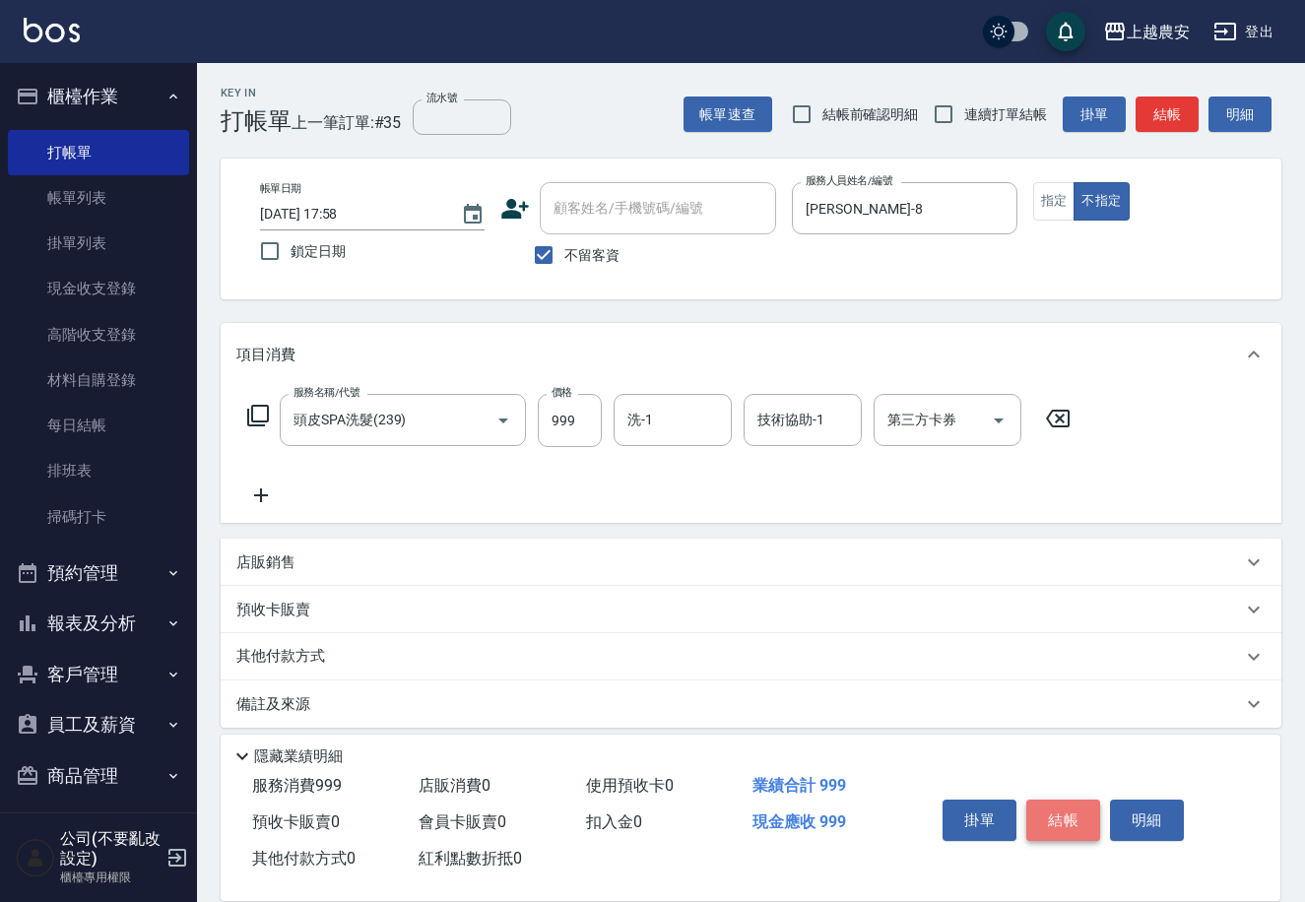
click at [1077, 820] on button "結帳" at bounding box center [1063, 820] width 74 height 41
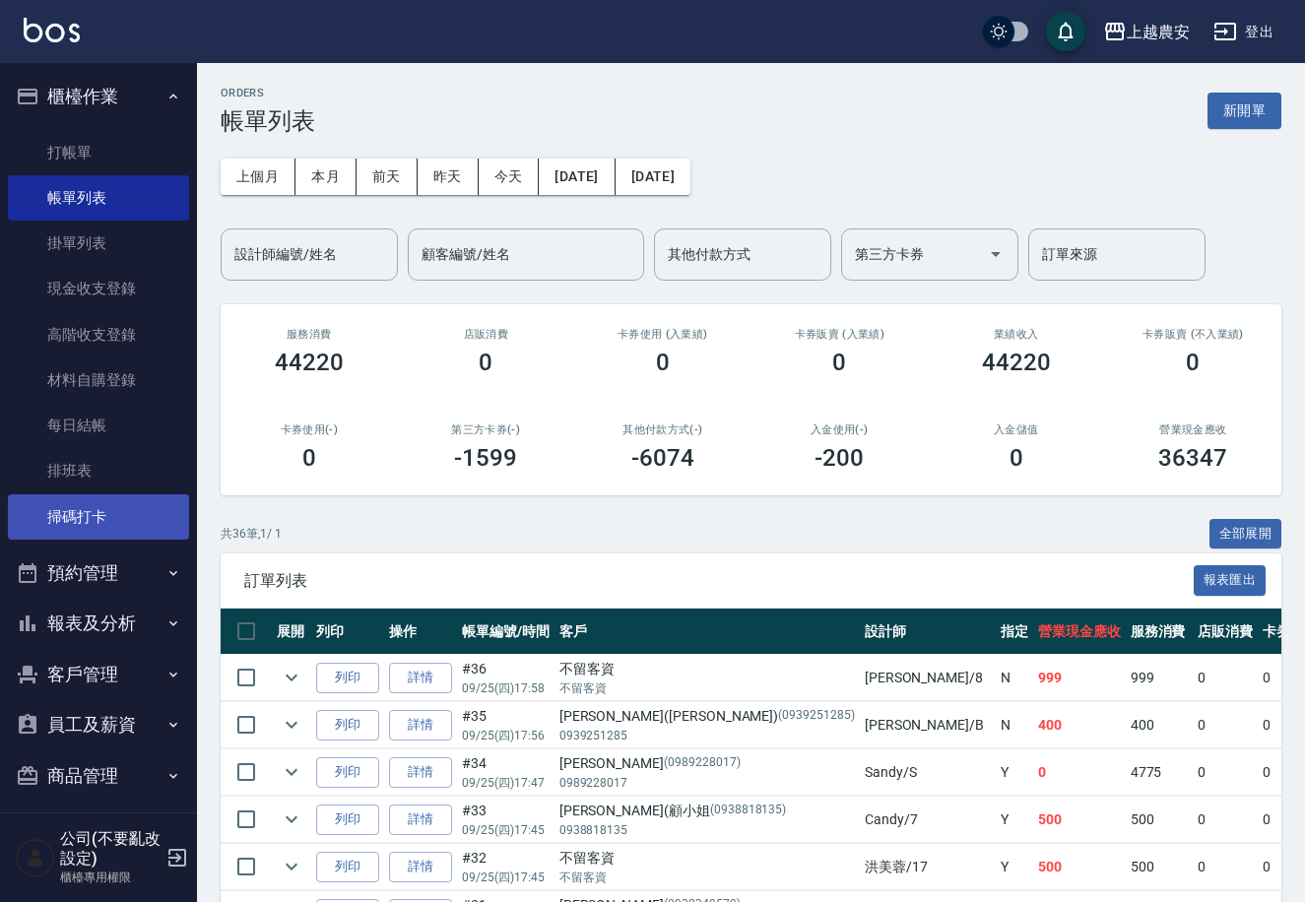
click at [72, 523] on link "掃碼打卡" at bounding box center [98, 517] width 181 height 45
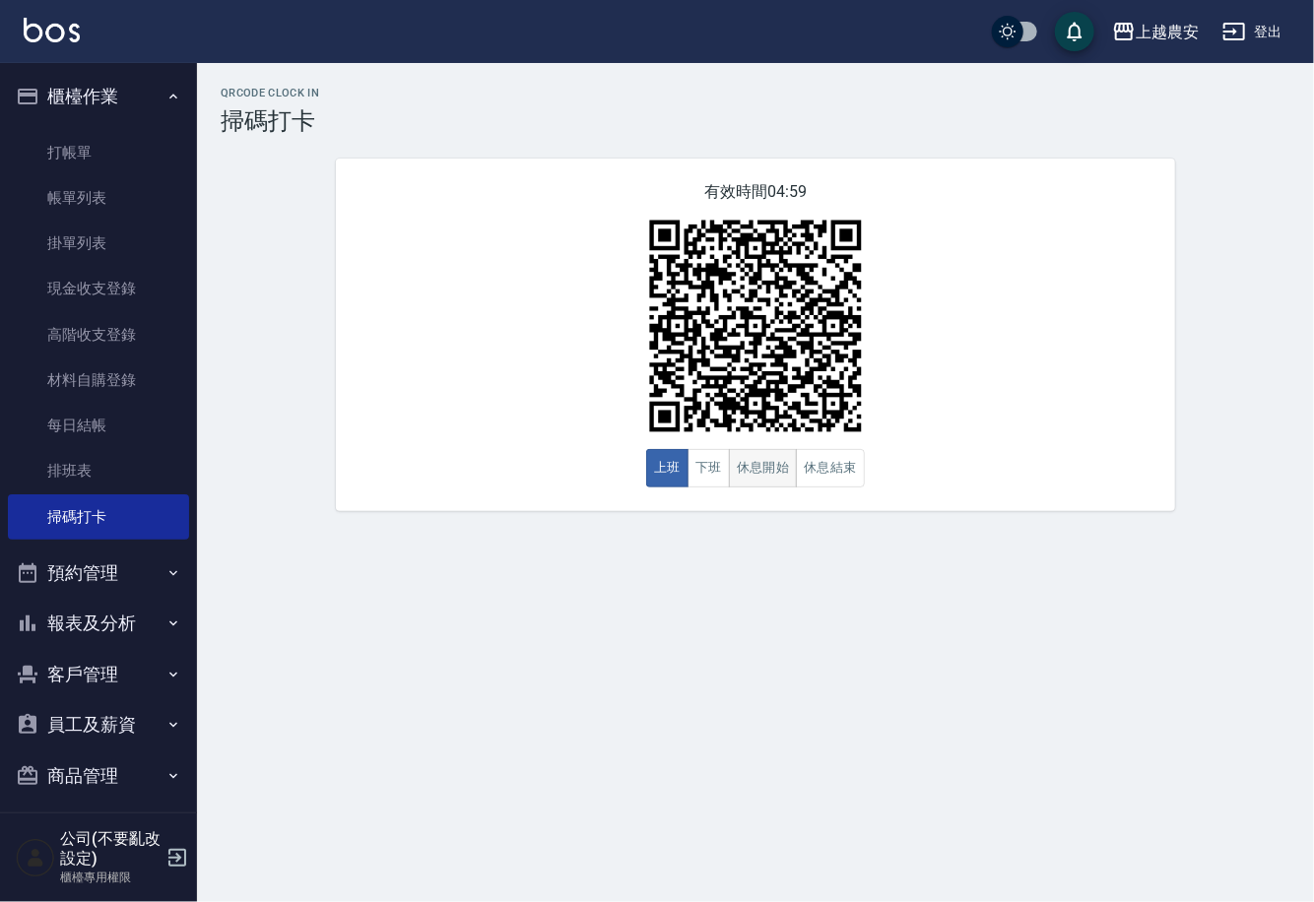
click at [729, 465] on button "休息開始" at bounding box center [763, 468] width 69 height 38
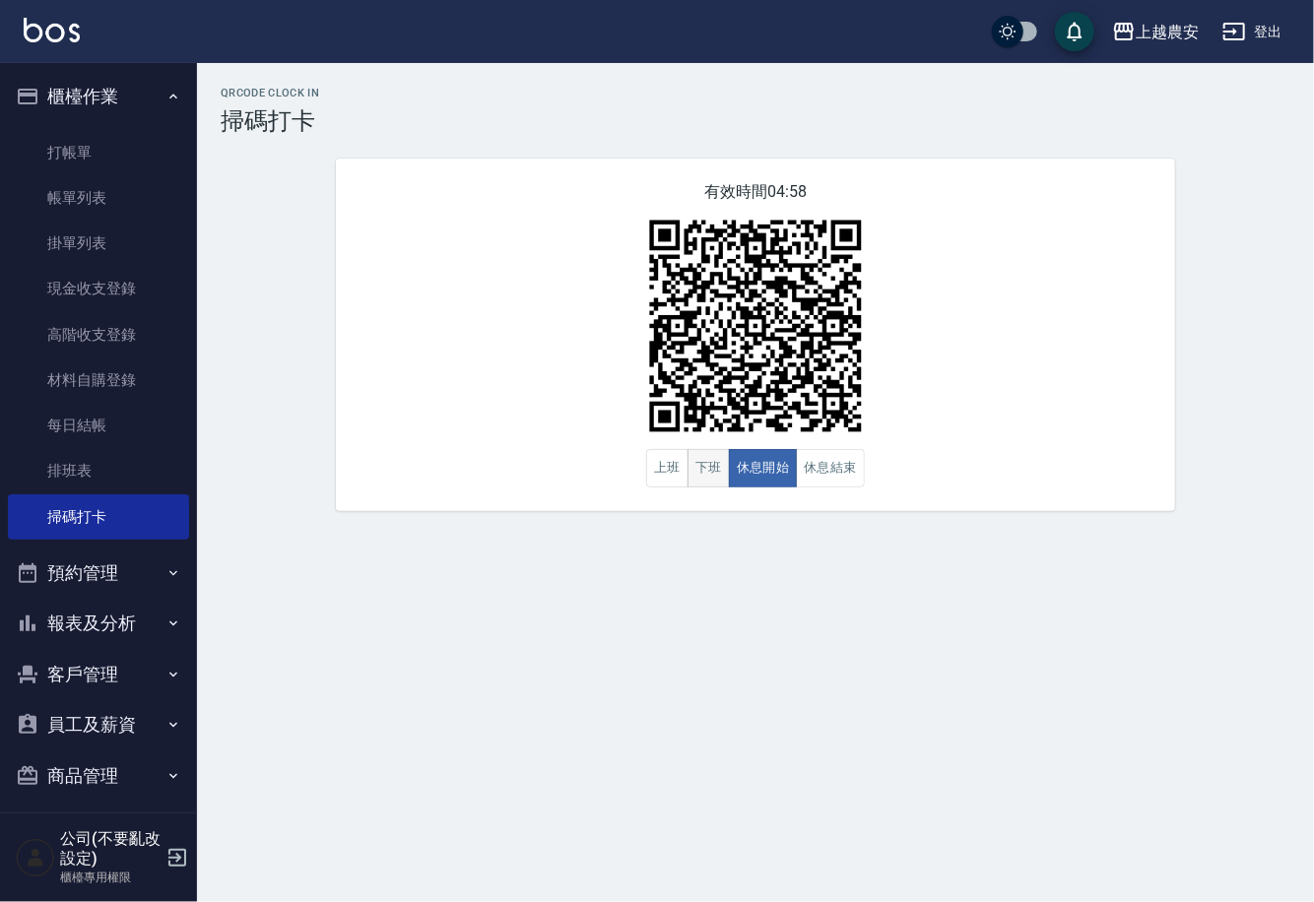
click at [723, 466] on button "下班" at bounding box center [709, 468] width 42 height 38
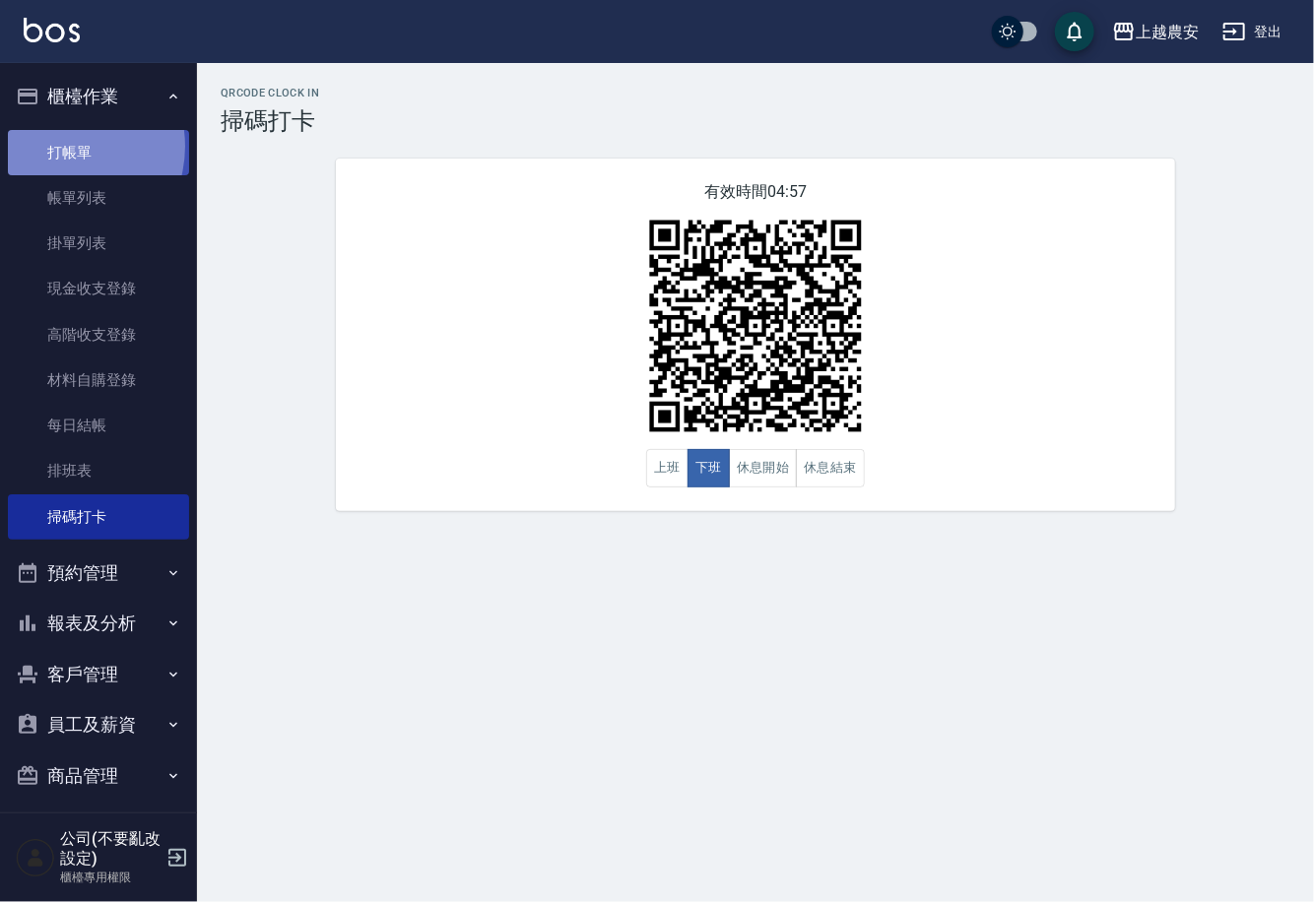
click at [60, 146] on link "打帳單" at bounding box center [98, 152] width 181 height 45
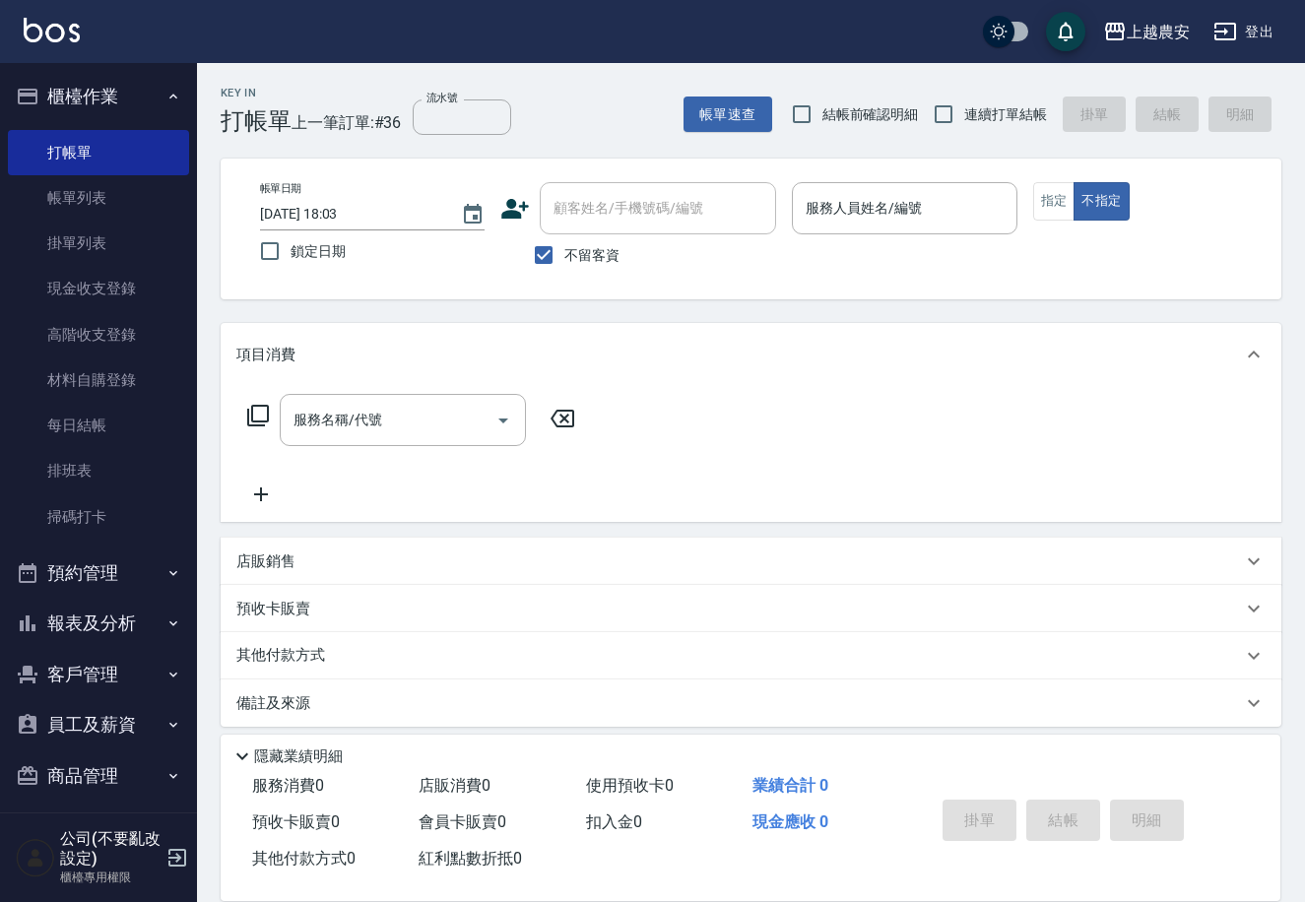
click at [587, 256] on span "不留客資" at bounding box center [591, 255] width 55 height 21
click at [564, 256] on input "不留客資" at bounding box center [543, 254] width 41 height 41
checkbox input "false"
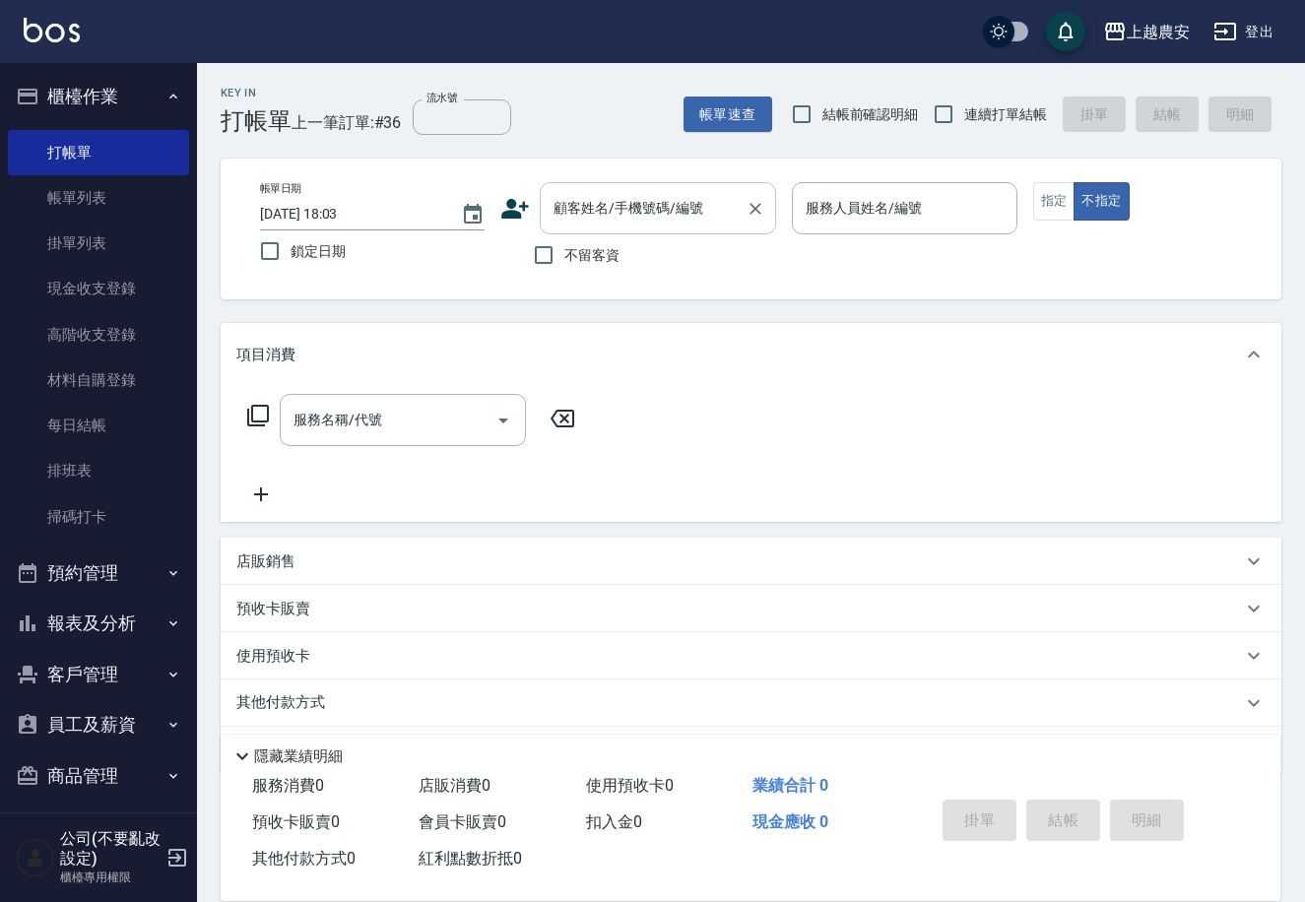
click at [582, 213] on input "顧客姓名/手機號碼/編號" at bounding box center [643, 208] width 189 height 34
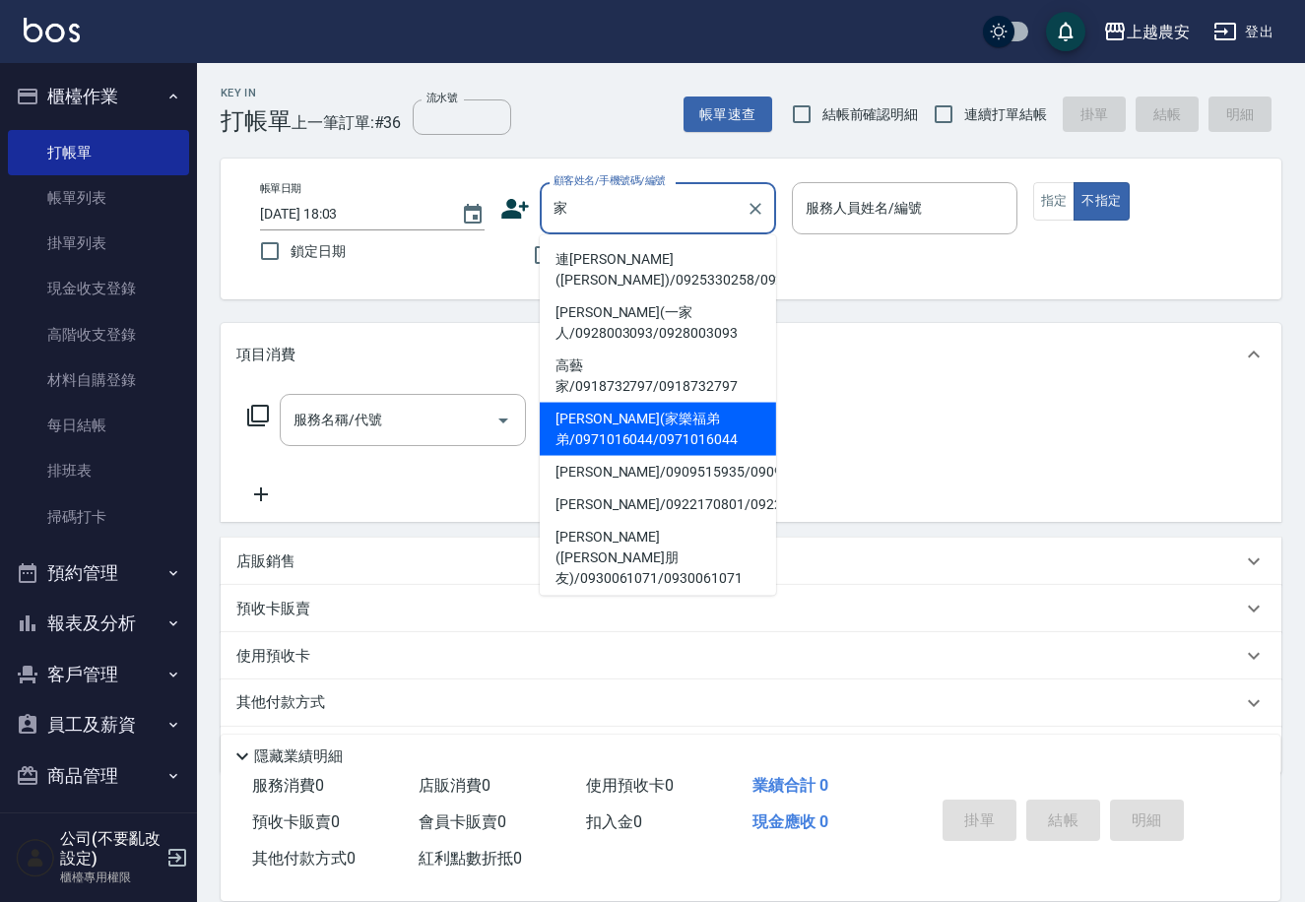
click at [592, 403] on li "[PERSON_NAME](家樂福弟弟/0971016044/0971016044" at bounding box center [658, 429] width 236 height 53
type input "[PERSON_NAME](家樂福弟弟/0971016044/0971016044"
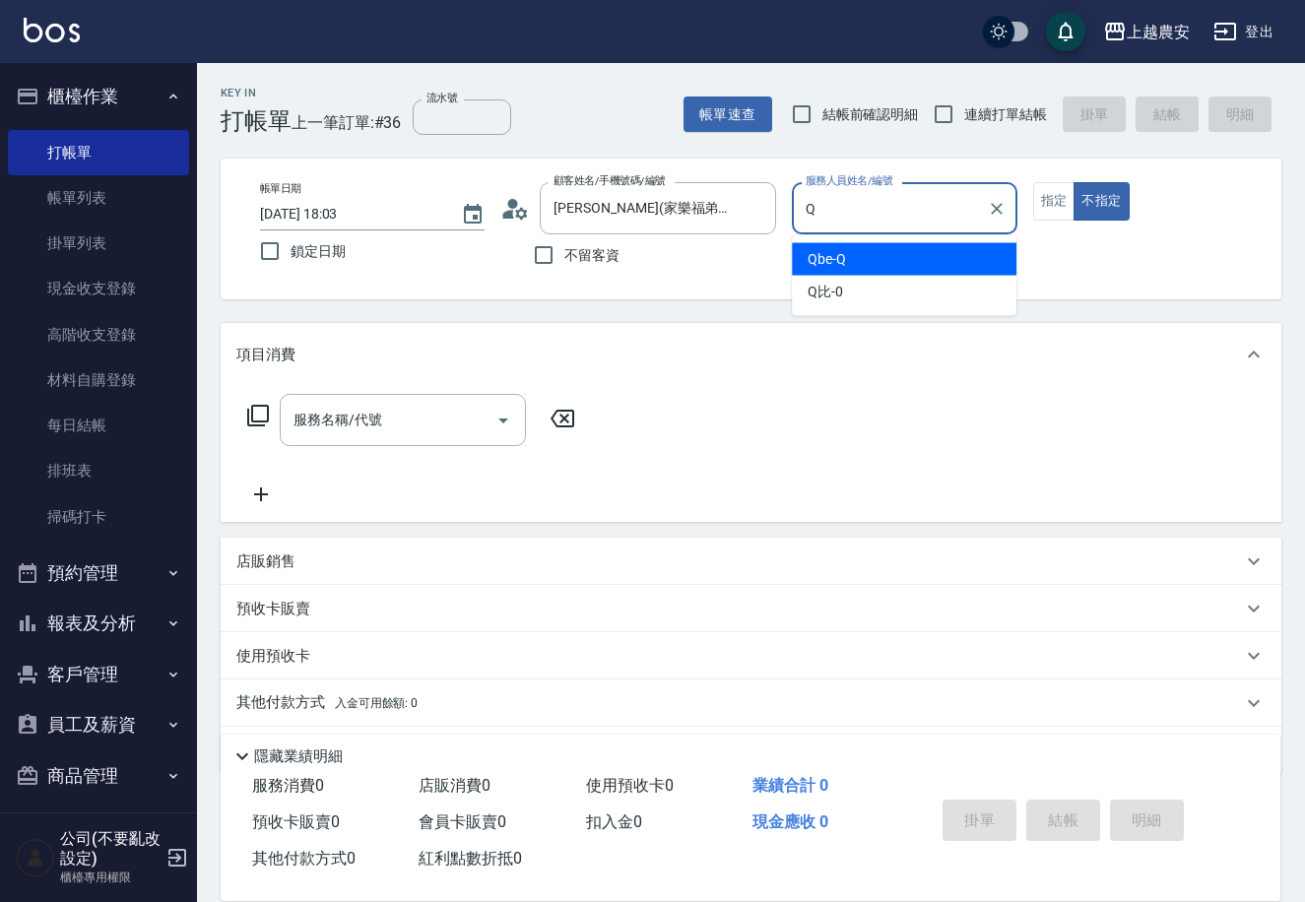
type input "Qbe-Q"
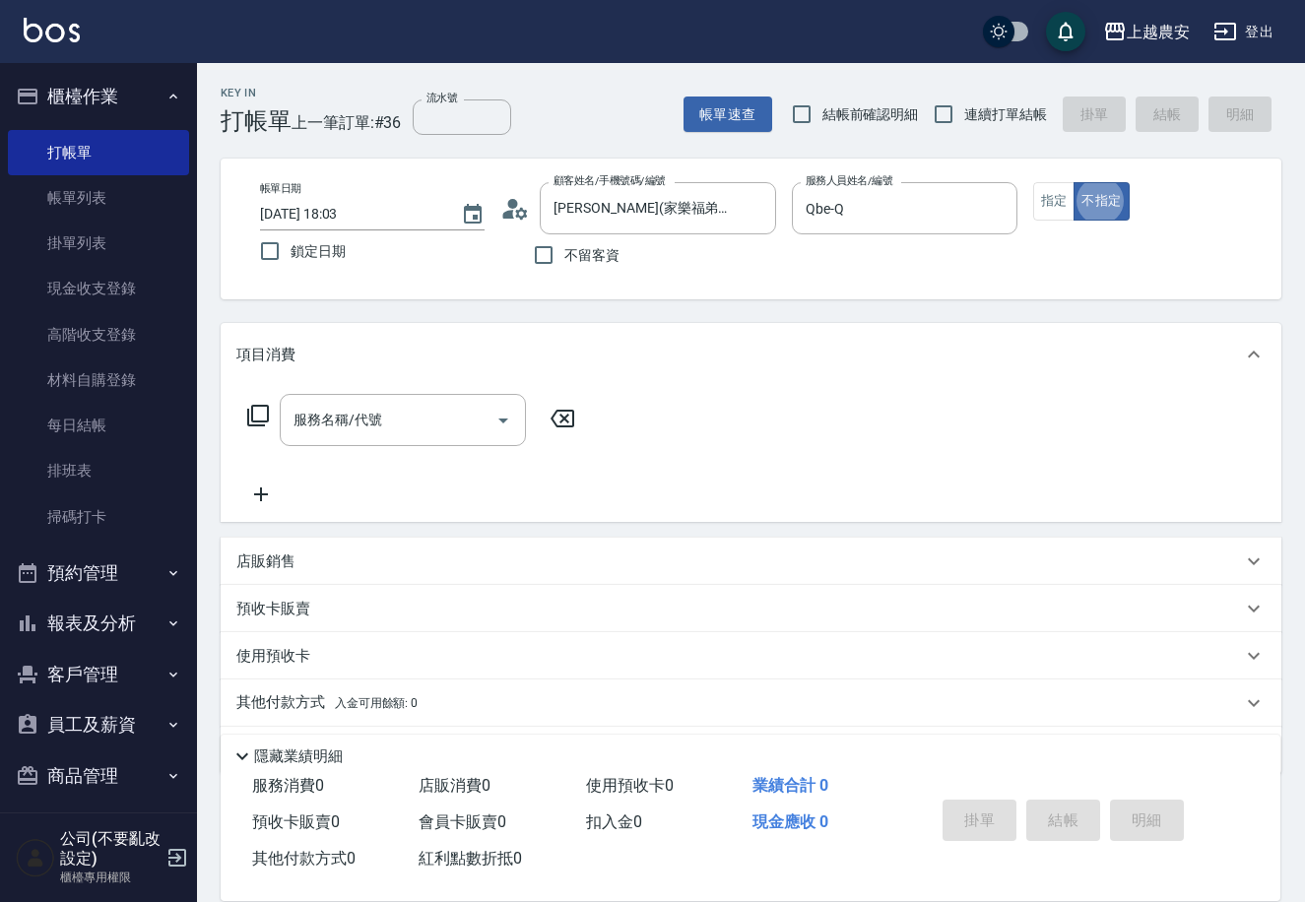
type button "false"
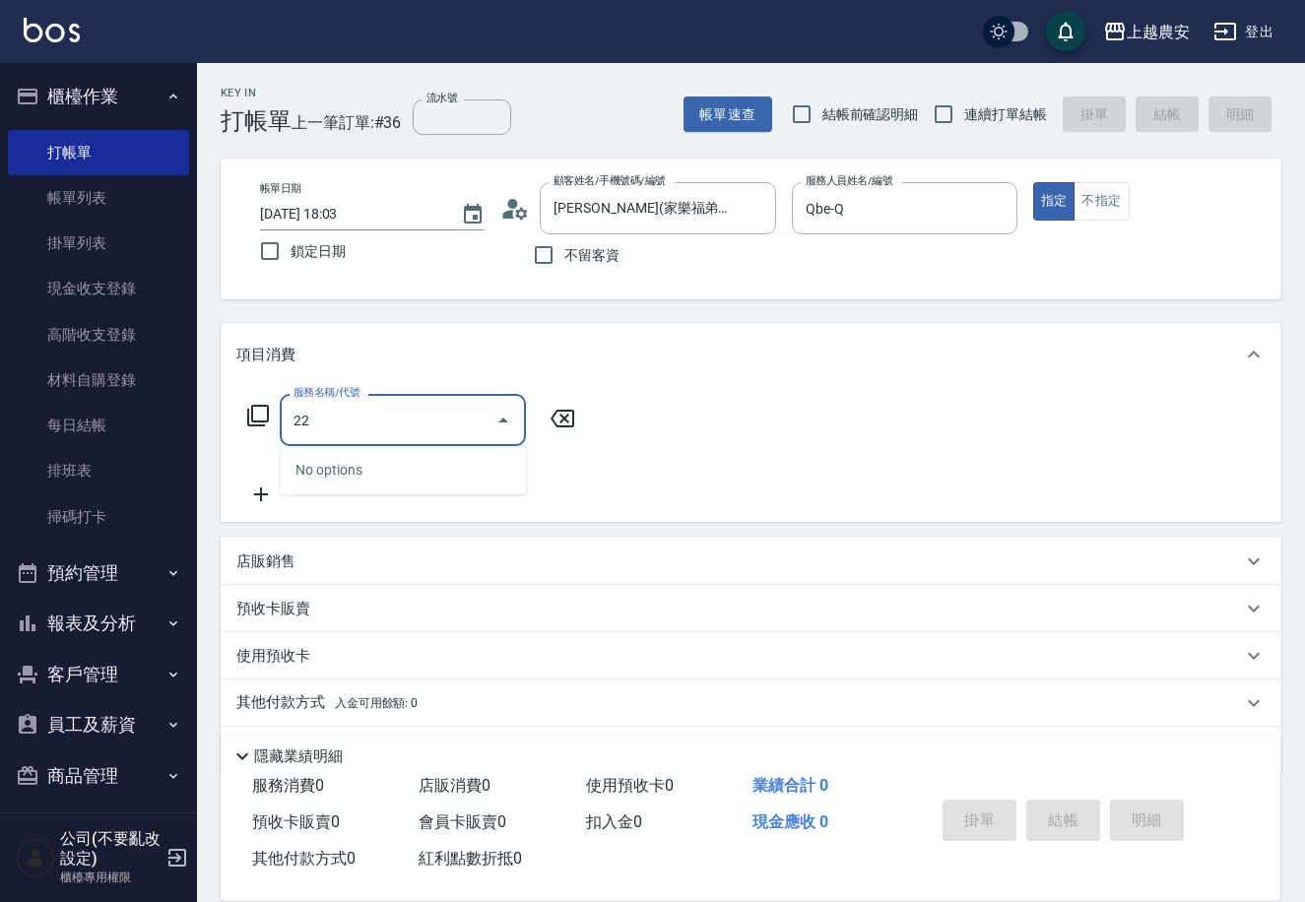
type input "2"
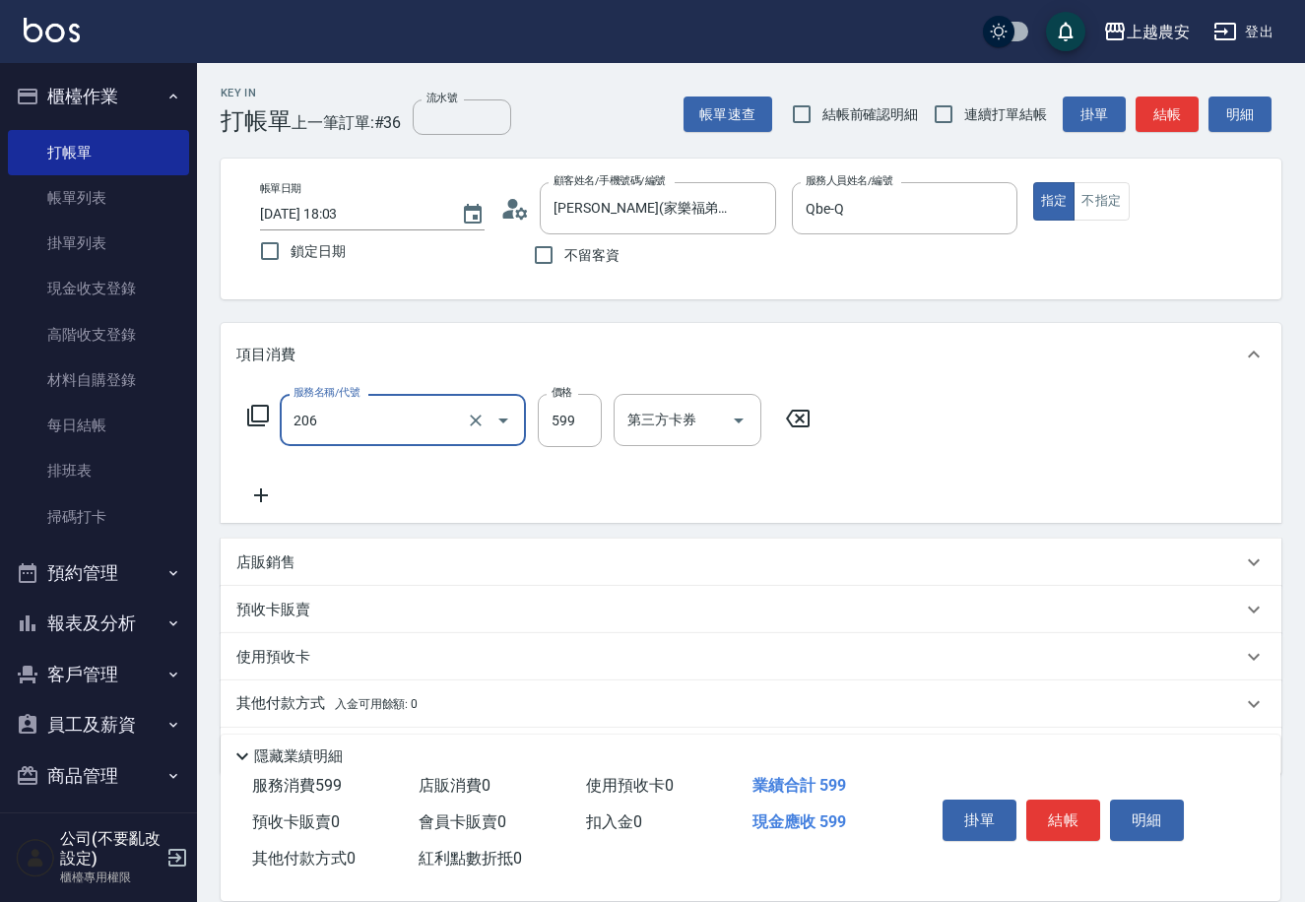
type input "洗+剪(206)"
type input "600"
click at [1076, 824] on button "結帳" at bounding box center [1063, 820] width 74 height 41
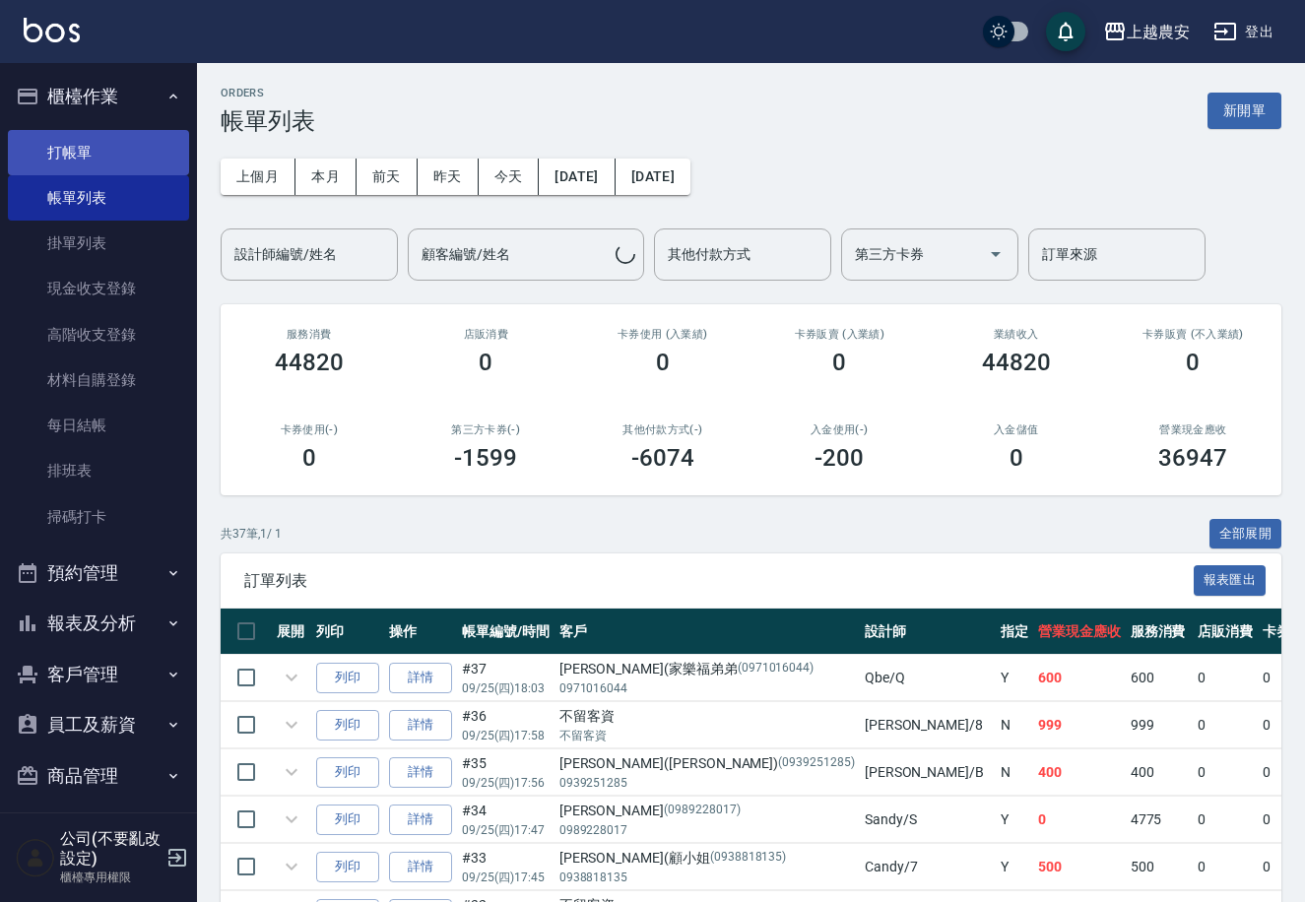
click at [77, 152] on link "打帳單" at bounding box center [98, 152] width 181 height 45
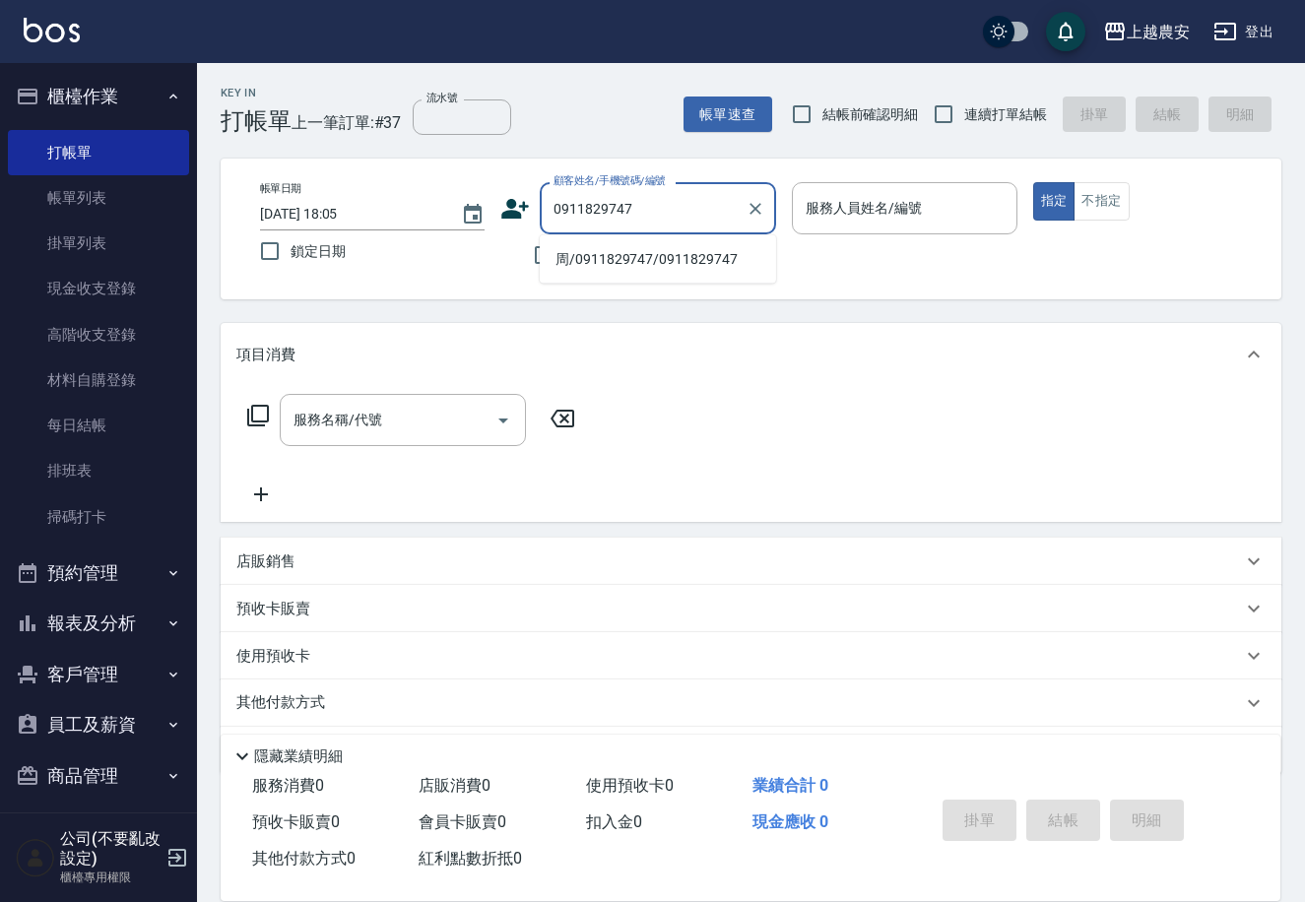
click at [586, 256] on li "周/0911829747/0911829747" at bounding box center [658, 259] width 236 height 33
type input "周/0911829747/0911829747"
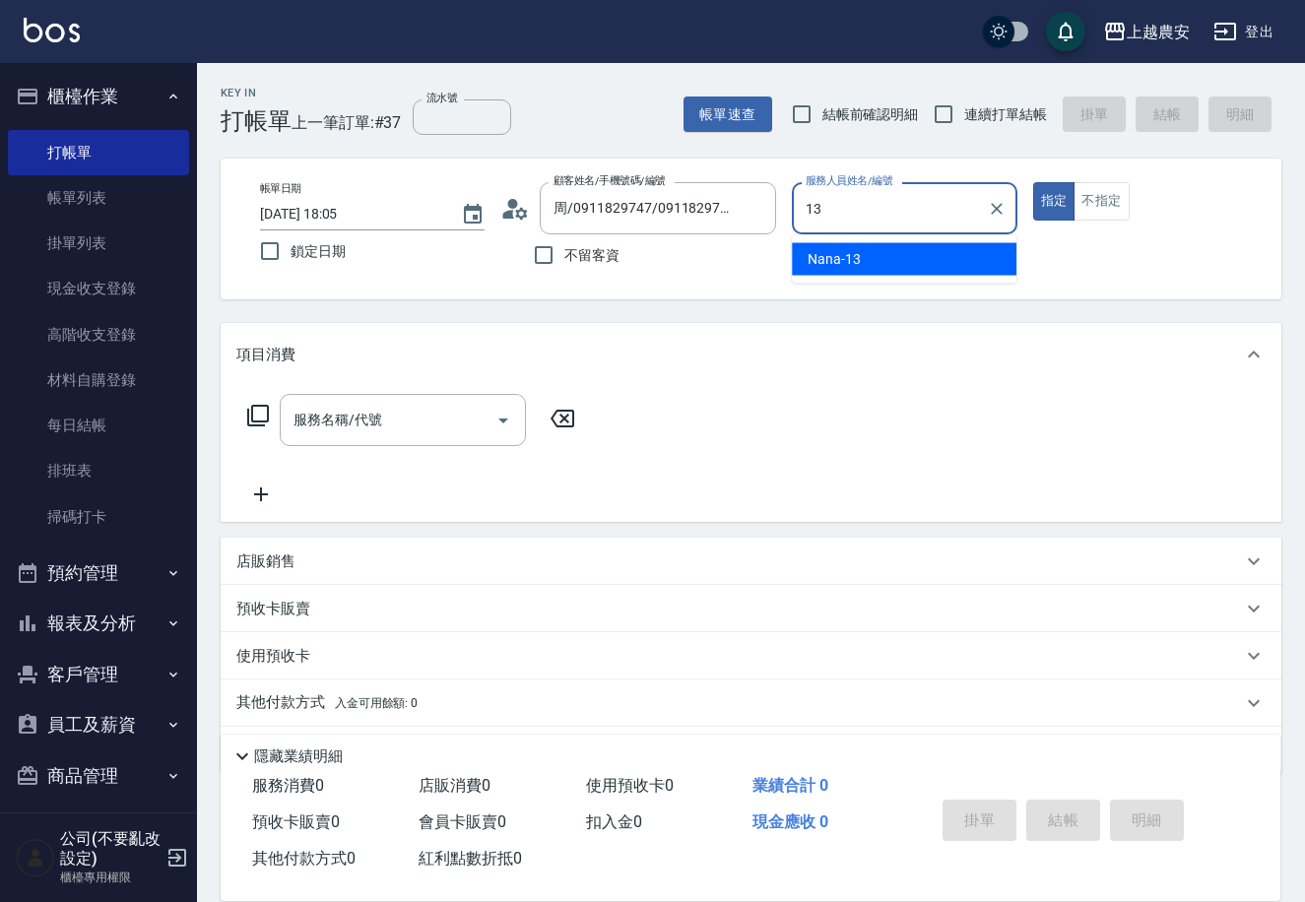
type input "Nana-13"
type button "true"
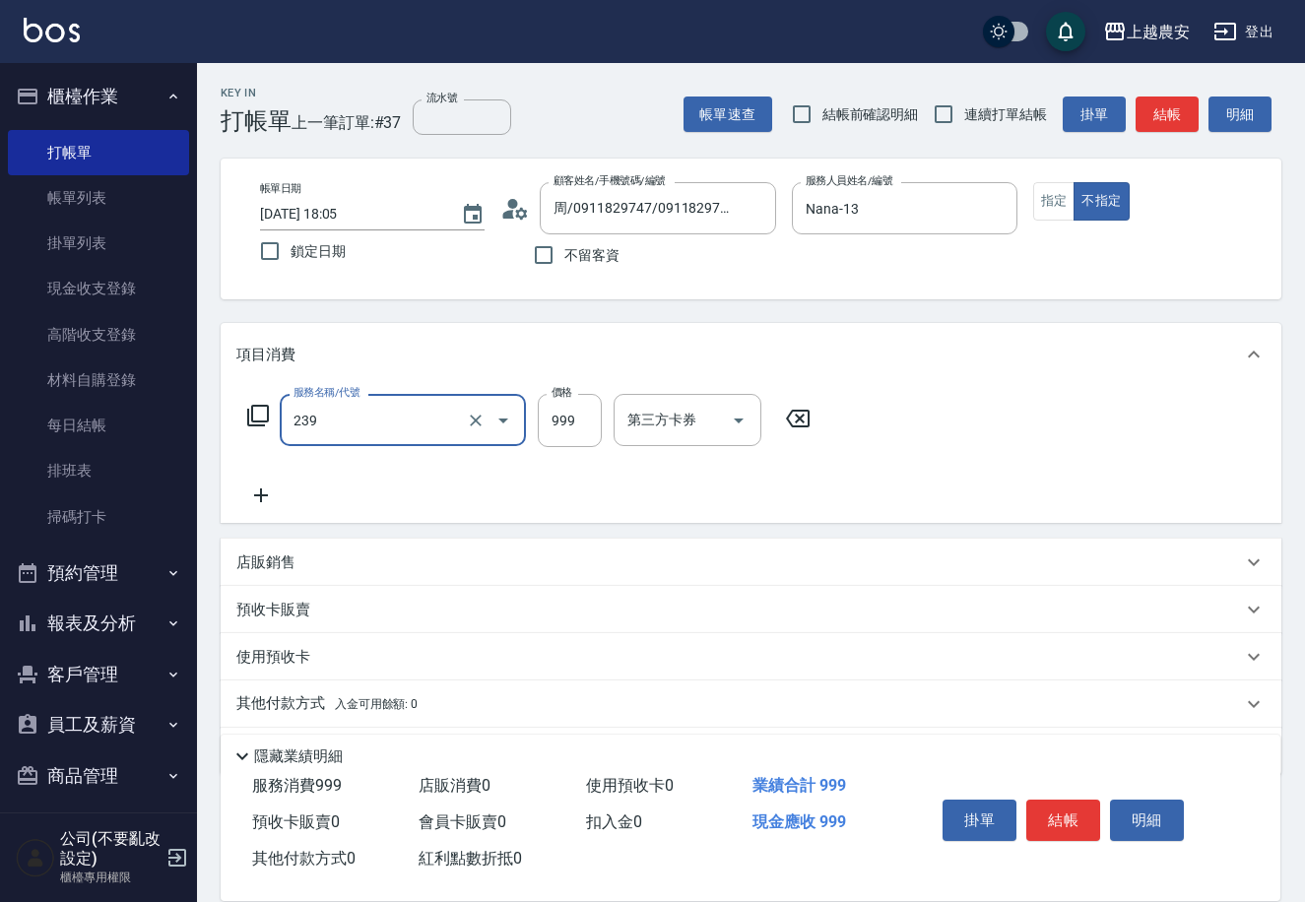
type input "頭皮SPA洗髮(239)"
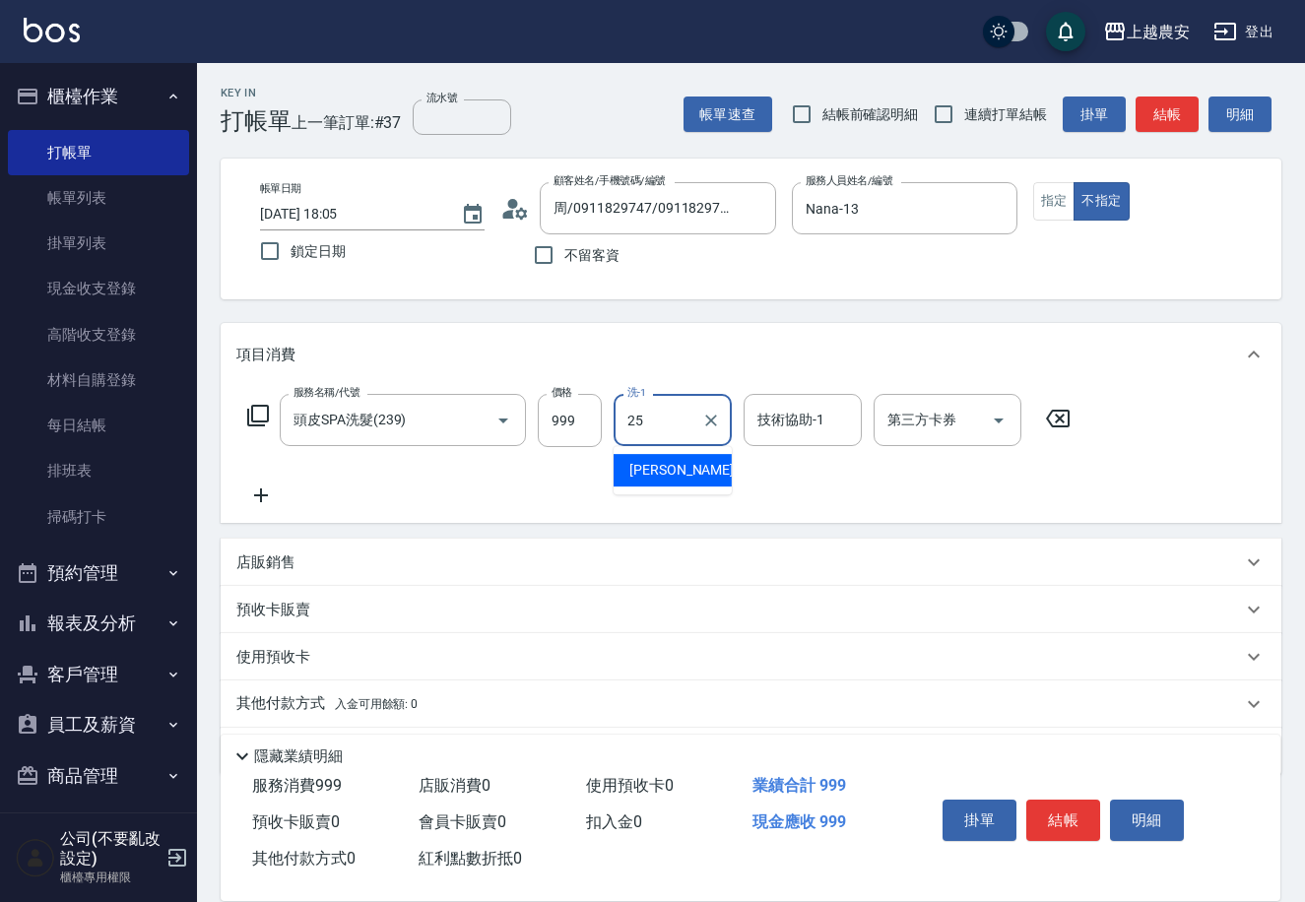
type input "蘇蘇-25"
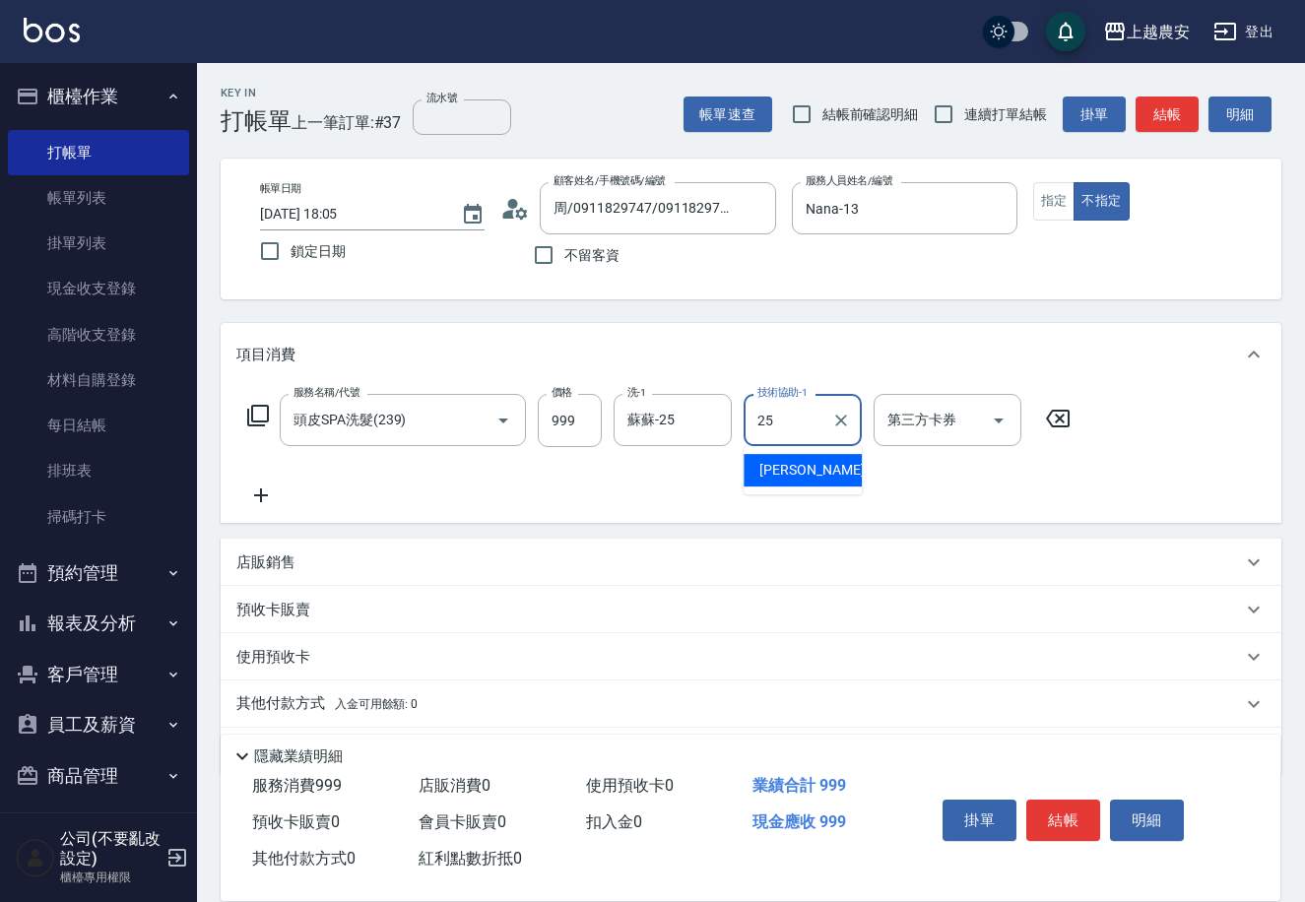
type input "蘇蘇-25"
click at [1045, 810] on button "結帳" at bounding box center [1063, 820] width 74 height 41
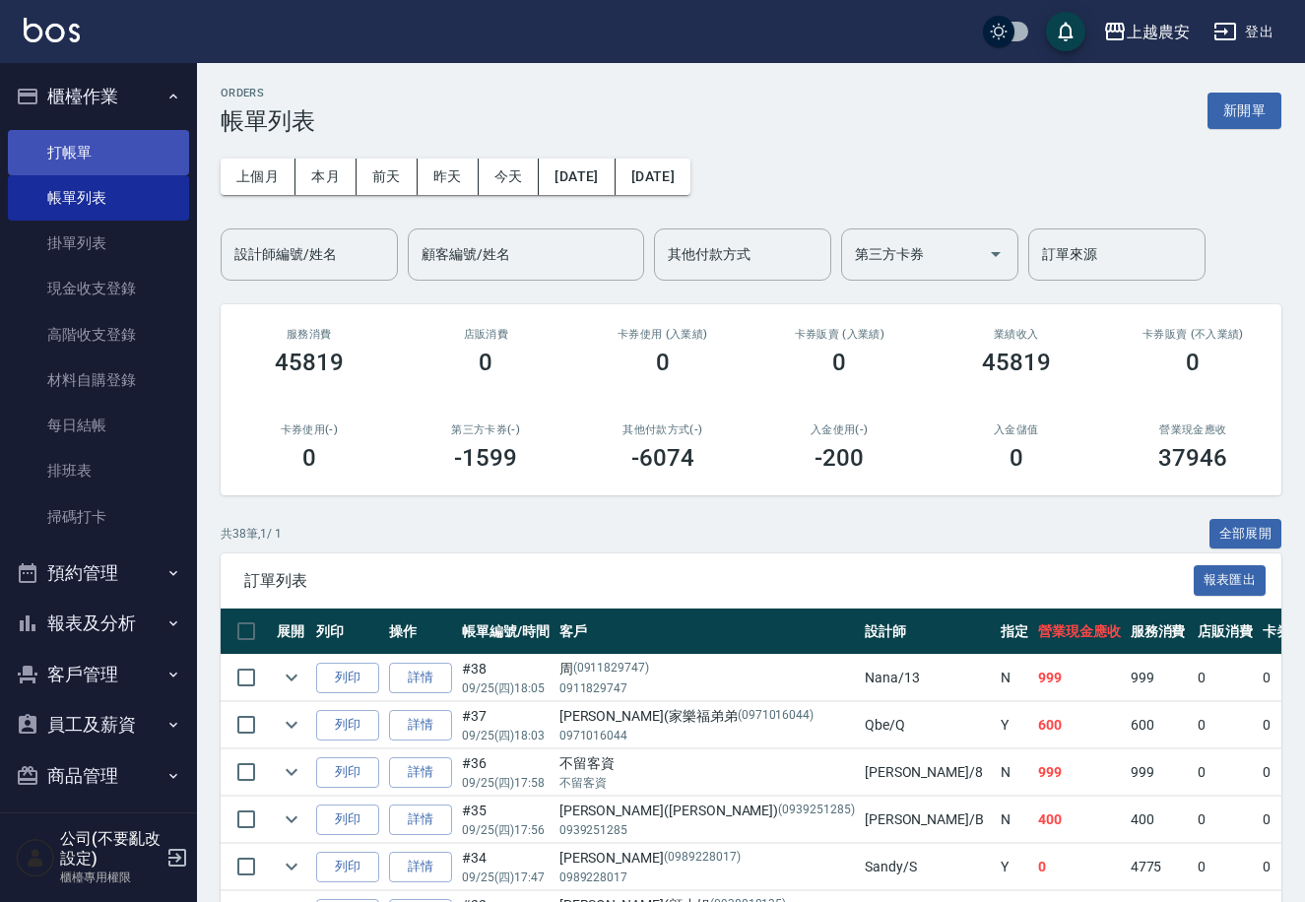
click at [90, 173] on link "打帳單" at bounding box center [98, 152] width 181 height 45
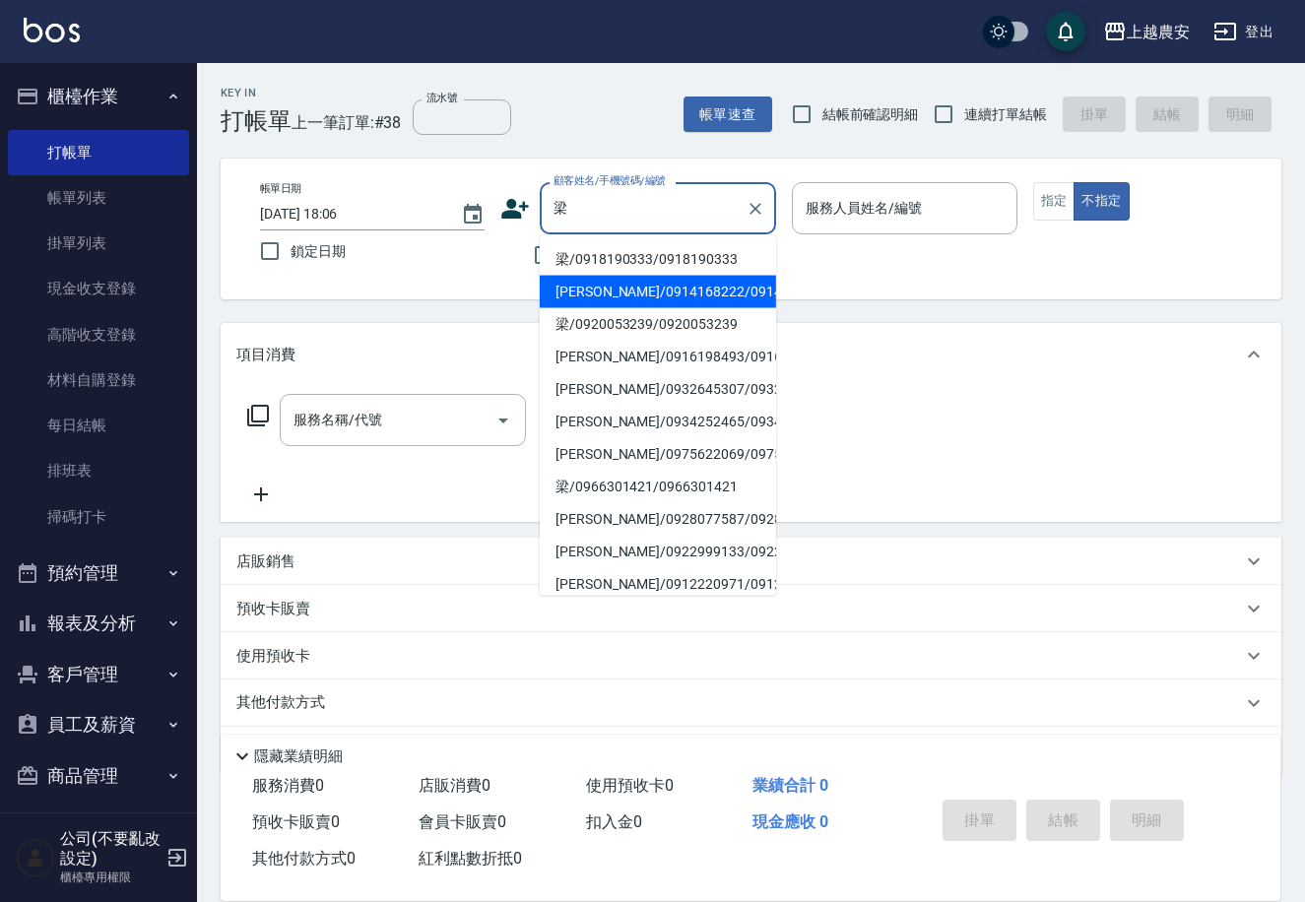
click at [709, 290] on li "梁光華/0914168222/0914168222" at bounding box center [658, 292] width 236 height 33
type input "[PERSON_NAME]/0914168222/0914168222"
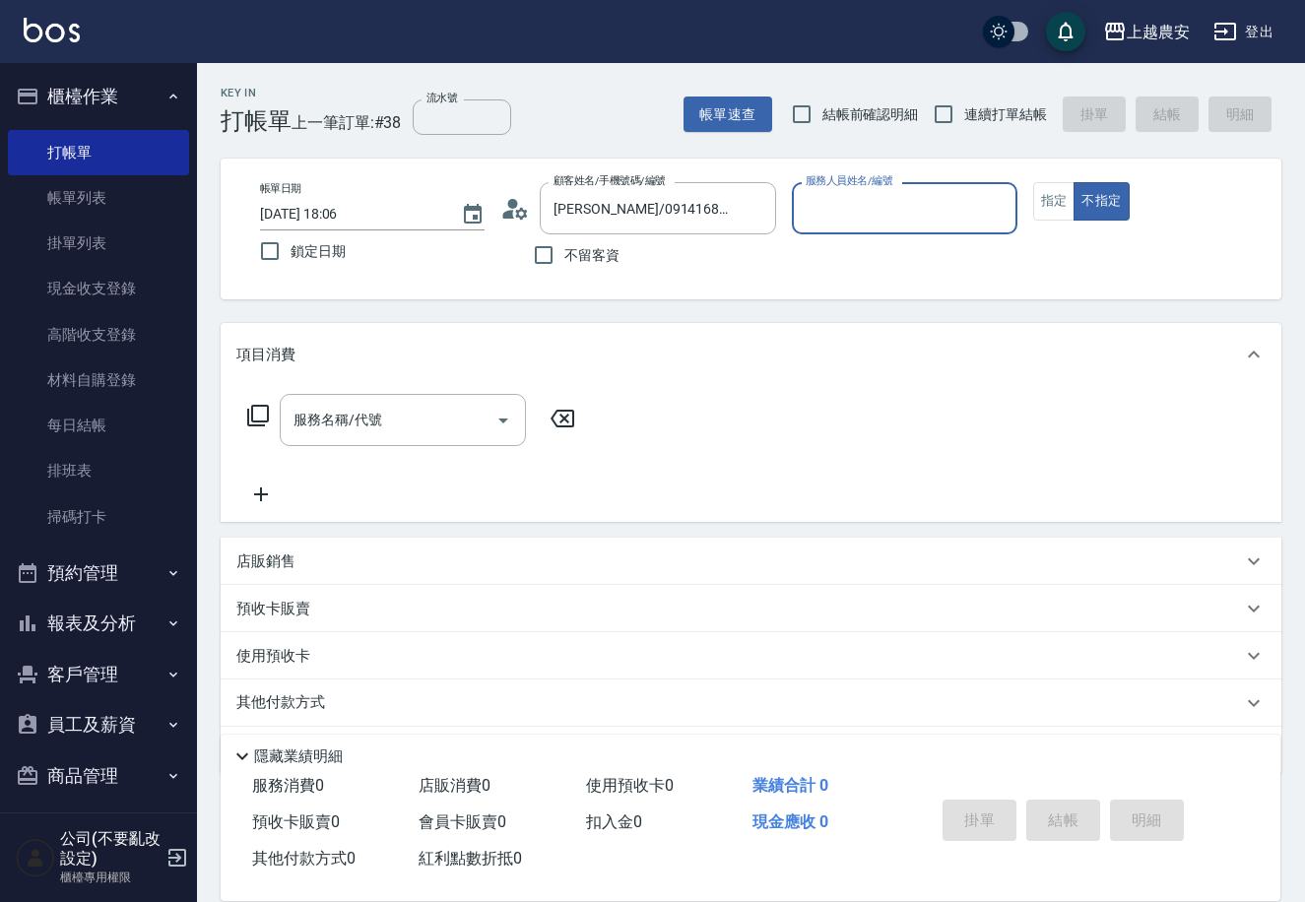
type input "美雅-B"
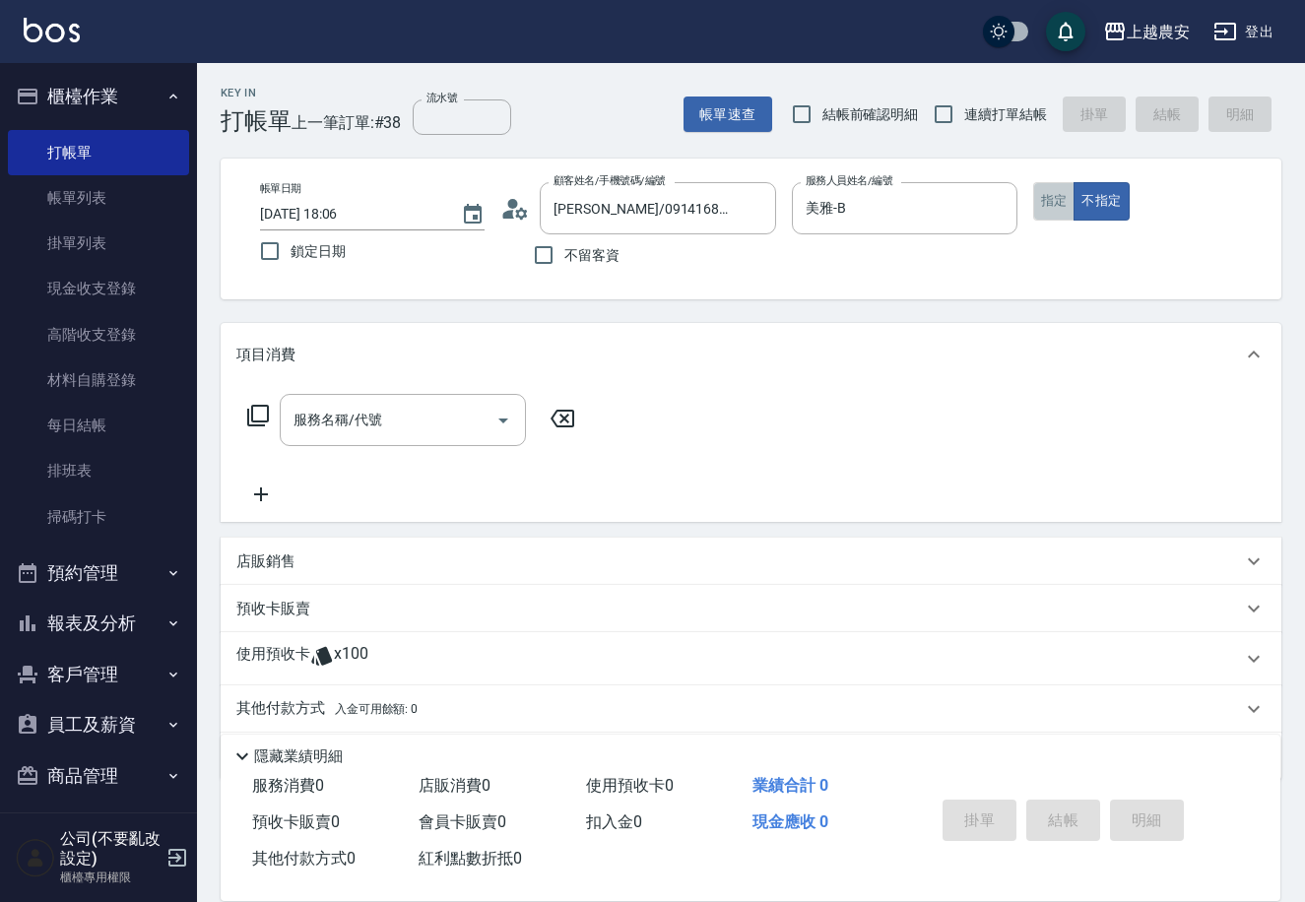
click at [1054, 196] on button "指定" at bounding box center [1054, 201] width 42 height 38
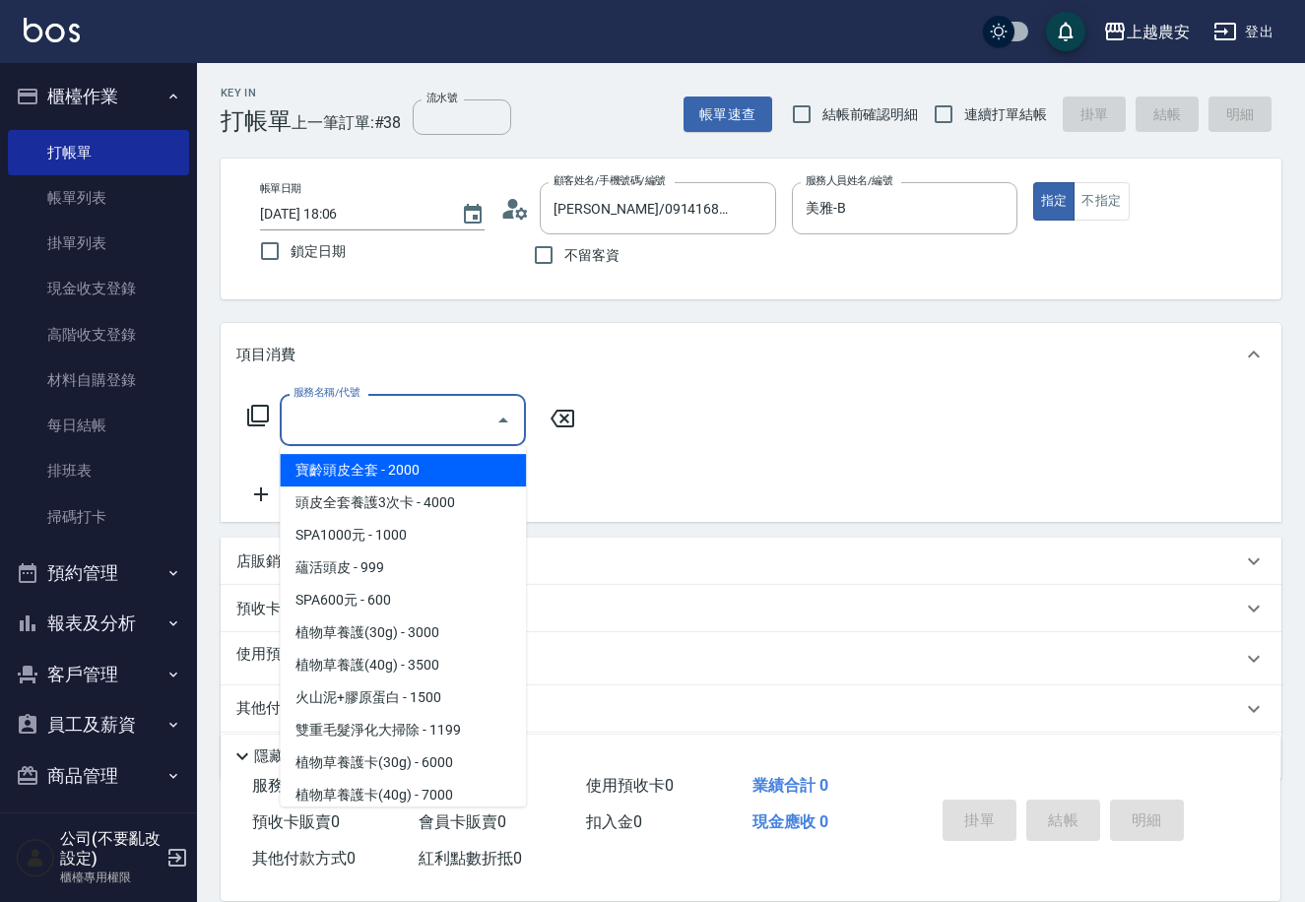
click at [436, 418] on input "服務名稱/代號" at bounding box center [388, 420] width 199 height 34
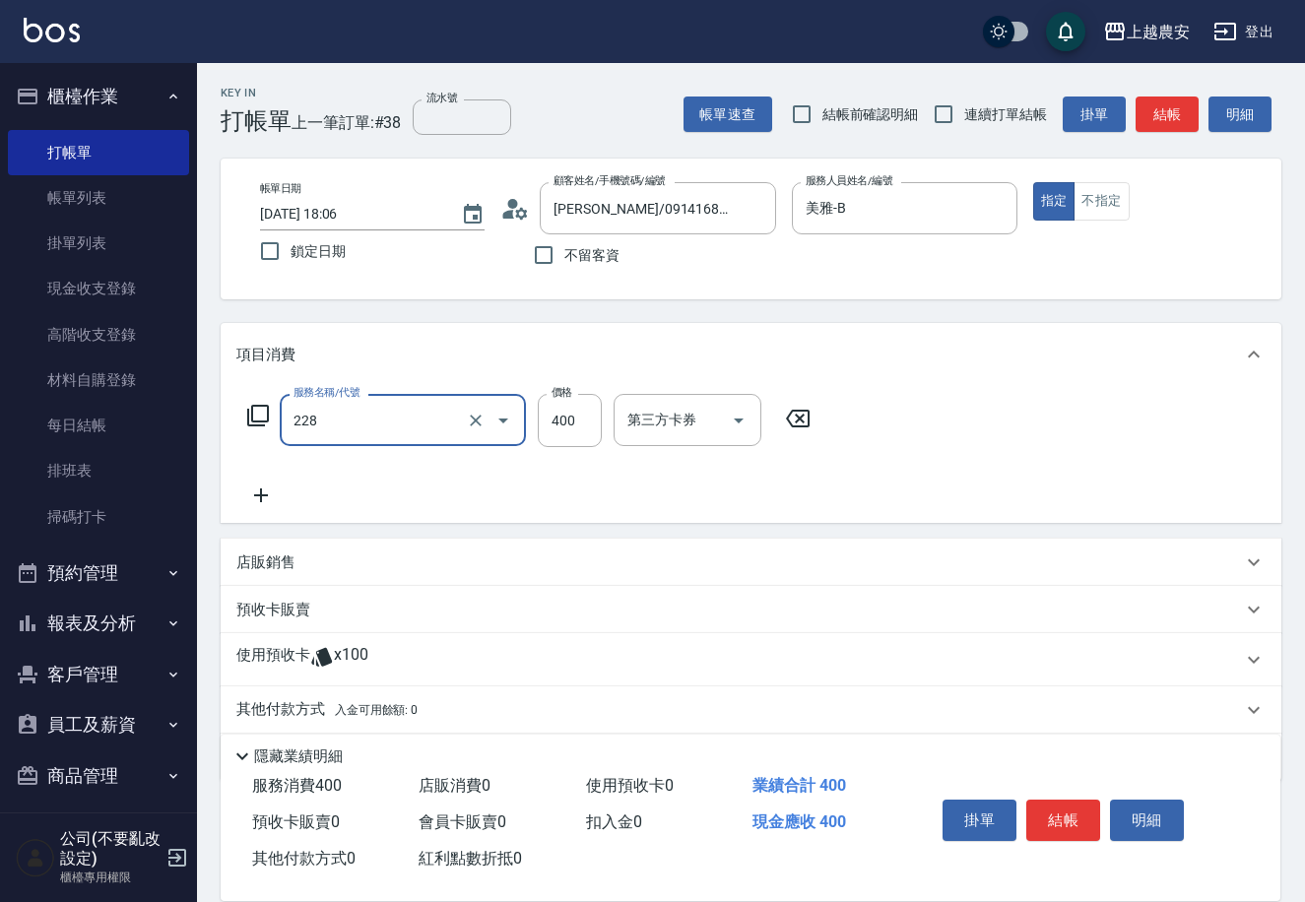
type input "洗髮(228)"
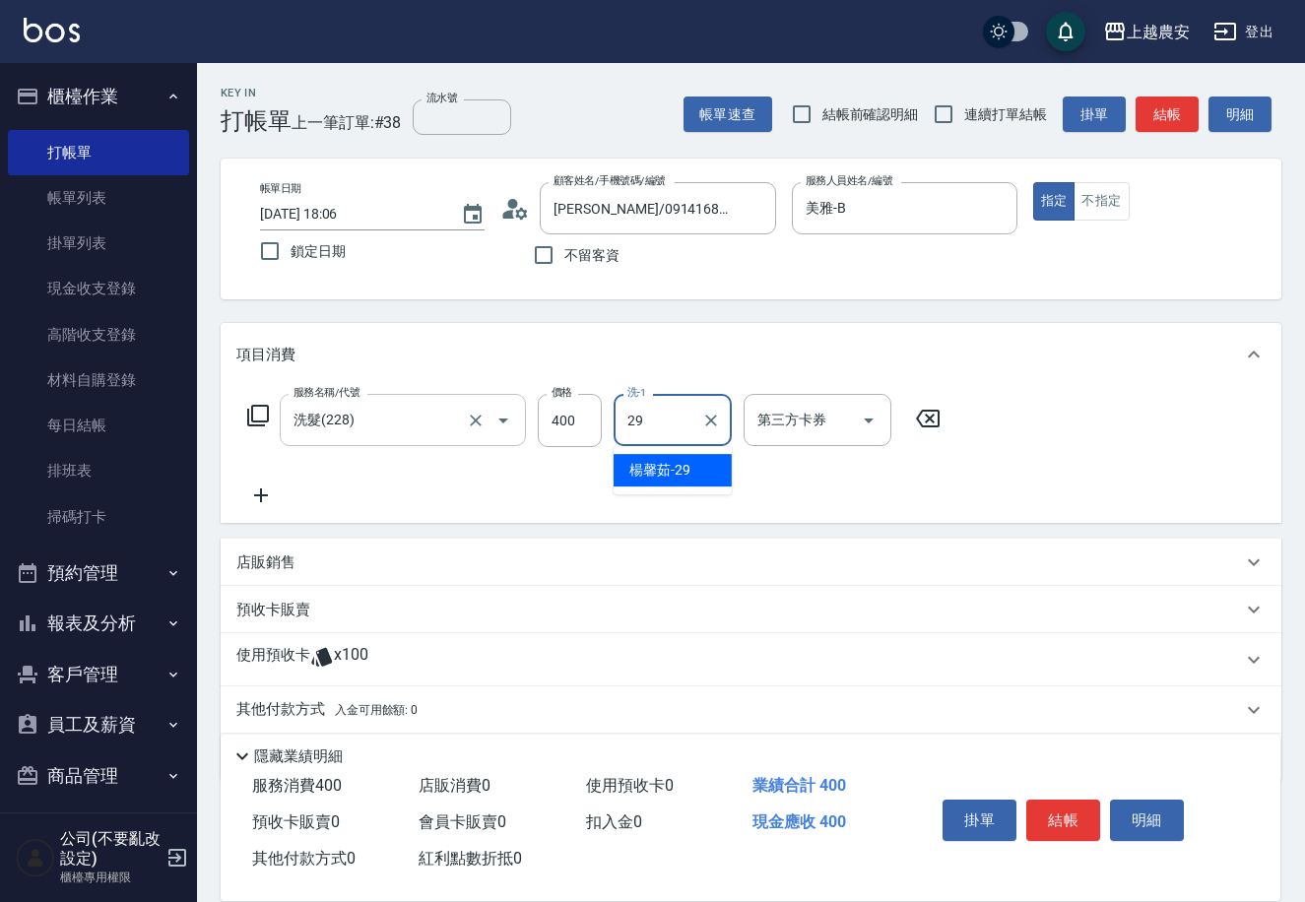
type input "楊馨茹-29"
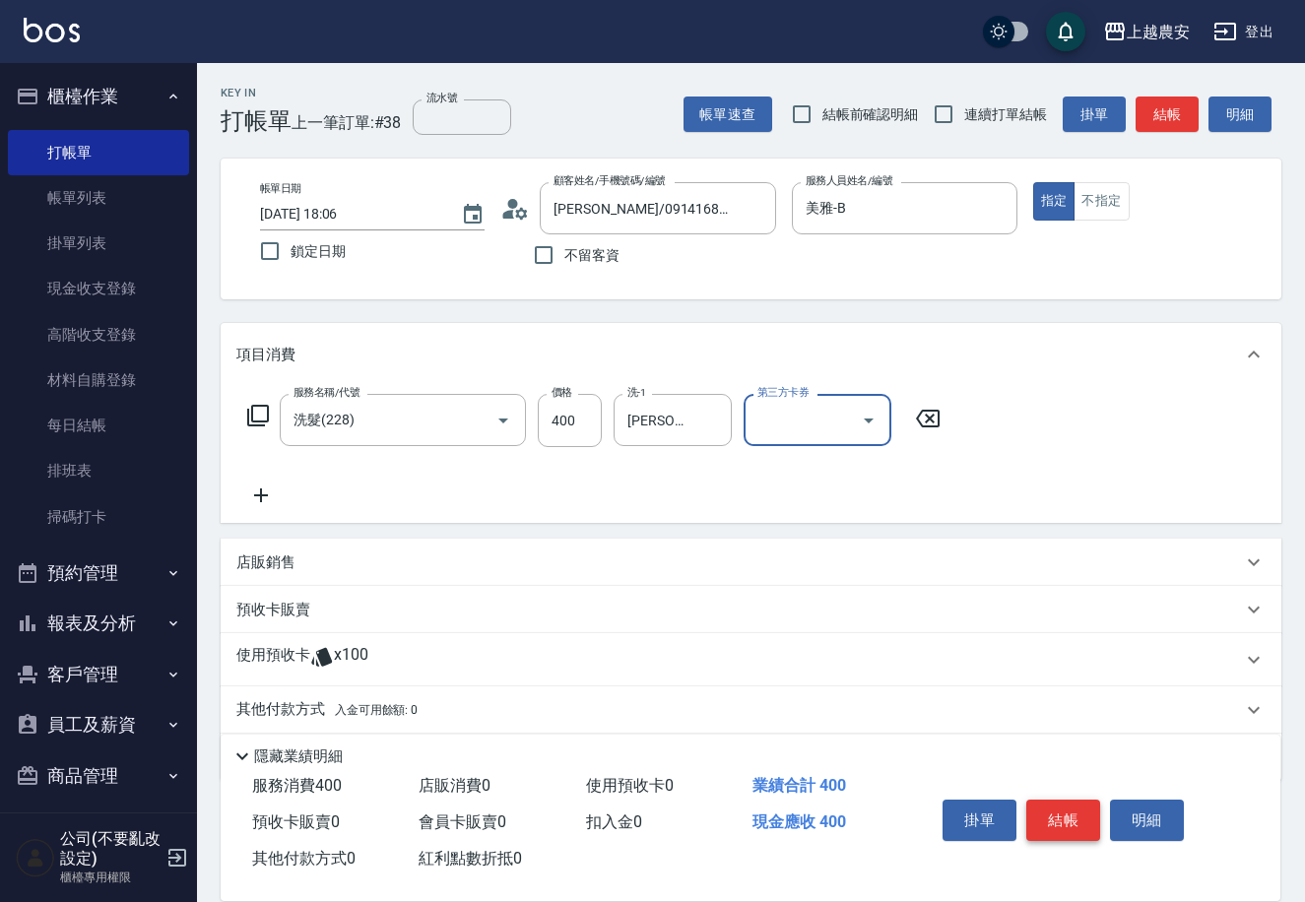
click at [1054, 808] on button "結帳" at bounding box center [1063, 820] width 74 height 41
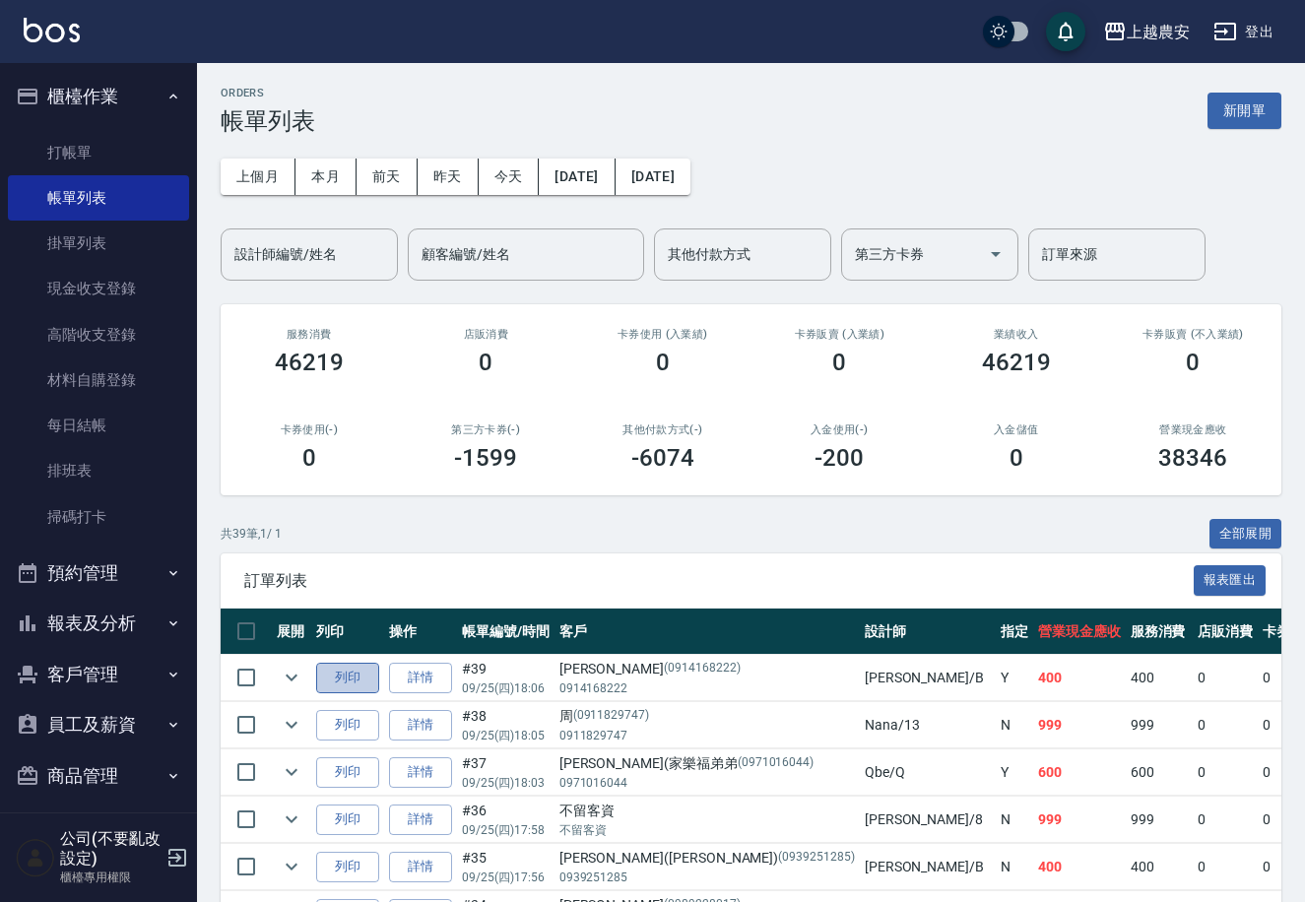
click at [355, 679] on button "列印" at bounding box center [347, 678] width 63 height 31
click at [89, 150] on link "打帳單" at bounding box center [98, 152] width 181 height 45
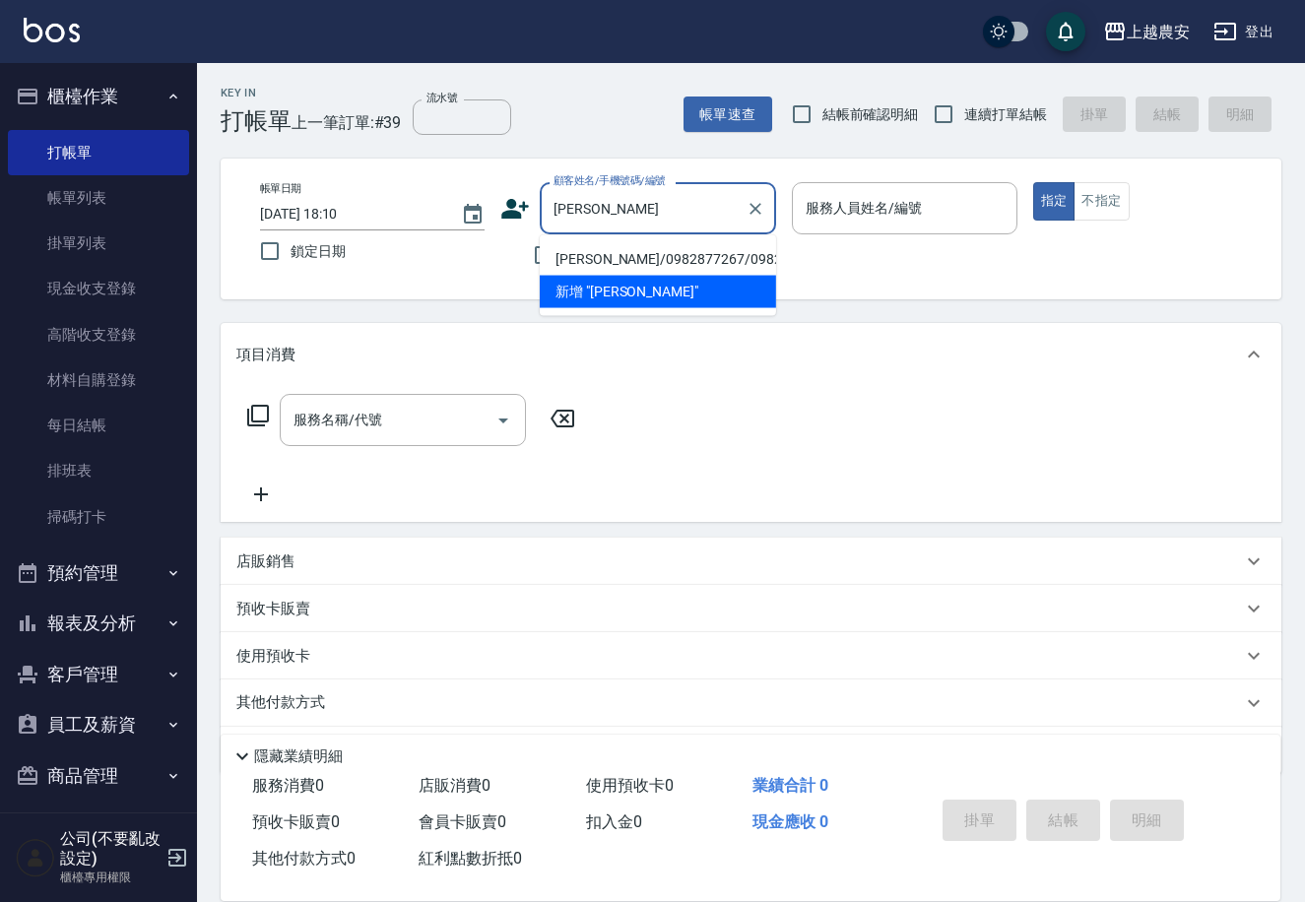
click at [600, 254] on li "[PERSON_NAME]/0982877267/0982877267" at bounding box center [658, 259] width 236 height 33
type input "[PERSON_NAME]/0982877267/0982877267"
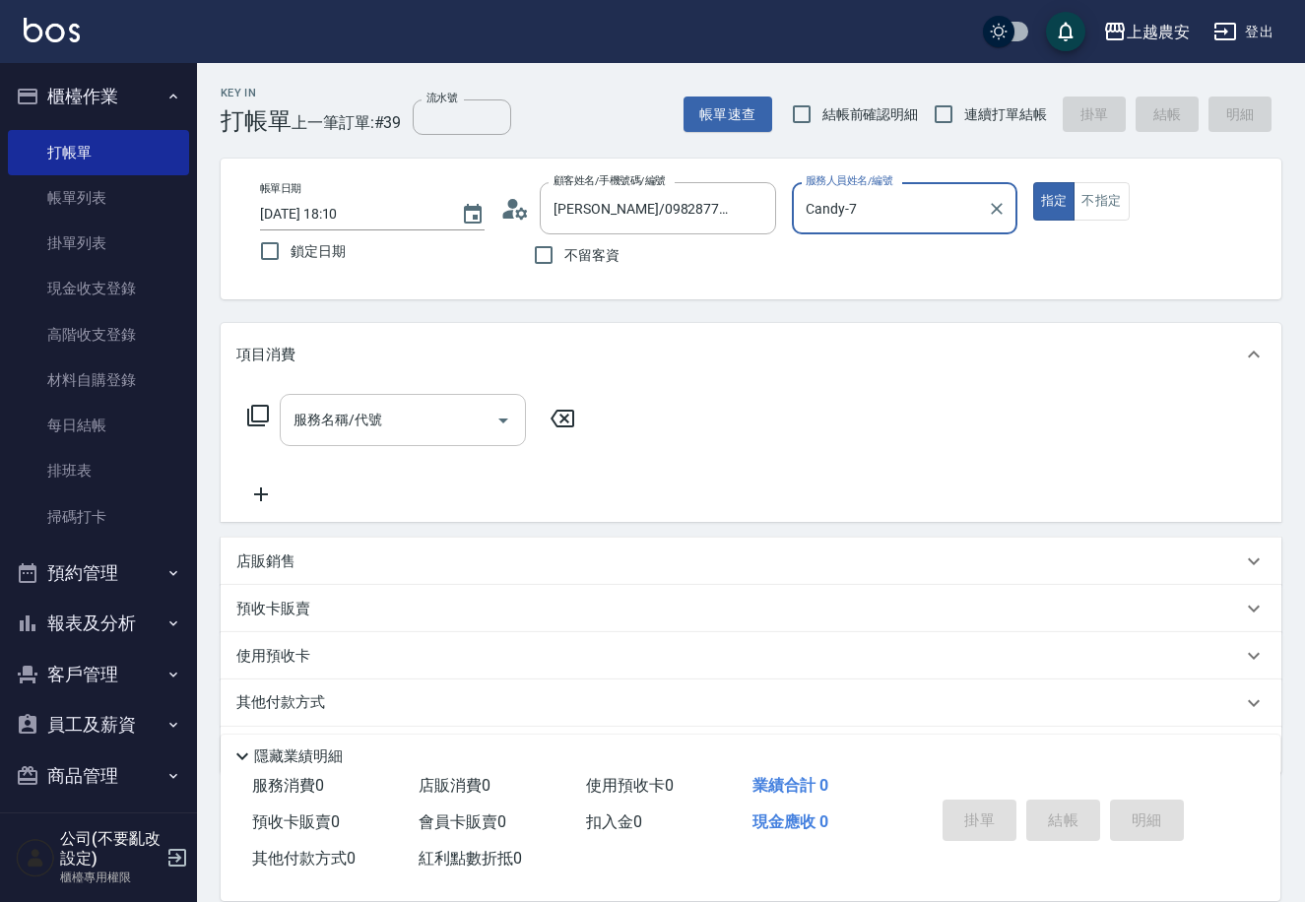
type input "Candy-7"
click at [440, 427] on input "服務名稱/代號" at bounding box center [388, 420] width 199 height 34
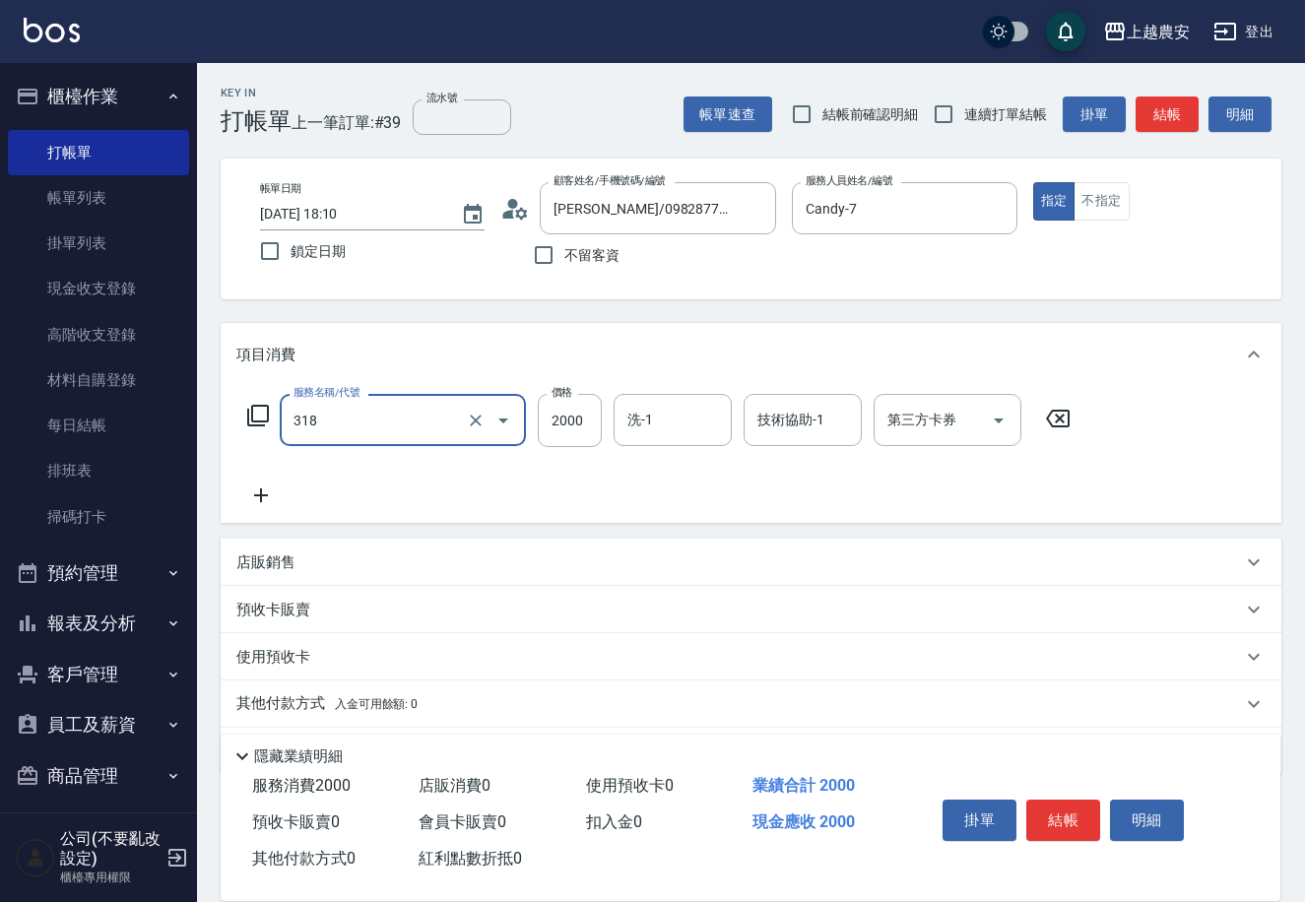
type input "燙髮1500↑(自購)(318)"
type input "2500"
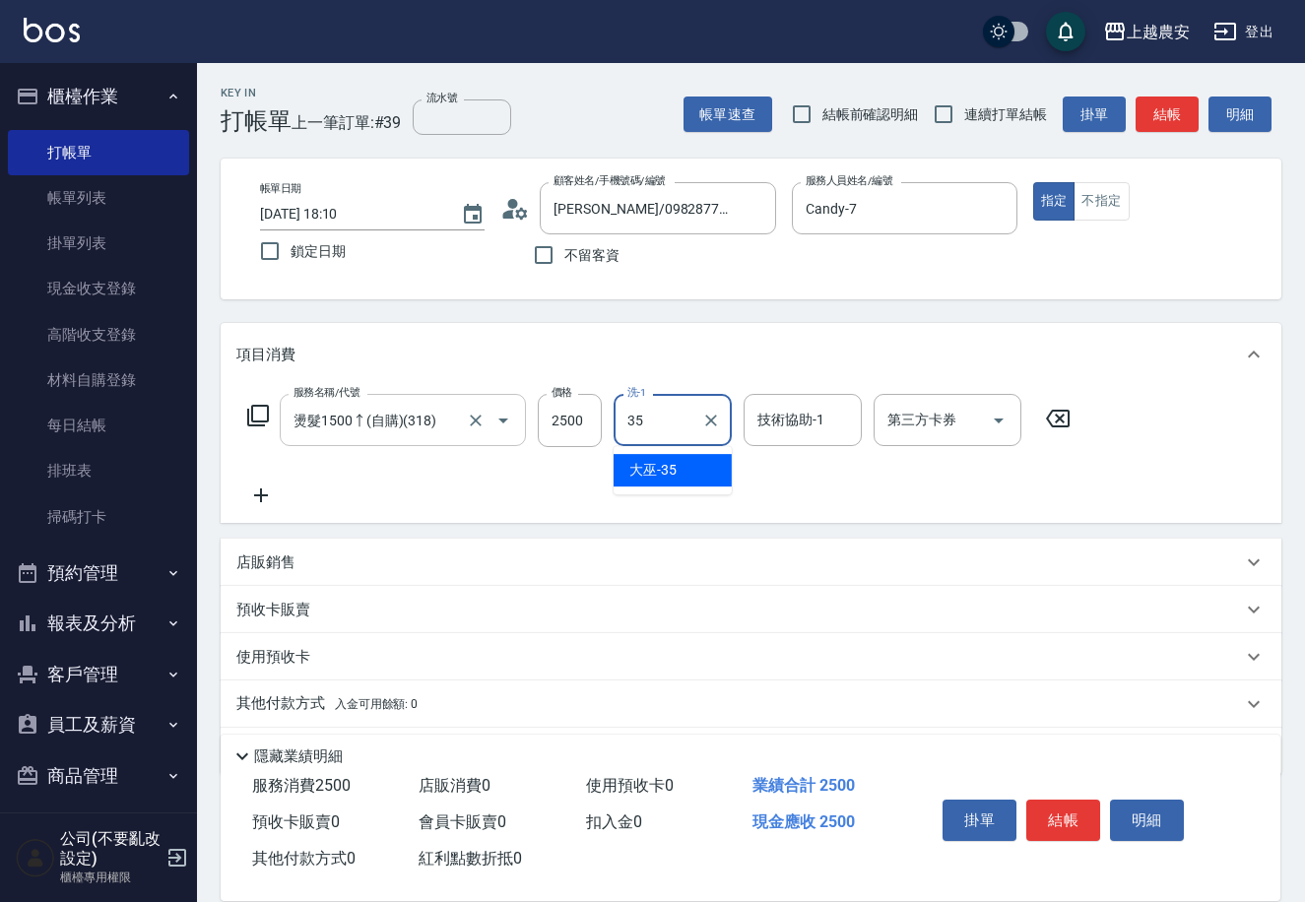
type input "大巫-35"
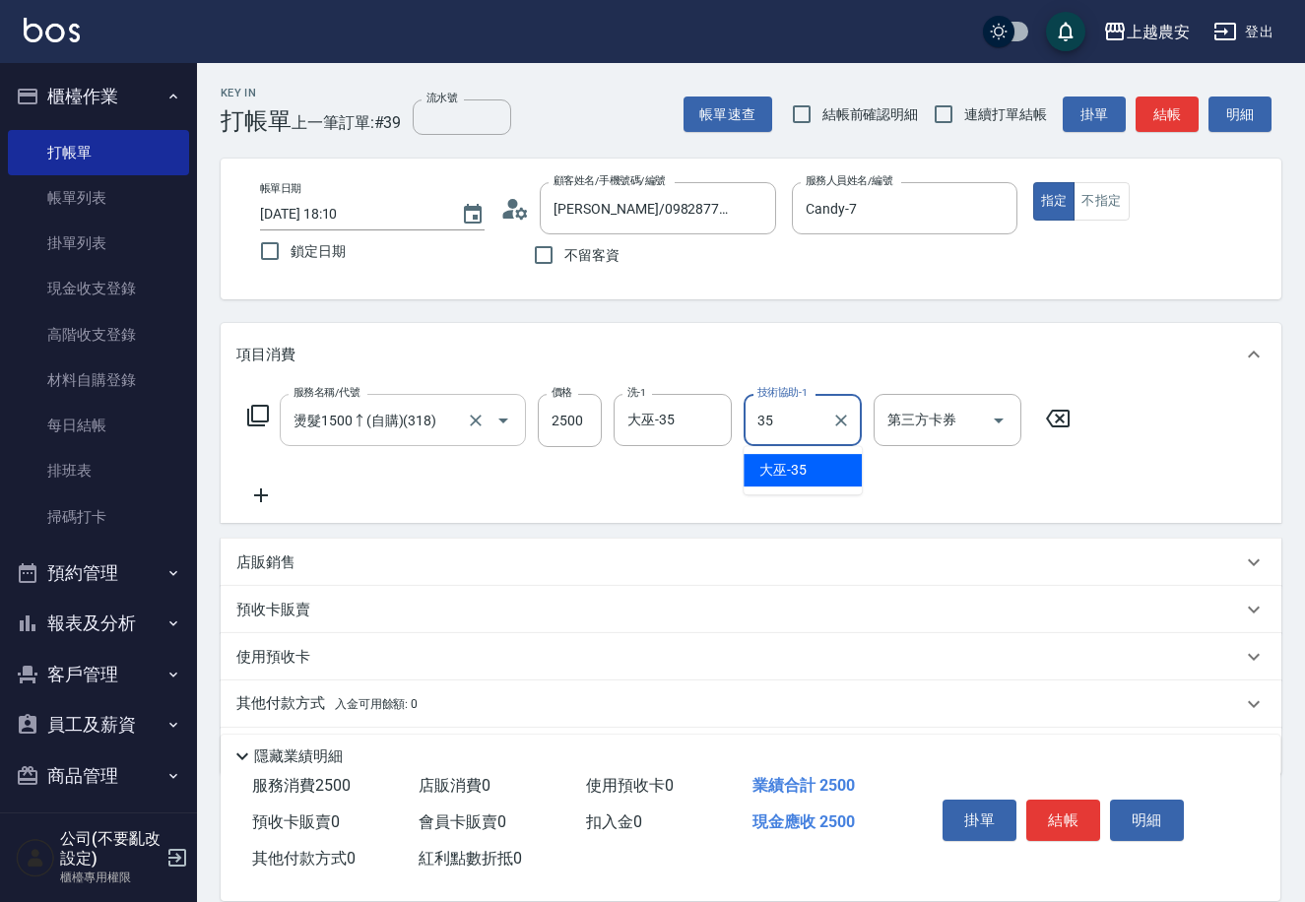
type input "大巫-35"
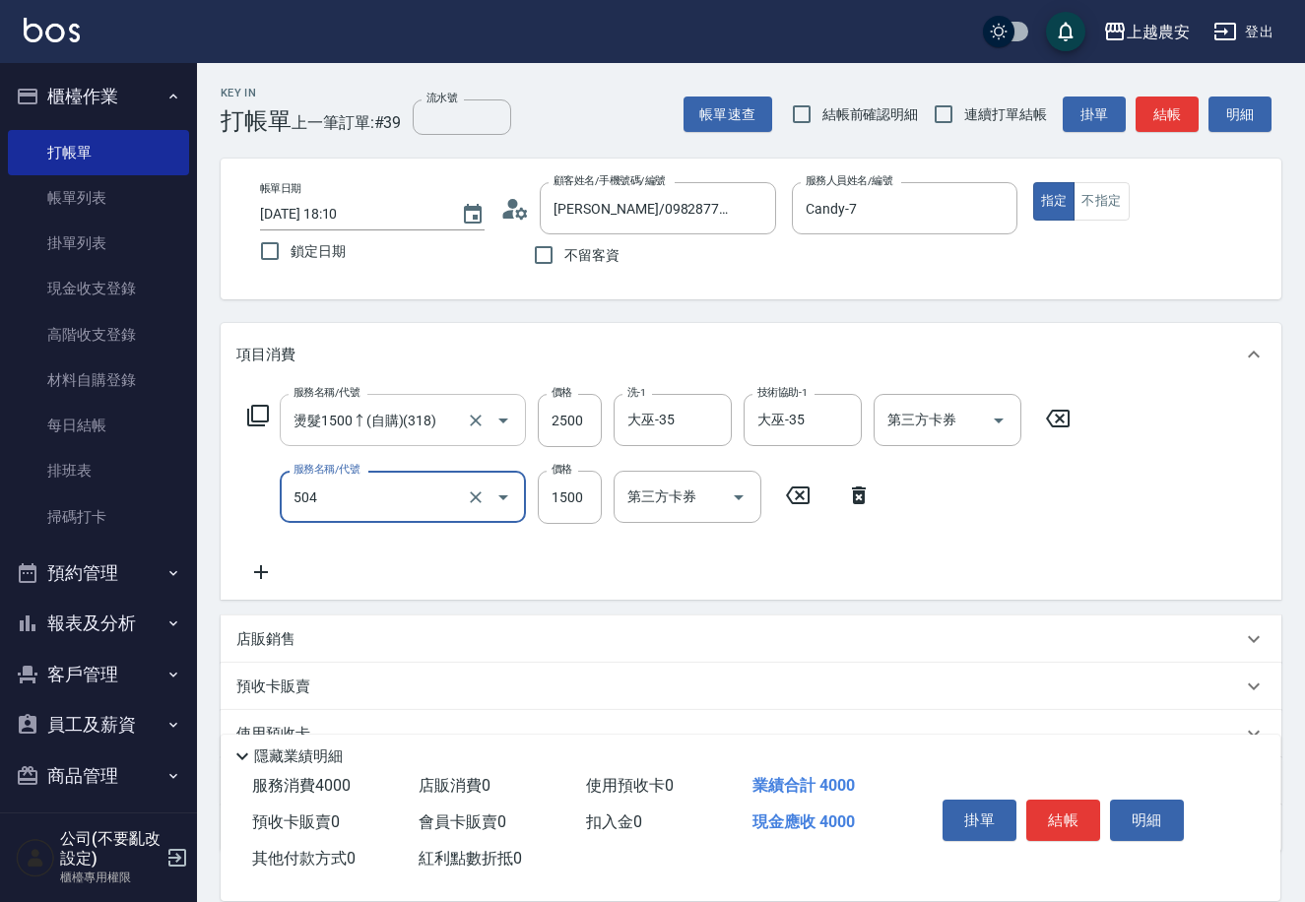
type input "染髮1500↓(504)"
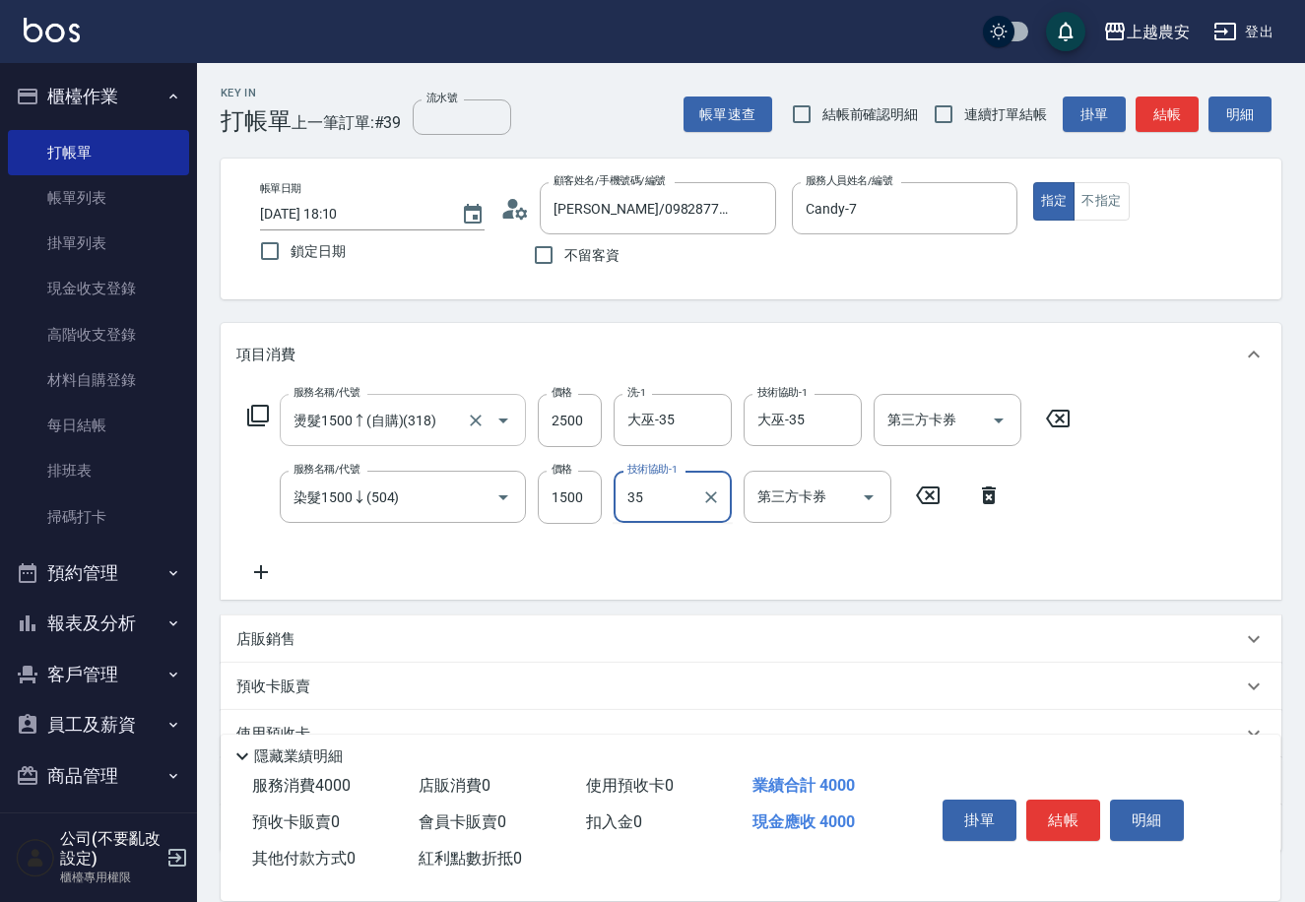
type input "大巫-35"
click at [1064, 825] on button "結帳" at bounding box center [1063, 820] width 74 height 41
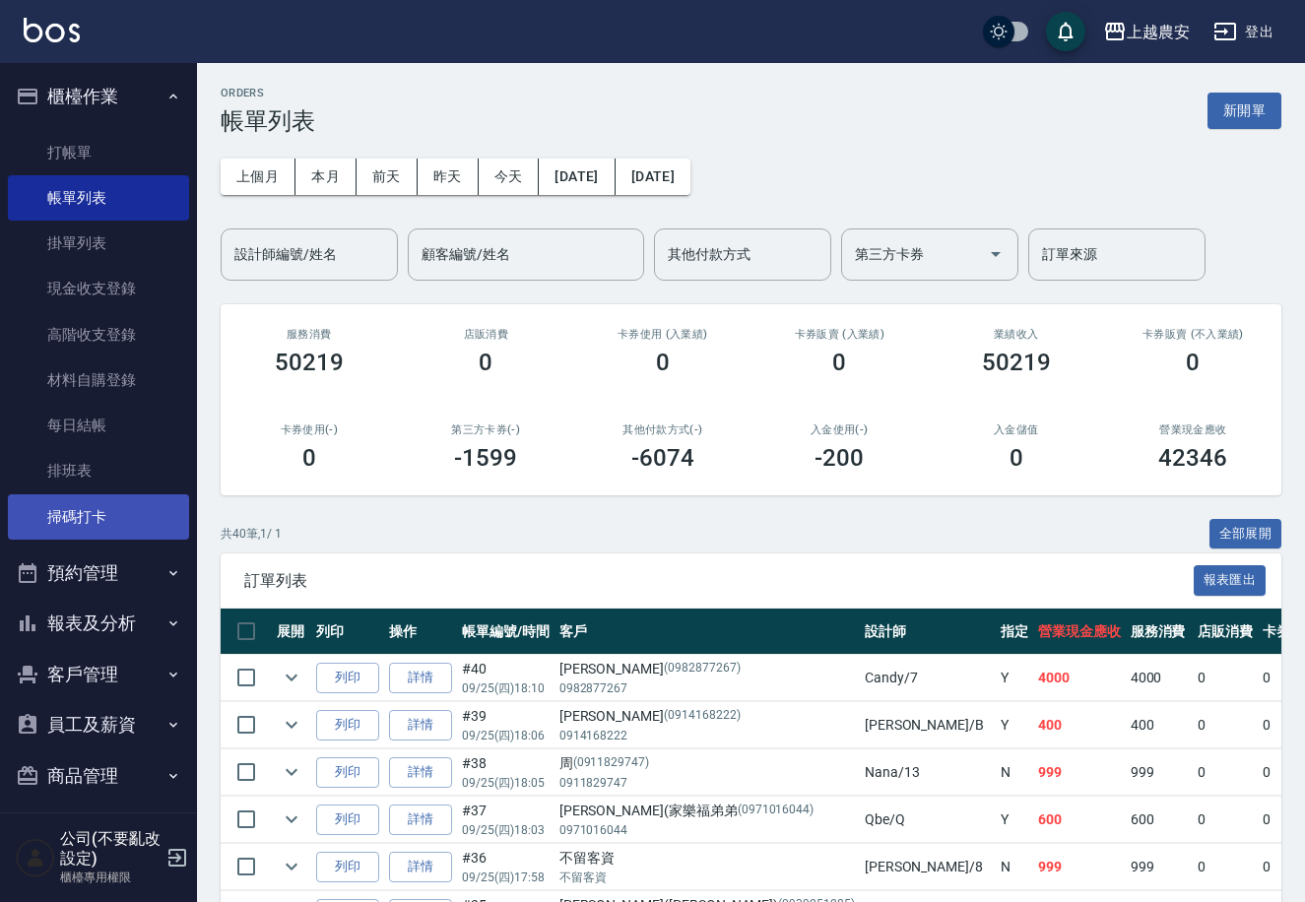
click at [80, 516] on link "掃碼打卡" at bounding box center [98, 517] width 181 height 45
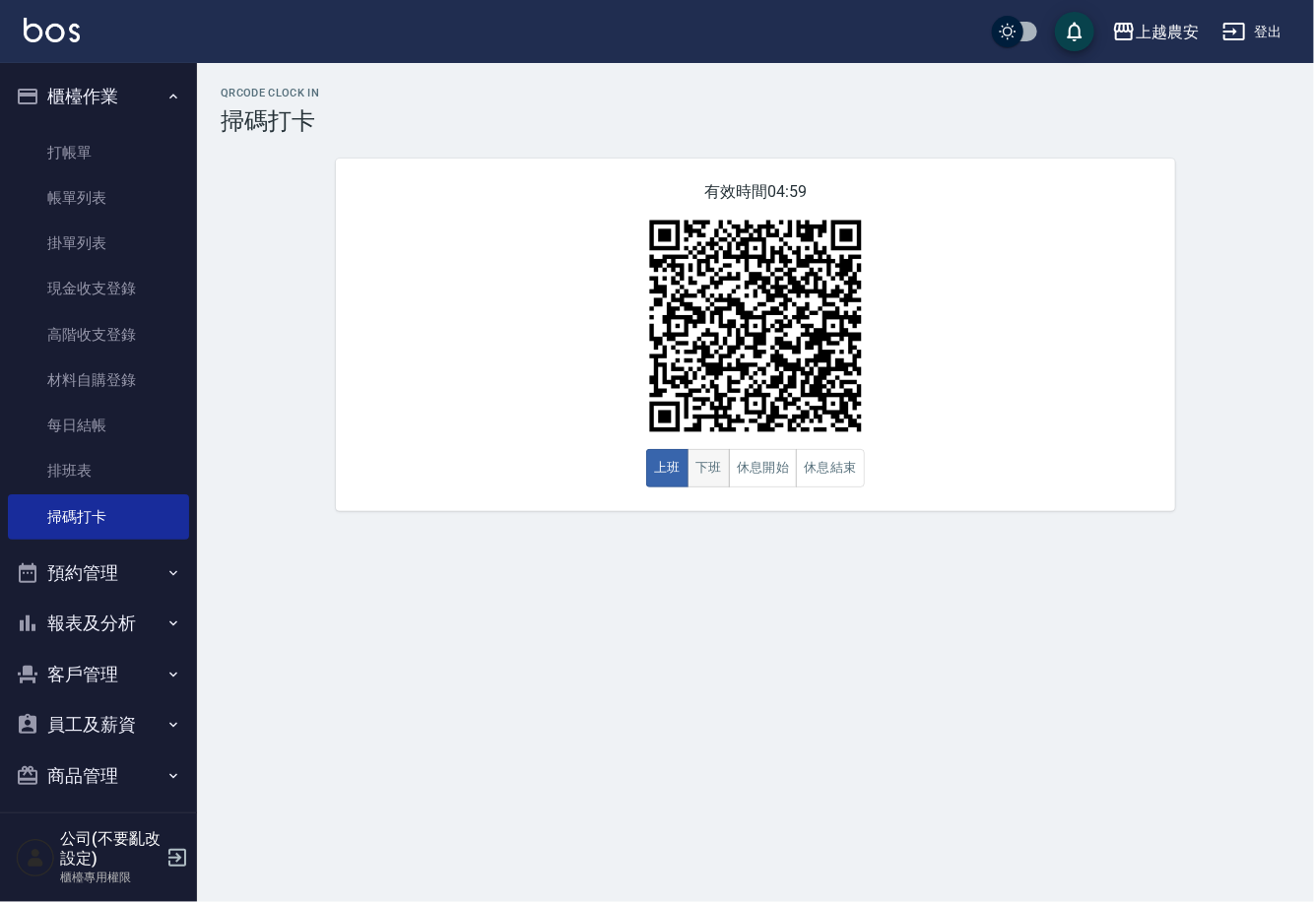
click at [717, 472] on button "下班" at bounding box center [709, 468] width 42 height 38
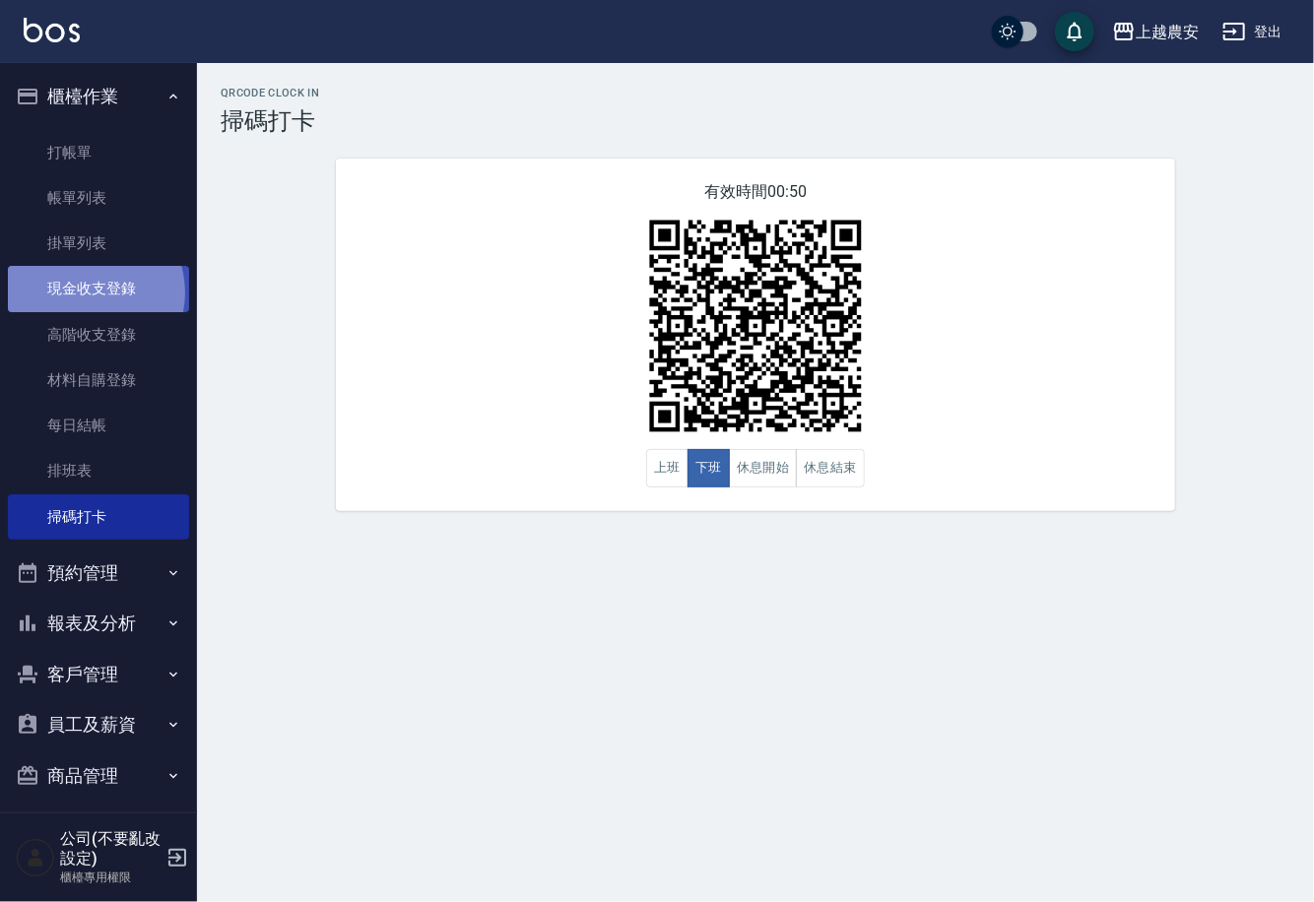
click at [88, 293] on link "現金收支登錄" at bounding box center [98, 288] width 181 height 45
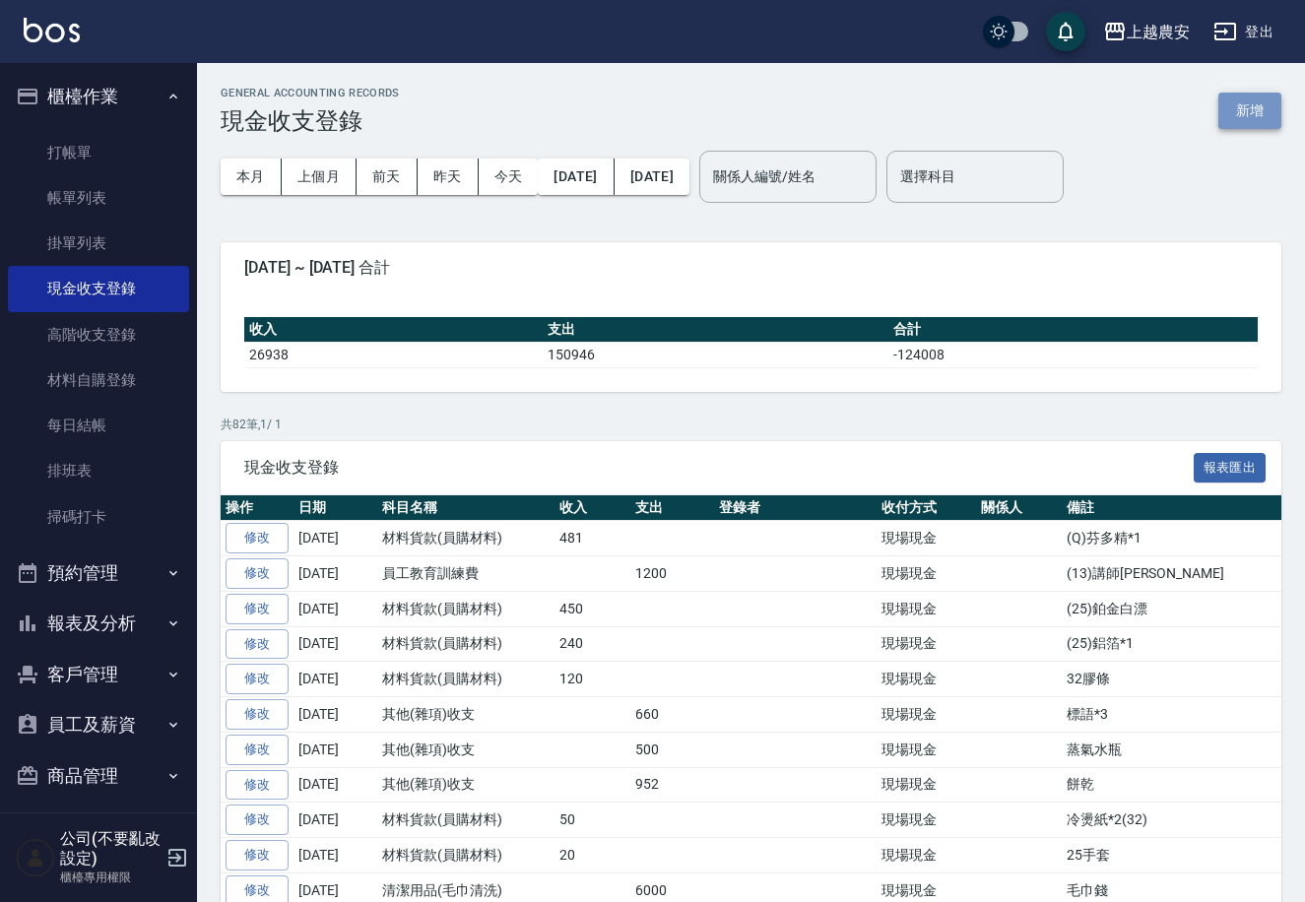
click at [1268, 106] on button "新增" at bounding box center [1250, 111] width 63 height 36
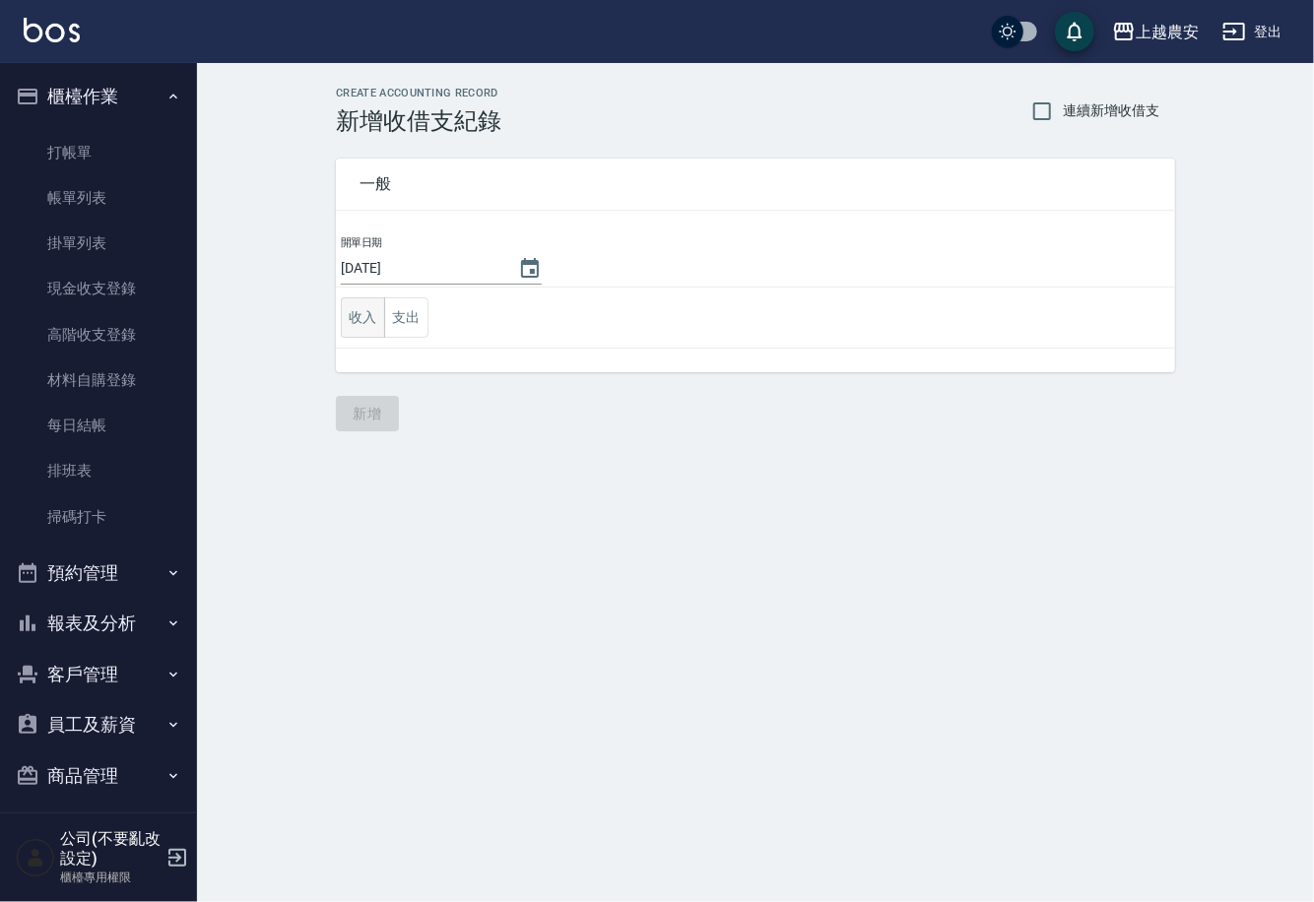
click at [362, 312] on button "收入" at bounding box center [363, 317] width 44 height 40
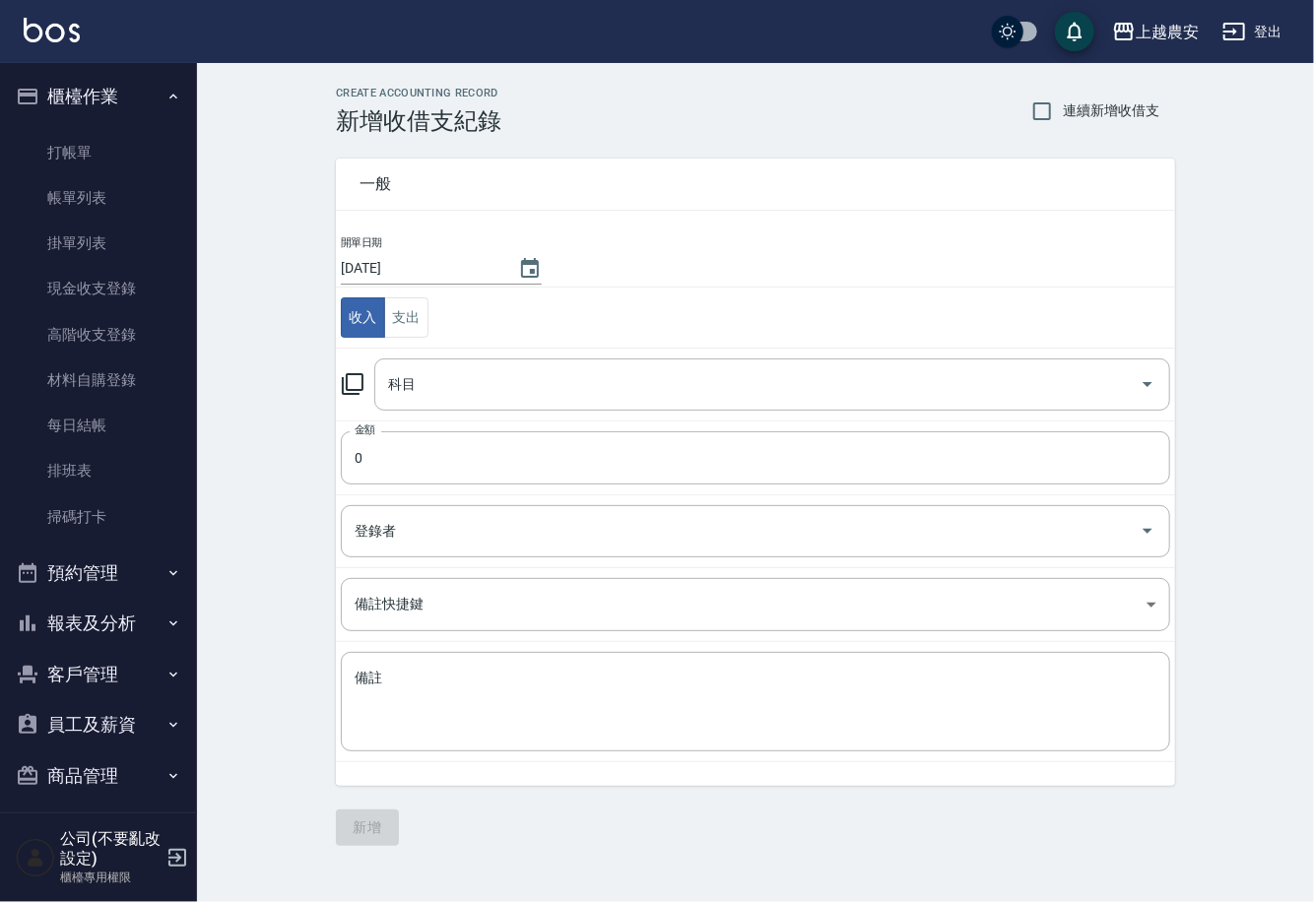
click at [351, 382] on icon at bounding box center [353, 384] width 24 height 24
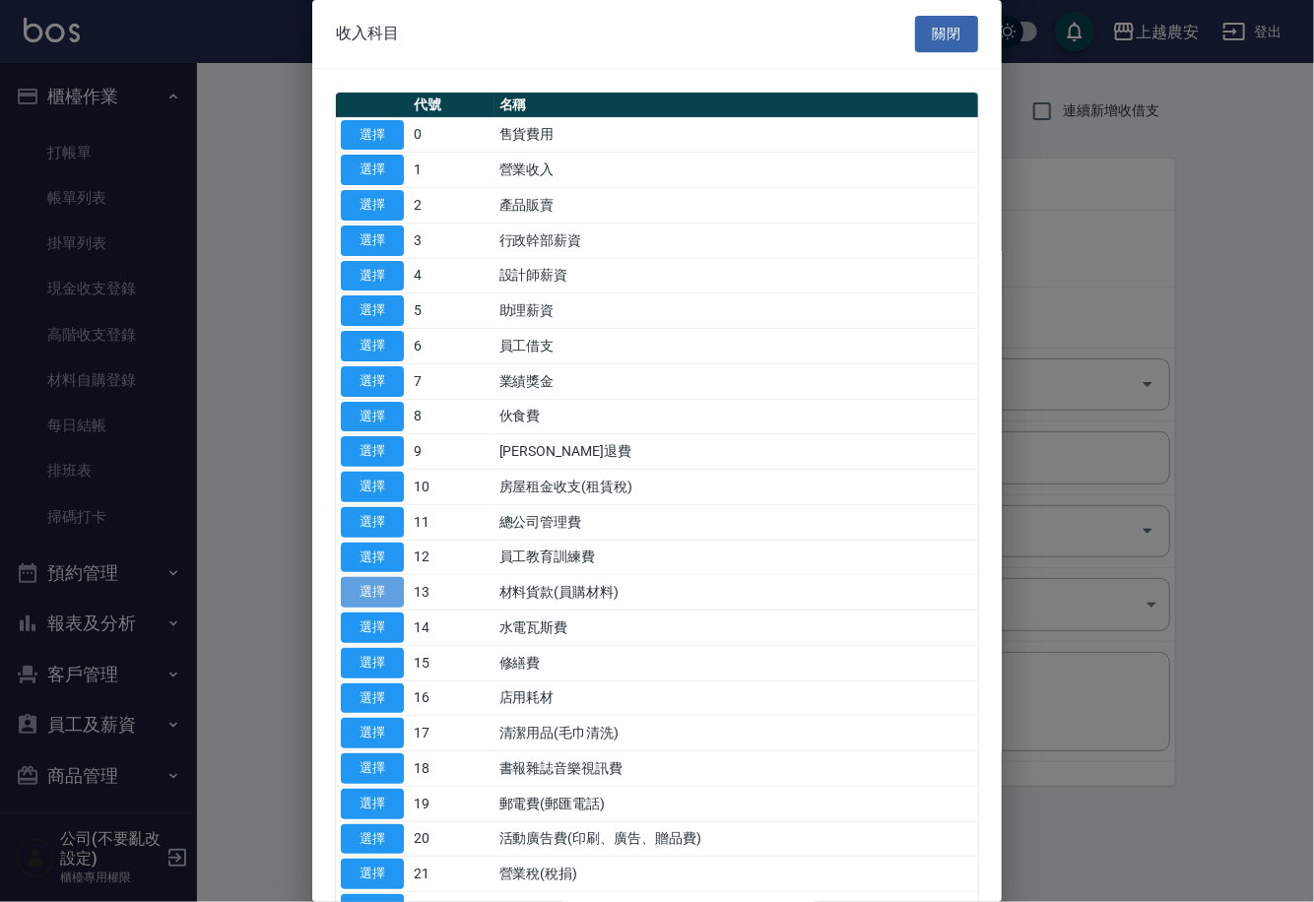
click at [376, 592] on button "選擇" at bounding box center [372, 592] width 63 height 31
type input "13 材料貨款(員購材料)"
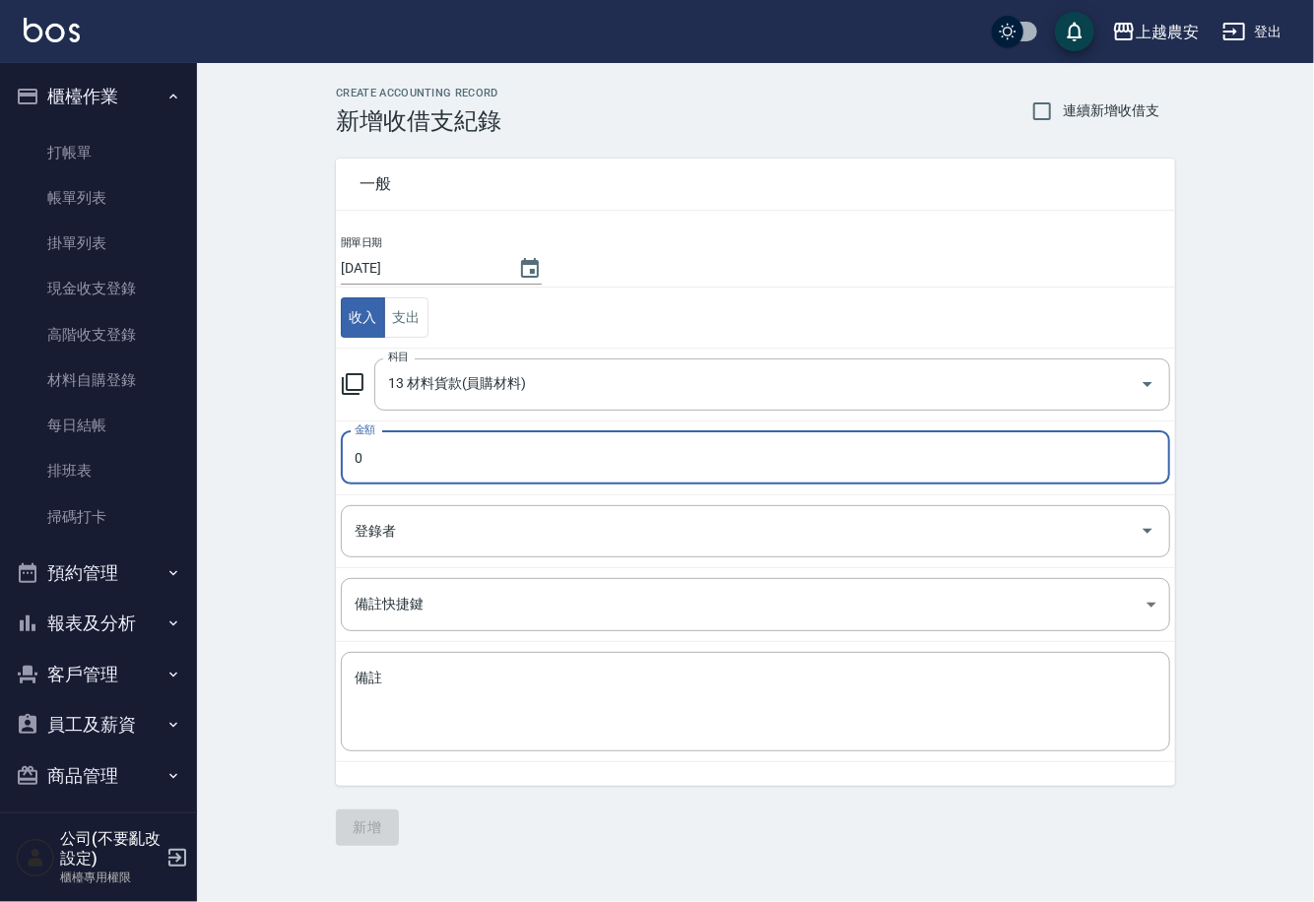
click at [376, 443] on input "0" at bounding box center [755, 457] width 829 height 53
type input "105"
click at [443, 713] on textarea "備註" at bounding box center [756, 702] width 802 height 67
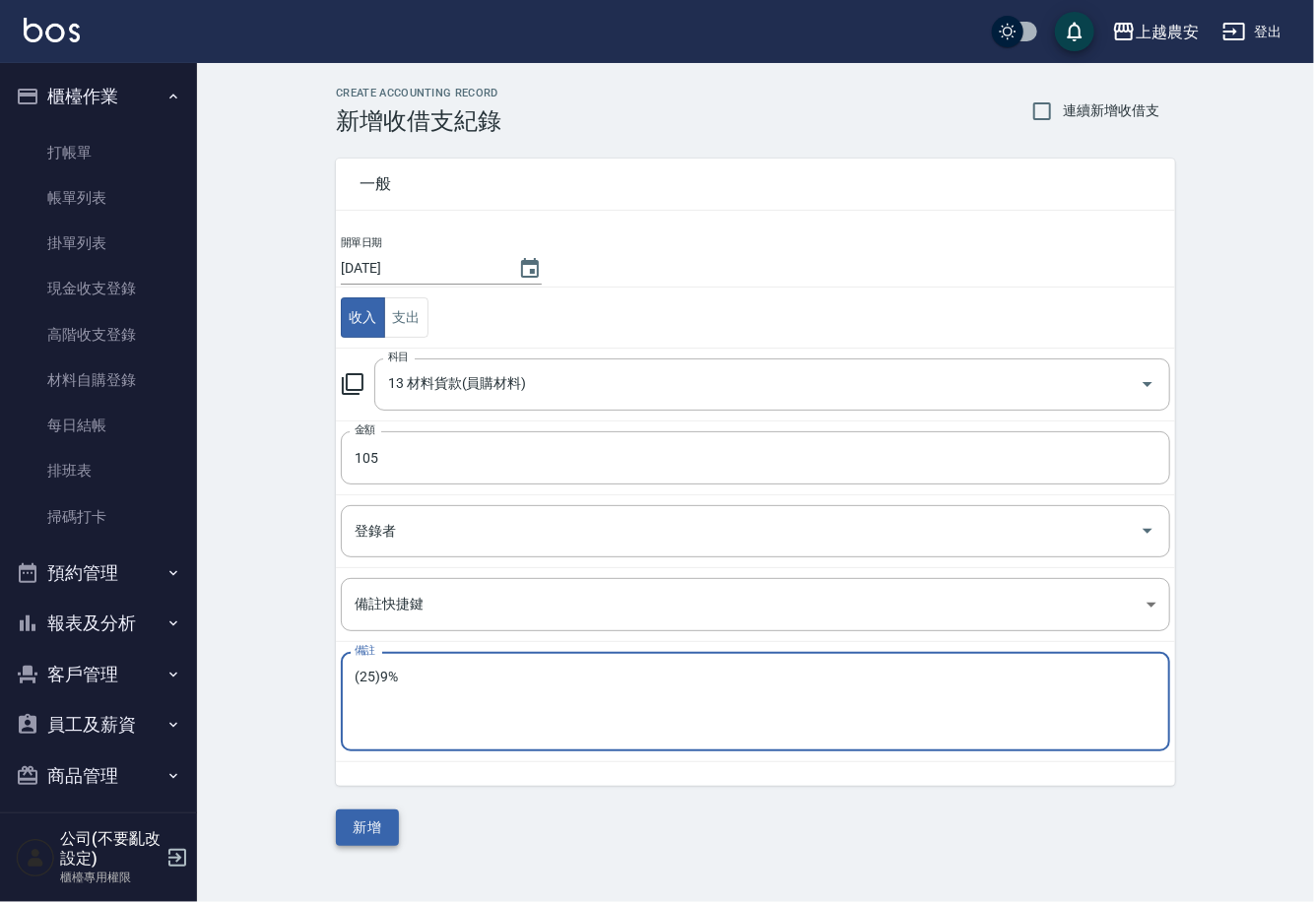
type textarea "(25)9%"
click at [351, 824] on button "新增" at bounding box center [367, 828] width 63 height 36
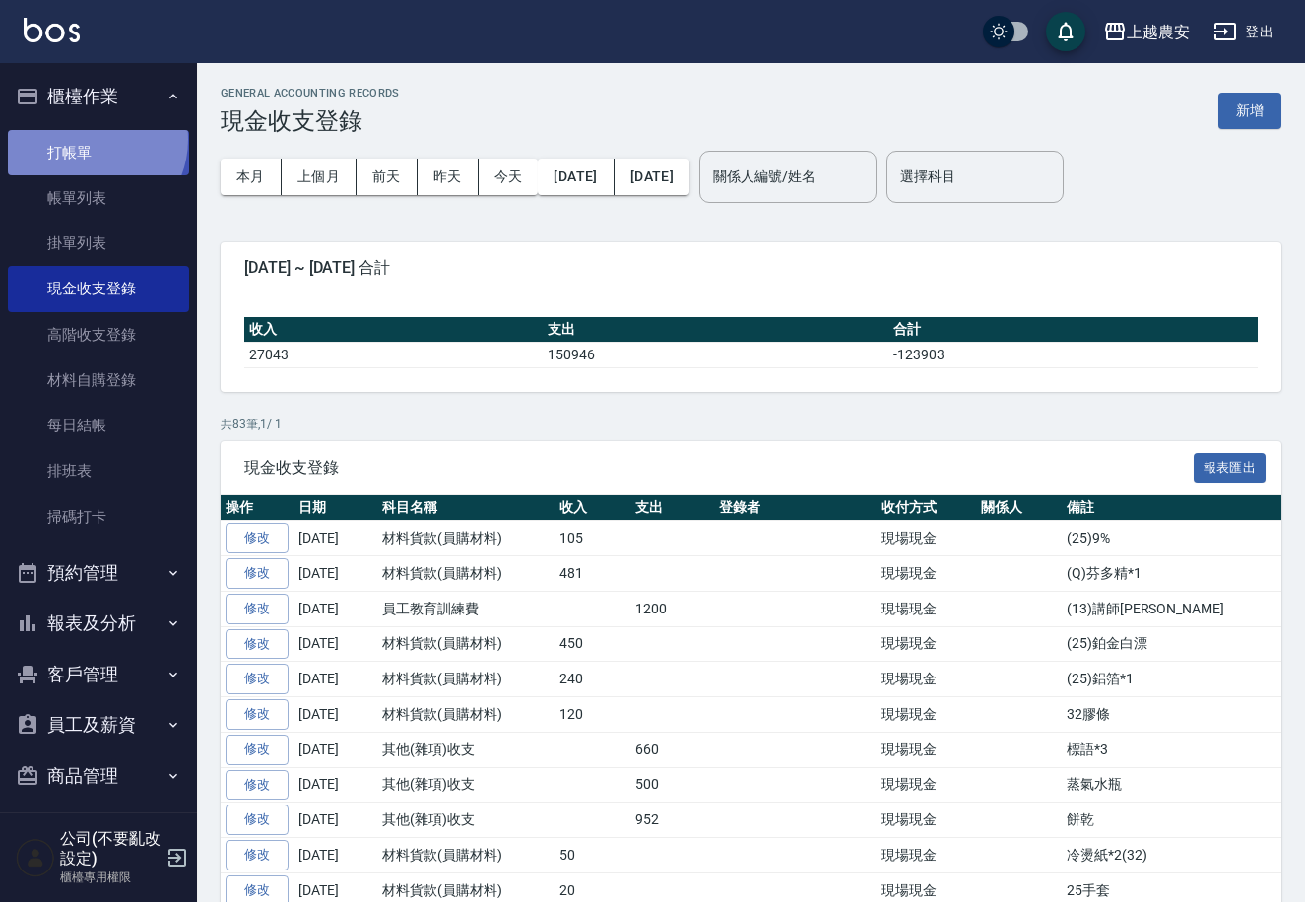
click at [90, 139] on link "打帳單" at bounding box center [98, 152] width 181 height 45
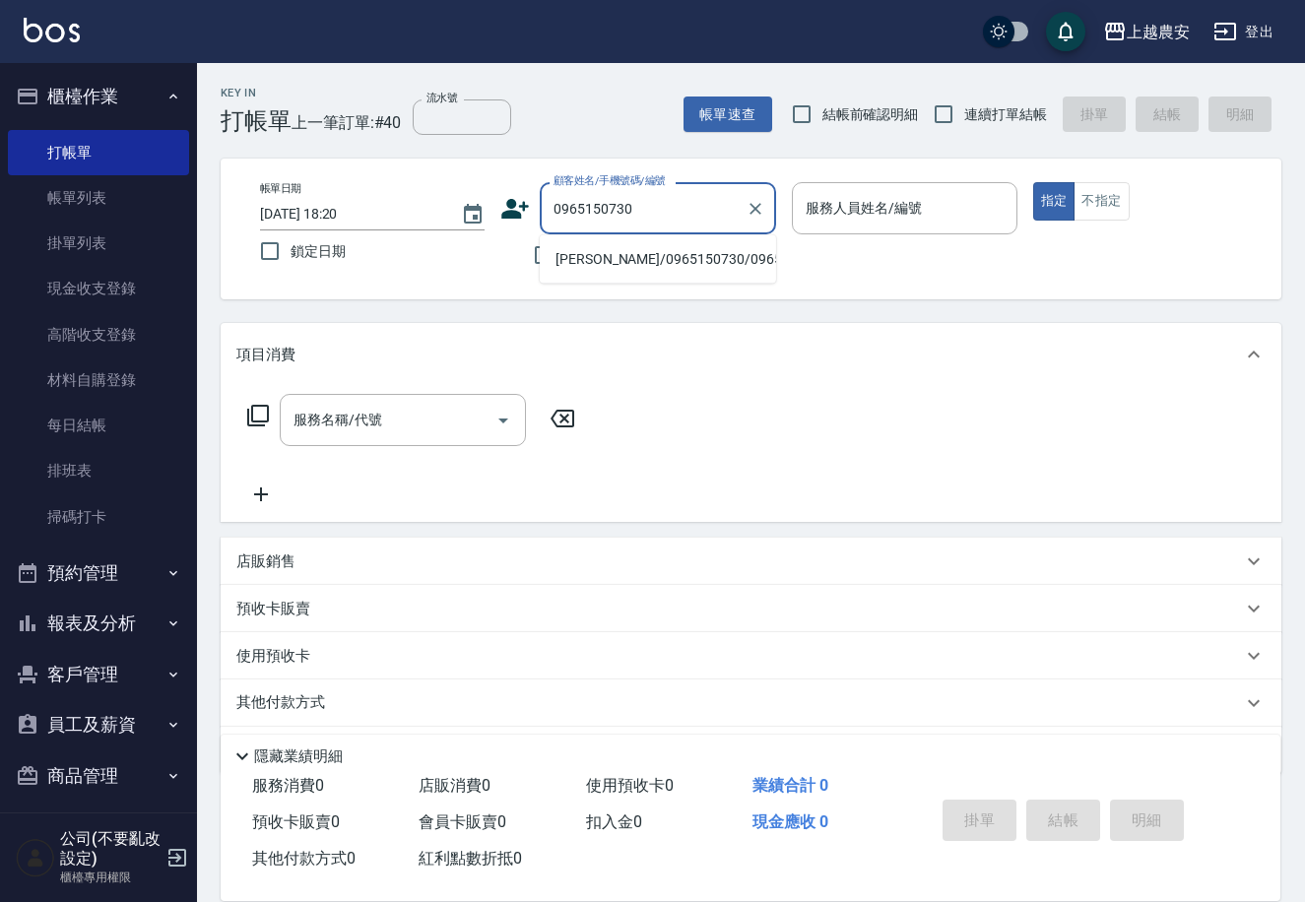
click at [683, 259] on li "[PERSON_NAME]/0965150730/0965150730" at bounding box center [658, 259] width 236 height 33
type input "[PERSON_NAME]/0965150730/0965150730"
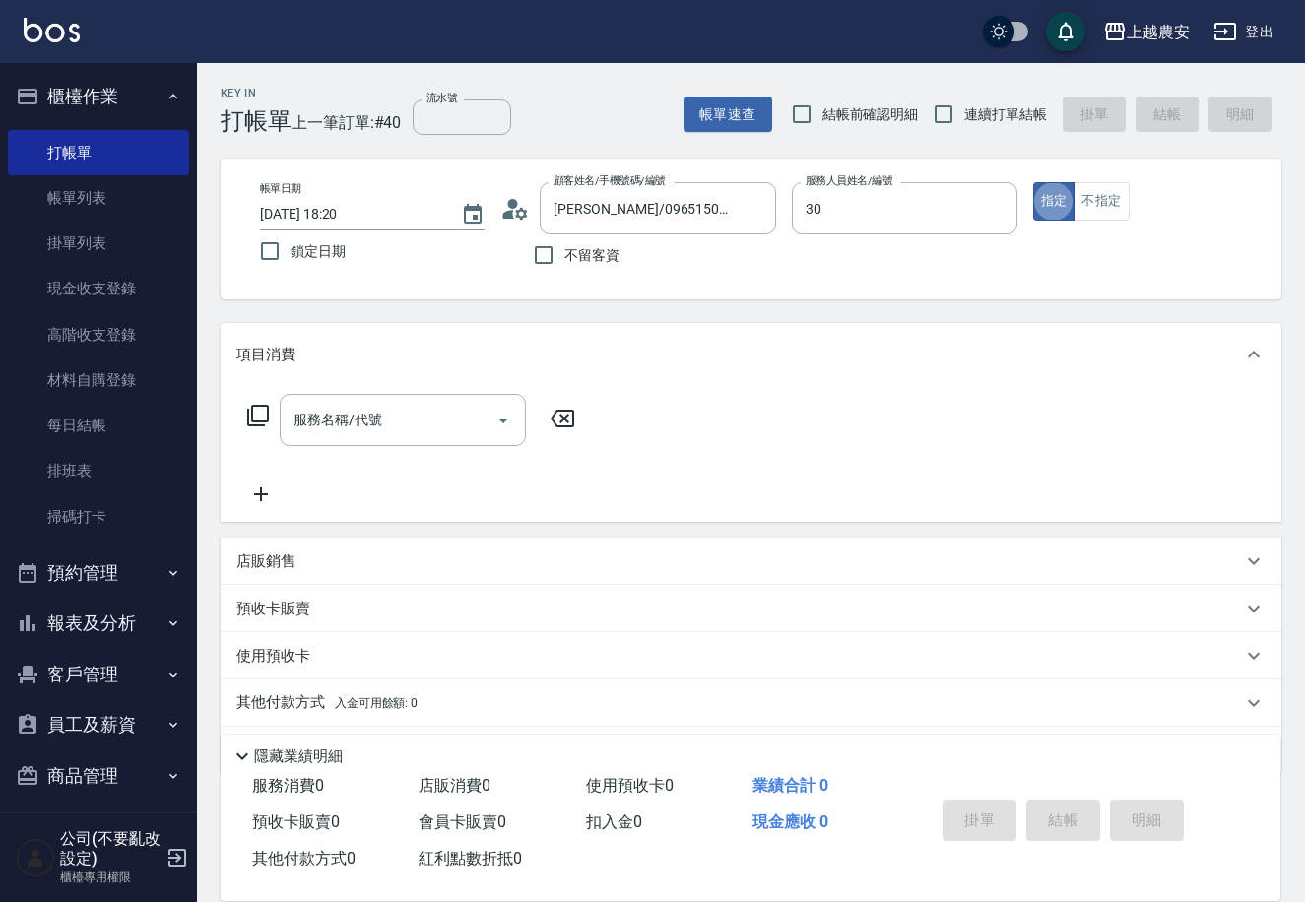
type input "[PERSON_NAME]-30"
type button "true"
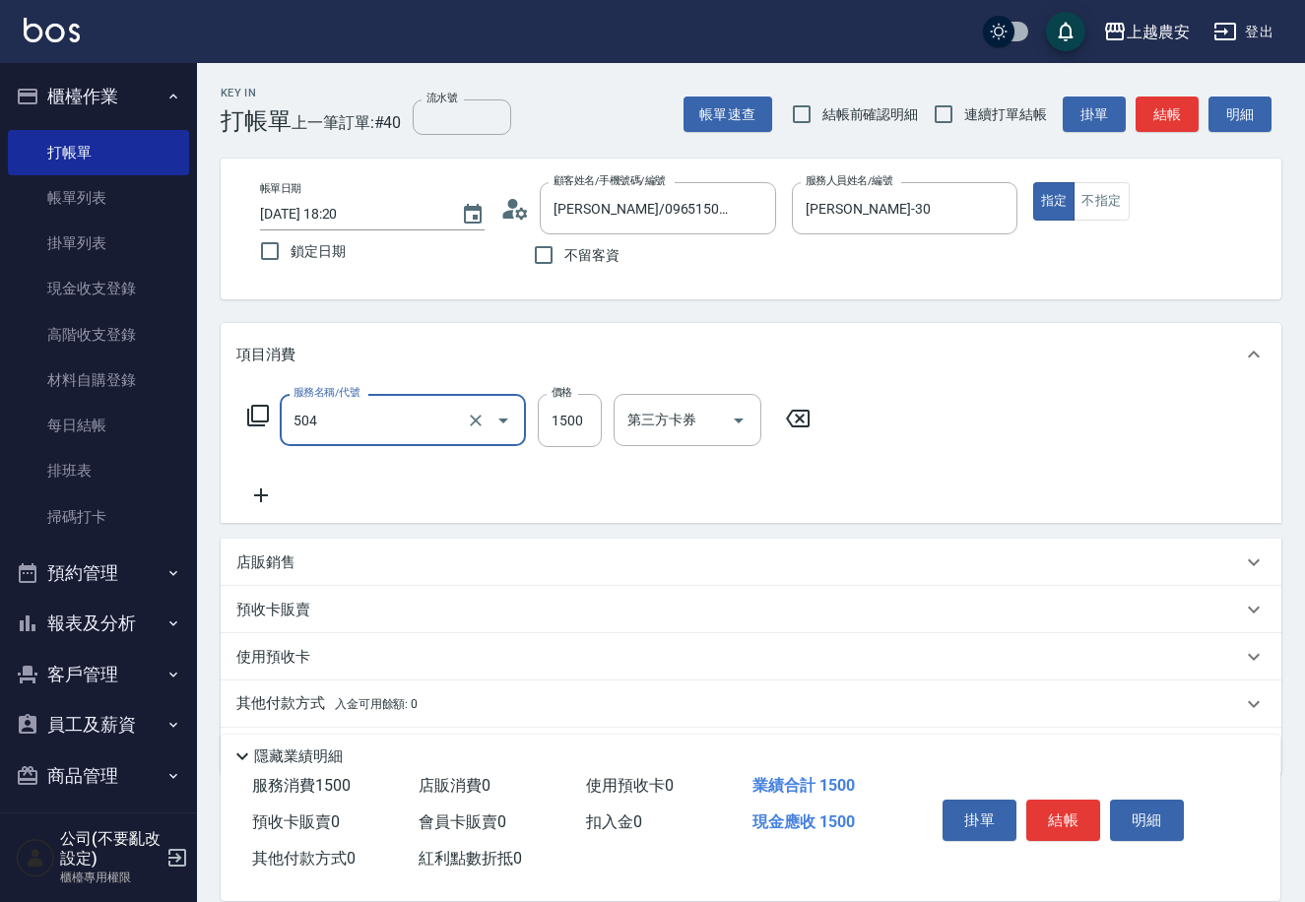
type input "染髮1500↓(504)"
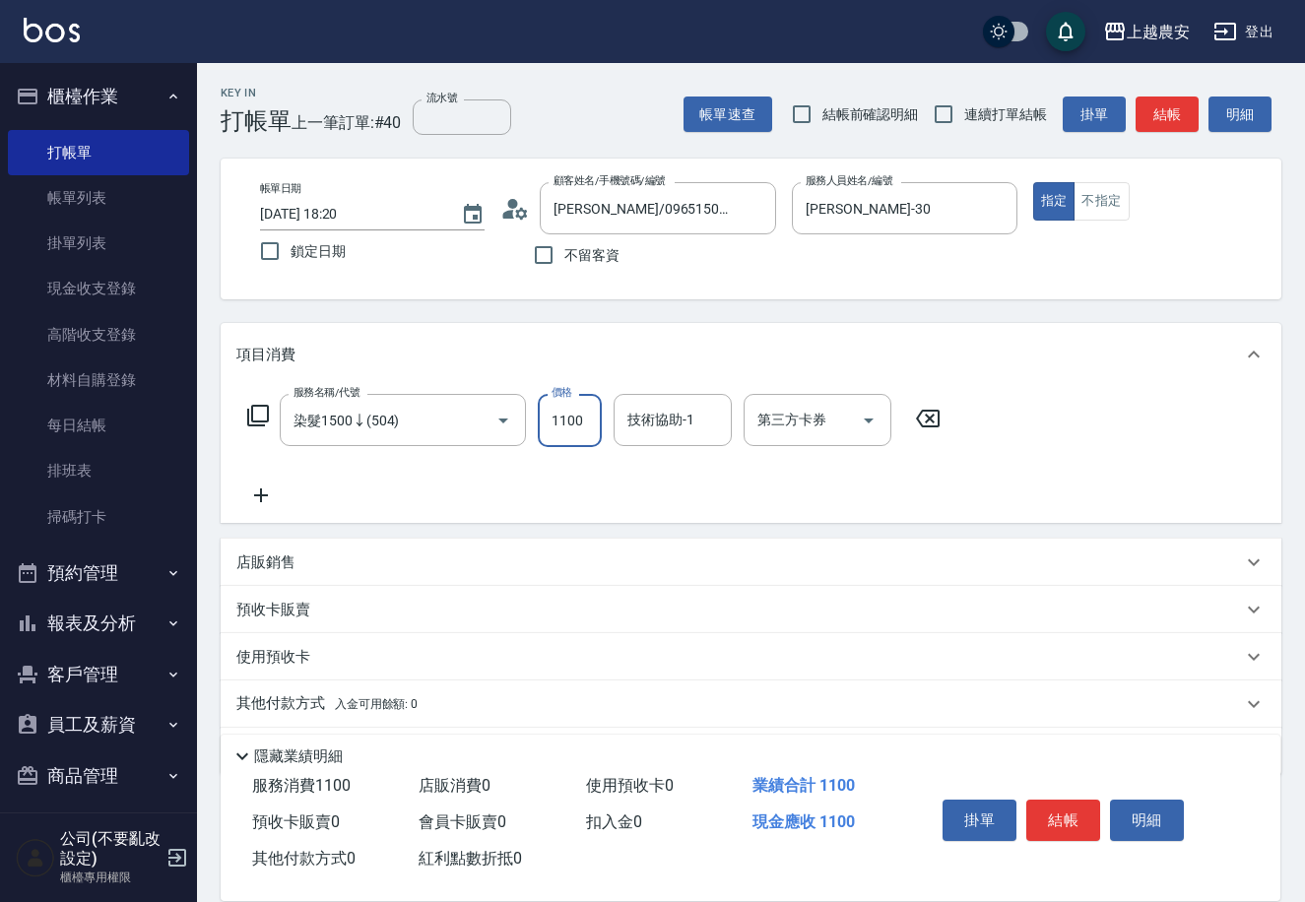
type input "1100"
click at [1063, 810] on button "結帳" at bounding box center [1063, 820] width 74 height 41
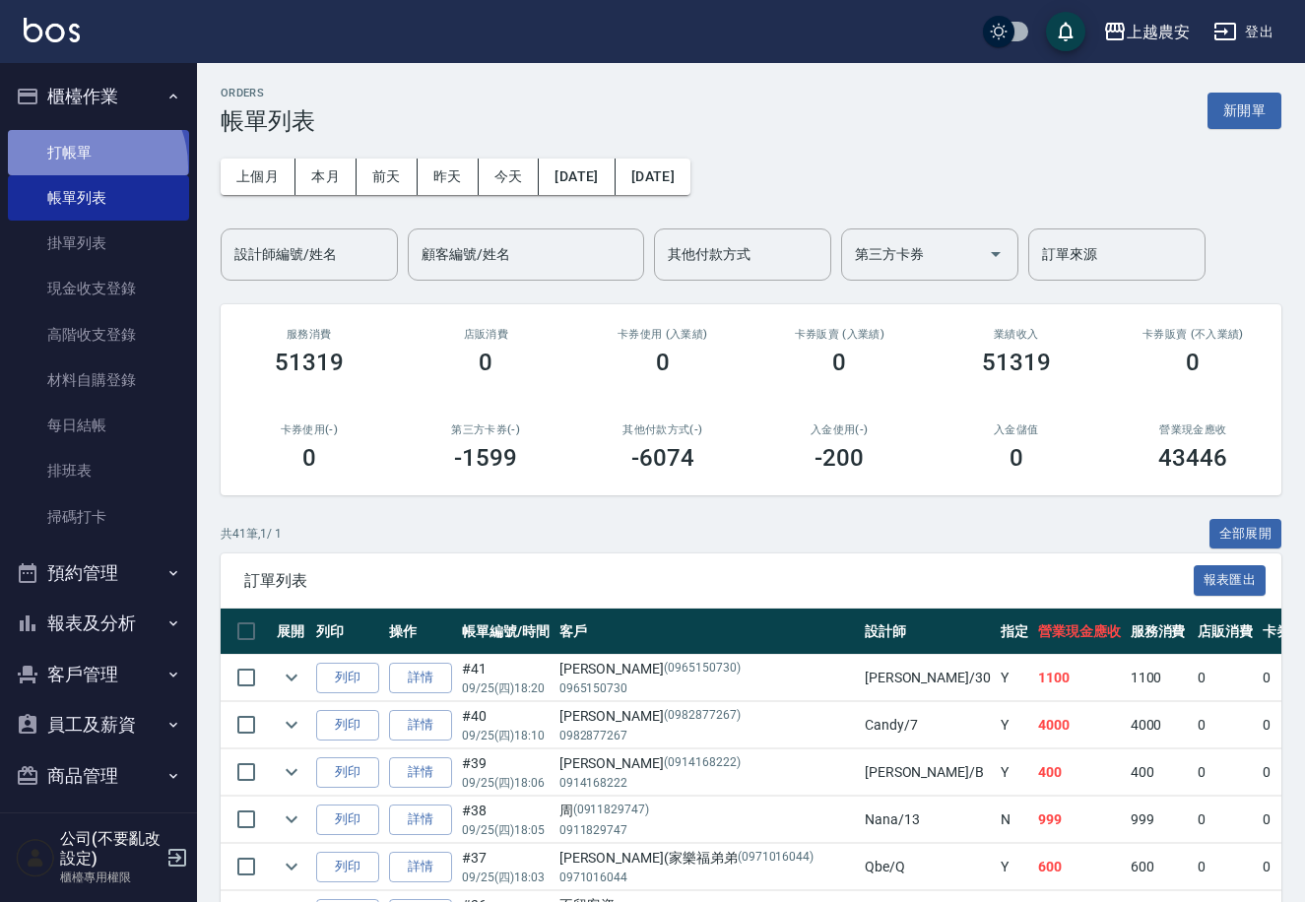
click at [80, 166] on link "打帳單" at bounding box center [98, 152] width 181 height 45
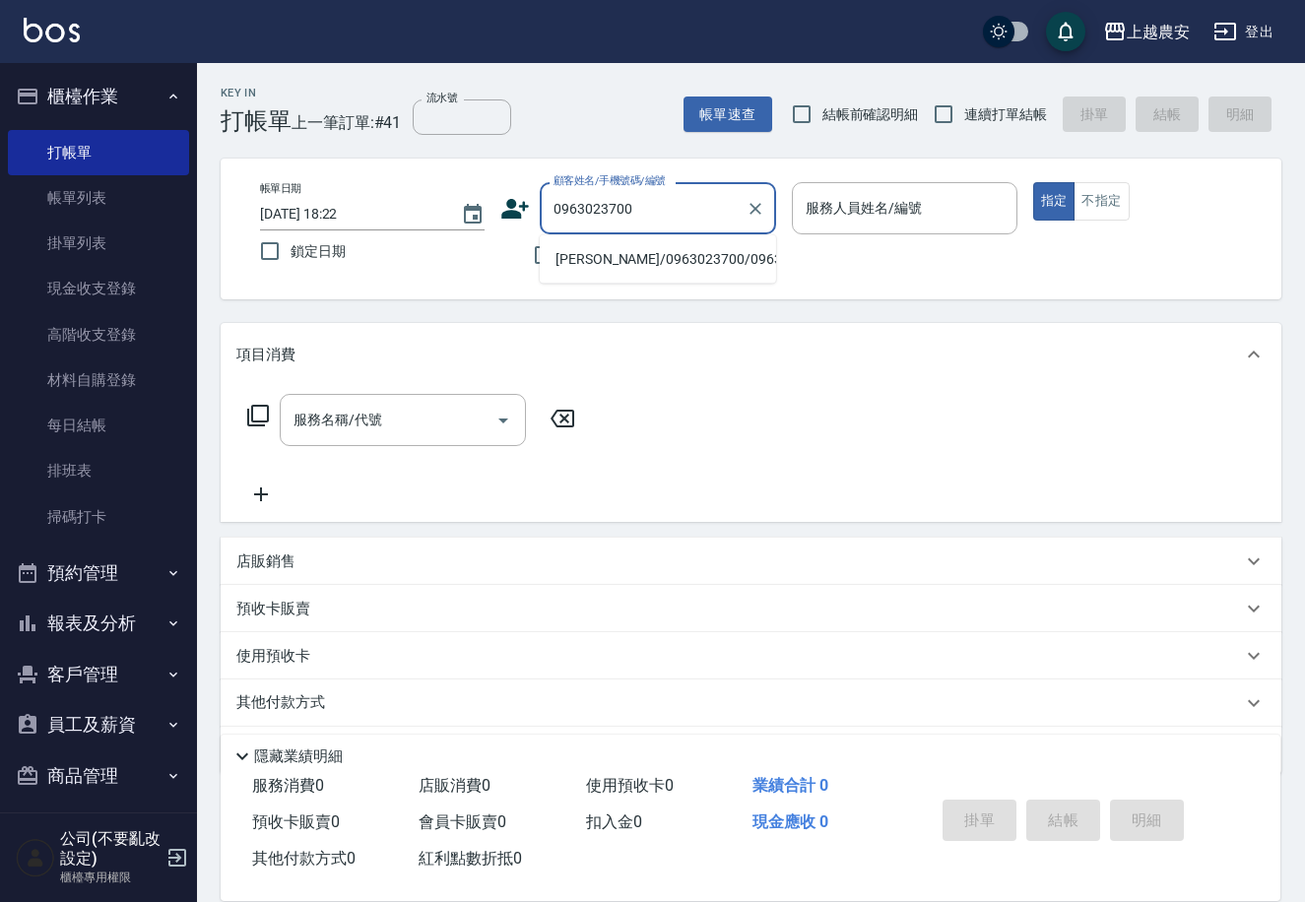
click at [631, 263] on li "[PERSON_NAME]/0963023700/0963023700" at bounding box center [658, 259] width 236 height 33
type input "[PERSON_NAME]/0963023700/0963023700"
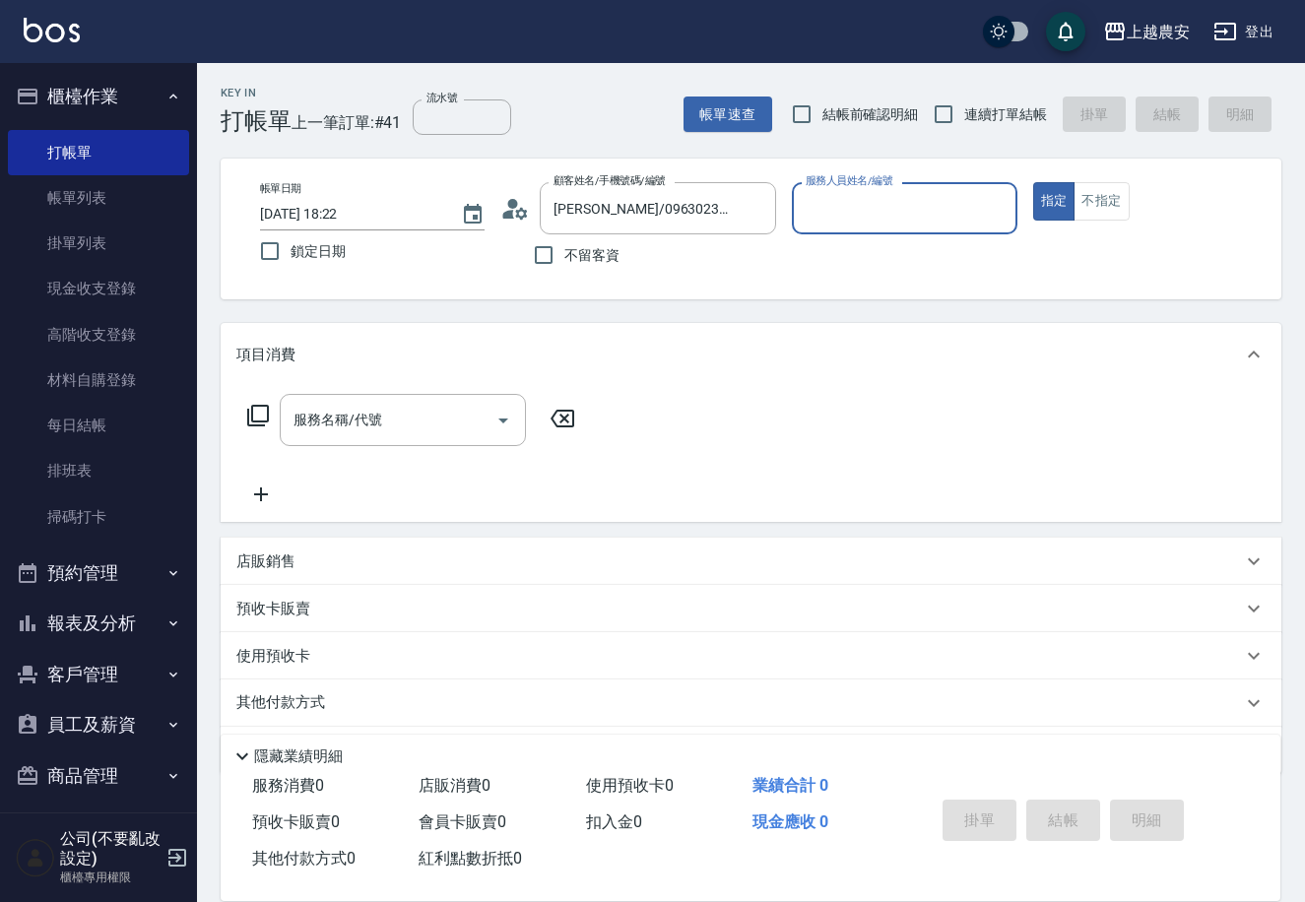
type input "Yuna-18"
click at [405, 431] on input "服務名稱/代號" at bounding box center [388, 420] width 199 height 34
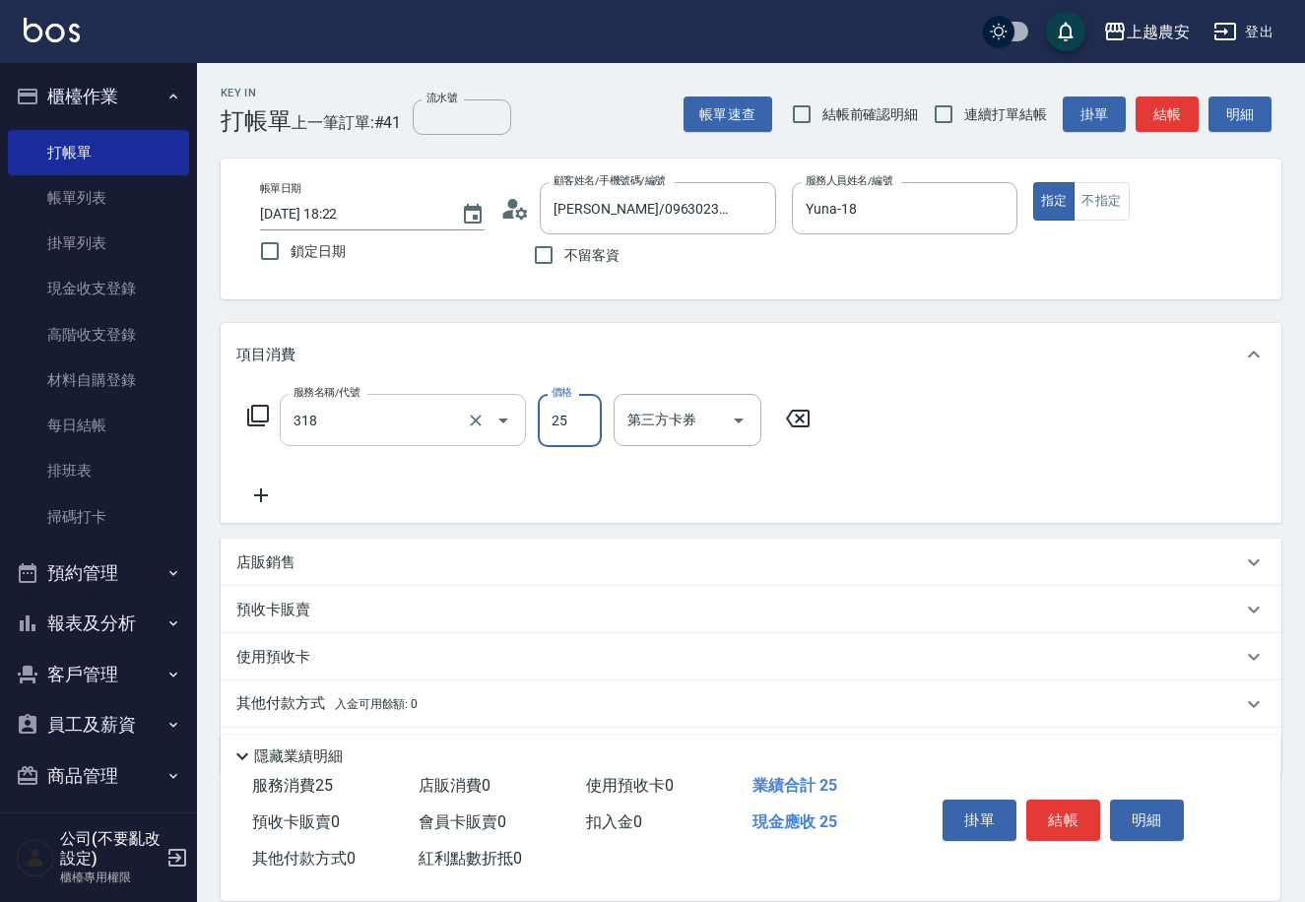
type input "燙髮1500↑(自購)(318)"
type input "2500"
click at [345, 707] on span "入金可用餘額: 0" at bounding box center [377, 704] width 84 height 14
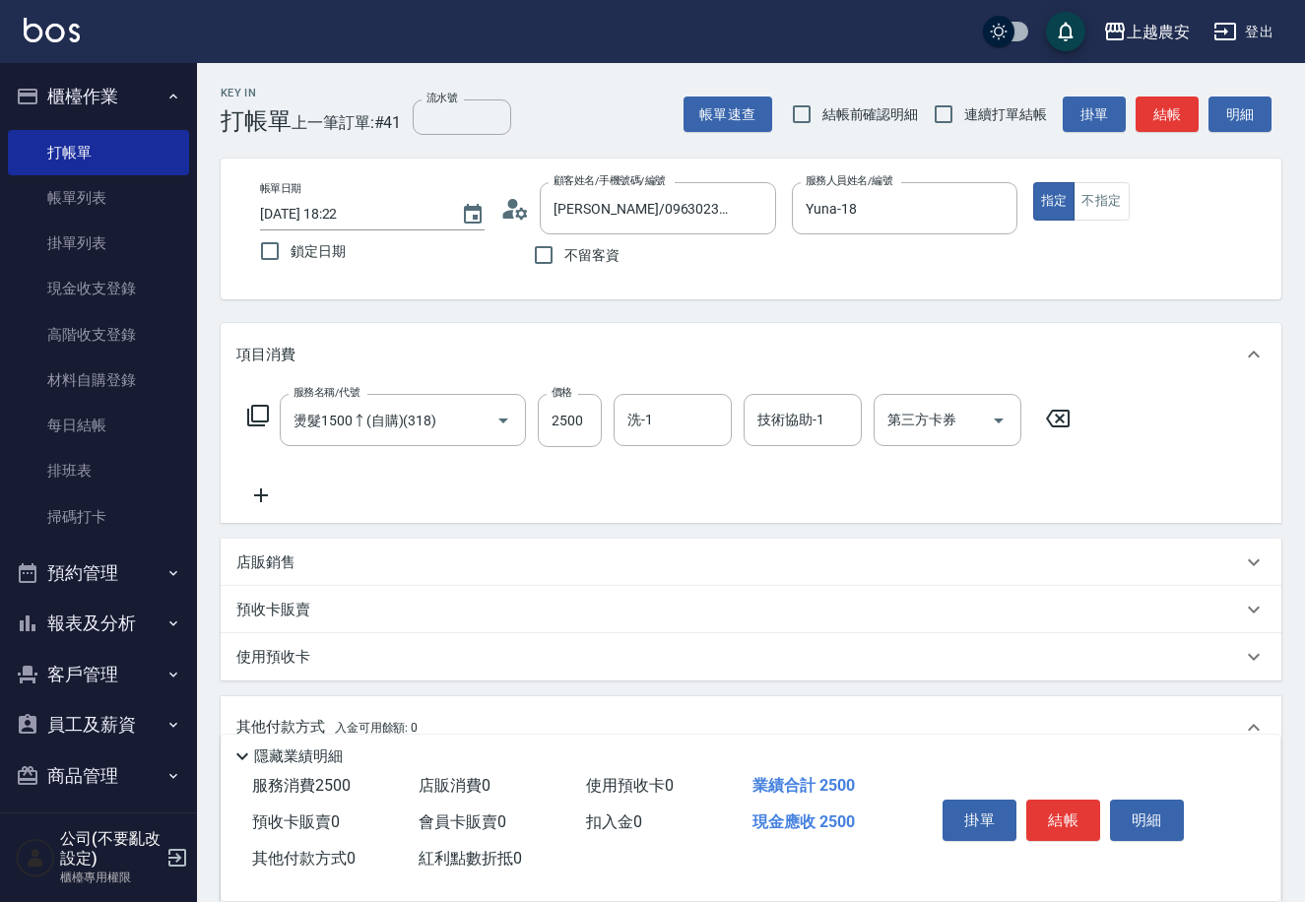
scroll to position [290, 0]
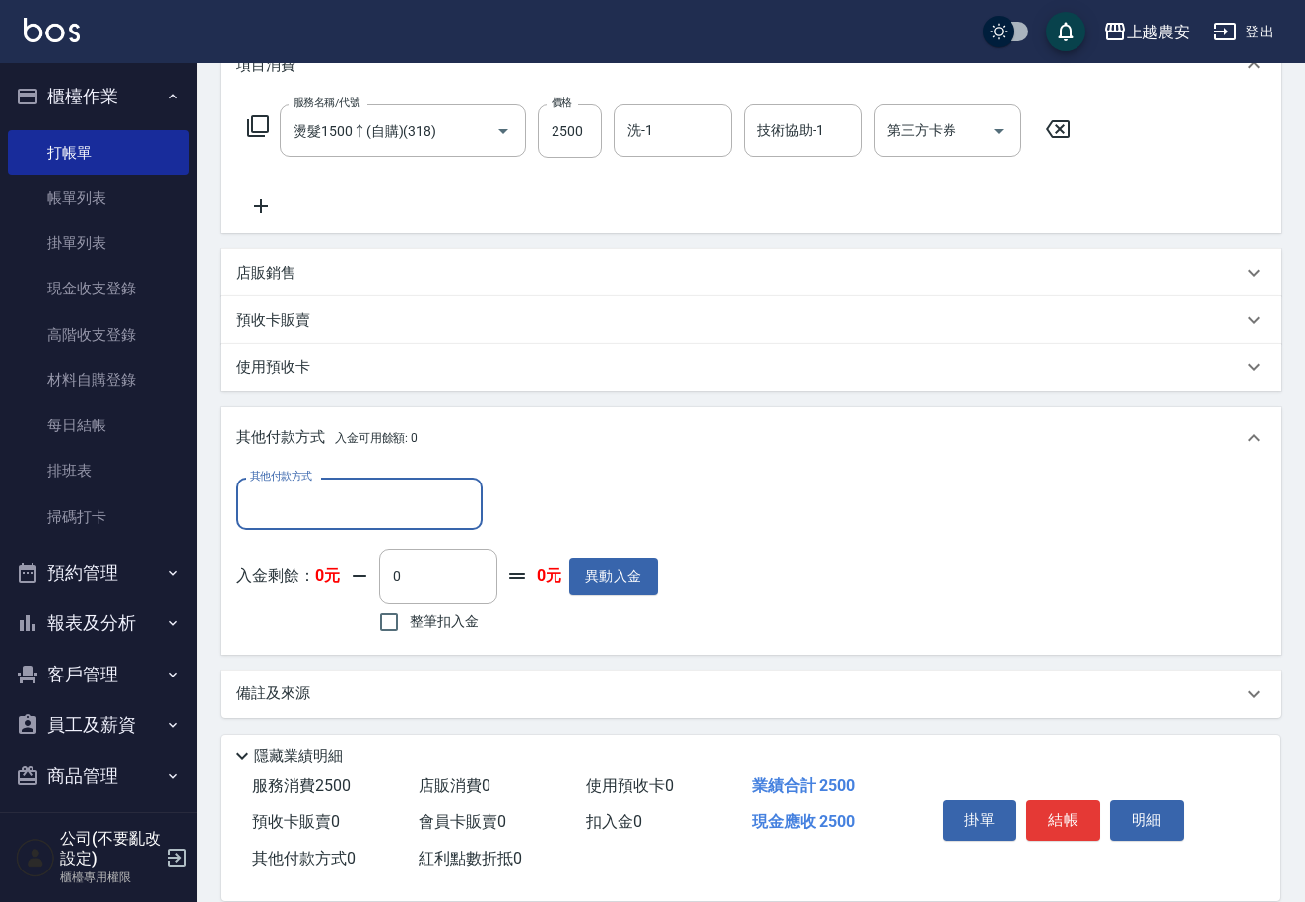
click at [298, 494] on input "其他付款方式" at bounding box center [359, 504] width 229 height 34
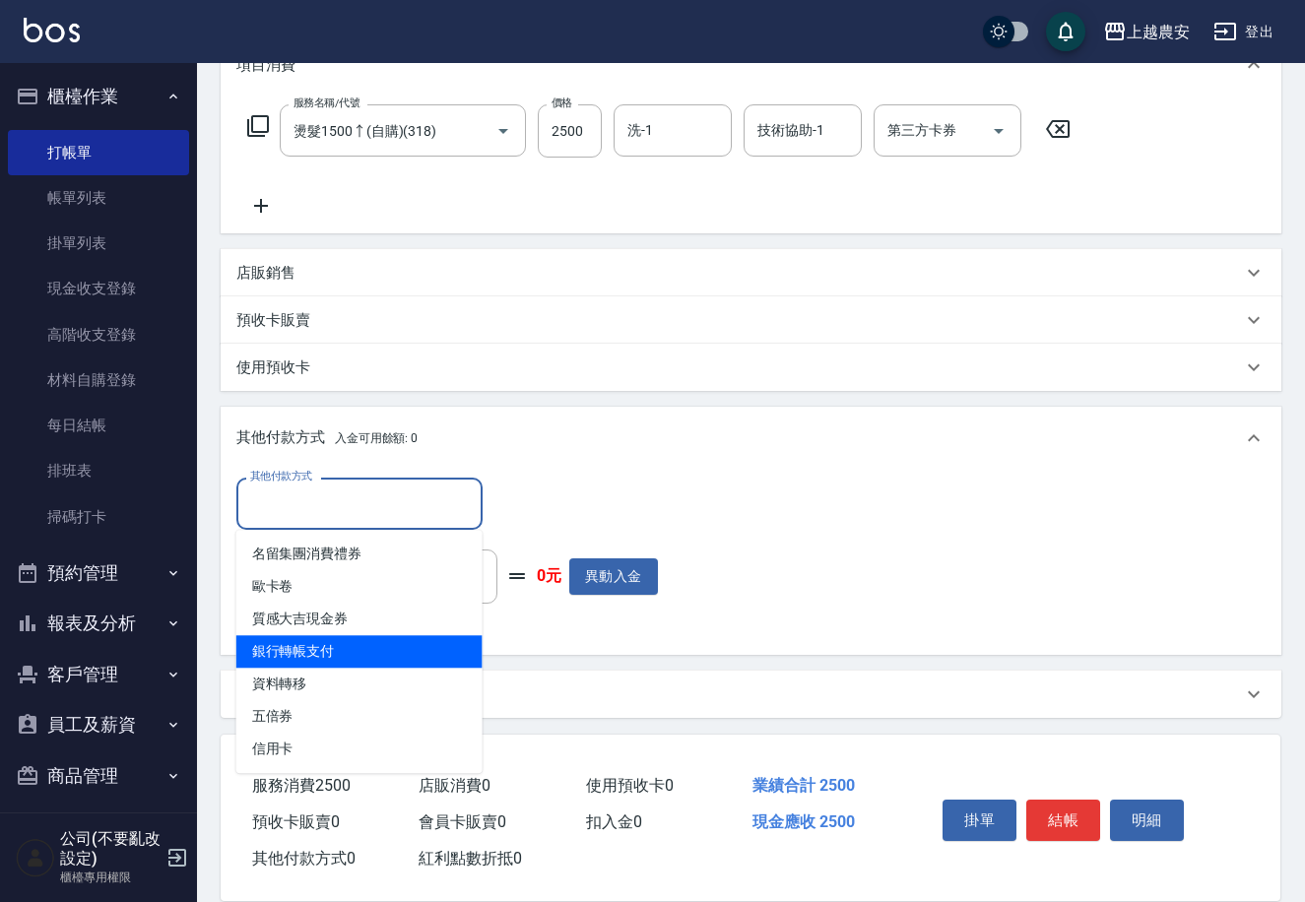
click at [333, 644] on span "銀行轉帳支付" at bounding box center [359, 651] width 246 height 33
type input "銀行轉帳支付"
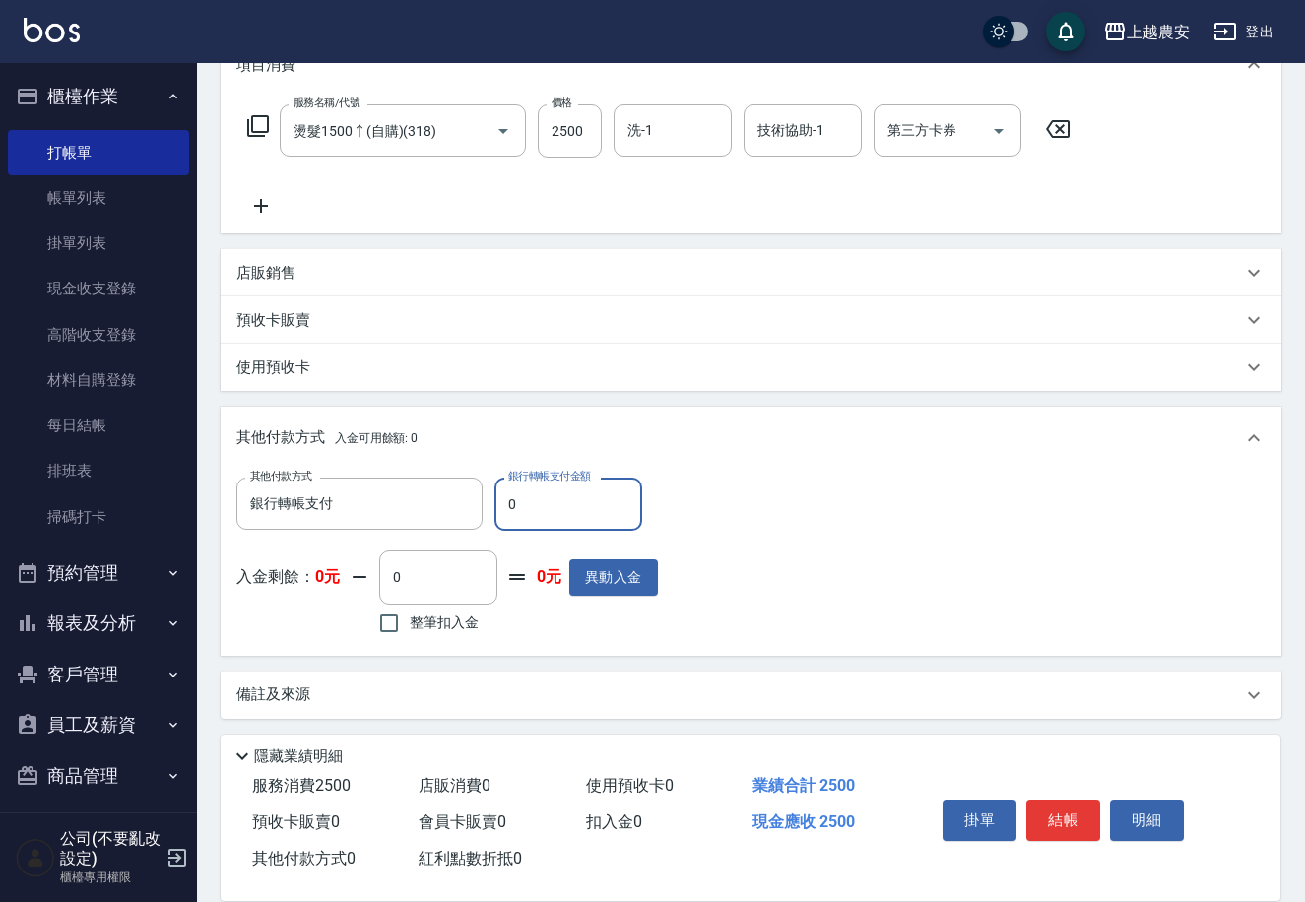
click at [502, 506] on input "0" at bounding box center [569, 504] width 148 height 53
type input "2500"
click at [1057, 804] on button "結帳" at bounding box center [1063, 820] width 74 height 41
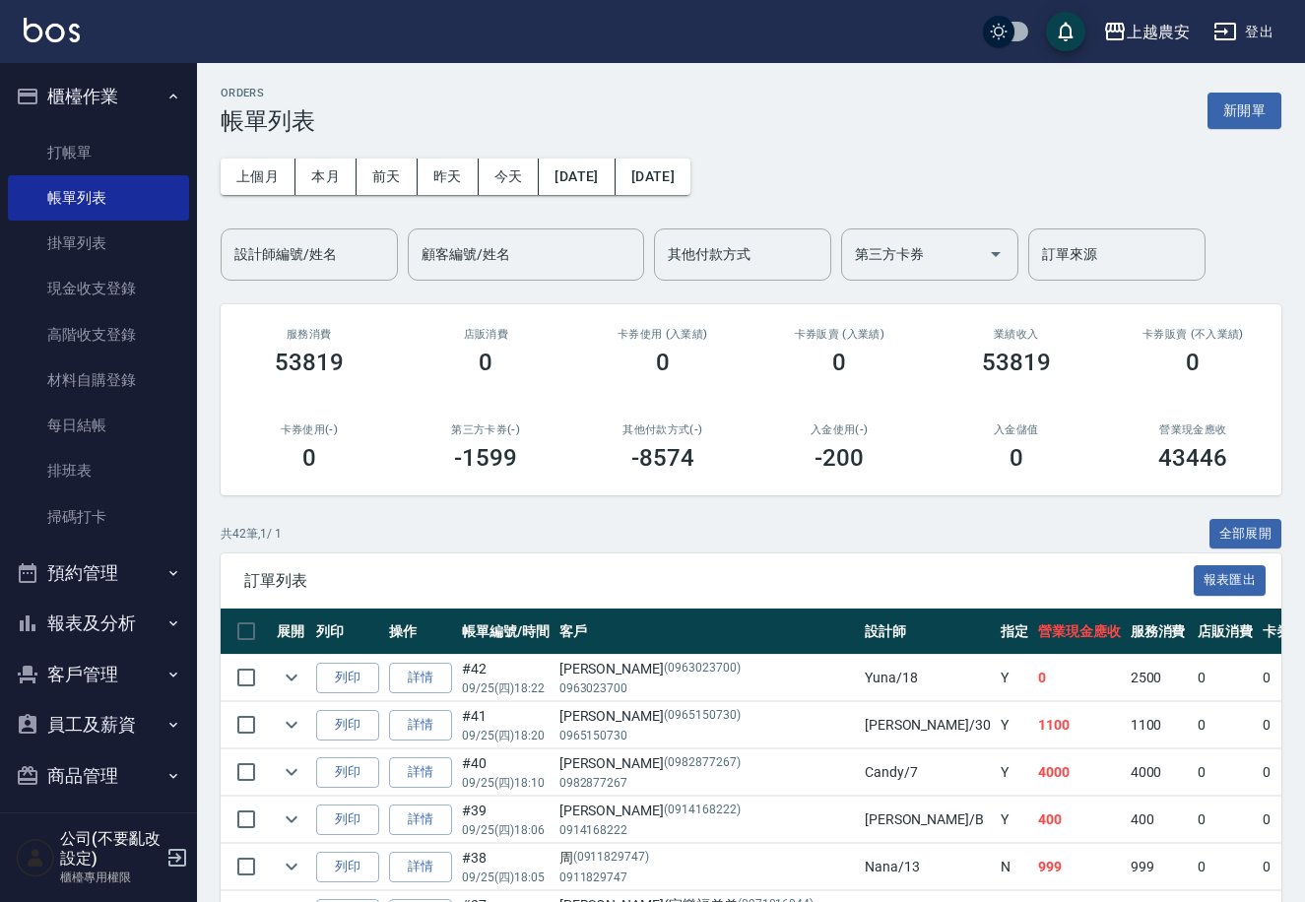
click at [112, 614] on button "報表及分析" at bounding box center [98, 623] width 181 height 51
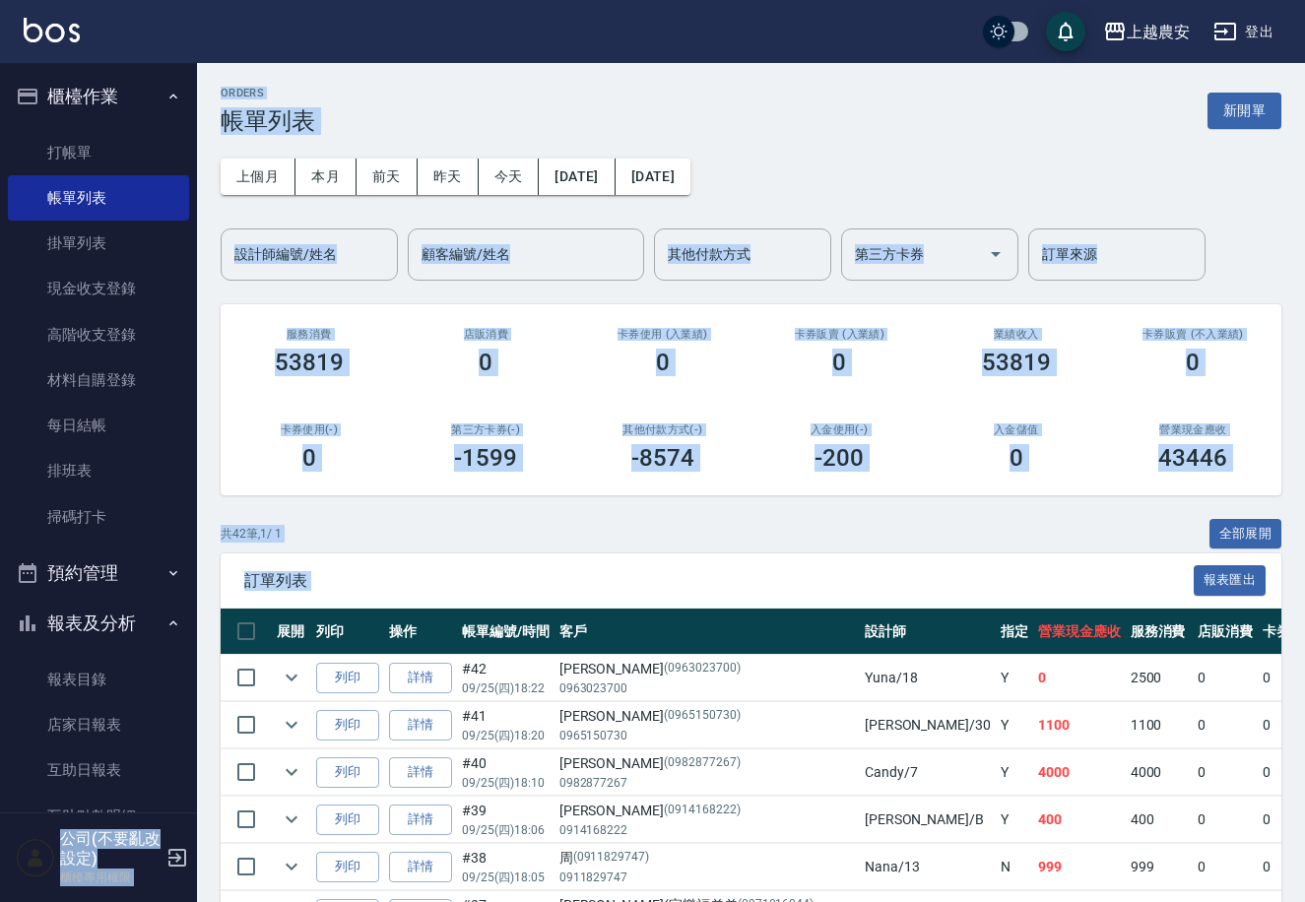
drag, startPoint x: 186, startPoint y: 540, endPoint x: 216, endPoint y: 620, distance: 85.1
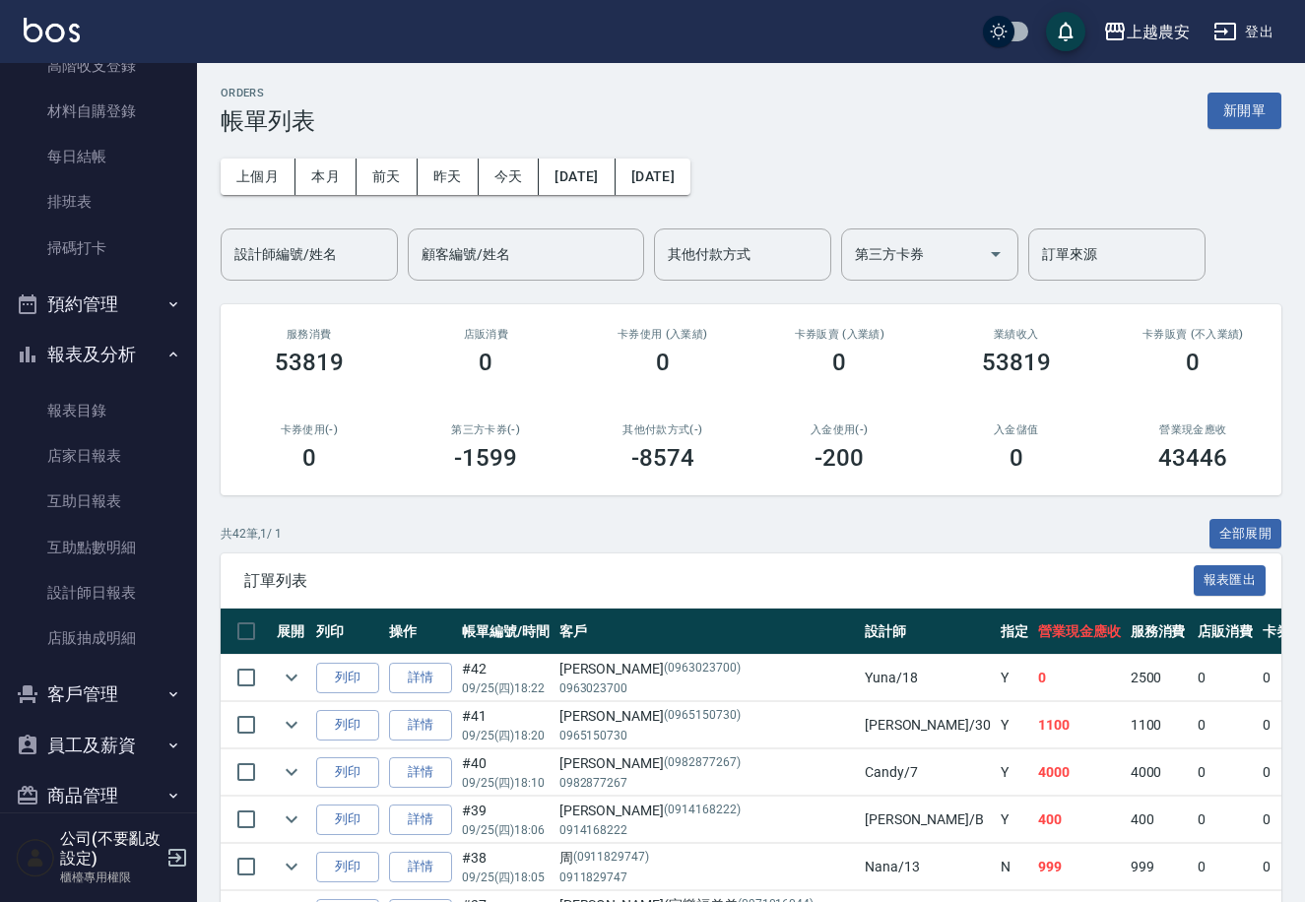
scroll to position [282, 0]
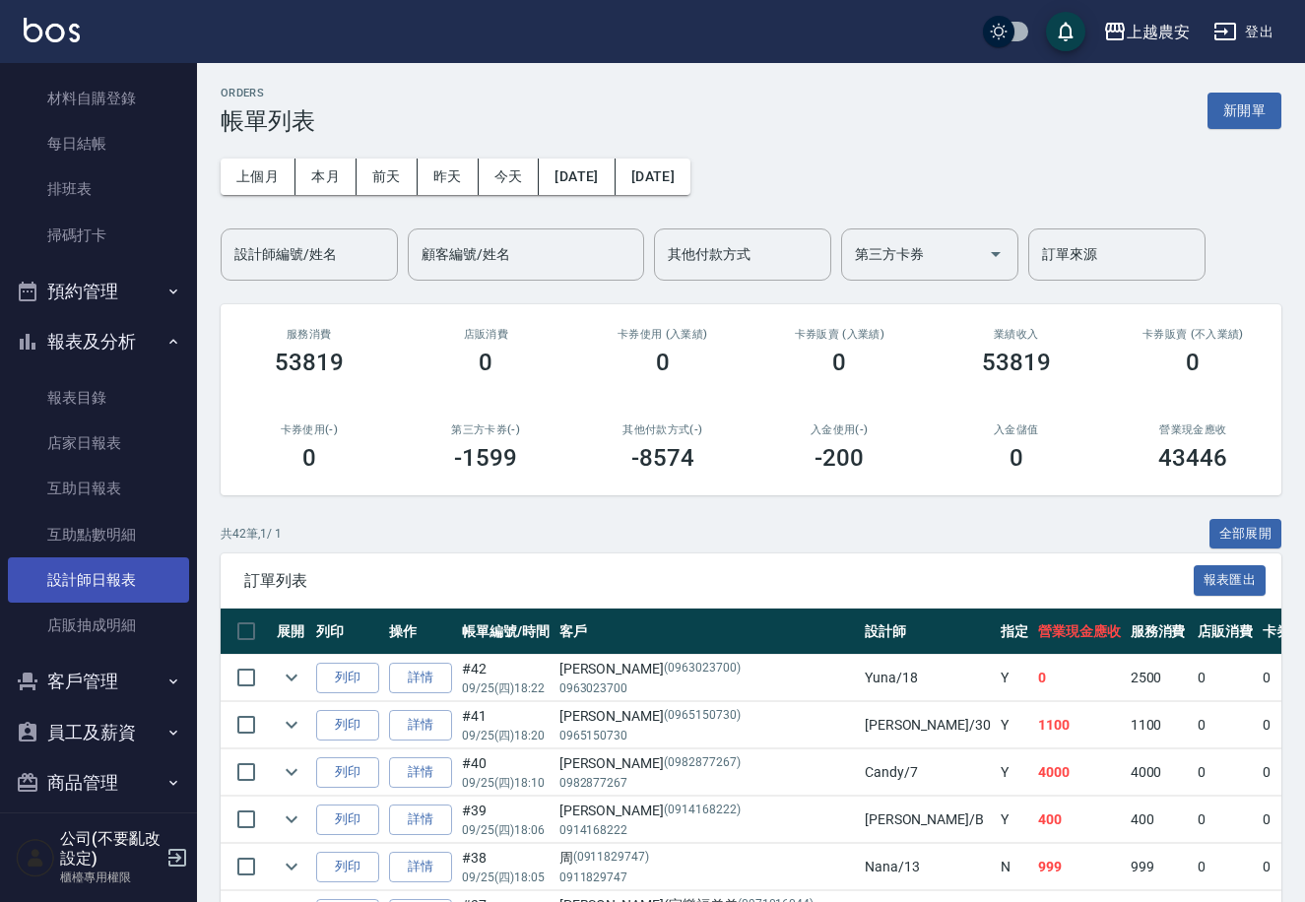
click at [112, 594] on link "設計師日報表" at bounding box center [98, 580] width 181 height 45
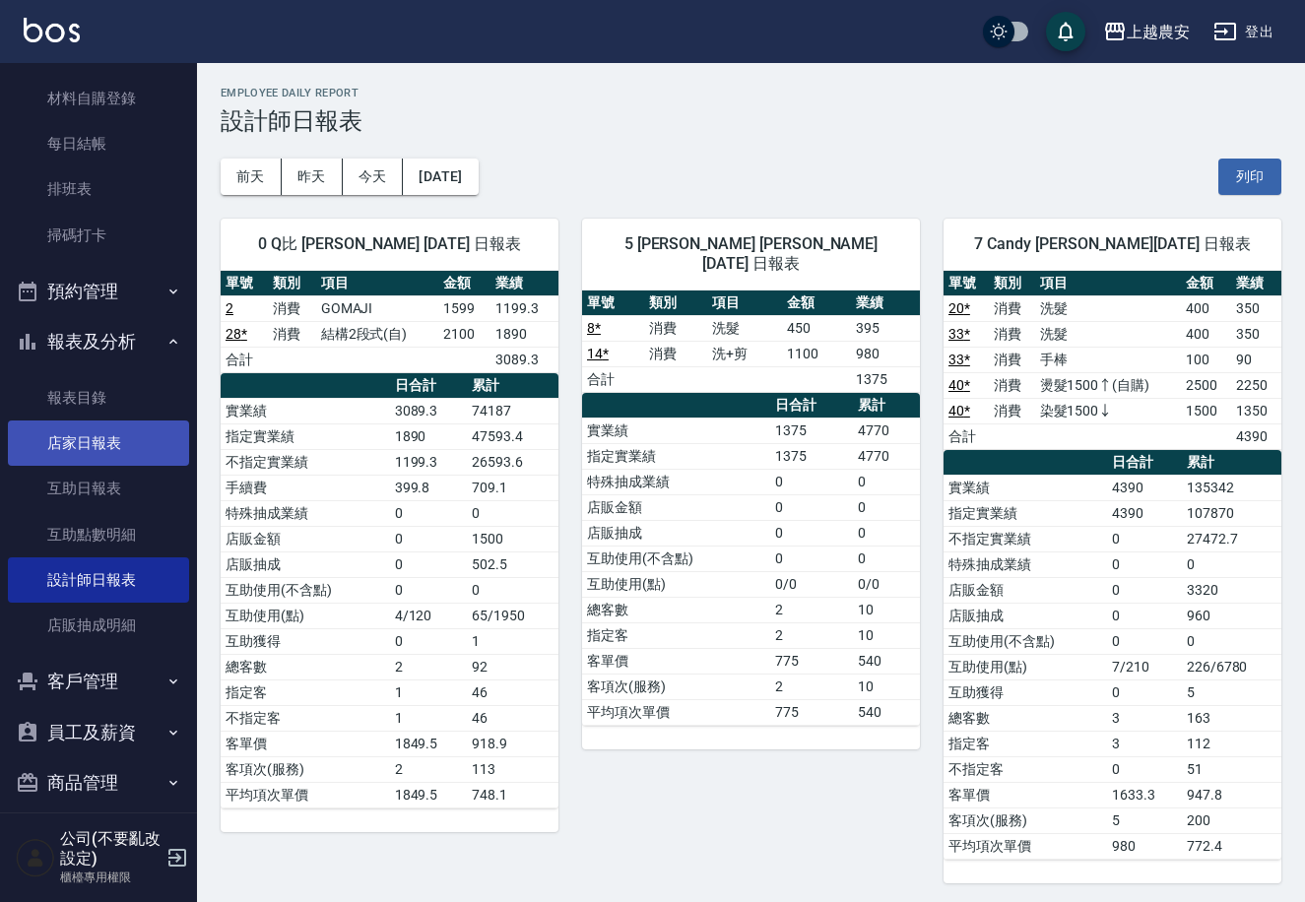
click at [108, 460] on link "店家日報表" at bounding box center [98, 443] width 181 height 45
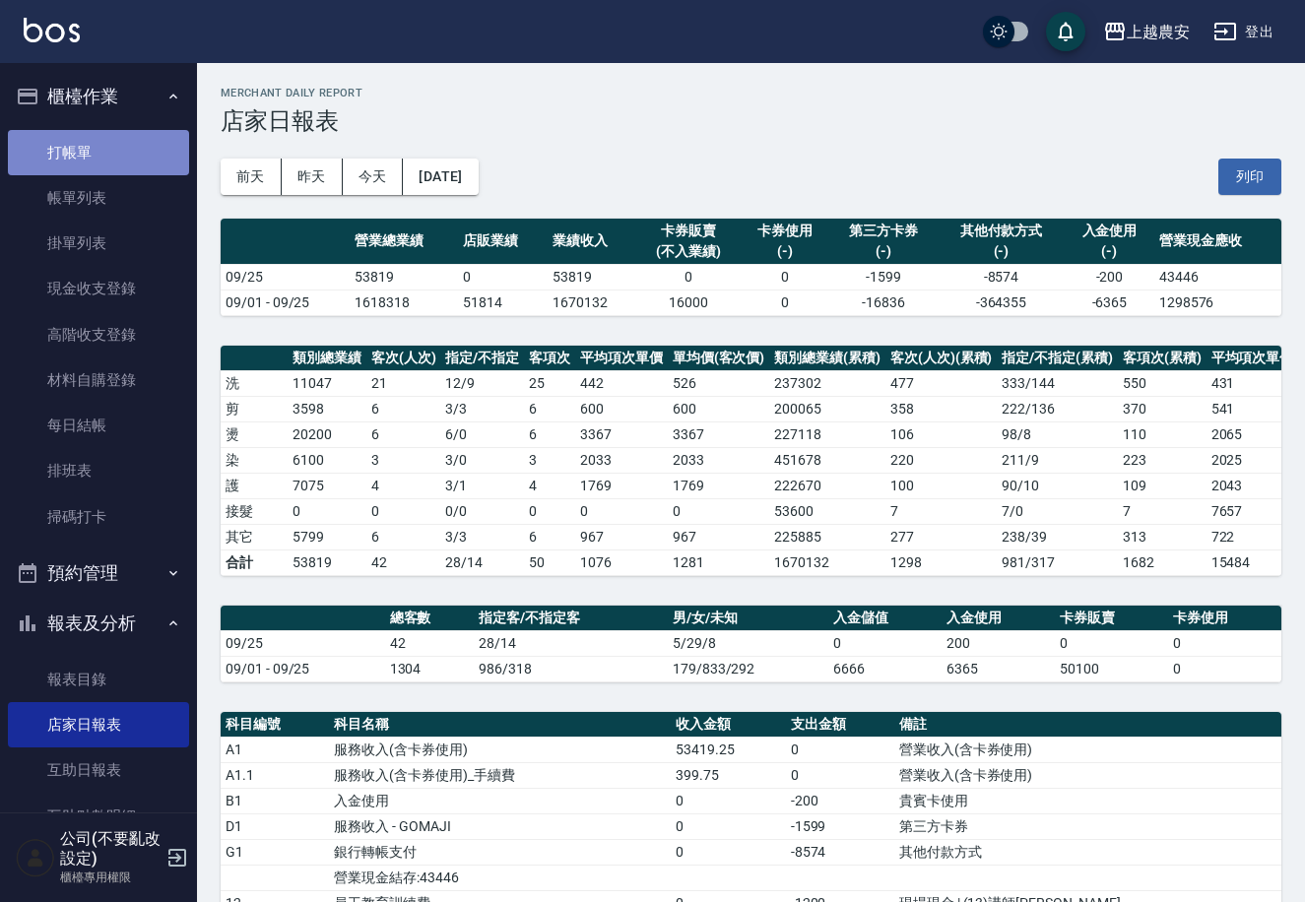
click at [152, 140] on link "打帳單" at bounding box center [98, 152] width 181 height 45
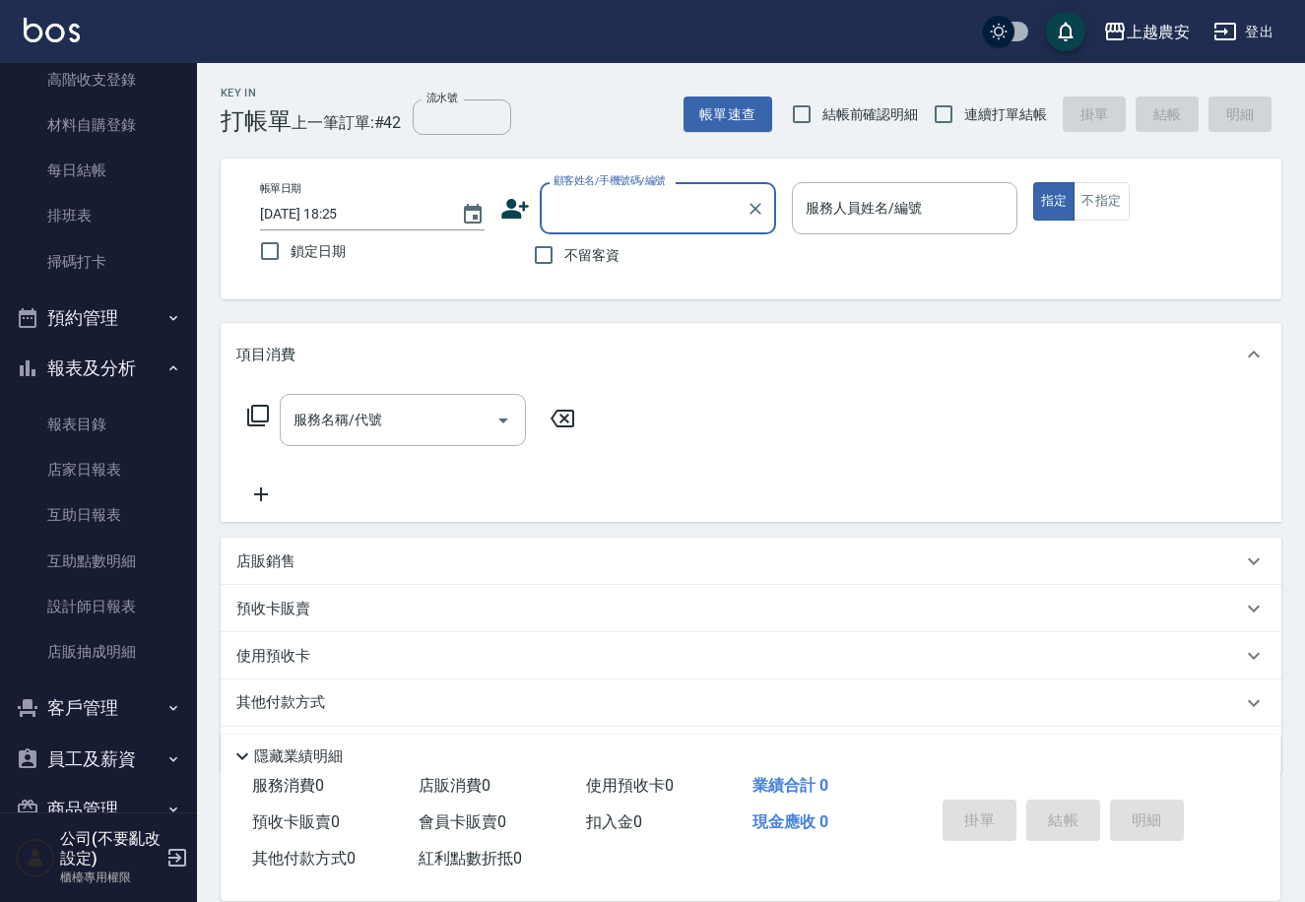
scroll to position [285, 0]
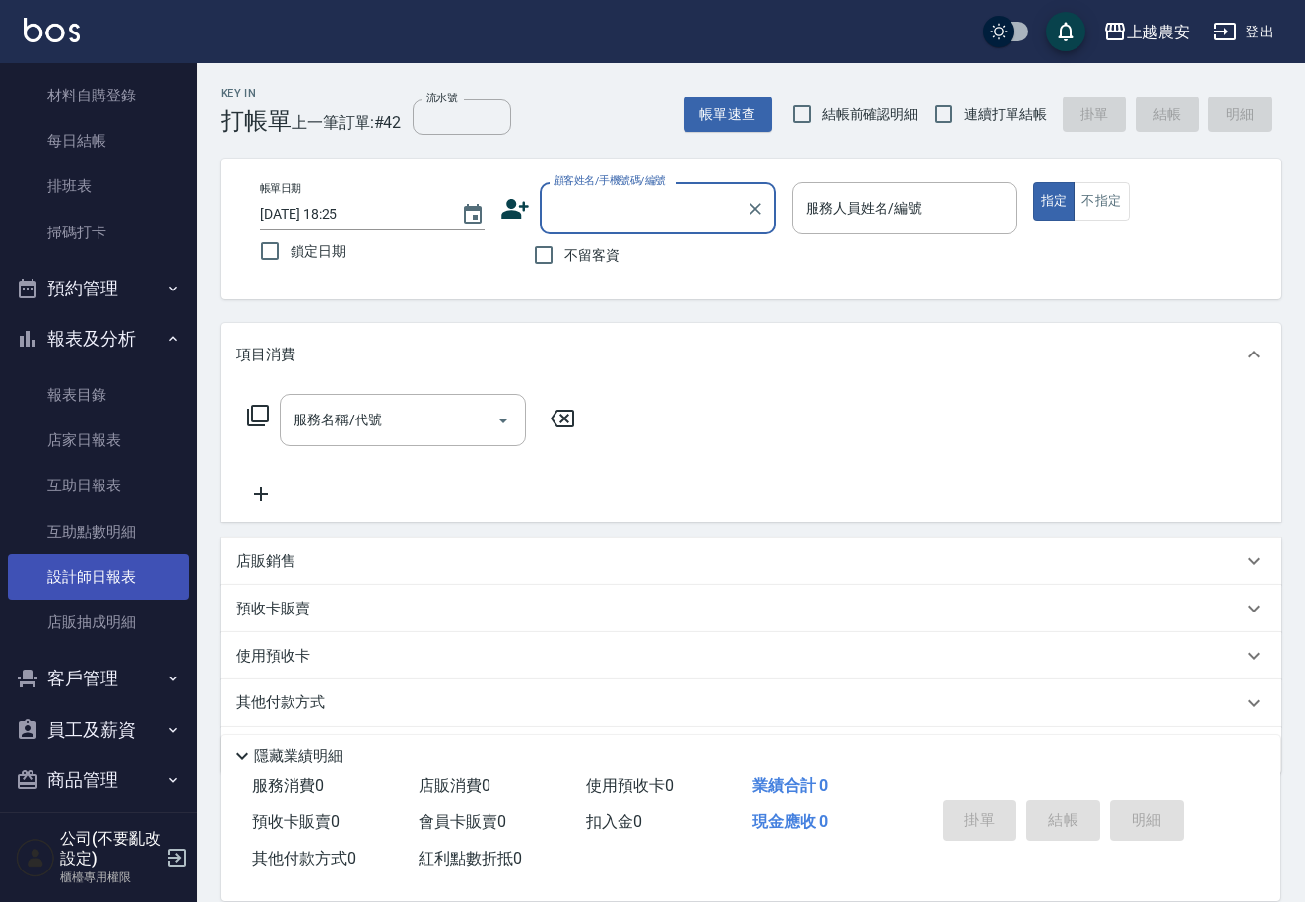
click at [85, 587] on link "設計師日報表" at bounding box center [98, 577] width 181 height 45
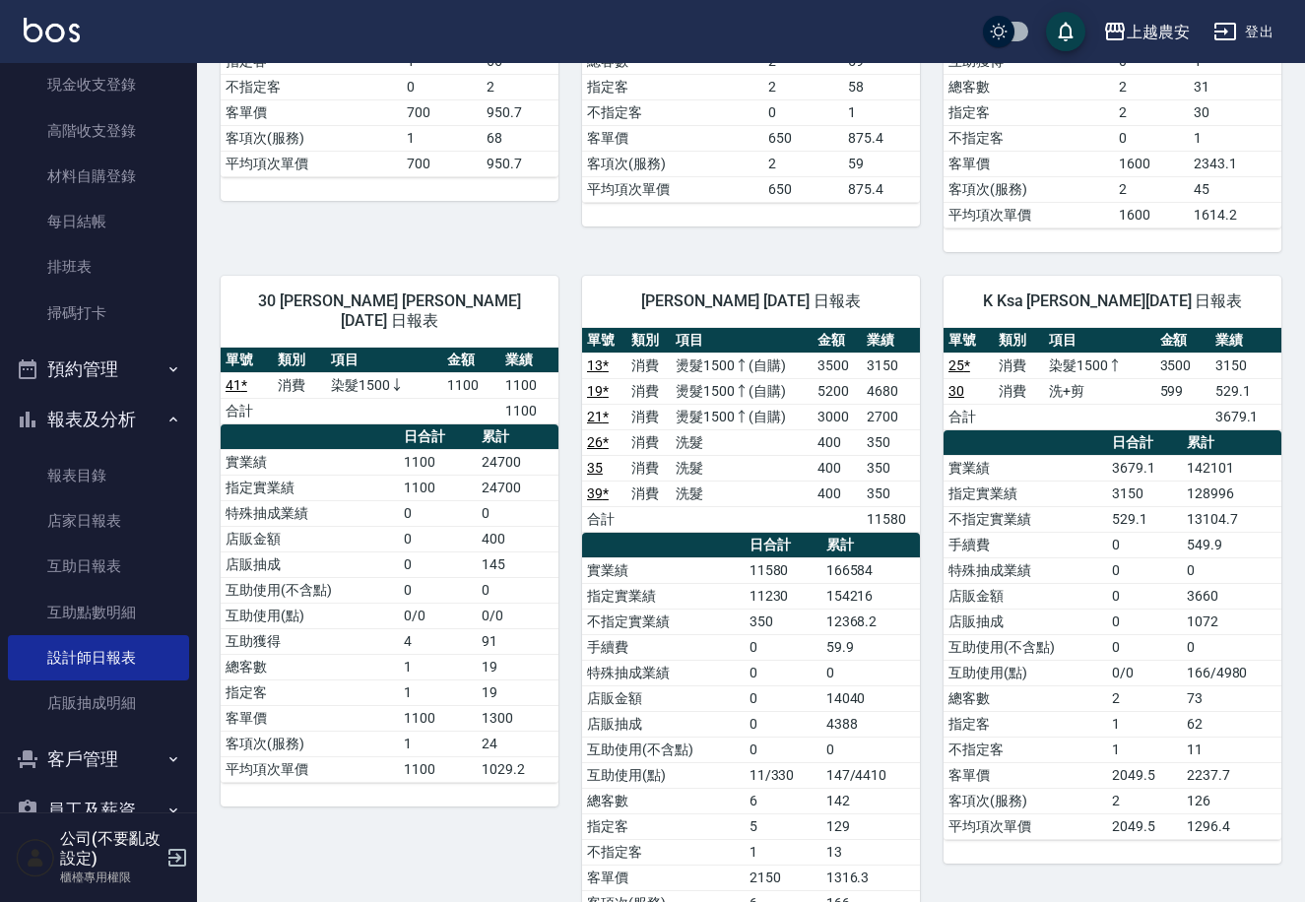
scroll to position [9, 0]
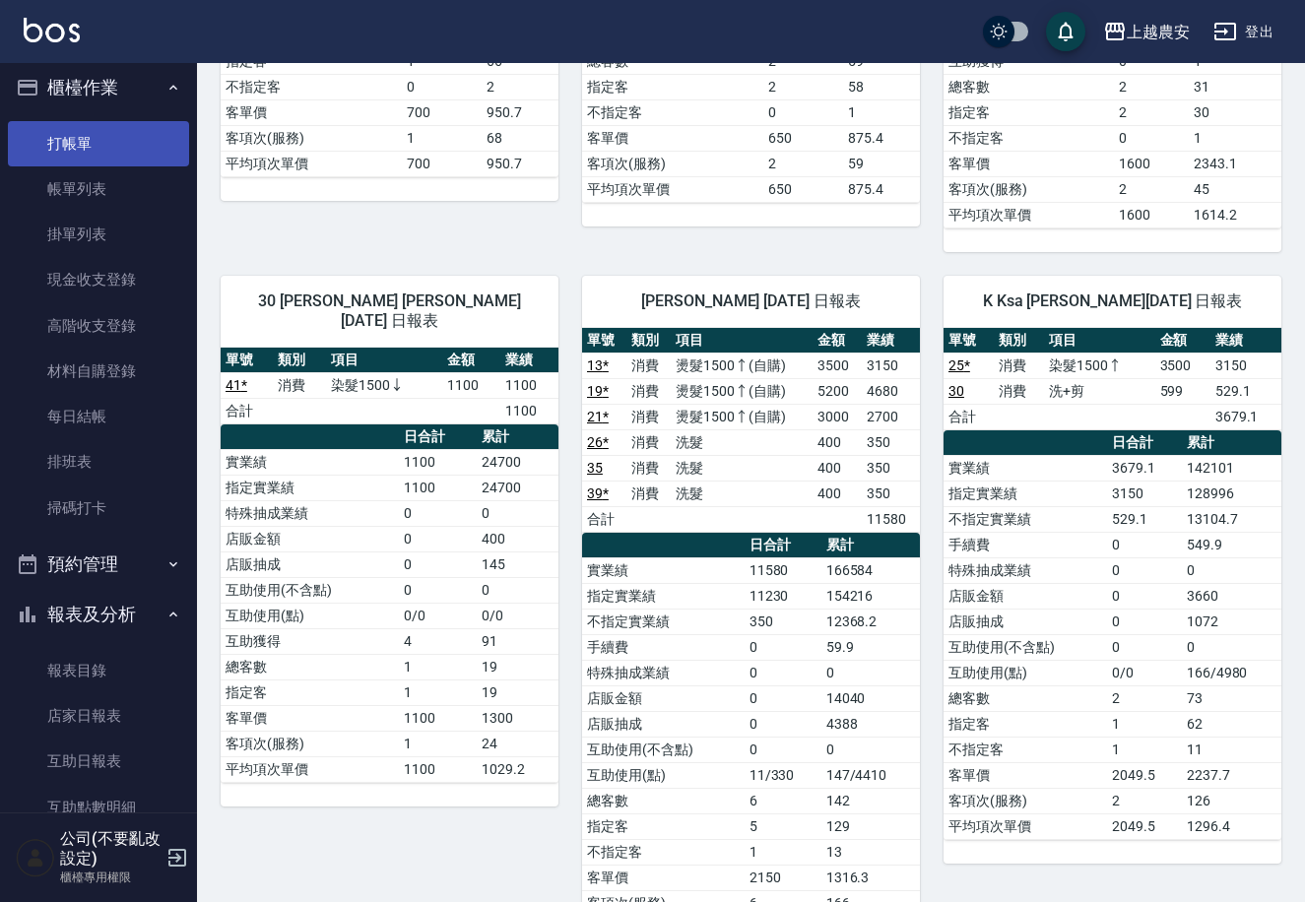
click at [117, 152] on link "打帳單" at bounding box center [98, 143] width 181 height 45
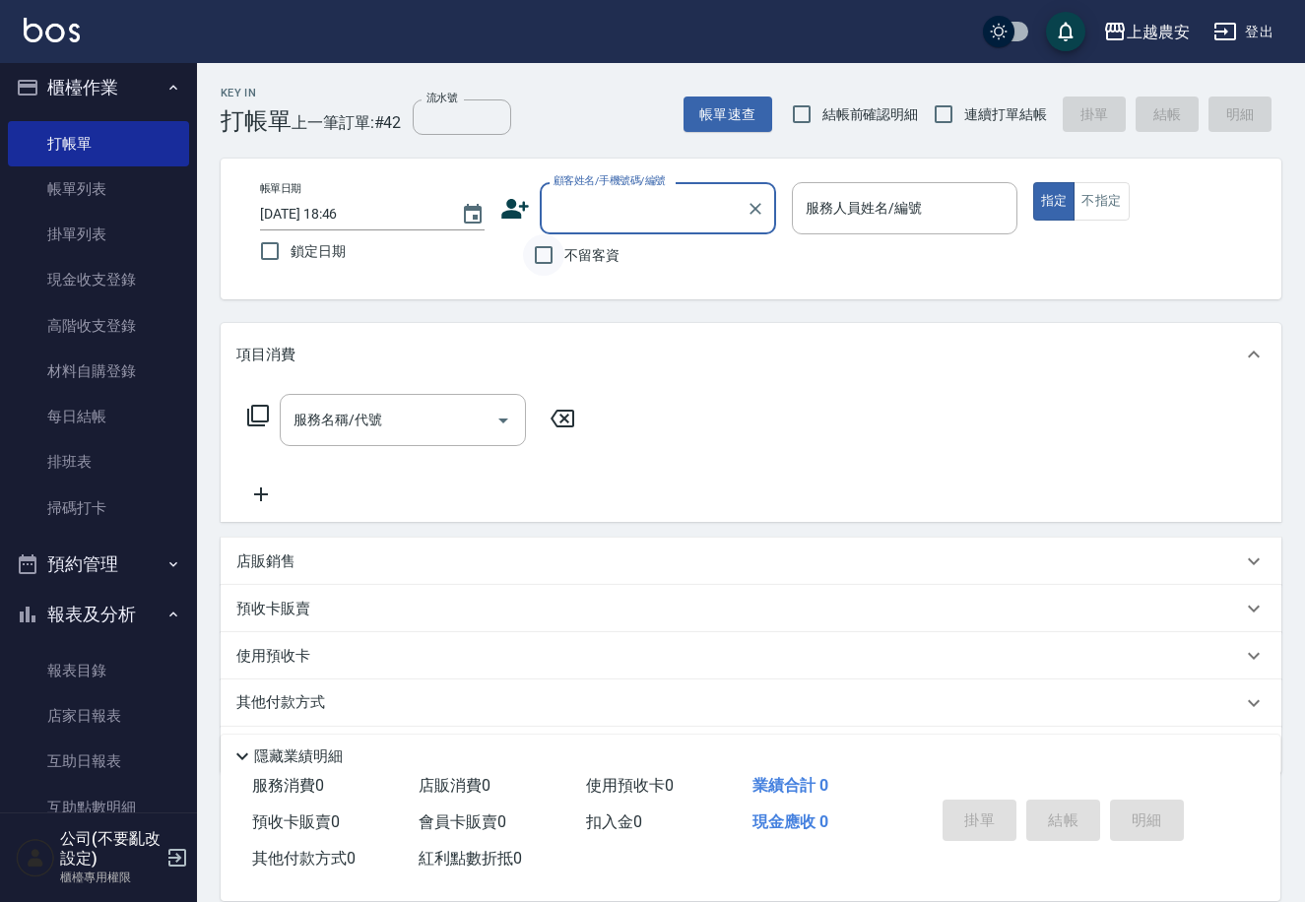
drag, startPoint x: 553, startPoint y: 257, endPoint x: 543, endPoint y: 251, distance: 11.5
click at [551, 254] on input "不留客資" at bounding box center [543, 254] width 41 height 41
checkbox input "true"
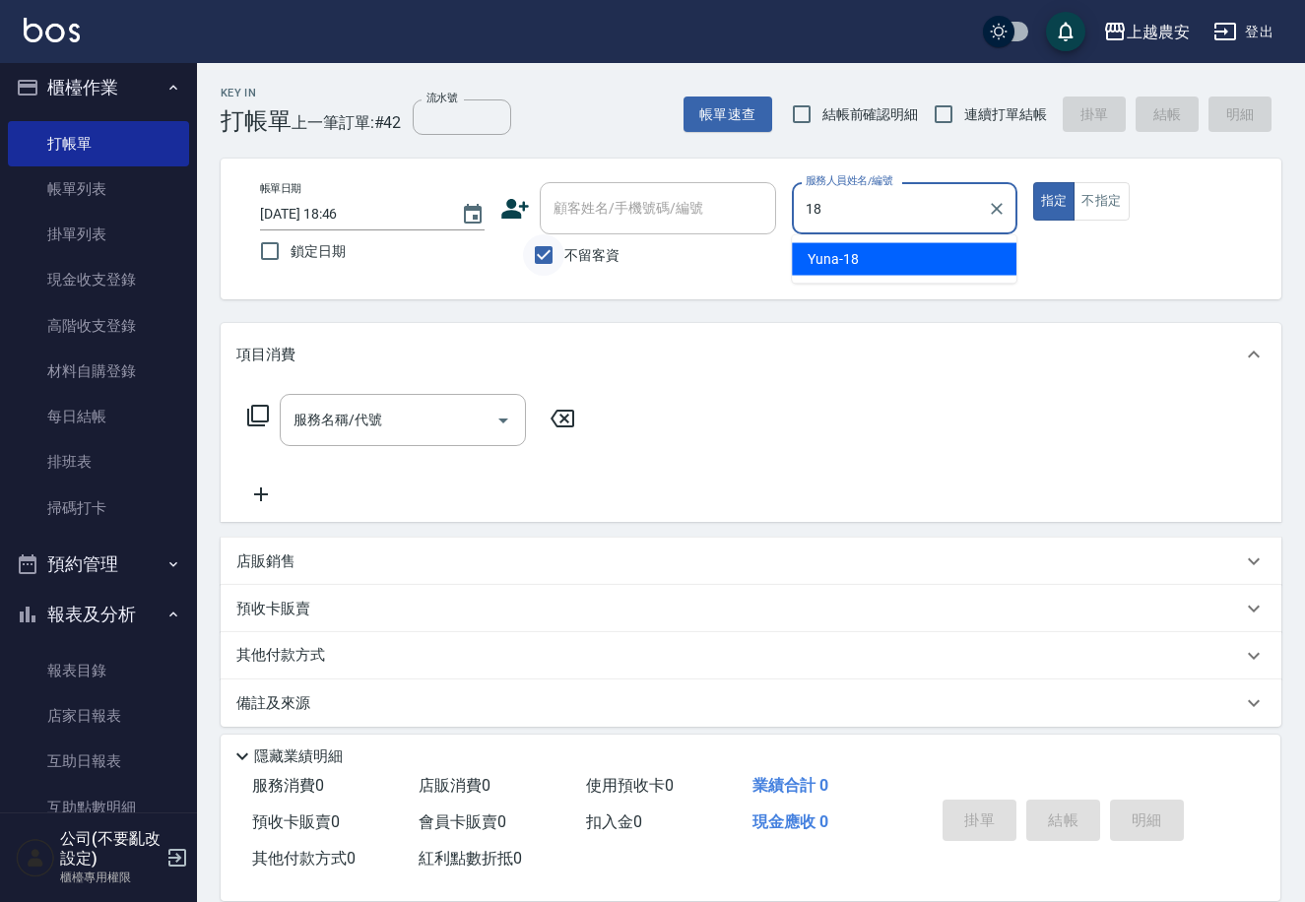
type input "Yuna-18"
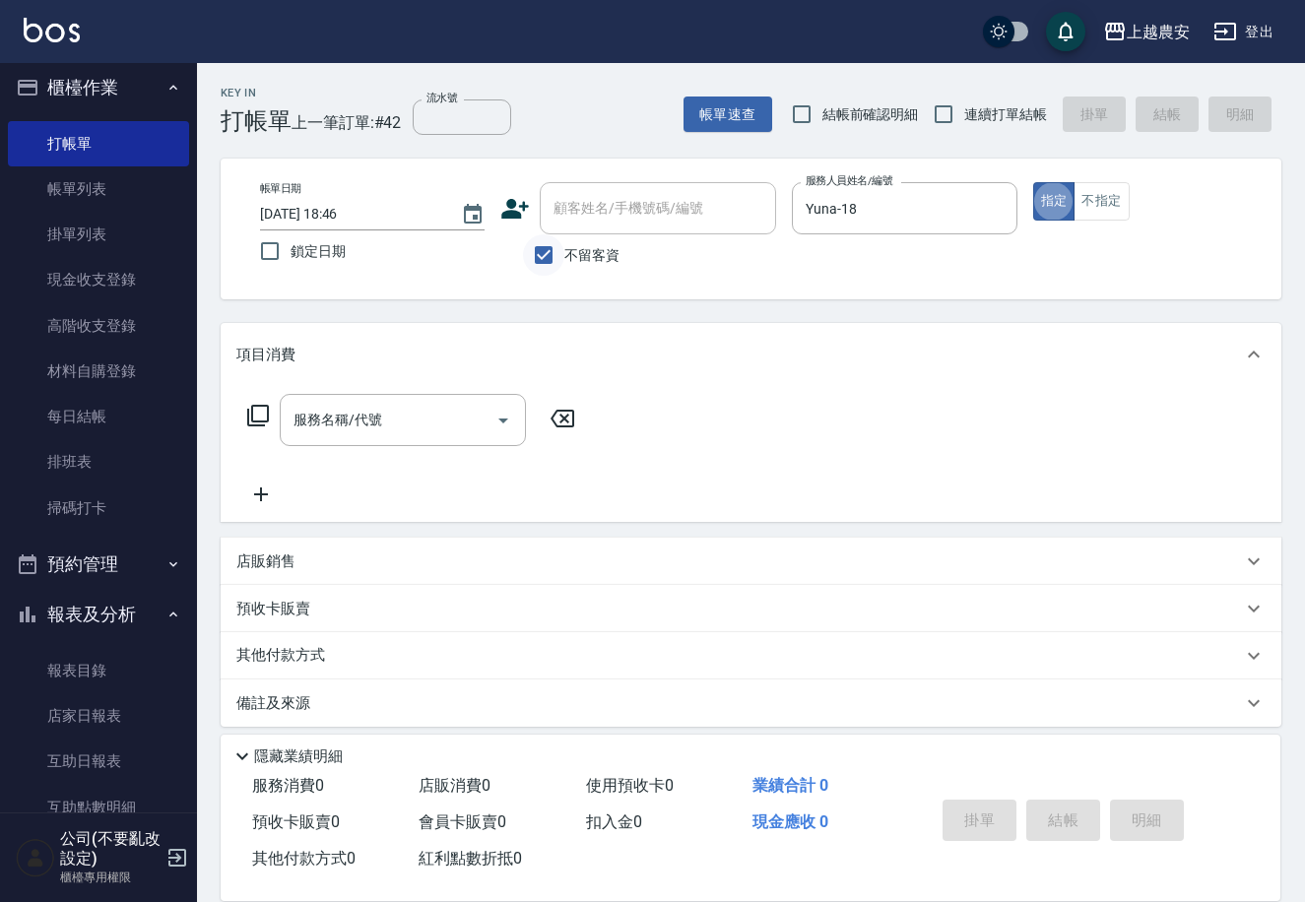
type button "true"
click at [299, 564] on div "店販銷售" at bounding box center [739, 562] width 1006 height 21
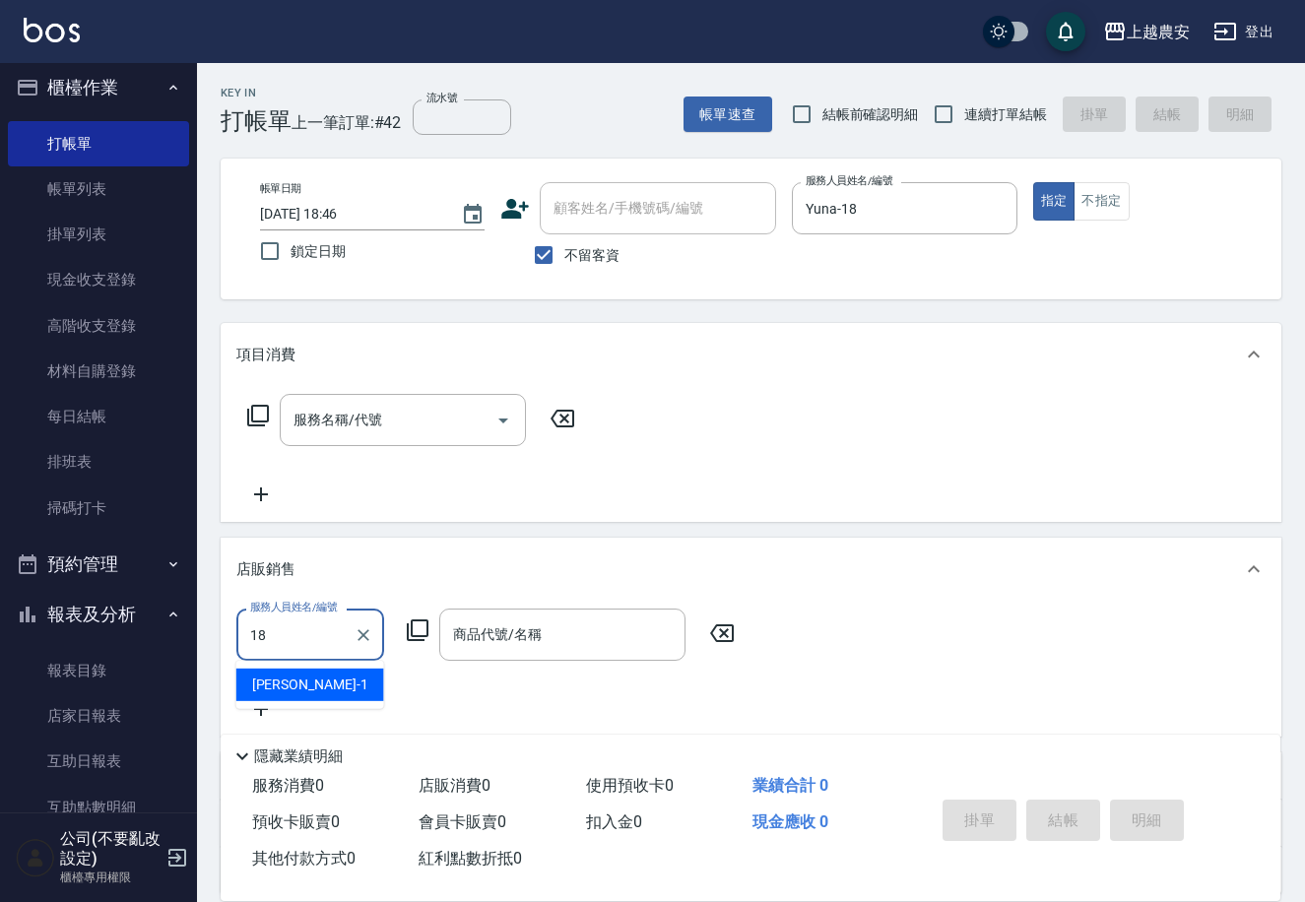
type input "Yuna-18"
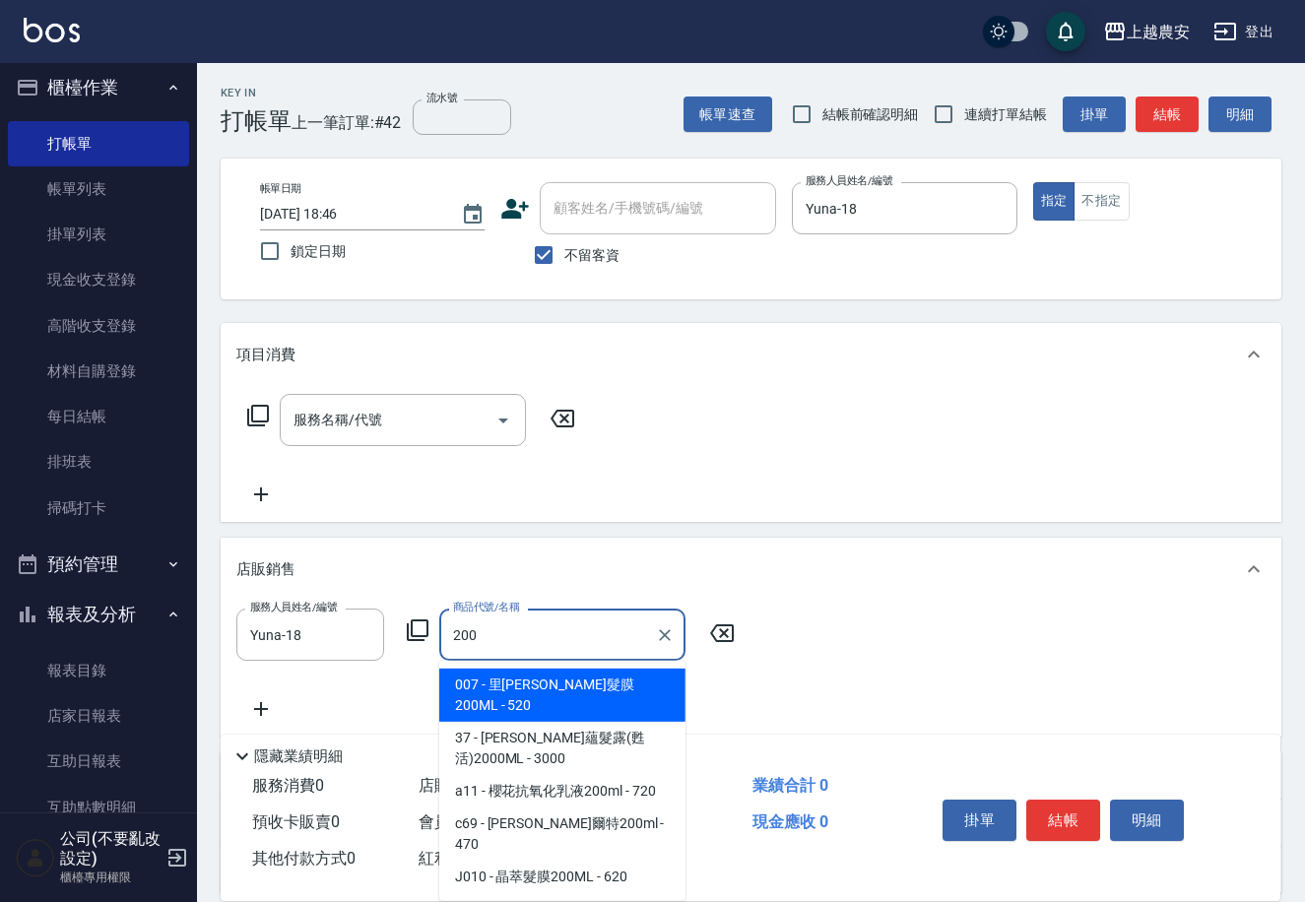
click at [596, 684] on span "007 - 里歐晶亮髮膜200ML - 520" at bounding box center [562, 695] width 246 height 53
type input "里[PERSON_NAME]髮膜200ML"
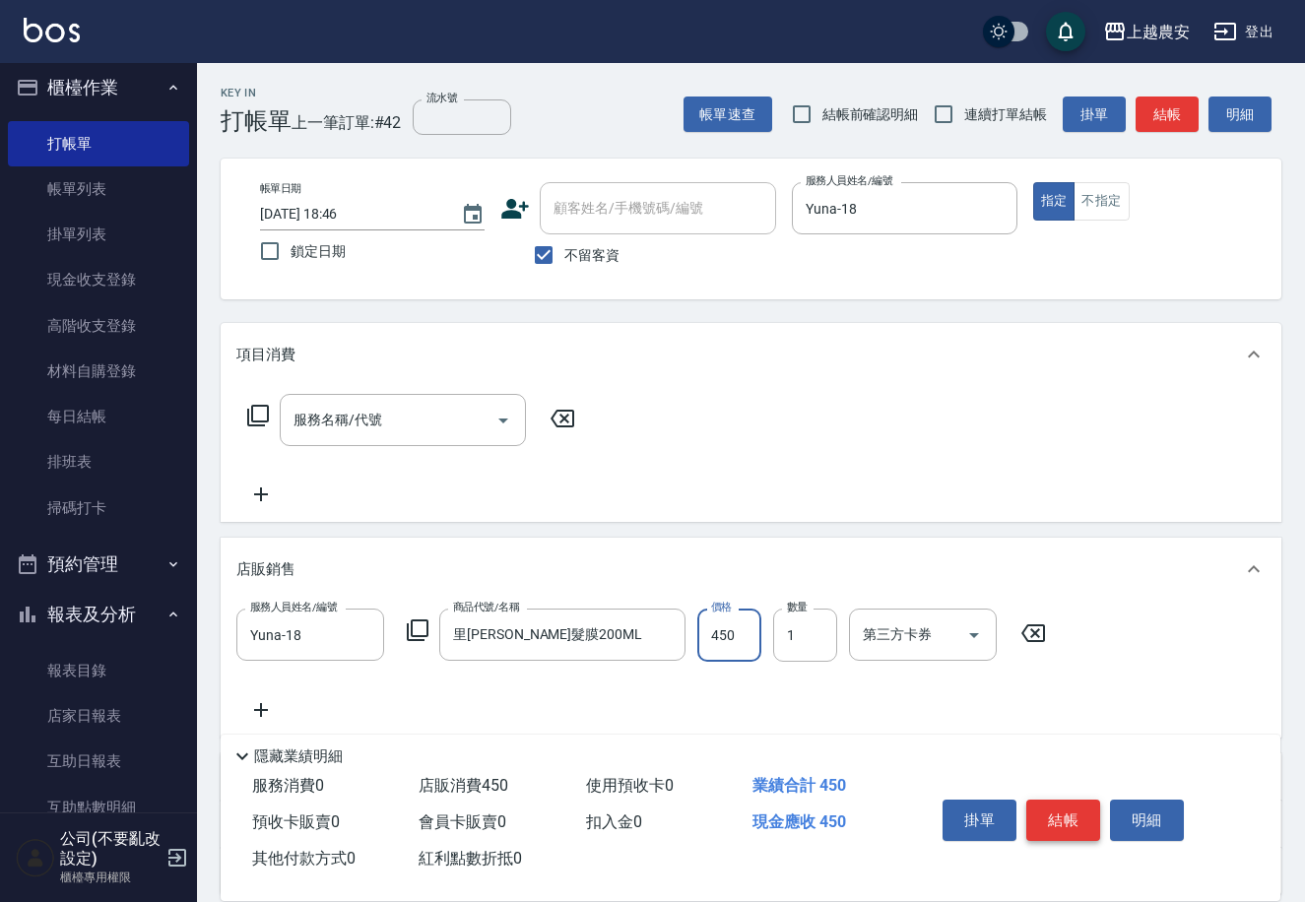
type input "450"
drag, startPoint x: 1070, startPoint y: 813, endPoint x: 1051, endPoint y: 806, distance: 19.9
click at [1068, 815] on button "結帳" at bounding box center [1063, 820] width 74 height 41
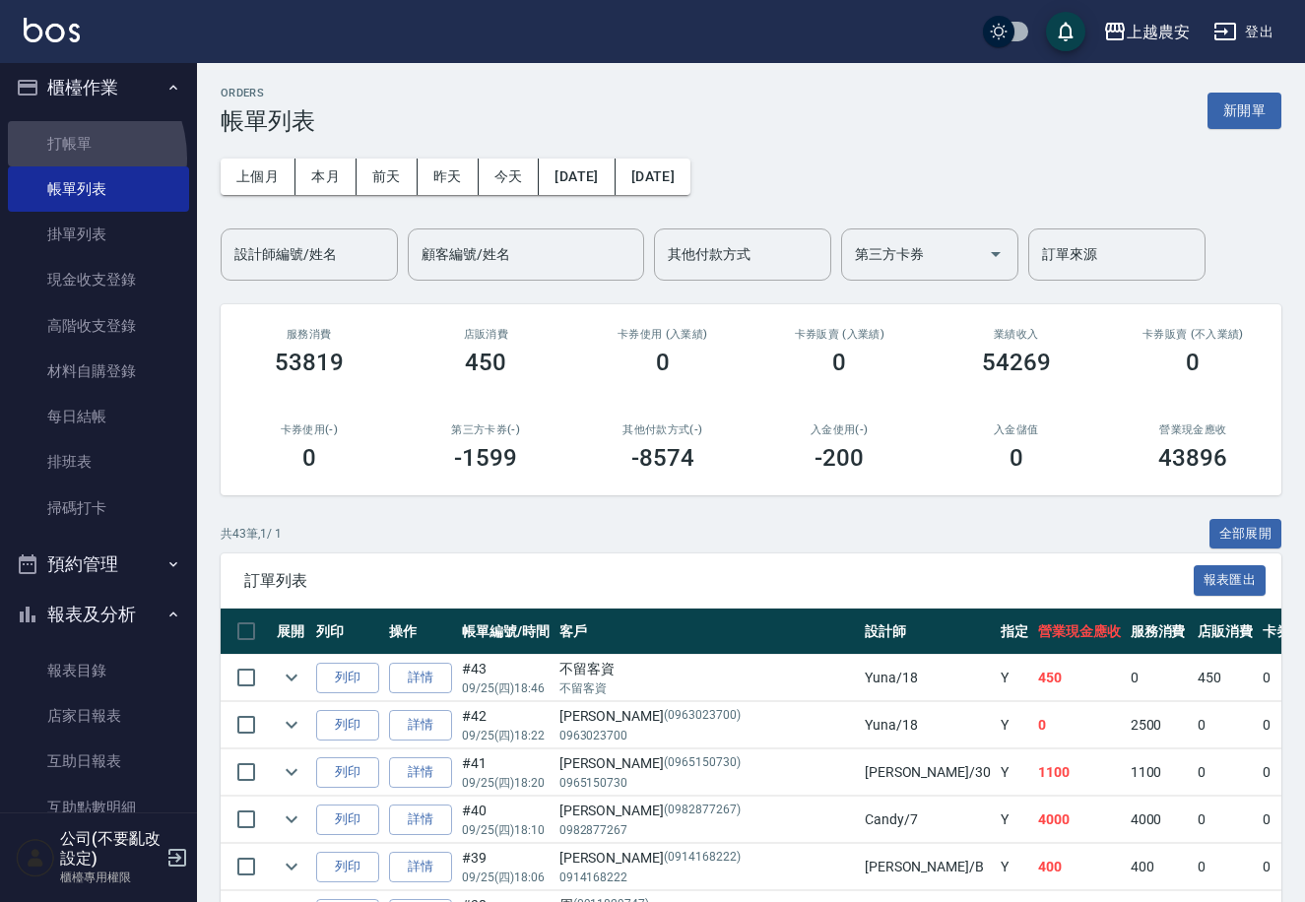
drag, startPoint x: 59, startPoint y: 158, endPoint x: 543, endPoint y: 146, distance: 483.8
click at [61, 158] on link "打帳單" at bounding box center [98, 143] width 181 height 45
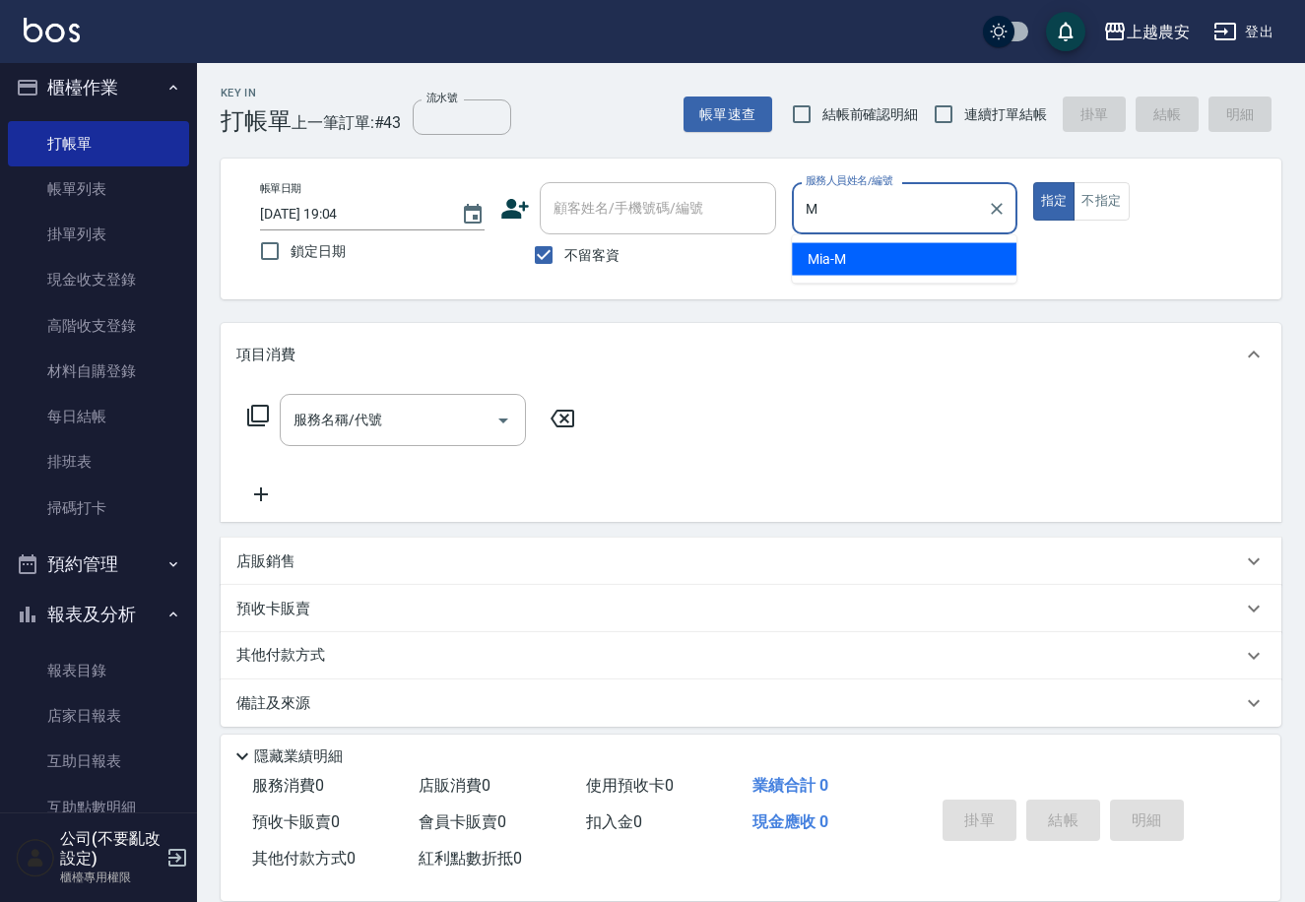
type input "Mia-M"
type button "true"
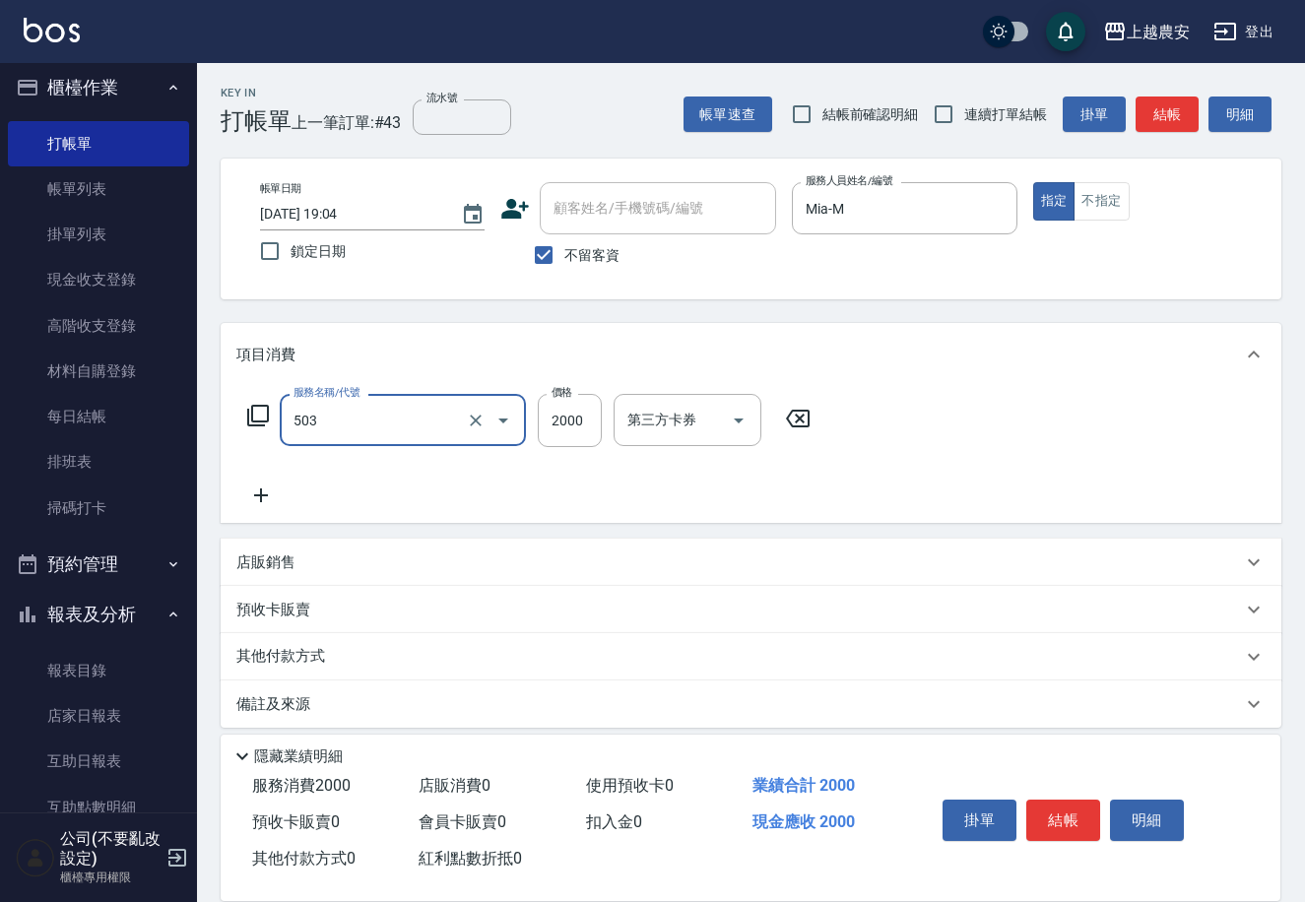
type input "染髮1500↑(503)"
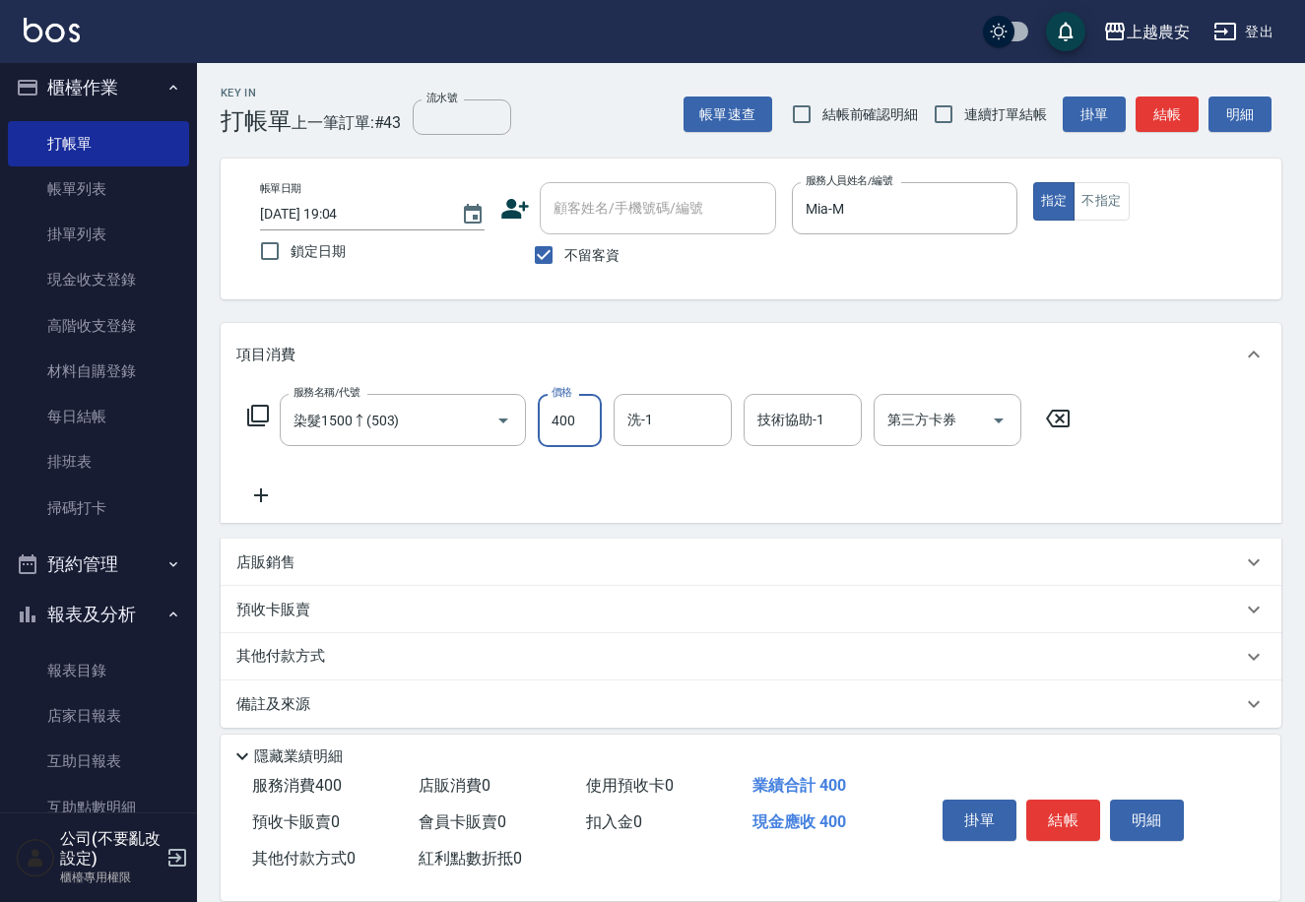
type input "400"
type input "26"
type input "招招-26"
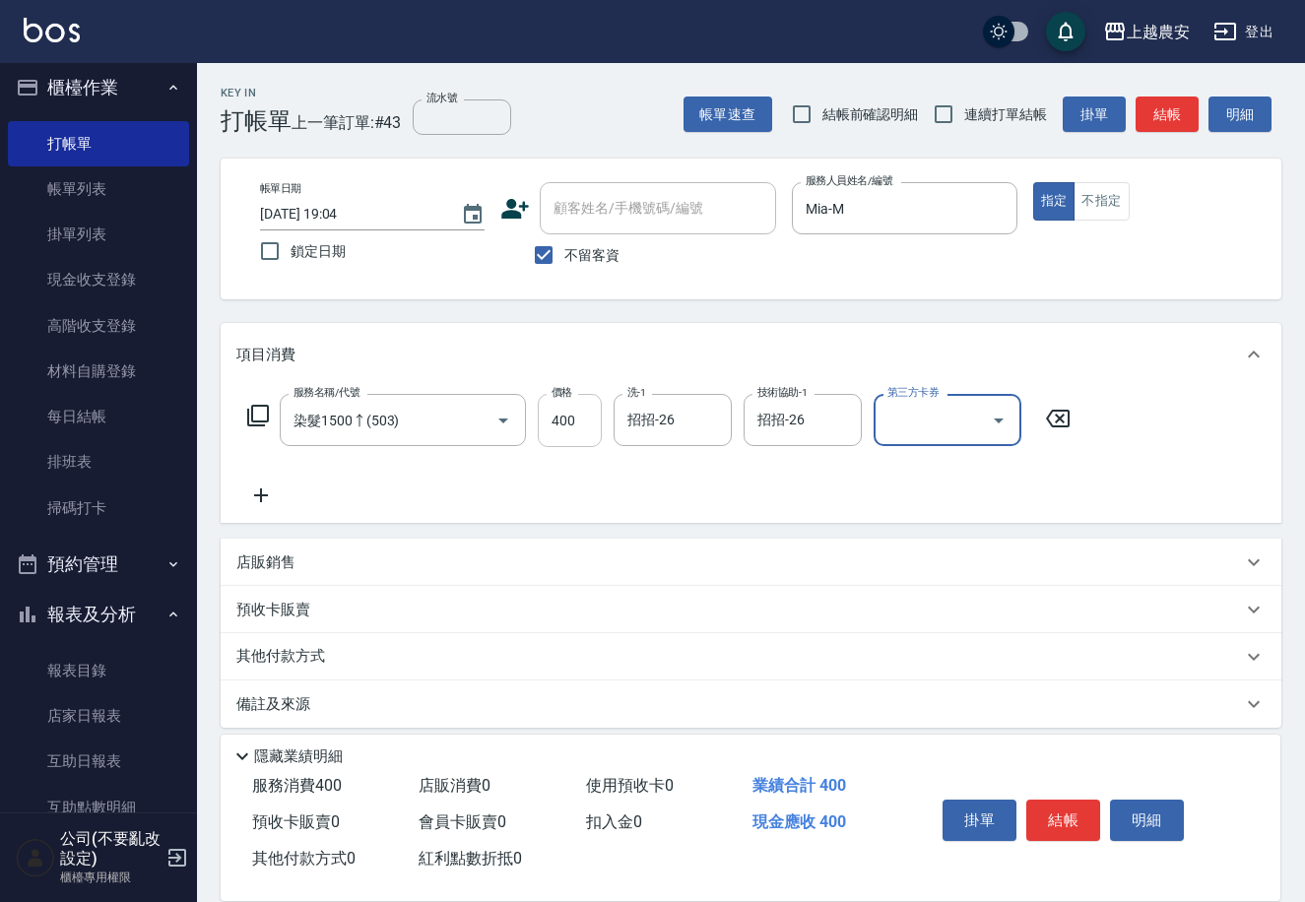
click at [582, 426] on input "400" at bounding box center [570, 420] width 64 height 53
type input "4000"
click at [1057, 830] on button "結帳" at bounding box center [1063, 820] width 74 height 41
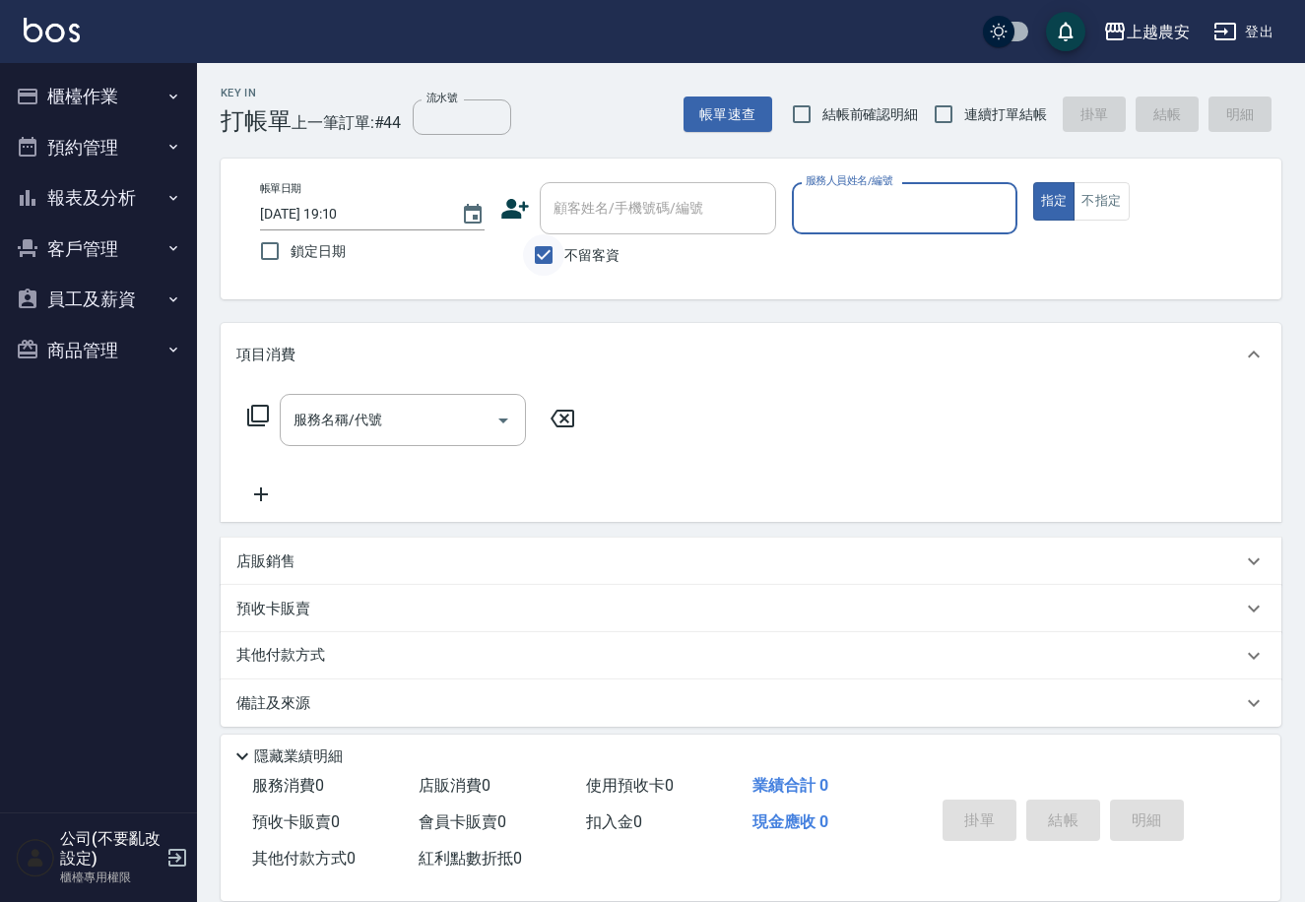
click at [546, 251] on input "不留客資" at bounding box center [543, 254] width 41 height 41
checkbox input "false"
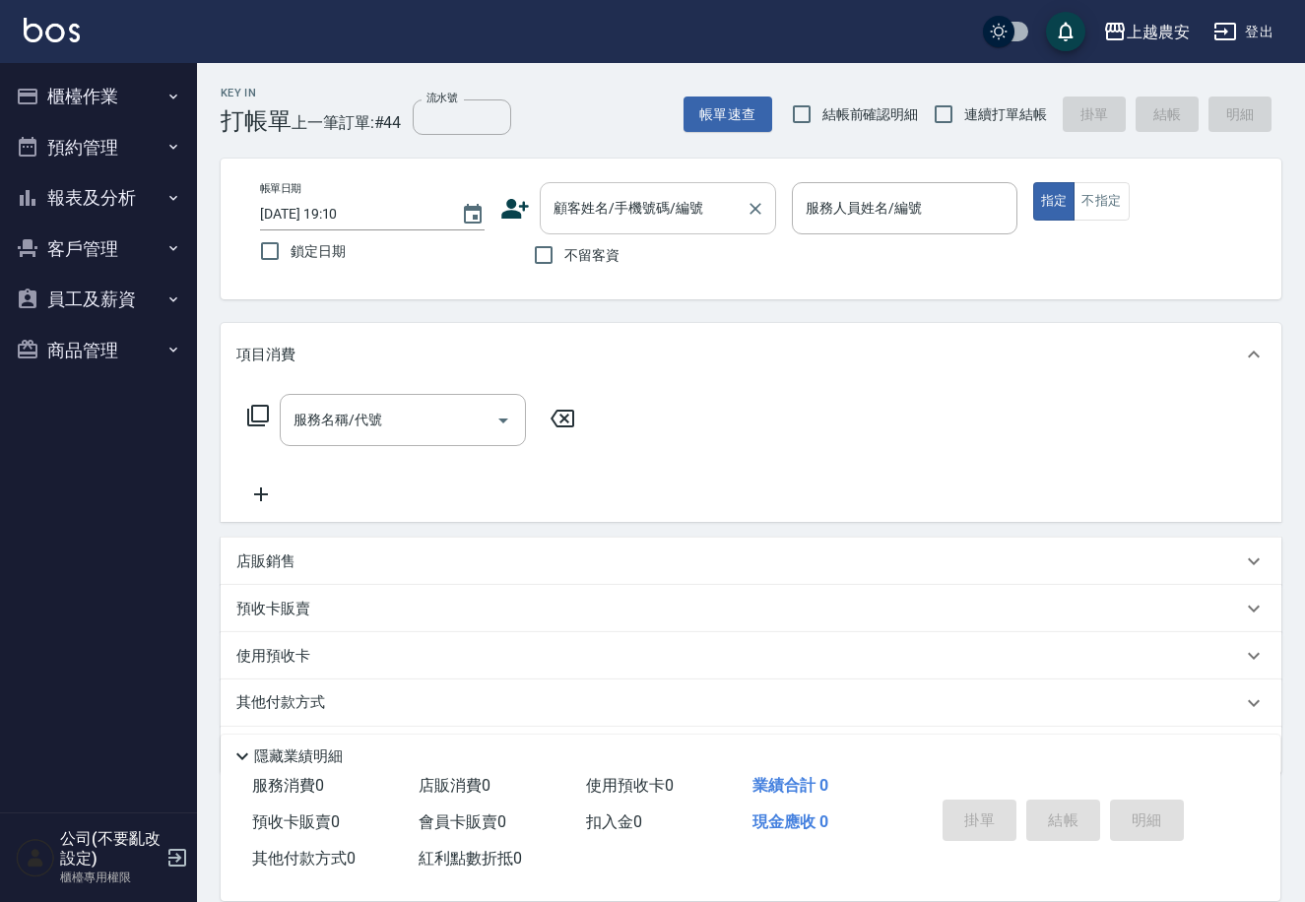
click at [571, 218] on div "顧客姓名/手機號碼/編號 顧客姓名/手機號碼/編號" at bounding box center [658, 208] width 236 height 52
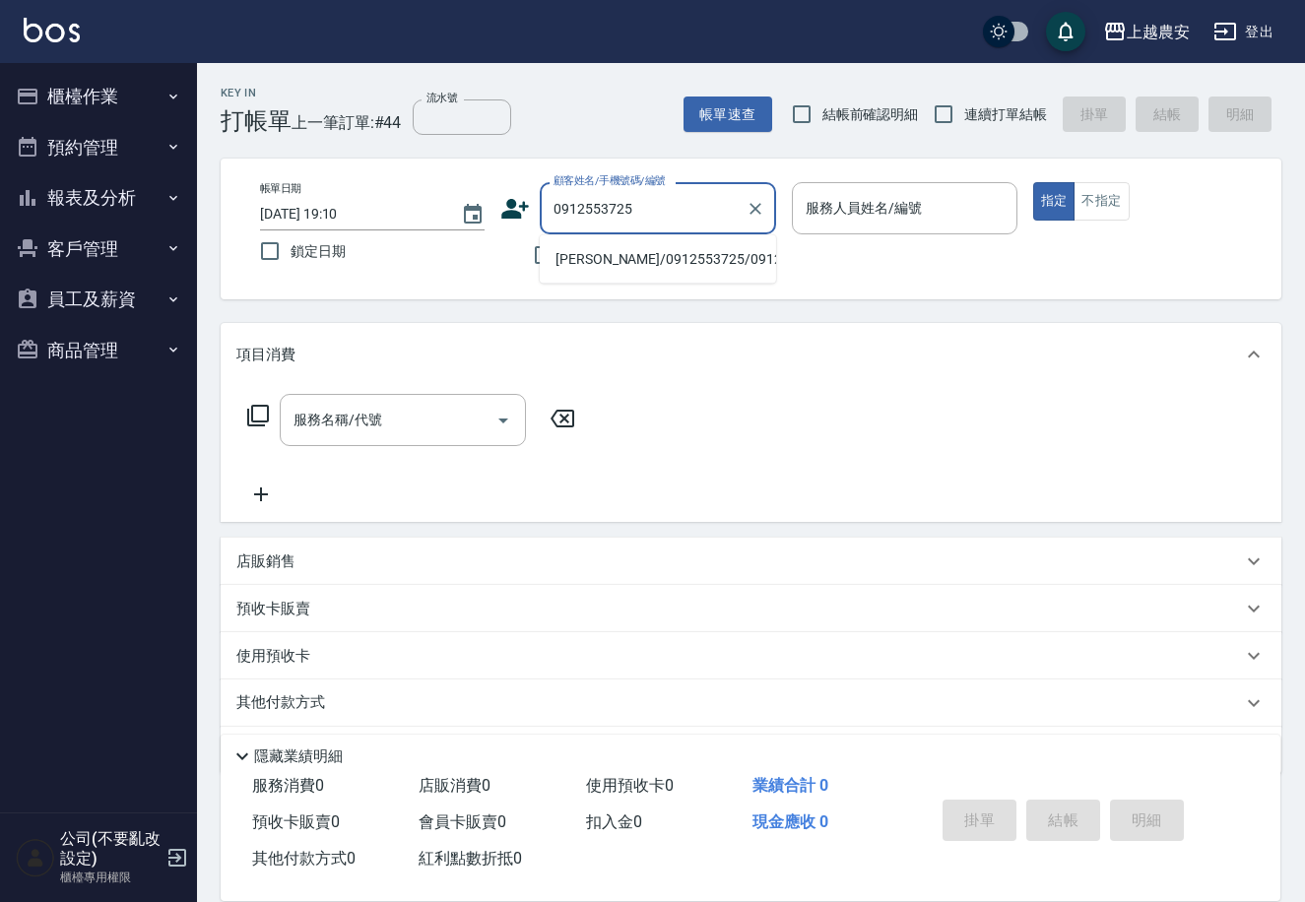
click at [633, 257] on li "[PERSON_NAME]/0912553725/0912553725" at bounding box center [658, 259] width 236 height 33
type input "[PERSON_NAME]/0912553725/0912553725"
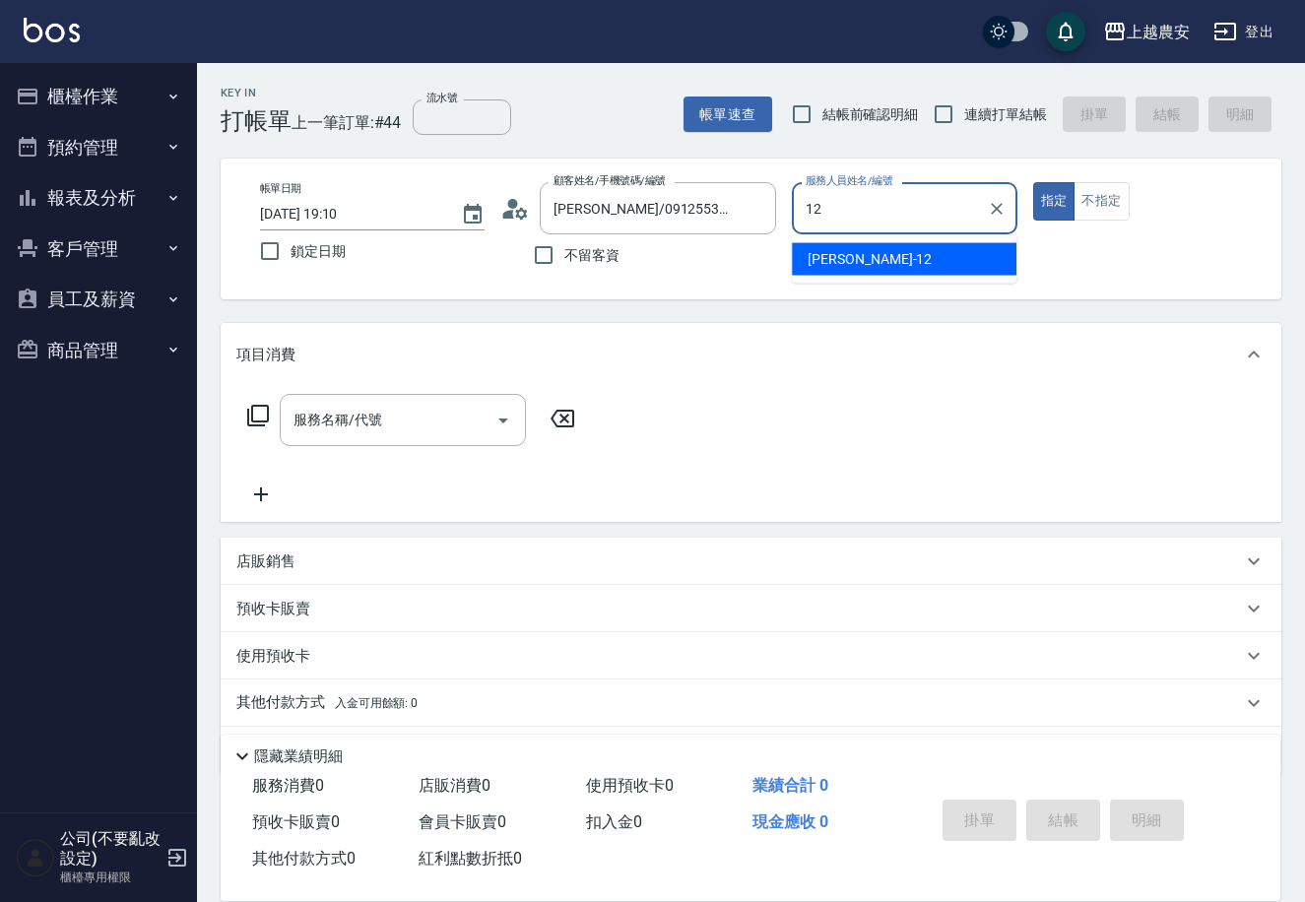
type input "12"
type button "true"
type input "[PERSON_NAME]-12"
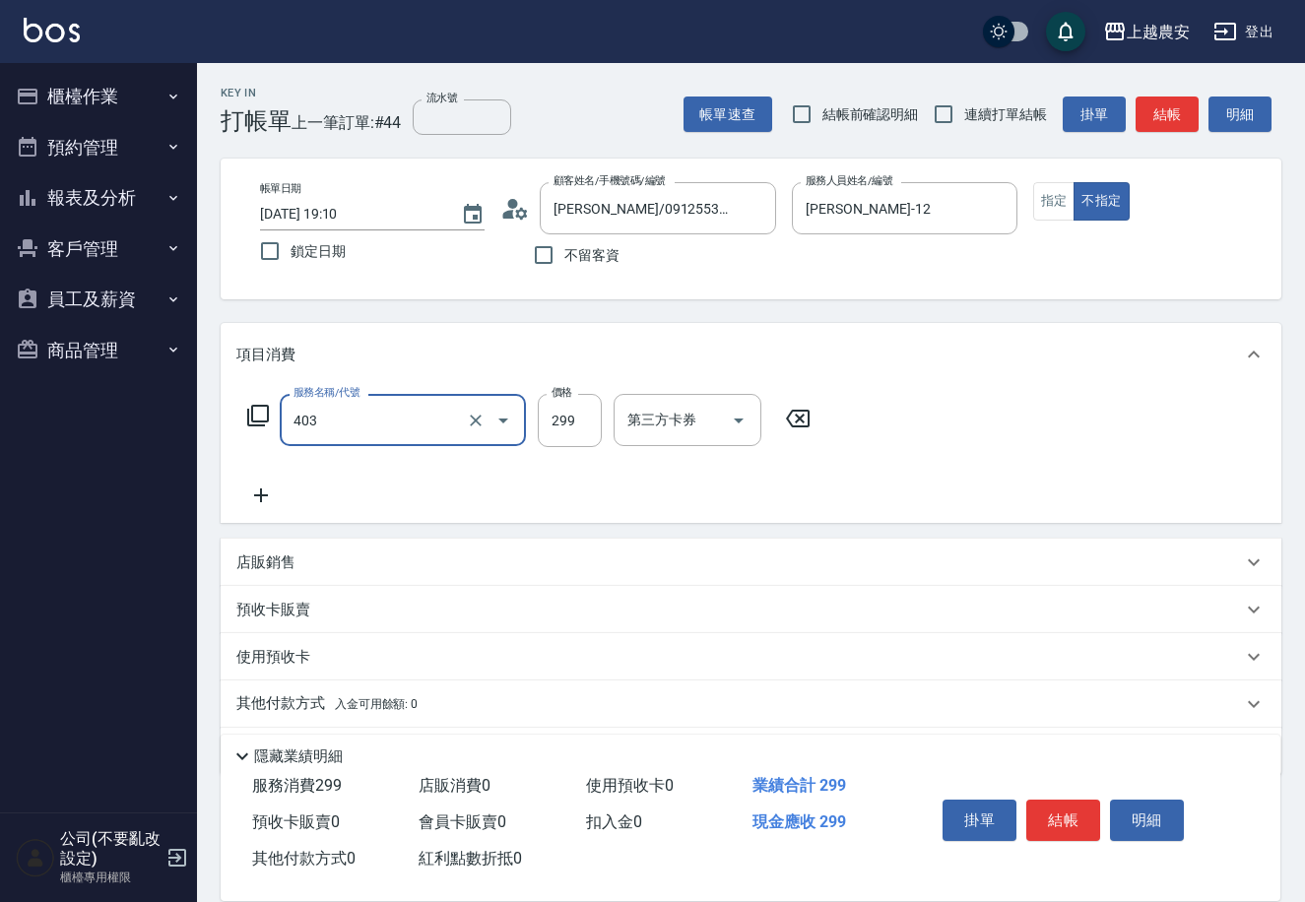
type input "剪髮(403)"
click at [1080, 824] on button "結帳" at bounding box center [1063, 820] width 74 height 41
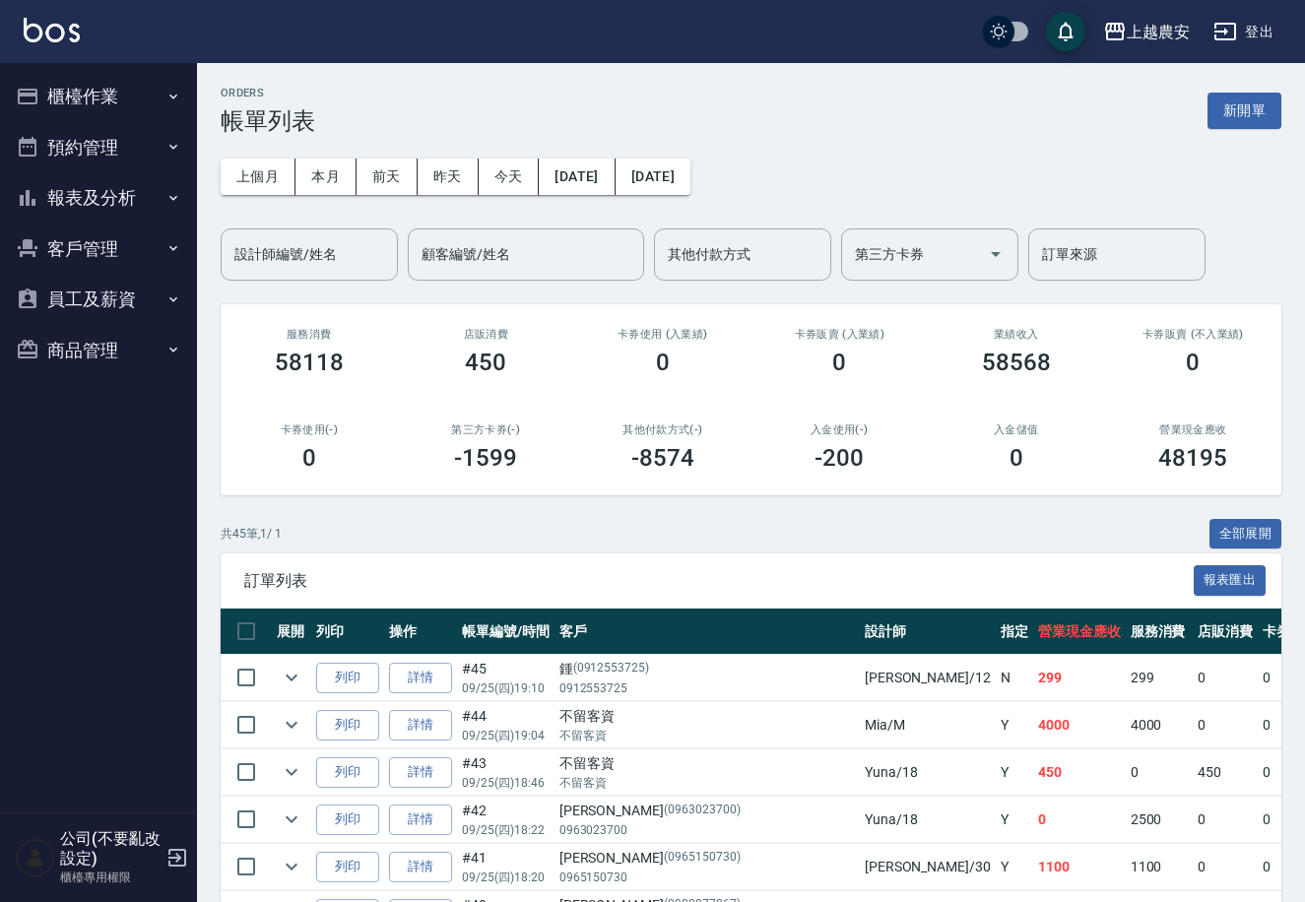
click at [52, 95] on button "櫃檯作業" at bounding box center [98, 96] width 181 height 51
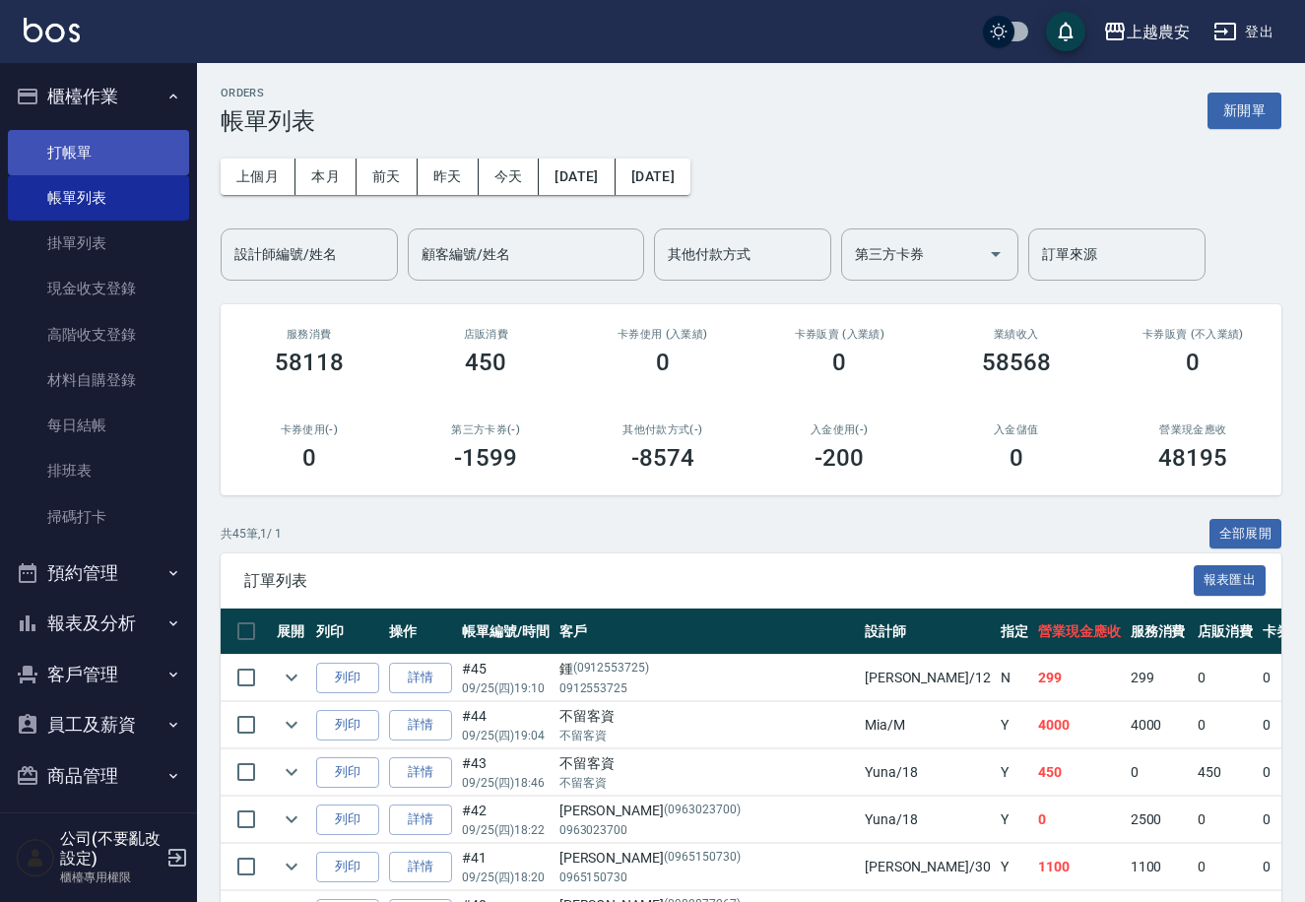
click at [79, 147] on link "打帳單" at bounding box center [98, 152] width 181 height 45
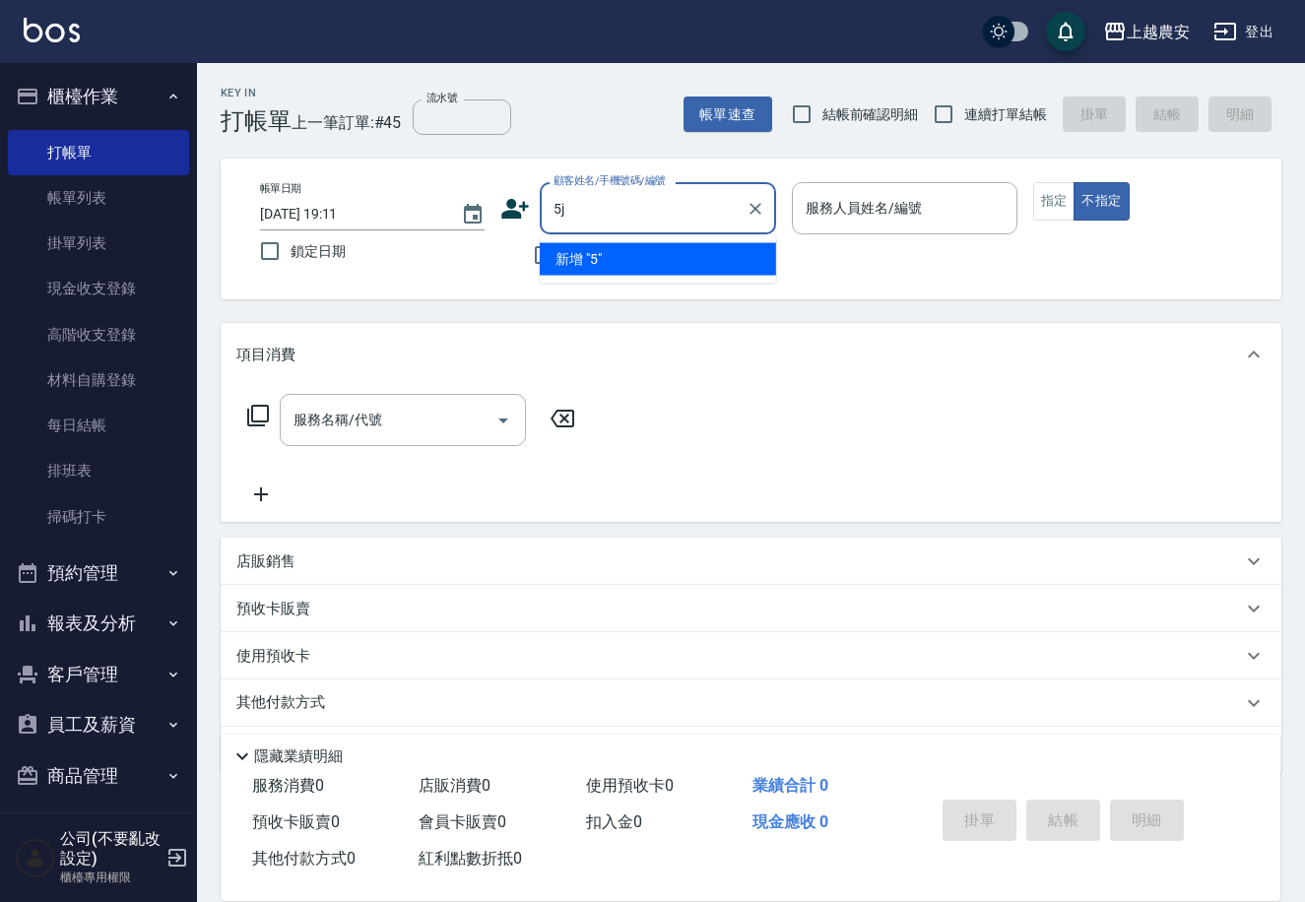
type input "5"
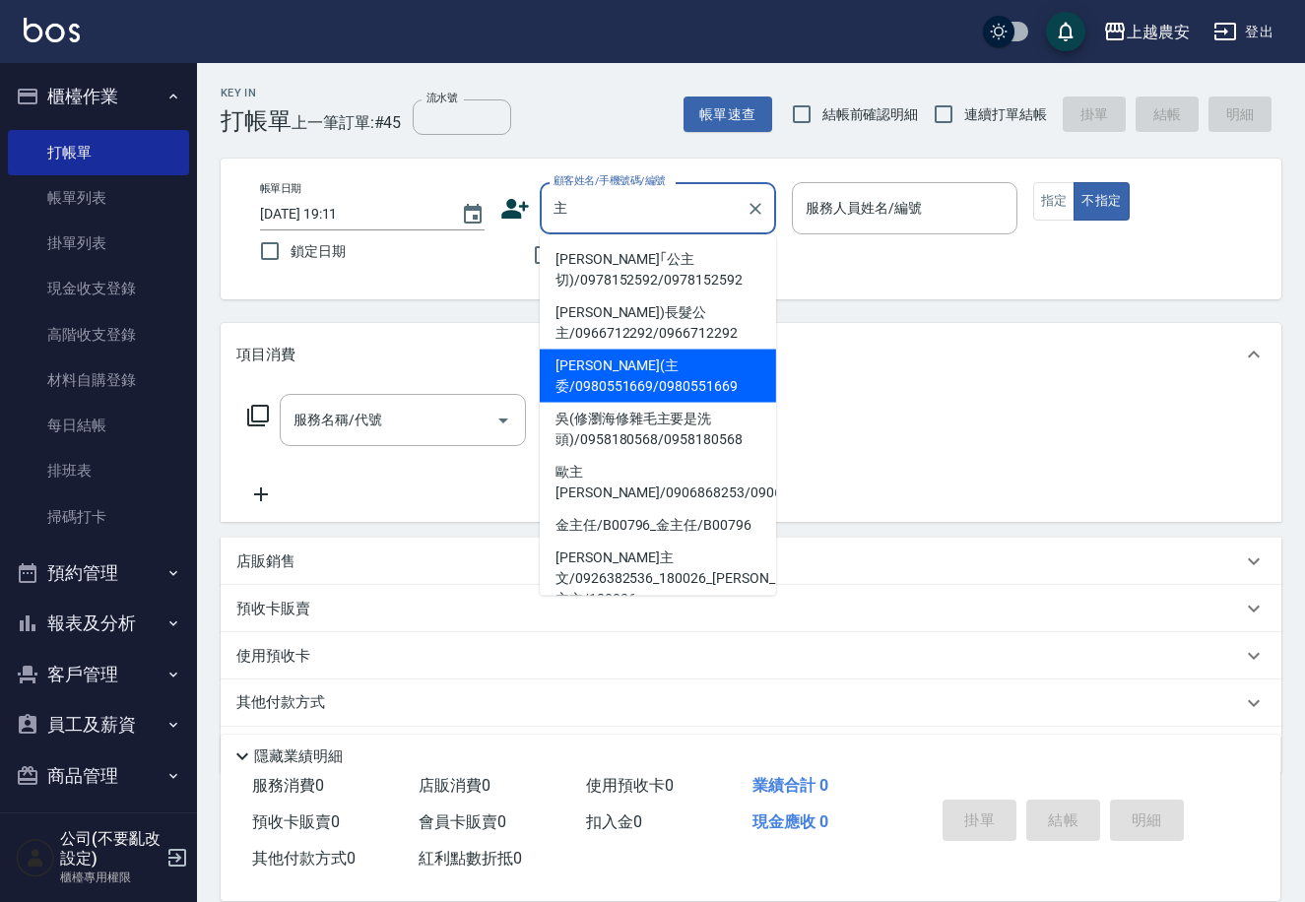
click at [593, 379] on li "[PERSON_NAME](主委/0980551669/0980551669" at bounding box center [658, 376] width 236 height 53
type input "[PERSON_NAME](主委/0980551669/0980551669"
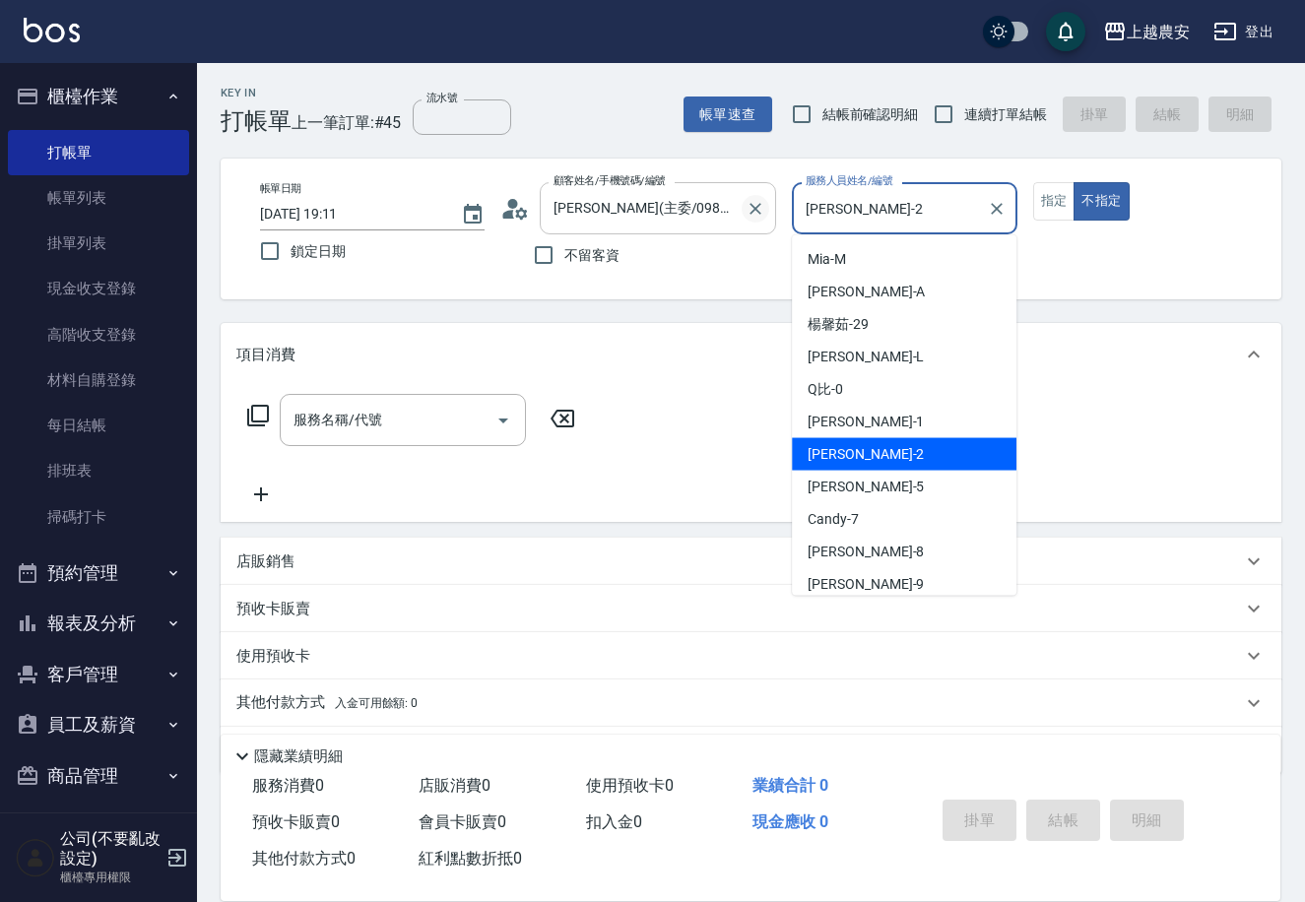
drag, startPoint x: 848, startPoint y: 214, endPoint x: 756, endPoint y: 213, distance: 92.6
click at [756, 213] on div "帳單日期 [DATE] 19:11 鎖定日期 顧客姓名/手機號碼/編號 [PERSON_NAME](主委/0980551669/0980551669 顧客姓名…" at bounding box center [751, 229] width 1014 height 94
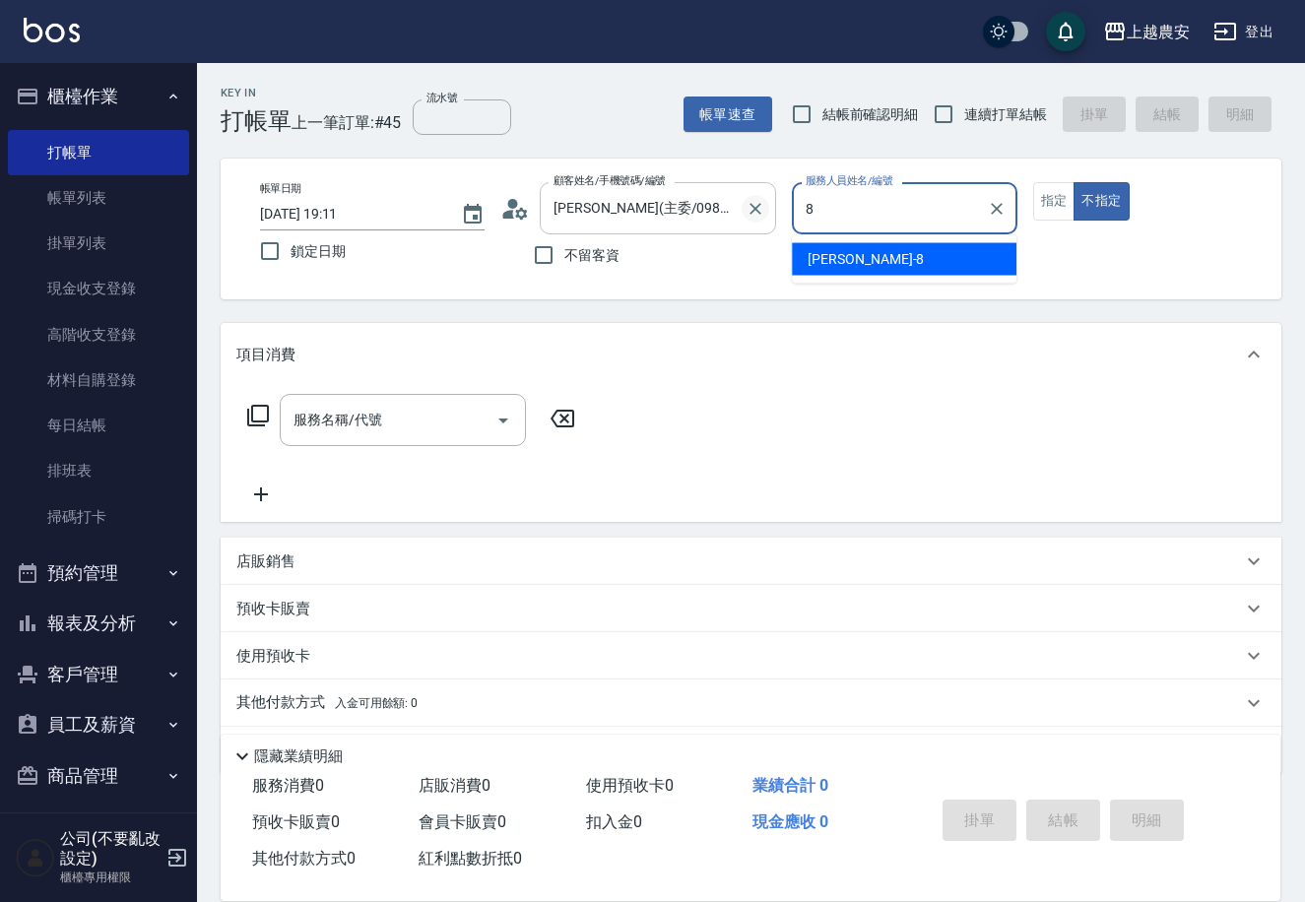
type input "[PERSON_NAME]-8"
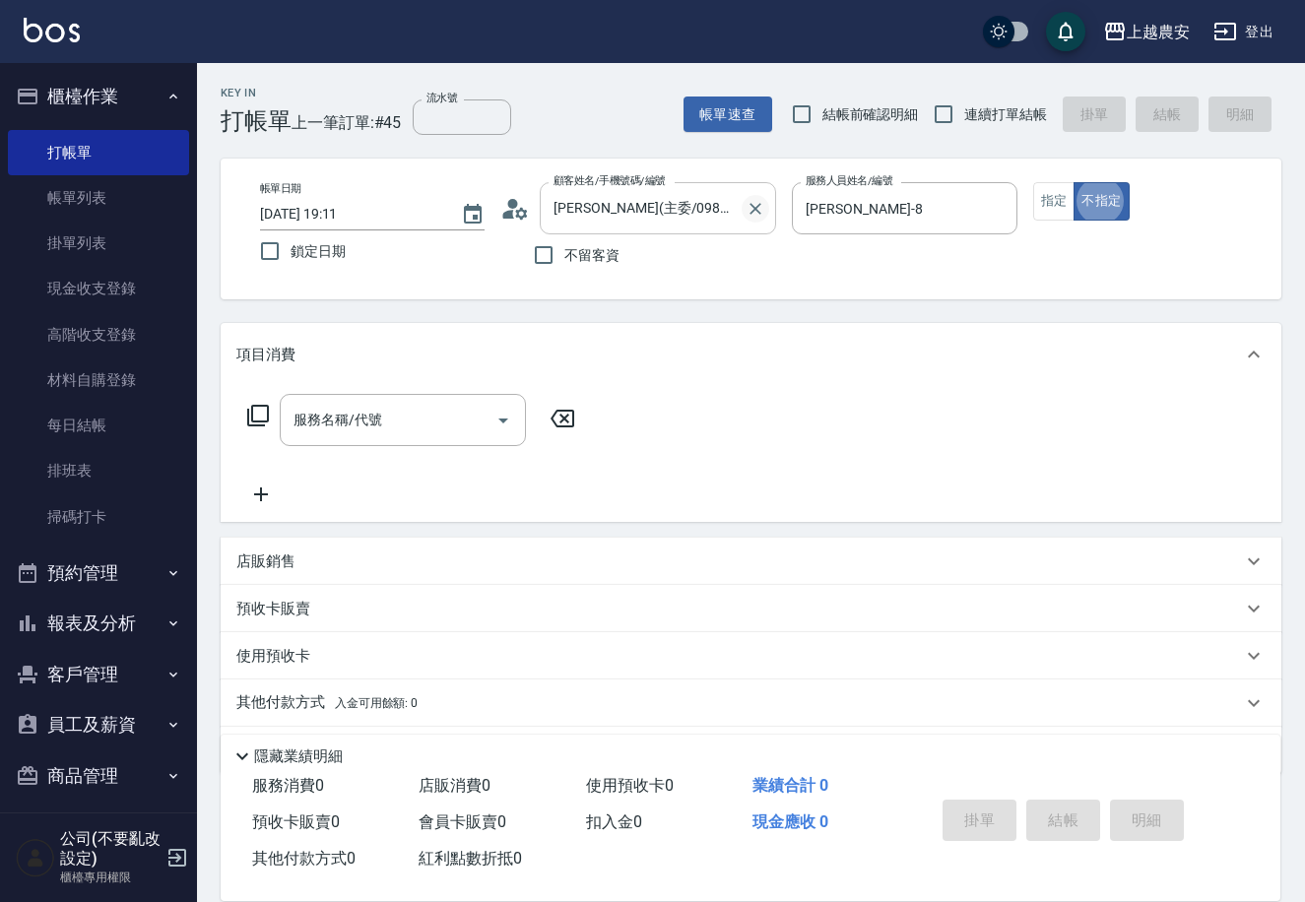
type button "false"
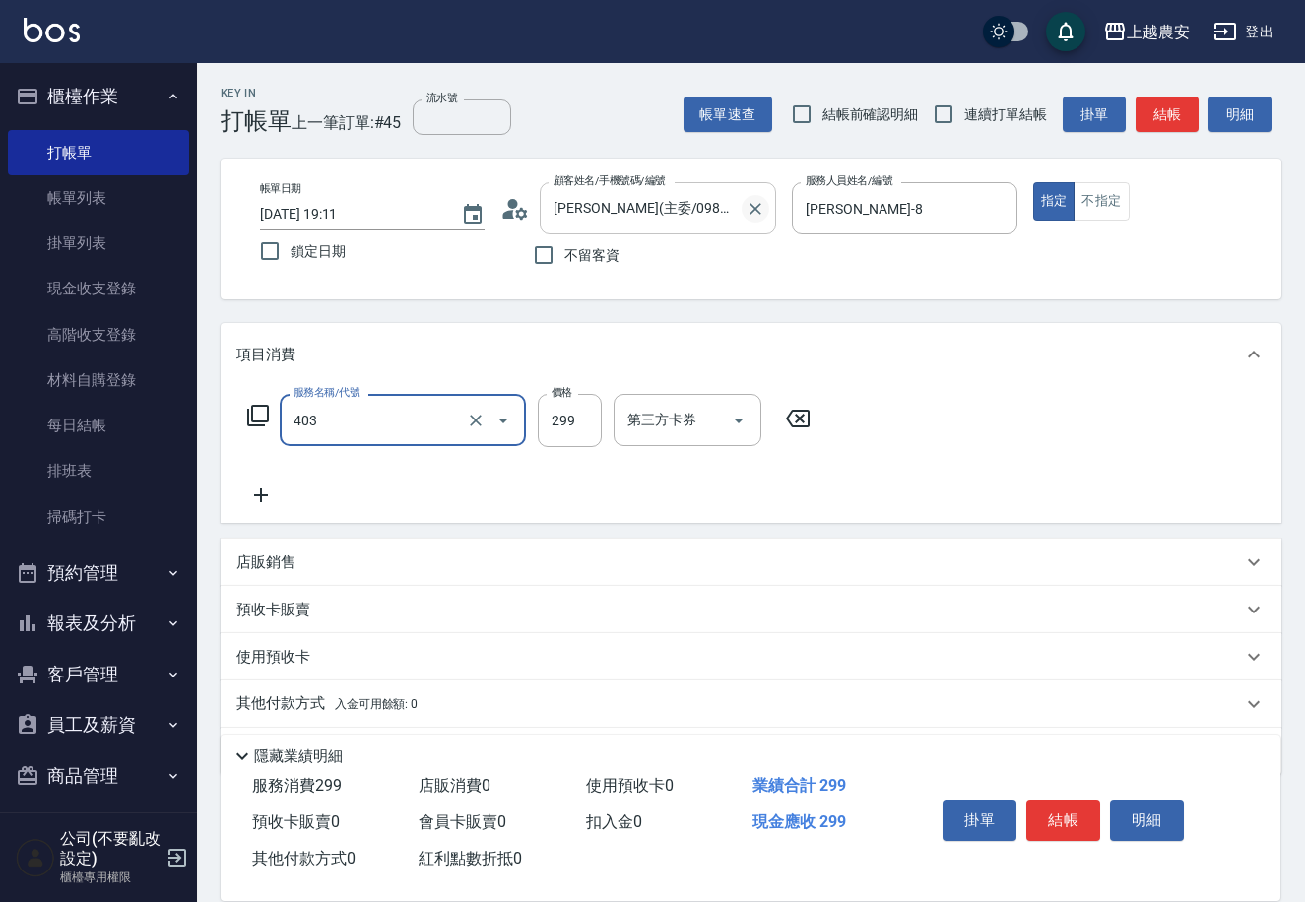
type input "剪髮(403)"
type input "300"
drag, startPoint x: 1069, startPoint y: 812, endPoint x: 1012, endPoint y: 801, distance: 58.2
click at [1056, 810] on button "結帳" at bounding box center [1063, 820] width 74 height 41
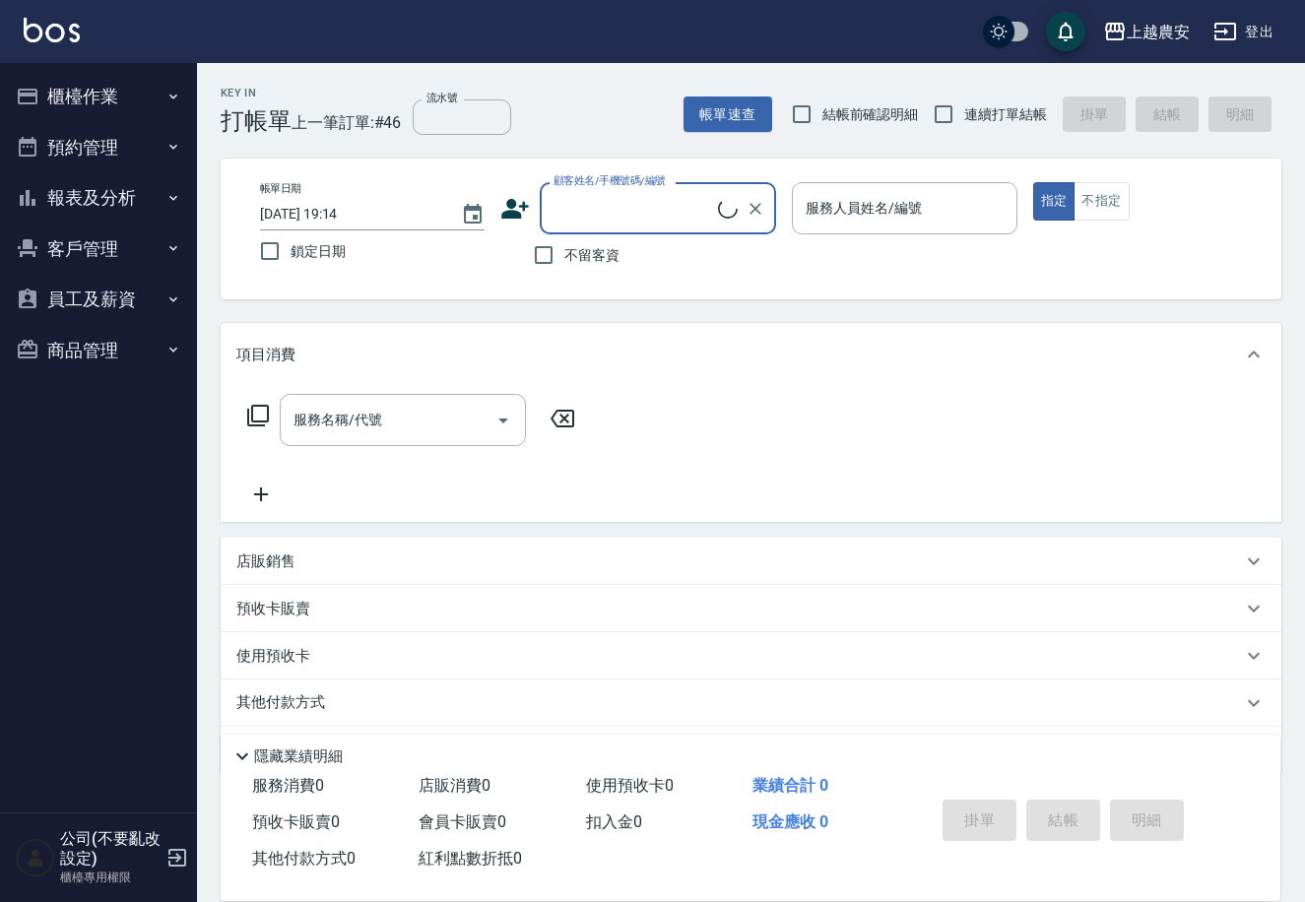
click at [135, 356] on button "商品管理" at bounding box center [98, 350] width 181 height 51
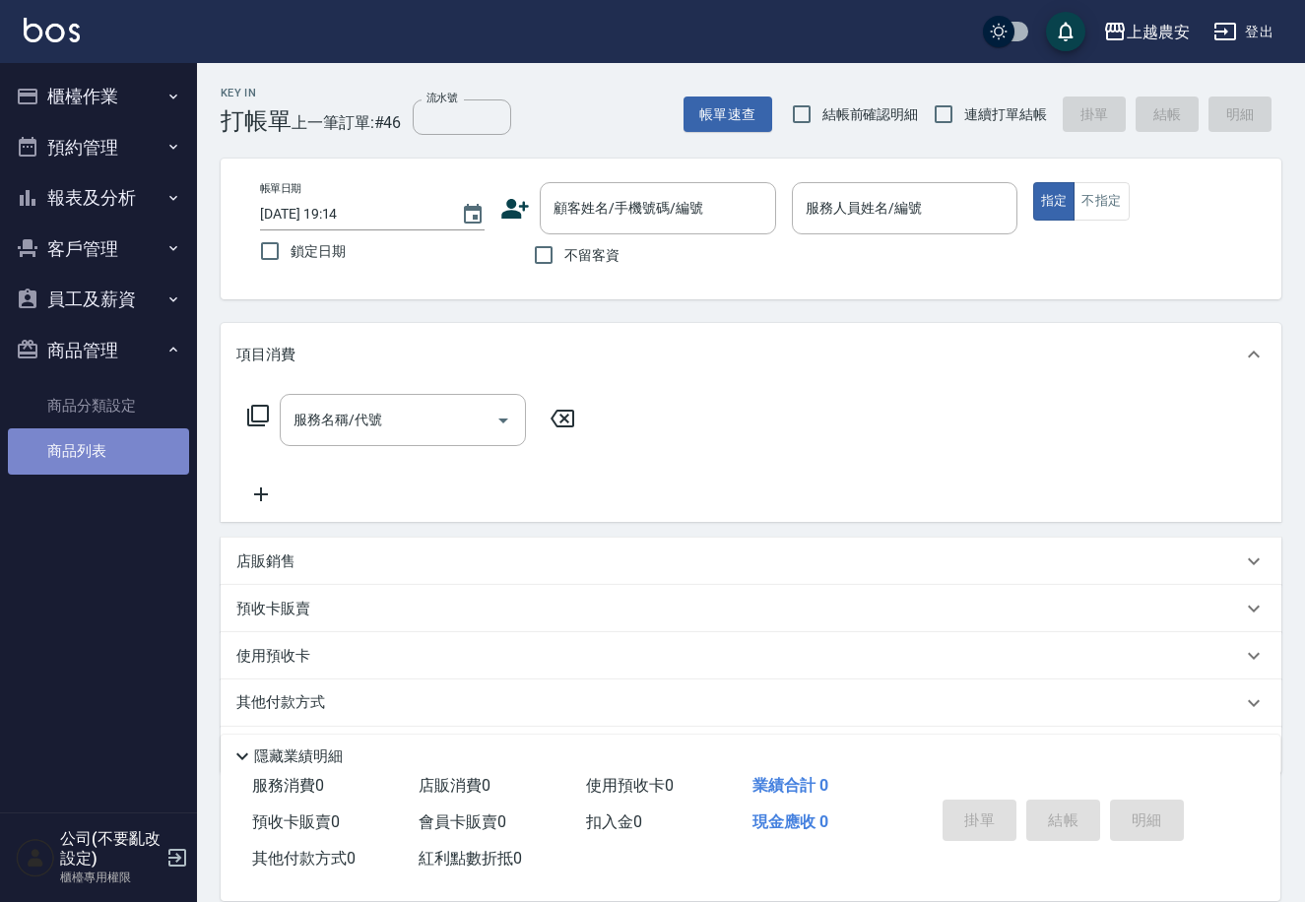
click at [112, 459] on link "商品列表" at bounding box center [98, 451] width 181 height 45
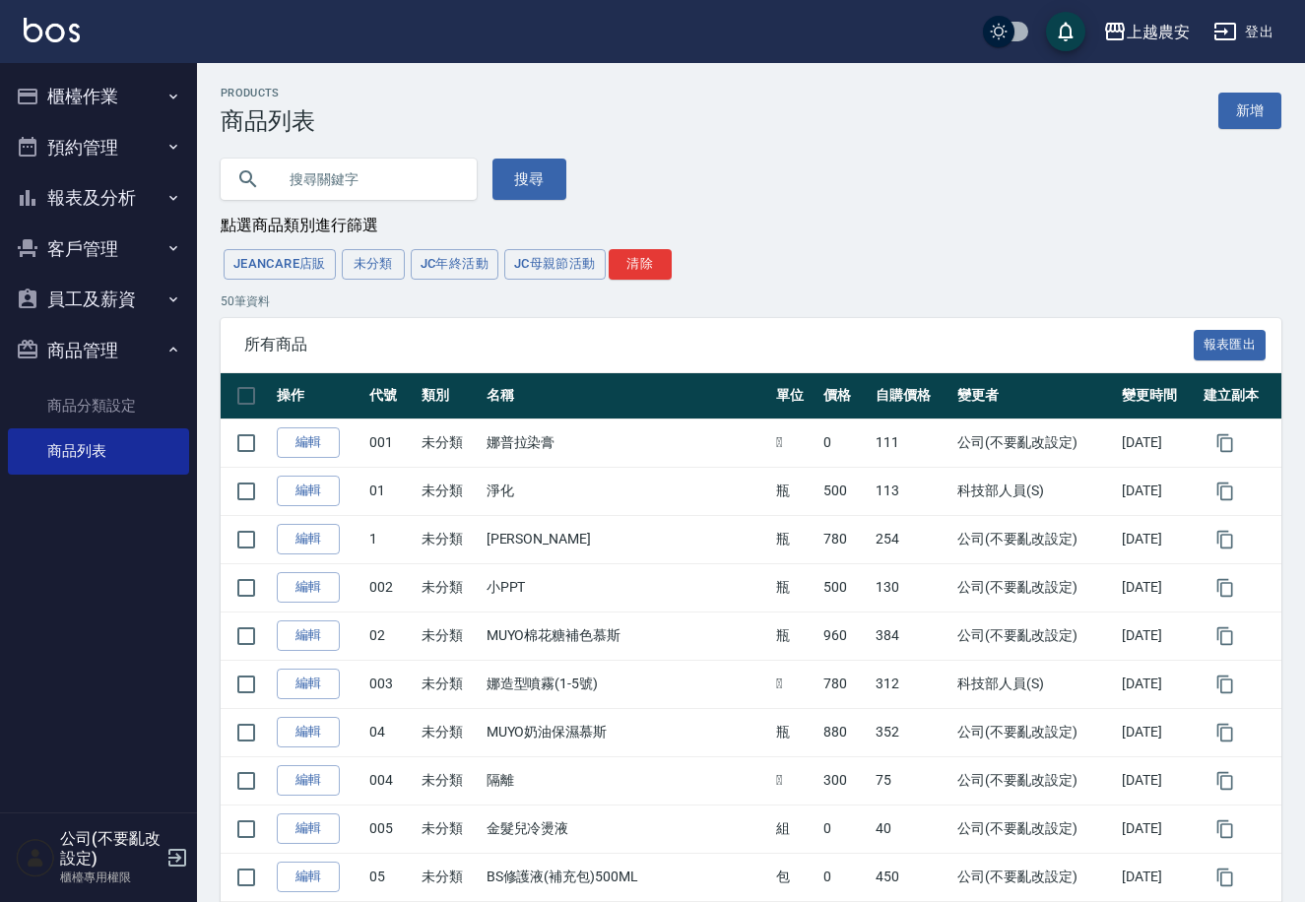
click at [328, 180] on input "text" at bounding box center [368, 179] width 185 height 53
type input "年"
click at [525, 197] on button "搜尋" at bounding box center [530, 179] width 74 height 41
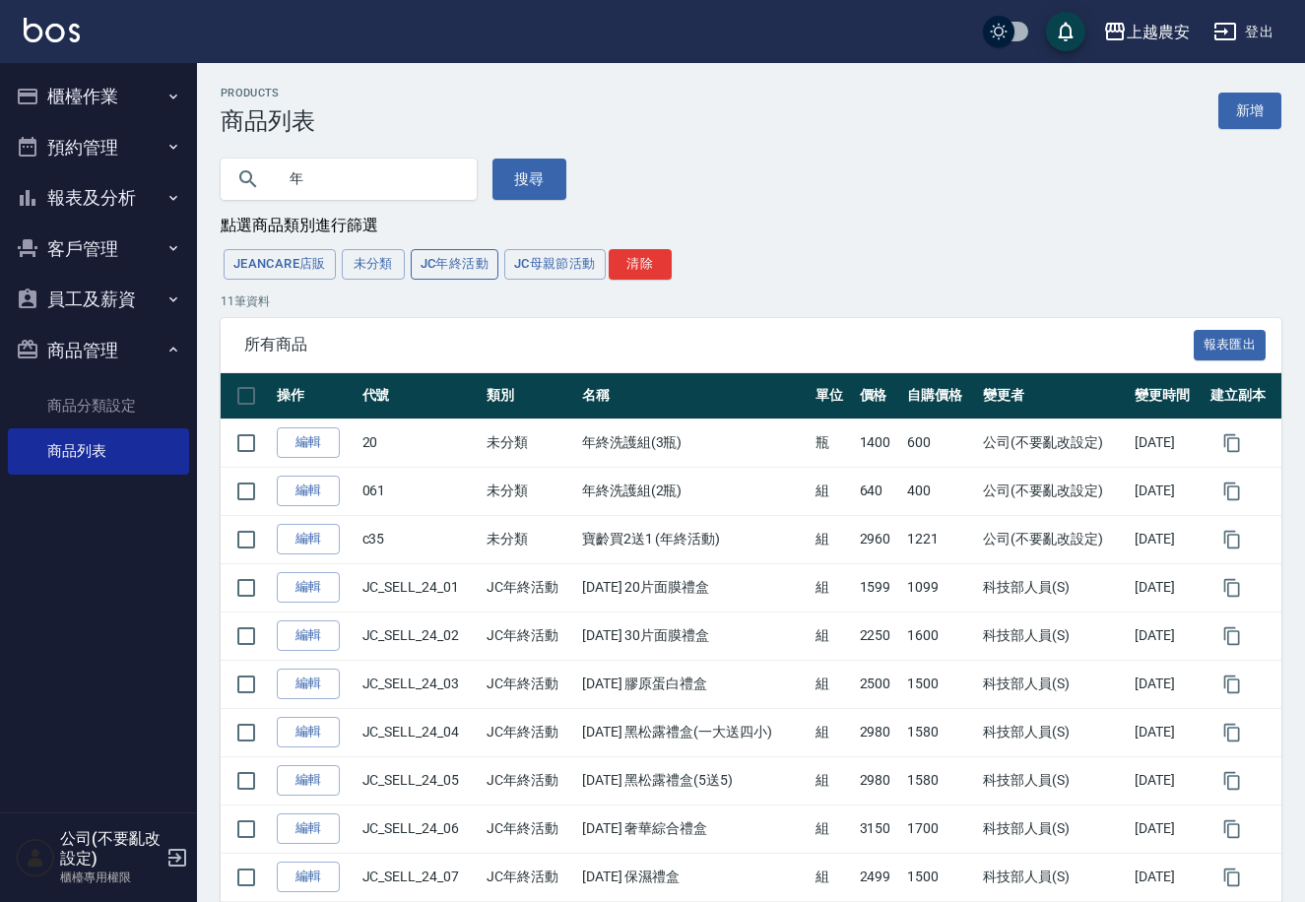
click at [462, 273] on button "JC年終活動" at bounding box center [455, 264] width 88 height 31
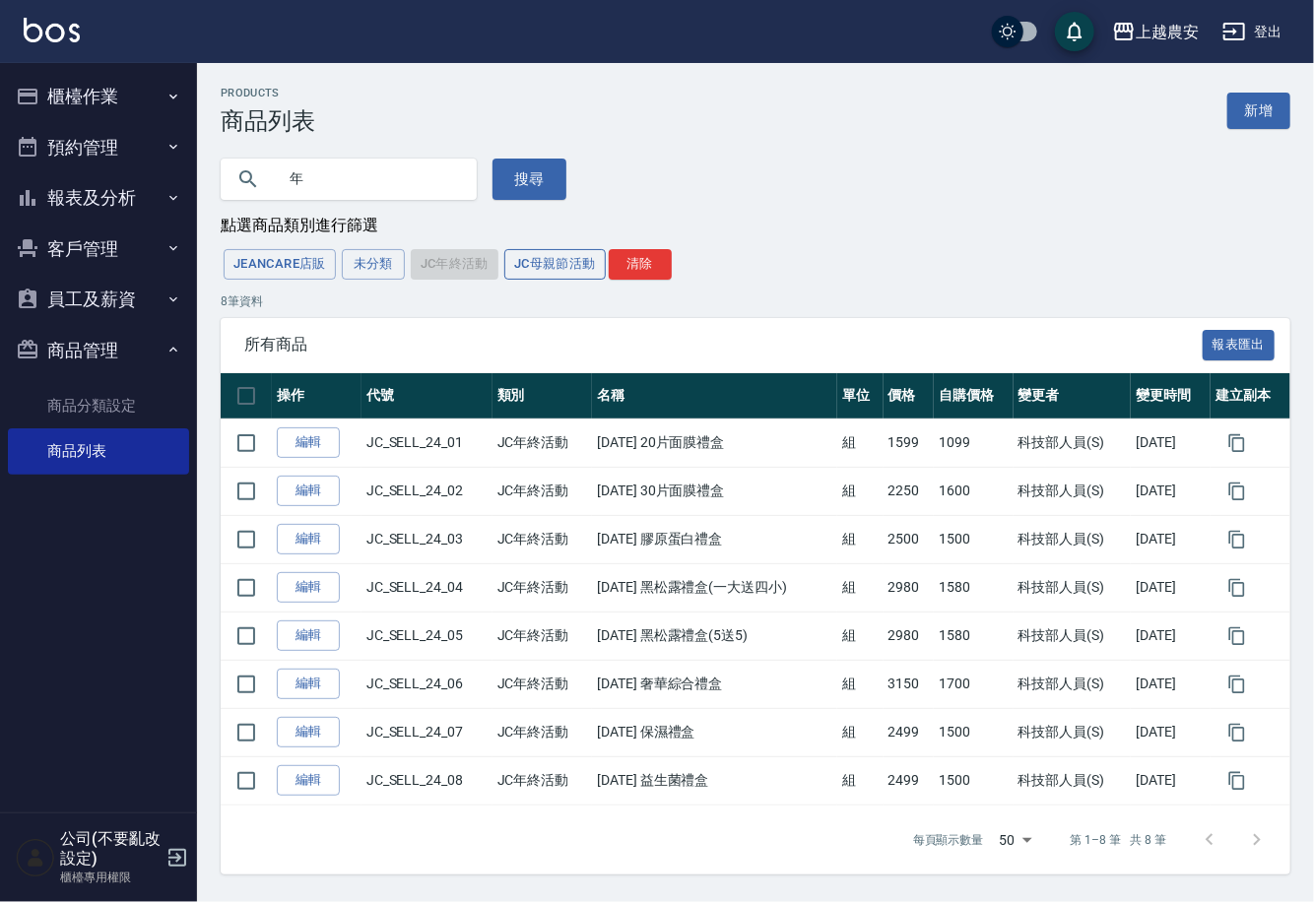
click at [524, 267] on button "JC母親節活動" at bounding box center [554, 264] width 101 height 31
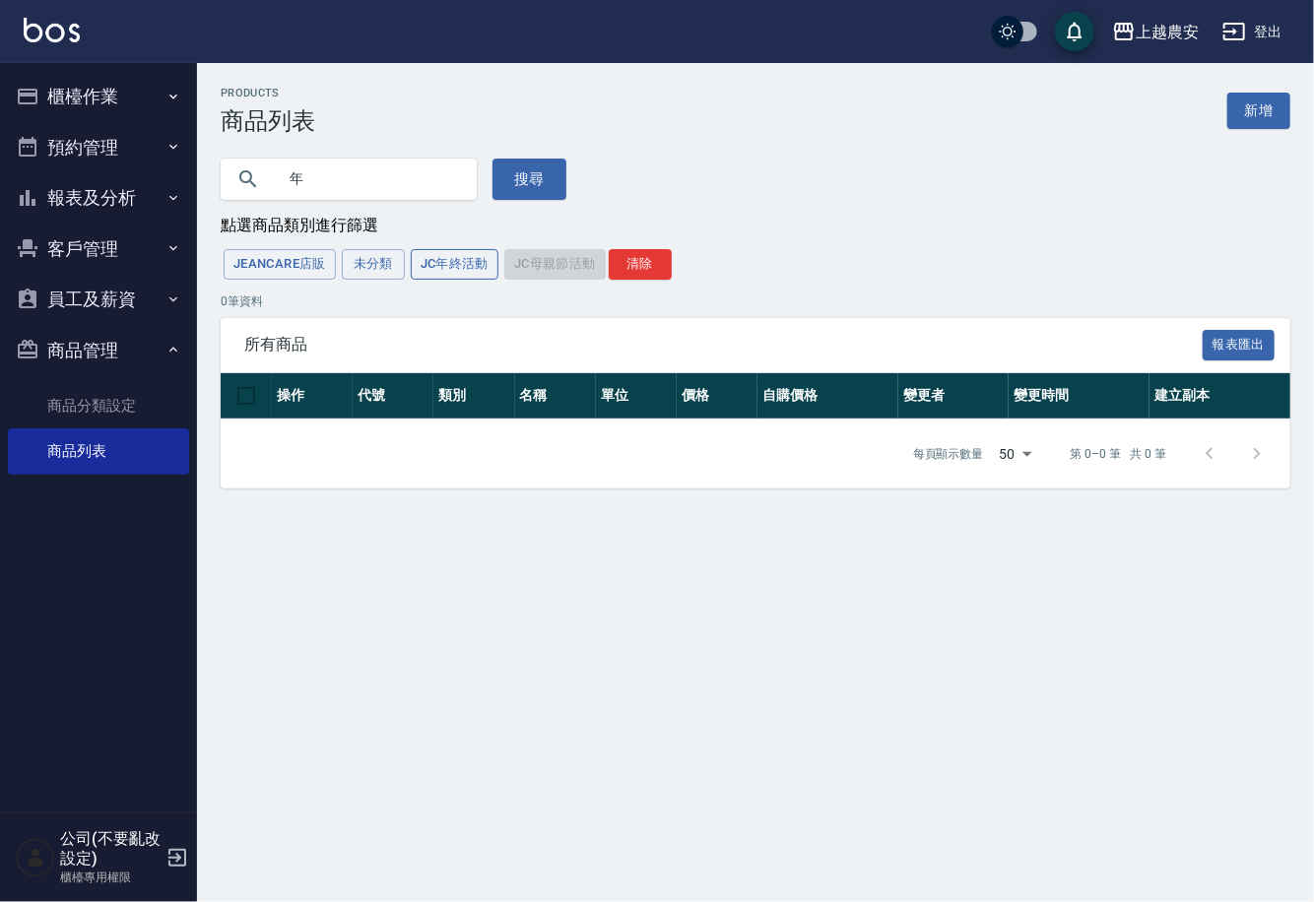
click at [469, 266] on button "JC年終活動" at bounding box center [455, 264] width 88 height 31
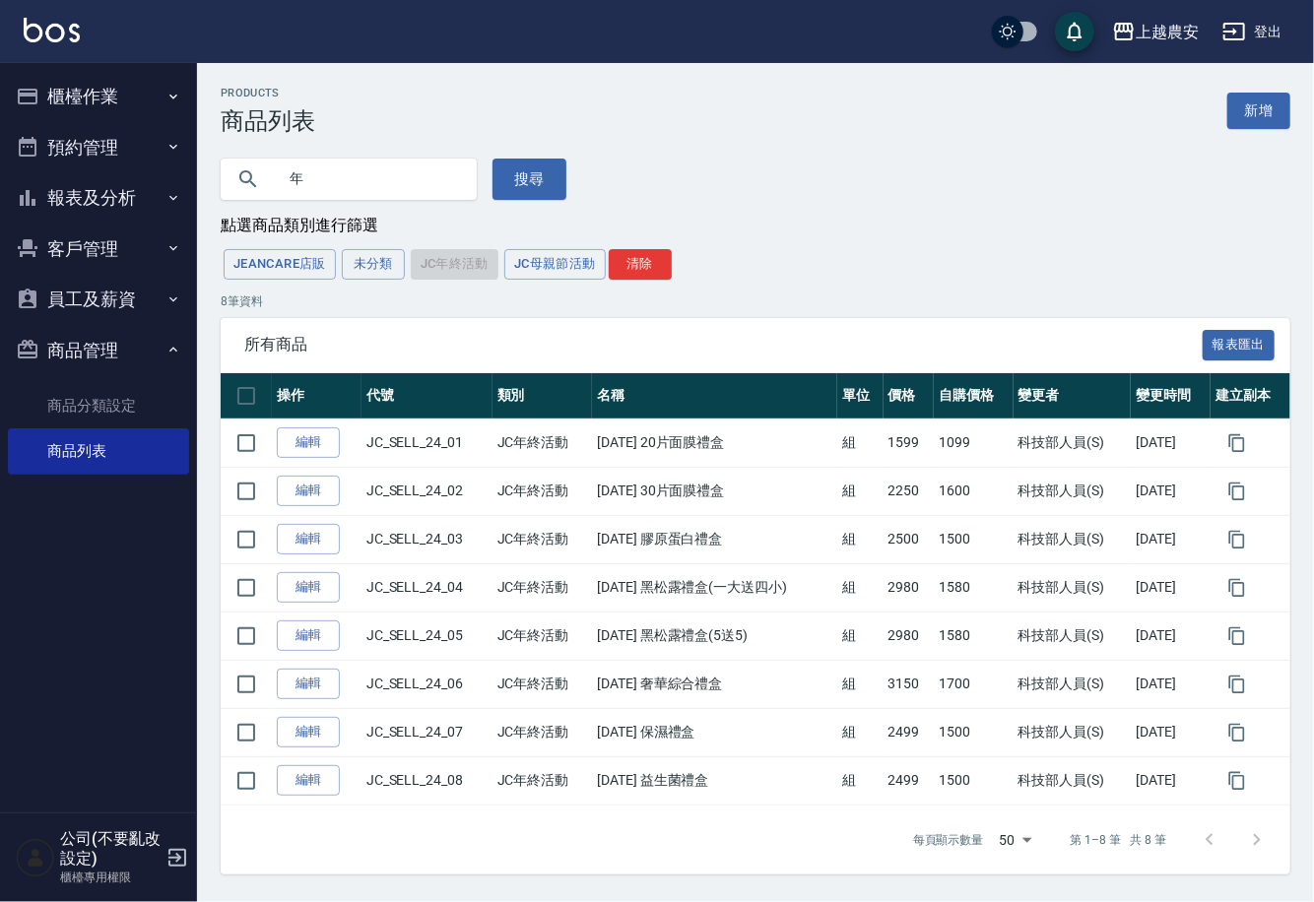
click at [469, 266] on div "JeanCare店販 未分類 JC年終活動 JC母親節活動 清除" at bounding box center [756, 264] width 1070 height 36
click at [389, 269] on button "未分類" at bounding box center [373, 264] width 63 height 31
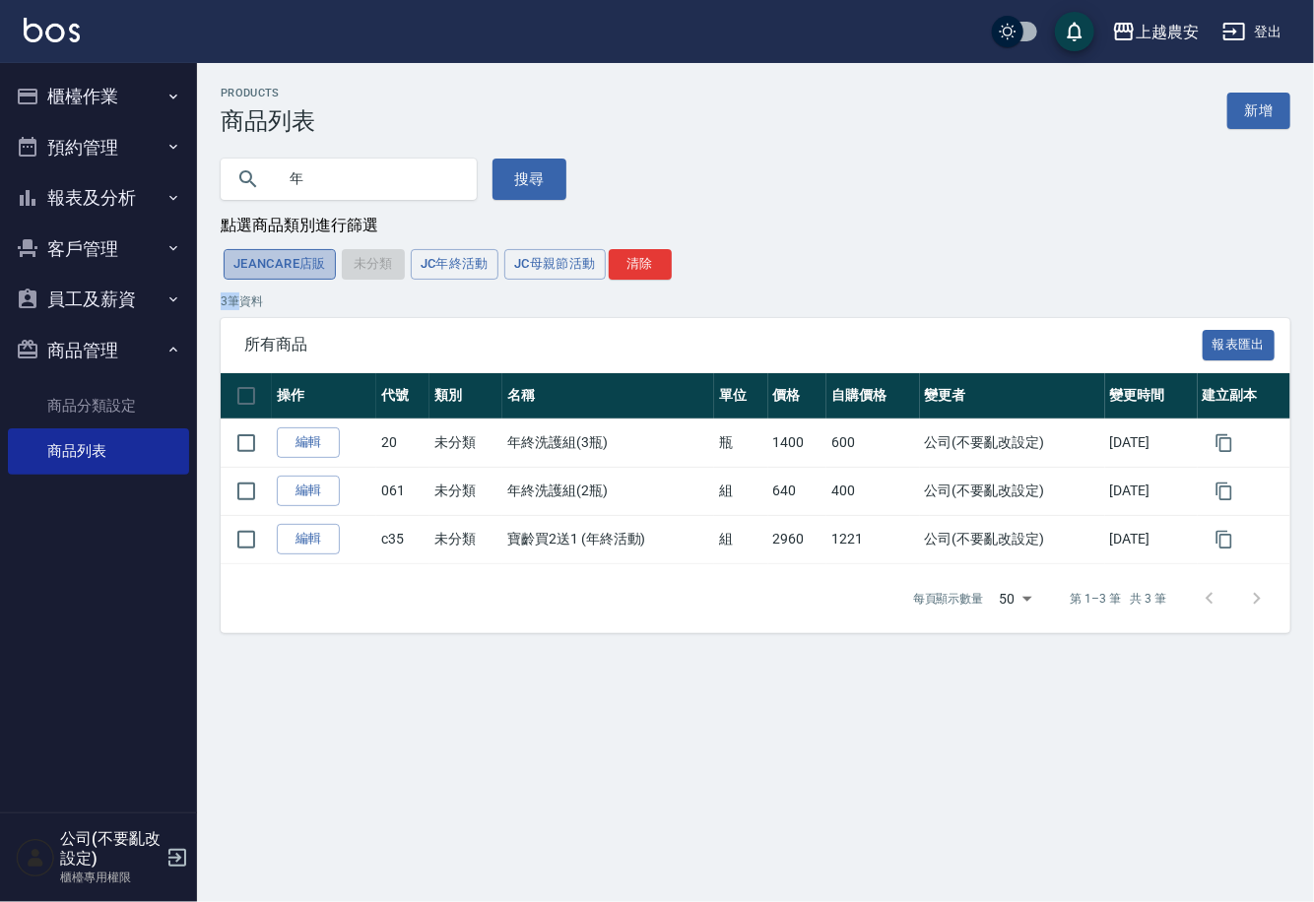
click at [316, 267] on button "JeanCare店販" at bounding box center [280, 264] width 112 height 31
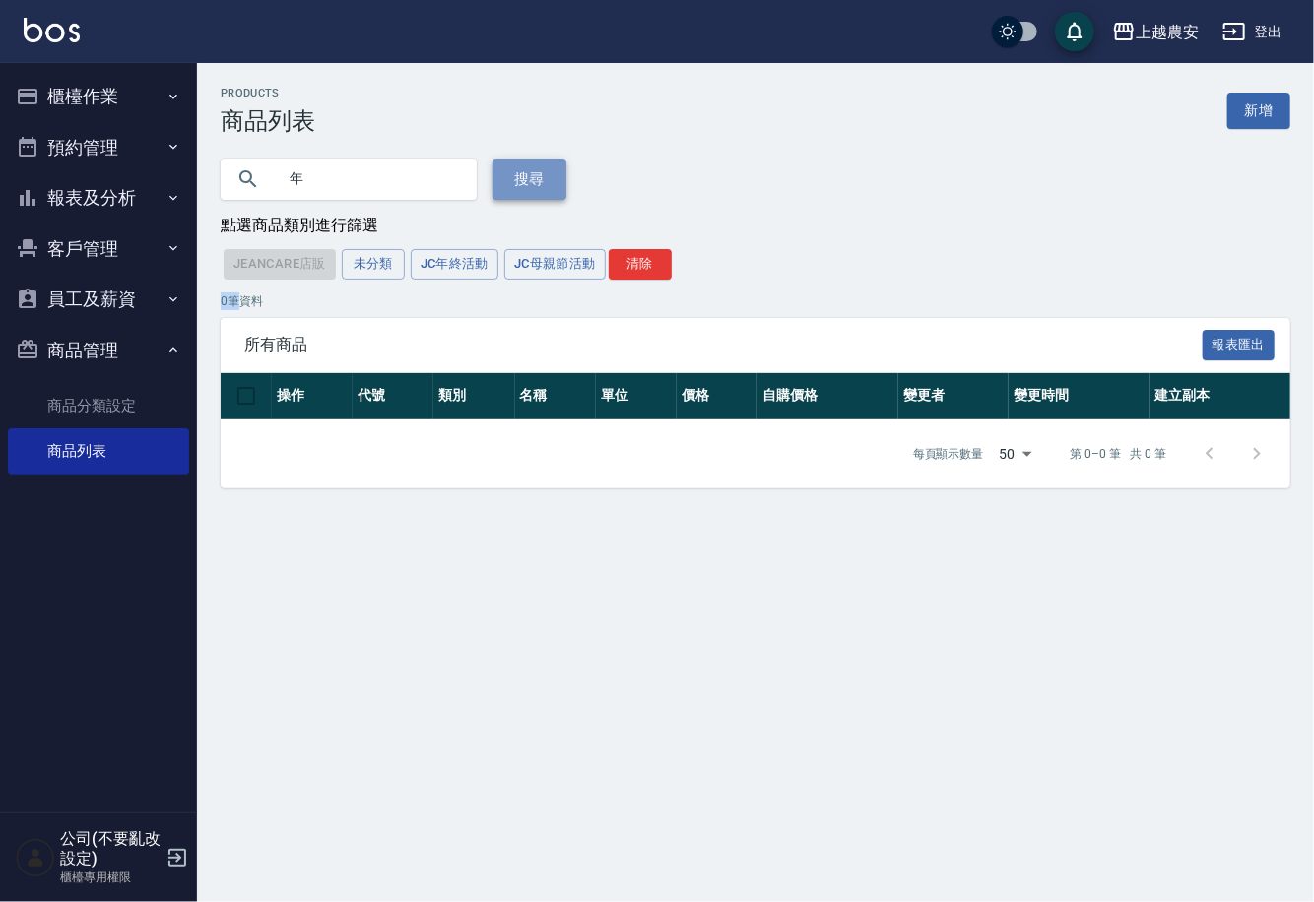
click at [506, 183] on button "搜尋" at bounding box center [530, 179] width 74 height 41
click at [365, 187] on input "年" at bounding box center [368, 179] width 185 height 53
click at [523, 177] on button "搜尋" at bounding box center [530, 179] width 74 height 41
click at [134, 406] on link "商品分類設定" at bounding box center [98, 405] width 181 height 45
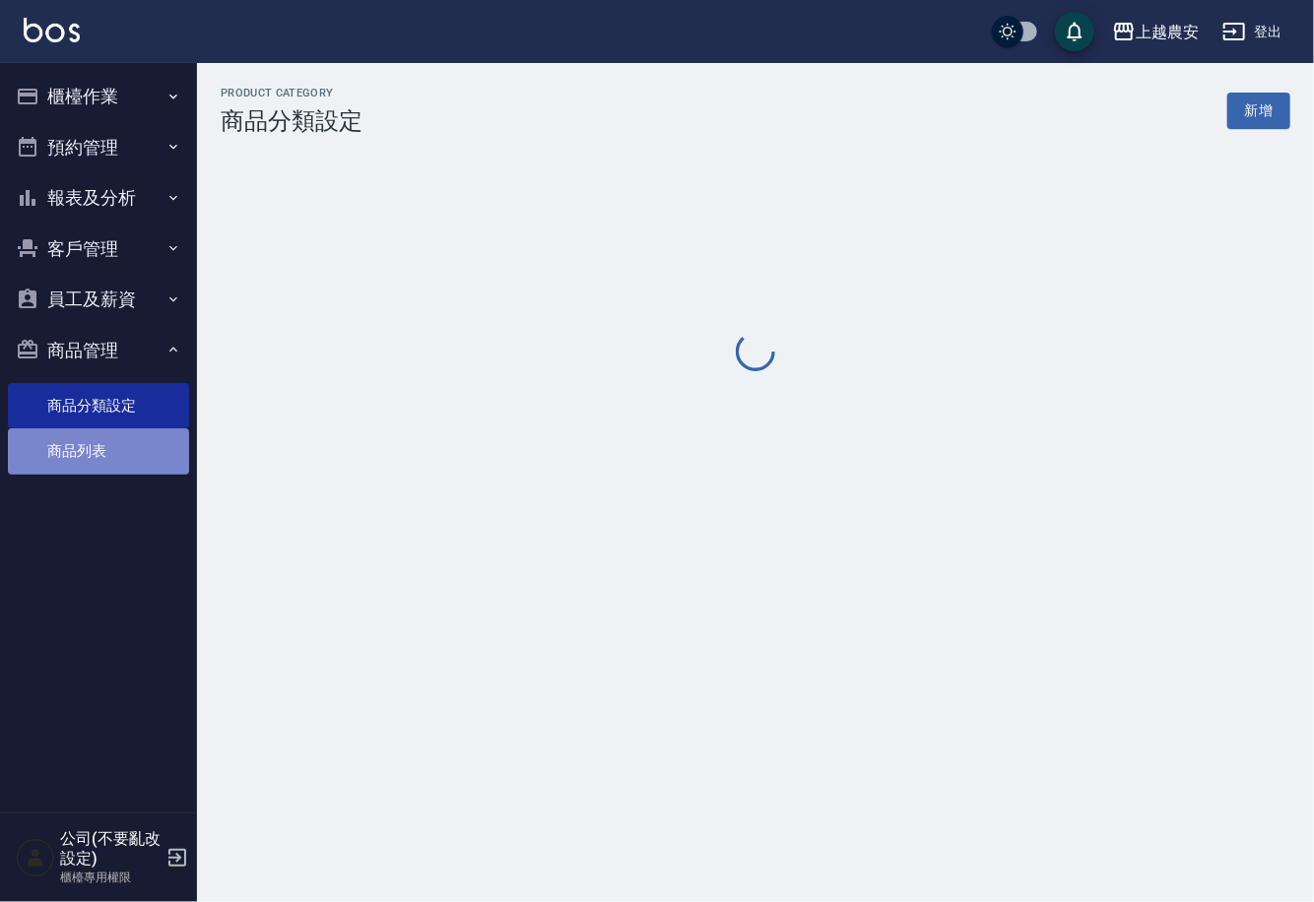
click at [78, 438] on link "商品列表" at bounding box center [98, 451] width 181 height 45
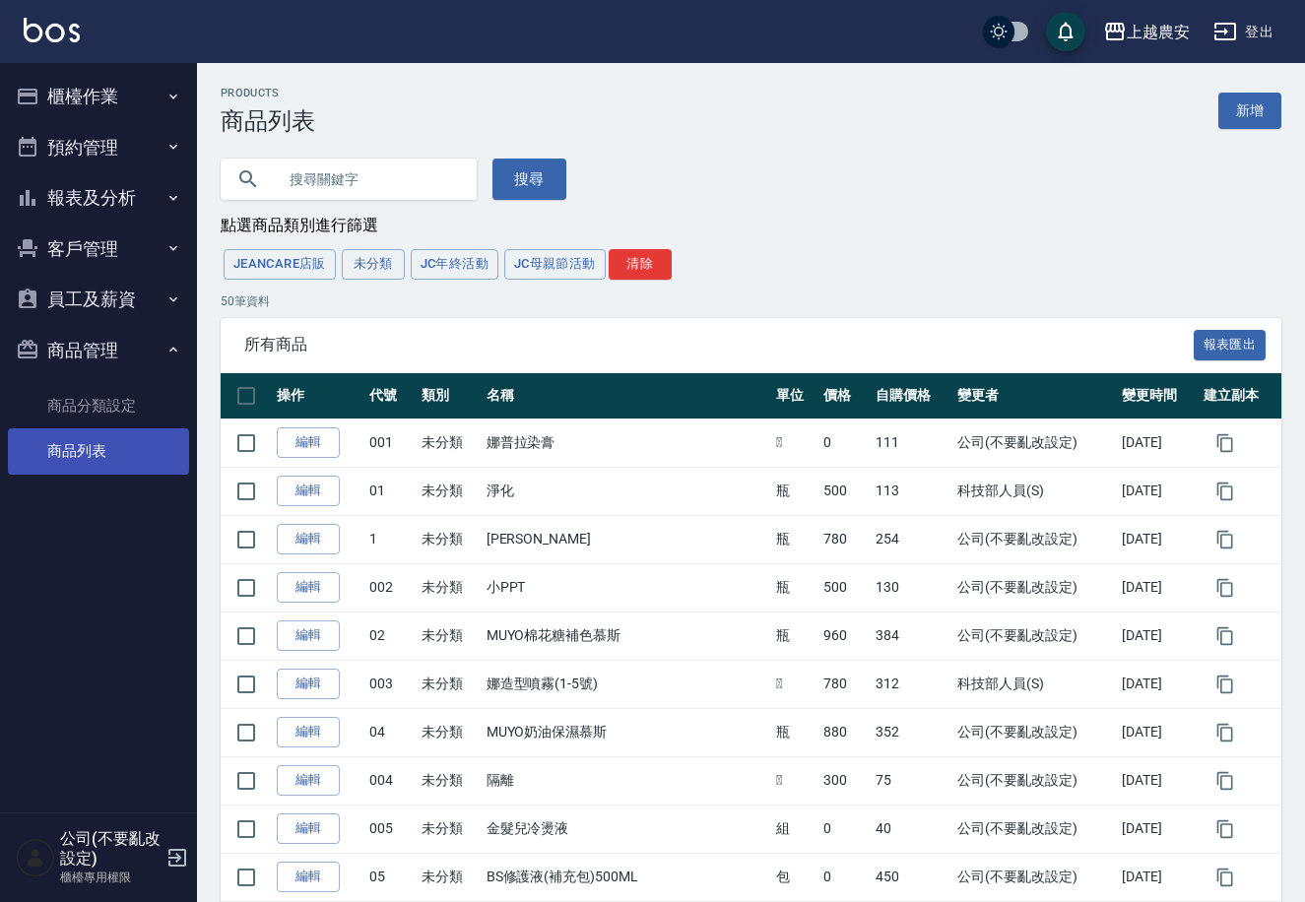
click at [342, 180] on input "text" at bounding box center [368, 179] width 185 height 53
type input "ㄇ"
type input "年"
click at [493, 179] on button "搜尋" at bounding box center [530, 179] width 74 height 41
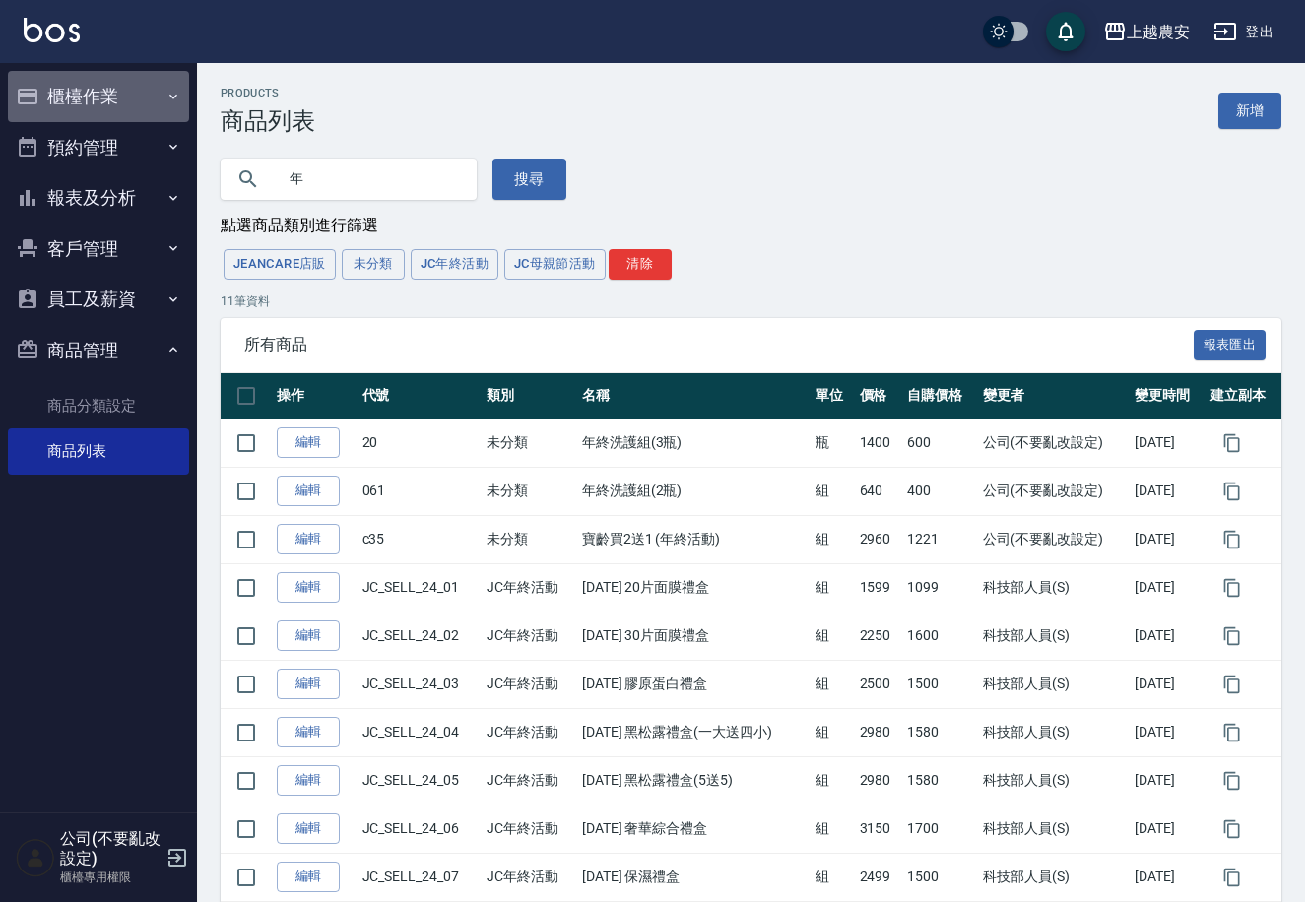
click at [92, 94] on button "櫃檯作業" at bounding box center [98, 96] width 181 height 51
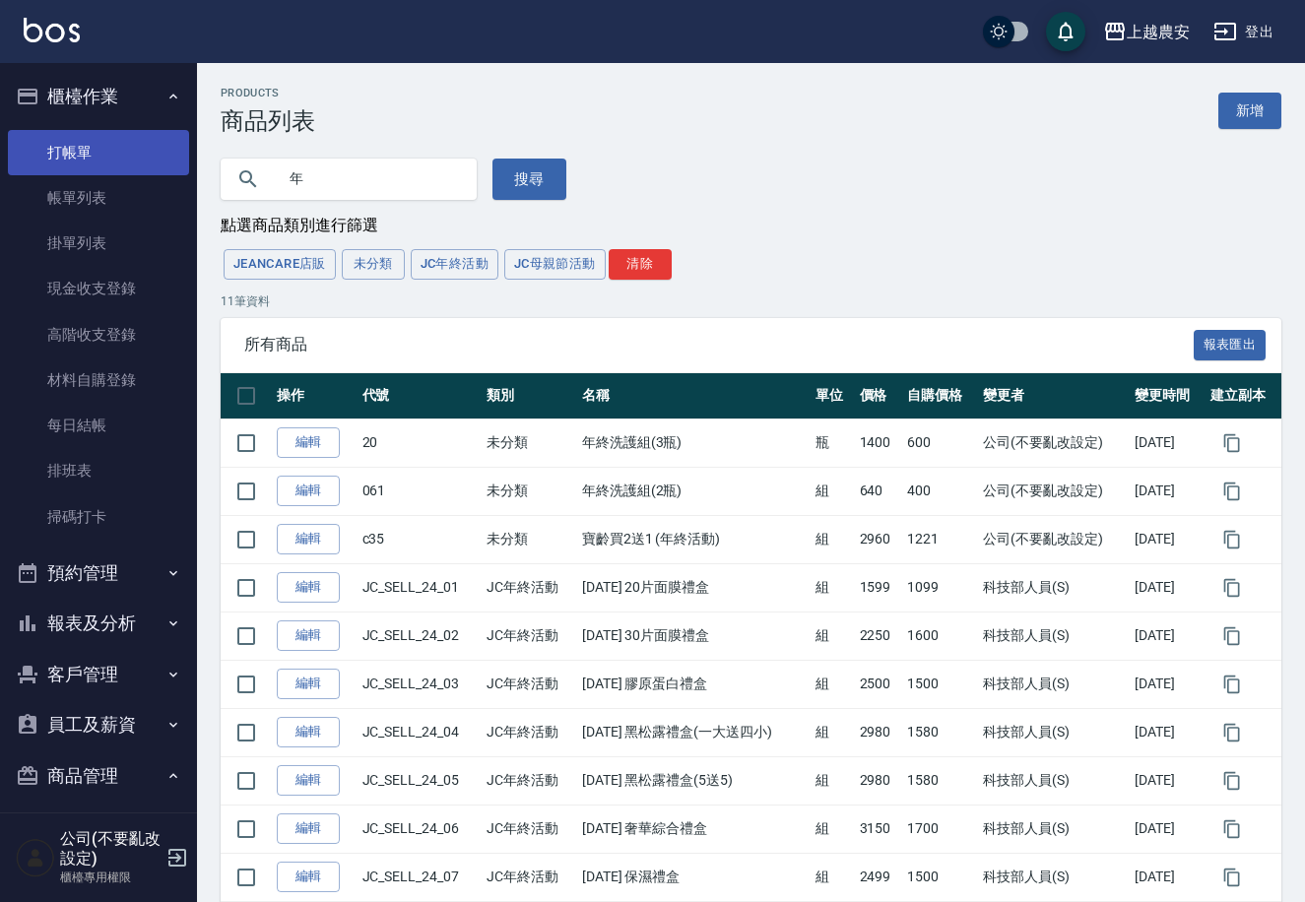
click at [92, 148] on link "打帳單" at bounding box center [98, 152] width 181 height 45
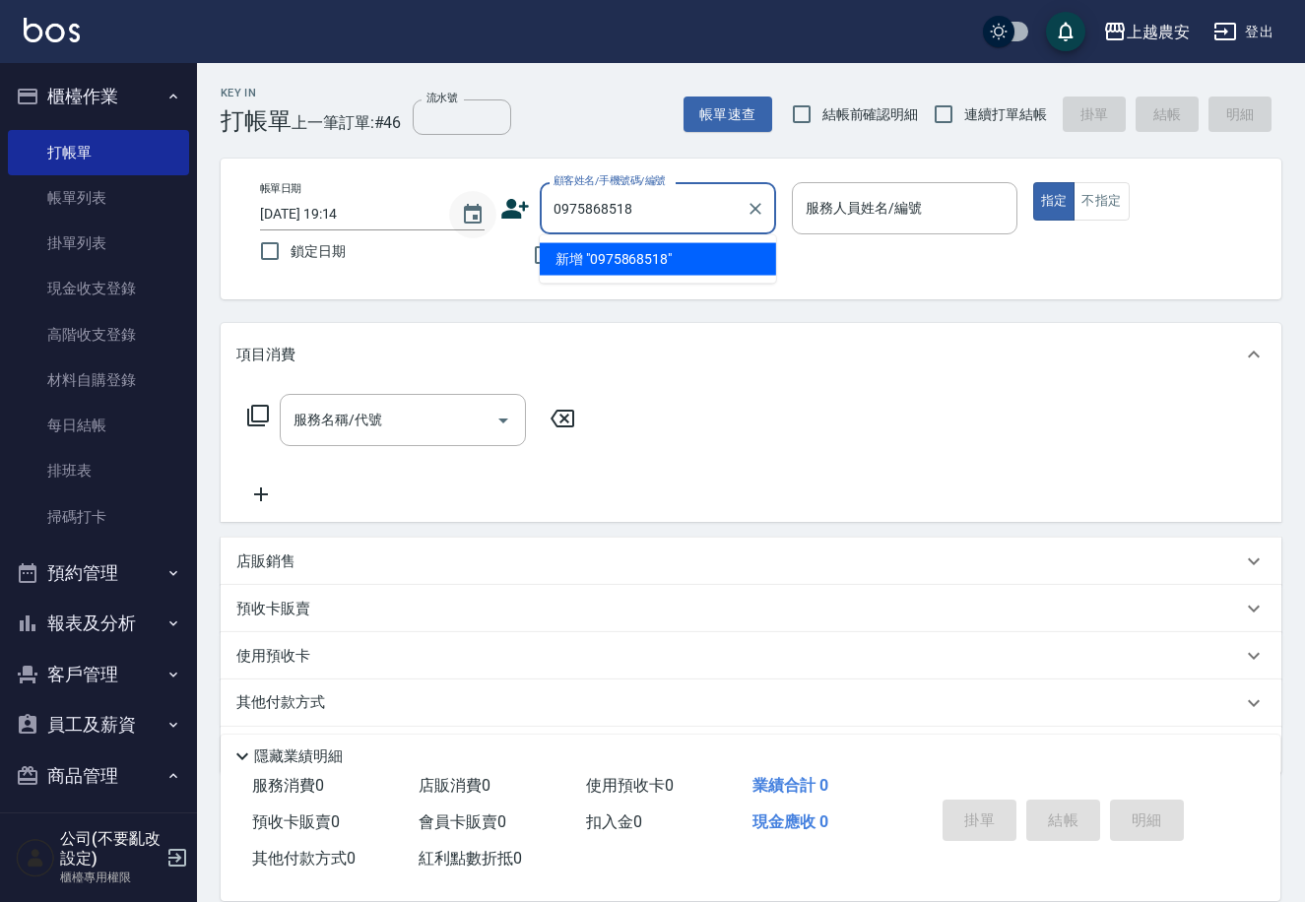
drag, startPoint x: 632, startPoint y: 212, endPoint x: 466, endPoint y: 233, distance: 167.9
click at [466, 233] on div "帳單日期 [DATE] 19:14 鎖定日期 顧客姓名/手機號碼/編號 0975868518 顧客姓名/手機號碼/編號 不留客資 服務人員姓名/編號 服務人員…" at bounding box center [751, 229] width 1014 height 94
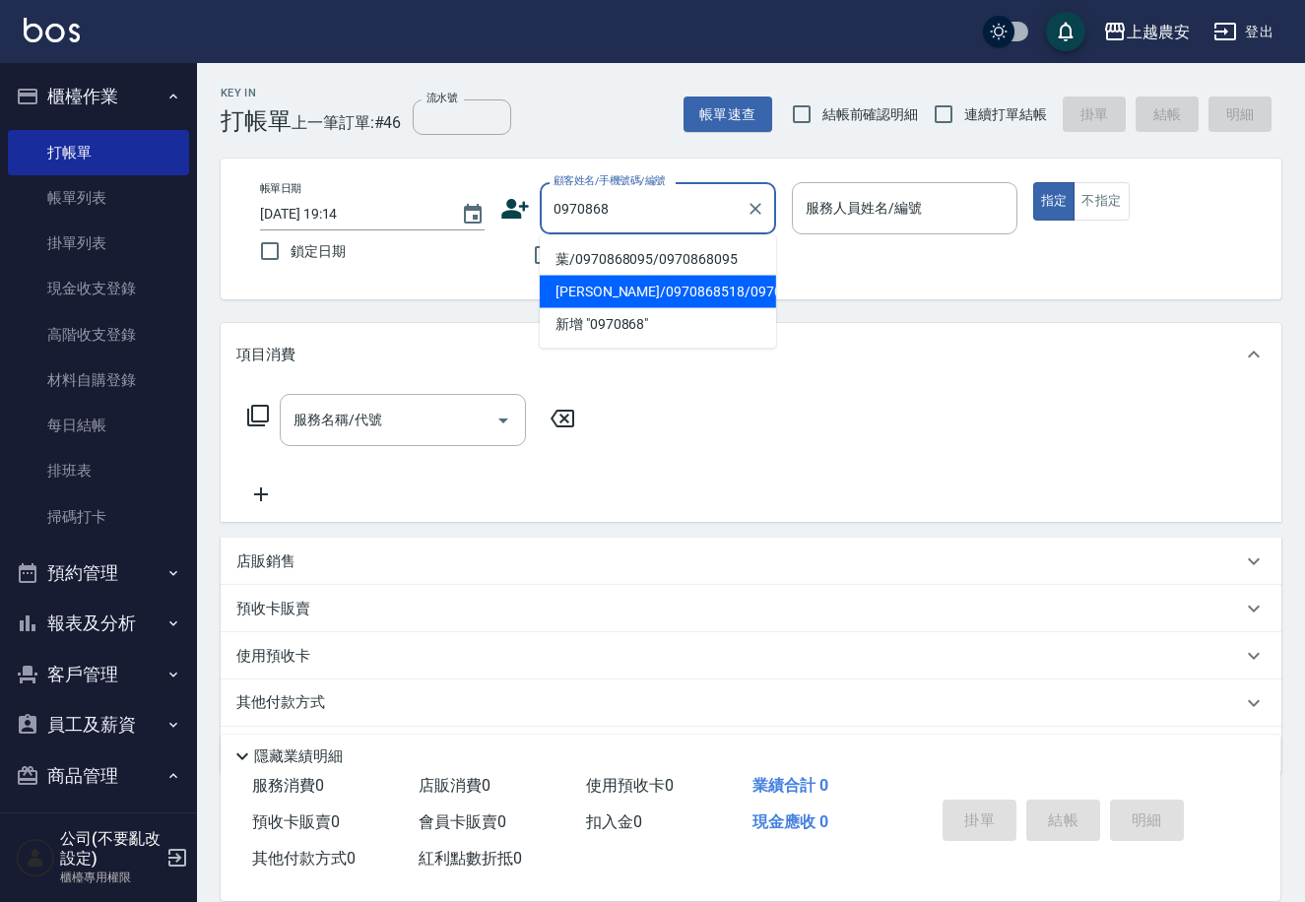
click at [618, 301] on li "[PERSON_NAME]/0970868518/0970868518" at bounding box center [658, 292] width 236 height 33
type input "[PERSON_NAME]/0970868518/0970868518"
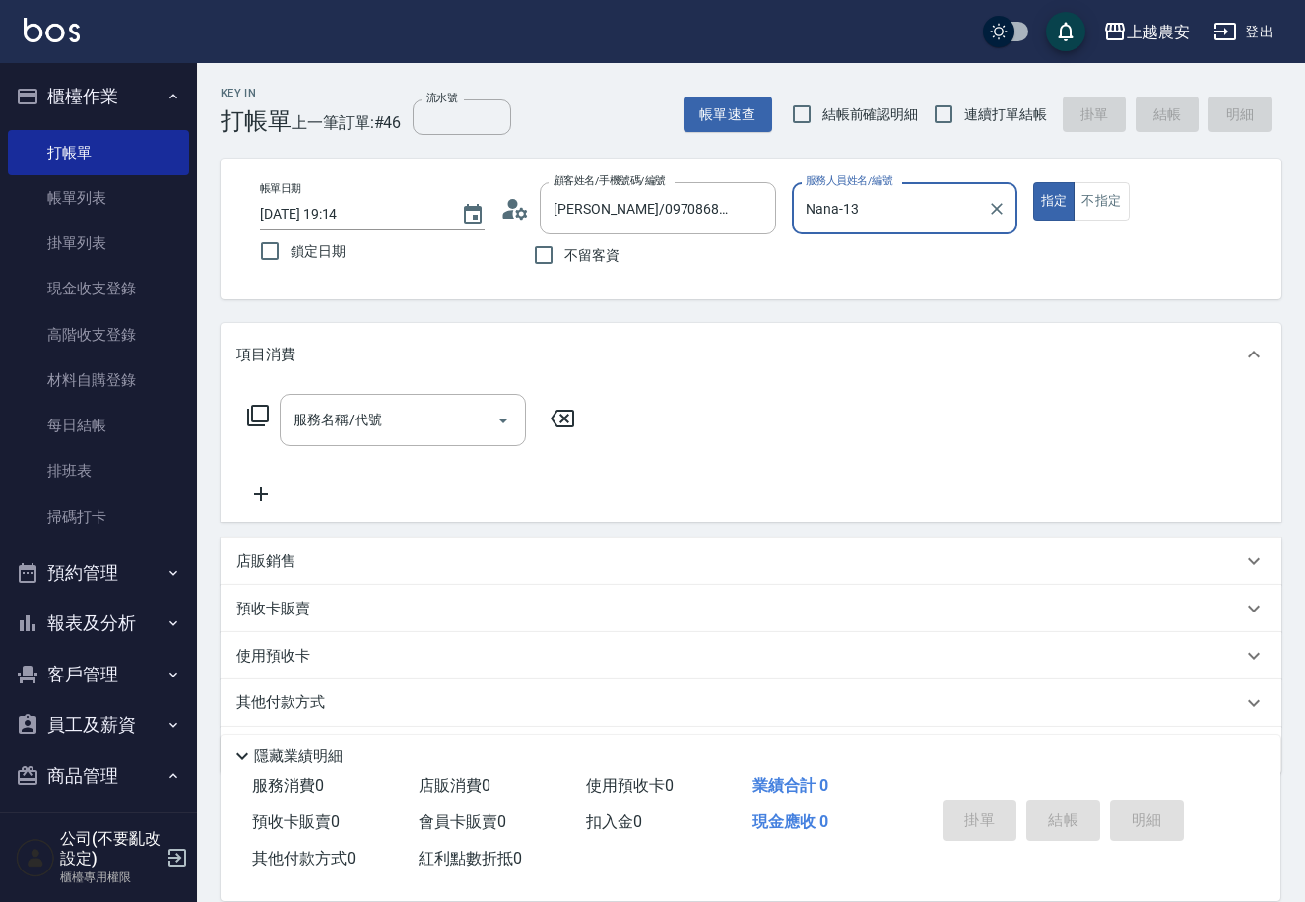
type input "Nana-13"
click at [285, 561] on p "店販銷售" at bounding box center [265, 562] width 59 height 21
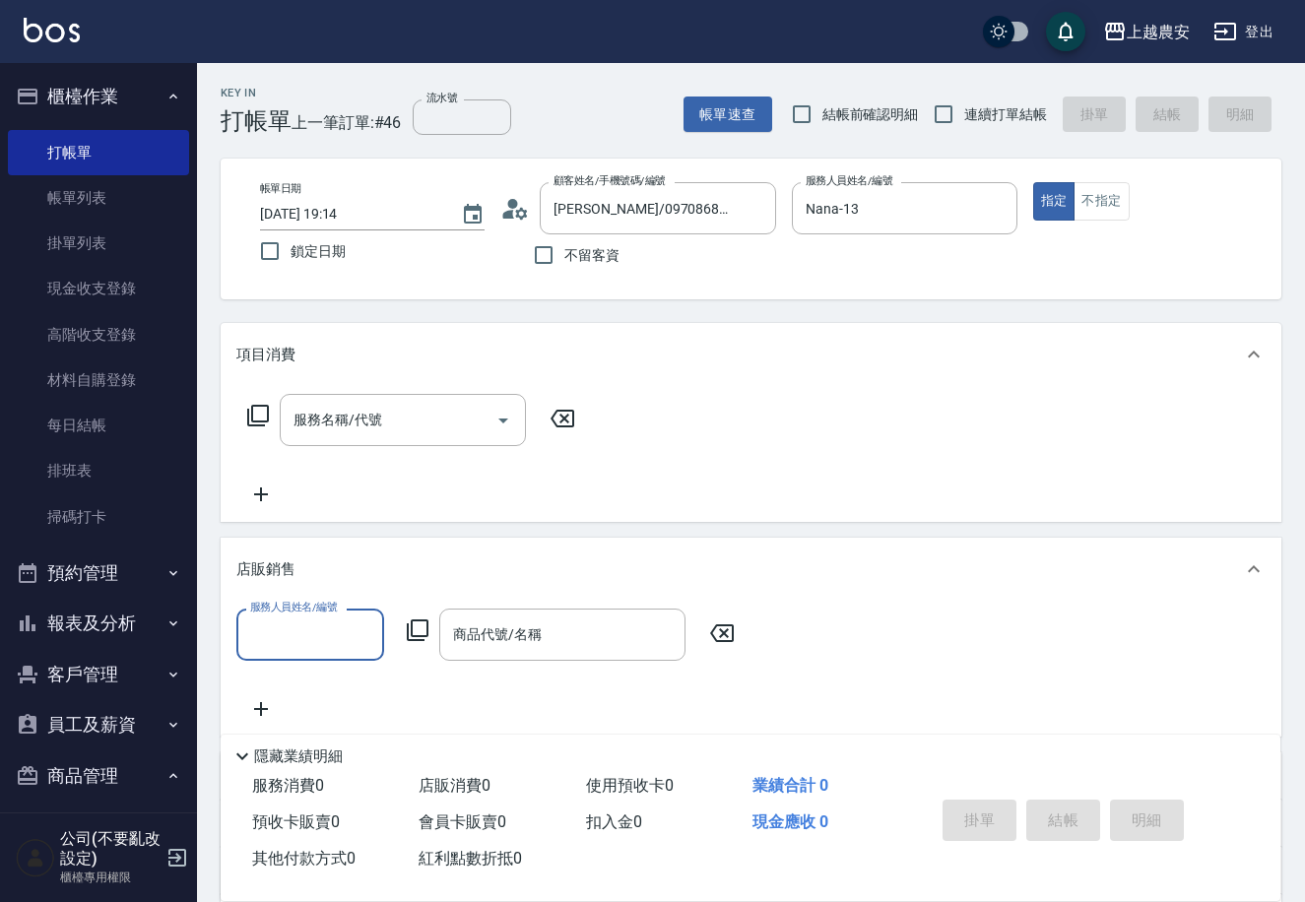
scroll to position [1, 0]
type input "Nana-13"
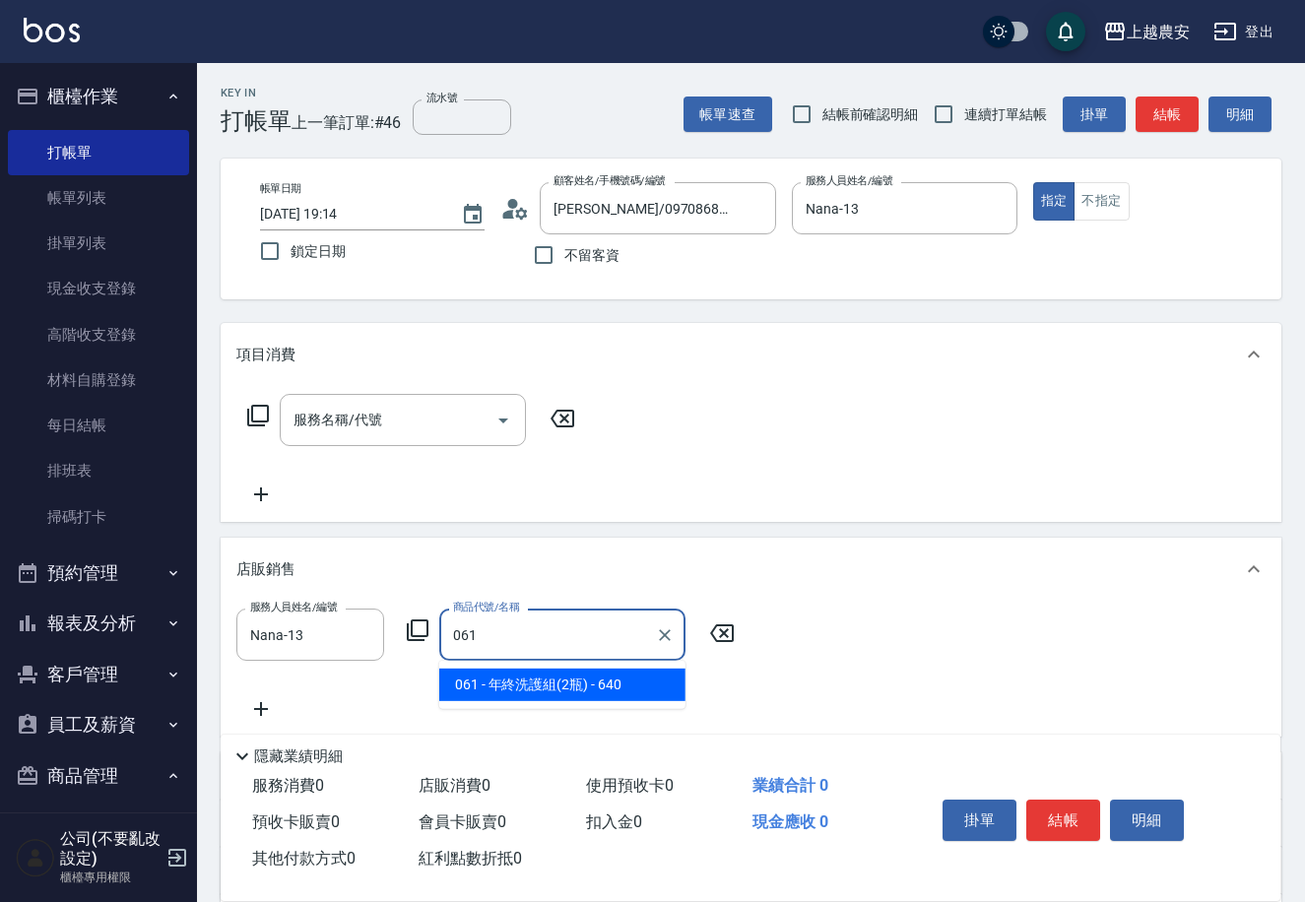
type input "年終洗護組(2瓶)"
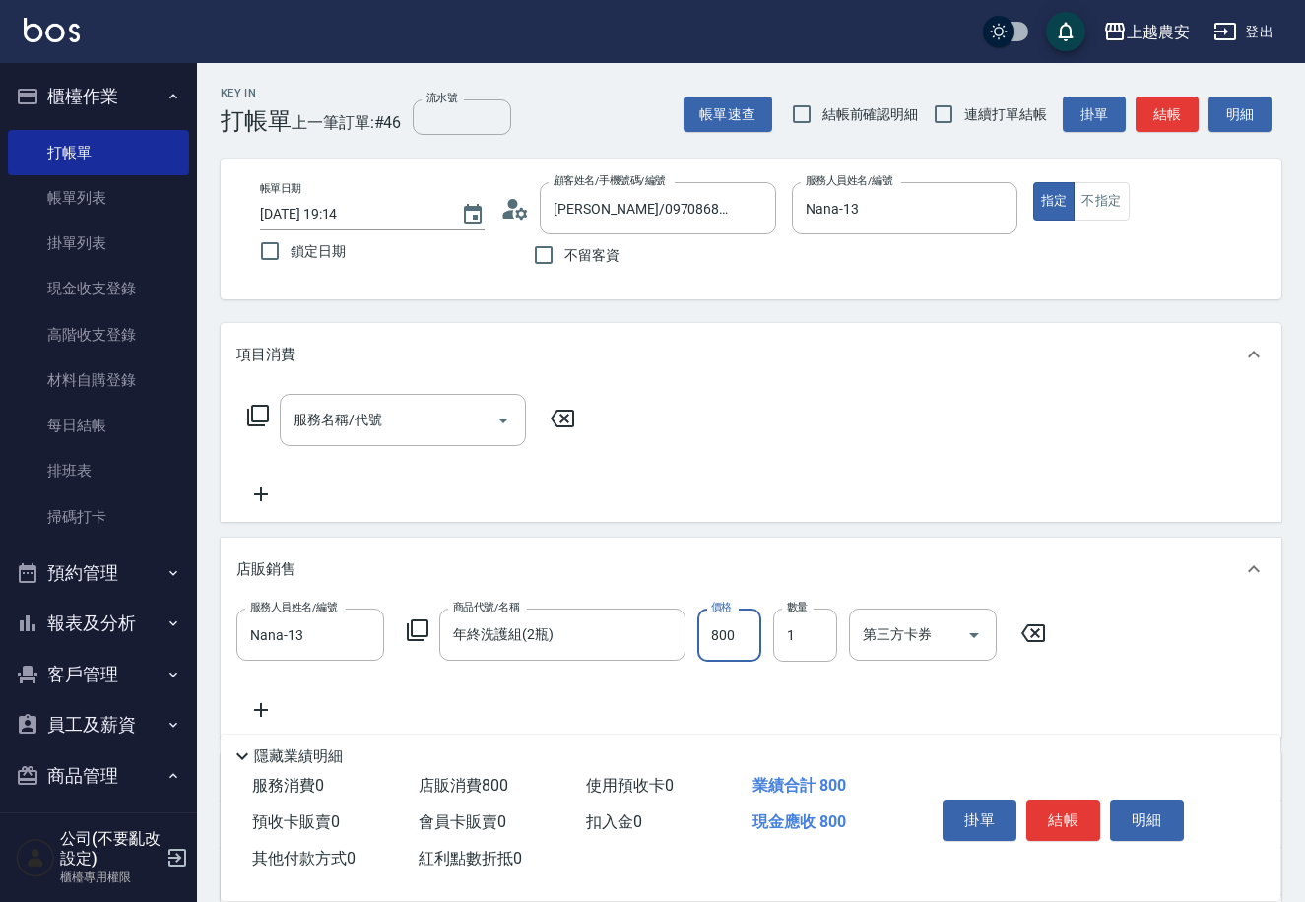
scroll to position [226, 0]
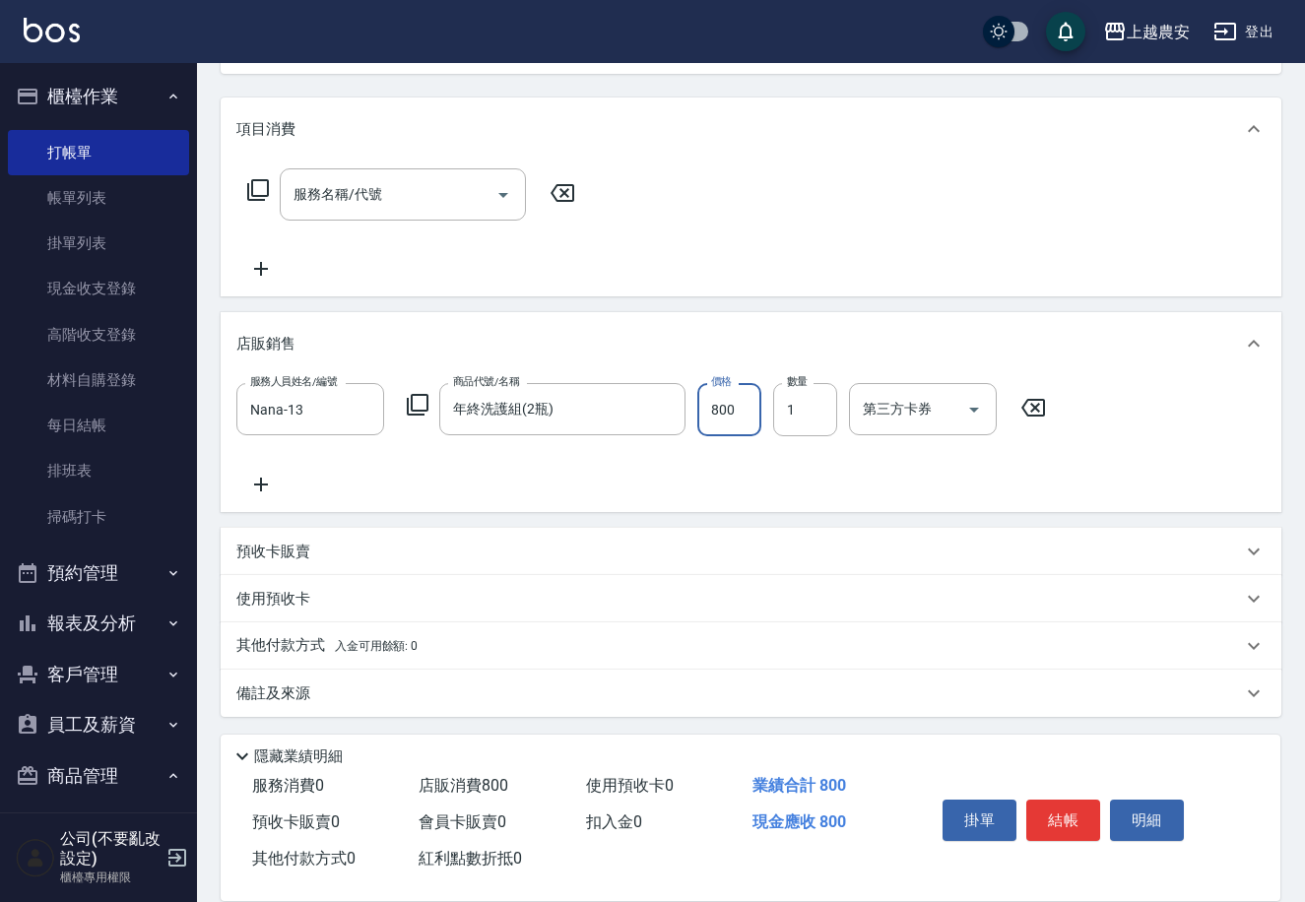
type input "800"
click at [251, 488] on icon at bounding box center [260, 485] width 49 height 24
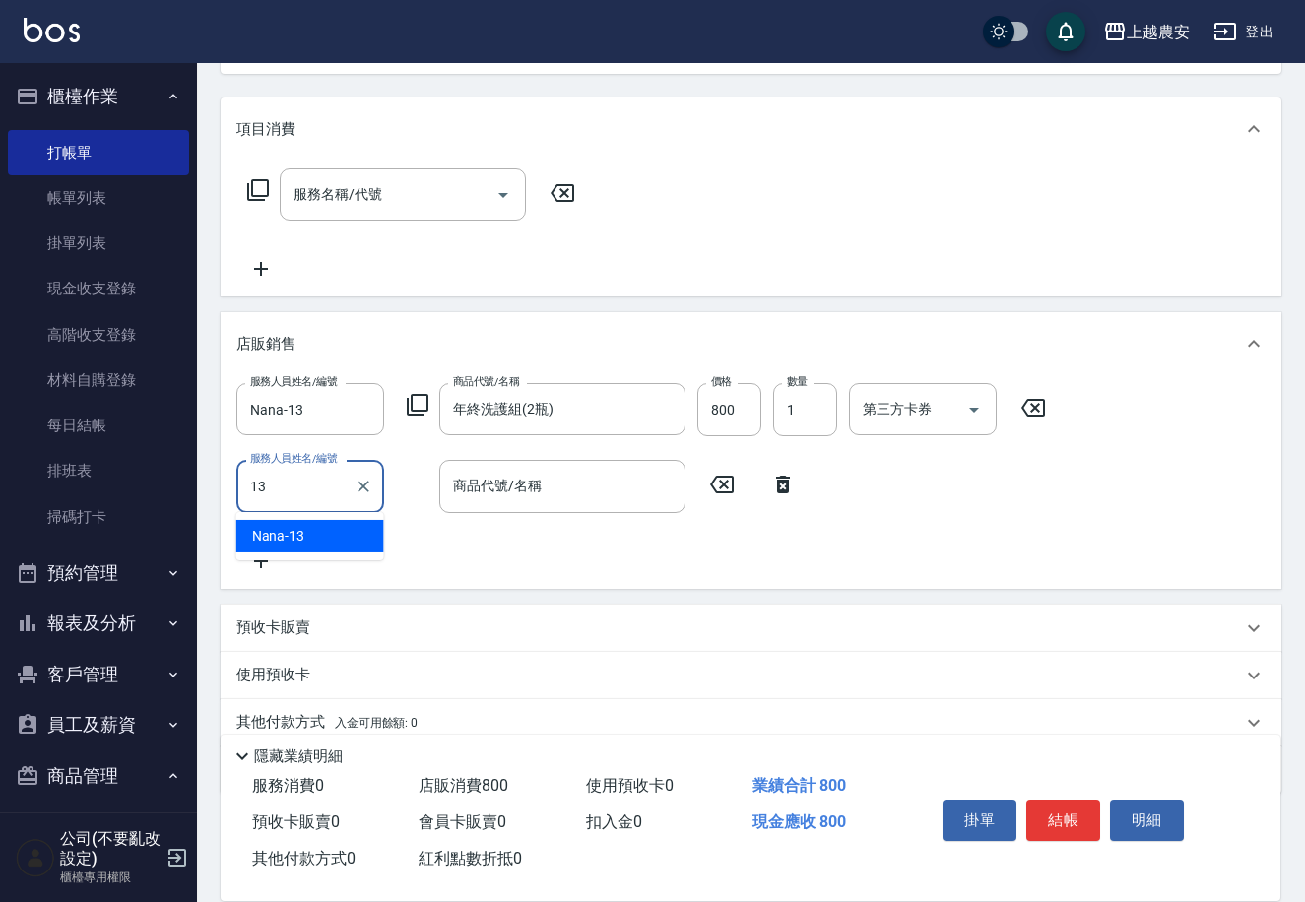
type input "Nana-13"
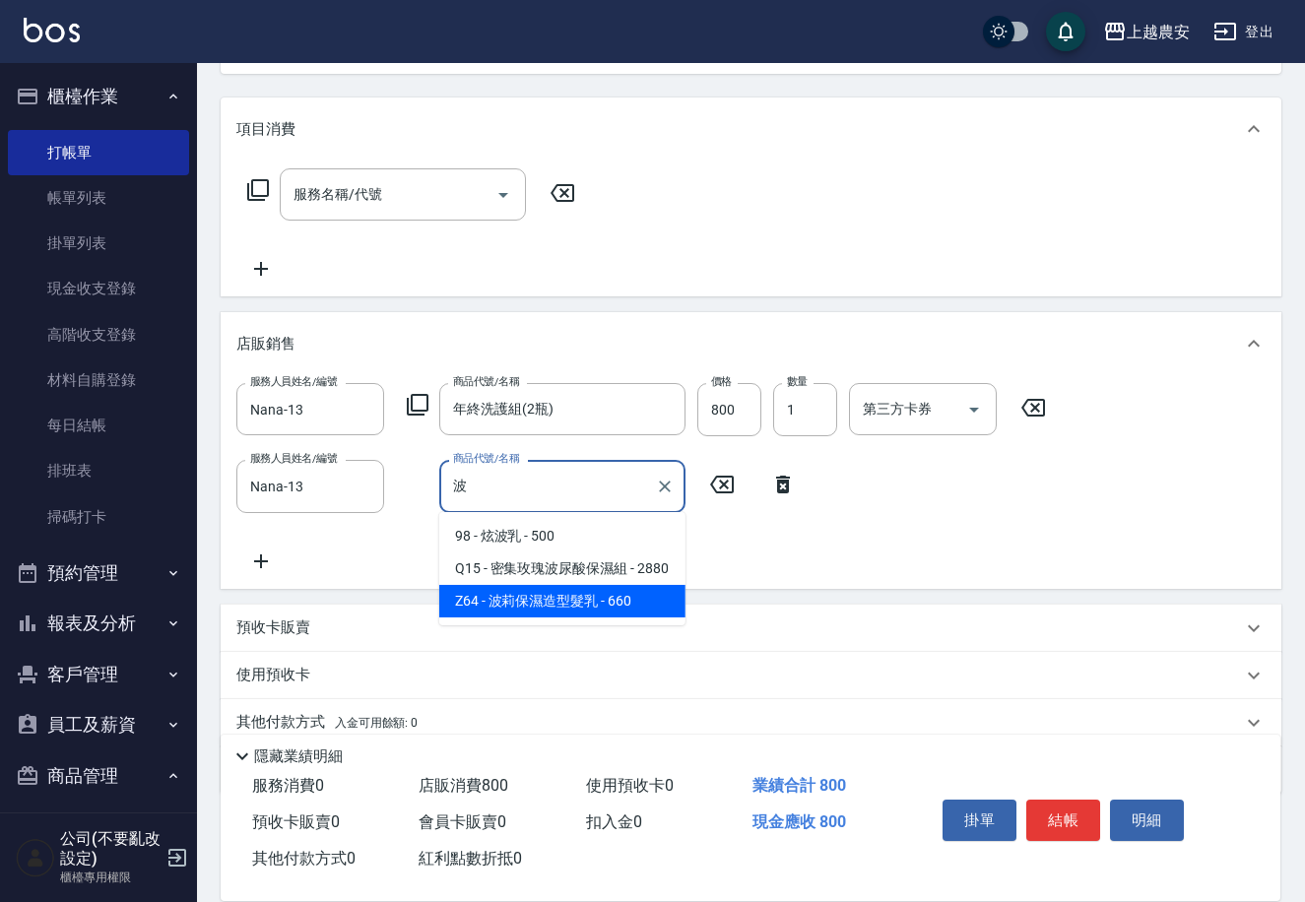
click at [536, 595] on span "Z64 - 波莉保濕造型髮乳 - 660" at bounding box center [562, 601] width 246 height 33
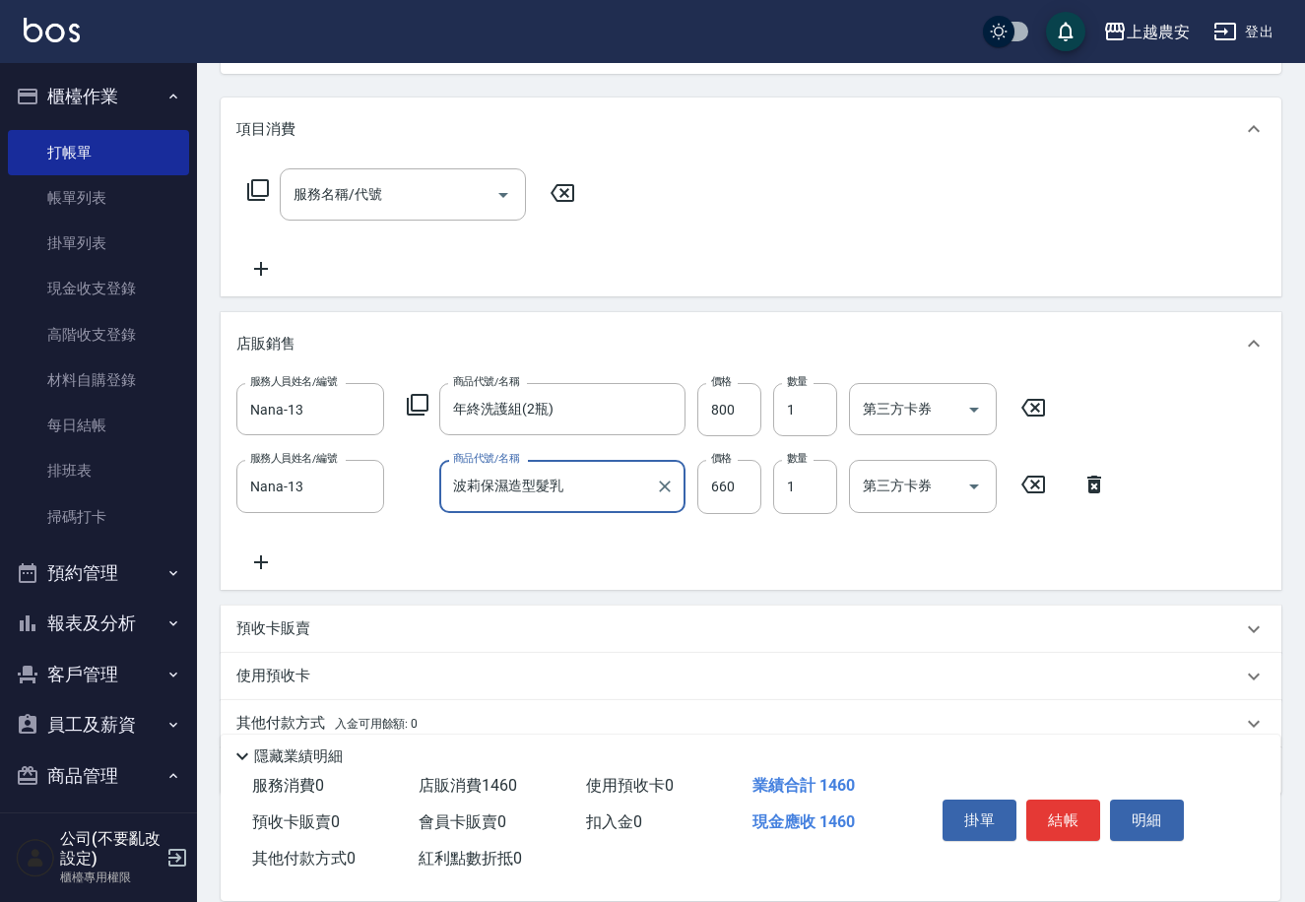
scroll to position [302, 0]
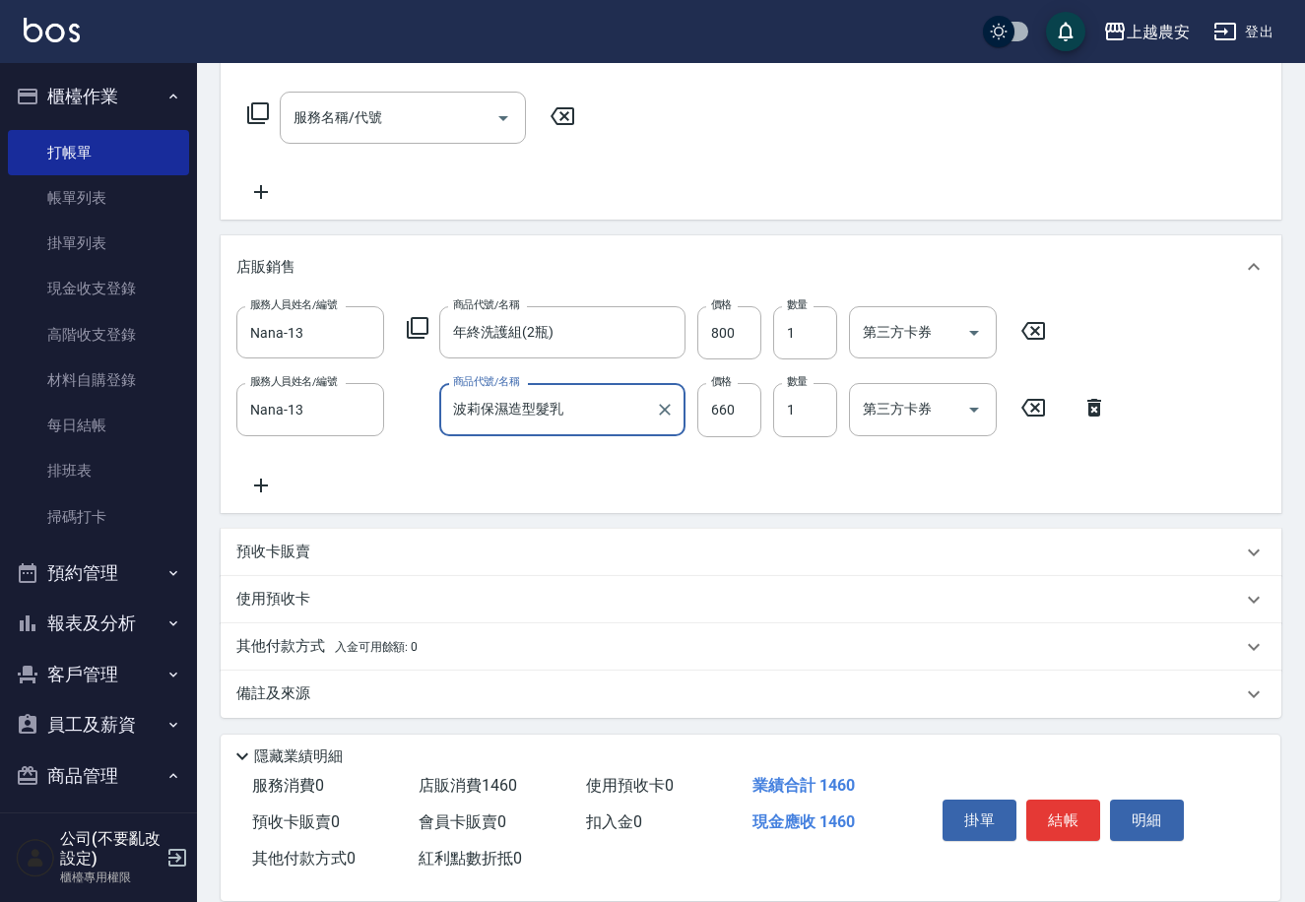
type input "波莉保濕造型髮乳"
drag, startPoint x: 313, startPoint y: 645, endPoint x: 0, endPoint y: 504, distance: 343.5
click at [282, 648] on p "其他付款方式 入金可用餘額: 0" at bounding box center [326, 647] width 181 height 22
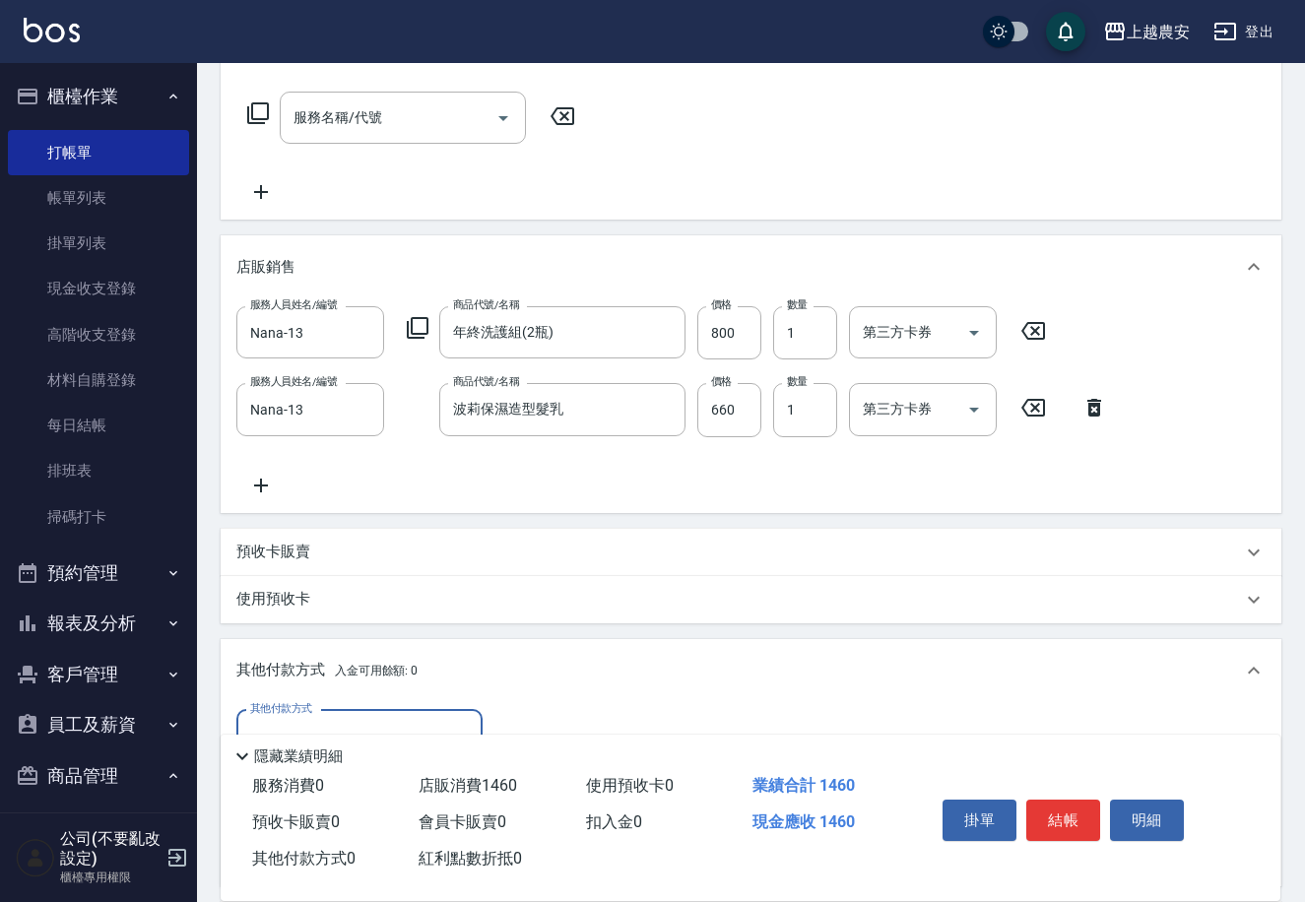
scroll to position [534, 0]
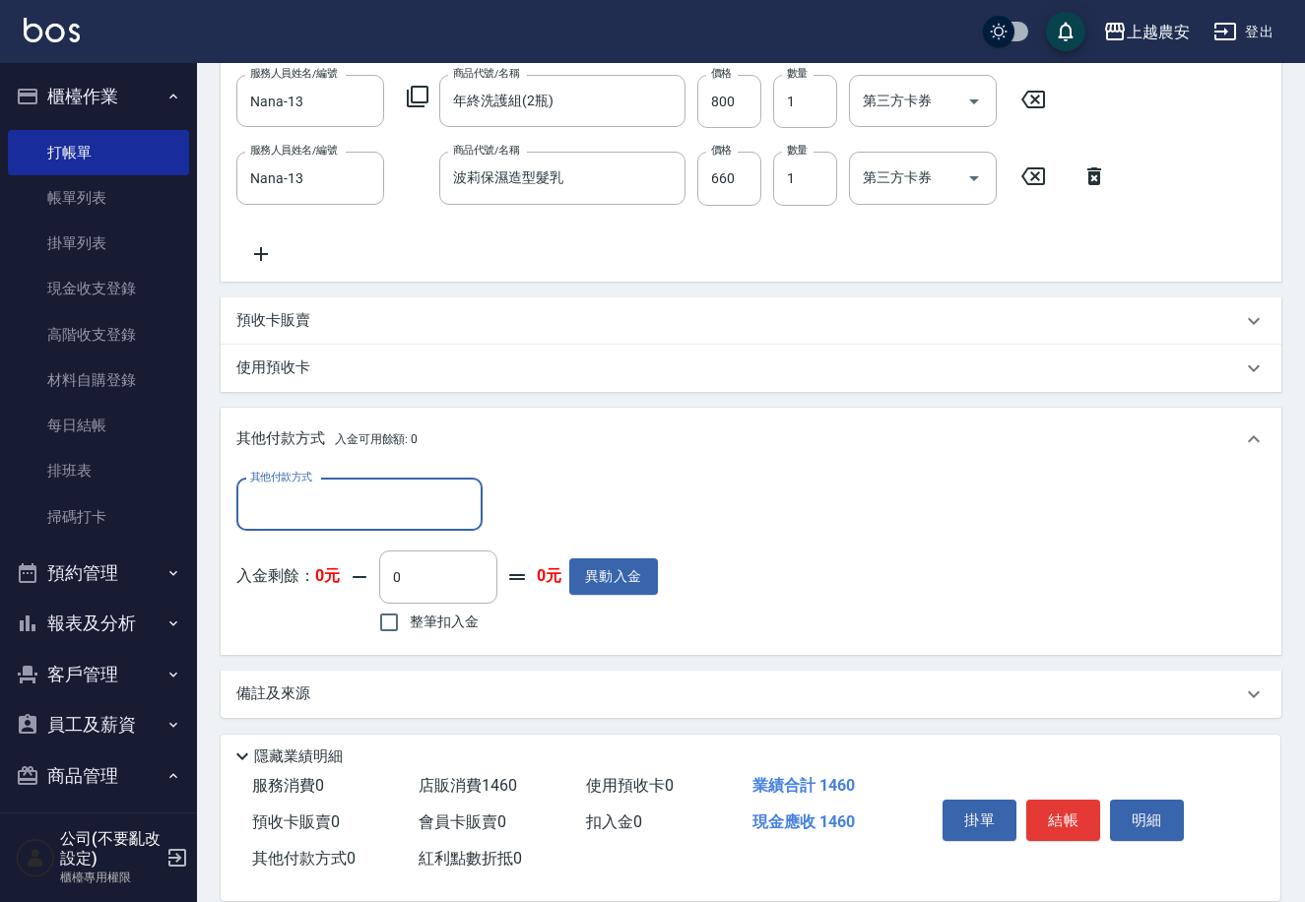
click at [392, 524] on div "其他付款方式" at bounding box center [359, 505] width 246 height 52
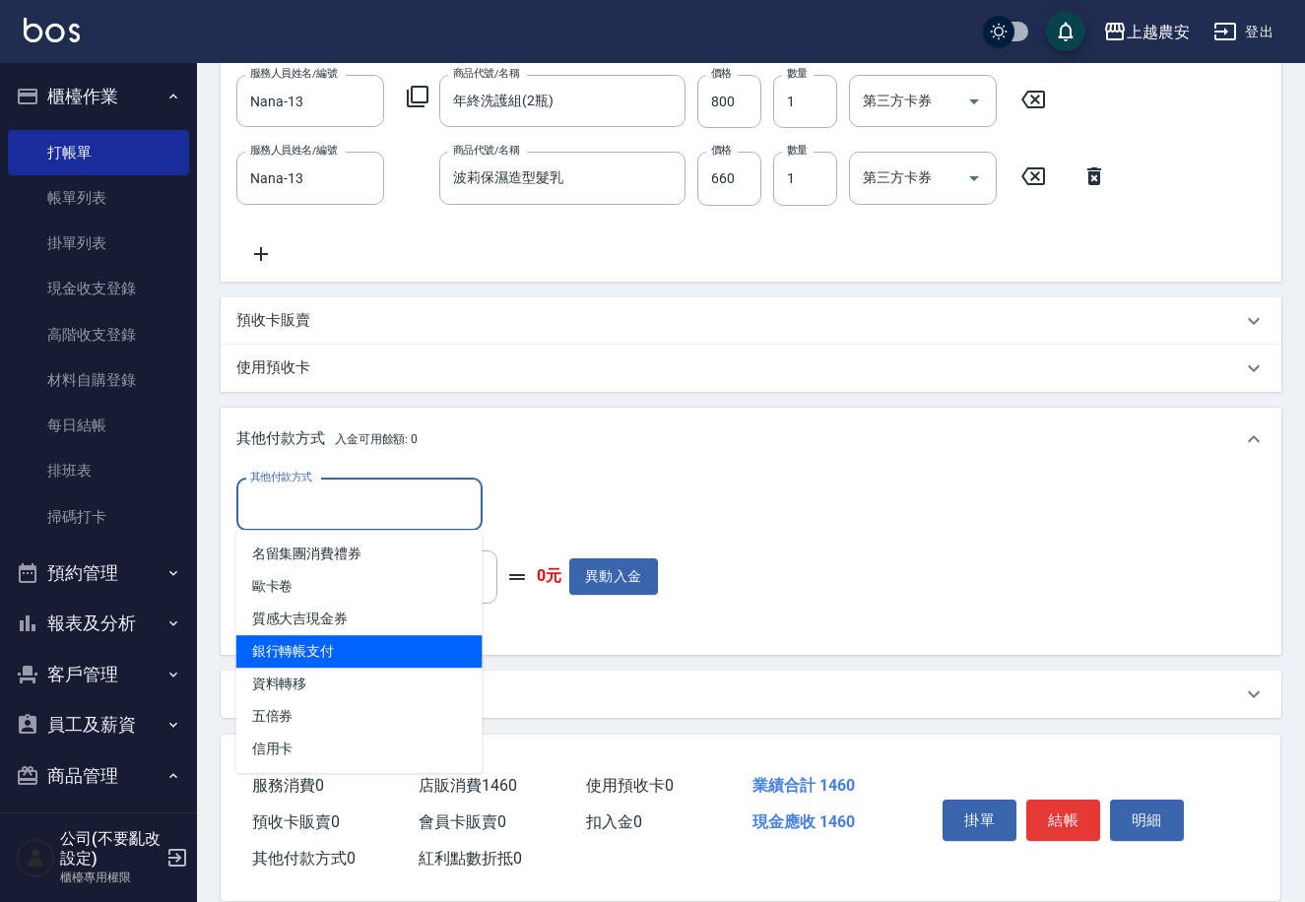
click at [375, 650] on span "銀行轉帳支付" at bounding box center [359, 651] width 246 height 33
type input "銀行轉帳支付"
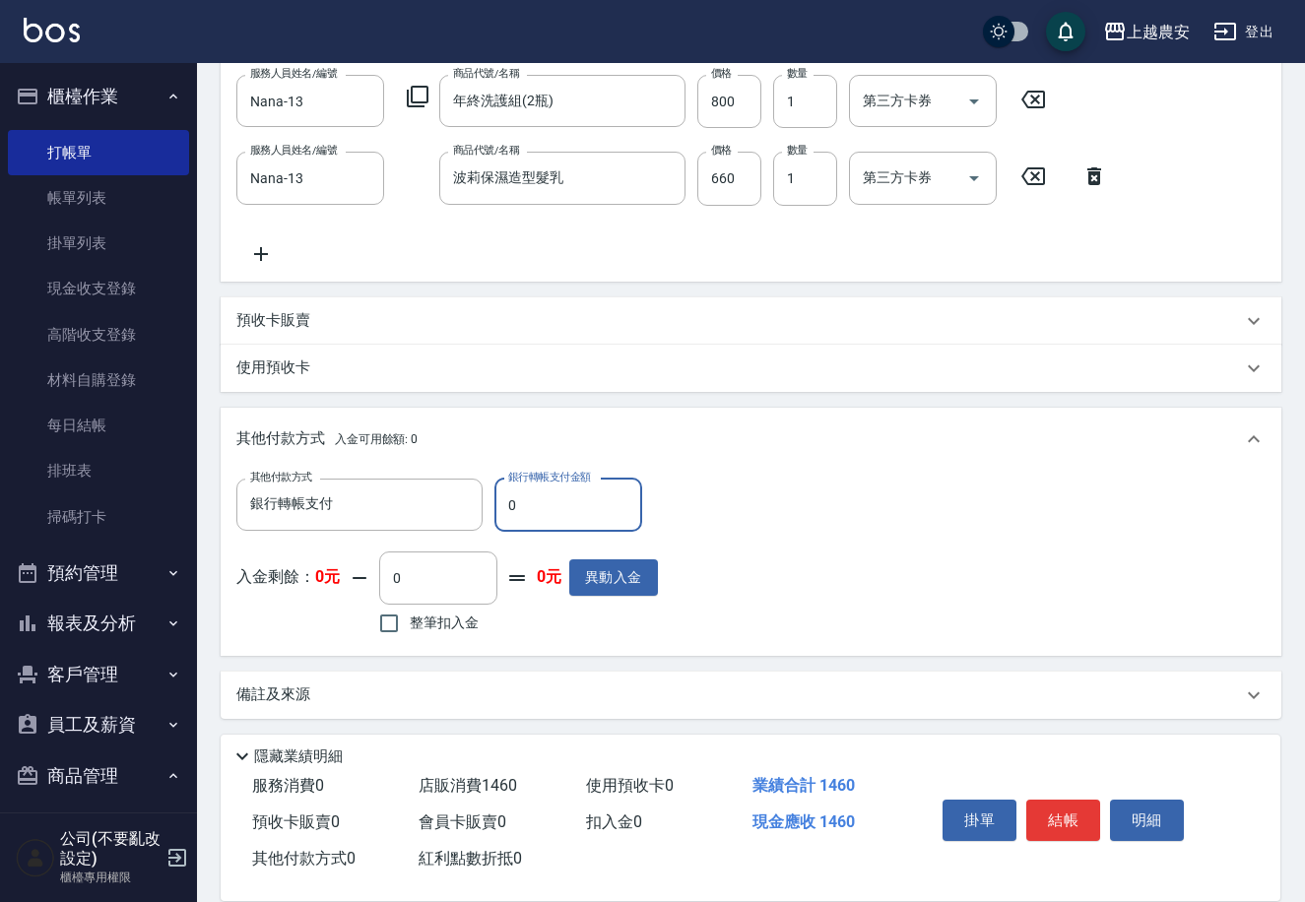
click at [495, 509] on input "0" at bounding box center [569, 505] width 148 height 53
type input "1460"
click at [1053, 812] on button "結帳" at bounding box center [1063, 820] width 74 height 41
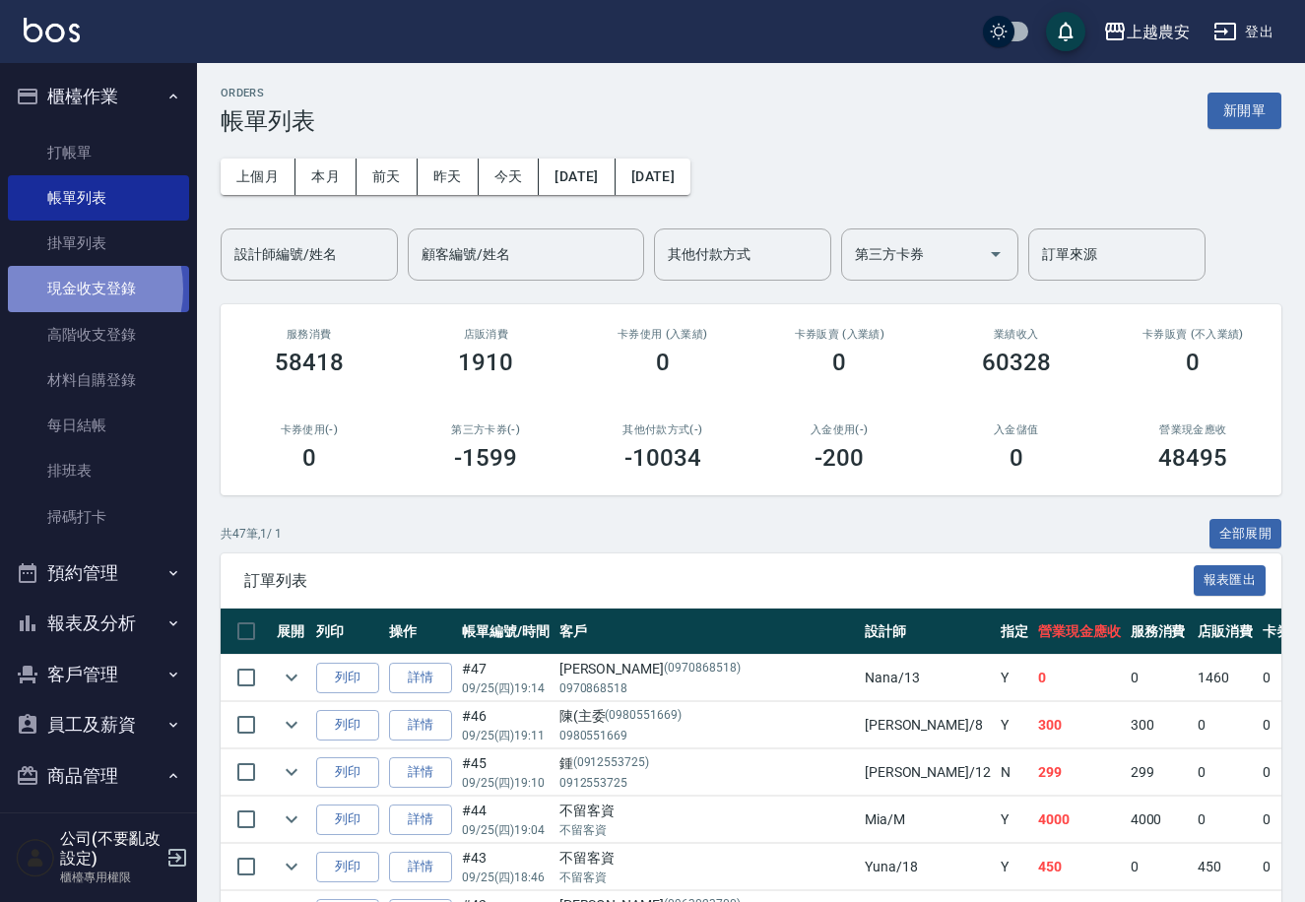
click at [67, 289] on link "現金收支登錄" at bounding box center [98, 288] width 181 height 45
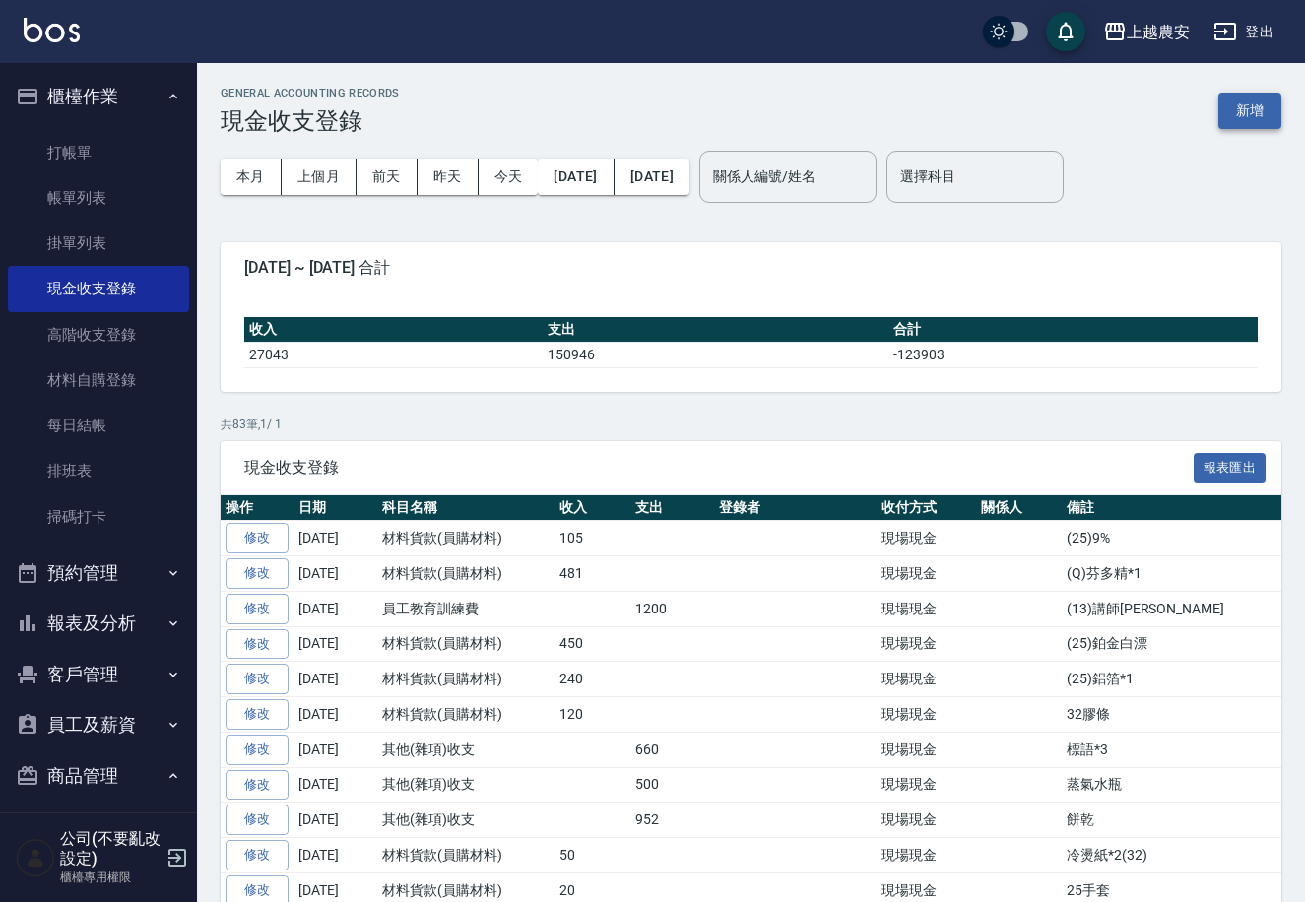
click at [1263, 116] on button "新增" at bounding box center [1250, 111] width 63 height 36
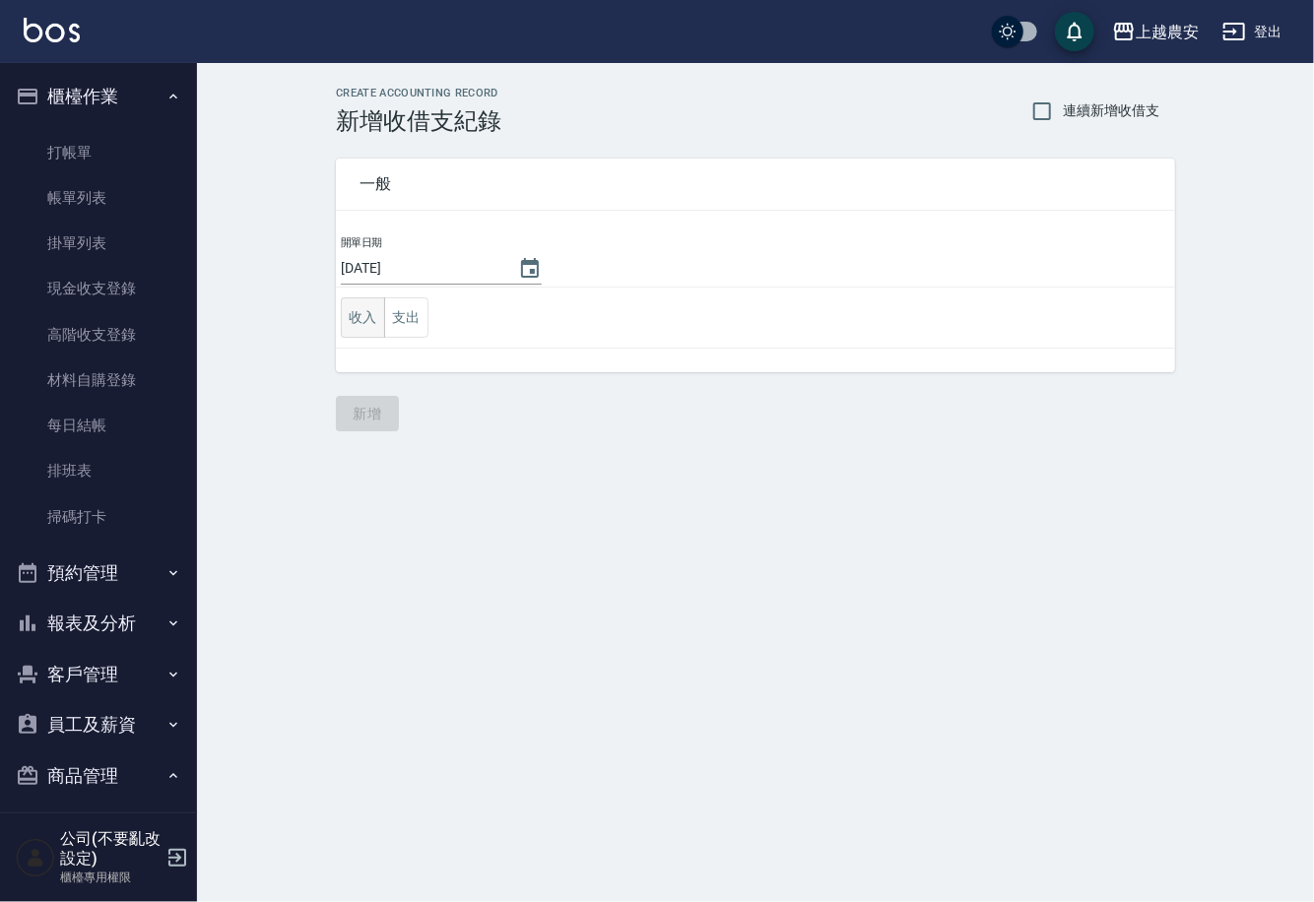
click at [366, 312] on button "收入" at bounding box center [363, 317] width 44 height 40
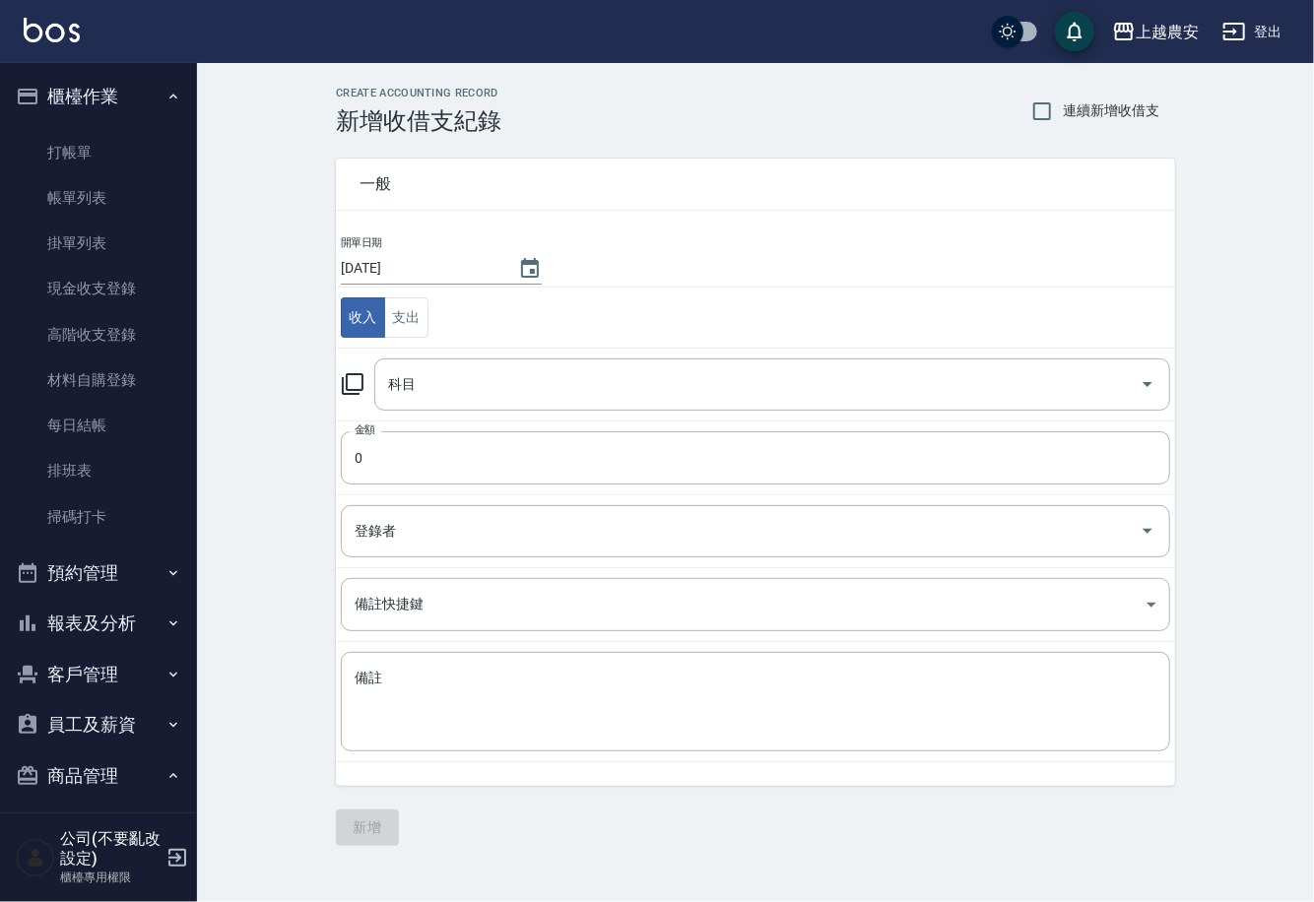
click at [354, 386] on icon at bounding box center [353, 384] width 24 height 24
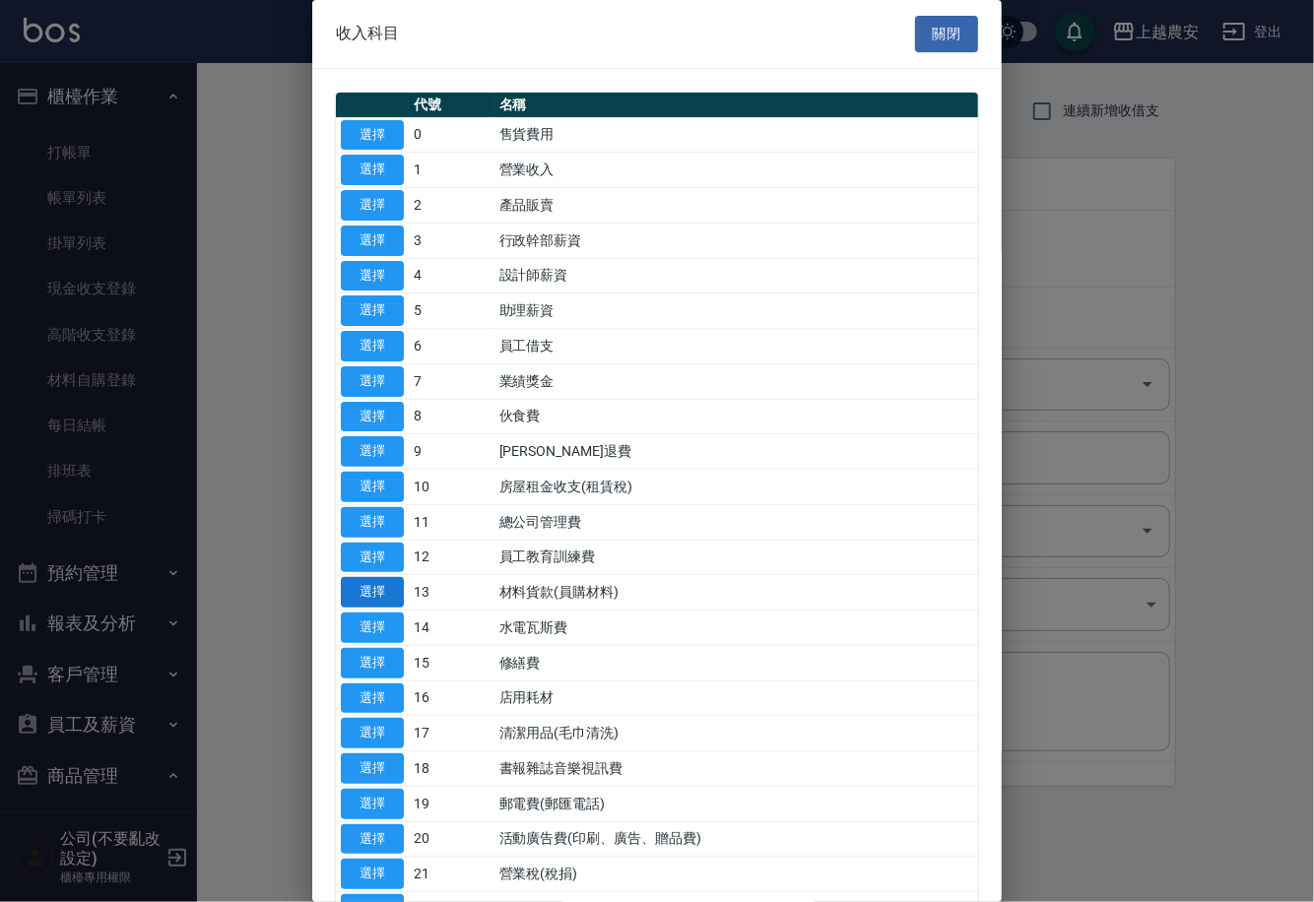
click at [365, 587] on button "選擇" at bounding box center [372, 592] width 63 height 31
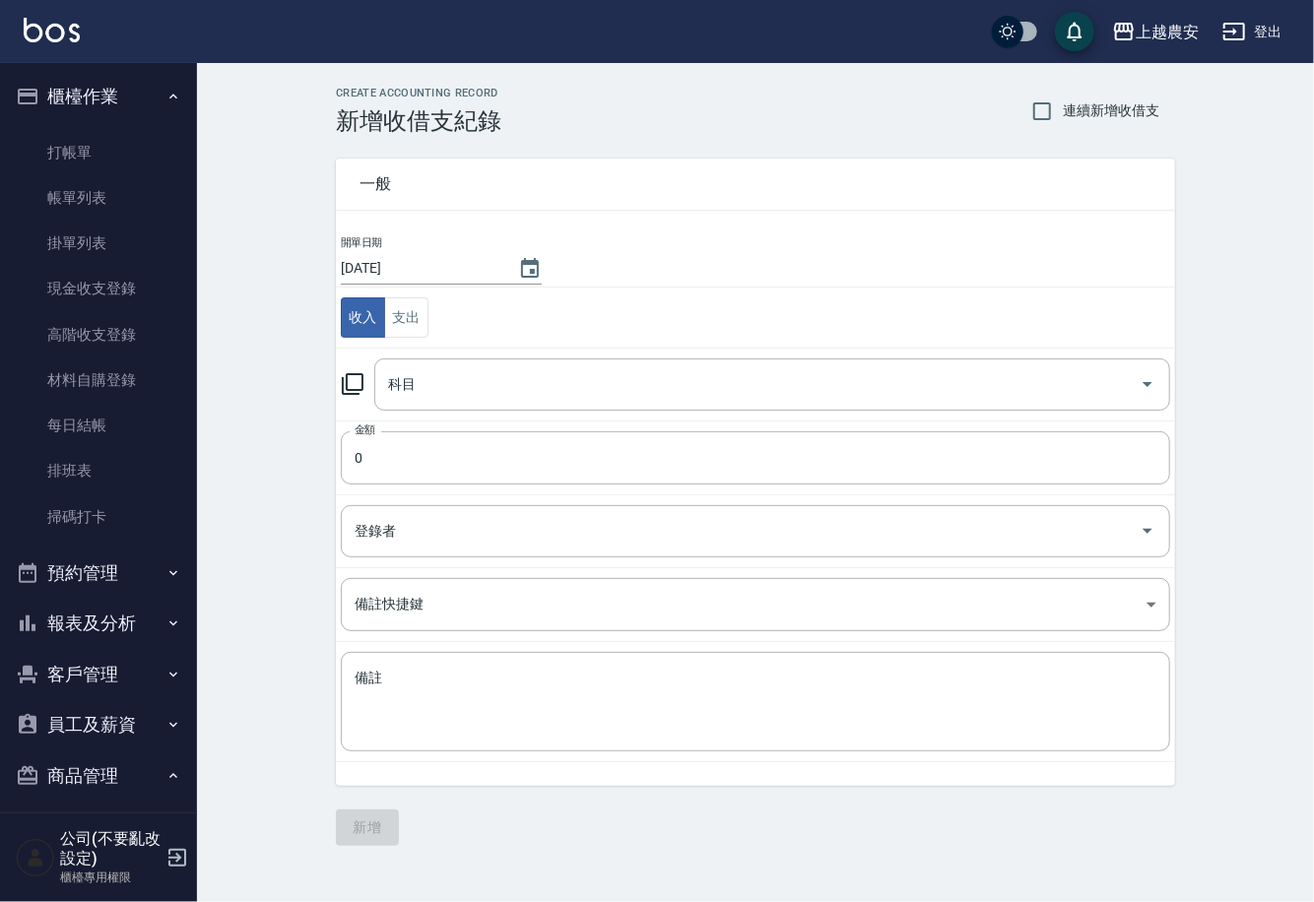
type input "13 材料貨款(員購材料)"
click at [380, 449] on input "0" at bounding box center [755, 457] width 829 height 53
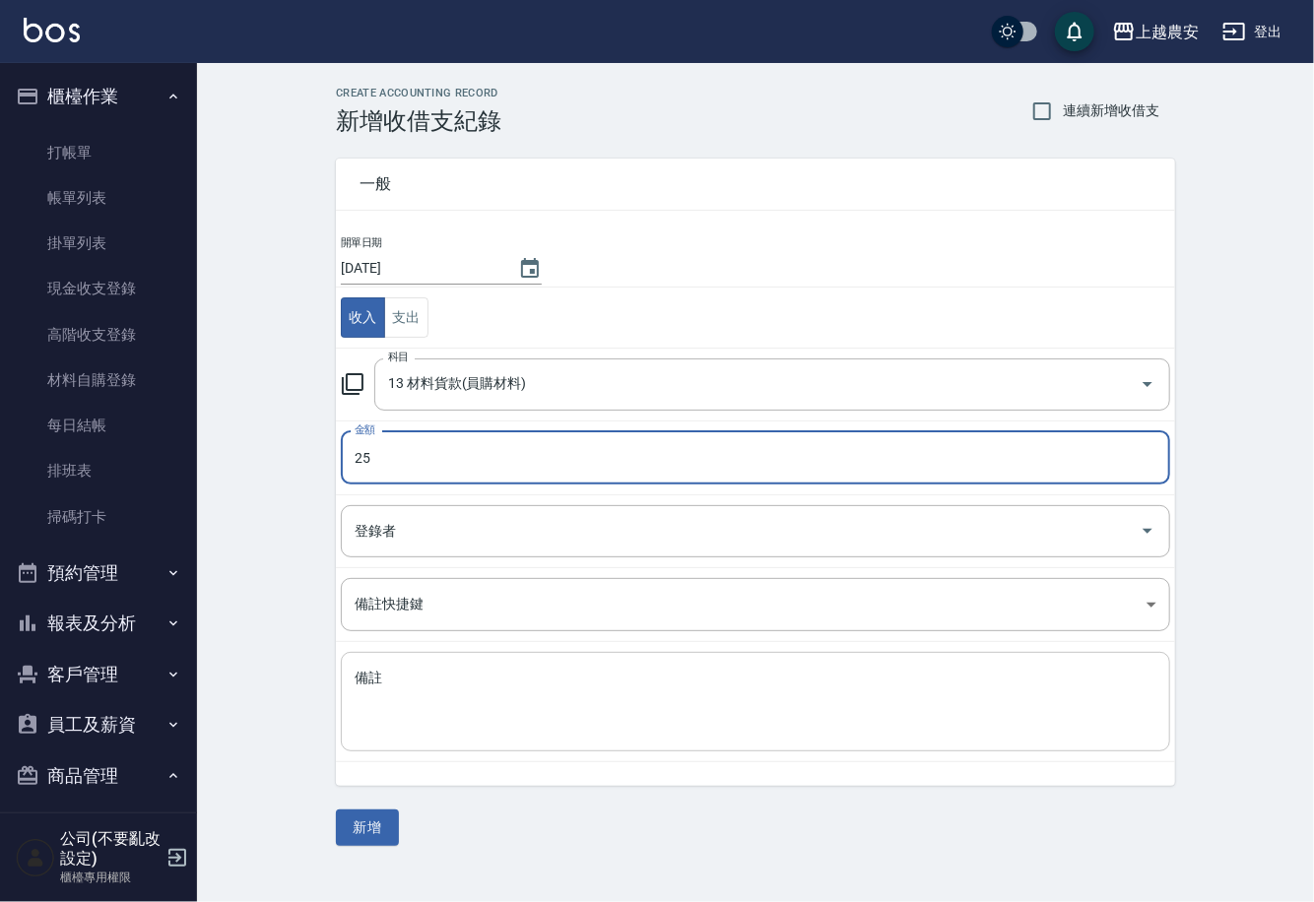
type input "25"
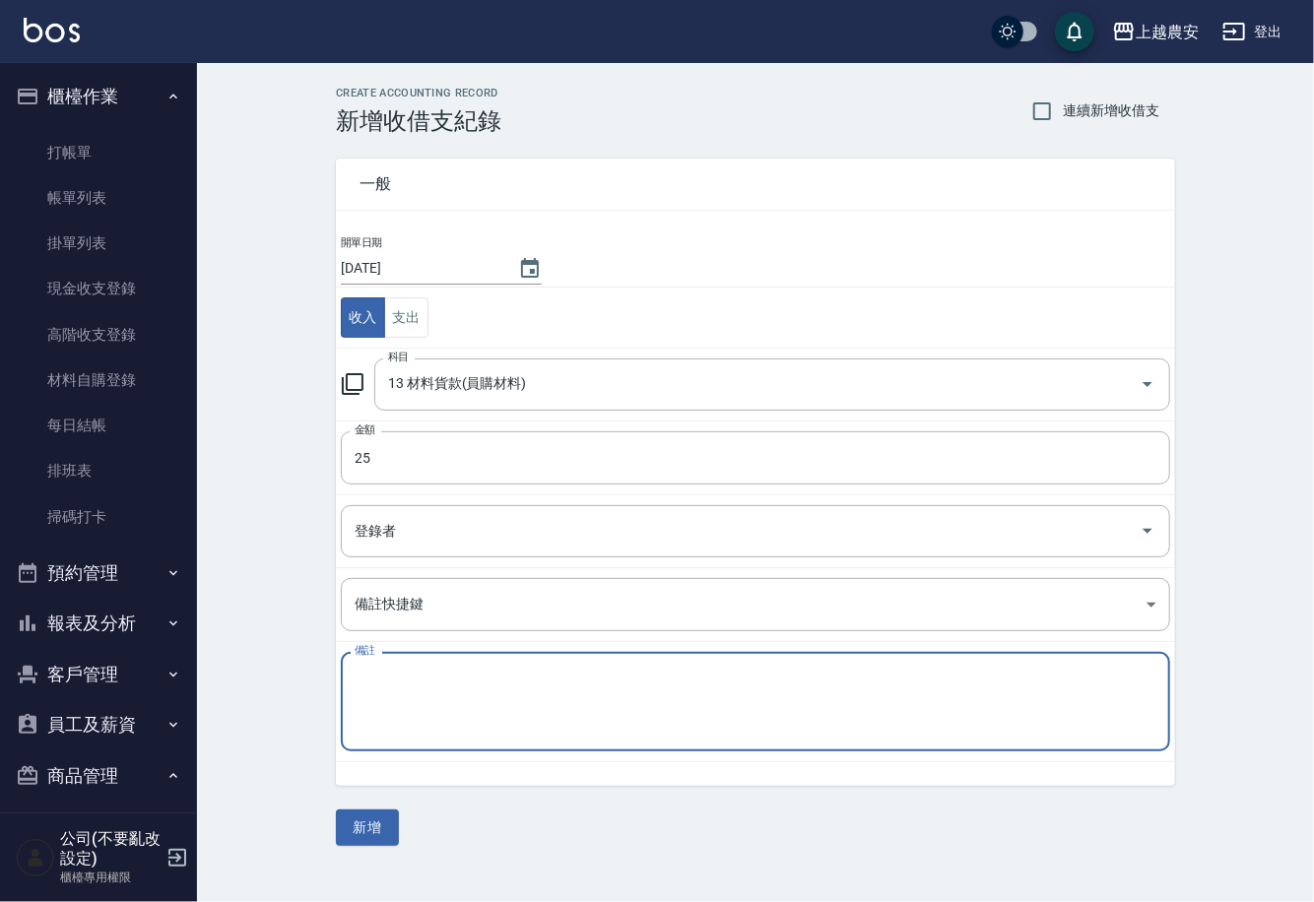
click at [382, 720] on textarea "備註" at bounding box center [756, 702] width 802 height 67
type textarea "26)冷燙紙"
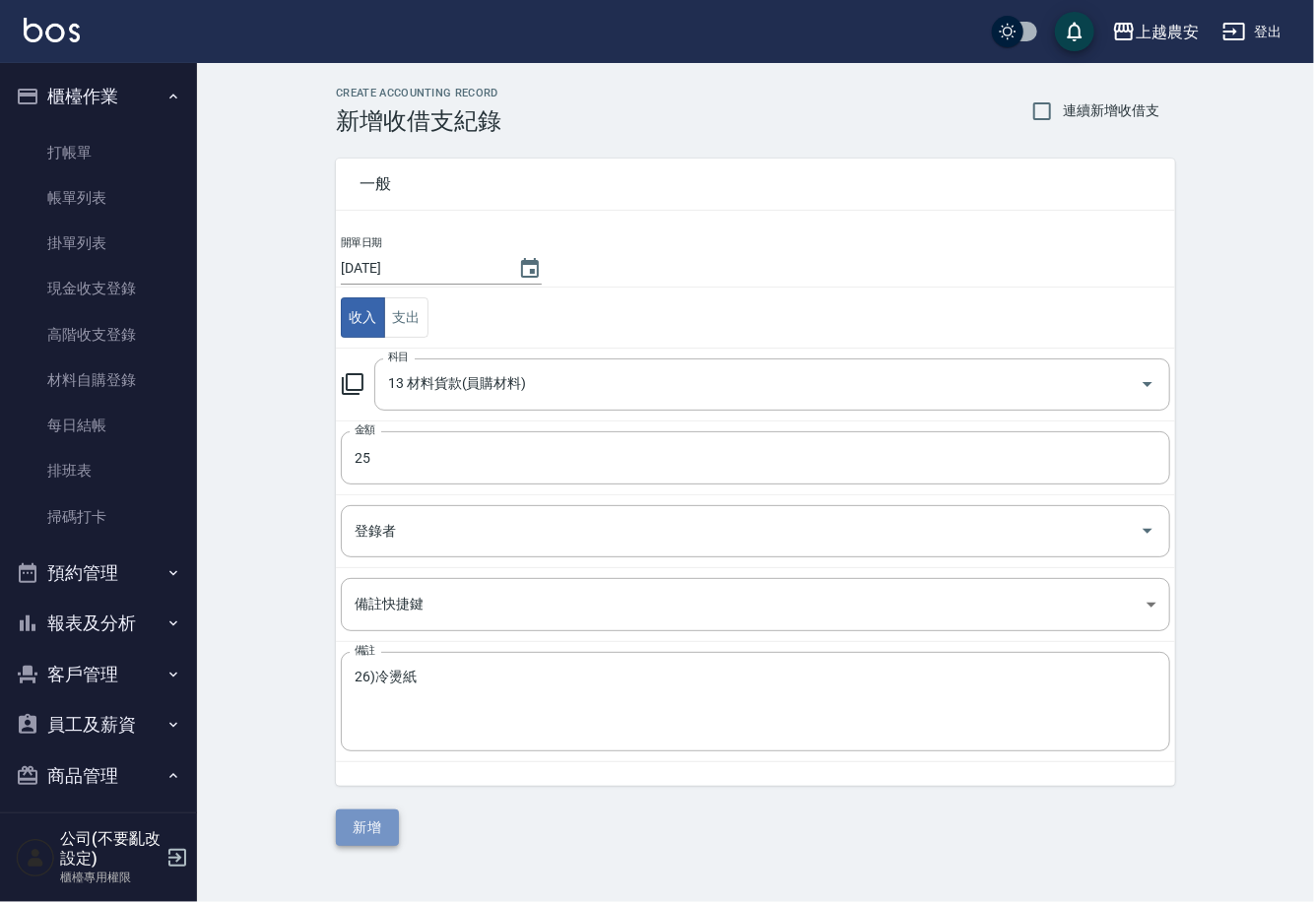
click at [378, 824] on button "新增" at bounding box center [367, 828] width 63 height 36
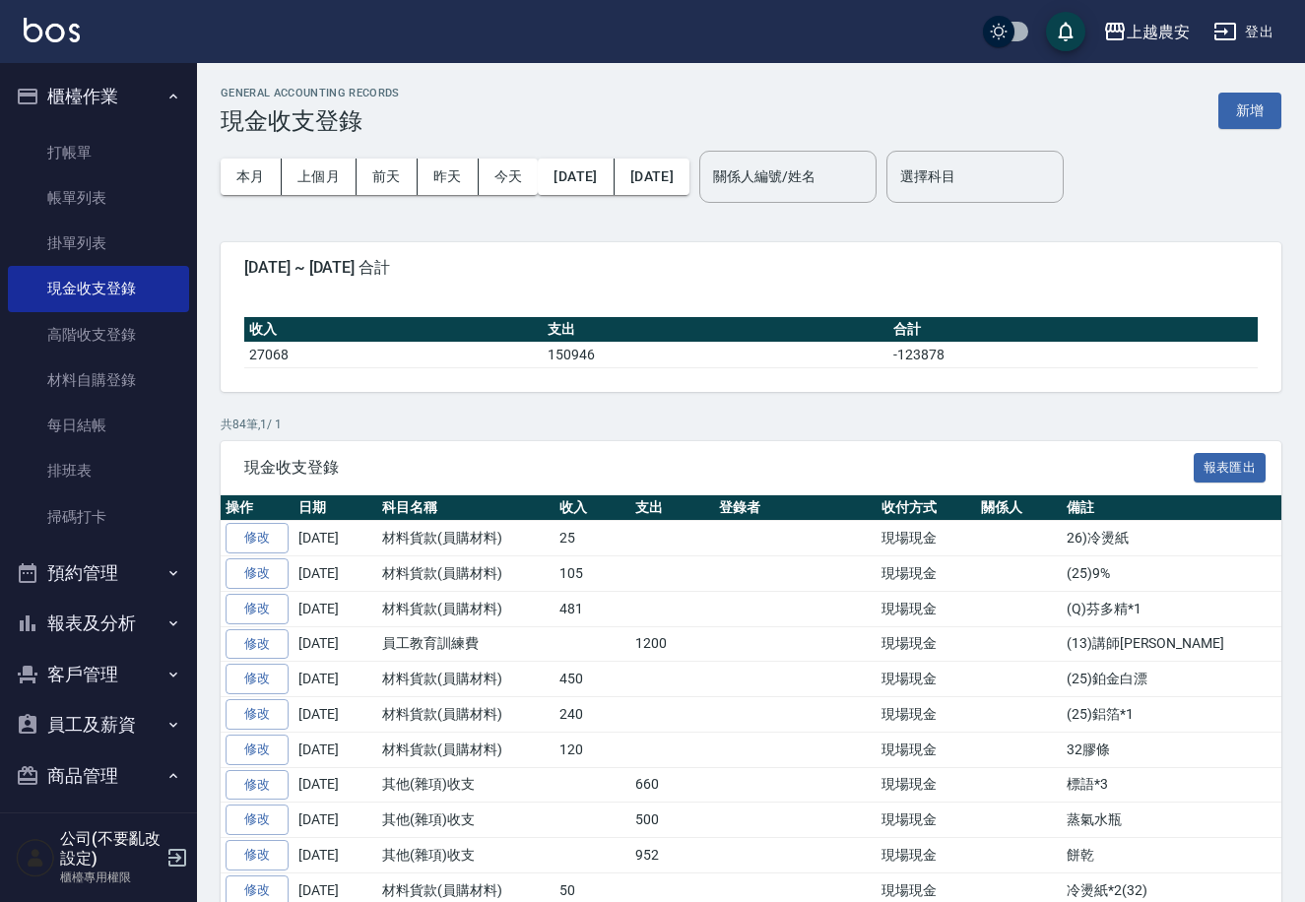
click at [117, 618] on button "報表及分析" at bounding box center [98, 623] width 181 height 51
click at [185, 728] on nav "櫃檯作業 打帳單 帳單列表 掛單列表 現金收支登錄 高階收支登錄 材料自購登錄 每日結帳 排班表 掃碼打卡 預約管理 預約管理 單日預約紀錄 單週預約紀錄 報…" at bounding box center [98, 438] width 197 height 750
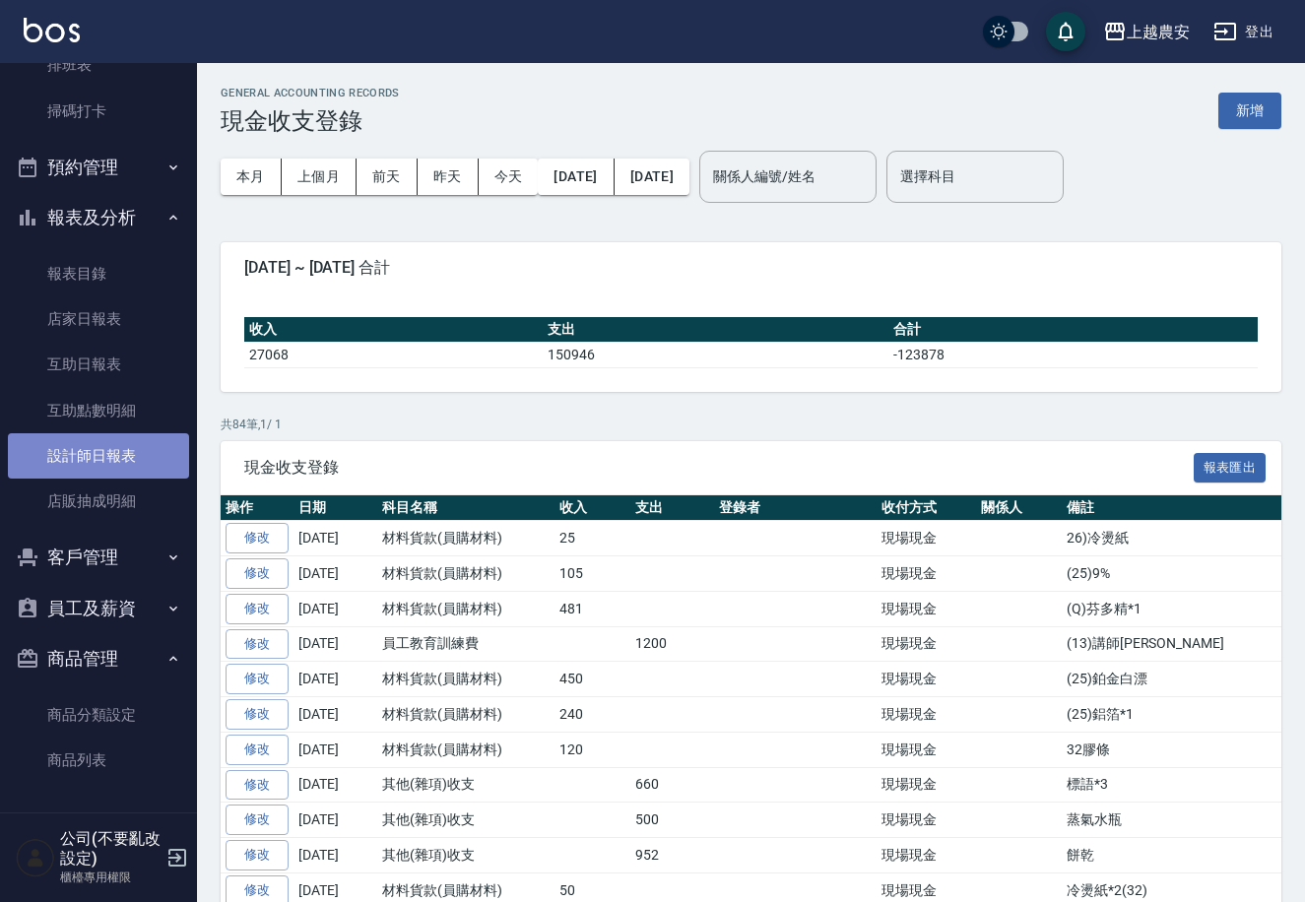
click at [113, 462] on link "設計師日報表" at bounding box center [98, 455] width 181 height 45
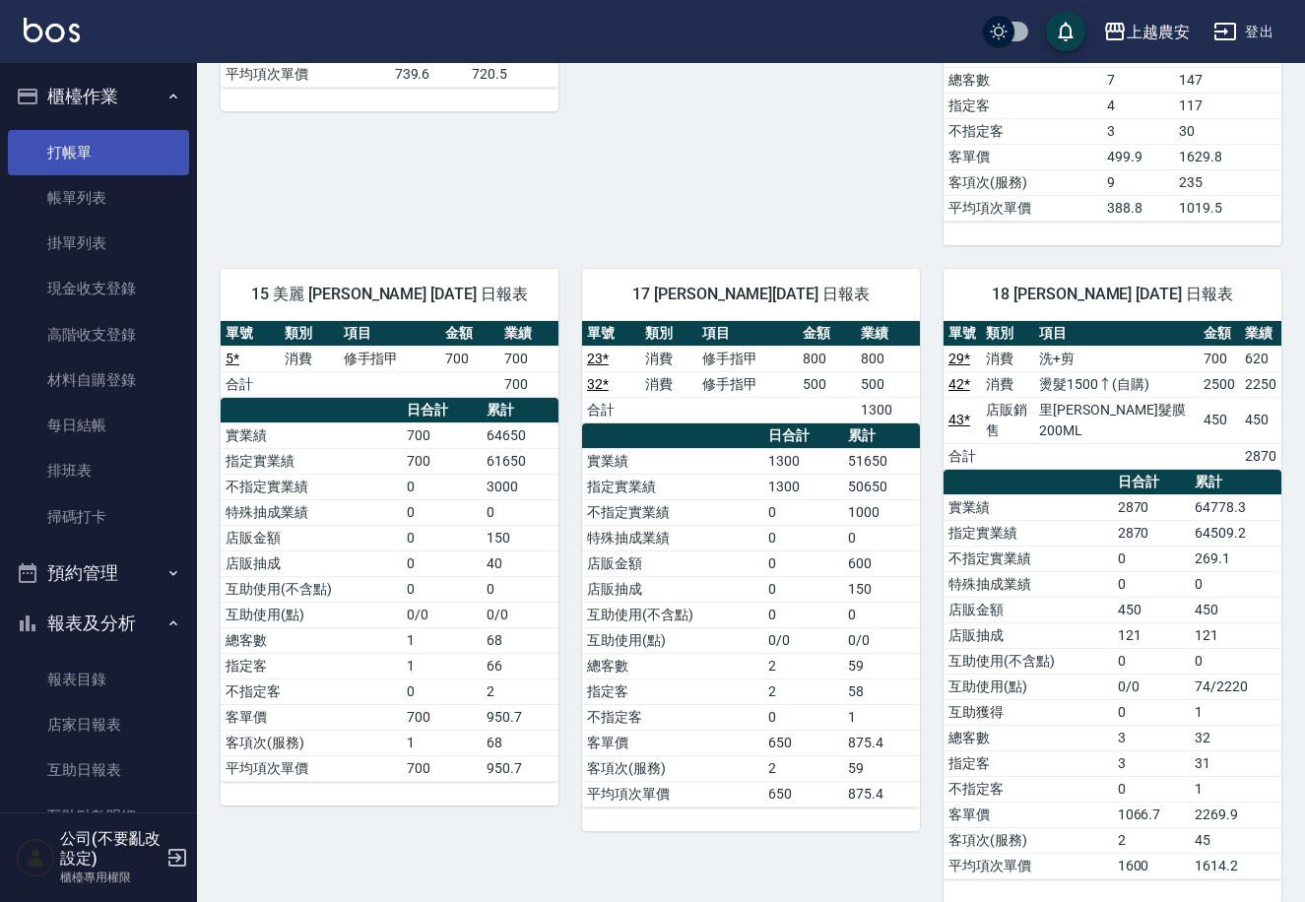
click at [104, 148] on link "打帳單" at bounding box center [98, 152] width 181 height 45
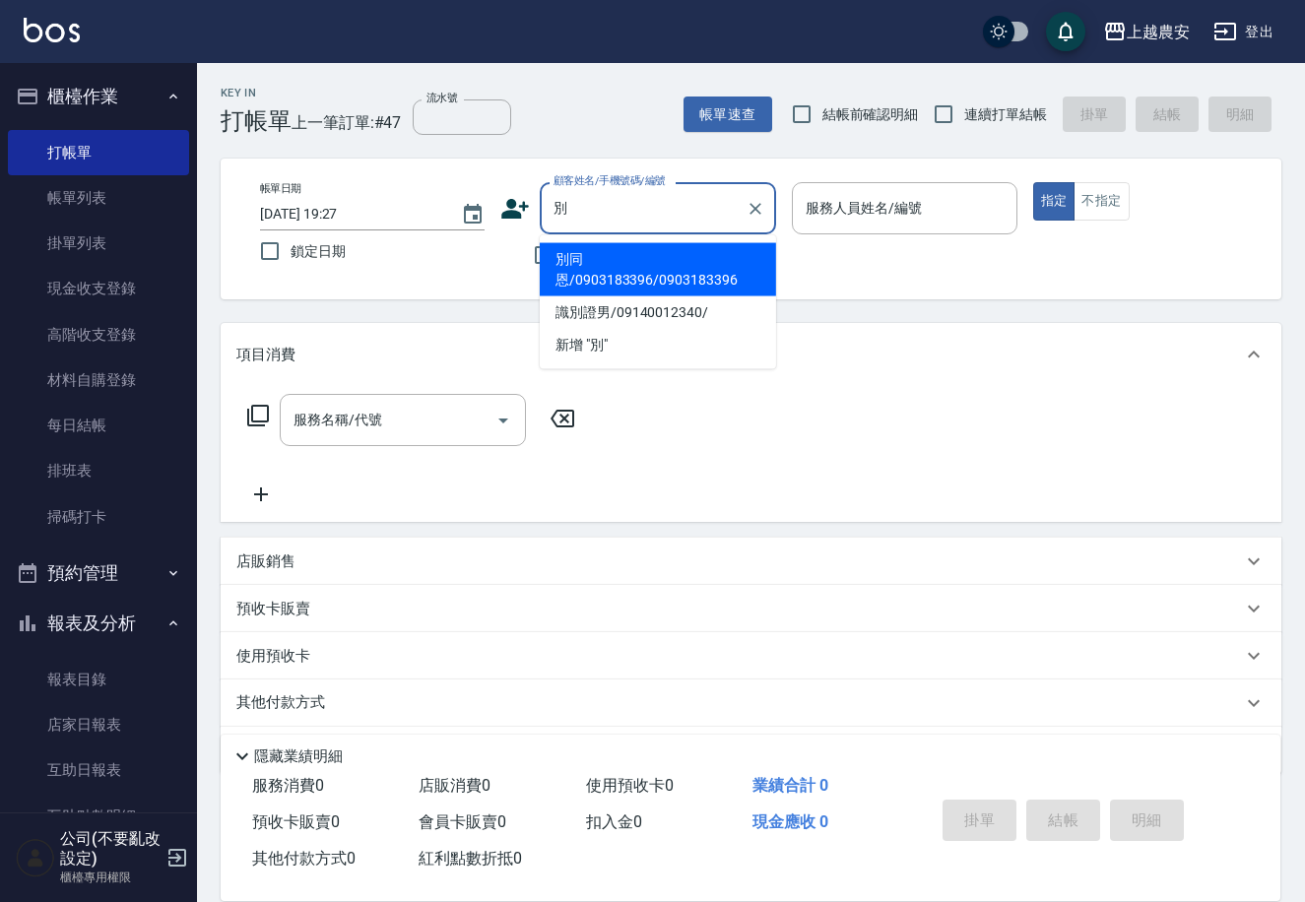
click at [627, 256] on li "別同恩/0903183396/0903183396" at bounding box center [658, 269] width 236 height 53
type input "別同恩/0903183396/0903183396"
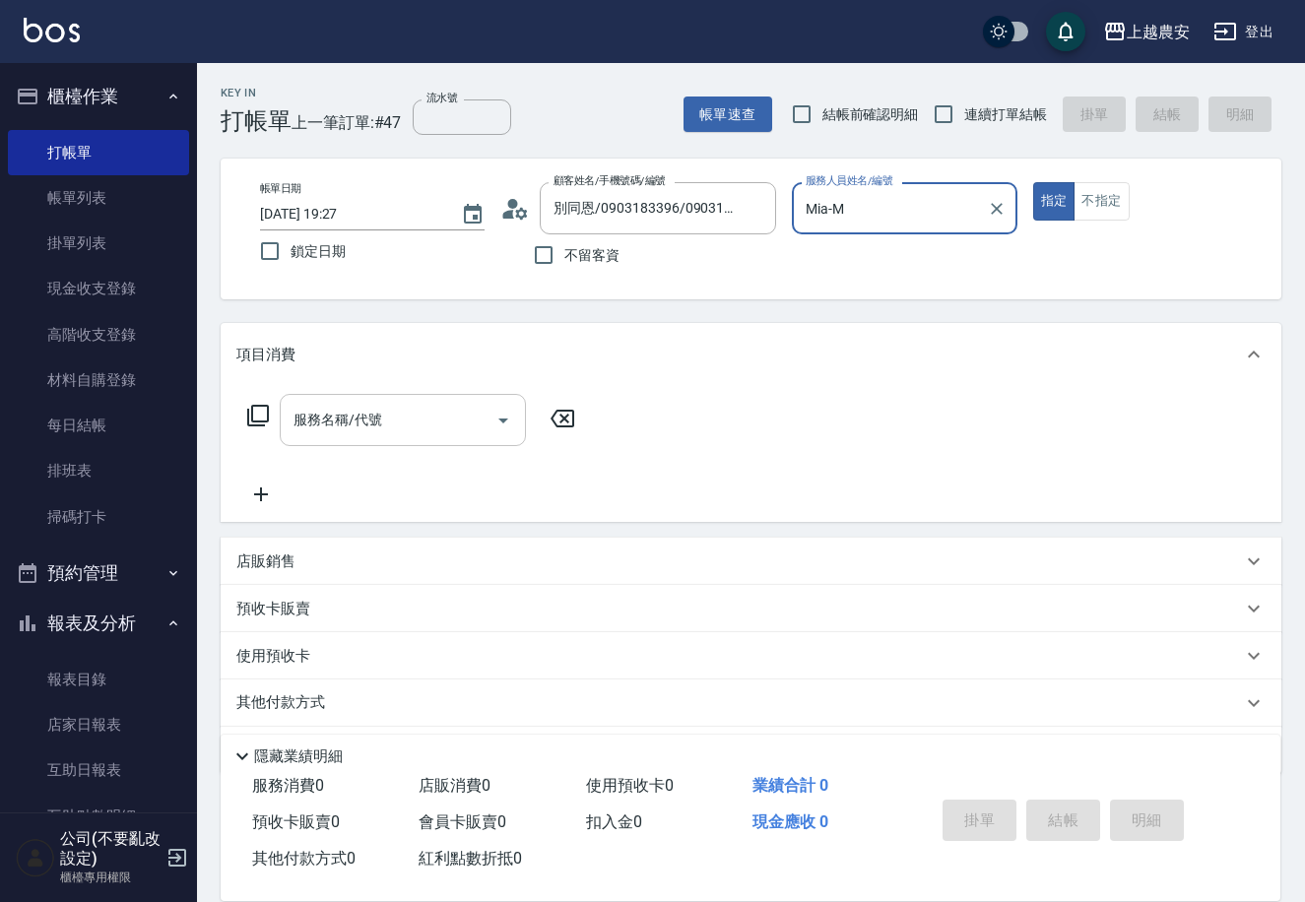
type input "Mia-M"
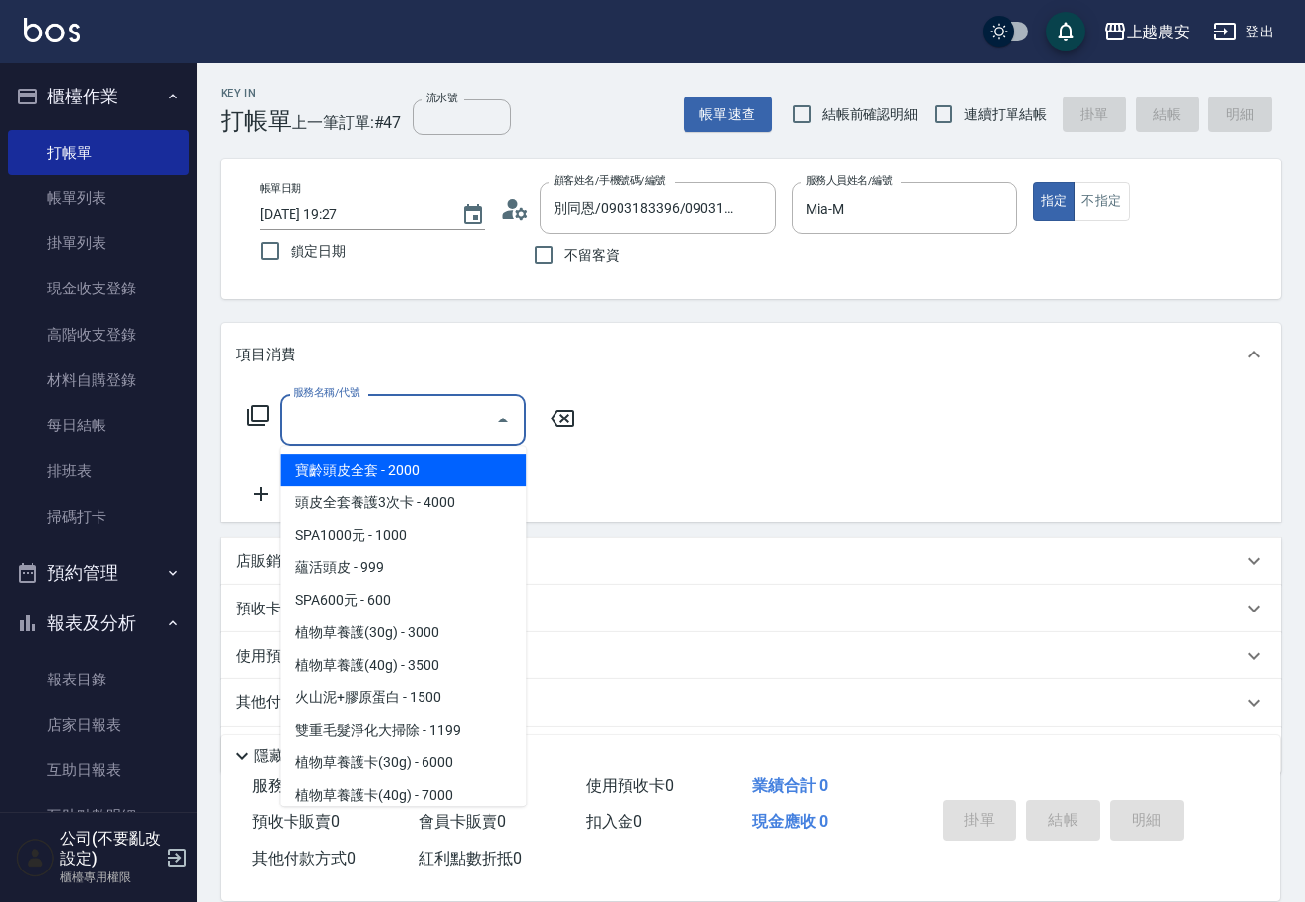
click at [479, 408] on input "服務名稱/代號" at bounding box center [388, 420] width 199 height 34
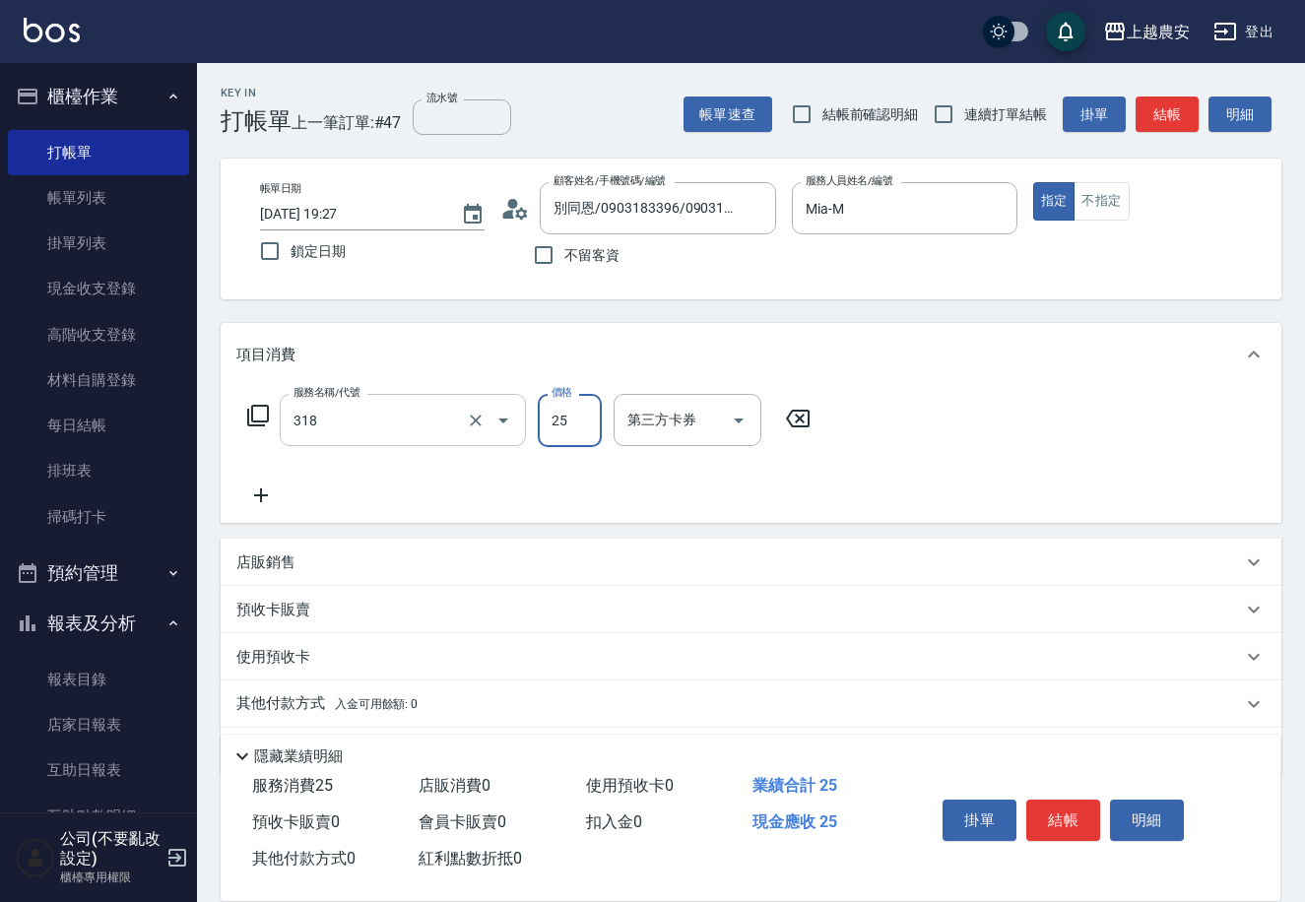
type input "燙髮1500↑(自購)(318)"
type input "2500"
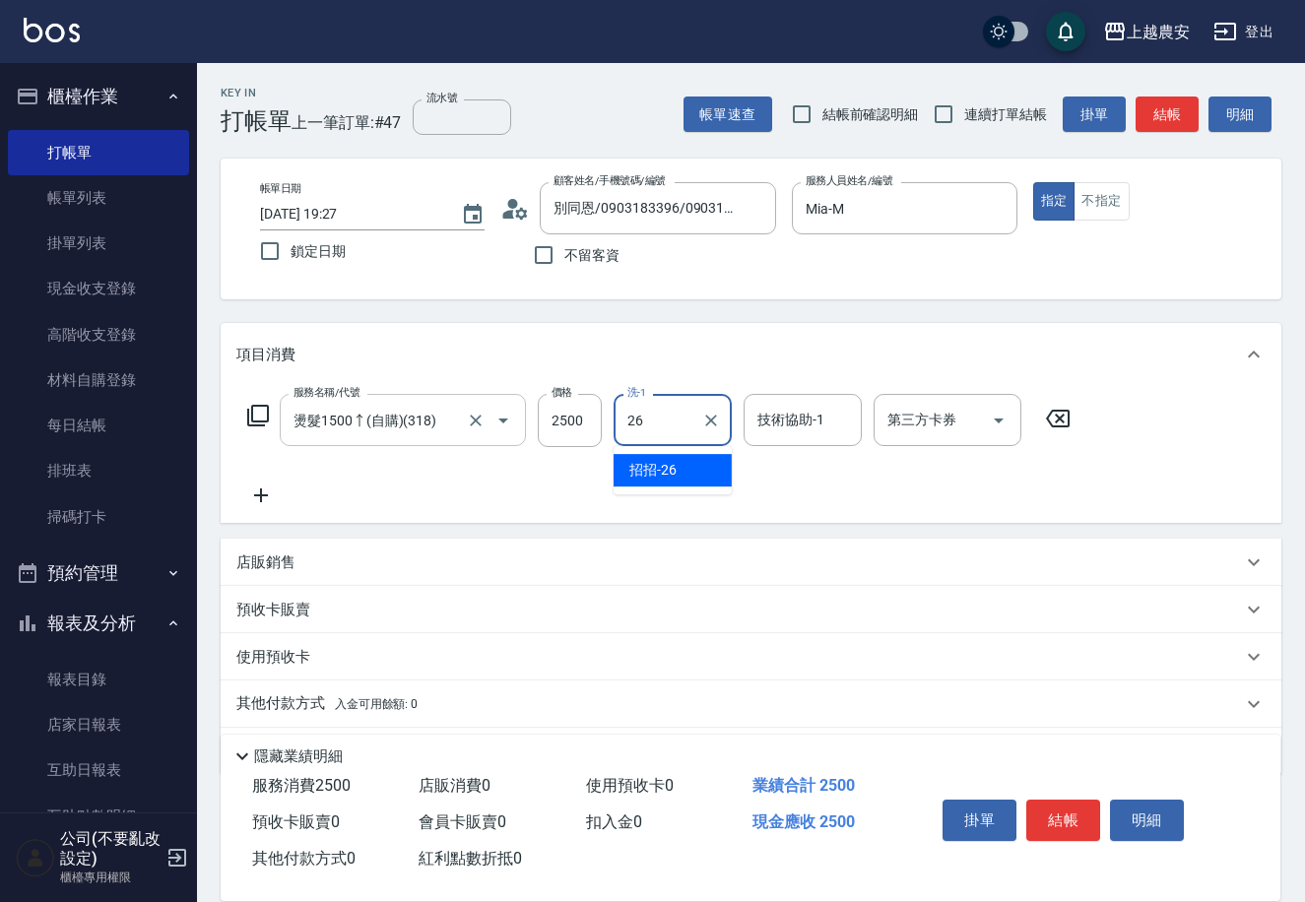
type input "招招-26"
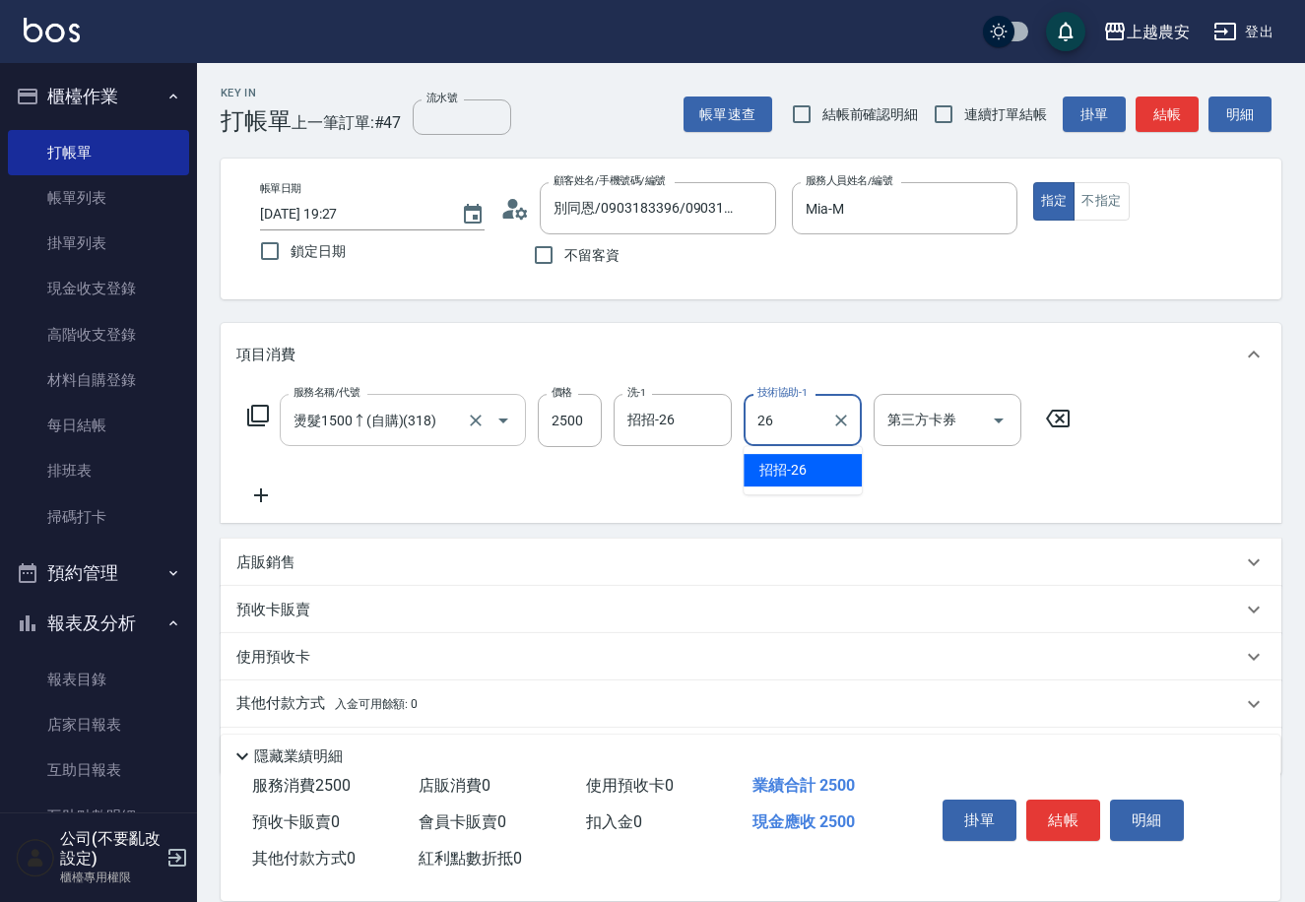
type input "招招-26"
click at [1053, 815] on button "結帳" at bounding box center [1063, 820] width 74 height 41
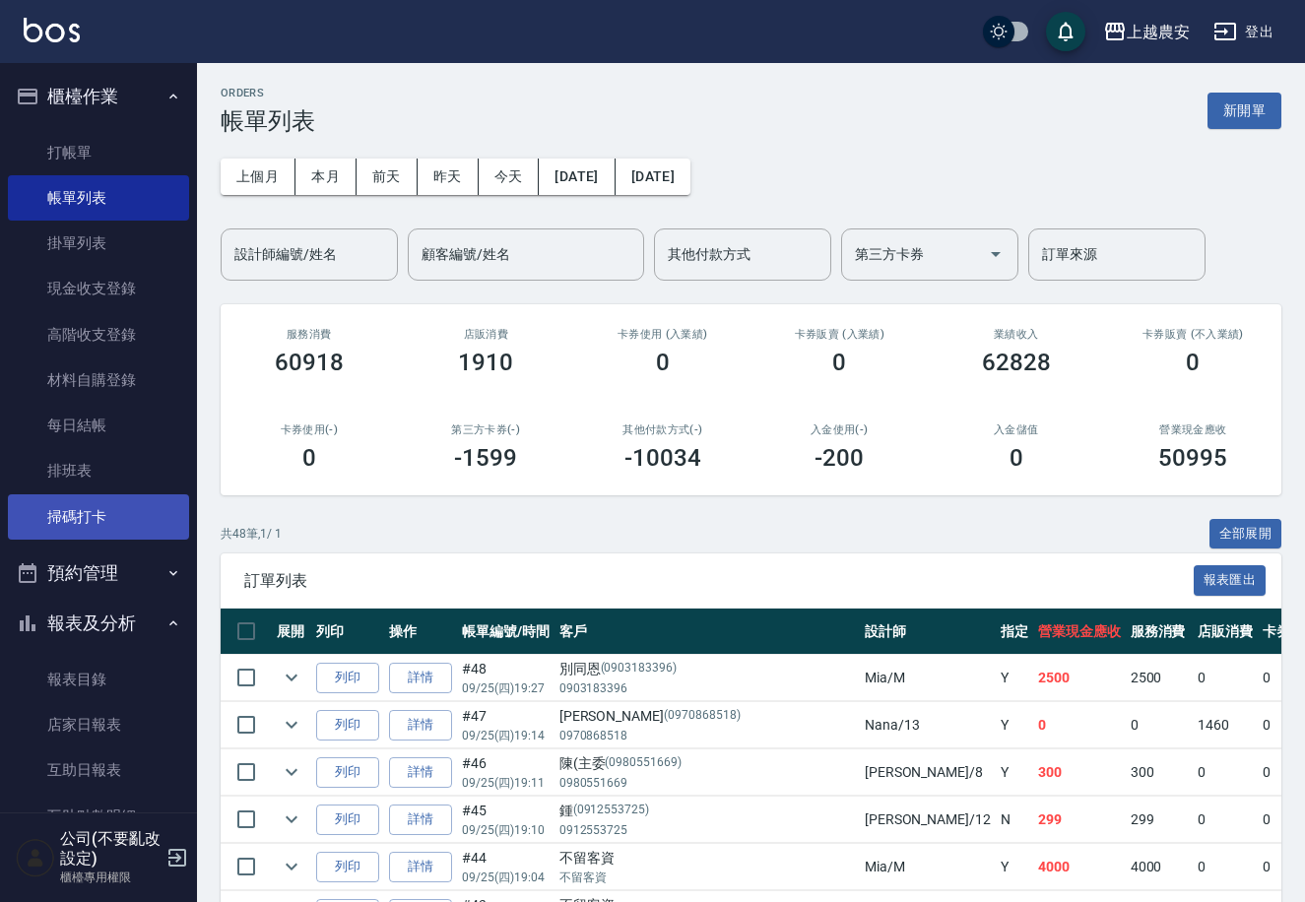
click at [70, 520] on link "掃碼打卡" at bounding box center [98, 517] width 181 height 45
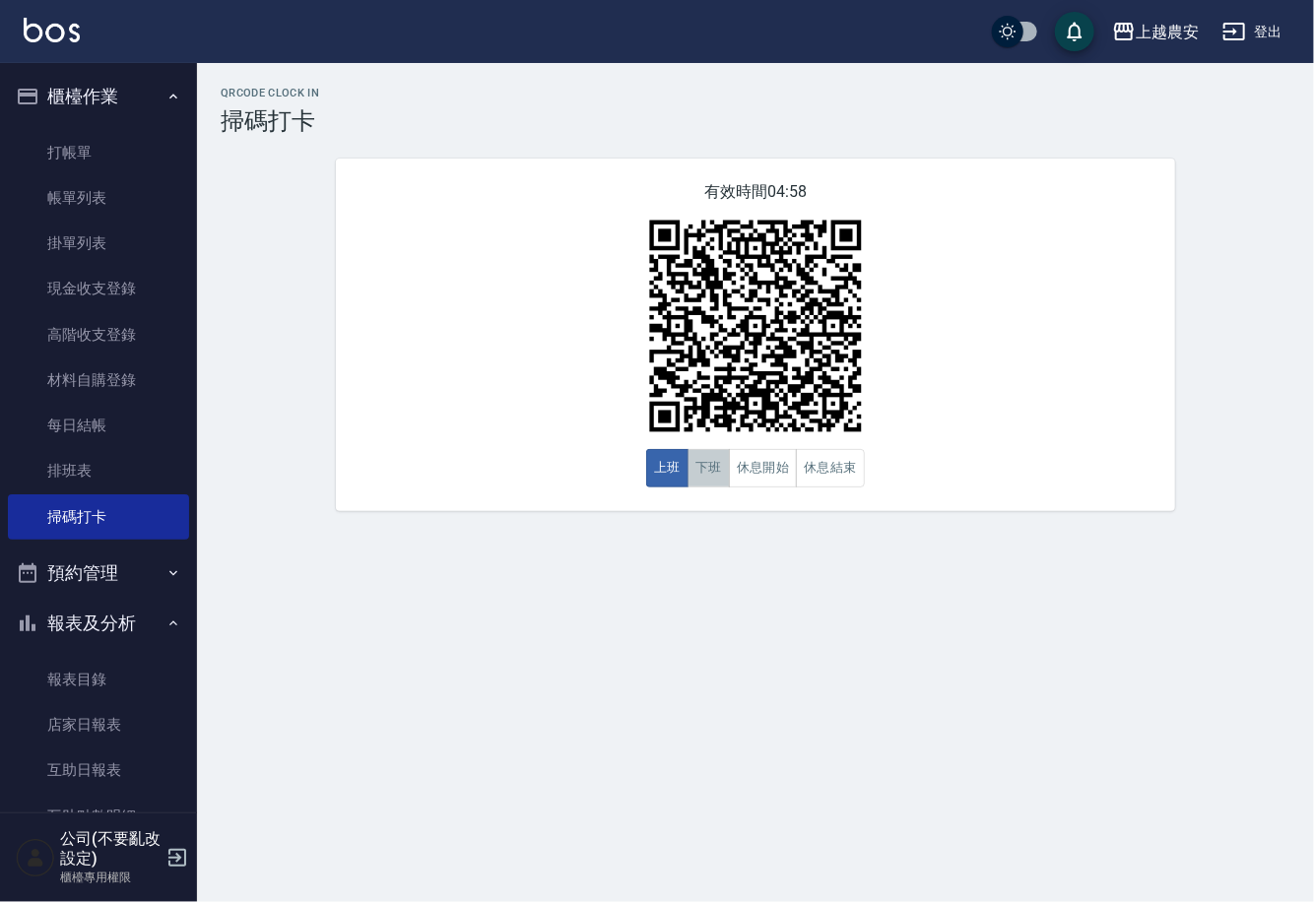
click at [700, 465] on button "下班" at bounding box center [709, 468] width 42 height 38
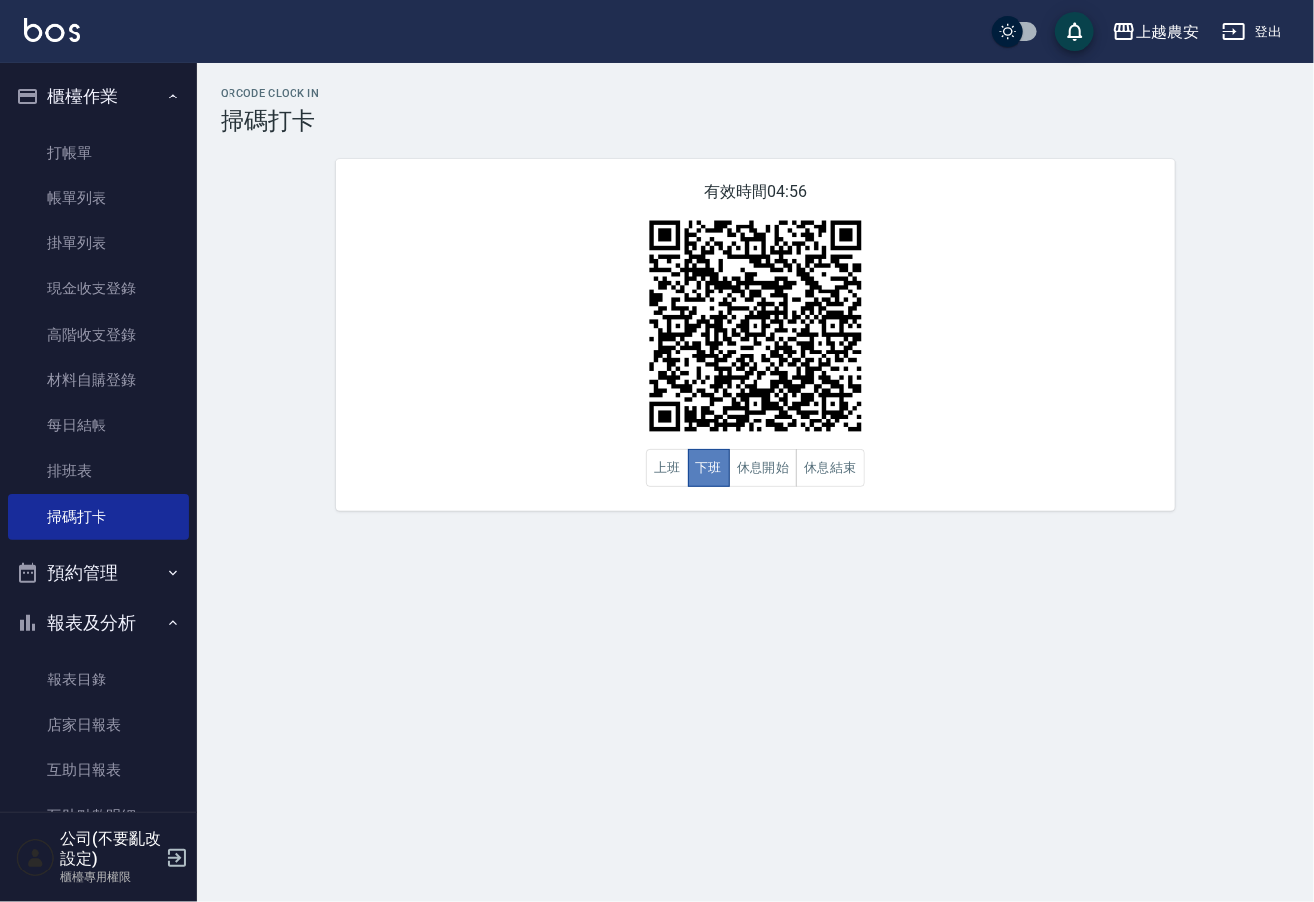
click at [716, 474] on button "下班" at bounding box center [709, 468] width 42 height 38
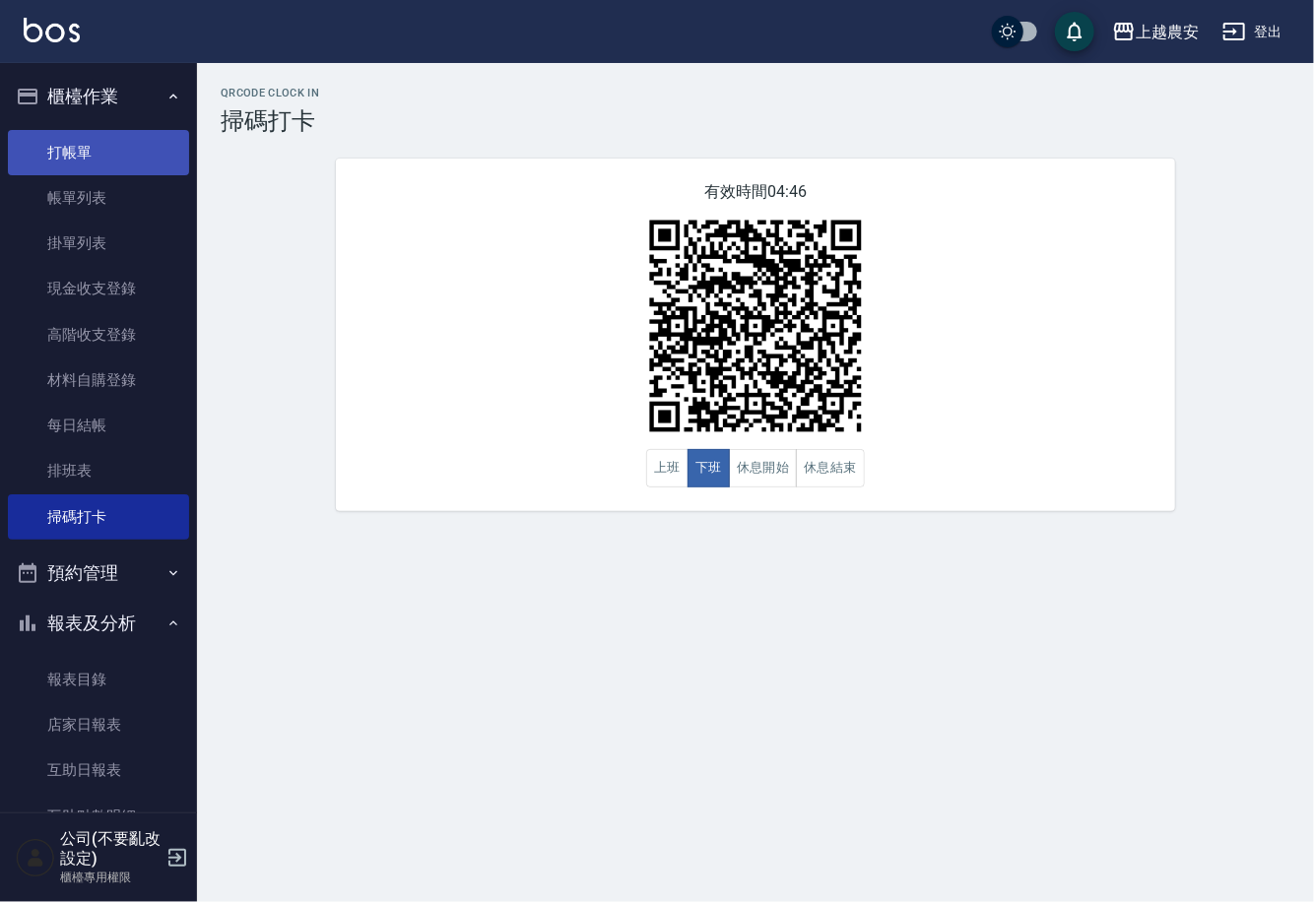
click at [29, 130] on link "打帳單" at bounding box center [98, 152] width 181 height 45
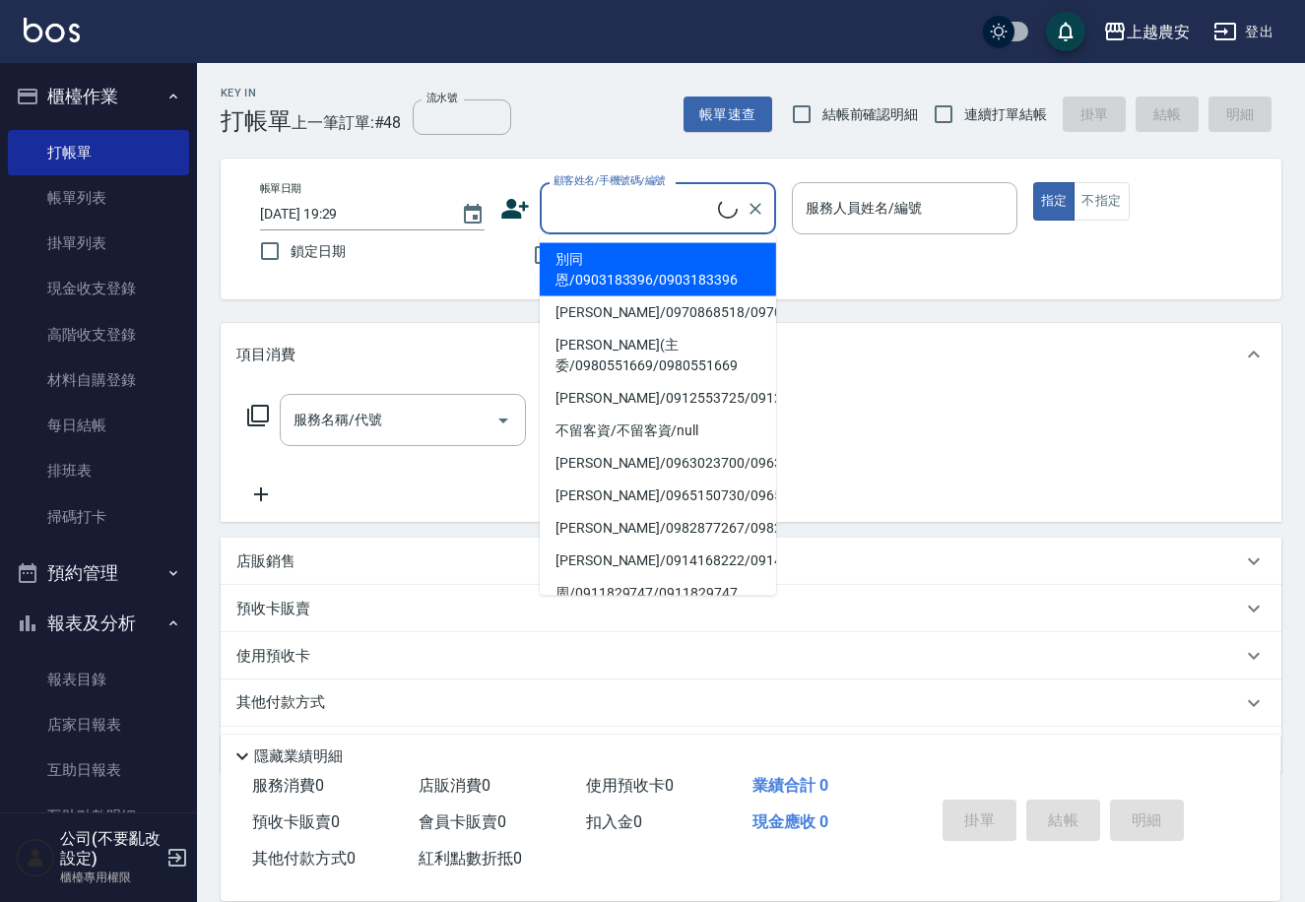
click at [566, 201] on input "顧客姓名/手機號碼/編號" at bounding box center [633, 208] width 169 height 34
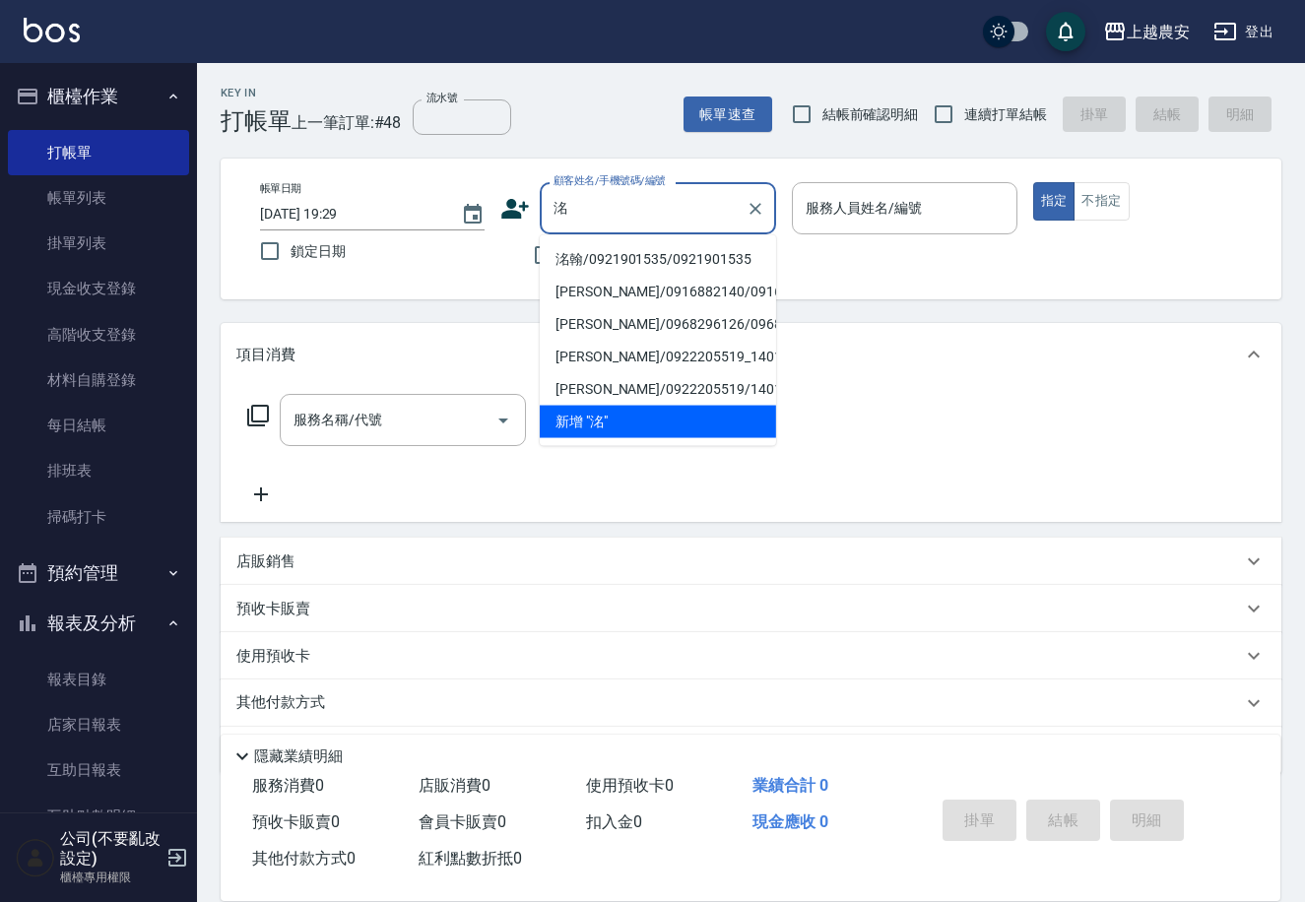
click at [599, 262] on li "洺翰/0921901535/0921901535" at bounding box center [658, 259] width 236 height 33
type input "洺翰/0921901535/0921901535"
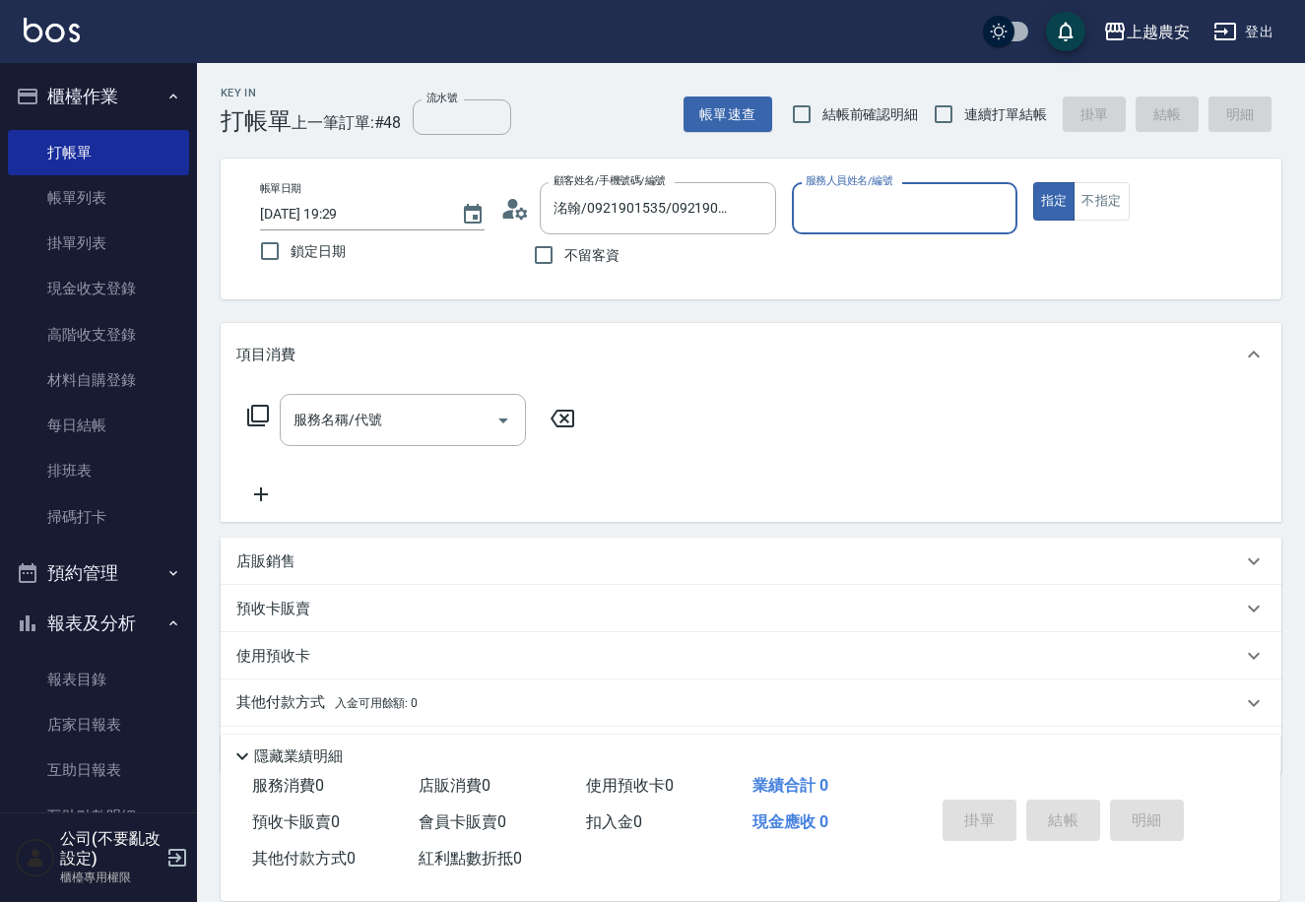
click at [520, 213] on icon at bounding box center [515, 209] width 30 height 30
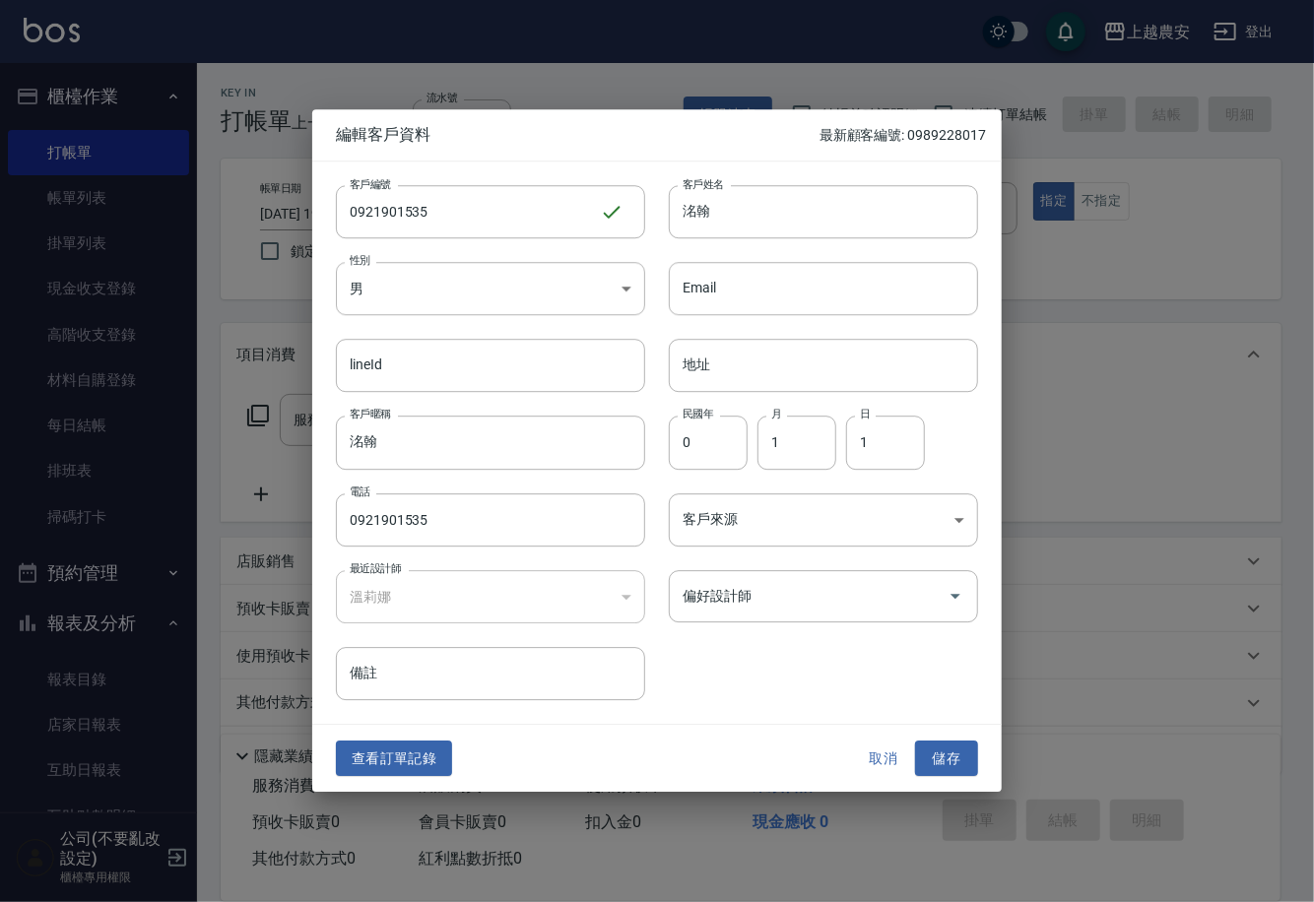
click at [1059, 251] on div at bounding box center [657, 451] width 1314 height 902
click at [868, 759] on button "取消" at bounding box center [883, 759] width 63 height 36
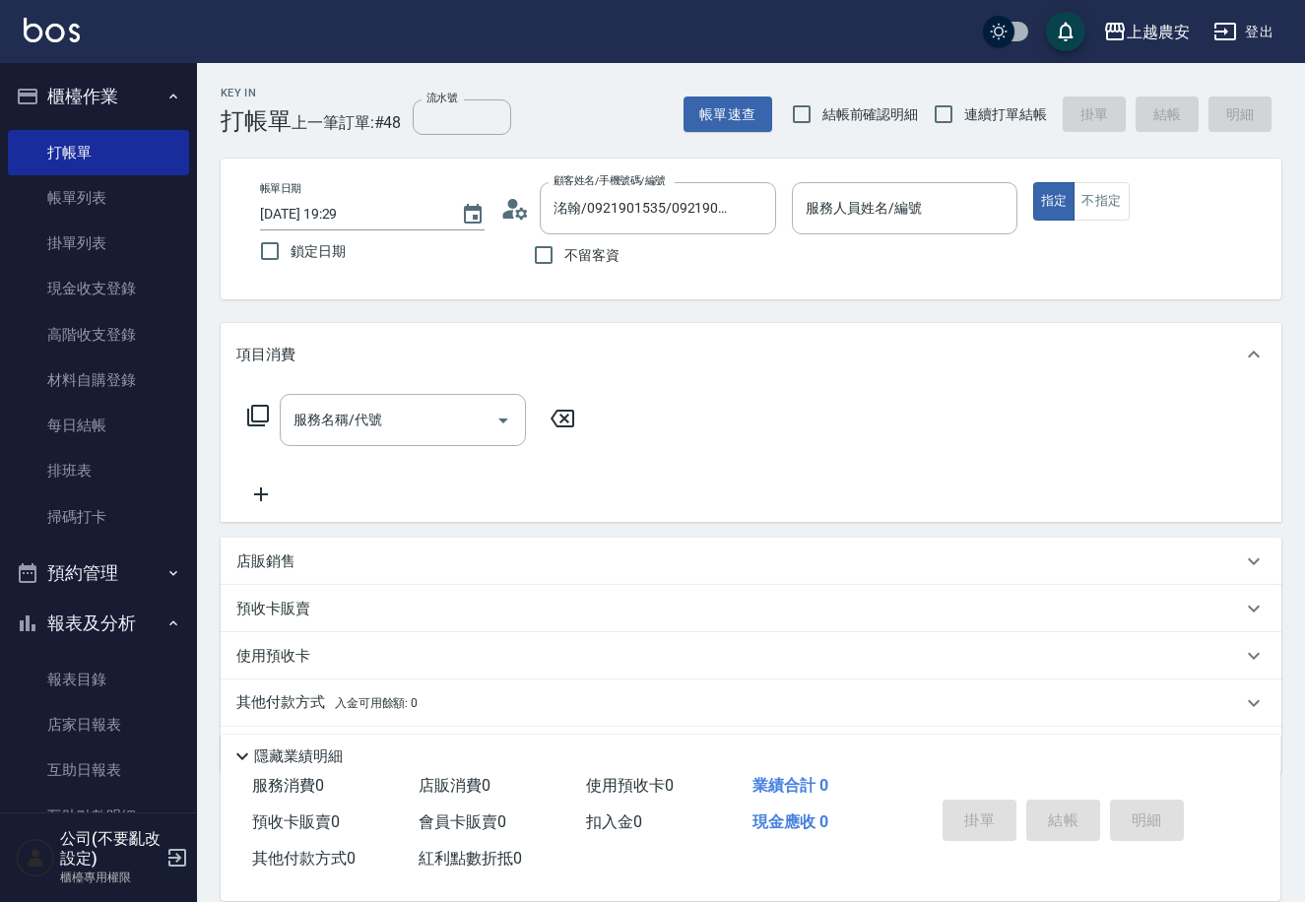
click at [816, 211] on input "服務人員姓名/編號" at bounding box center [904, 208] width 207 height 34
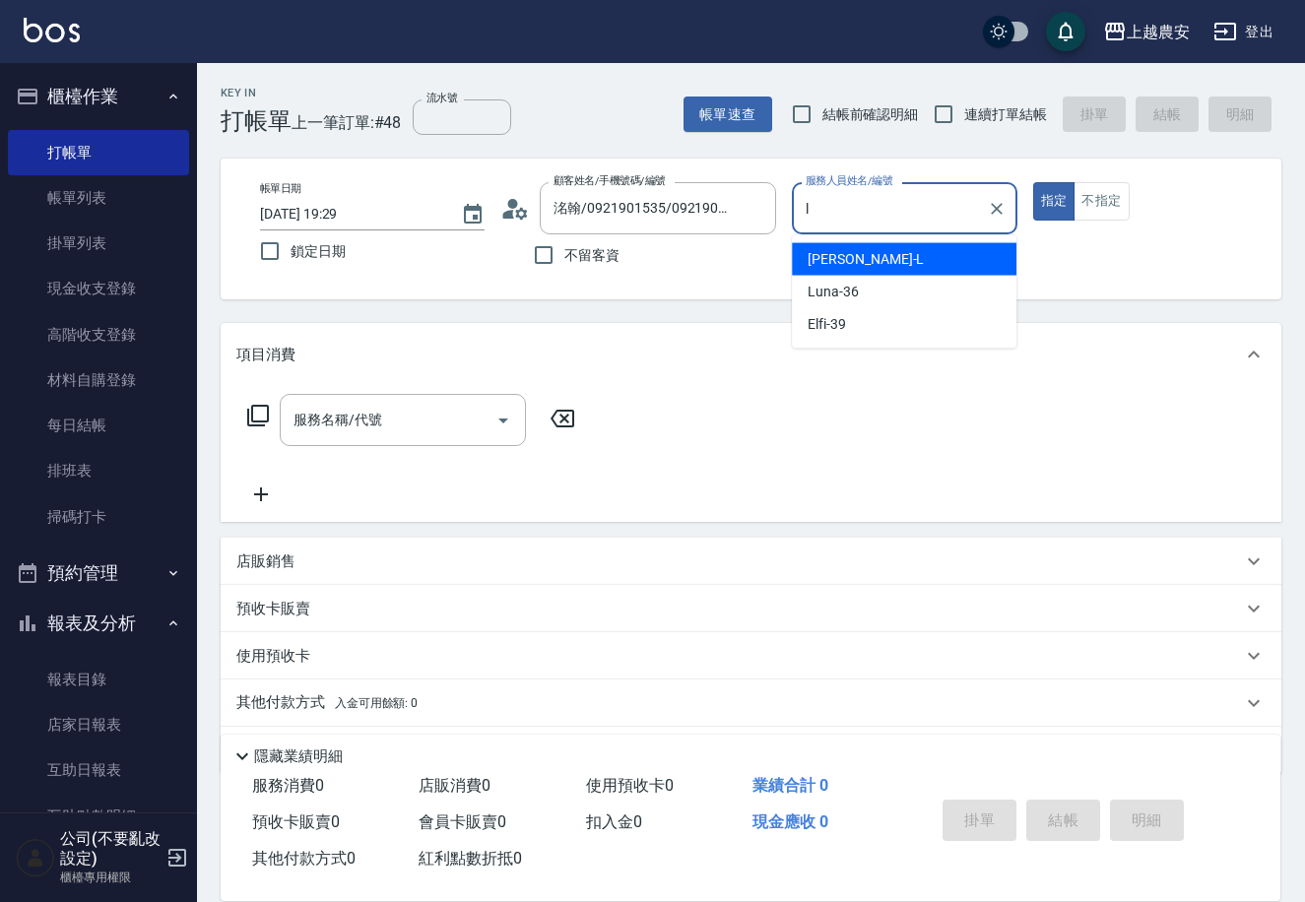
click at [834, 261] on span "[PERSON_NAME]" at bounding box center [866, 259] width 116 height 21
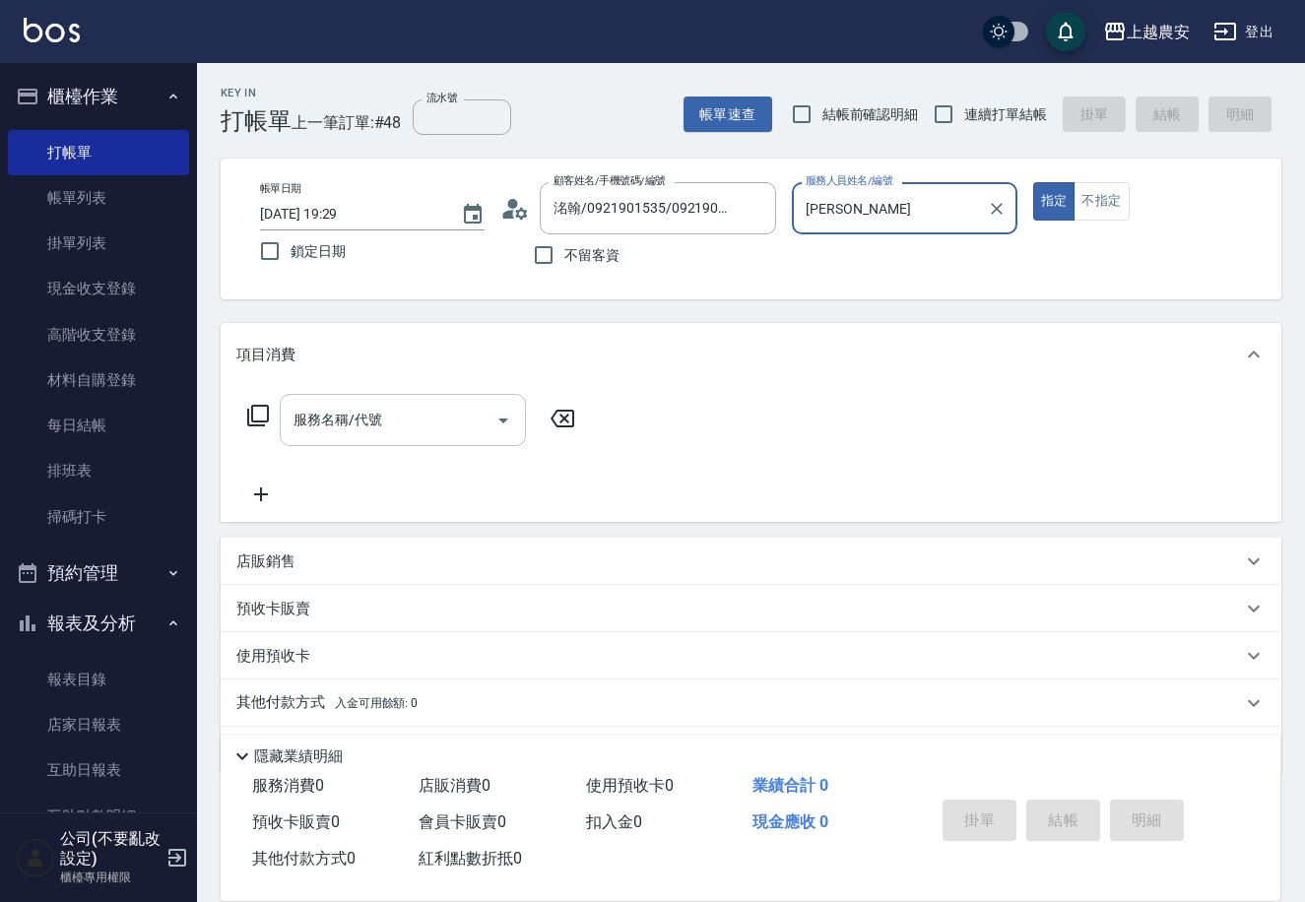
type input "[PERSON_NAME]"
click at [444, 426] on input "服務名稱/代號" at bounding box center [388, 420] width 199 height 34
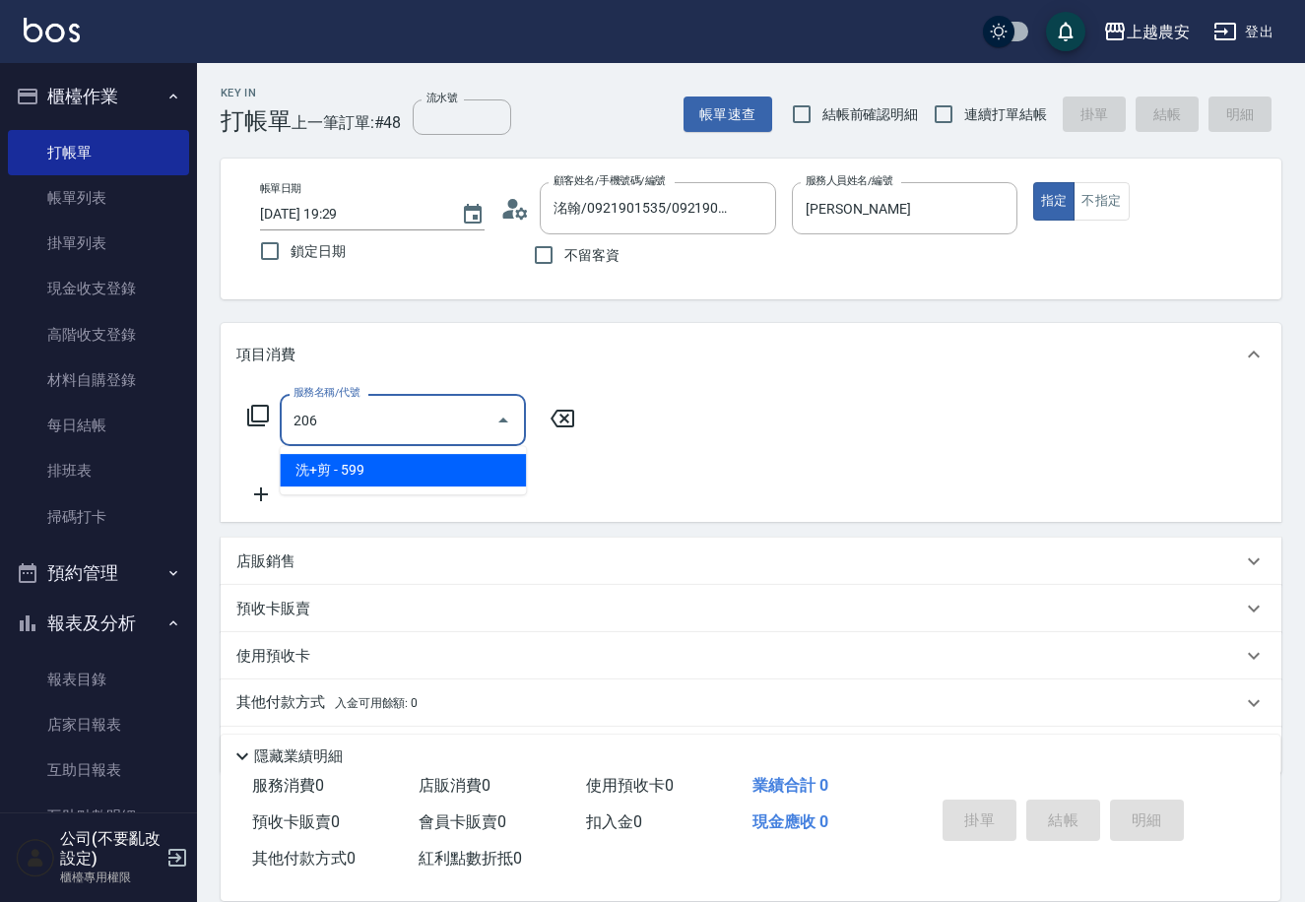
type input "洗+剪(206)"
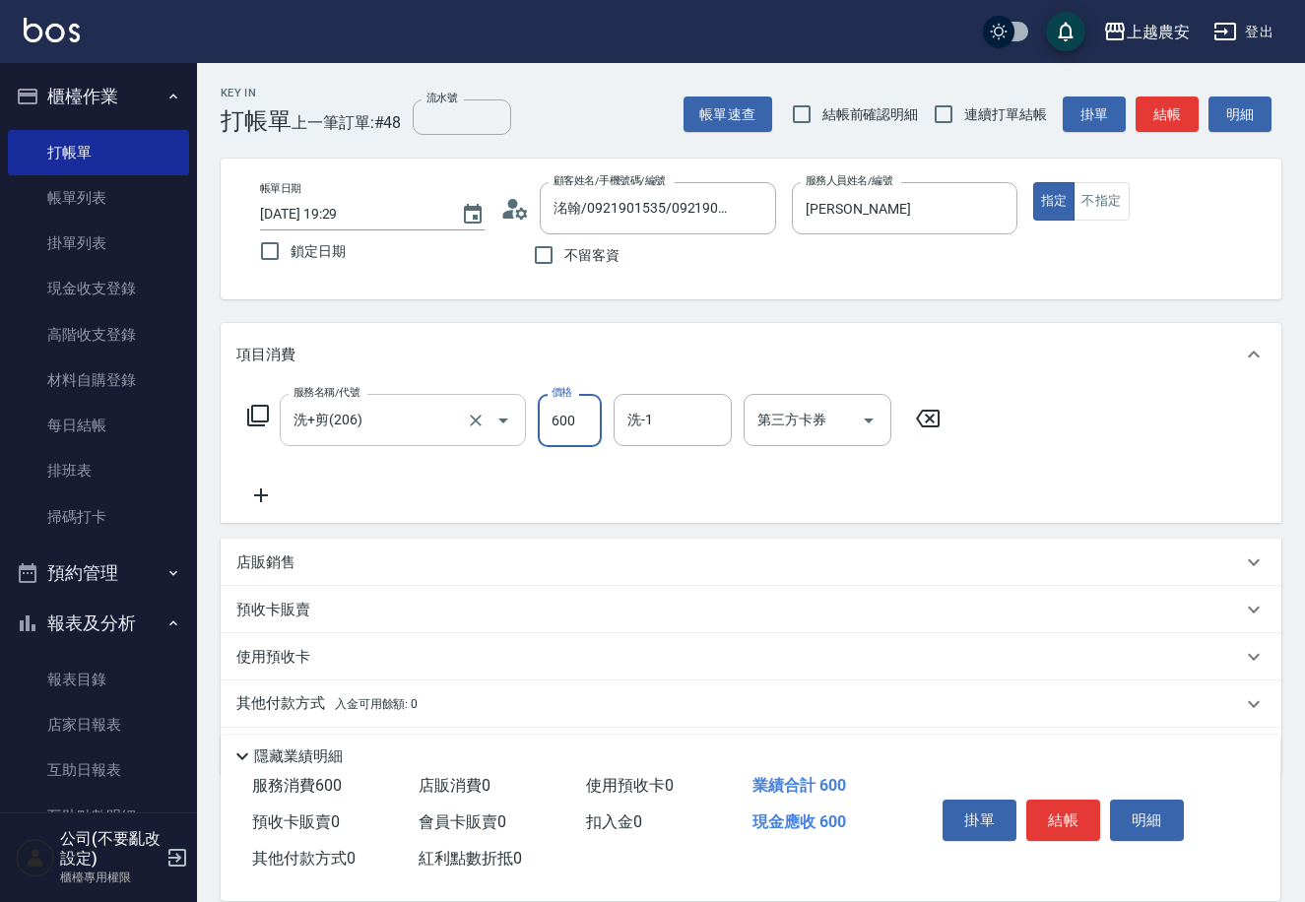
type input "600"
click at [1057, 815] on button "結帳" at bounding box center [1063, 820] width 74 height 41
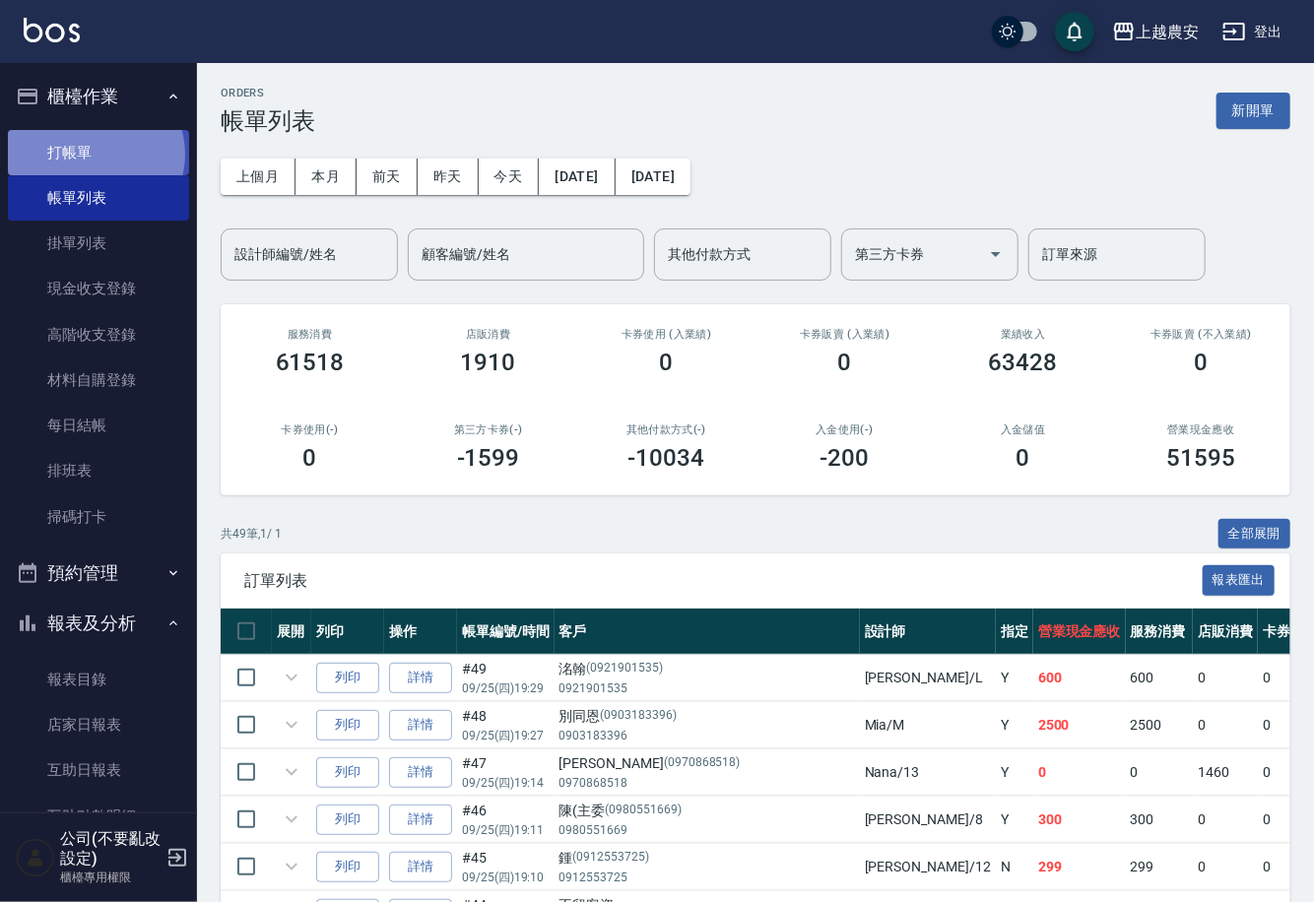
click at [94, 154] on link "打帳單" at bounding box center [98, 152] width 181 height 45
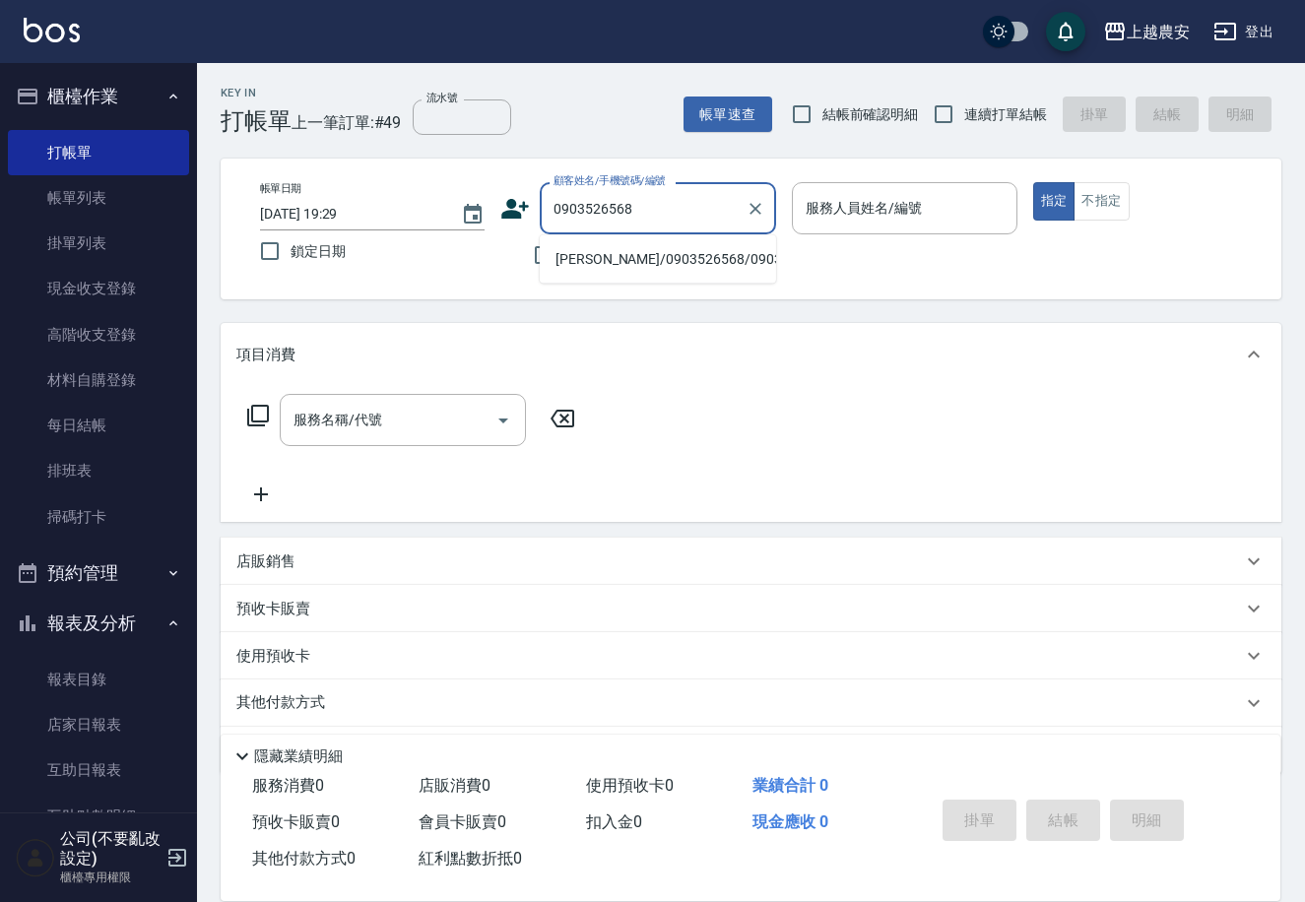
click at [627, 253] on li "[PERSON_NAME]/0903526568/0903526568" at bounding box center [658, 259] width 236 height 33
type input "[PERSON_NAME]/0903526568/0903526568"
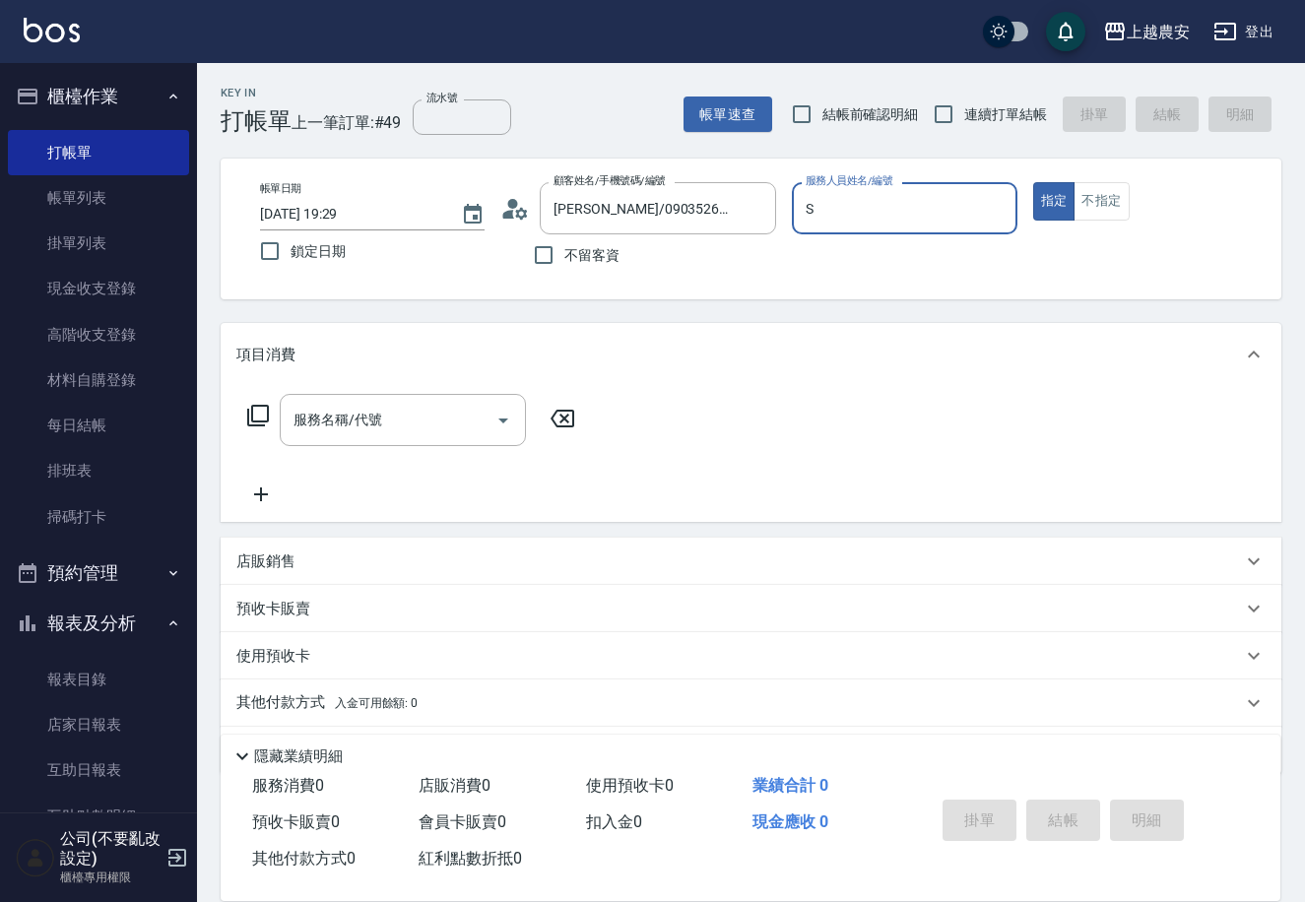
type input "Sandy-S"
type button "true"
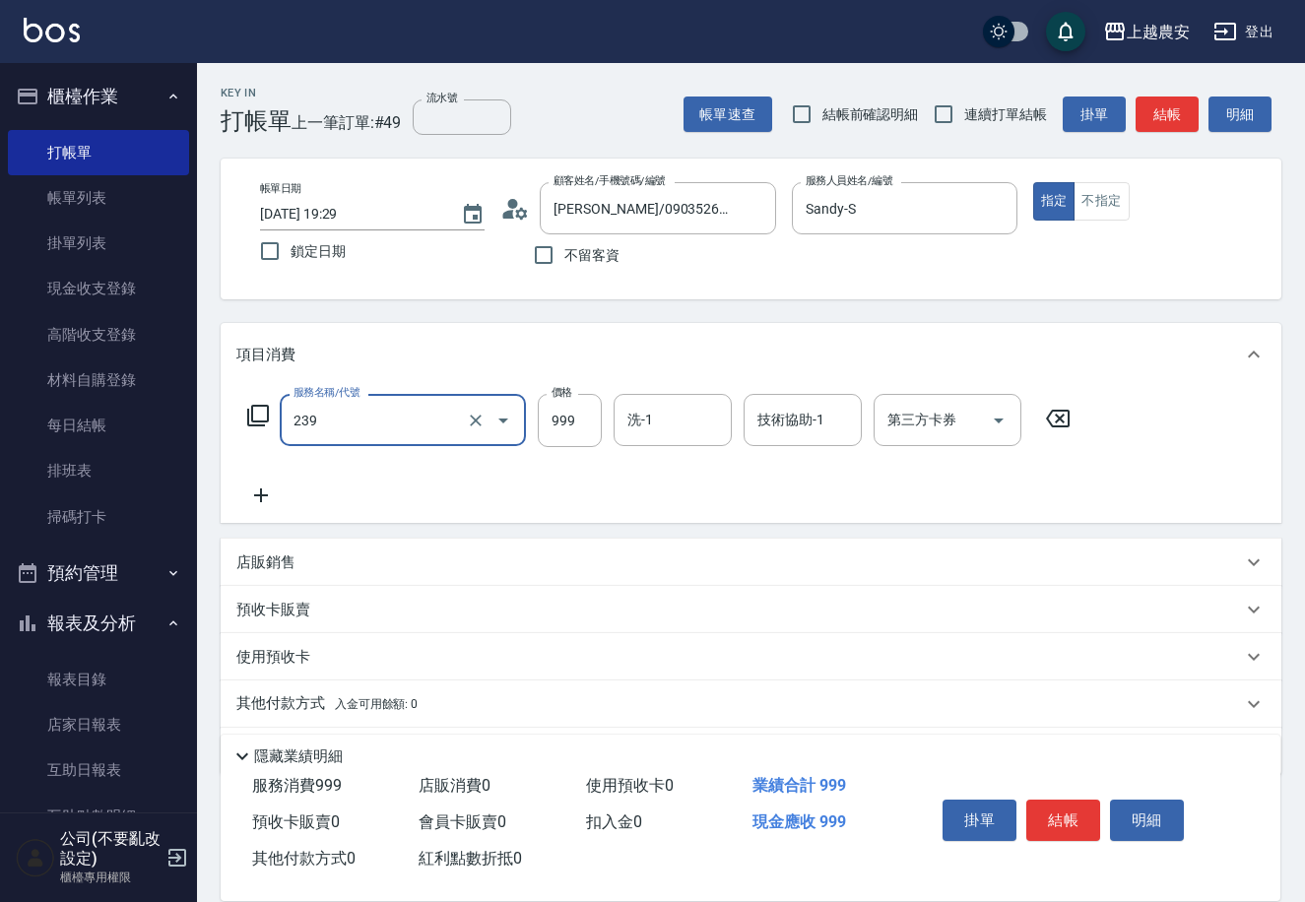
type input "頭皮SPA洗髮(239)"
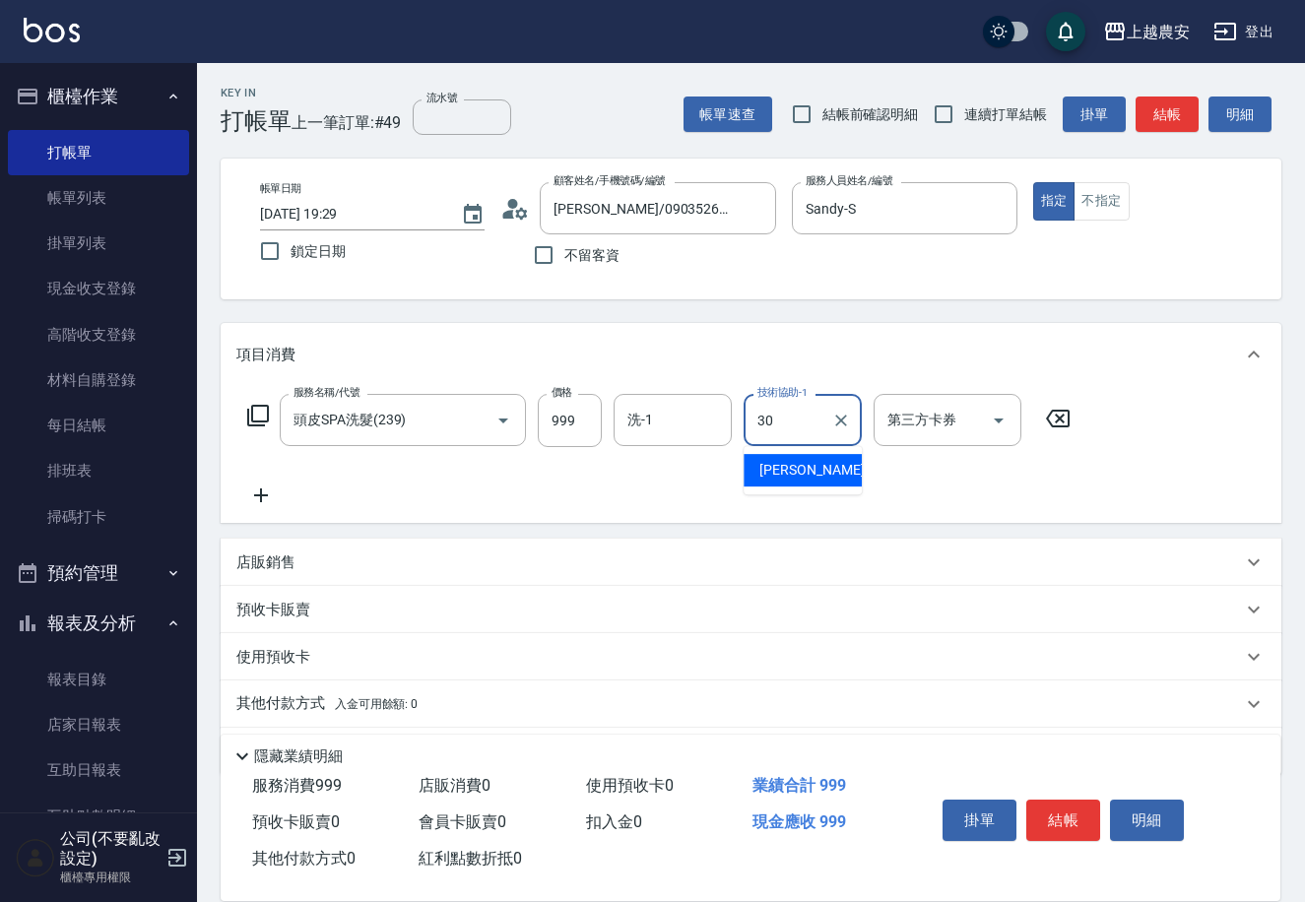
type input "[PERSON_NAME]-30"
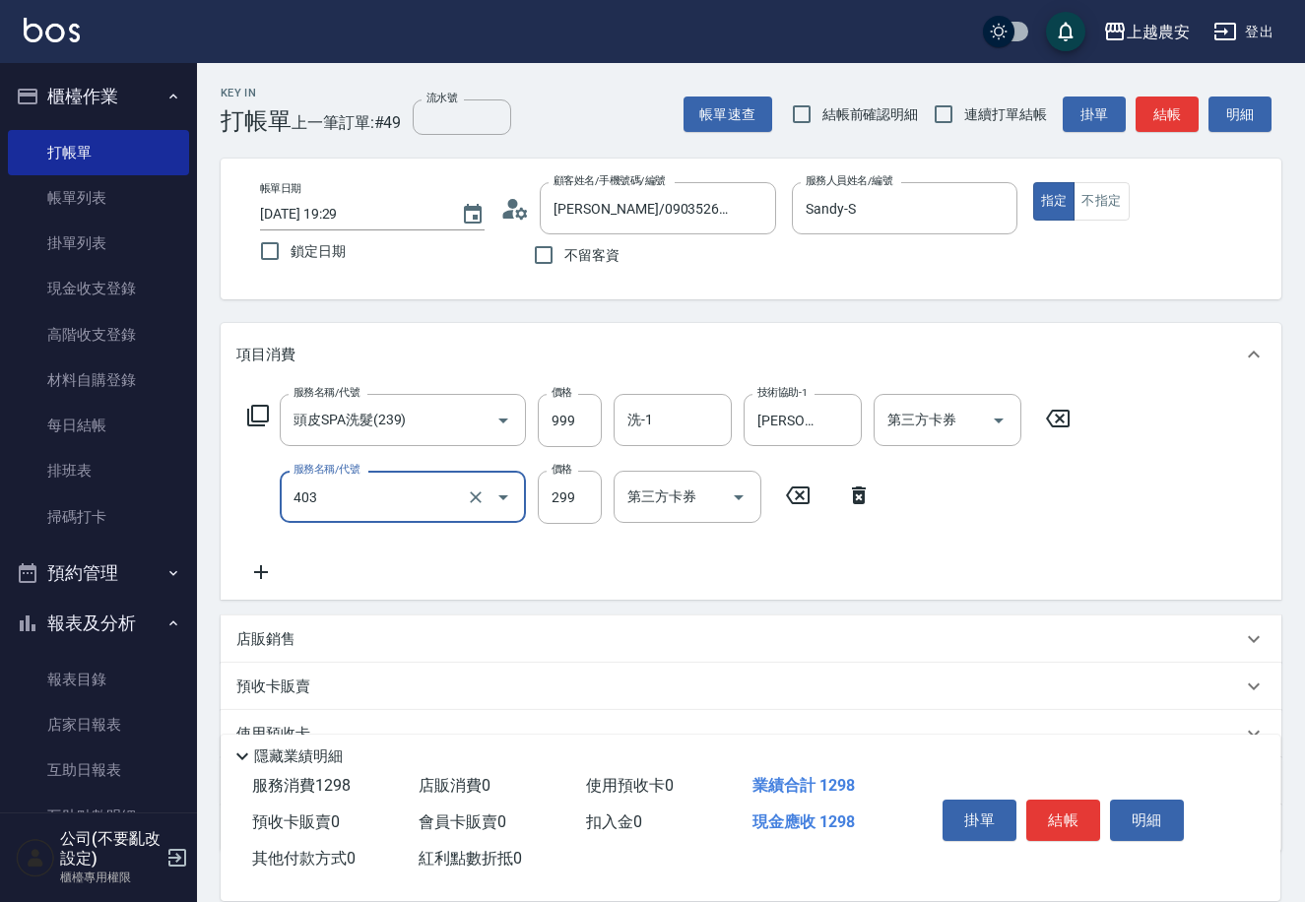
type input "剪髮(403)"
type input "400"
click at [1065, 815] on button "結帳" at bounding box center [1063, 820] width 74 height 41
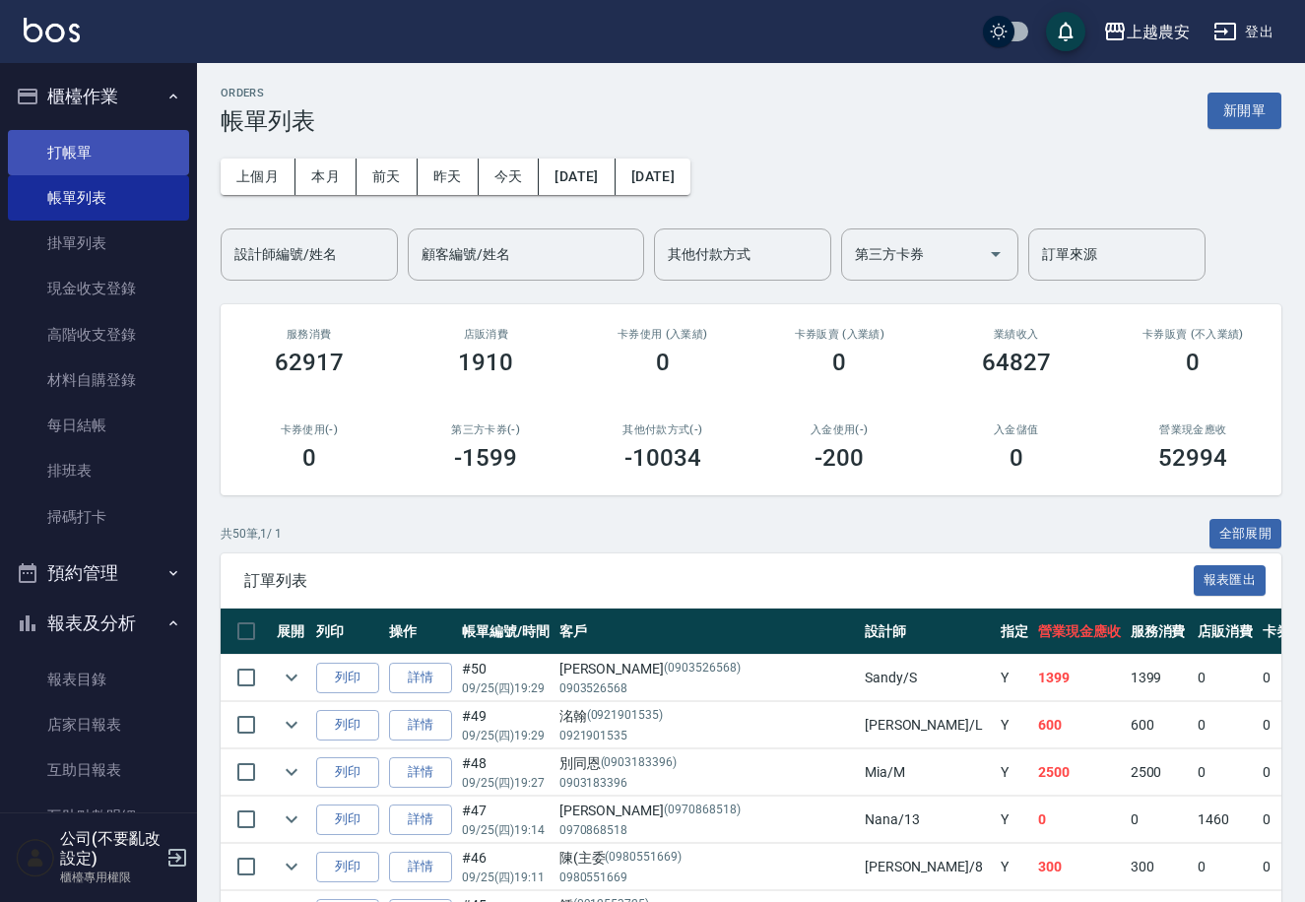
click at [85, 141] on link "打帳單" at bounding box center [98, 152] width 181 height 45
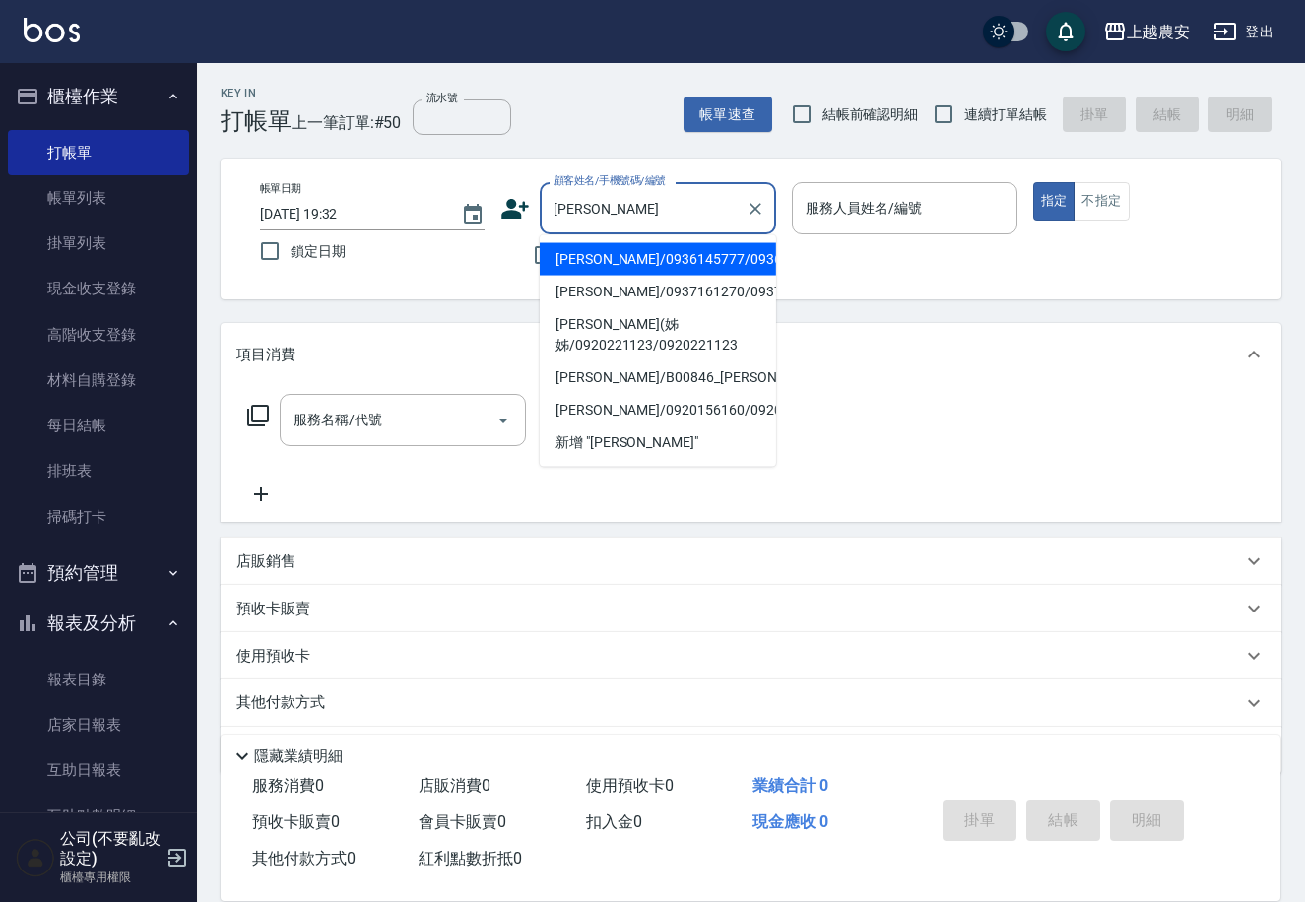
click at [665, 262] on li "[PERSON_NAME]/0936145777/0936145777" at bounding box center [658, 259] width 236 height 33
type input "[PERSON_NAME]/0936145777/0936145777"
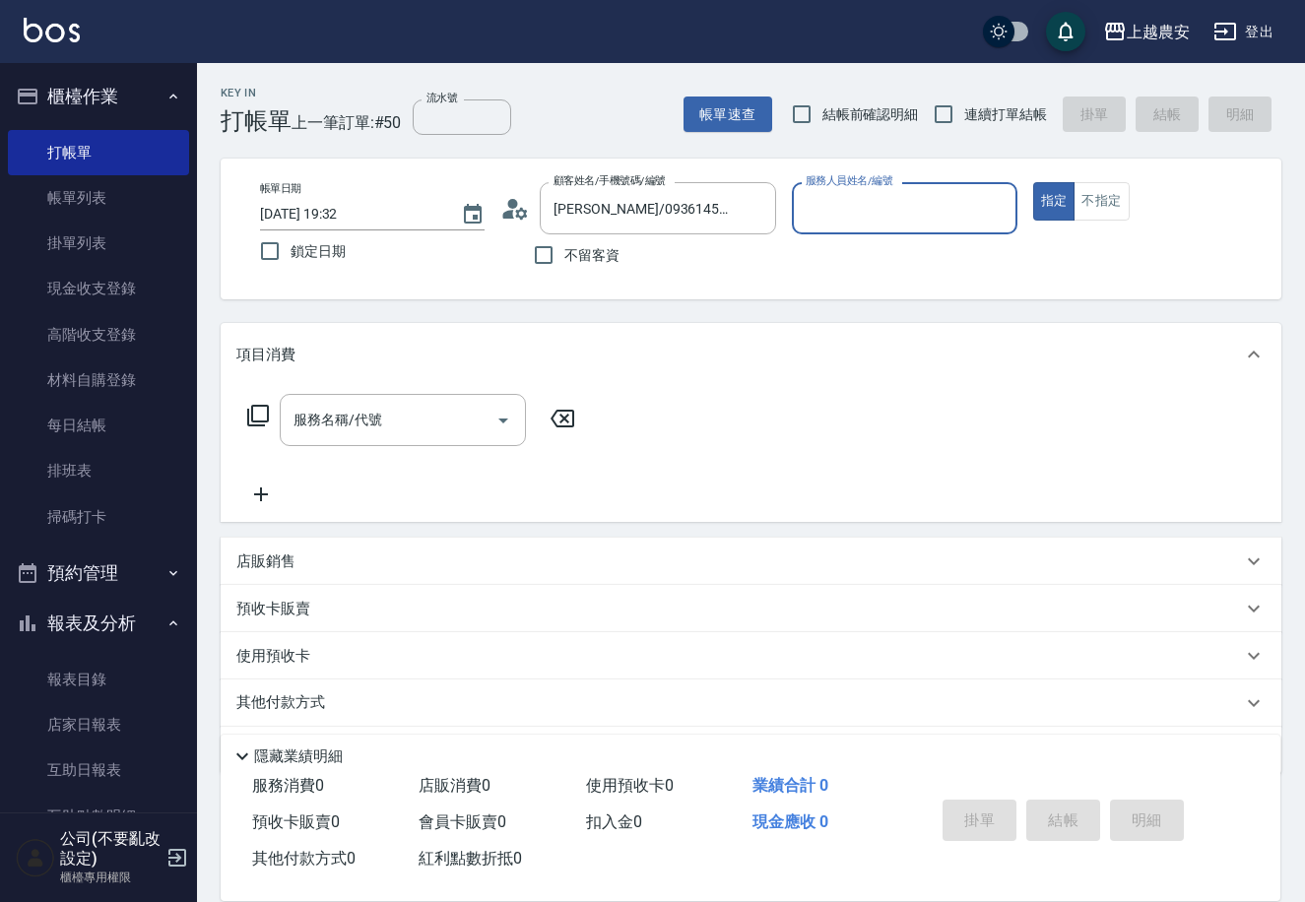
type input "美雅-B"
click at [423, 421] on input "服務名稱/代號" at bounding box center [388, 420] width 199 height 34
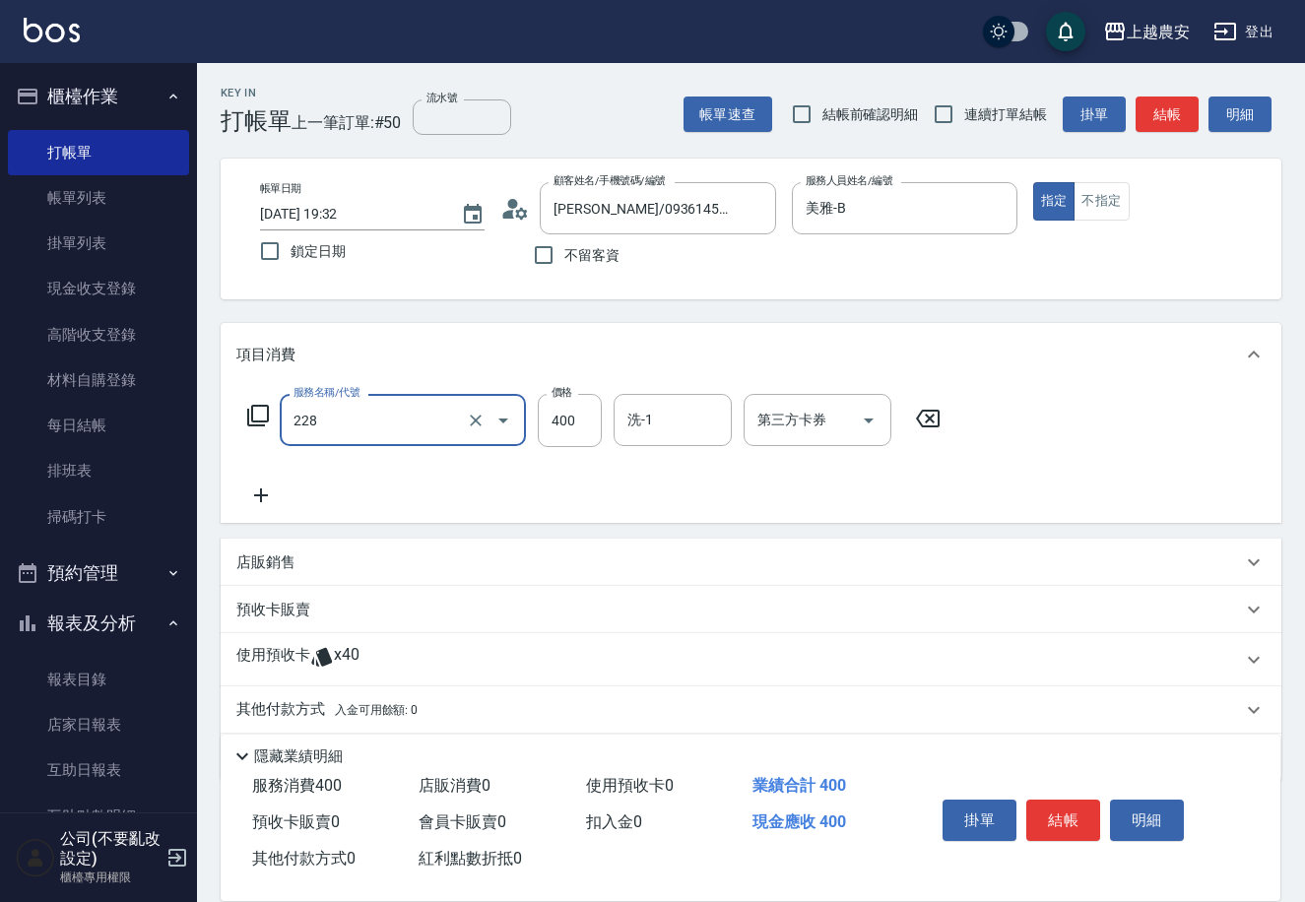
type input "洗髮(228)"
type input "大巫-35"
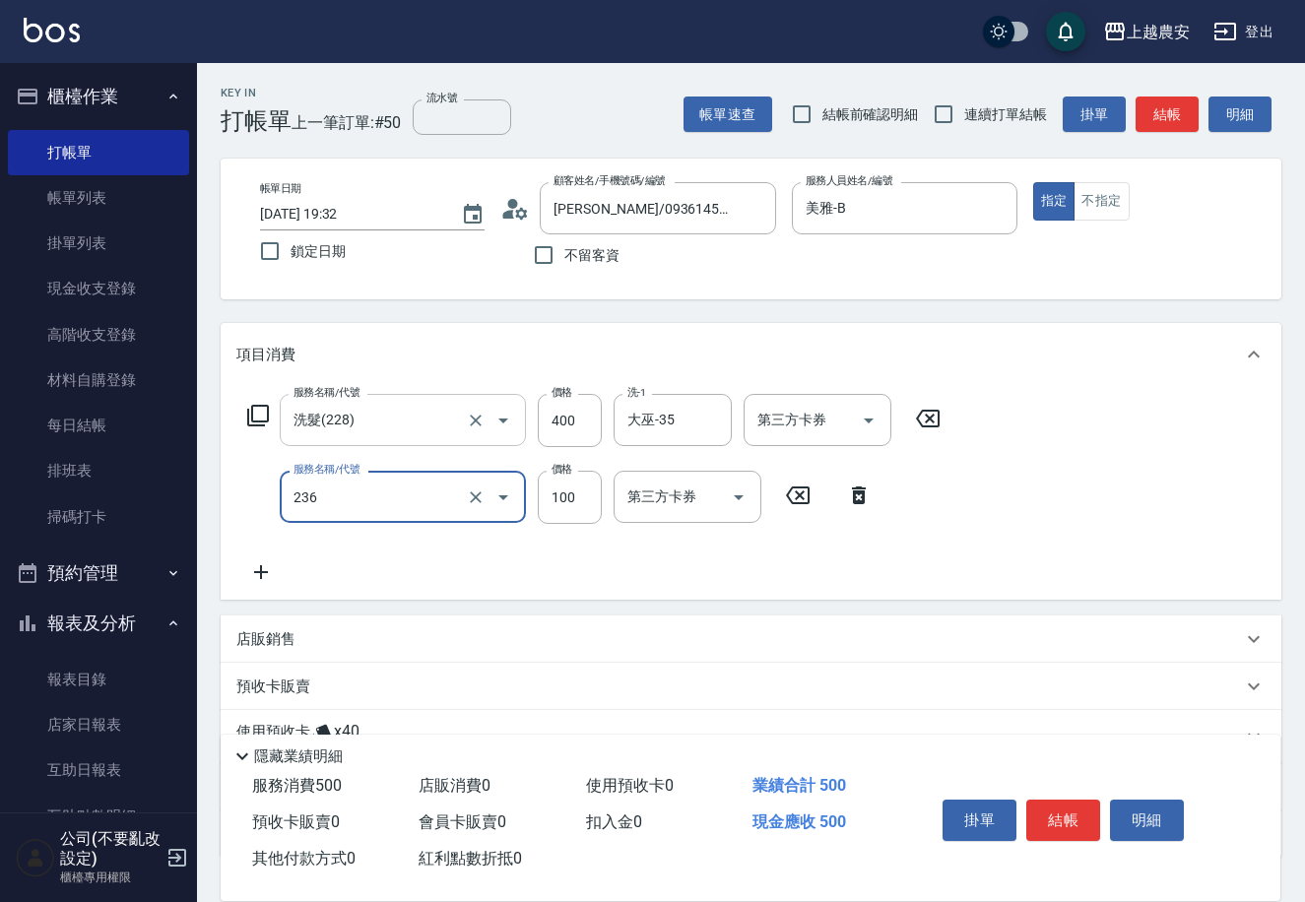
type input "手棒(236)"
click at [1087, 824] on button "結帳" at bounding box center [1063, 820] width 74 height 41
click at [1087, 824] on div "掛單 結帳 明細" at bounding box center [1063, 823] width 257 height 62
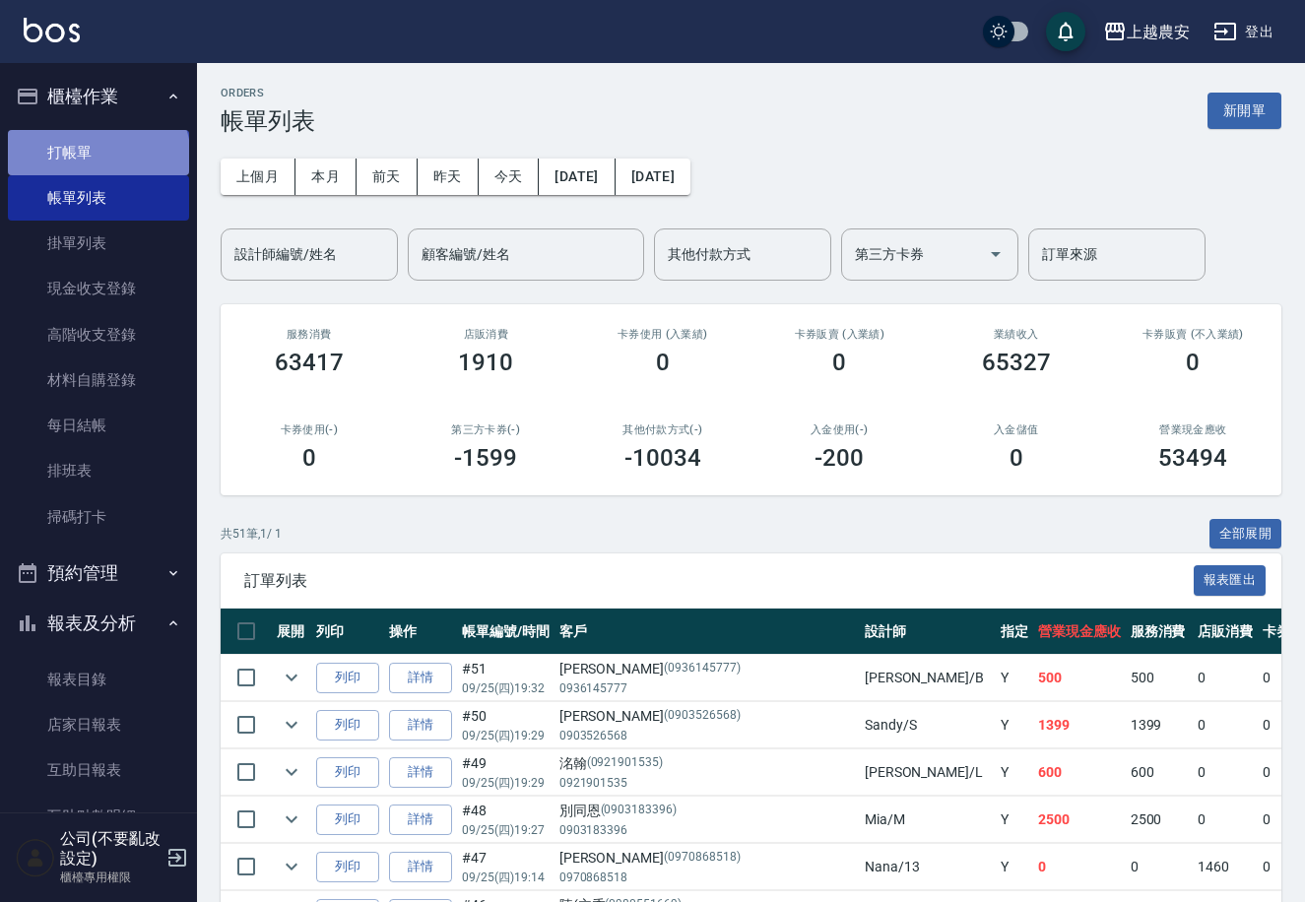
click at [97, 156] on link "打帳單" at bounding box center [98, 152] width 181 height 45
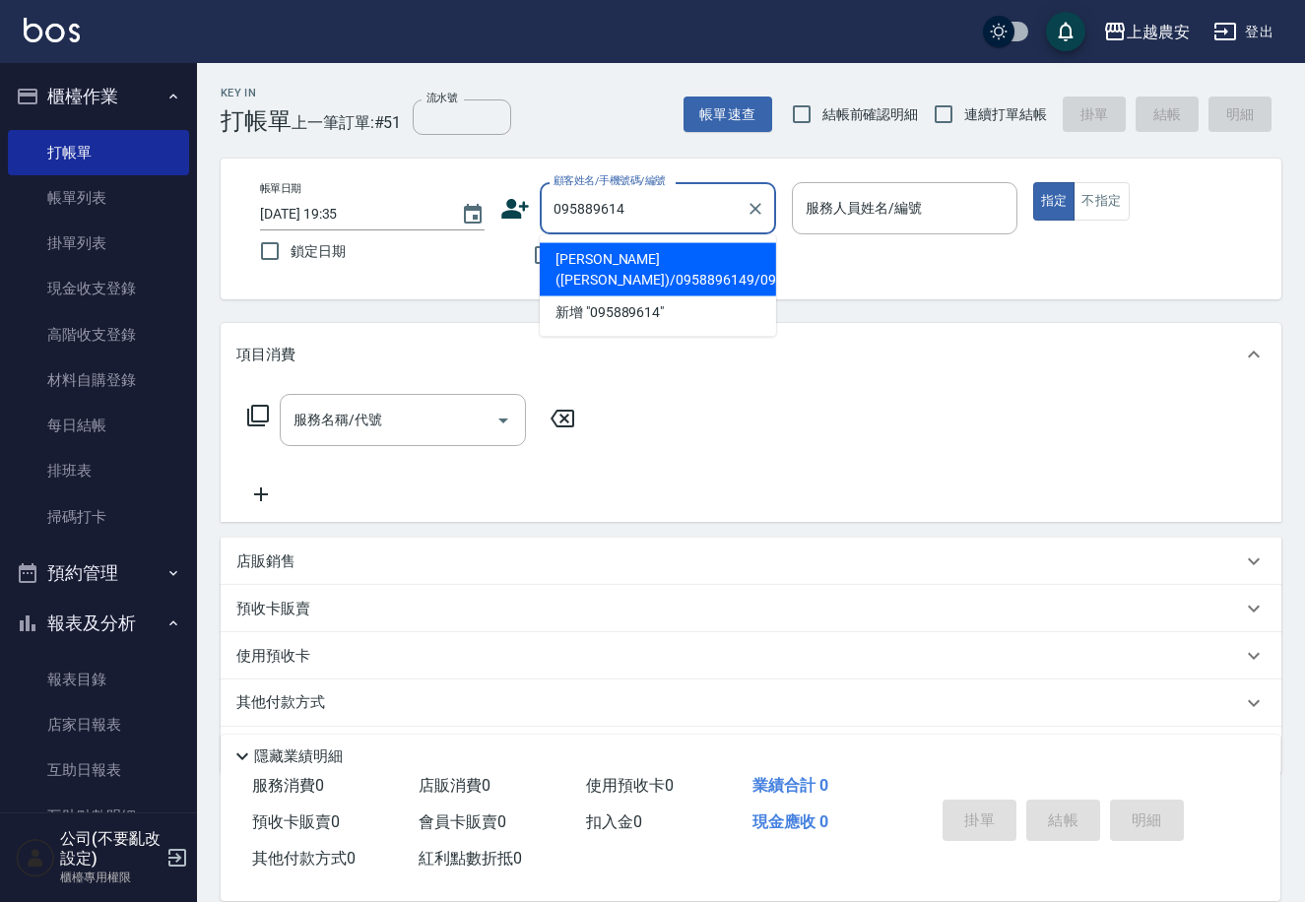
drag, startPoint x: 655, startPoint y: 253, endPoint x: 631, endPoint y: 288, distance: 41.8
click at [655, 252] on li "[PERSON_NAME]([PERSON_NAME])/0958896149/0958896149" at bounding box center [658, 269] width 236 height 53
type input "[PERSON_NAME]([PERSON_NAME])/0958896149/0958896149"
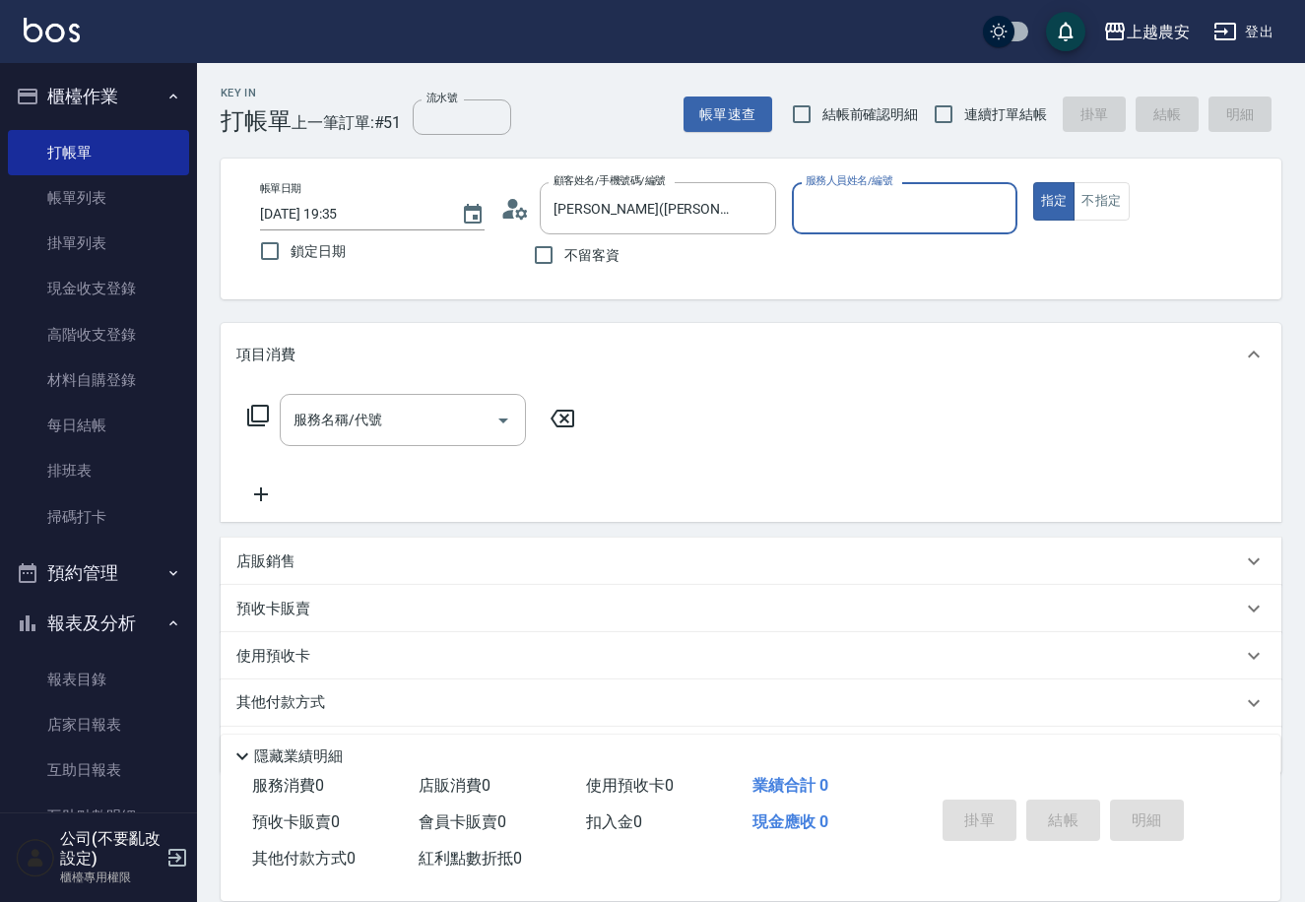
type input "Nana-13"
click at [421, 433] on input "服務名稱/代號" at bounding box center [388, 420] width 199 height 34
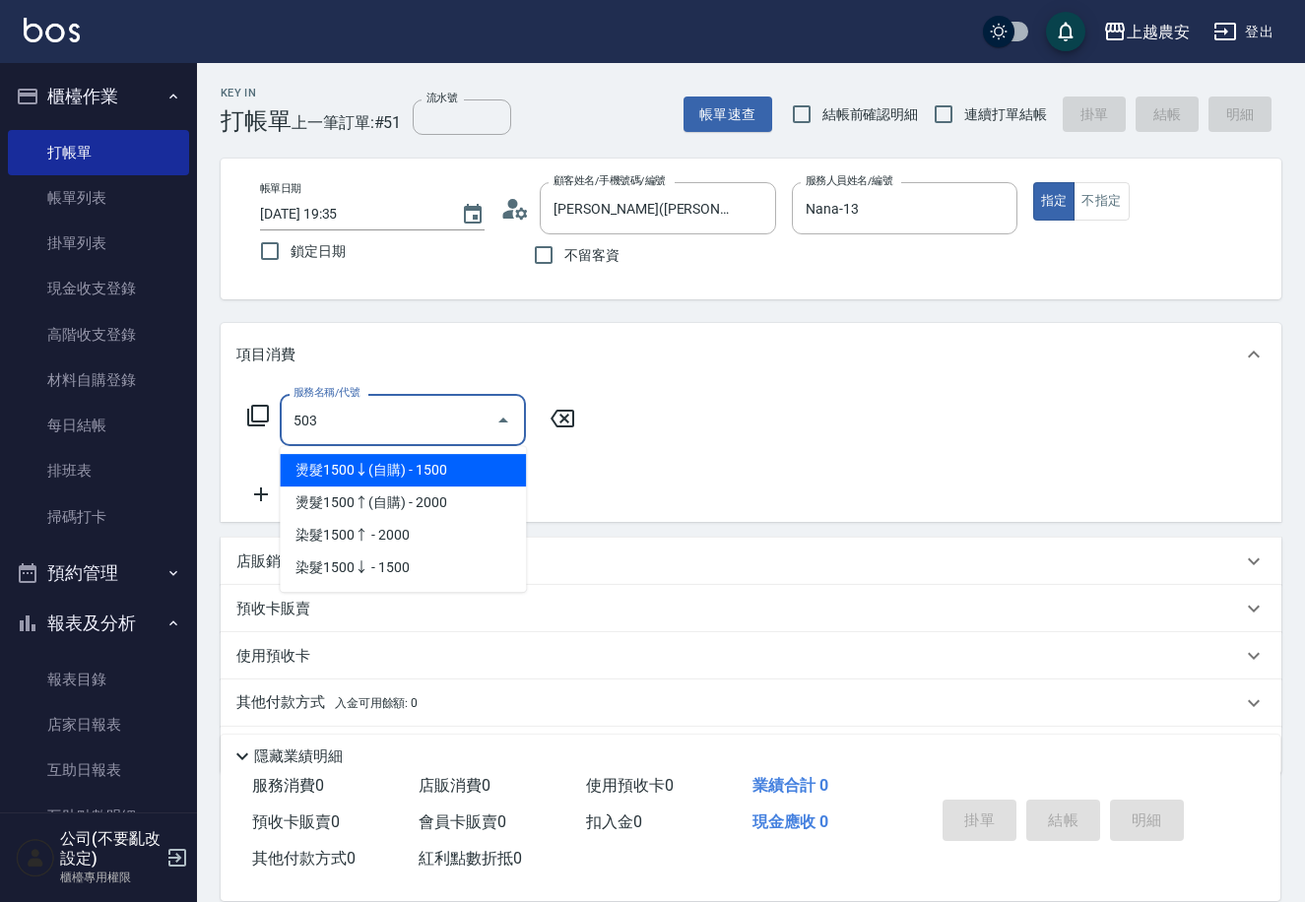
type input "染髮1500↑(503)"
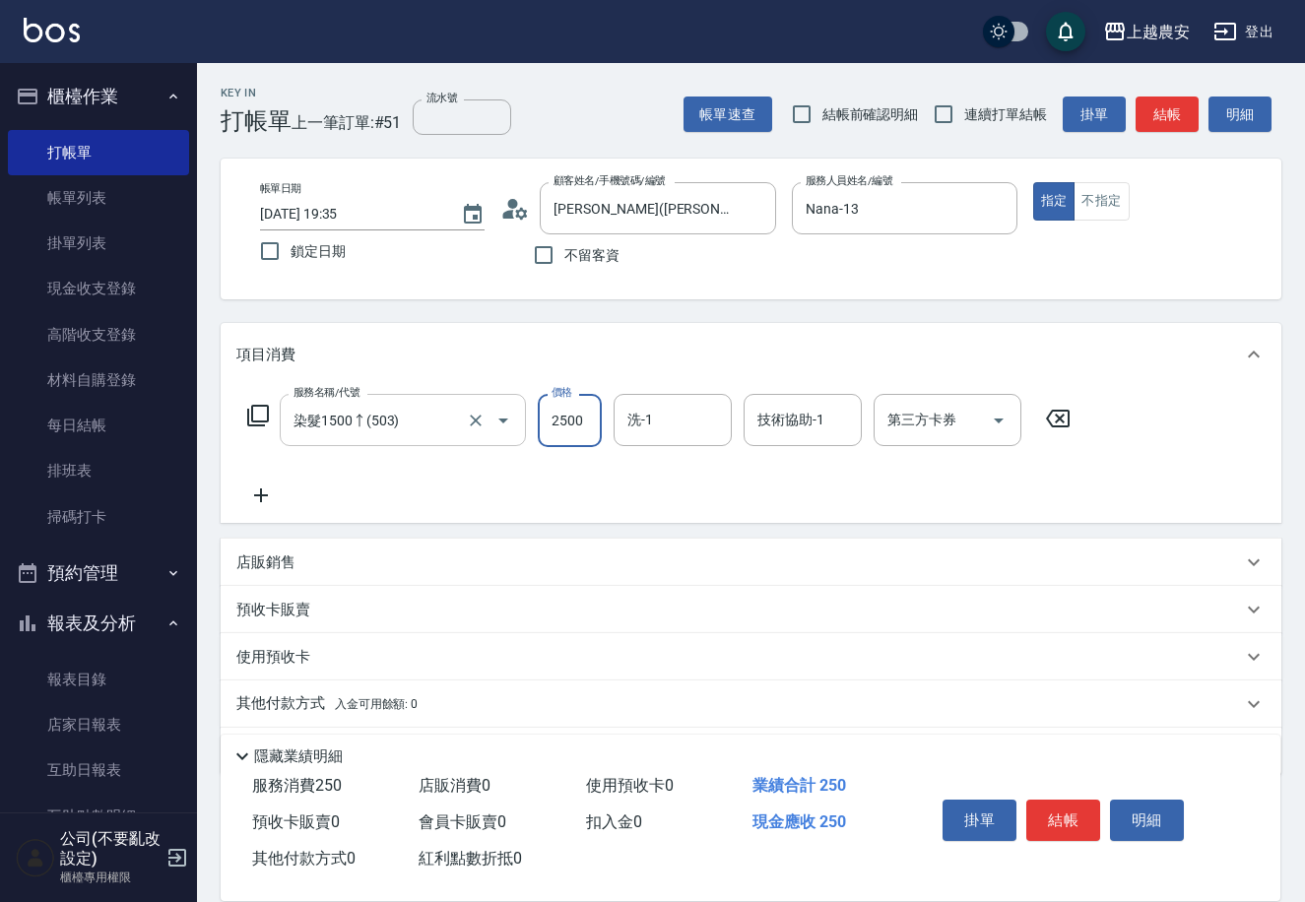
type input "2500"
type input "蘇蘇-25"
click at [1072, 803] on button "結帳" at bounding box center [1063, 820] width 74 height 41
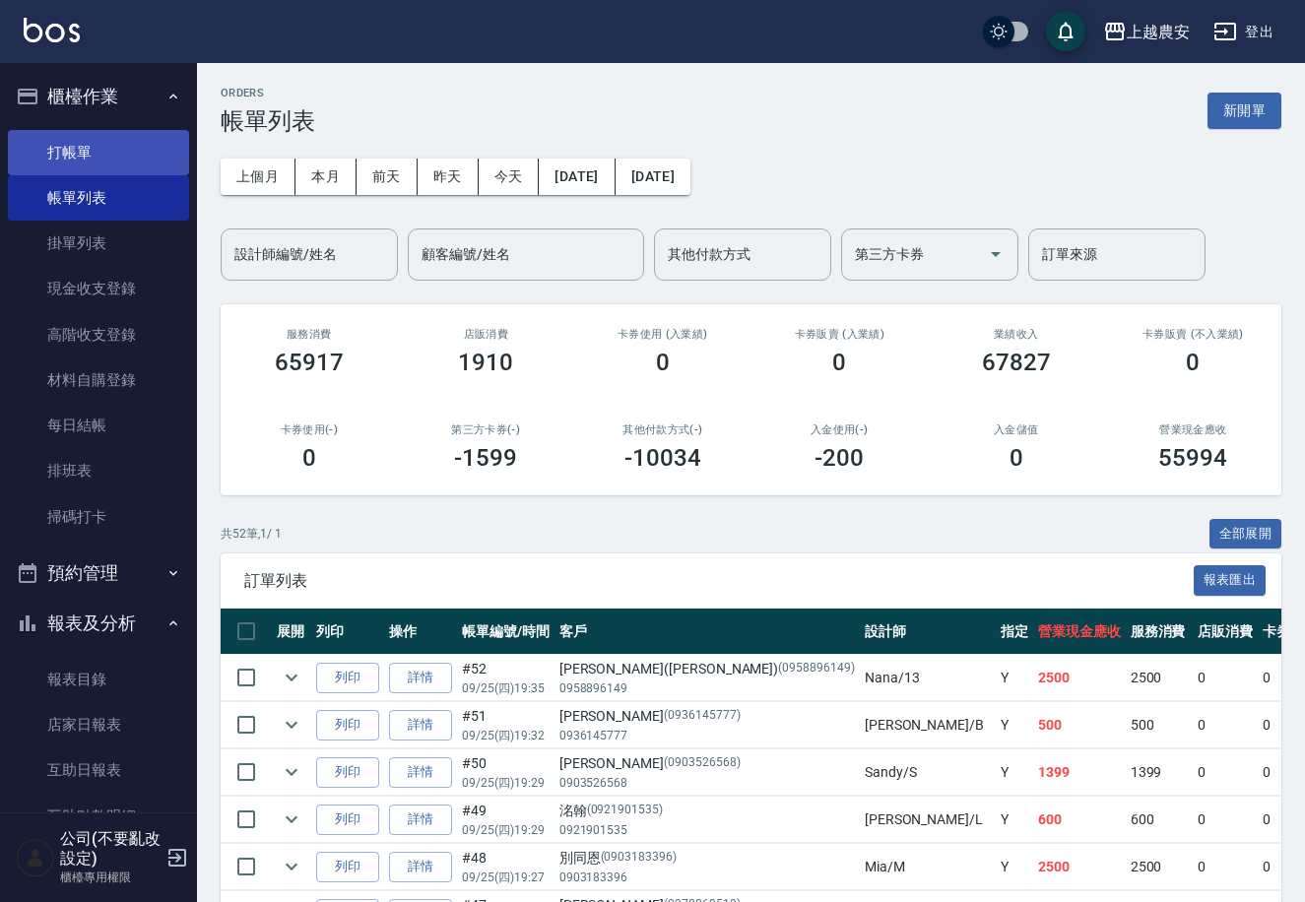
click at [79, 156] on link "打帳單" at bounding box center [98, 152] width 181 height 45
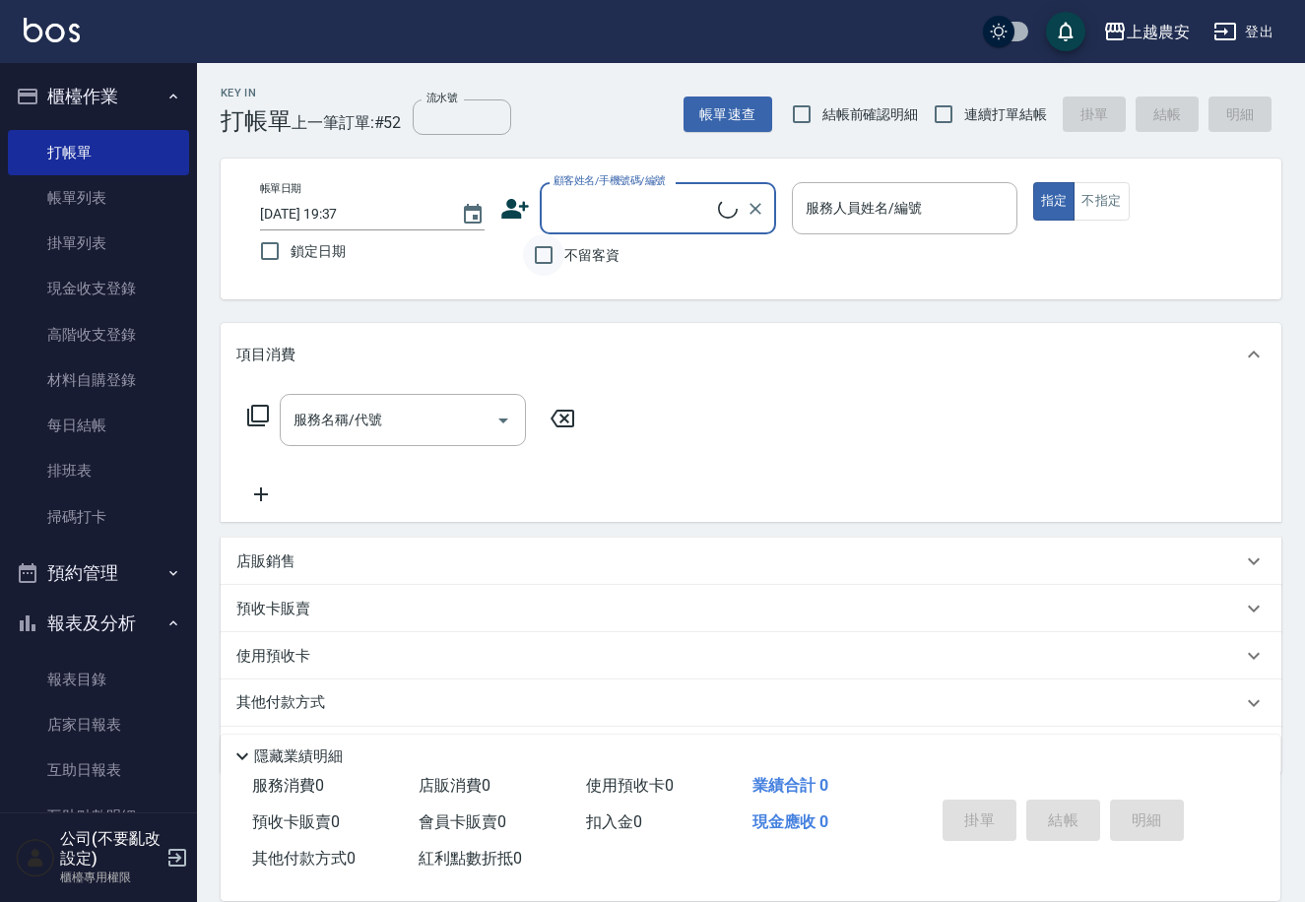
click at [560, 253] on input "不留客資" at bounding box center [543, 254] width 41 height 41
checkbox input "true"
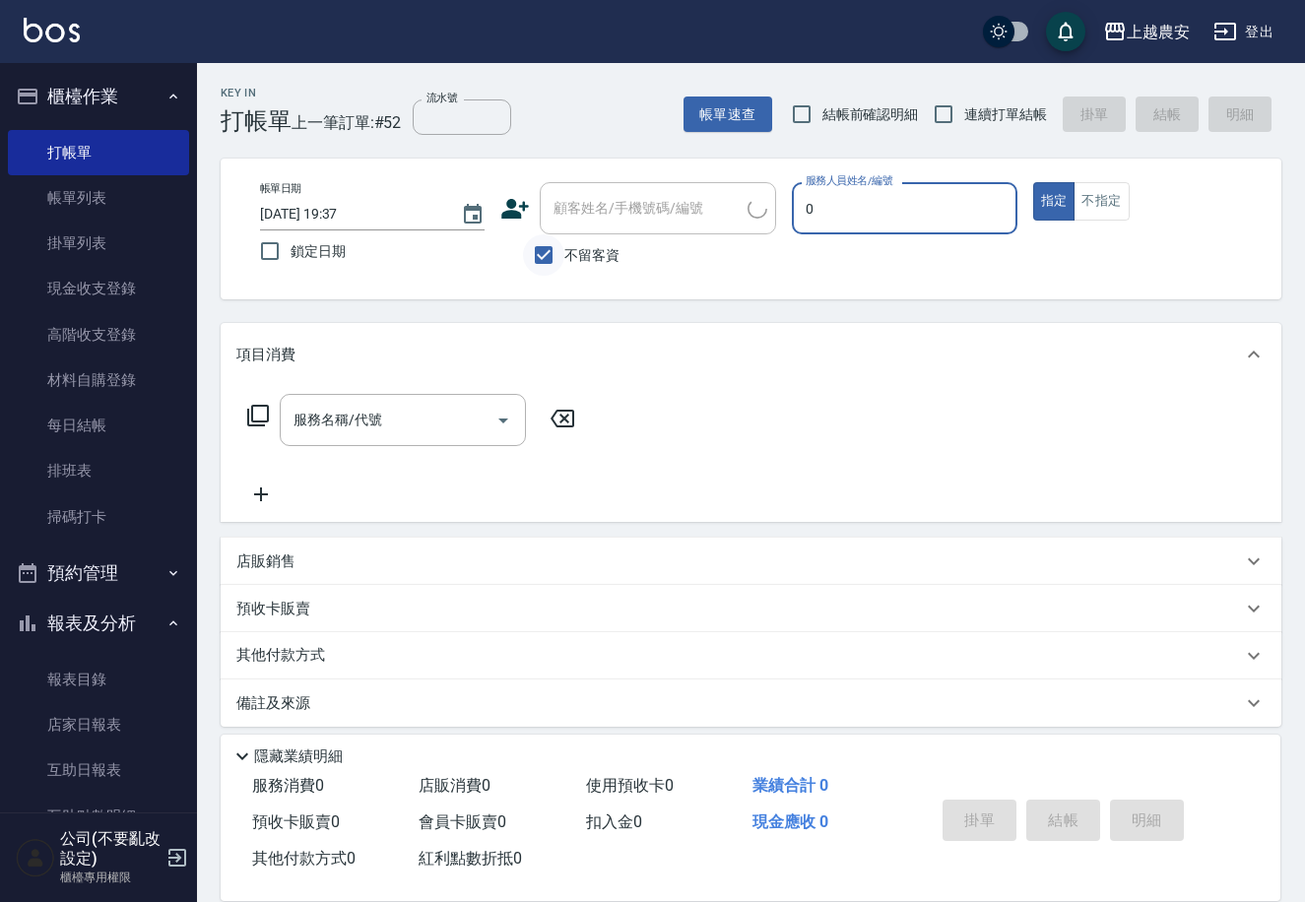
type input "0"
type button "true"
type input "Q比-0"
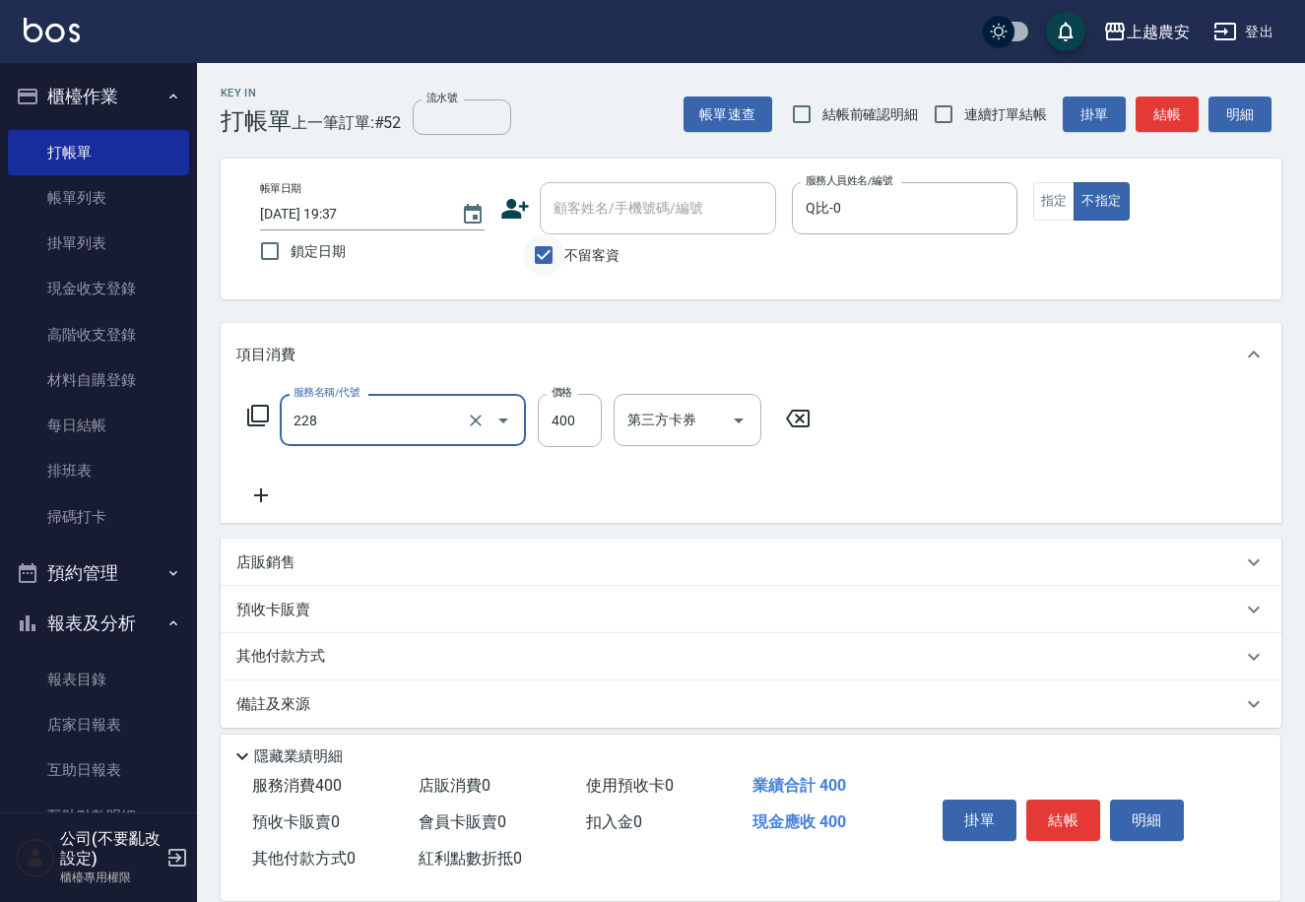
type input "洗髮(228)"
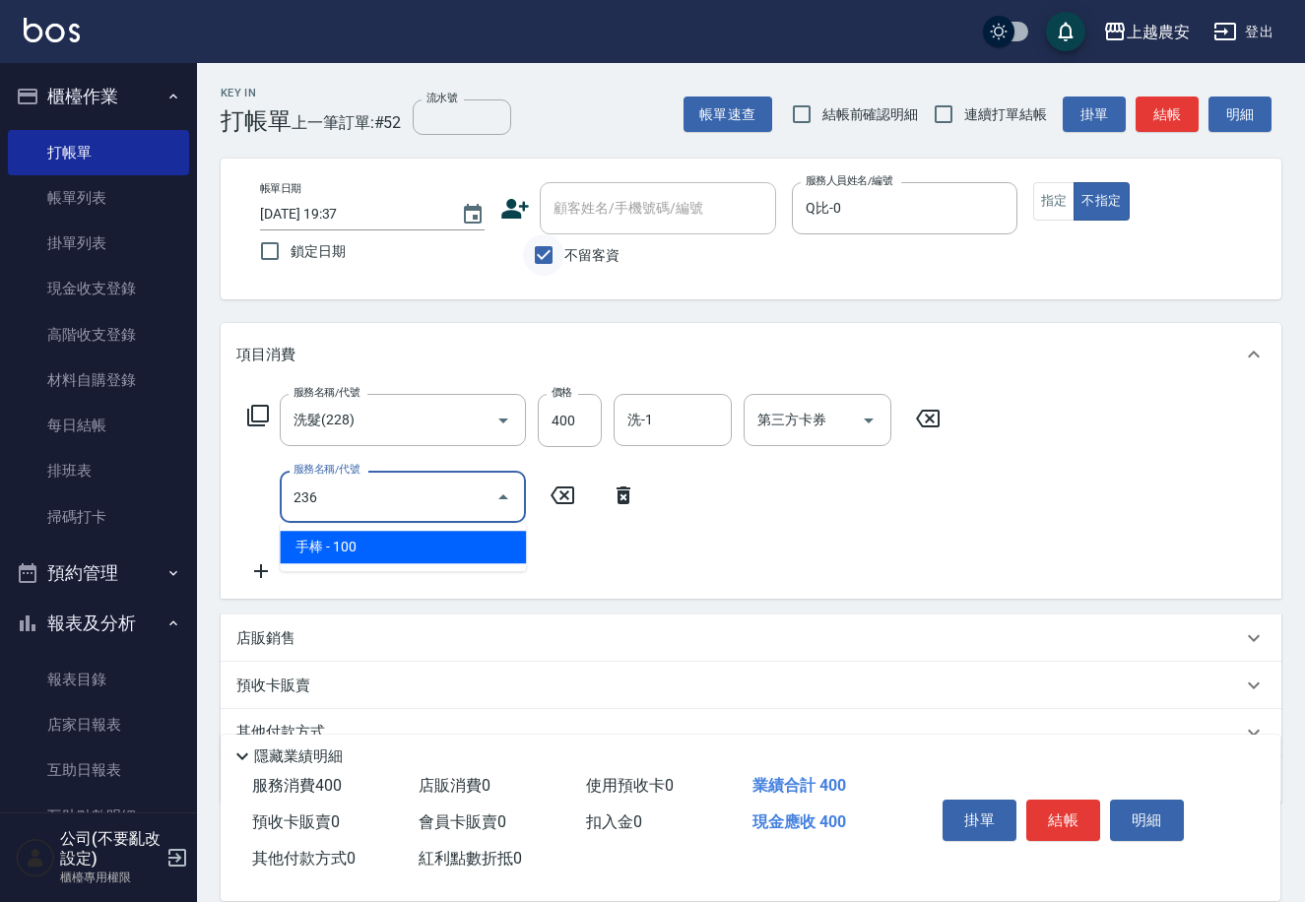
type input "手棒(236)"
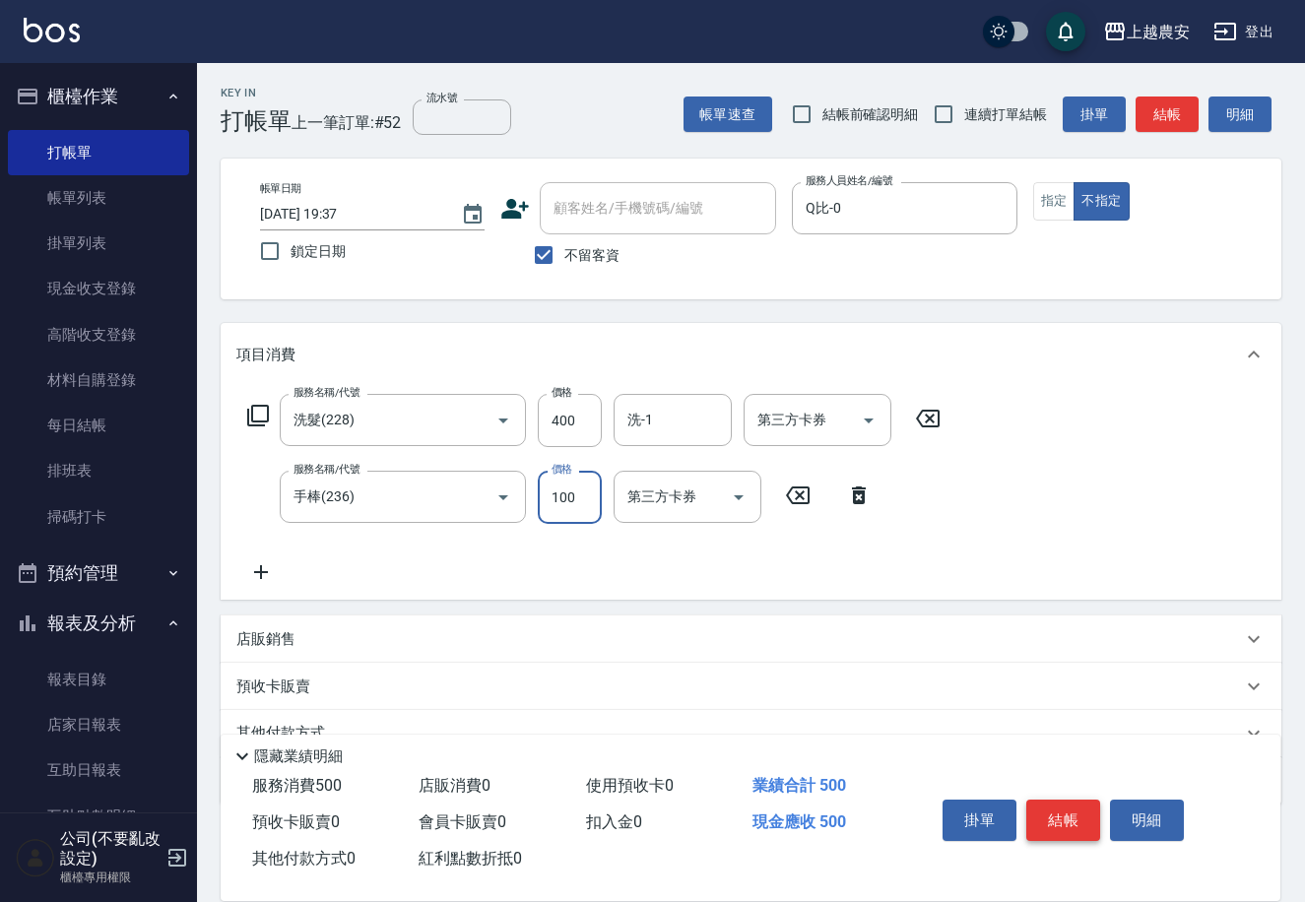
click at [1052, 824] on button "結帳" at bounding box center [1063, 820] width 74 height 41
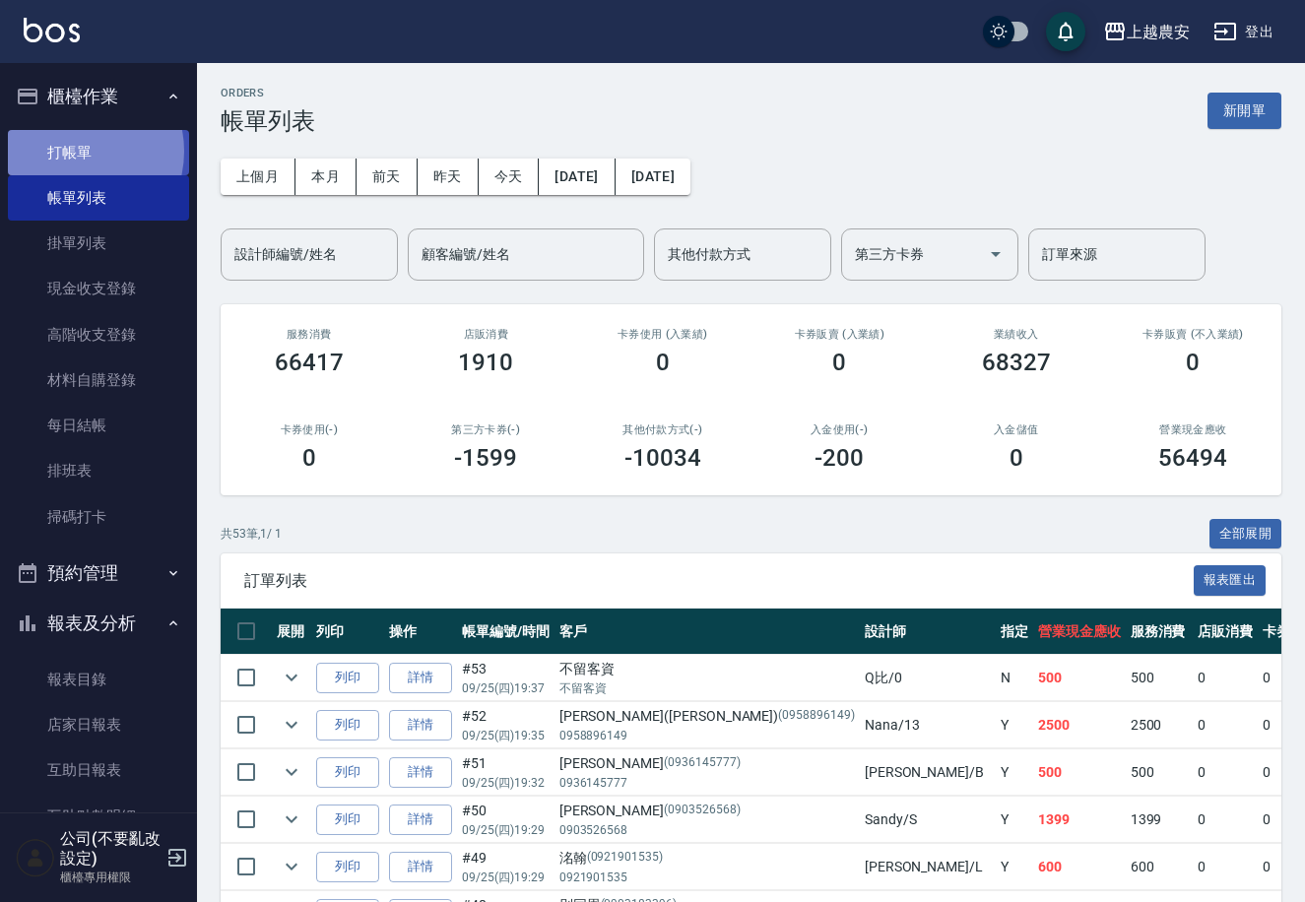
click at [70, 151] on link "打帳單" at bounding box center [98, 152] width 181 height 45
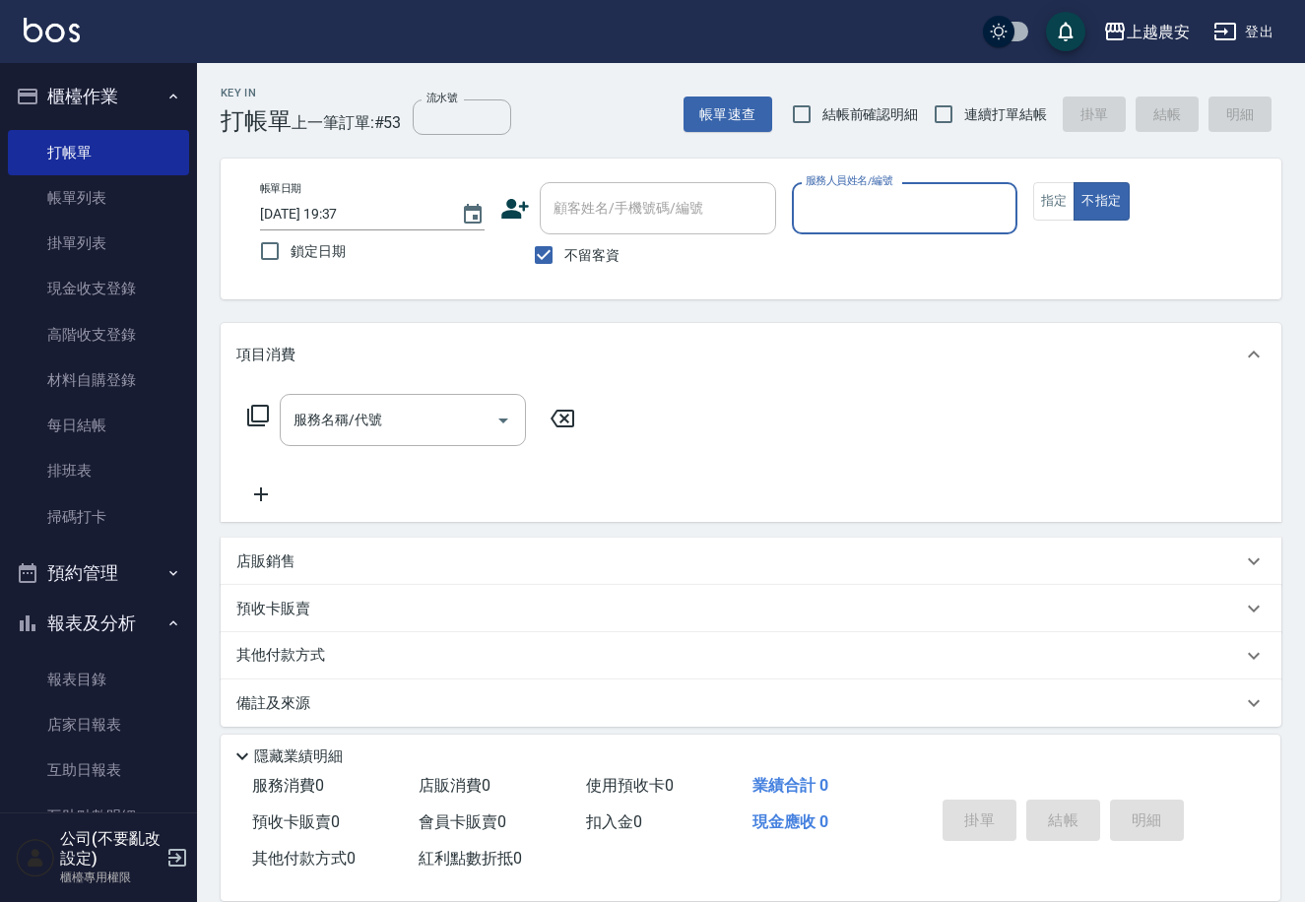
click at [568, 254] on span "不留客資" at bounding box center [591, 255] width 55 height 21
click at [564, 254] on input "不留客資" at bounding box center [543, 254] width 41 height 41
checkbox input "false"
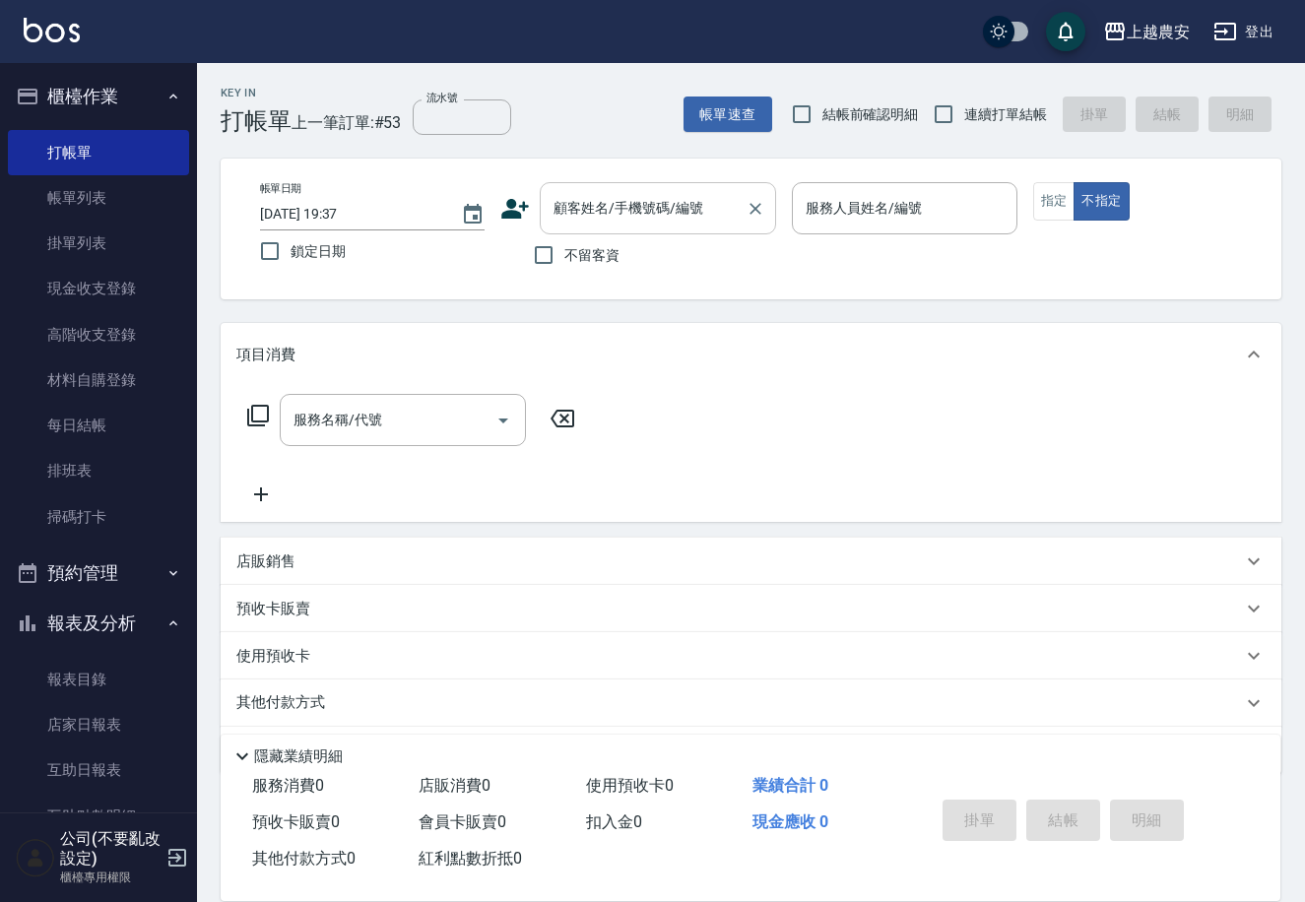
click at [577, 201] on input "顧客姓名/手機號碼/編號" at bounding box center [643, 208] width 189 height 34
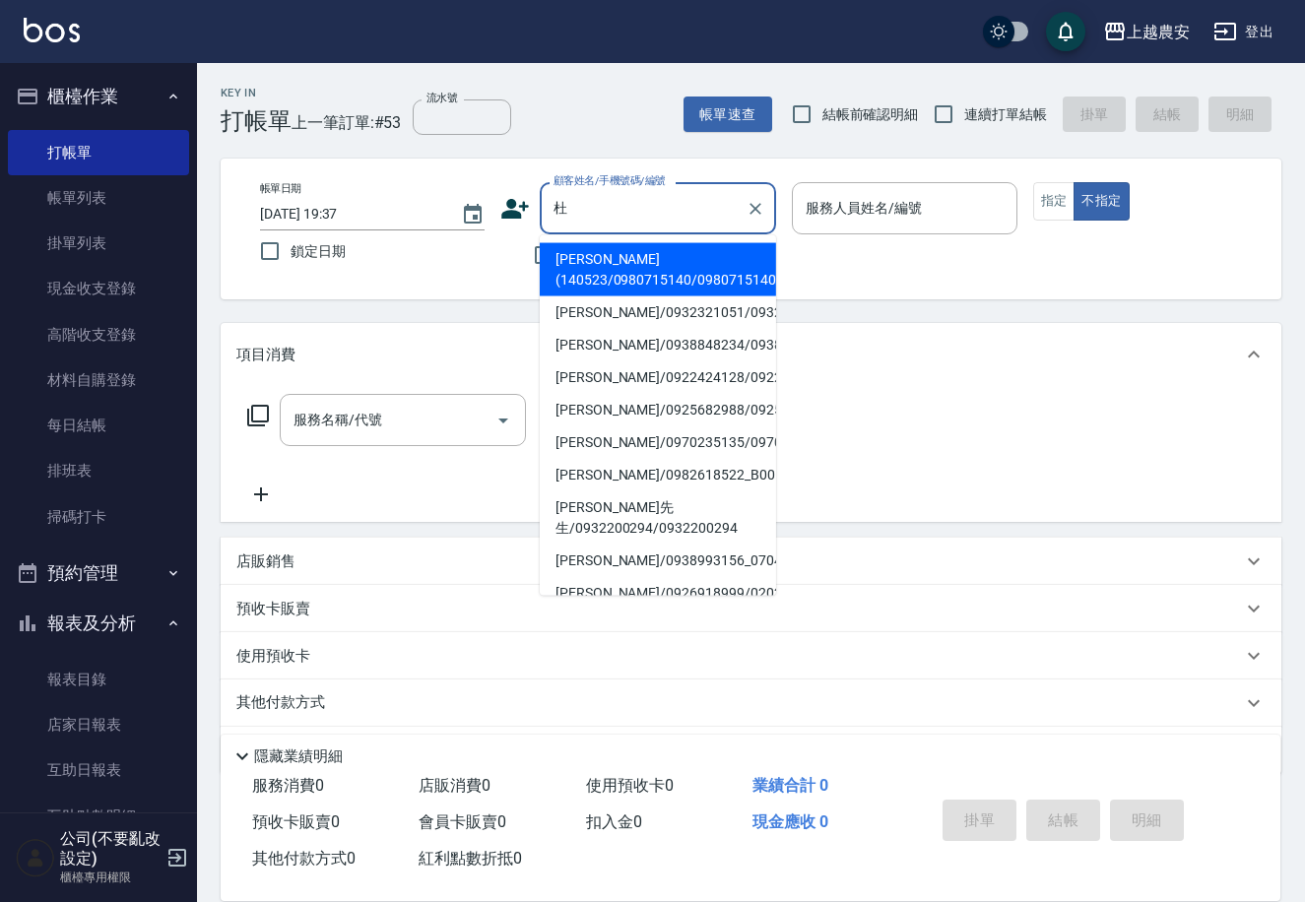
click at [601, 443] on li "杜昱瑩/0970235135/0970235135" at bounding box center [658, 443] width 236 height 33
type input "杜昱瑩/0970235135/0970235135"
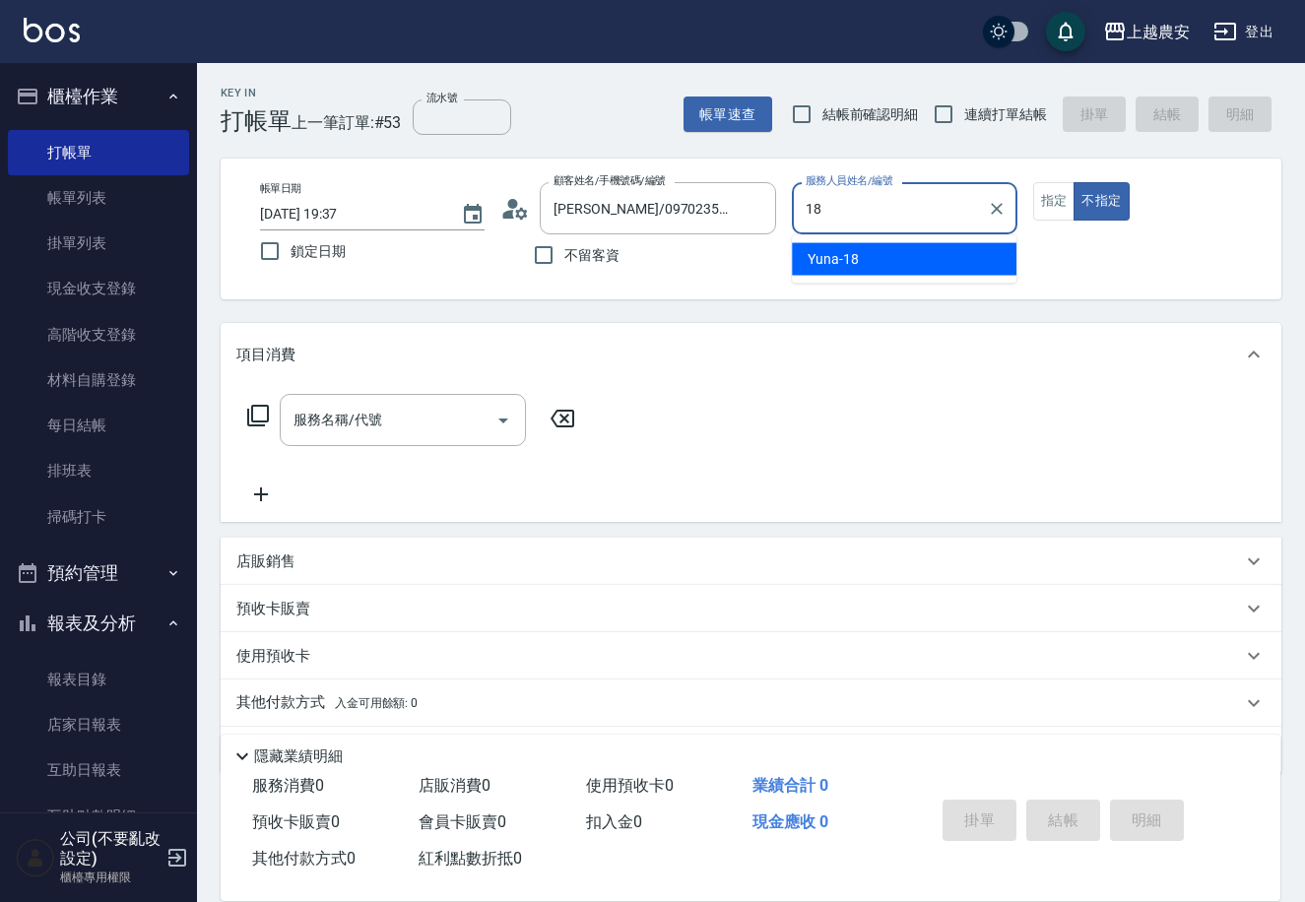
type input "Yuna-18"
type button "false"
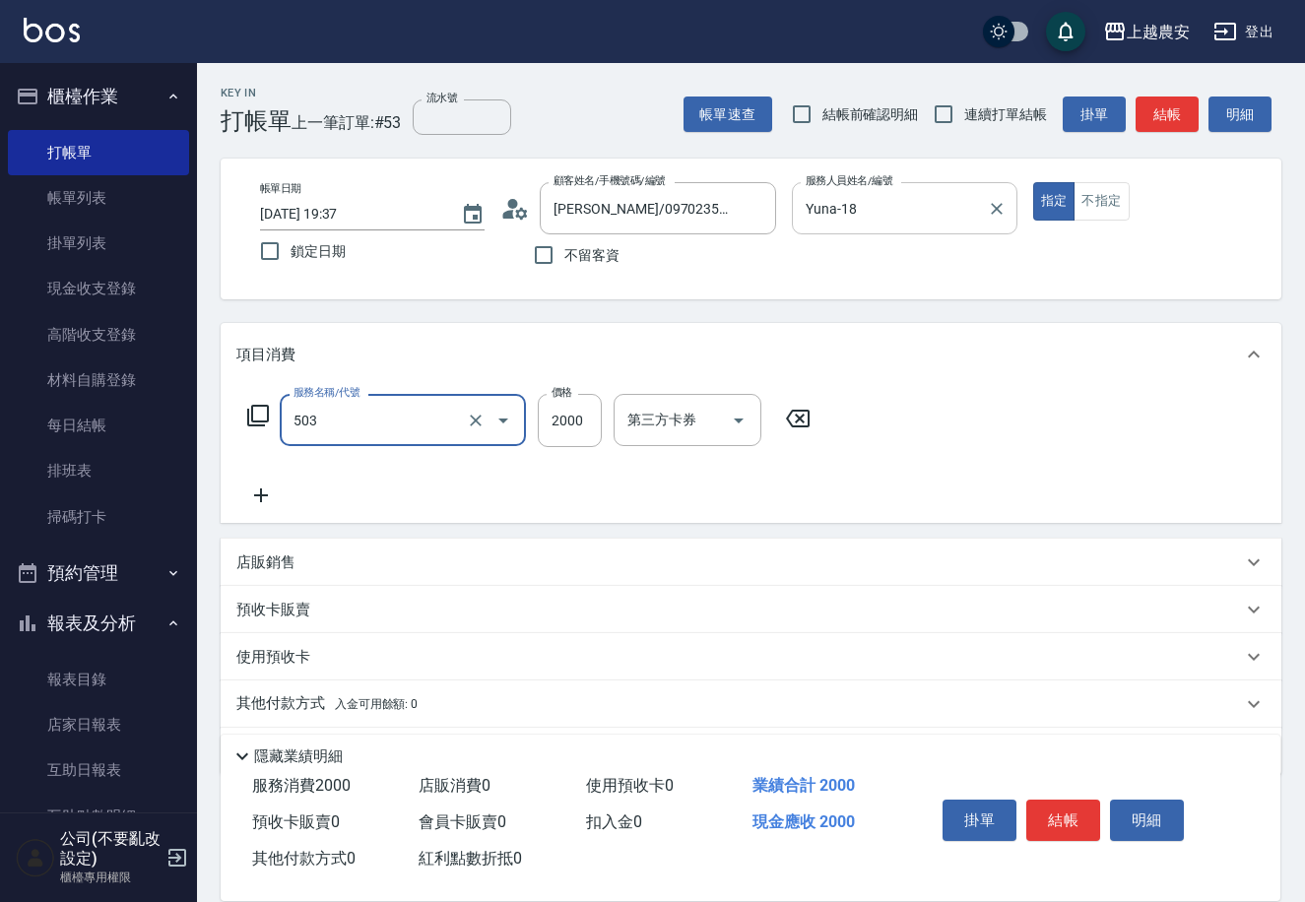
type input "染髮1500↑(503)"
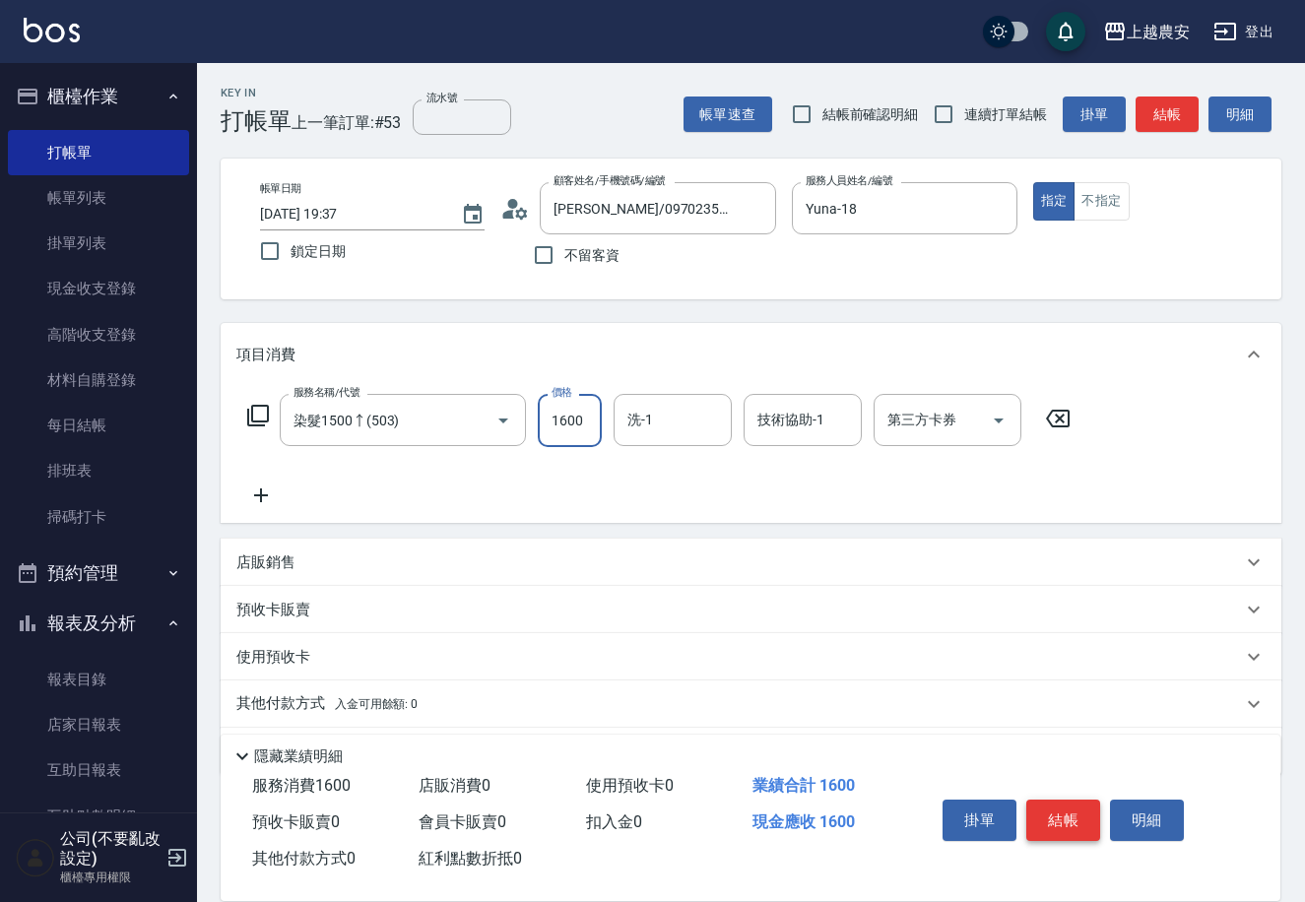
type input "1600"
click at [1057, 809] on button "結帳" at bounding box center [1063, 820] width 74 height 41
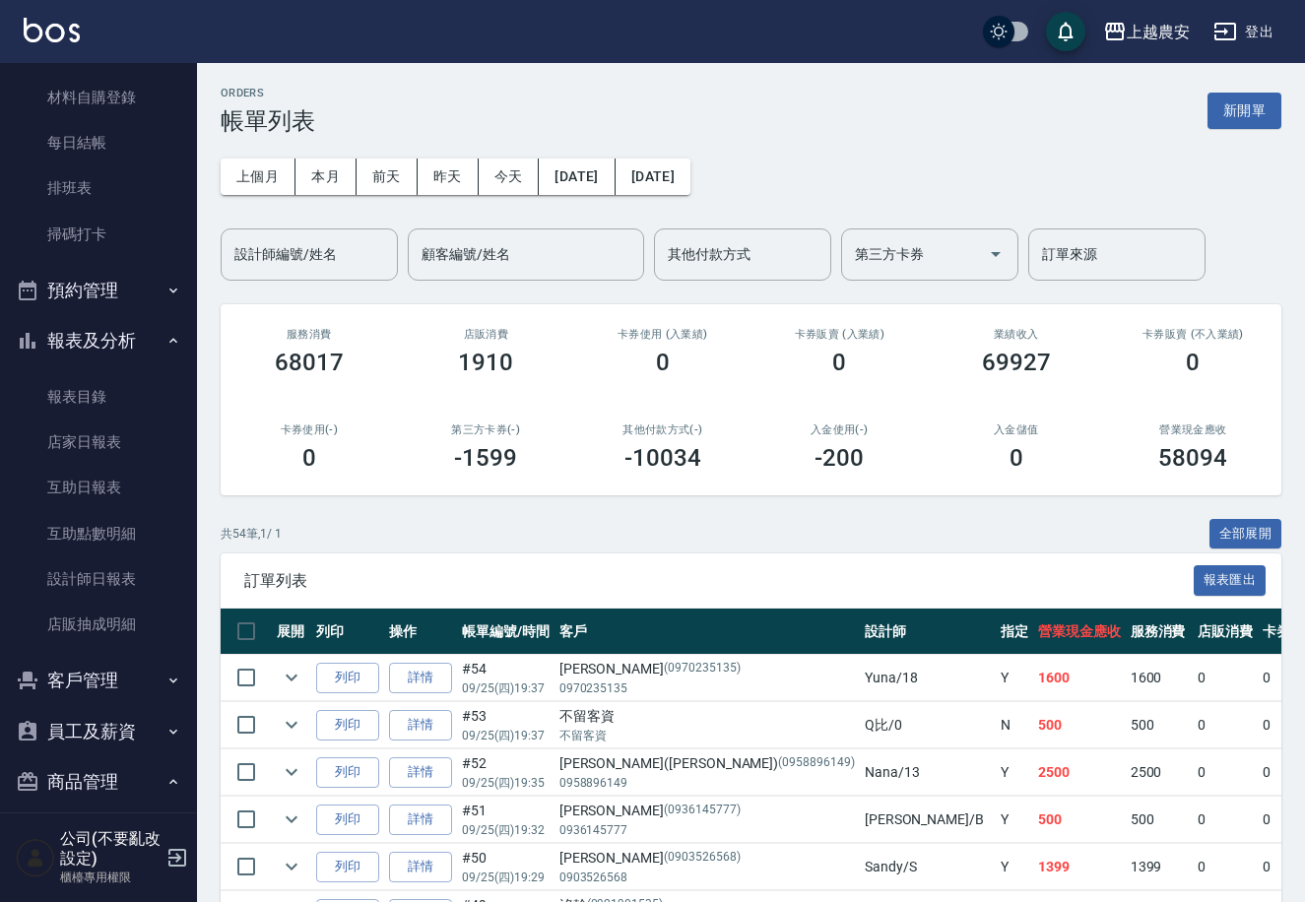
scroll to position [285, 0]
click at [152, 590] on link "設計師日報表" at bounding box center [98, 577] width 181 height 45
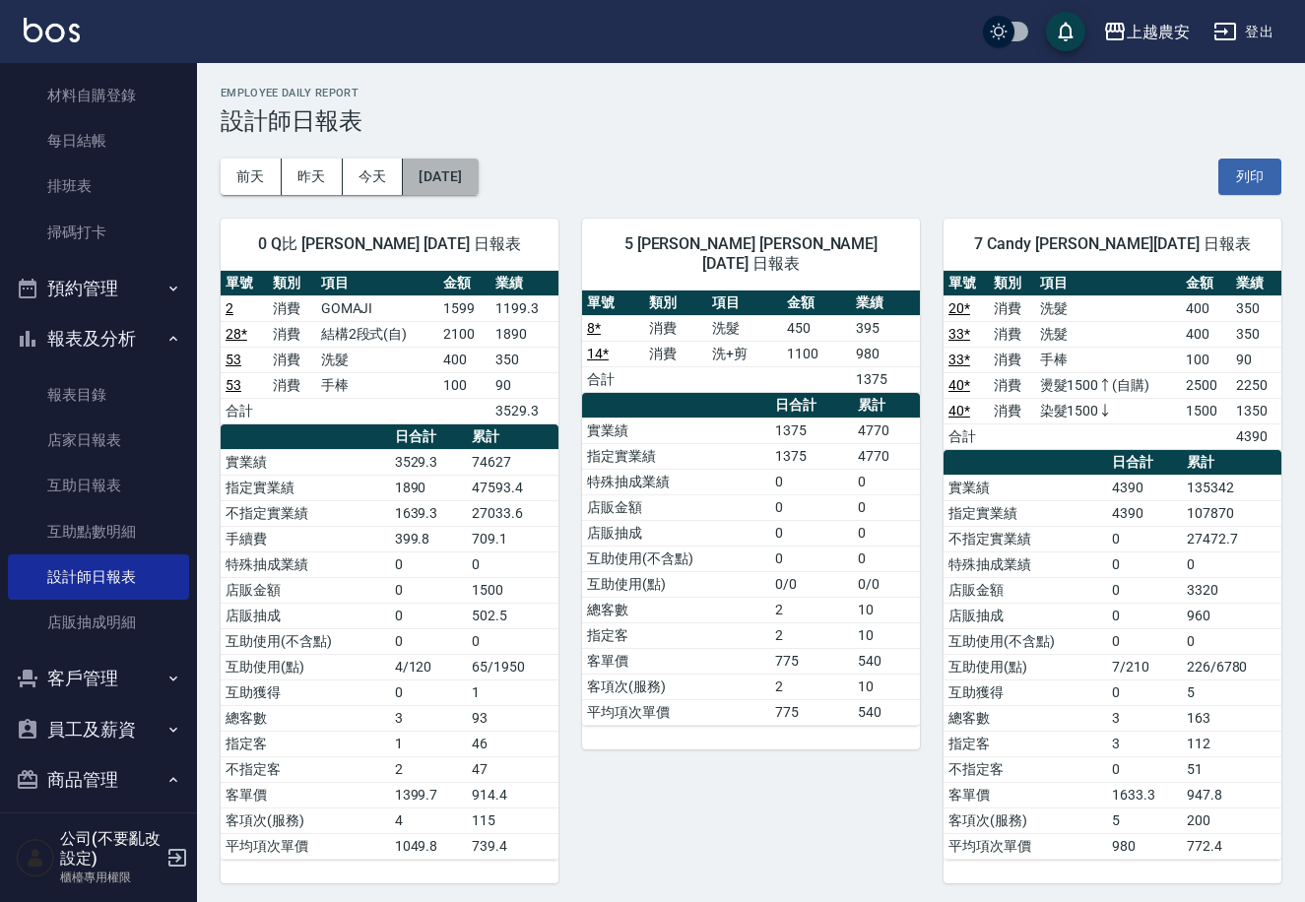
click at [478, 178] on button "[DATE]" at bounding box center [440, 177] width 75 height 36
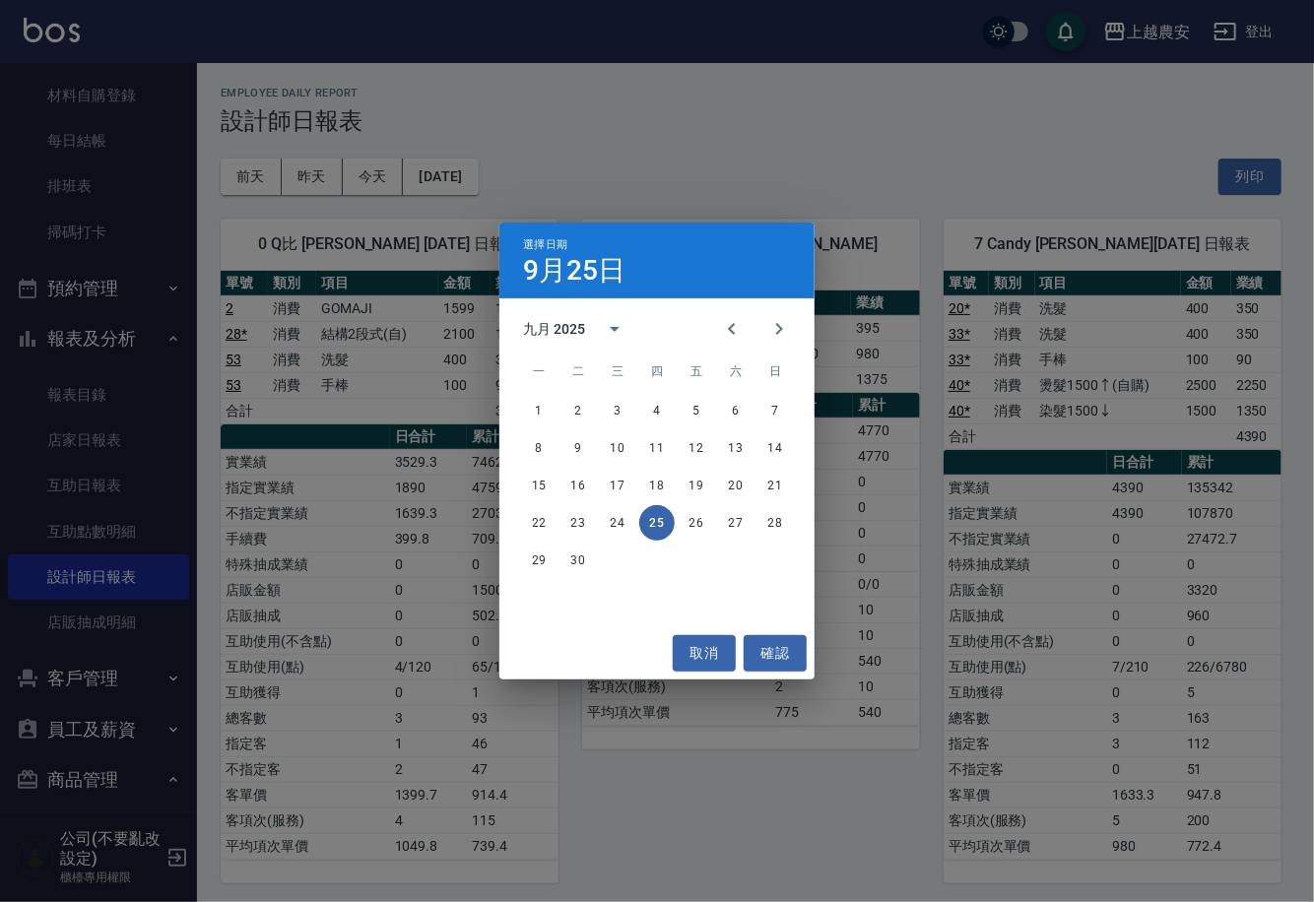
click at [1304, 170] on div "選擇日期 9月25日 九月 2025 一 二 三 四 五 六 日 1 2 3 4 5 6 7 8 9 10 11 12 13 14 15 16 17 18 1…" at bounding box center [657, 451] width 1314 height 902
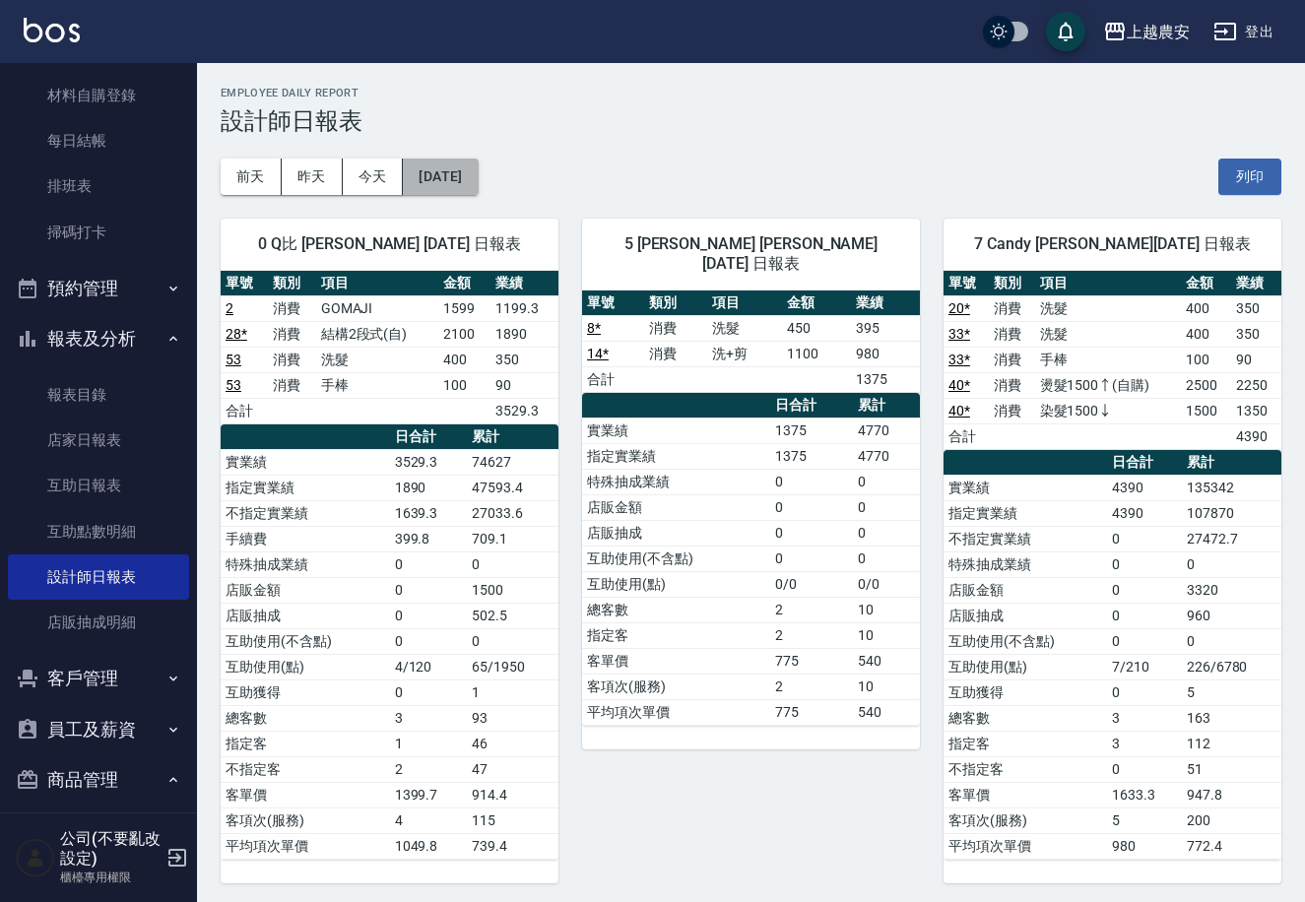
click at [458, 183] on button "[DATE]" at bounding box center [440, 177] width 75 height 36
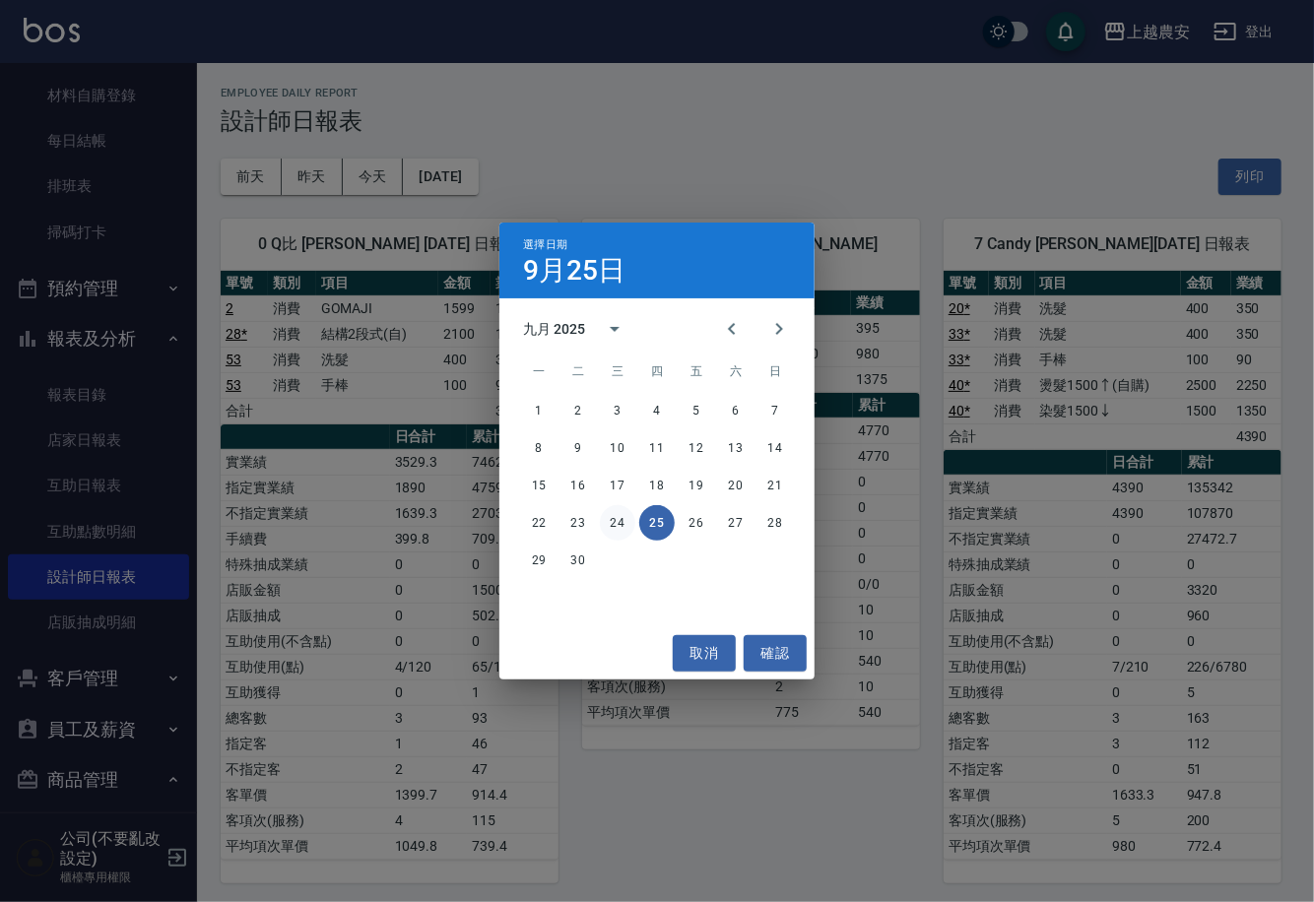
click at [625, 527] on button "24" at bounding box center [617, 522] width 35 height 35
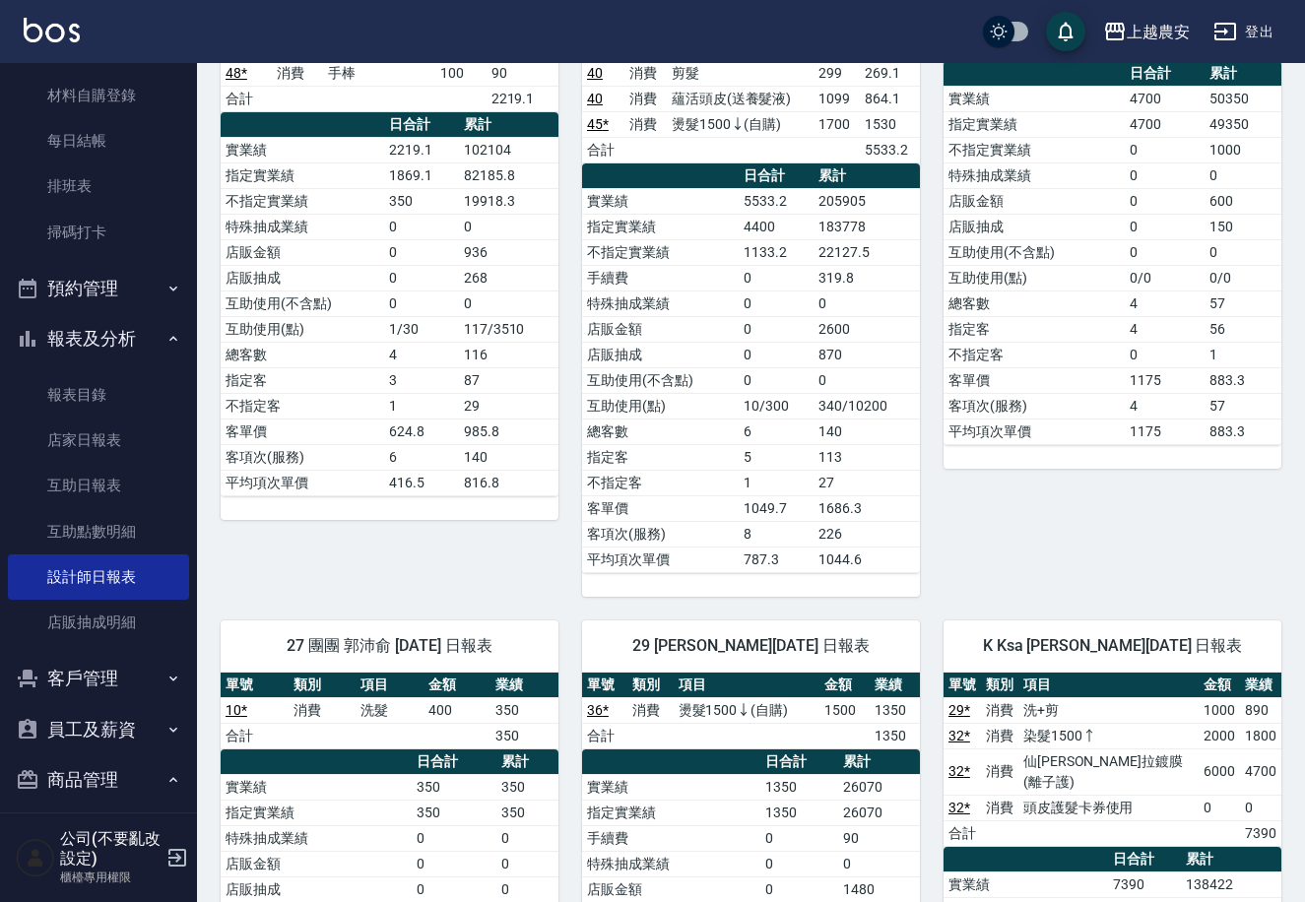
scroll to position [1356, 0]
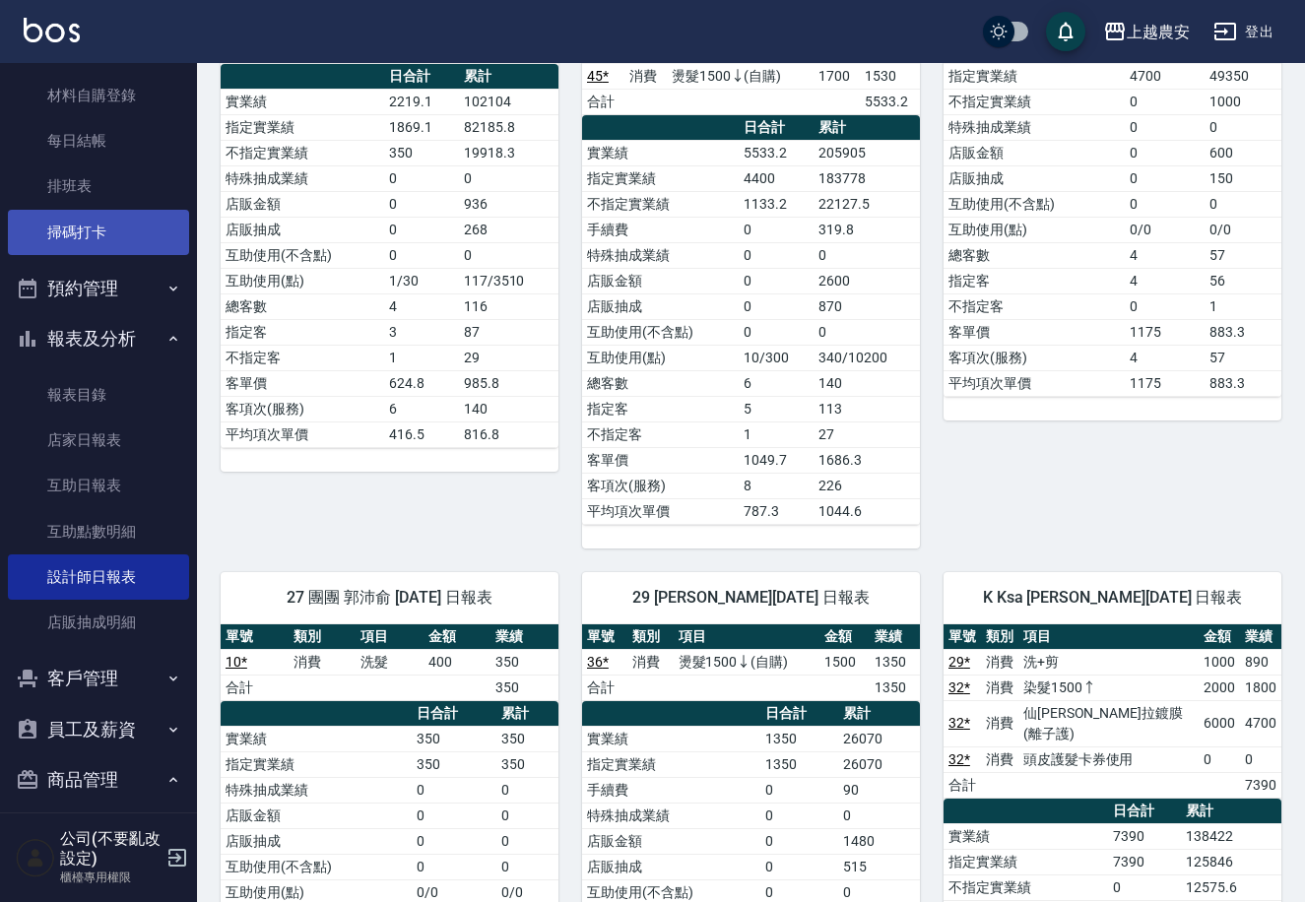
click at [131, 217] on link "掃碼打卡" at bounding box center [98, 232] width 181 height 45
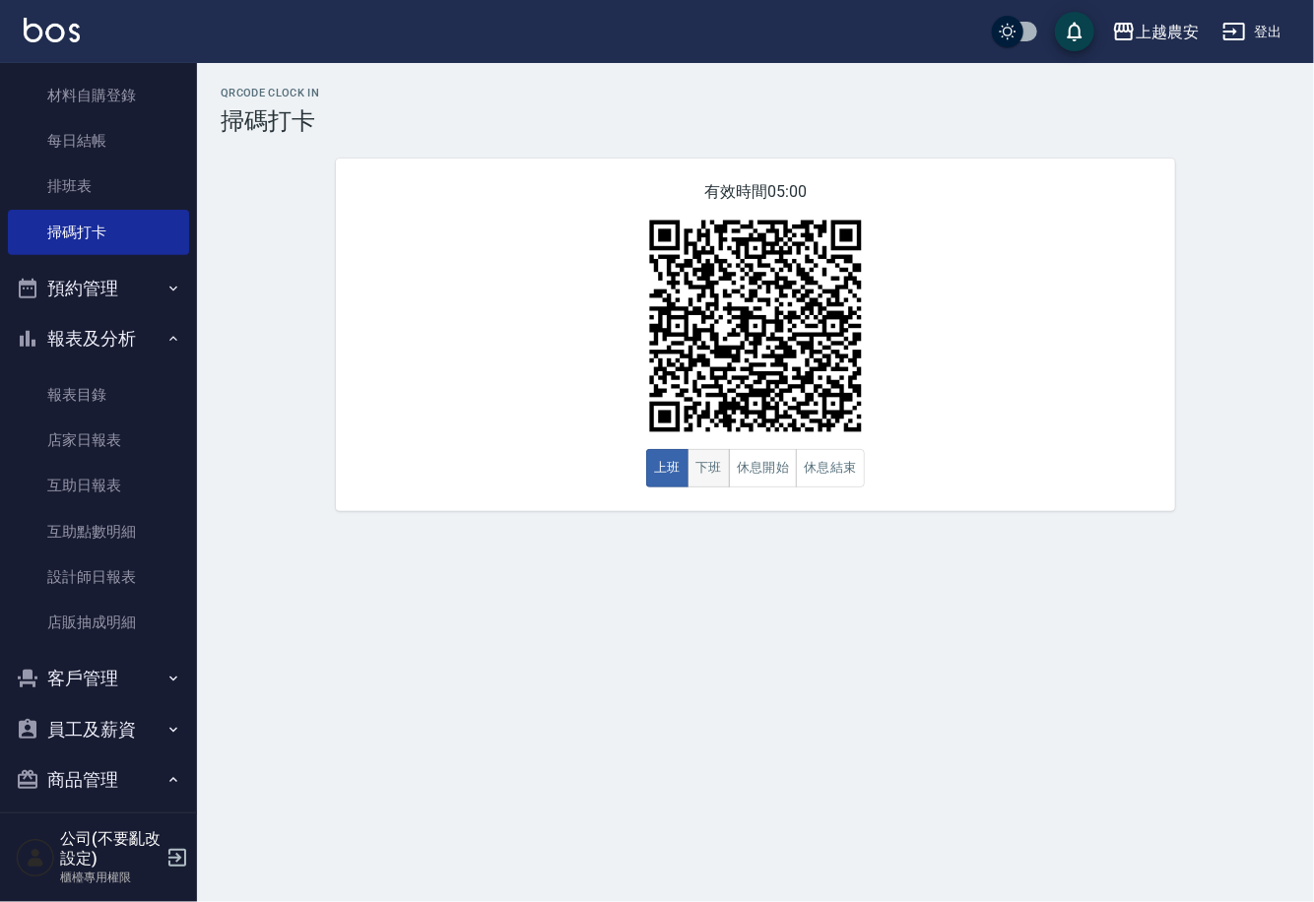
click at [717, 453] on button "下班" at bounding box center [709, 468] width 42 height 38
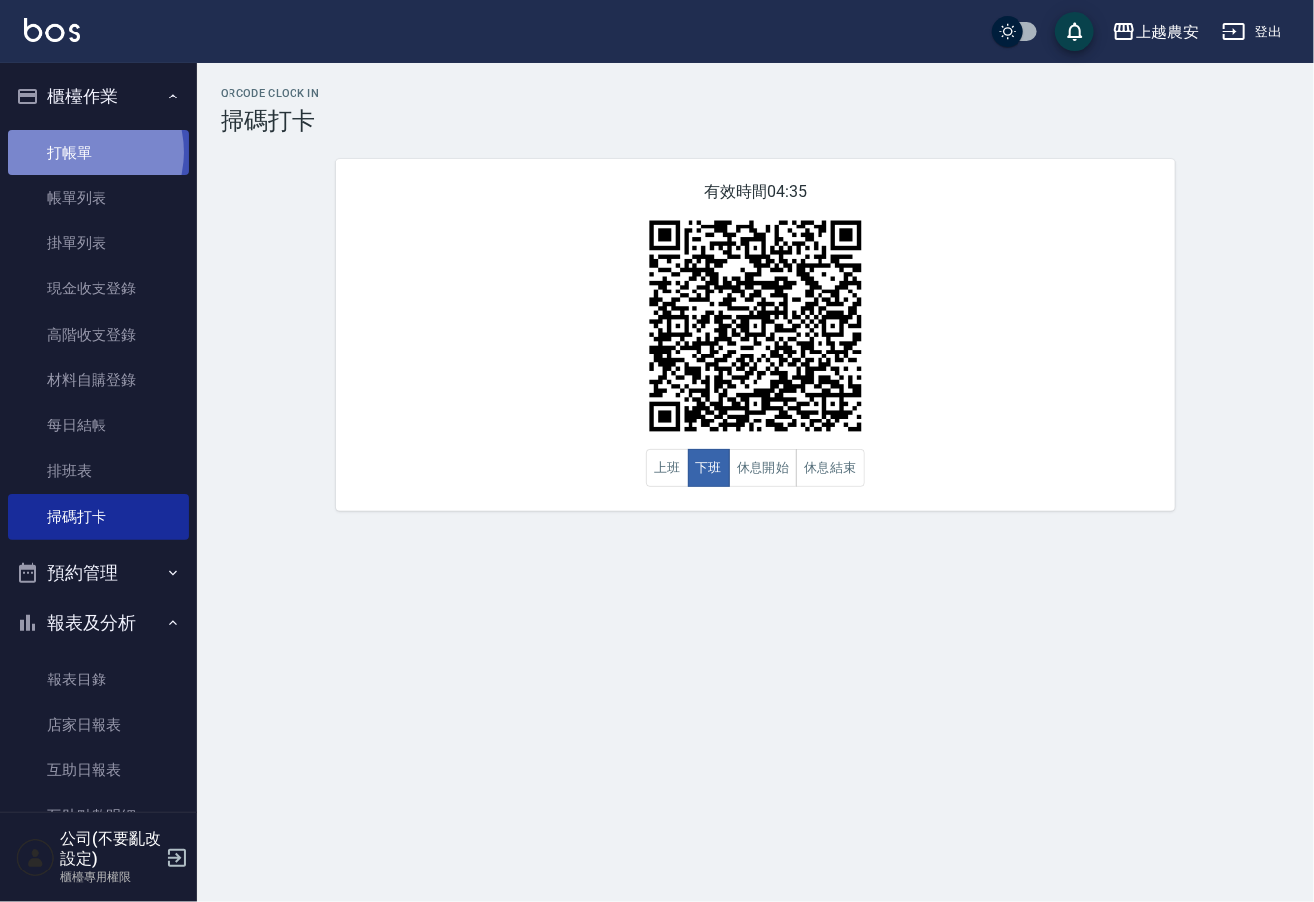
click at [74, 152] on link "打帳單" at bounding box center [98, 152] width 181 height 45
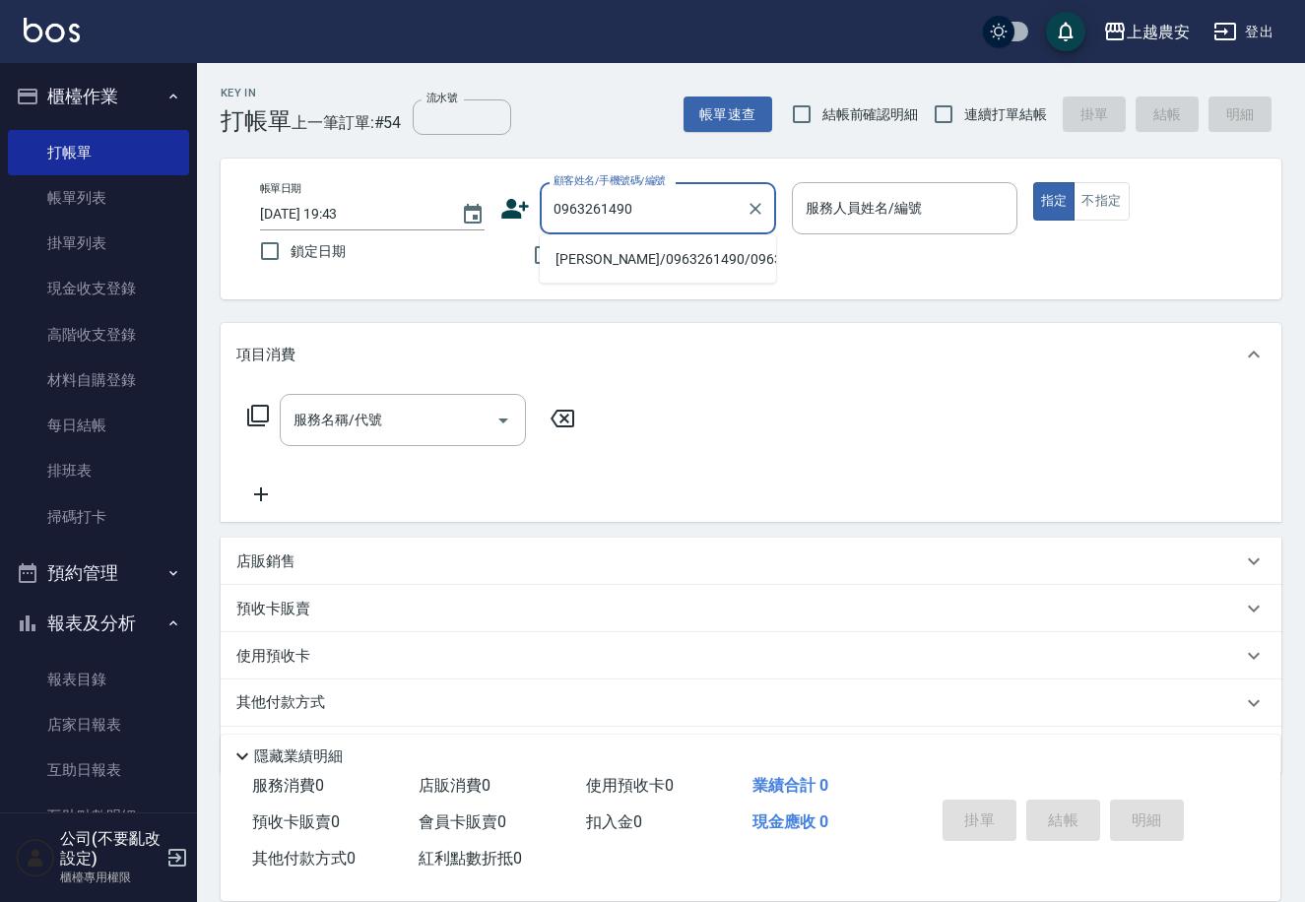
drag, startPoint x: 637, startPoint y: 261, endPoint x: 719, endPoint y: 227, distance: 88.7
click at [636, 261] on li "賴垠宇/0963261490/0963261490" at bounding box center [658, 259] width 236 height 33
type input "賴垠宇/0963261490/0963261490"
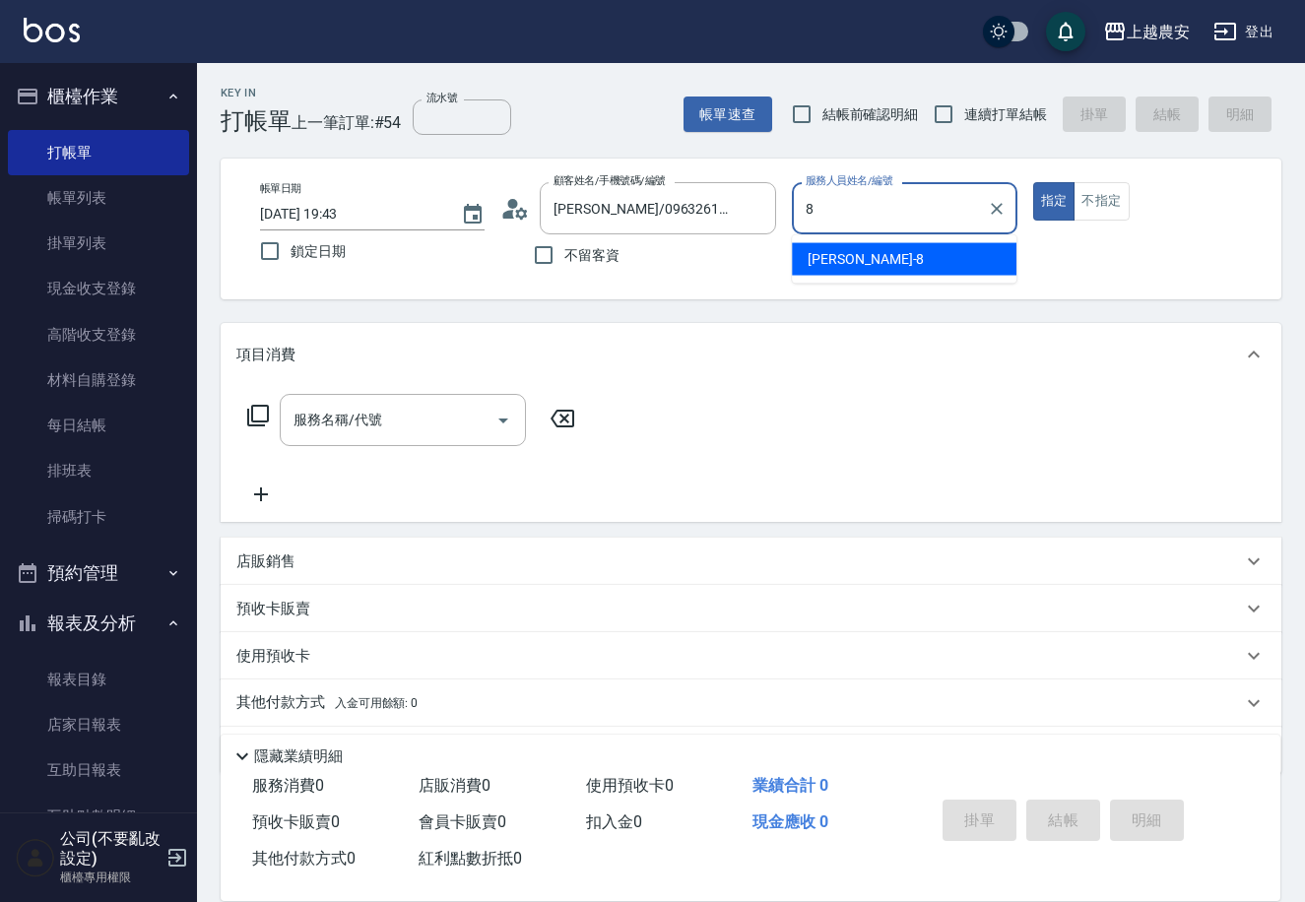
type input "黛慧-8"
type button "true"
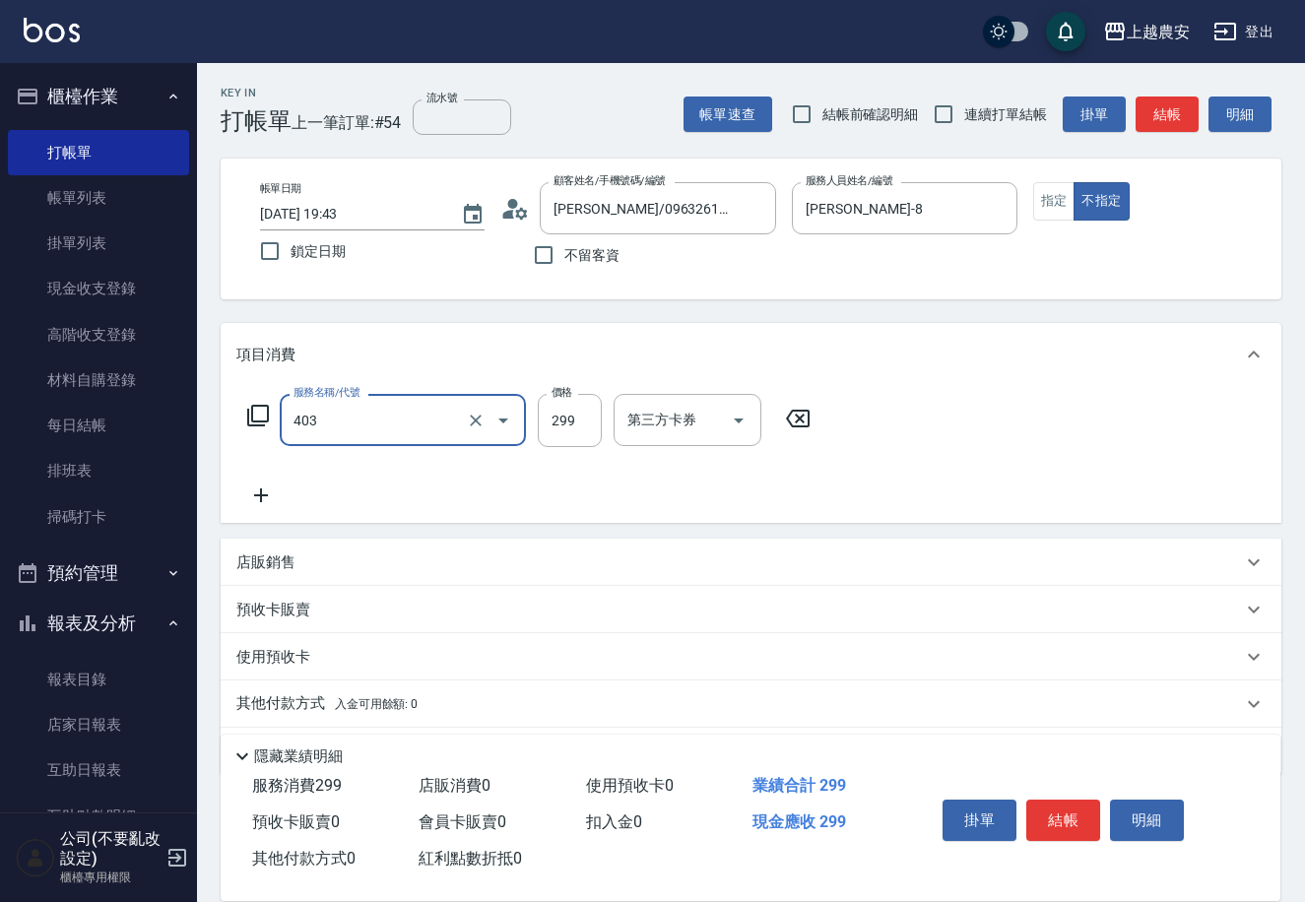
type input "剪髮(403)"
click at [1063, 810] on button "結帳" at bounding box center [1063, 820] width 74 height 41
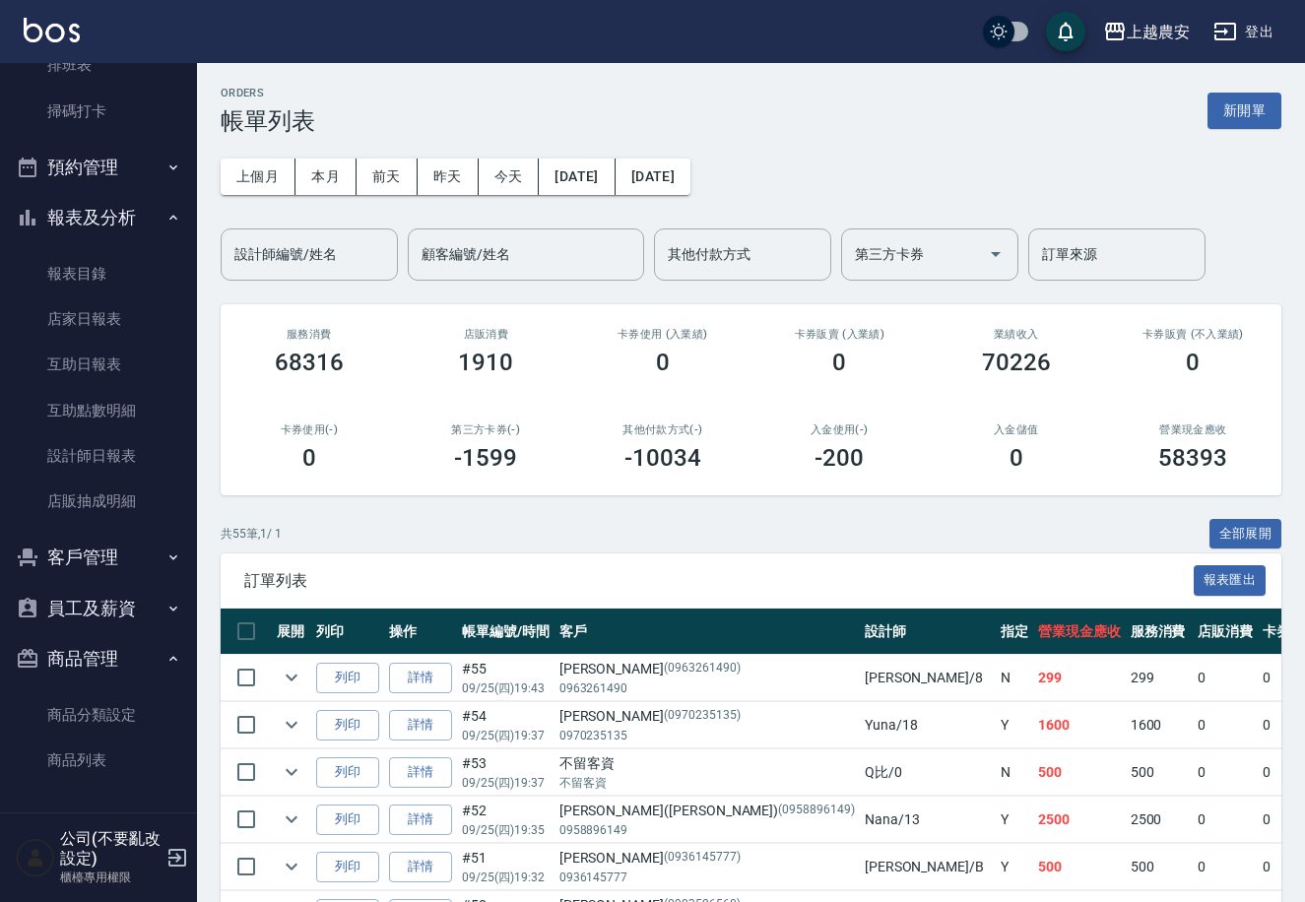
click at [77, 562] on button "客戶管理" at bounding box center [98, 557] width 181 height 51
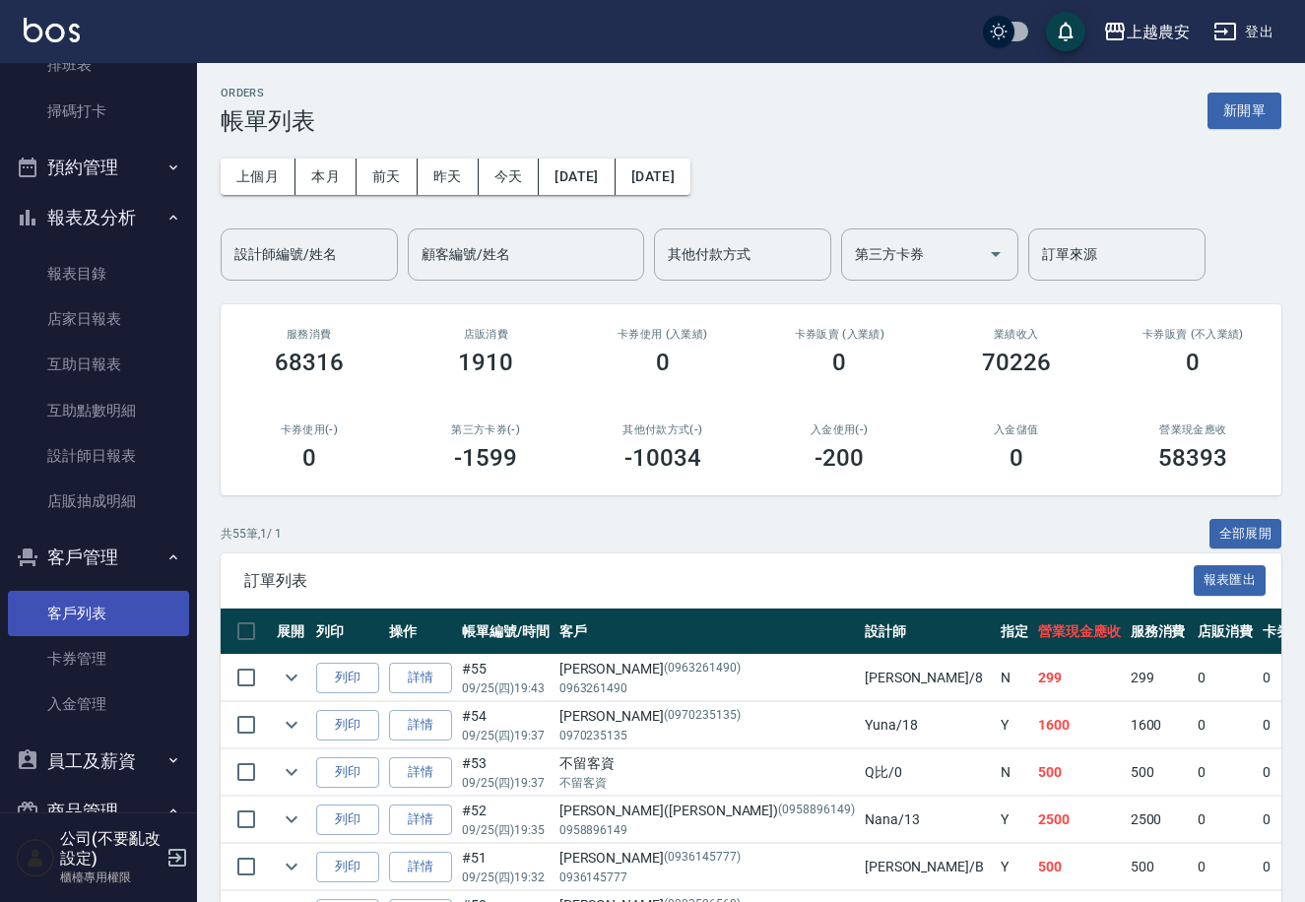
click at [90, 598] on link "客戶列表" at bounding box center [98, 613] width 181 height 45
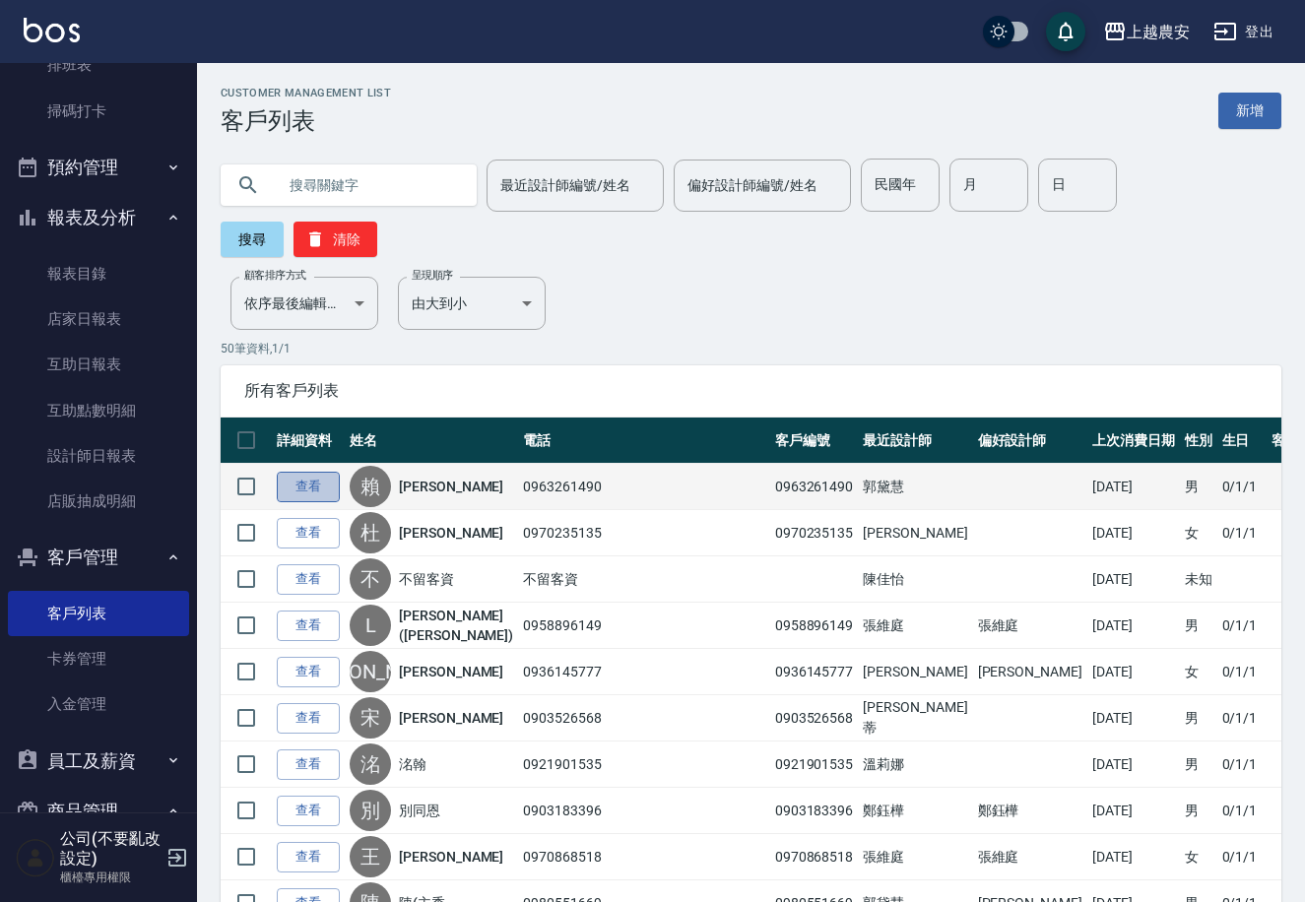
click at [303, 472] on link "查看" at bounding box center [308, 487] width 63 height 31
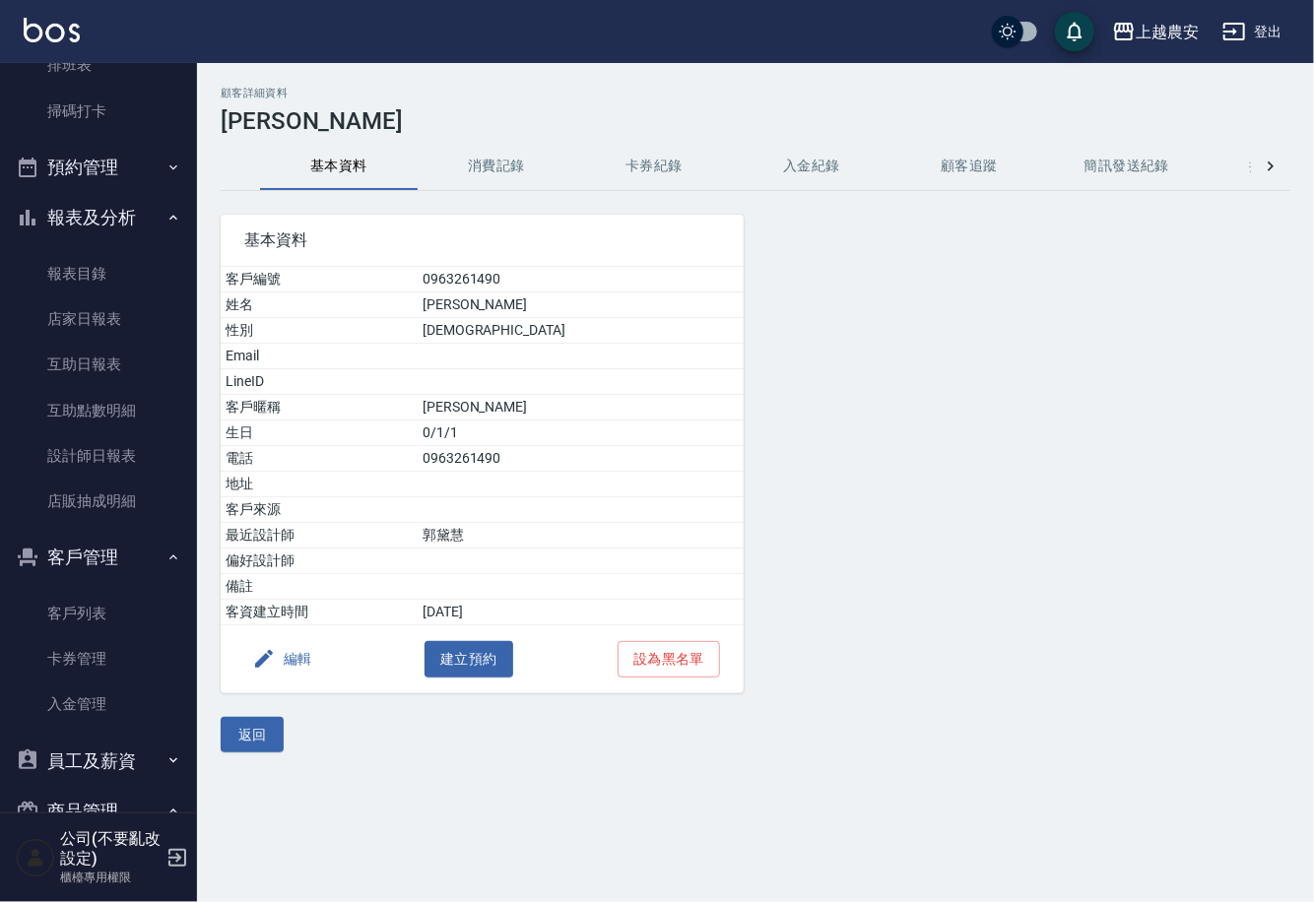
click at [308, 655] on button "編輯" at bounding box center [282, 659] width 76 height 36
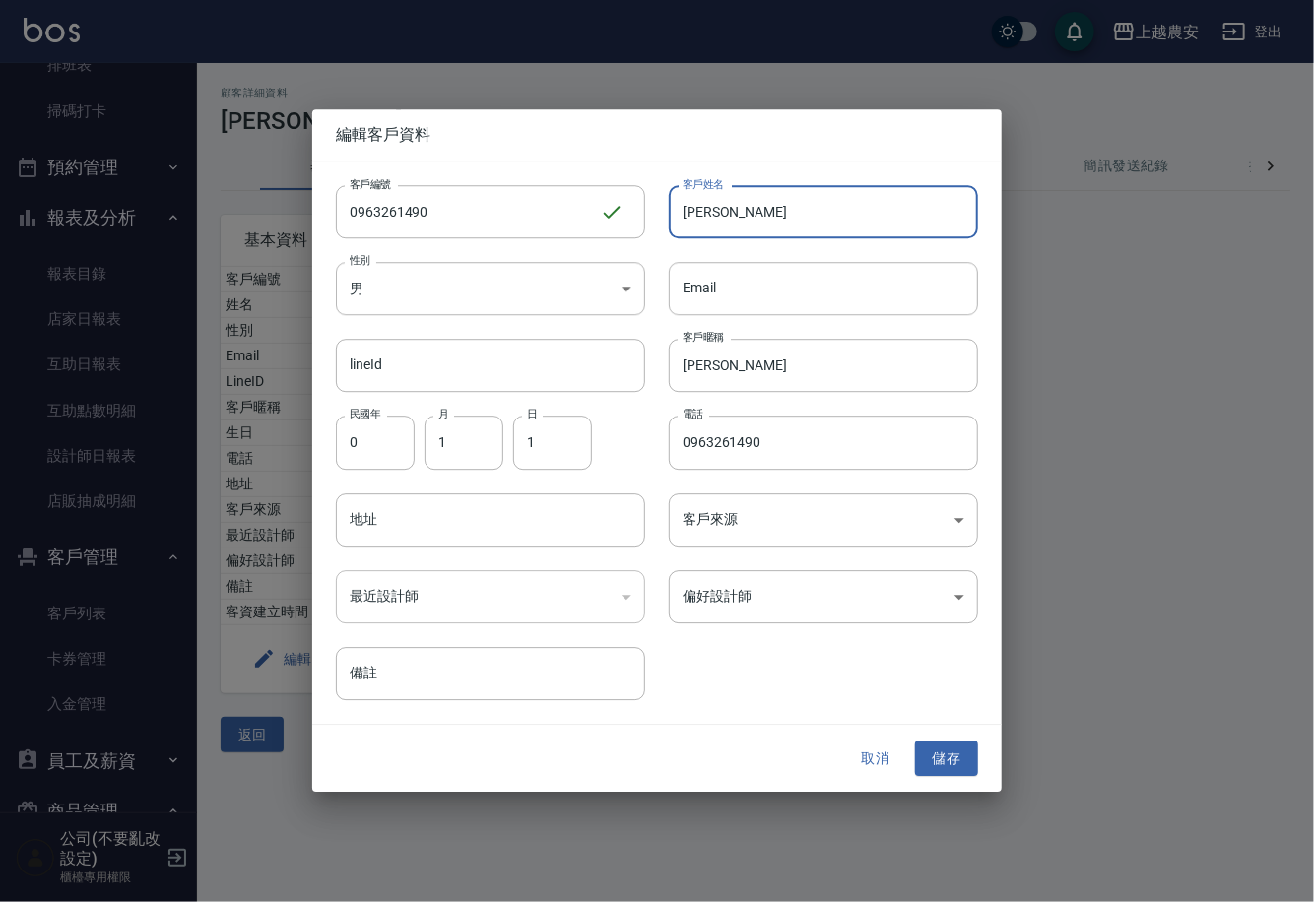
click at [735, 207] on input "賴垠宇" at bounding box center [823, 211] width 309 height 53
type input "賴垠宇(父子檔"
click at [966, 751] on button "儲存" at bounding box center [946, 759] width 63 height 36
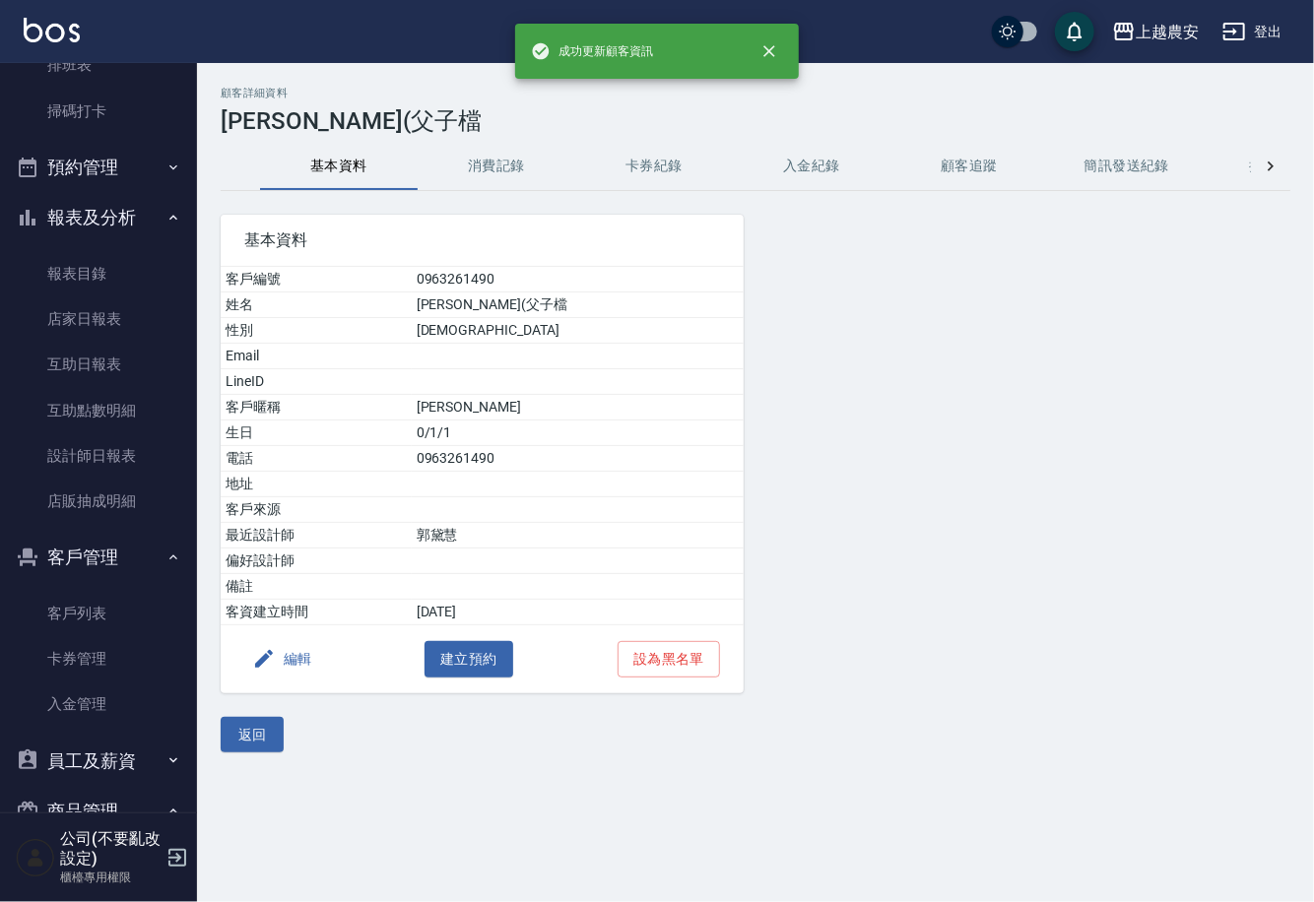
click at [489, 170] on button "消費記錄" at bounding box center [497, 166] width 158 height 47
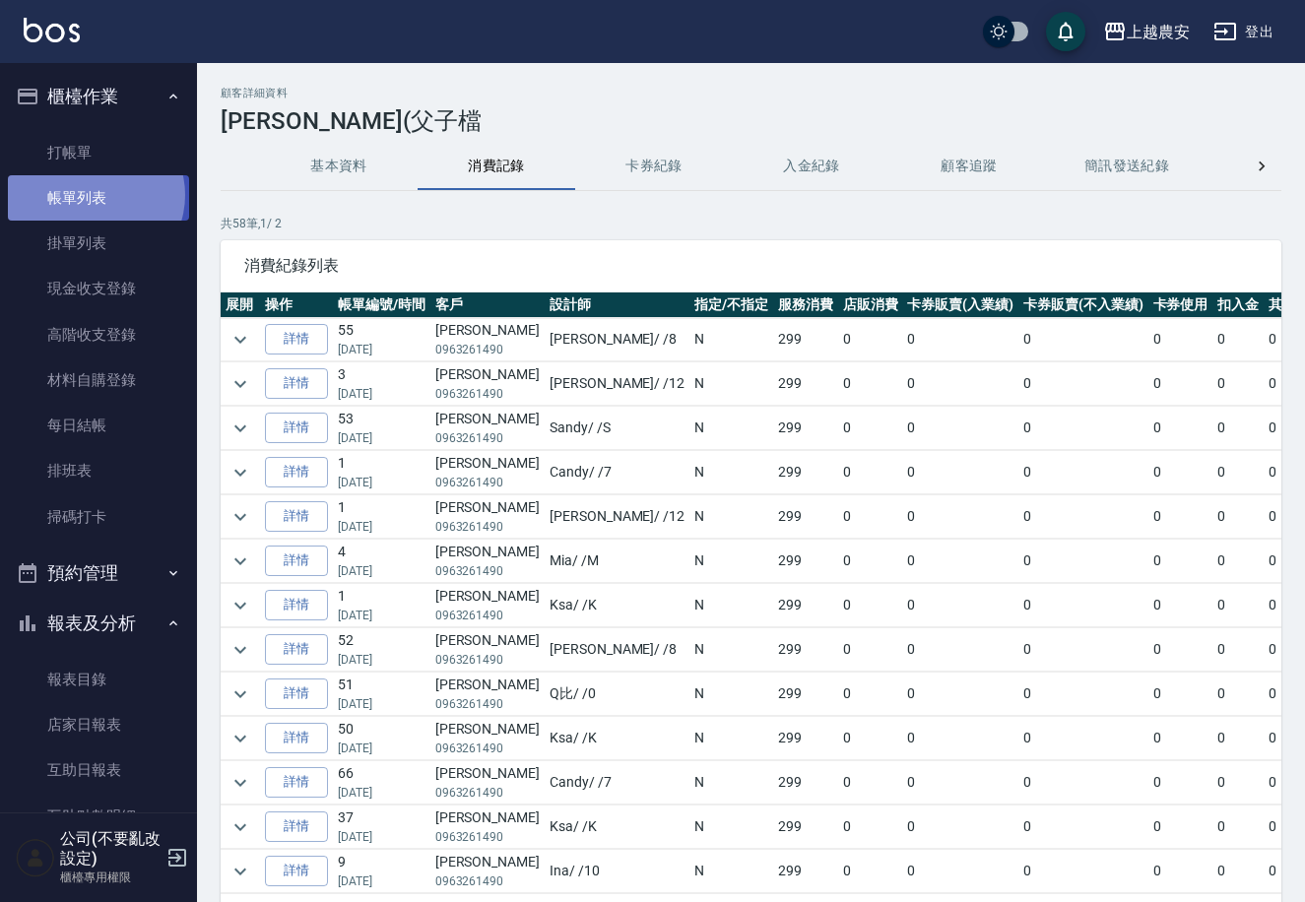
click at [94, 195] on link "帳單列表" at bounding box center [98, 197] width 181 height 45
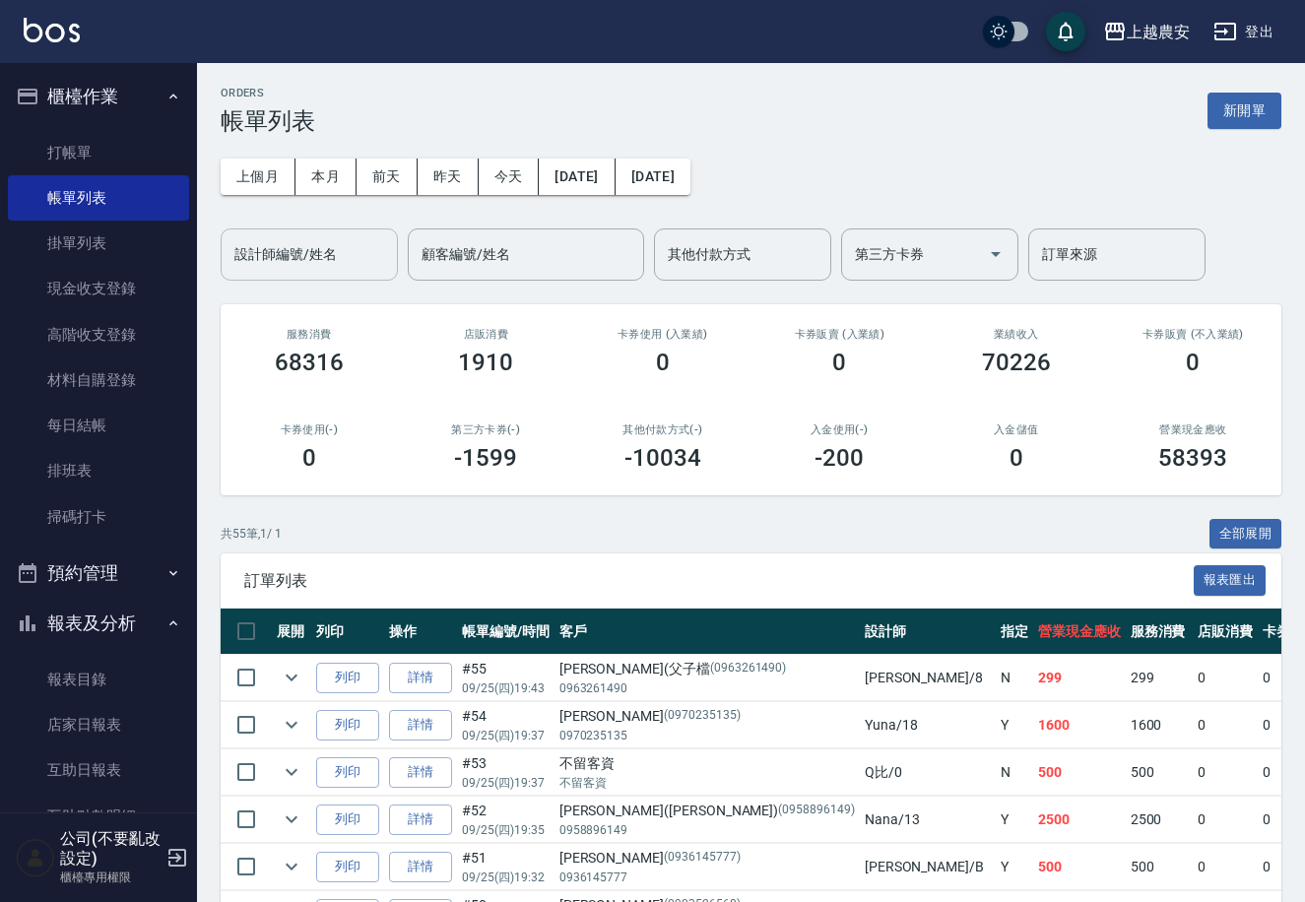
click at [336, 239] on input "設計師編號/姓名" at bounding box center [310, 254] width 160 height 34
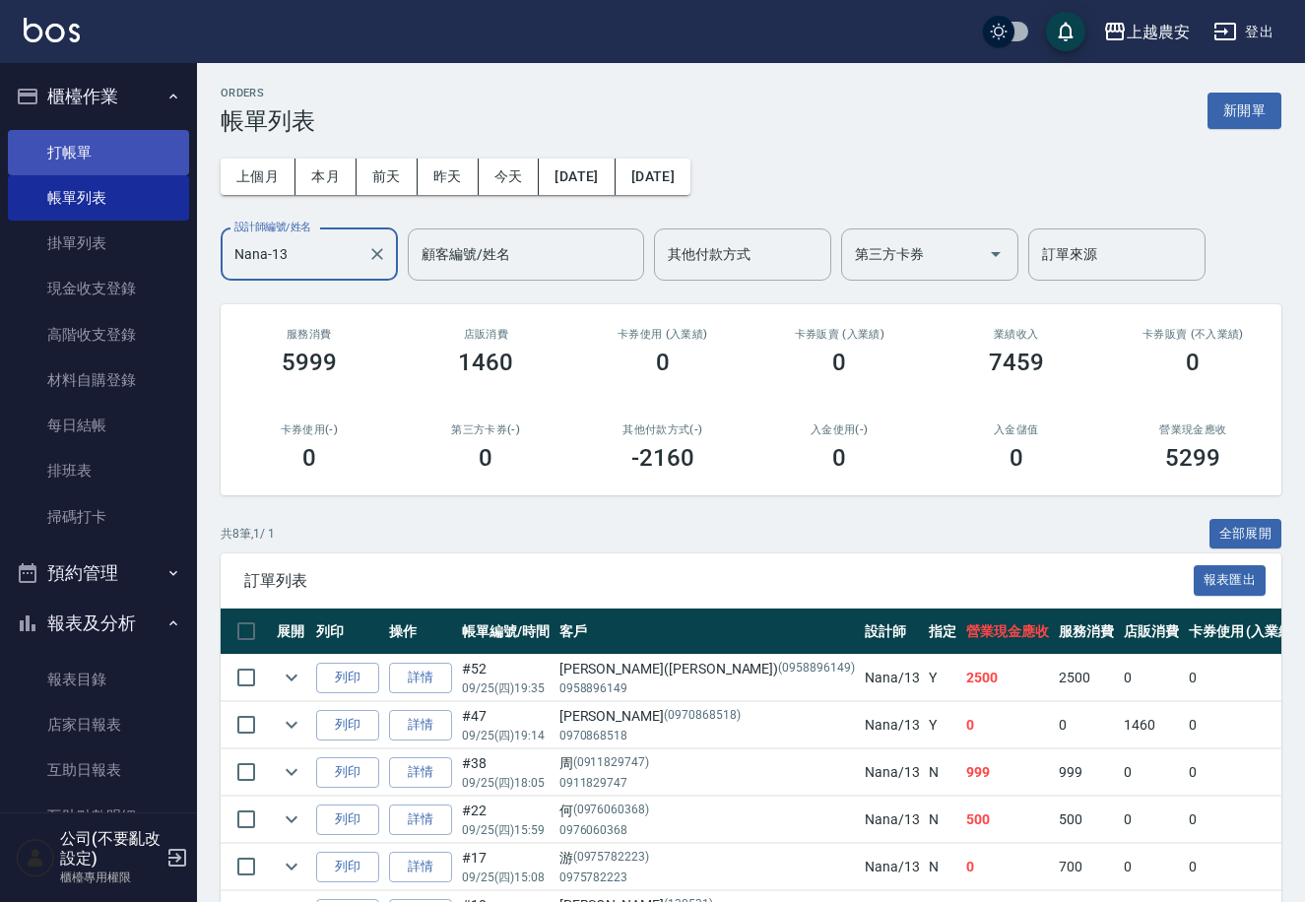
type input "Nana-13"
click at [77, 146] on link "打帳單" at bounding box center [98, 152] width 181 height 45
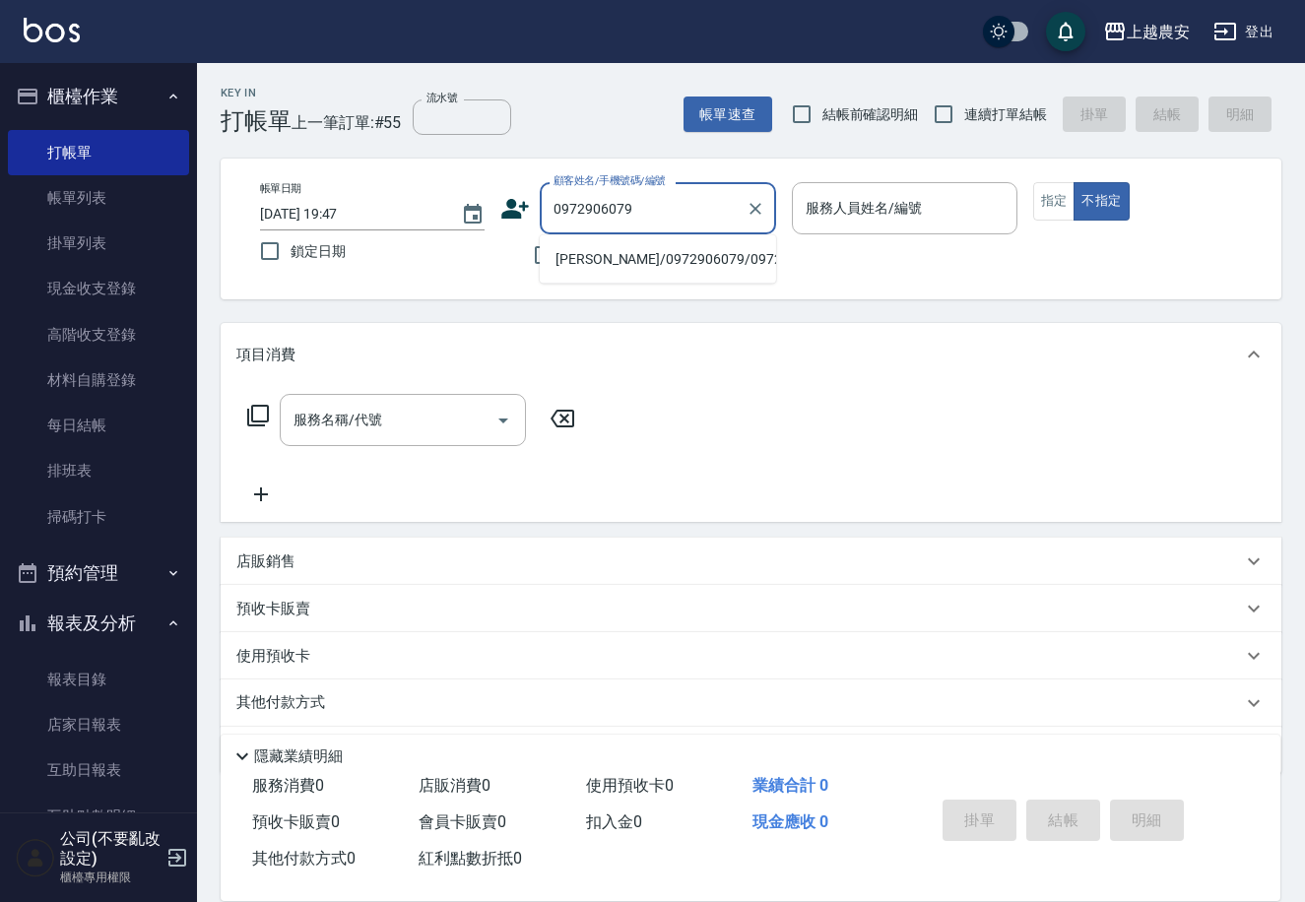
click at [659, 257] on li "詹燕華/0972906079/0972906079" at bounding box center [658, 259] width 236 height 33
type input "詹燕華/0972906079/0972906079"
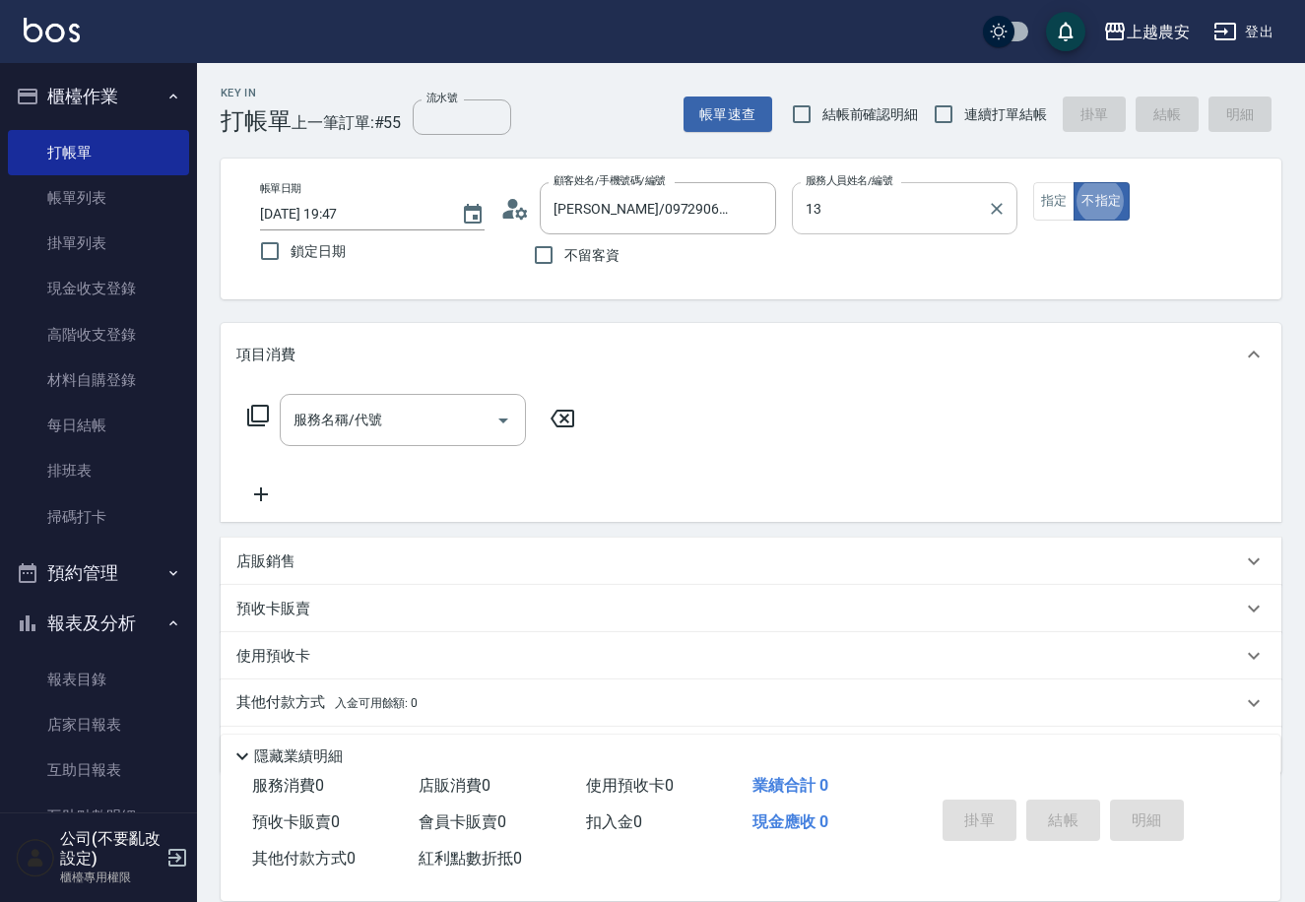
type input "Nana-13"
type button "false"
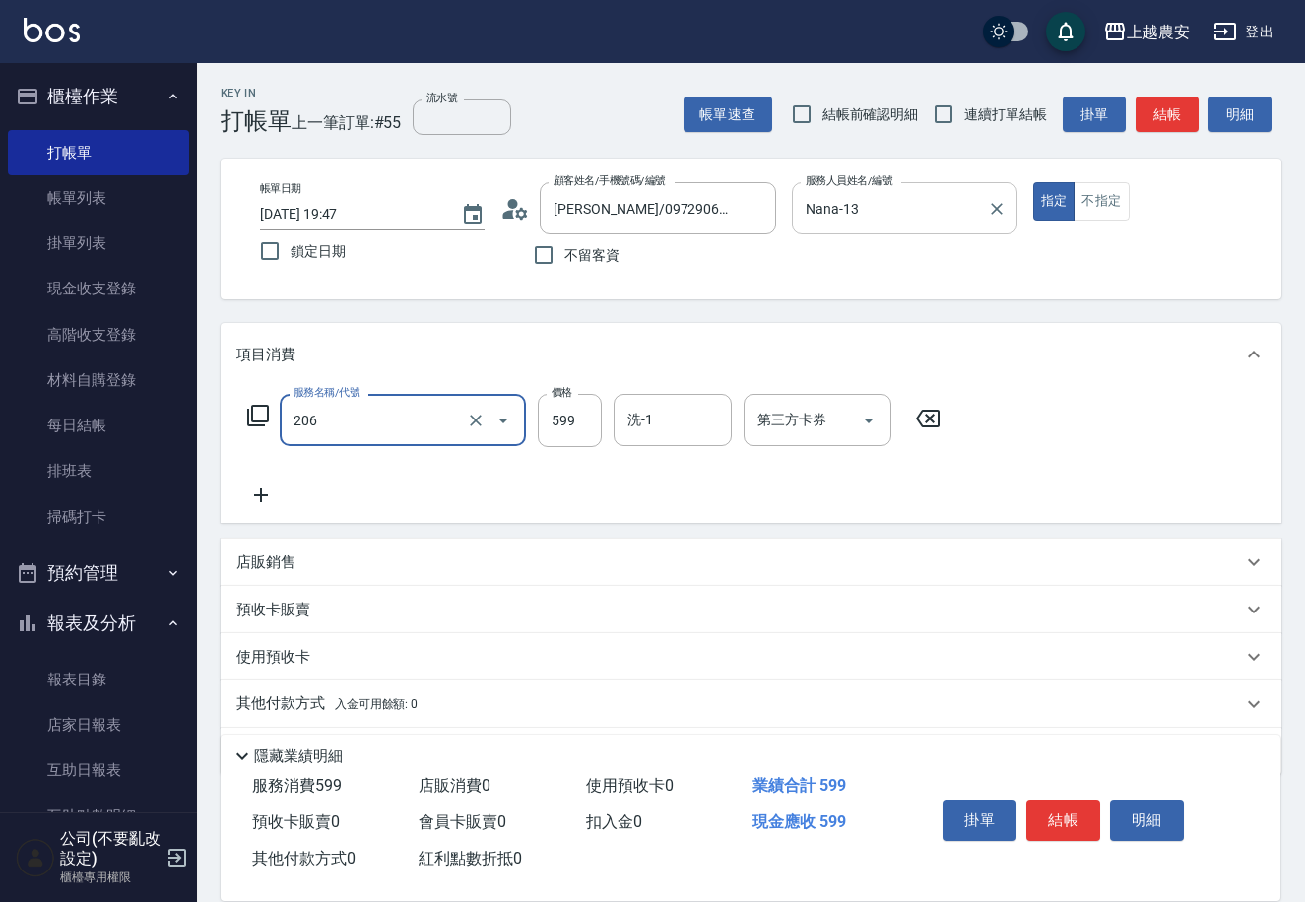
type input "洗+剪(206)"
type input "800"
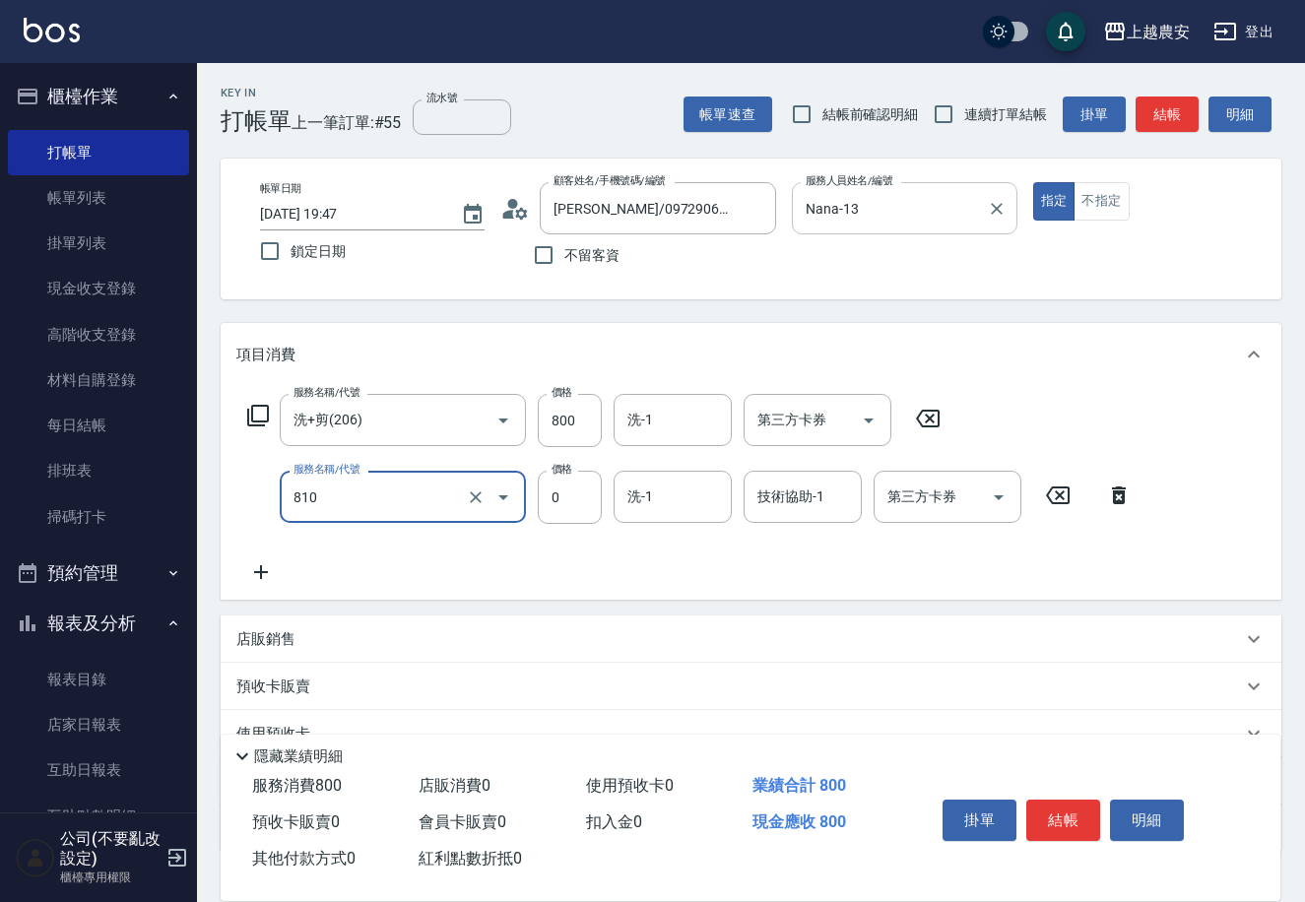
type input "頭皮護髮卡券使用(810)"
type input "大巫-35"
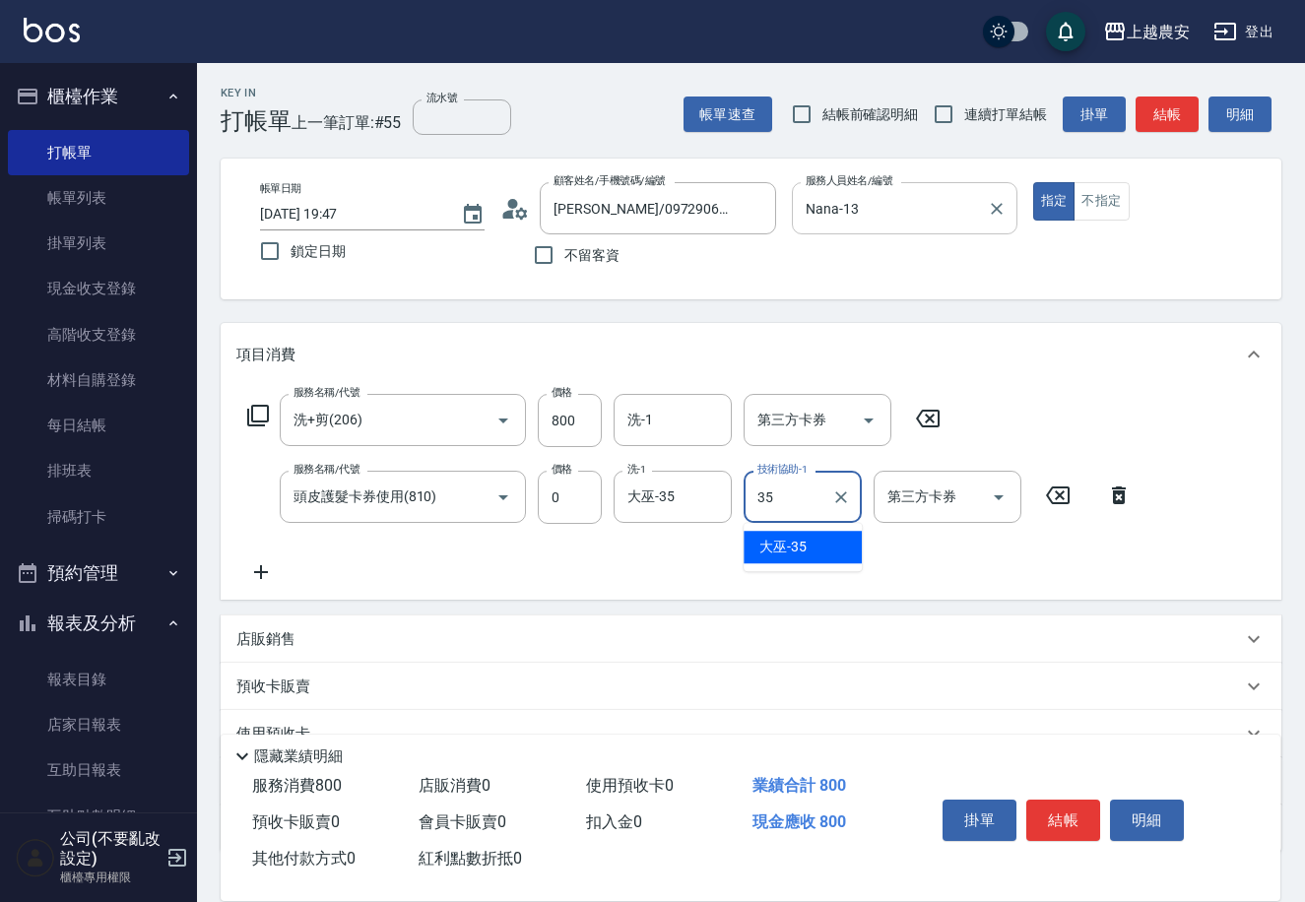
type input "大巫-35"
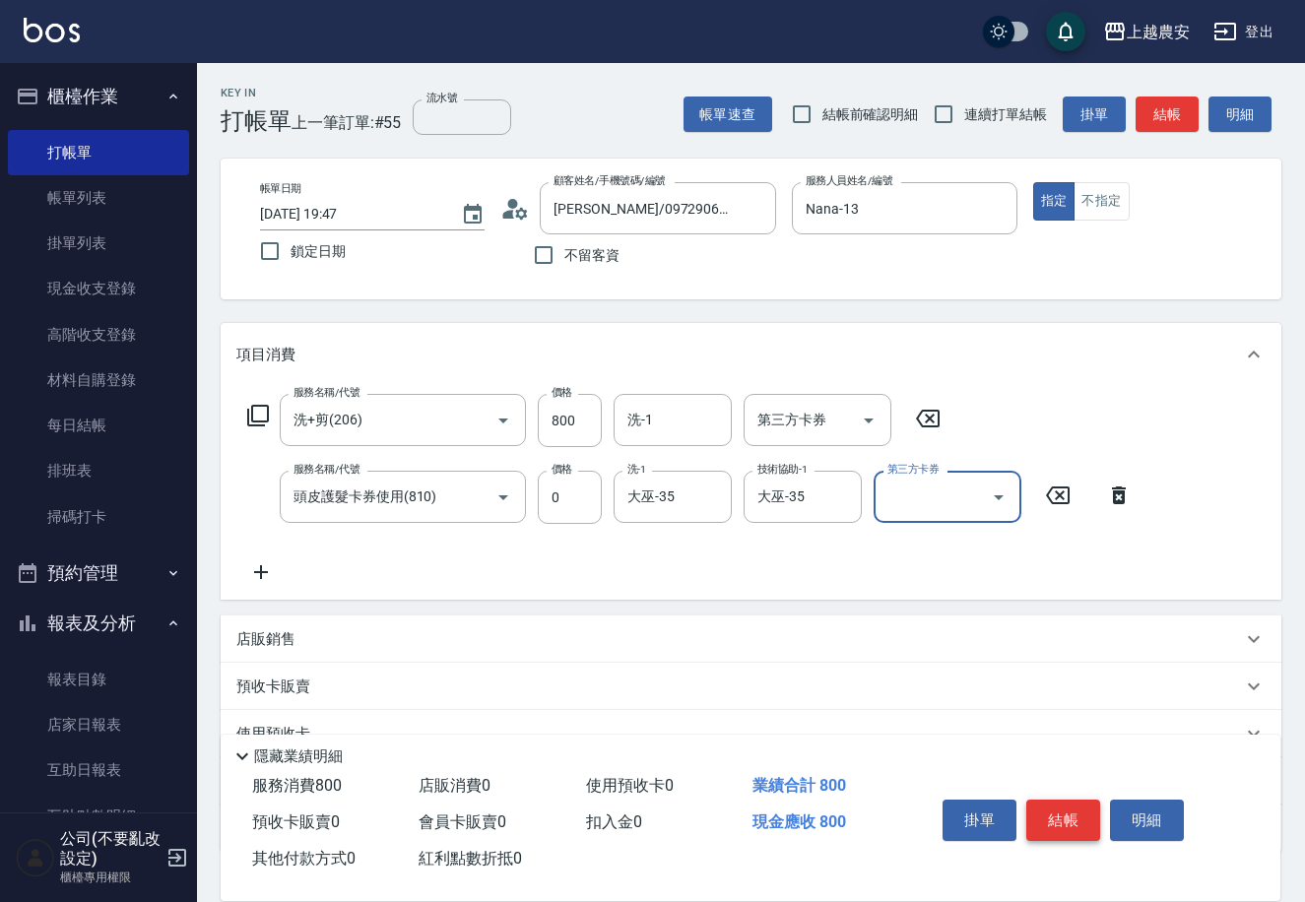
click at [1069, 816] on button "結帳" at bounding box center [1063, 820] width 74 height 41
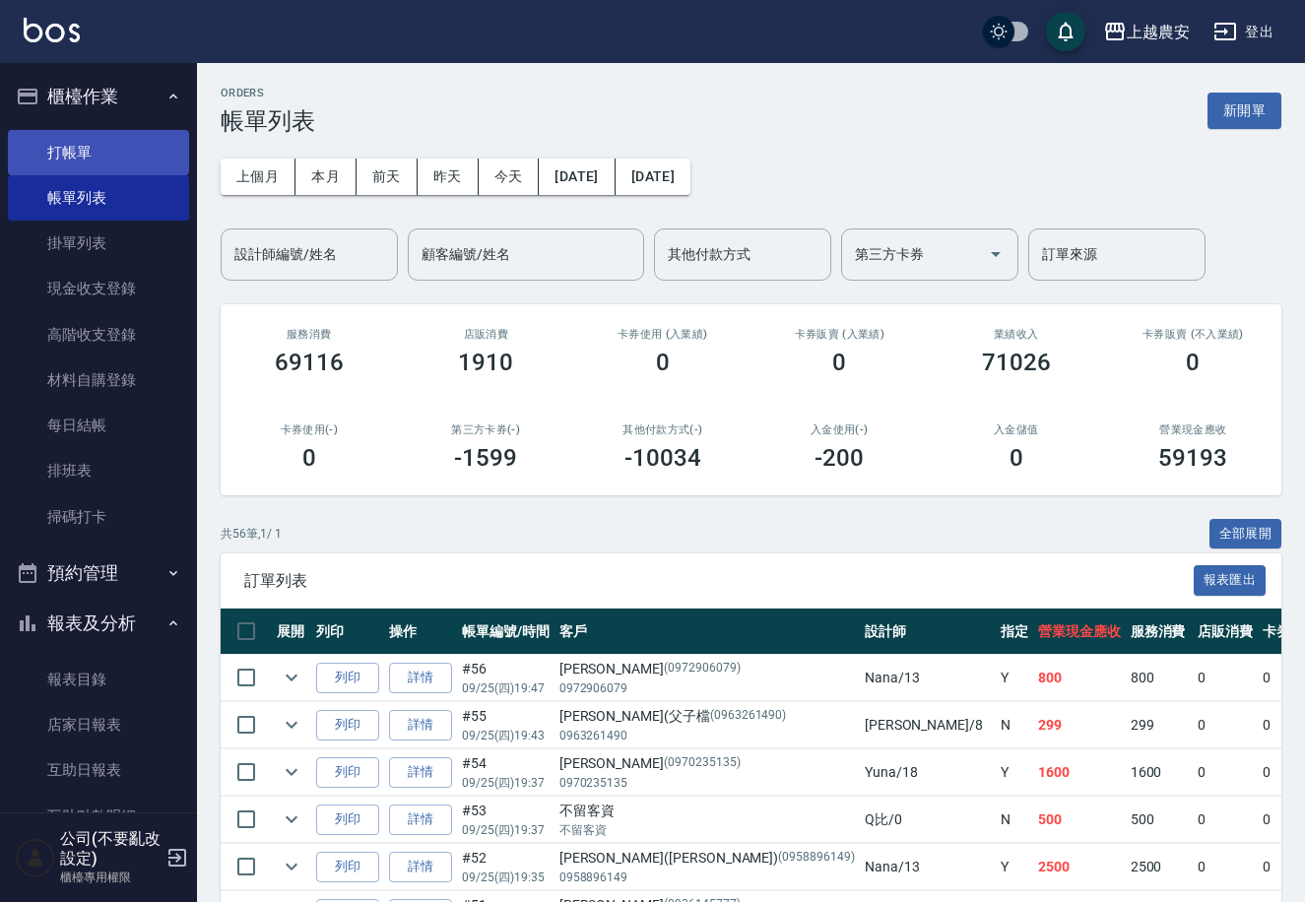
click at [93, 151] on link "打帳單" at bounding box center [98, 152] width 181 height 45
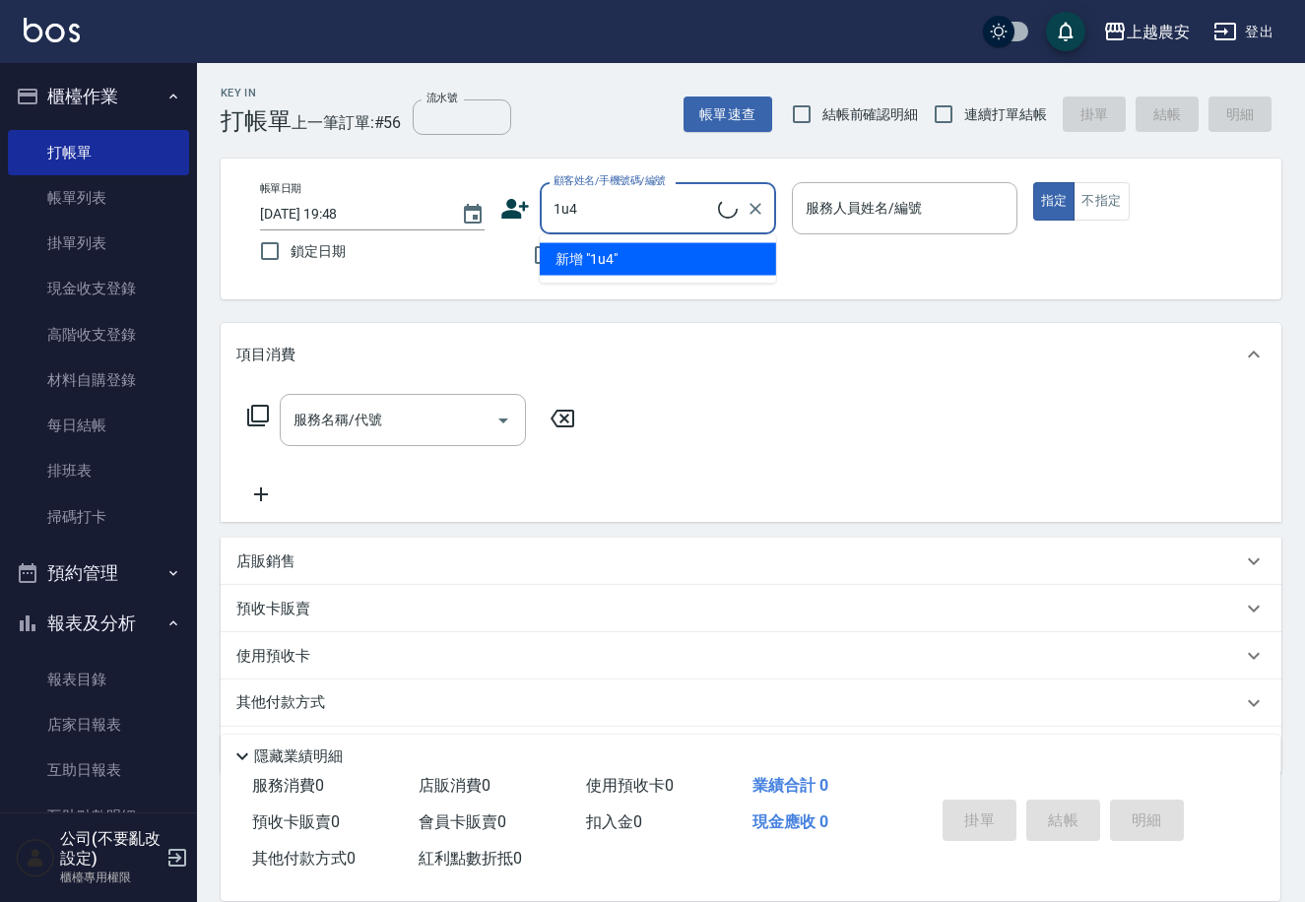
scroll to position [57, 0]
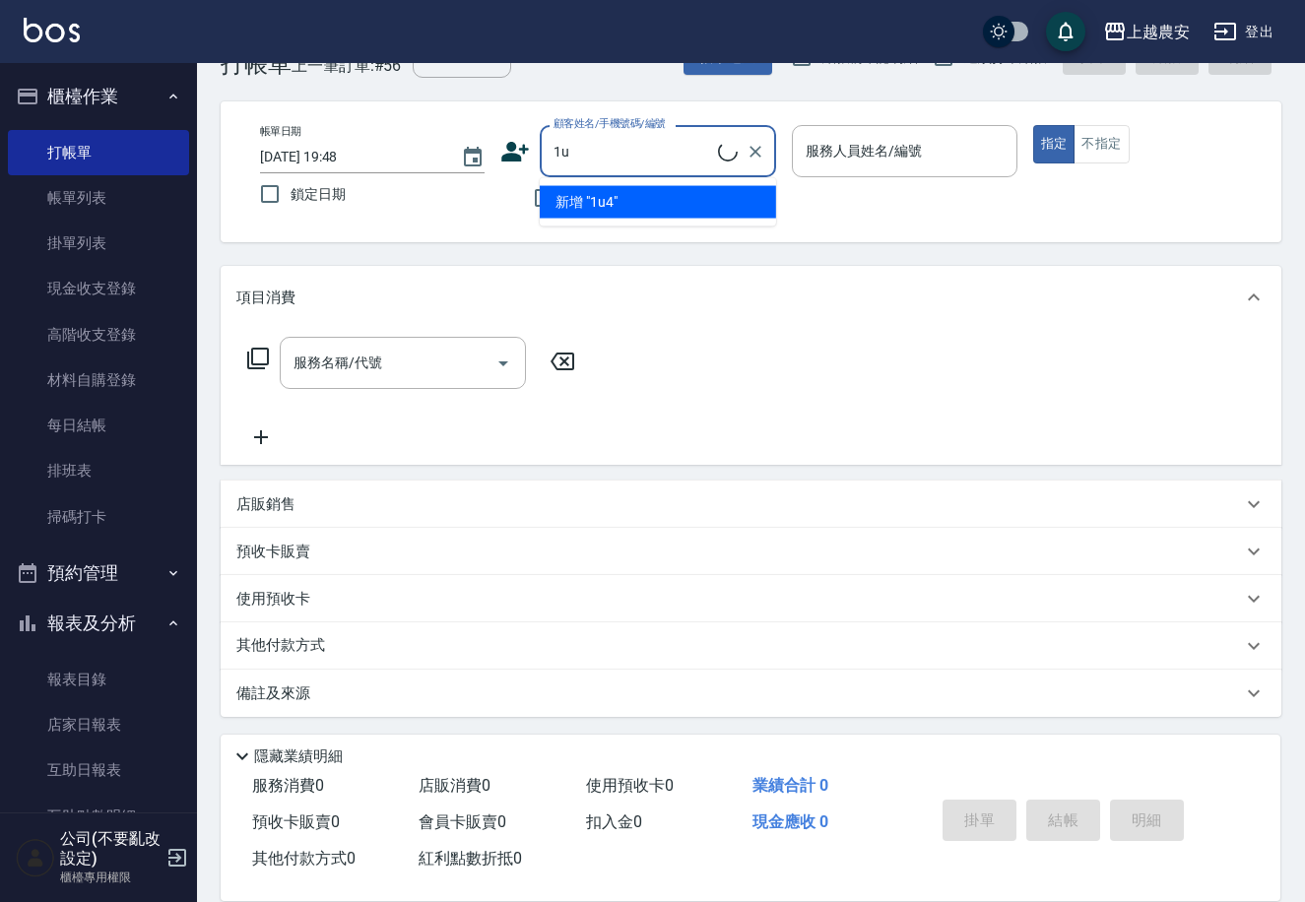
type input "1"
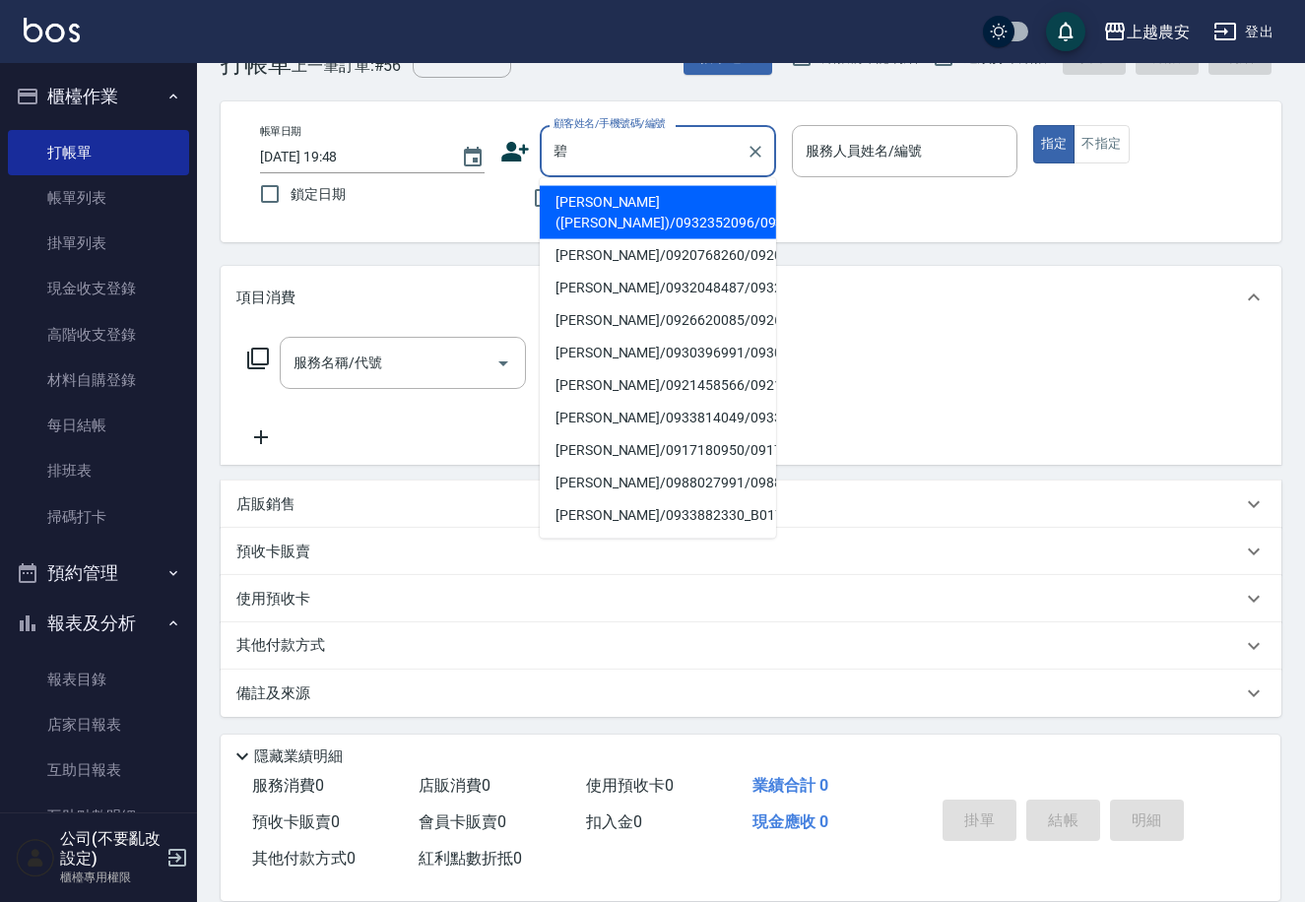
click at [599, 318] on li "謝碧芬/0926620085/0926620085" at bounding box center [658, 320] width 236 height 33
type input "謝碧芬/0926620085/0926620085"
type input "Nana-13"
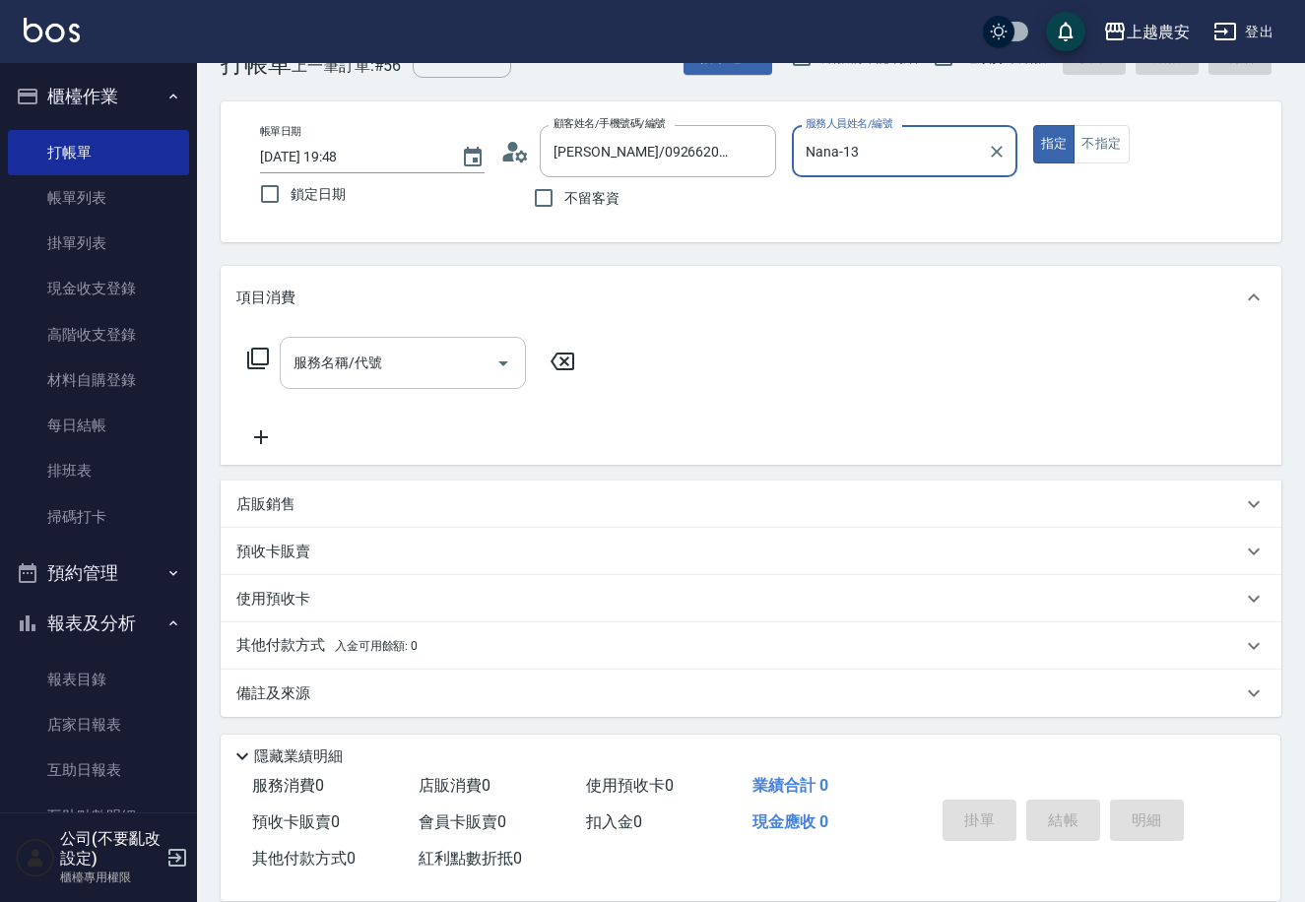
click at [422, 363] on input "服務名稱/代號" at bounding box center [388, 363] width 199 height 34
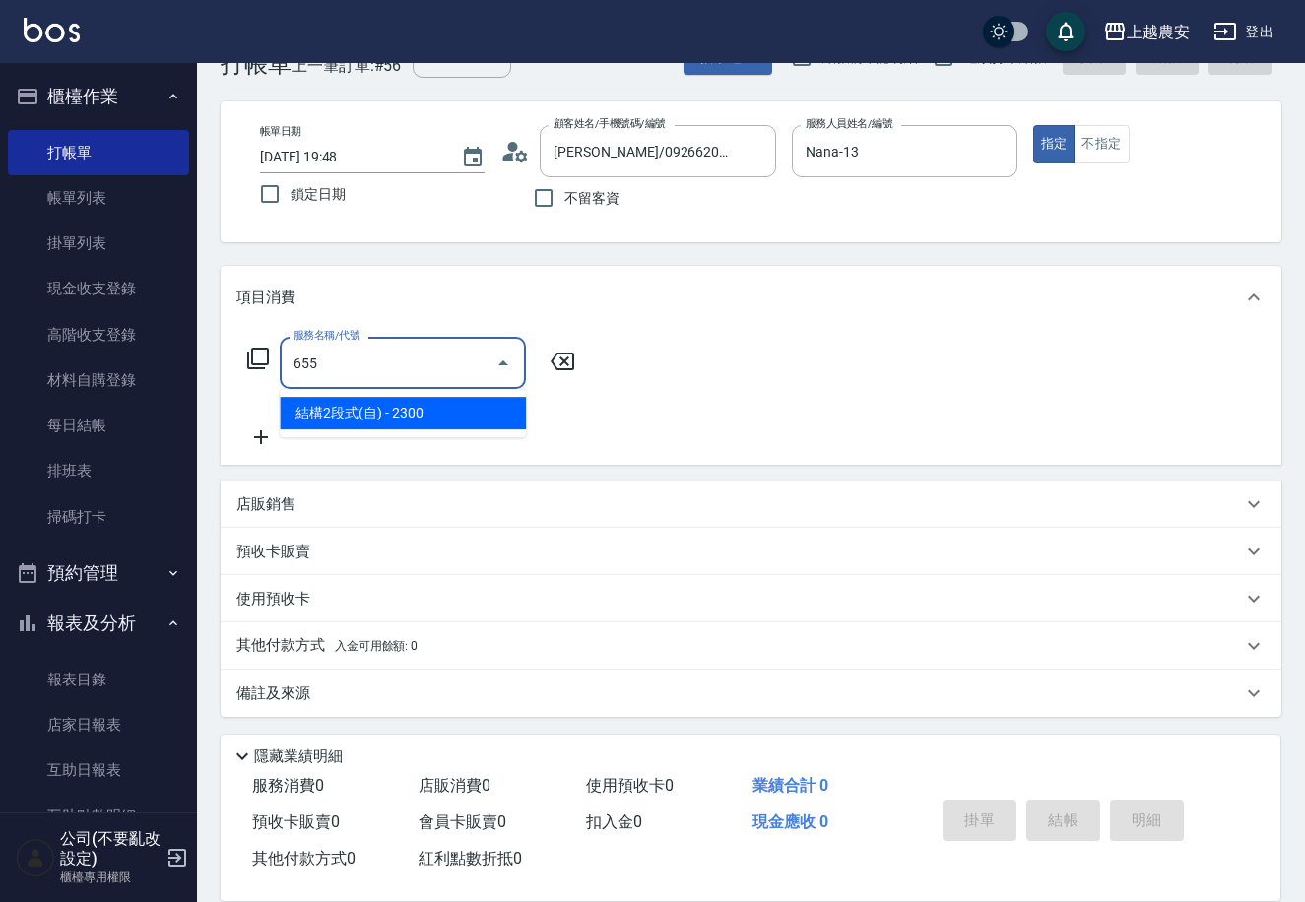
type input "結構2段式(自)(655)"
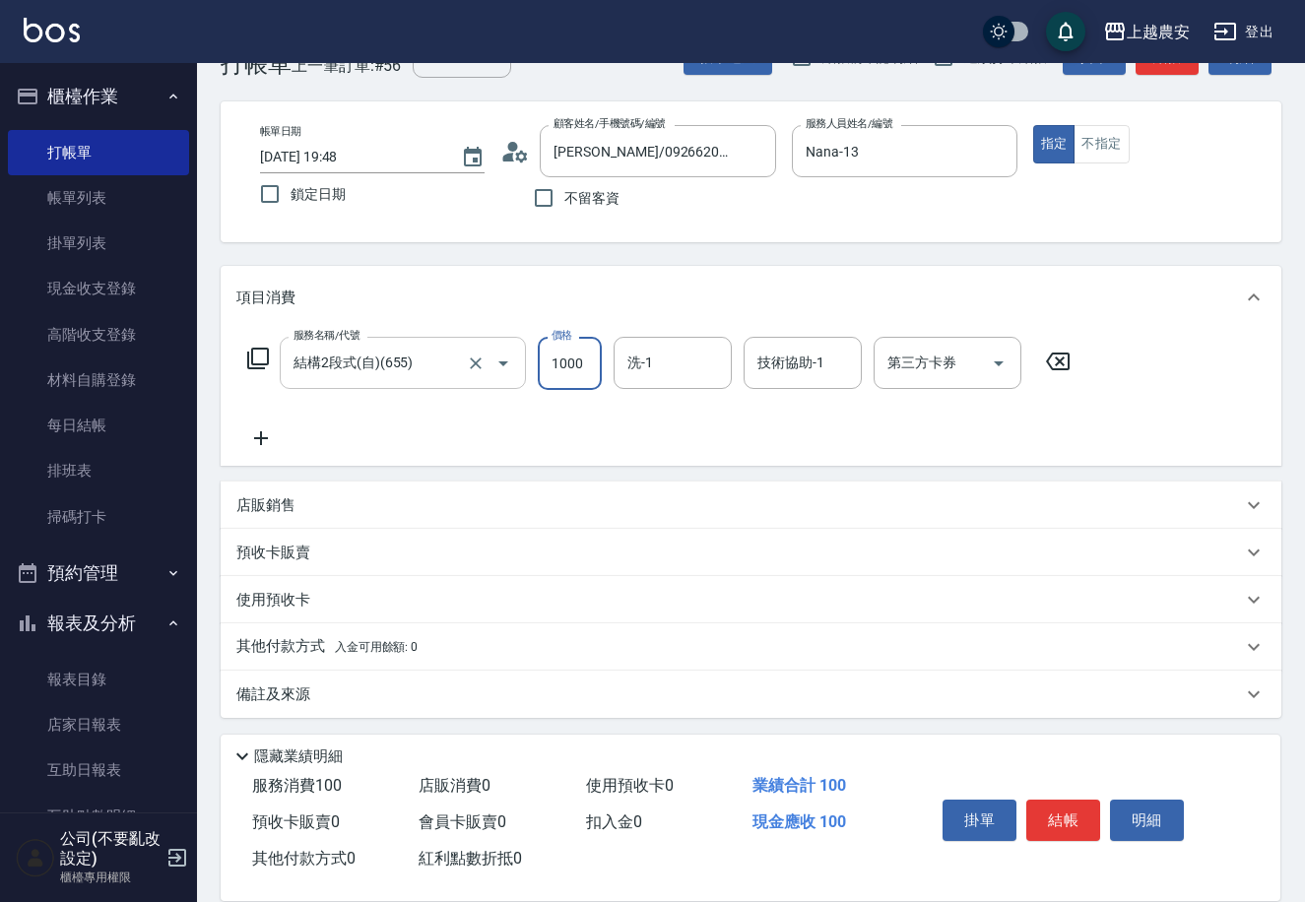
type input "1000"
type input "楊馨茹-29"
click at [1082, 815] on button "結帳" at bounding box center [1063, 820] width 74 height 41
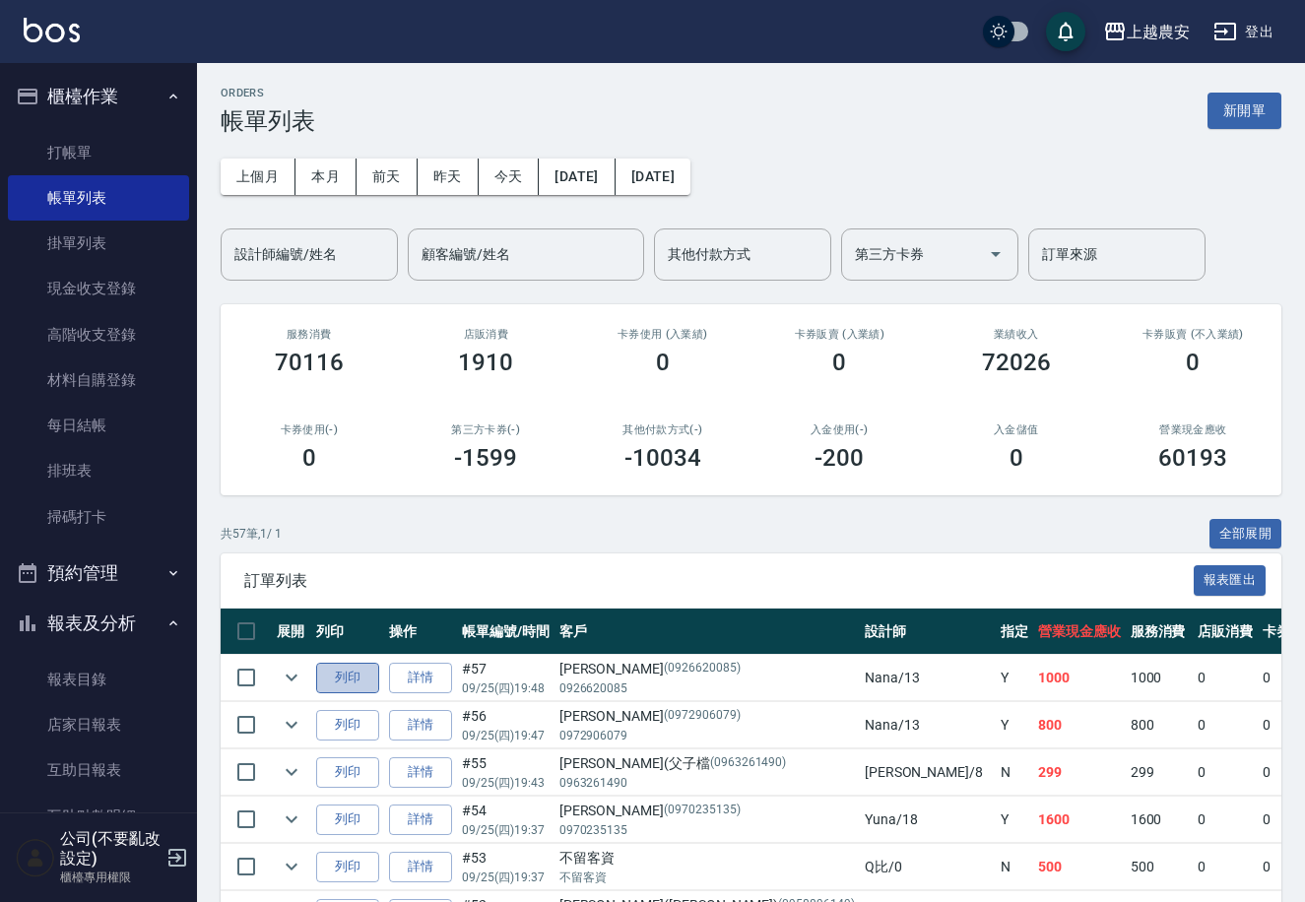
click at [358, 671] on button "列印" at bounding box center [347, 678] width 63 height 31
click at [126, 518] on link "掃碼打卡" at bounding box center [98, 517] width 181 height 45
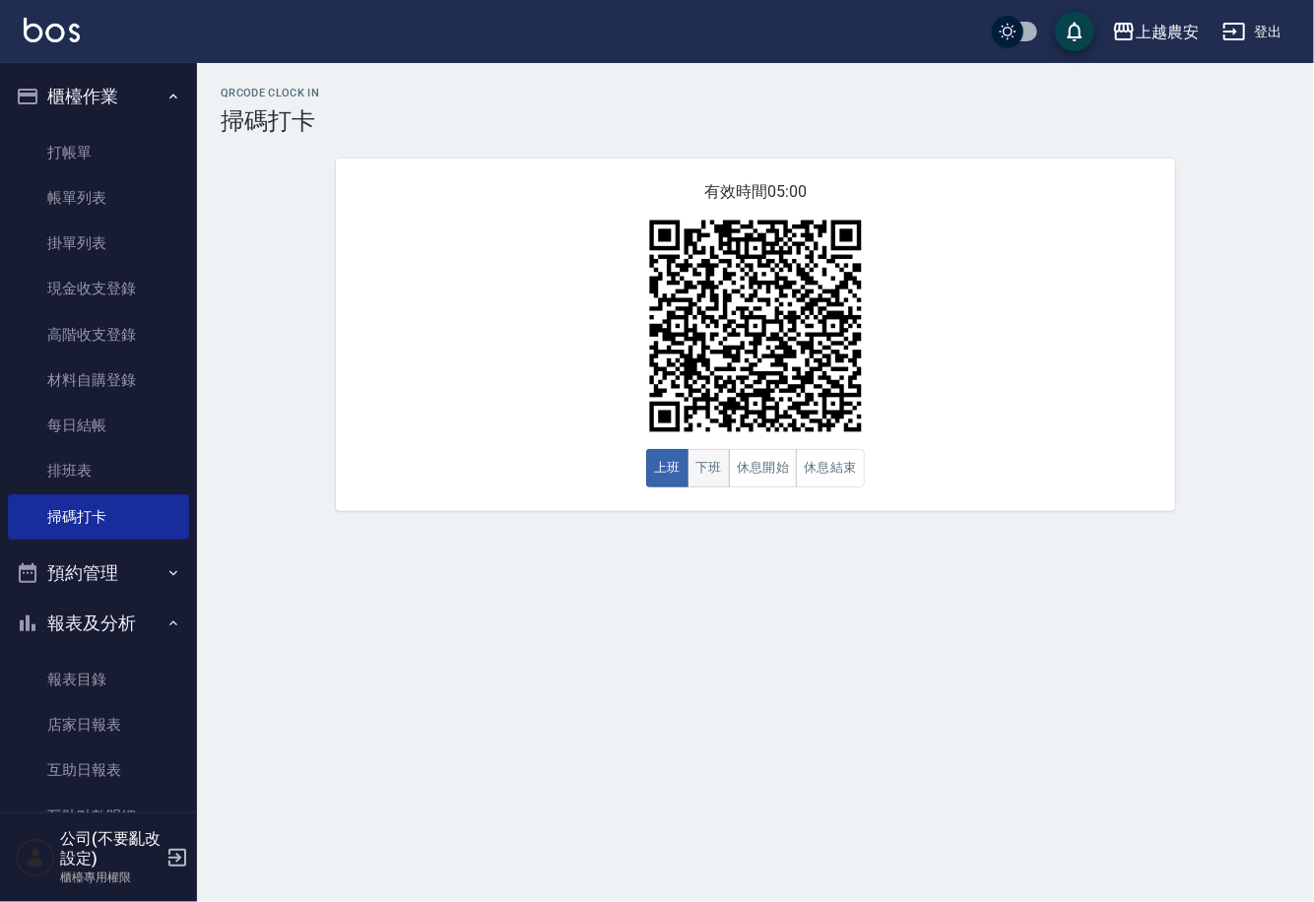
click at [704, 472] on button "下班" at bounding box center [709, 468] width 42 height 38
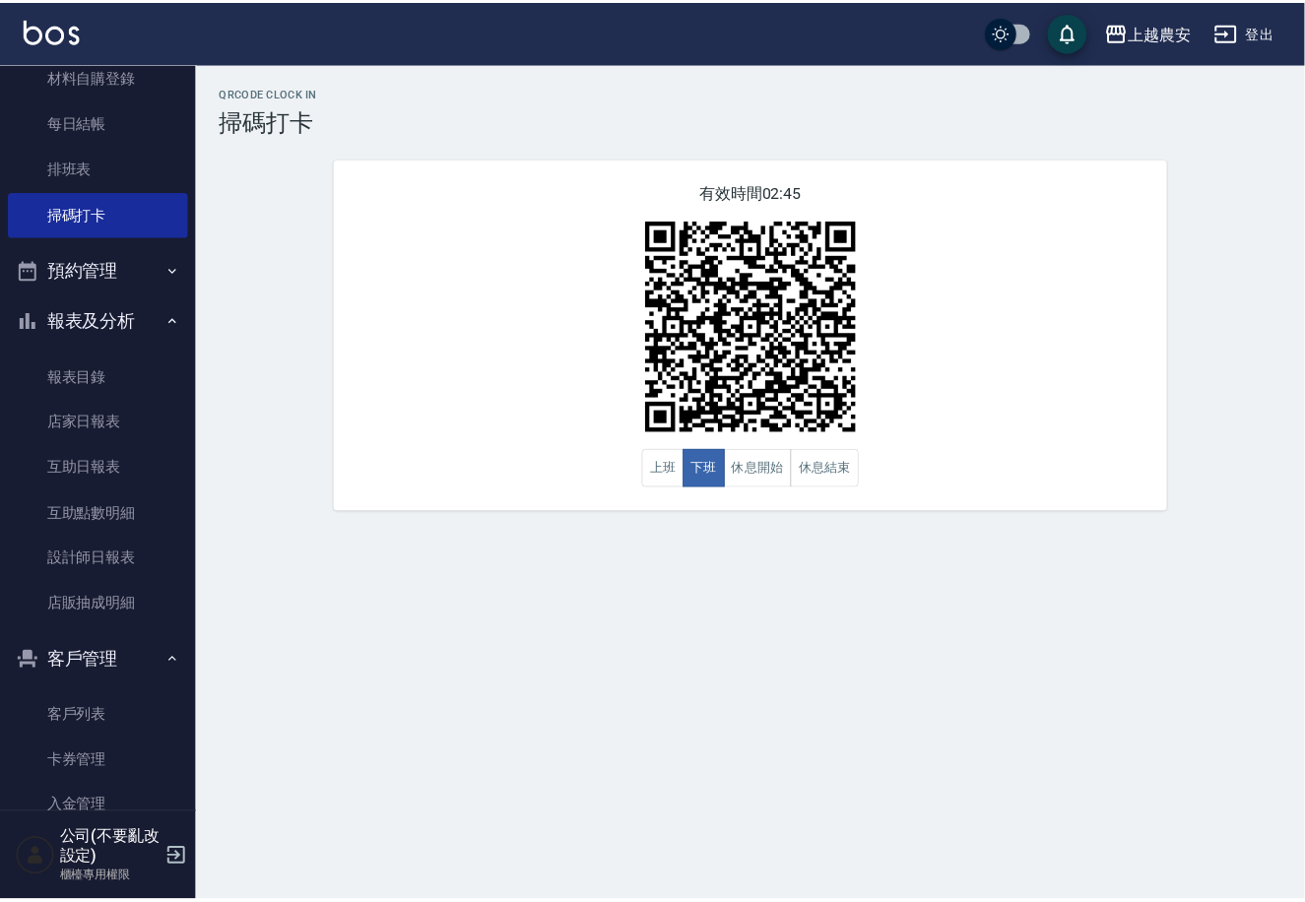
scroll to position [314, 0]
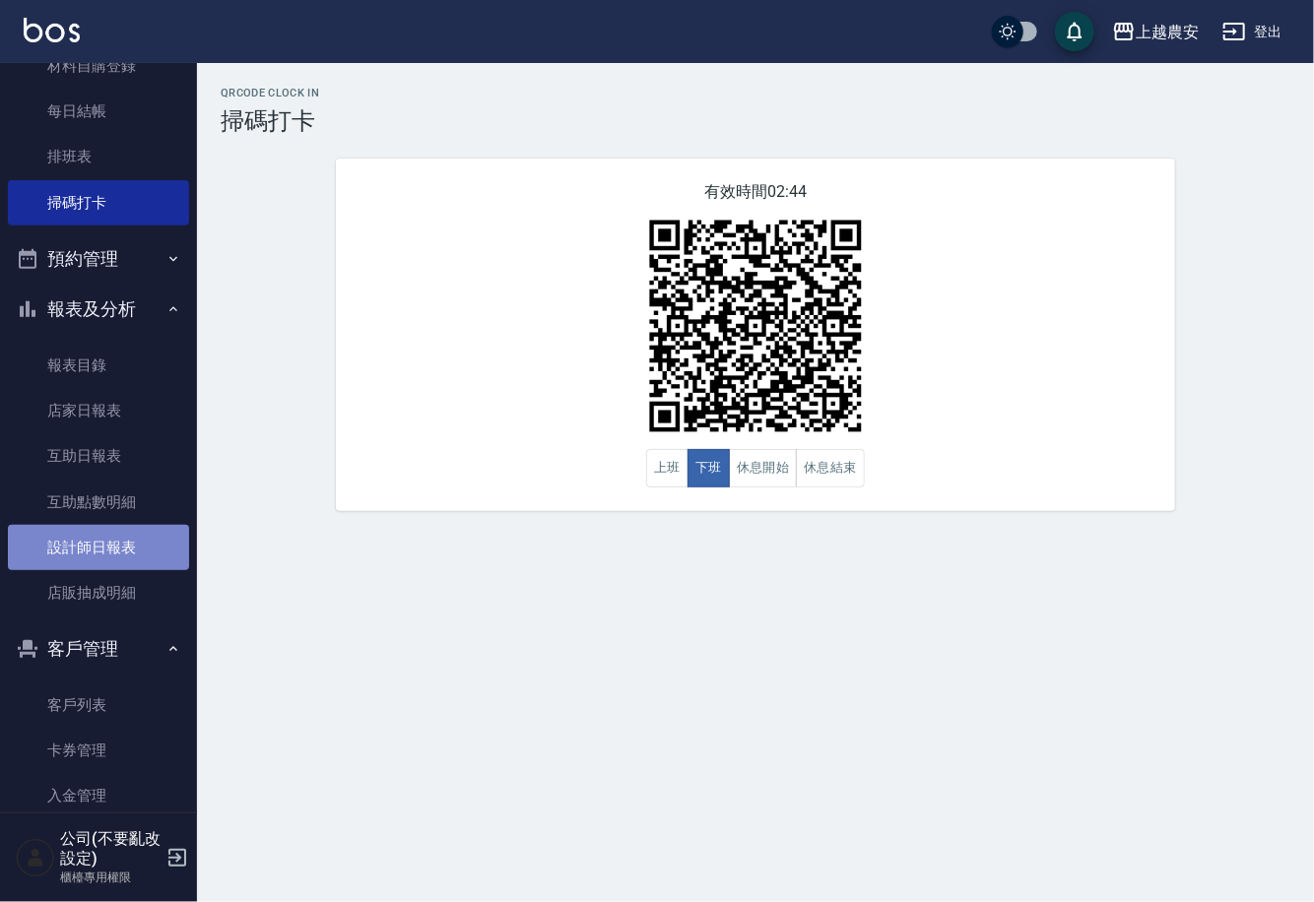
click at [103, 557] on link "設計師日報表" at bounding box center [98, 547] width 181 height 45
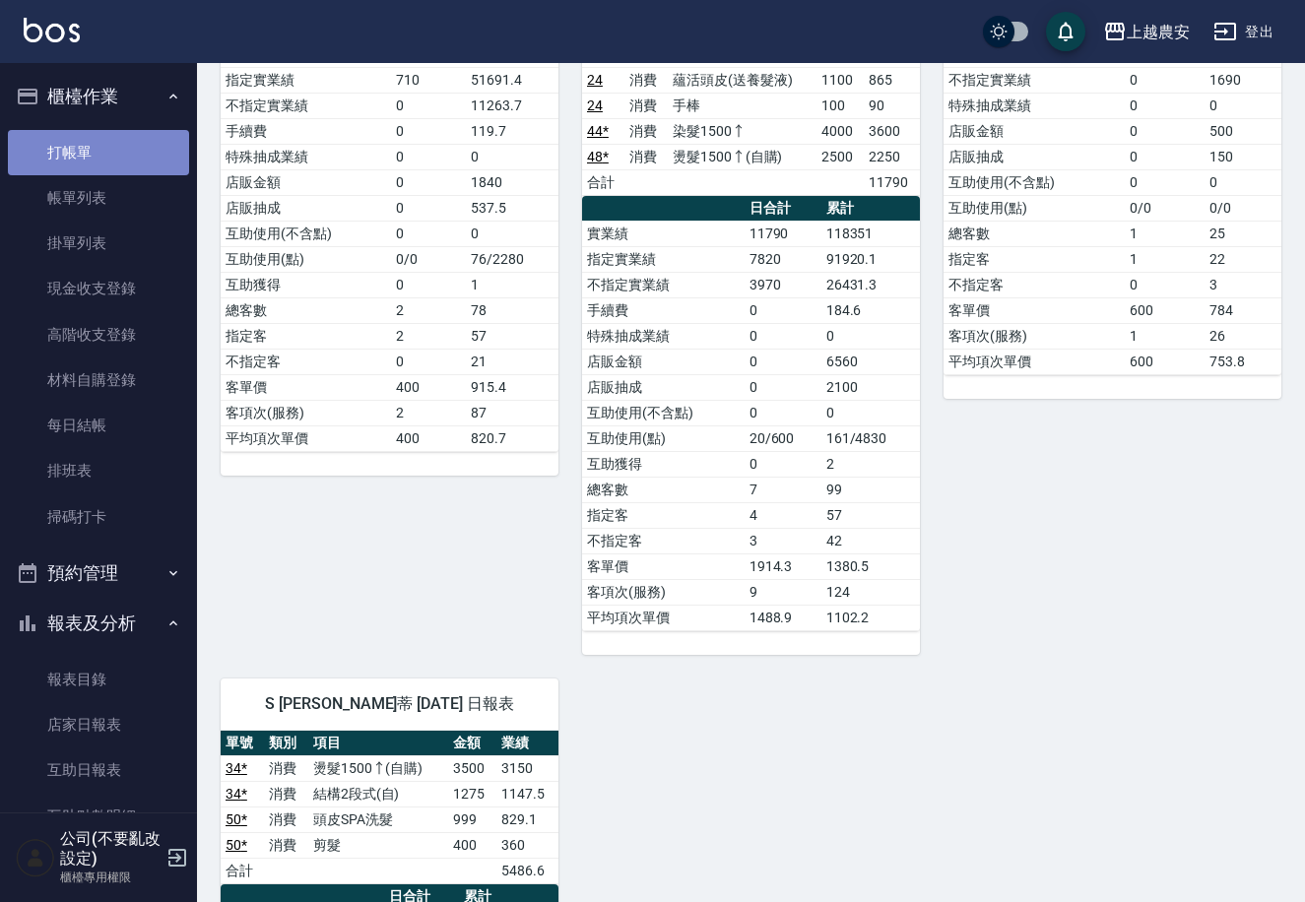
click at [103, 163] on link "打帳單" at bounding box center [98, 152] width 181 height 45
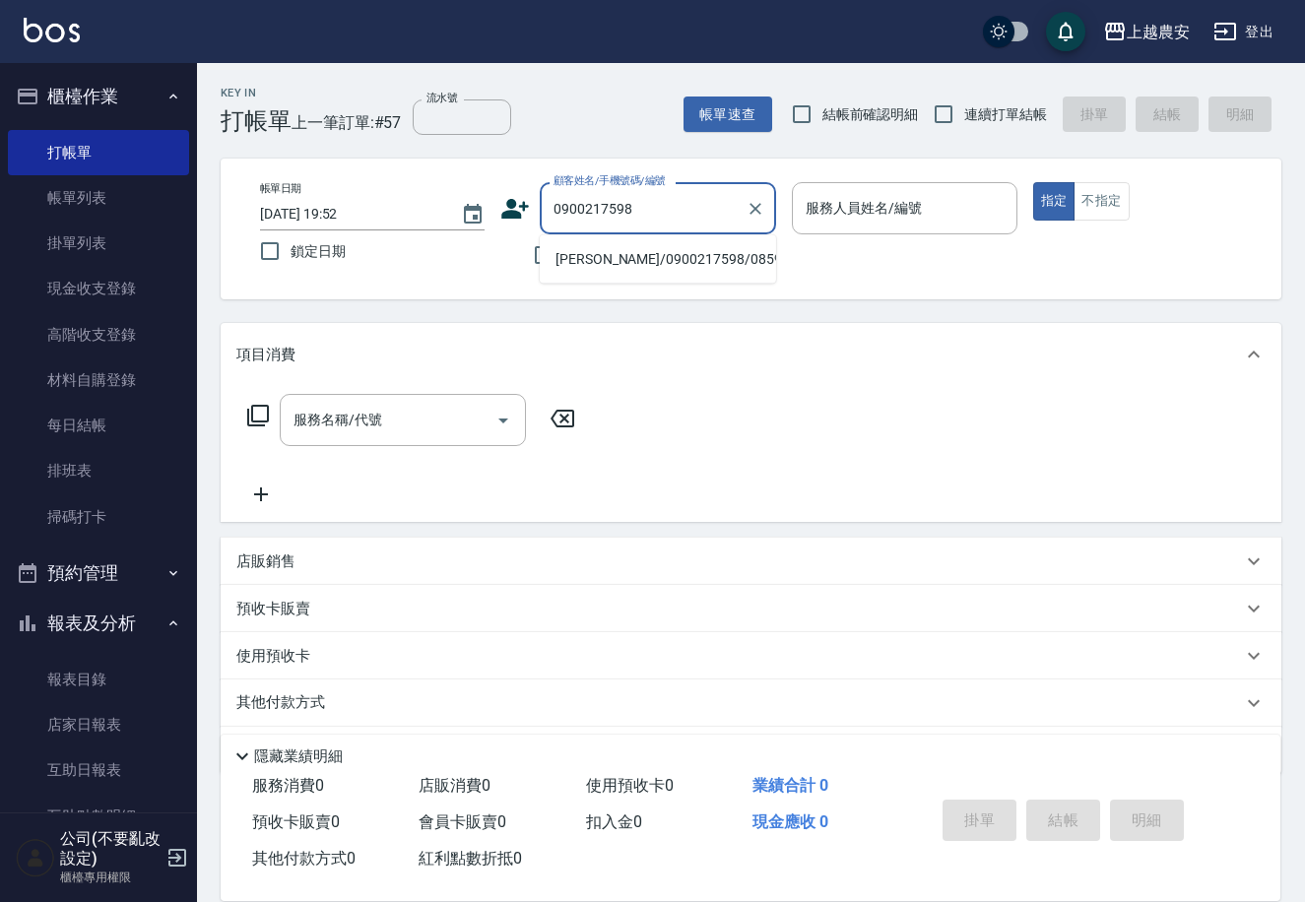
click at [625, 263] on li "黃泰傑/0900217598/08598" at bounding box center [658, 259] width 236 height 33
type input "黃泰傑/0900217598/08598"
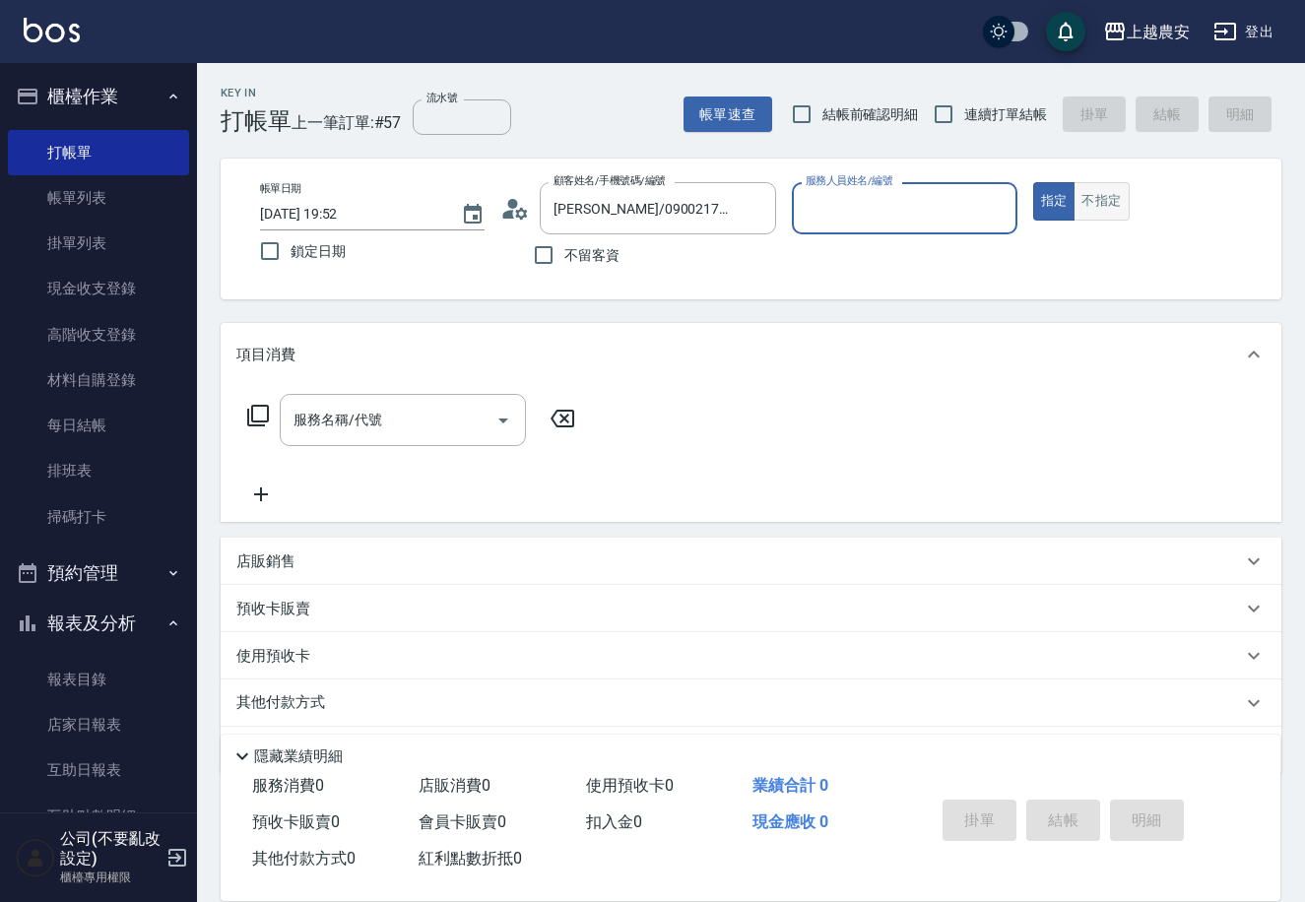
type input "黛慧-8"
click at [359, 442] on div "服務名稱/代號" at bounding box center [403, 420] width 246 height 52
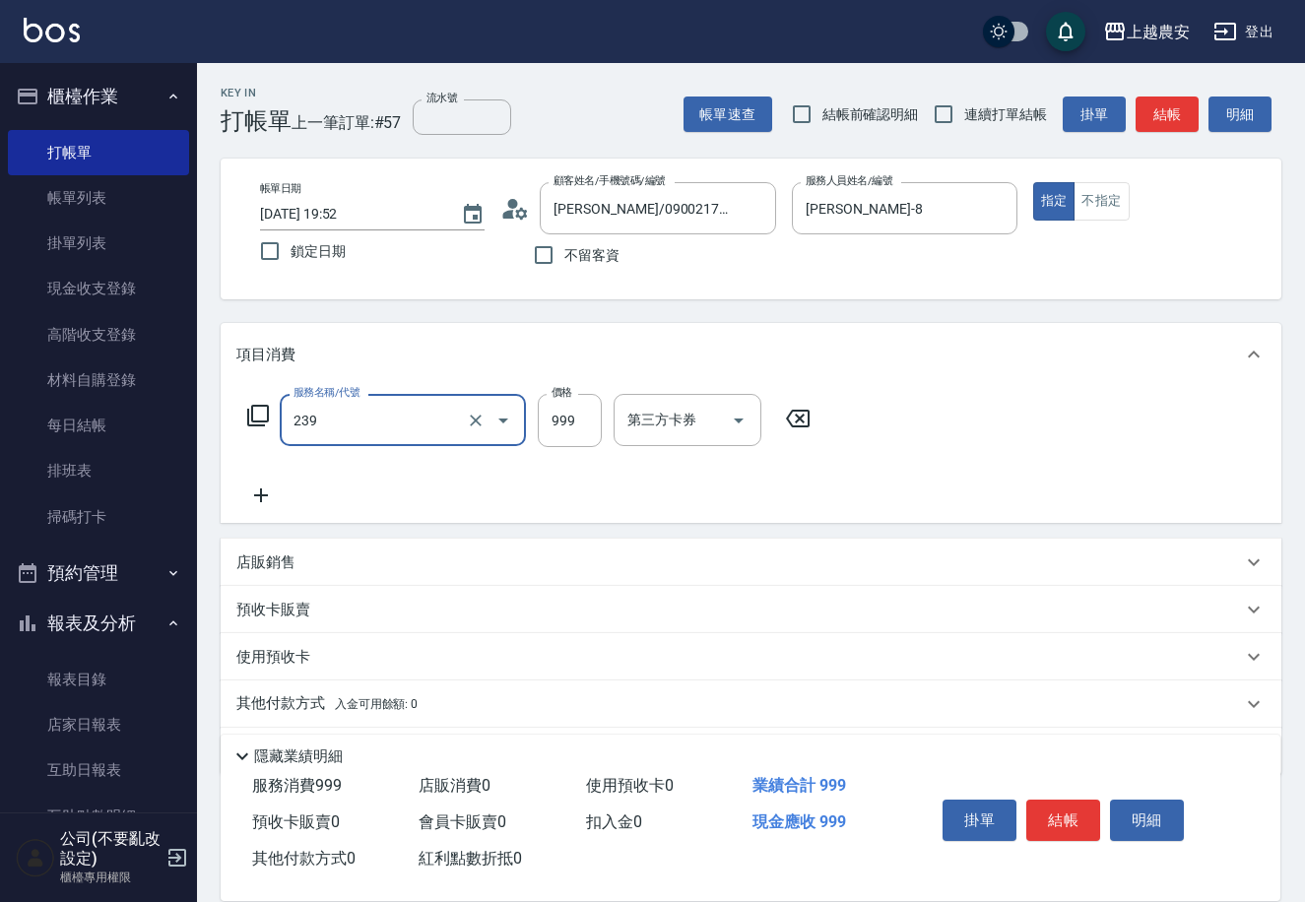
type input "頭皮SPA洗髮(239)"
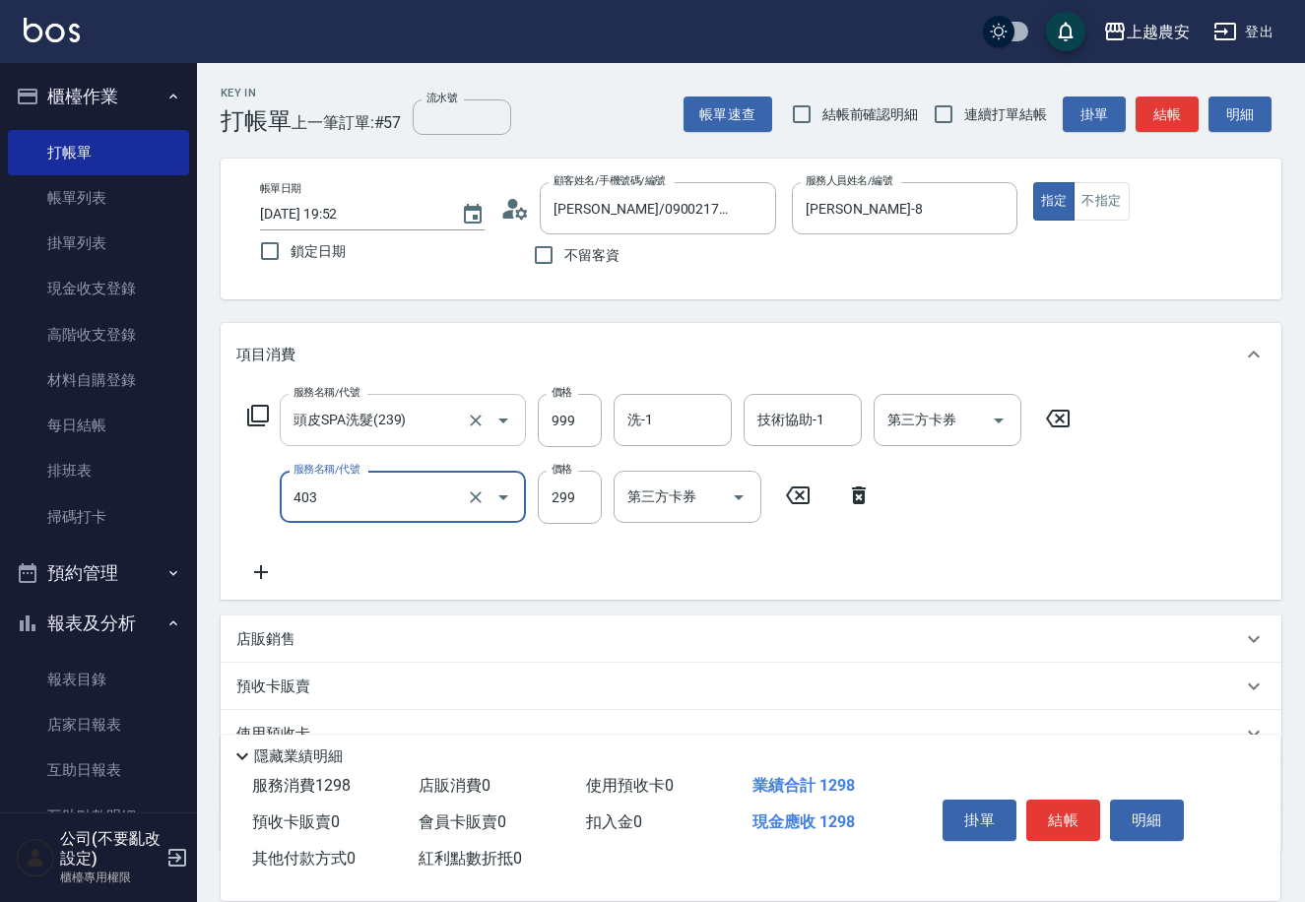
type input "剪髮(403)"
type input "500"
click at [1065, 817] on button "結帳" at bounding box center [1063, 820] width 74 height 41
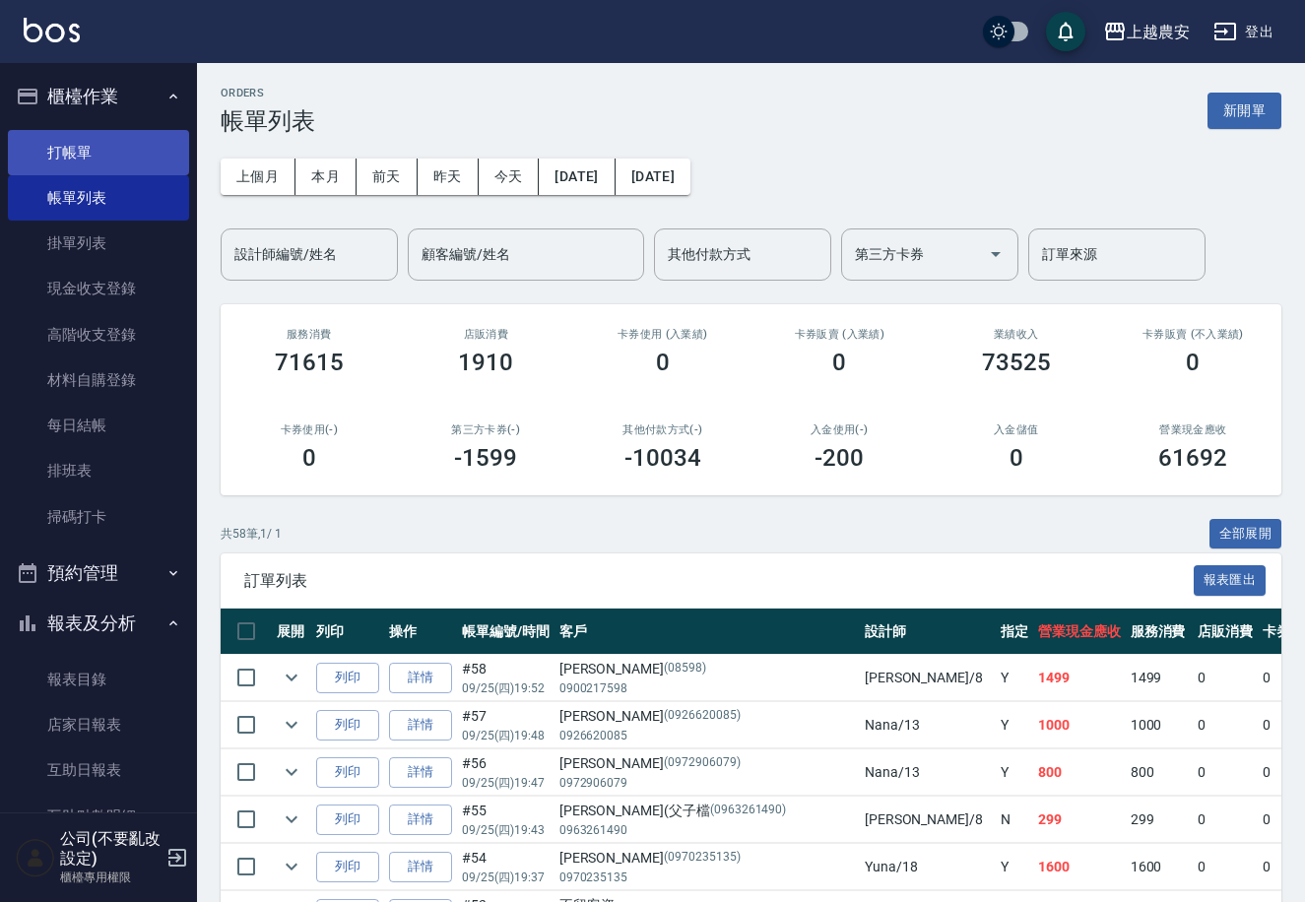
click at [87, 145] on link "打帳單" at bounding box center [98, 152] width 181 height 45
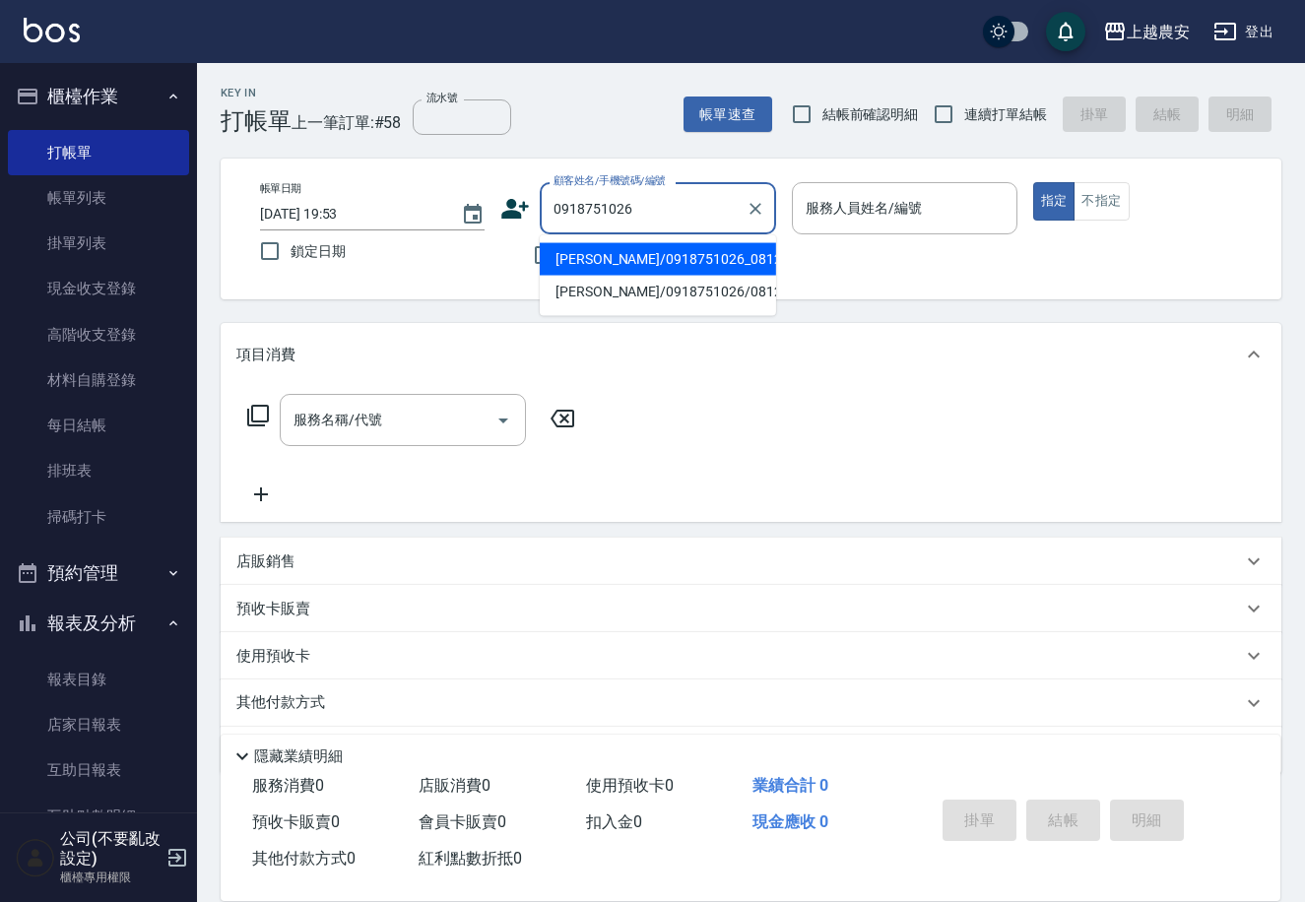
click at [651, 258] on li "劉羽珊/0918751026_081226_劉羽珊/081226" at bounding box center [658, 259] width 236 height 33
type input "劉羽珊/0918751026_081226_劉羽珊/081226"
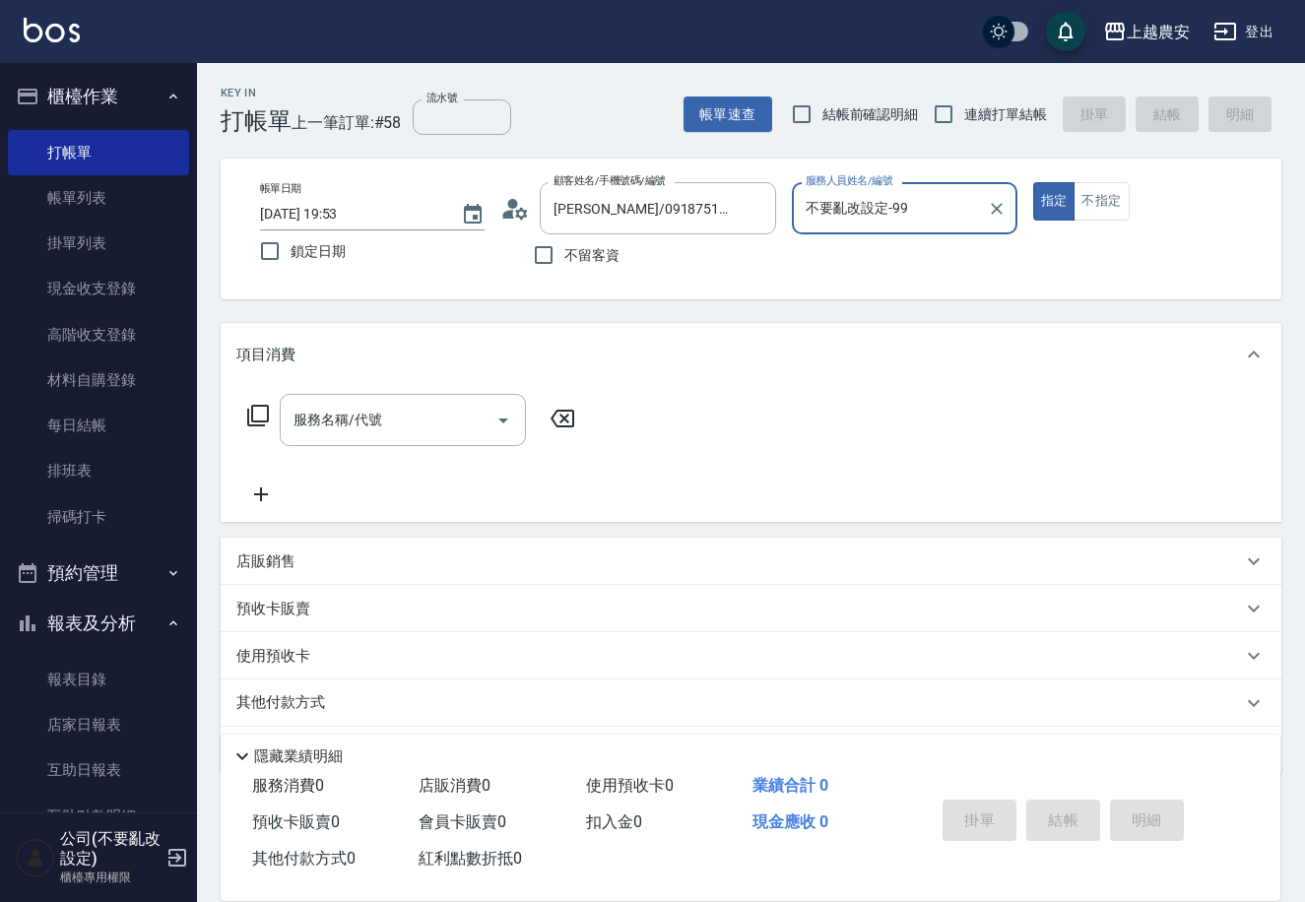
type input "不要亂改設定-99"
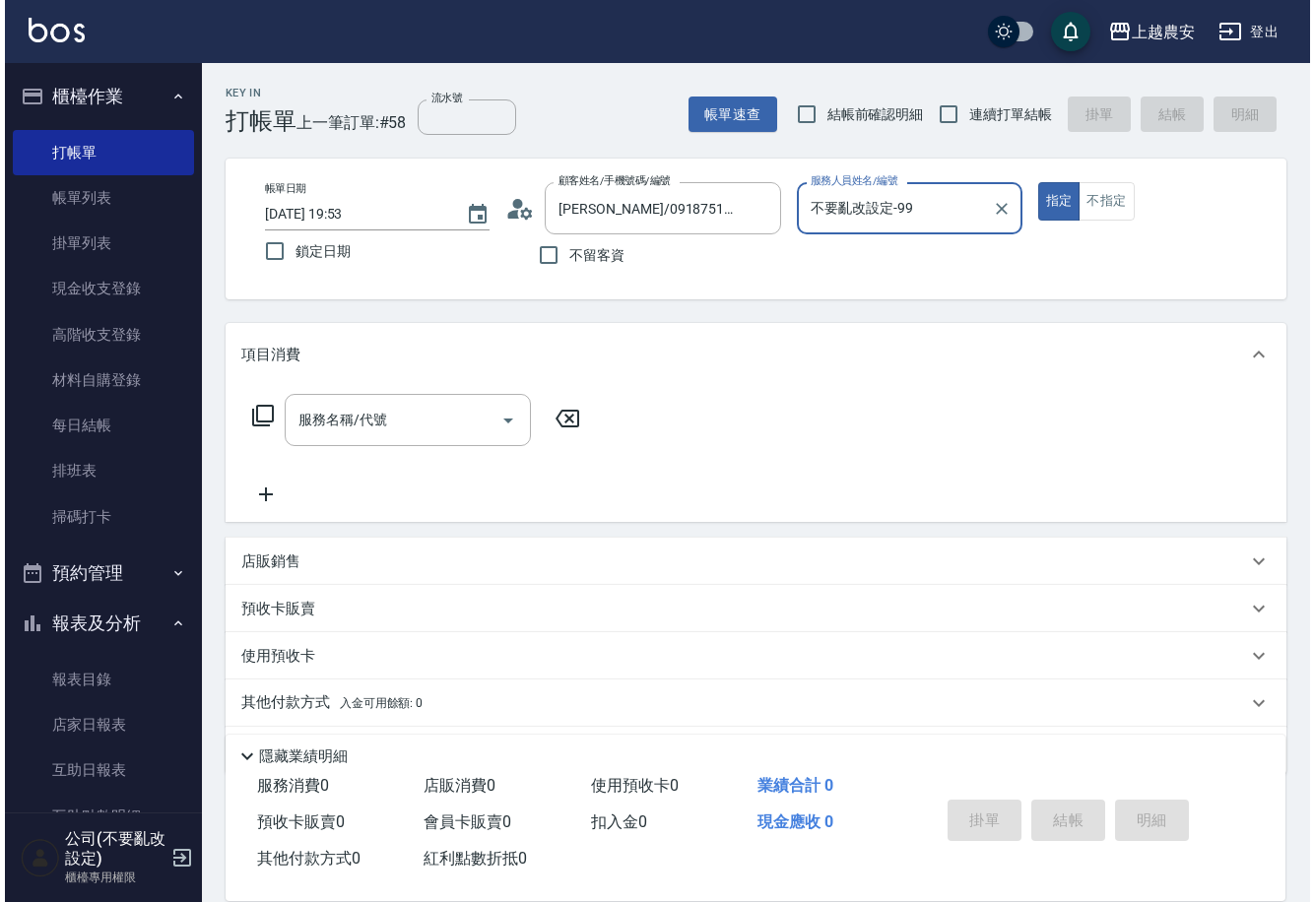
scroll to position [559, 0]
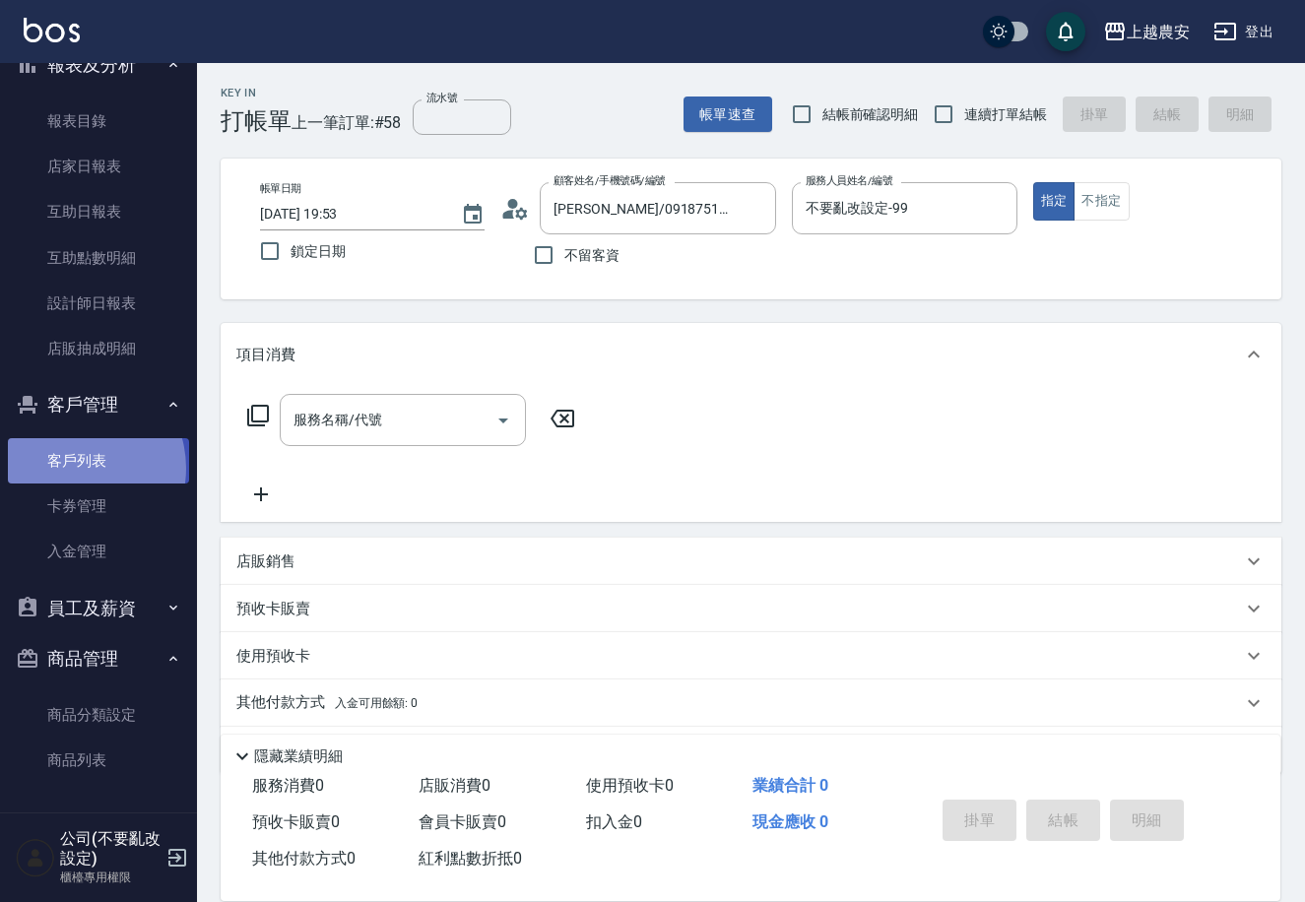
click at [72, 468] on link "客戶列表" at bounding box center [98, 460] width 181 height 45
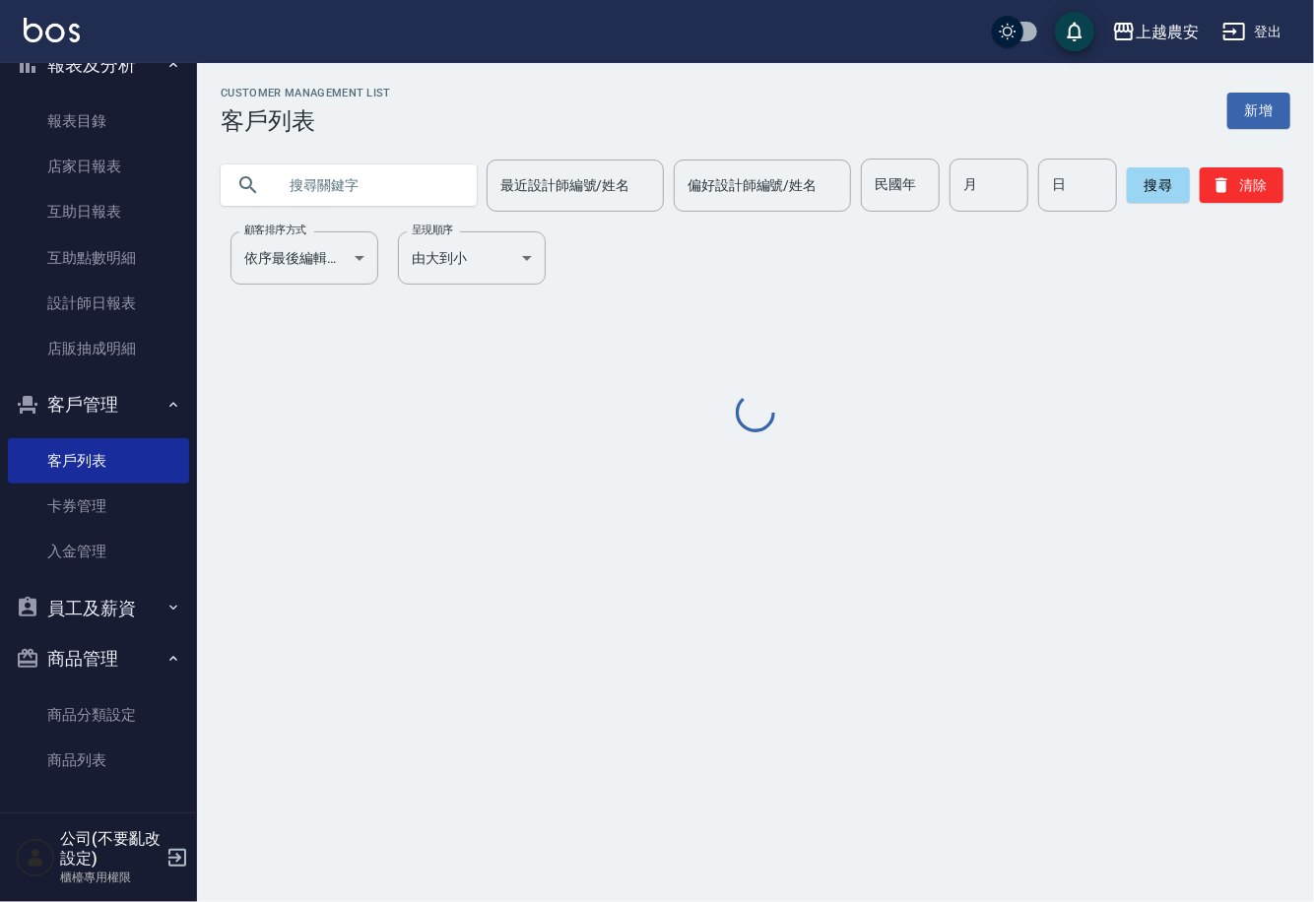
click at [308, 191] on input "text" at bounding box center [368, 185] width 185 height 53
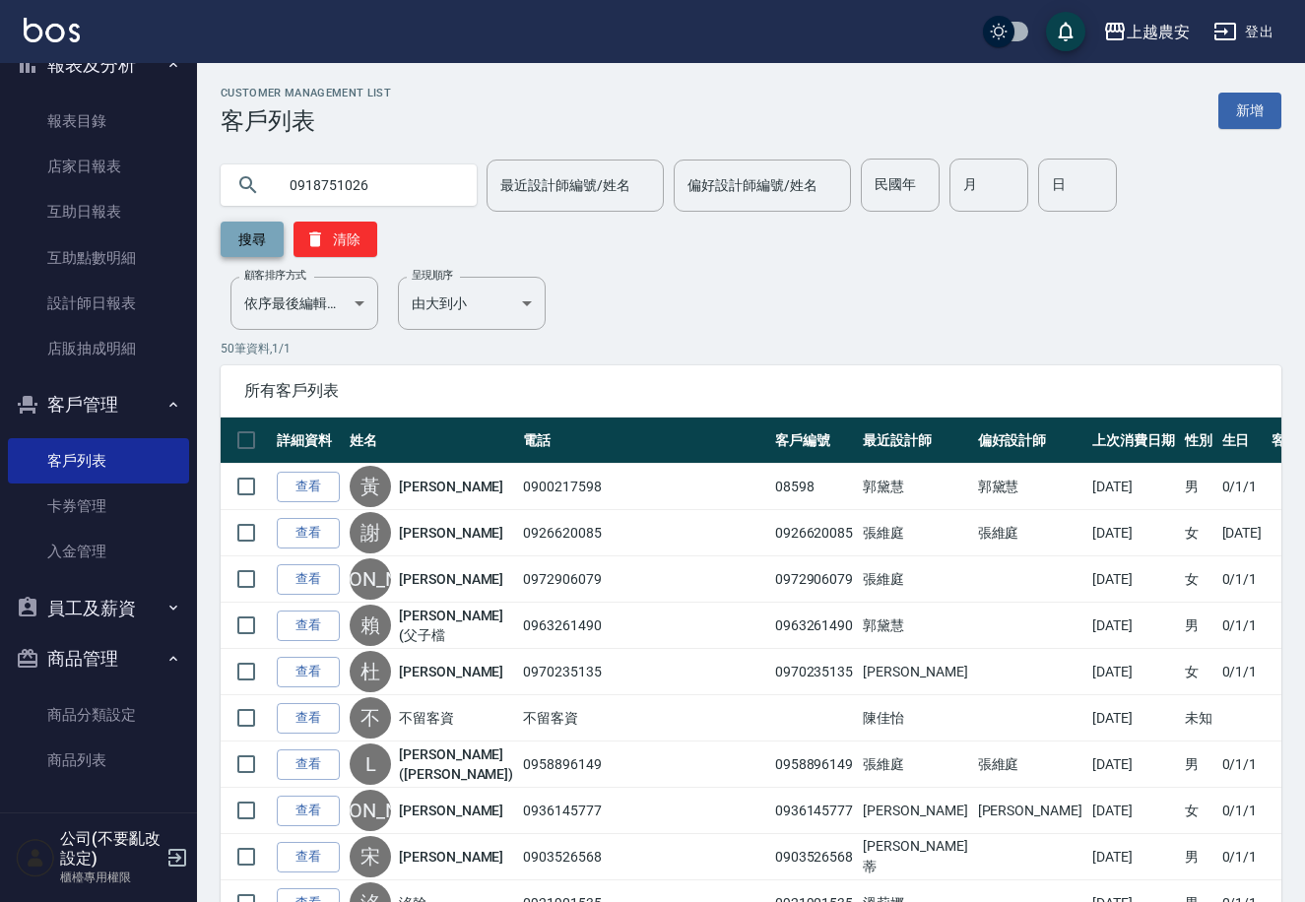
type input "0918751026"
click at [284, 222] on button "搜尋" at bounding box center [252, 239] width 63 height 35
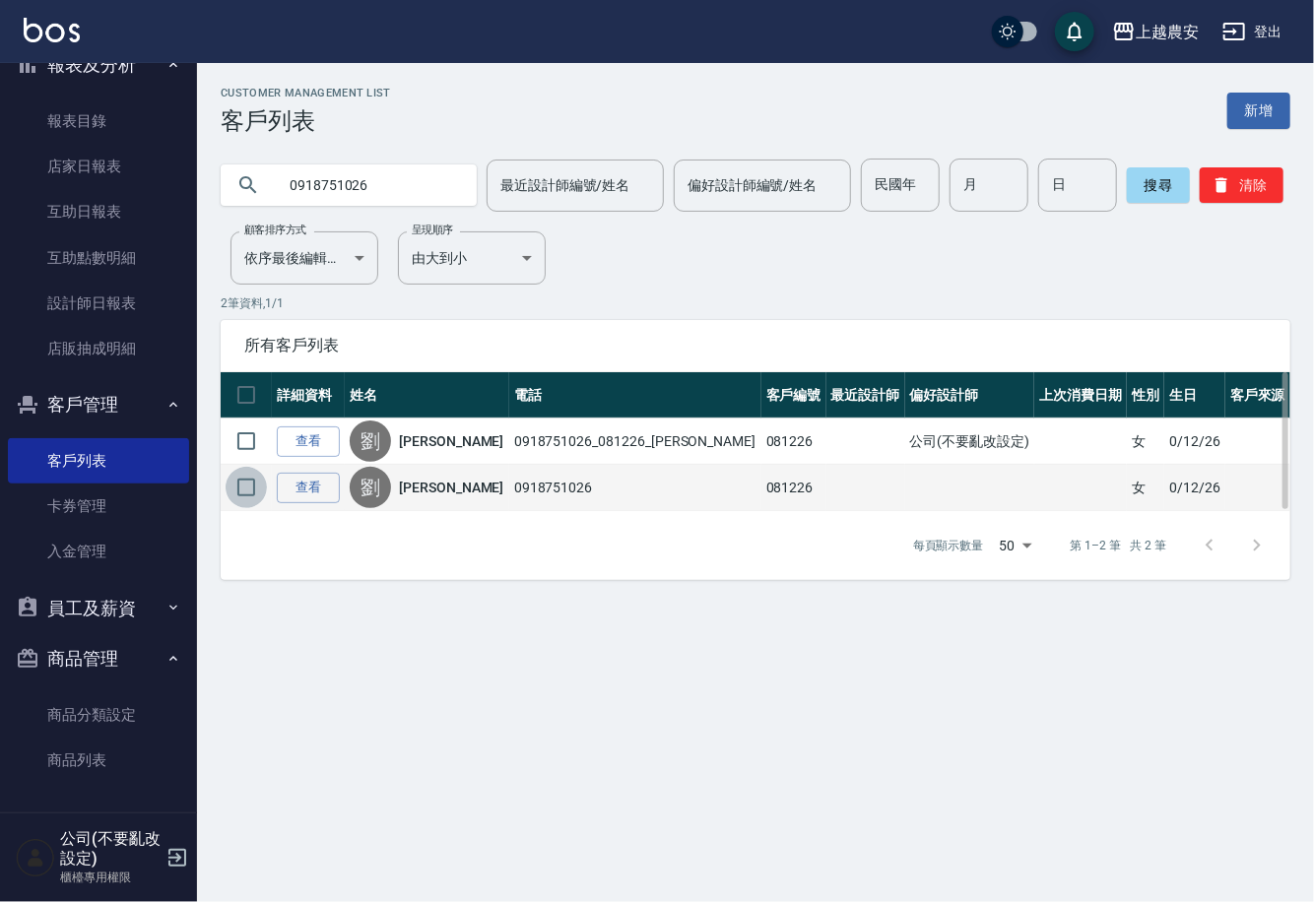
click at [247, 488] on input "checkbox" at bounding box center [246, 487] width 41 height 41
checkbox input "true"
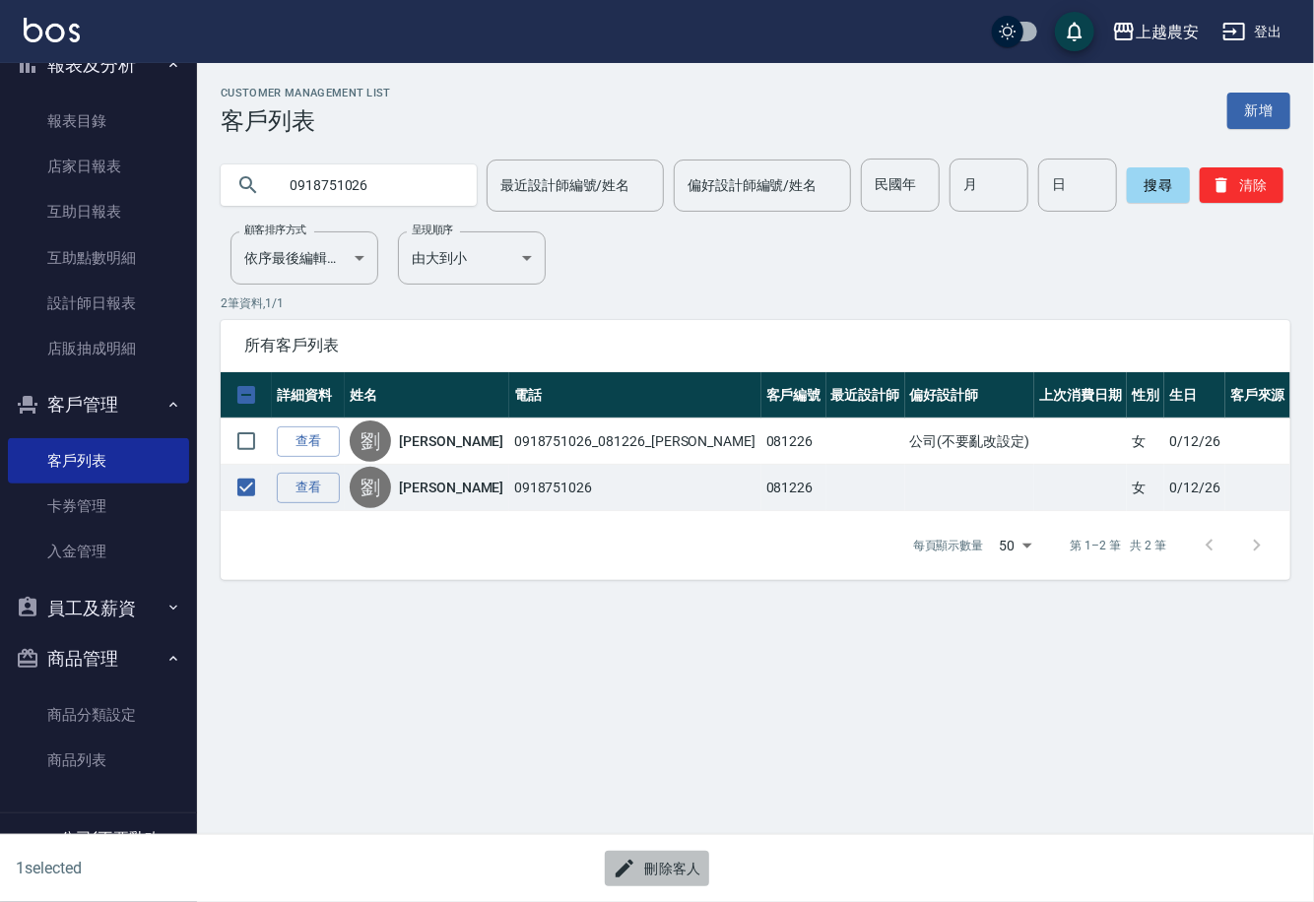
click at [665, 873] on button "刪除客人" at bounding box center [657, 869] width 104 height 36
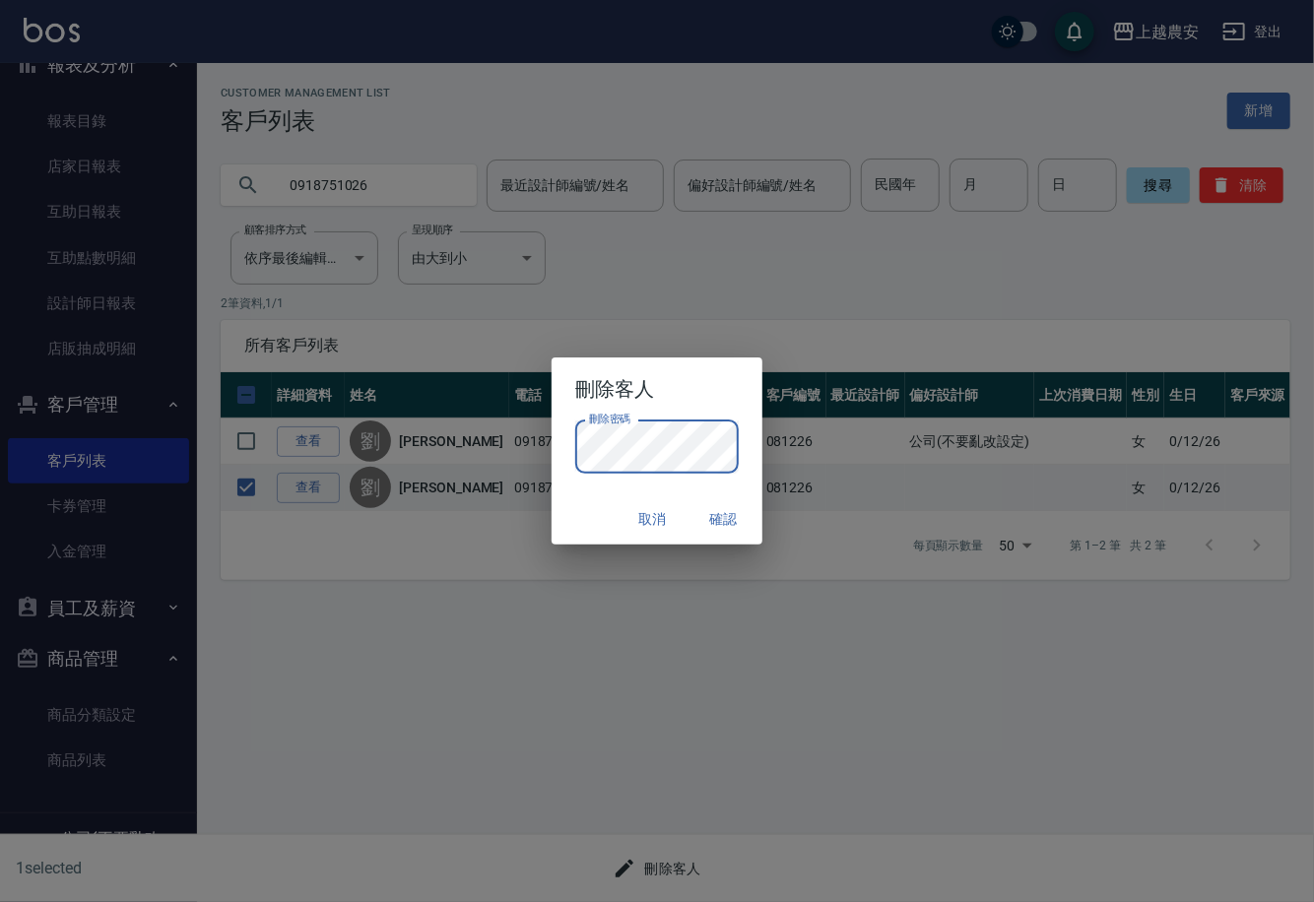
click at [737, 522] on button "確認" at bounding box center [723, 519] width 63 height 36
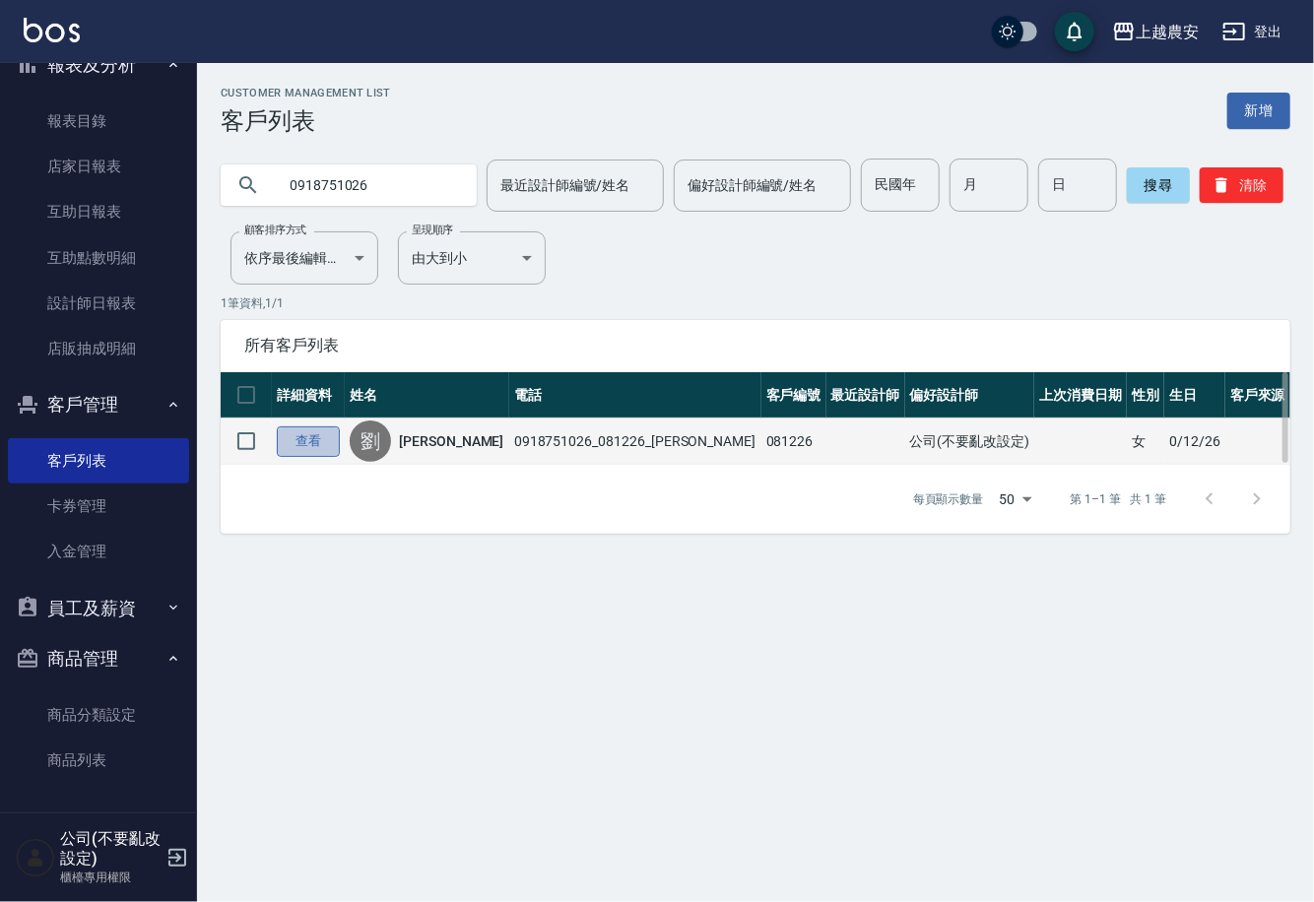
click at [324, 441] on link "查看" at bounding box center [308, 442] width 63 height 31
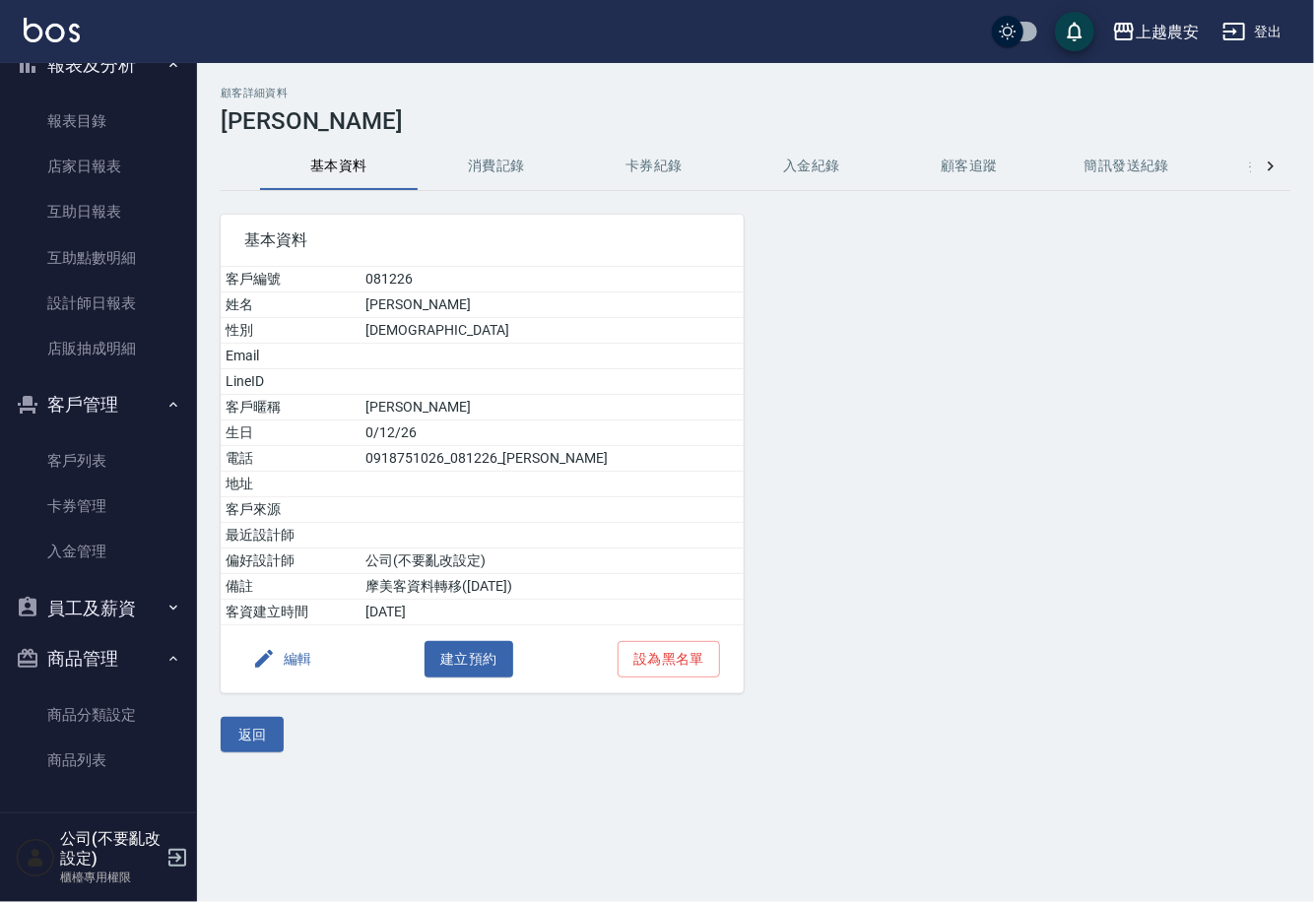
click at [298, 655] on button "編輯" at bounding box center [282, 659] width 76 height 36
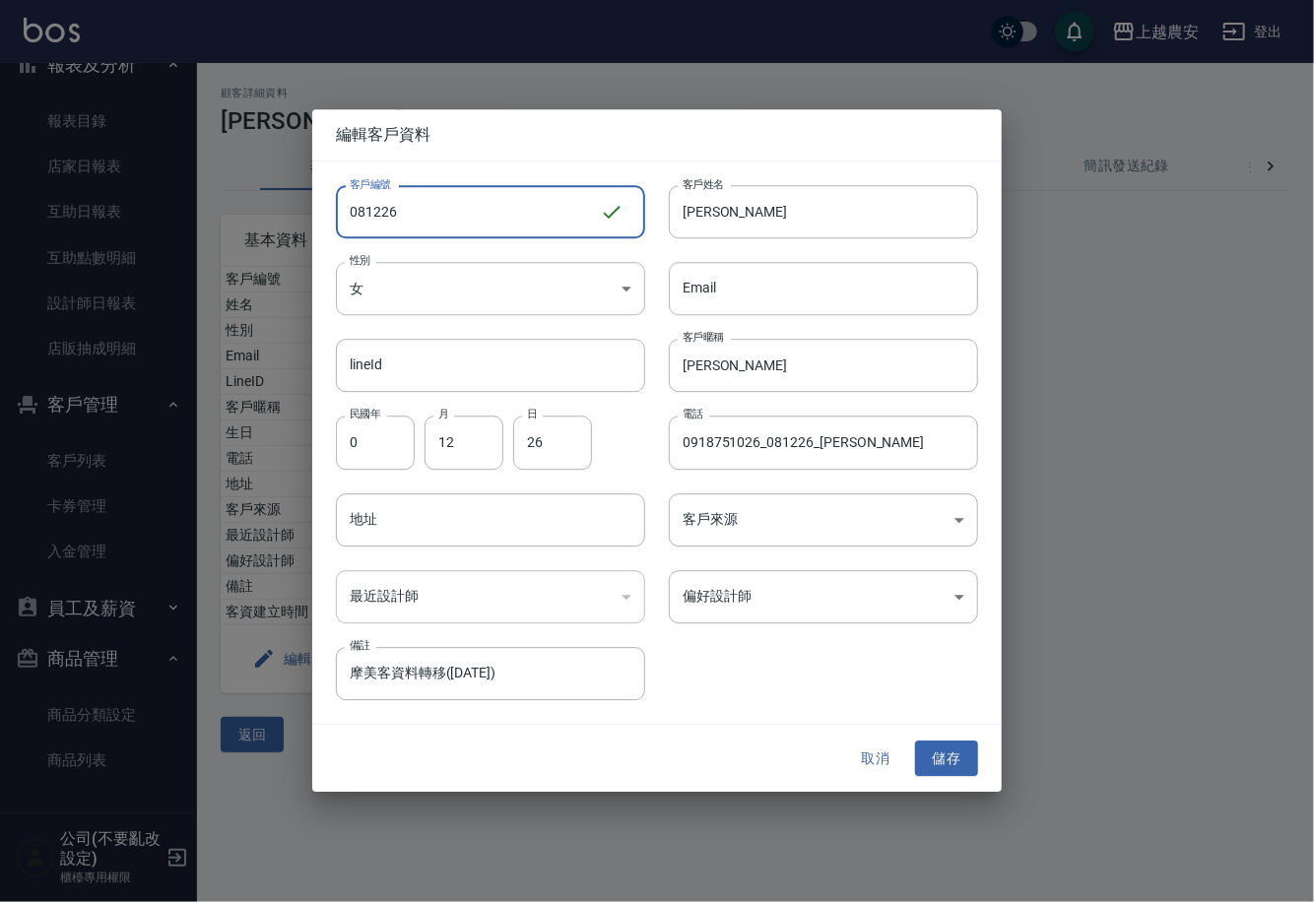
drag, startPoint x: 424, startPoint y: 223, endPoint x: 207, endPoint y: 219, distance: 216.8
click at [256, 222] on div "編輯客戶資料 客戶編號 081226 ​ 客戶編號 客戶姓名 劉羽珊 客戶姓名 性別 女 FEMALE 性別 Email Email lineId lineI…" at bounding box center [657, 451] width 1314 height 902
type input "0918751026"
click at [891, 449] on input "0918751026_081226_劉羽珊" at bounding box center [823, 443] width 309 height 53
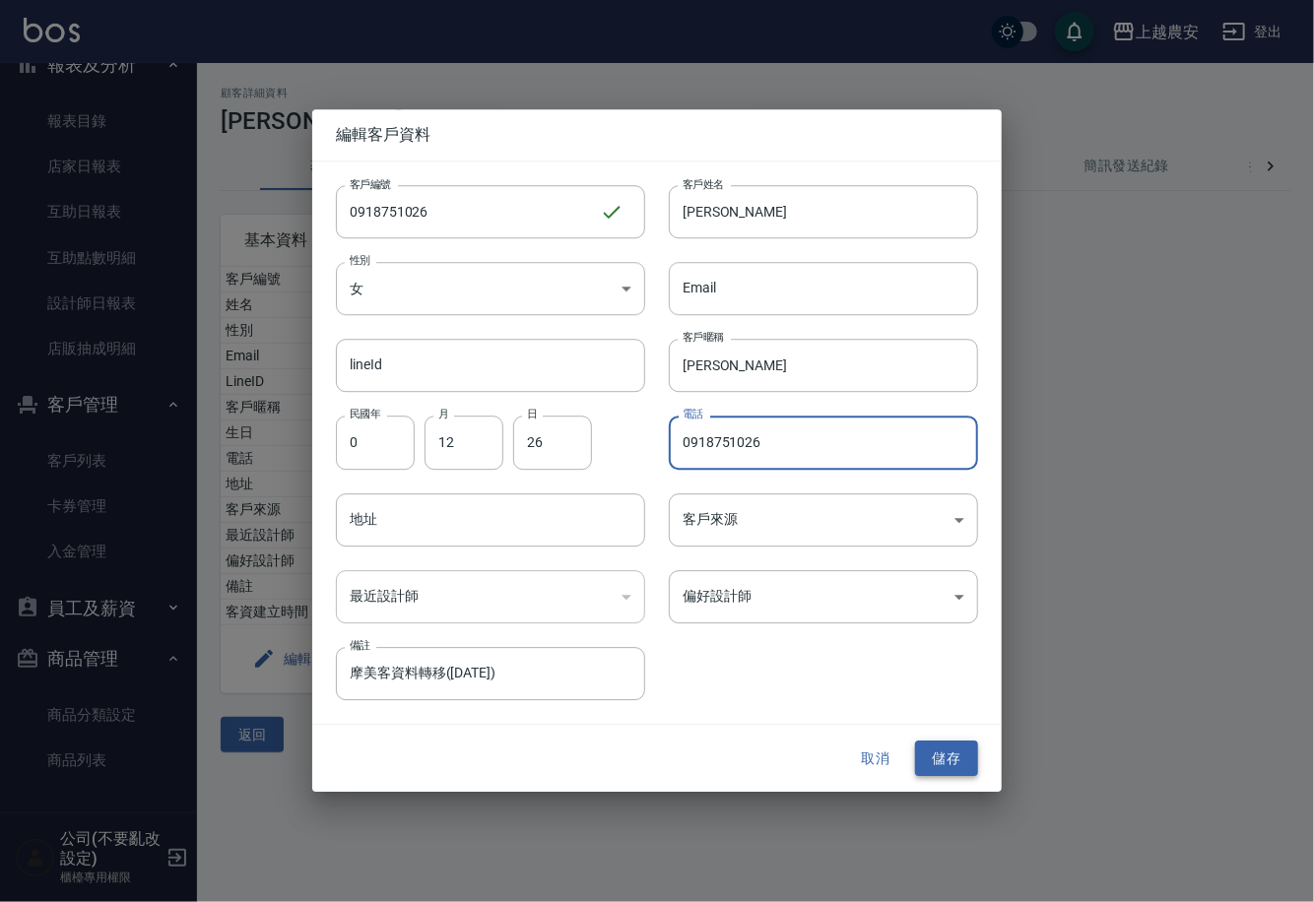
type input "0918751026"
click at [951, 757] on button "儲存" at bounding box center [946, 759] width 63 height 36
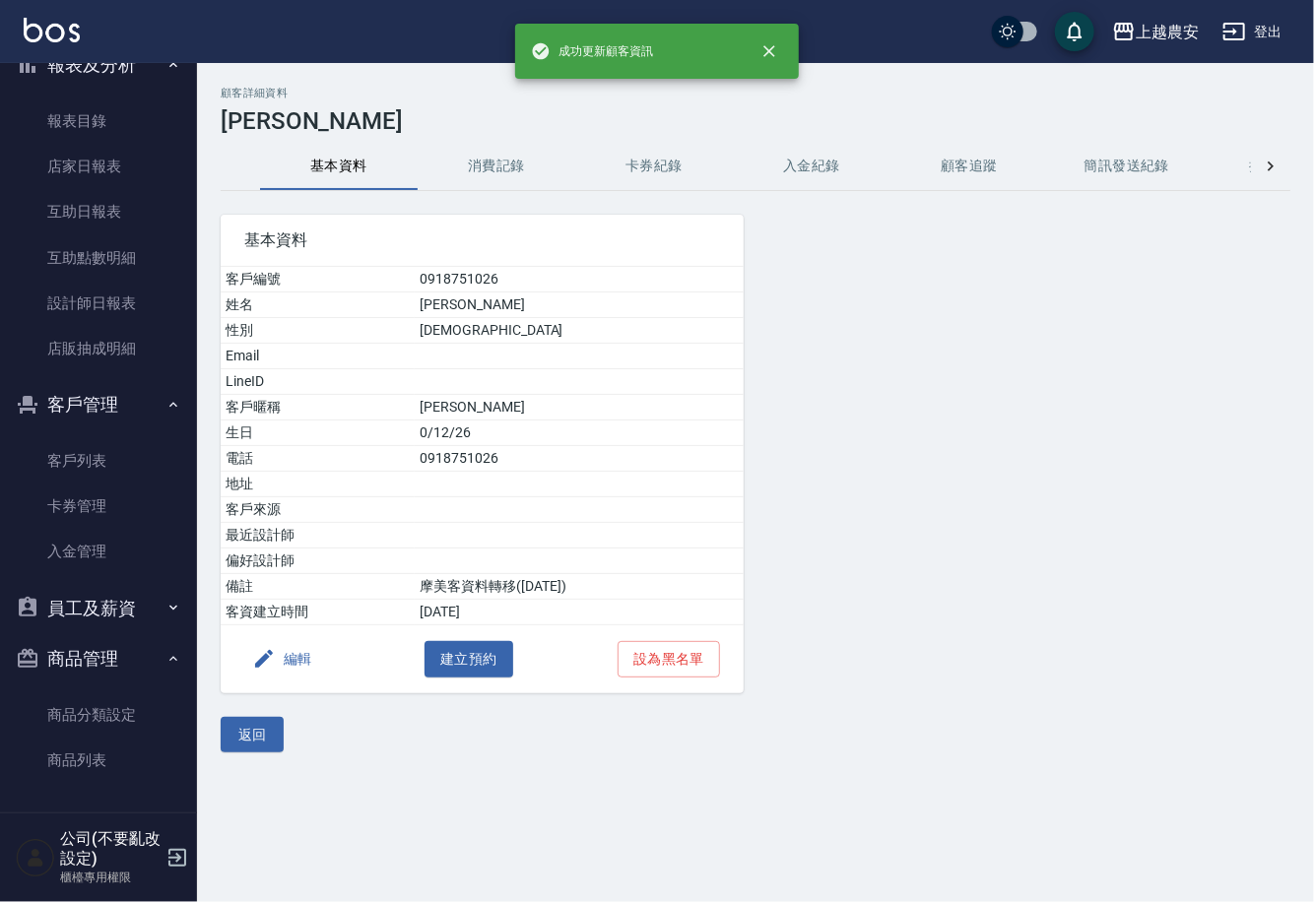
click at [484, 165] on button "消費記錄" at bounding box center [497, 166] width 158 height 47
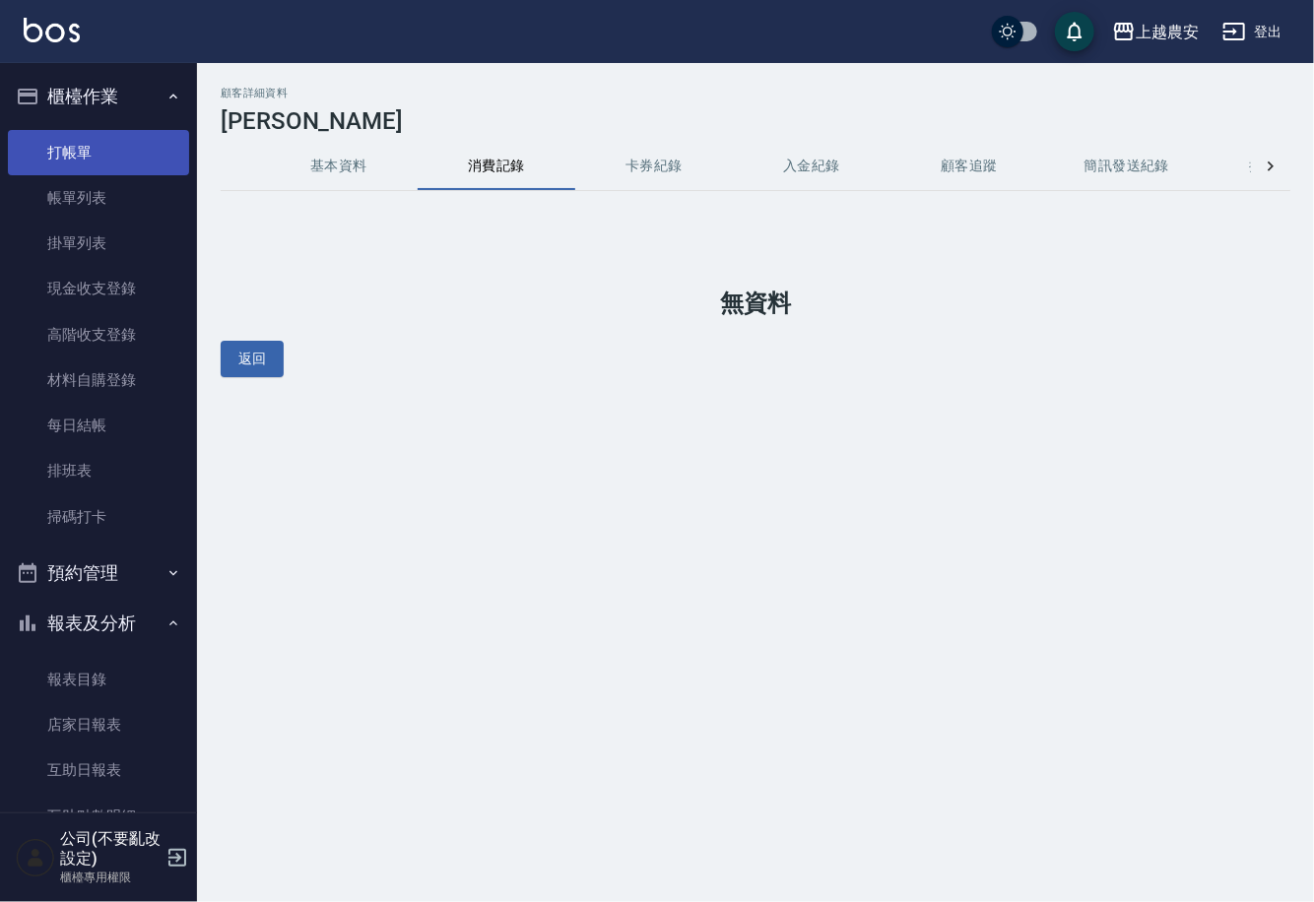
click at [63, 156] on link "打帳單" at bounding box center [98, 152] width 181 height 45
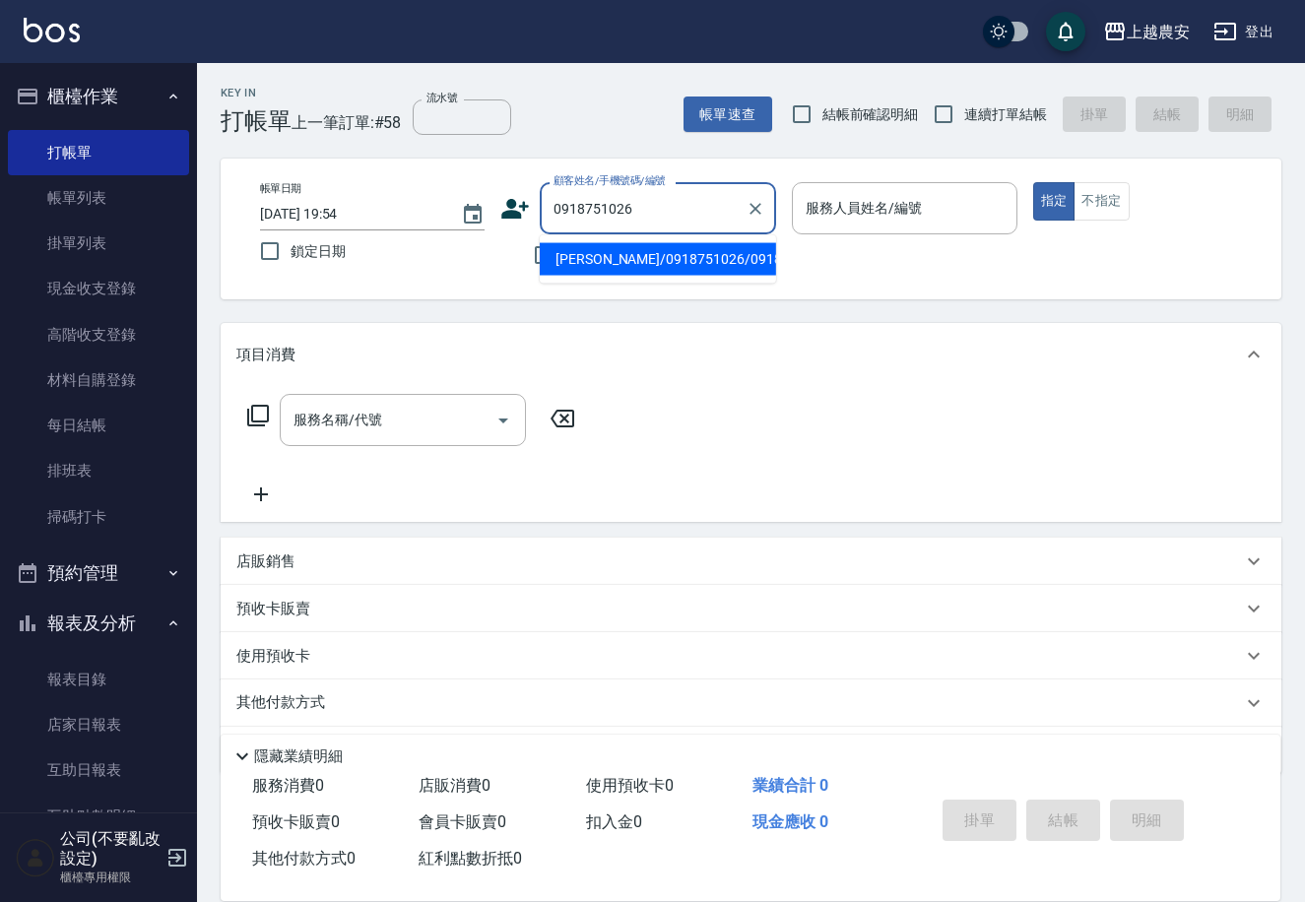
click at [637, 263] on li "劉羽珊/0918751026/0918751026" at bounding box center [658, 259] width 236 height 33
type input "劉羽珊/0918751026/0918751026"
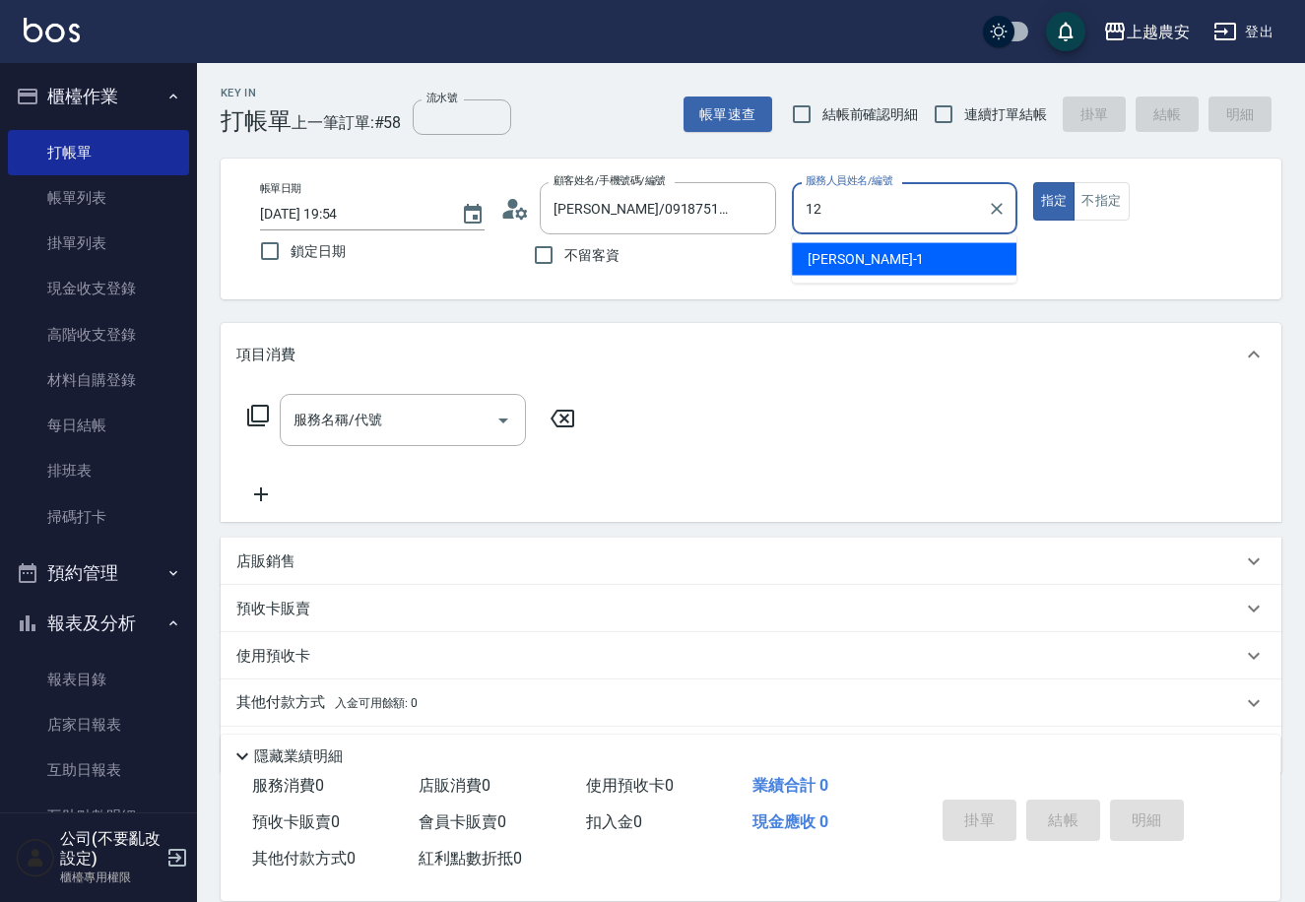
type input "12"
type button "true"
type input "Yoko-12"
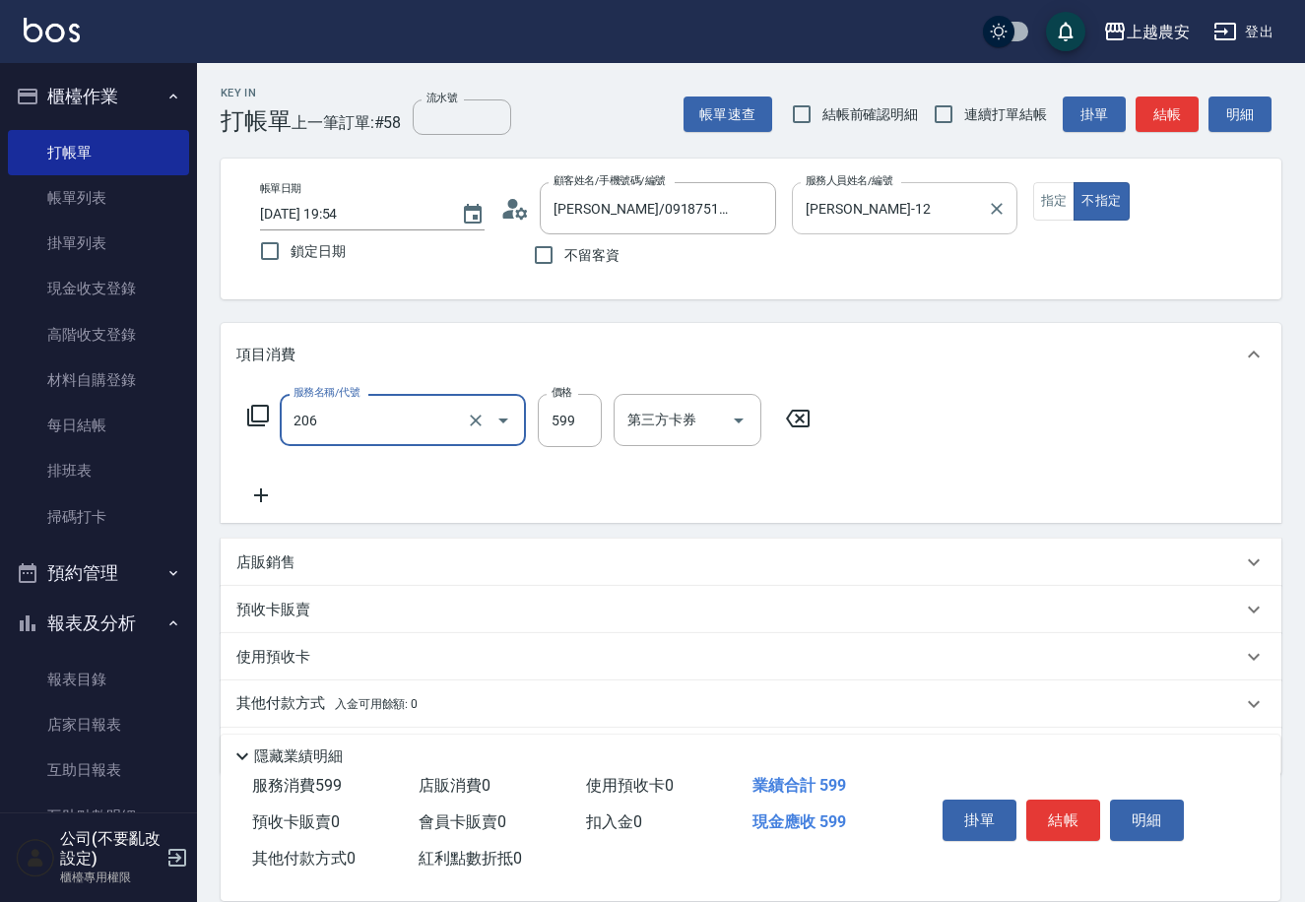
type input "洗+剪(206)"
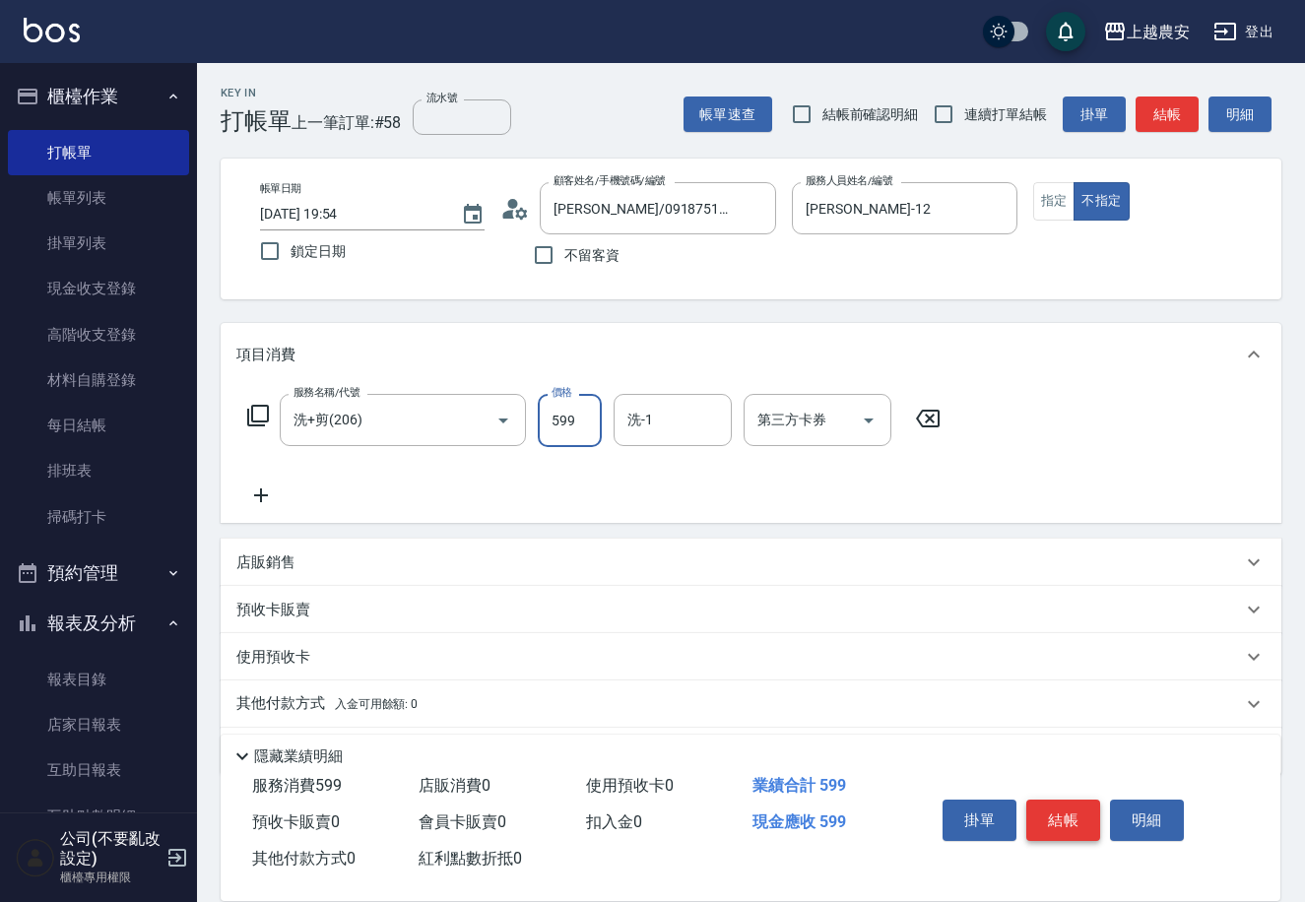
click at [1053, 823] on button "結帳" at bounding box center [1063, 820] width 74 height 41
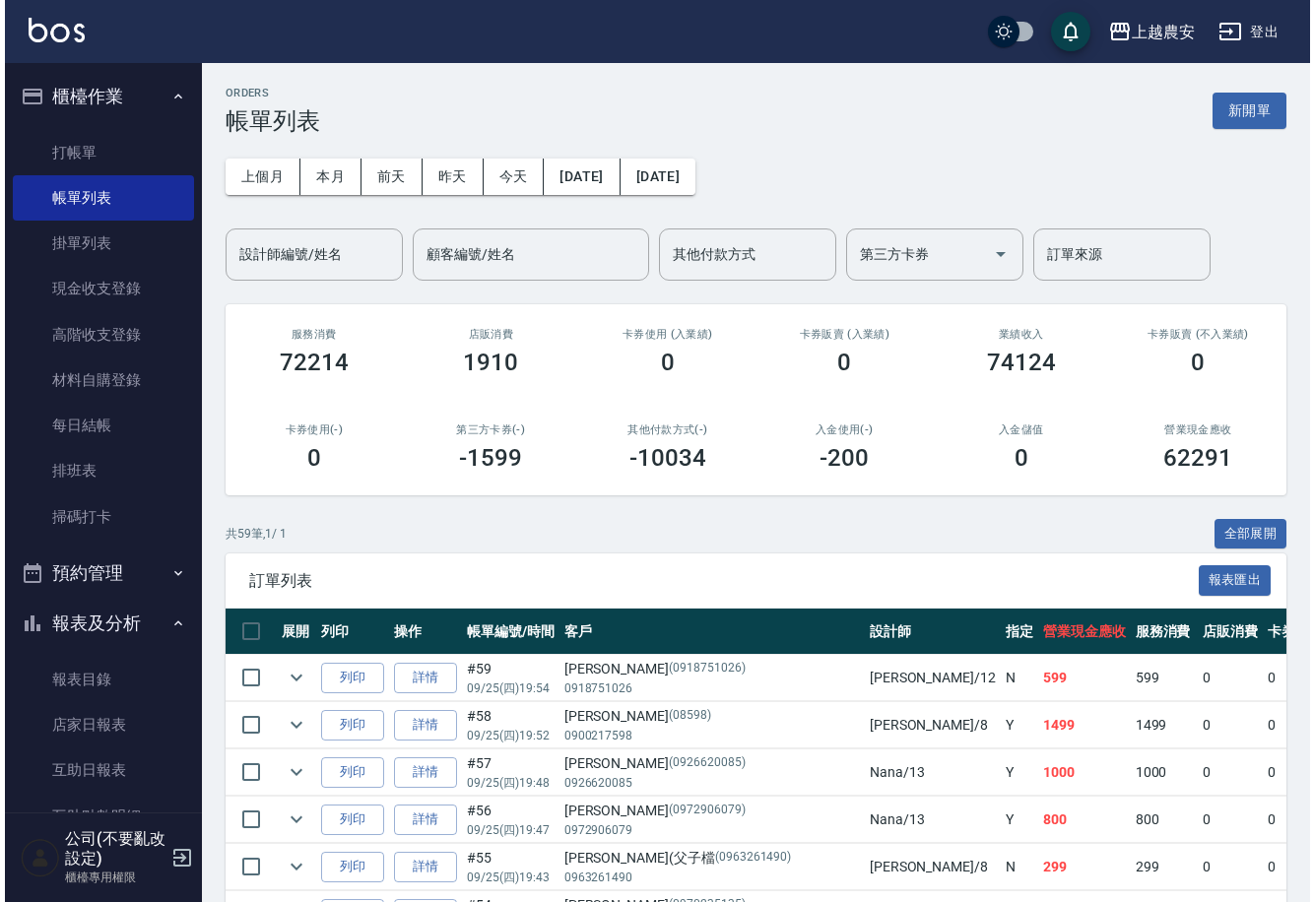
scroll to position [559, 0]
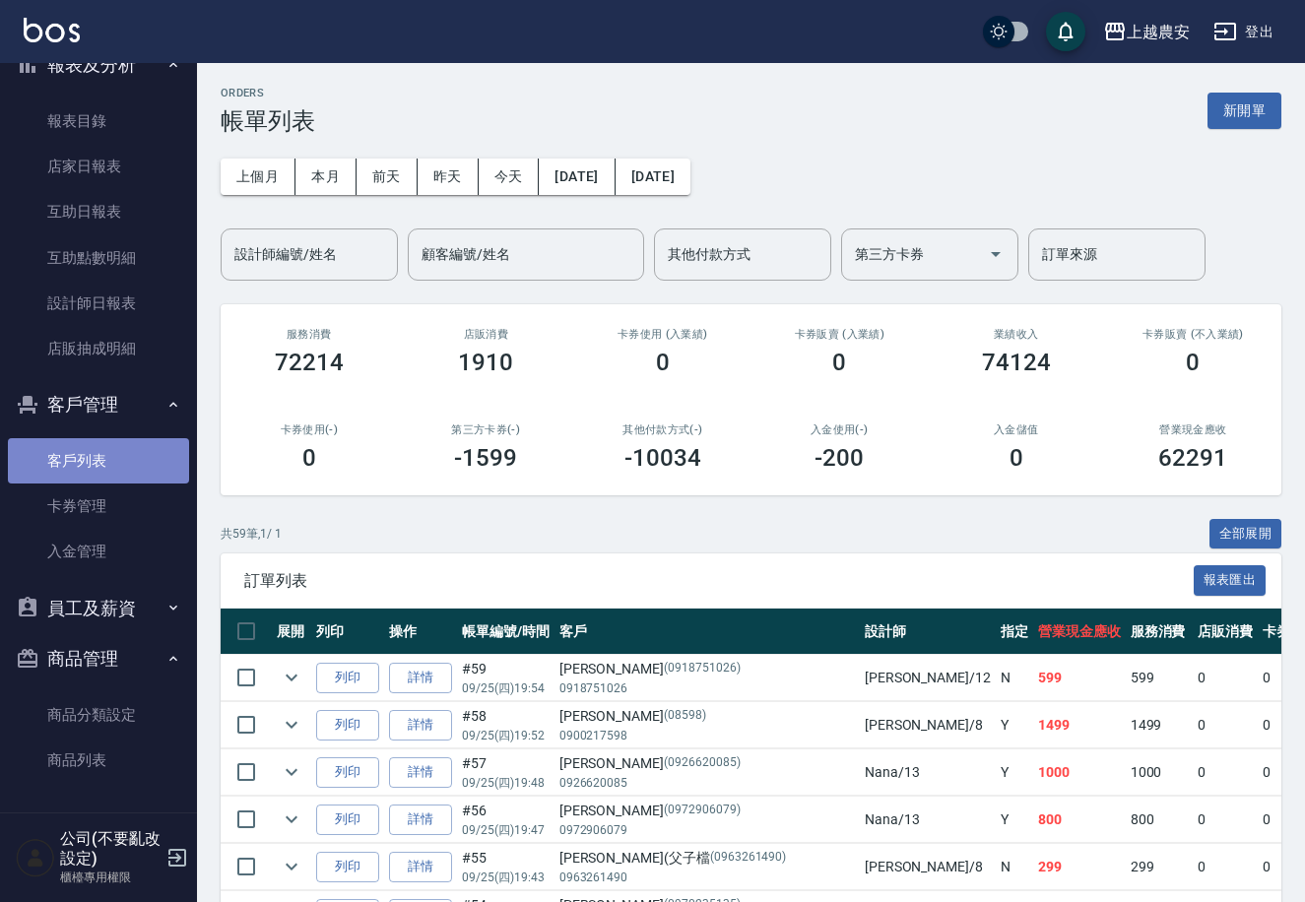
click at [101, 459] on link "客戶列表" at bounding box center [98, 460] width 181 height 45
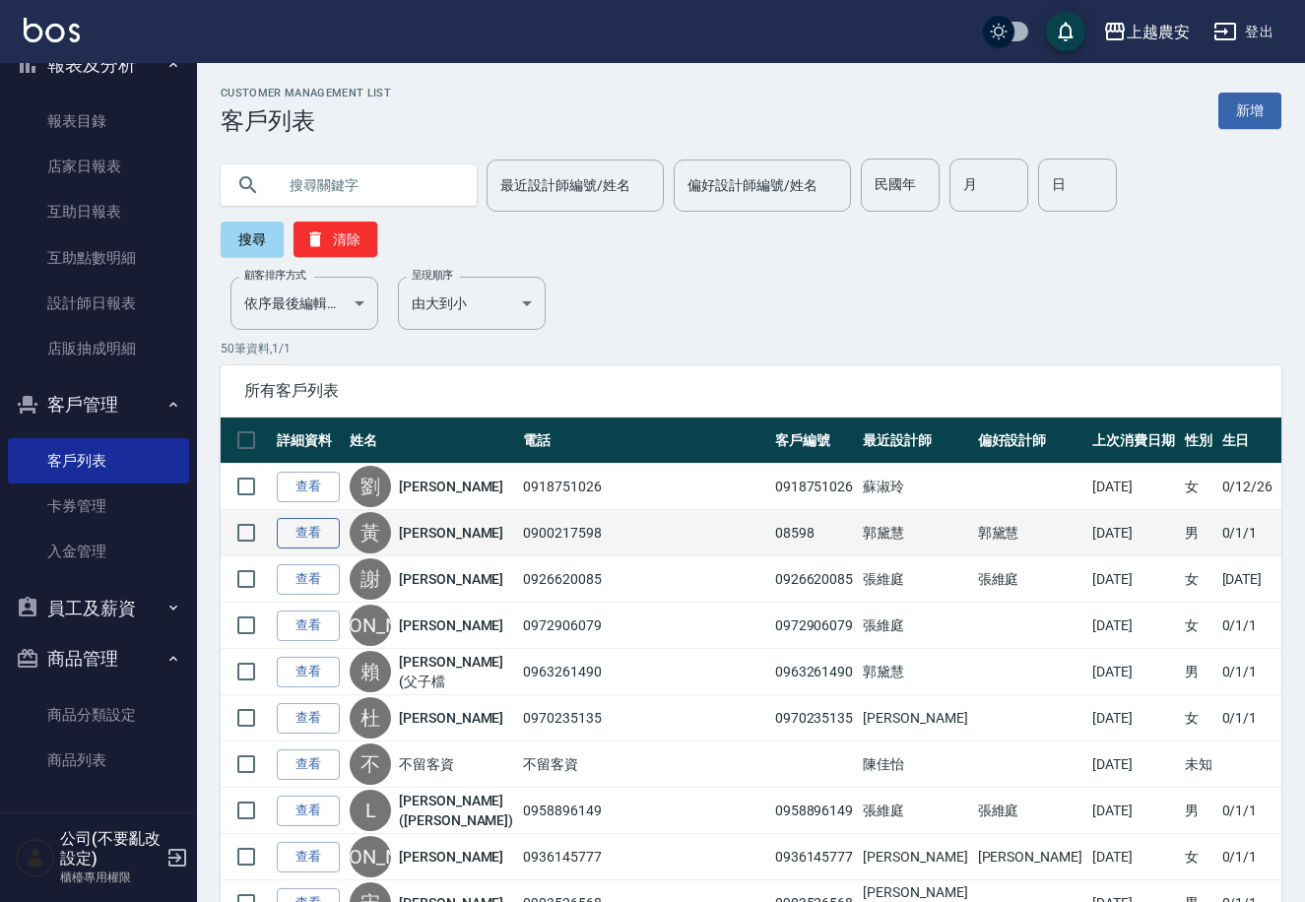
click at [304, 518] on link "查看" at bounding box center [308, 533] width 63 height 31
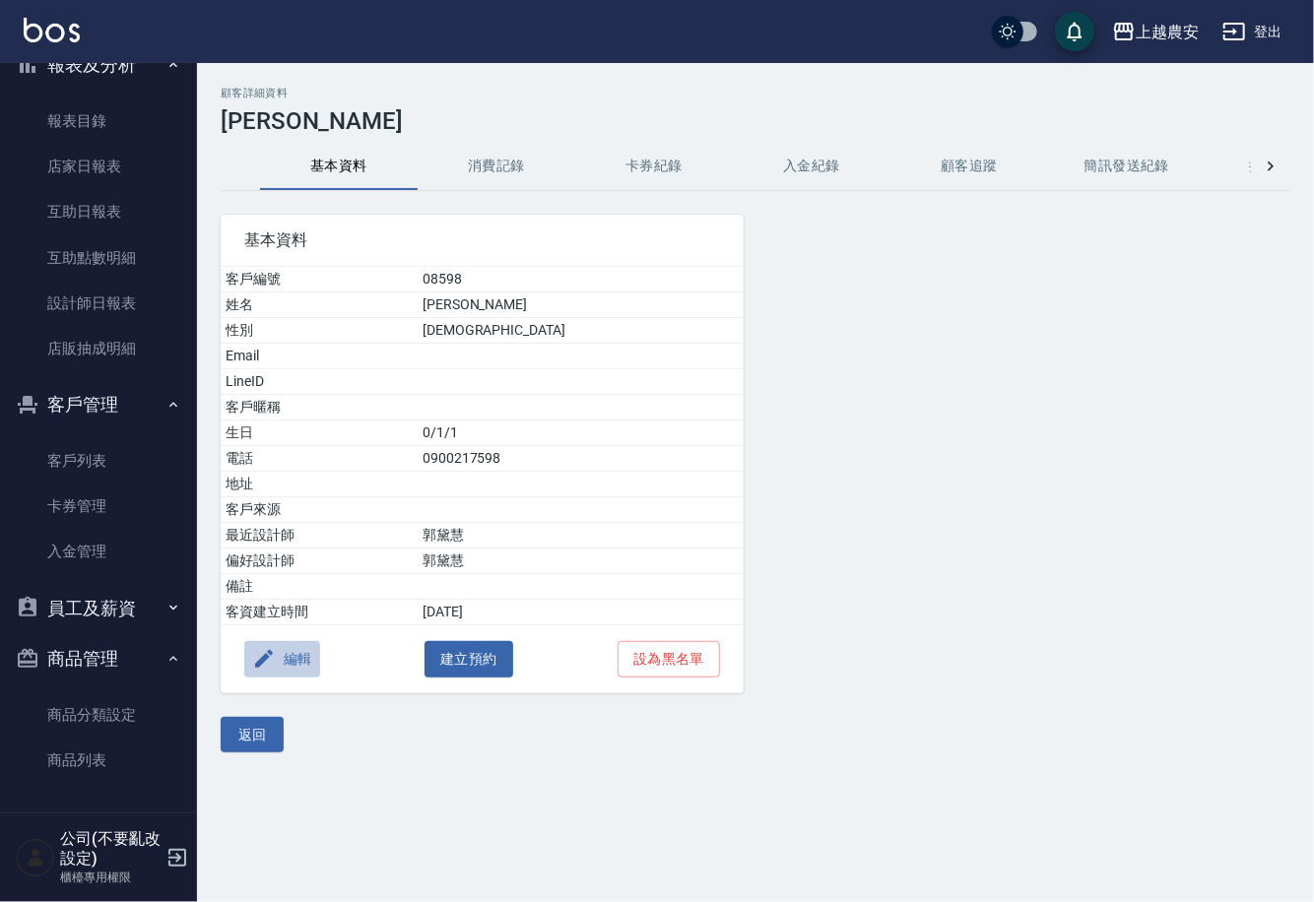
click at [307, 655] on button "編輯" at bounding box center [282, 659] width 76 height 36
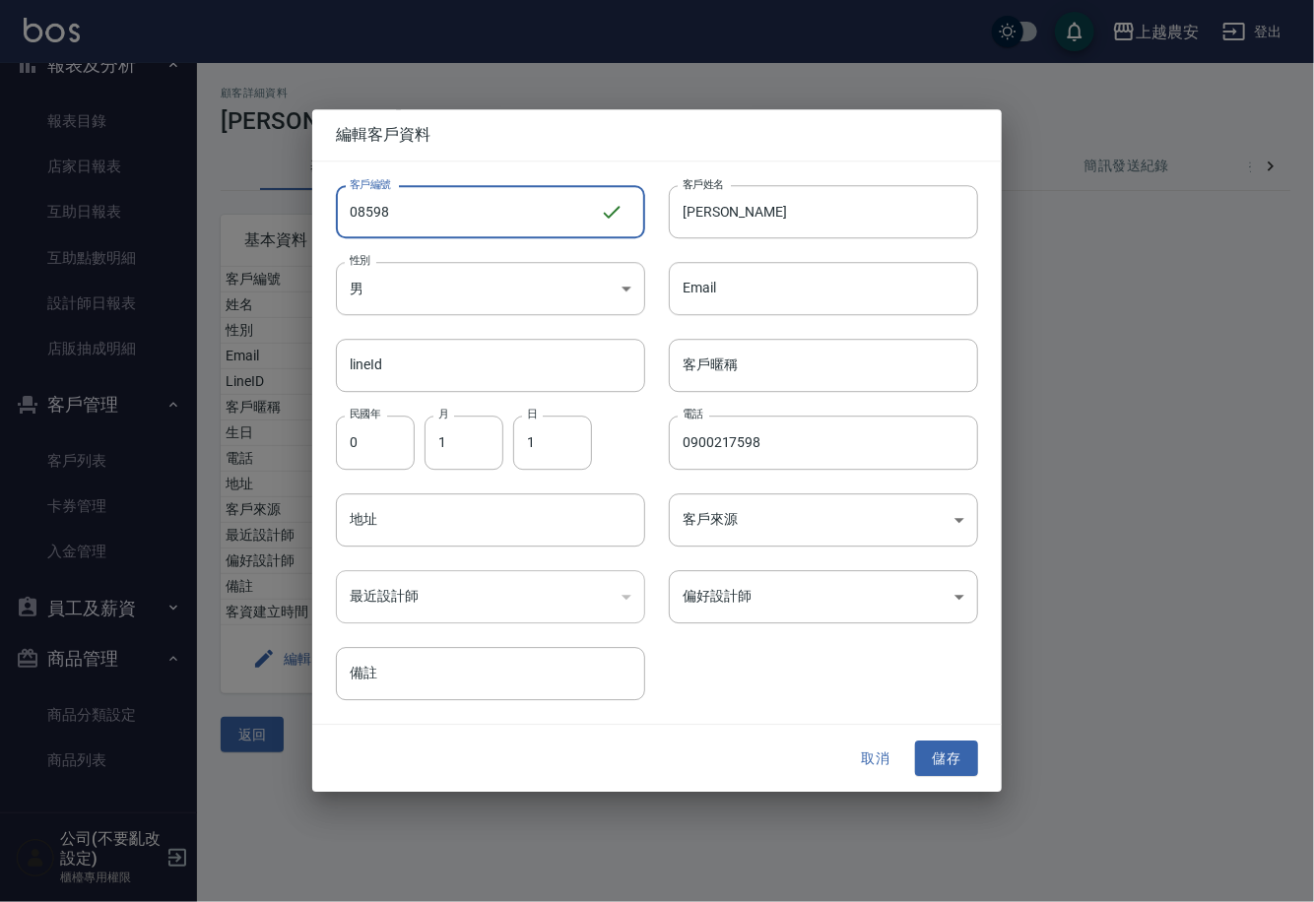
drag, startPoint x: 394, startPoint y: 215, endPoint x: 238, endPoint y: 234, distance: 156.9
click at [239, 233] on div "編輯客戶資料 客戶編號 08598 ​ 客戶編號 客戶姓名 黃泰傑 客戶姓名 性別 男 MALE 性別 Email Email lineId lineId 客…" at bounding box center [657, 451] width 1314 height 902
type input "0900217598"
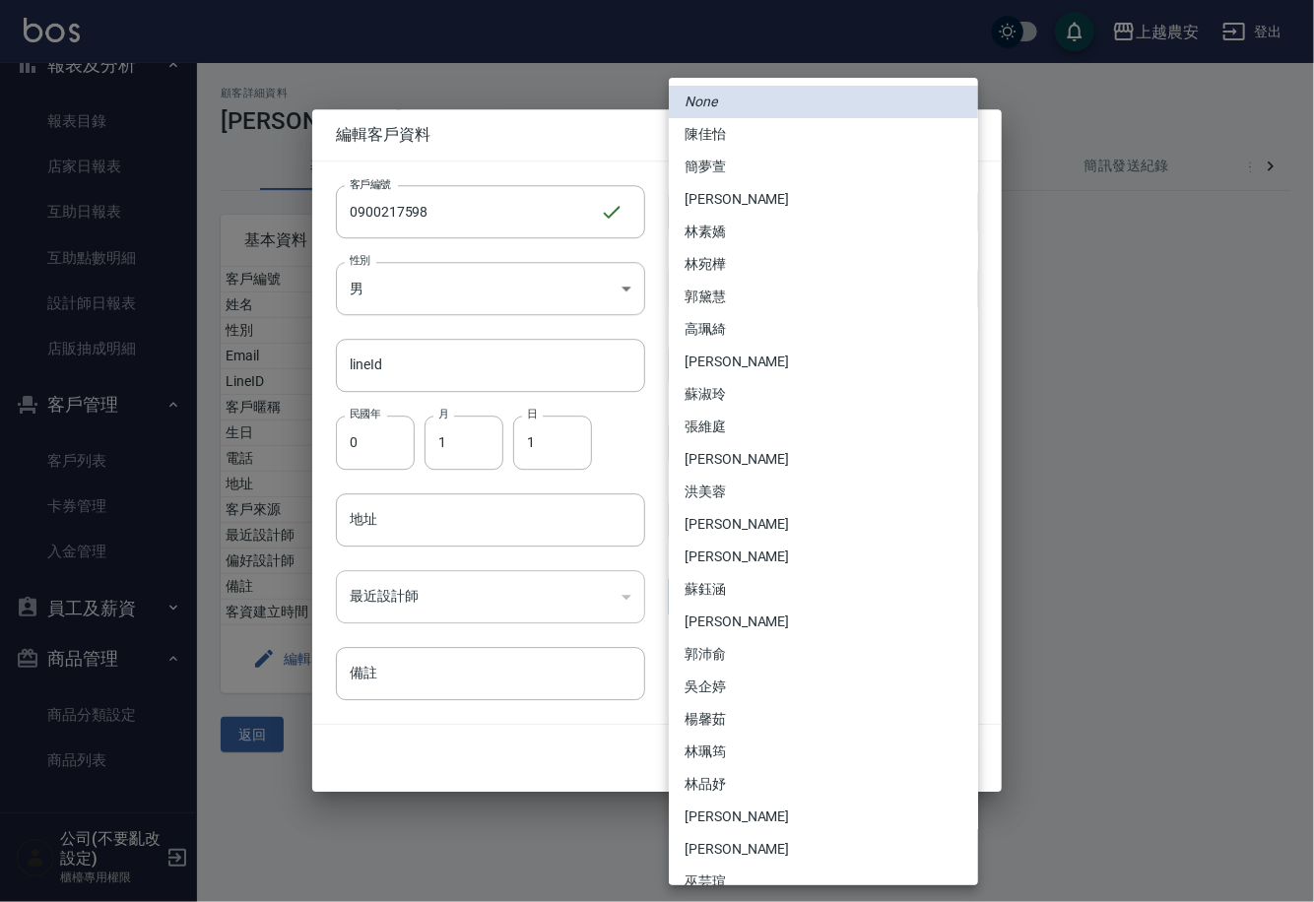
click at [725, 605] on body "上越農安 登出 櫃檯作業 打帳單 帳單列表 掛單列表 現金收支登錄 高階收支登錄 材料自購登錄 每日結帳 排班表 掃碼打卡 預約管理 預約管理 單日預約紀錄 …" at bounding box center [657, 451] width 1314 height 902
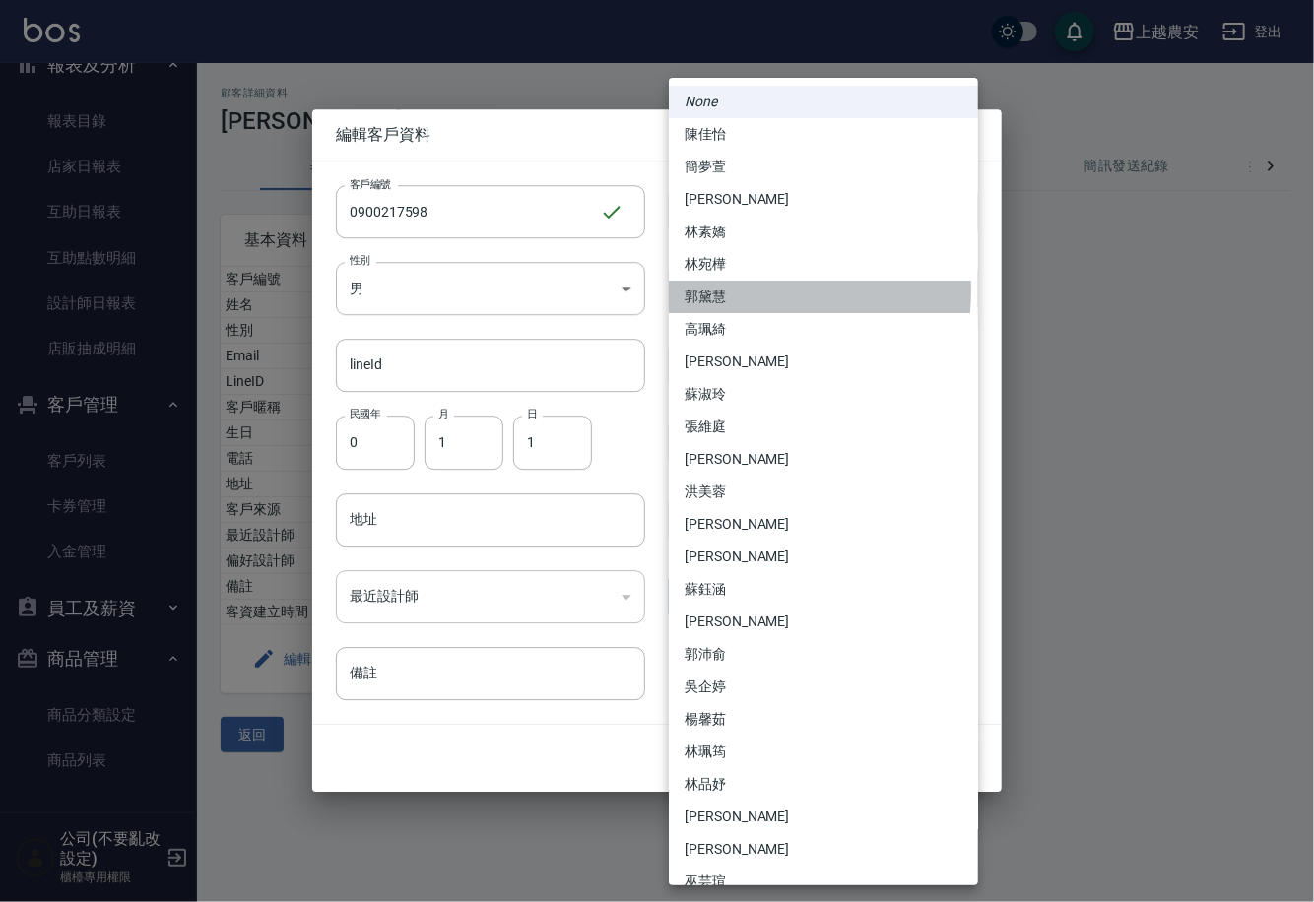
click at [697, 290] on li "郭黛慧" at bounding box center [823, 297] width 309 height 33
type input "9f59e5f5-b5b6-42e4-9c6a-5ec13a981b65"
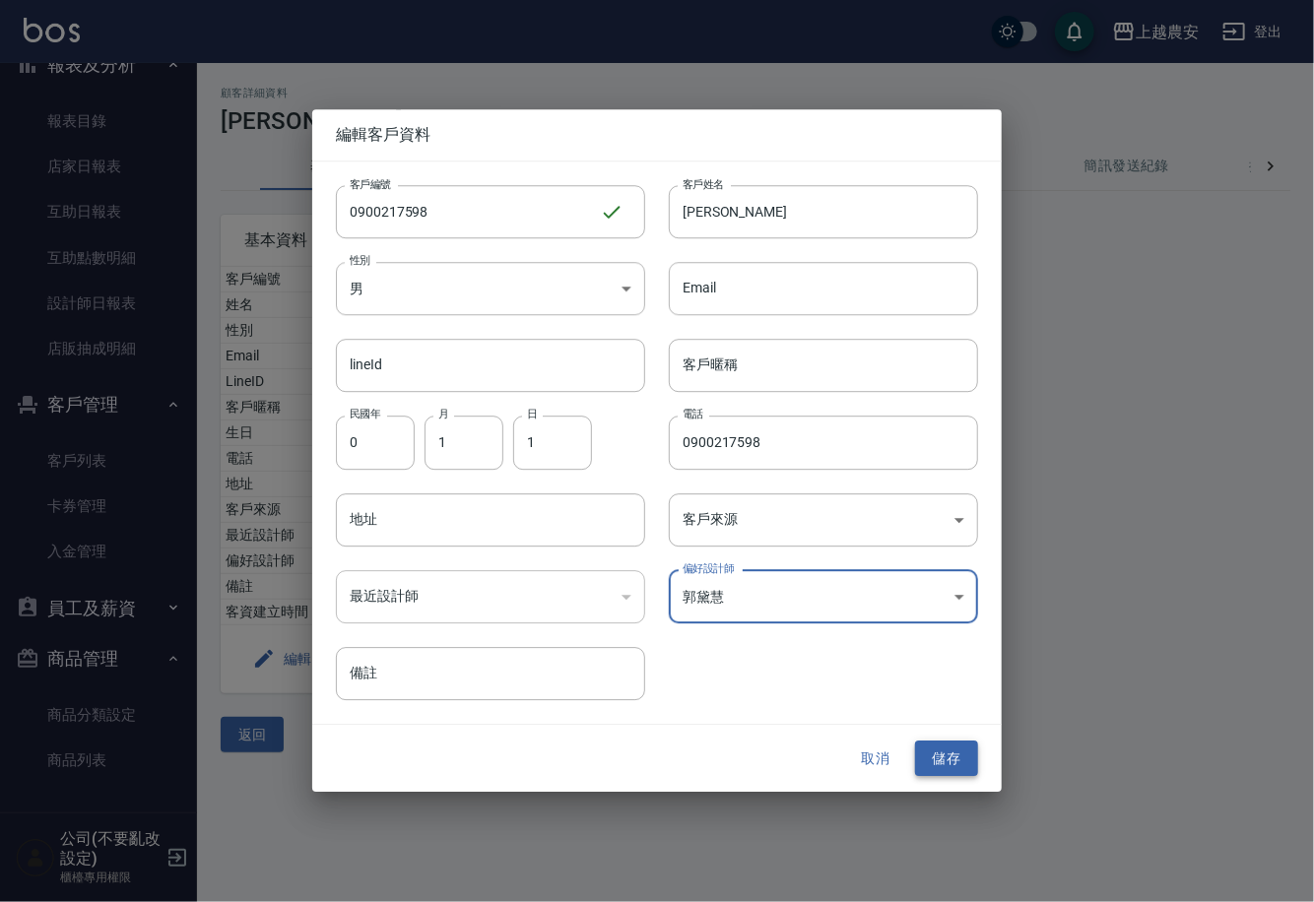
click at [939, 763] on button "儲存" at bounding box center [946, 759] width 63 height 36
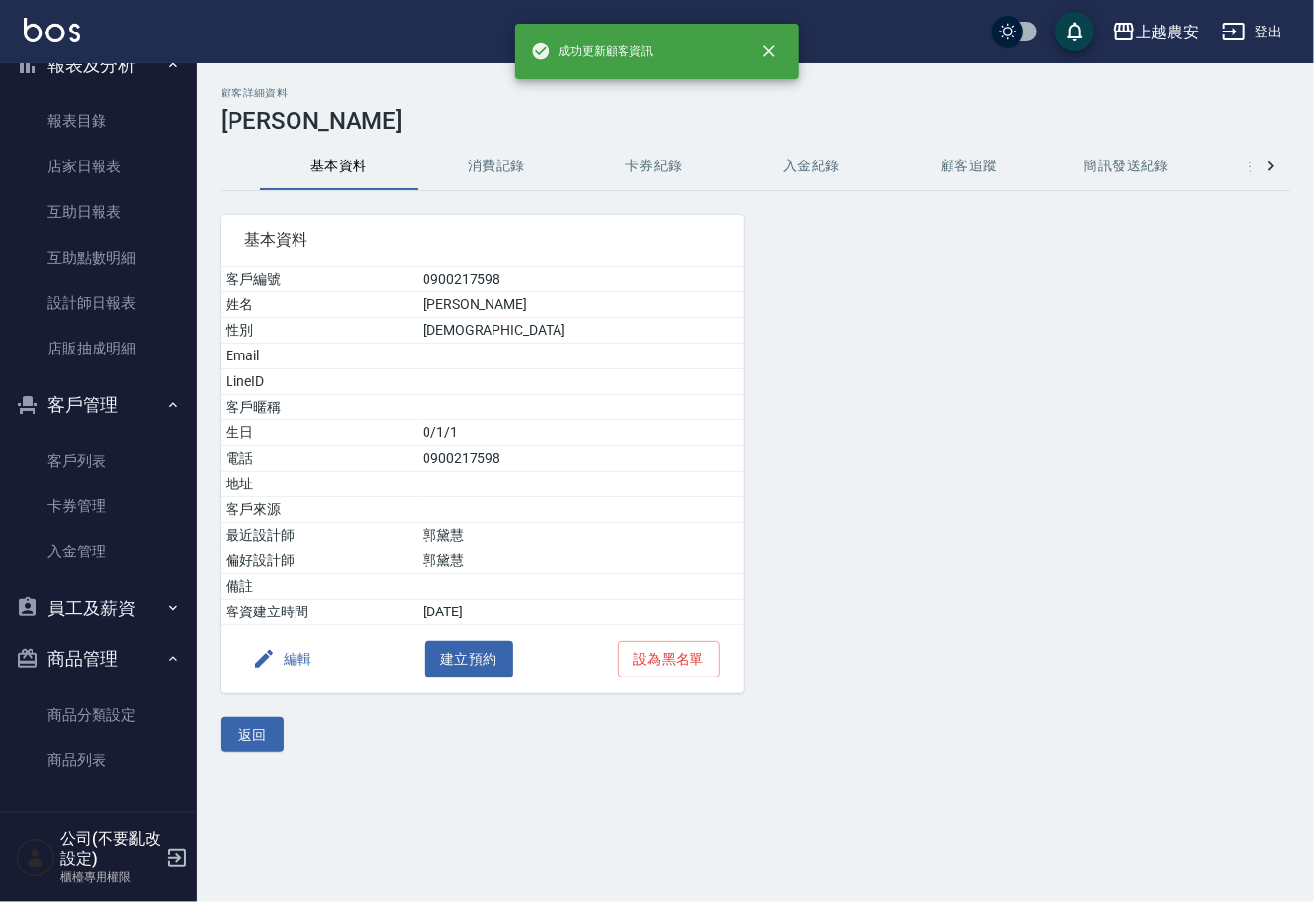
click at [513, 169] on button "消費記錄" at bounding box center [497, 166] width 158 height 47
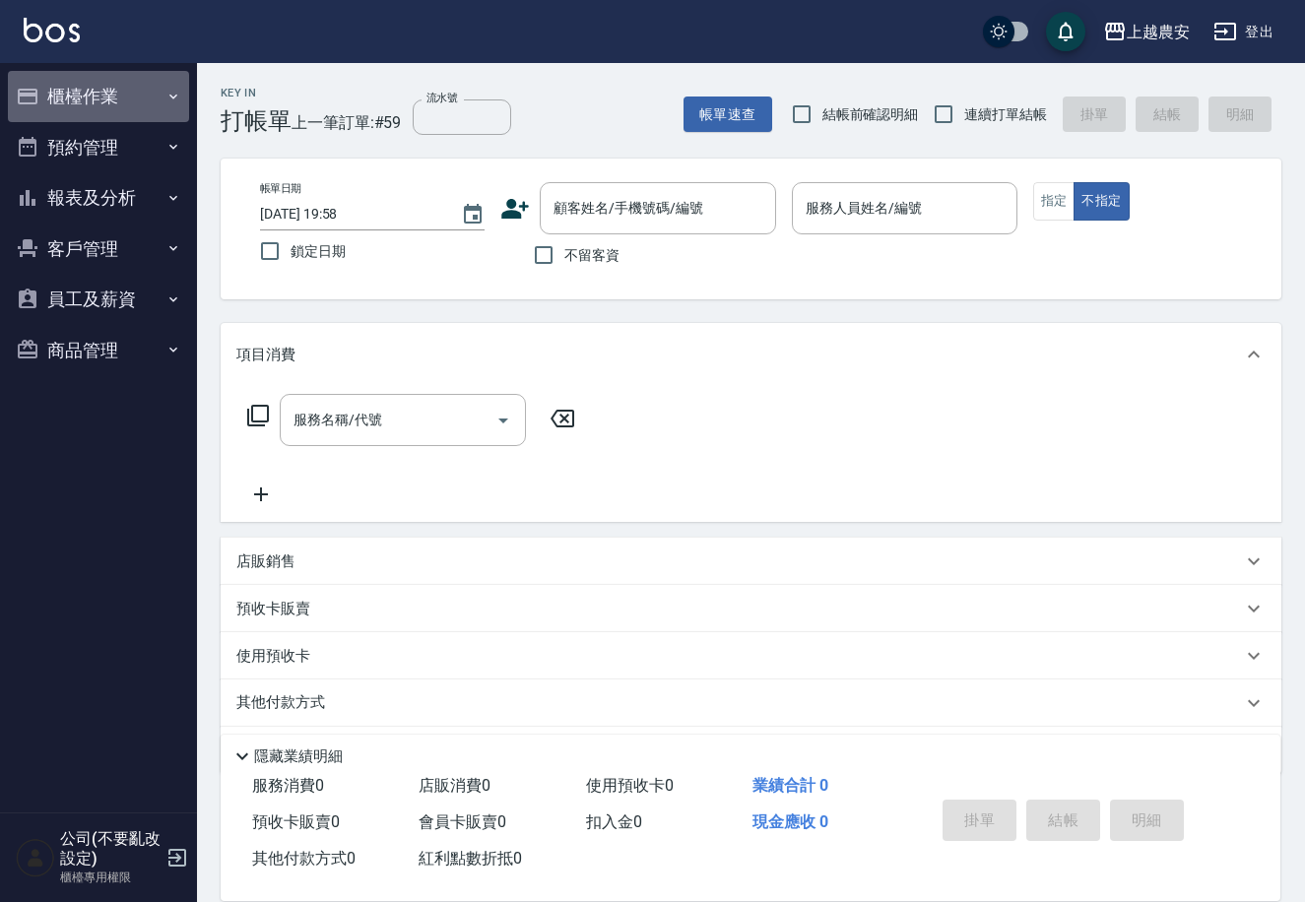
click at [79, 108] on button "櫃檯作業" at bounding box center [98, 96] width 181 height 51
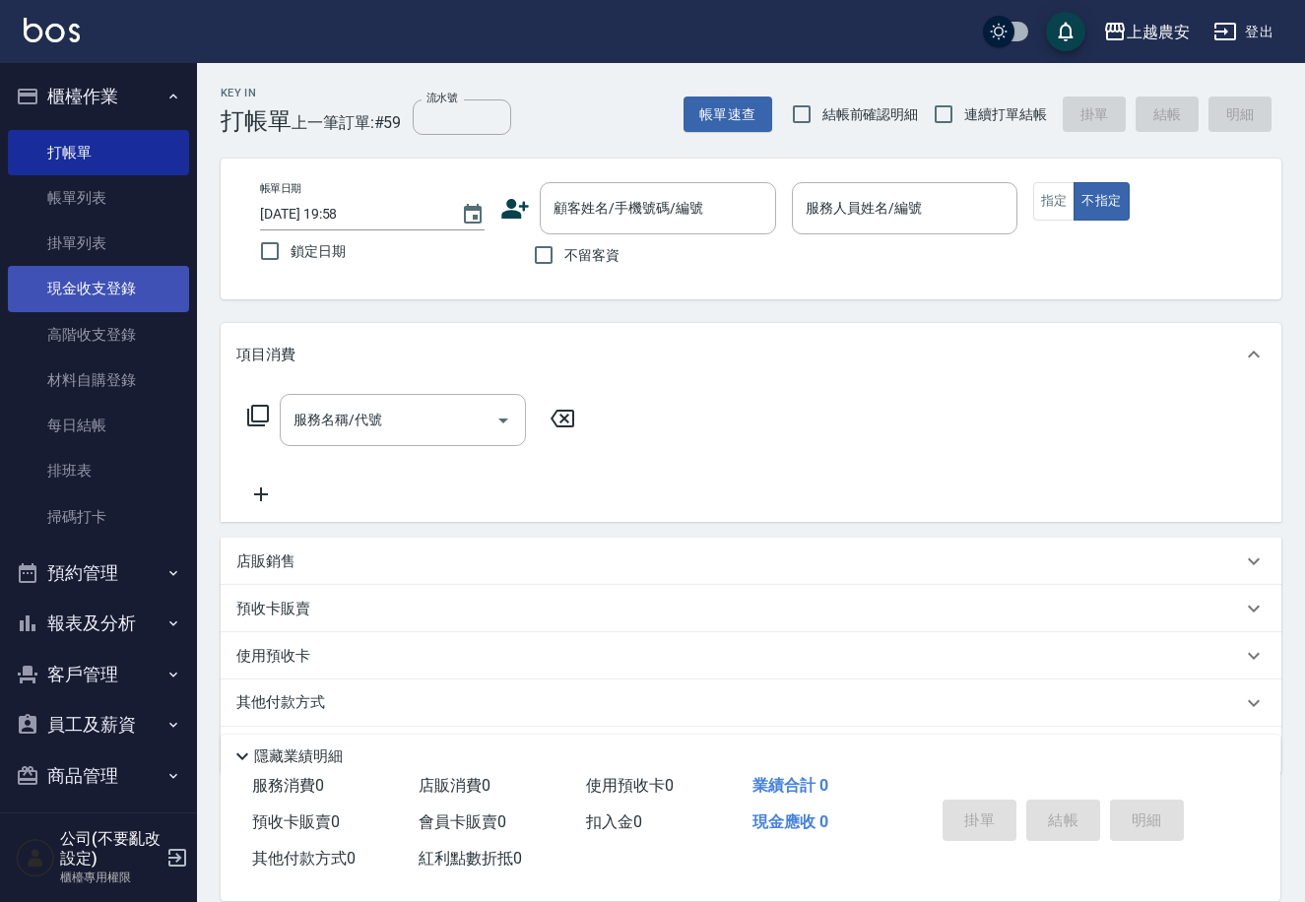
click at [134, 277] on link "現金收支登錄" at bounding box center [98, 288] width 181 height 45
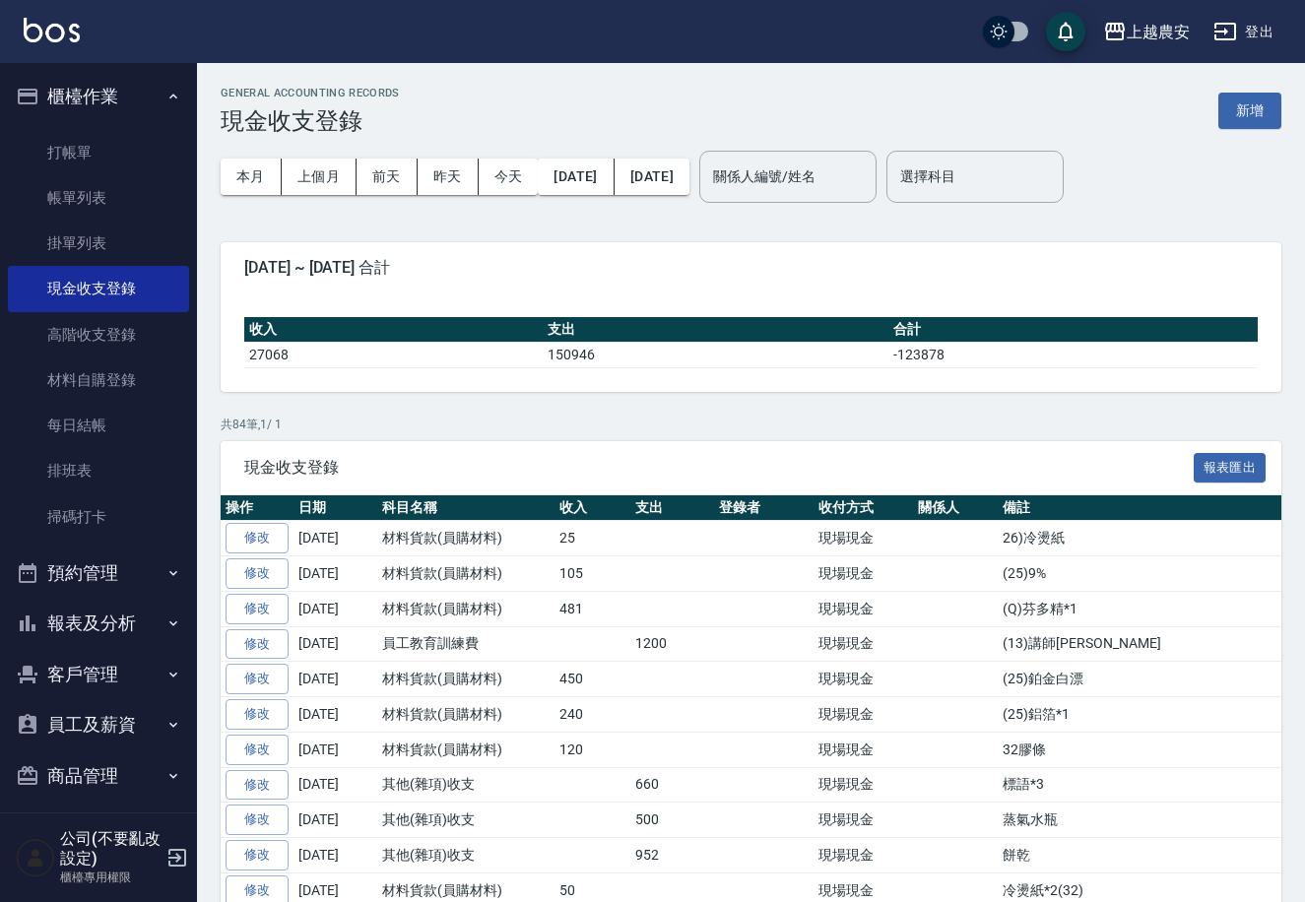
click at [1254, 118] on button "新增" at bounding box center [1250, 111] width 63 height 36
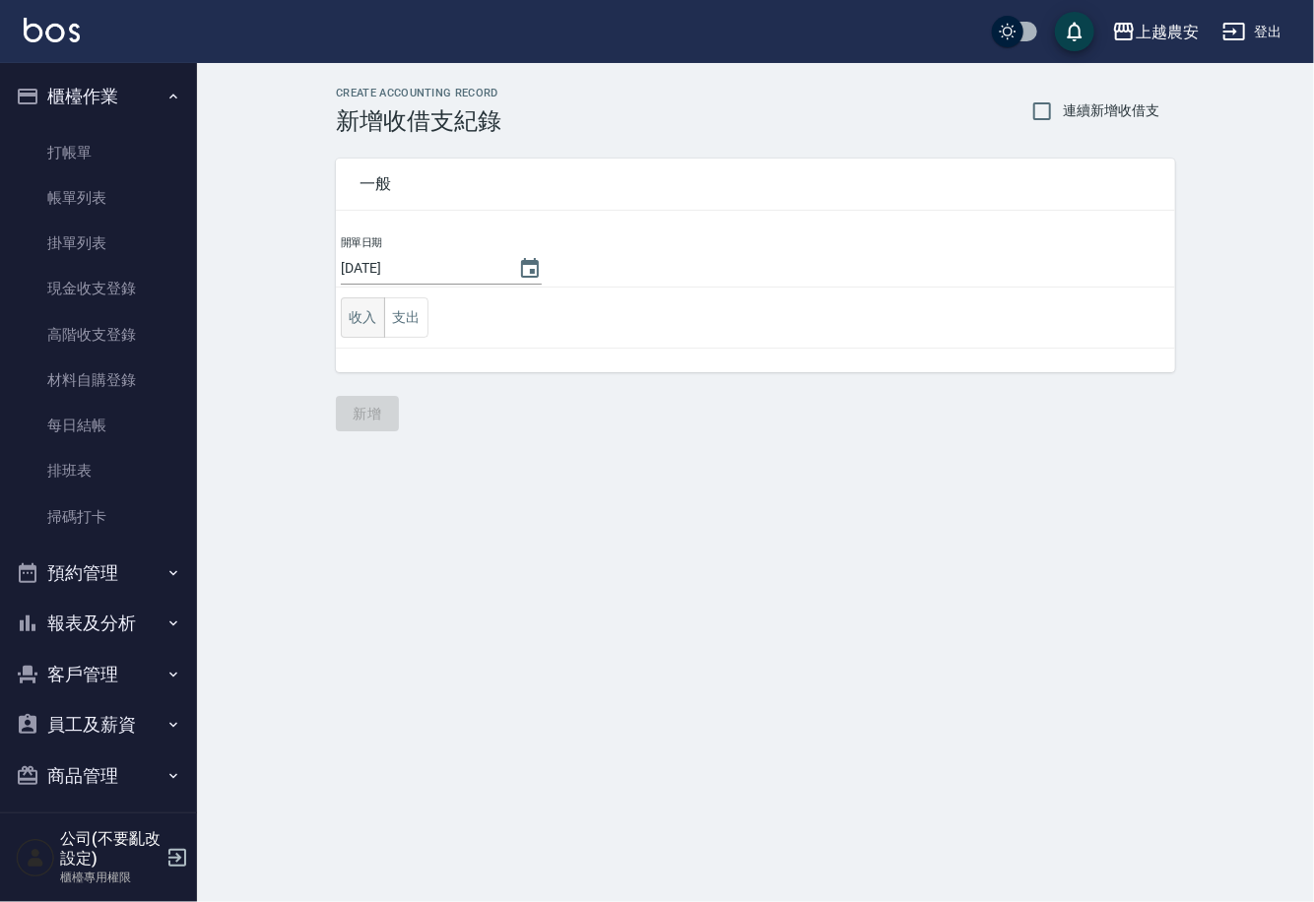
click at [363, 316] on button "收入" at bounding box center [363, 317] width 44 height 40
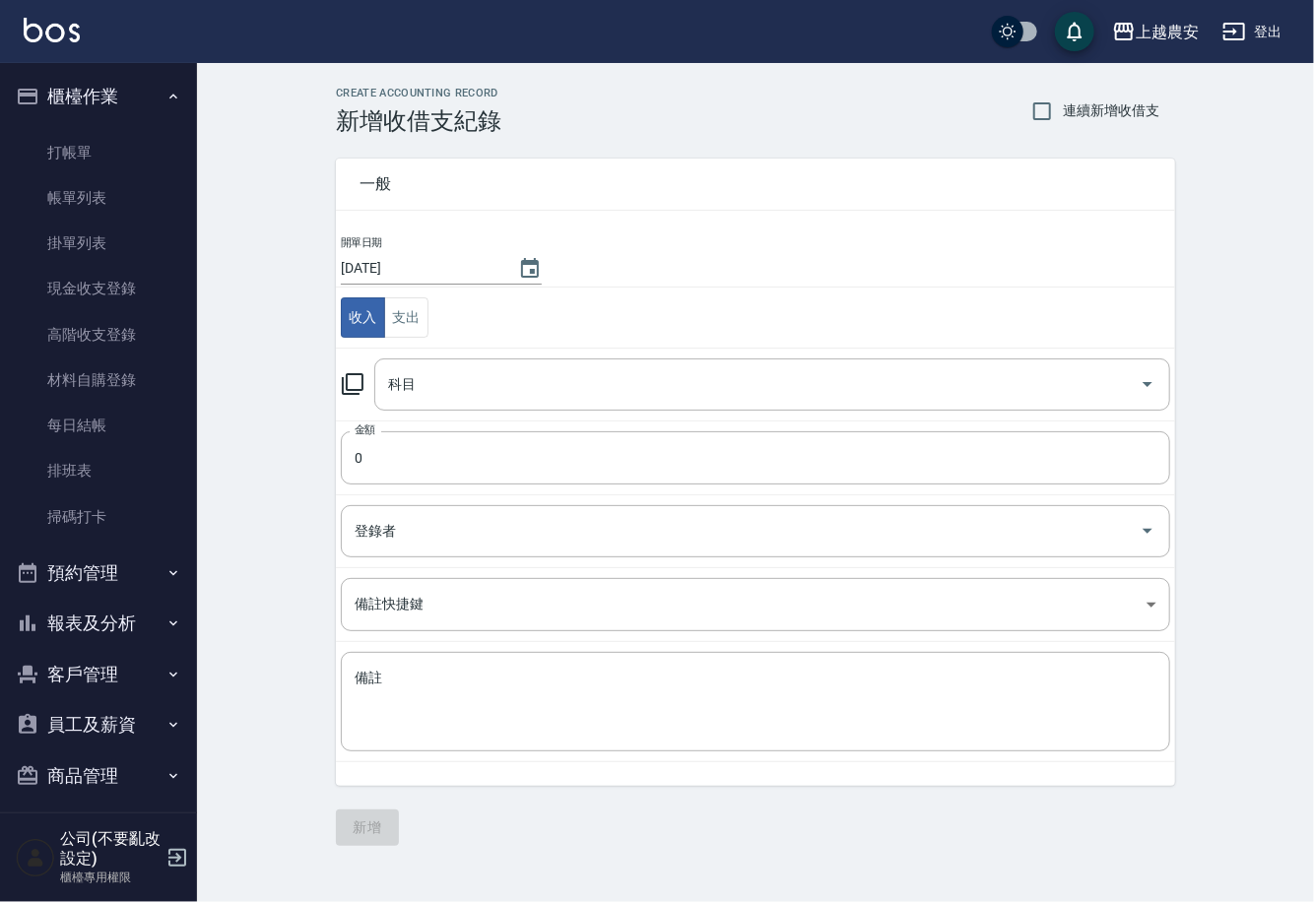
click at [360, 380] on icon at bounding box center [353, 384] width 24 height 24
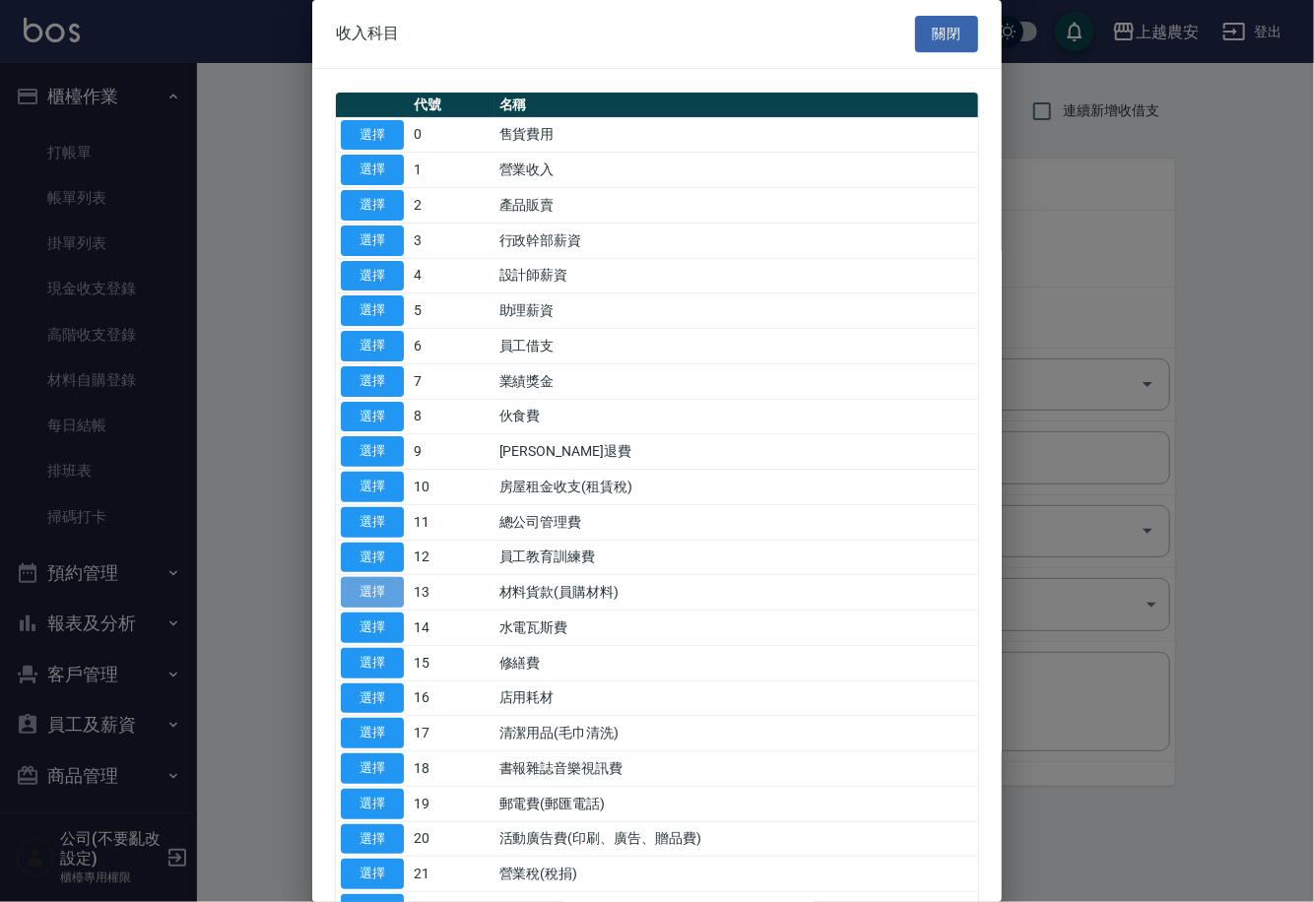
click at [367, 582] on button "選擇" at bounding box center [372, 592] width 63 height 31
type input "13 材料貨款(員購材料)"
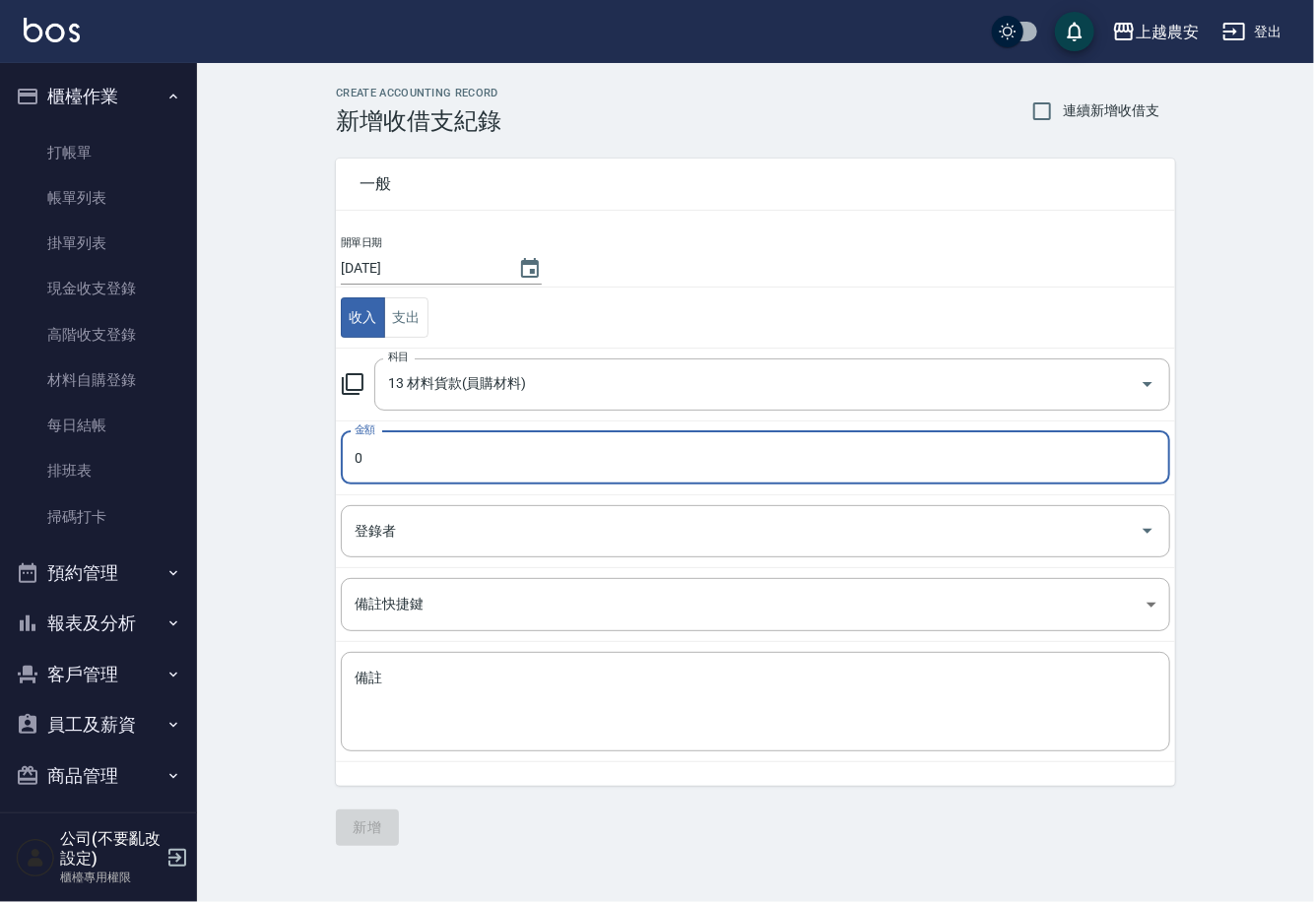
click at [357, 469] on input "0" at bounding box center [755, 457] width 829 height 53
type input "240"
click at [392, 669] on textarea "備註" at bounding box center [756, 702] width 802 height 67
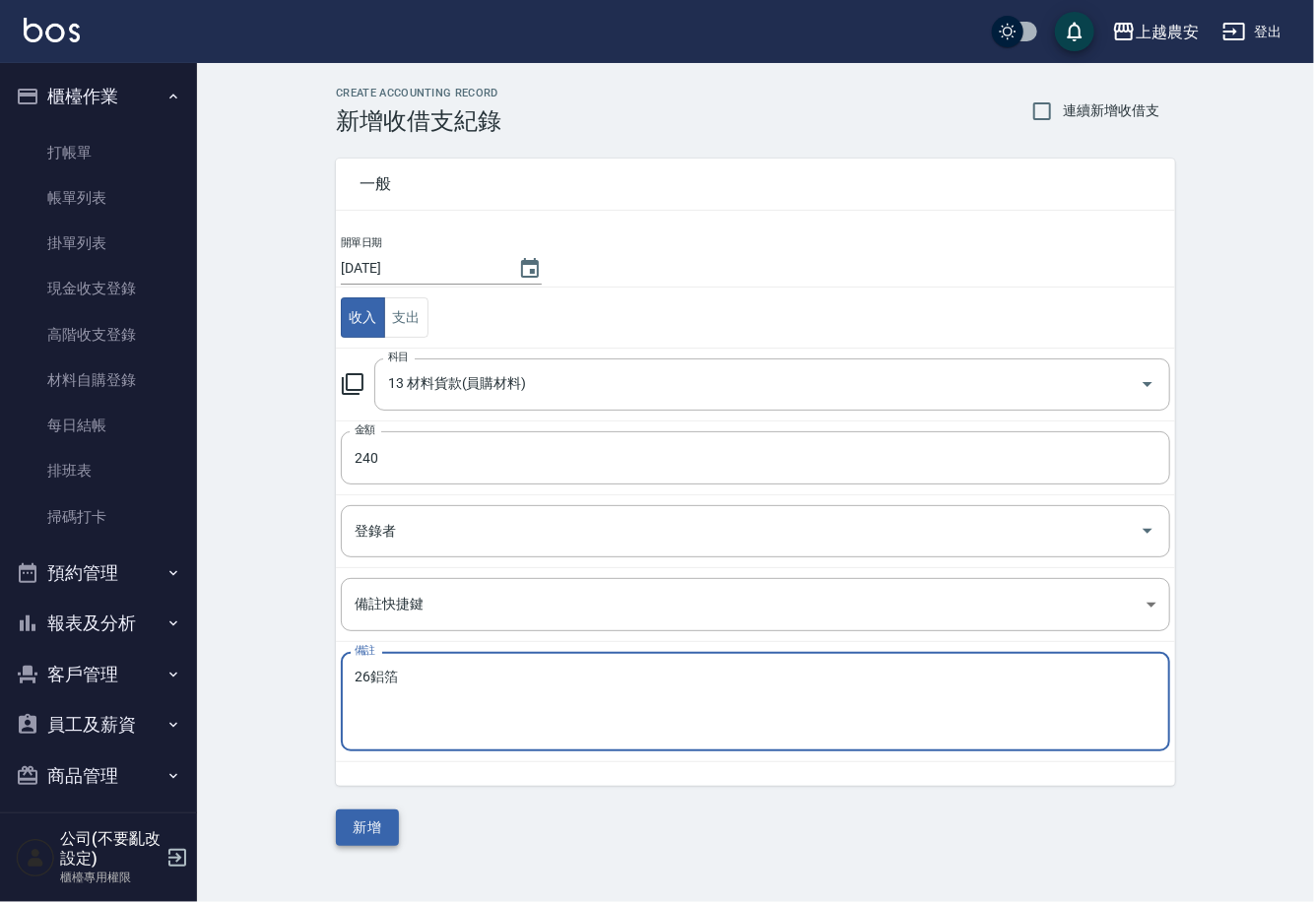
type textarea "26鋁箔"
click at [373, 835] on button "新增" at bounding box center [367, 828] width 63 height 36
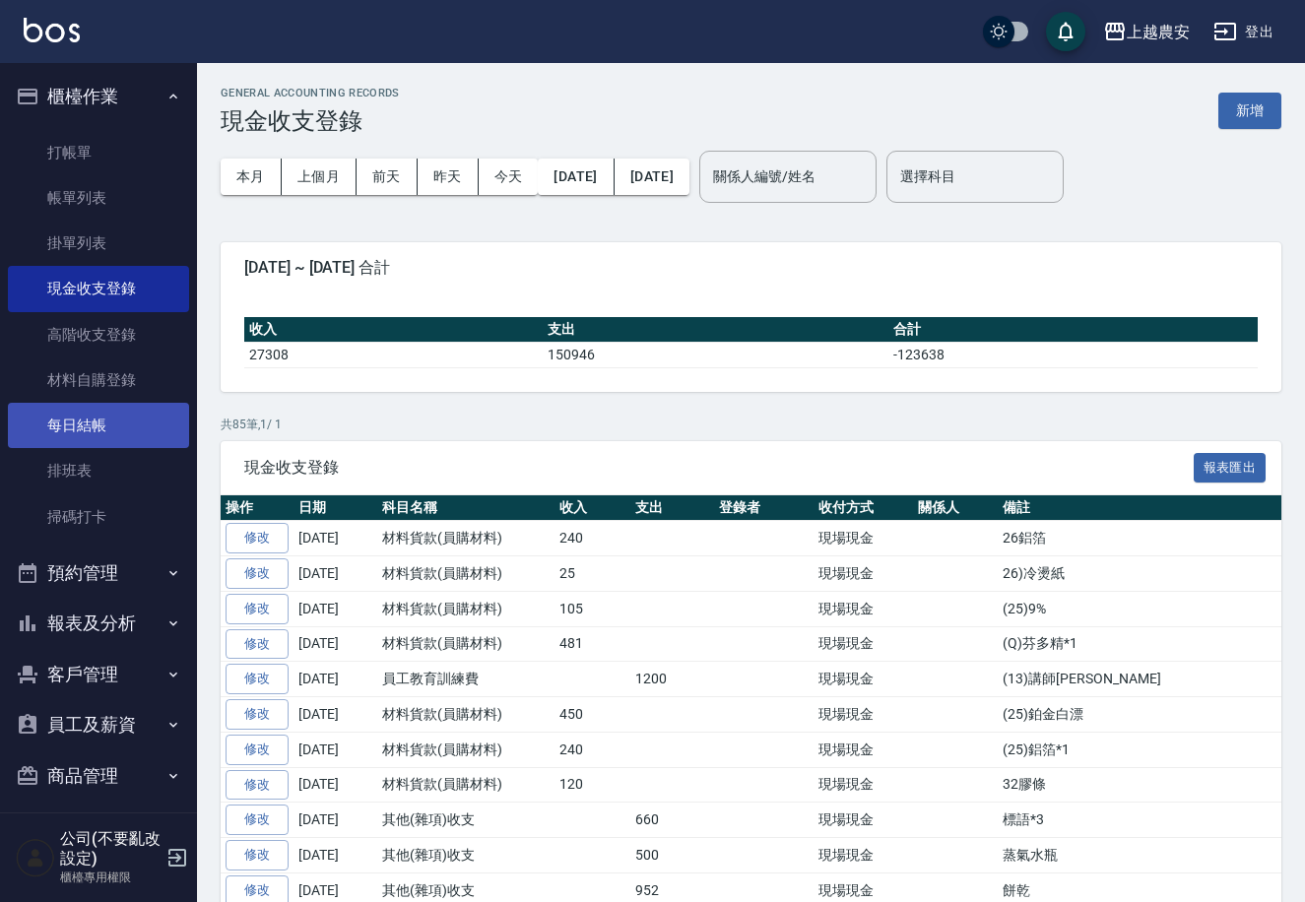
click at [88, 418] on link "每日結帳" at bounding box center [98, 425] width 181 height 45
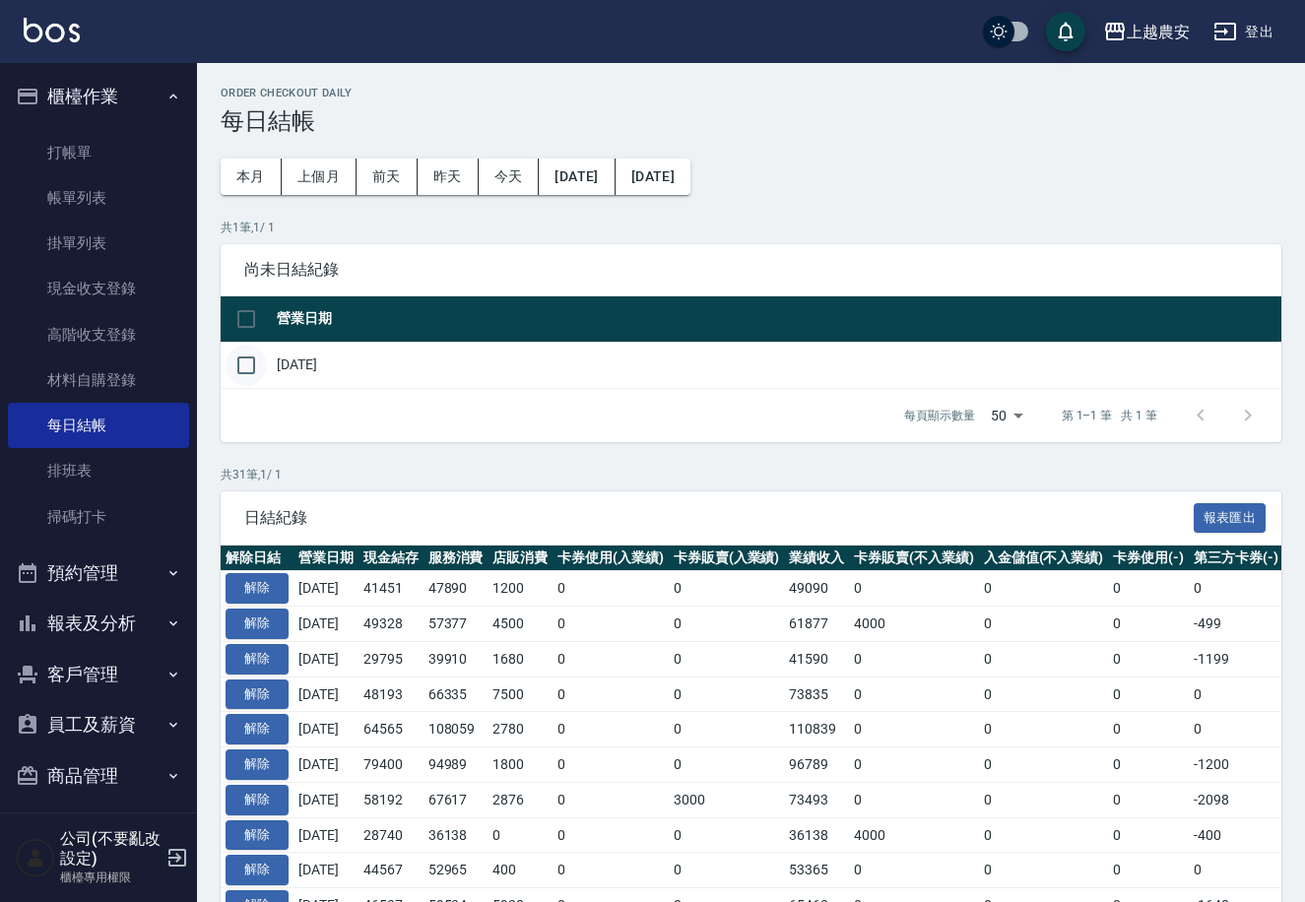
click at [249, 368] on input "checkbox" at bounding box center [246, 365] width 41 height 41
checkbox input "true"
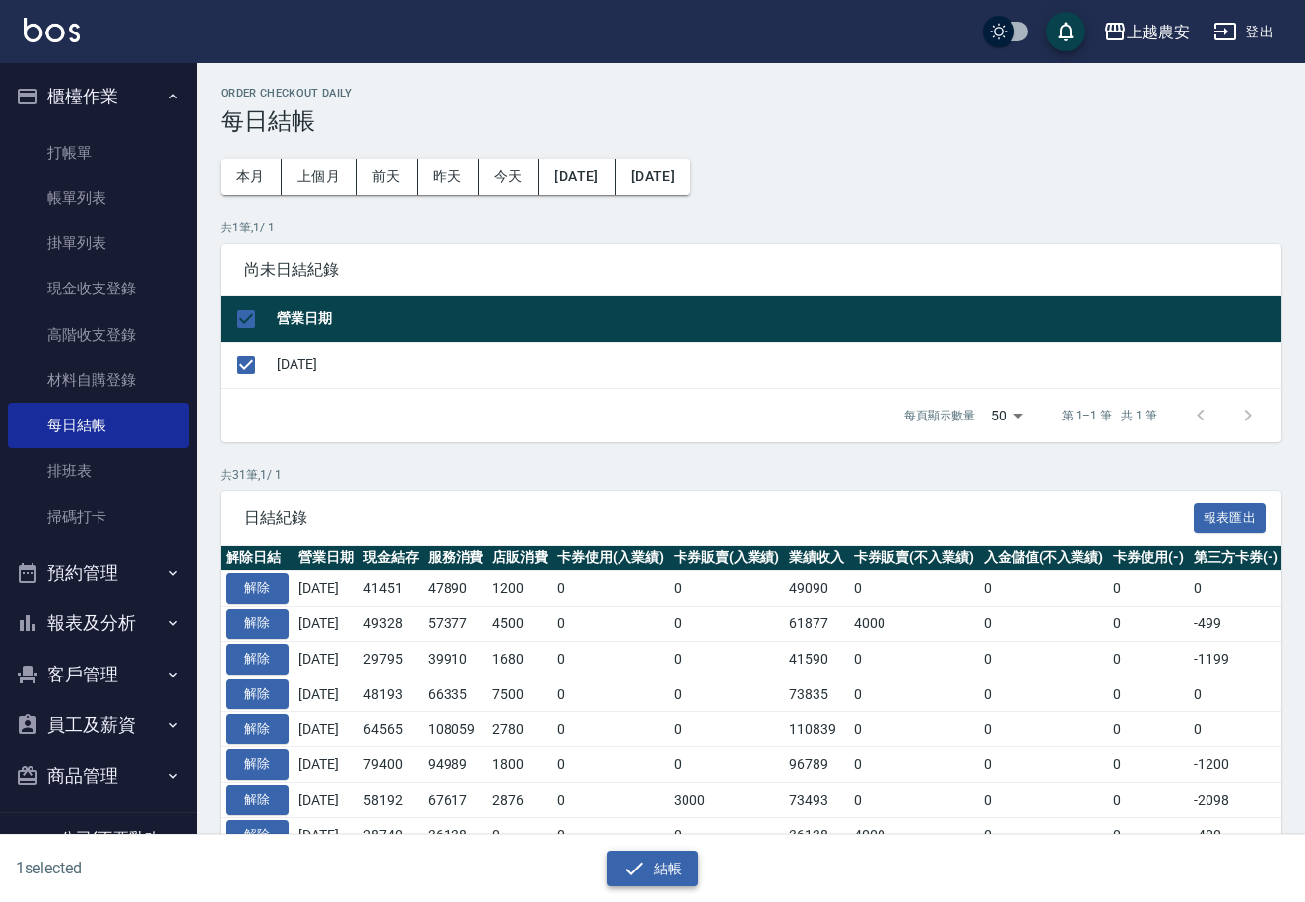
click at [653, 880] on button "結帳" at bounding box center [653, 869] width 92 height 36
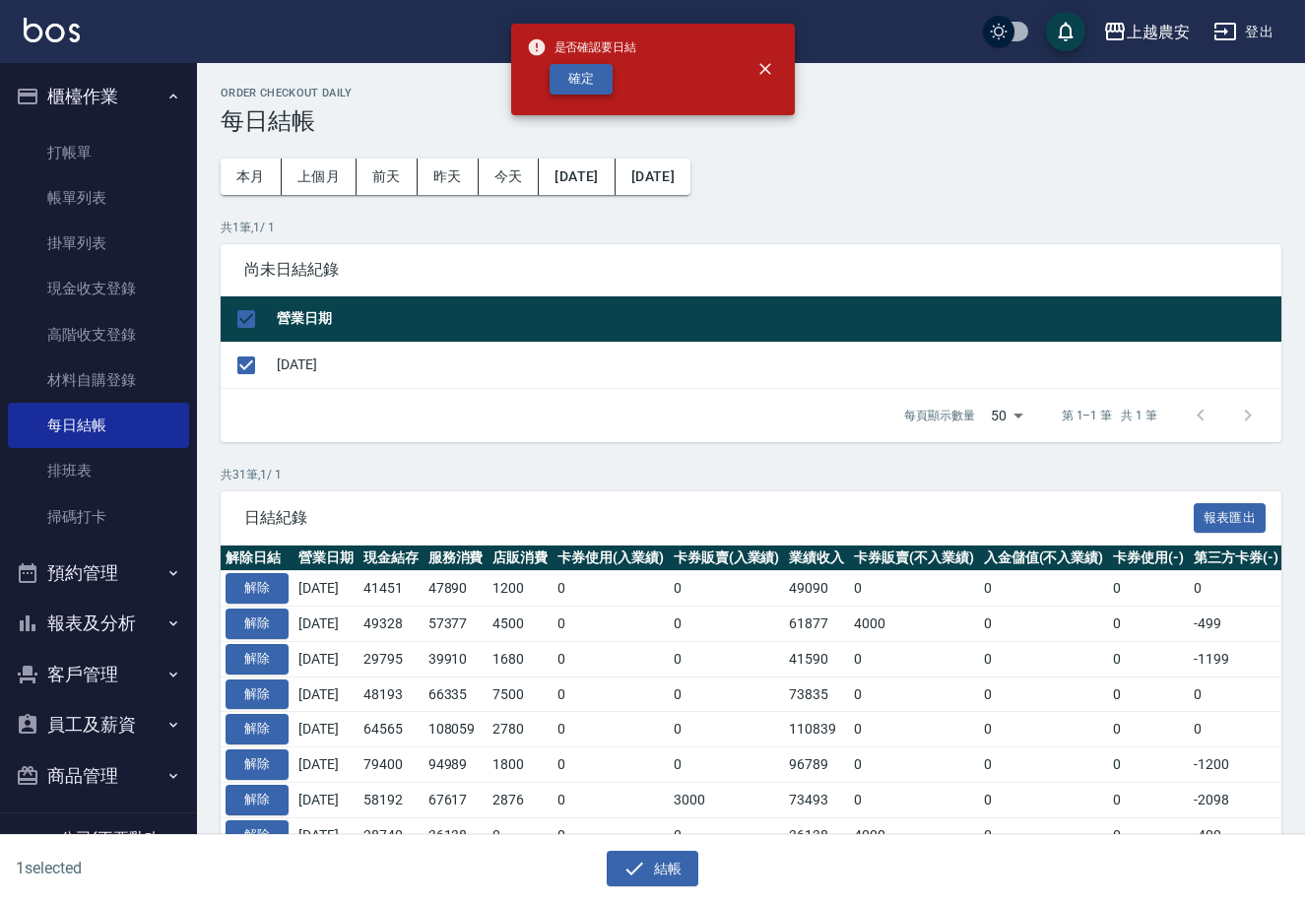
click at [601, 89] on button "確定" at bounding box center [581, 79] width 63 height 31
checkbox input "false"
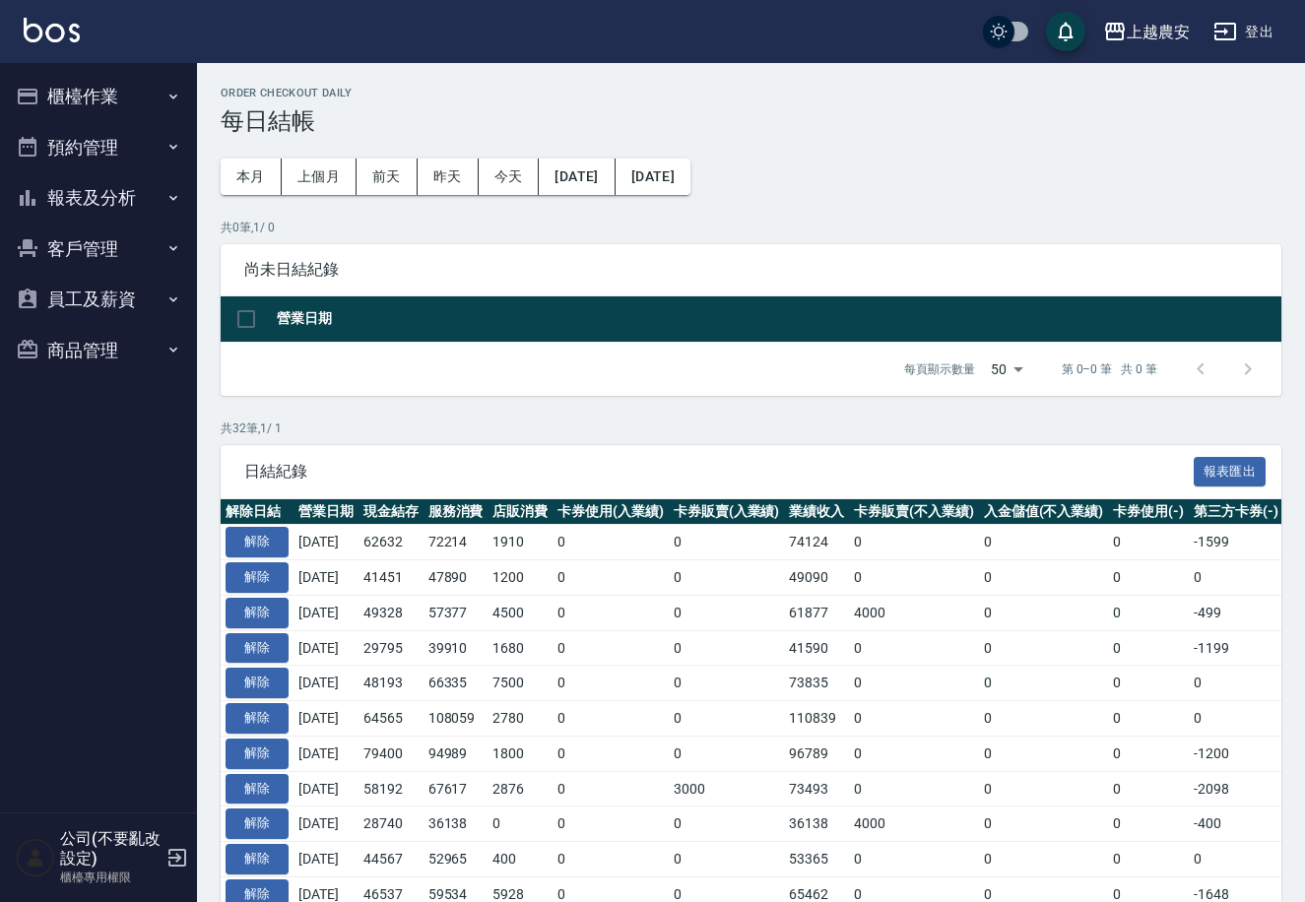
click at [78, 188] on button "報表及分析" at bounding box center [98, 197] width 181 height 51
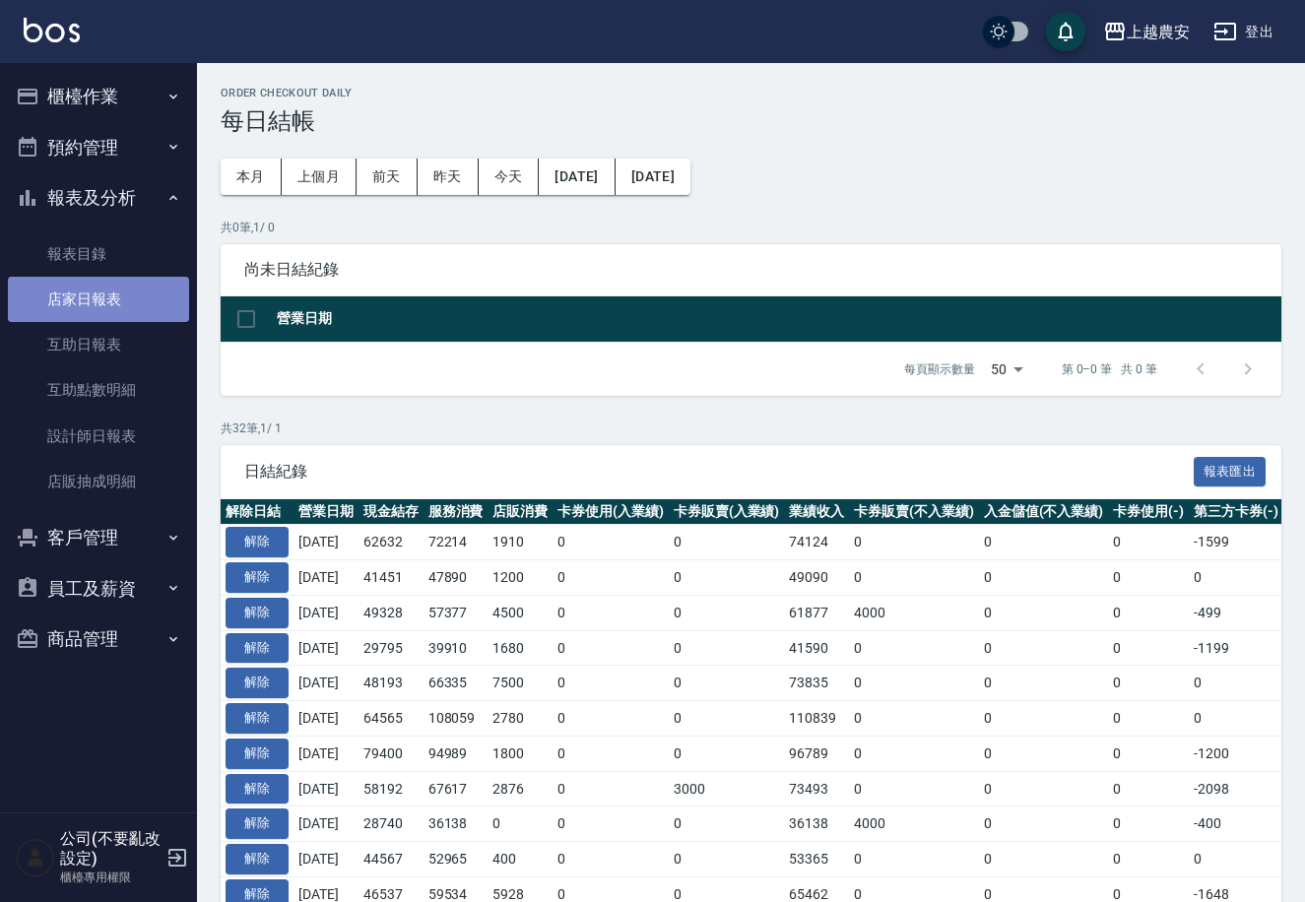
click at [82, 298] on link "店家日報表" at bounding box center [98, 299] width 181 height 45
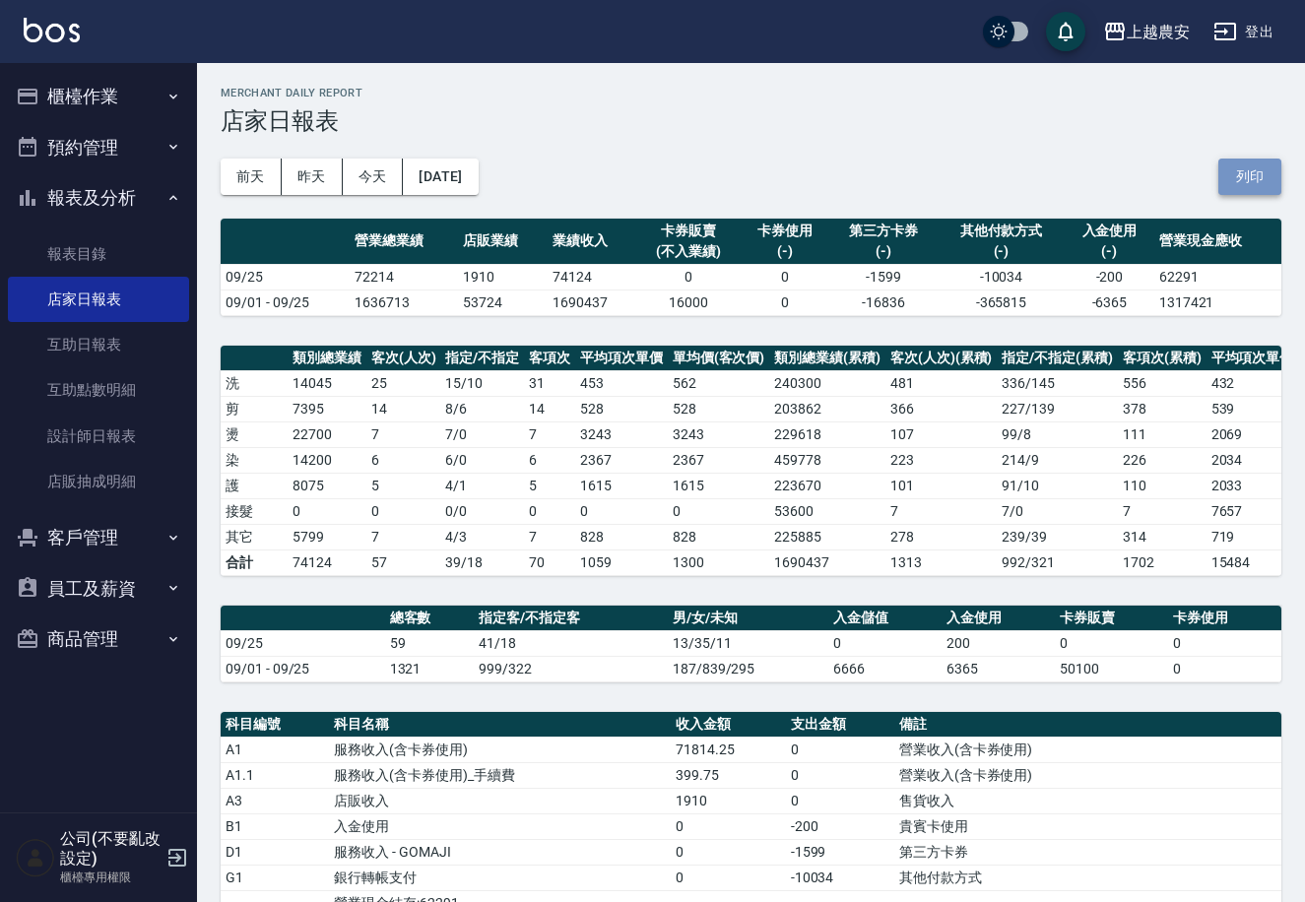
click at [1247, 171] on button "列印" at bounding box center [1250, 177] width 63 height 36
click at [152, 90] on button "櫃檯作業" at bounding box center [98, 96] width 181 height 51
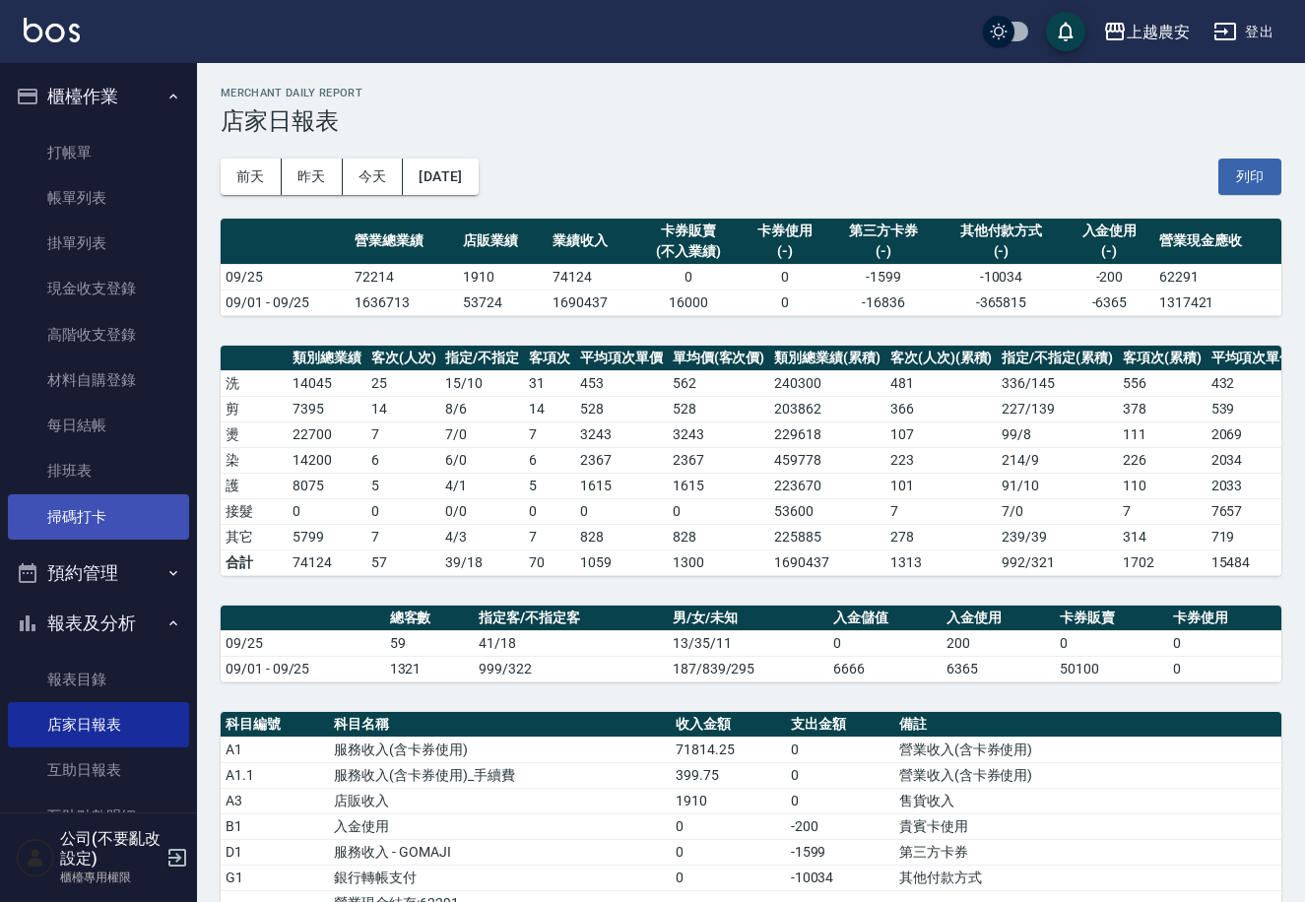
click at [105, 510] on link "掃碼打卡" at bounding box center [98, 517] width 181 height 45
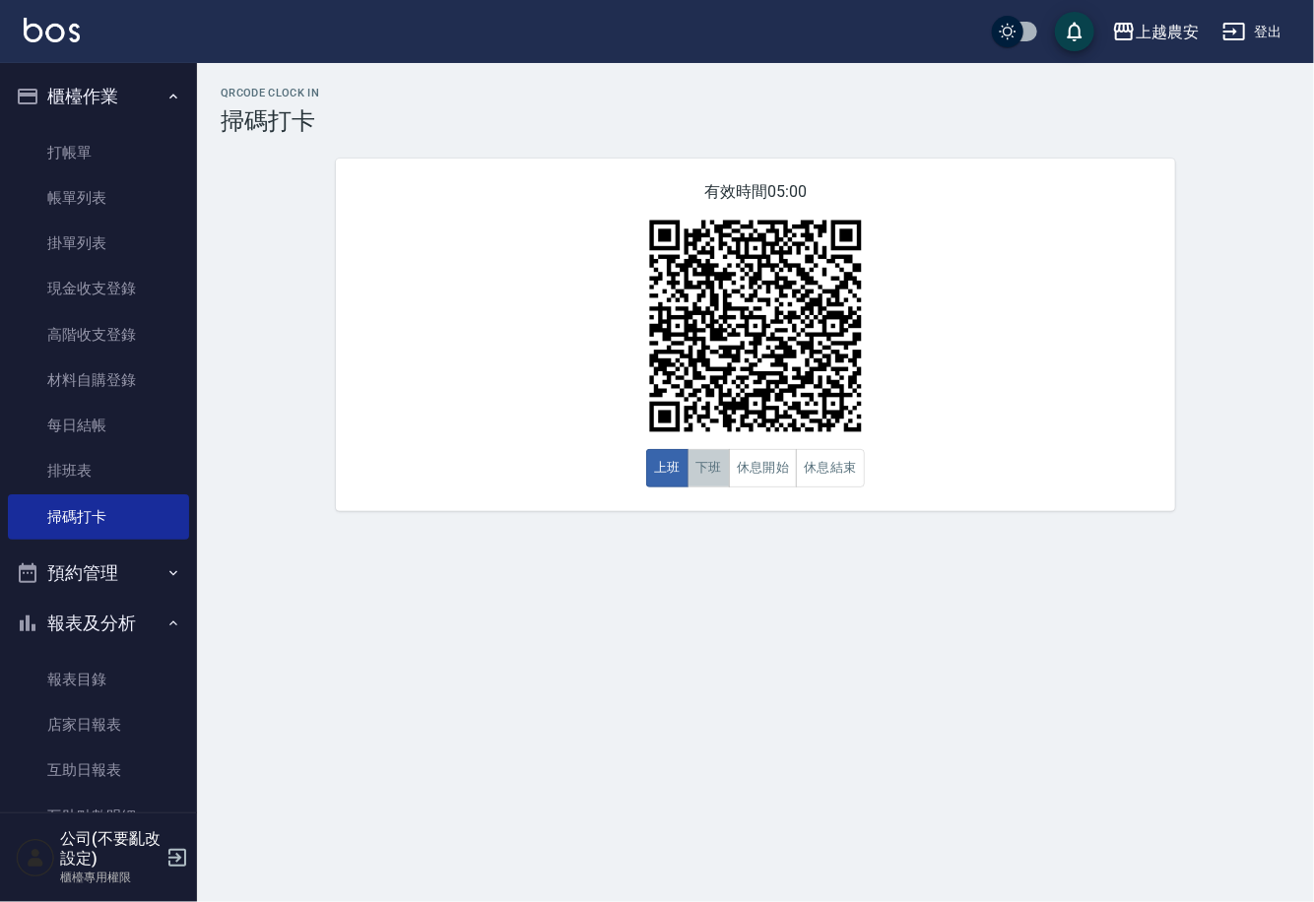
click at [711, 463] on button "下班" at bounding box center [709, 468] width 42 height 38
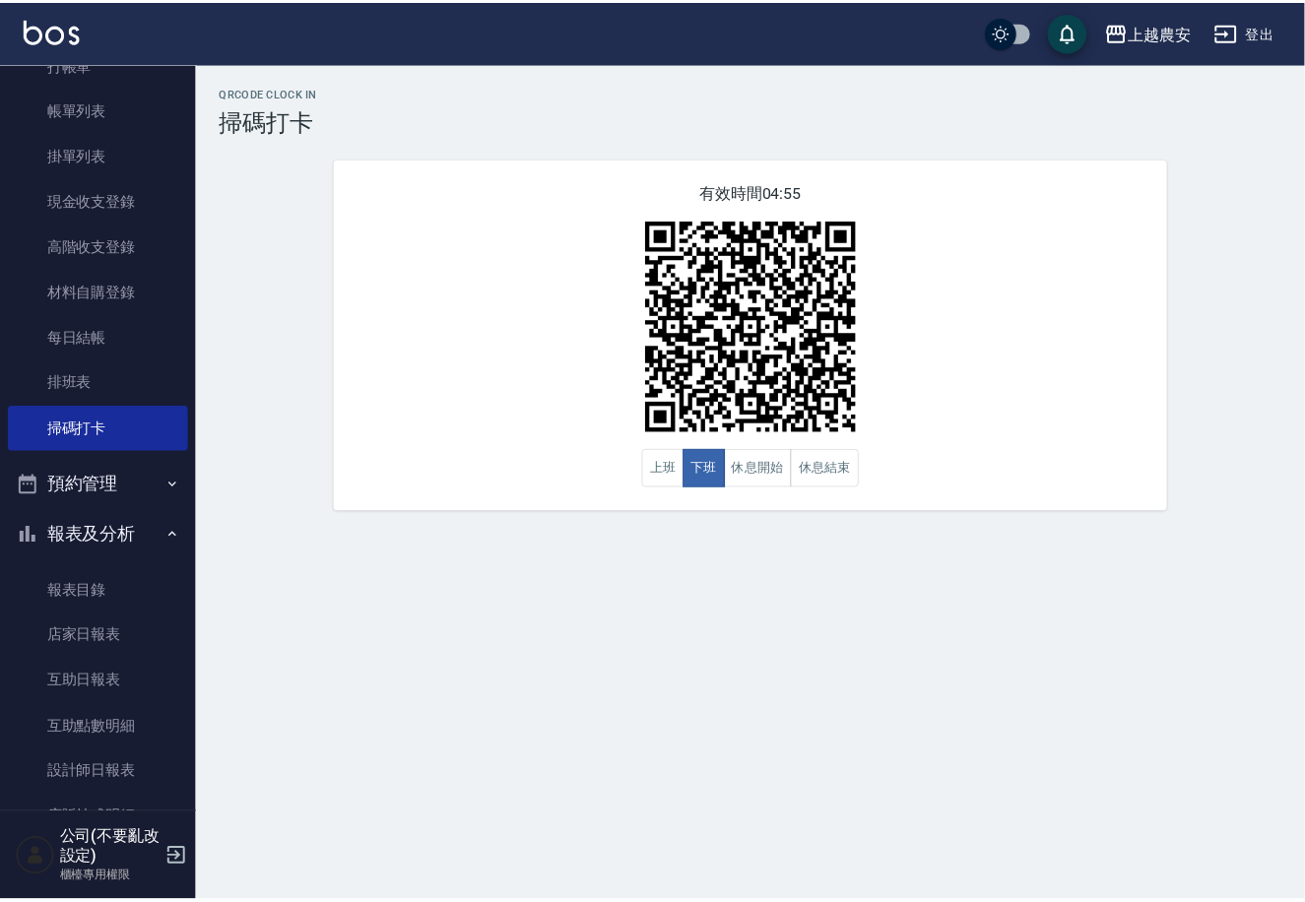
scroll to position [178, 0]
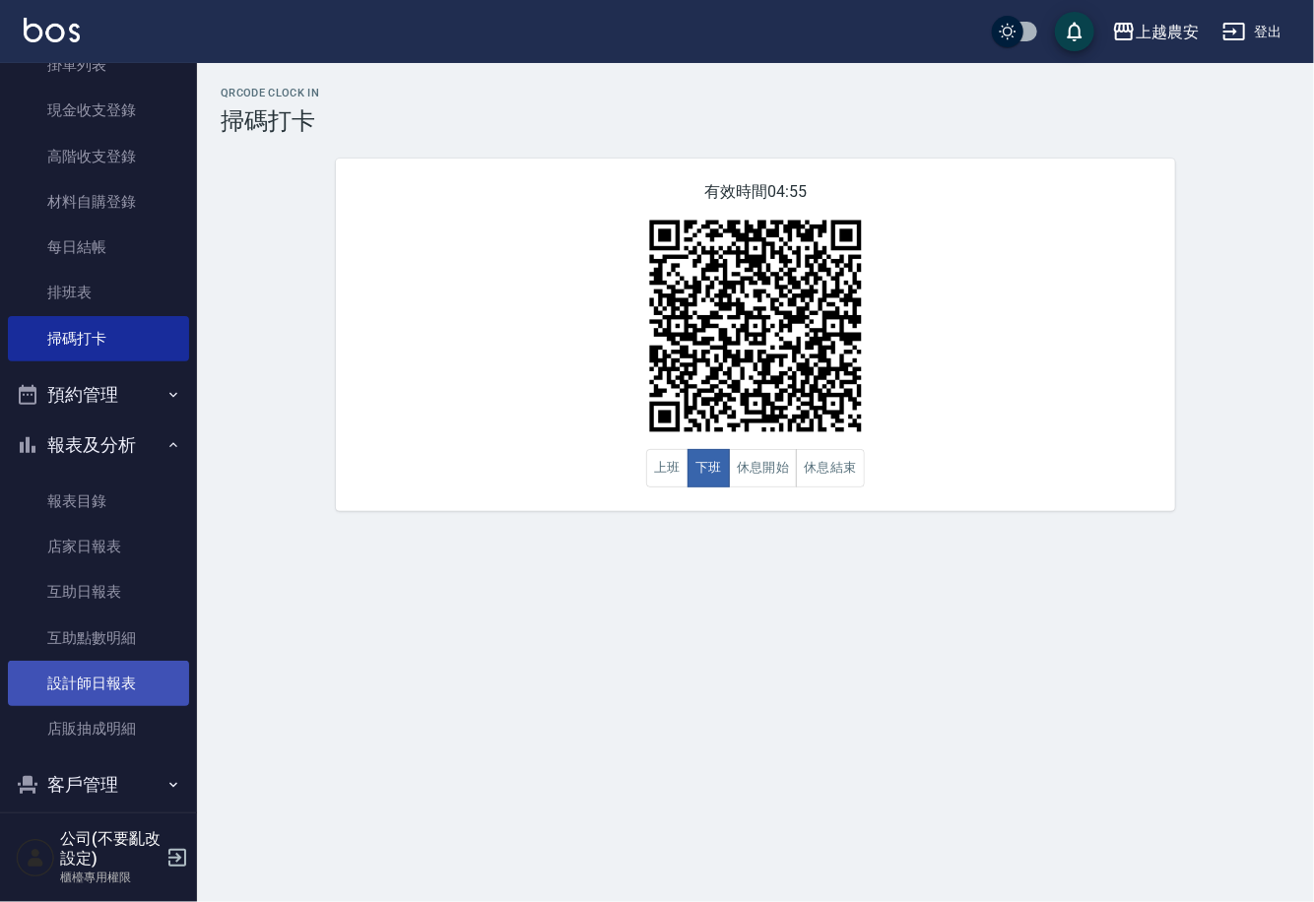
click at [116, 670] on link "設計師日報表" at bounding box center [98, 683] width 181 height 45
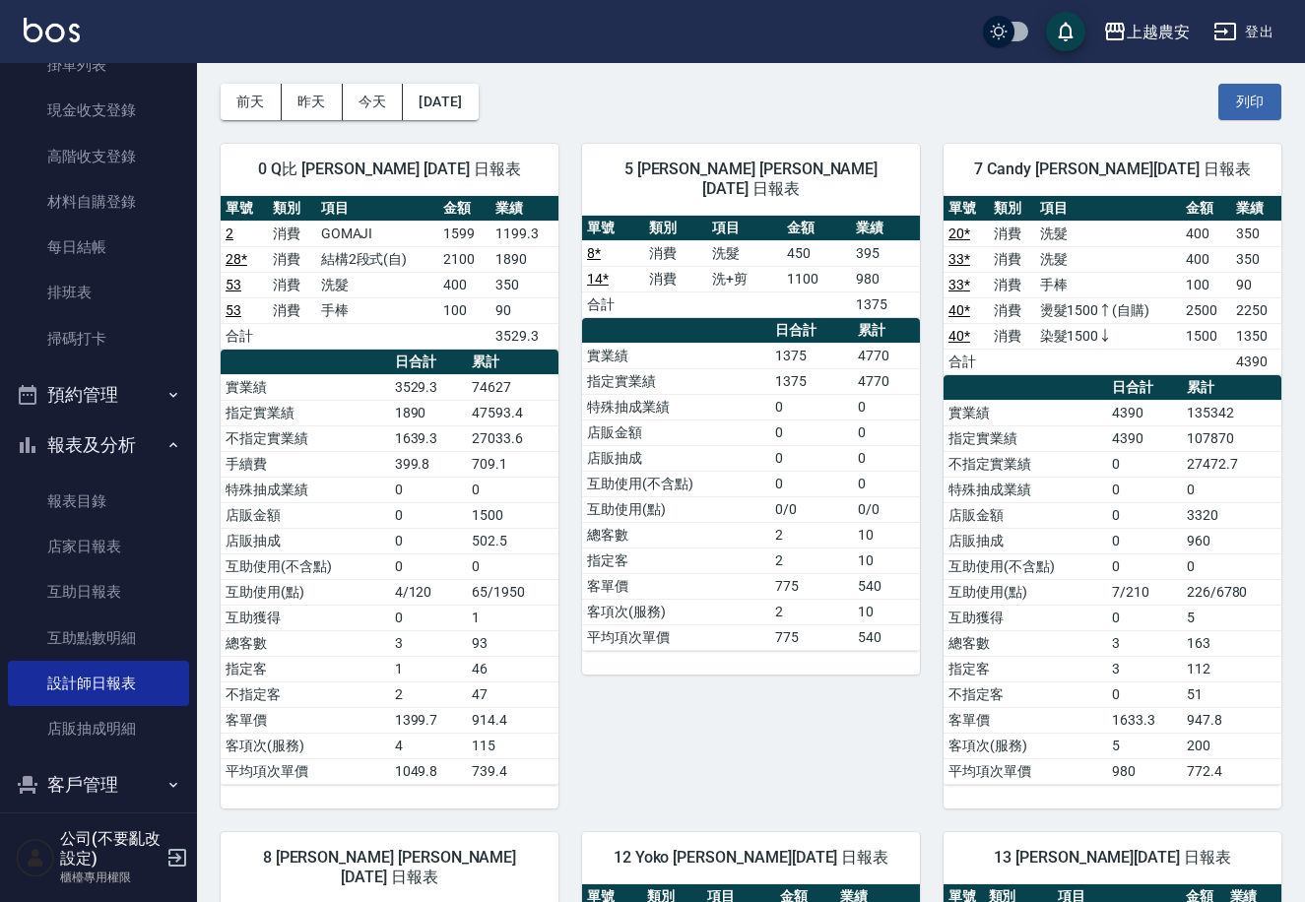
scroll to position [47, 0]
